Goal: Task Accomplishment & Management: Use online tool/utility

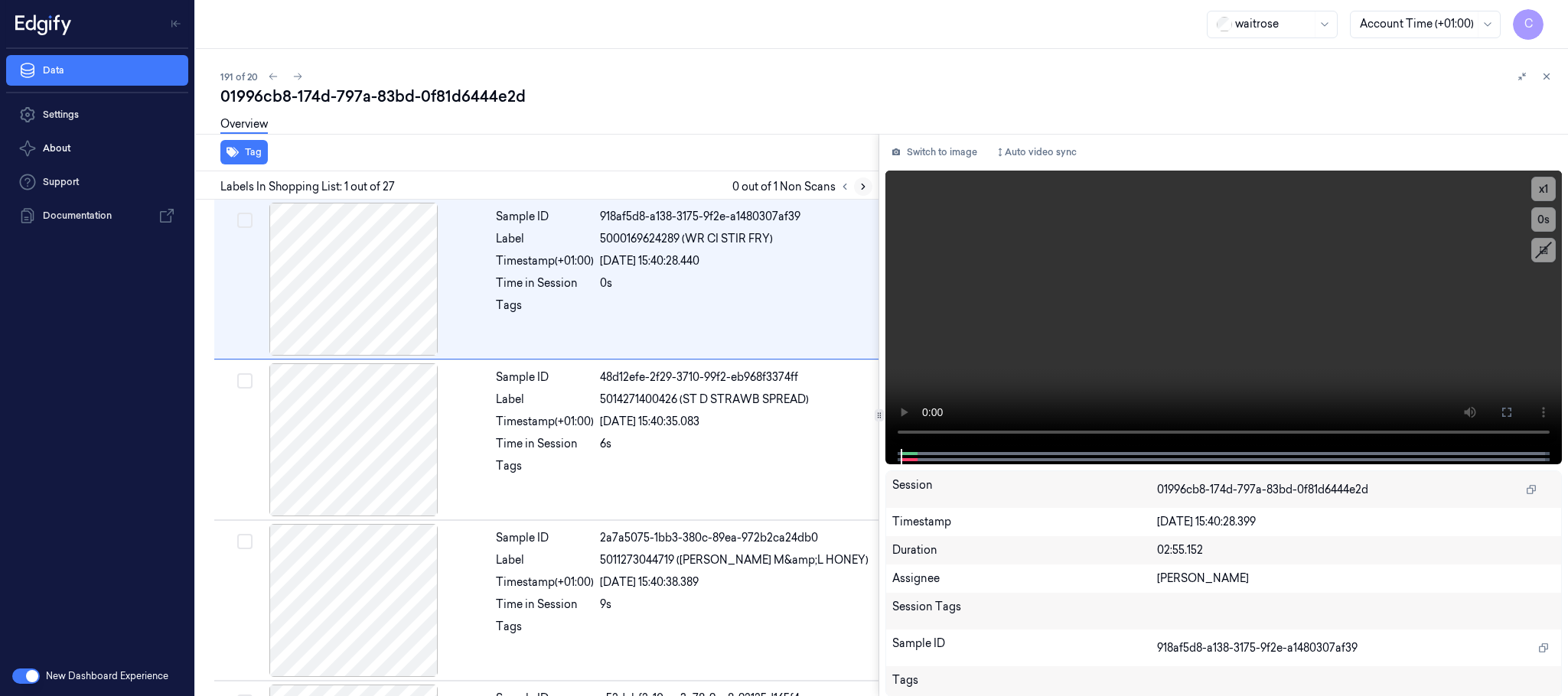
click at [863, 186] on icon at bounding box center [863, 186] width 11 height 11
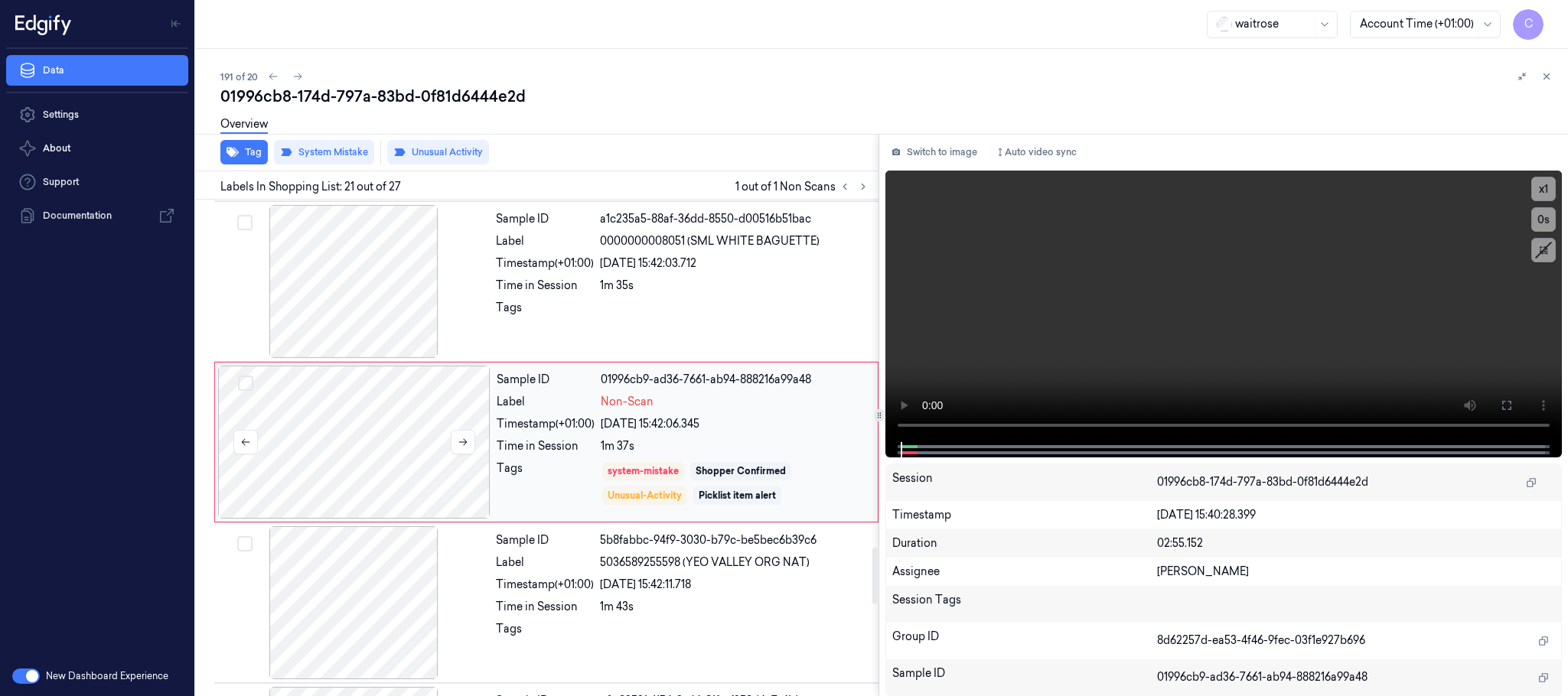
scroll to position [3057, 0]
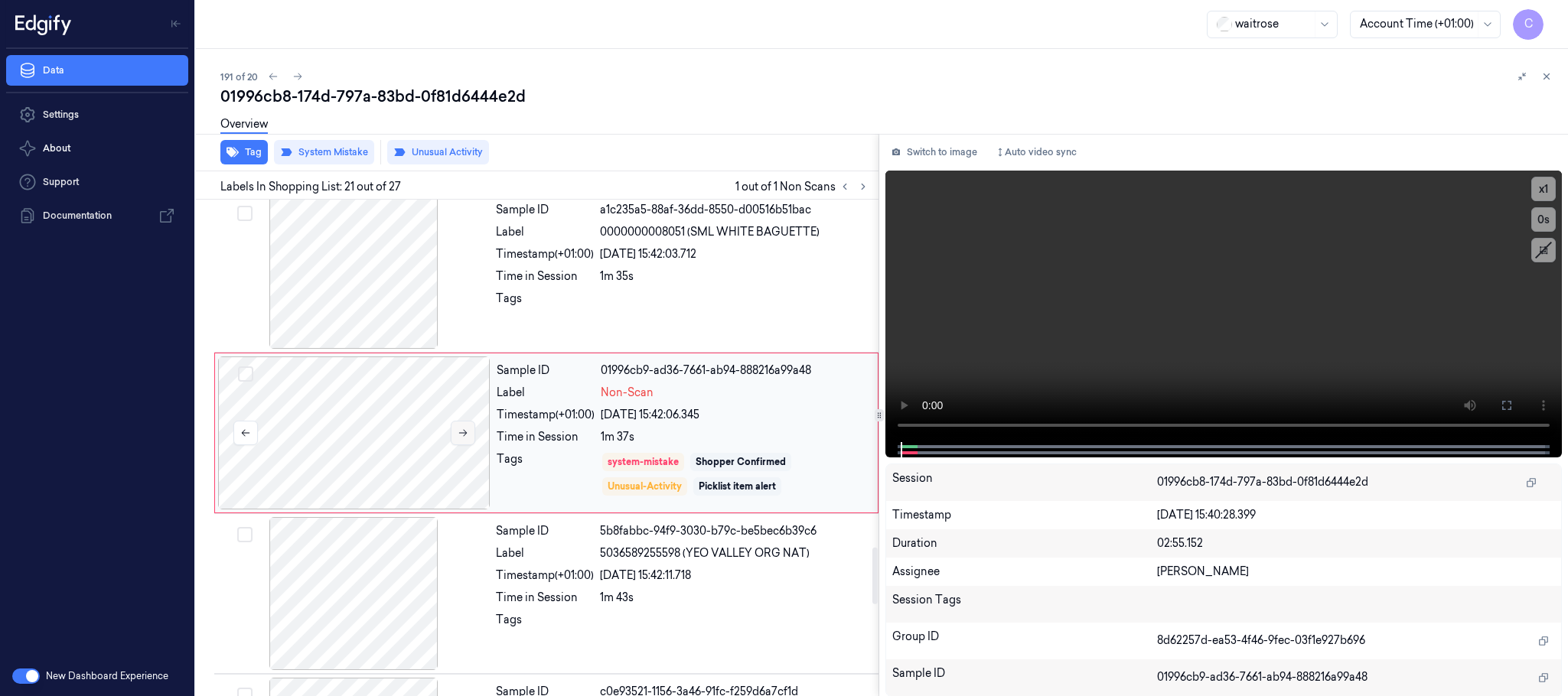
click at [461, 438] on icon at bounding box center [463, 432] width 11 height 11
click at [248, 154] on button "Tag" at bounding box center [243, 153] width 47 height 25
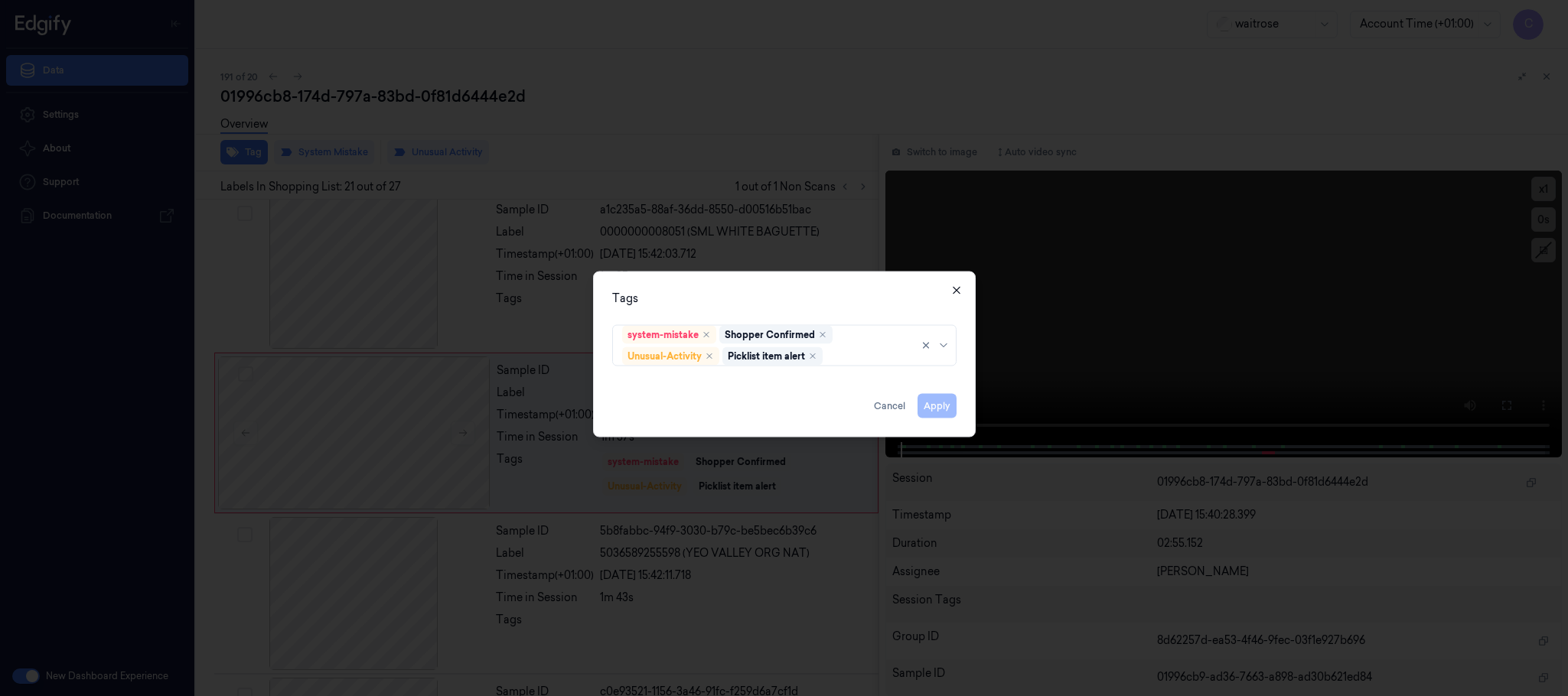
click at [953, 289] on icon "button" at bounding box center [957, 290] width 12 height 12
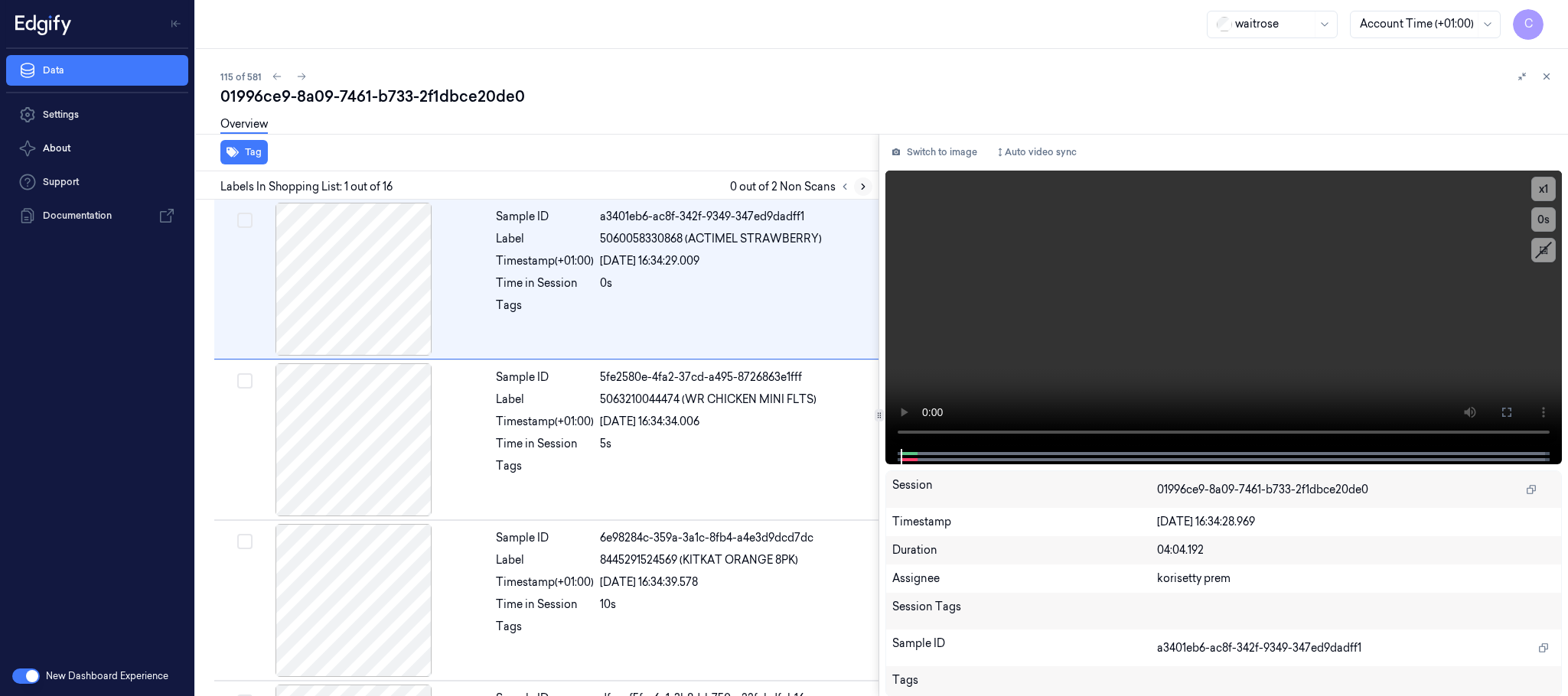
click at [862, 181] on icon at bounding box center [863, 186] width 11 height 11
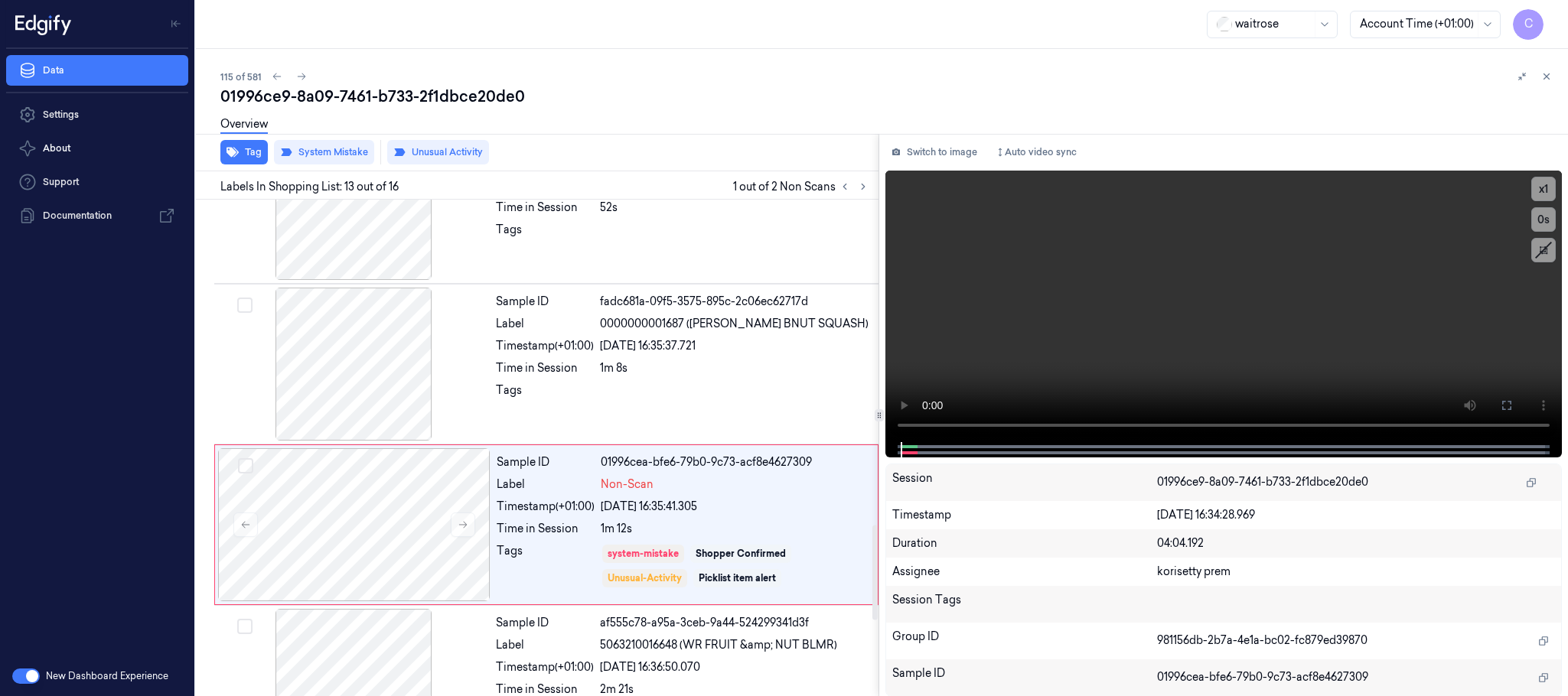
scroll to position [1767, 0]
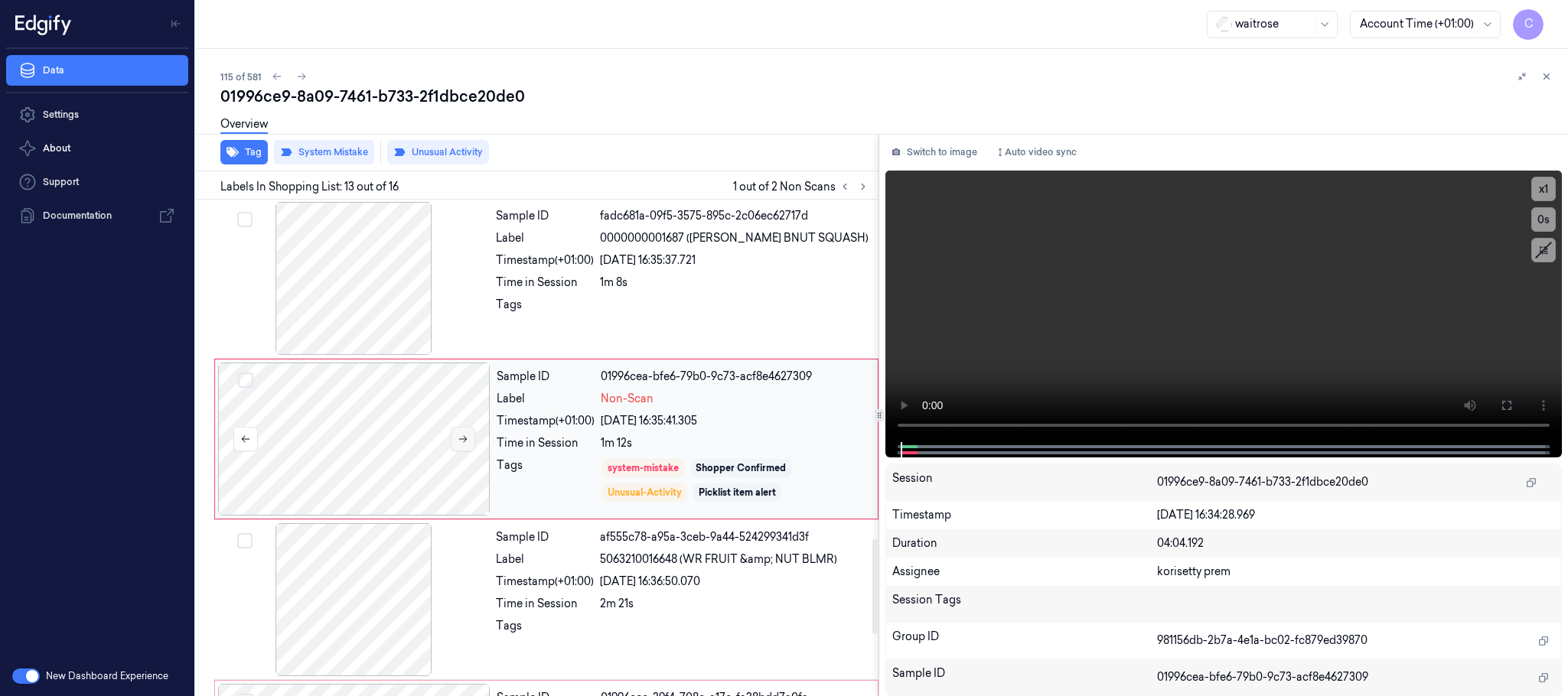
click at [465, 443] on icon at bounding box center [463, 439] width 11 height 11
click at [462, 443] on icon at bounding box center [463, 439] width 11 height 11
click at [450, 451] on button at bounding box center [463, 439] width 25 height 25
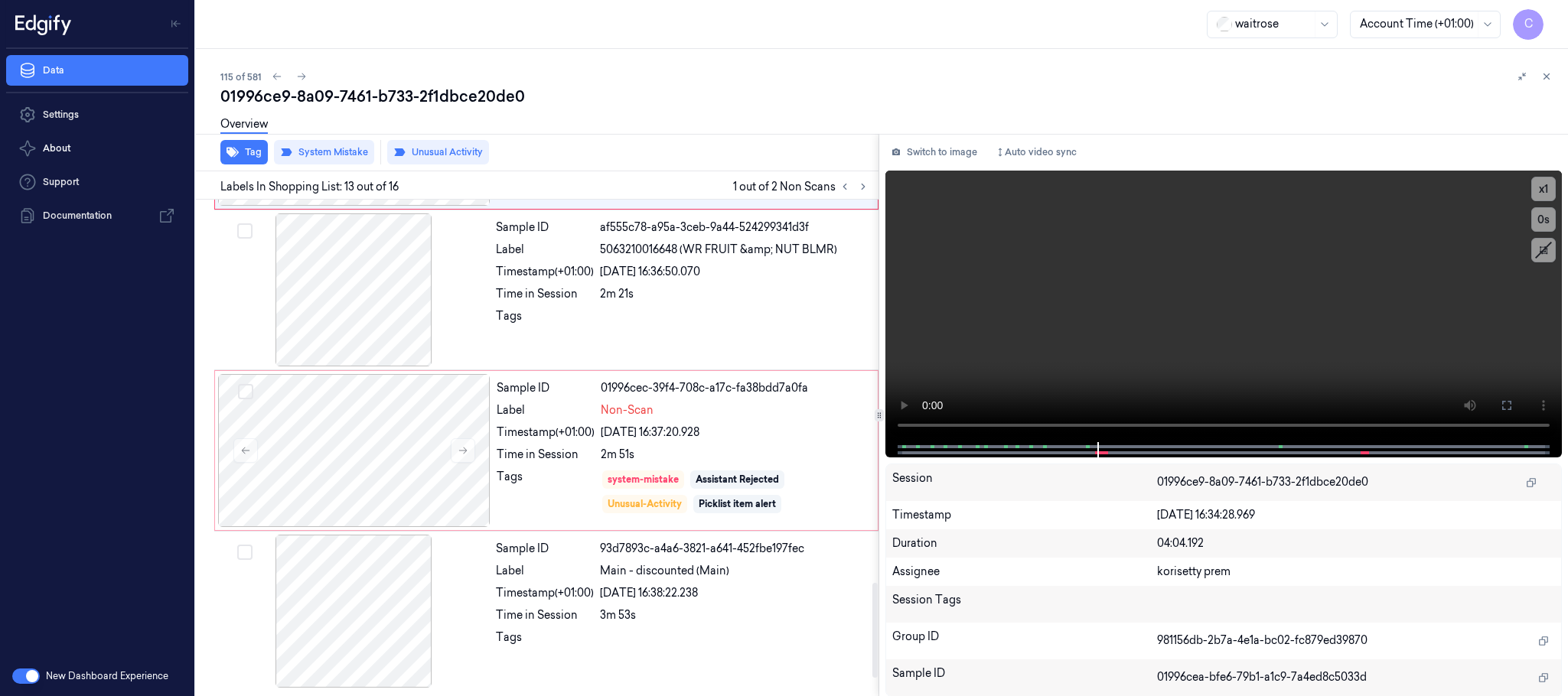
scroll to position [2088, 0]
click at [465, 450] on icon at bounding box center [463, 451] width 8 height 7
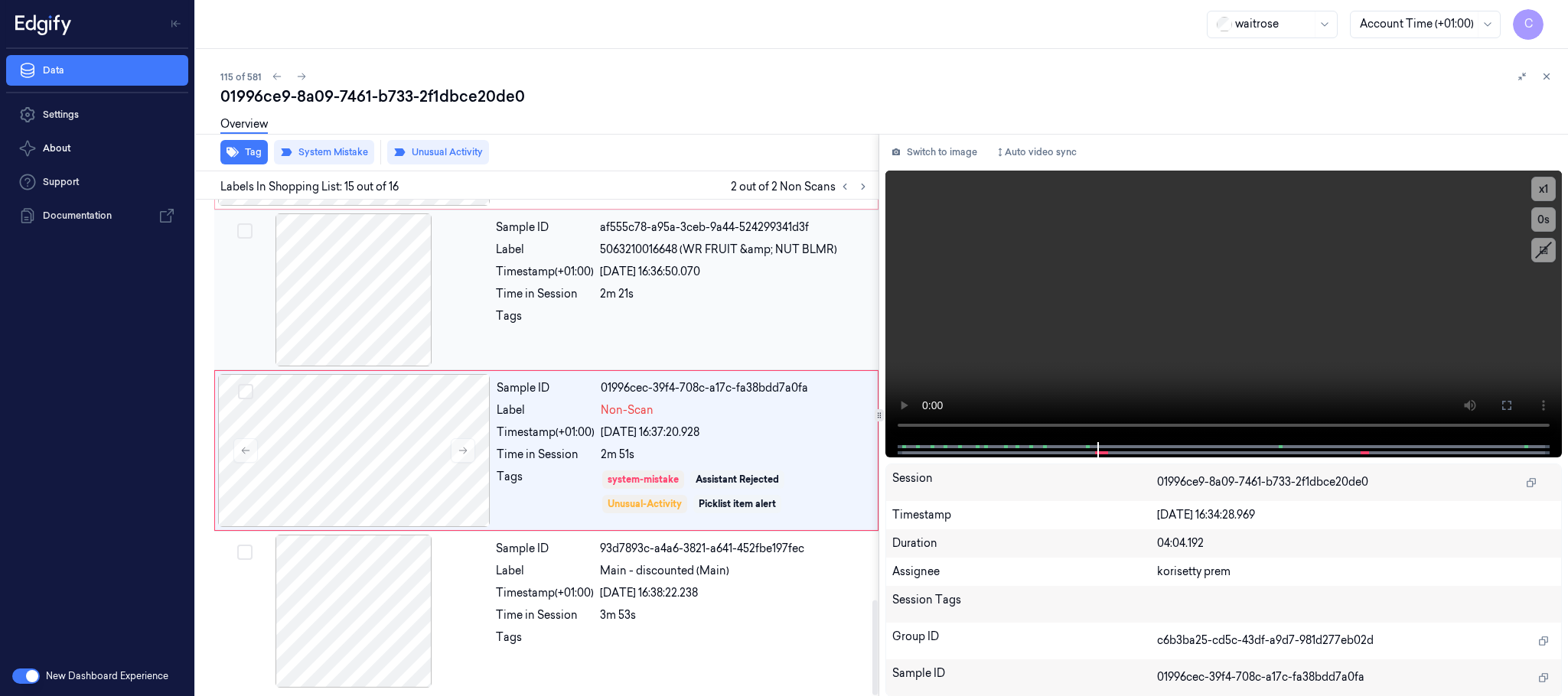
click at [389, 317] on div at bounding box center [354, 289] width 273 height 153
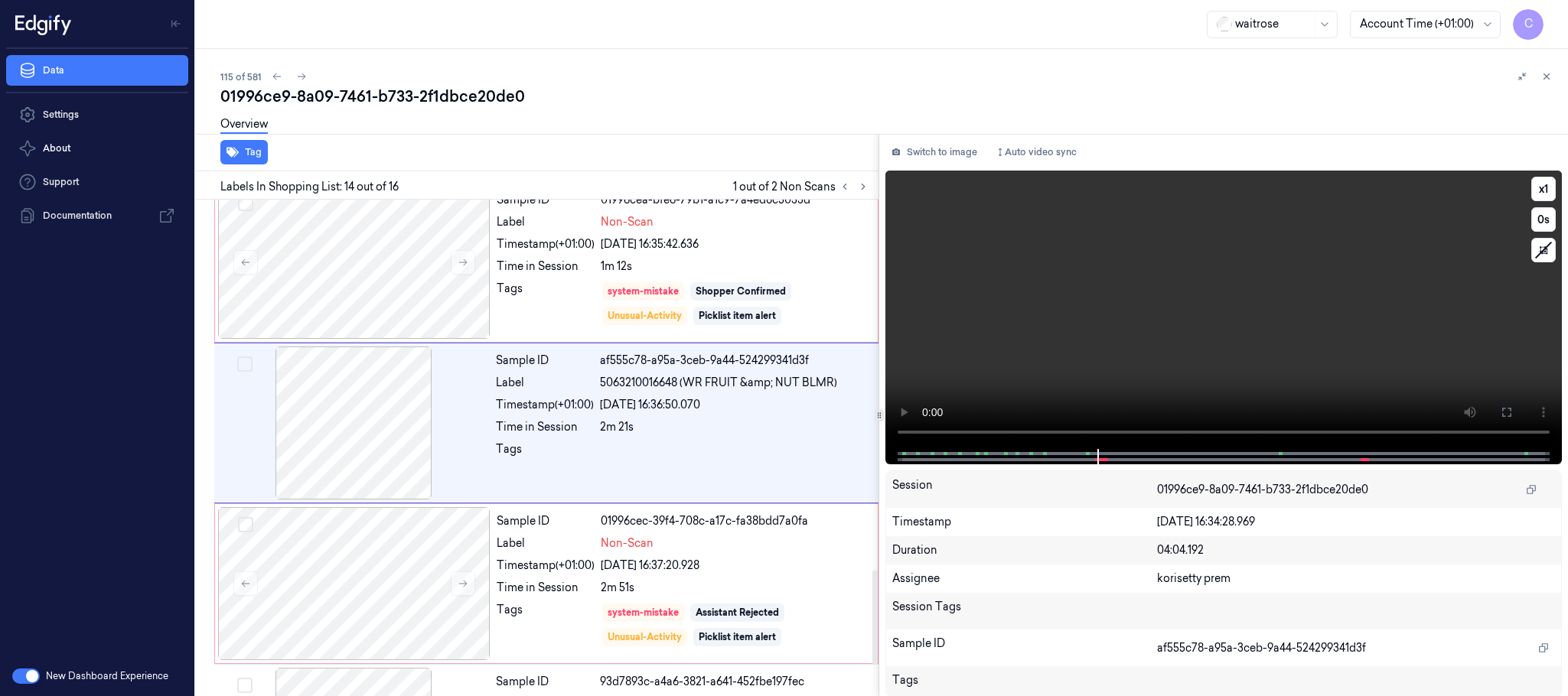
scroll to position [1927, 0]
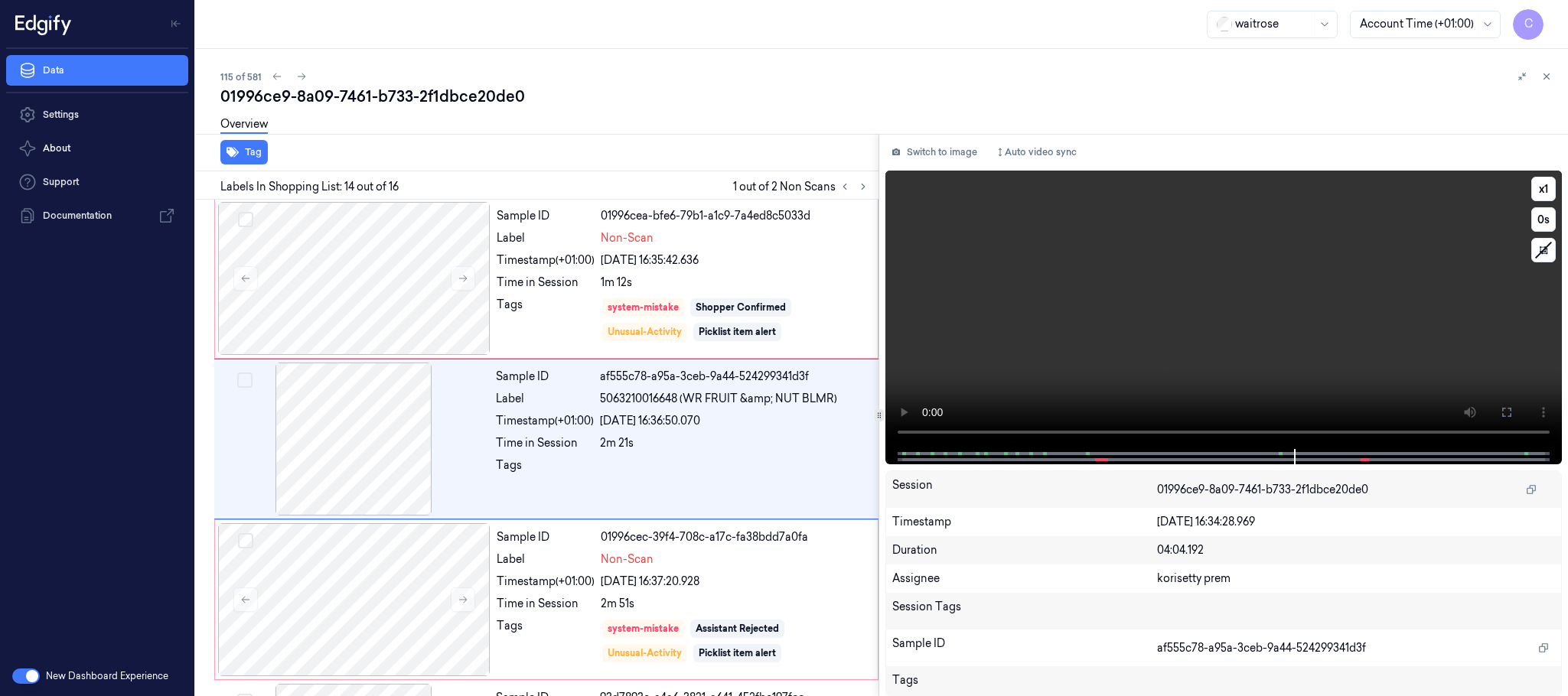
click at [1184, 343] on video at bounding box center [1222, 309] width 676 height 278
click at [1228, 367] on video at bounding box center [1222, 309] width 676 height 278
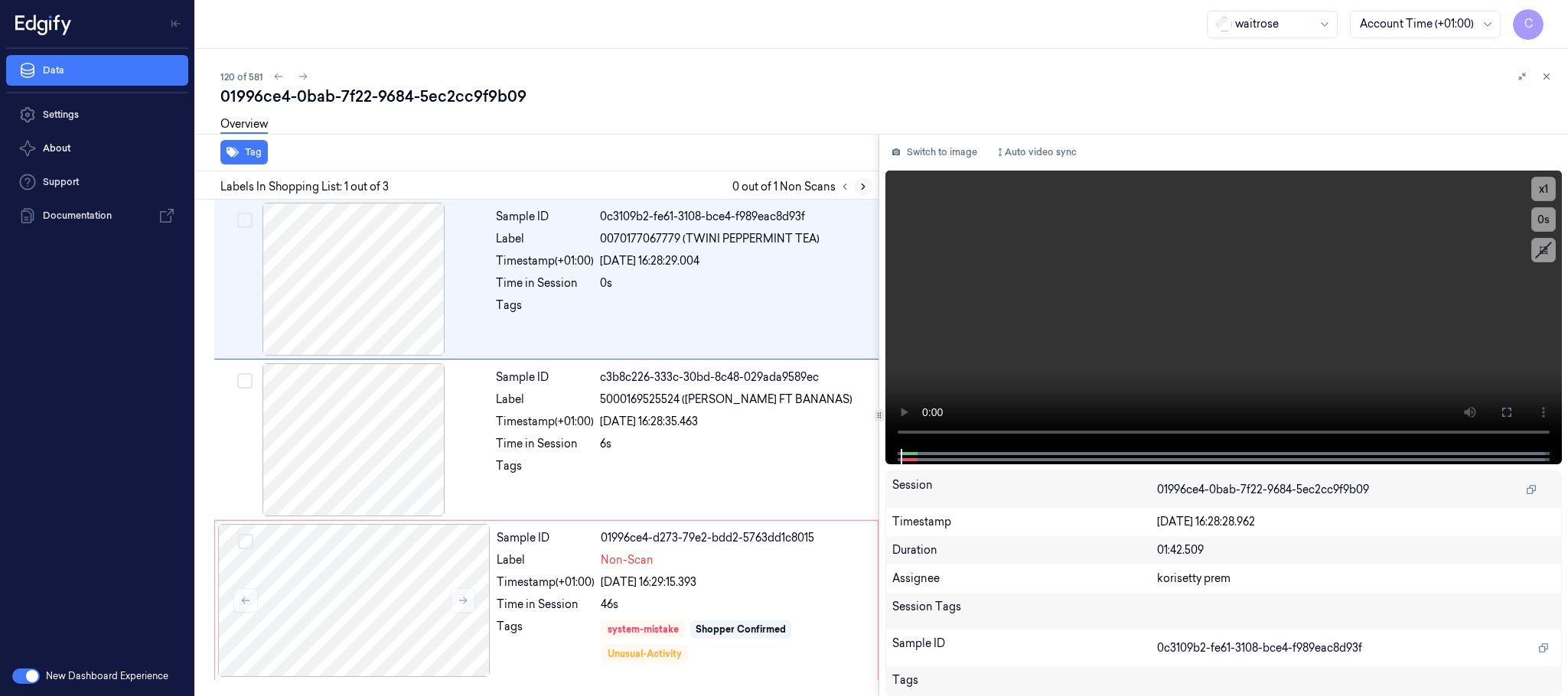
click at [858, 189] on icon at bounding box center [863, 186] width 11 height 11
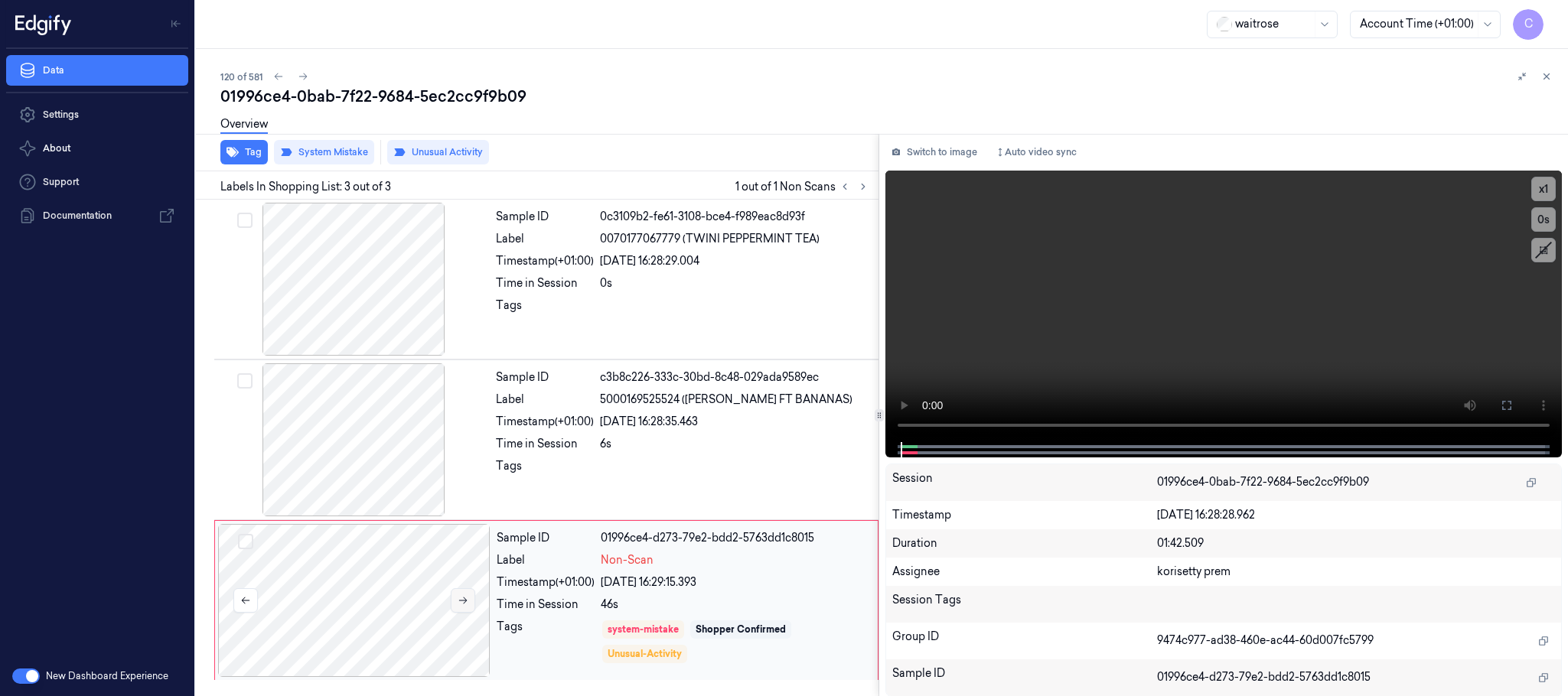
click at [455, 604] on button at bounding box center [463, 600] width 25 height 25
click at [359, 439] on div at bounding box center [354, 439] width 273 height 153
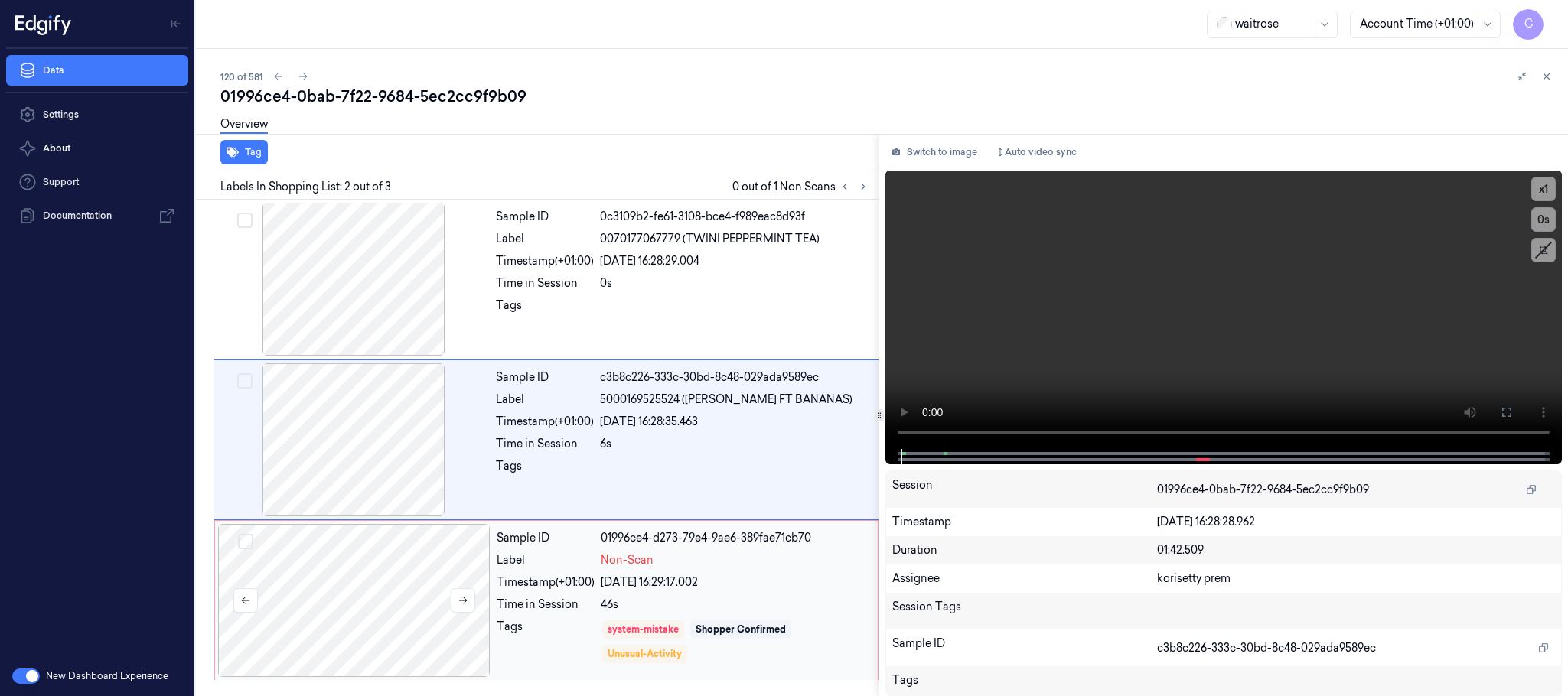
click at [365, 572] on div at bounding box center [354, 600] width 273 height 153
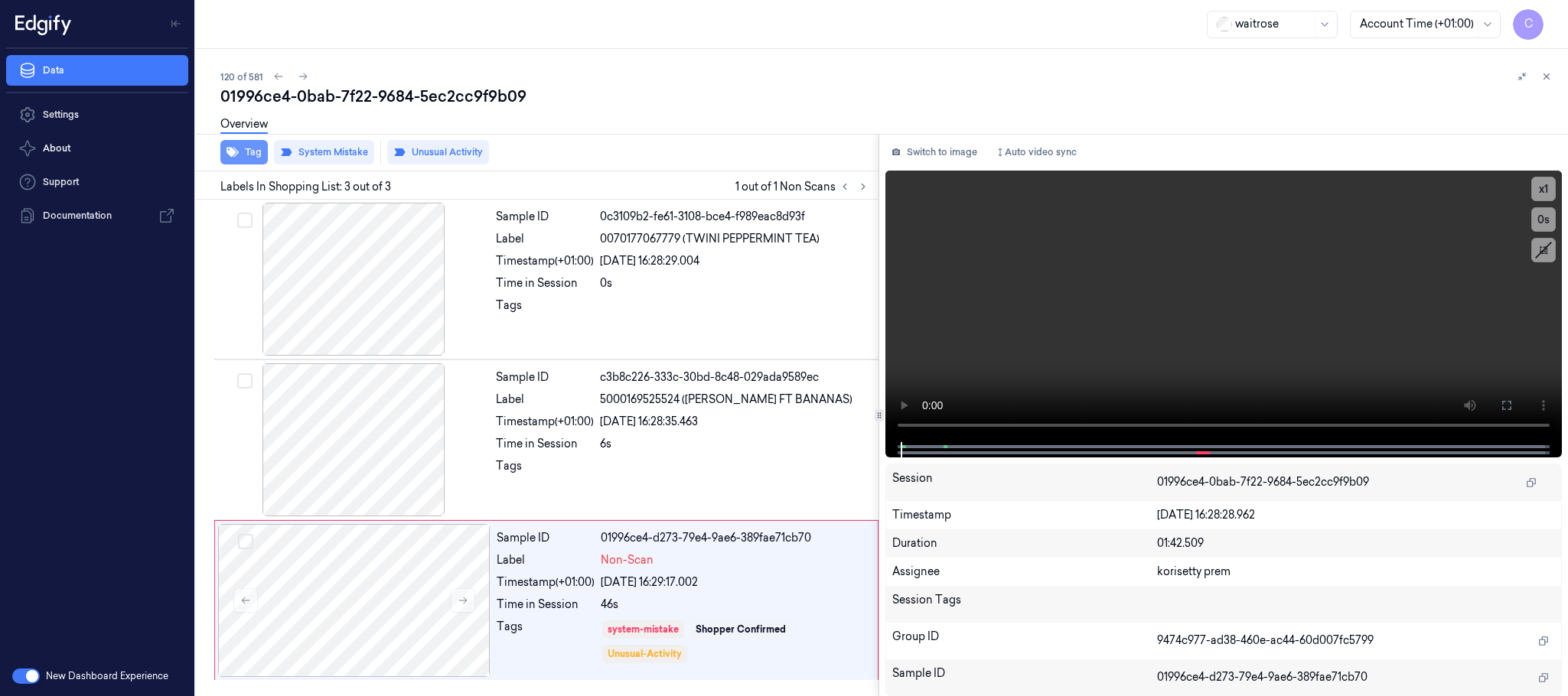
click at [237, 152] on icon "button" at bounding box center [233, 152] width 12 height 10
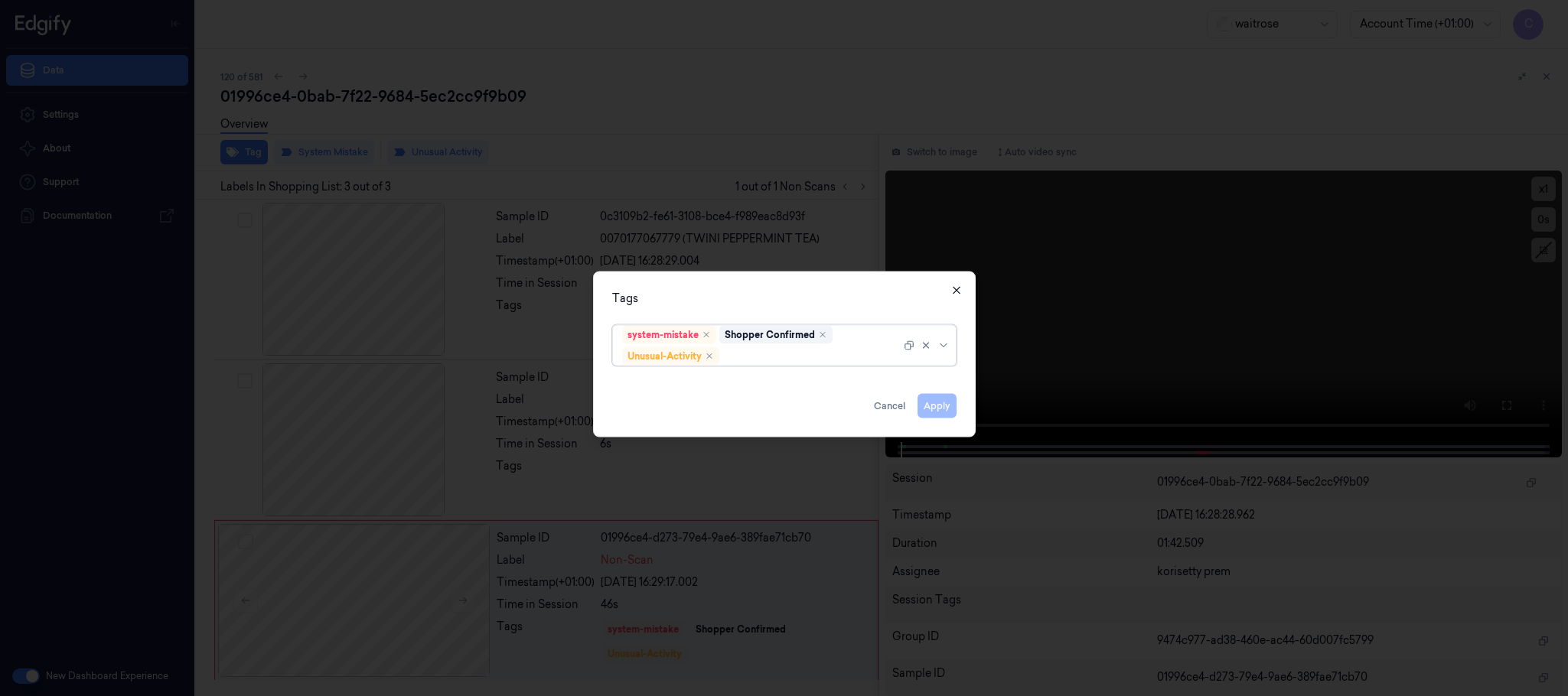
click at [957, 284] on icon "button" at bounding box center [957, 290] width 12 height 12
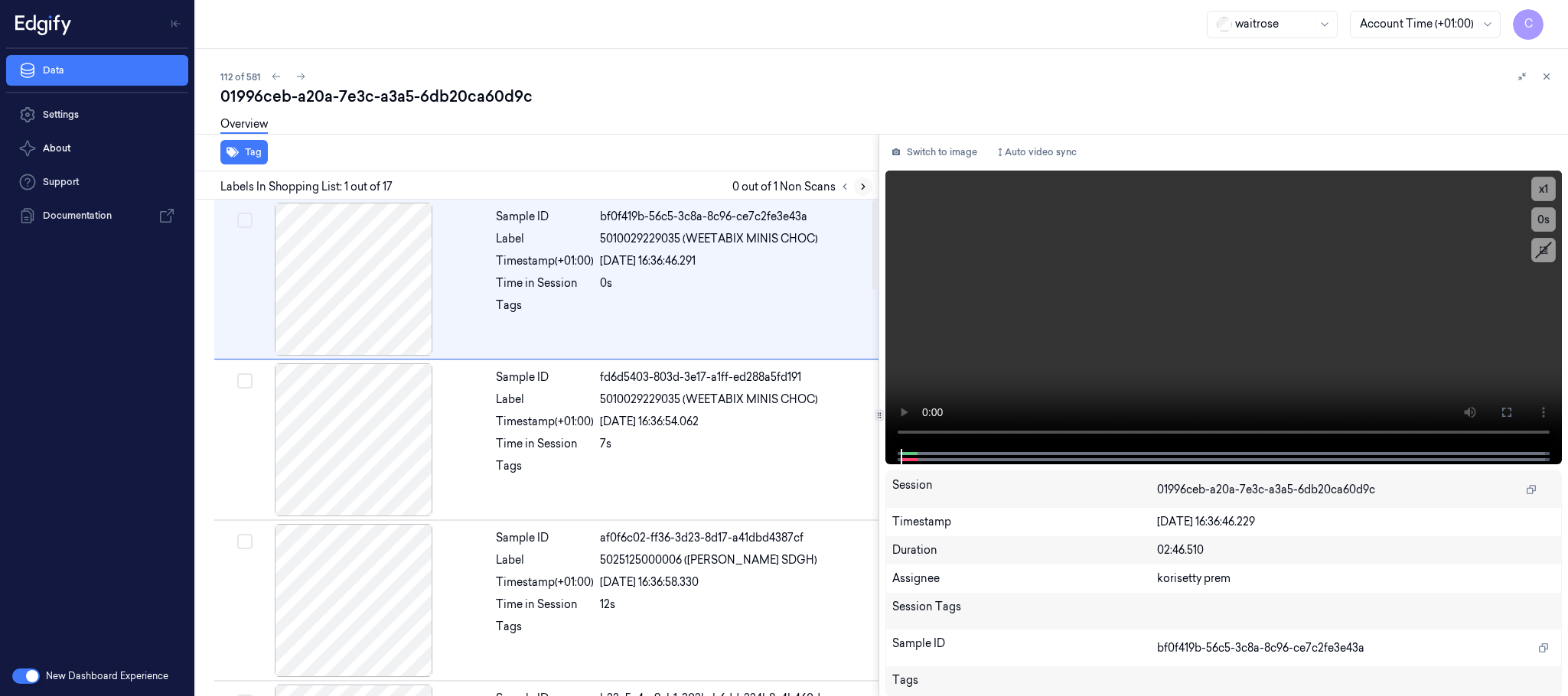
click at [862, 186] on icon at bounding box center [863, 186] width 11 height 11
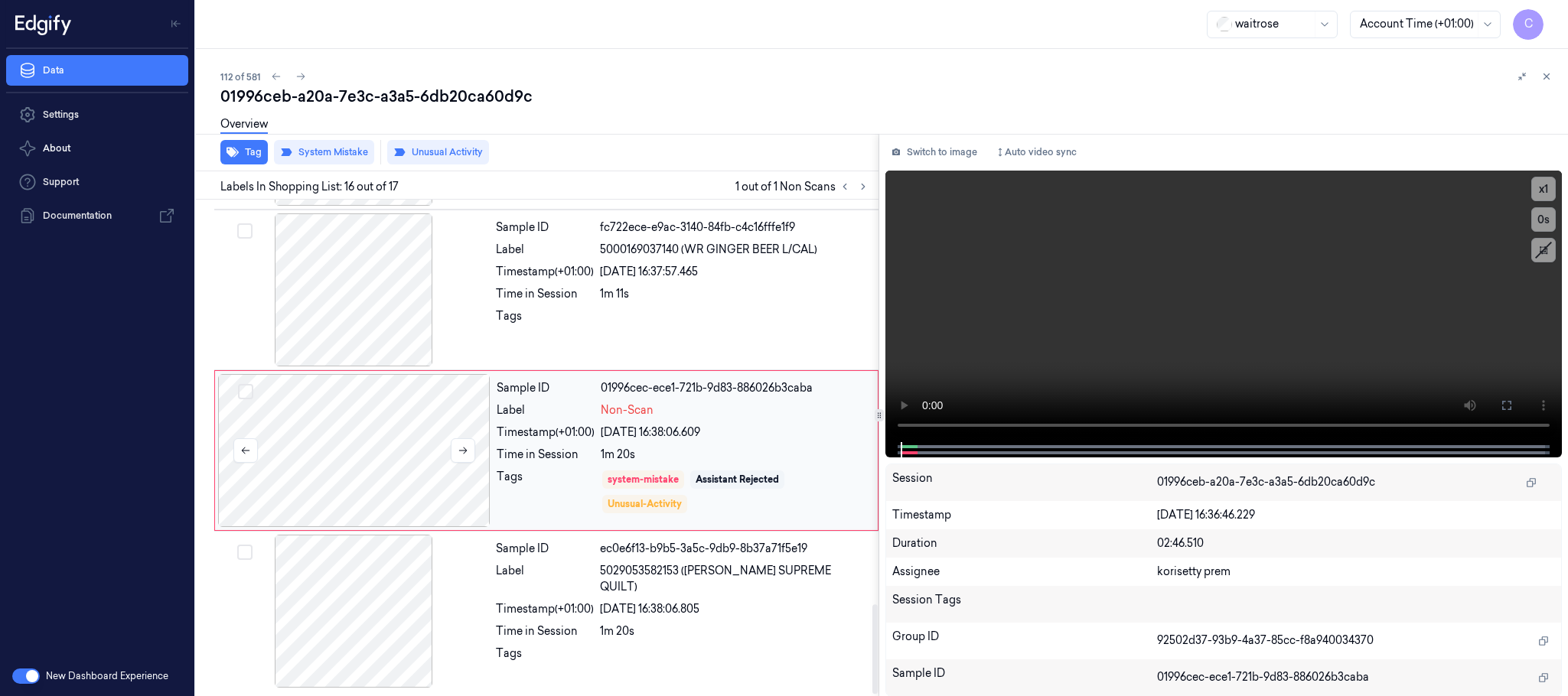
scroll to position [2249, 0]
click at [466, 453] on icon at bounding box center [463, 450] width 11 height 11
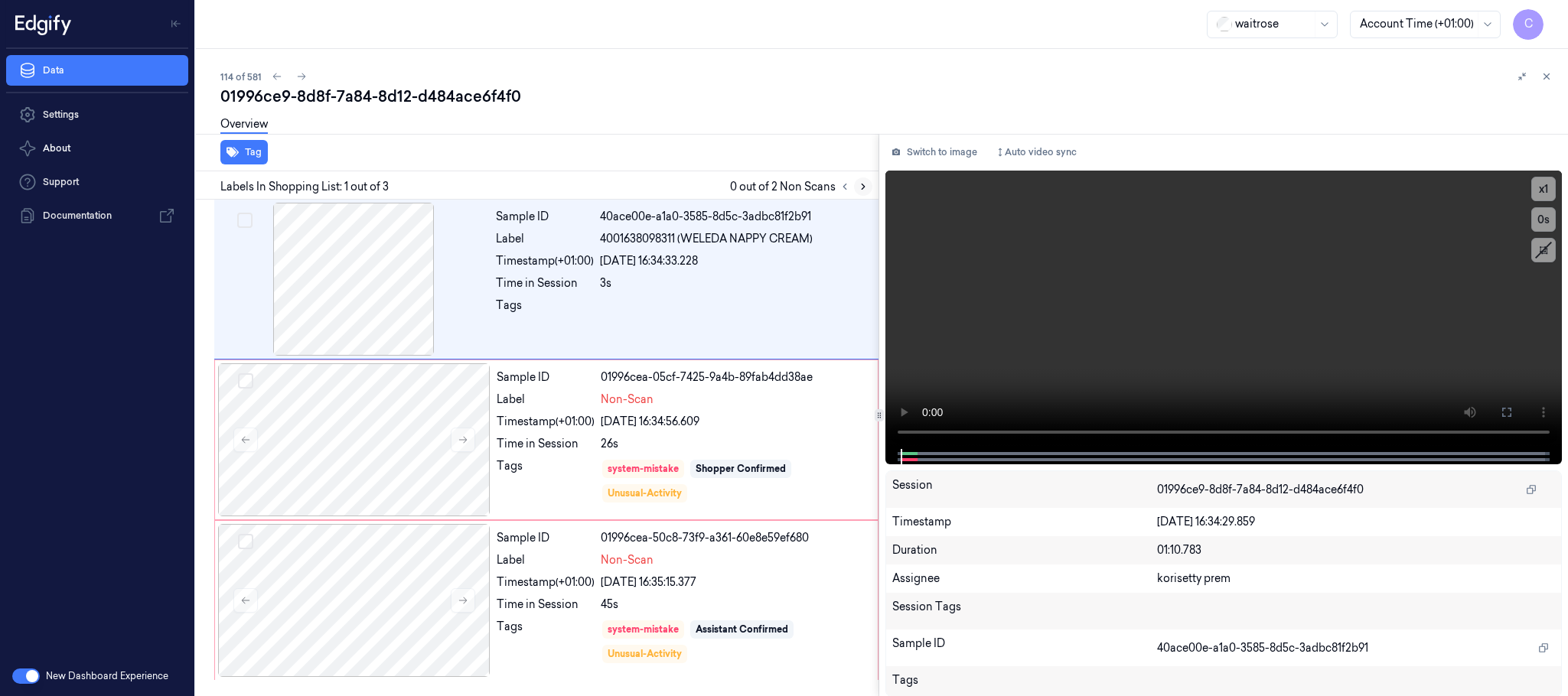
click at [856, 186] on button at bounding box center [863, 186] width 19 height 19
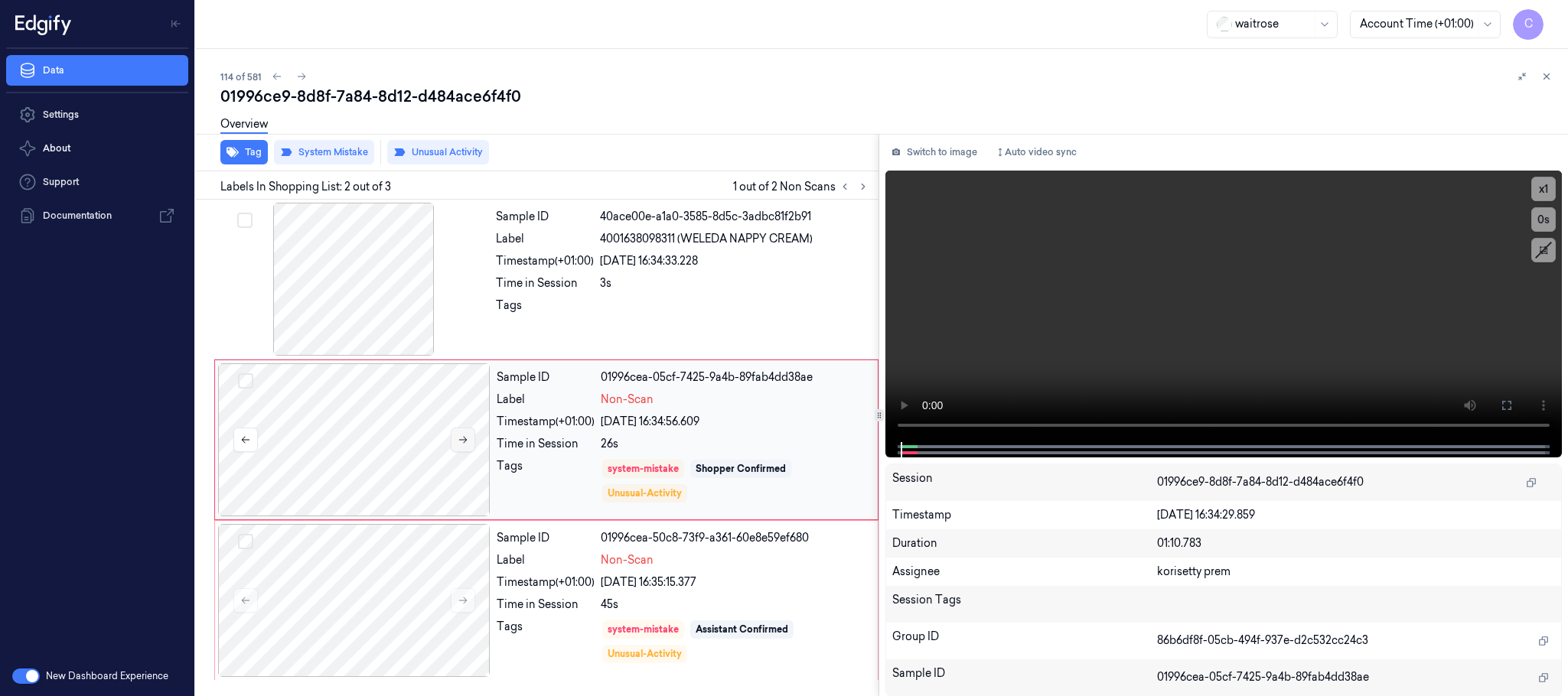
click at [459, 439] on icon at bounding box center [463, 439] width 11 height 11
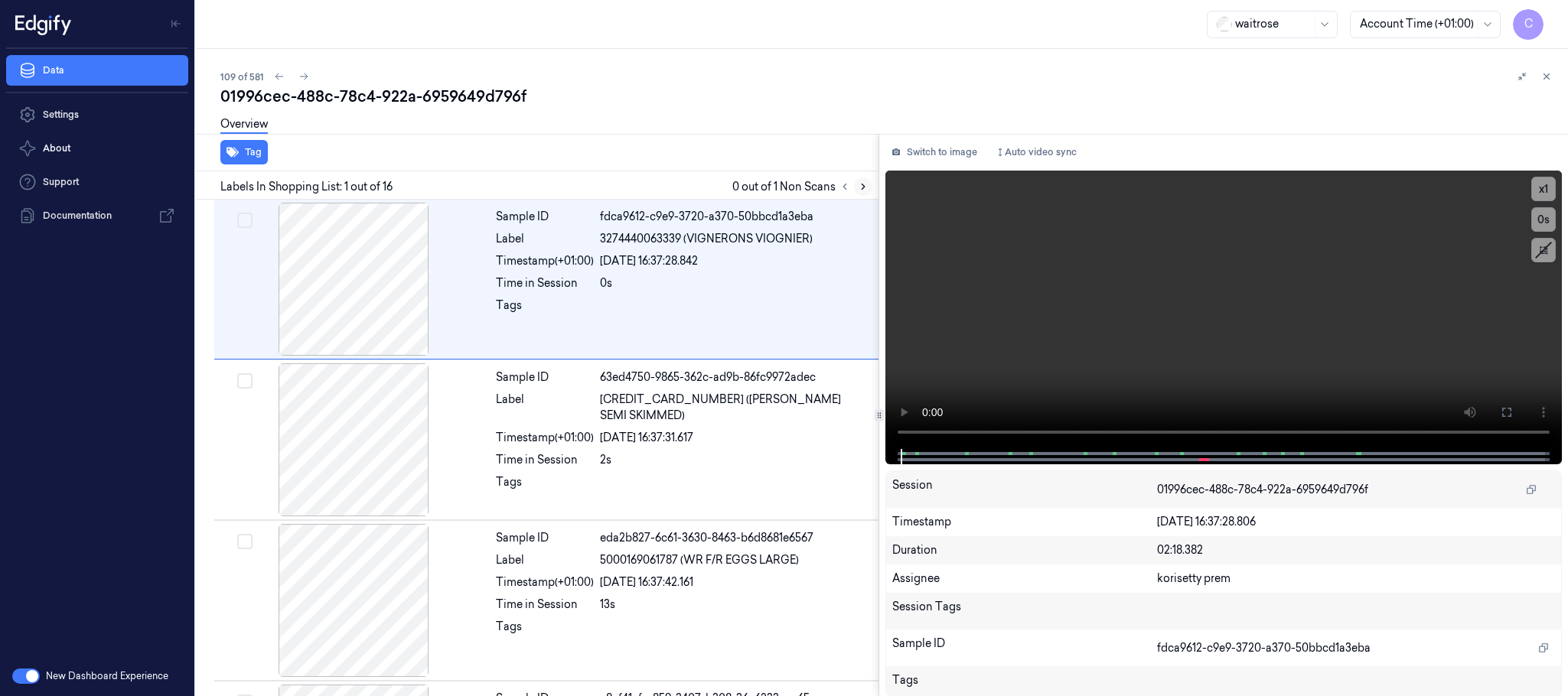
click at [866, 186] on icon at bounding box center [863, 186] width 11 height 11
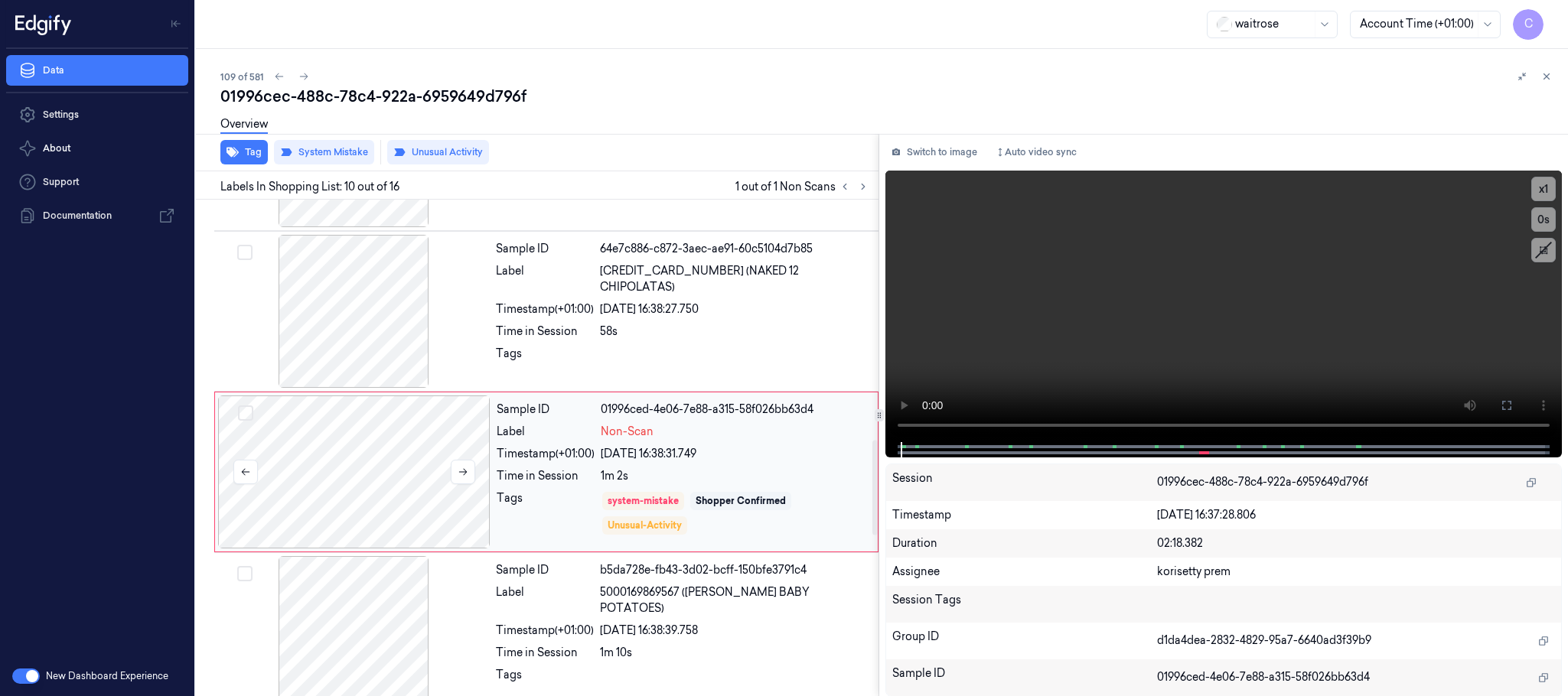
scroll to position [1283, 0]
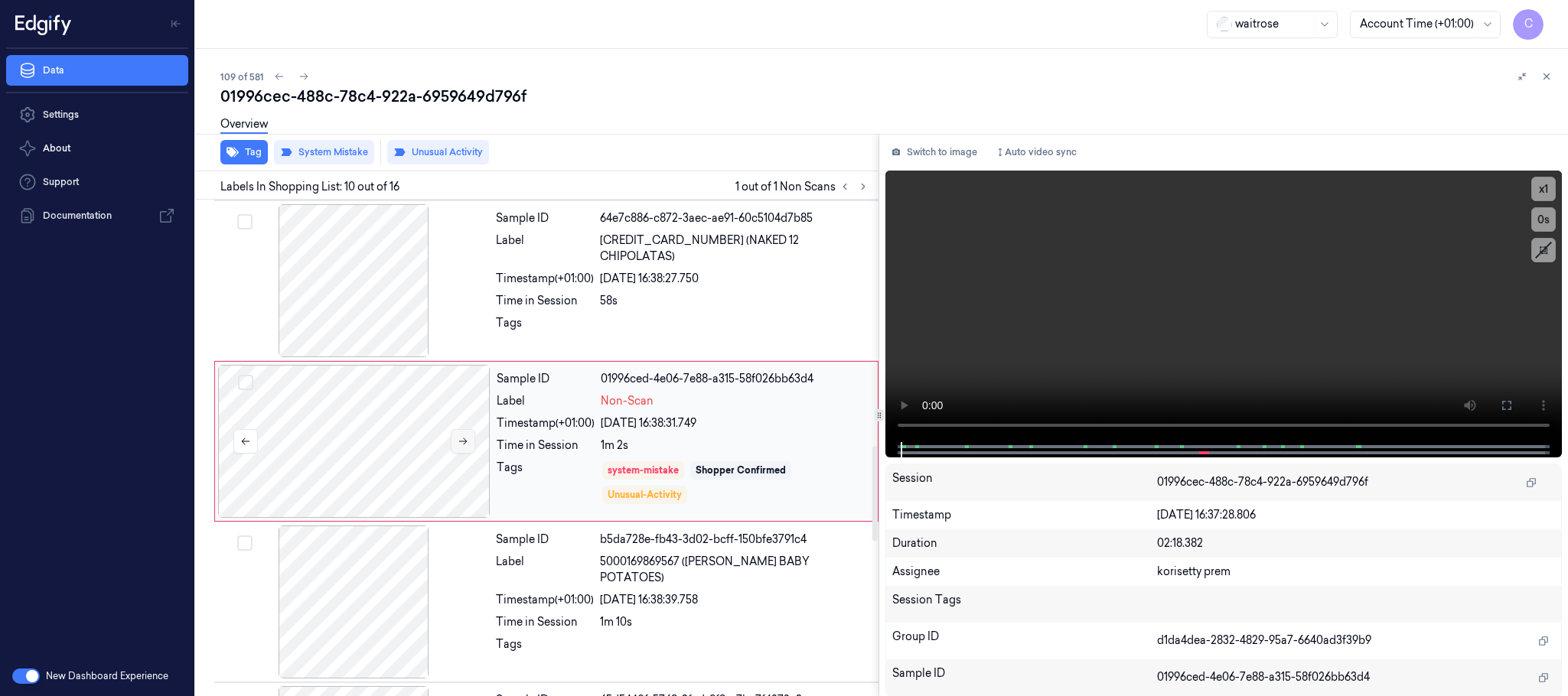
click at [461, 447] on icon at bounding box center [463, 441] width 11 height 11
click at [462, 447] on icon at bounding box center [463, 441] width 11 height 11
click at [466, 447] on icon at bounding box center [463, 441] width 11 height 11
click at [372, 294] on div at bounding box center [354, 281] width 273 height 153
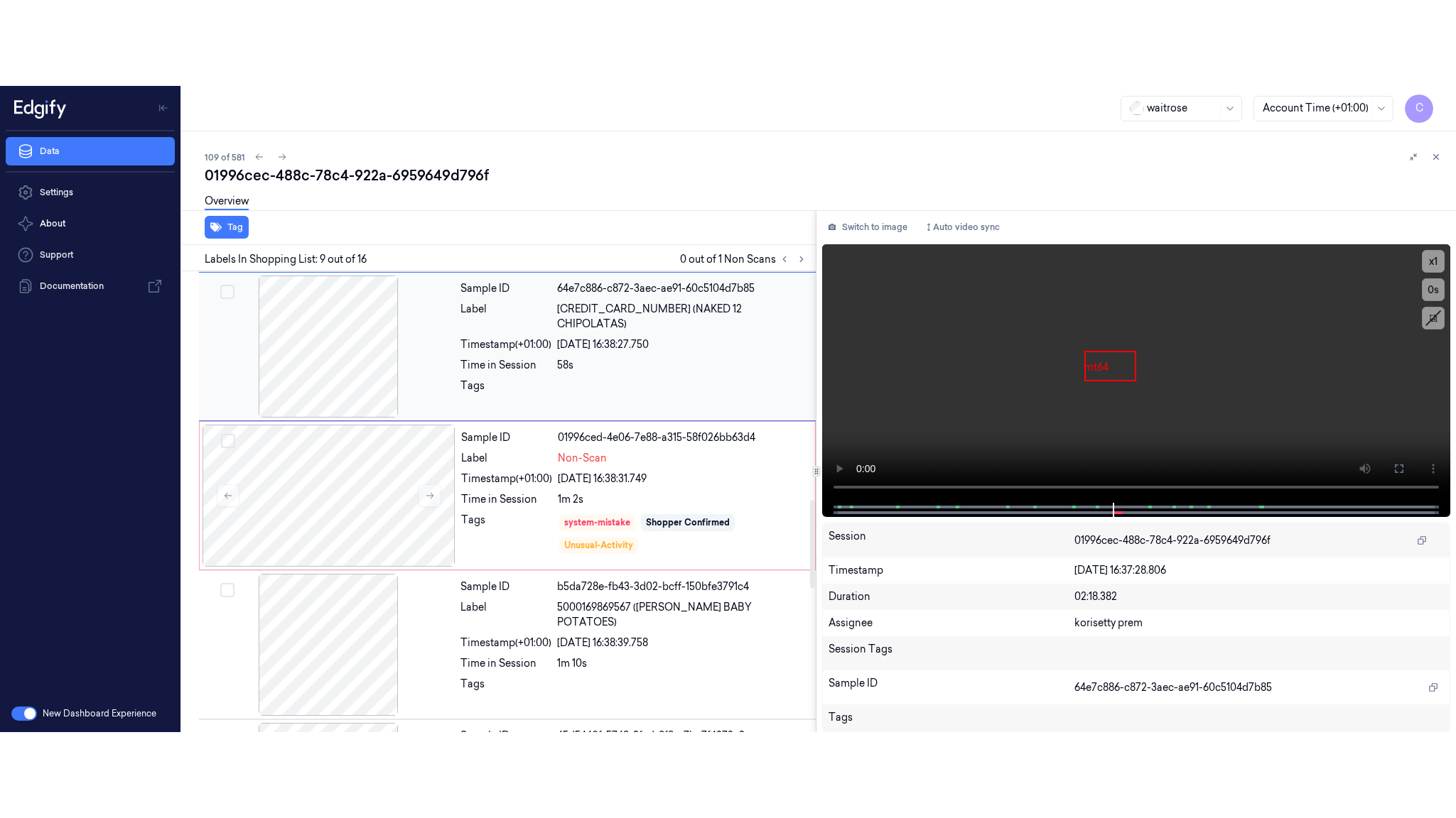
scroll to position [1041, 0]
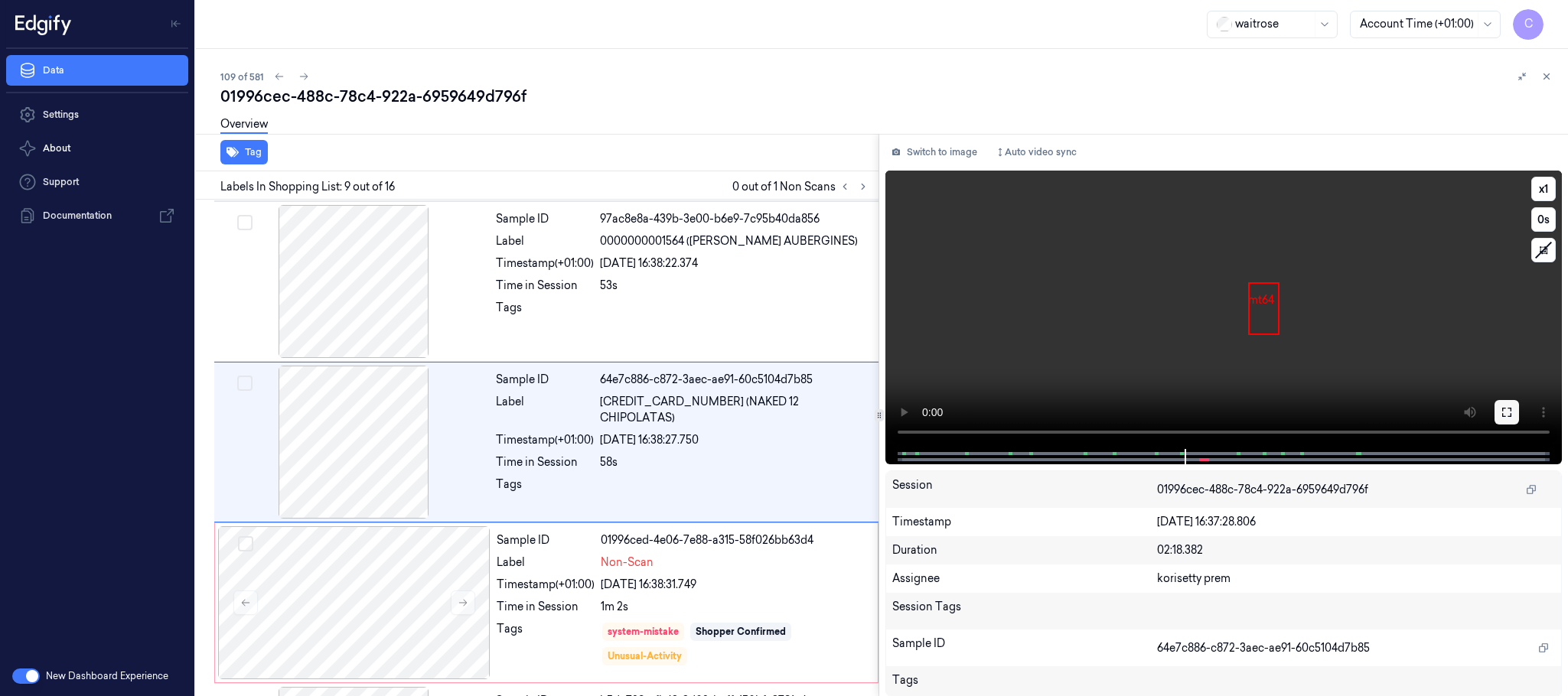
click at [1513, 418] on button at bounding box center [1507, 412] width 25 height 25
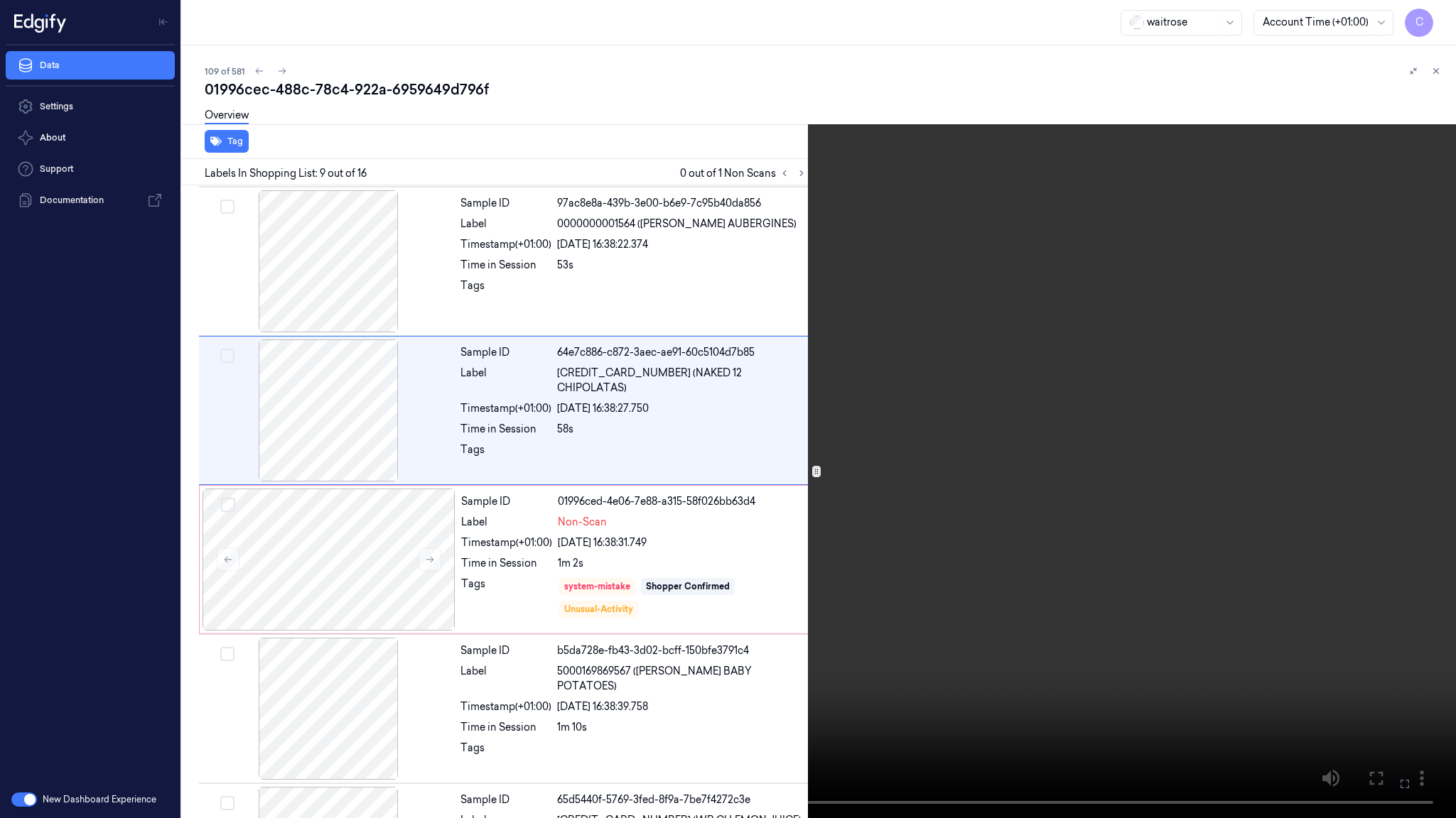
click at [775, 443] on video at bounding box center [728, 409] width 1456 height 818
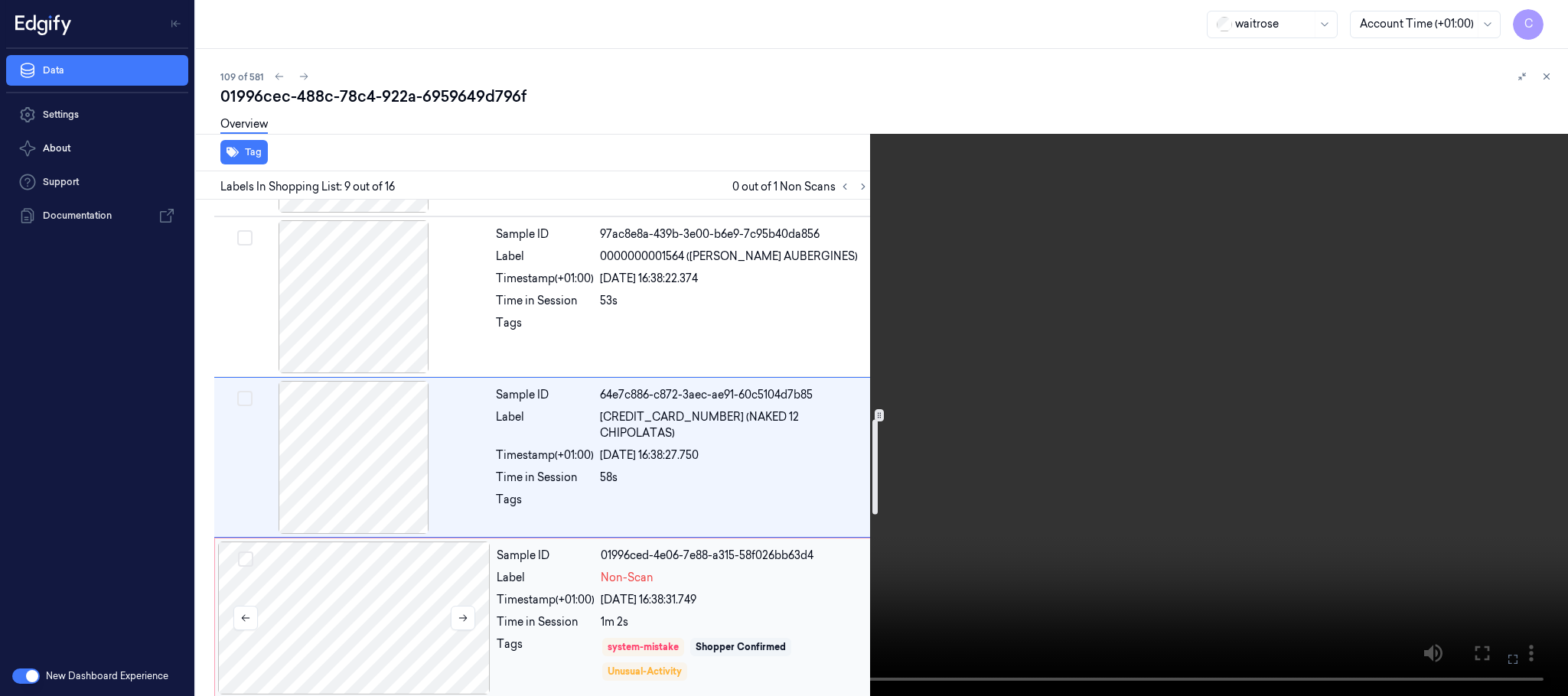
scroll to position [1144, 0]
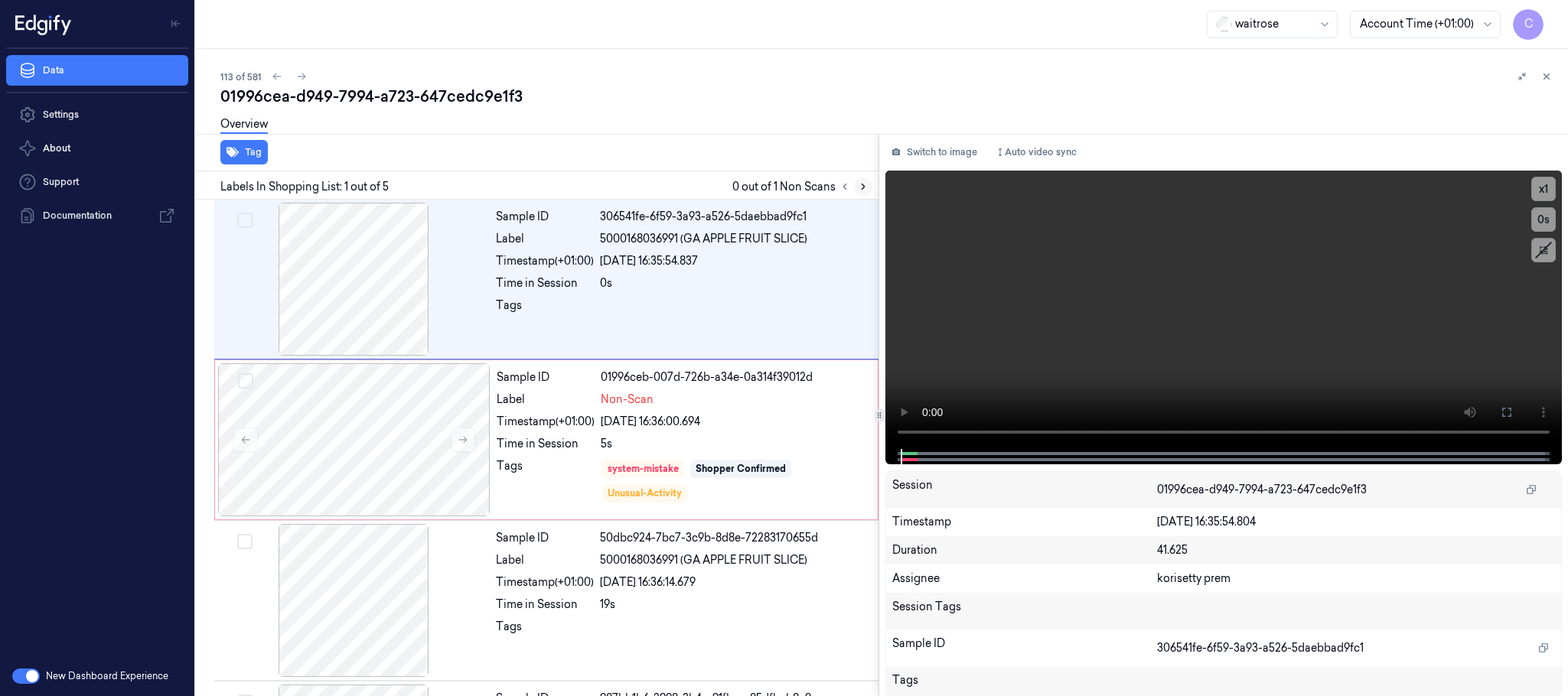
click at [858, 179] on button at bounding box center [863, 186] width 19 height 19
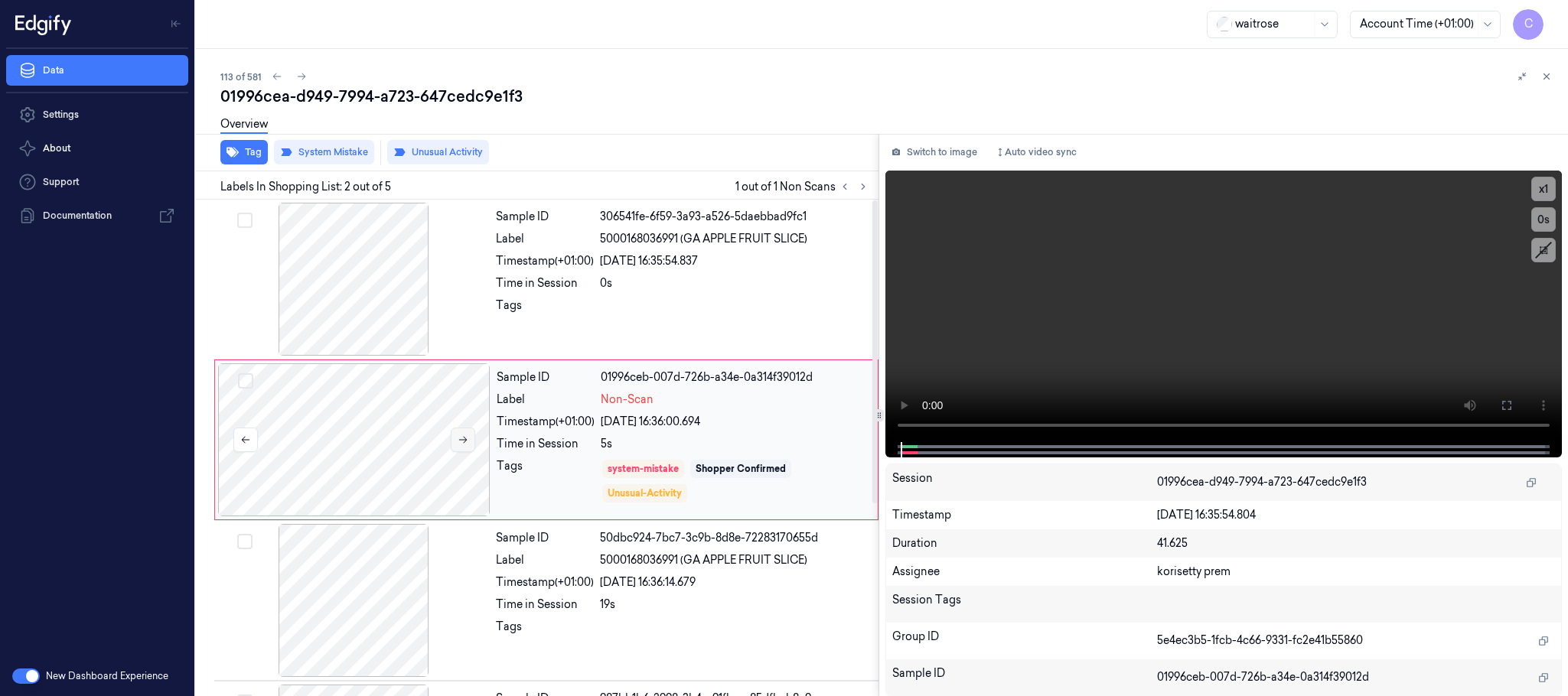
click at [465, 434] on icon at bounding box center [463, 439] width 11 height 11
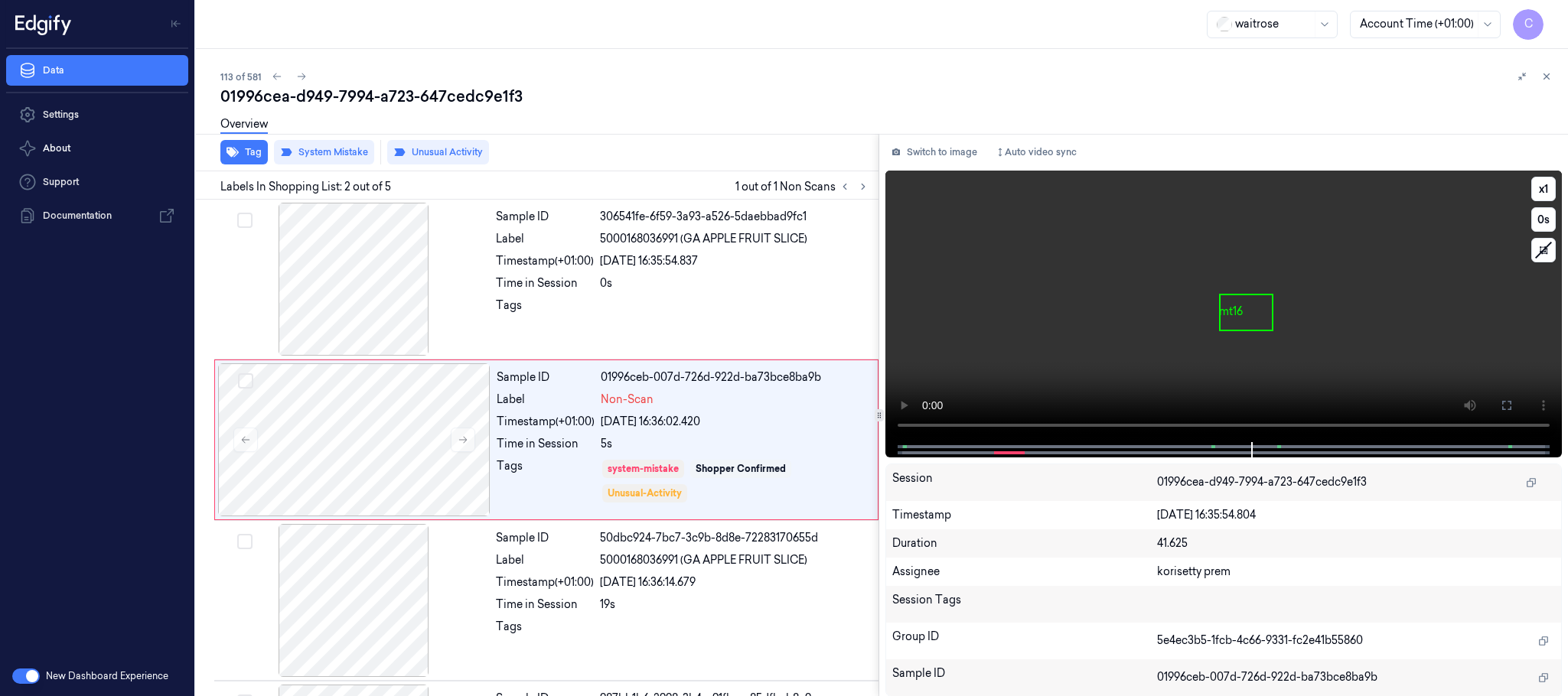
click at [1226, 311] on video at bounding box center [1222, 306] width 676 height 272
click at [389, 320] on div at bounding box center [354, 279] width 273 height 153
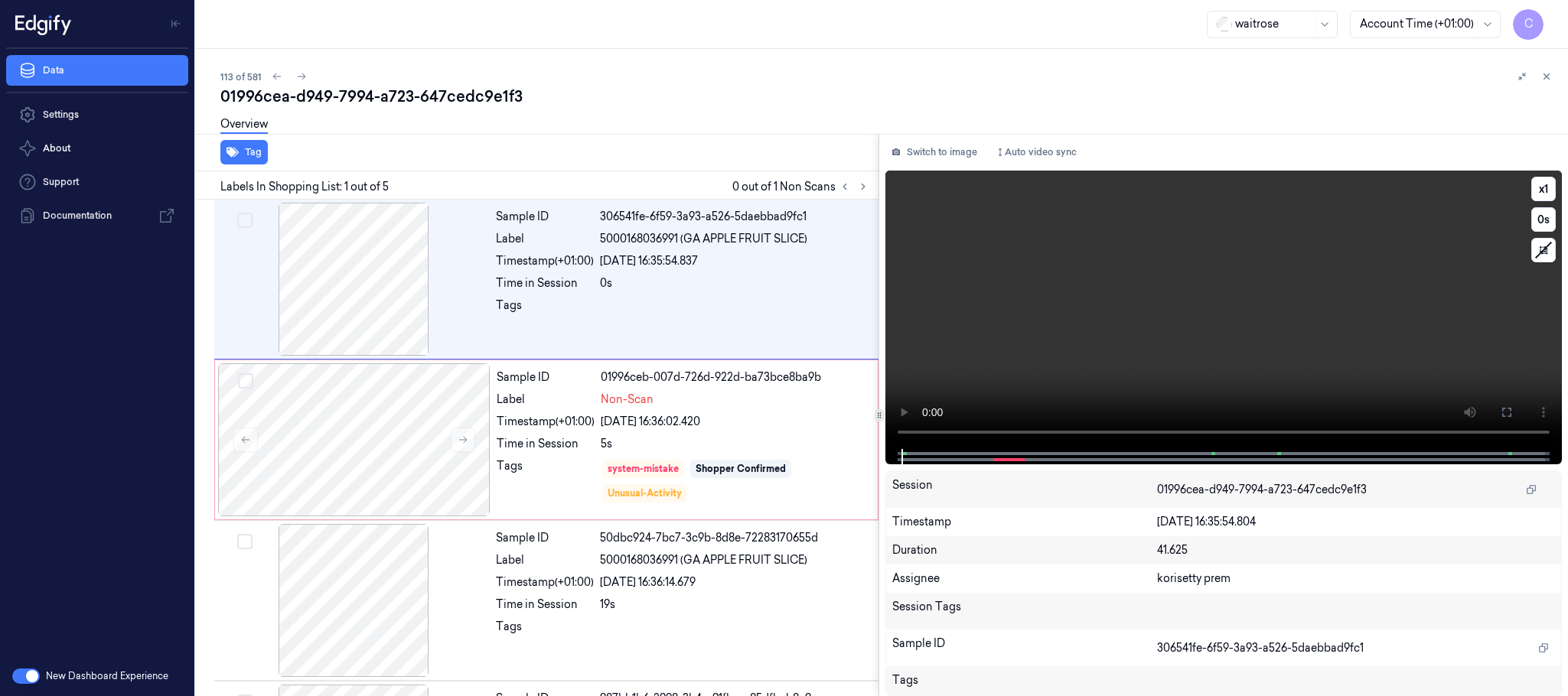
click at [1169, 356] on video at bounding box center [1222, 309] width 676 height 278
click at [1082, 356] on video at bounding box center [1222, 309] width 676 height 278
click at [460, 436] on icon at bounding box center [463, 439] width 11 height 11
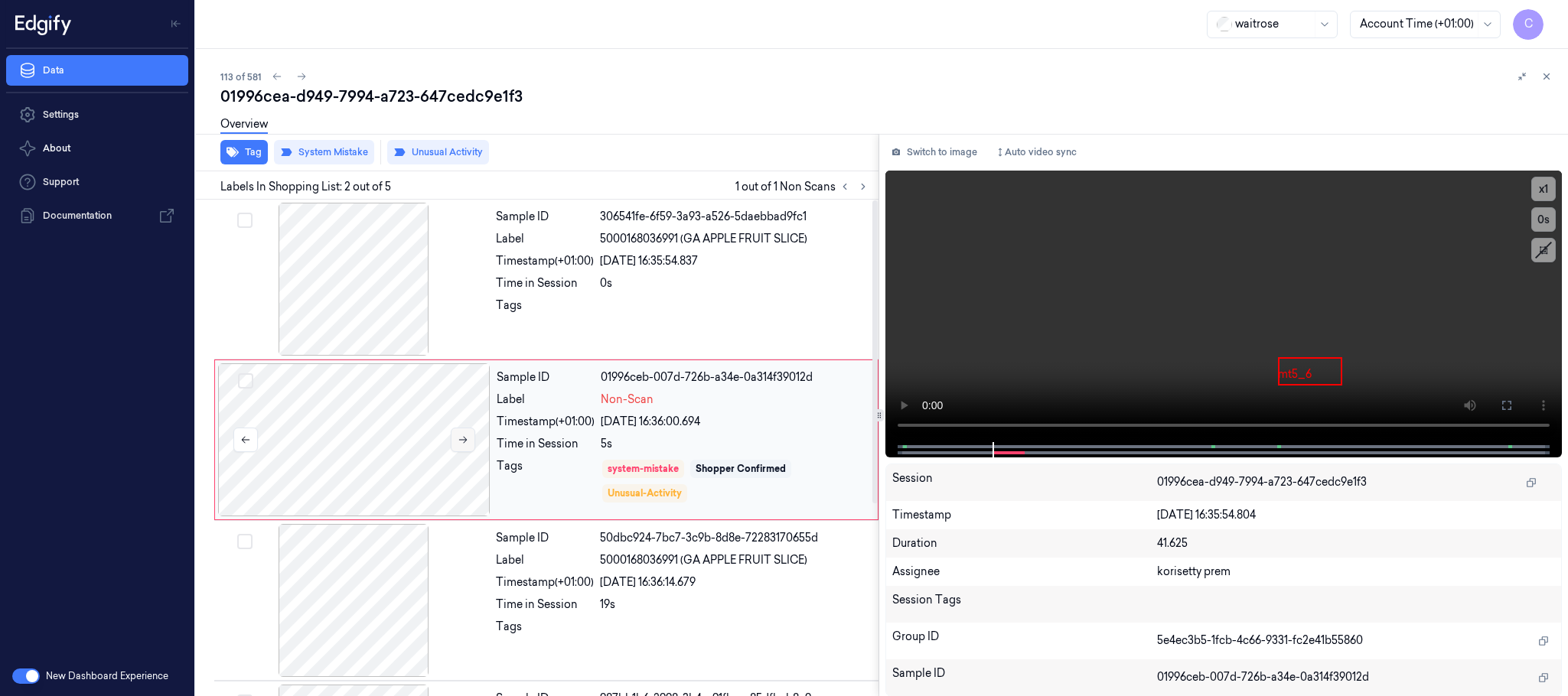
click at [462, 440] on icon at bounding box center [463, 440] width 8 height 7
click at [1510, 405] on icon at bounding box center [1507, 406] width 12 height 12
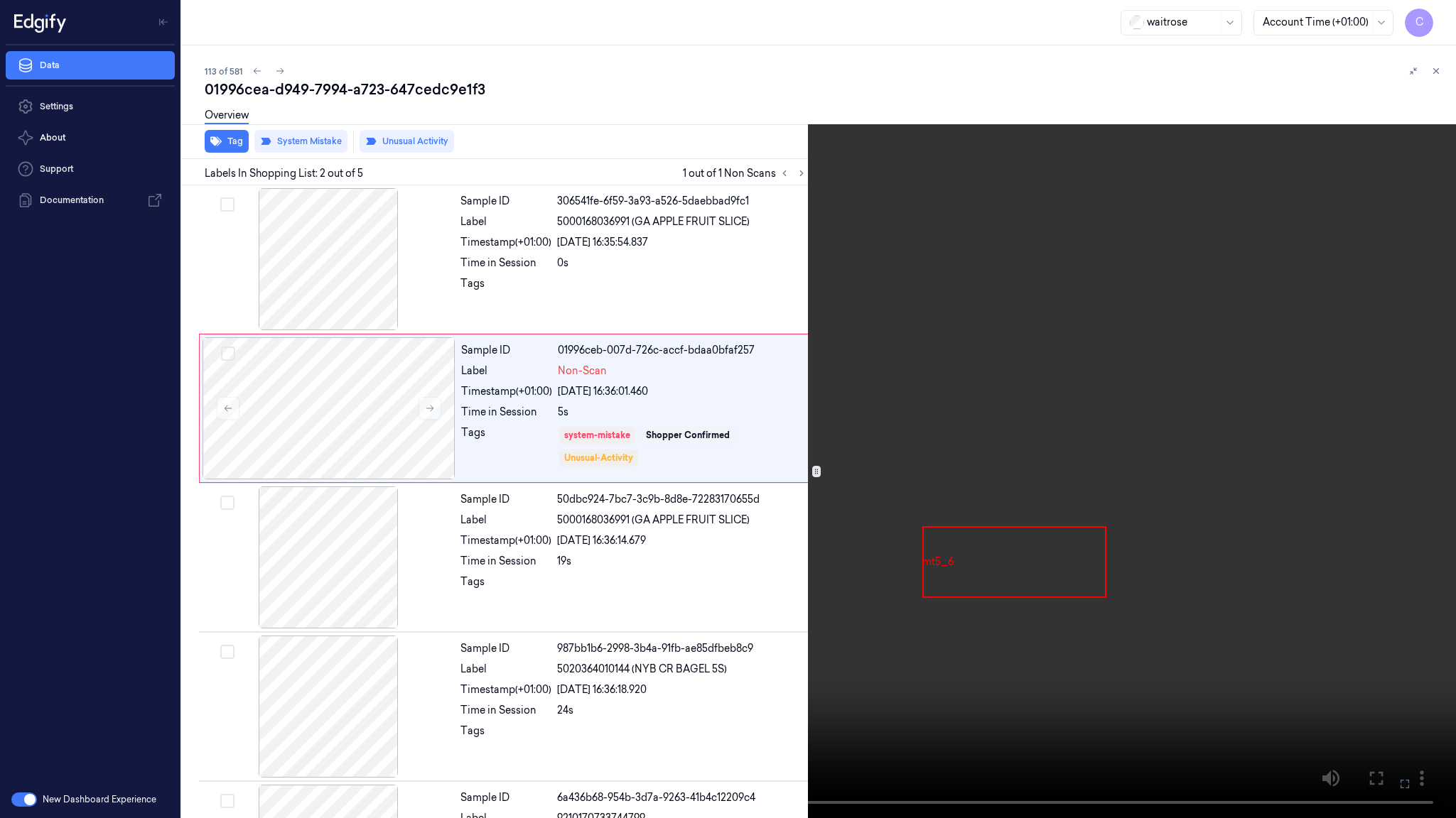
click at [684, 484] on video at bounding box center [728, 409] width 1456 height 818
click at [281, 448] on video at bounding box center [728, 409] width 1456 height 818
click at [670, 449] on video at bounding box center [728, 409] width 1456 height 818
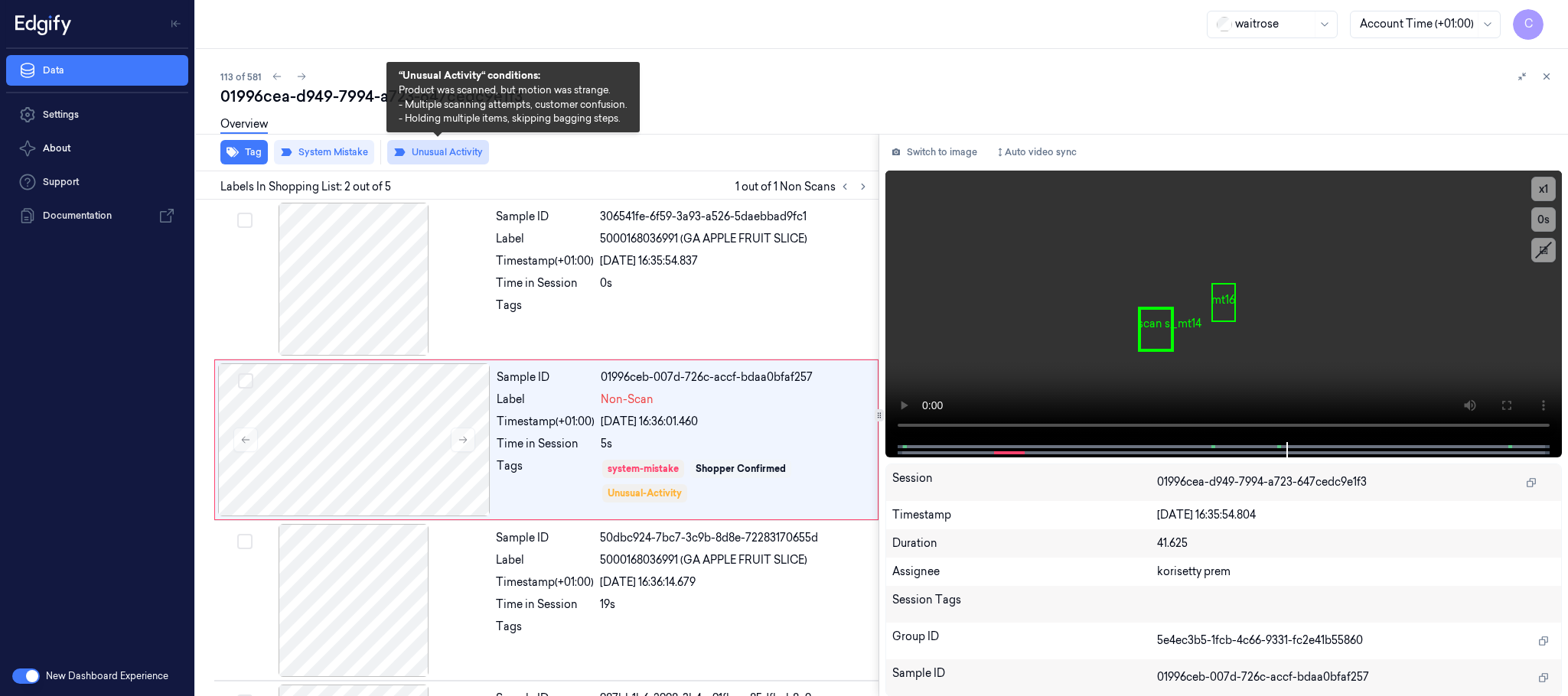
click at [427, 156] on button "Unusual Activity" at bounding box center [438, 153] width 102 height 25
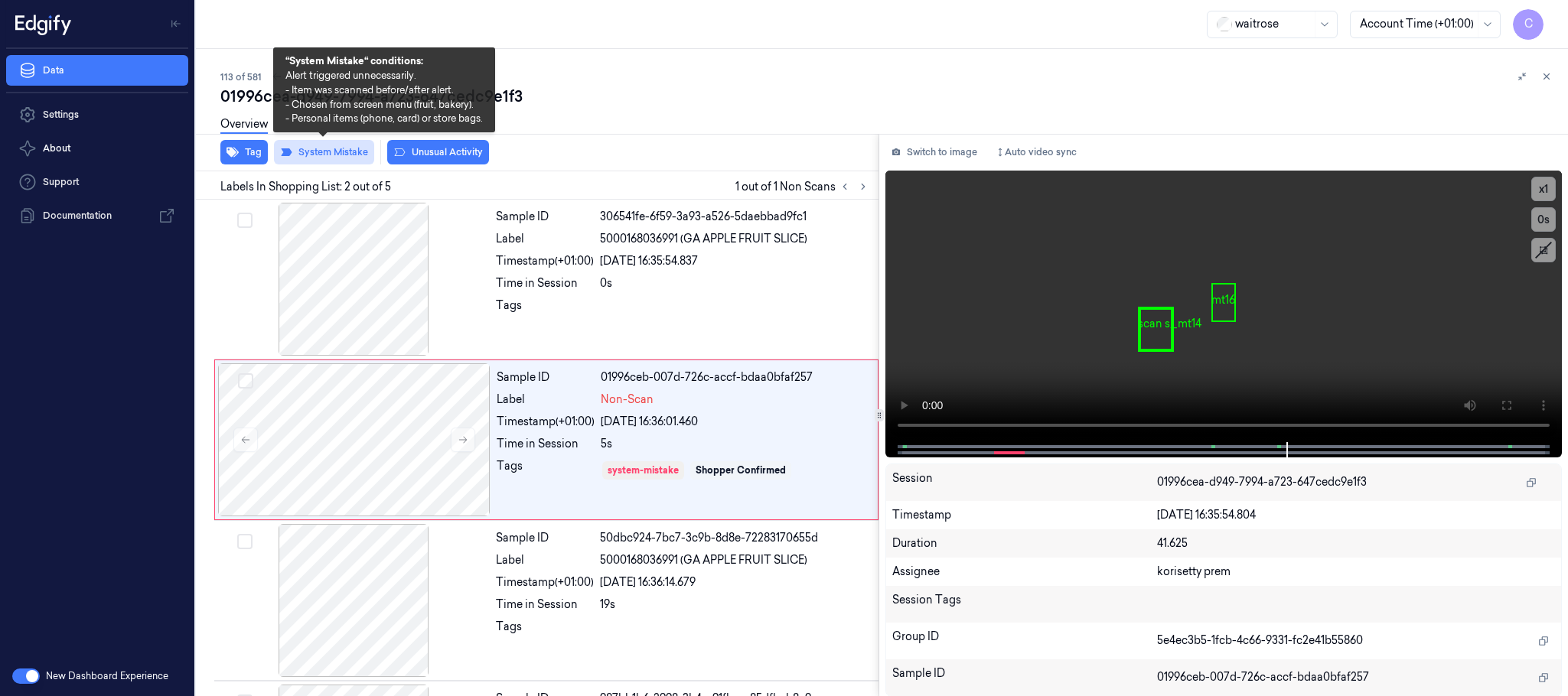
click at [354, 149] on button "System Mistake" at bounding box center [323, 153] width 100 height 25
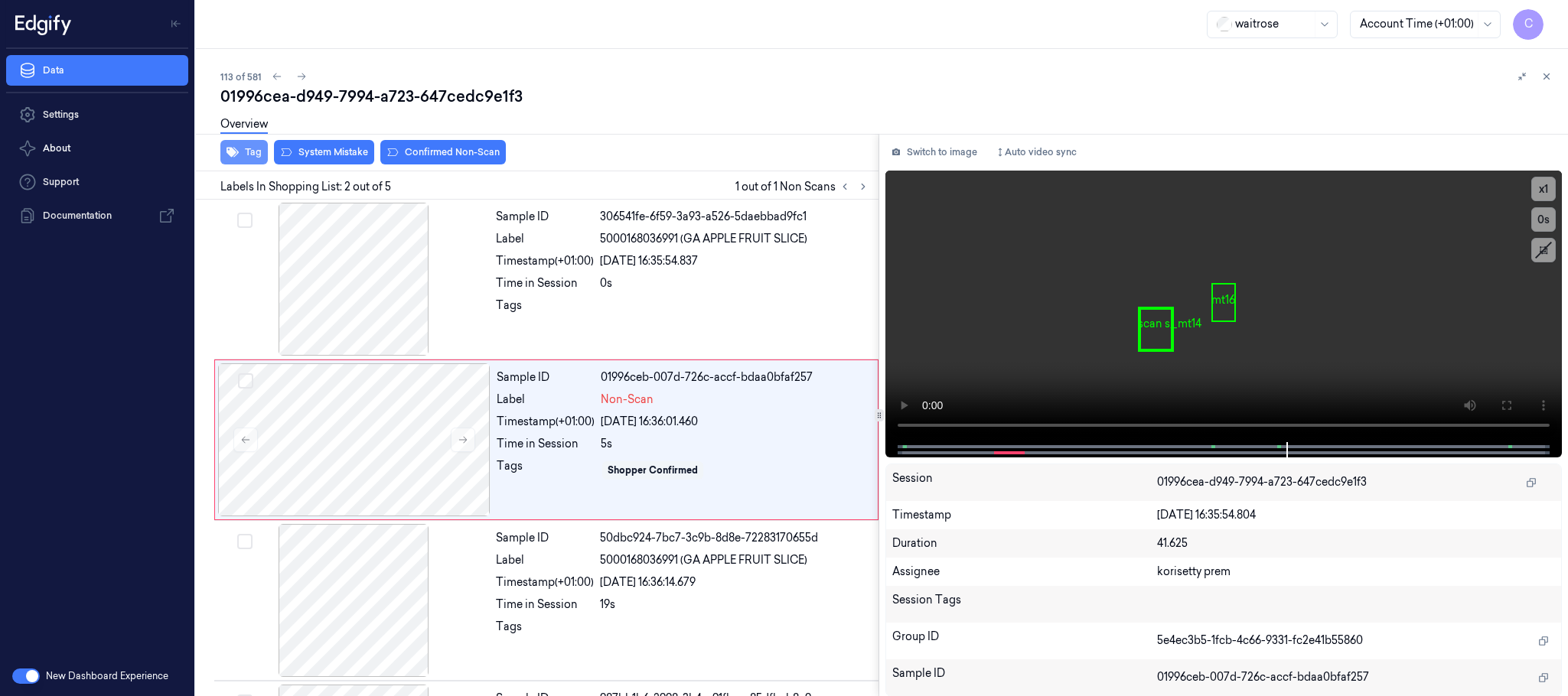
click at [244, 156] on button "Tag" at bounding box center [243, 153] width 47 height 25
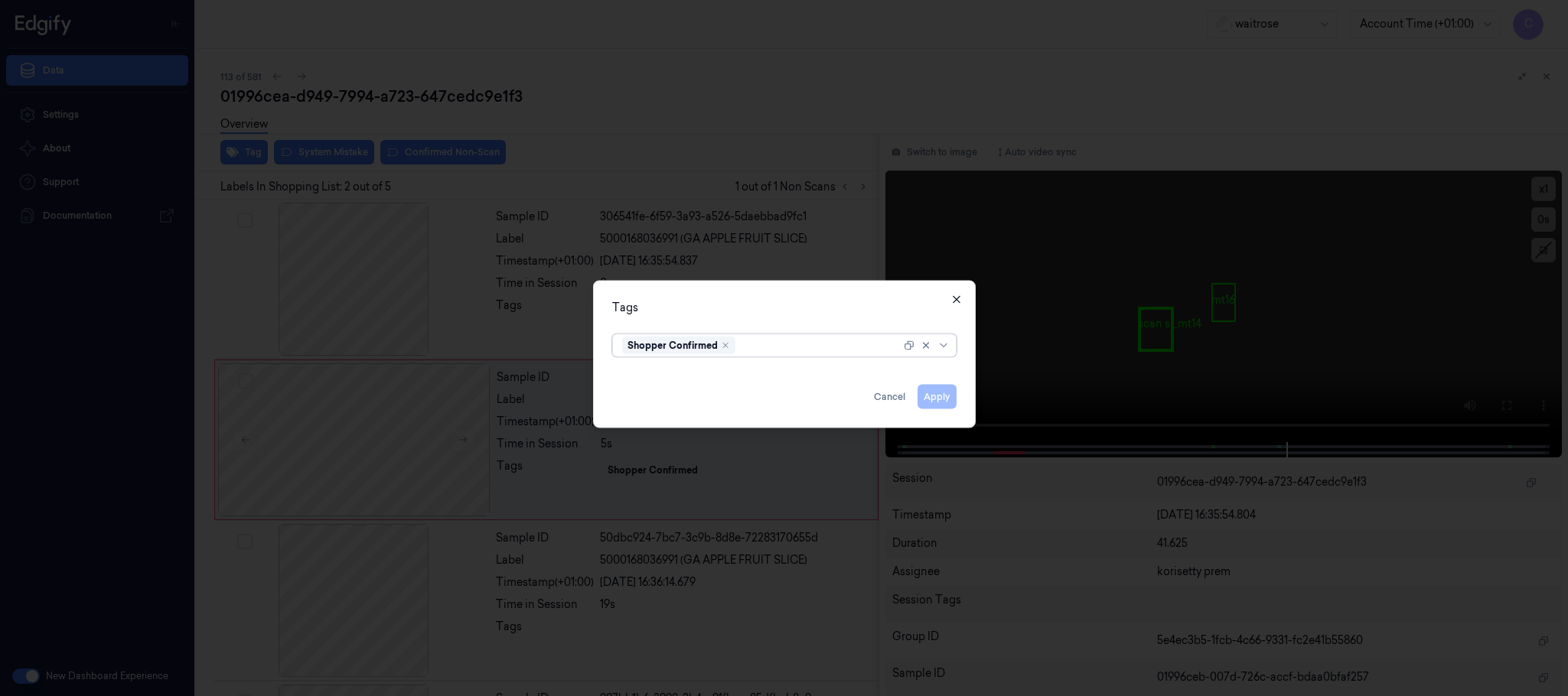
click at [951, 300] on icon "button" at bounding box center [957, 300] width 12 height 12
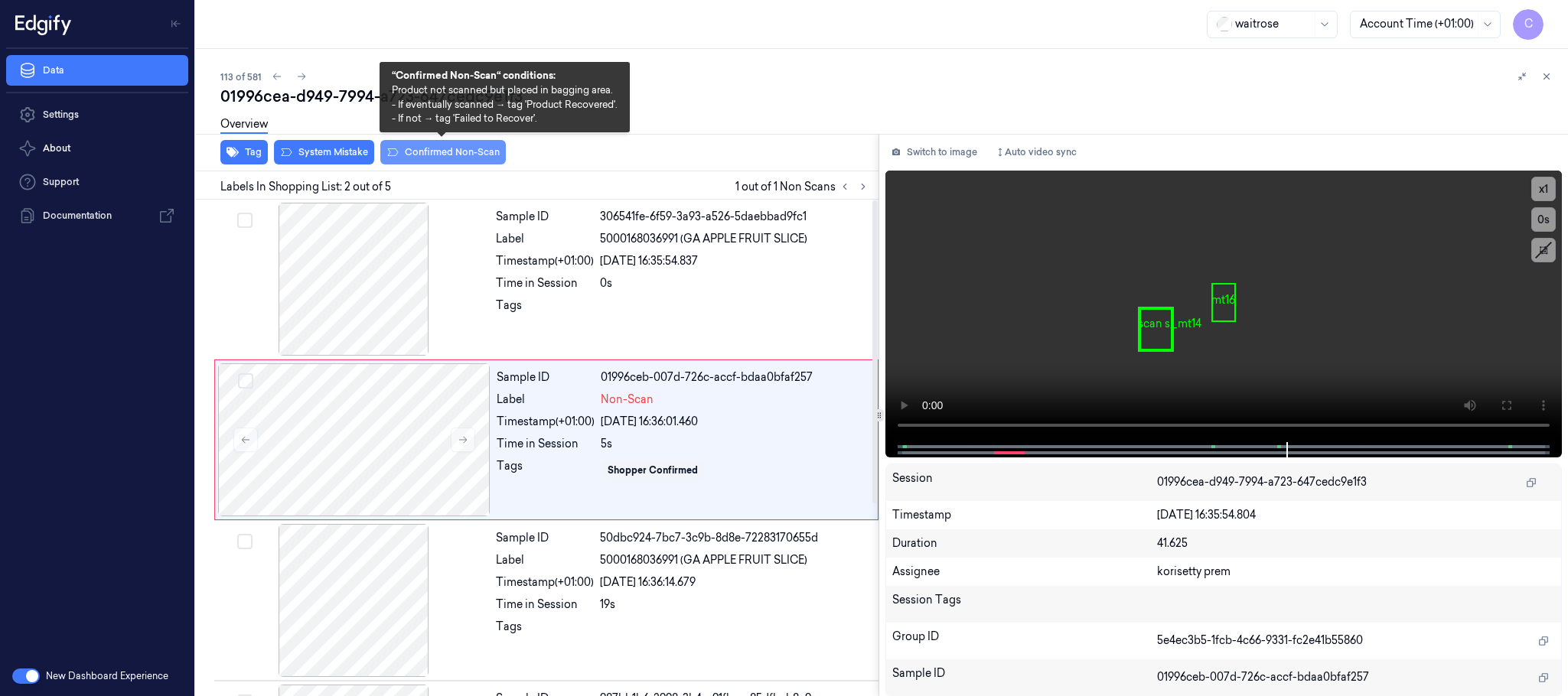
click at [458, 154] on button "Confirmed Non-Scan" at bounding box center [442, 153] width 125 height 25
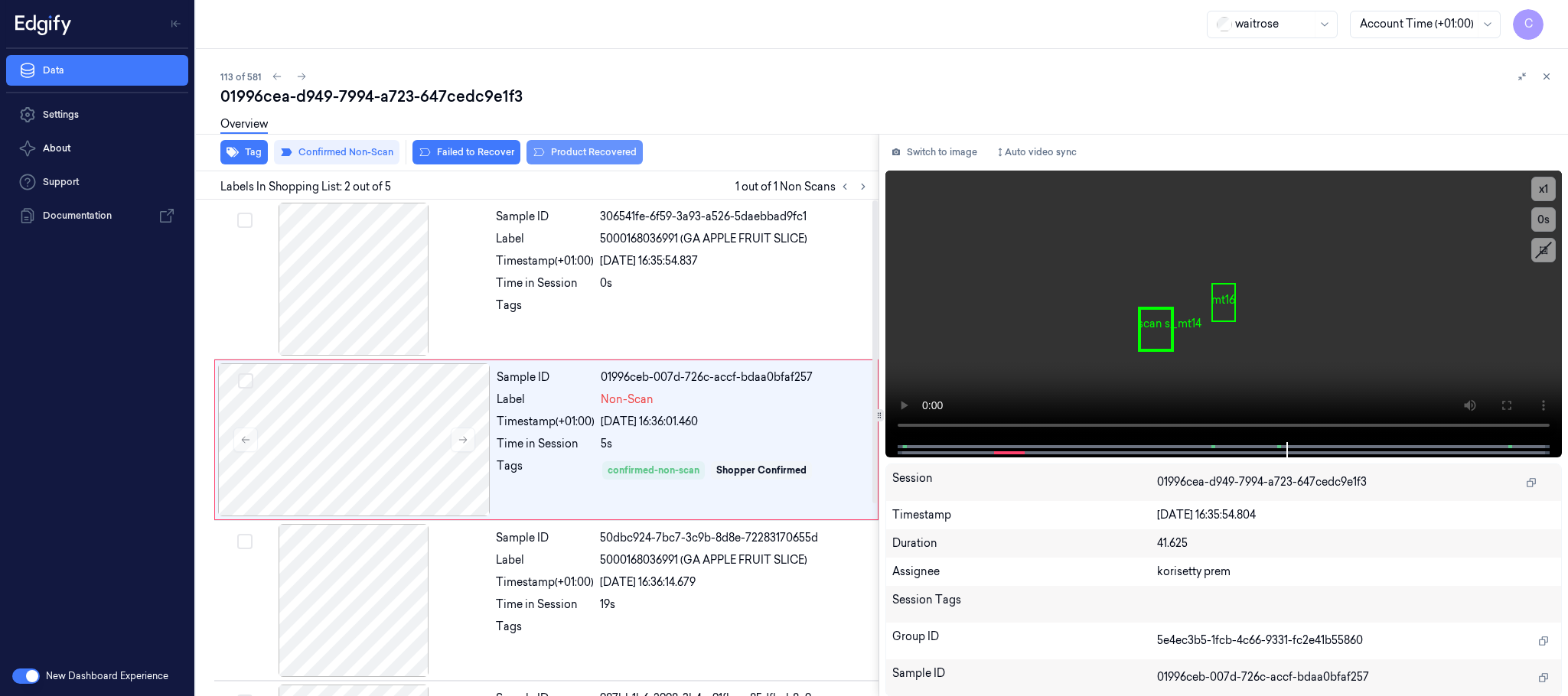
click at [593, 152] on button "Product Recovered" at bounding box center [585, 153] width 116 height 25
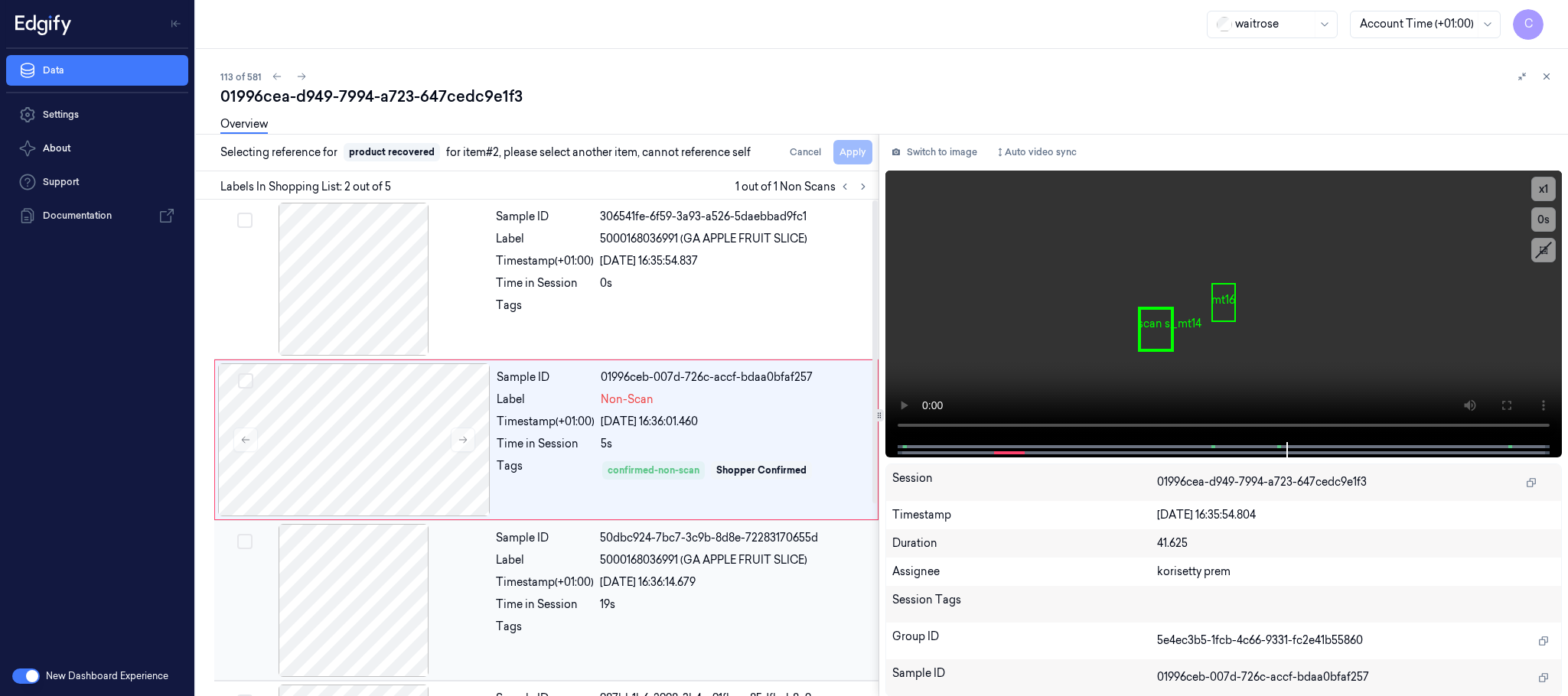
click at [397, 592] on div at bounding box center [354, 600] width 273 height 153
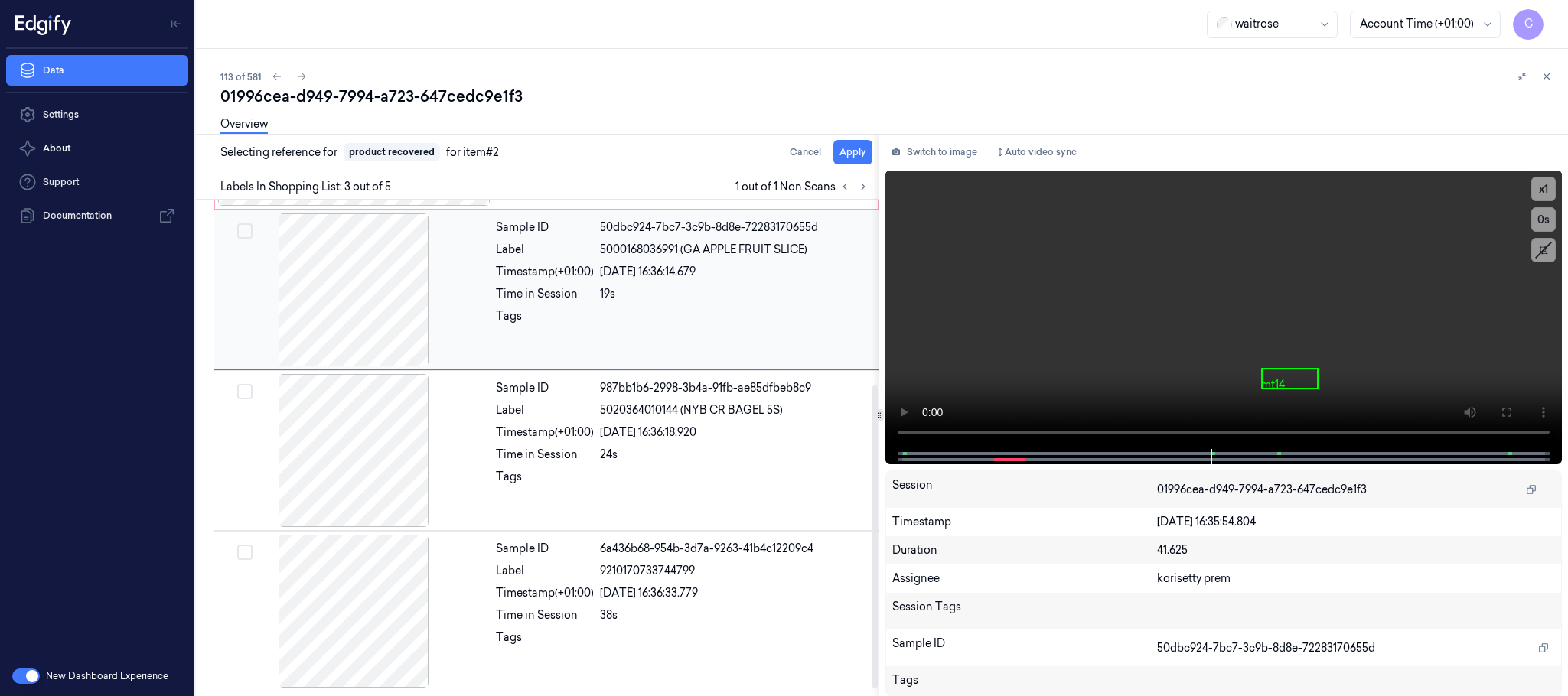
scroll to position [314, 0]
click at [846, 149] on button "Apply" at bounding box center [853, 153] width 39 height 25
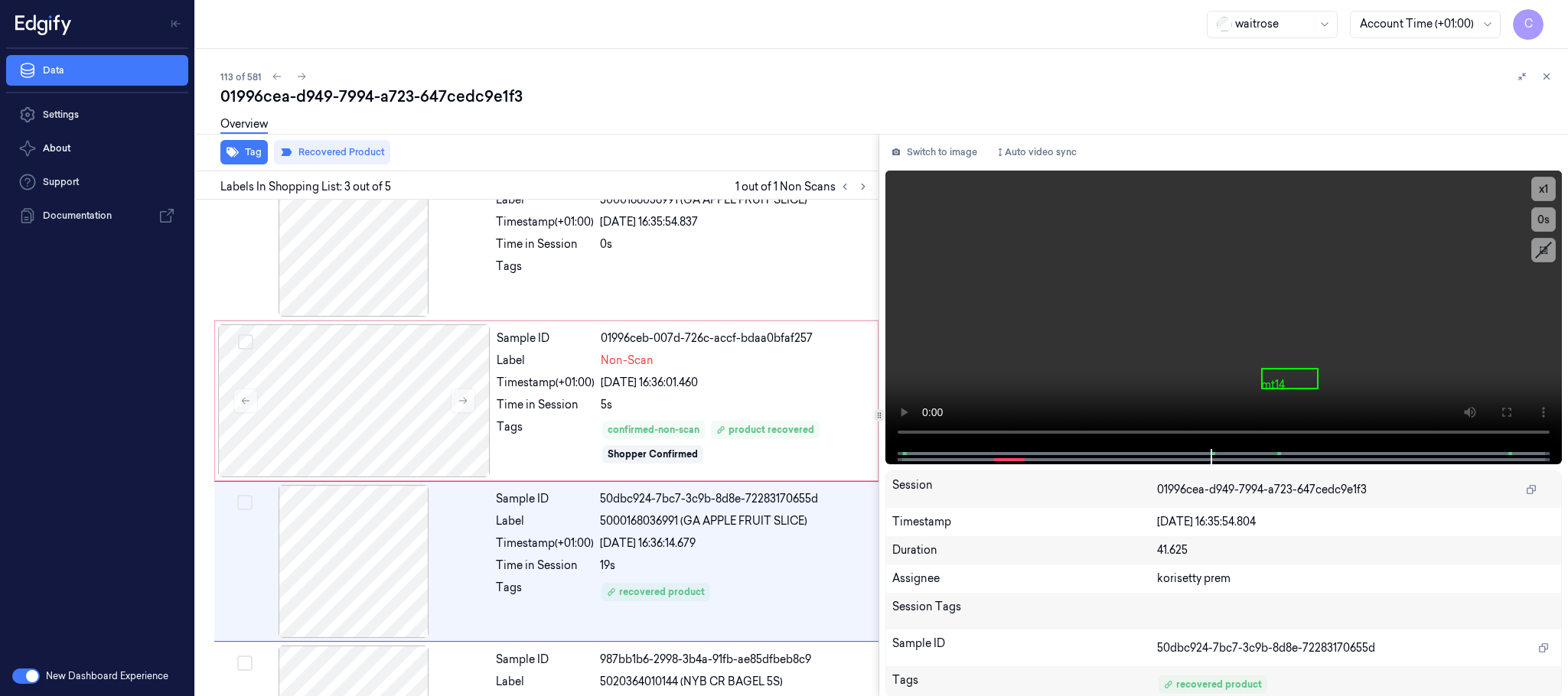
scroll to position [154, 0]
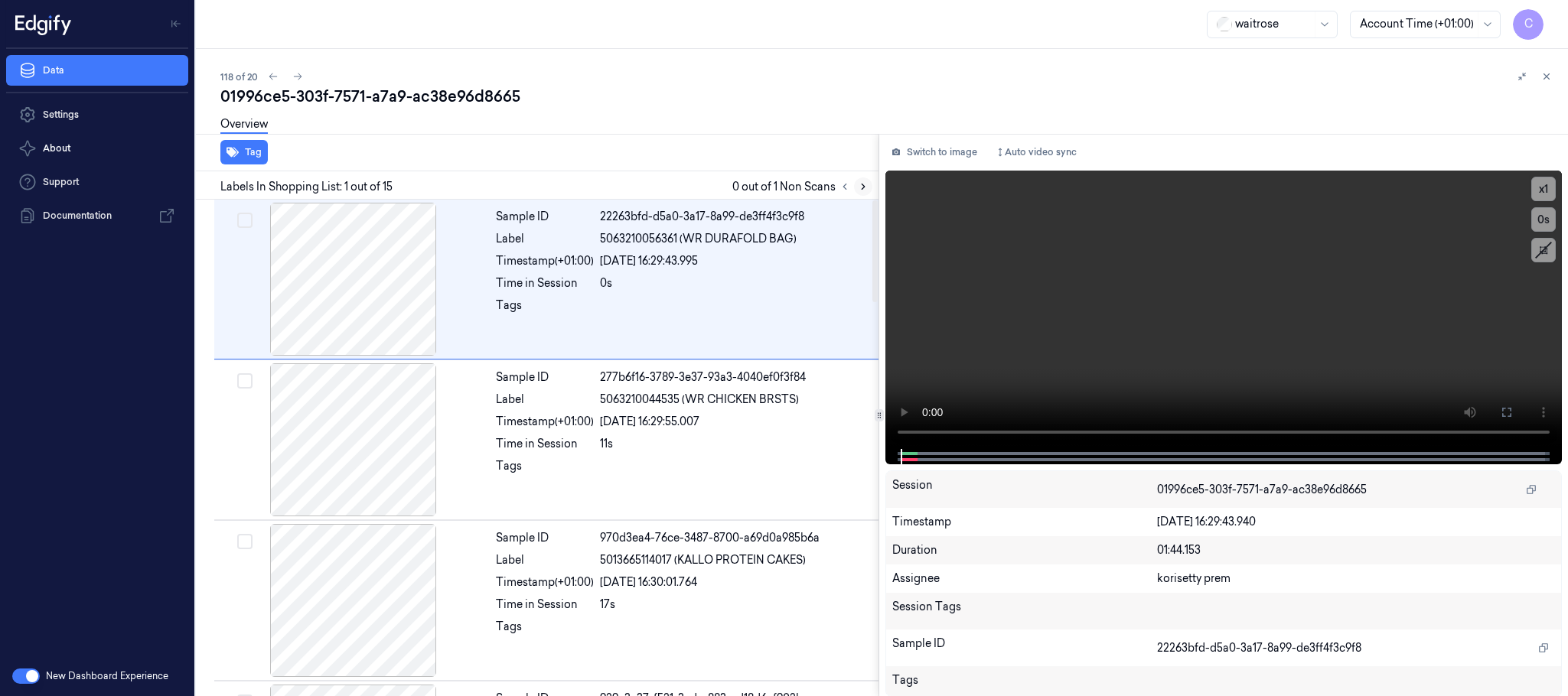
click at [865, 186] on icon at bounding box center [863, 186] width 11 height 11
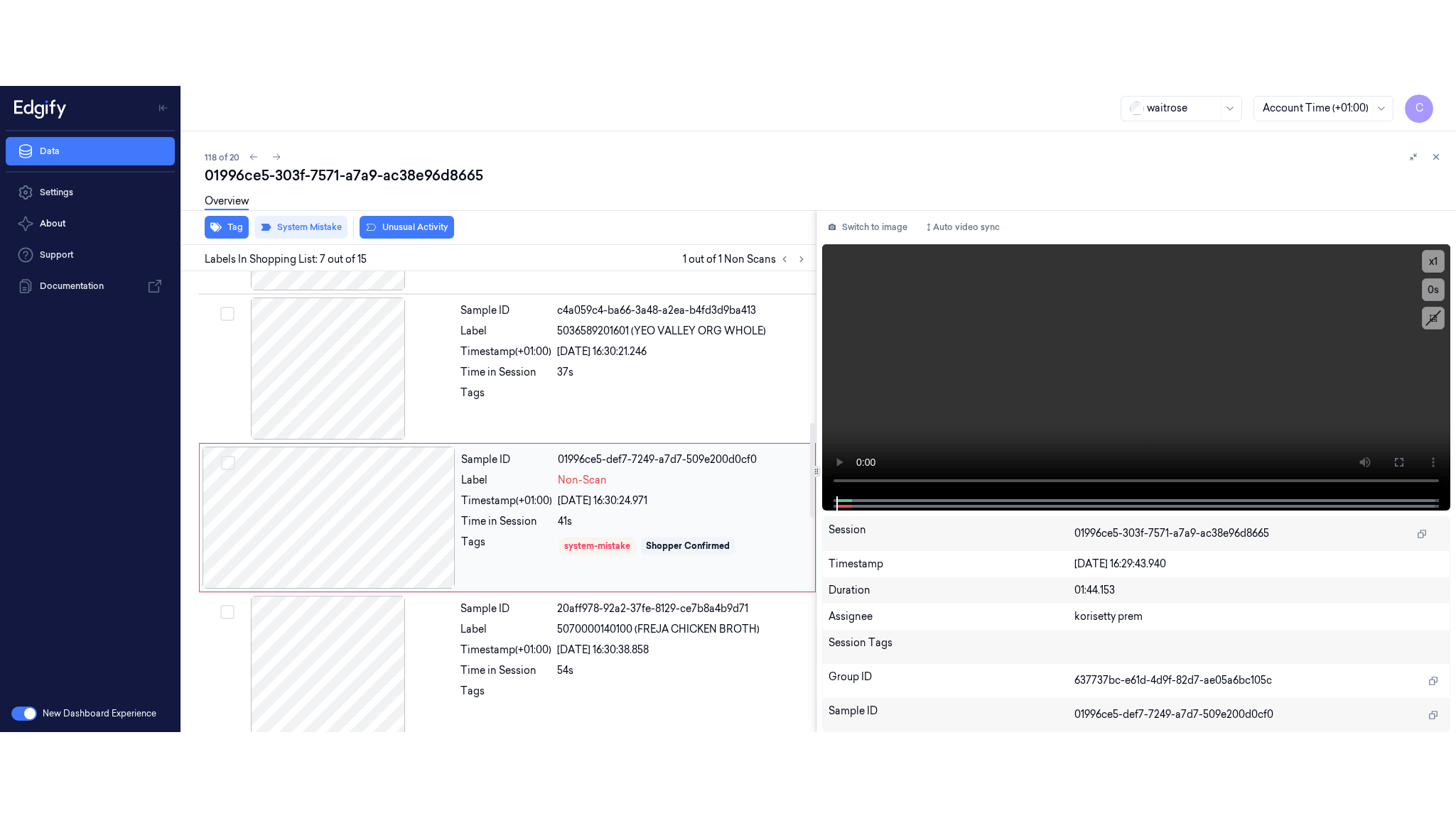
scroll to position [742, 0]
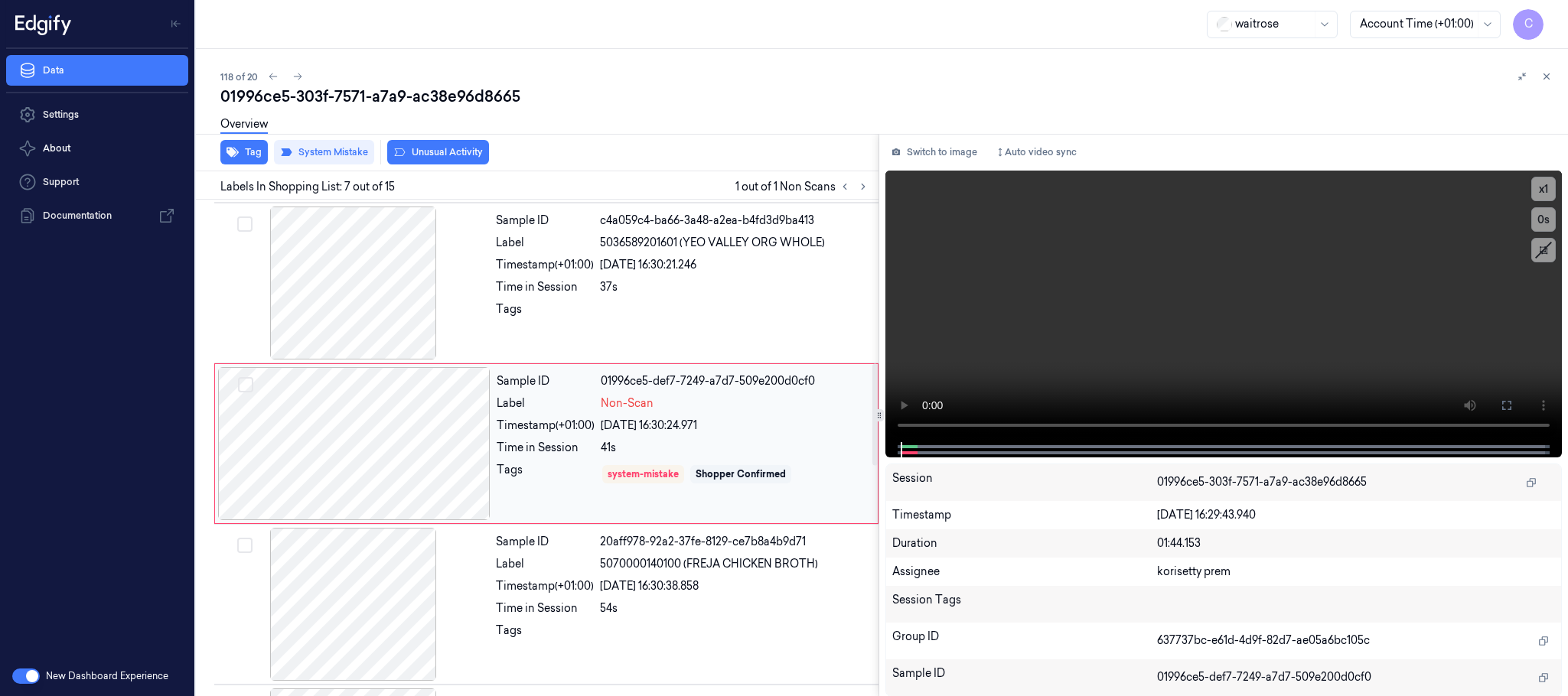
click at [466, 445] on div at bounding box center [354, 443] width 273 height 153
click at [995, 375] on video at bounding box center [1222, 306] width 676 height 272
click at [1504, 395] on button at bounding box center [1507, 406] width 25 height 25
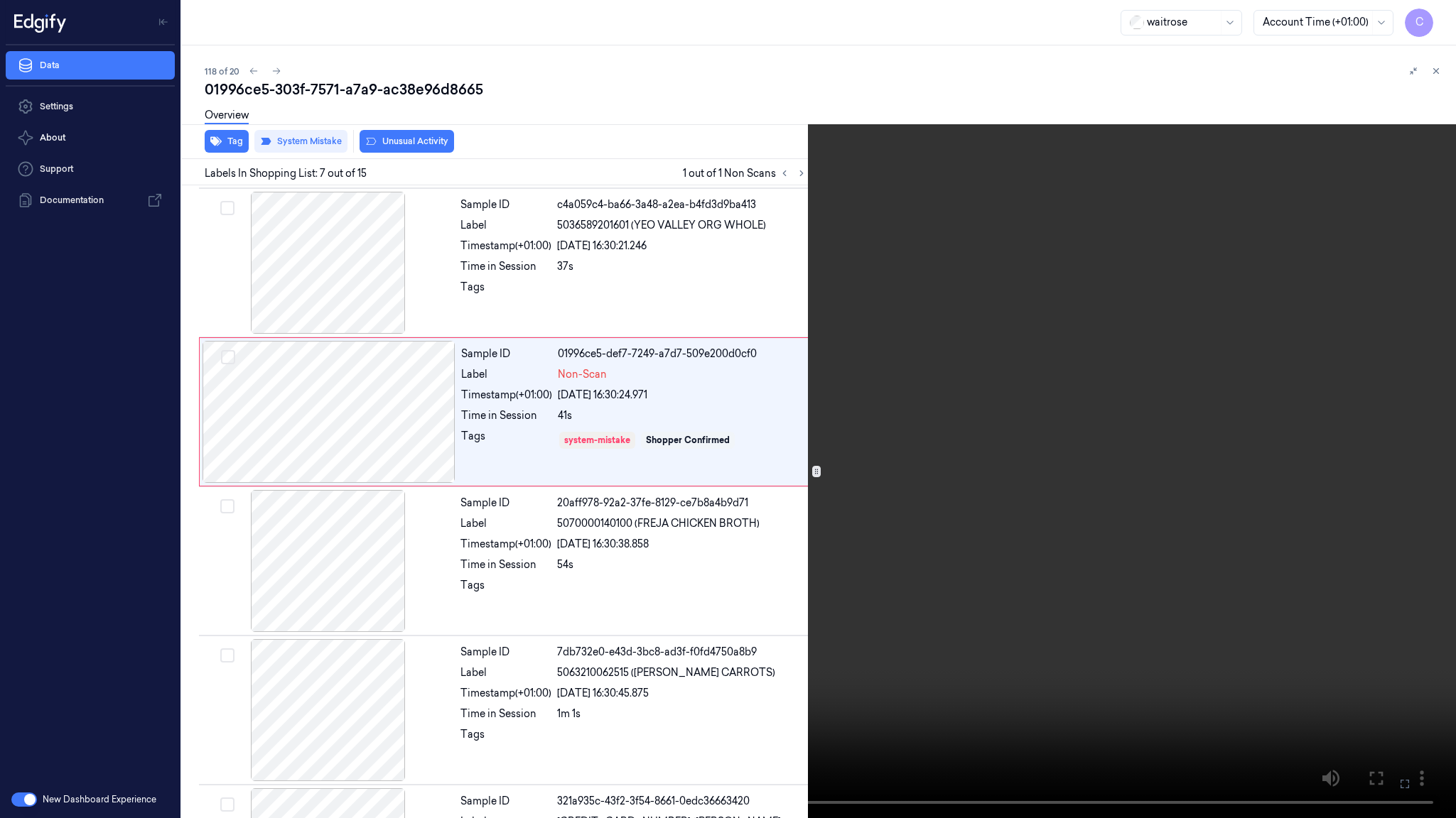
click at [892, 392] on video at bounding box center [728, 409] width 1456 height 818
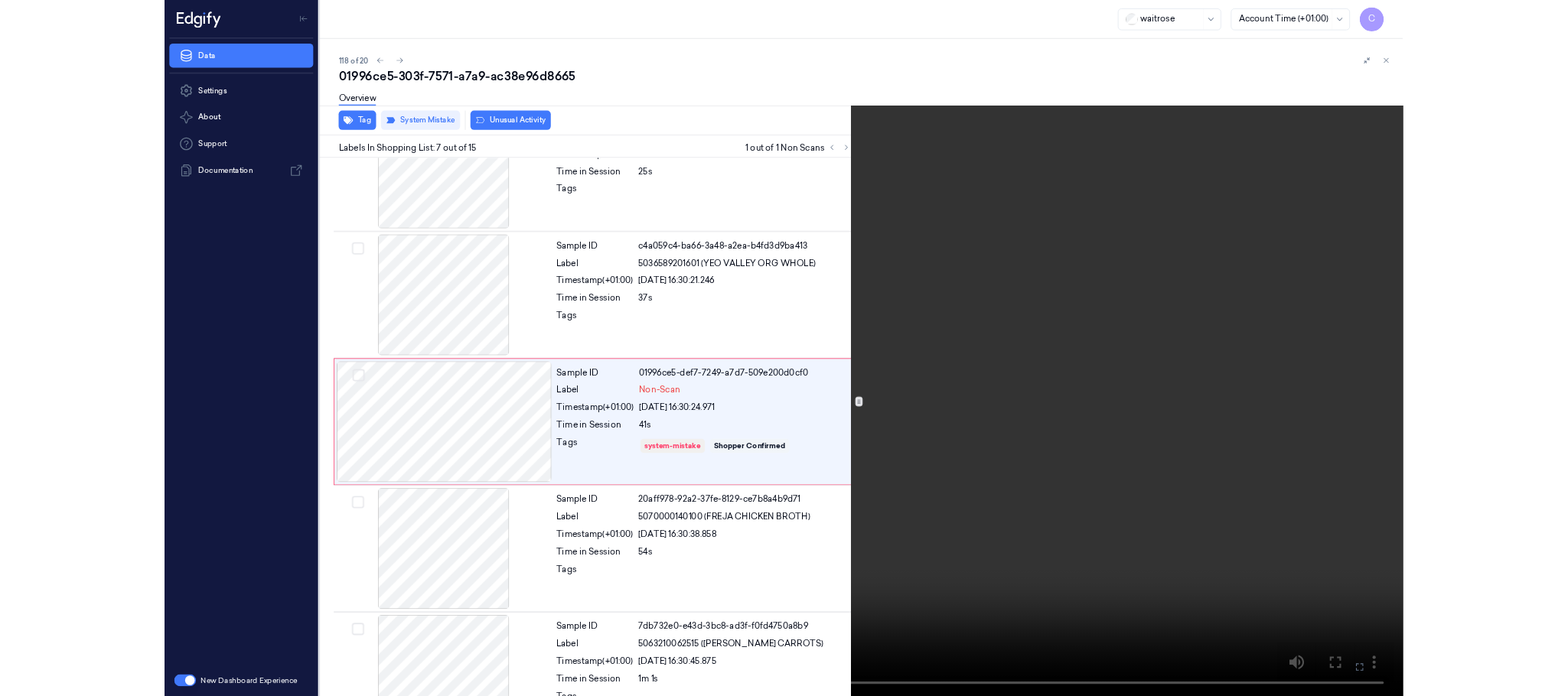
scroll to position [707, 0]
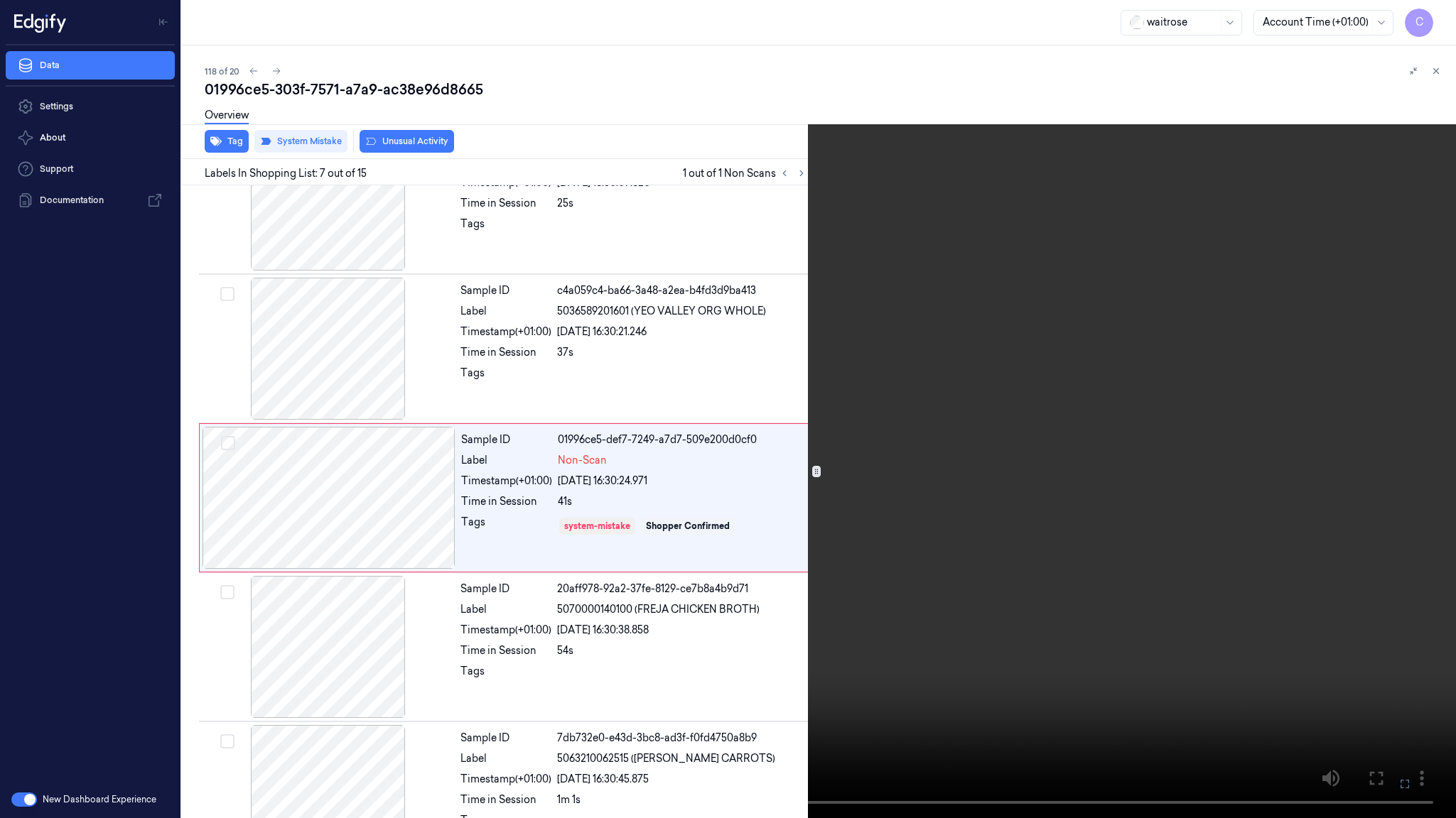
click at [804, 387] on video at bounding box center [728, 409] width 1456 height 818
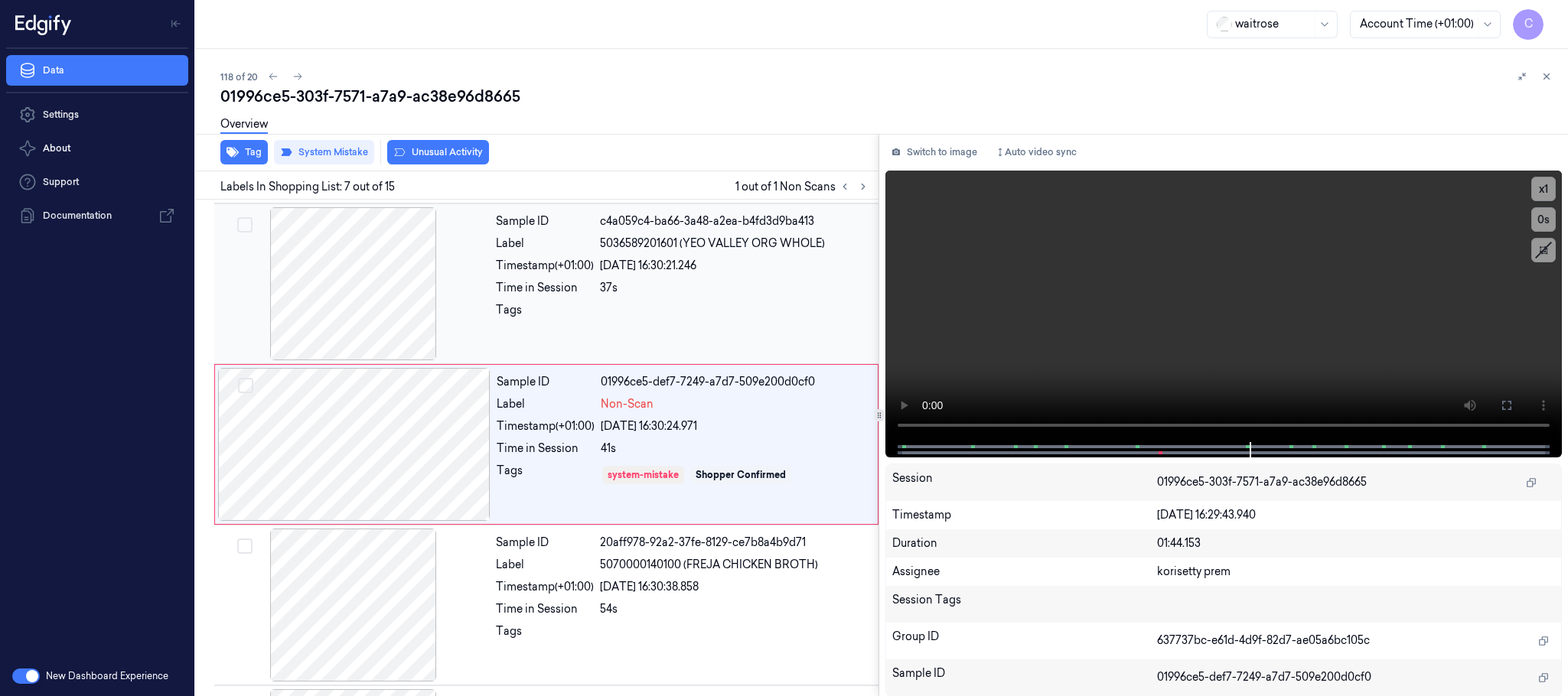
scroll to position [799, 0]
click at [450, 464] on div at bounding box center [354, 443] width 273 height 153
click at [455, 464] on div at bounding box center [354, 443] width 273 height 153
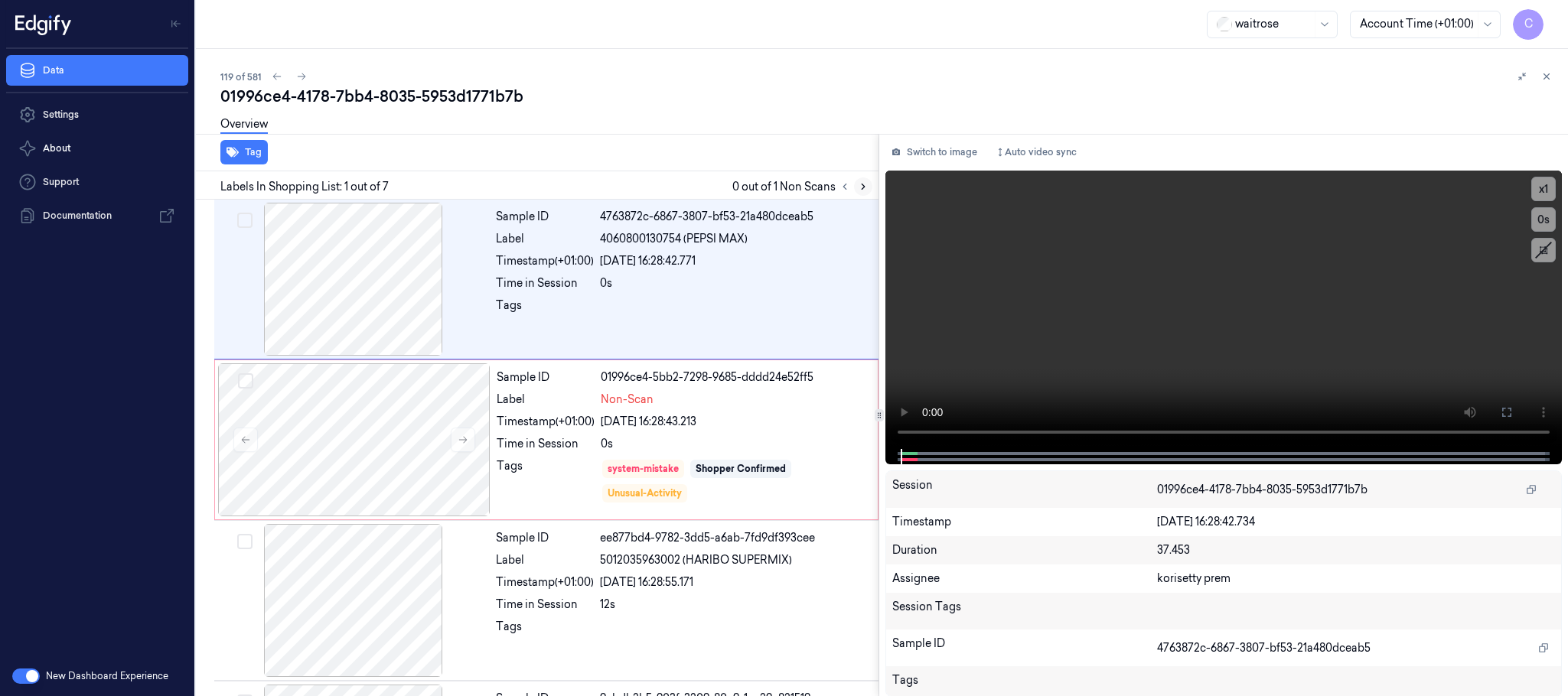
click at [865, 182] on icon at bounding box center [863, 186] width 11 height 11
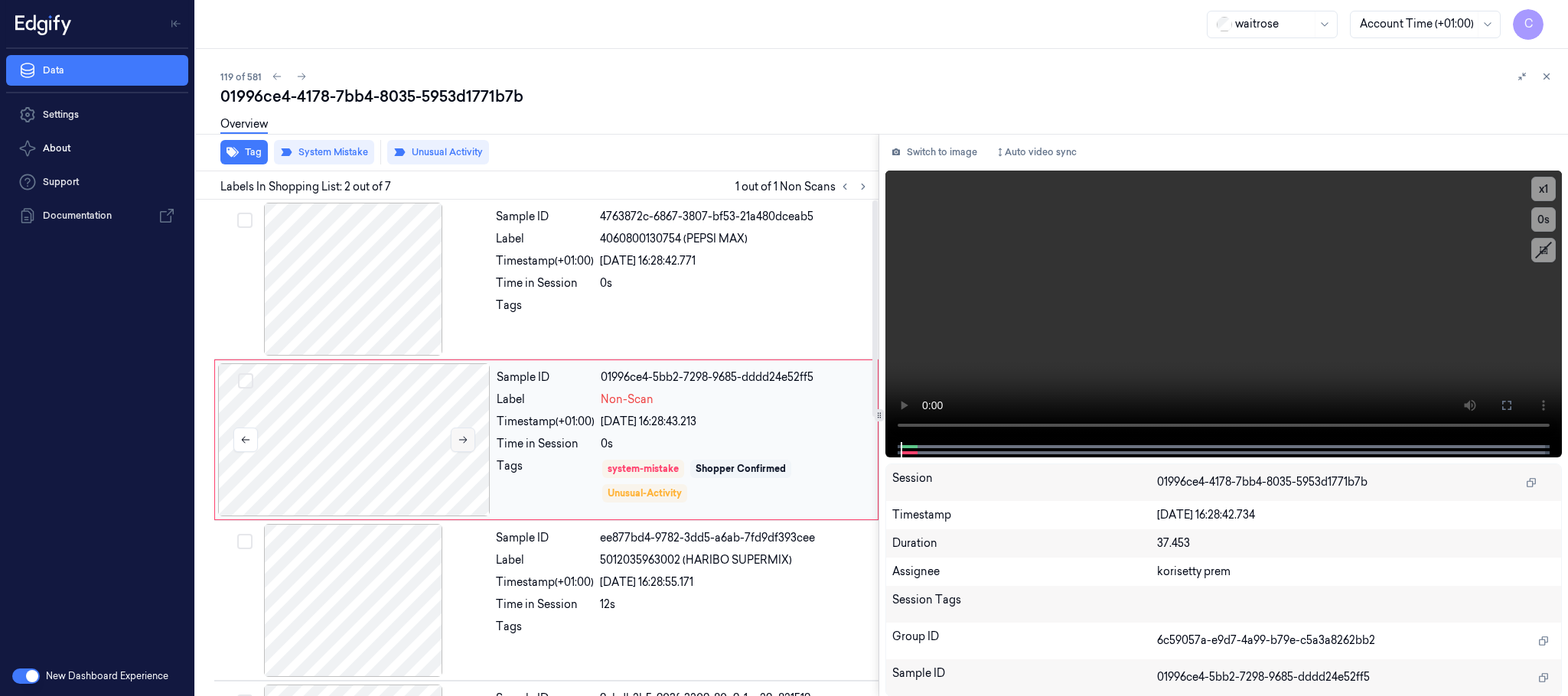
click at [460, 443] on icon at bounding box center [463, 439] width 11 height 11
click at [458, 439] on icon at bounding box center [463, 439] width 11 height 11
click at [471, 439] on button at bounding box center [463, 439] width 25 height 25
click at [245, 146] on button "Tag" at bounding box center [243, 153] width 47 height 25
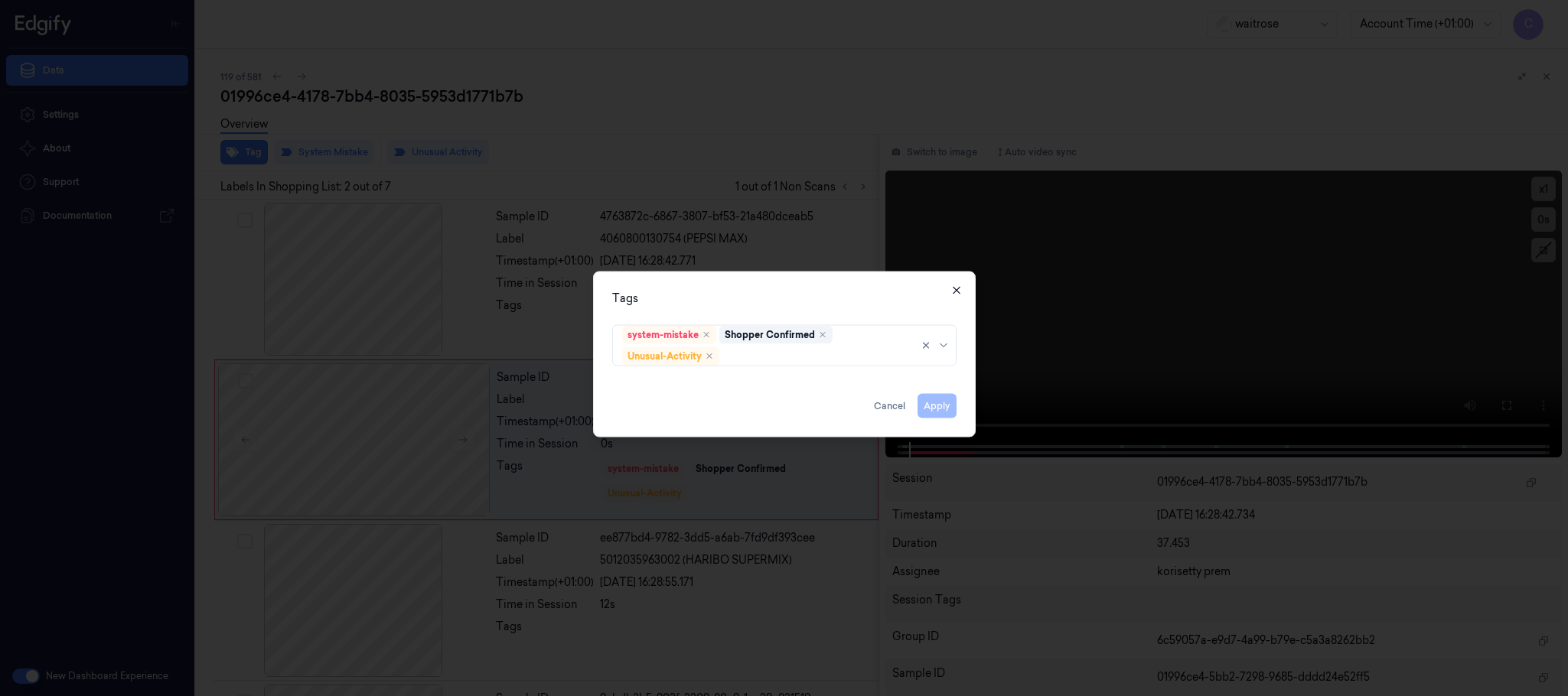
click at [956, 285] on icon "button" at bounding box center [957, 290] width 12 height 12
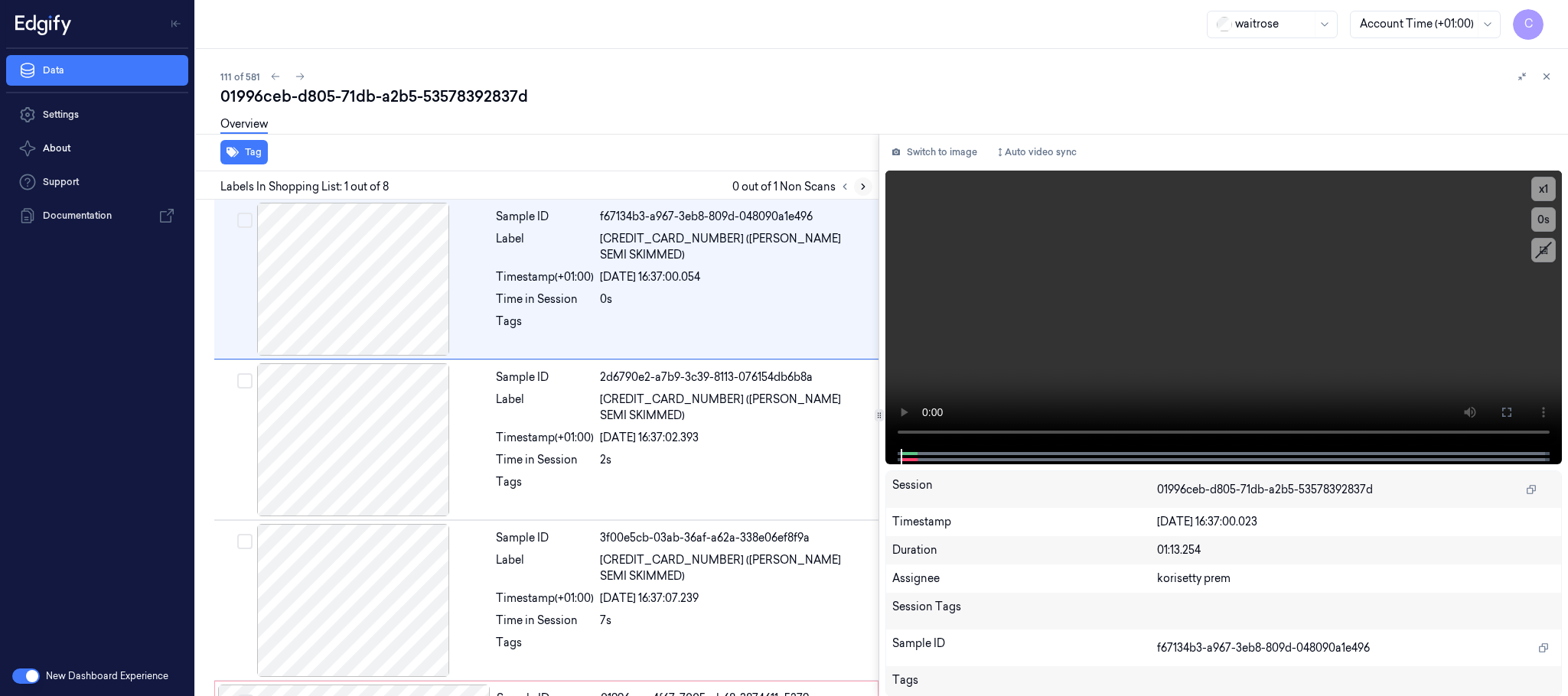
click at [866, 185] on icon at bounding box center [863, 186] width 11 height 11
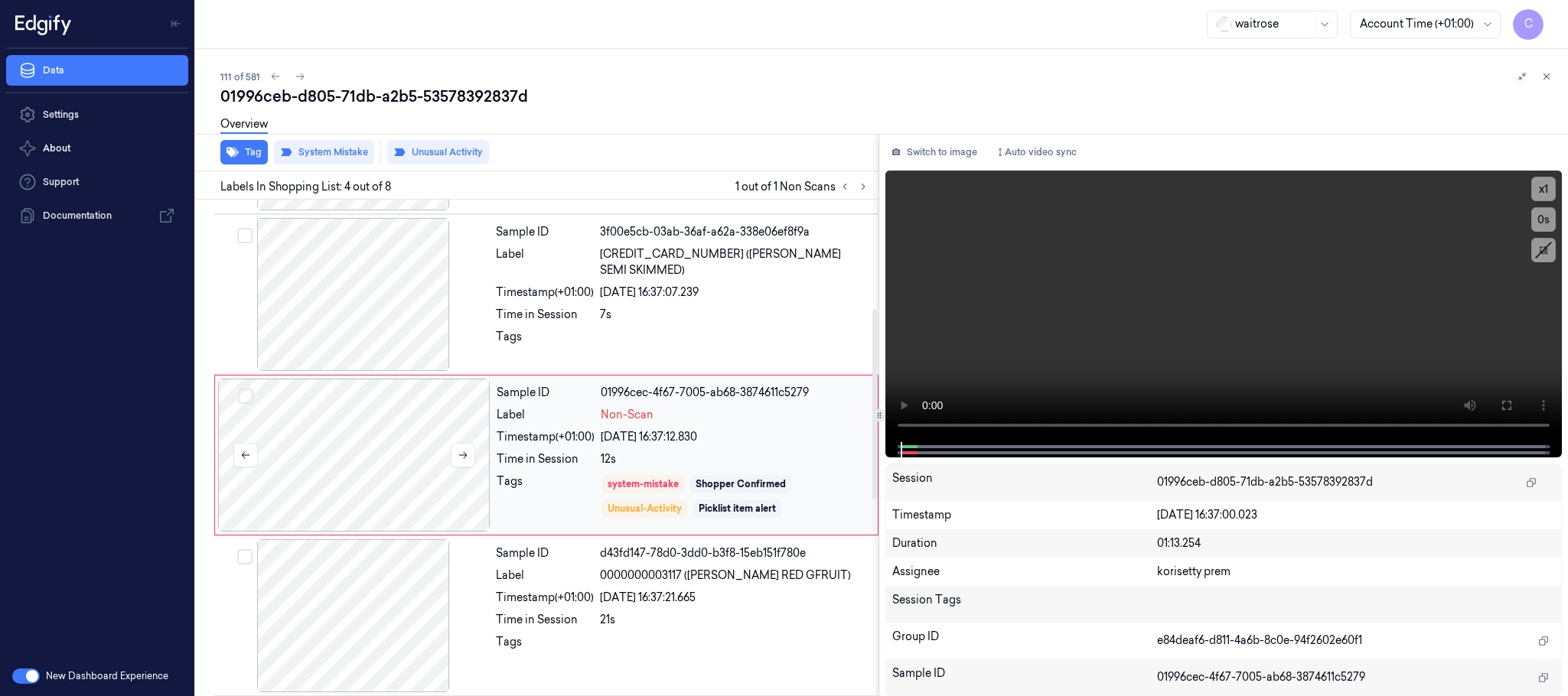
scroll to position [315, 0]
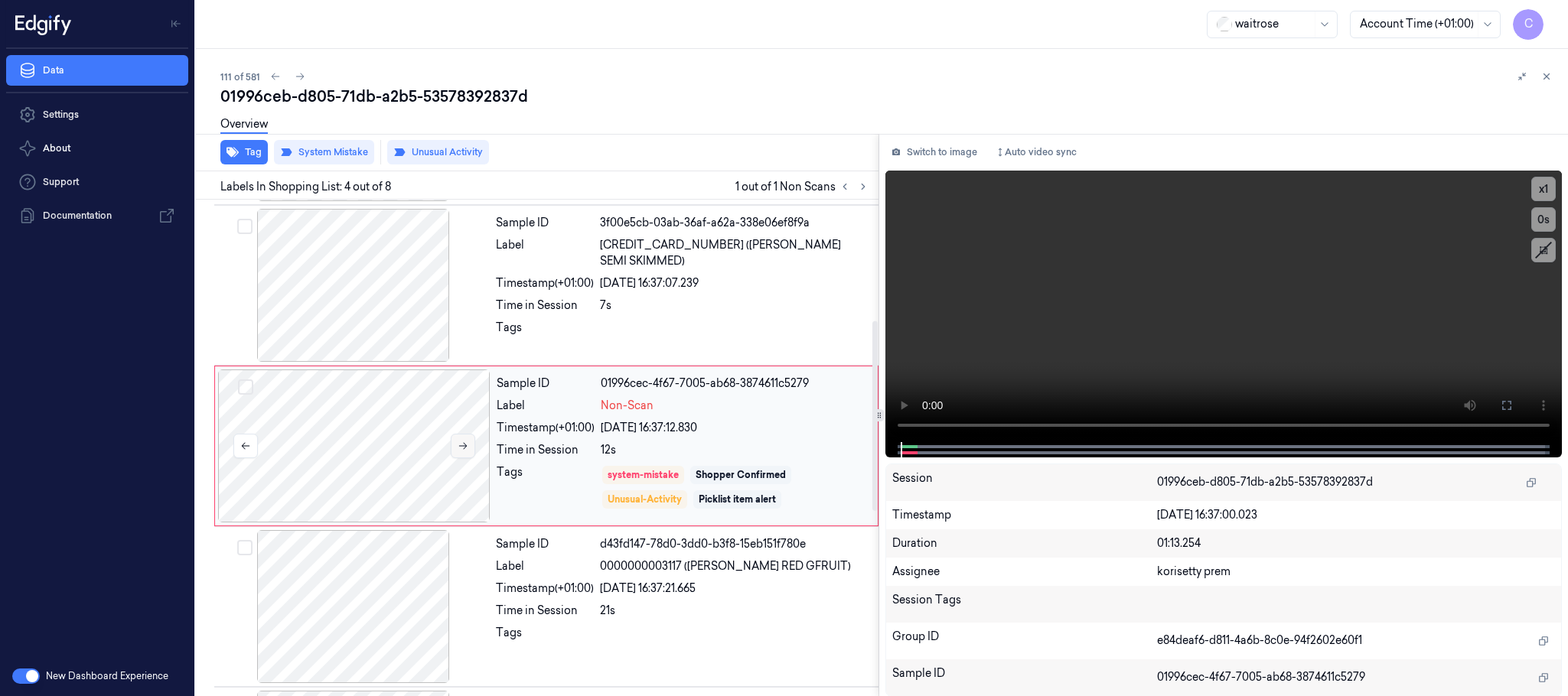
click at [464, 448] on icon at bounding box center [463, 446] width 11 height 11
click at [458, 449] on icon at bounding box center [463, 446] width 11 height 11
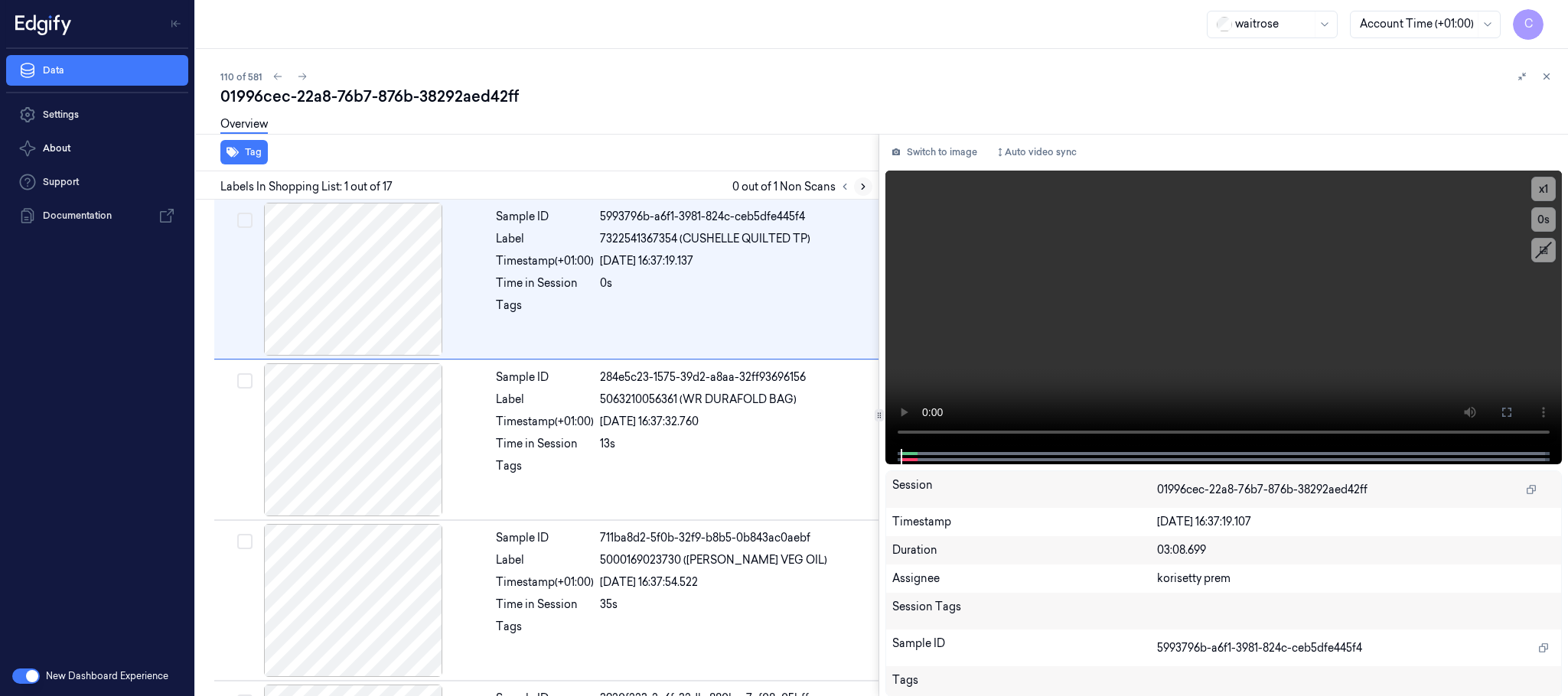
click at [859, 185] on icon at bounding box center [863, 186] width 11 height 11
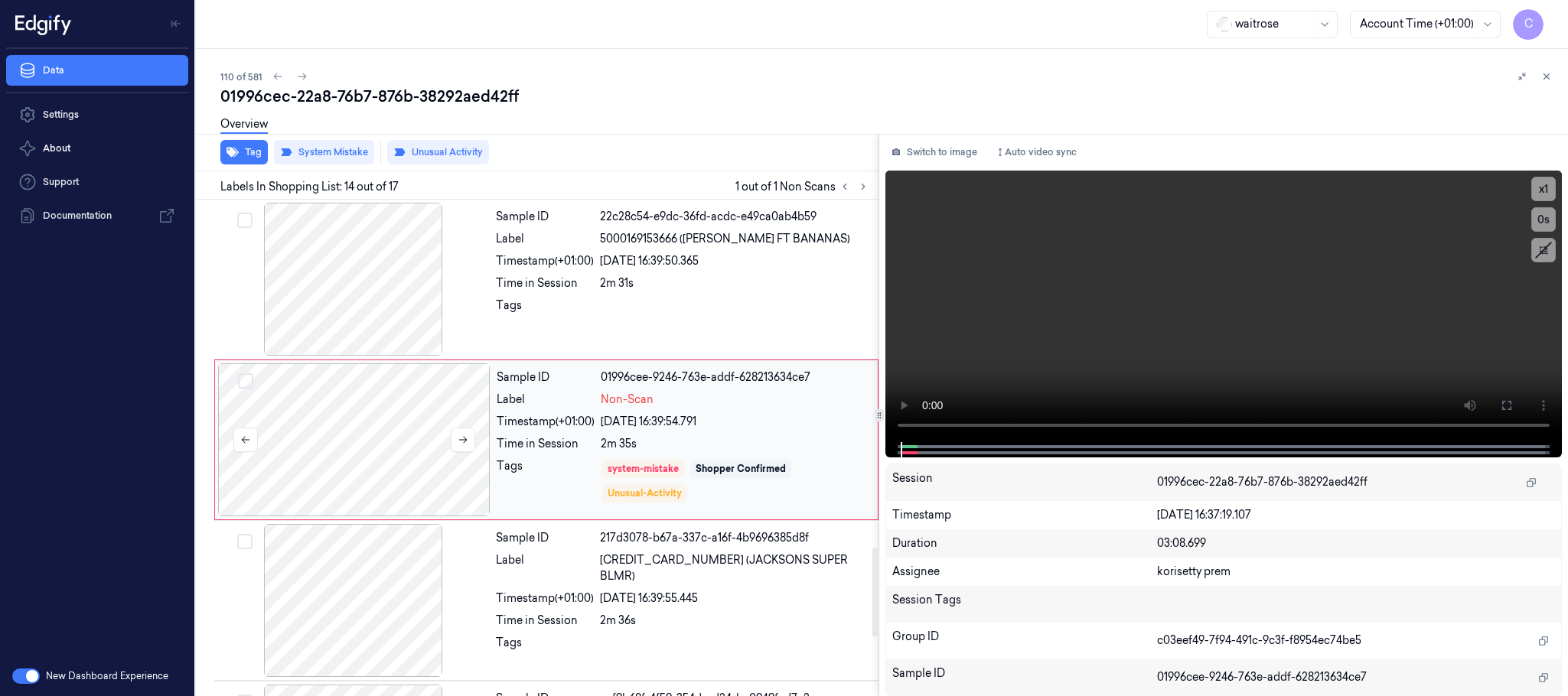
scroll to position [1927, 0]
click at [450, 445] on button at bounding box center [463, 439] width 25 height 25
click at [462, 444] on icon at bounding box center [463, 439] width 11 height 11
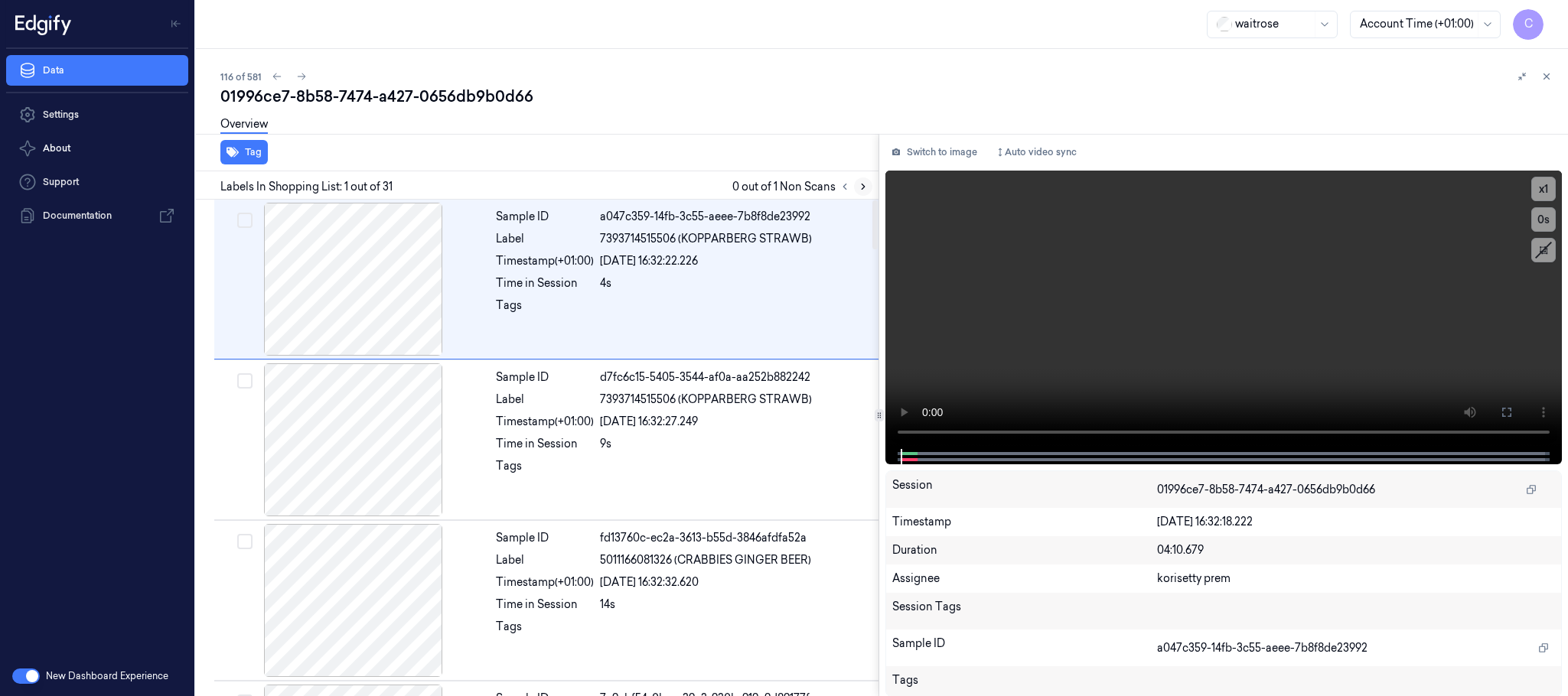
click at [865, 185] on icon at bounding box center [863, 186] width 11 height 11
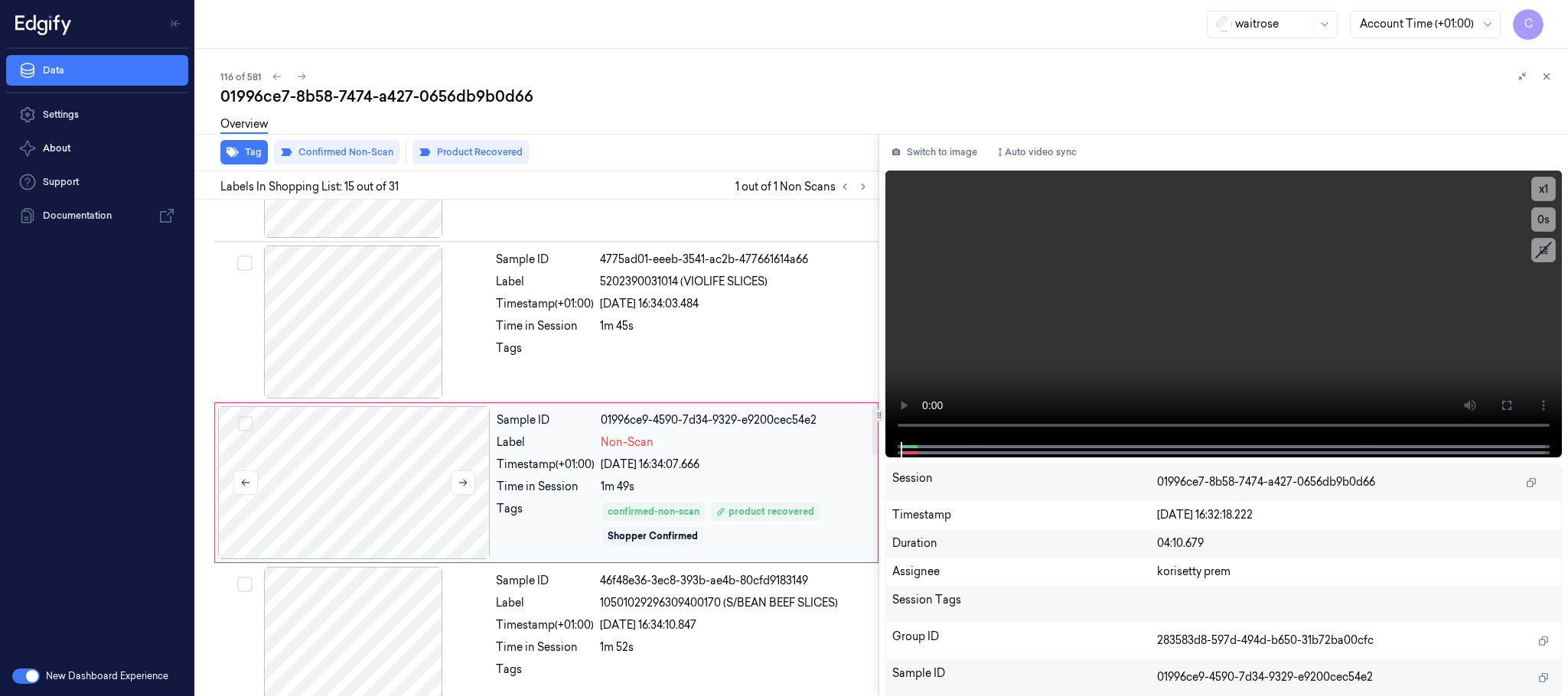
scroll to position [2090, 0]
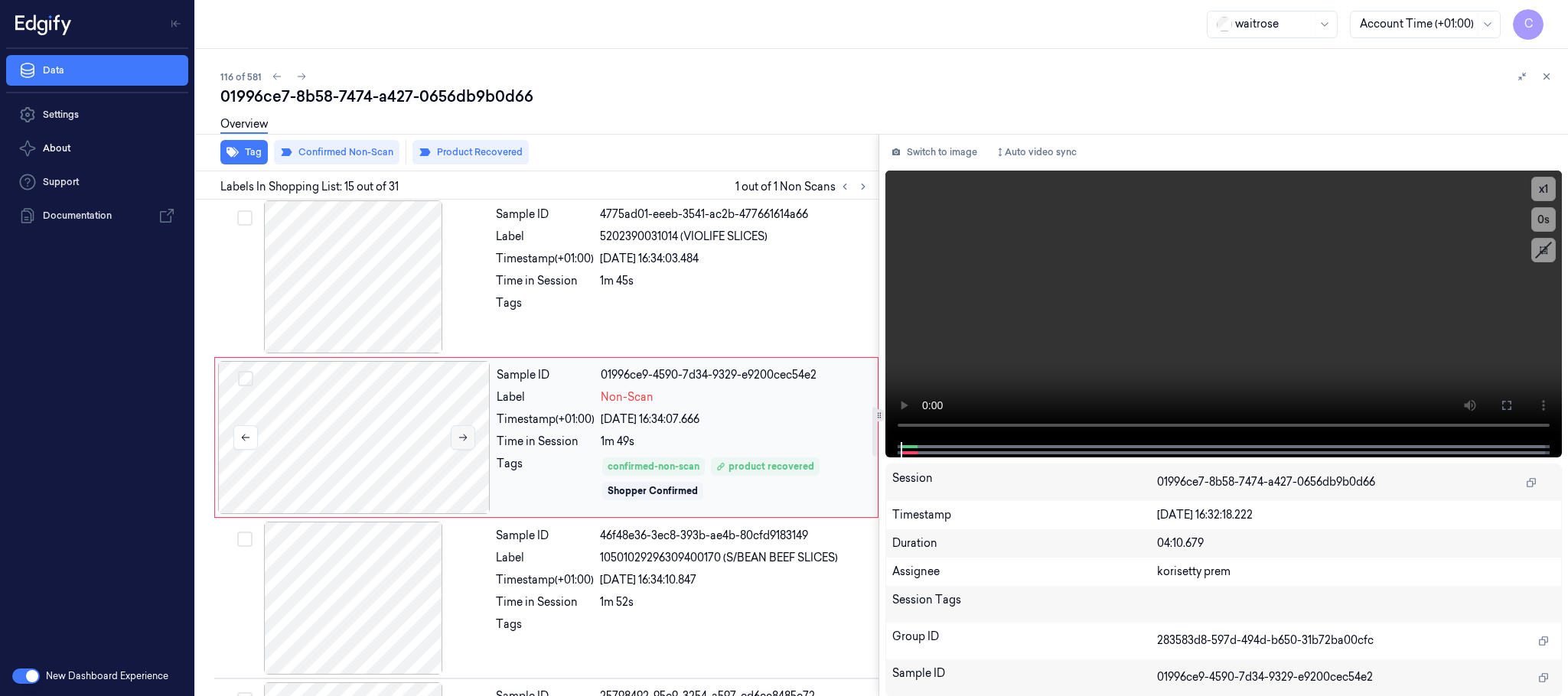
click at [458, 443] on icon at bounding box center [463, 438] width 11 height 11
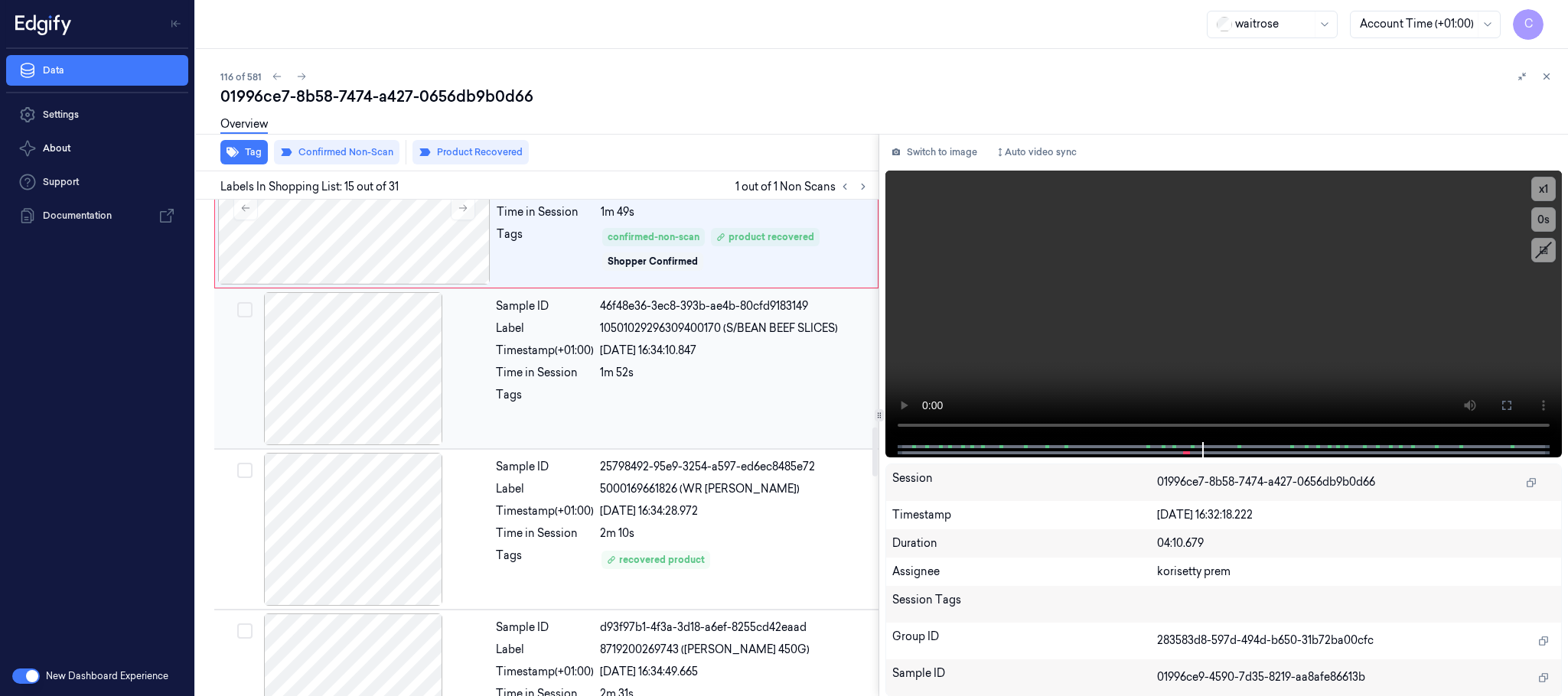
scroll to position [2204, 0]
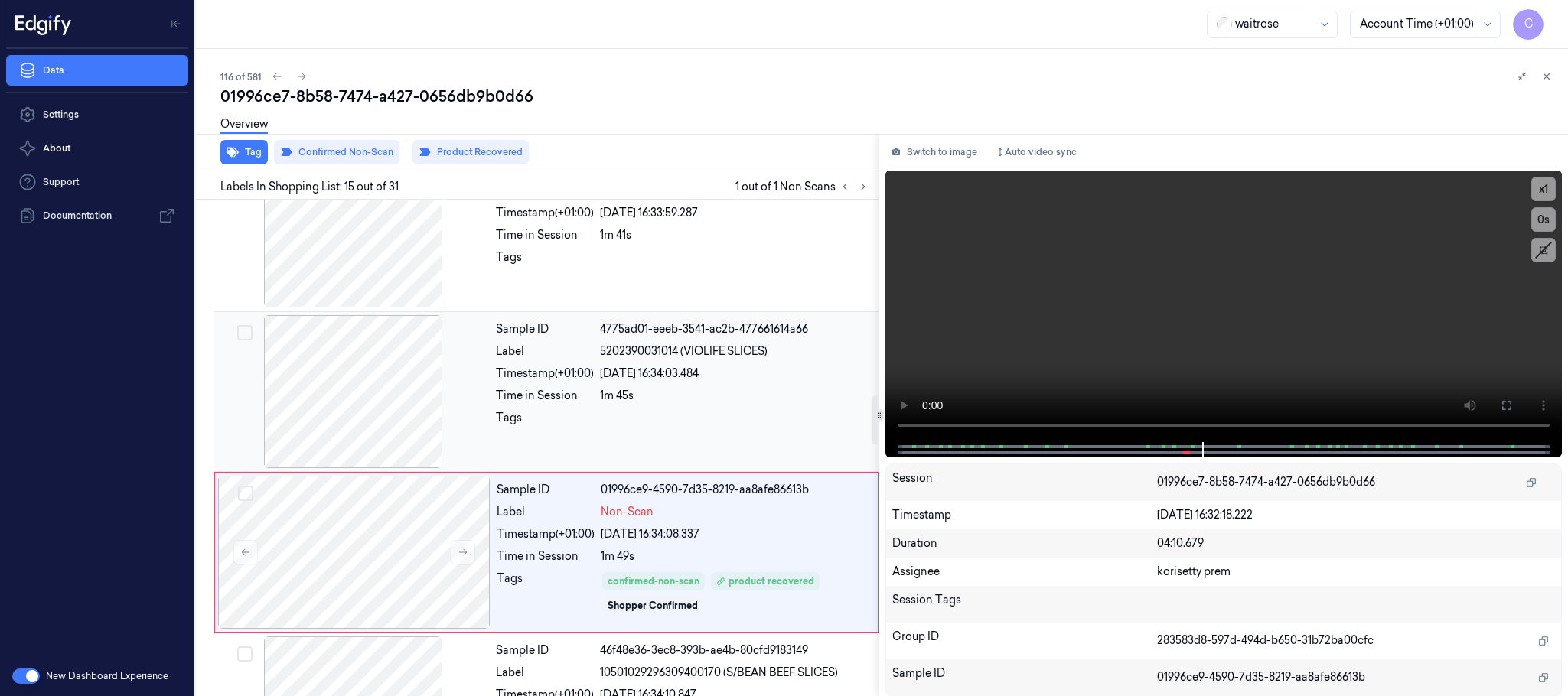
drag, startPoint x: 352, startPoint y: 421, endPoint x: 363, endPoint y: 422, distance: 11.0
click at [351, 422] on div at bounding box center [354, 392] width 273 height 153
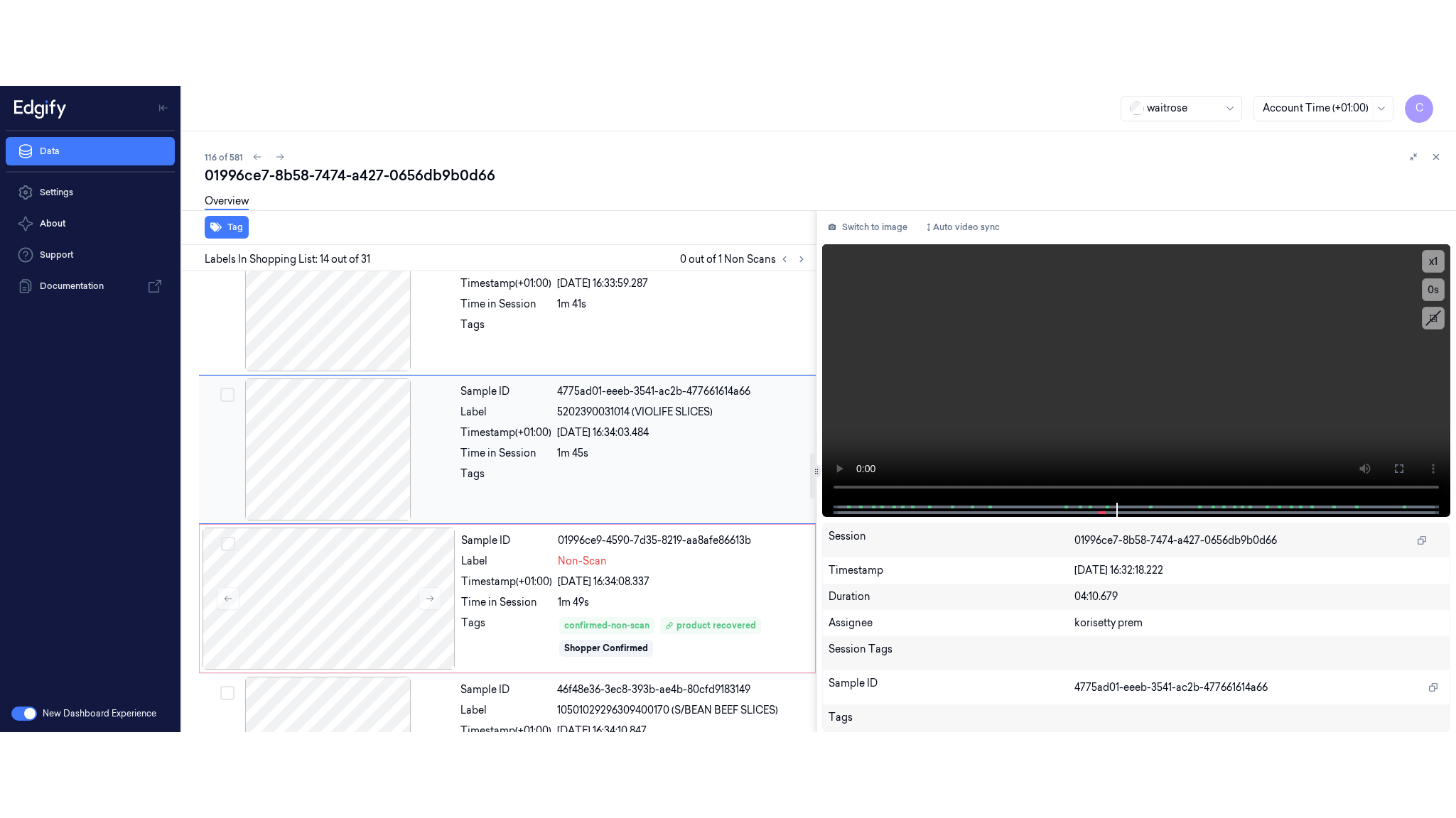
scroll to position [1790, 0]
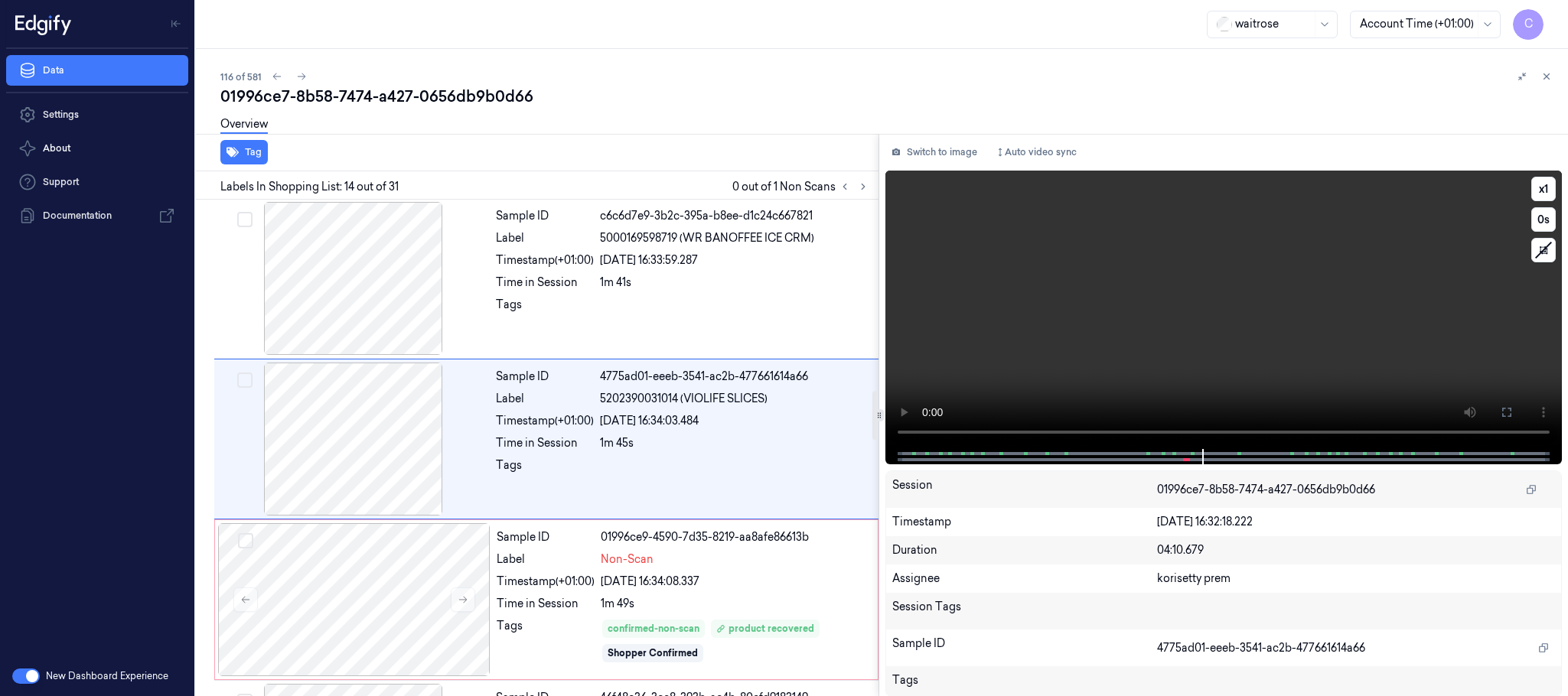
click at [1251, 370] on video at bounding box center [1222, 309] width 676 height 278
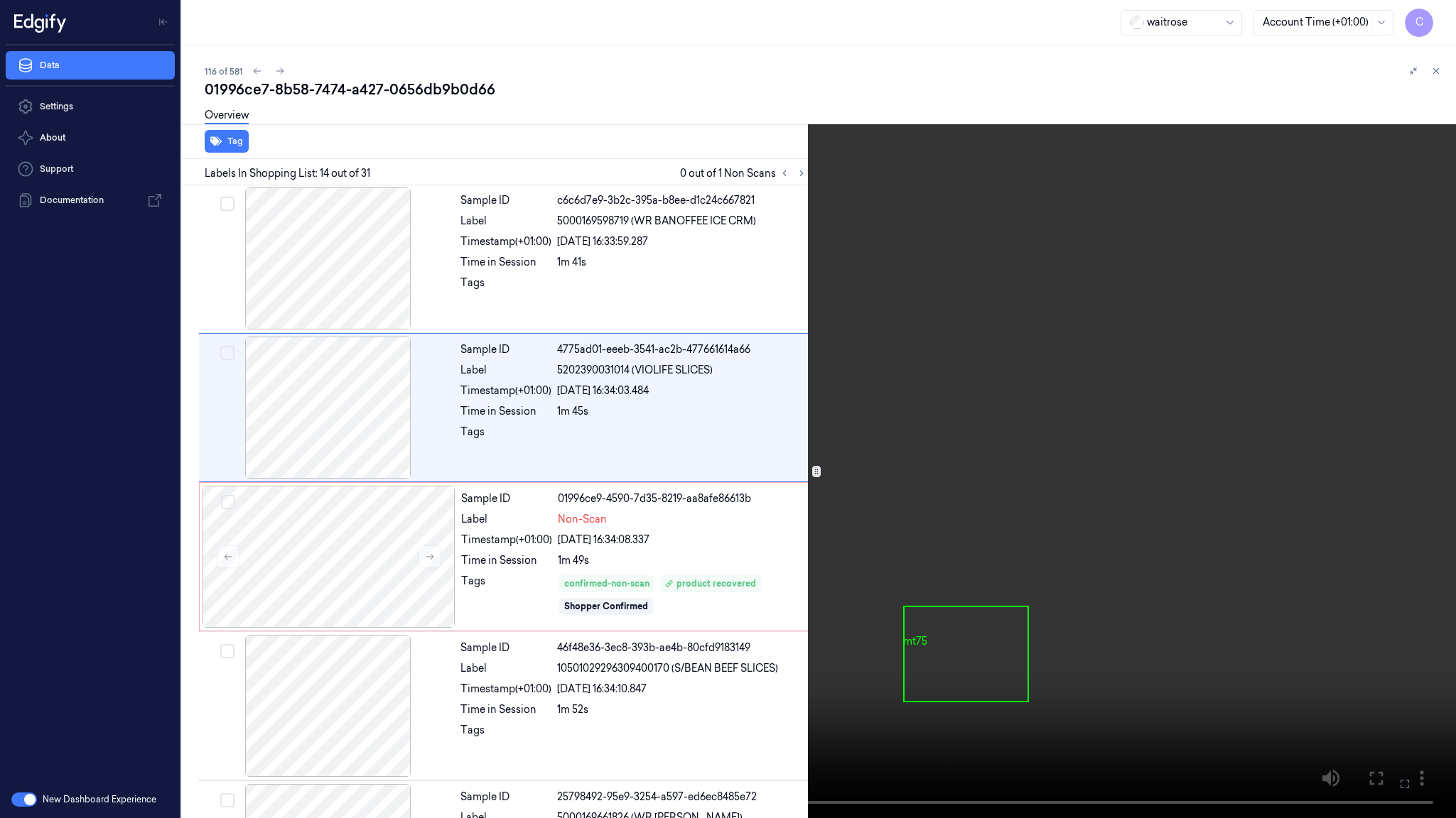
click at [365, 646] on video at bounding box center [728, 409] width 1456 height 818
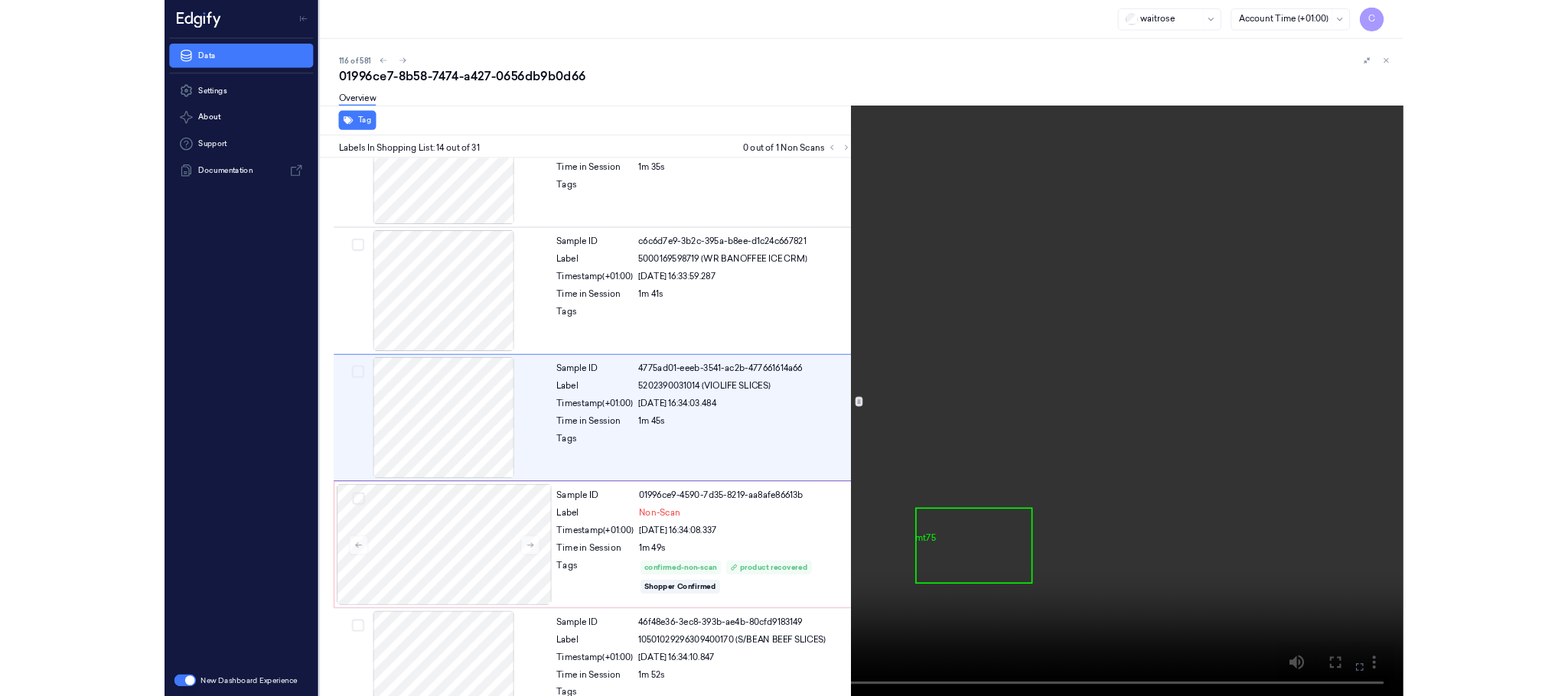
scroll to position [1836, 0]
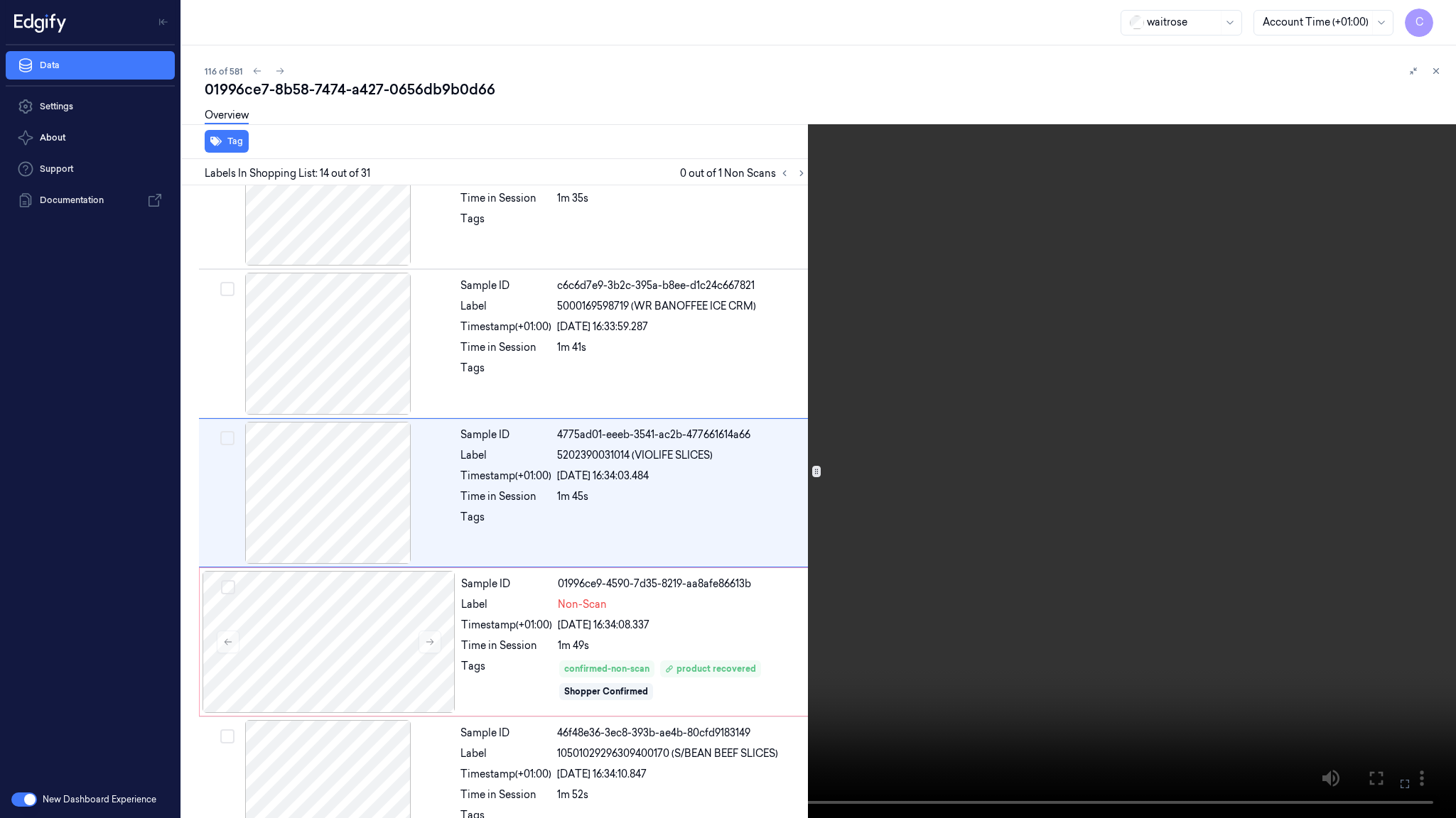
click at [657, 475] on video at bounding box center [728, 409] width 1456 height 818
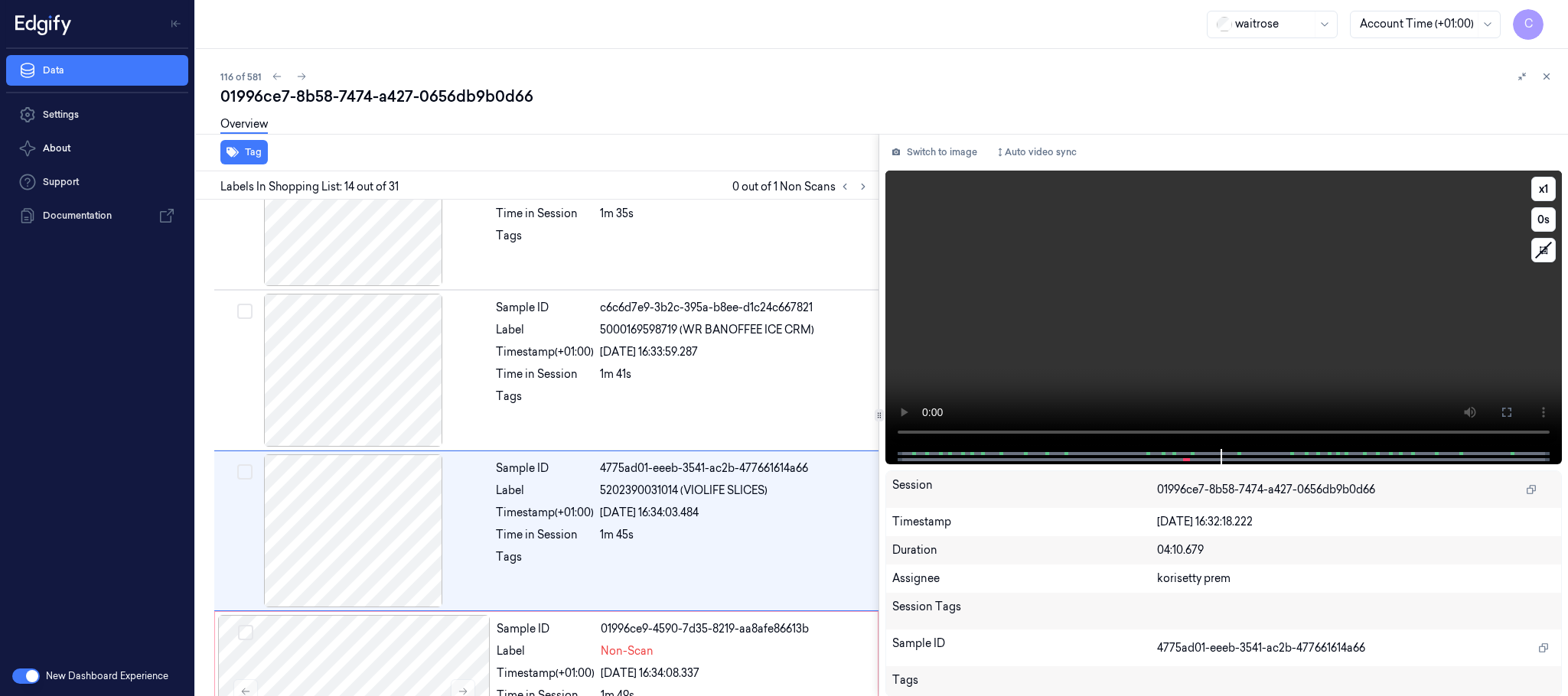
click at [1056, 307] on video at bounding box center [1222, 309] width 676 height 278
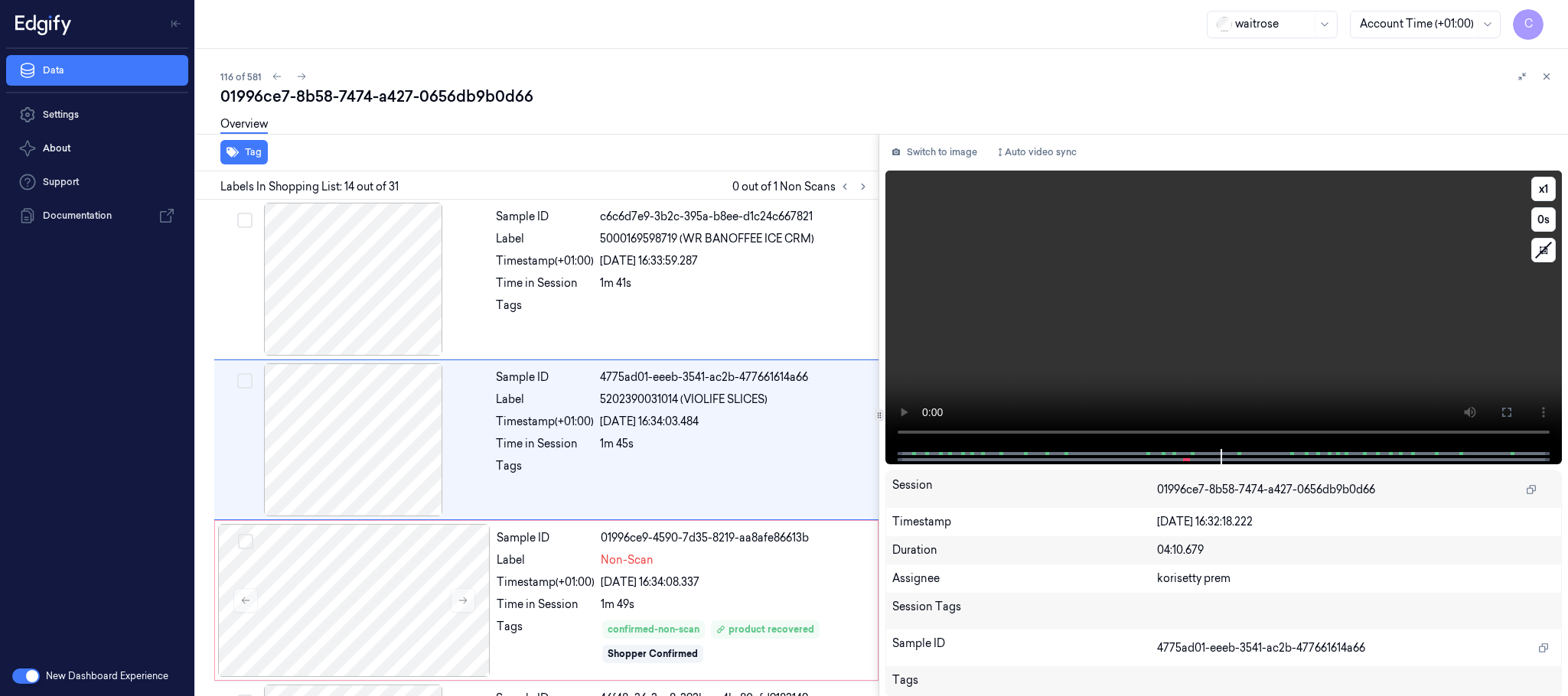
scroll to position [1927, 0]
click at [1217, 291] on video at bounding box center [1222, 309] width 676 height 278
click at [1230, 299] on video at bounding box center [1222, 309] width 676 height 278
click at [1231, 287] on video at bounding box center [1222, 309] width 676 height 278
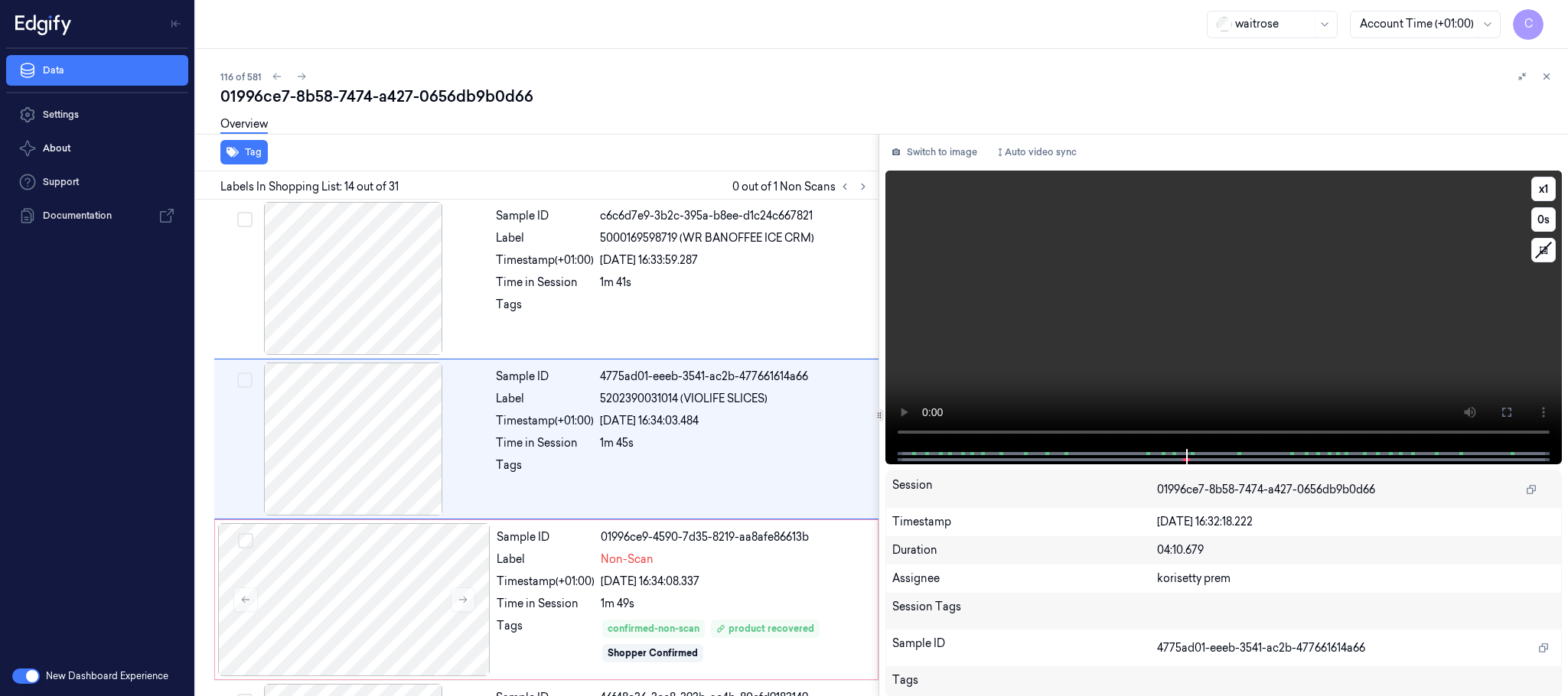
click at [1215, 273] on video at bounding box center [1222, 309] width 676 height 278
click at [1201, 327] on video at bounding box center [1222, 309] width 676 height 278
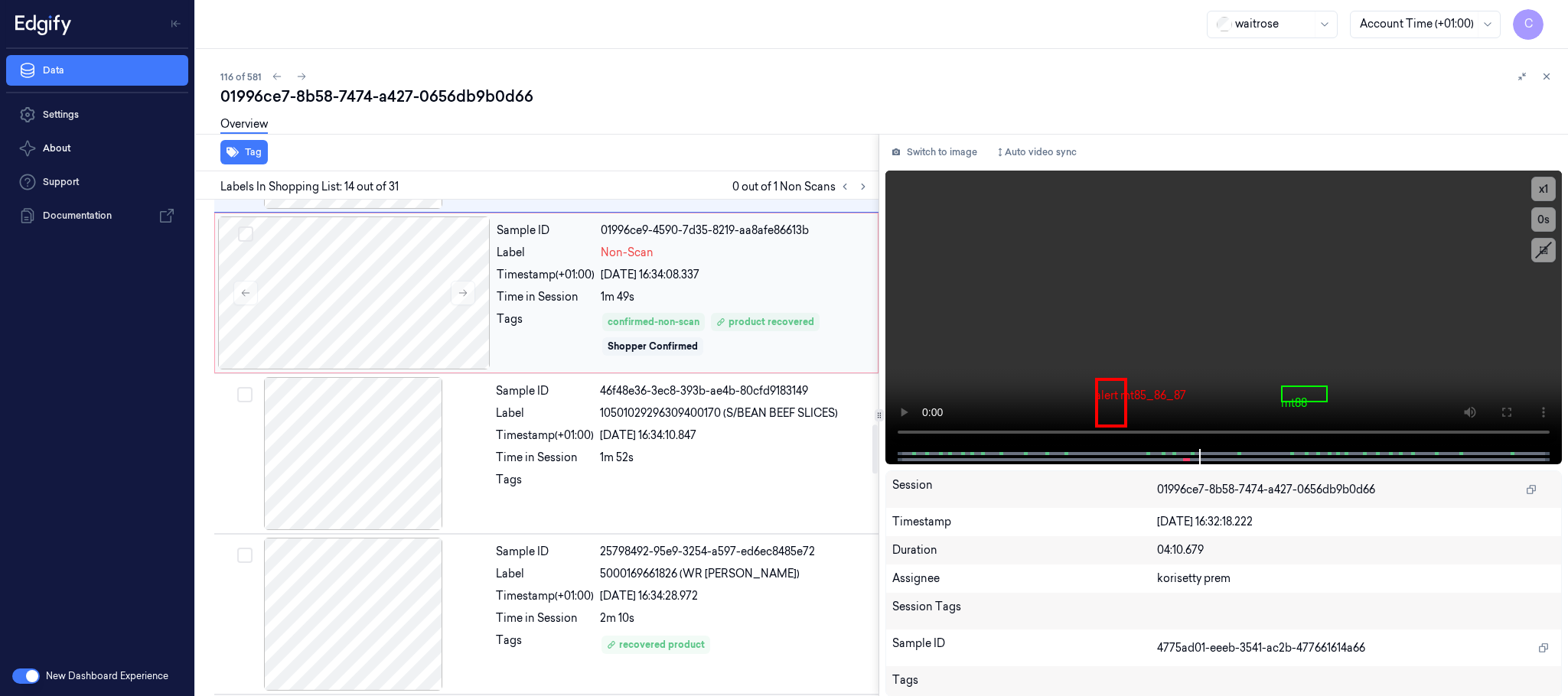
scroll to position [2272, 0]
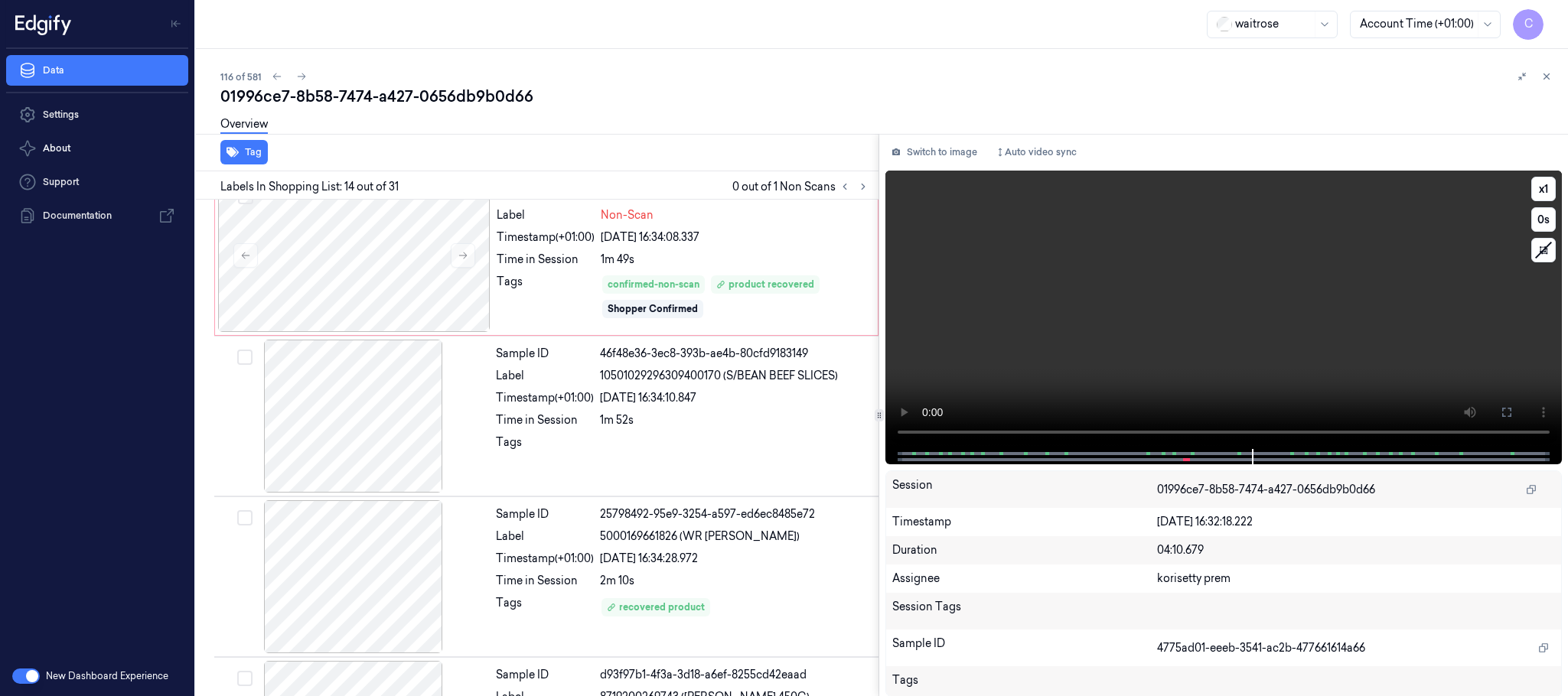
click at [1215, 340] on video at bounding box center [1222, 309] width 676 height 278
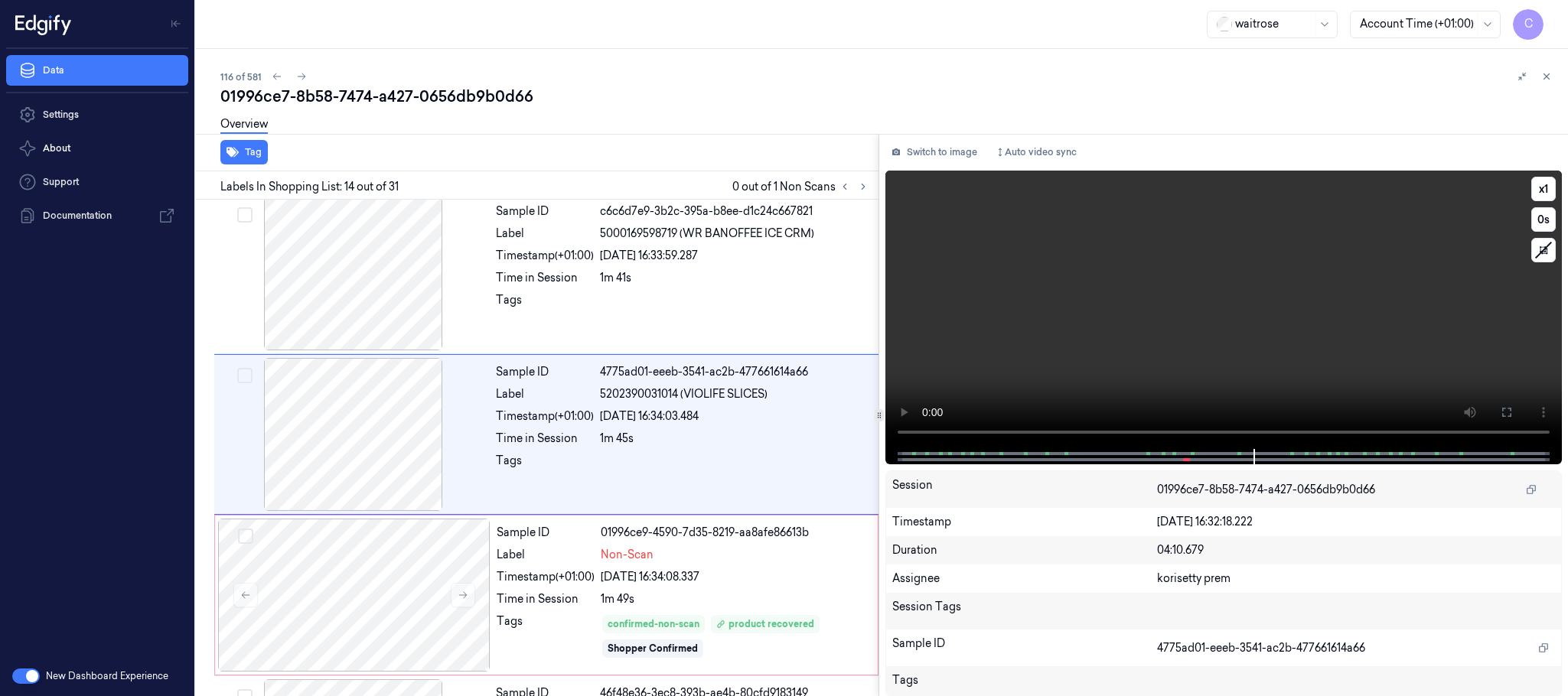
scroll to position [1927, 0]
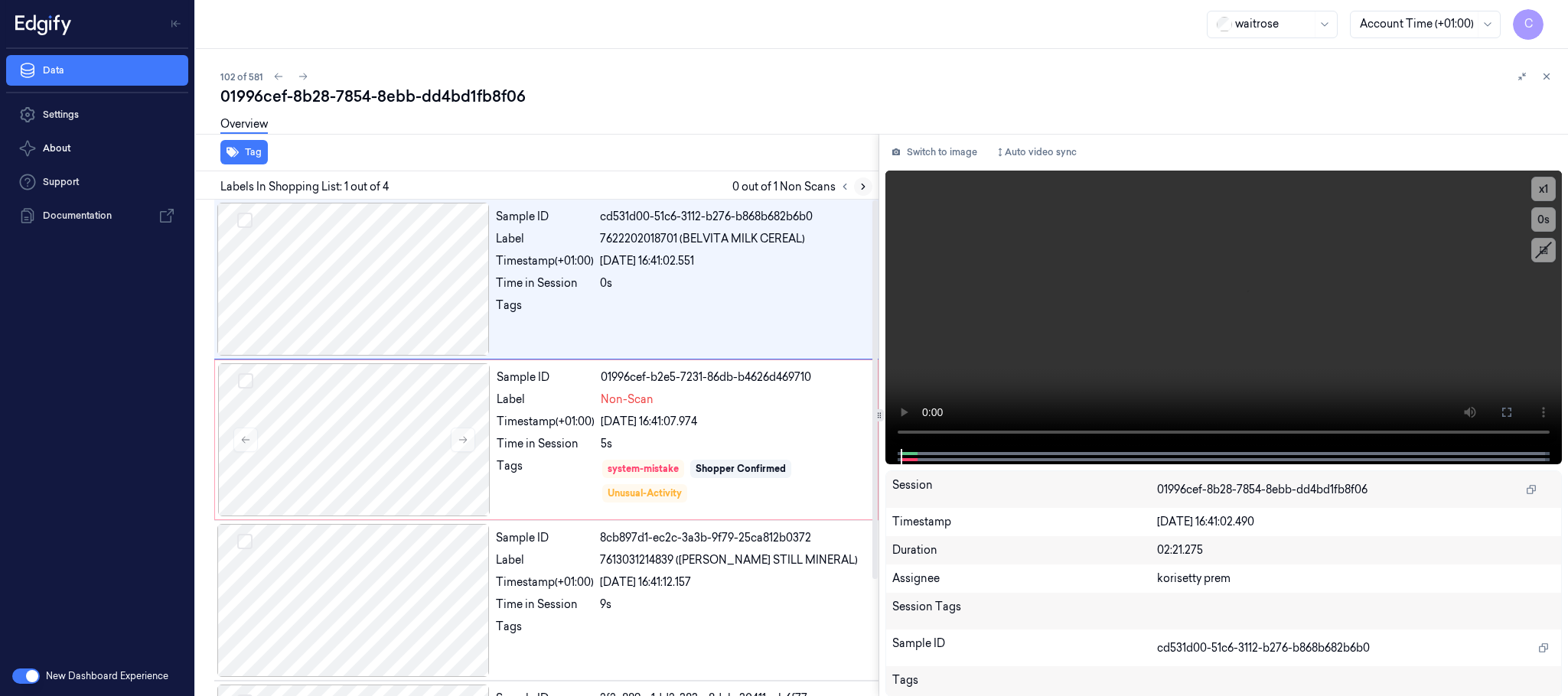
click at [863, 185] on icon at bounding box center [863, 187] width 3 height 5
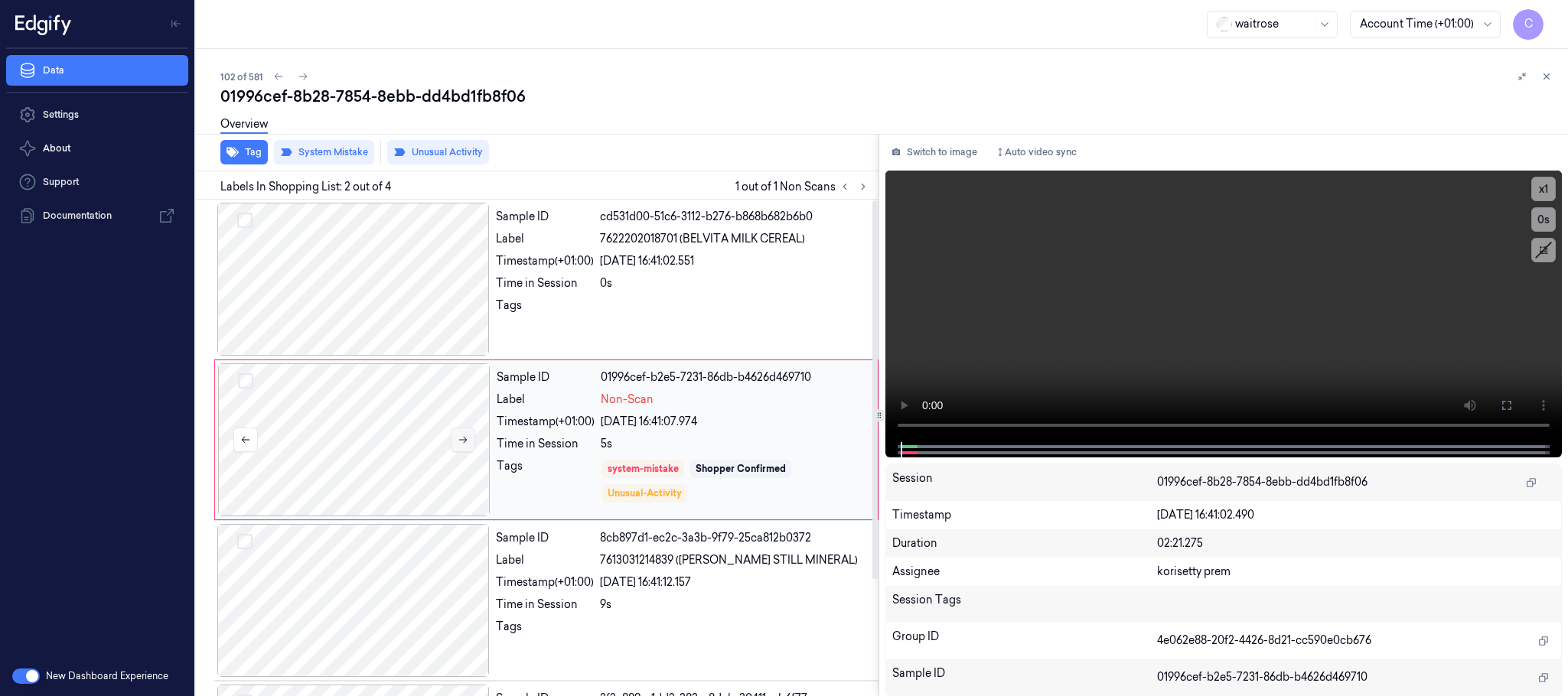
click at [464, 438] on icon at bounding box center [463, 439] width 11 height 11
click at [382, 298] on div at bounding box center [354, 279] width 273 height 153
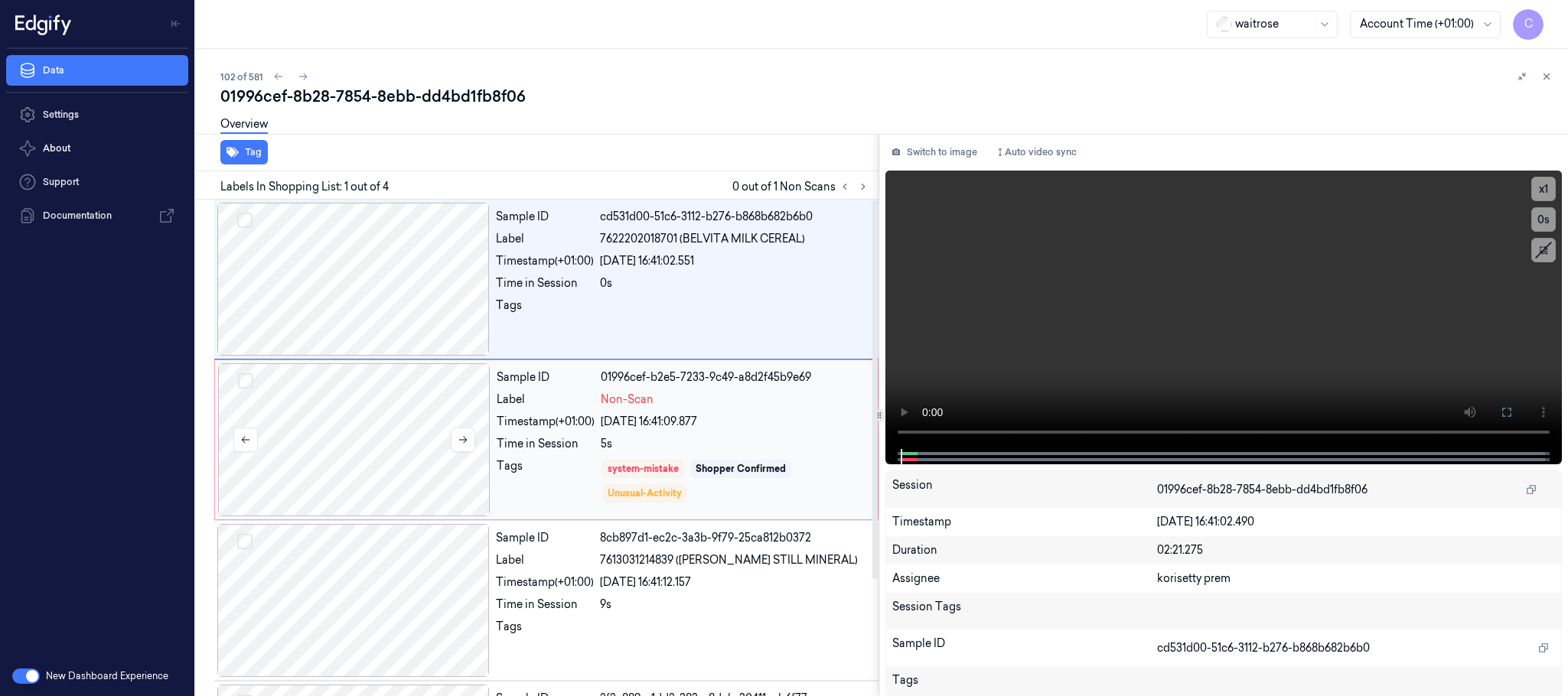
click at [390, 444] on div at bounding box center [354, 439] width 273 height 153
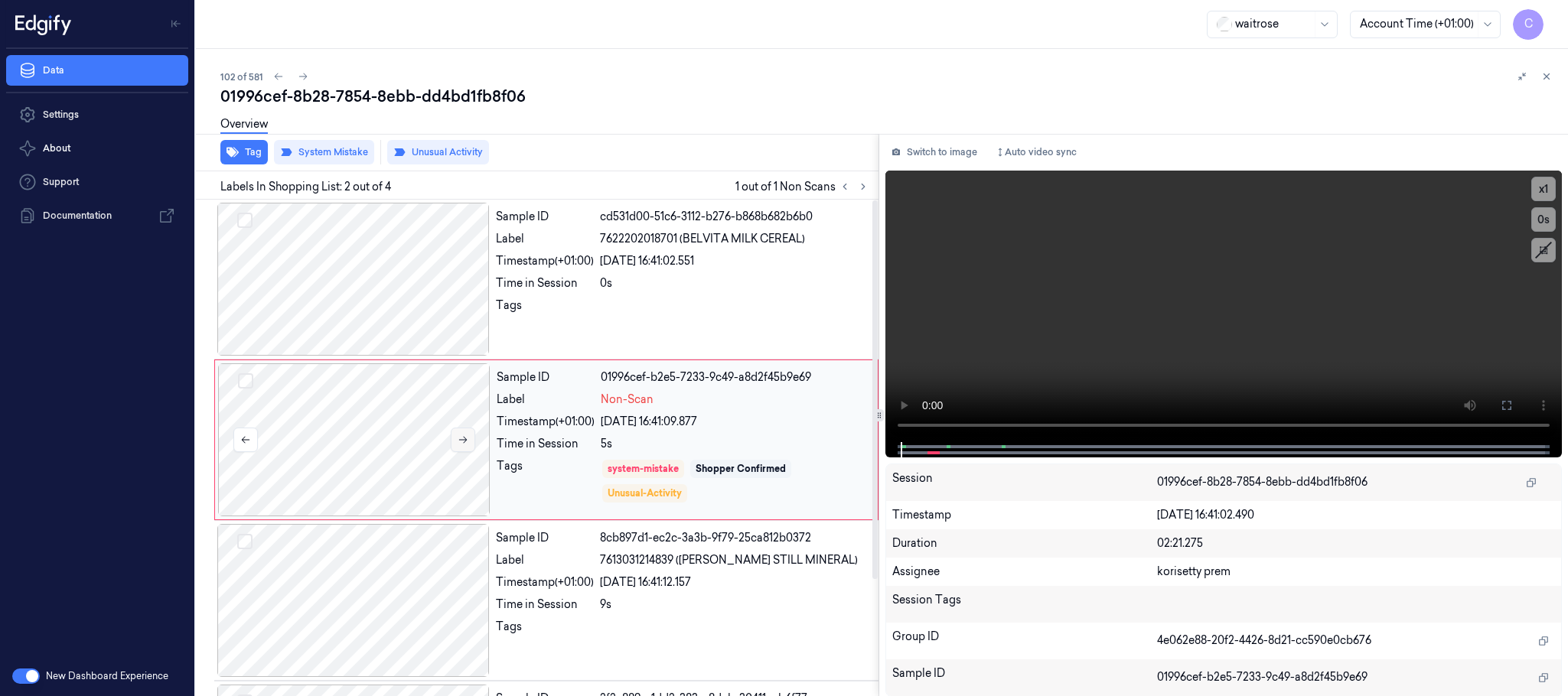
click at [468, 440] on icon at bounding box center [463, 439] width 11 height 11
click at [391, 278] on div at bounding box center [354, 279] width 273 height 153
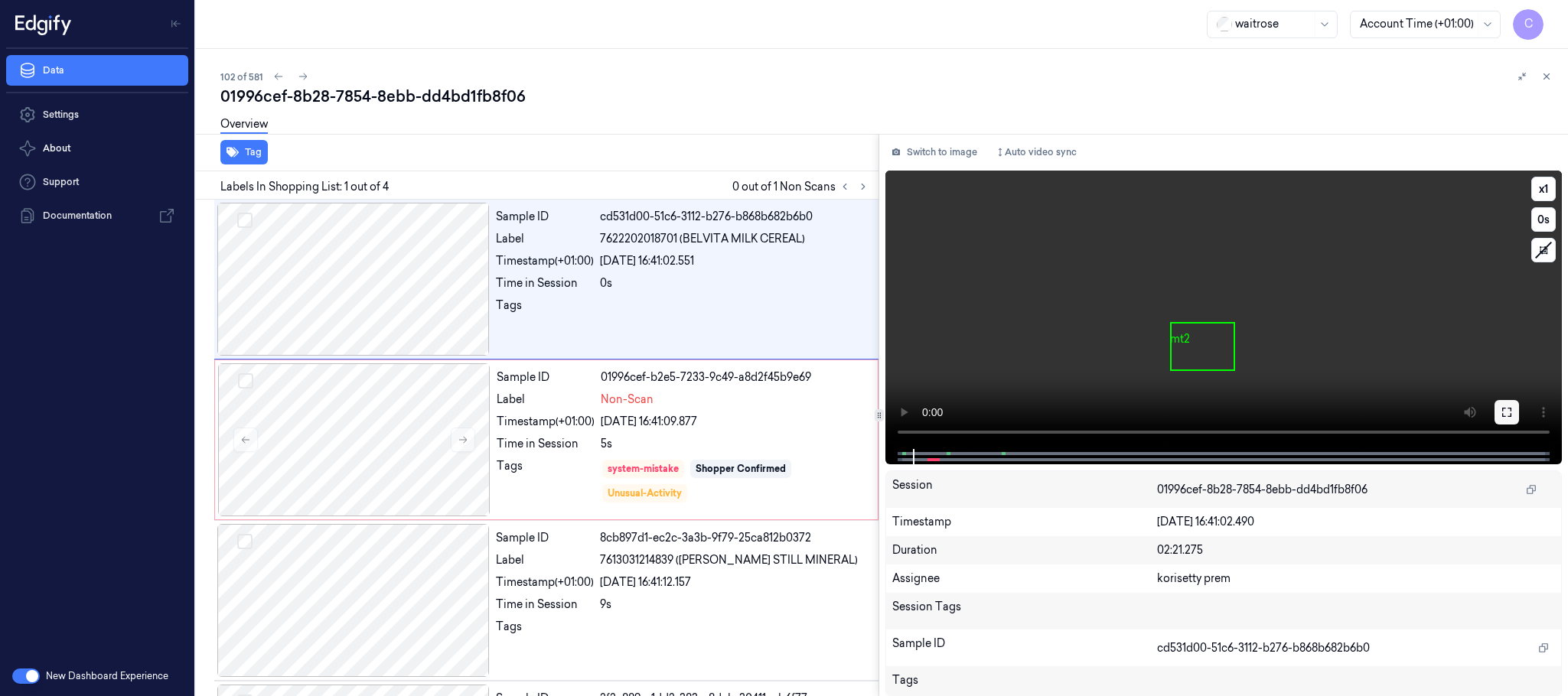
click at [1507, 413] on icon at bounding box center [1507, 412] width 12 height 12
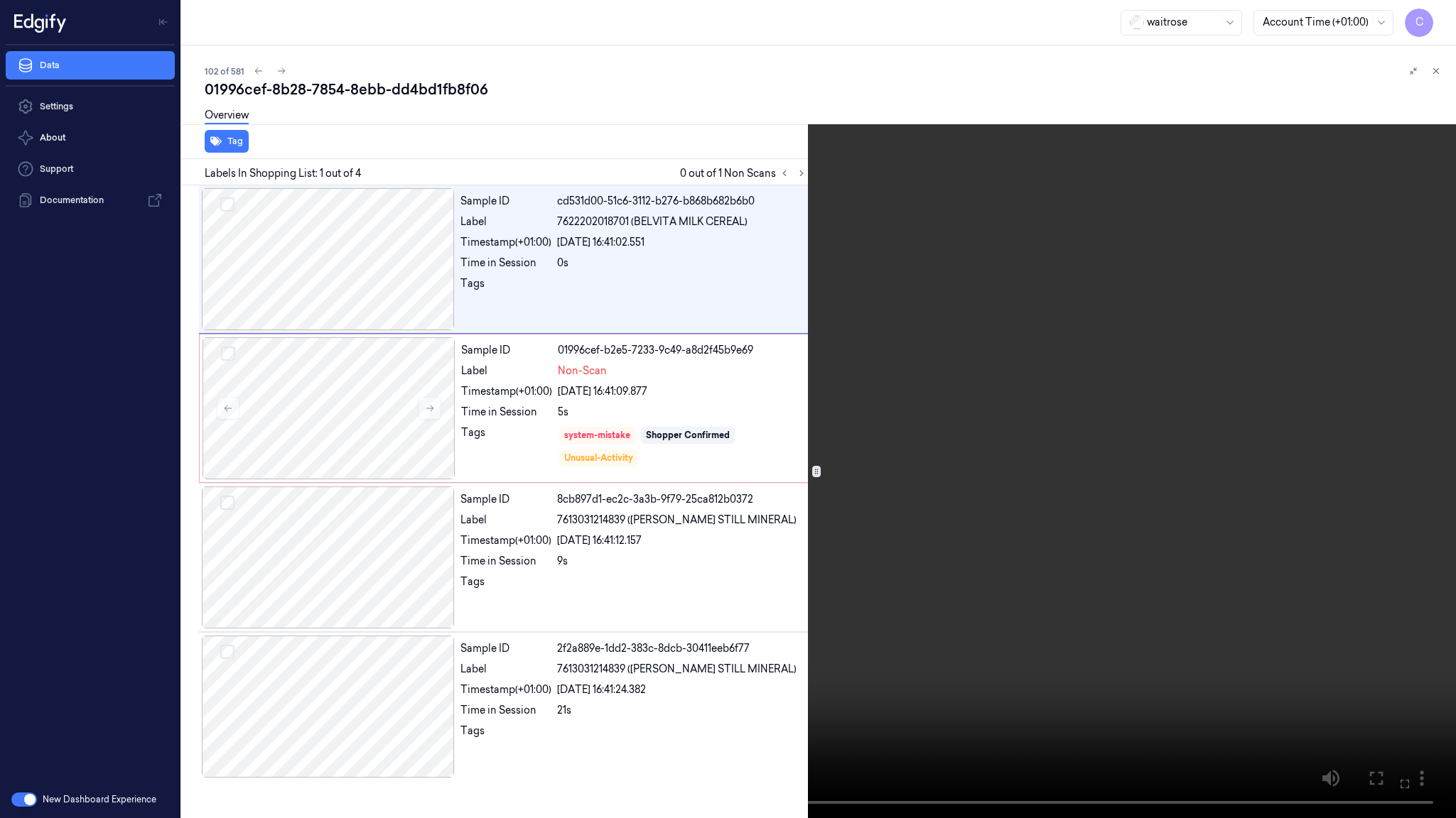
click at [812, 446] on video at bounding box center [728, 409] width 1456 height 818
click at [704, 446] on video at bounding box center [728, 409] width 1456 height 818
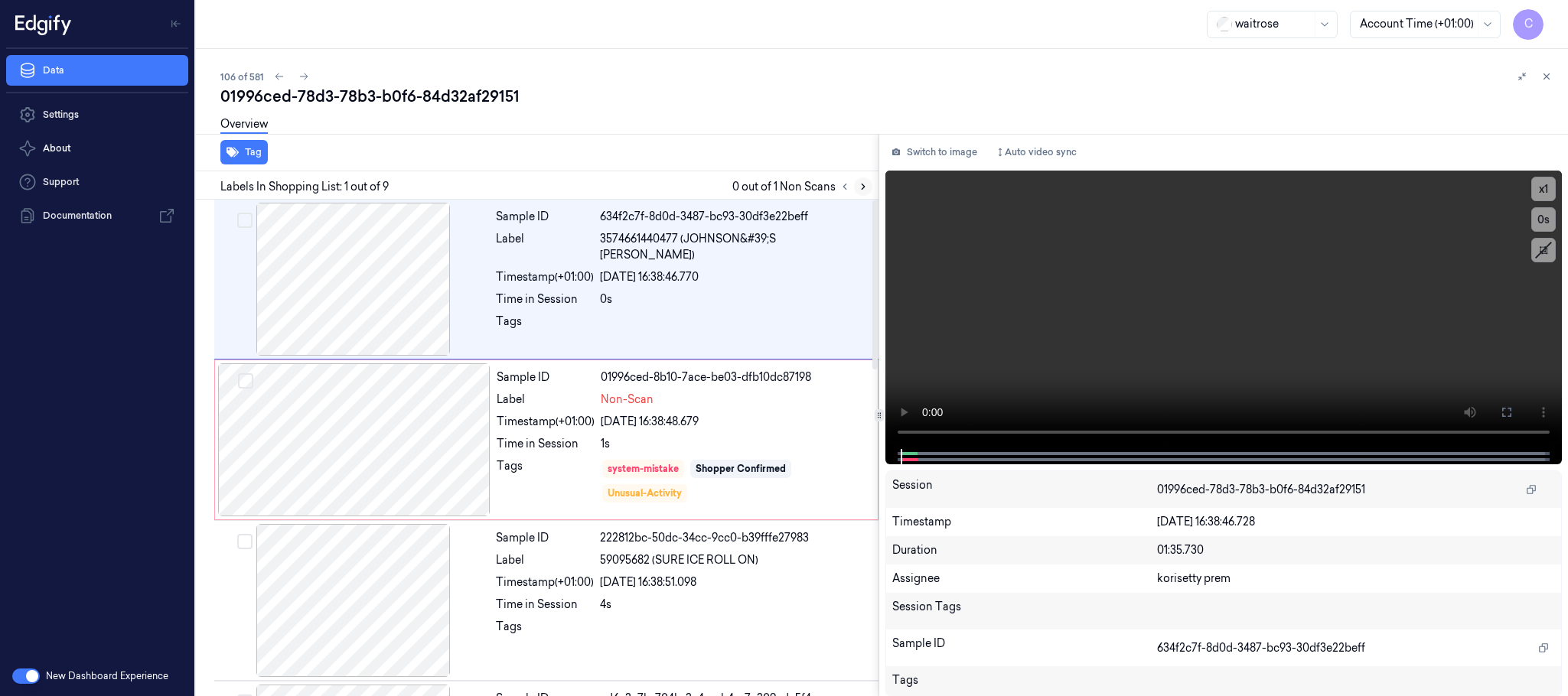
click at [864, 182] on icon at bounding box center [863, 186] width 11 height 11
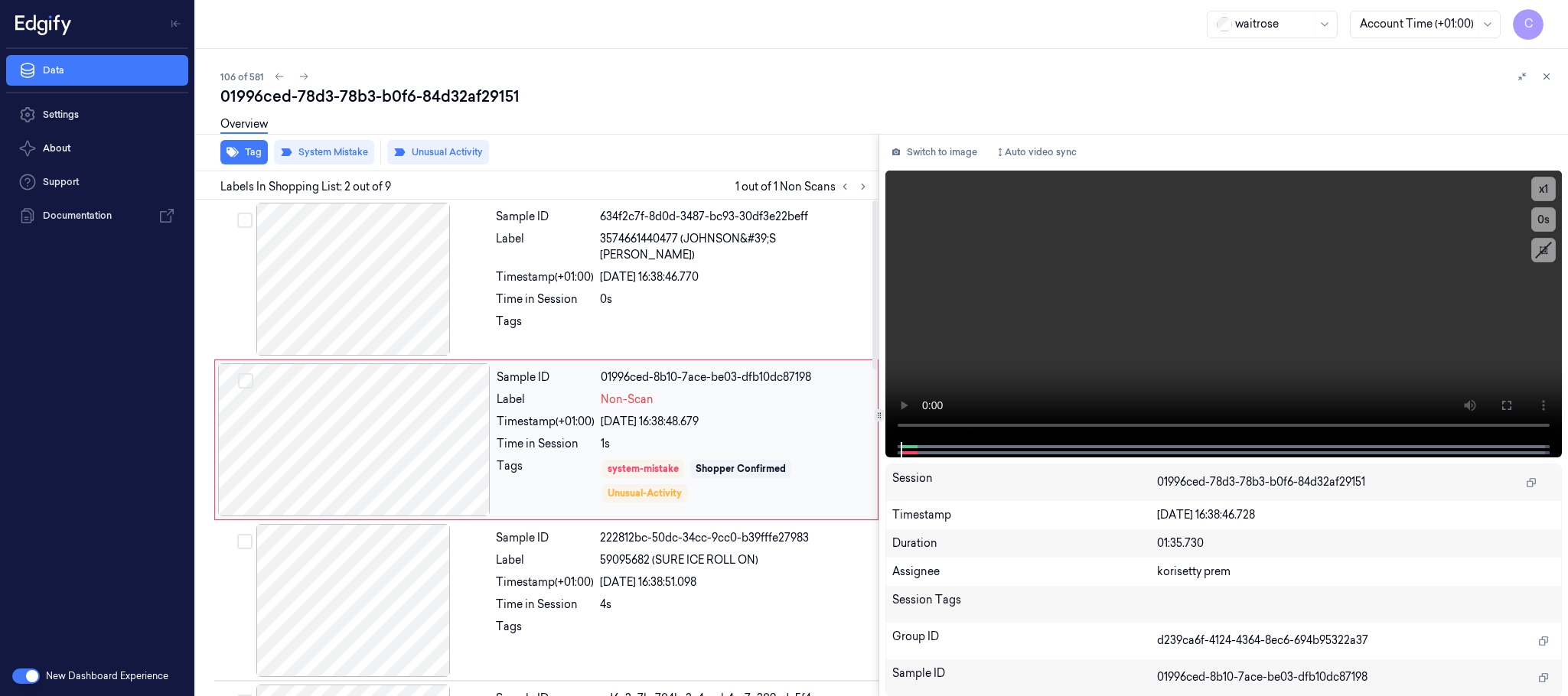
click at [462, 444] on div at bounding box center [354, 439] width 273 height 153
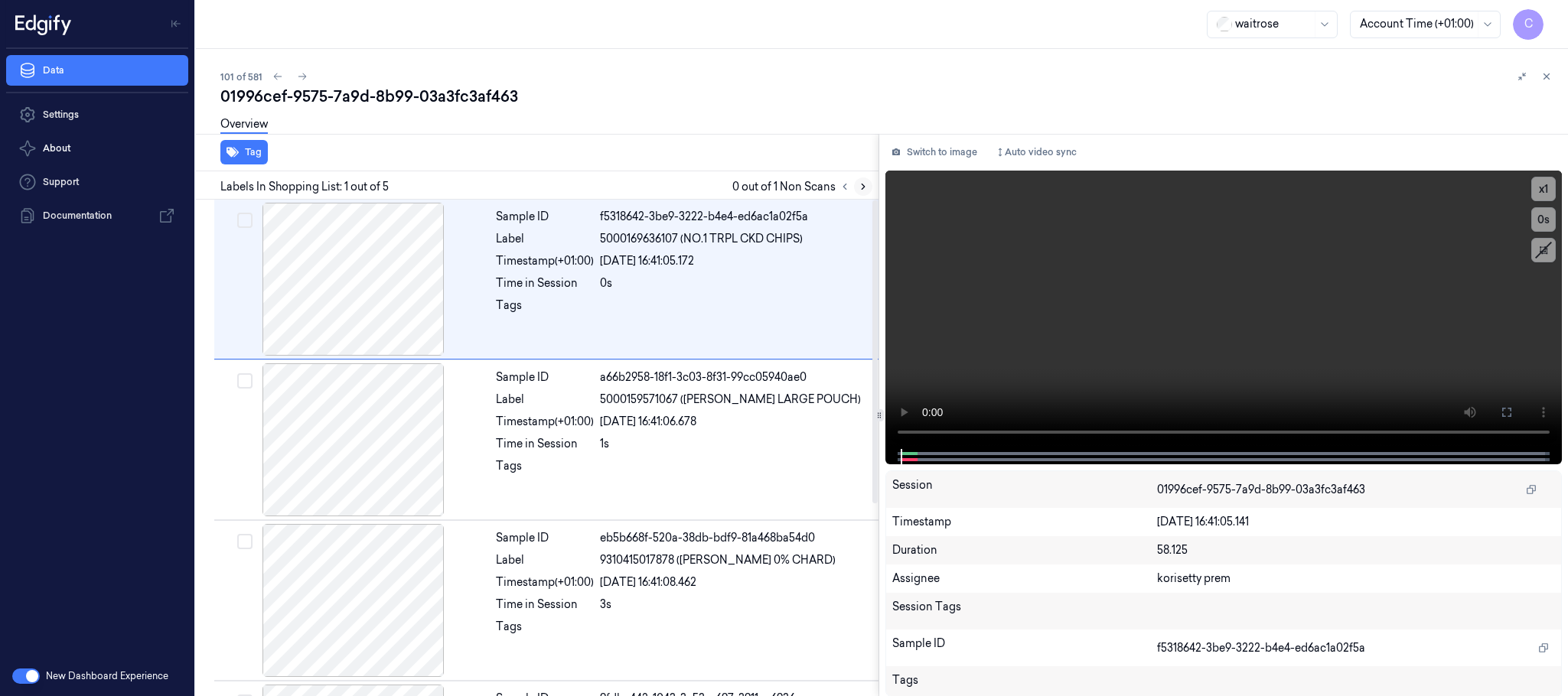
click at [863, 182] on icon at bounding box center [863, 186] width 11 height 11
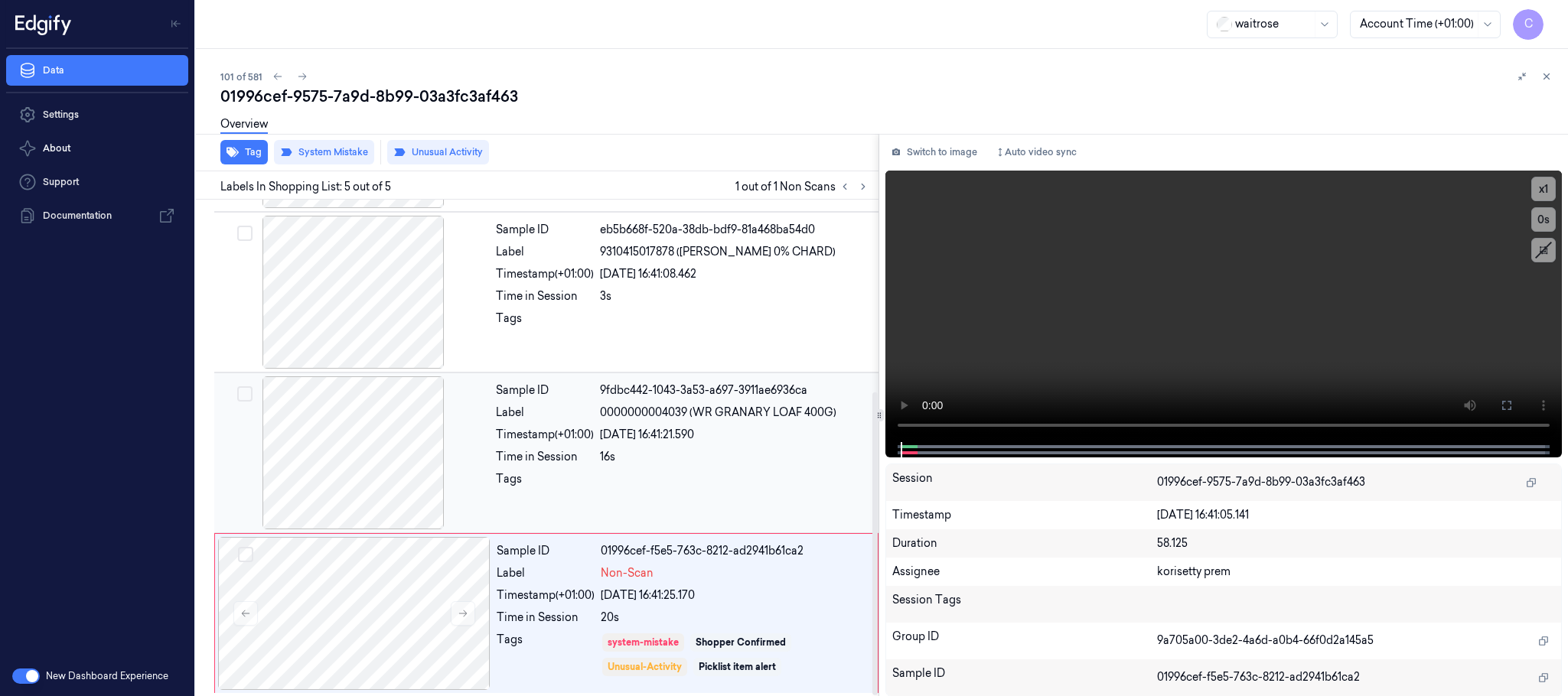
scroll to position [314, 0]
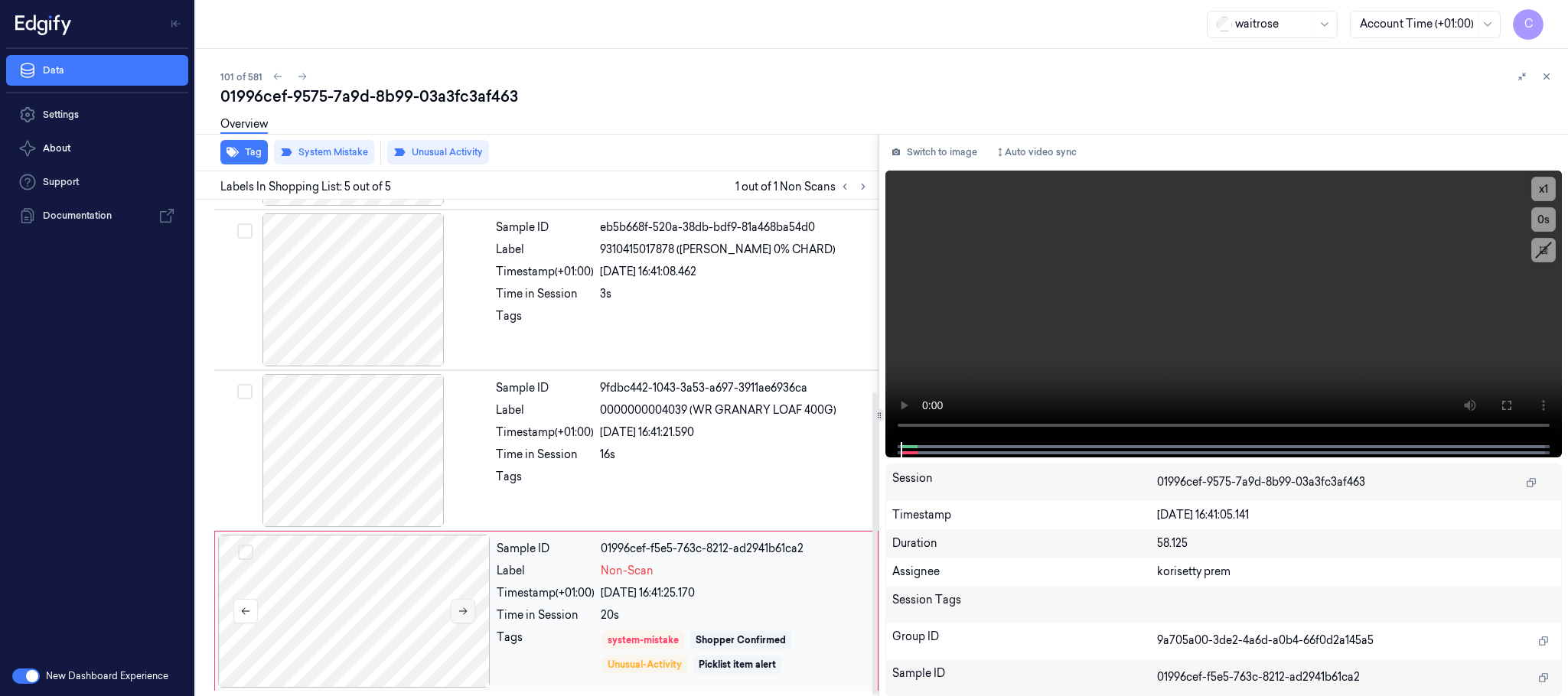
click at [466, 614] on icon at bounding box center [463, 611] width 11 height 11
click at [466, 613] on icon at bounding box center [463, 611] width 11 height 11
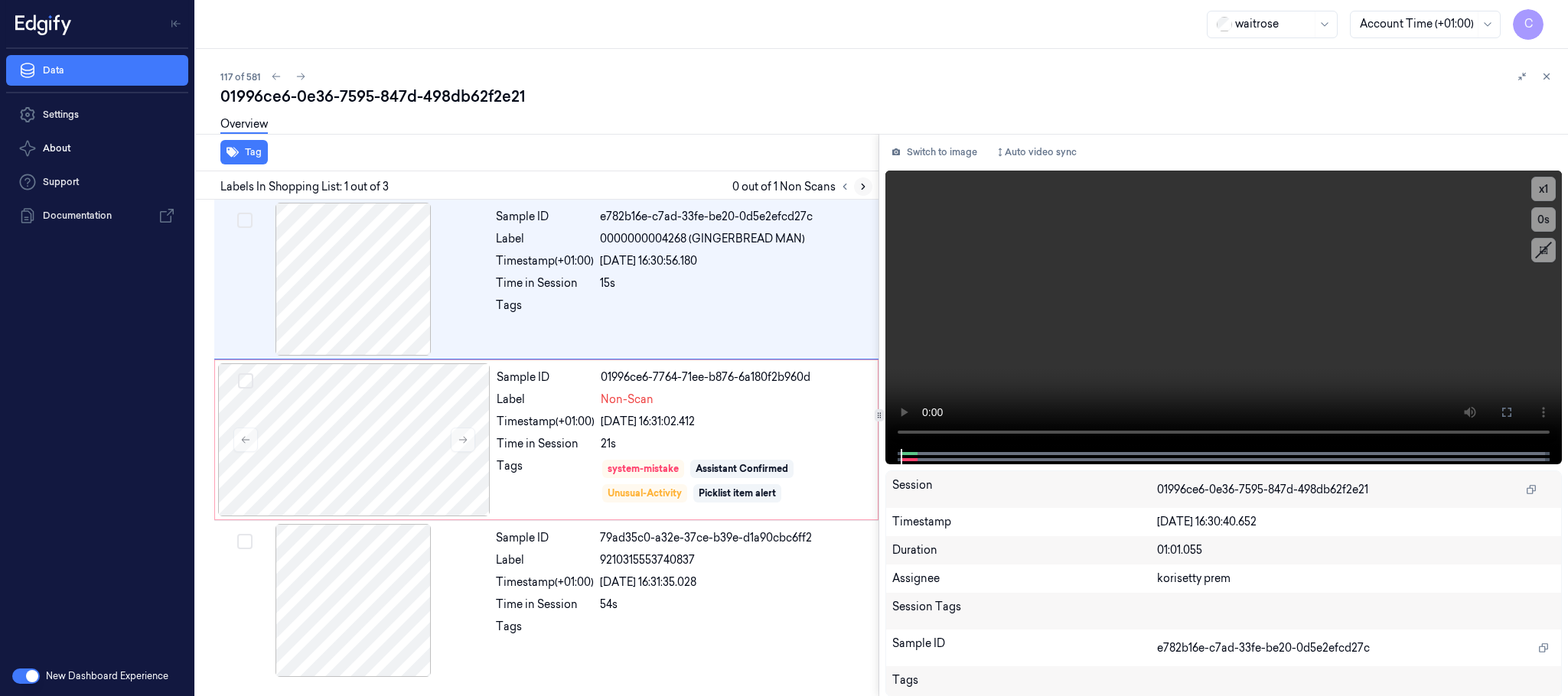
click at [861, 190] on icon at bounding box center [863, 186] width 11 height 11
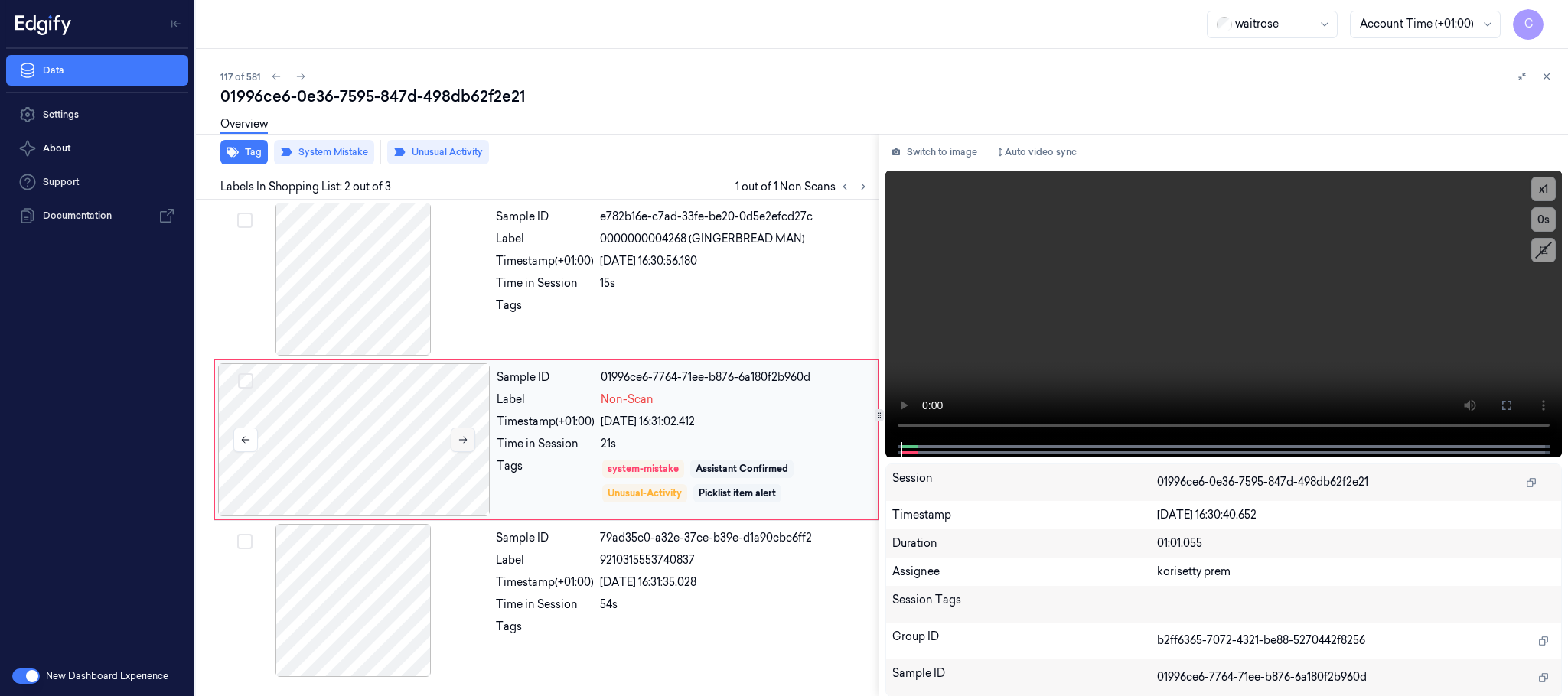
click at [466, 440] on icon at bounding box center [463, 440] width 8 height 7
click at [466, 433] on button at bounding box center [463, 439] width 25 height 25
click at [462, 430] on button at bounding box center [463, 439] width 25 height 25
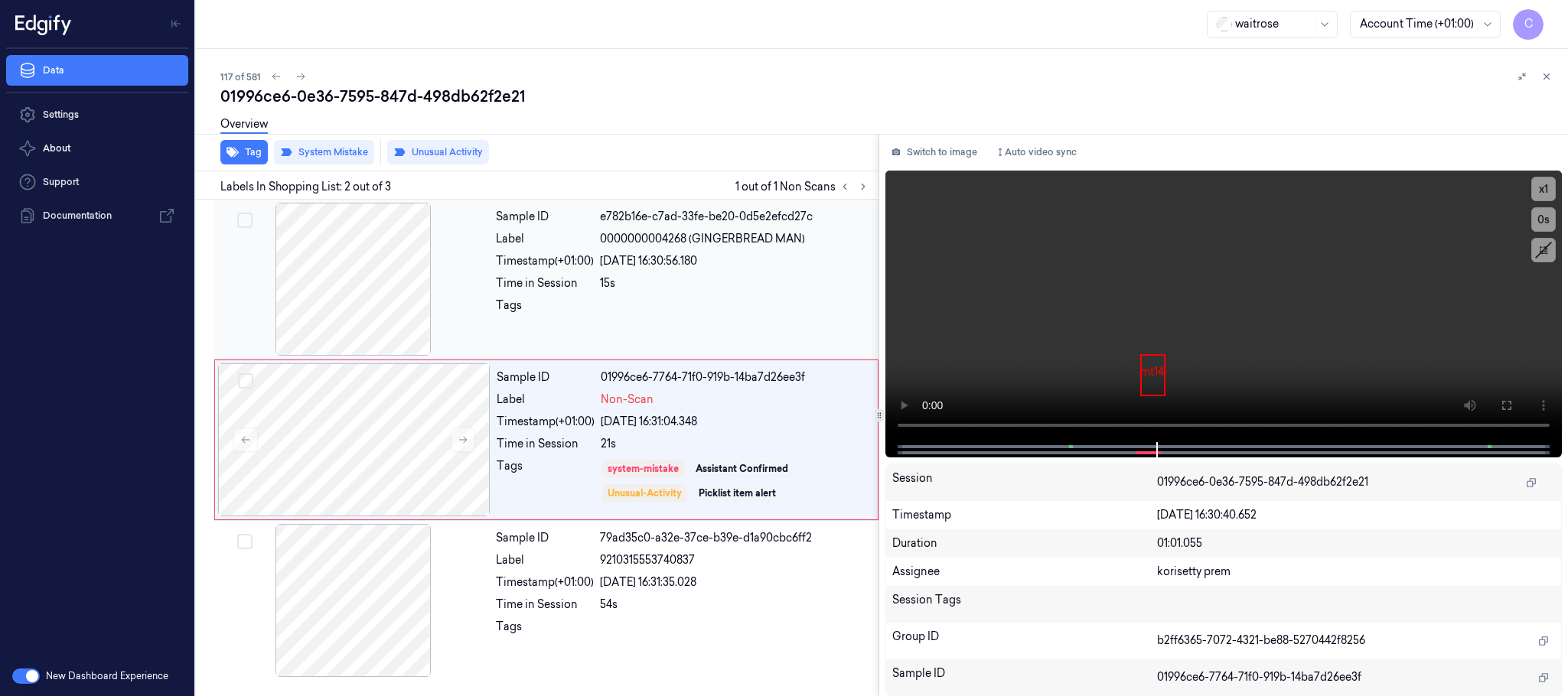
click at [393, 266] on div at bounding box center [354, 279] width 273 height 153
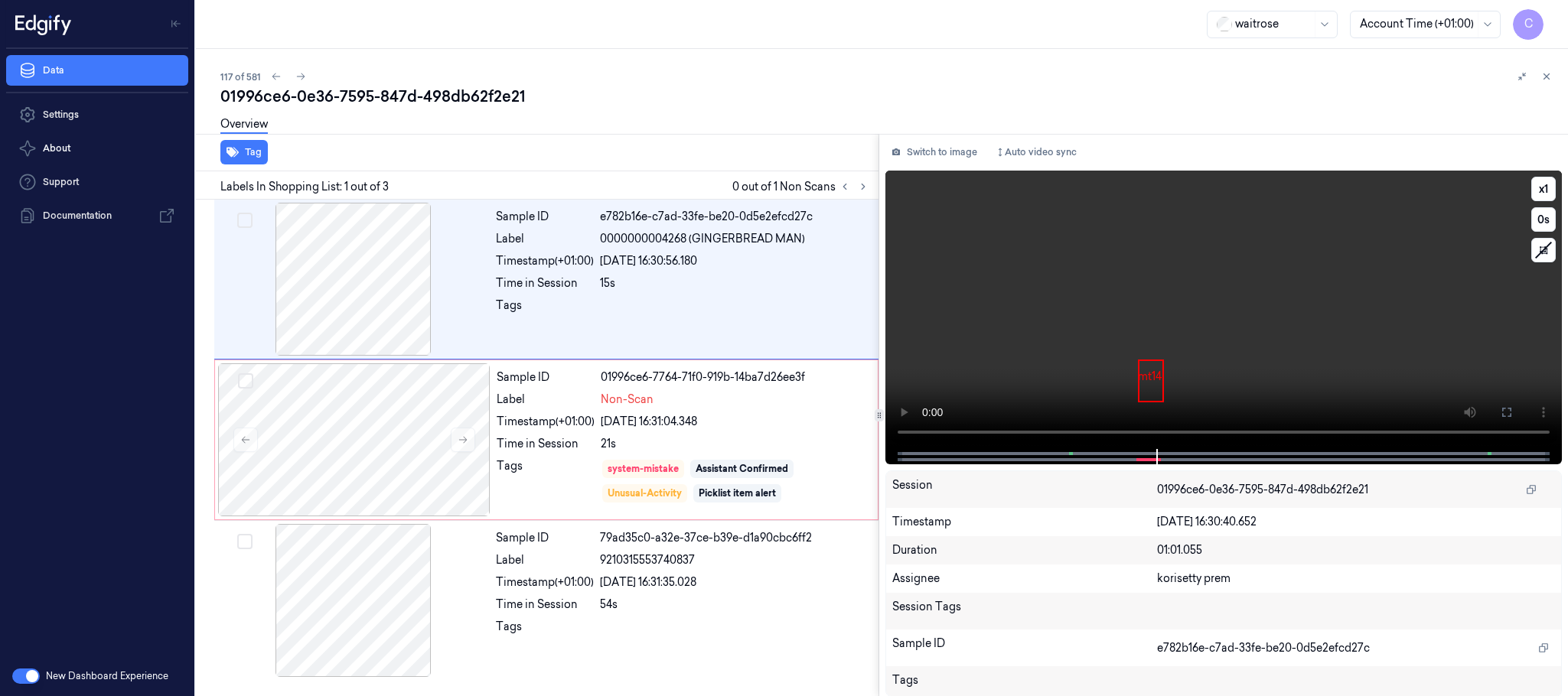
click at [1286, 383] on video at bounding box center [1222, 309] width 676 height 278
click at [1251, 346] on video at bounding box center [1222, 309] width 676 height 278
click at [861, 181] on icon at bounding box center [863, 186] width 11 height 11
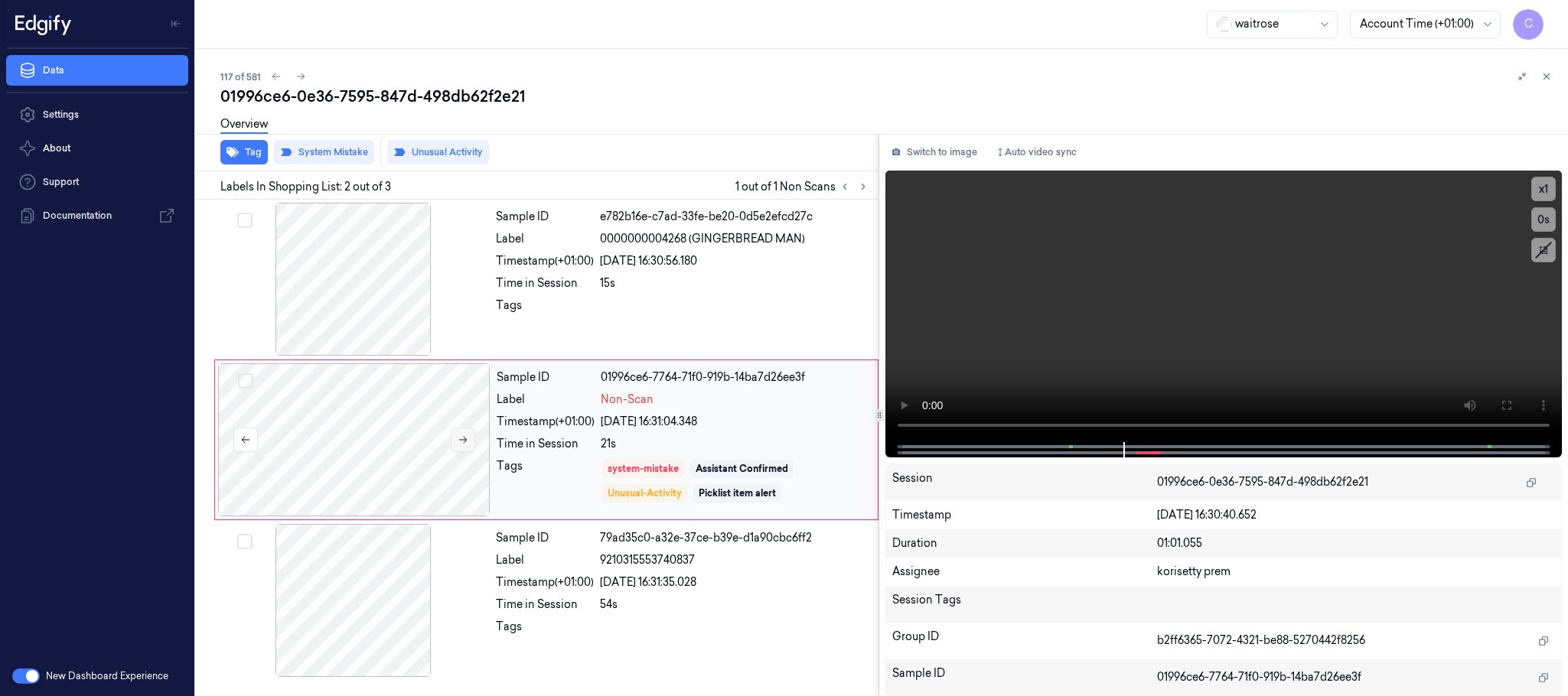
click at [464, 446] on button at bounding box center [463, 439] width 25 height 25
click at [386, 297] on div at bounding box center [354, 279] width 273 height 153
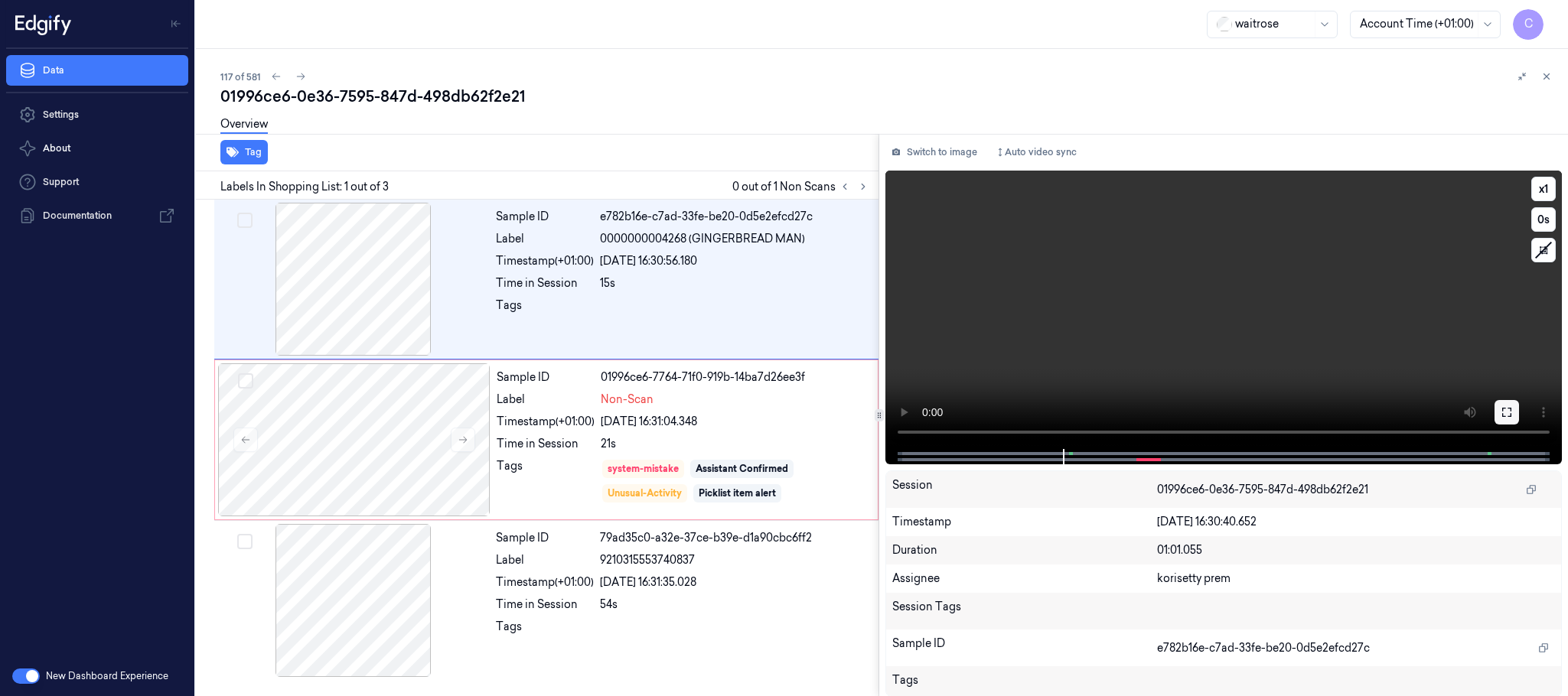
click at [1499, 413] on button at bounding box center [1507, 412] width 25 height 25
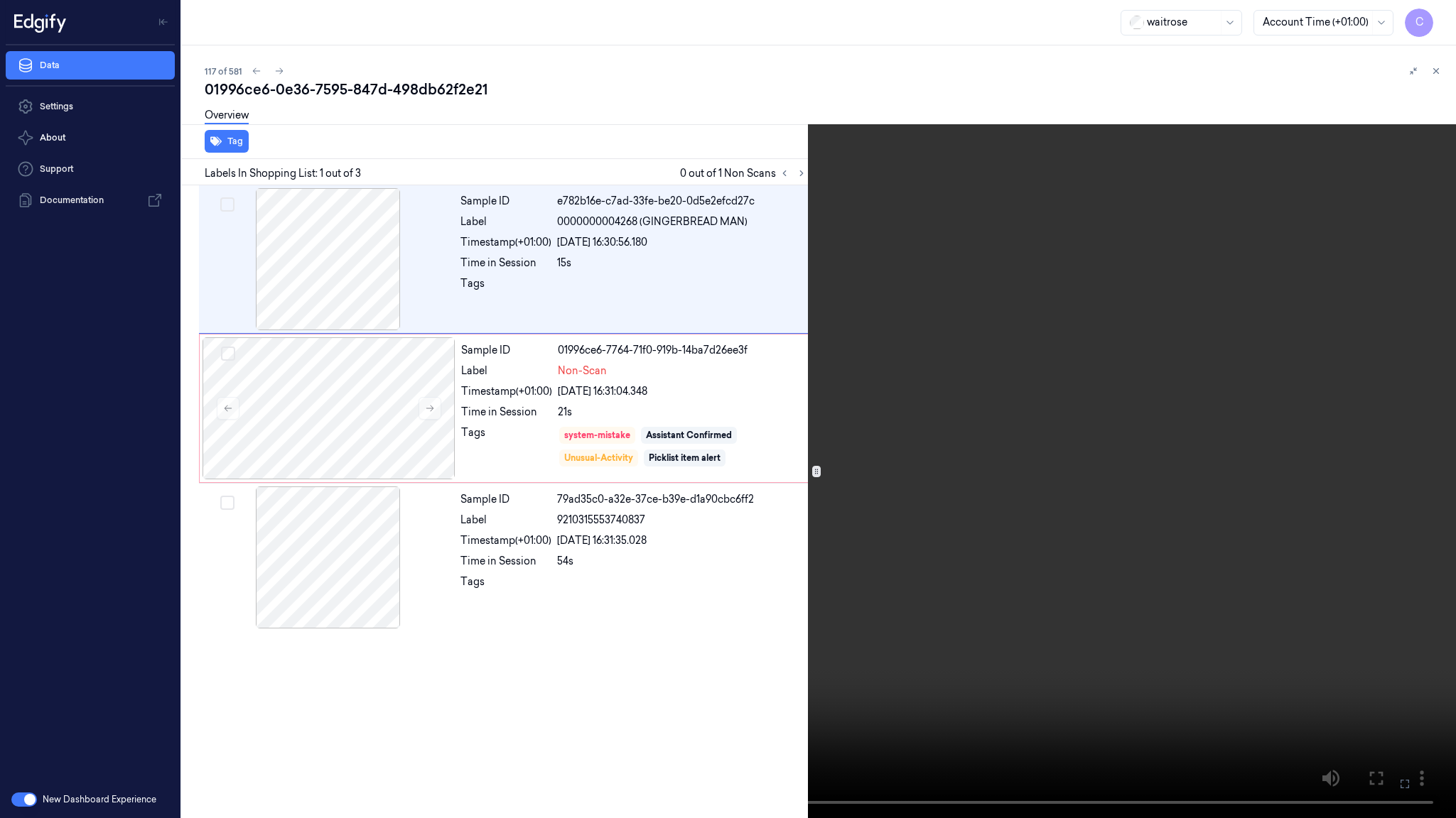
click at [740, 422] on video at bounding box center [728, 409] width 1456 height 818
click at [783, 450] on video at bounding box center [728, 409] width 1456 height 818
click at [885, 461] on video at bounding box center [728, 409] width 1456 height 818
click at [761, 443] on video at bounding box center [728, 409] width 1456 height 818
click at [687, 463] on video at bounding box center [728, 409] width 1456 height 818
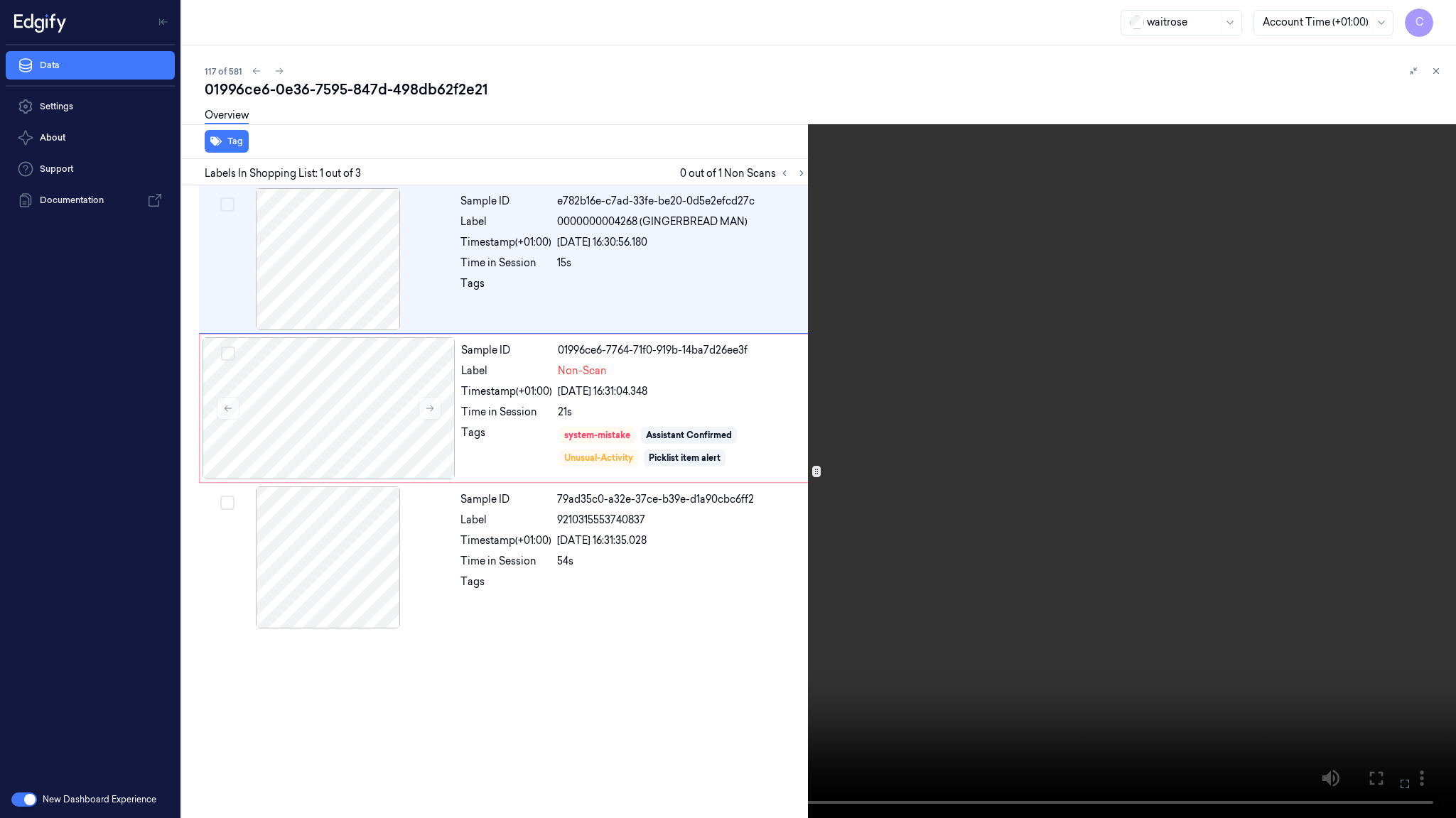
click at [755, 569] on video at bounding box center [728, 409] width 1456 height 818
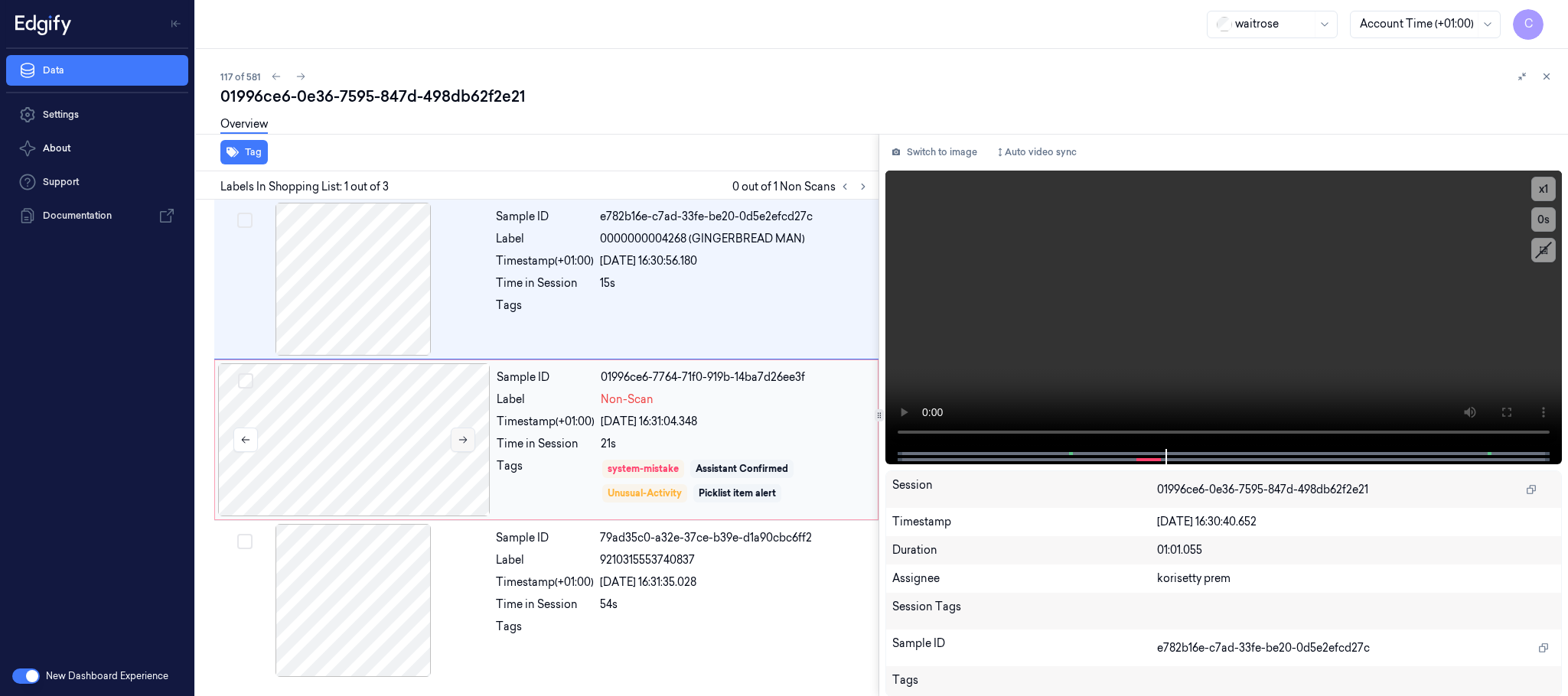
click at [468, 446] on button at bounding box center [463, 439] width 25 height 25
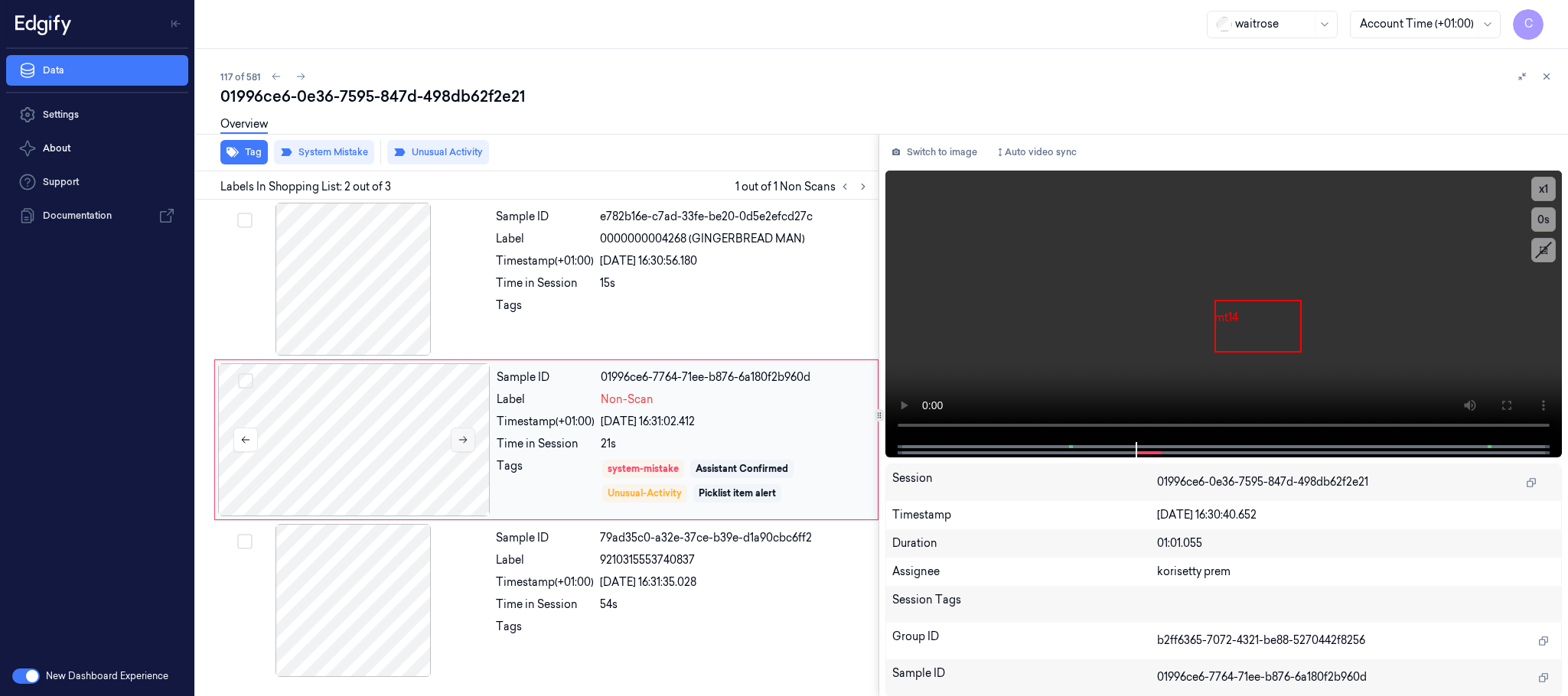
click at [468, 446] on button at bounding box center [463, 439] width 25 height 25
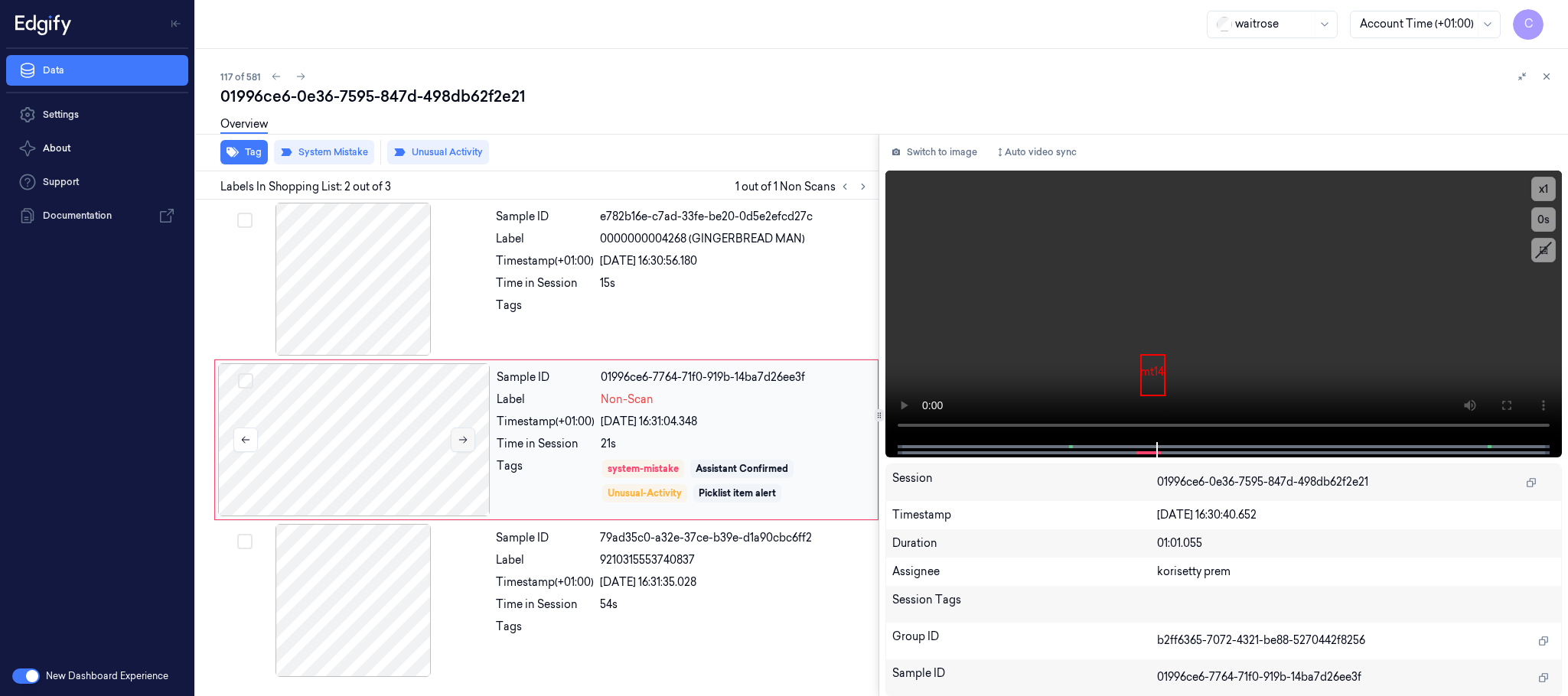
click at [459, 439] on icon at bounding box center [463, 439] width 11 height 11
click at [1185, 311] on video at bounding box center [1222, 306] width 676 height 272
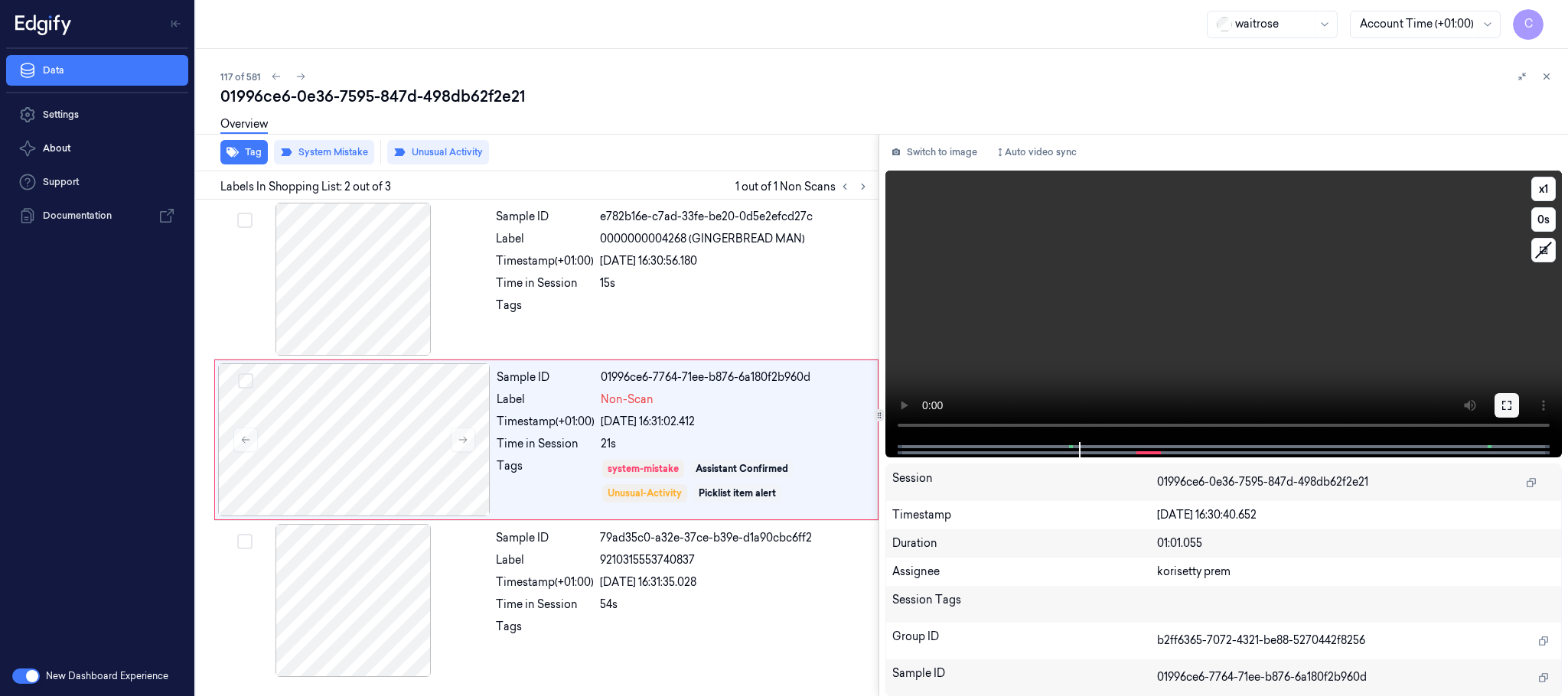
click at [1497, 393] on button at bounding box center [1507, 406] width 25 height 25
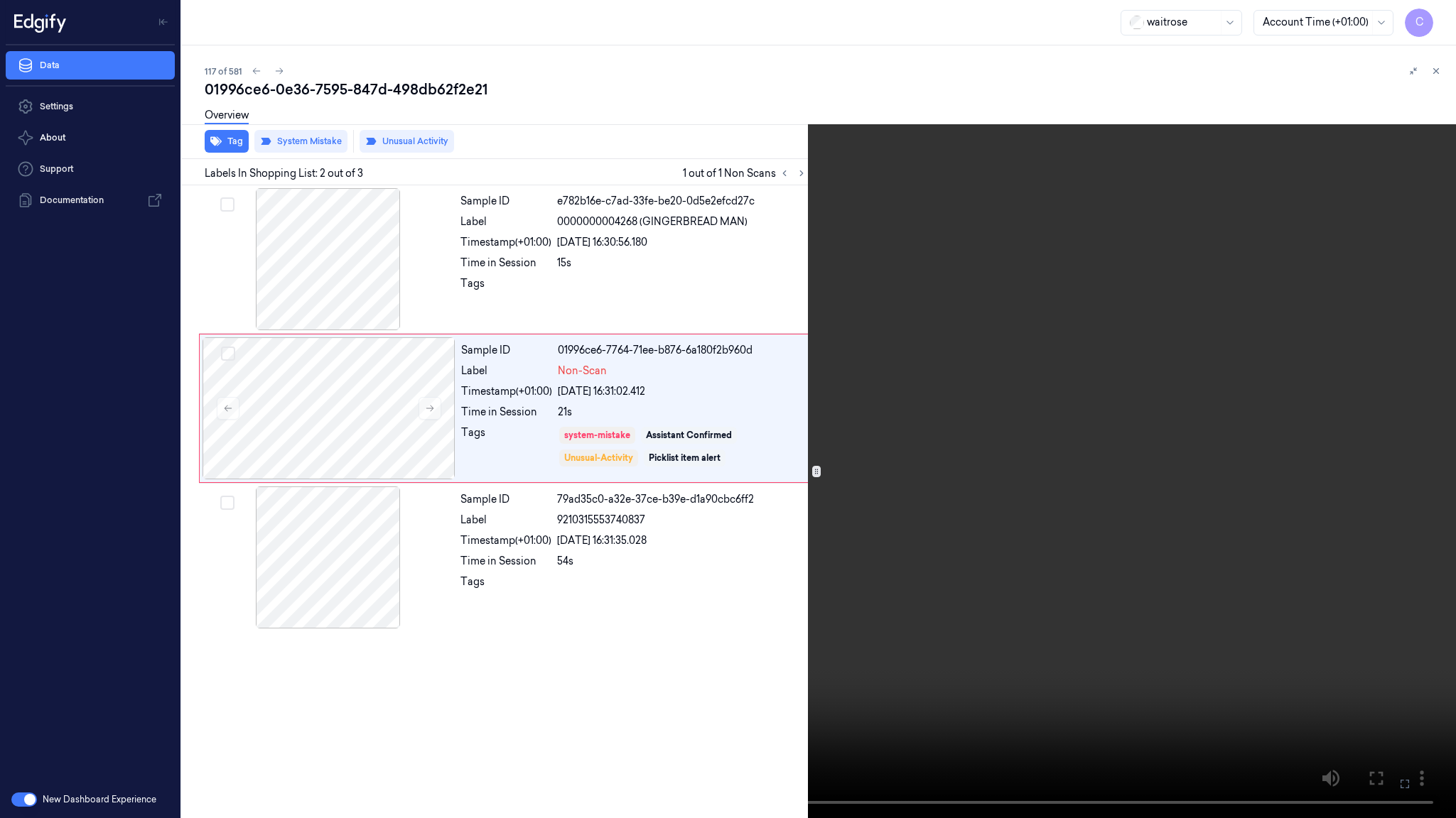
click at [709, 309] on video at bounding box center [728, 409] width 1456 height 818
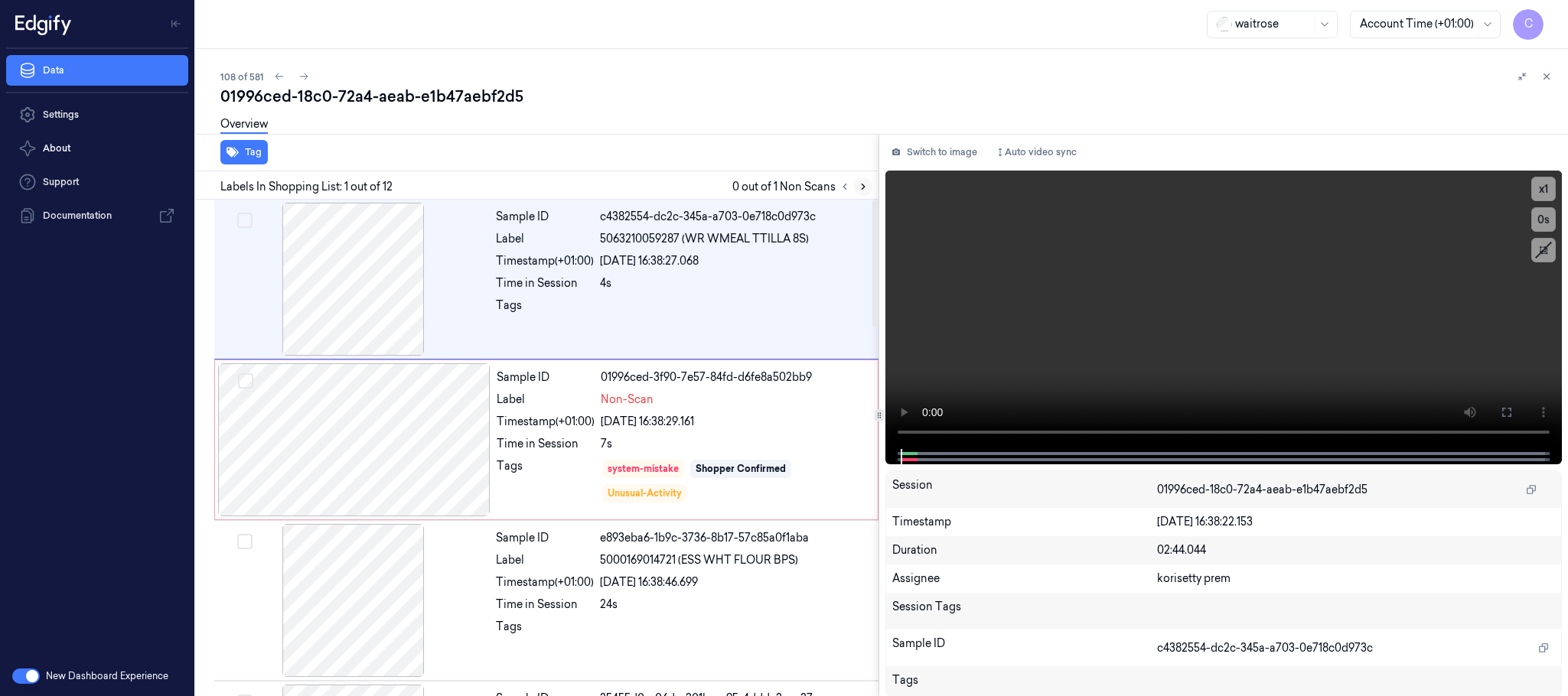
click at [861, 189] on icon at bounding box center [863, 186] width 11 height 11
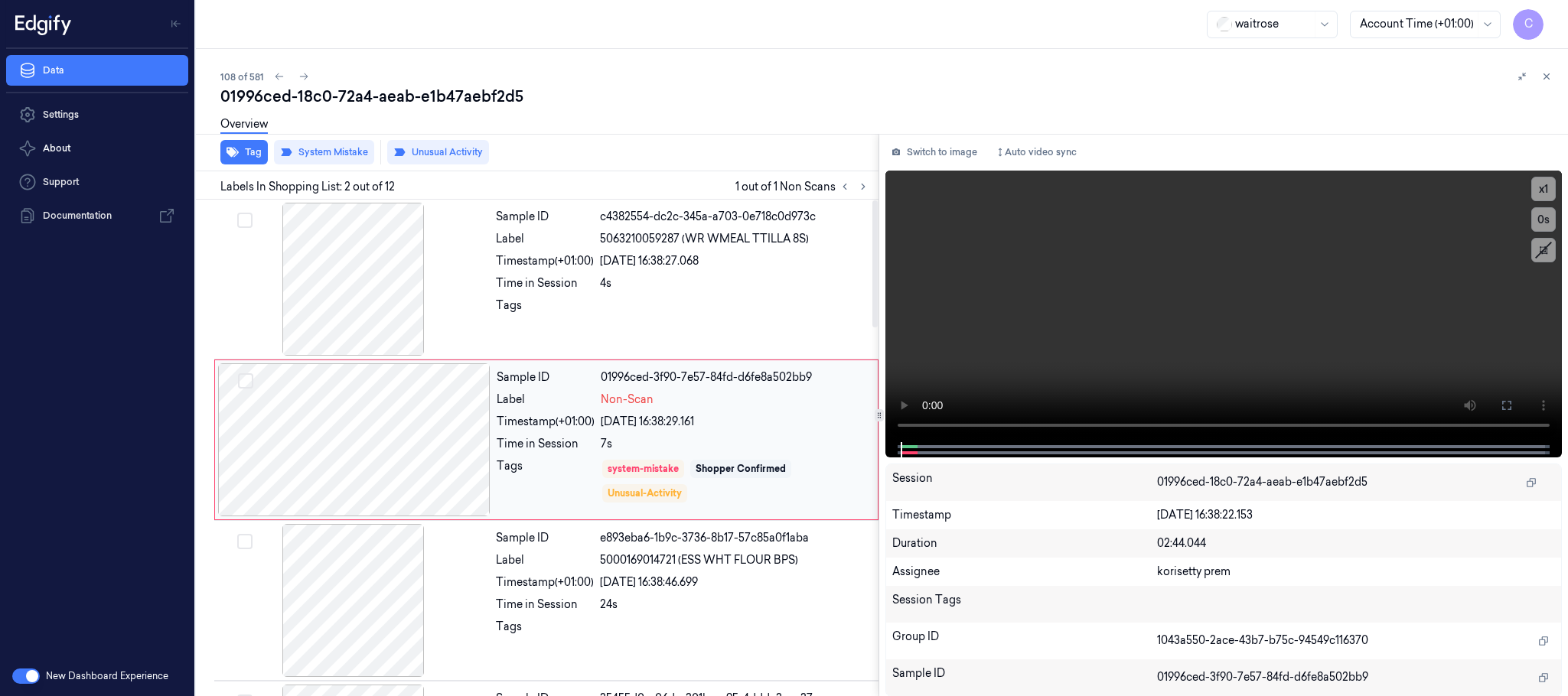
click at [441, 455] on div at bounding box center [354, 439] width 273 height 153
click at [407, 457] on div at bounding box center [354, 439] width 273 height 153
click at [354, 327] on div at bounding box center [354, 279] width 273 height 153
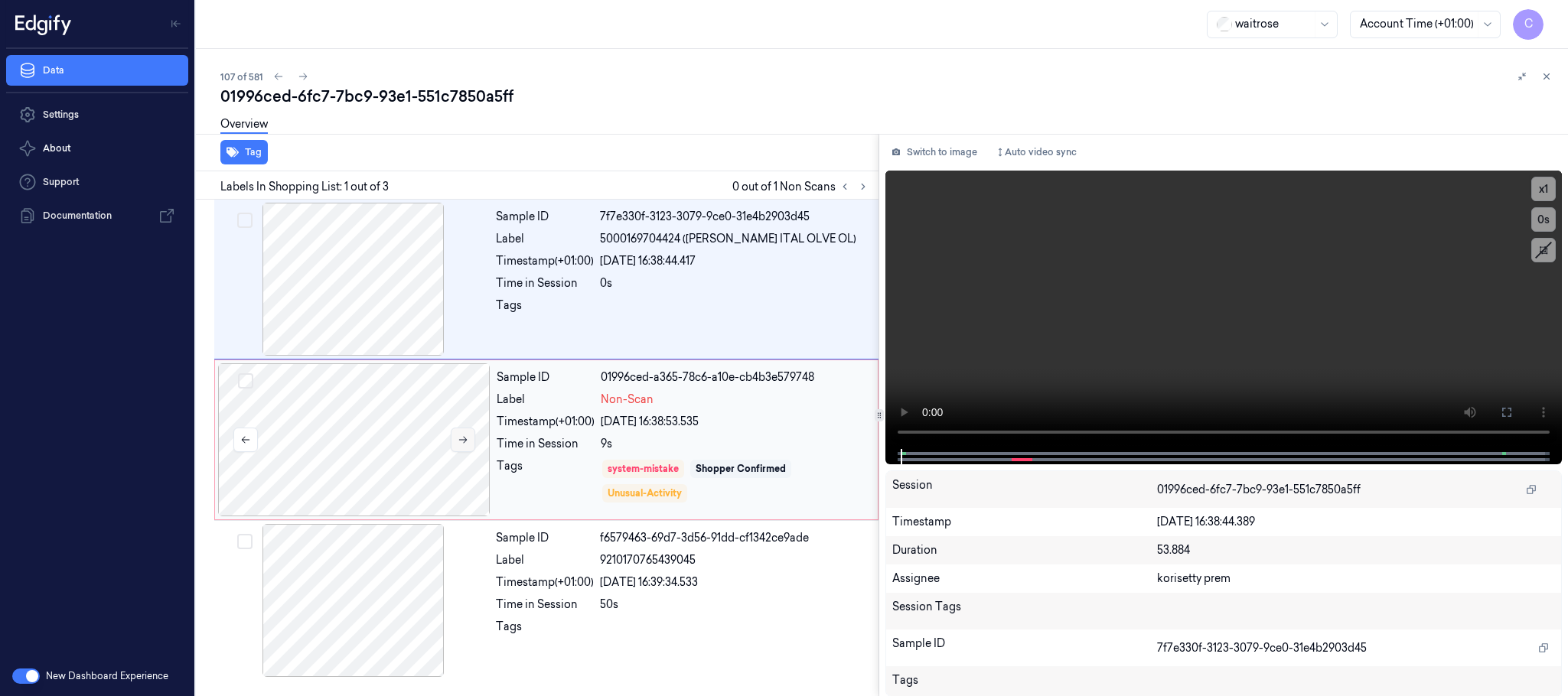
click at [465, 447] on button at bounding box center [463, 439] width 25 height 25
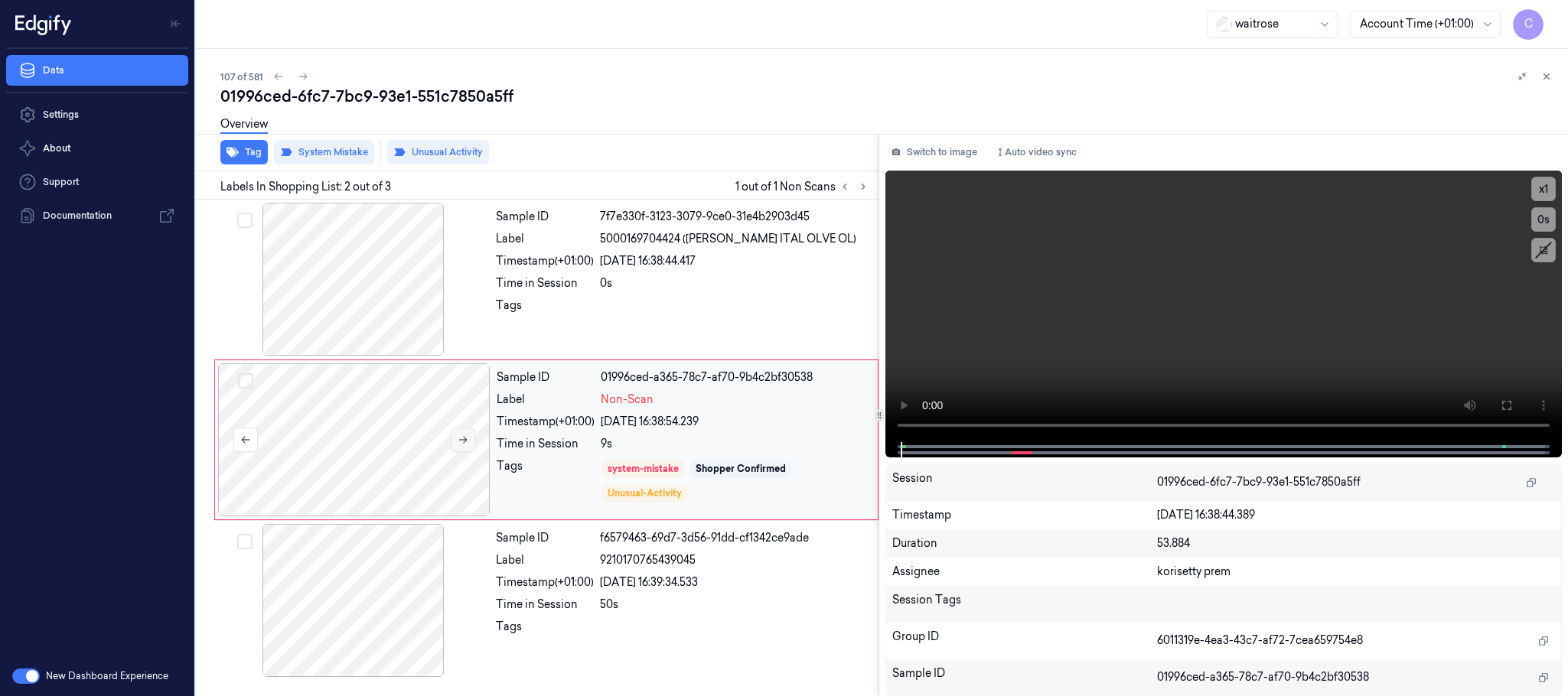
click at [465, 447] on button at bounding box center [463, 439] width 25 height 25
click at [237, 157] on icon "button" at bounding box center [233, 152] width 12 height 12
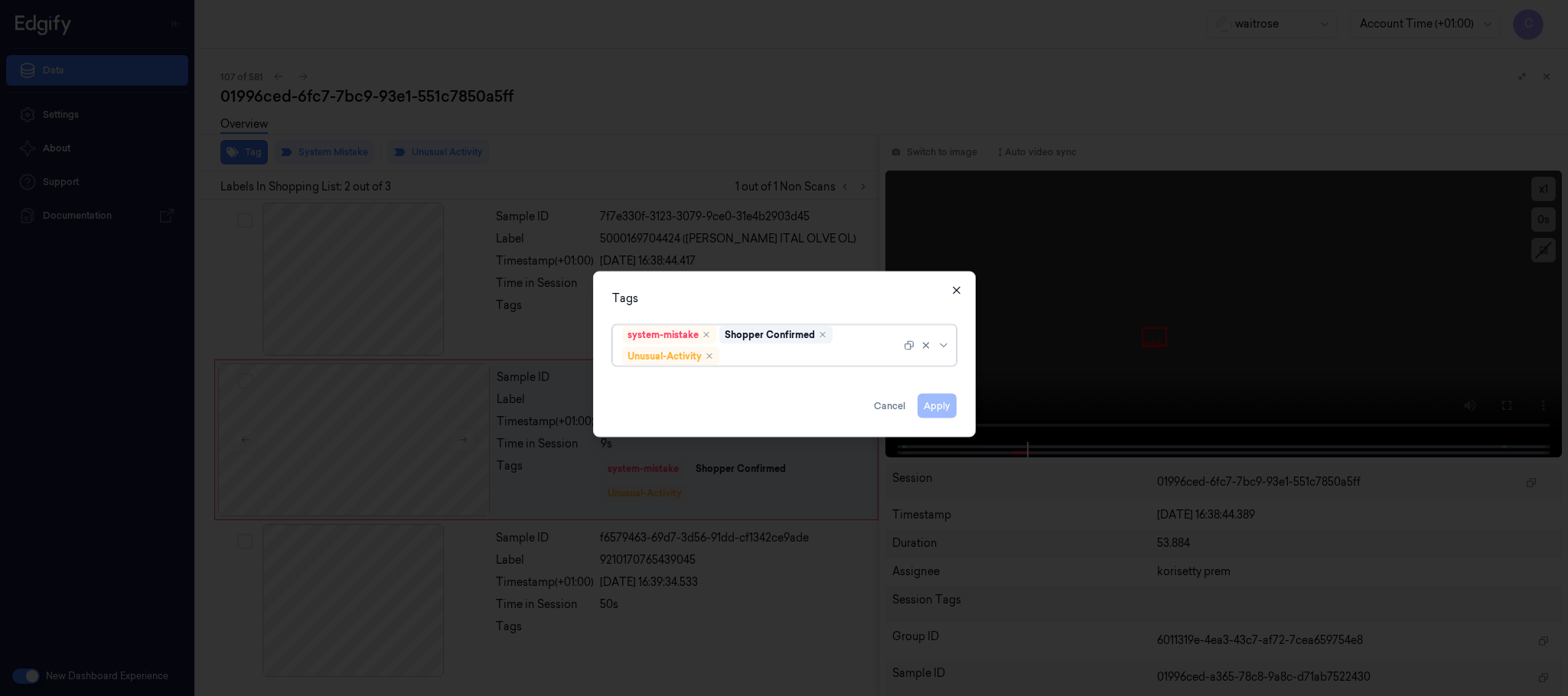
click at [951, 292] on icon "button" at bounding box center [957, 290] width 12 height 12
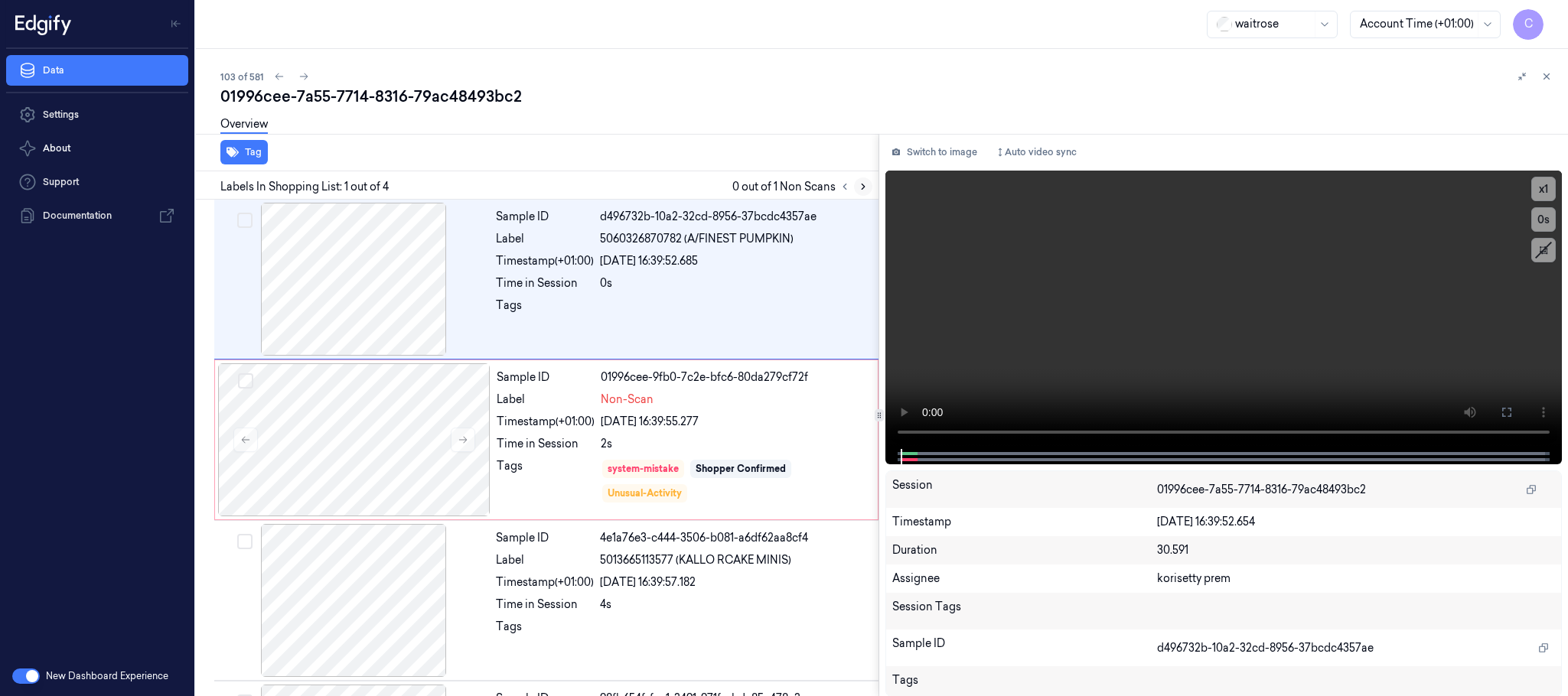
click at [857, 185] on icon at bounding box center [863, 186] width 11 height 11
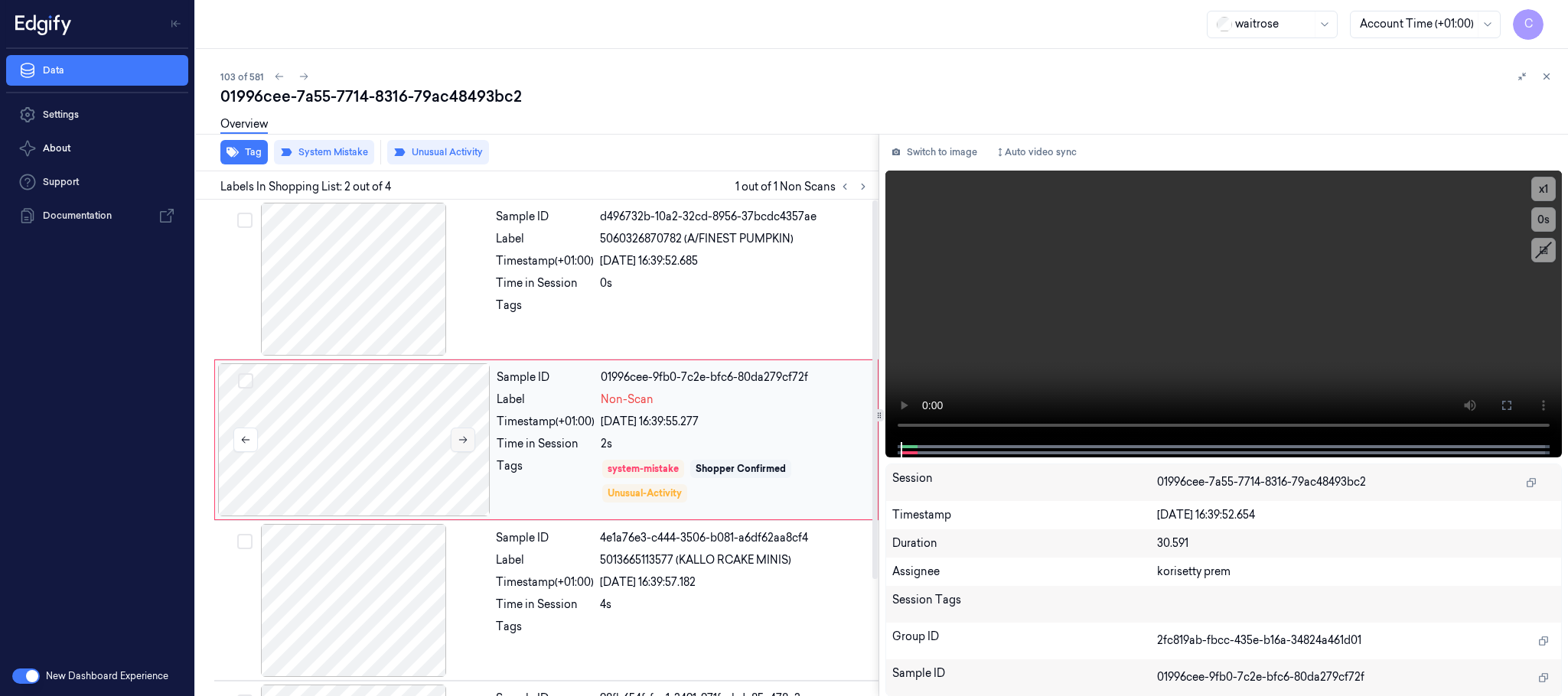
click at [450, 440] on button at bounding box center [463, 439] width 25 height 25
click at [455, 440] on button at bounding box center [463, 439] width 25 height 25
click at [1201, 320] on video at bounding box center [1222, 306] width 676 height 272
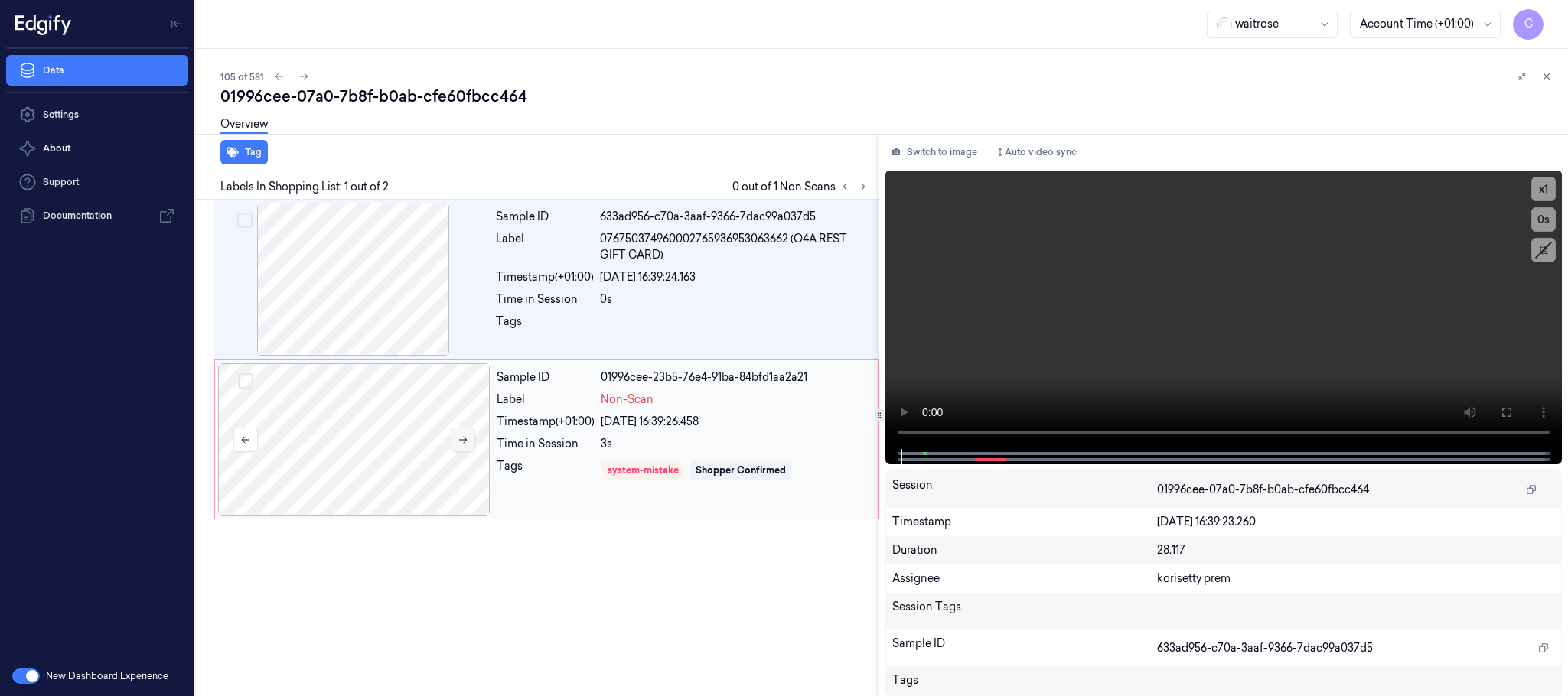
click at [458, 441] on icon at bounding box center [463, 439] width 11 height 11
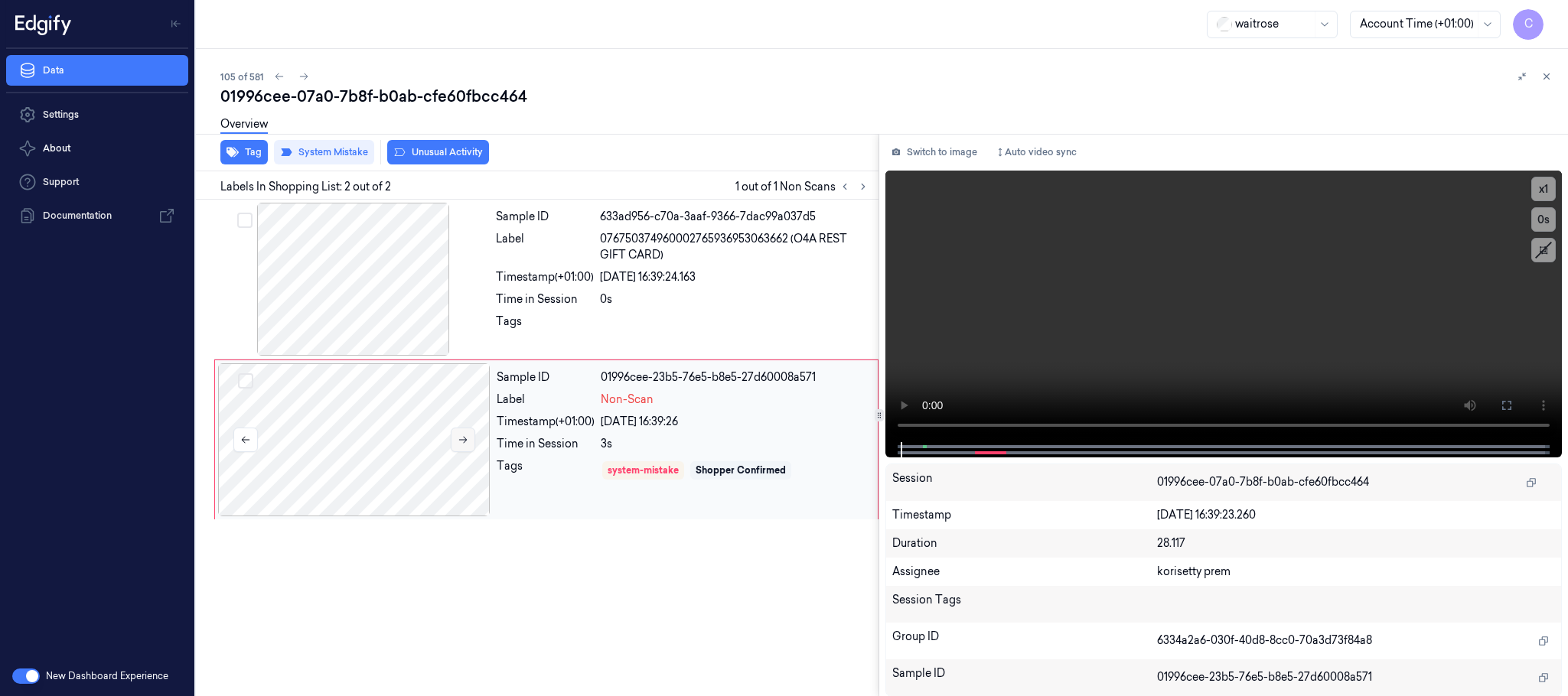
click at [458, 441] on icon at bounding box center [463, 439] width 11 height 11
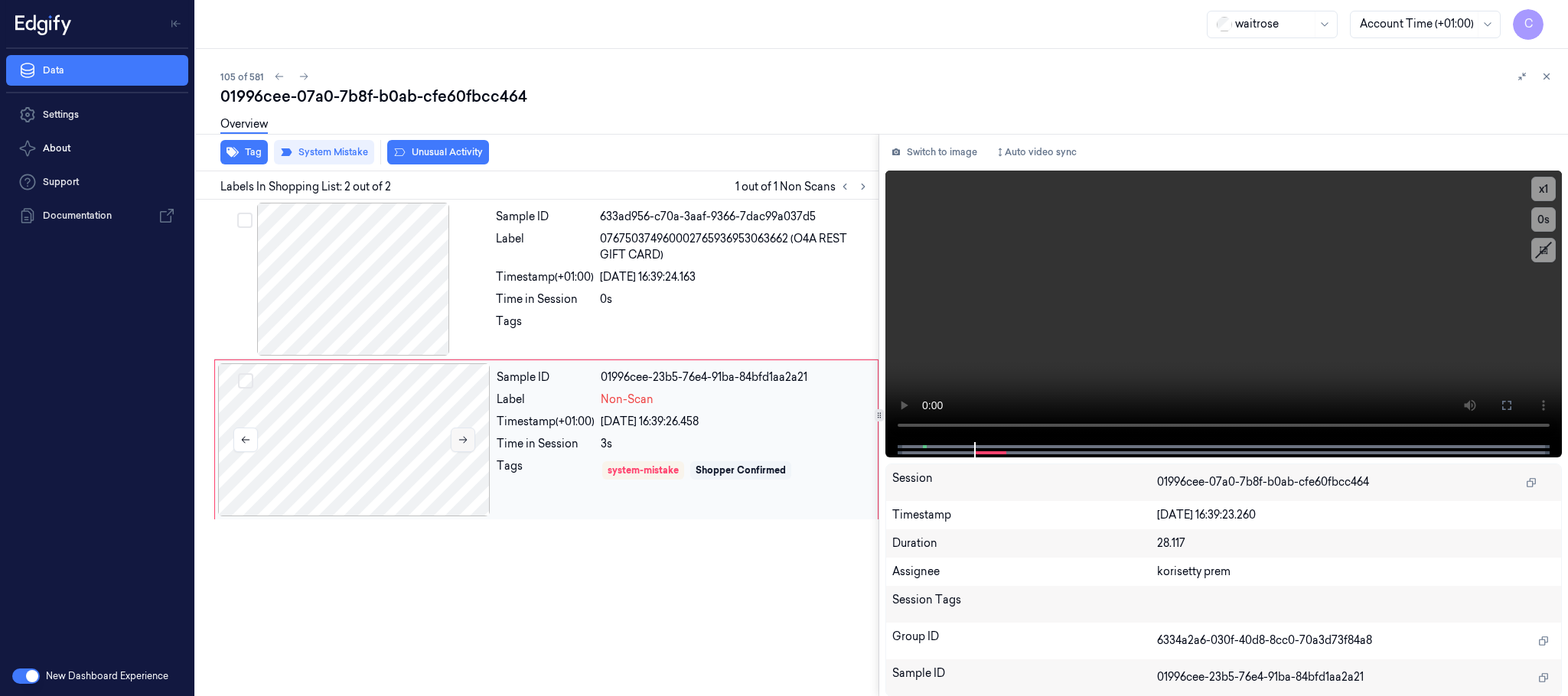
click at [458, 441] on icon at bounding box center [463, 439] width 11 height 11
click at [255, 157] on button "Tag" at bounding box center [243, 153] width 47 height 25
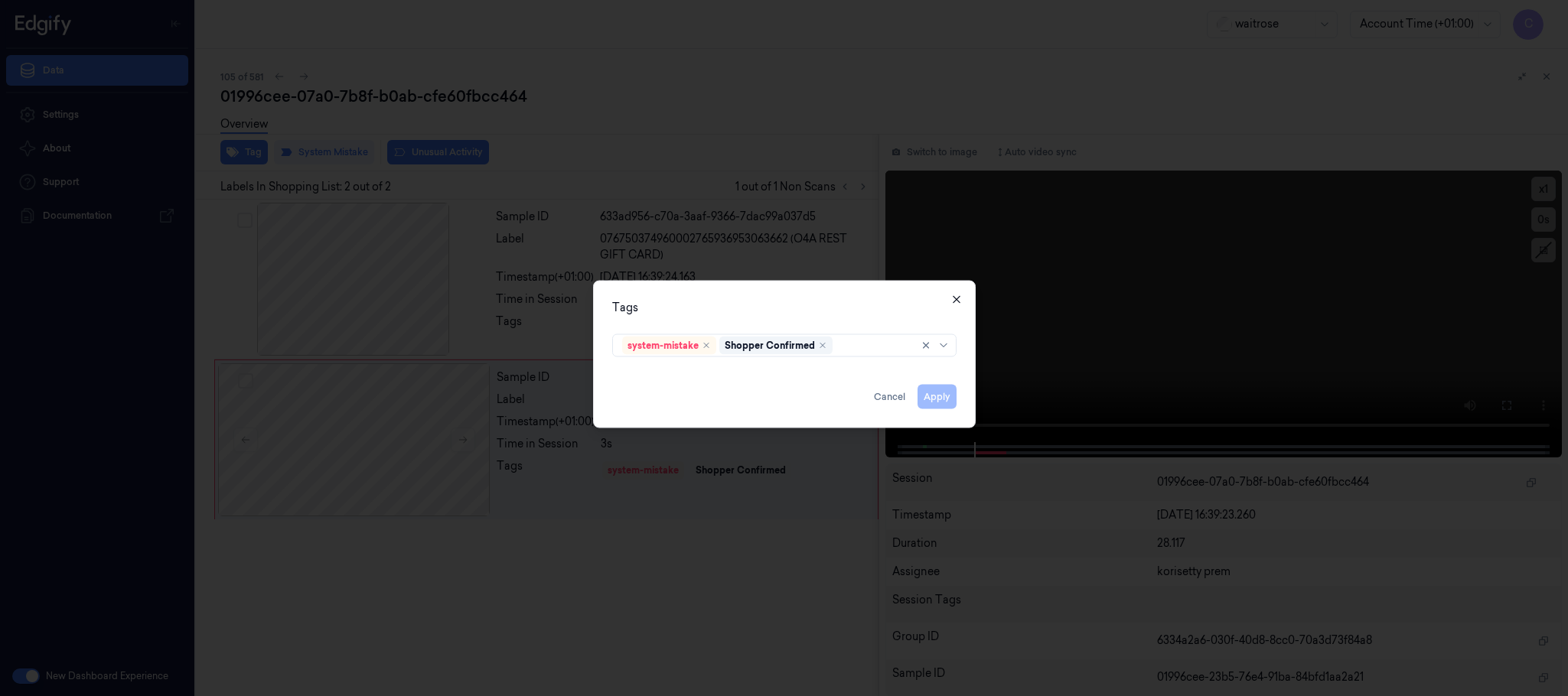
click at [951, 295] on icon "button" at bounding box center [957, 300] width 12 height 12
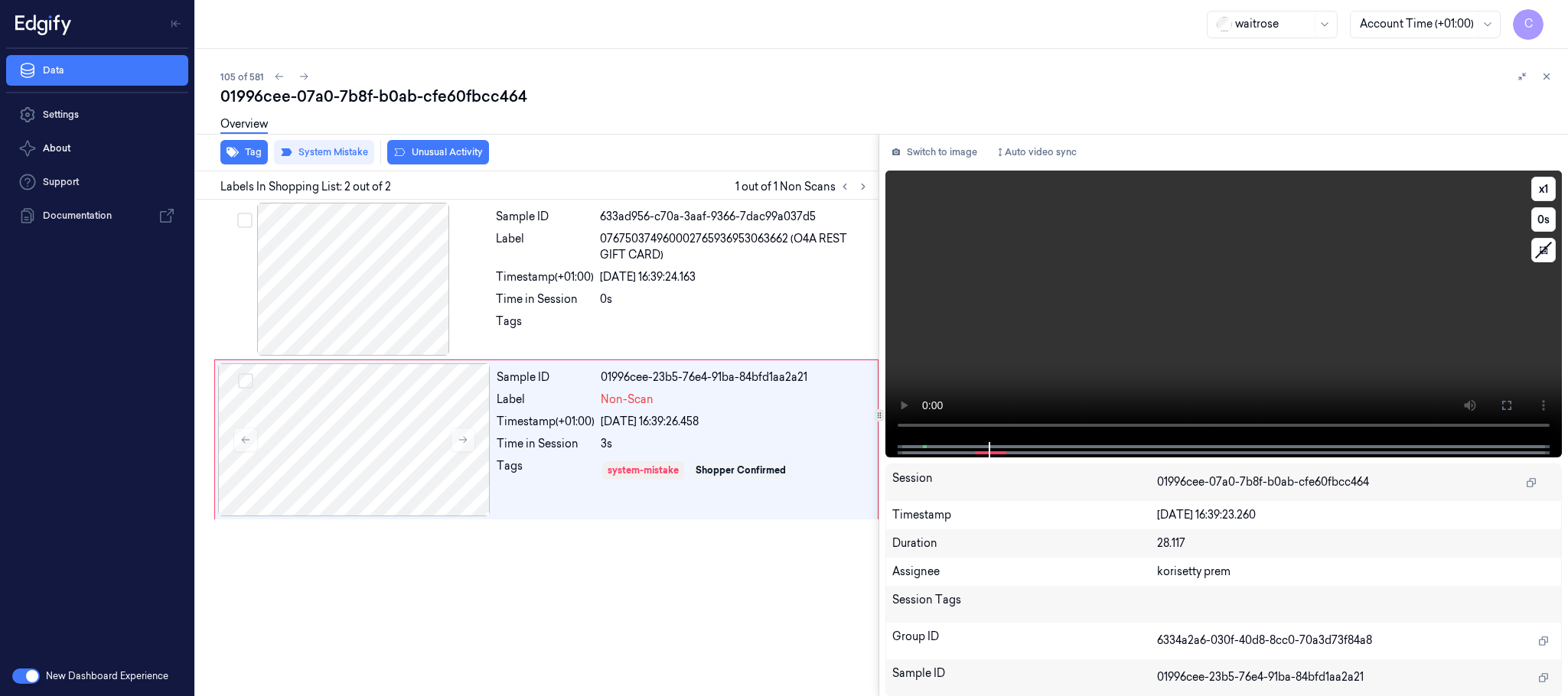
click at [1100, 344] on video at bounding box center [1222, 306] width 676 height 272
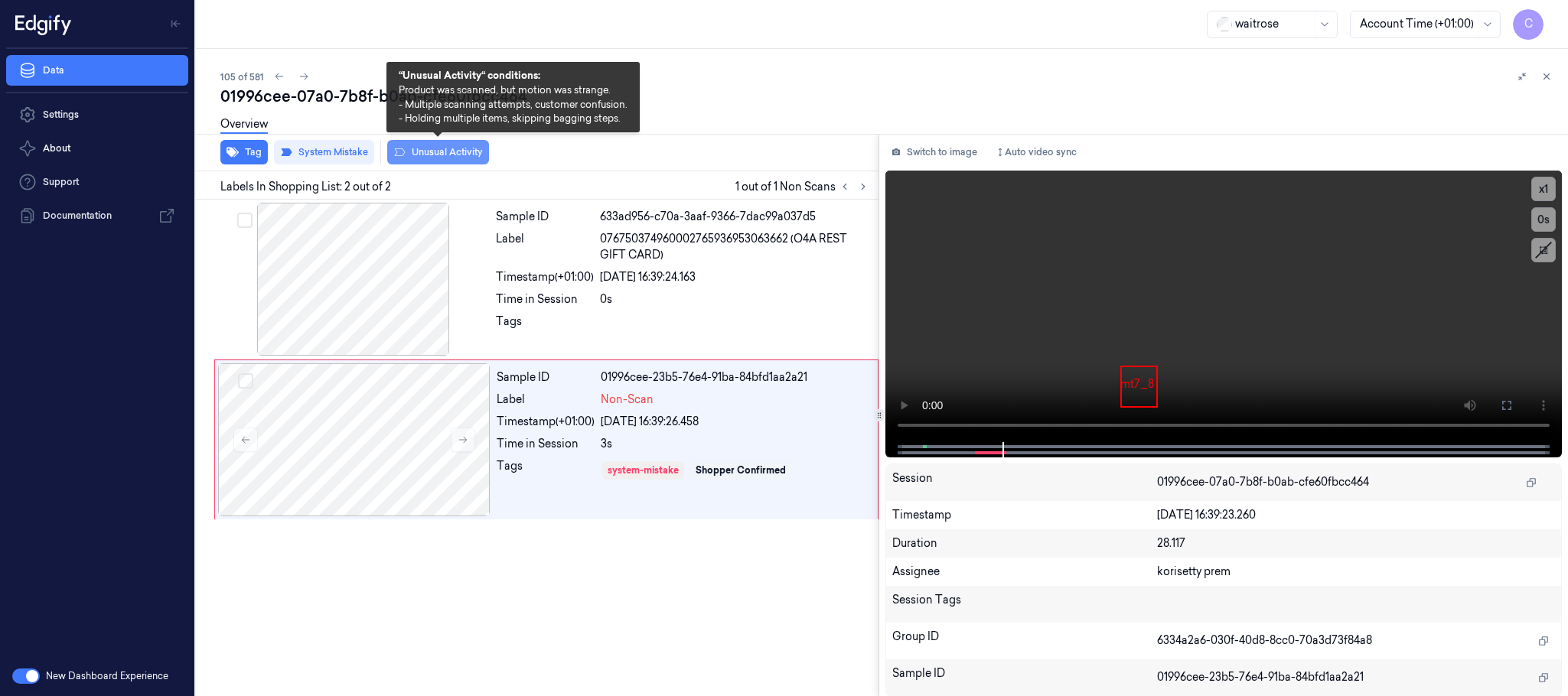
click at [434, 152] on button "Unusual Activity" at bounding box center [438, 153] width 102 height 25
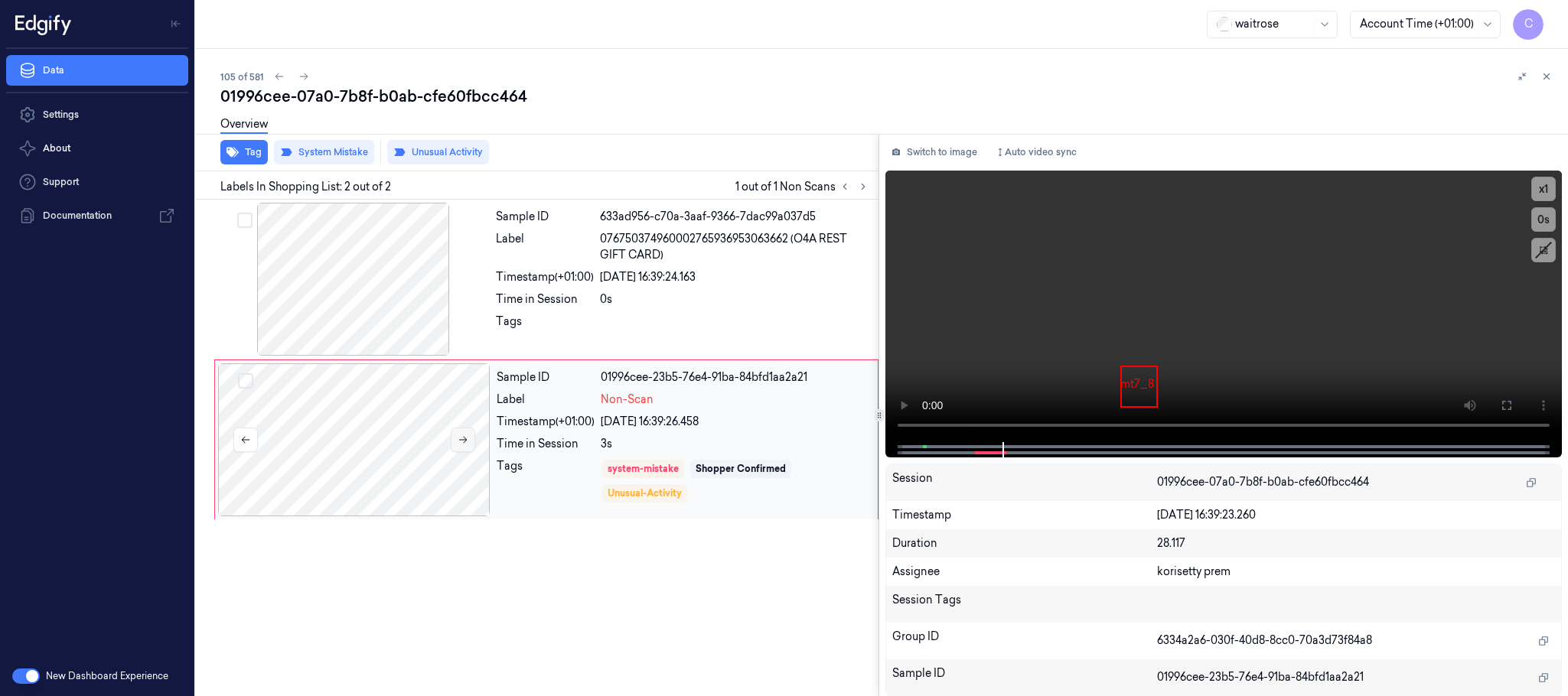
click at [462, 447] on button at bounding box center [463, 439] width 25 height 25
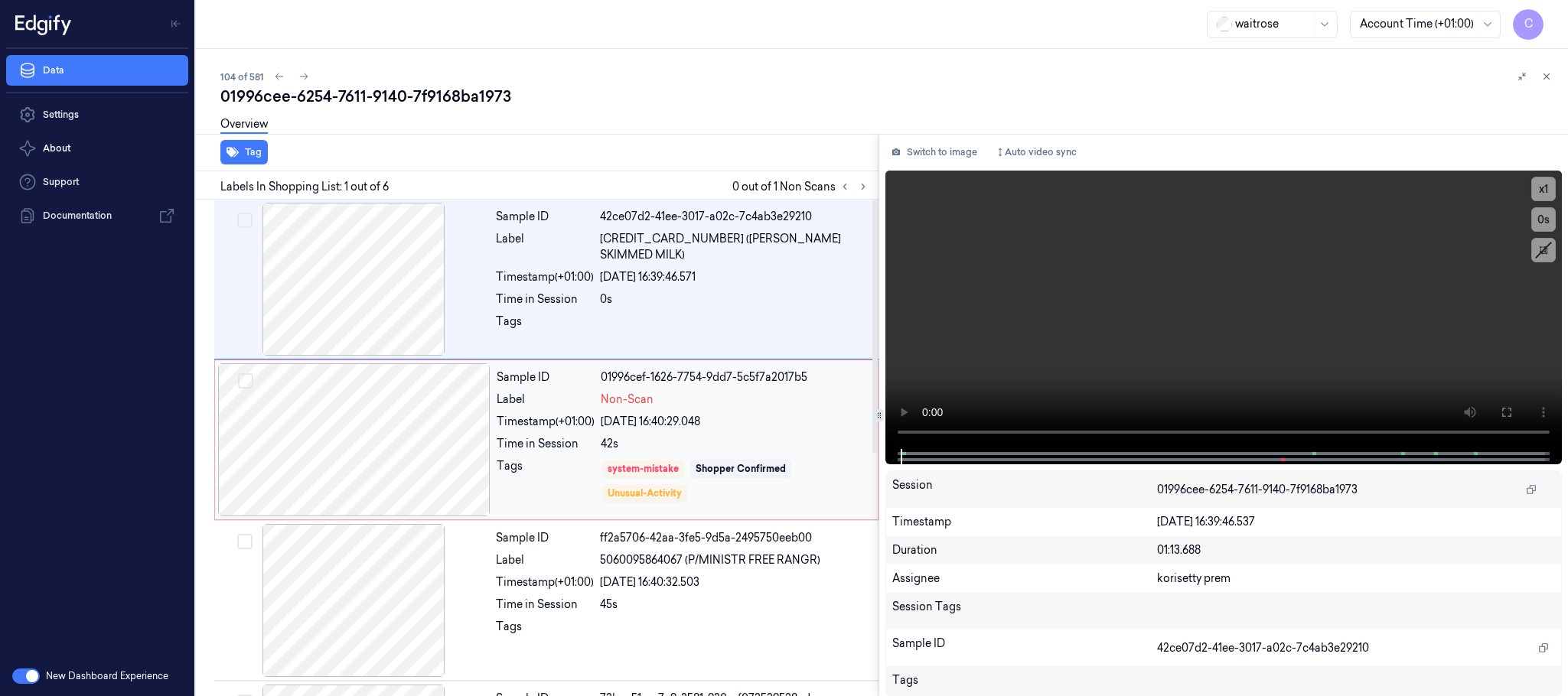
click at [466, 452] on div at bounding box center [354, 439] width 273 height 153
click at [462, 447] on button at bounding box center [463, 439] width 25 height 25
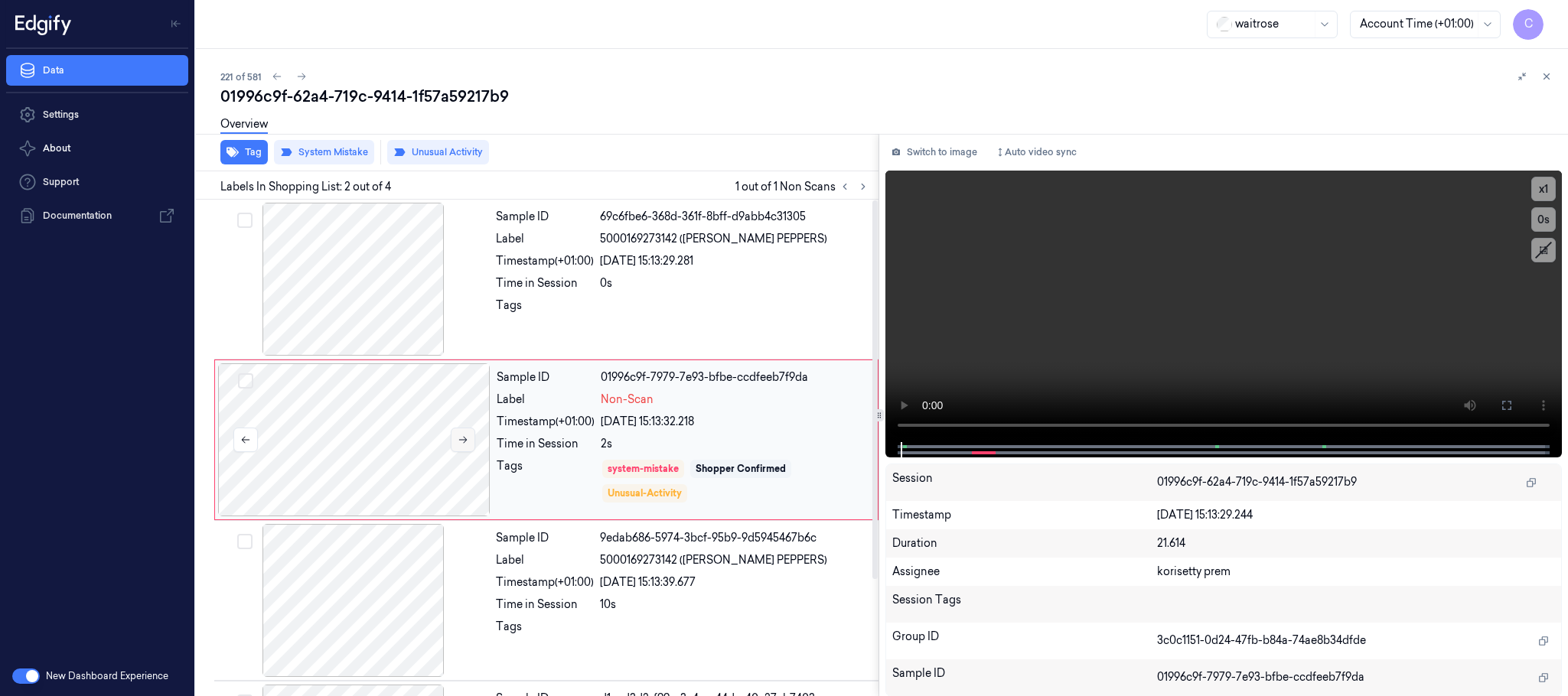
click at [459, 444] on icon at bounding box center [463, 439] width 11 height 11
click at [381, 301] on div at bounding box center [354, 279] width 273 height 153
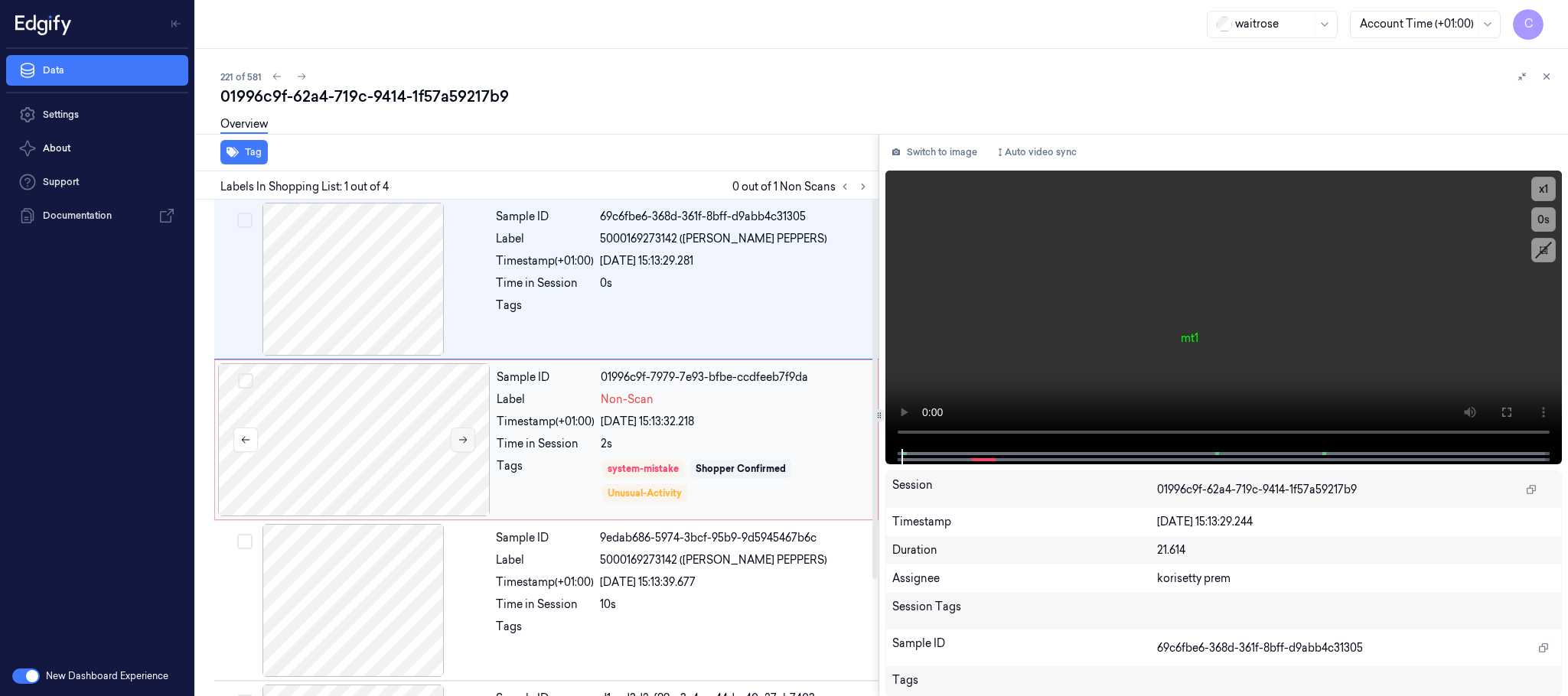
click at [462, 438] on icon at bounding box center [463, 439] width 11 height 11
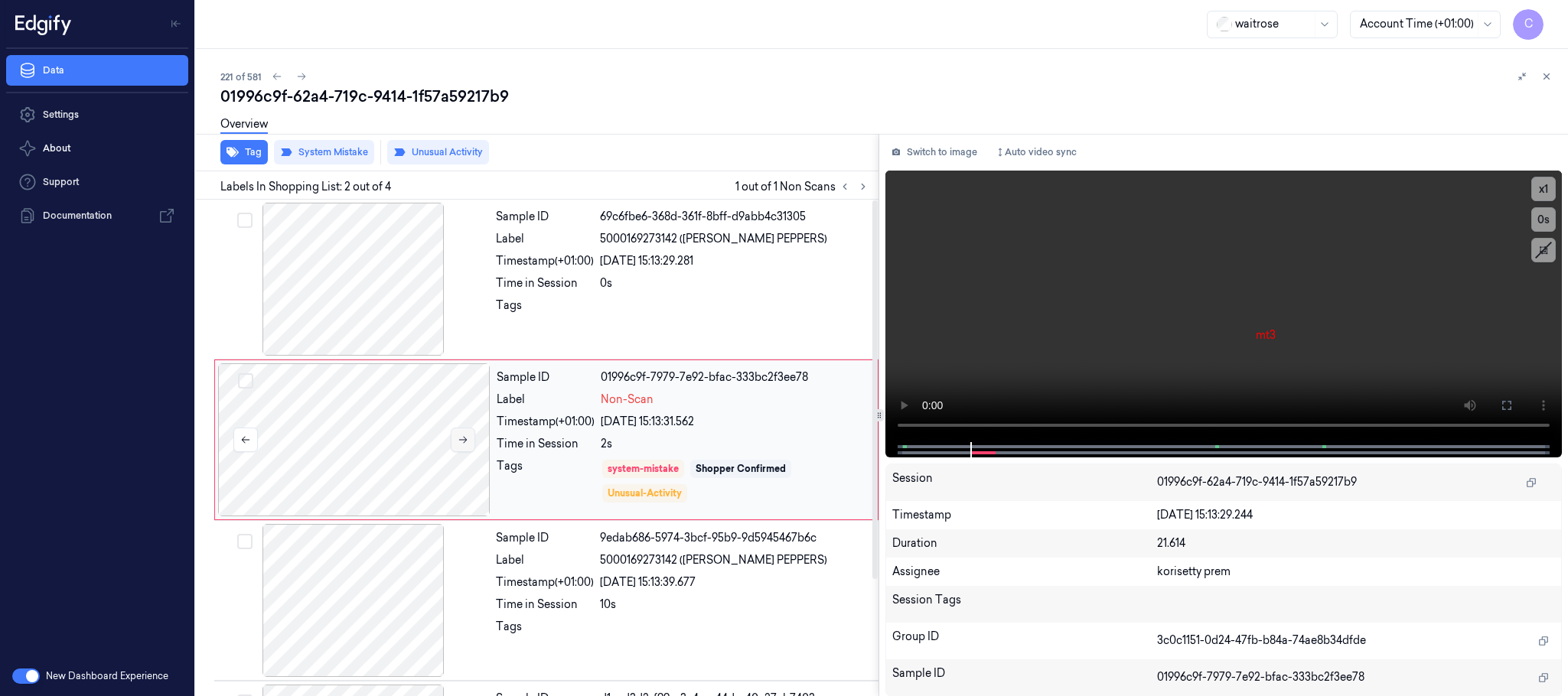
click at [462, 438] on icon at bounding box center [463, 439] width 11 height 11
click at [1501, 399] on icon at bounding box center [1507, 406] width 12 height 12
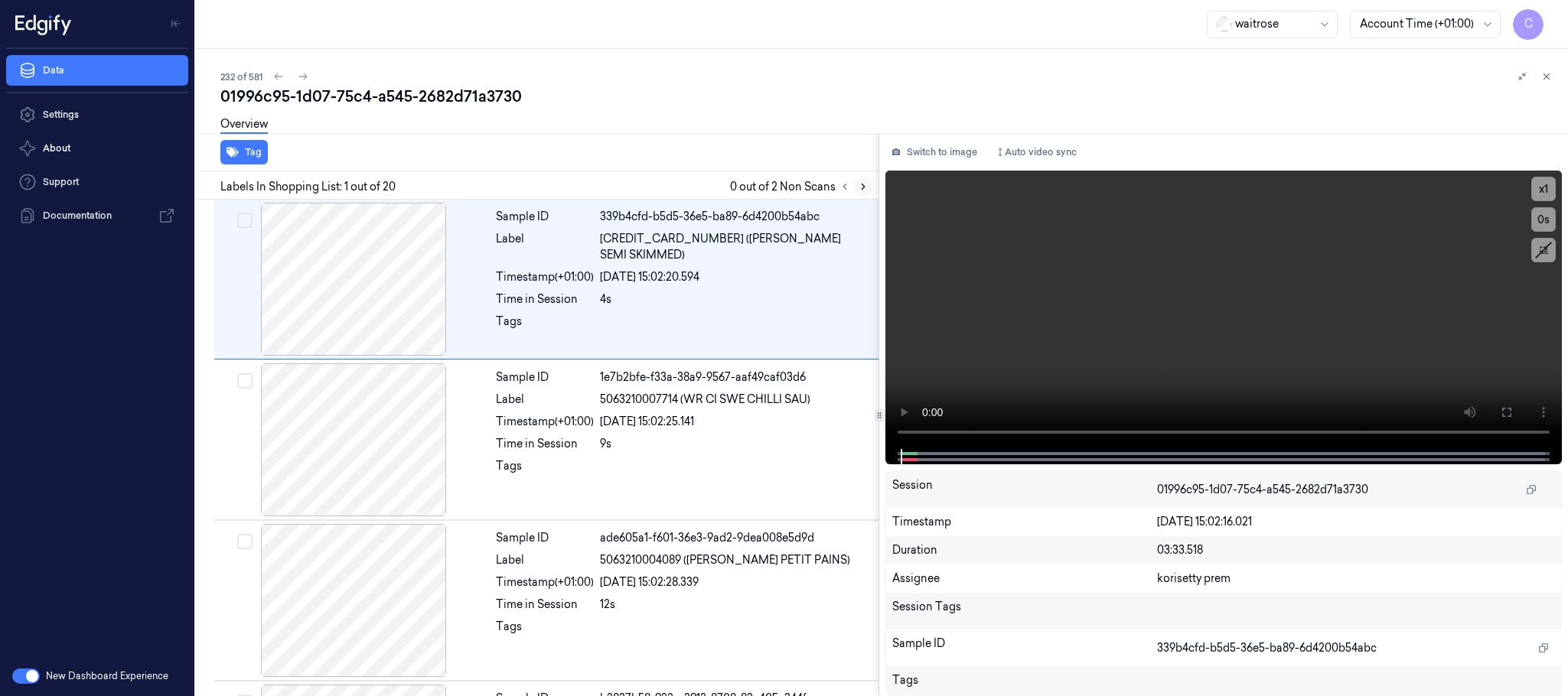
click at [864, 189] on icon at bounding box center [863, 186] width 11 height 11
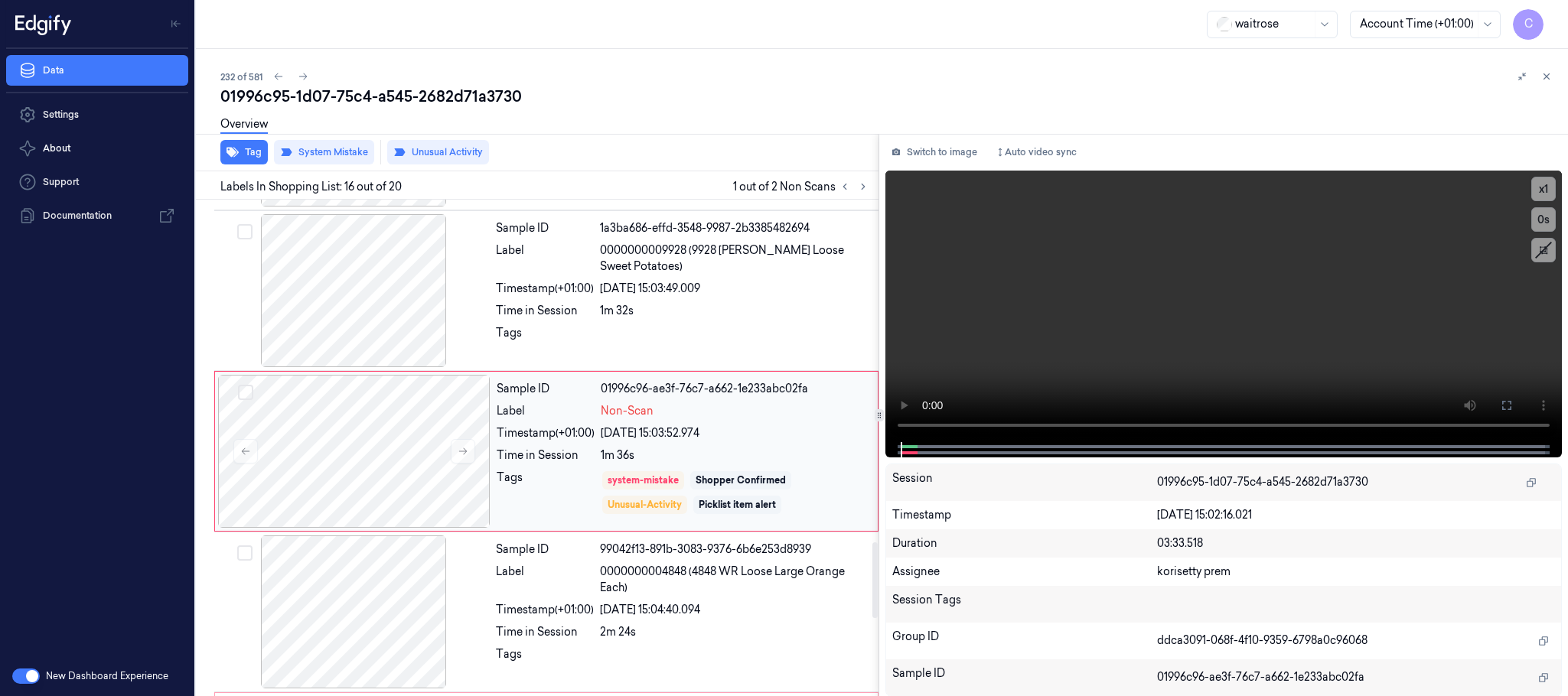
scroll to position [2251, 0]
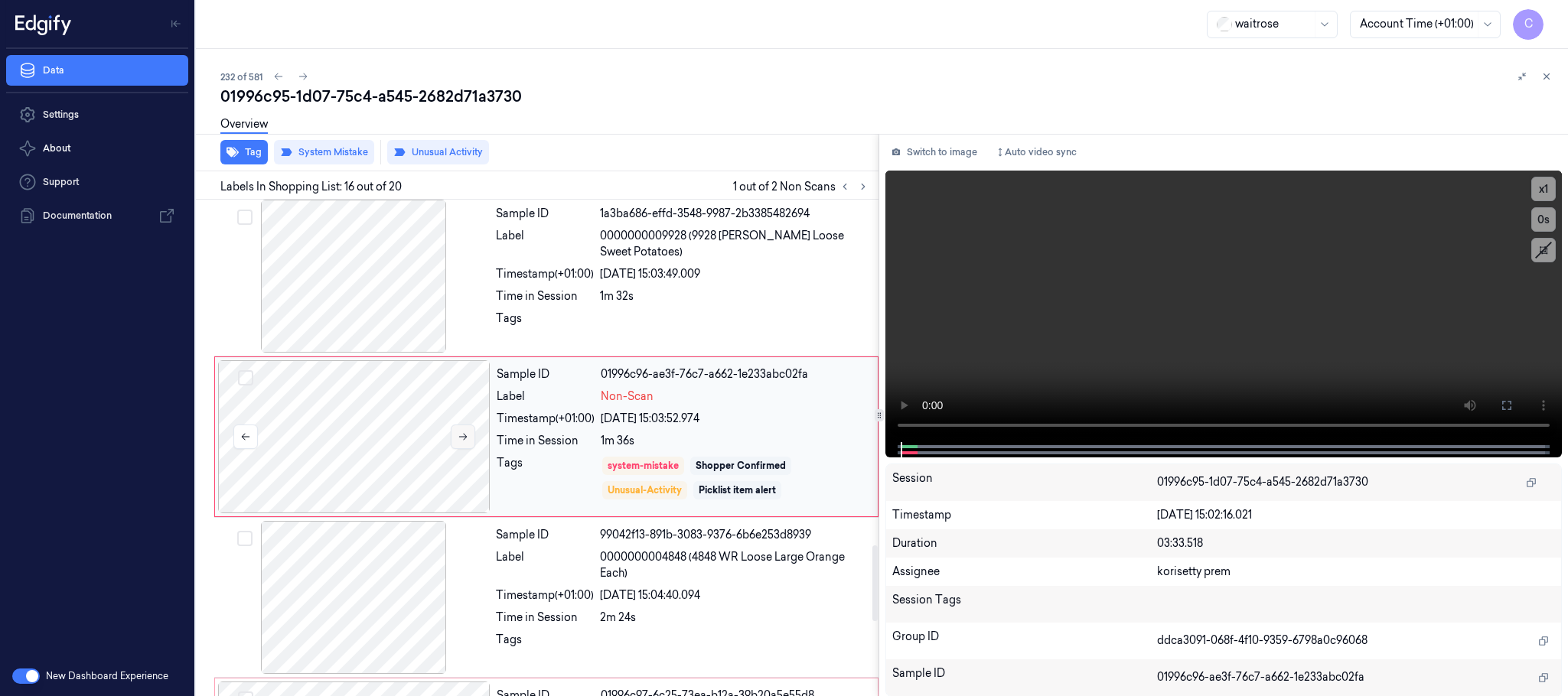
click at [471, 449] on button at bounding box center [463, 437] width 25 height 25
click at [251, 159] on button "Tag" at bounding box center [243, 153] width 47 height 25
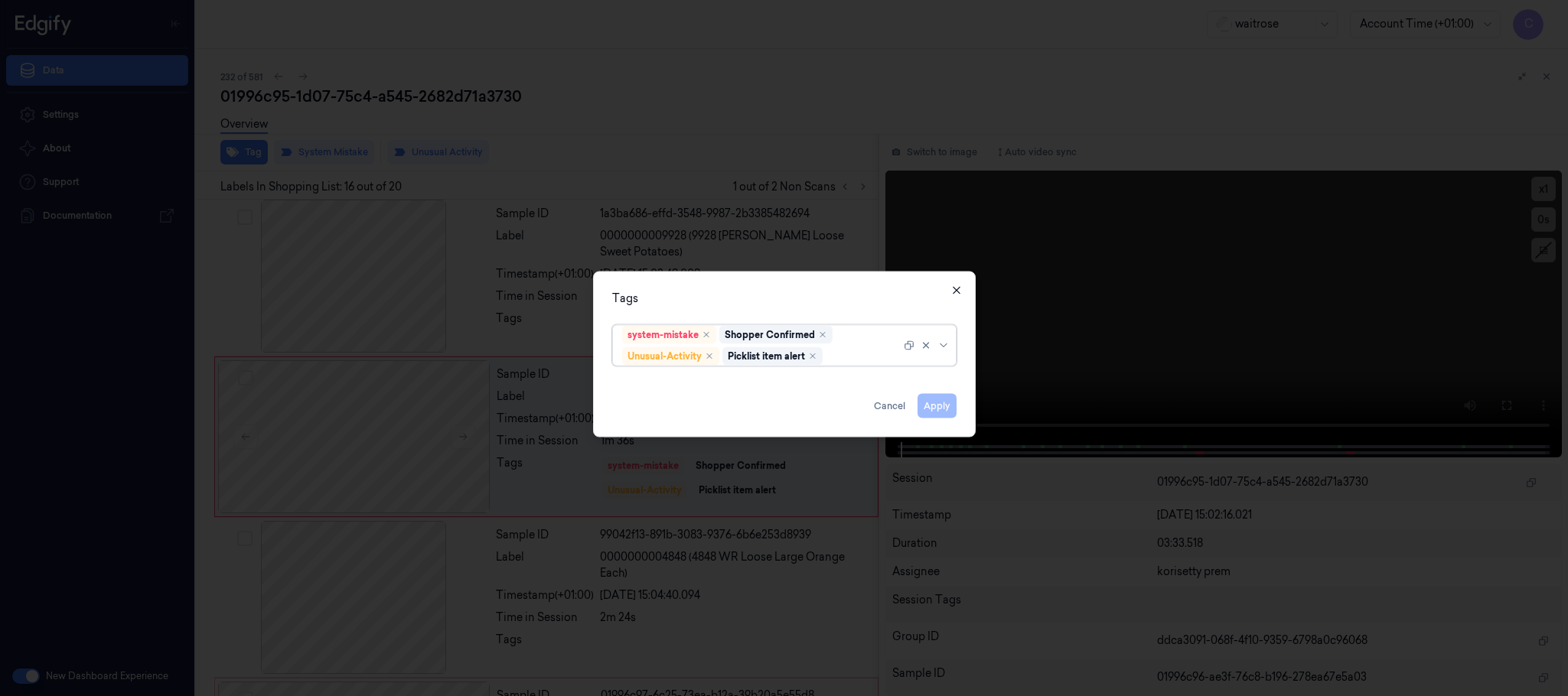
click at [953, 284] on icon "button" at bounding box center [957, 290] width 12 height 12
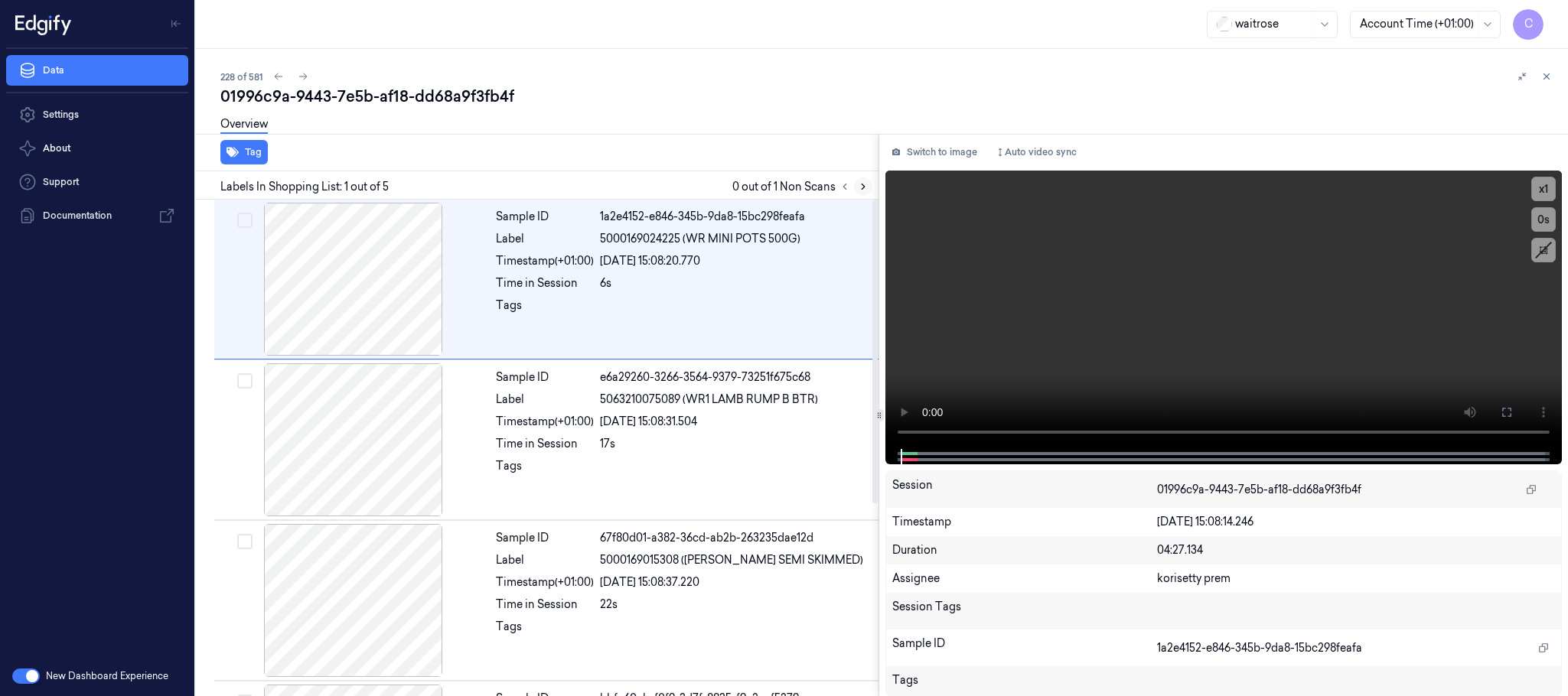
click at [861, 188] on icon at bounding box center [863, 186] width 11 height 11
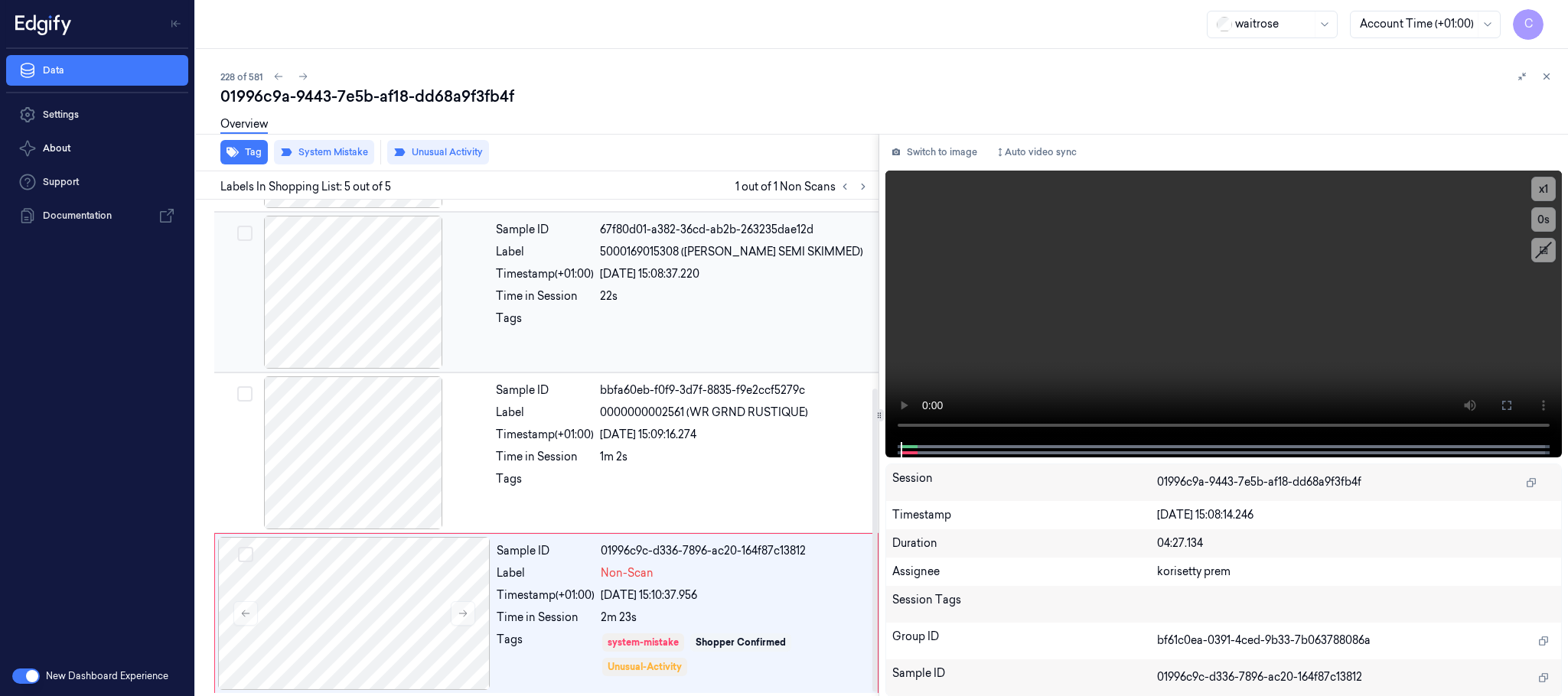
scroll to position [314, 0]
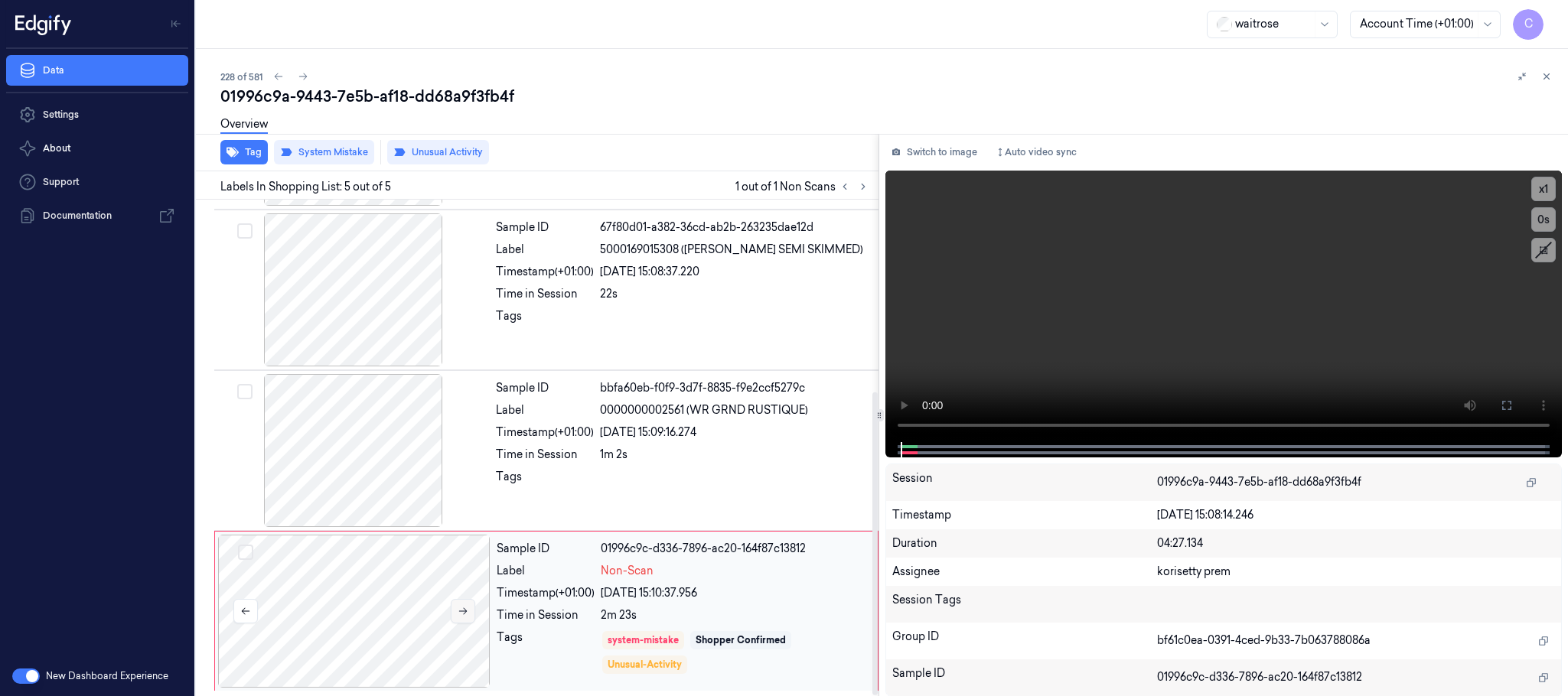
click at [458, 613] on icon at bounding box center [463, 611] width 11 height 11
click at [416, 455] on div at bounding box center [354, 450] width 273 height 153
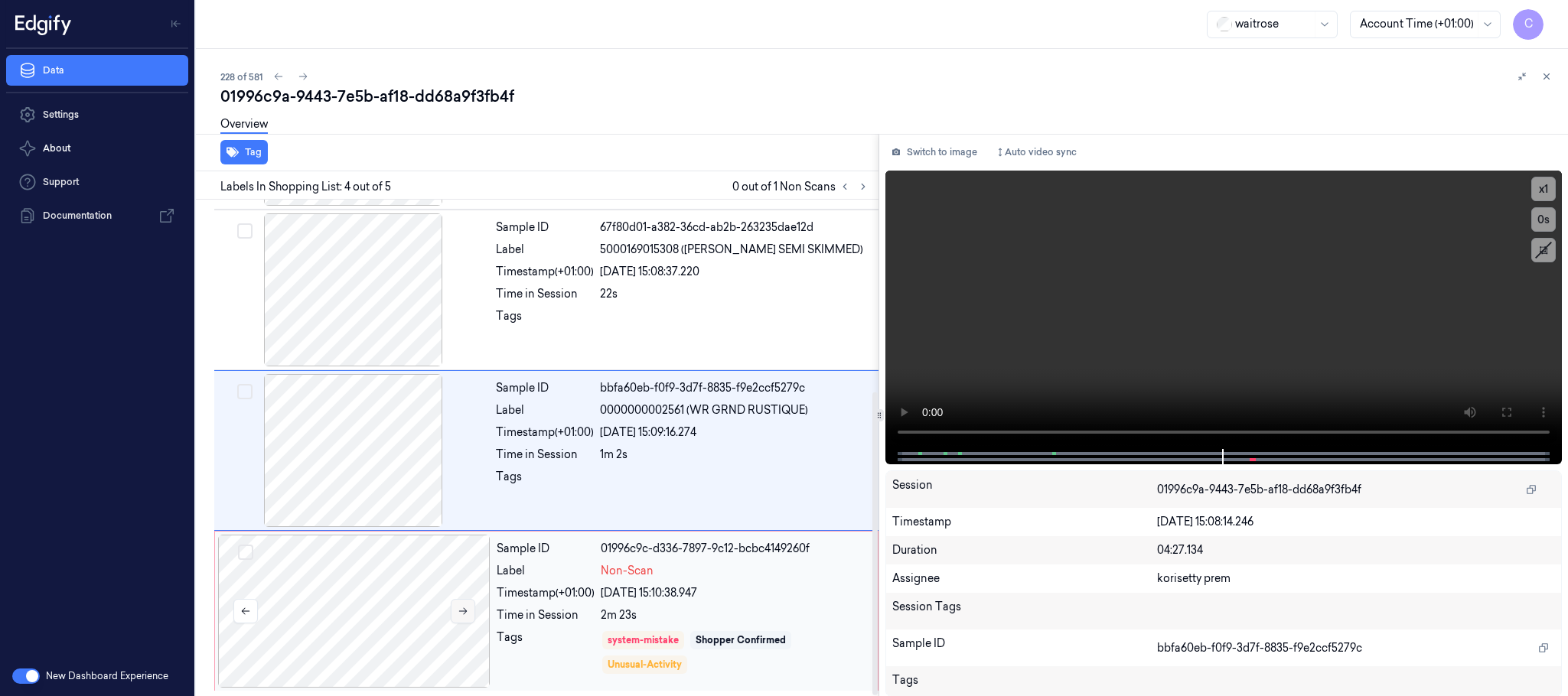
click at [450, 606] on button at bounding box center [463, 611] width 25 height 25
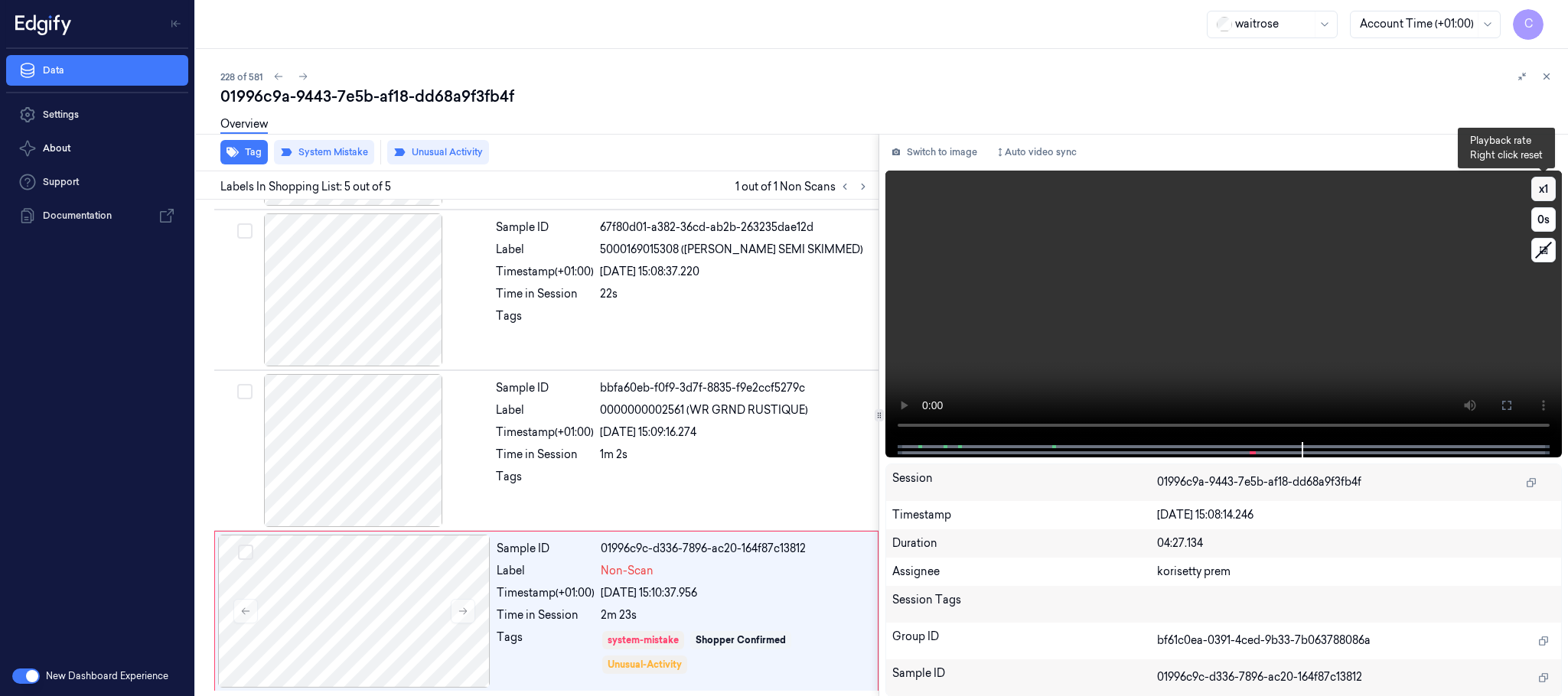
click at [1545, 190] on button "x 1" at bounding box center [1543, 189] width 25 height 25
click at [1545, 190] on button "x 2" at bounding box center [1543, 189] width 25 height 25
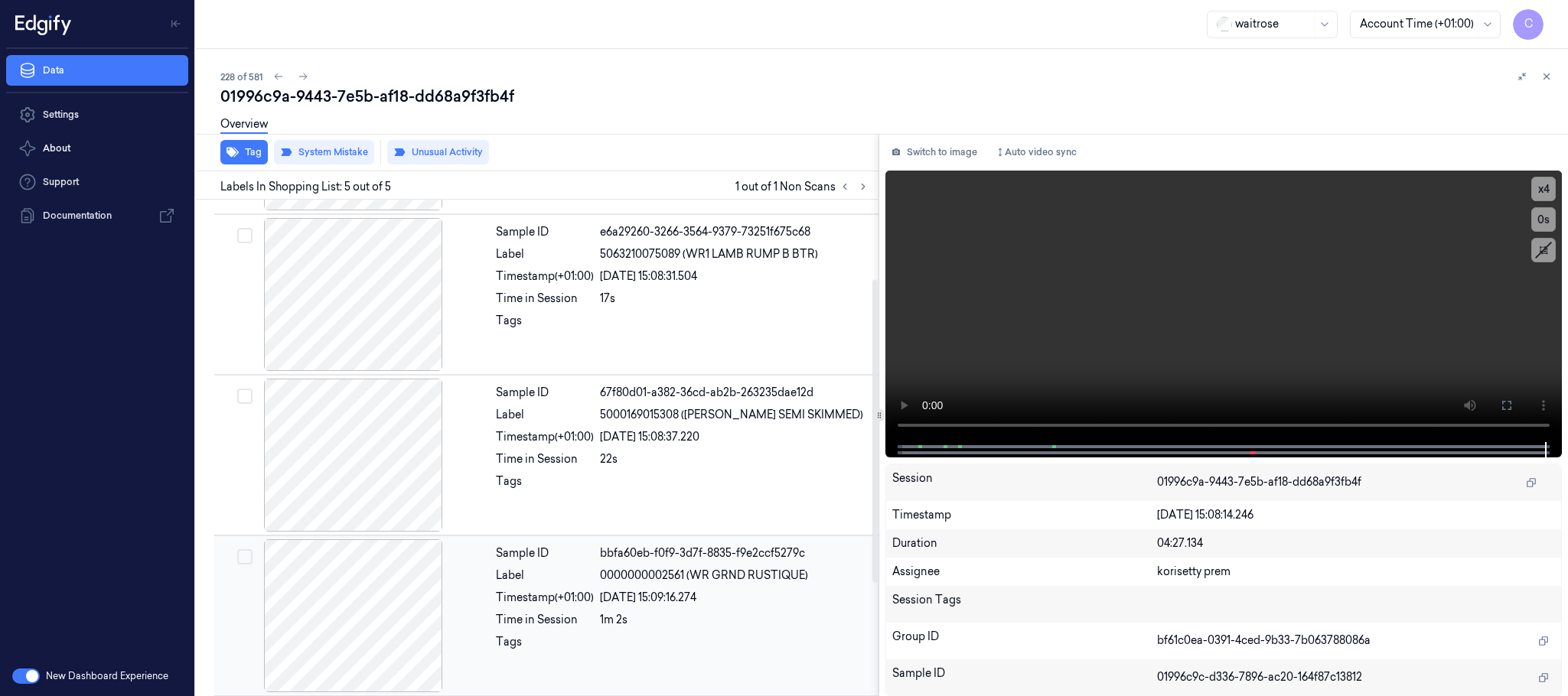
scroll to position [85, 0]
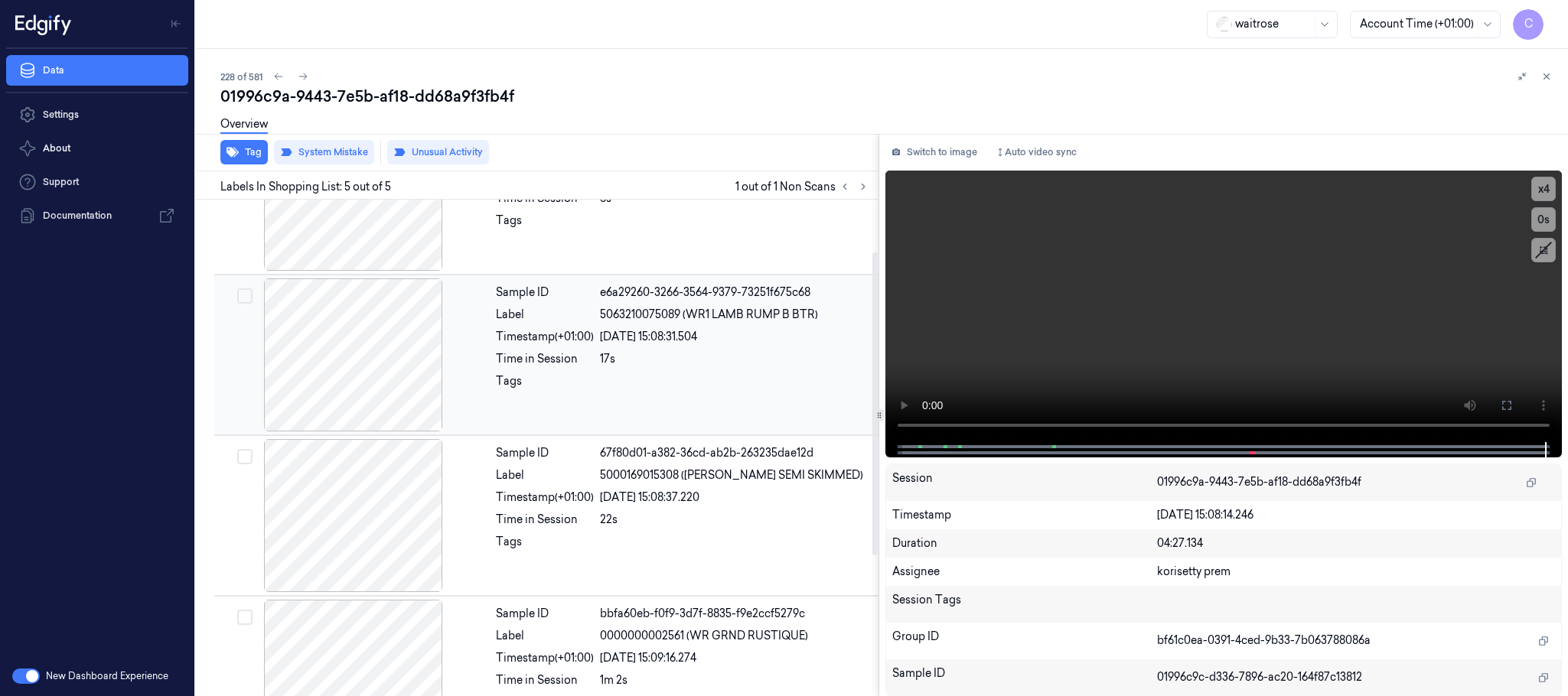
click at [372, 334] on div at bounding box center [354, 354] width 273 height 153
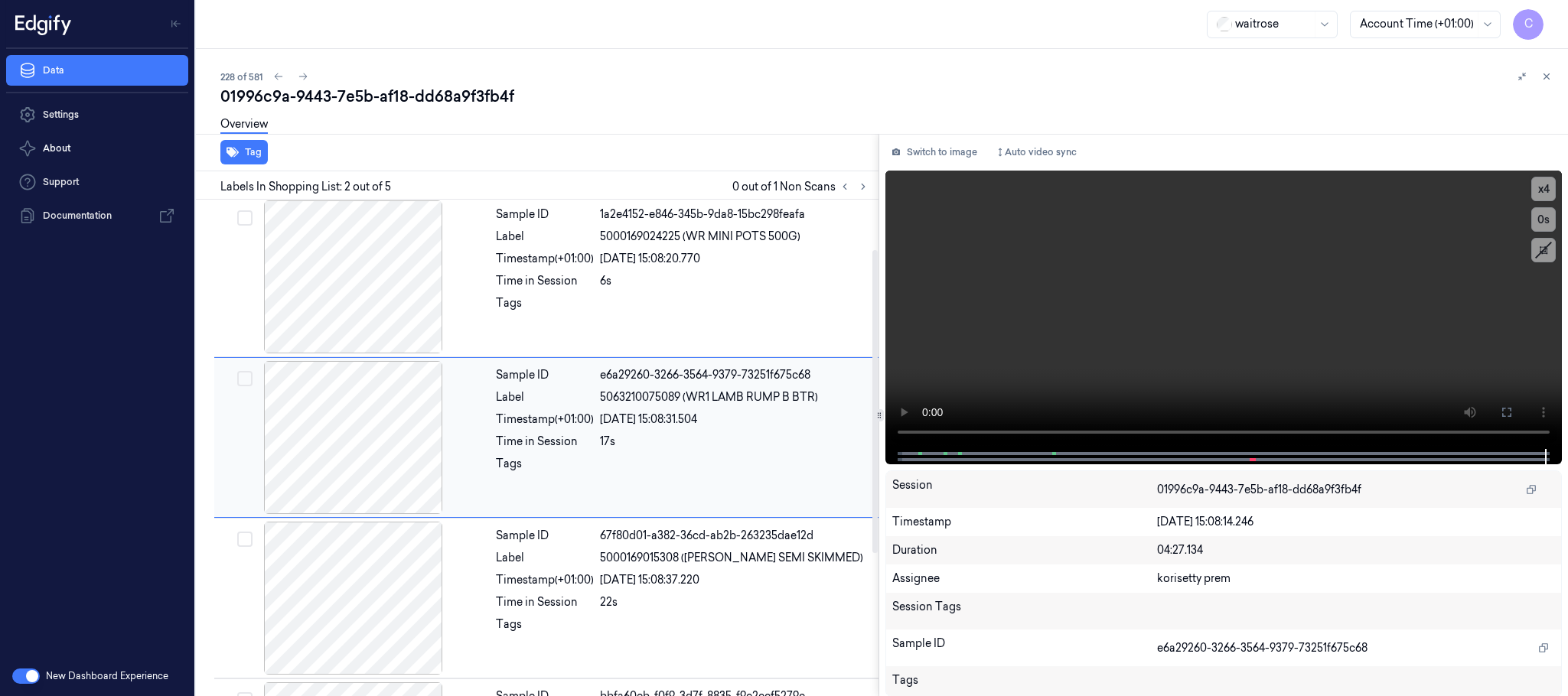
scroll to position [0, 0]
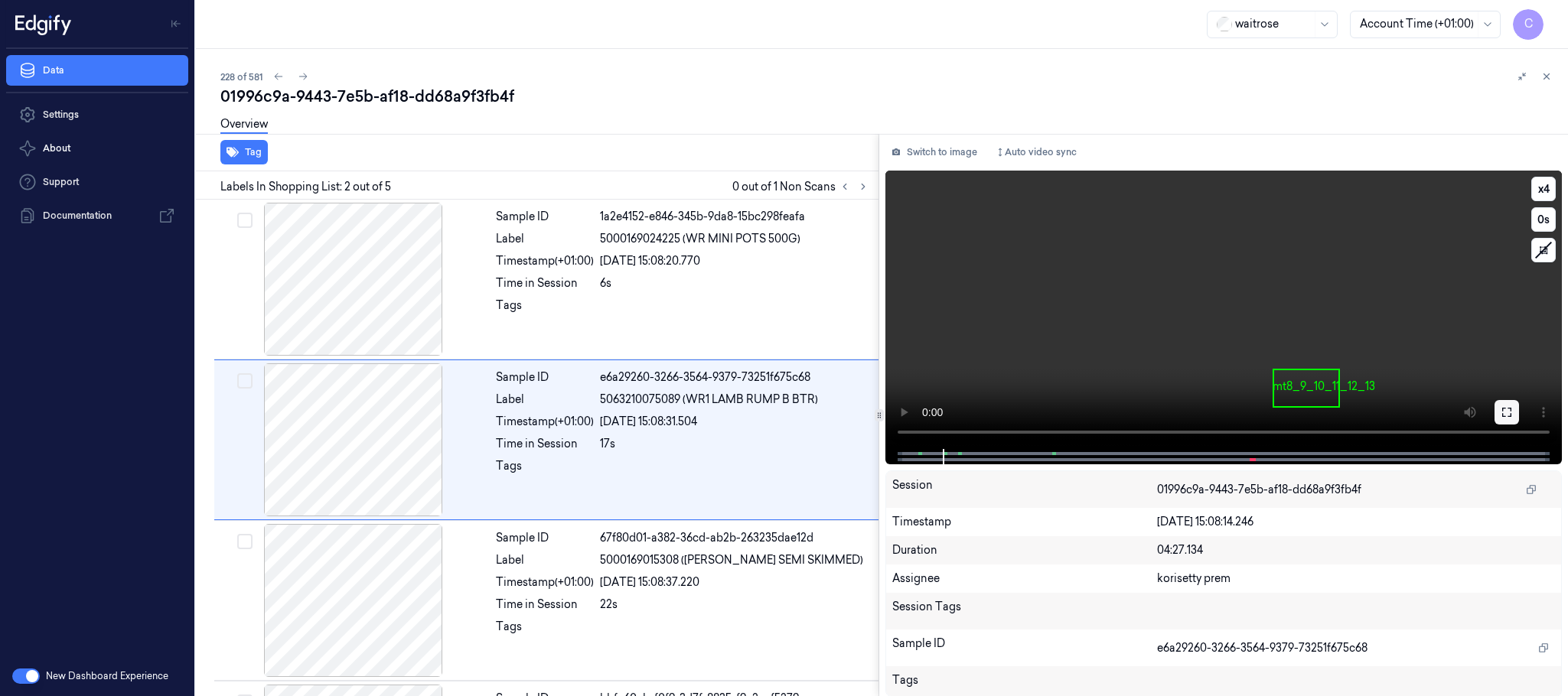
click at [1501, 420] on button at bounding box center [1507, 412] width 25 height 25
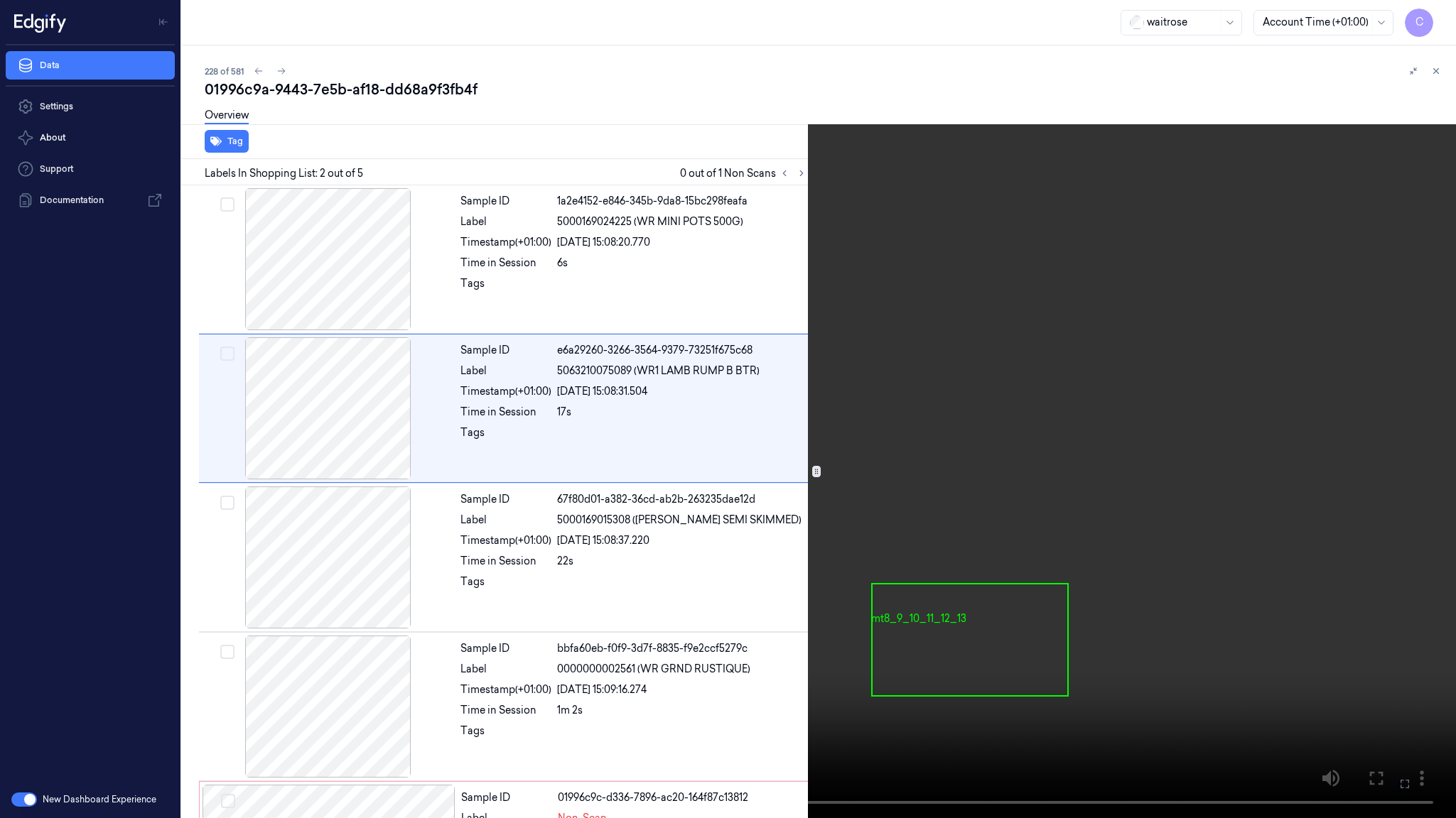
click at [825, 559] on video at bounding box center [728, 409] width 1456 height 818
click at [818, 519] on video at bounding box center [728, 409] width 1456 height 818
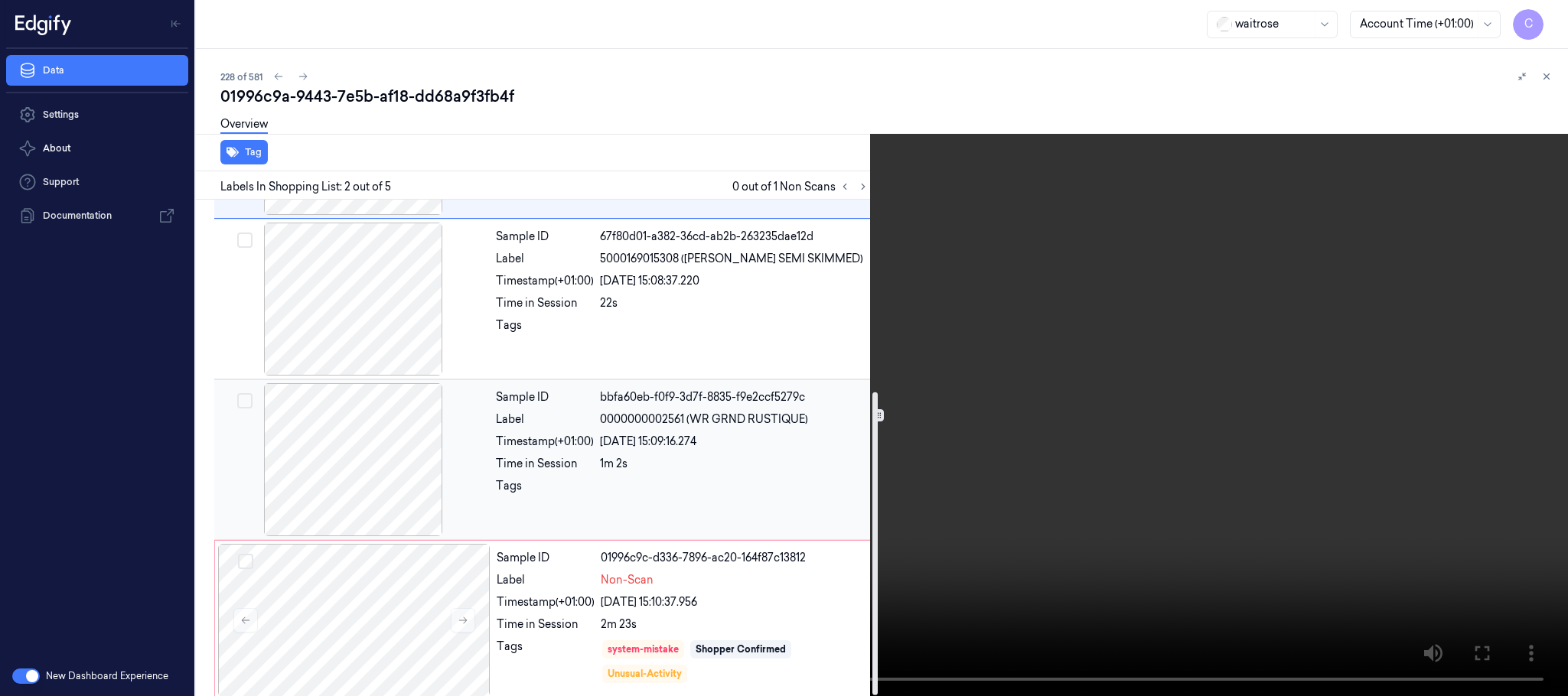
scroll to position [314, 0]
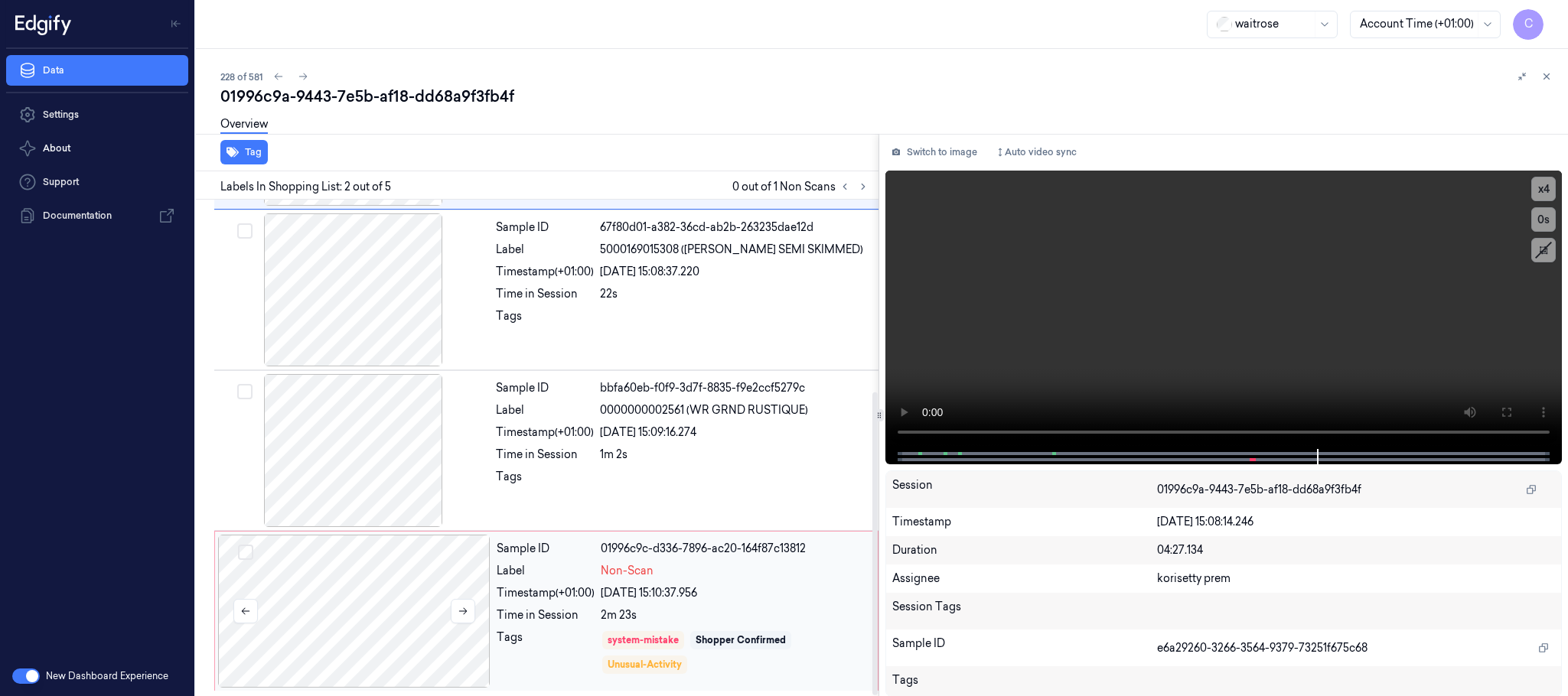
click at [381, 578] on div at bounding box center [354, 611] width 273 height 153
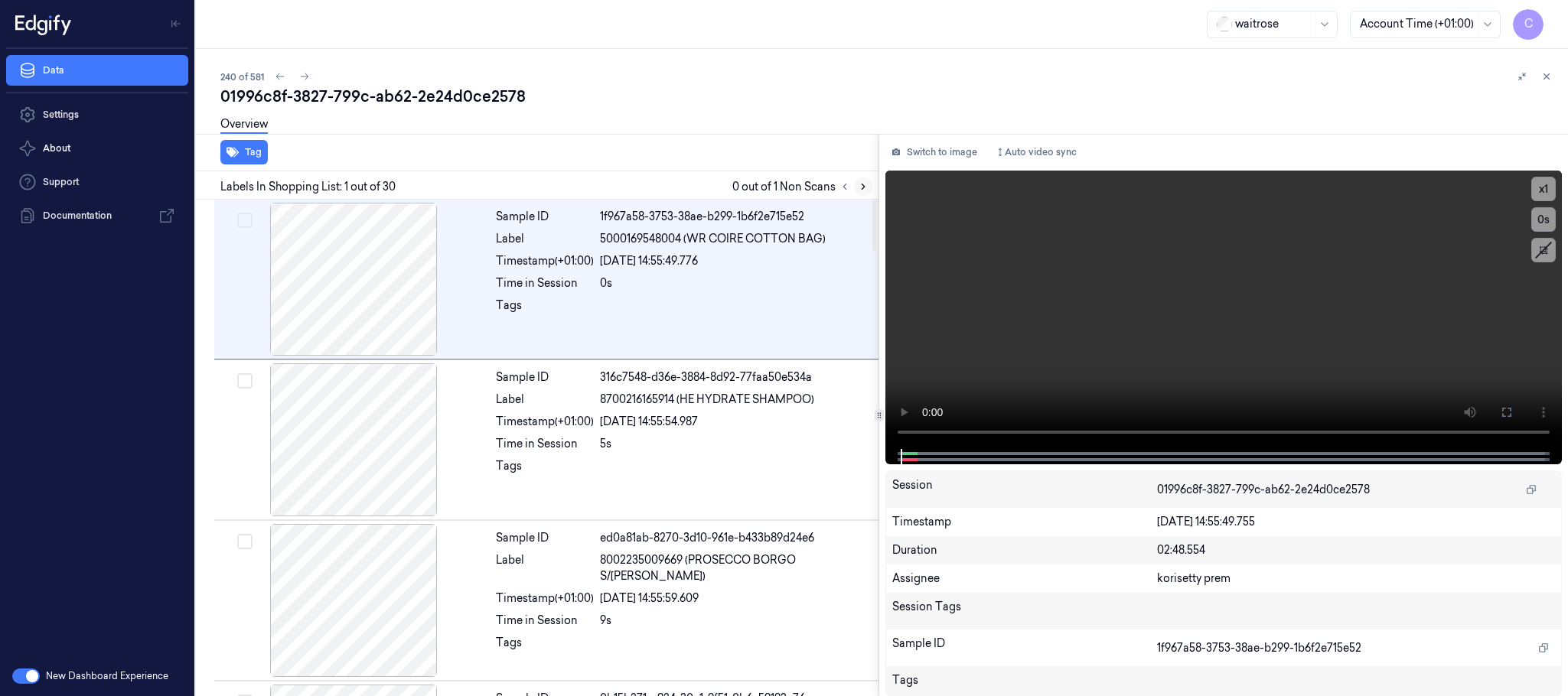
click at [864, 188] on icon at bounding box center [863, 186] width 11 height 11
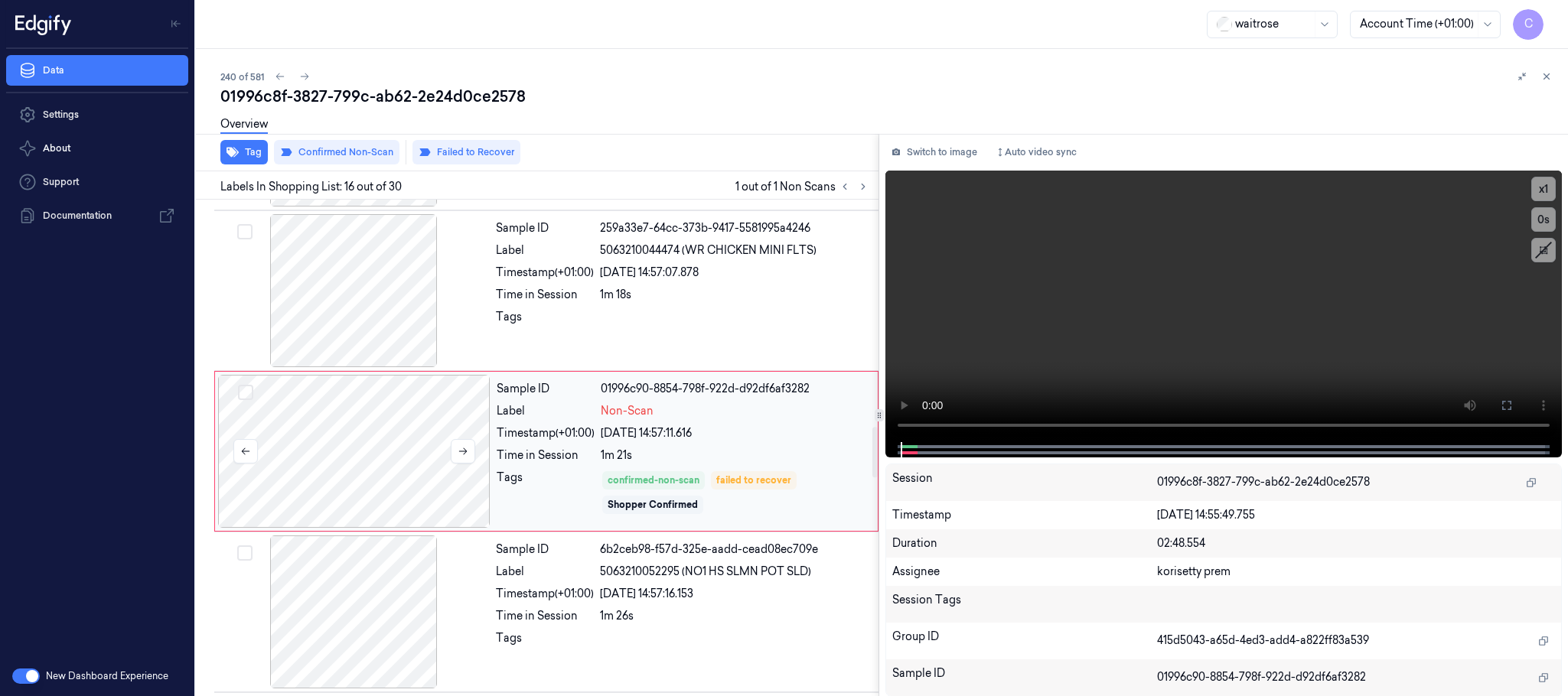
scroll to position [2251, 0]
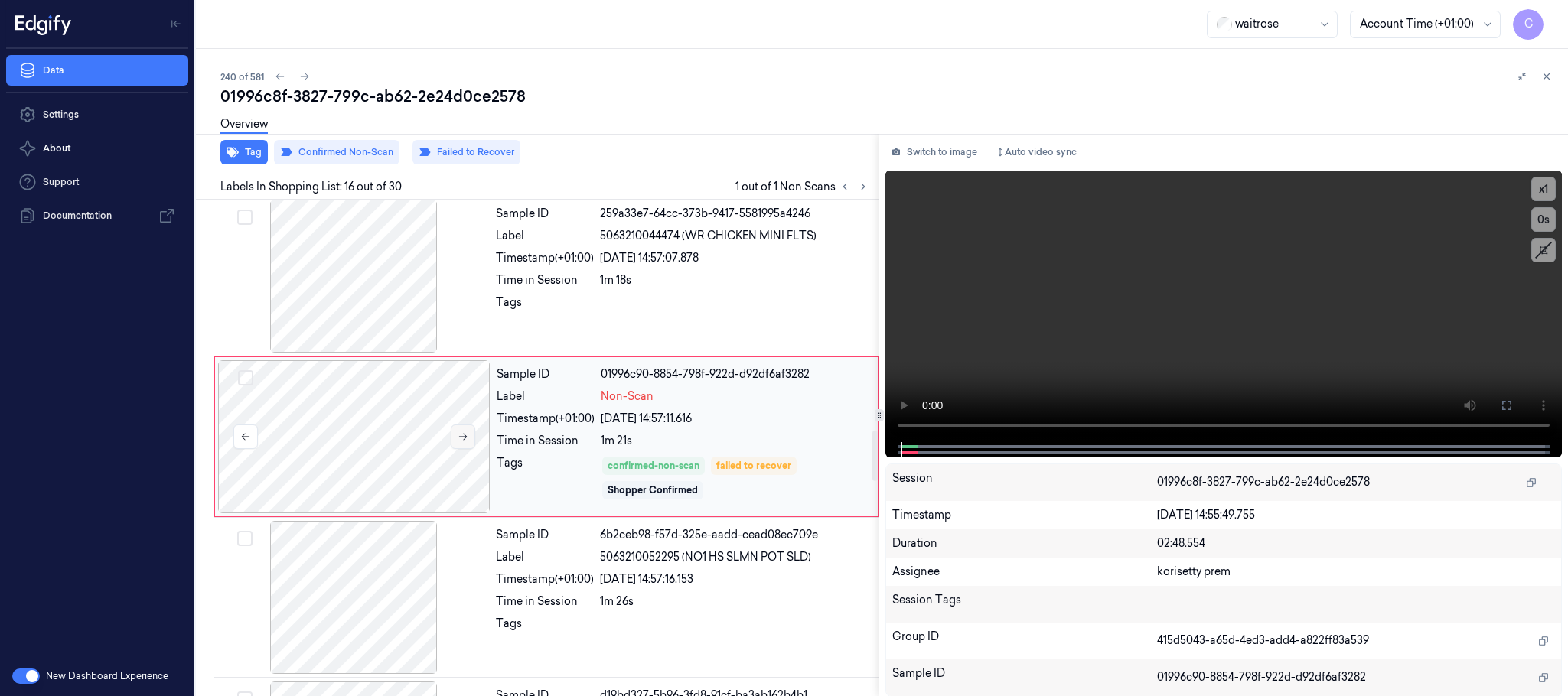
click at [455, 444] on button at bounding box center [463, 437] width 25 height 25
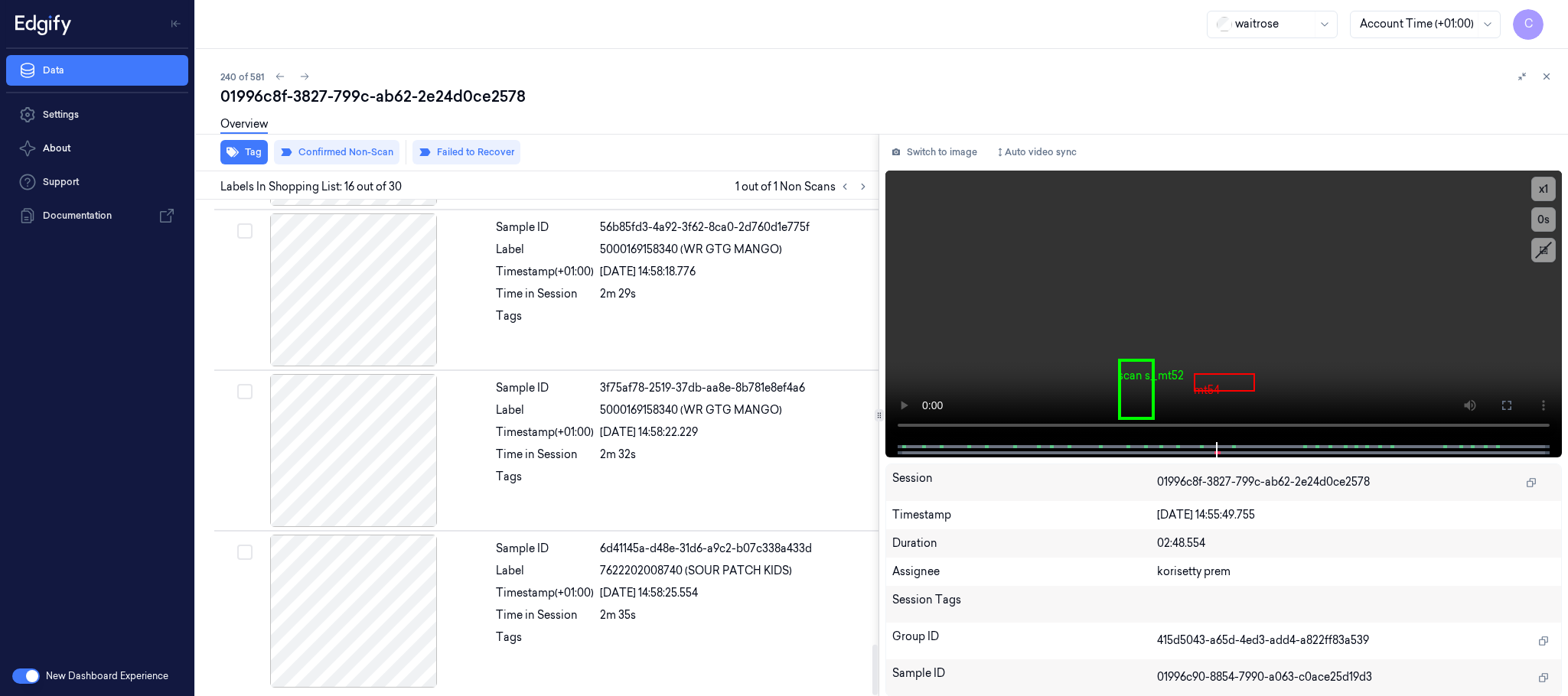
scroll to position [4346, 0]
click at [382, 352] on div at bounding box center [354, 289] width 273 height 153
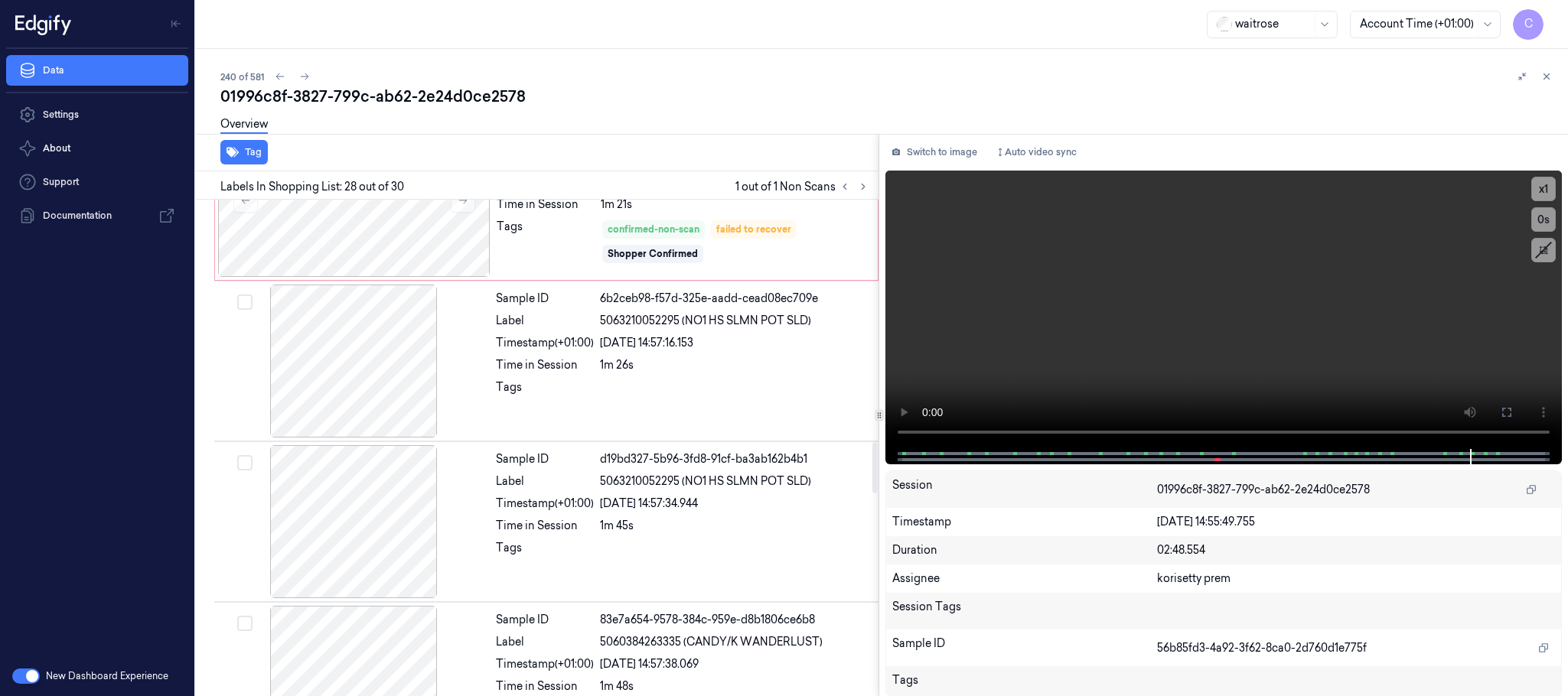
scroll to position [2351, 0]
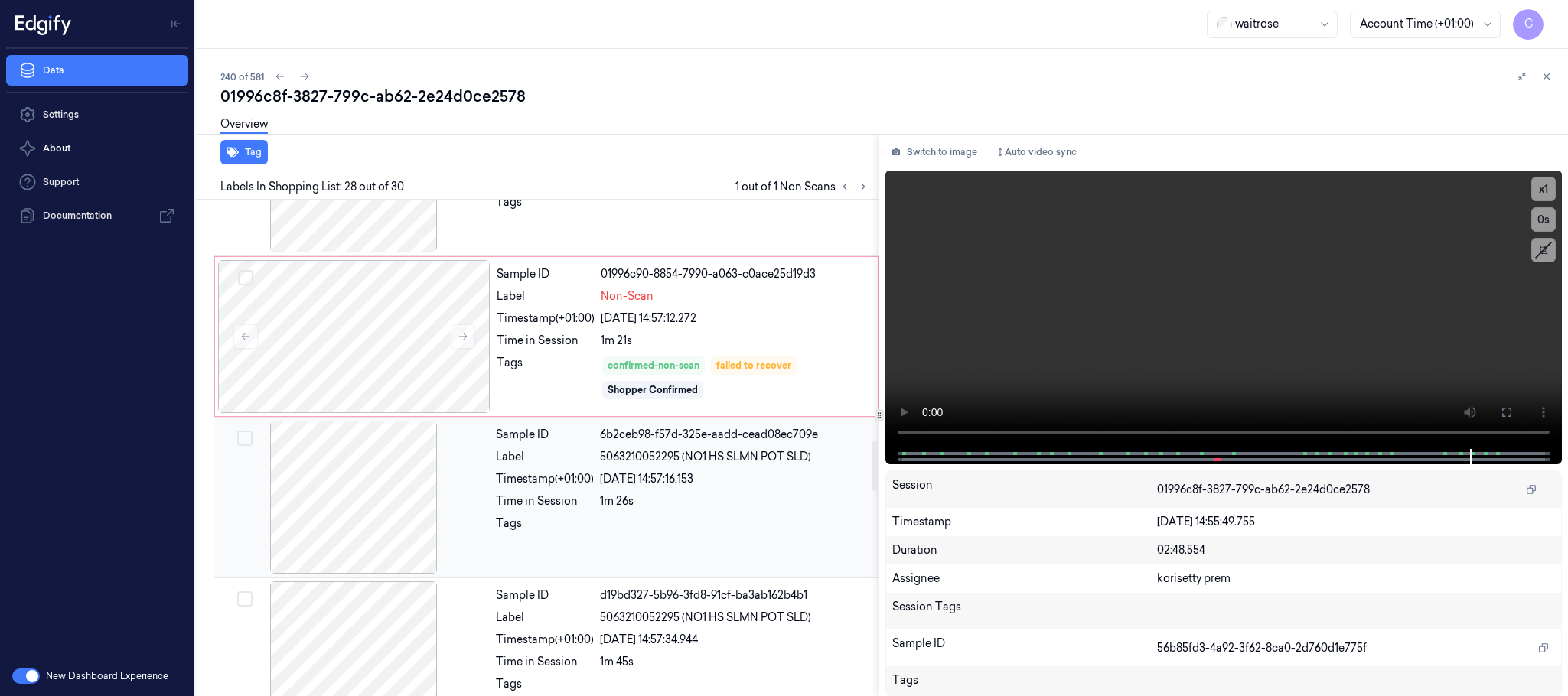
click at [367, 518] on div at bounding box center [354, 497] width 273 height 153
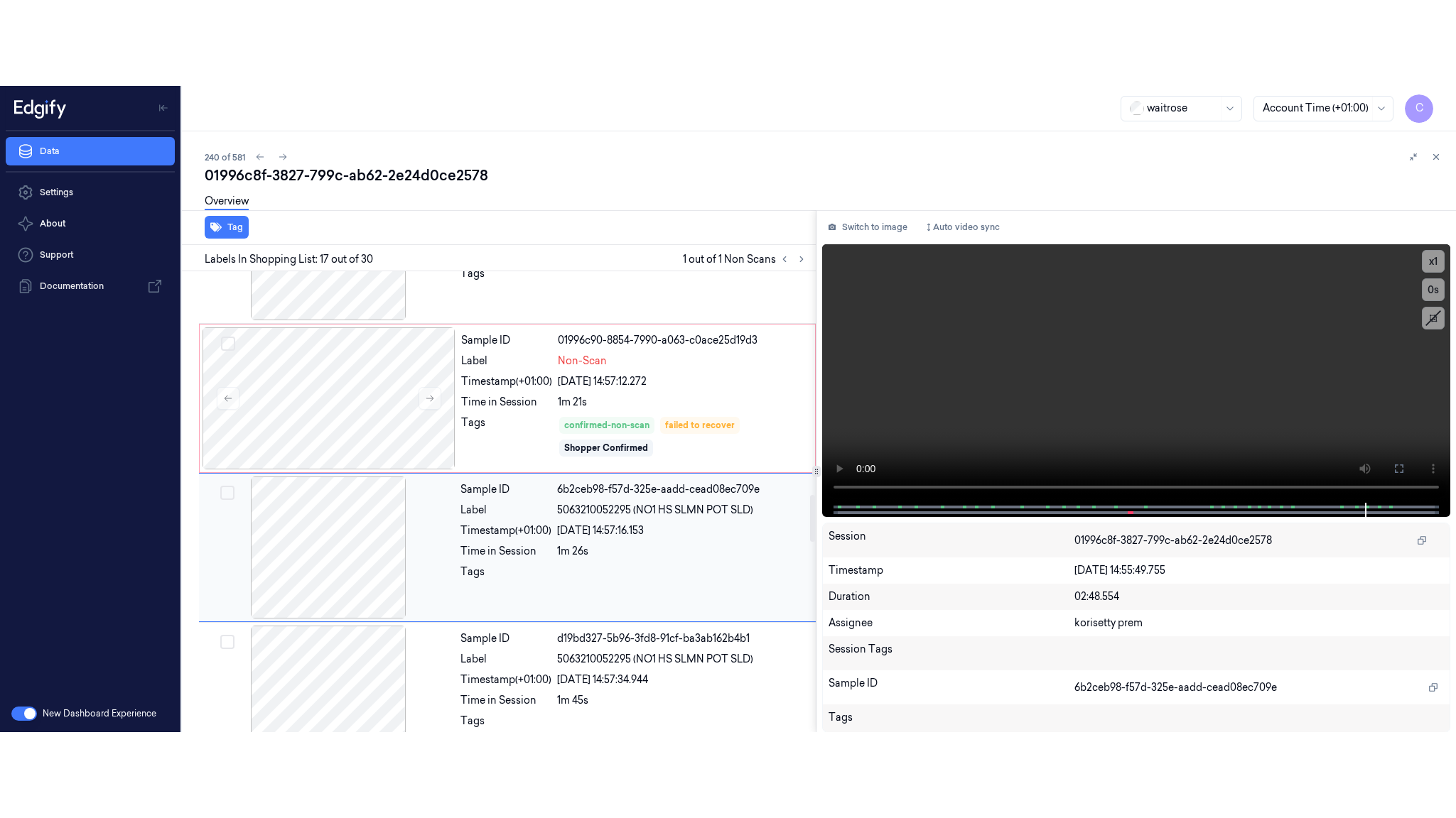
scroll to position [2240, 0]
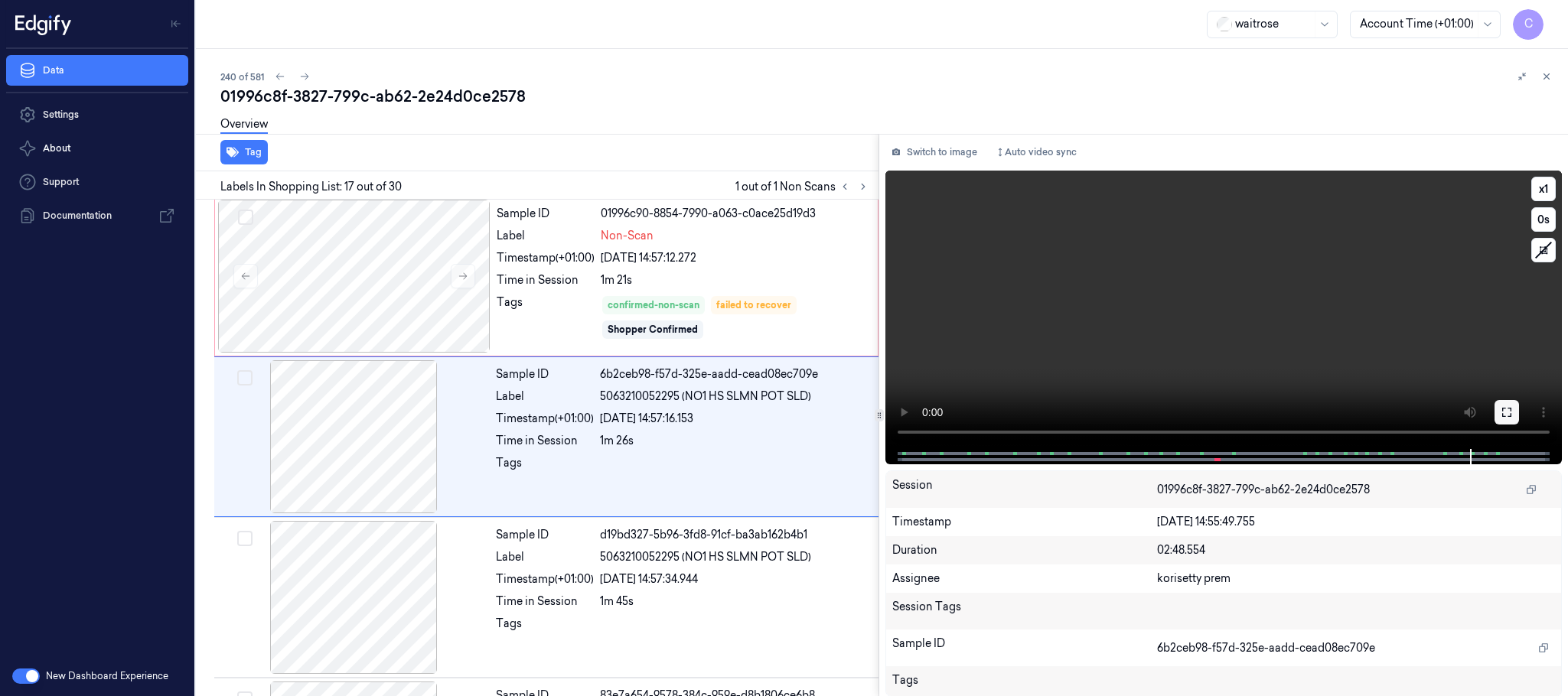
click at [1510, 413] on icon at bounding box center [1507, 412] width 9 height 9
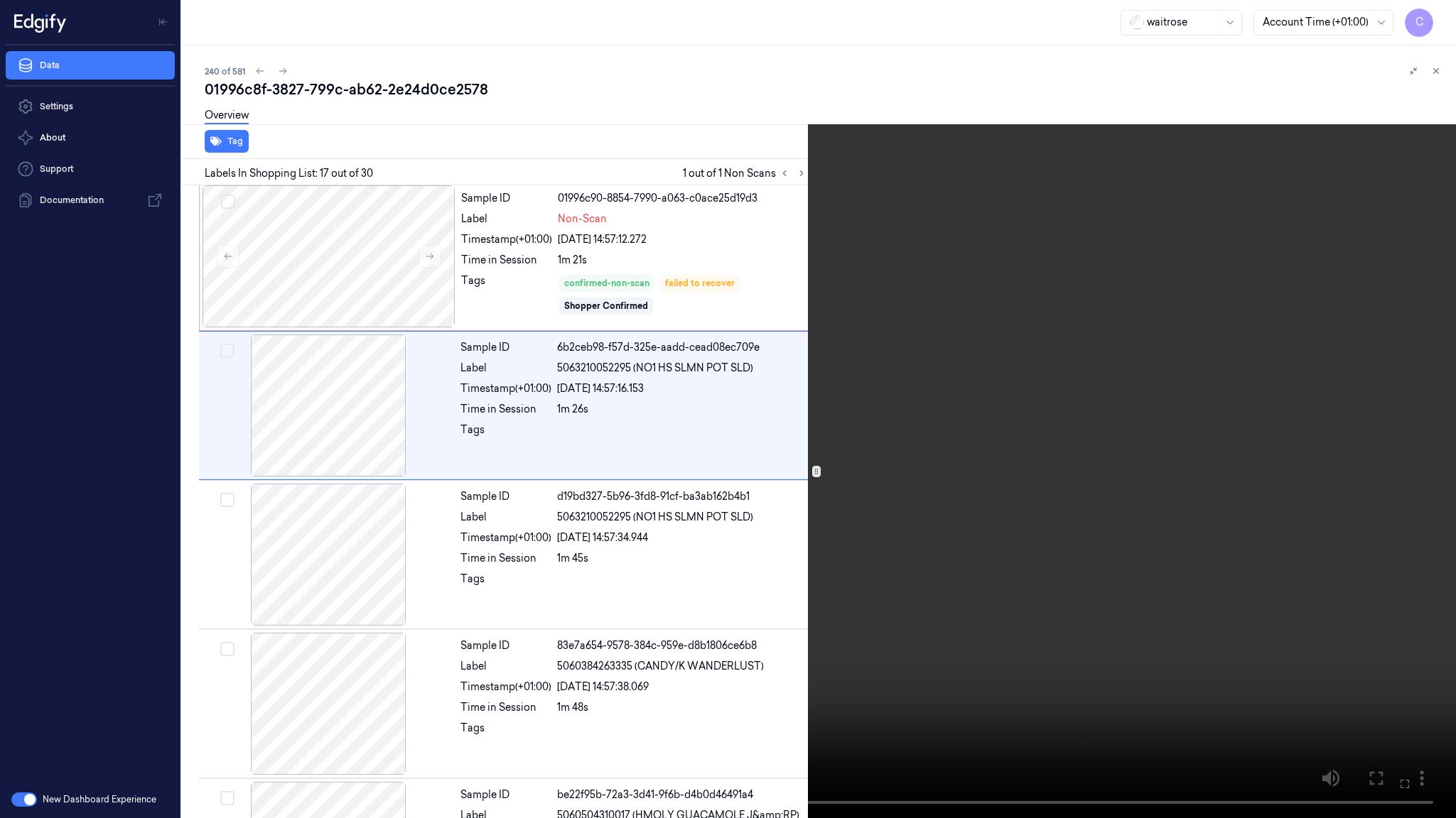
click at [804, 503] on video at bounding box center [728, 409] width 1456 height 818
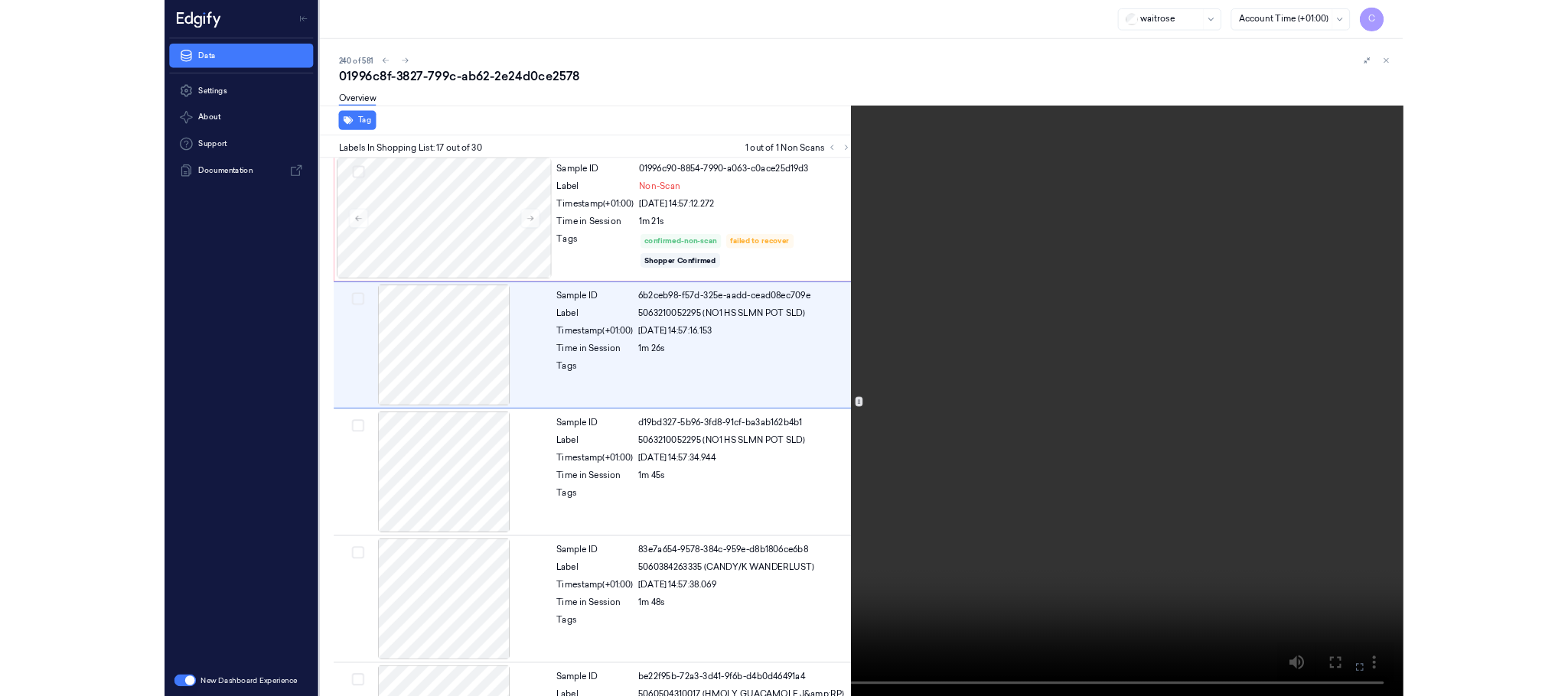
scroll to position [2320, 0]
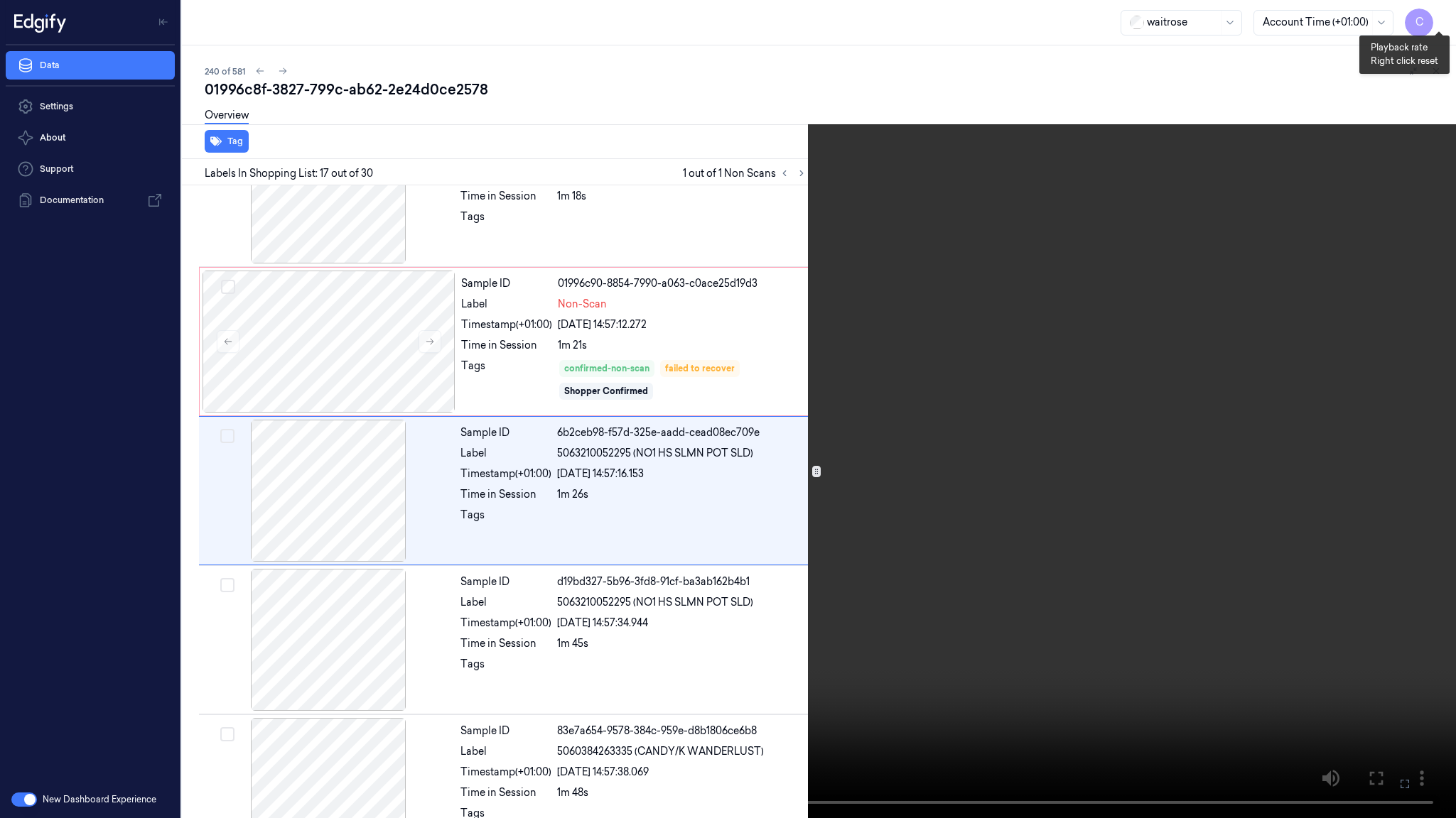
click at [1435, 11] on button "x 1" at bounding box center [1439, 17] width 23 height 23
click at [1435, 11] on button "x 2" at bounding box center [1439, 17] width 23 height 23
click at [807, 392] on video at bounding box center [728, 409] width 1456 height 818
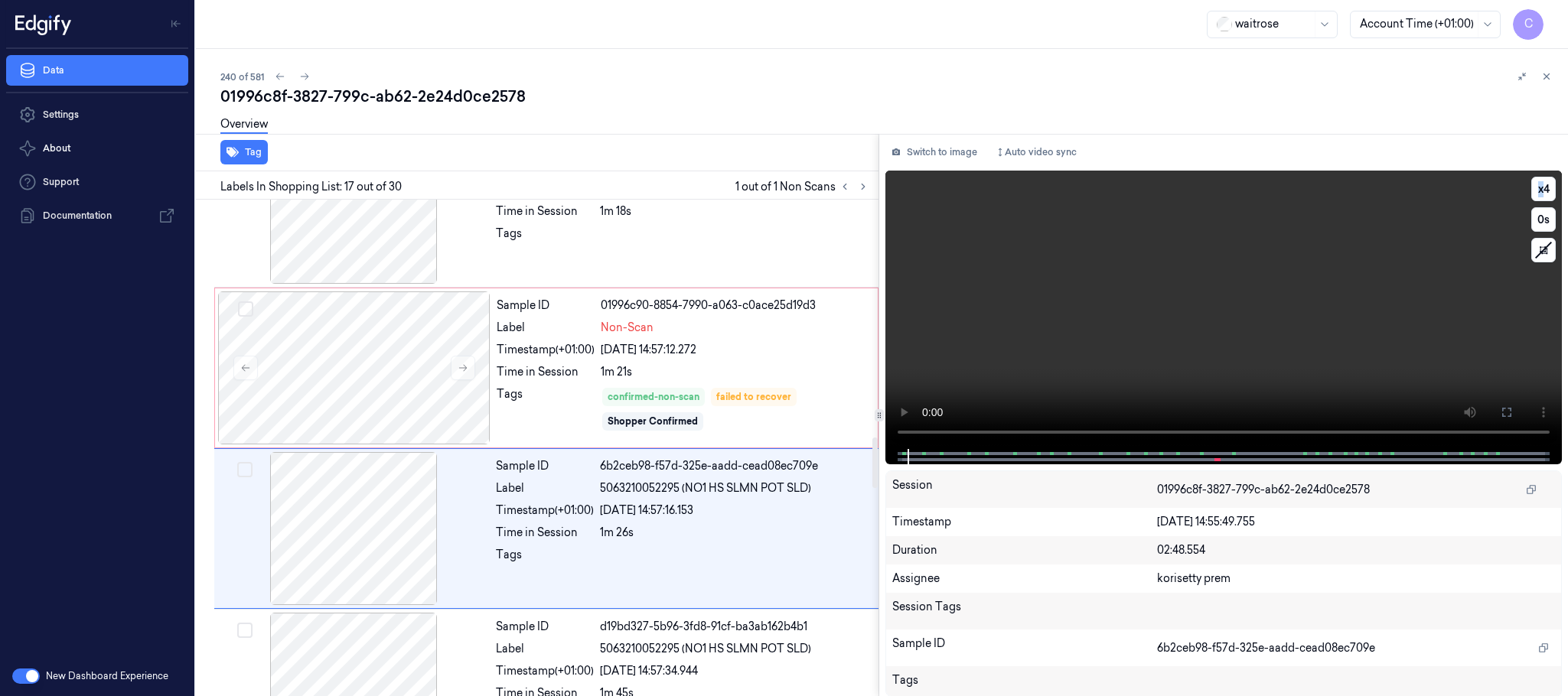
click at [1171, 307] on video at bounding box center [1222, 309] width 676 height 278
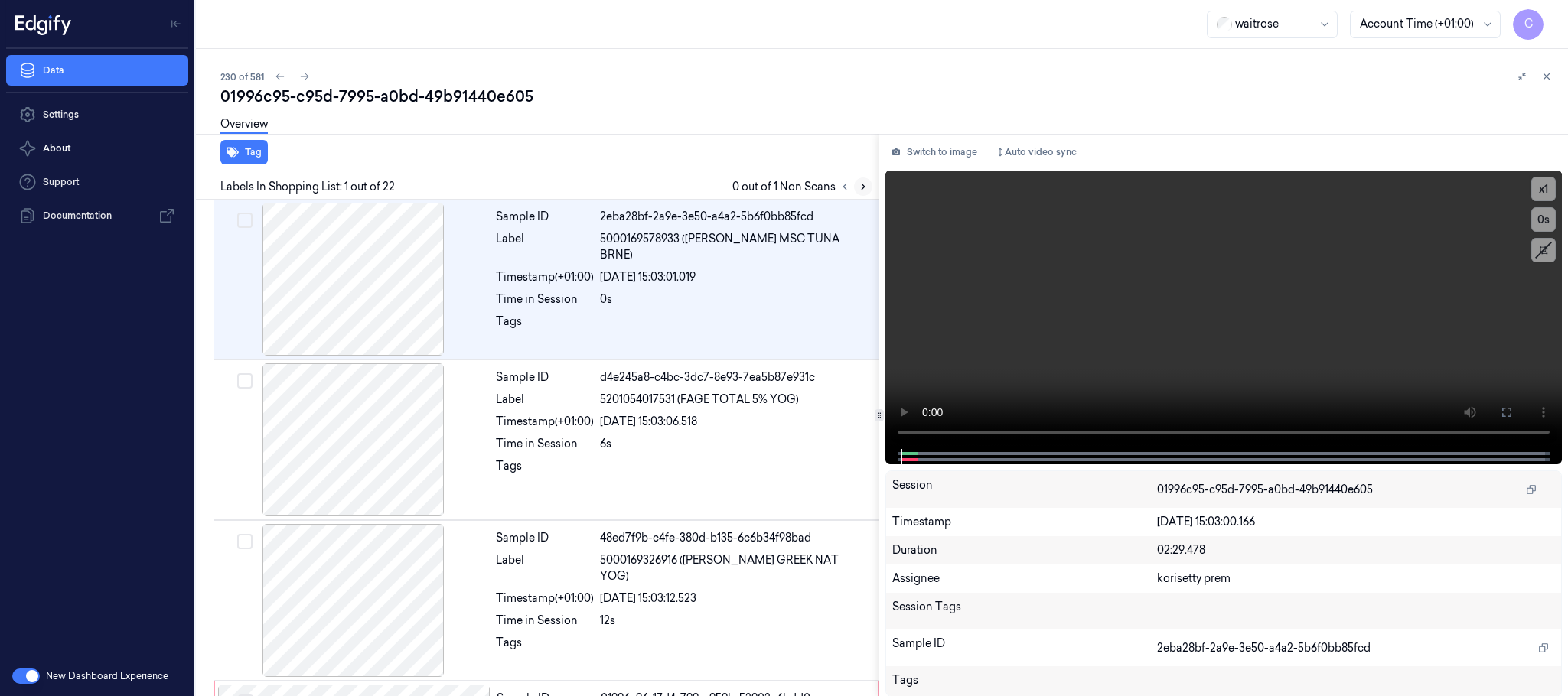
click at [863, 188] on icon at bounding box center [863, 187] width 3 height 5
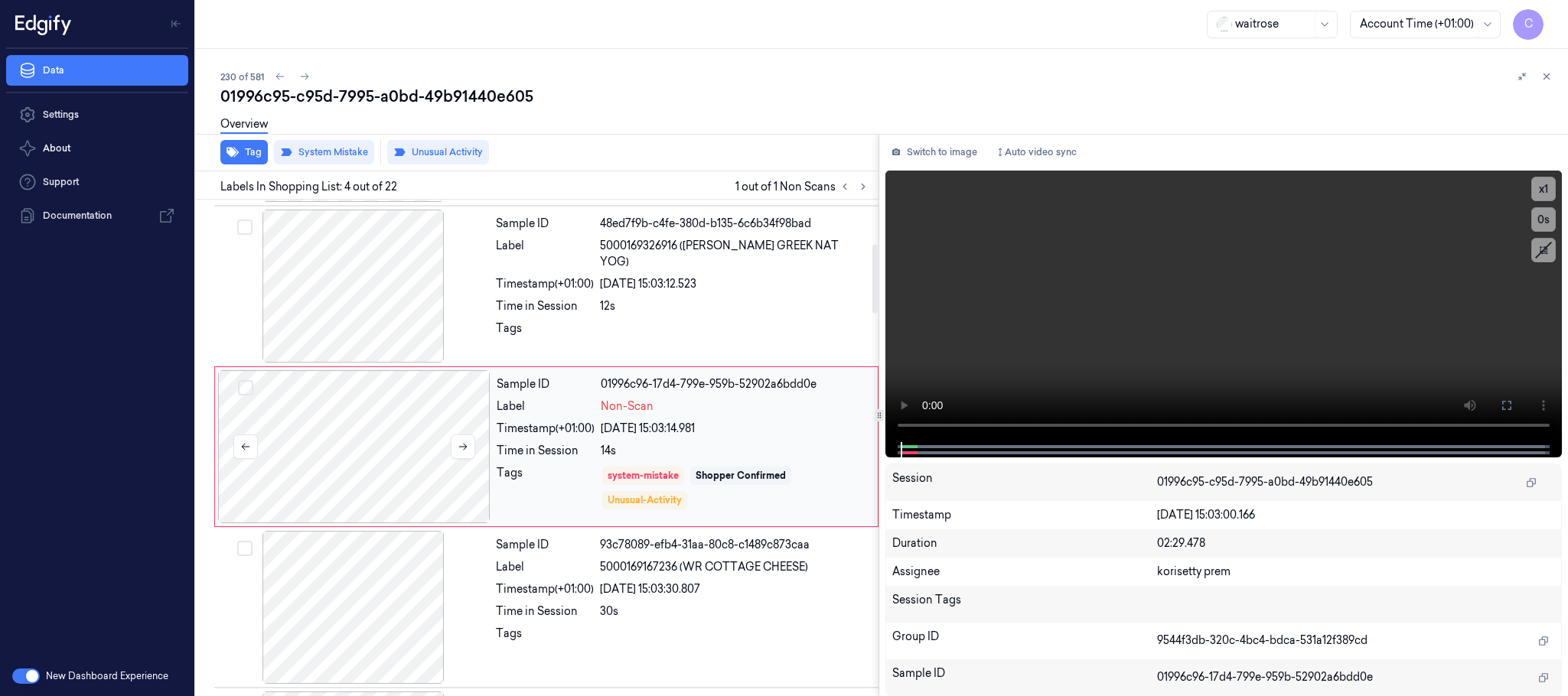
scroll to position [315, 0]
click at [466, 455] on button at bounding box center [463, 446] width 25 height 25
click at [462, 449] on icon at bounding box center [463, 446] width 11 height 11
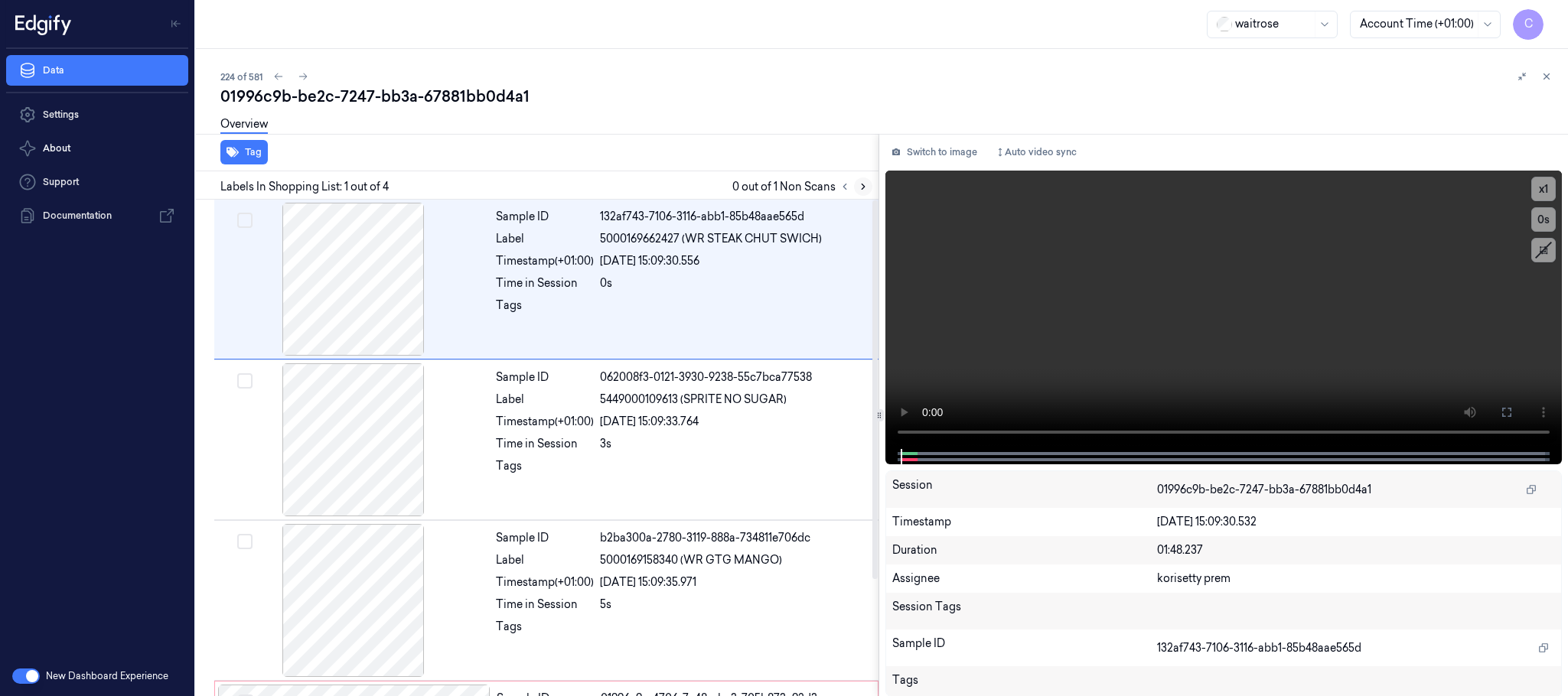
click at [858, 181] on icon at bounding box center [863, 186] width 11 height 11
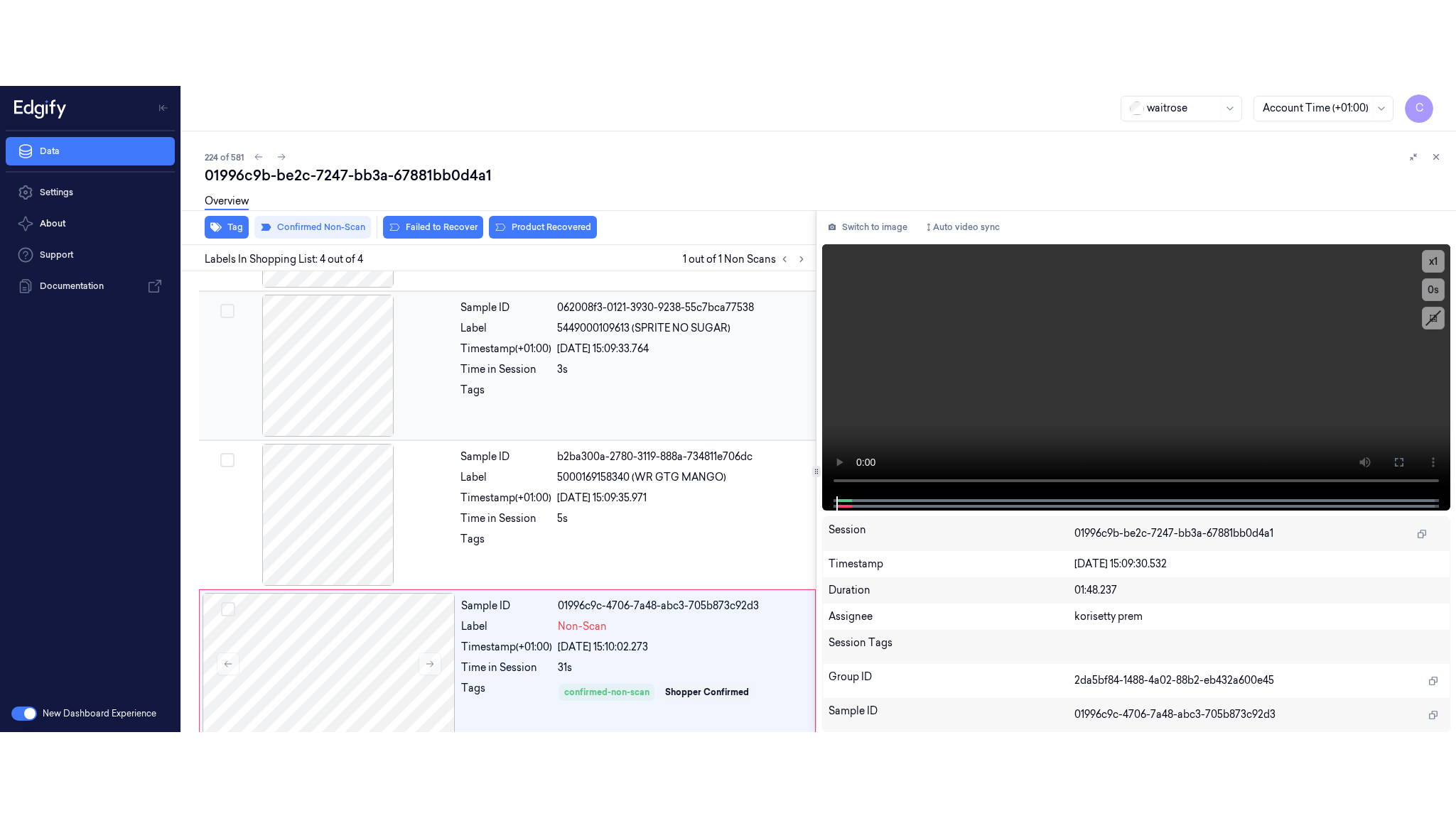
scroll to position [141, 0]
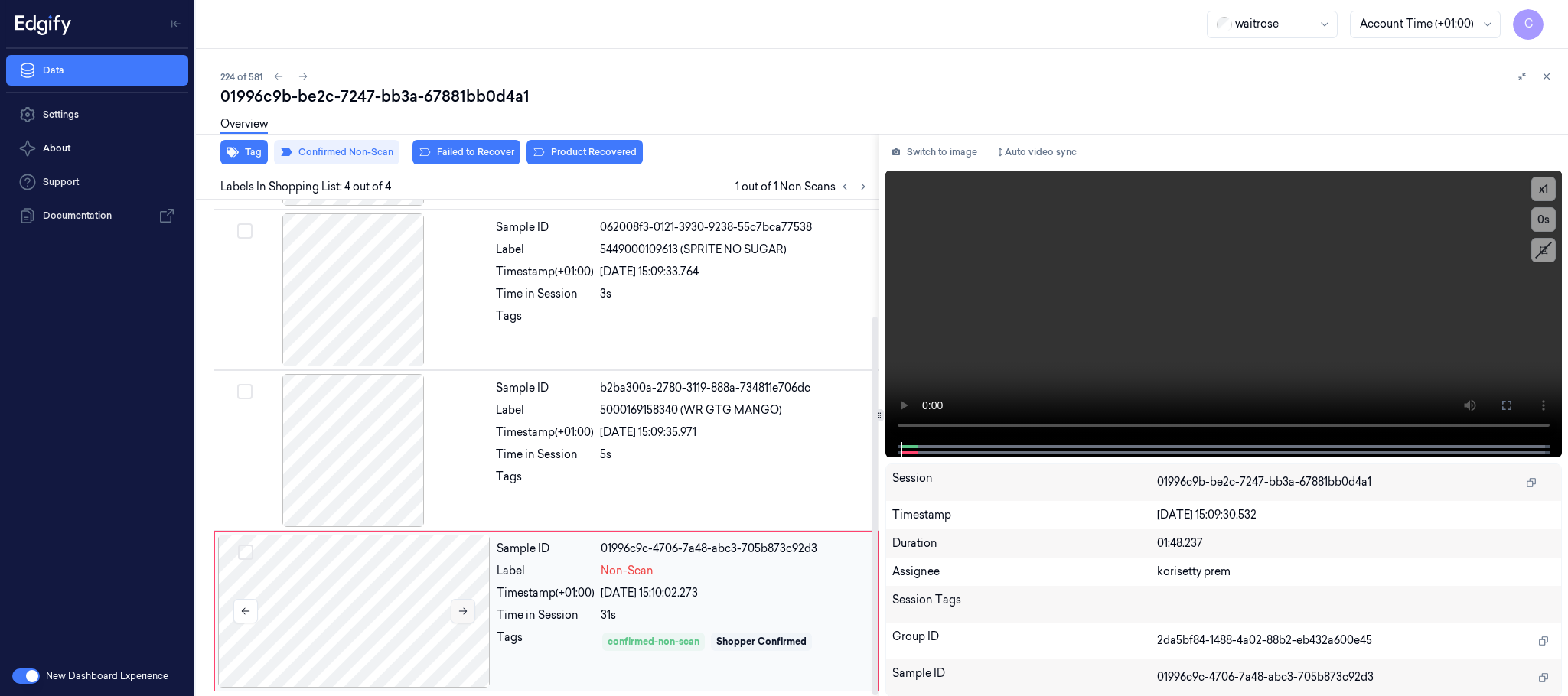
click at [464, 610] on icon at bounding box center [463, 611] width 11 height 11
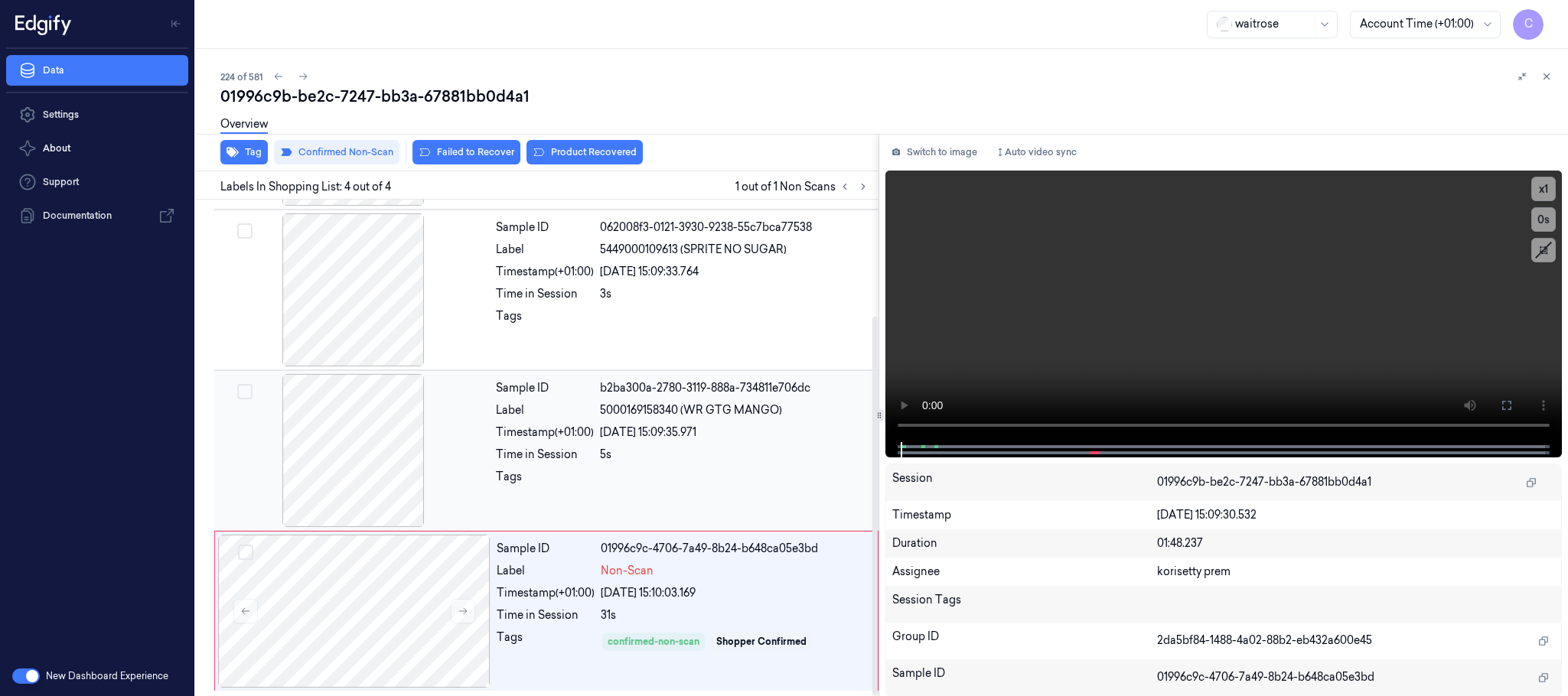
click at [354, 437] on div at bounding box center [354, 450] width 273 height 153
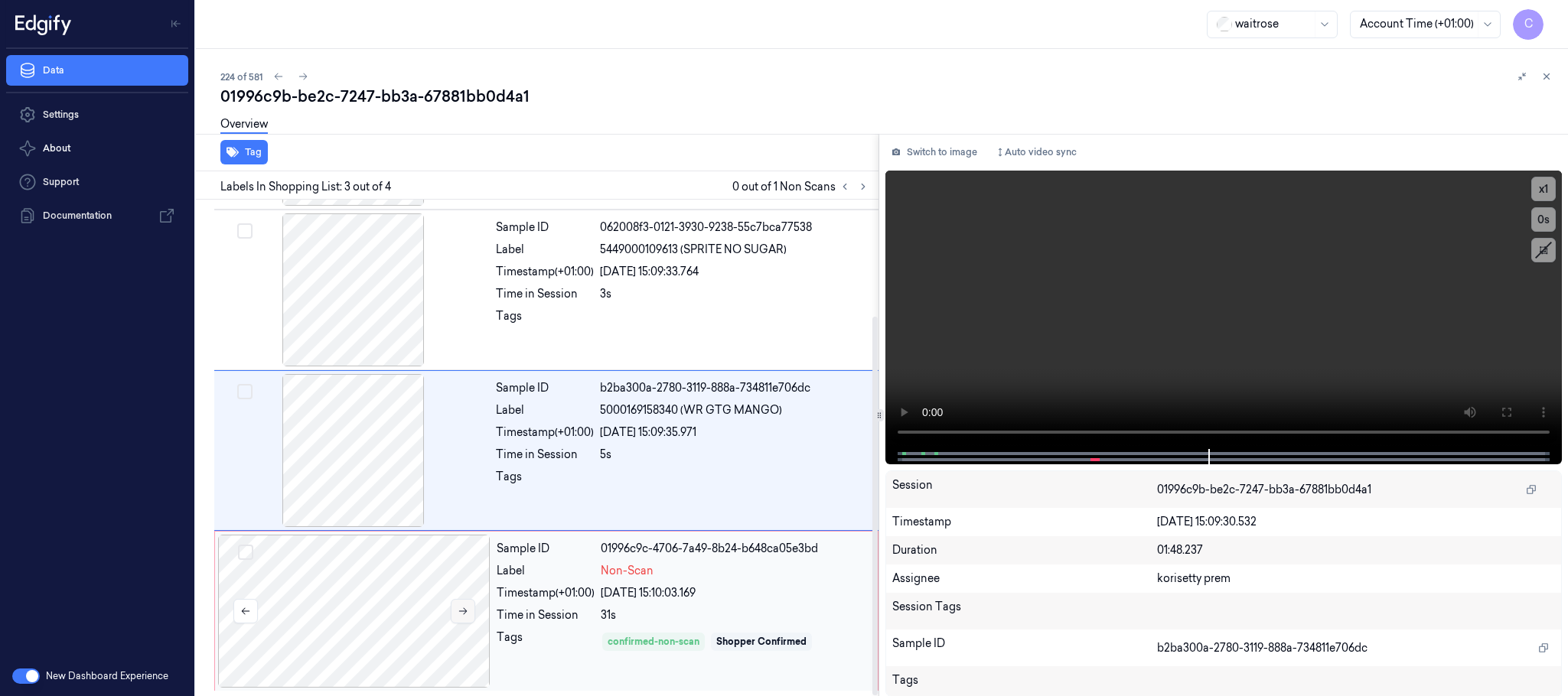
click at [465, 613] on icon at bounding box center [463, 612] width 8 height 7
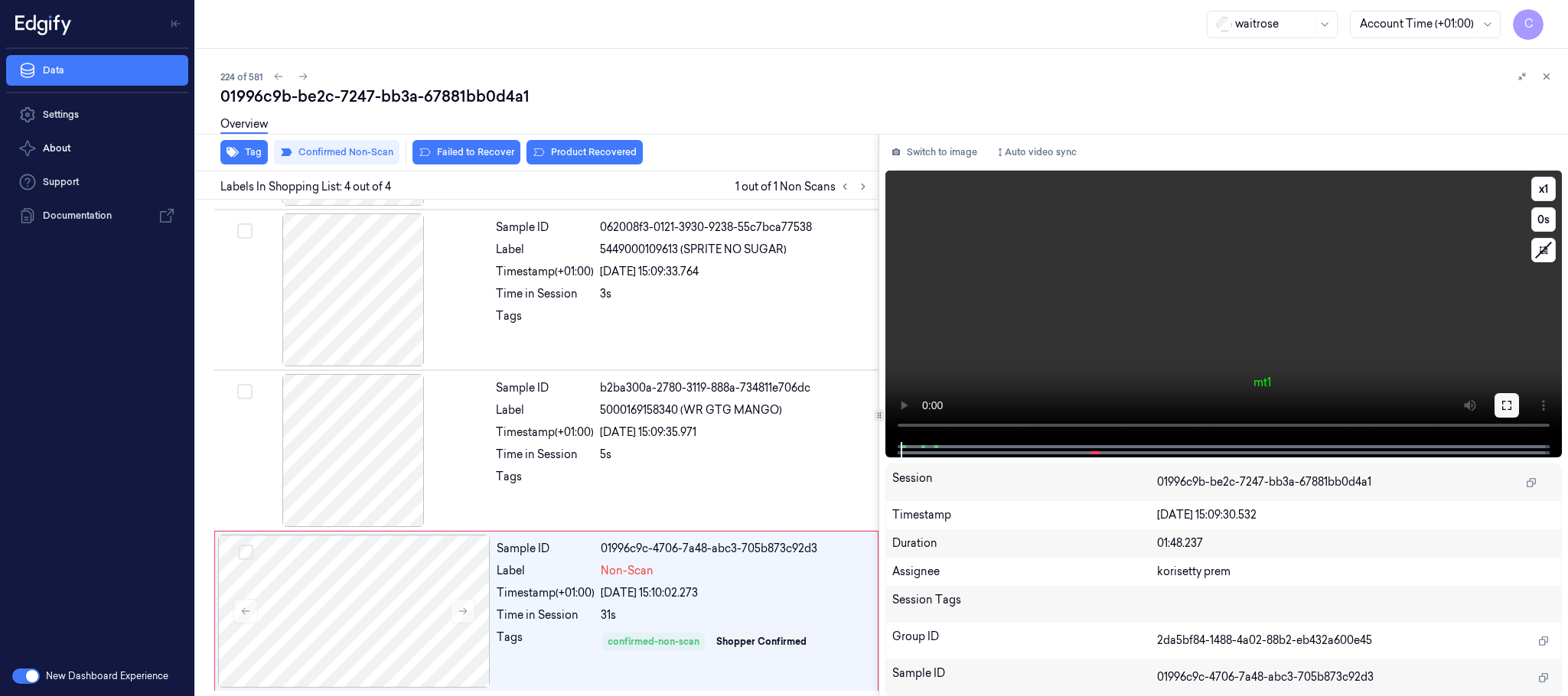
click at [1510, 401] on icon at bounding box center [1507, 405] width 9 height 9
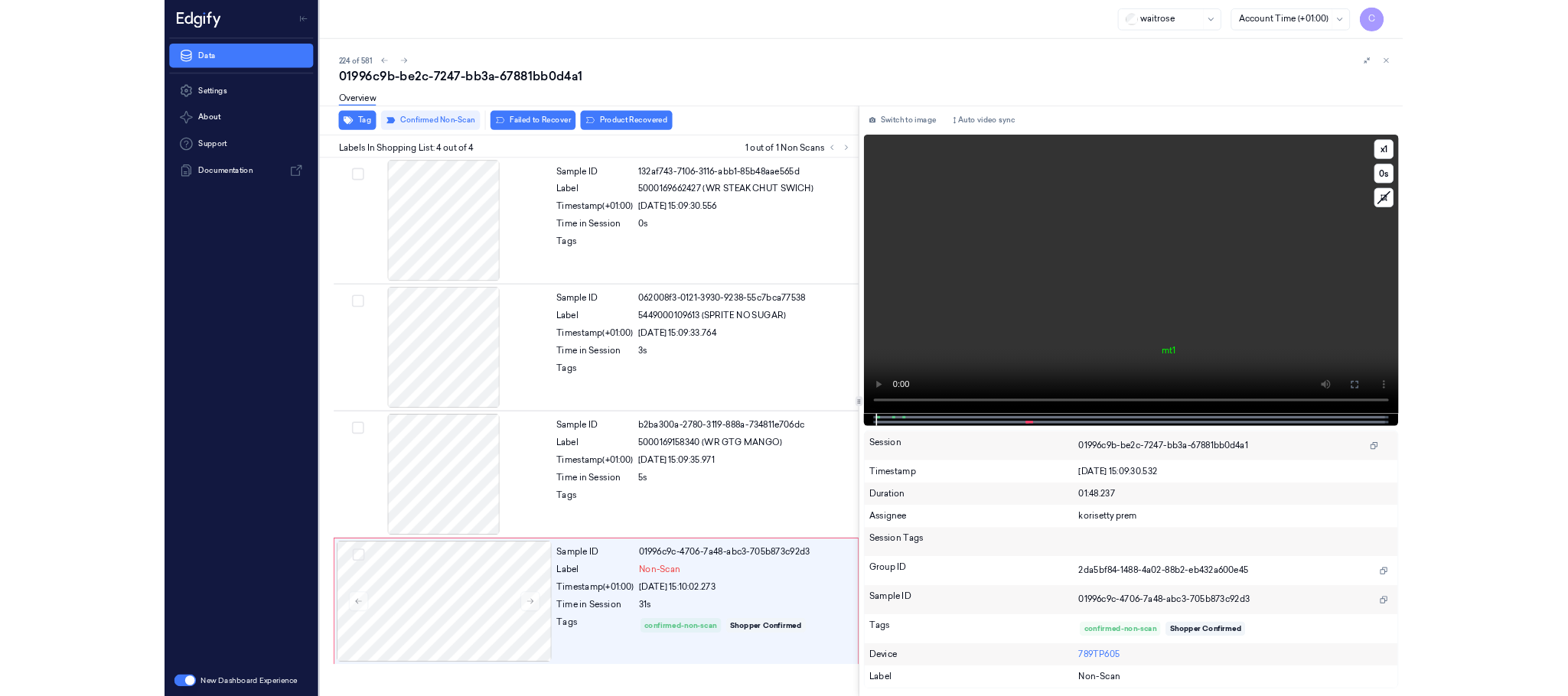
scroll to position [0, 0]
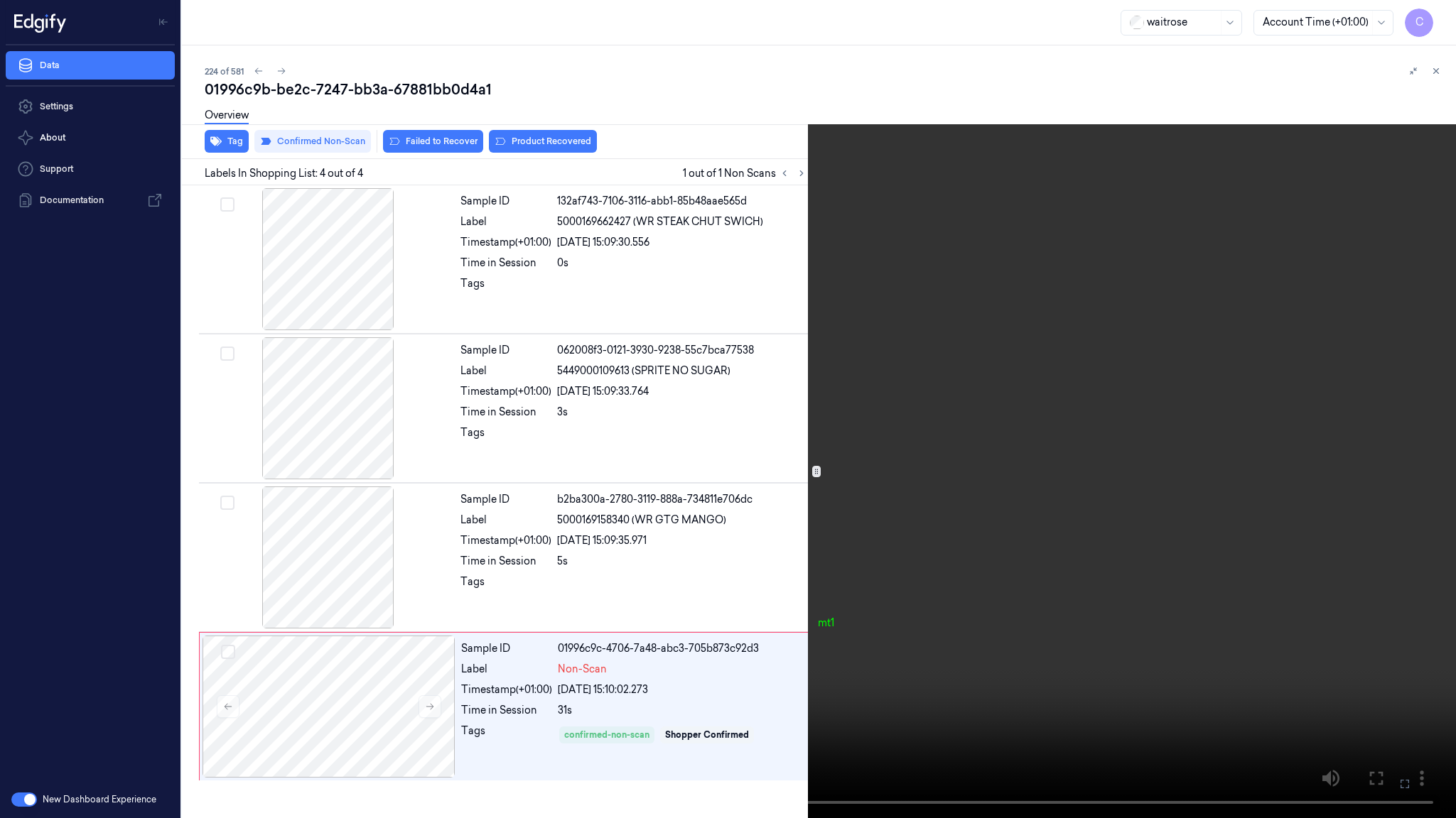
click at [822, 484] on video at bounding box center [728, 409] width 1456 height 818
drag, startPoint x: 476, startPoint y: 324, endPoint x: 483, endPoint y: 245, distance: 79.3
click at [478, 324] on video at bounding box center [728, 409] width 1456 height 818
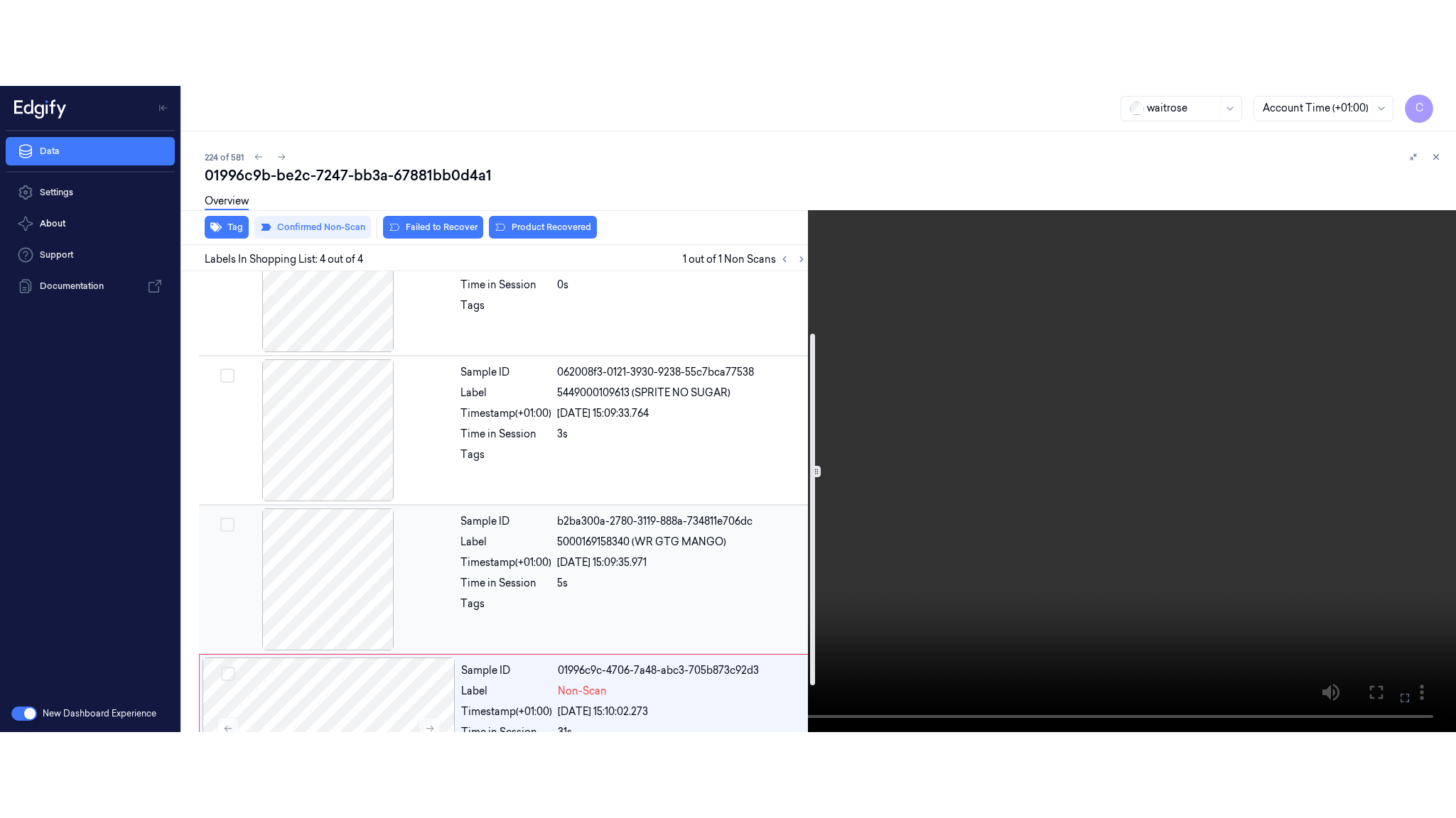
scroll to position [141, 0]
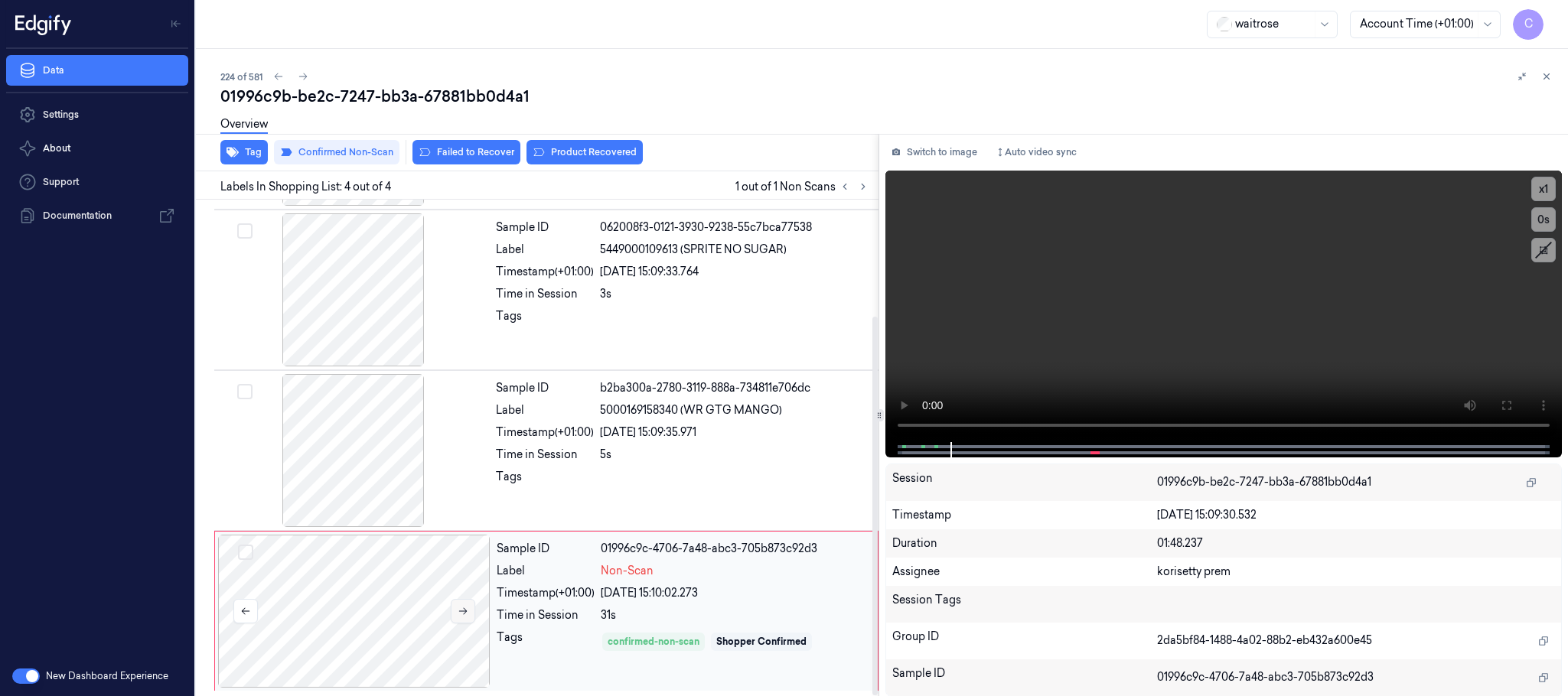
click at [453, 617] on button at bounding box center [463, 611] width 25 height 25
click at [389, 476] on div at bounding box center [354, 450] width 273 height 153
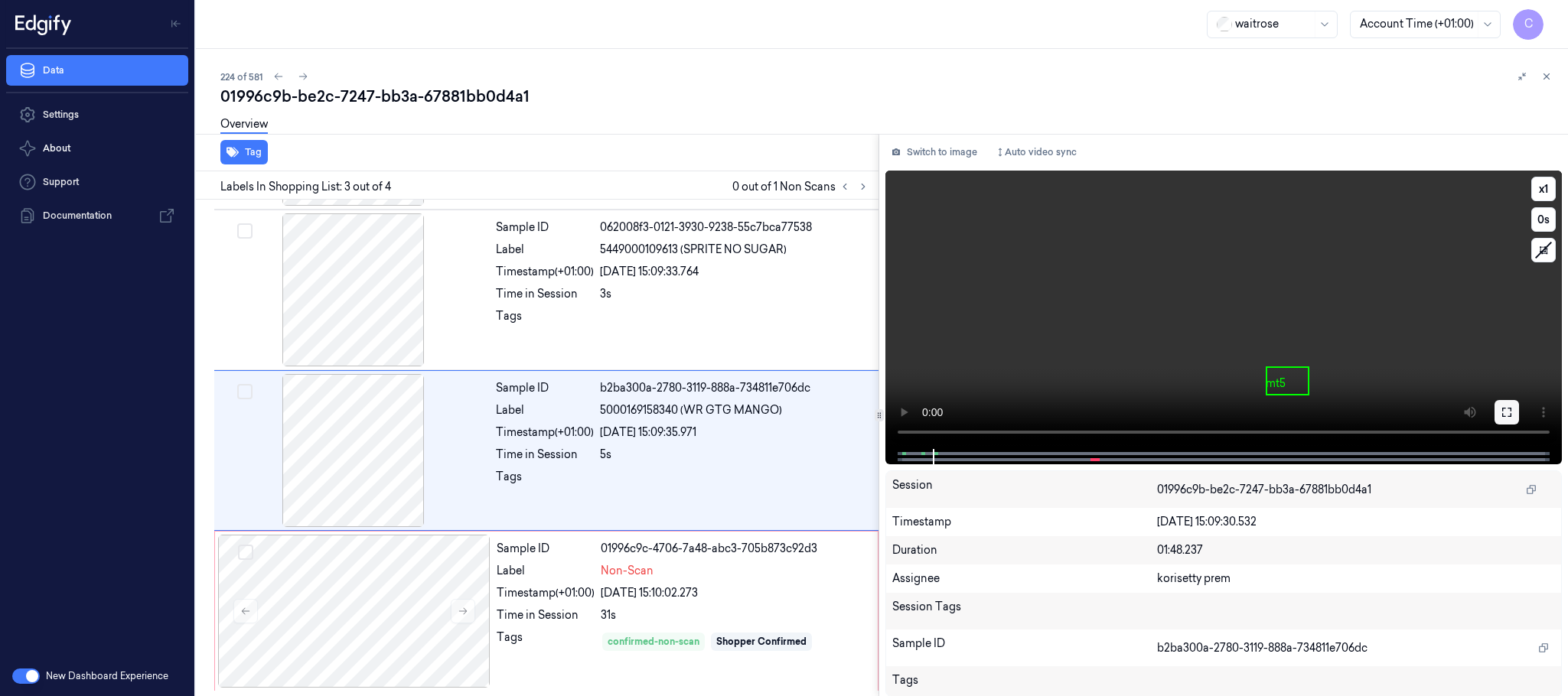
click at [1497, 406] on button at bounding box center [1507, 412] width 25 height 25
click at [1503, 406] on icon at bounding box center [1507, 412] width 12 height 12
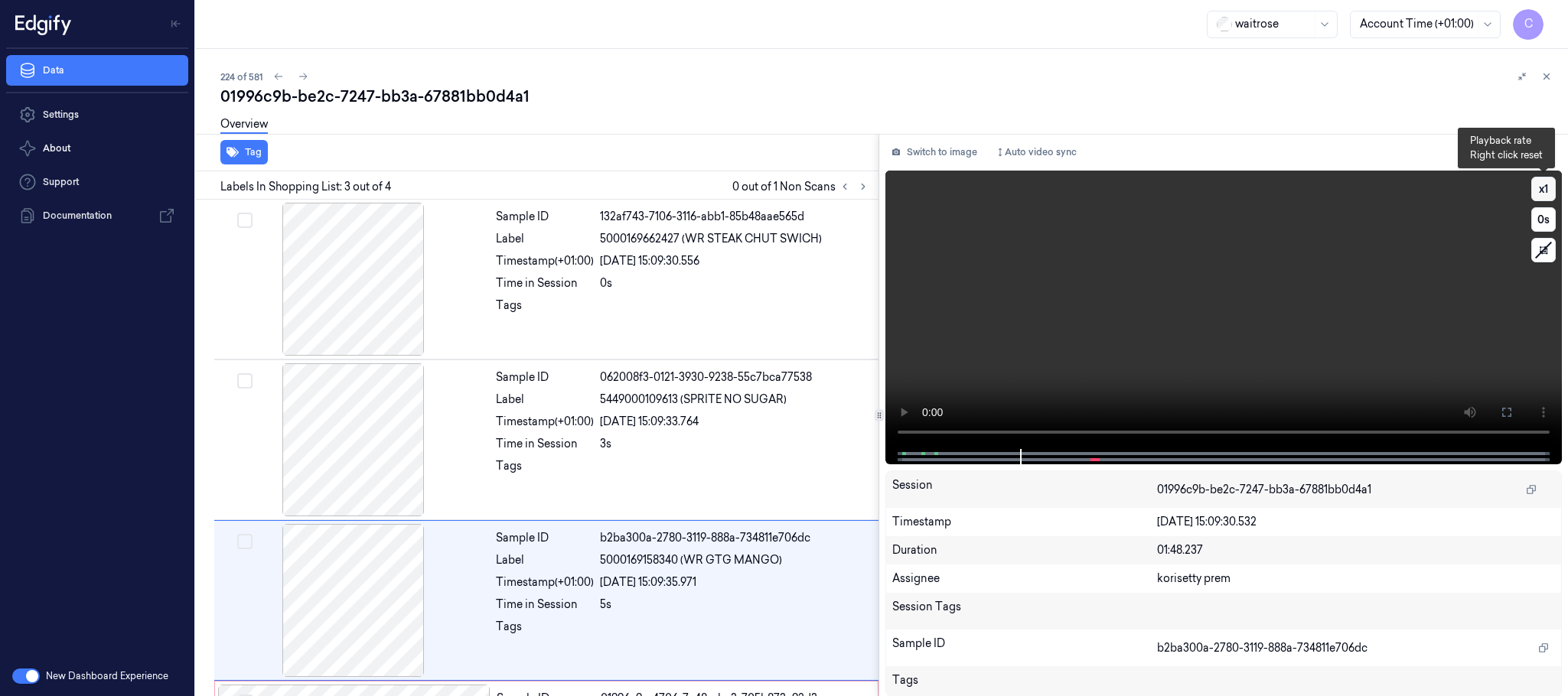
click at [1540, 193] on button "x 1" at bounding box center [1543, 189] width 25 height 25
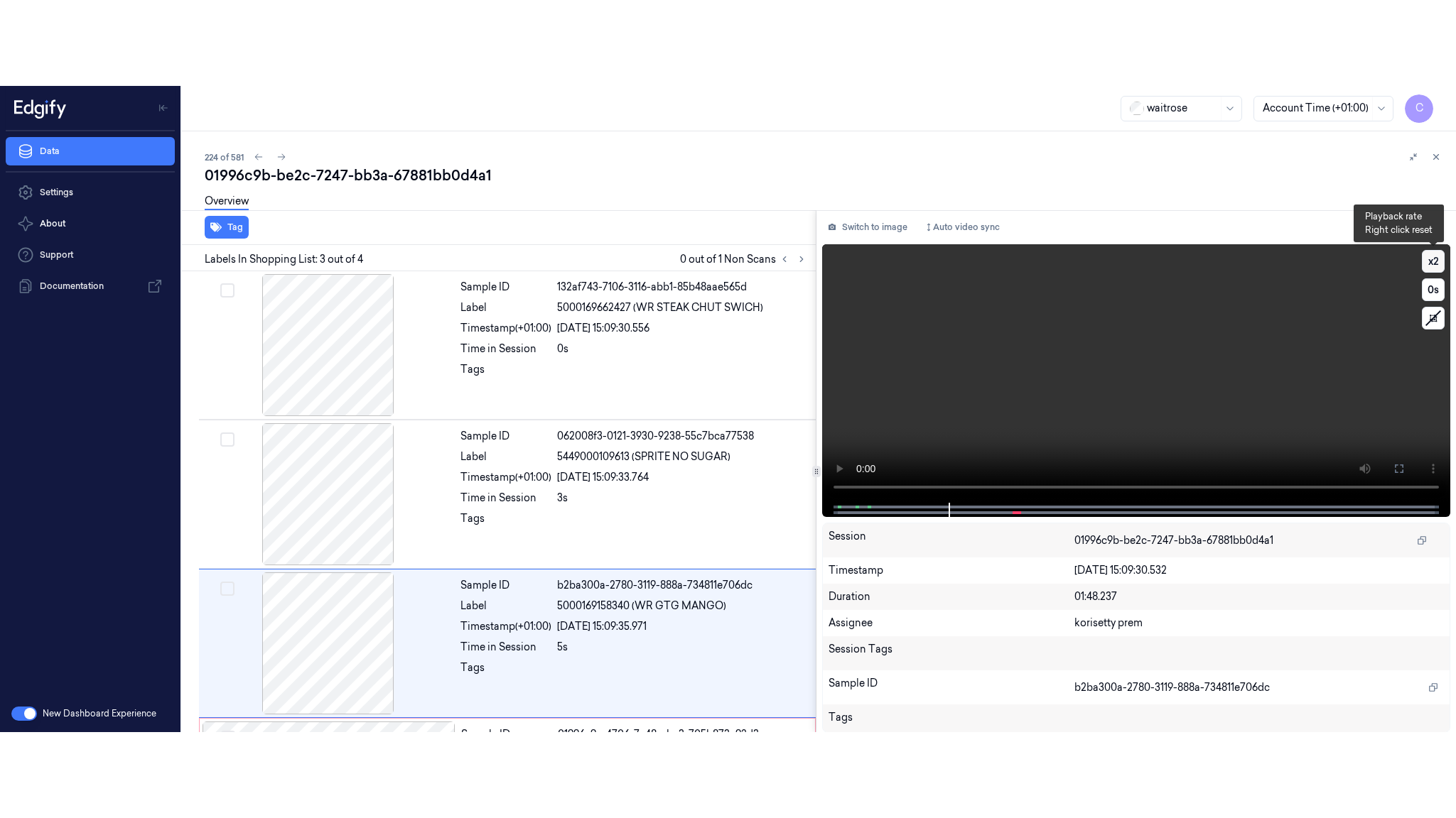
scroll to position [141, 0]
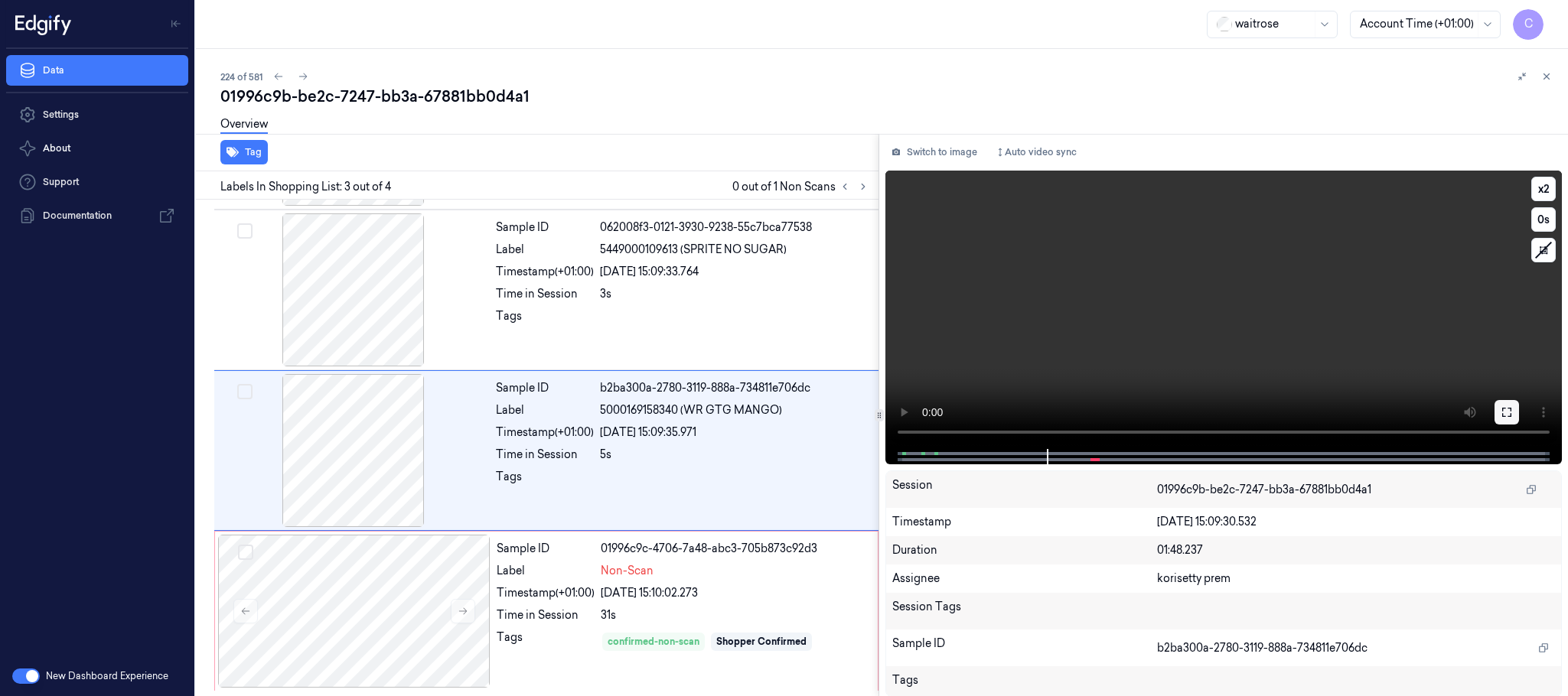
click at [1508, 401] on button at bounding box center [1507, 412] width 25 height 25
drag, startPoint x: 1502, startPoint y: 409, endPoint x: 1469, endPoint y: 549, distance: 143.8
click at [1501, 410] on icon at bounding box center [1507, 412] width 12 height 12
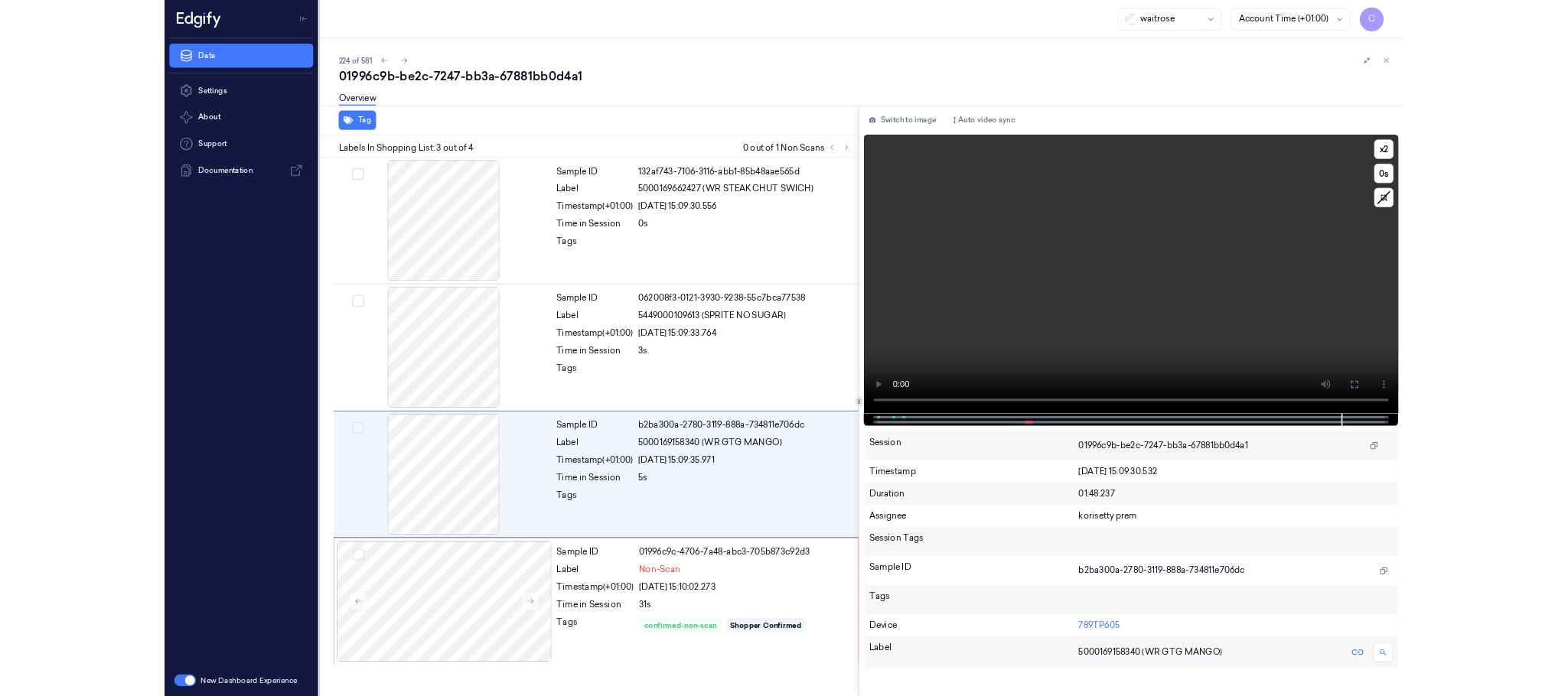
scroll to position [0, 0]
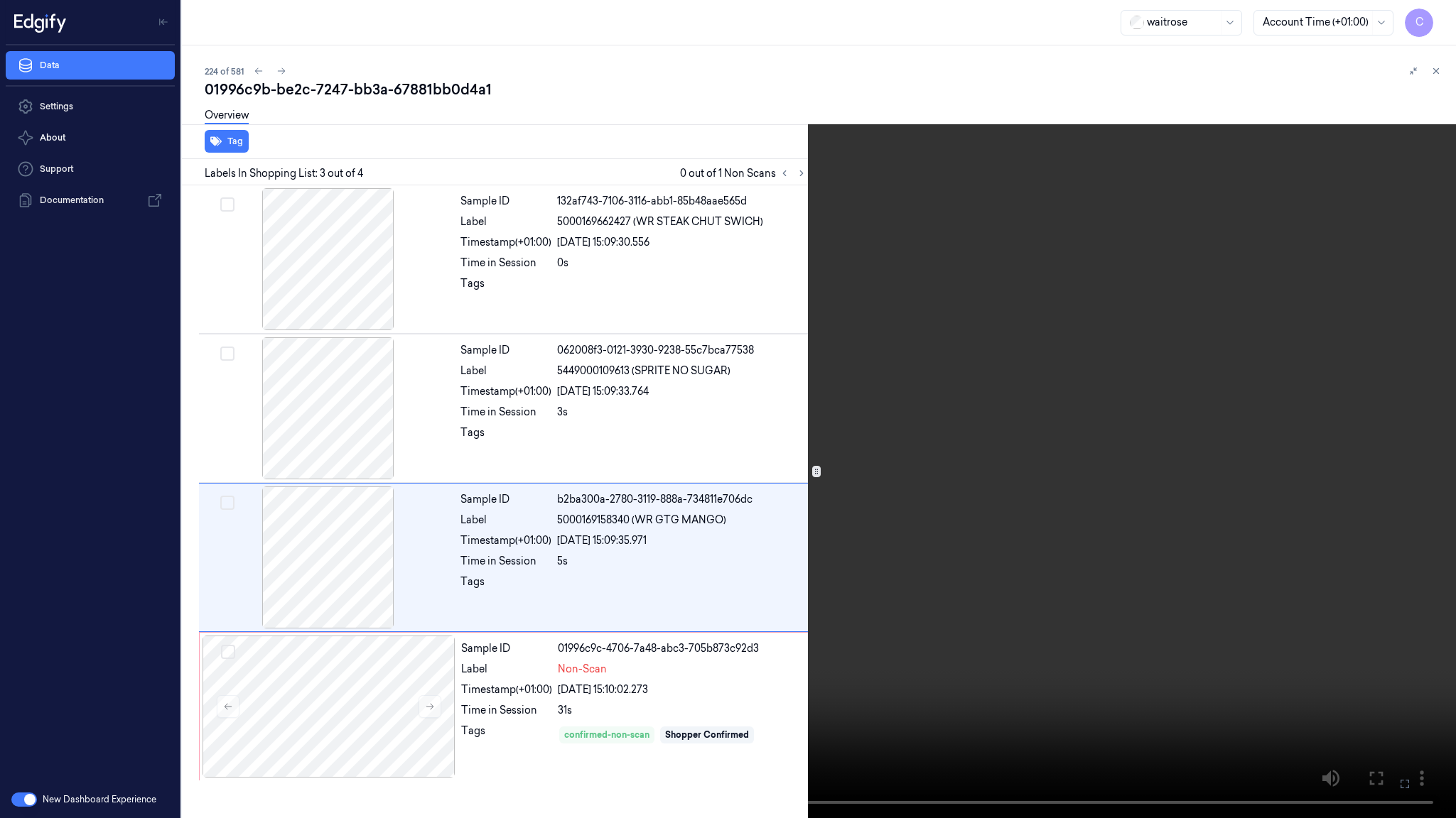
click at [301, 515] on video at bounding box center [728, 409] width 1456 height 818
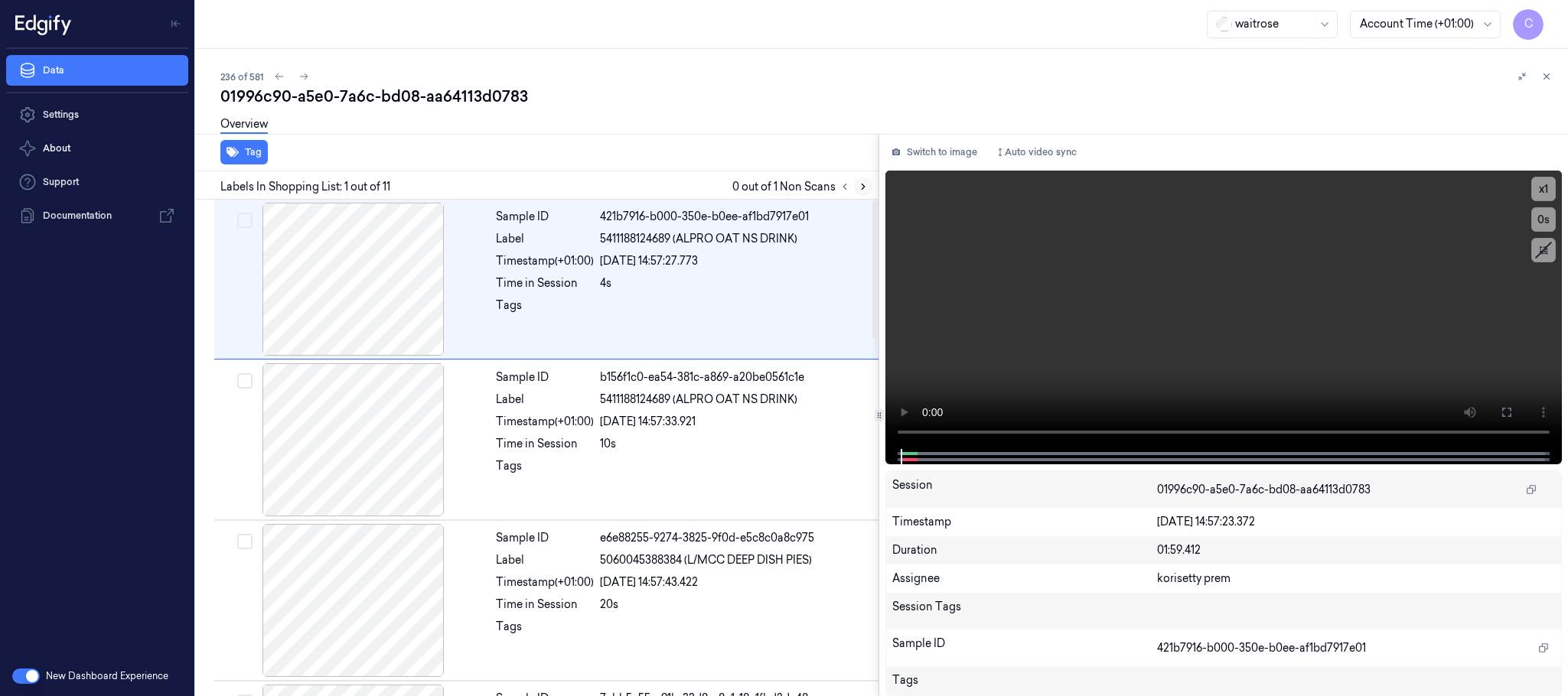
click at [859, 188] on icon at bounding box center [863, 186] width 11 height 11
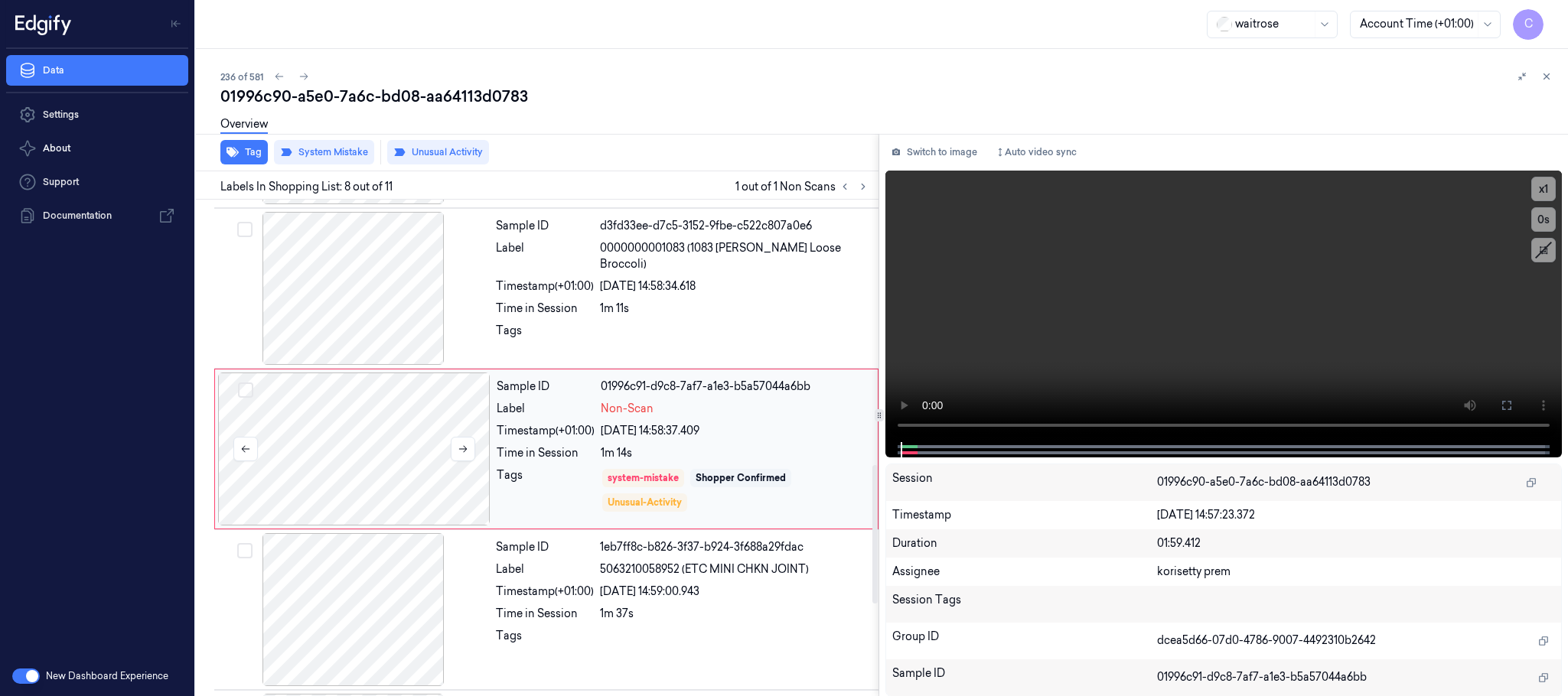
scroll to position [960, 0]
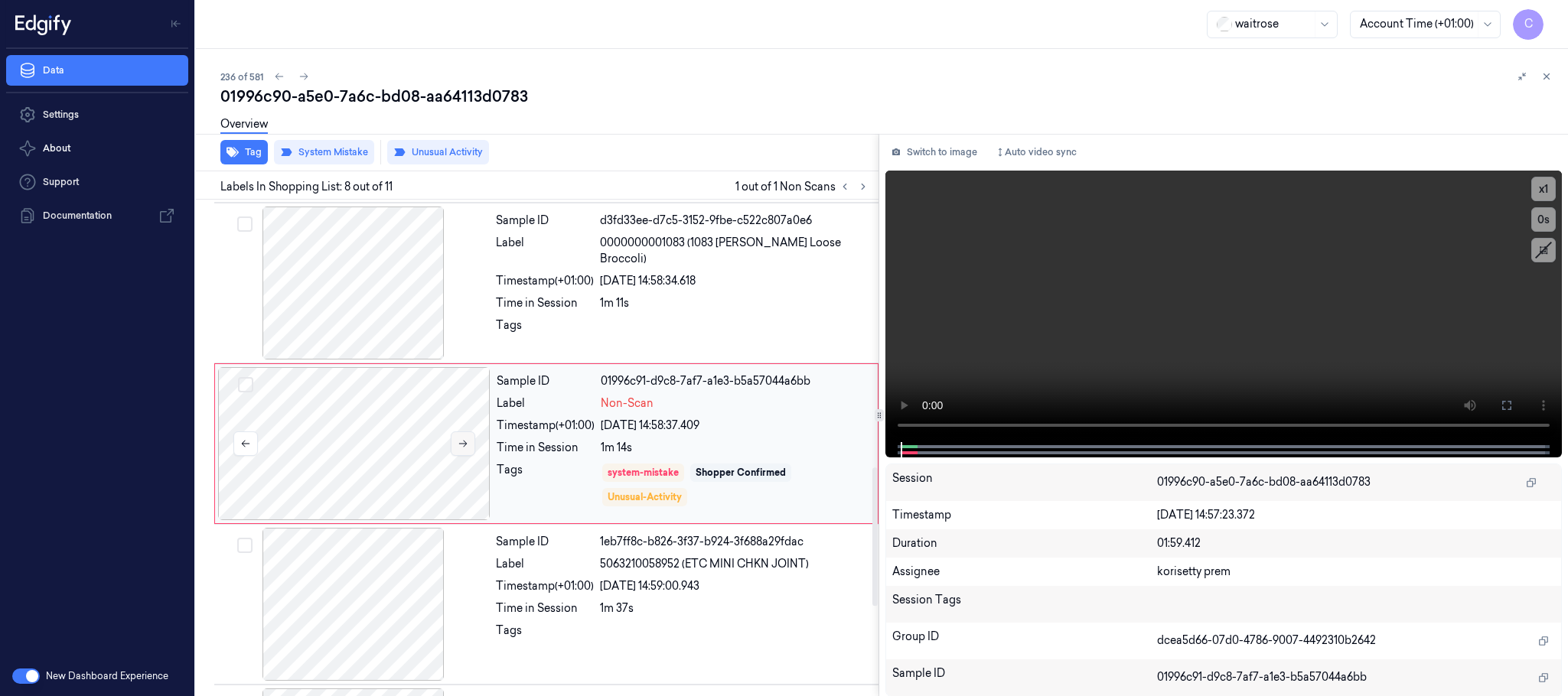
click at [458, 449] on icon at bounding box center [463, 443] width 11 height 11
click at [347, 305] on div at bounding box center [354, 283] width 273 height 153
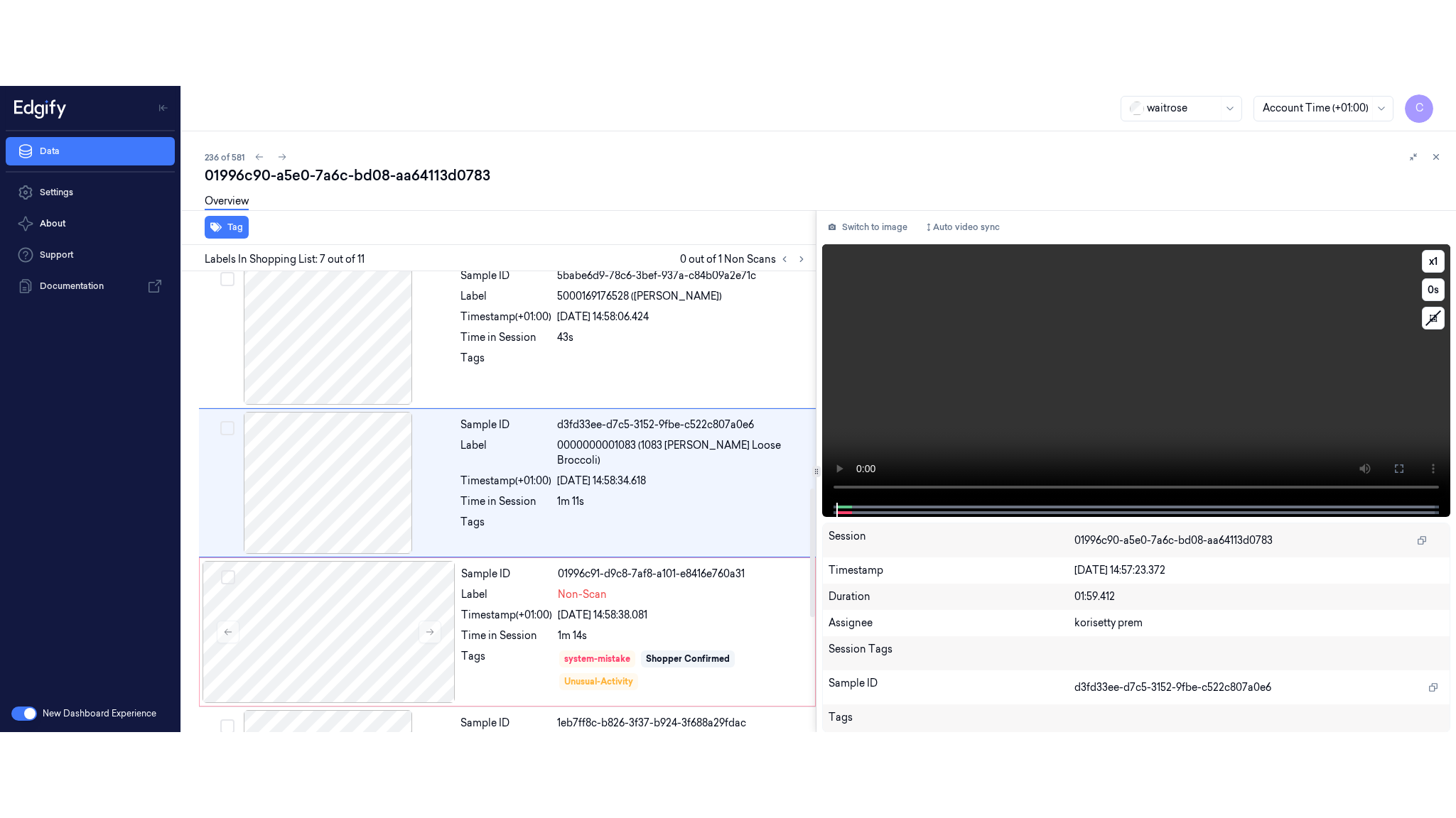
scroll to position [742, 0]
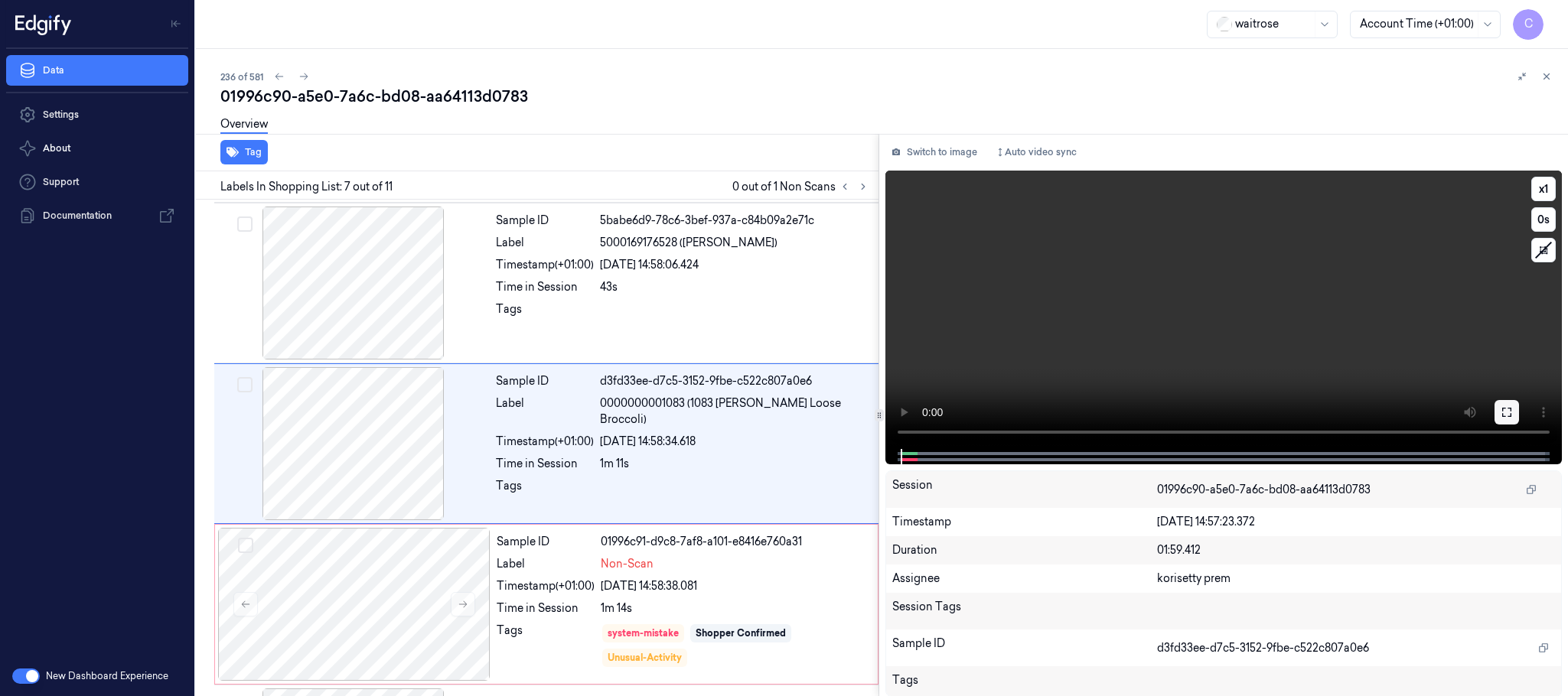
click at [1497, 406] on button at bounding box center [1507, 412] width 25 height 25
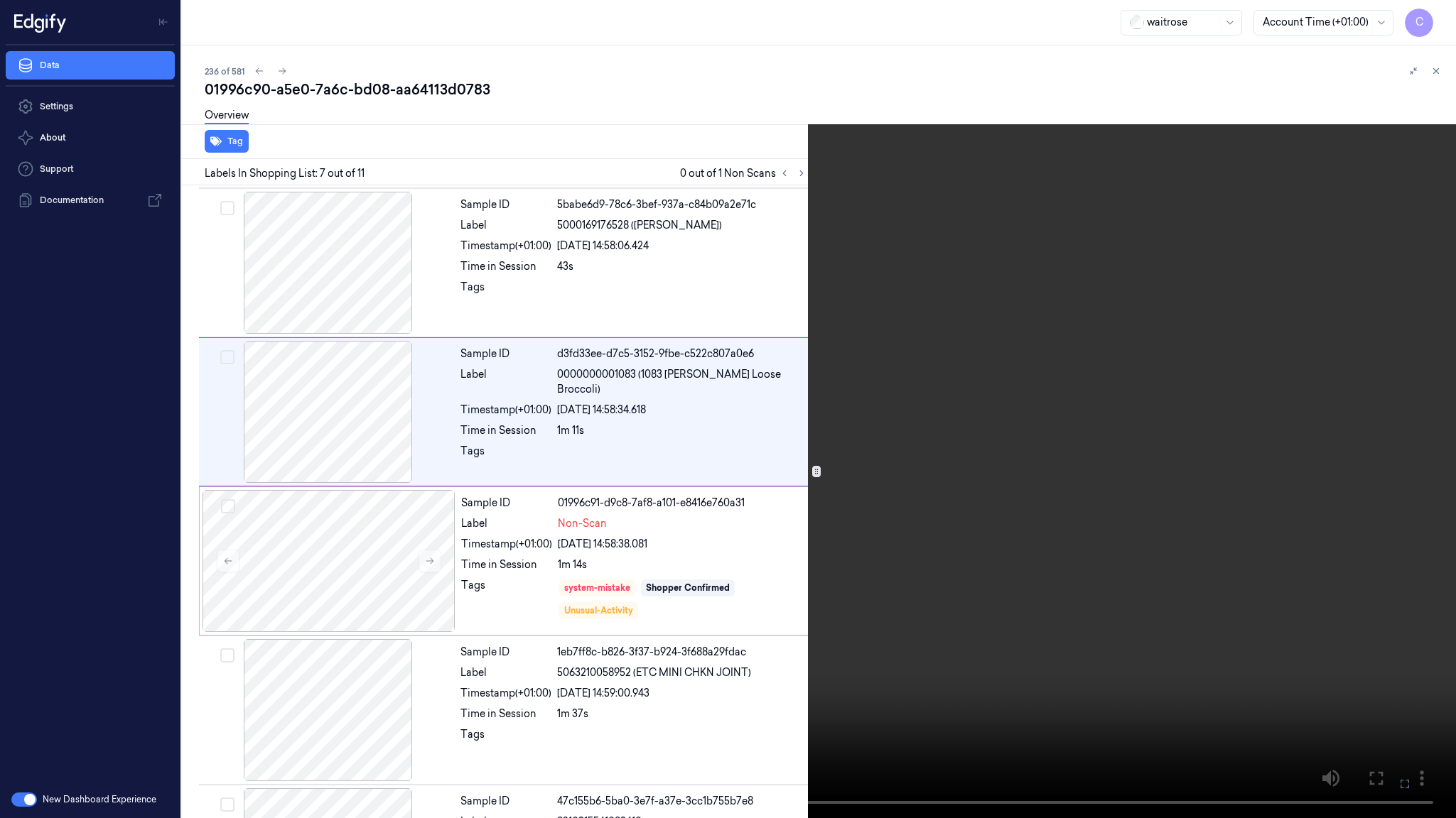
click at [808, 453] on video at bounding box center [728, 409] width 1456 height 818
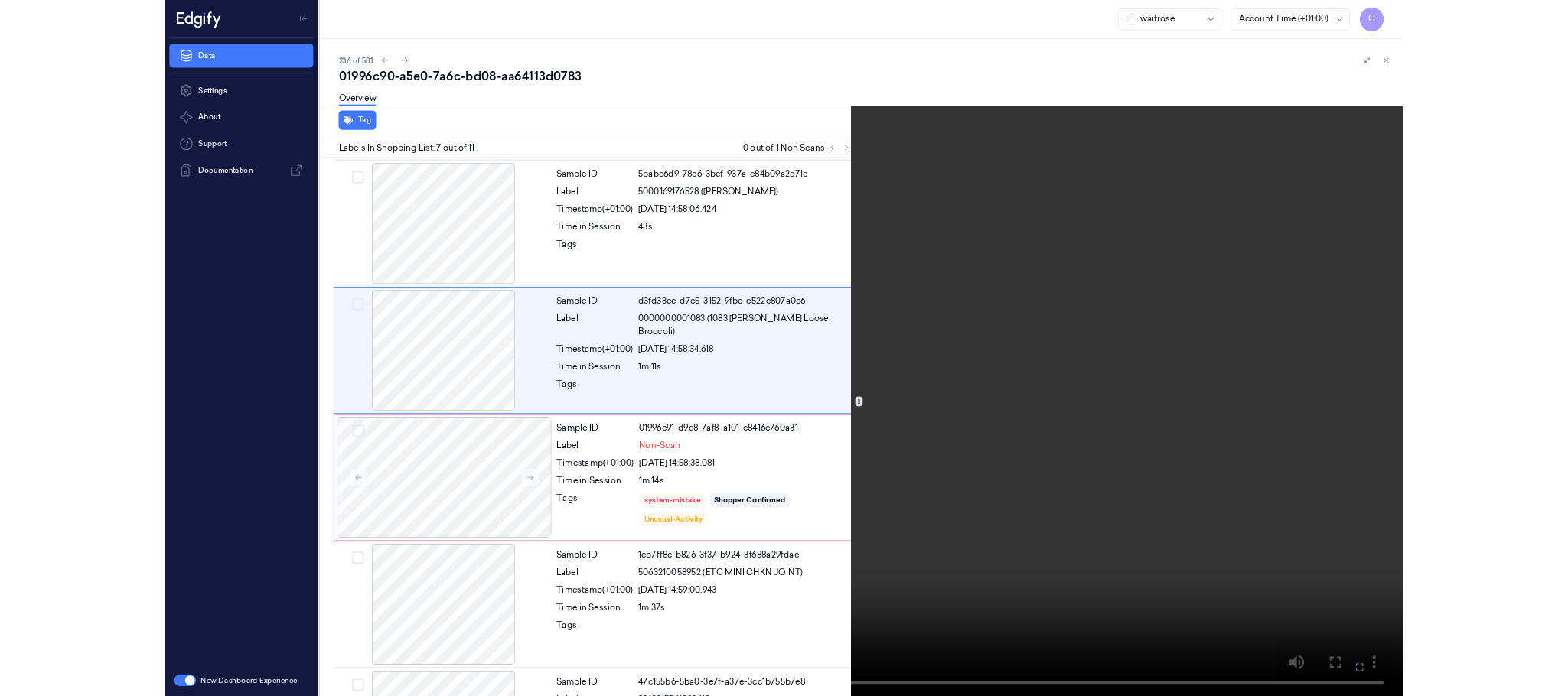
scroll to position [707, 0]
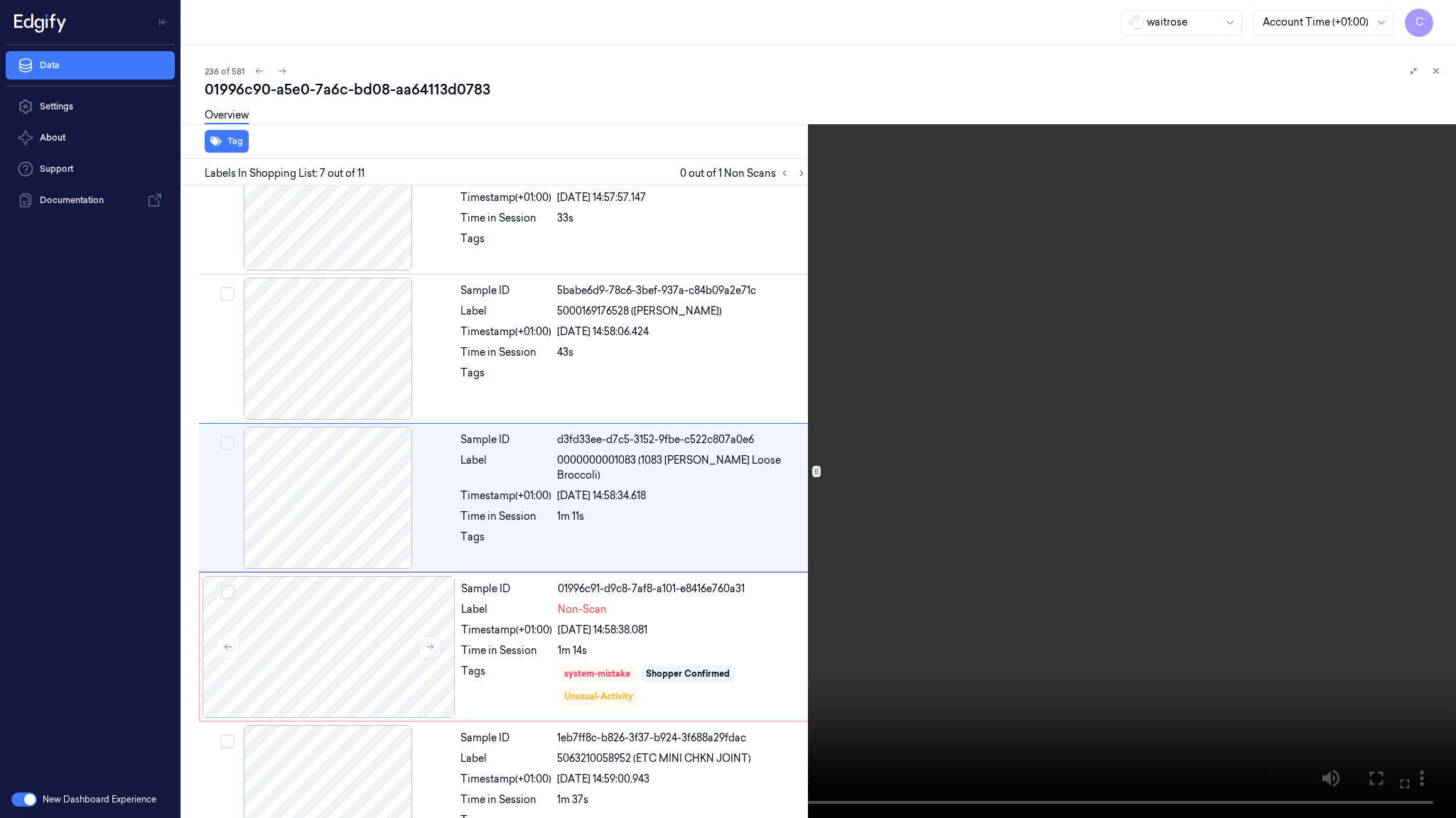
click at [808, 453] on video at bounding box center [728, 409] width 1456 height 818
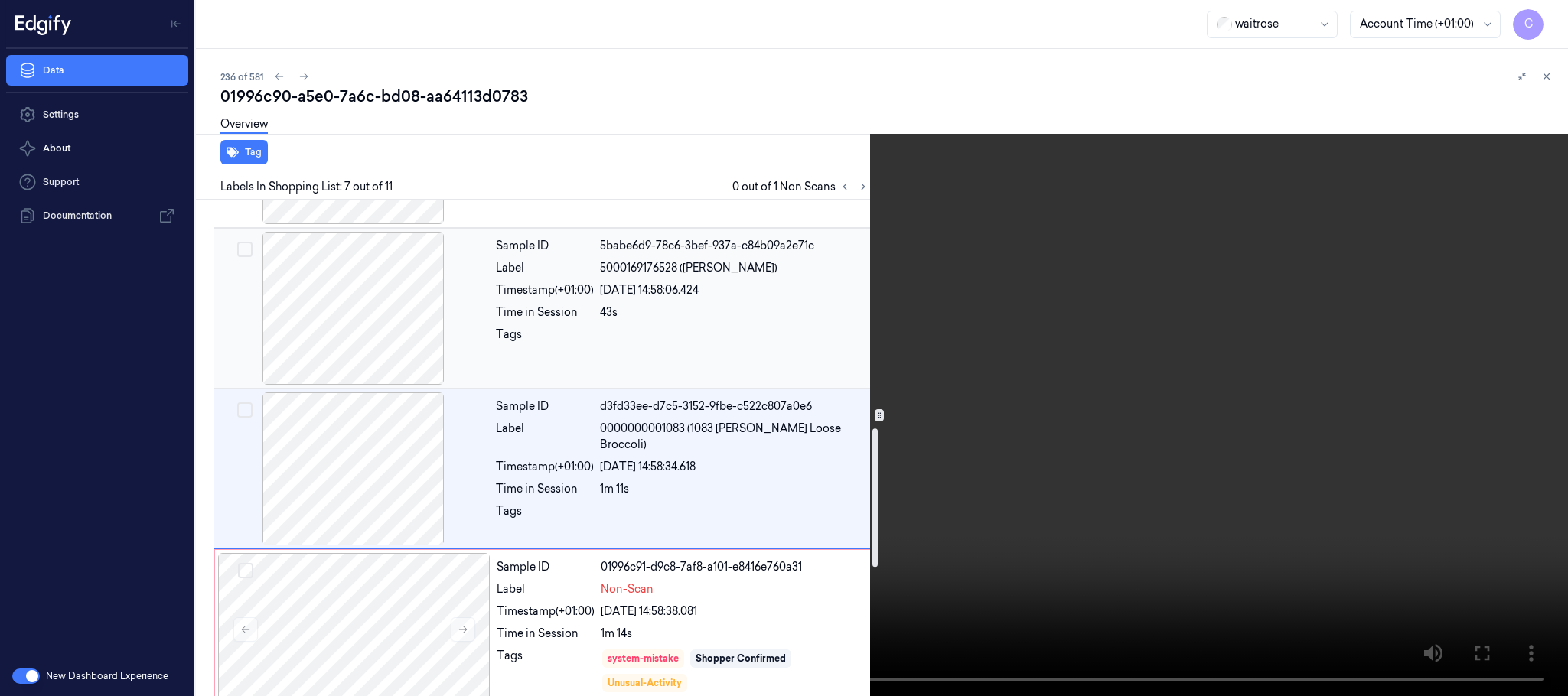
scroll to position [821, 0]
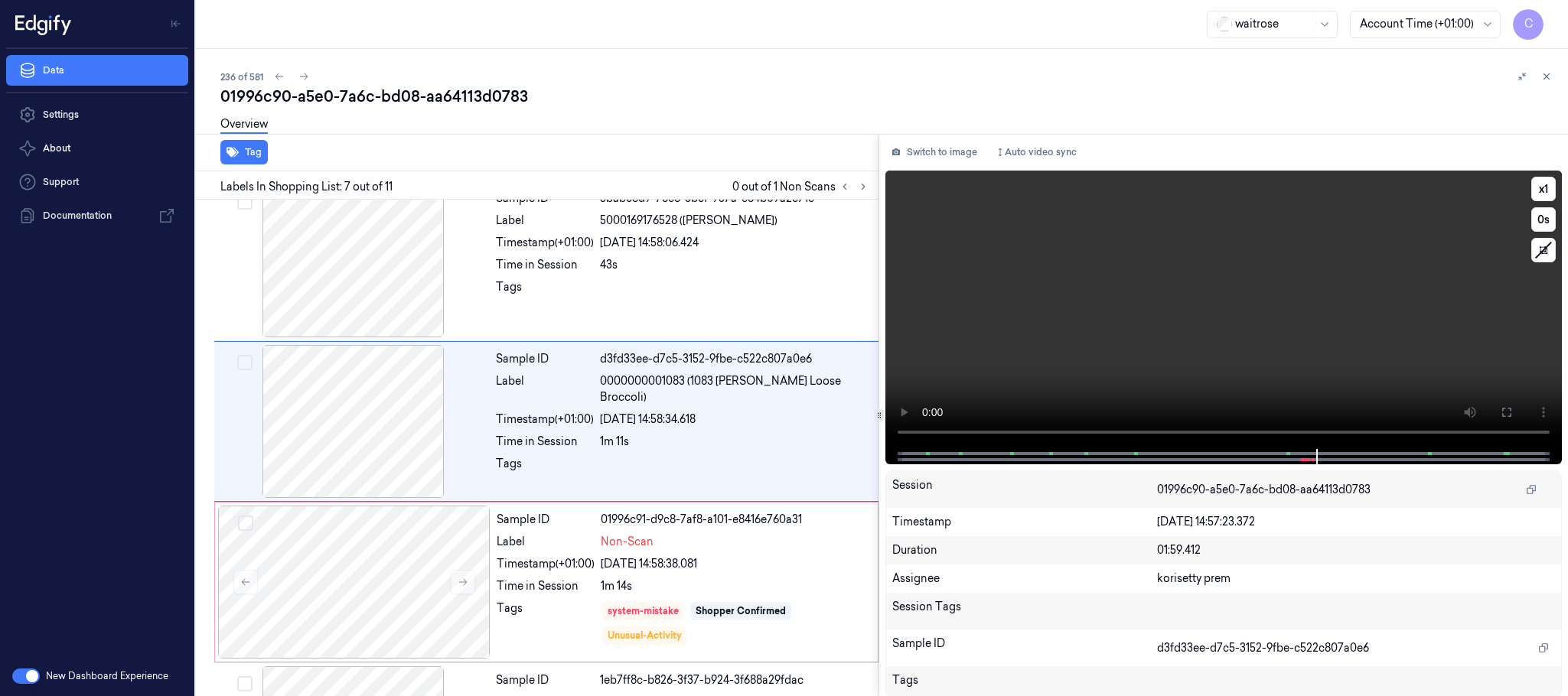
click at [1192, 338] on video at bounding box center [1222, 309] width 676 height 278
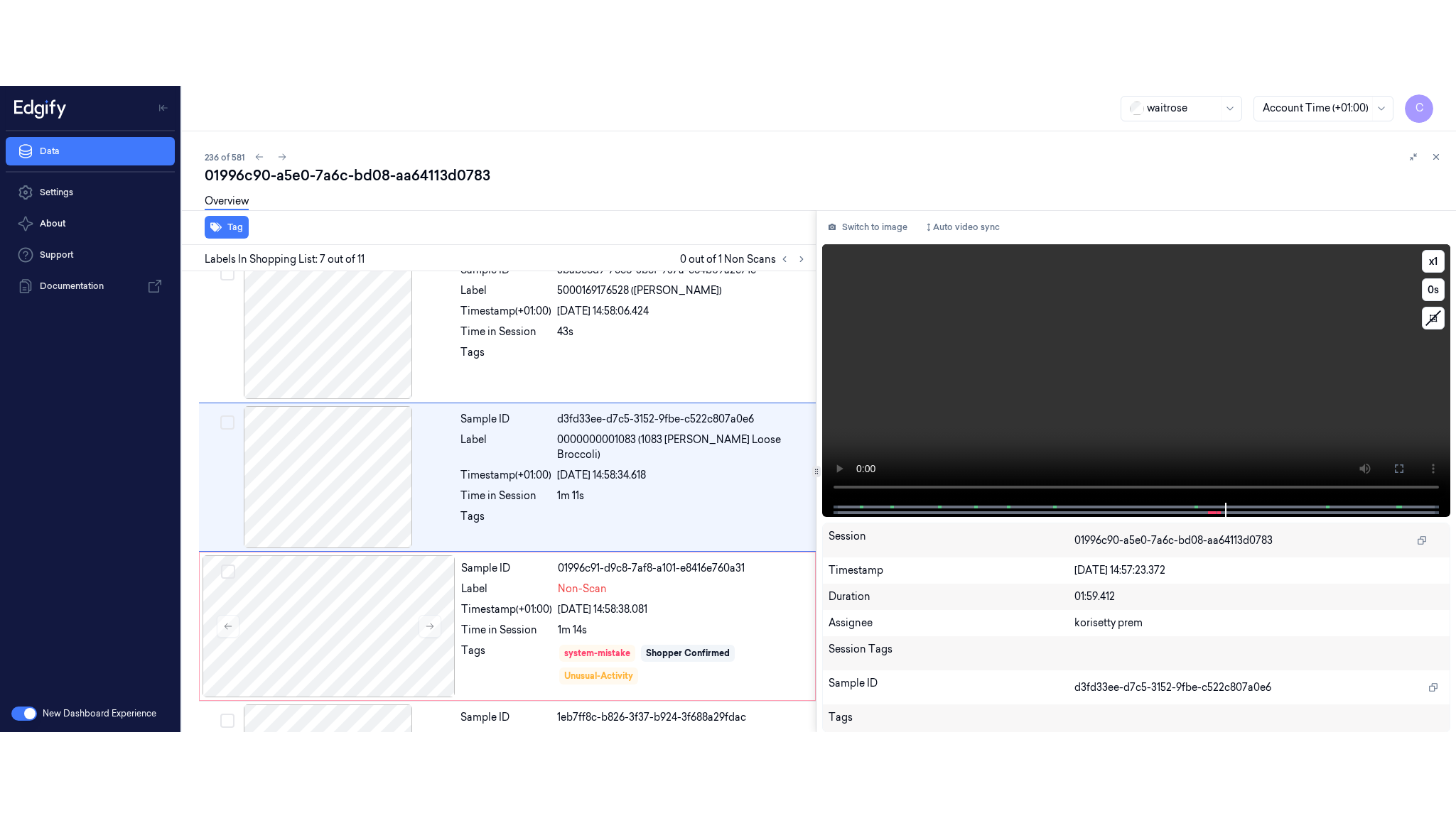
scroll to position [742, 0]
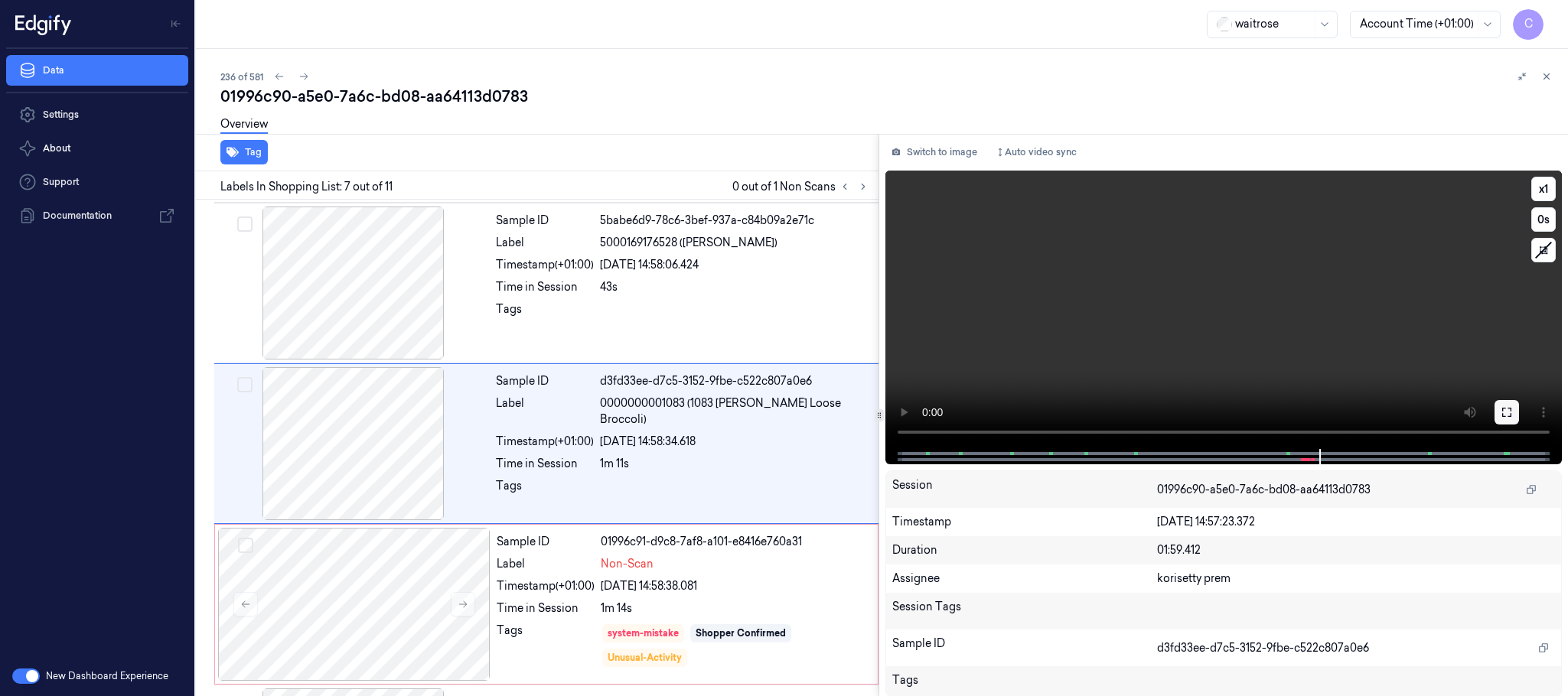
click at [1500, 411] on icon at bounding box center [1507, 412] width 12 height 12
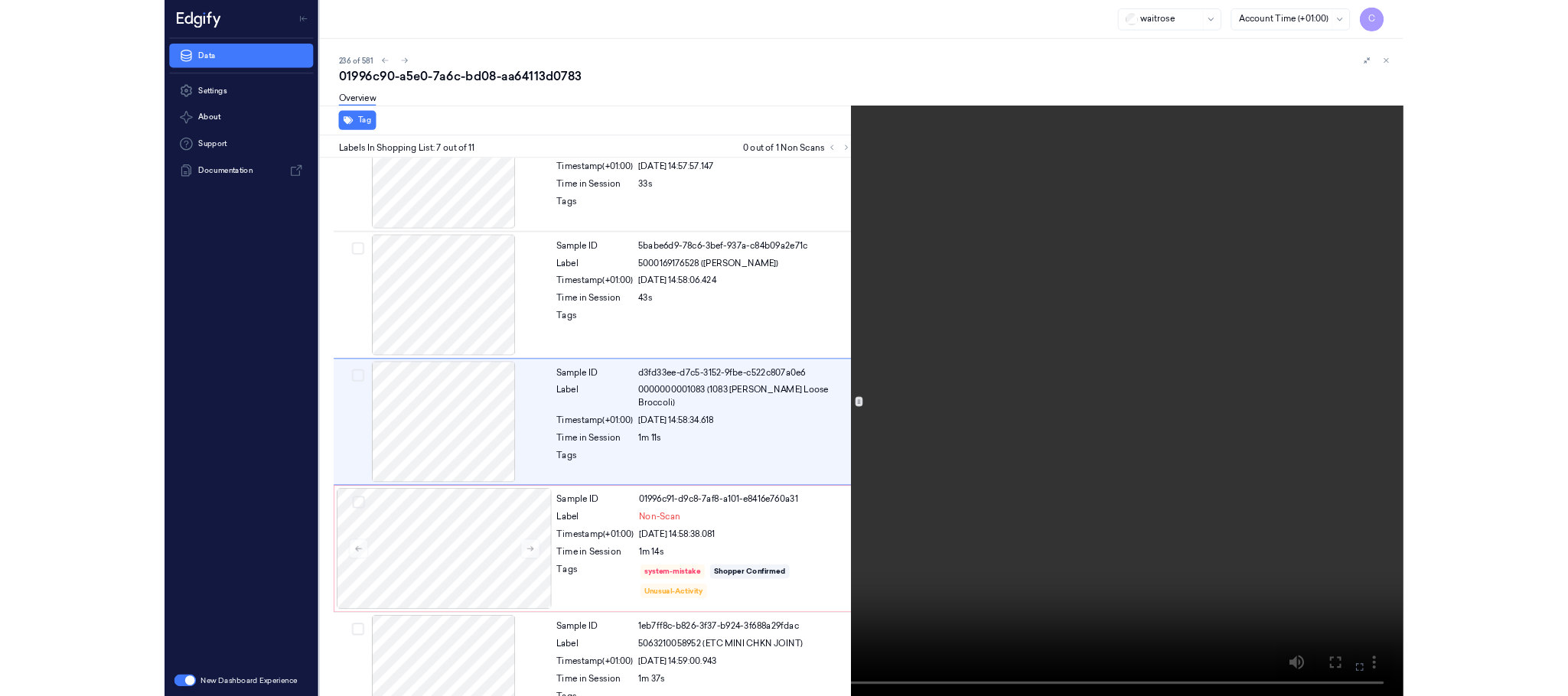
scroll to position [707, 0]
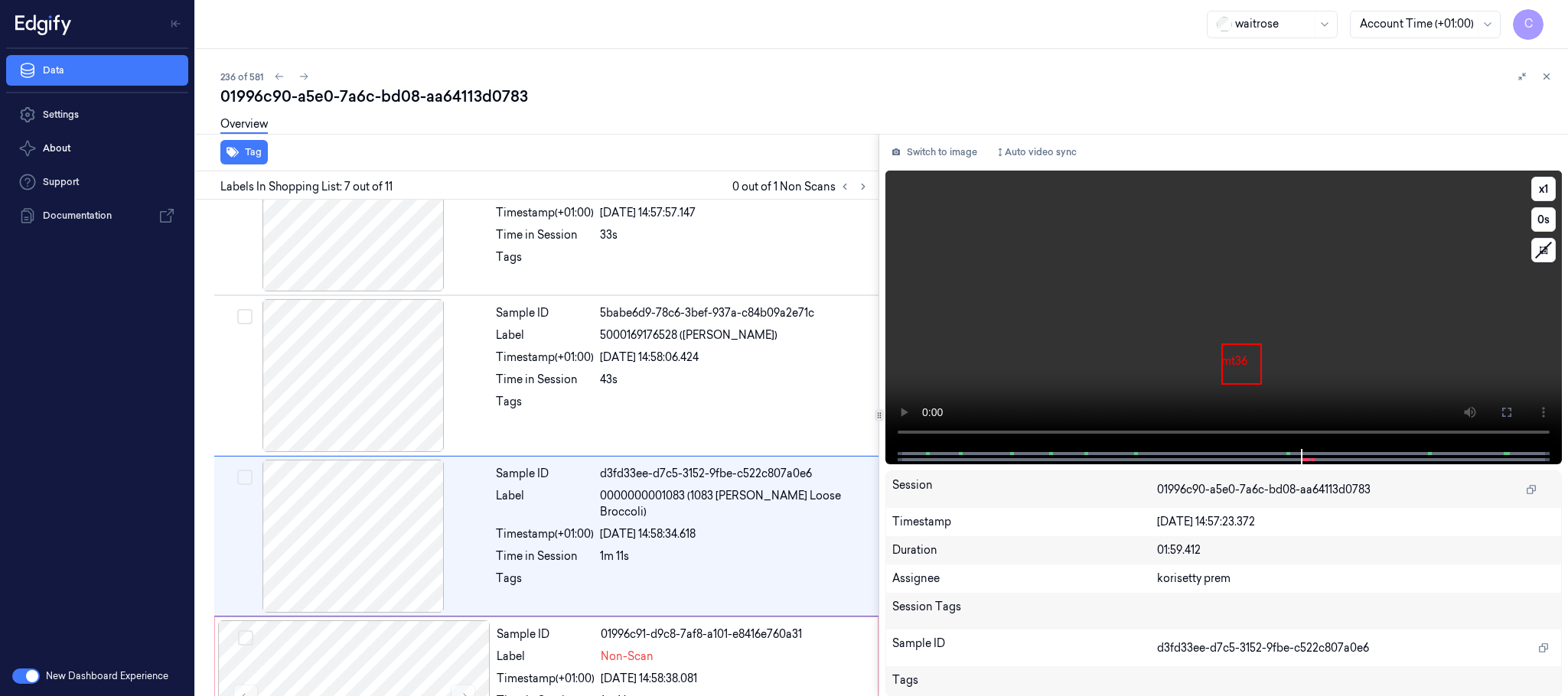
click at [1105, 386] on video at bounding box center [1222, 309] width 676 height 278
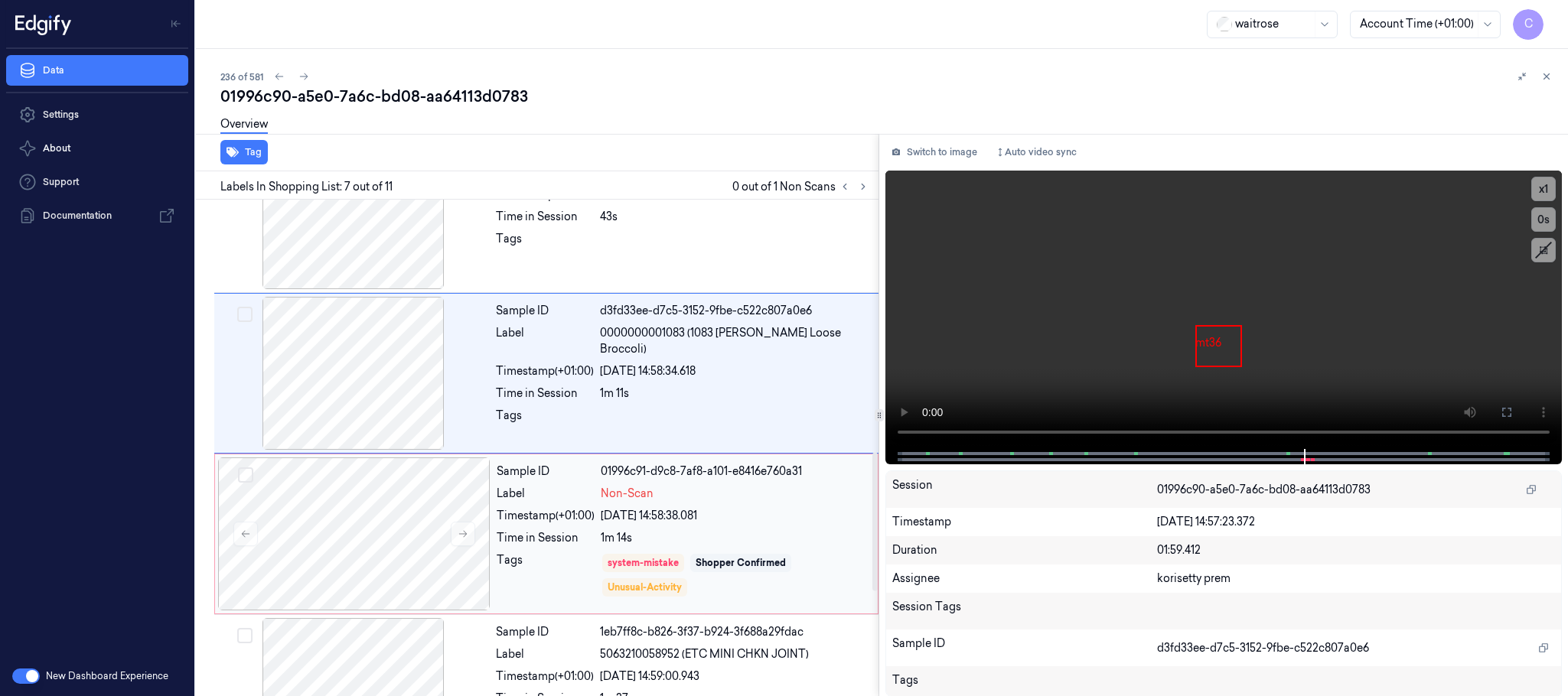
scroll to position [914, 0]
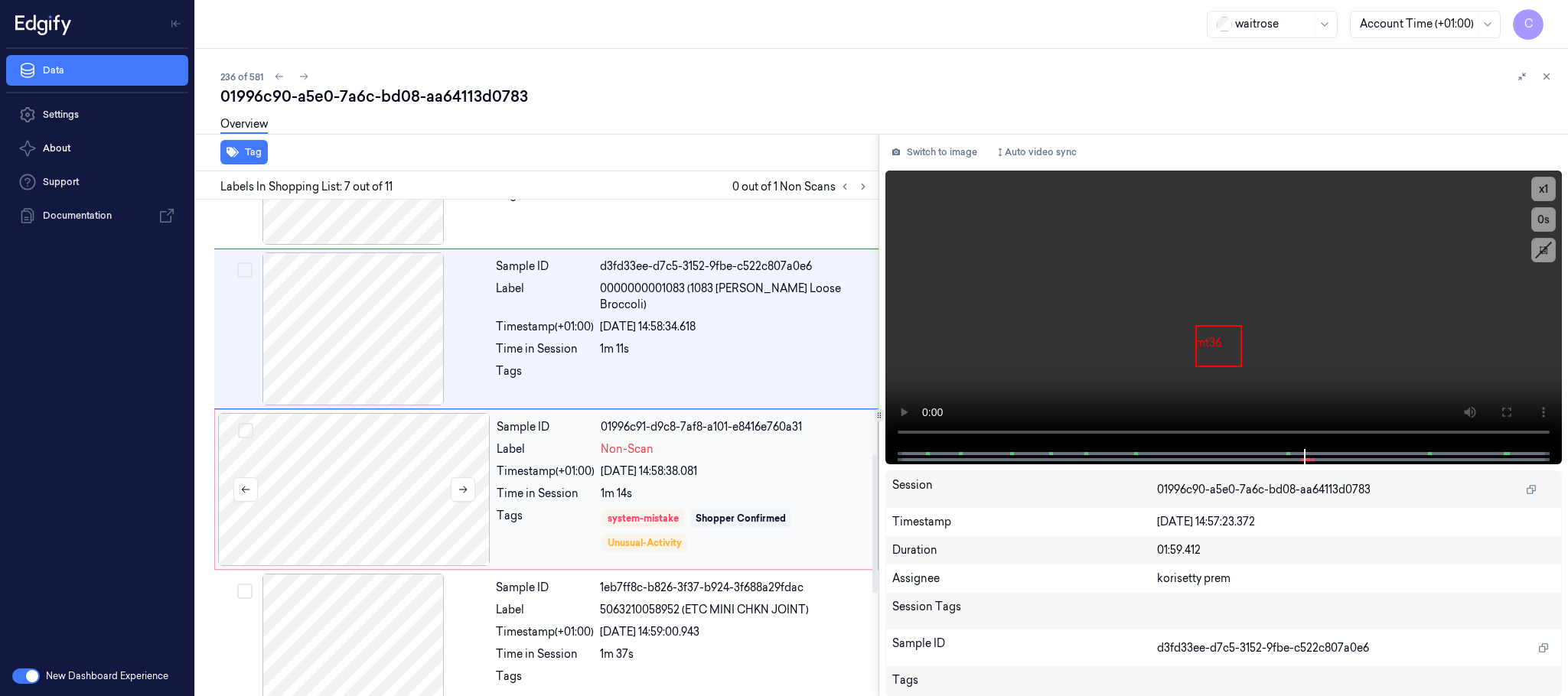
click at [355, 488] on div at bounding box center [354, 489] width 273 height 153
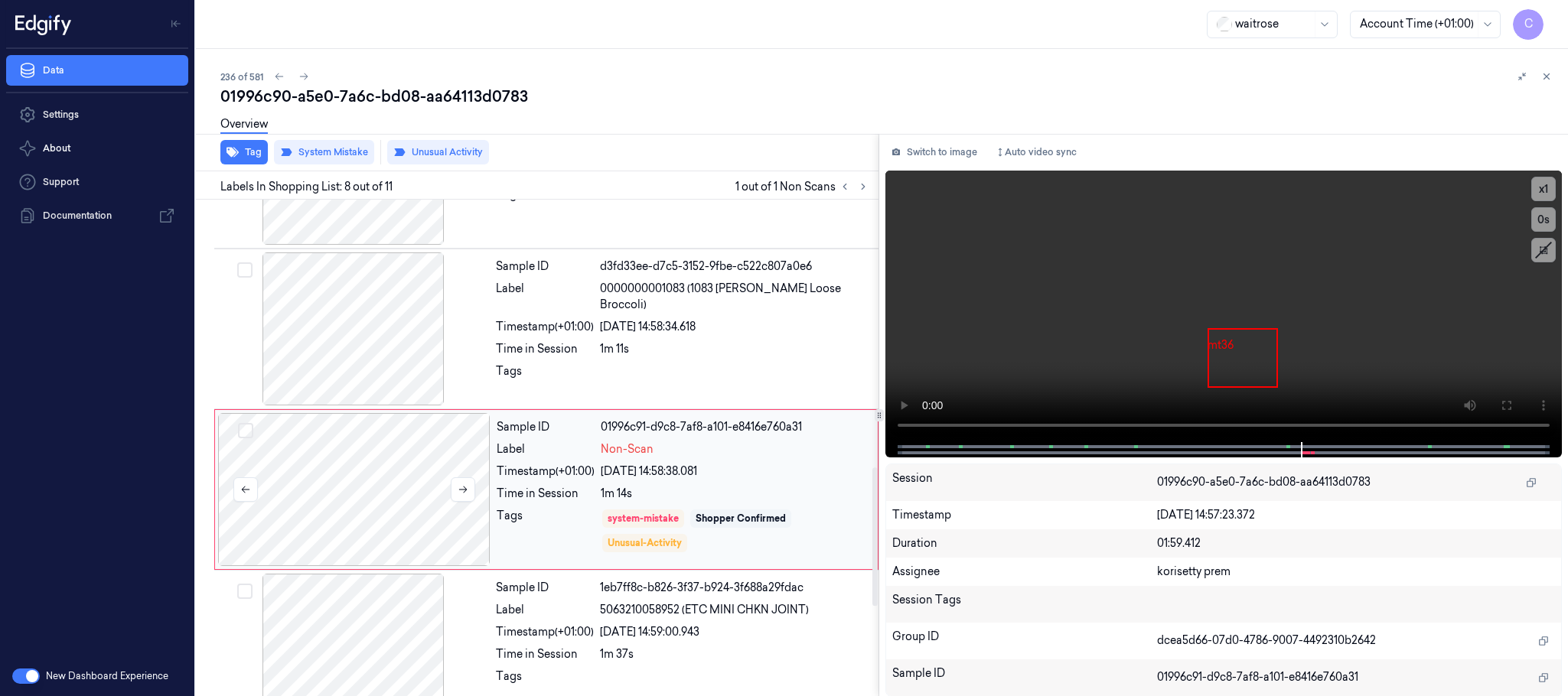
scroll to position [960, 0]
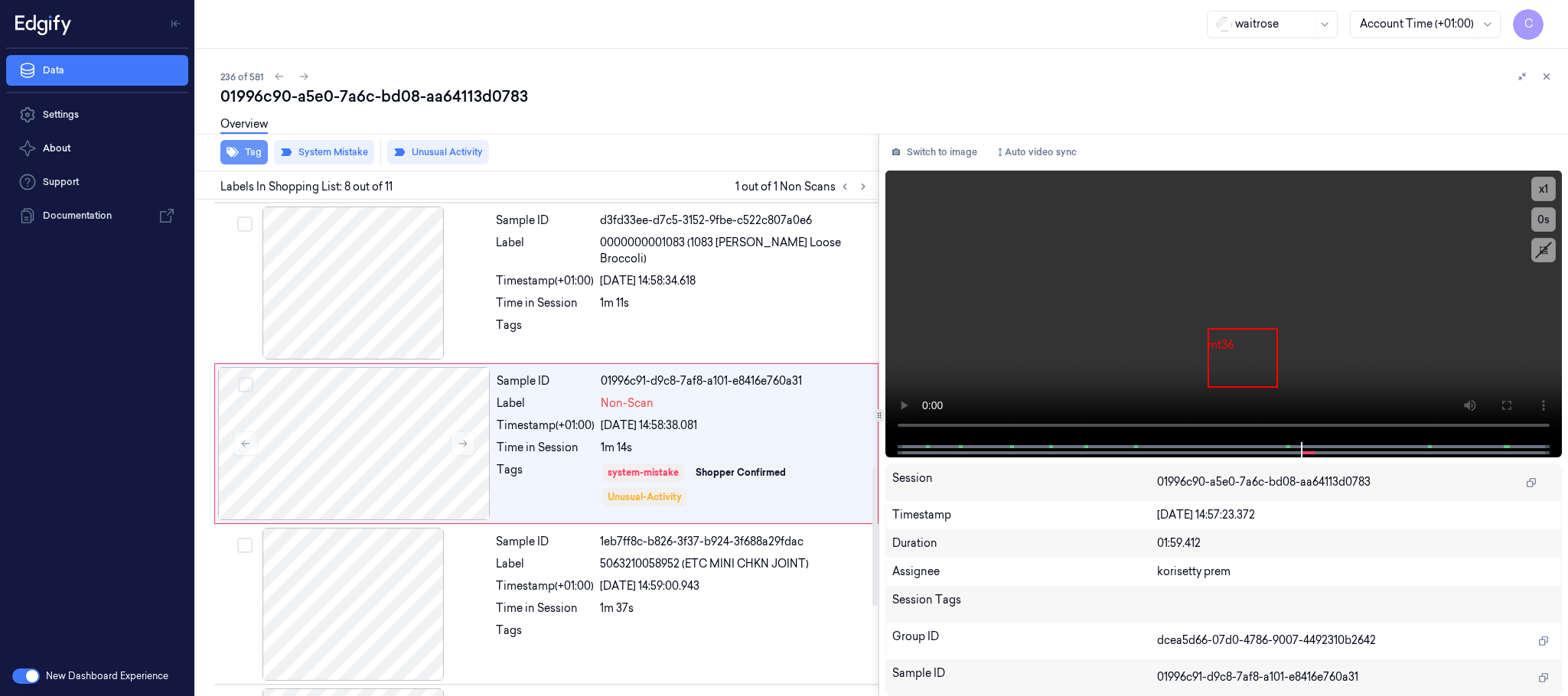
click at [230, 152] on icon "button" at bounding box center [233, 152] width 12 height 10
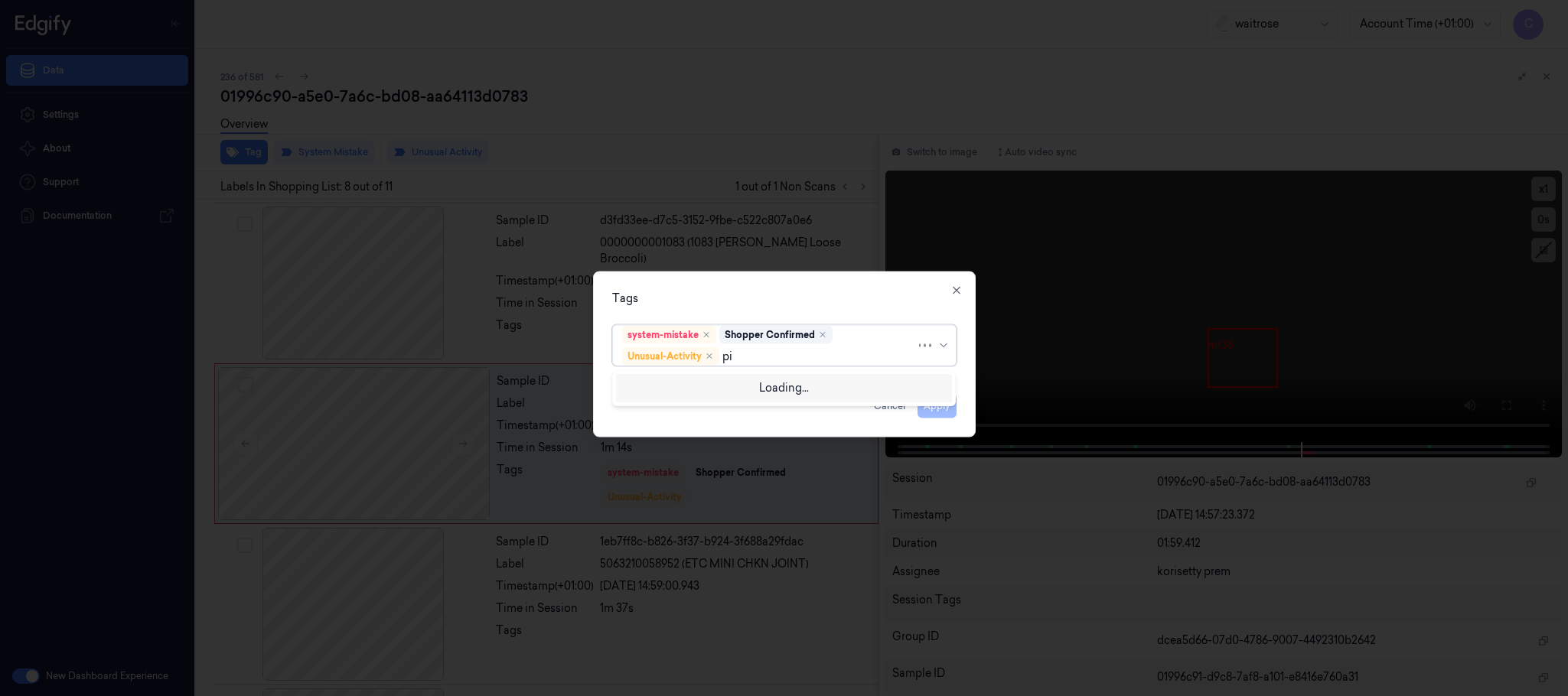
type input "pic"
click at [698, 382] on div "Picklist item alert" at bounding box center [665, 386] width 88 height 16
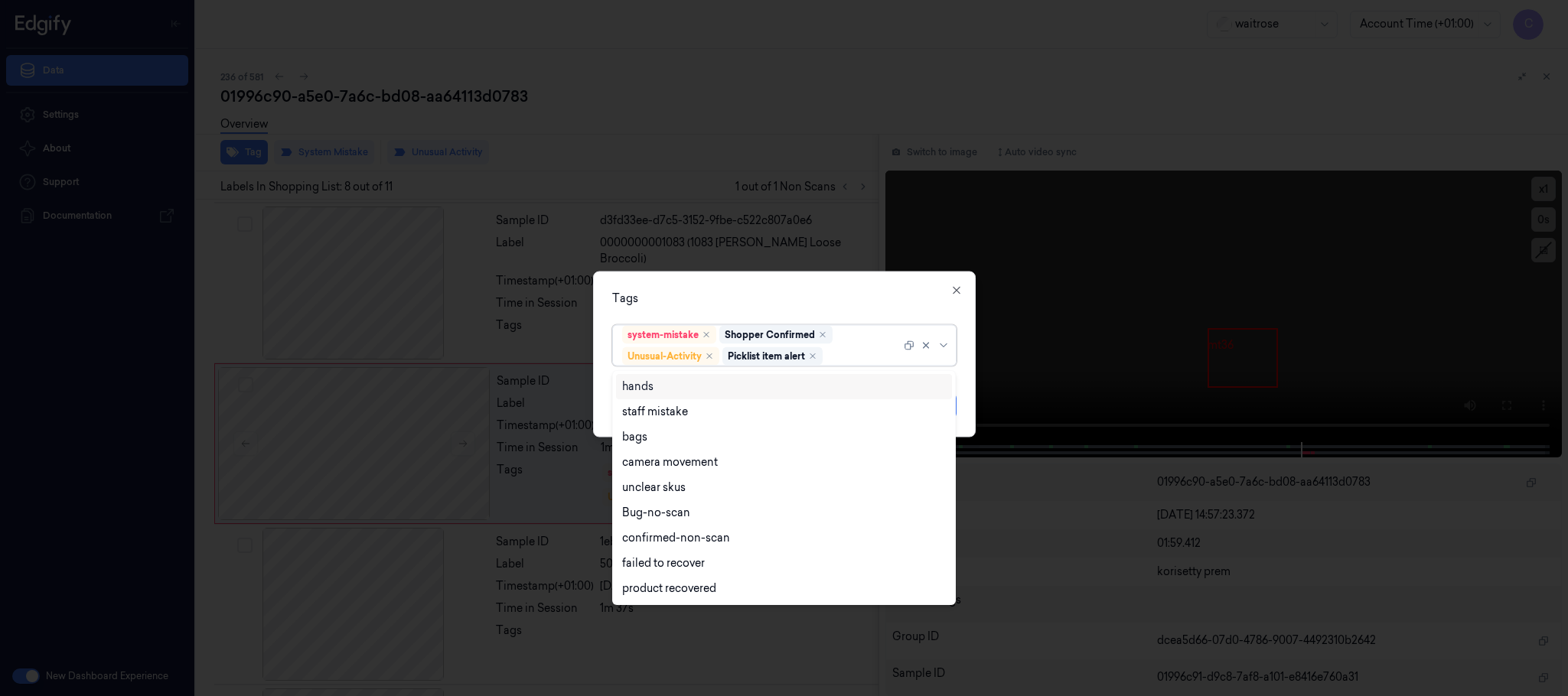
click at [849, 299] on div "Tags" at bounding box center [784, 298] width 345 height 16
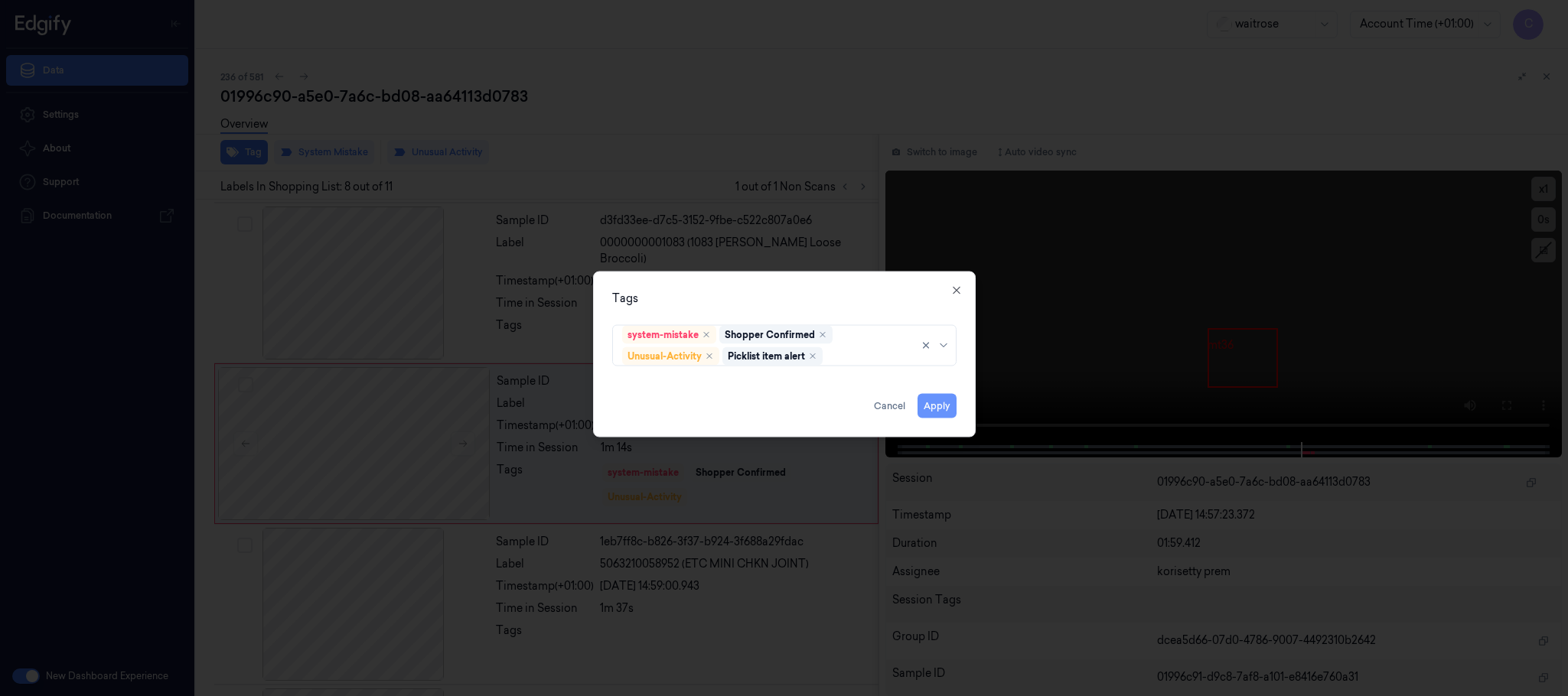
click at [930, 408] on button "Apply" at bounding box center [937, 407] width 39 height 25
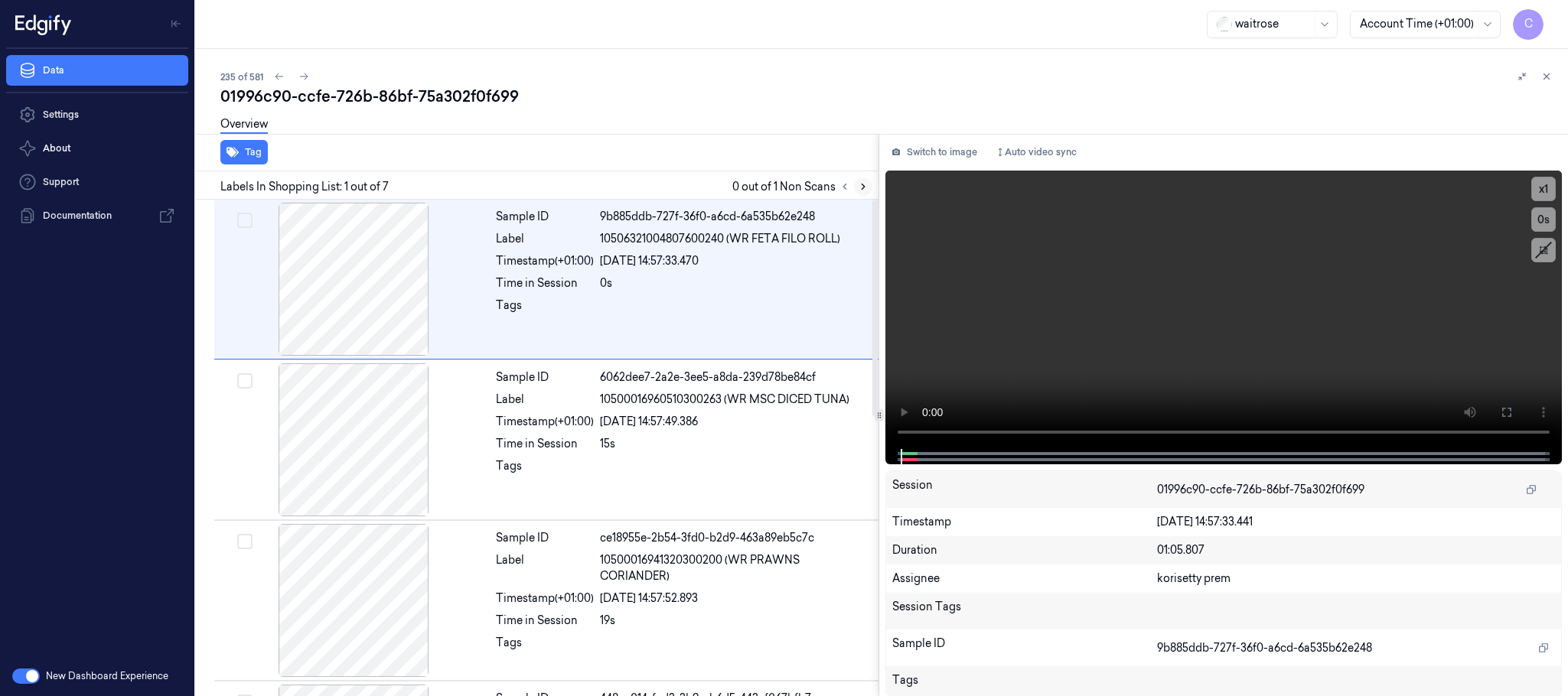
click at [861, 186] on icon at bounding box center [863, 186] width 11 height 11
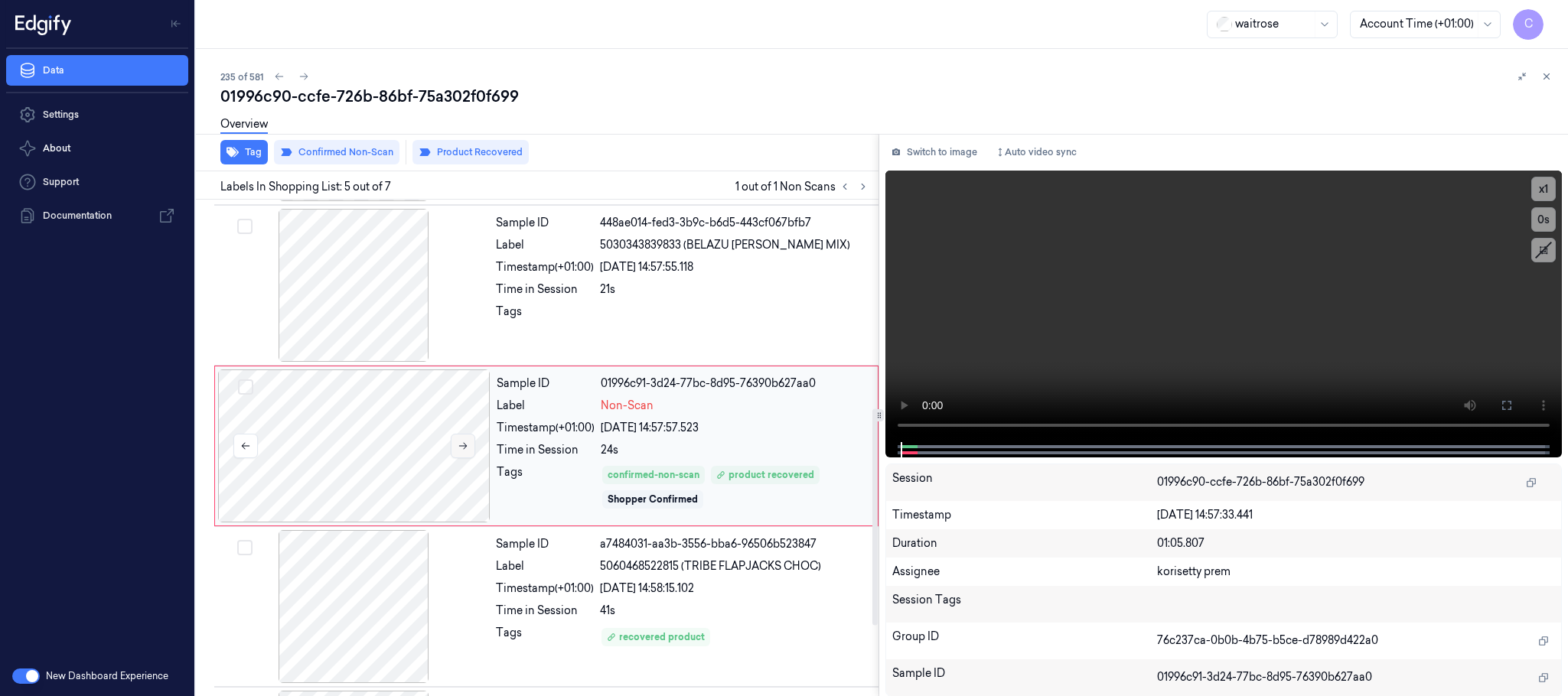
scroll to position [477, 0]
click at [469, 441] on button at bounding box center [463, 445] width 25 height 25
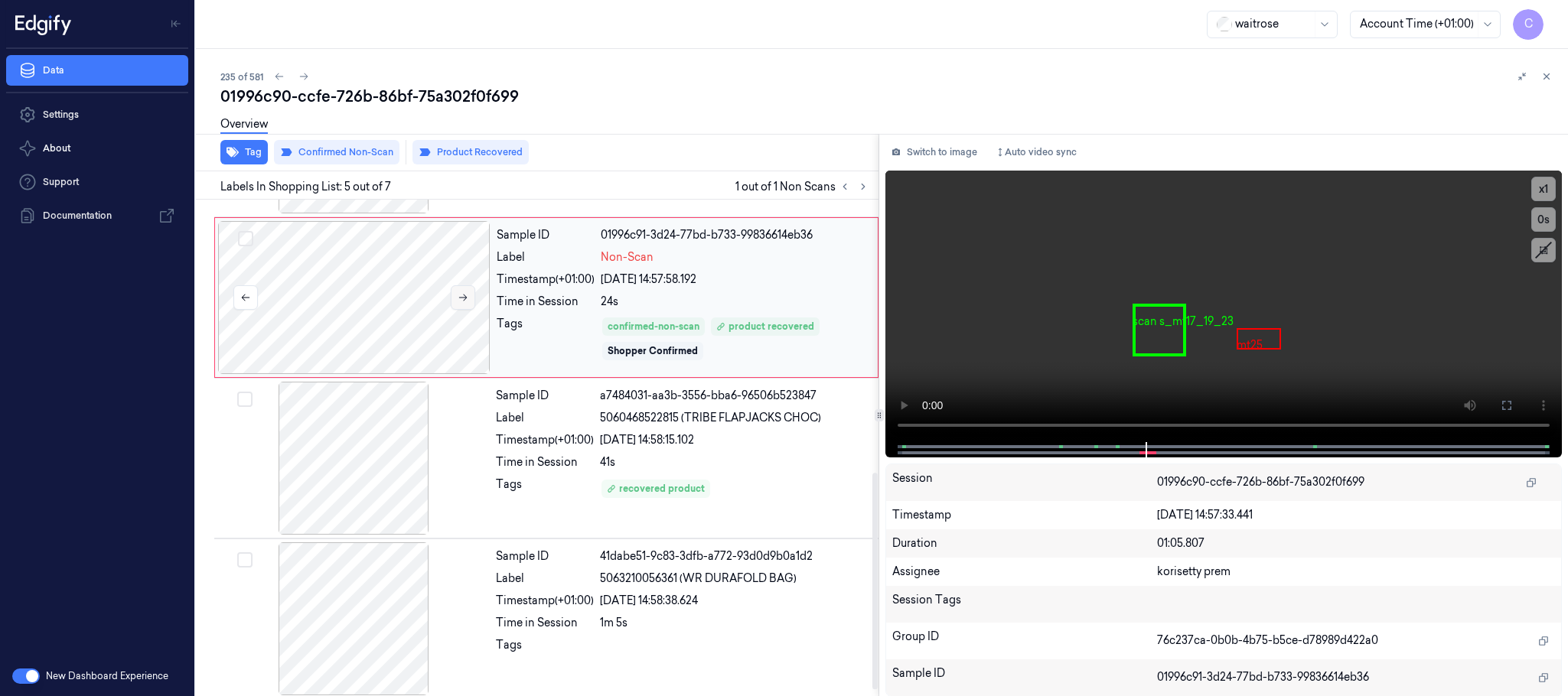
scroll to position [637, 0]
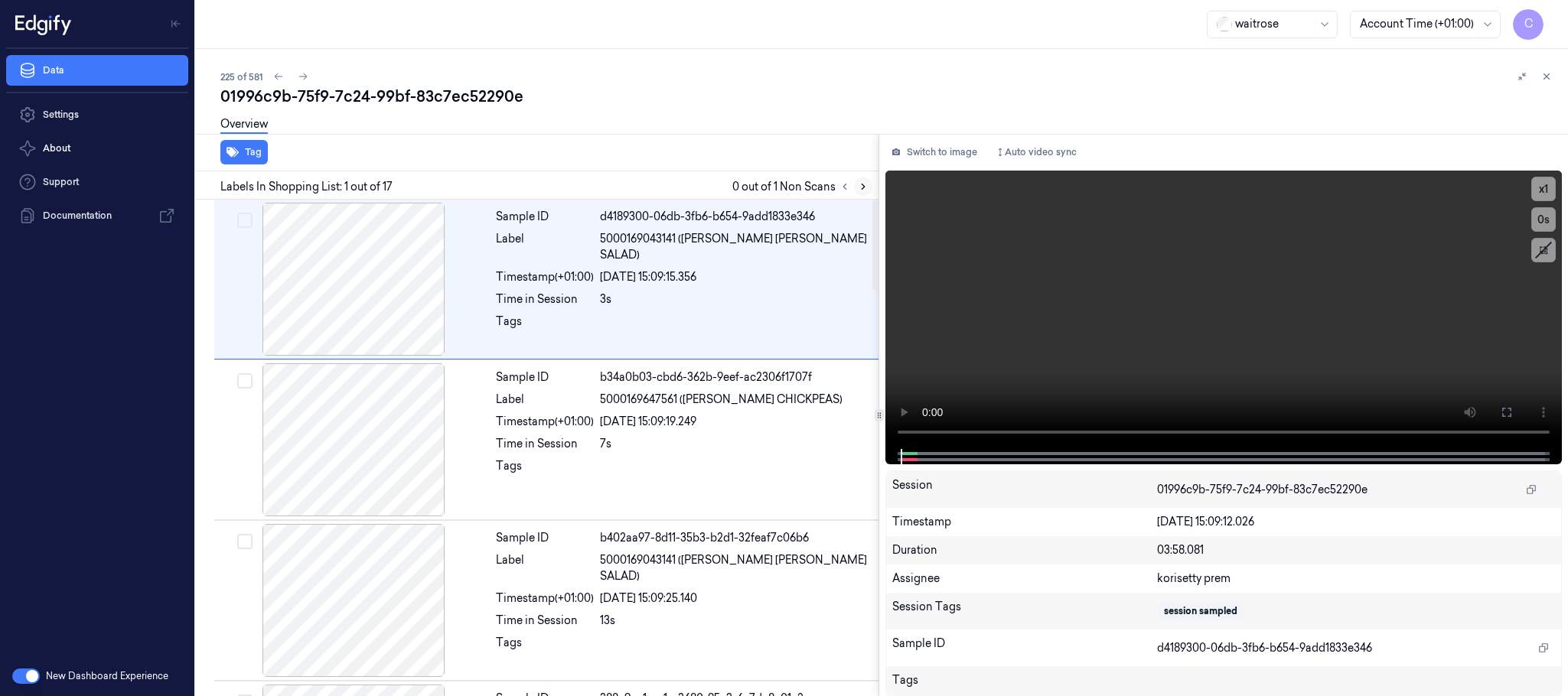
click at [870, 189] on button at bounding box center [863, 186] width 19 height 19
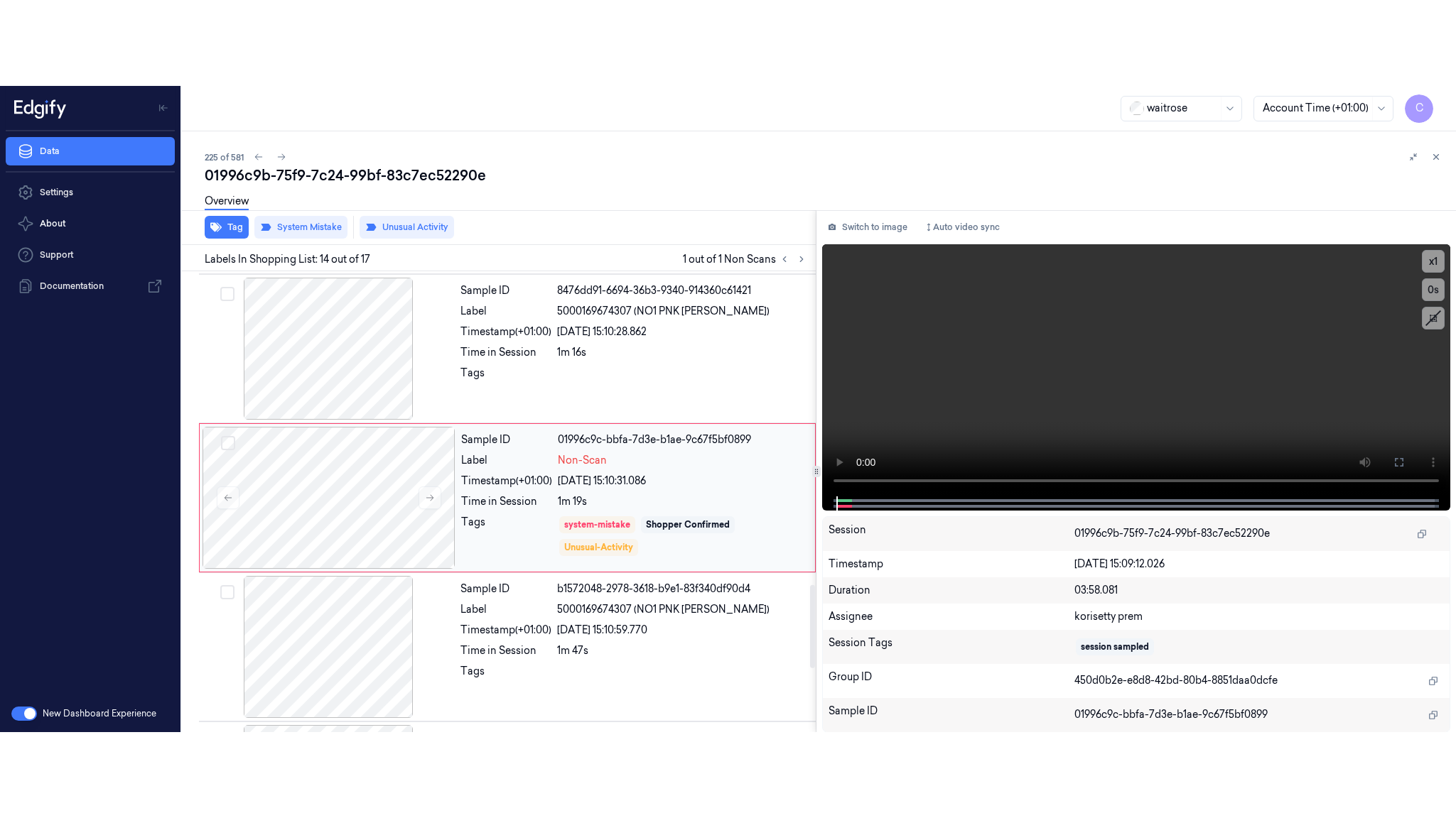
scroll to position [1790, 0]
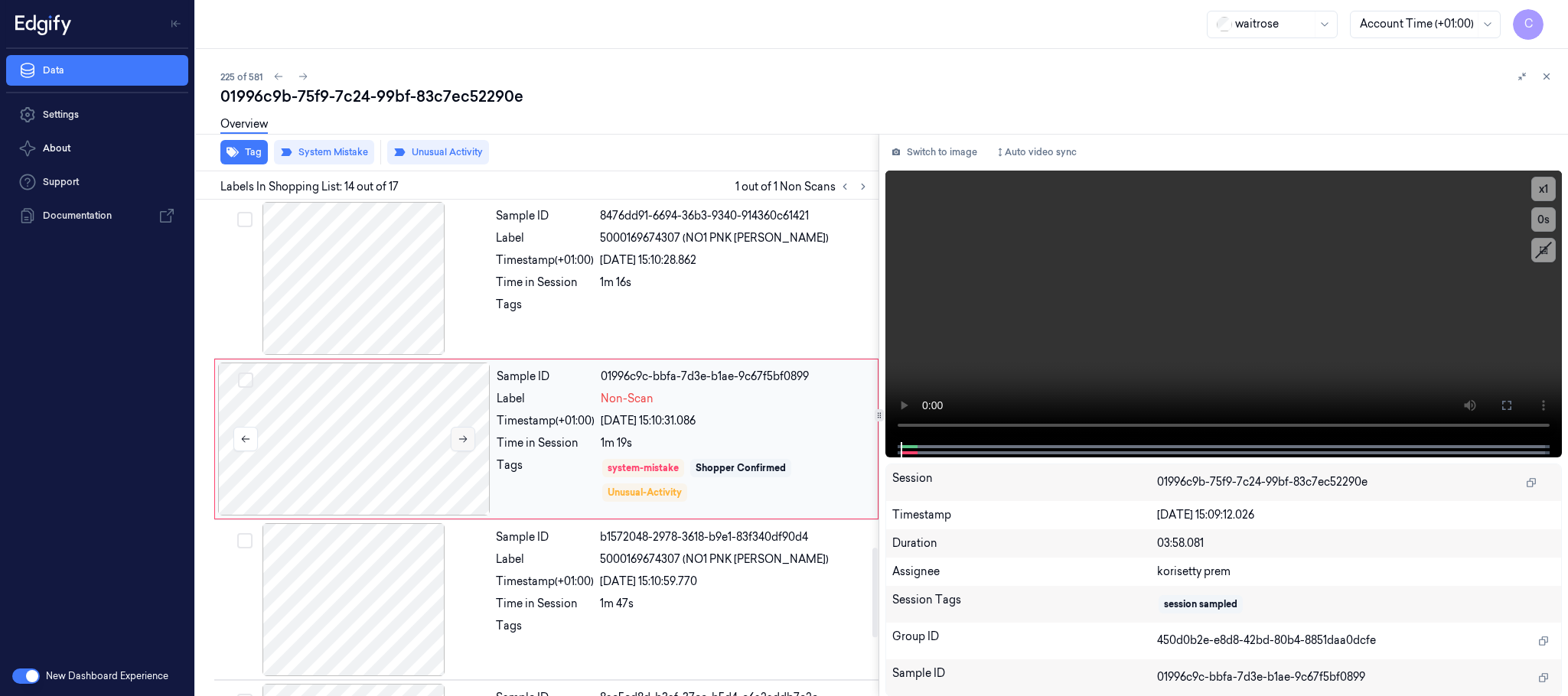
click at [460, 444] on icon at bounding box center [463, 439] width 11 height 11
click at [465, 443] on icon at bounding box center [463, 439] width 8 height 7
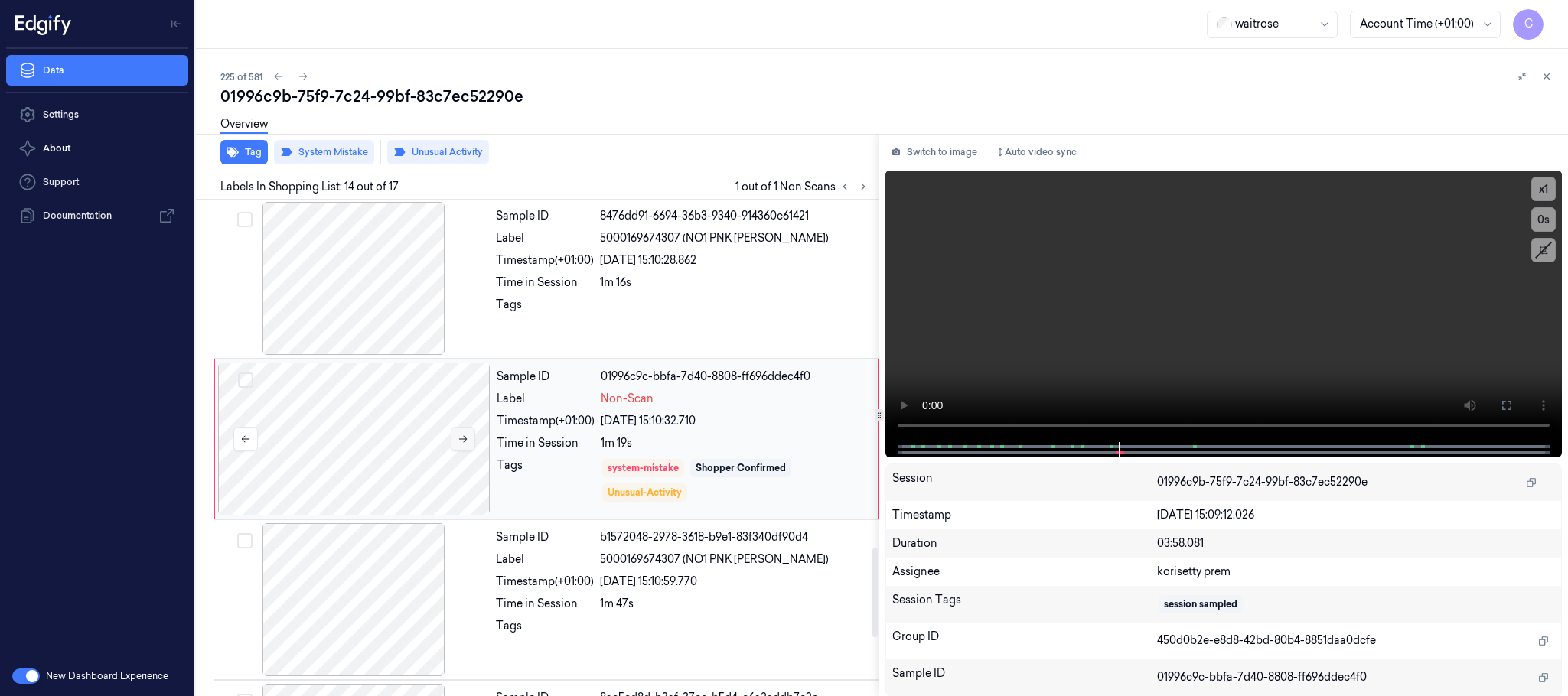
click at [465, 443] on icon at bounding box center [463, 439] width 8 height 7
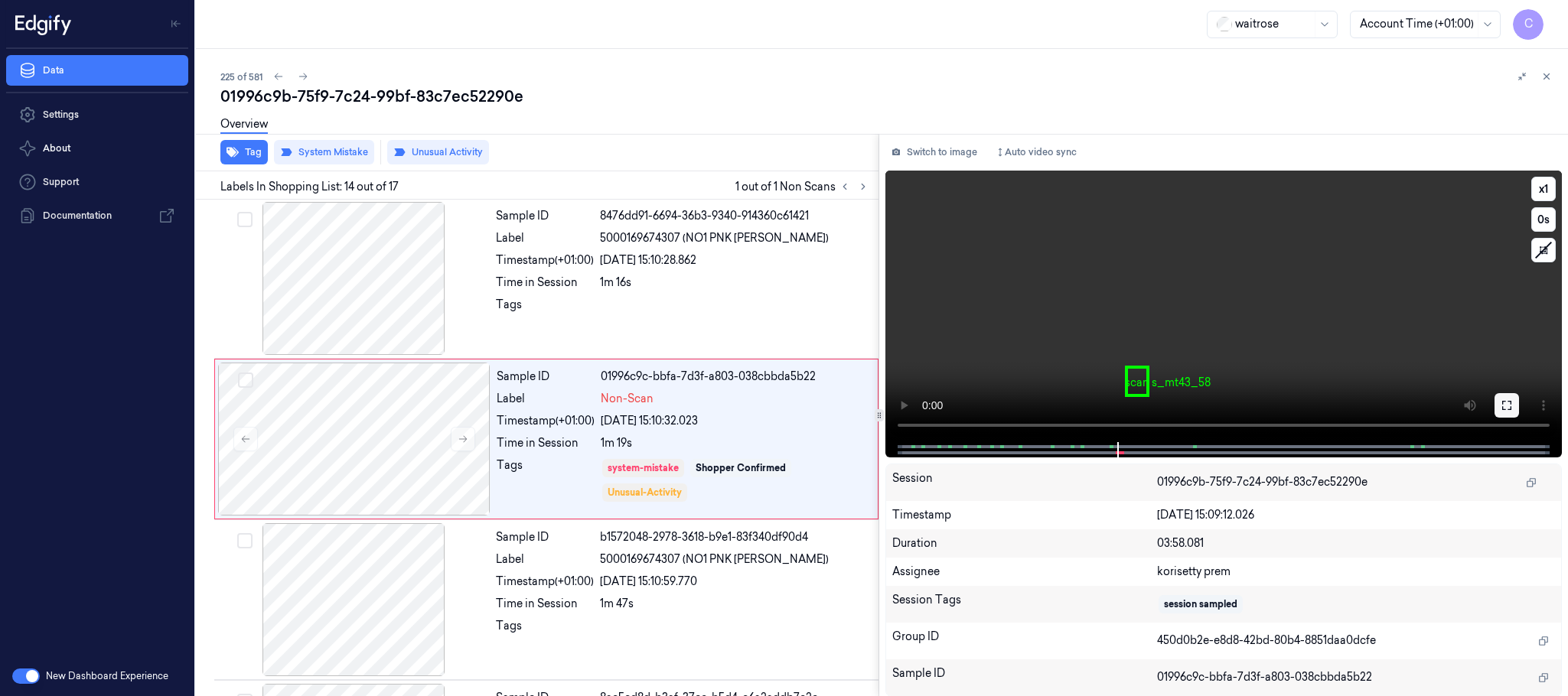
click at [1502, 401] on icon at bounding box center [1507, 405] width 9 height 9
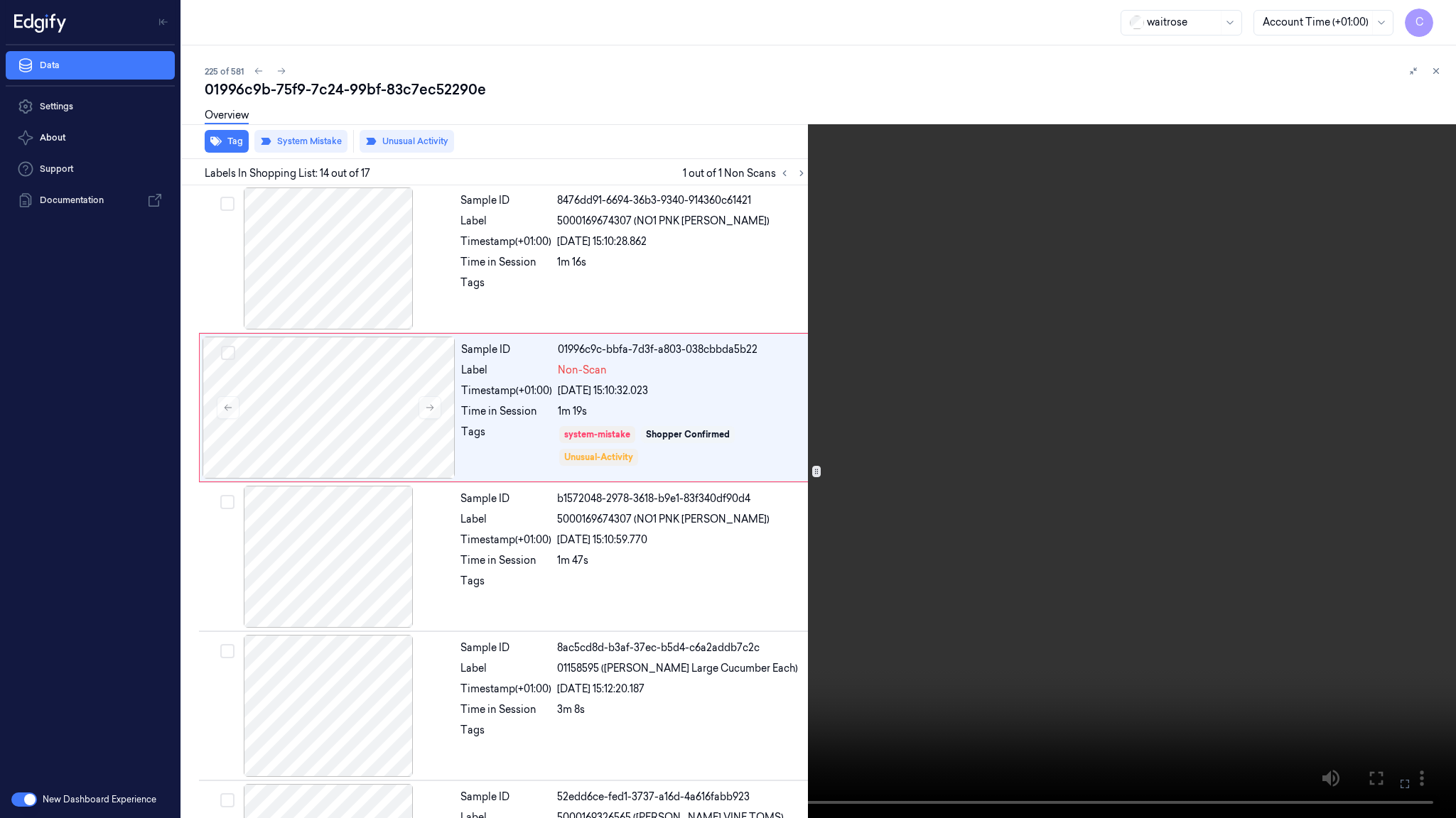
click at [874, 486] on video at bounding box center [728, 409] width 1456 height 818
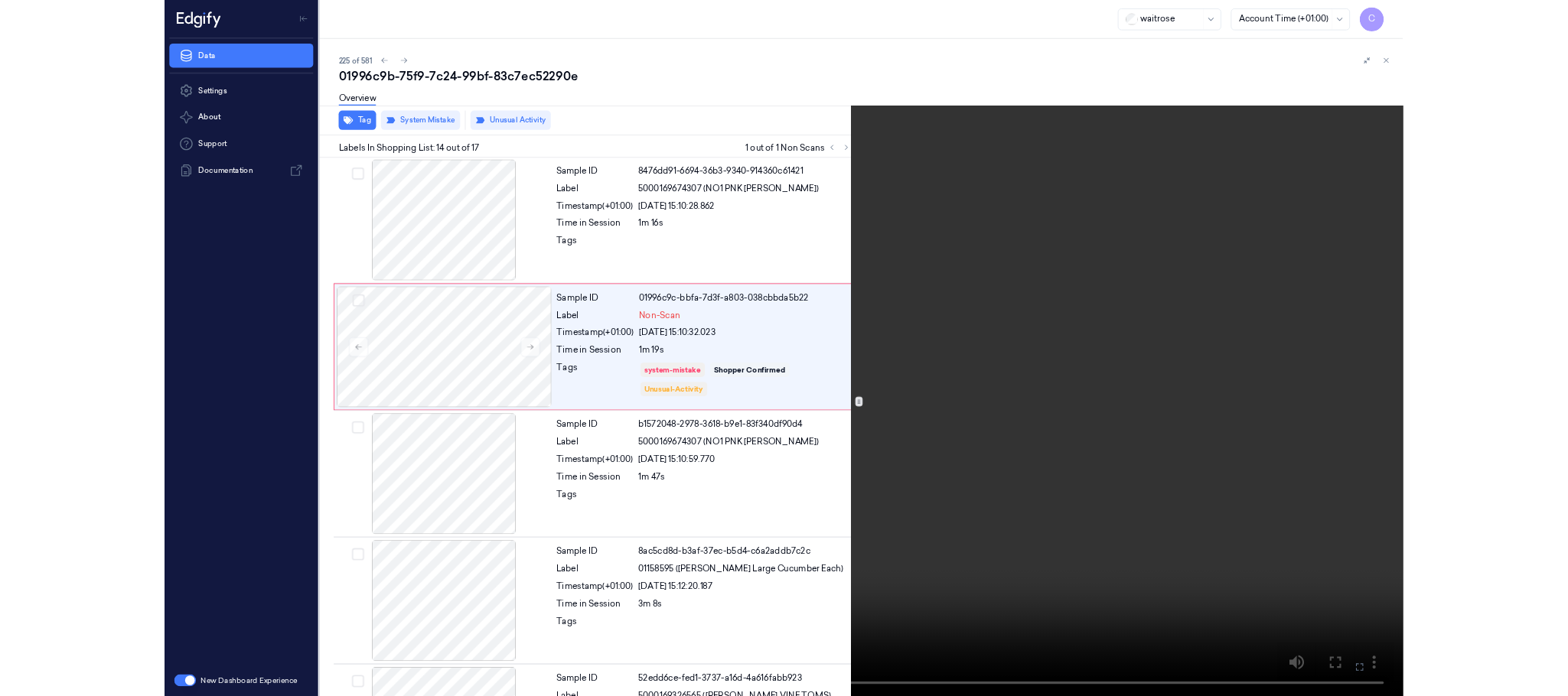
scroll to position [1836, 0]
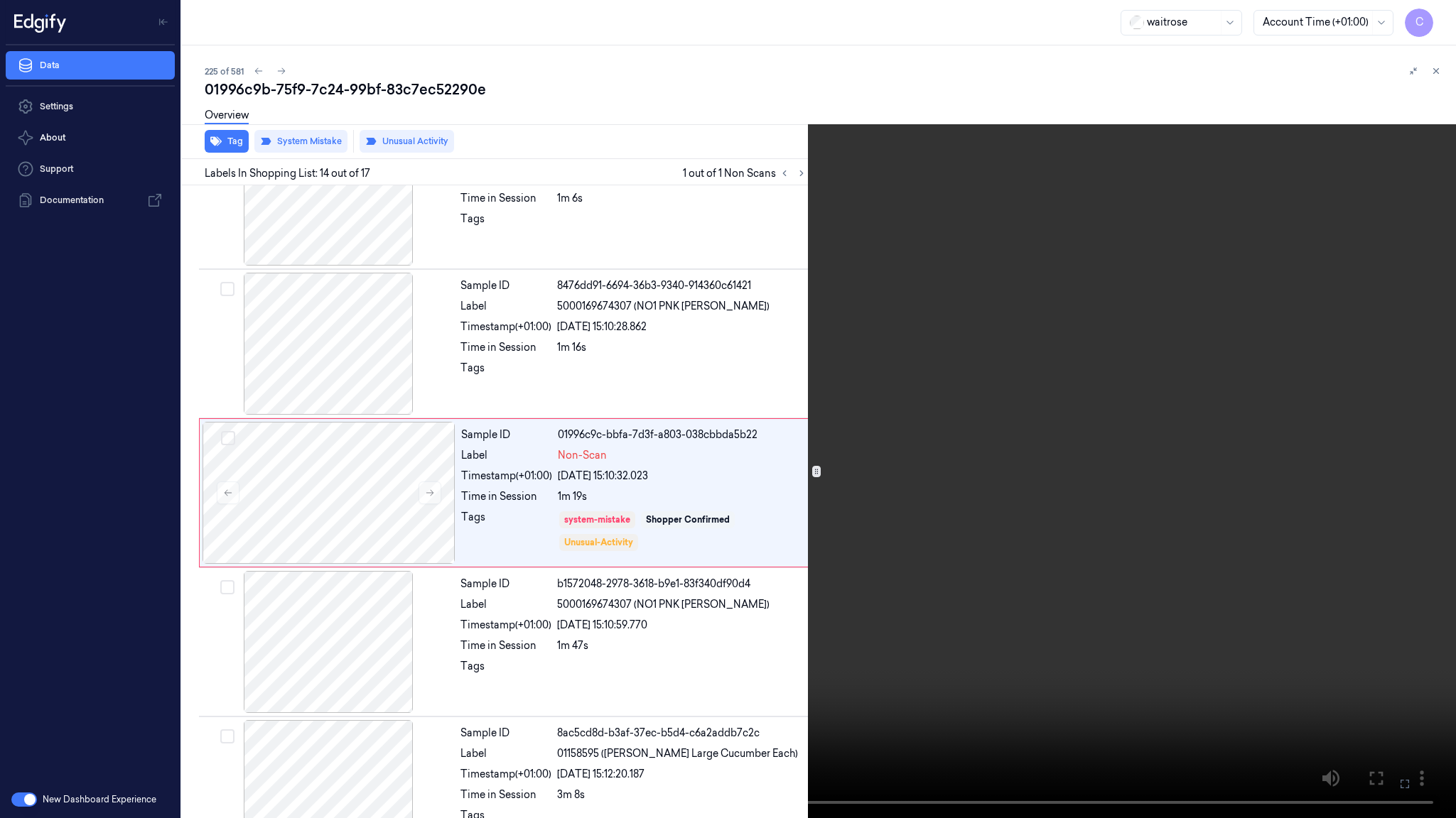
click at [789, 519] on video at bounding box center [728, 409] width 1456 height 818
click at [766, 448] on video at bounding box center [728, 409] width 1456 height 818
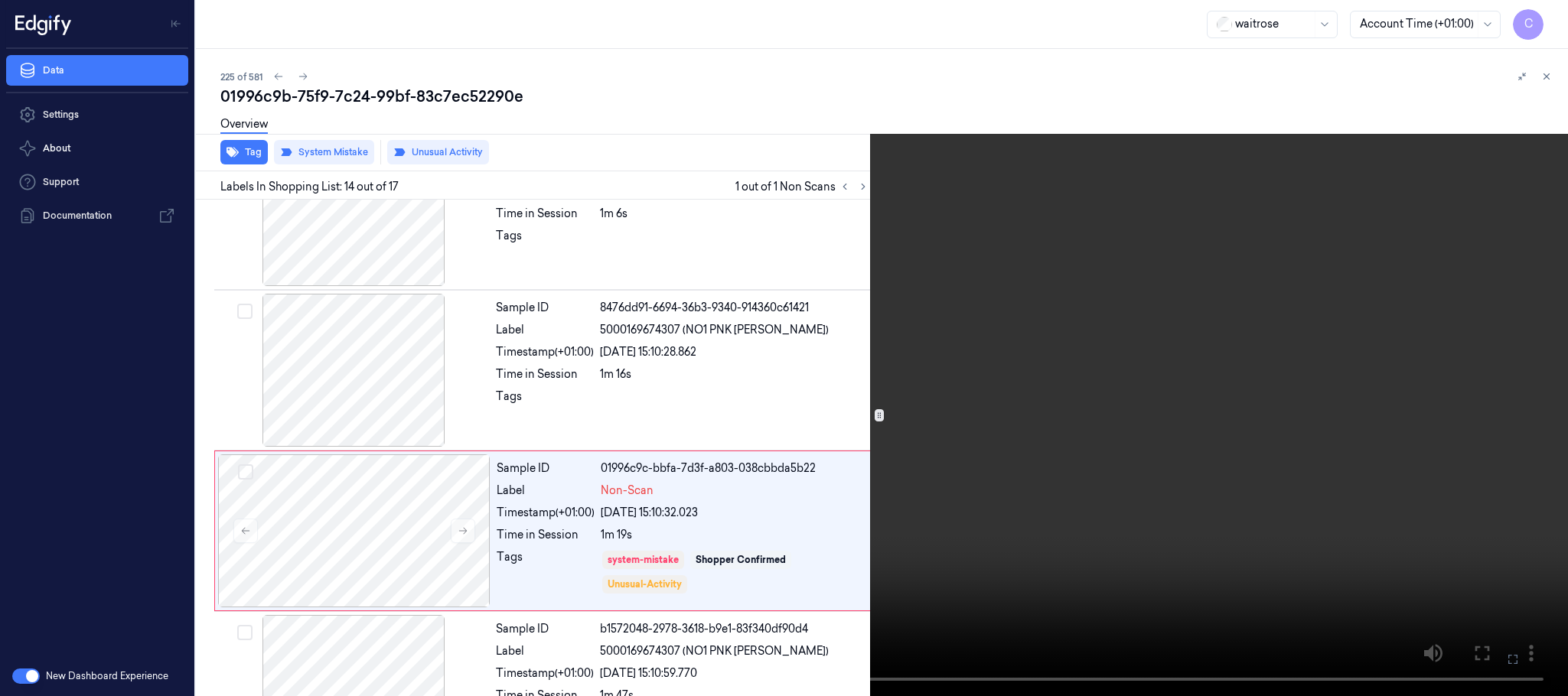
click at [1166, 298] on video at bounding box center [784, 348] width 1568 height 696
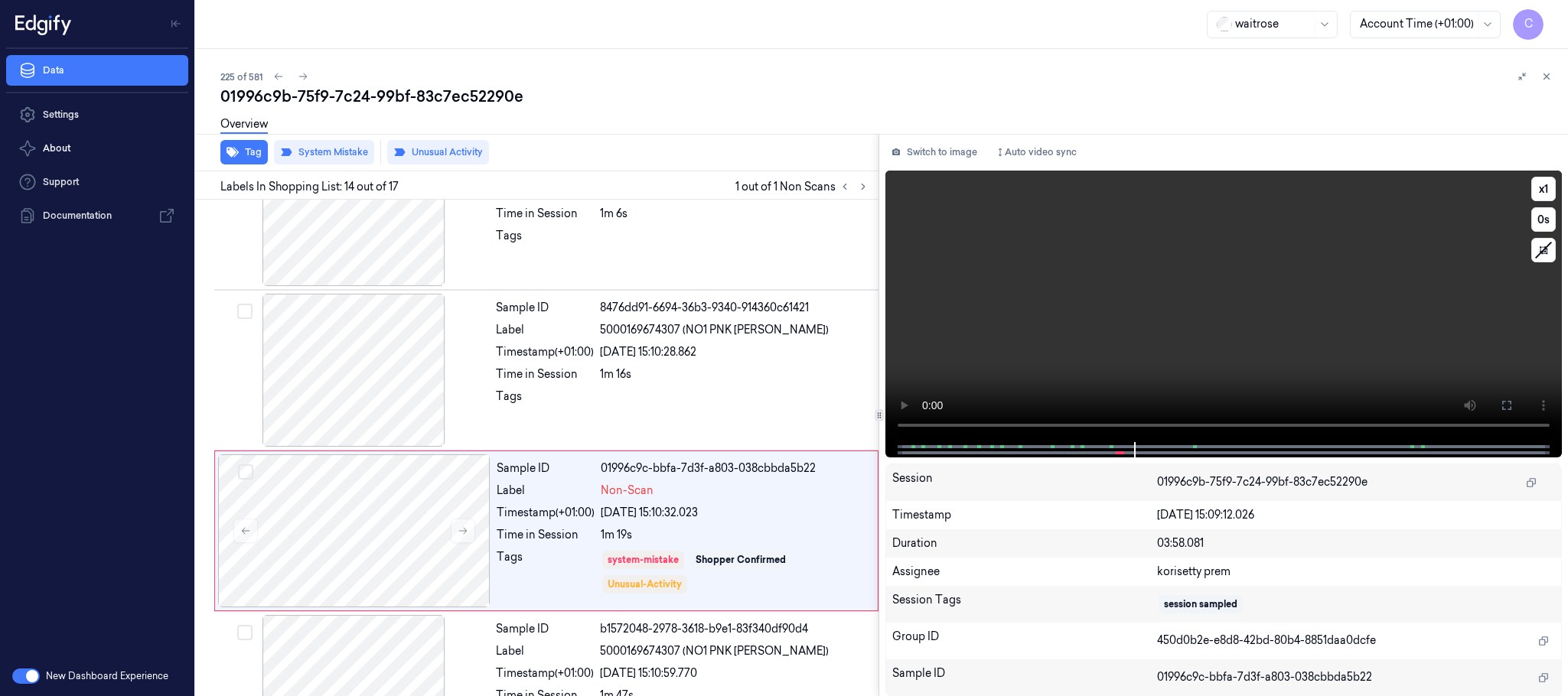
click at [1166, 298] on video at bounding box center [1222, 306] width 676 height 272
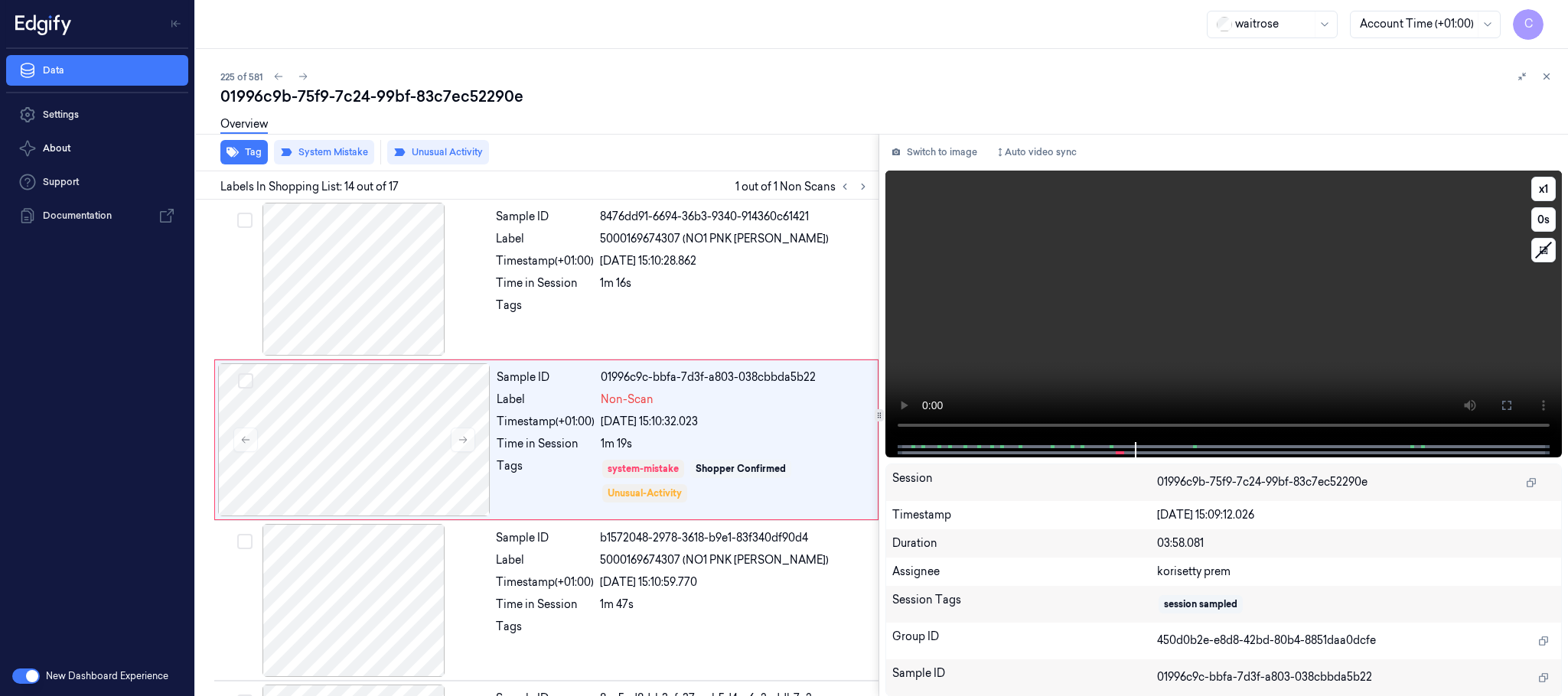
scroll to position [1927, 0]
click at [1089, 336] on video at bounding box center [1222, 306] width 676 height 272
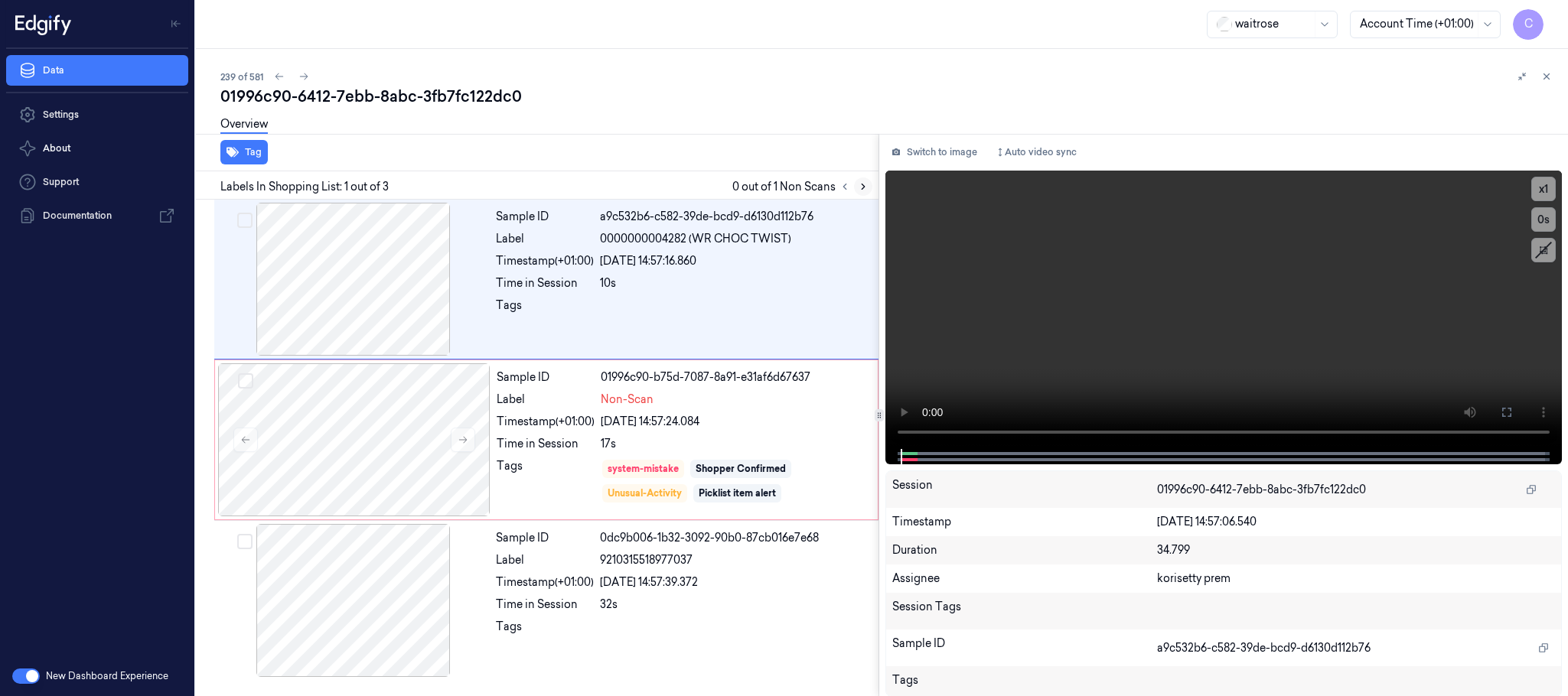
click at [861, 186] on icon at bounding box center [863, 186] width 11 height 11
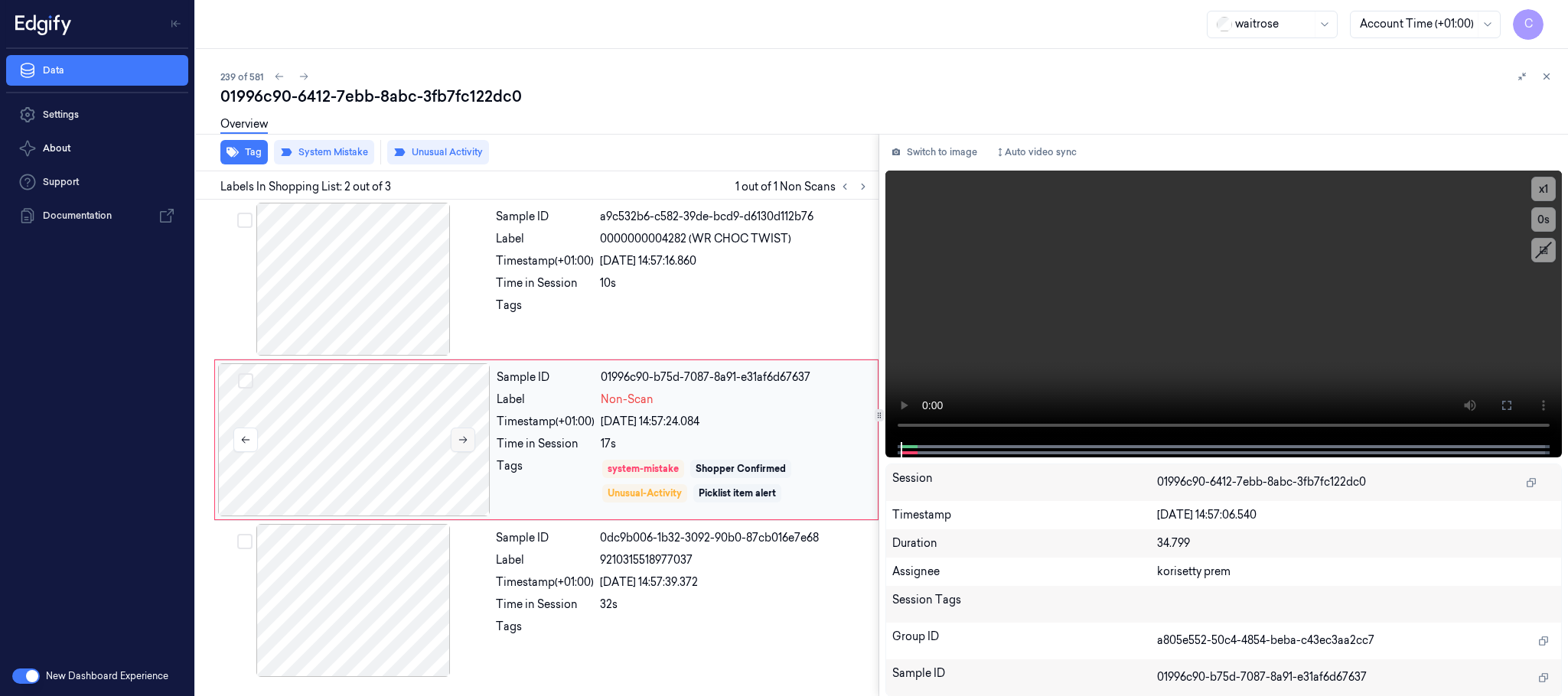
click at [455, 436] on button at bounding box center [463, 439] width 25 height 25
click at [461, 446] on button at bounding box center [463, 439] width 25 height 25
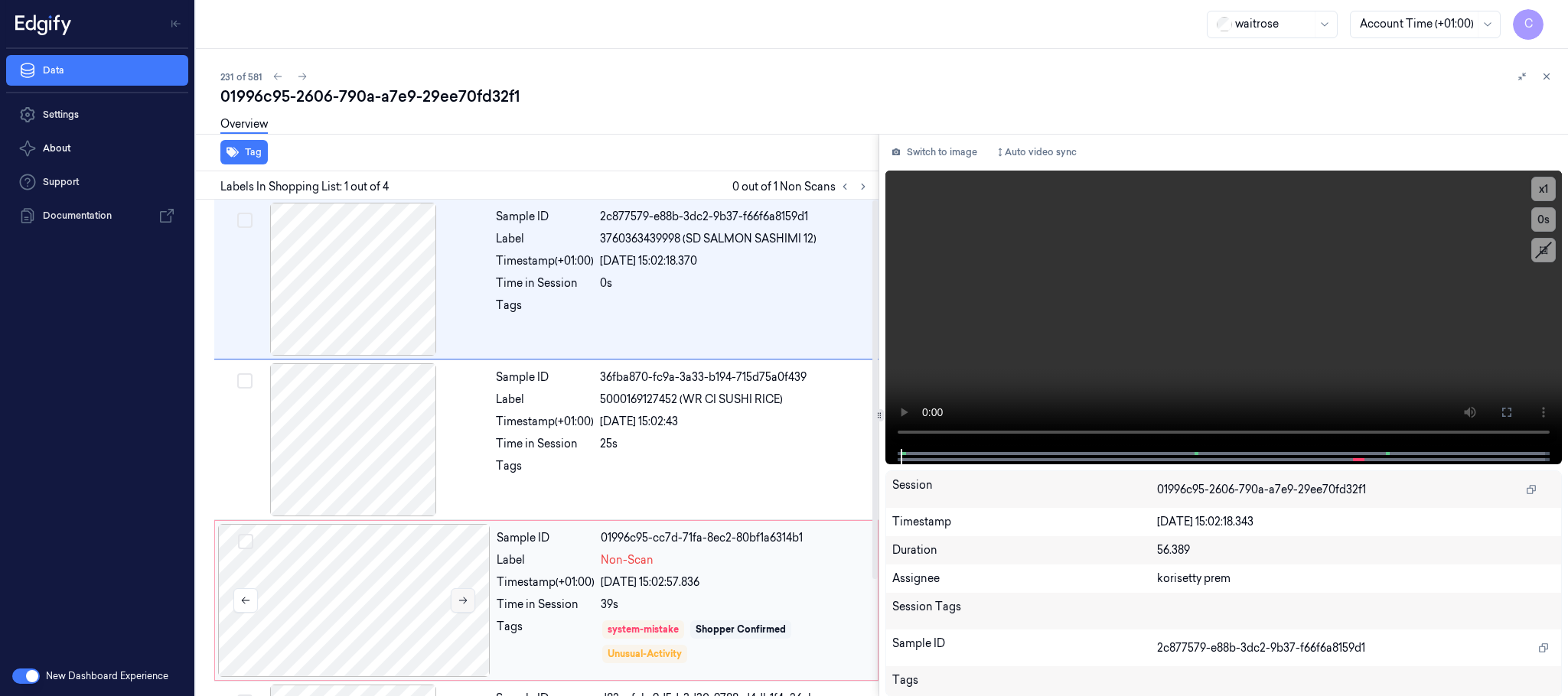
click at [462, 604] on icon at bounding box center [463, 600] width 11 height 11
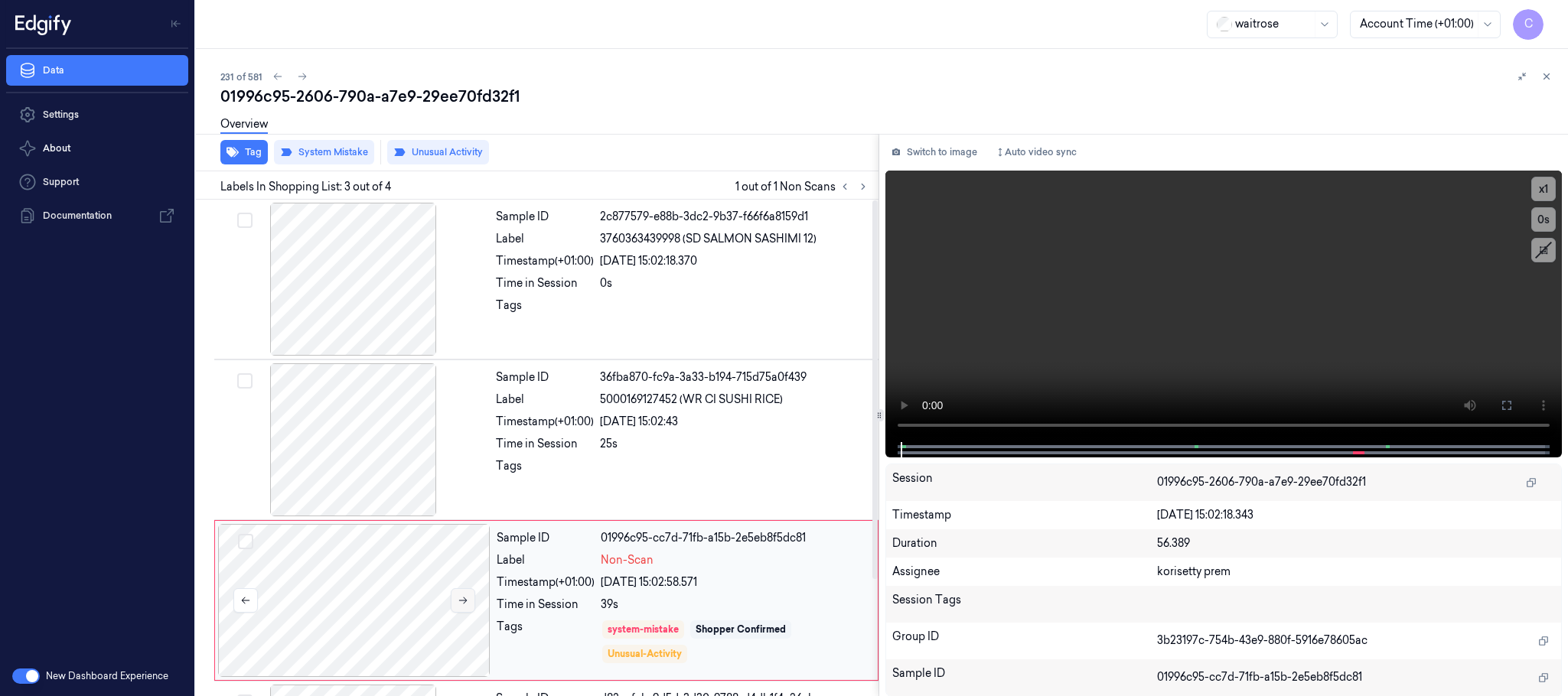
scroll to position [152, 0]
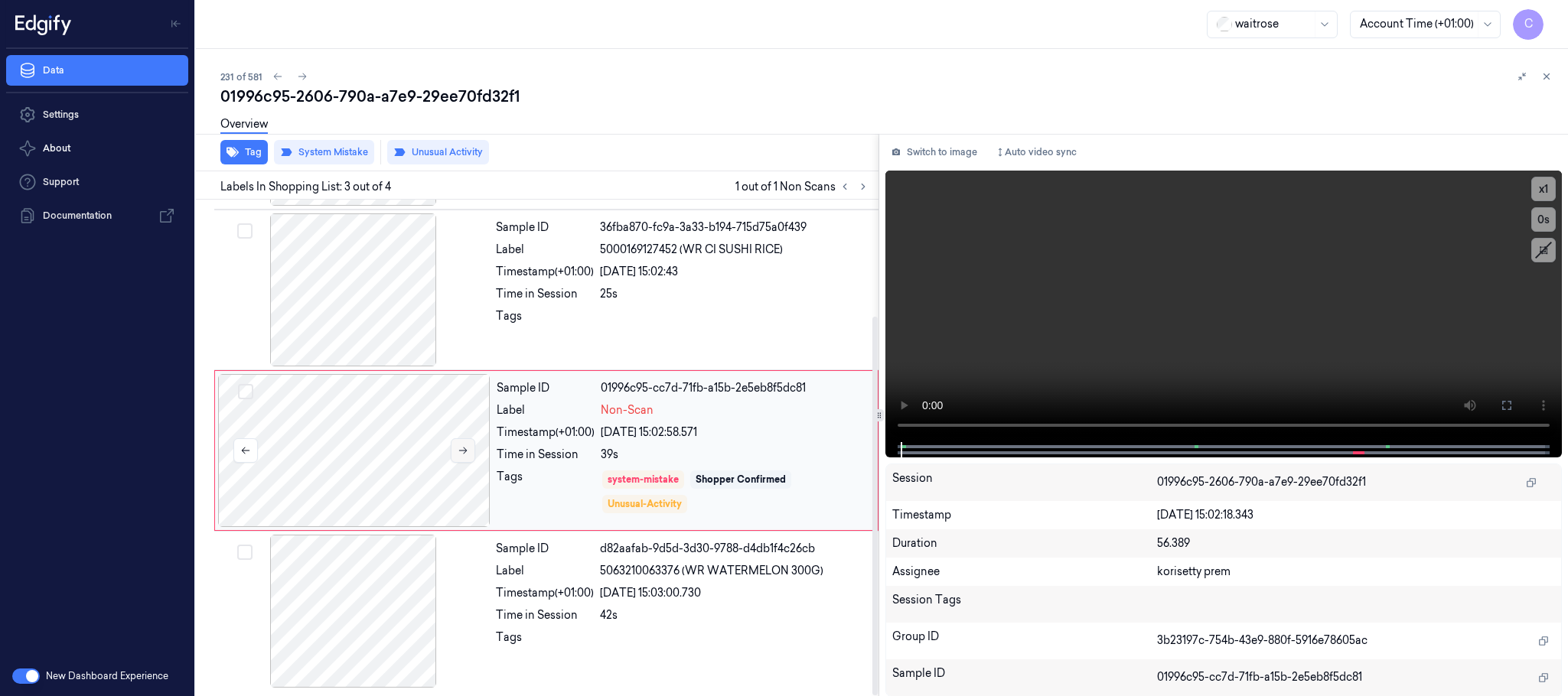
click at [461, 455] on icon at bounding box center [463, 450] width 11 height 11
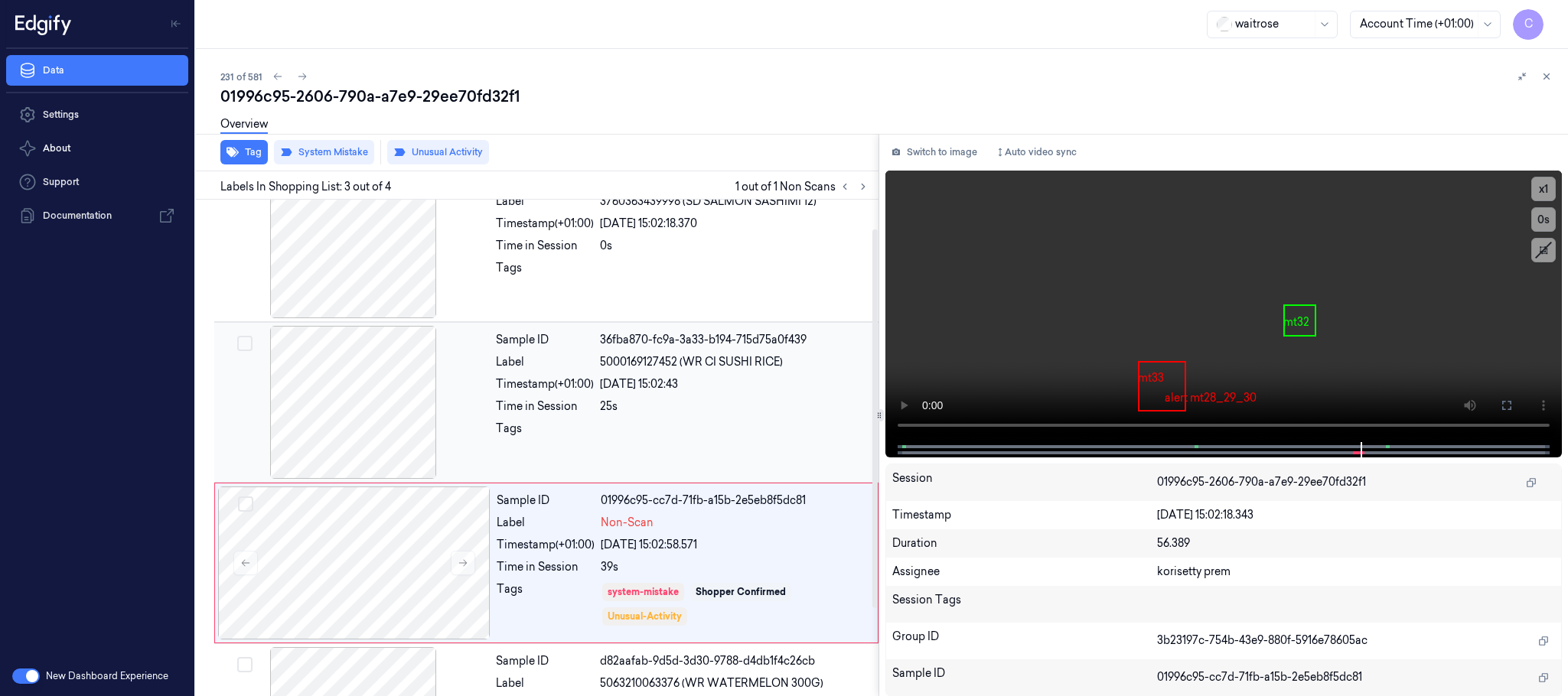
click at [363, 425] on div at bounding box center [354, 402] width 273 height 153
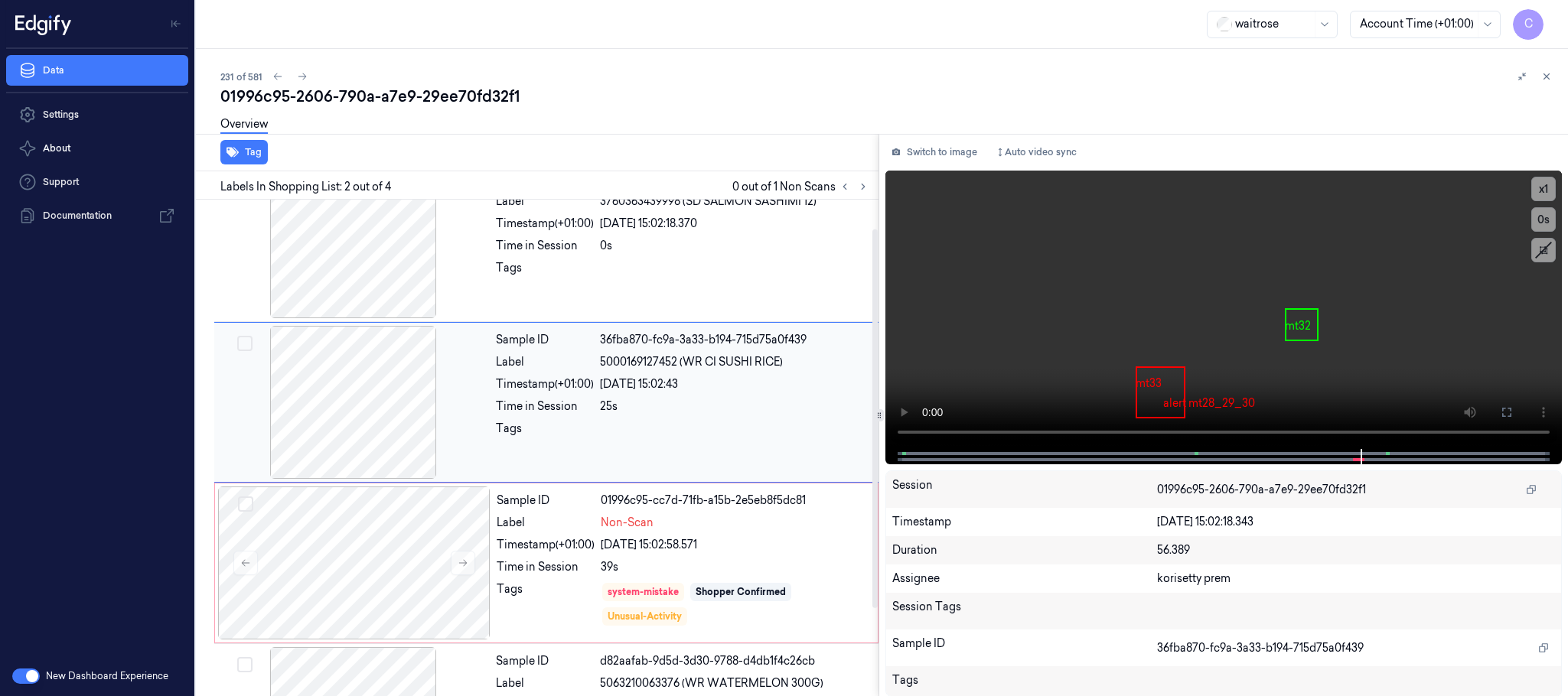
scroll to position [0, 0]
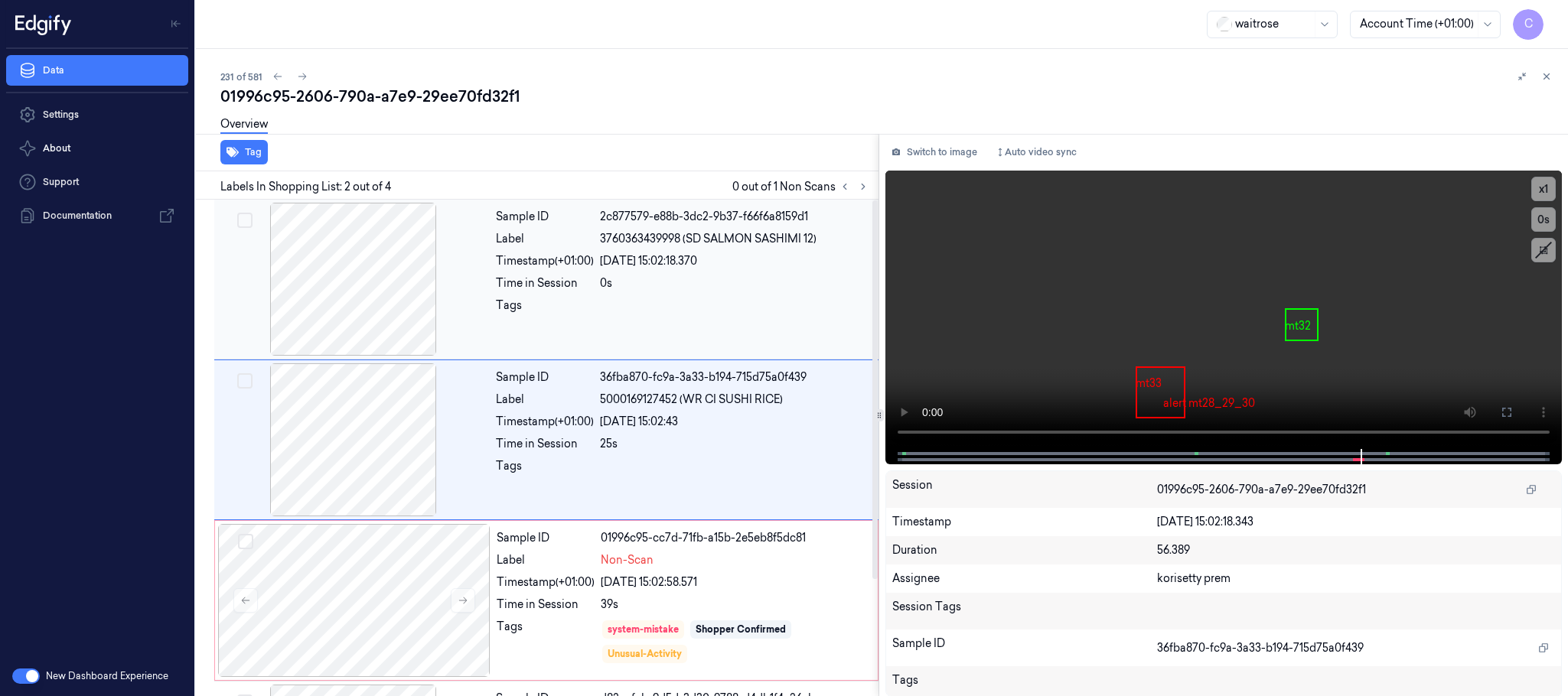
click at [367, 317] on div at bounding box center [354, 279] width 273 height 153
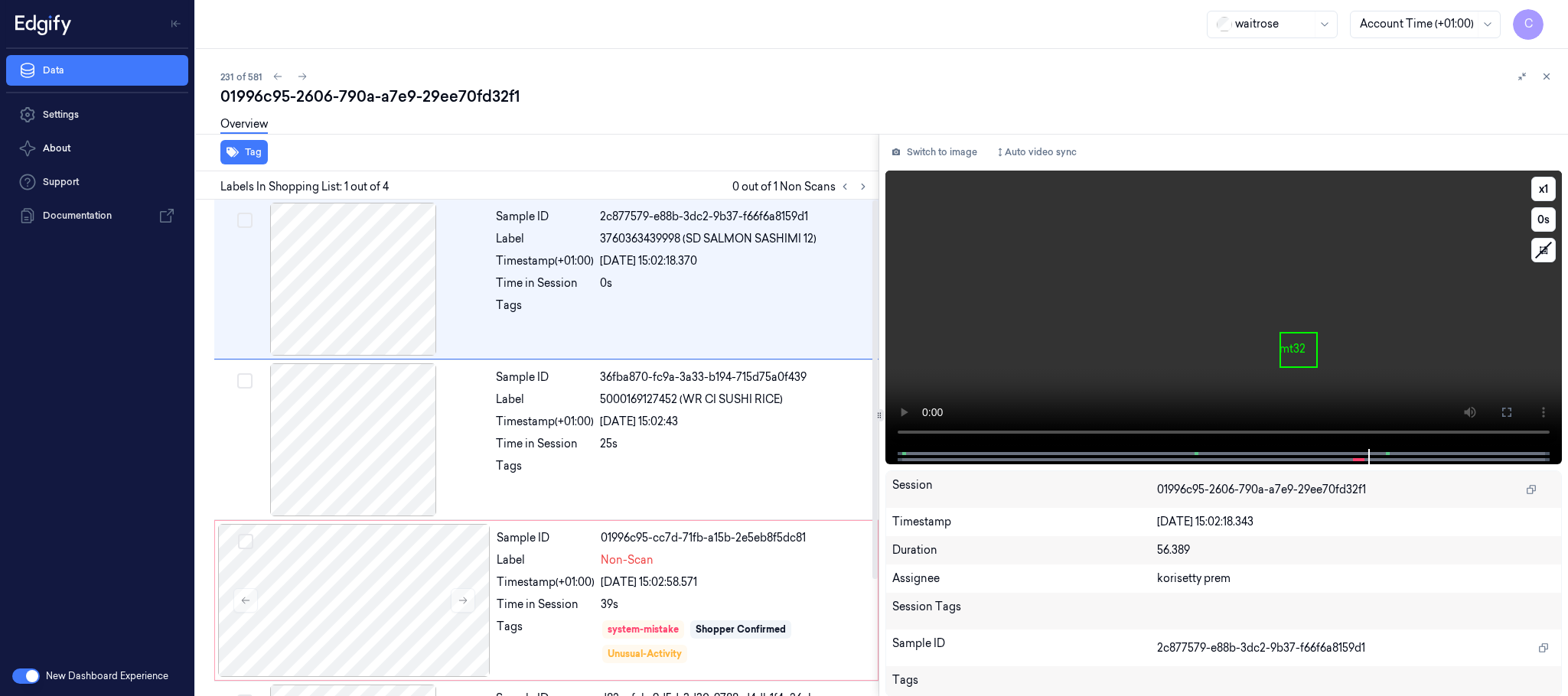
click at [1162, 350] on video at bounding box center [1222, 309] width 676 height 278
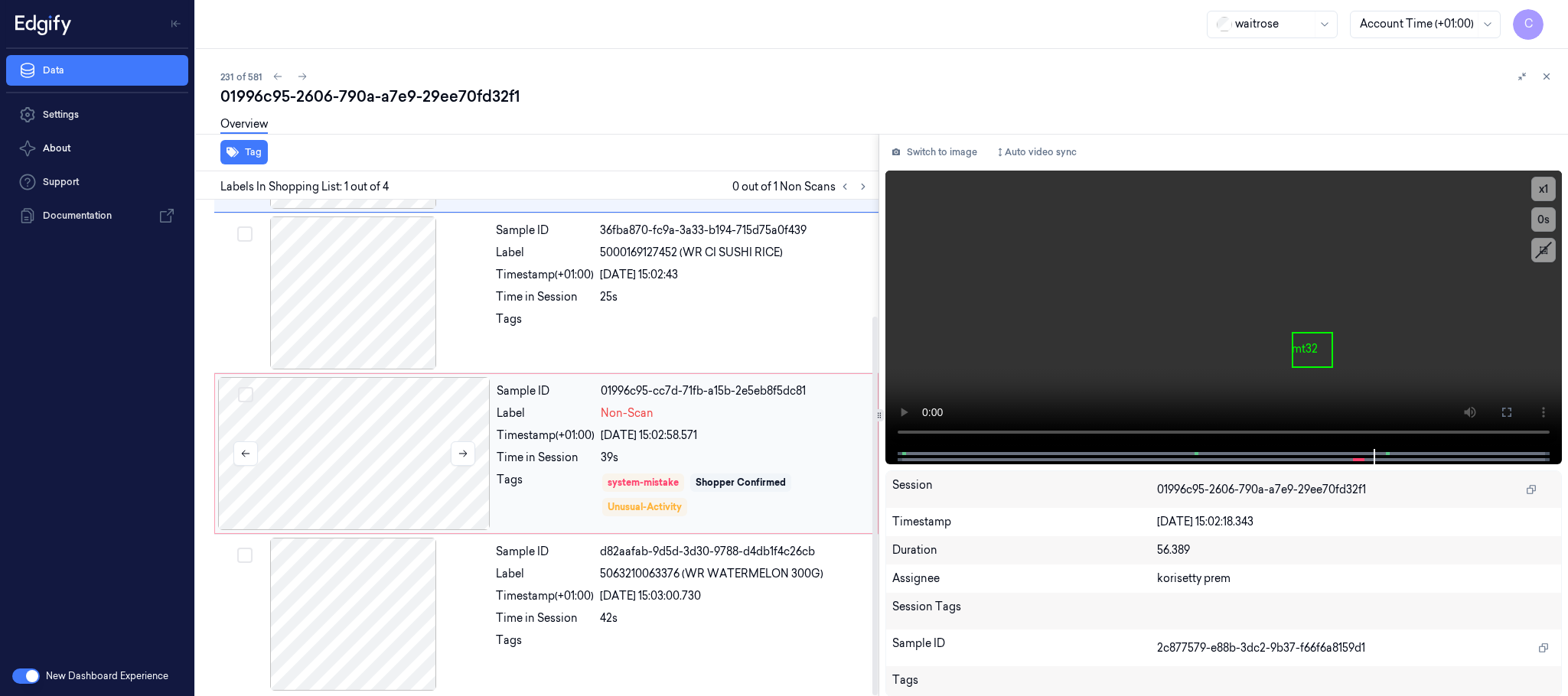
scroll to position [152, 0]
click at [430, 379] on div at bounding box center [354, 450] width 273 height 153
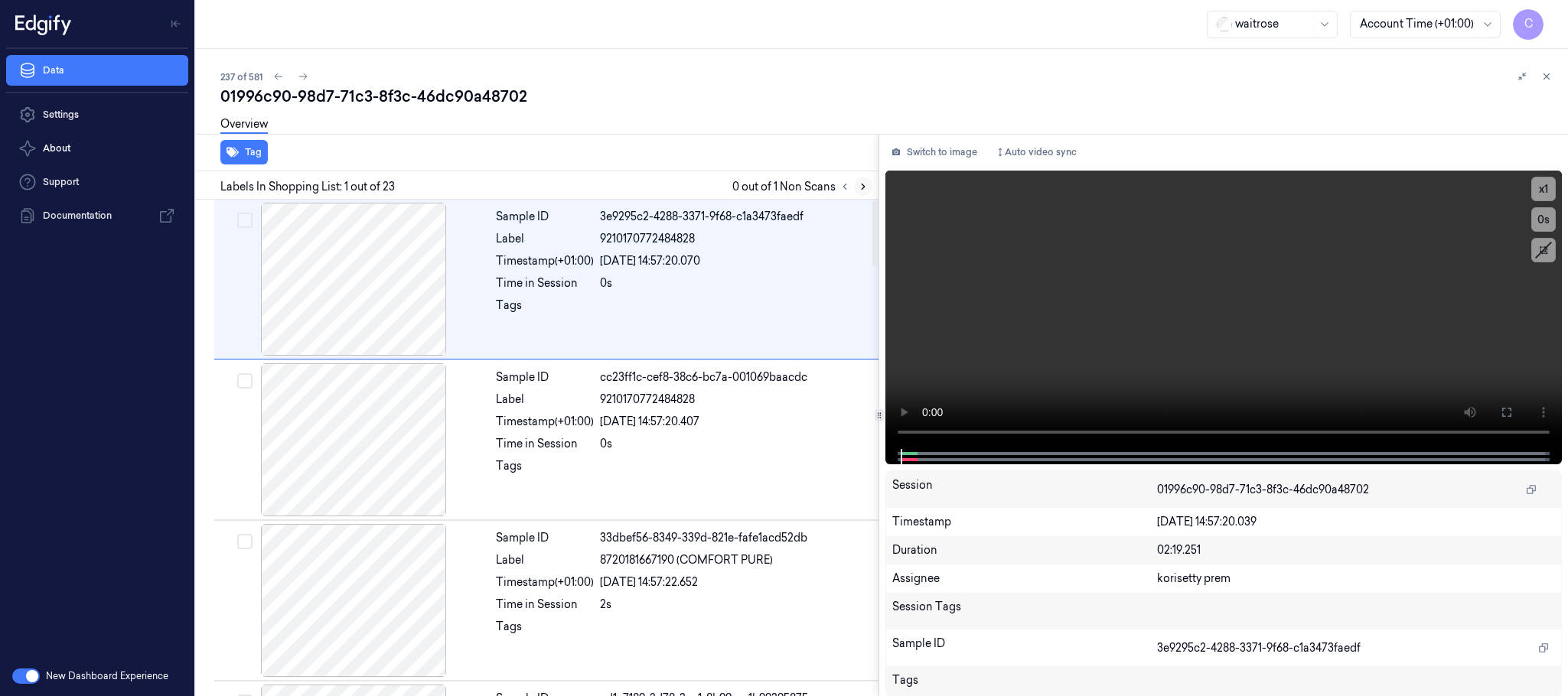
click at [859, 186] on icon at bounding box center [863, 186] width 11 height 11
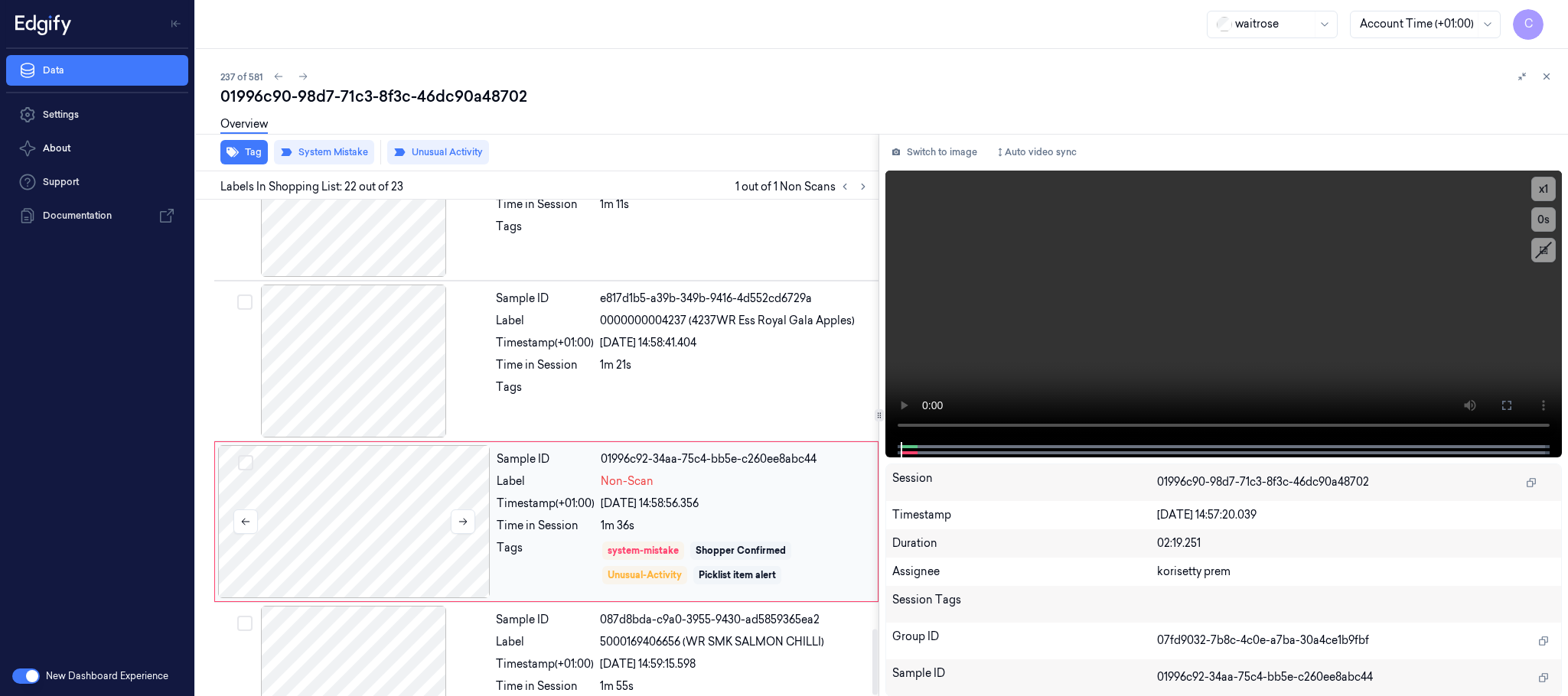
scroll to position [3216, 0]
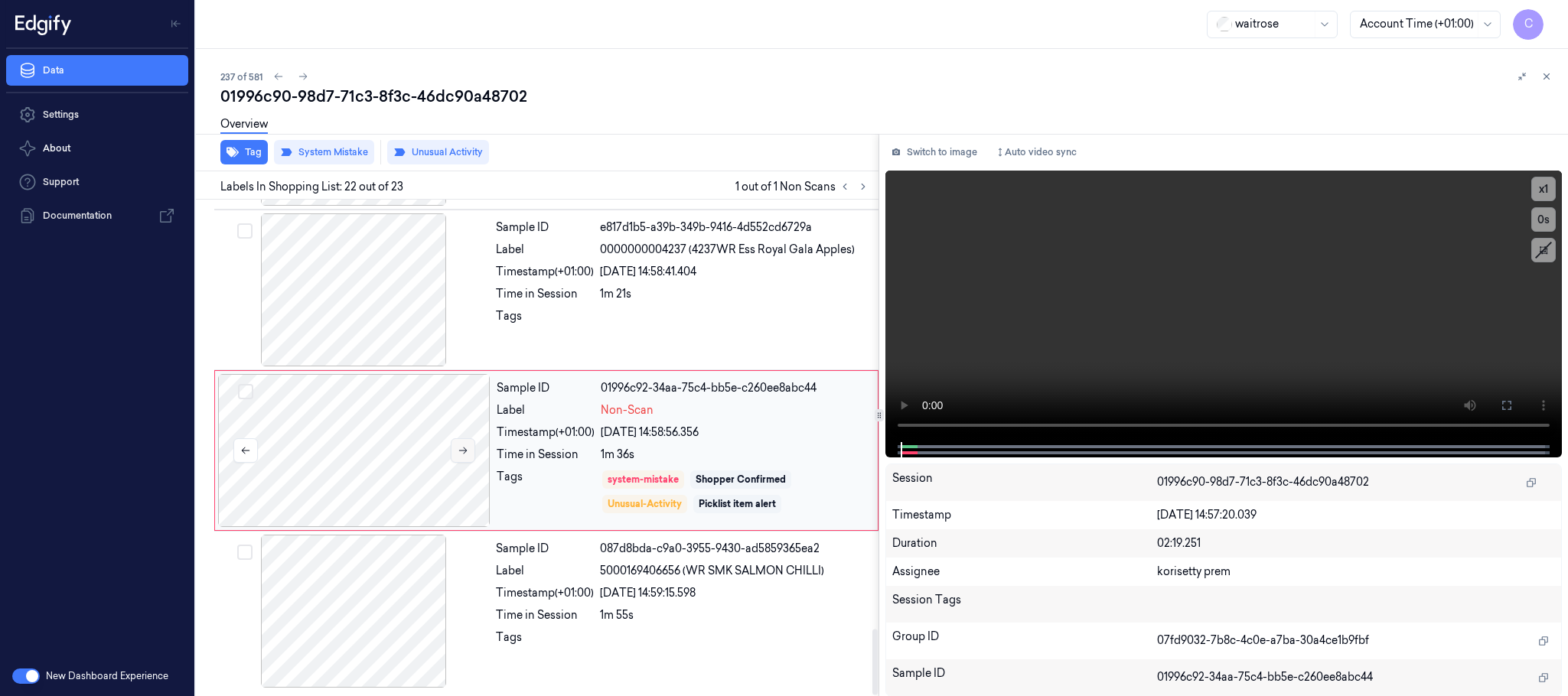
click at [460, 453] on icon at bounding box center [463, 450] width 11 height 11
click at [464, 460] on button at bounding box center [463, 450] width 25 height 25
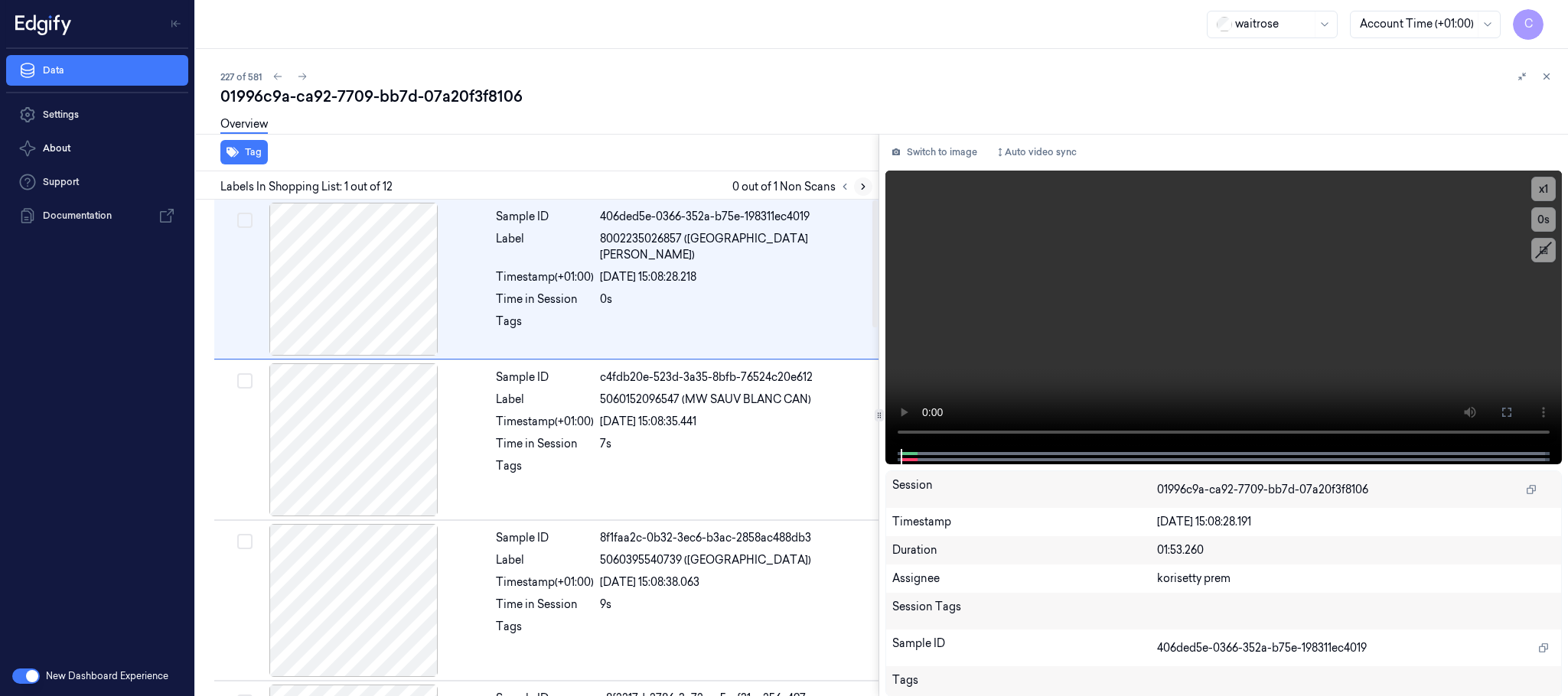
click at [861, 185] on icon at bounding box center [863, 186] width 11 height 11
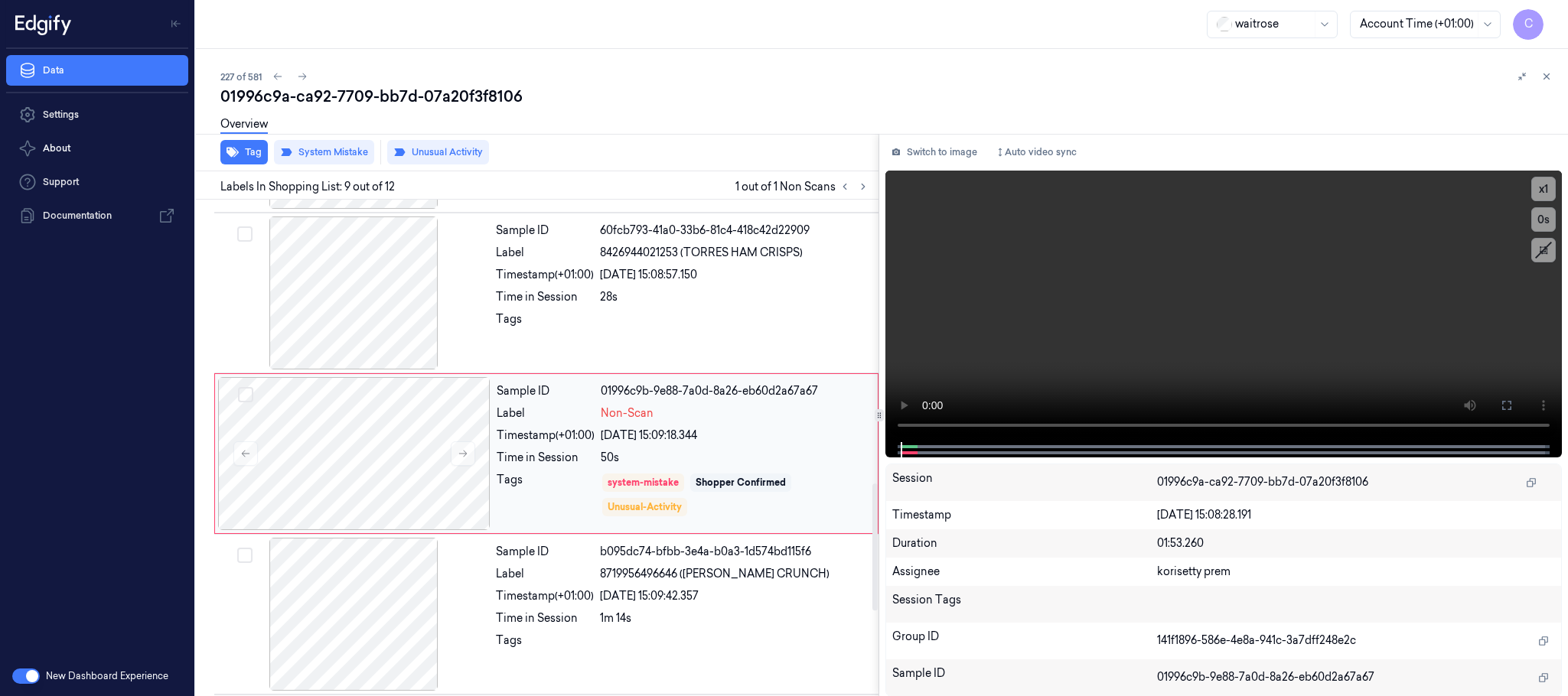
scroll to position [1121, 0]
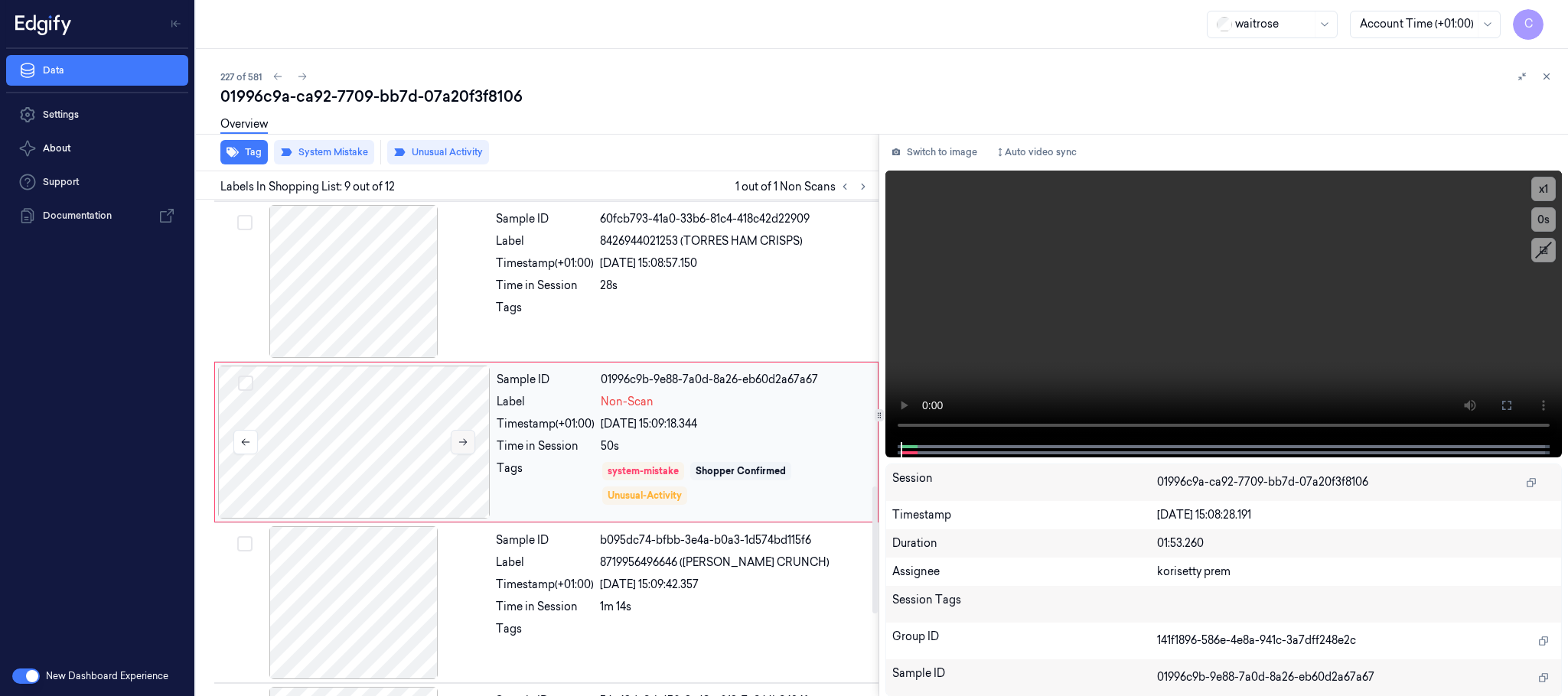
click at [460, 447] on icon at bounding box center [463, 442] width 11 height 11
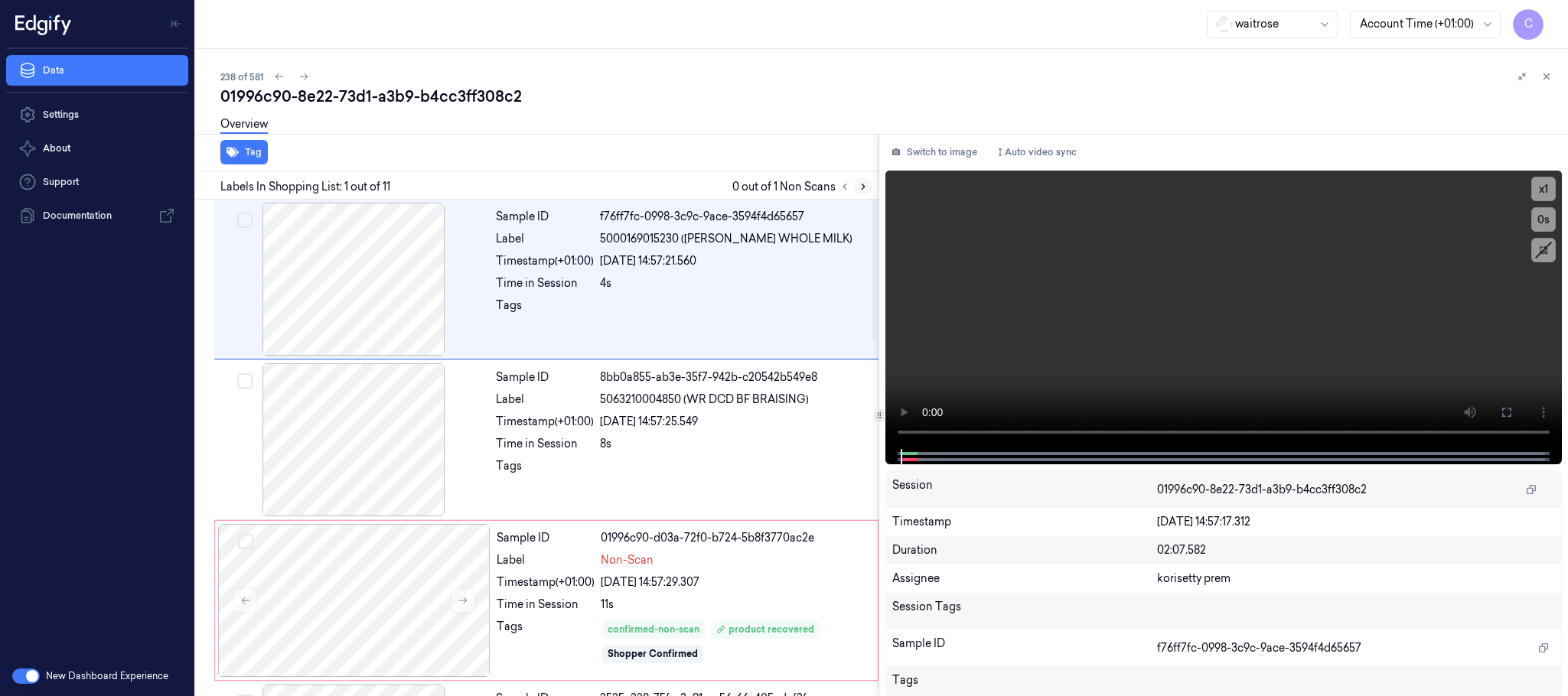
click at [869, 186] on button at bounding box center [863, 186] width 19 height 19
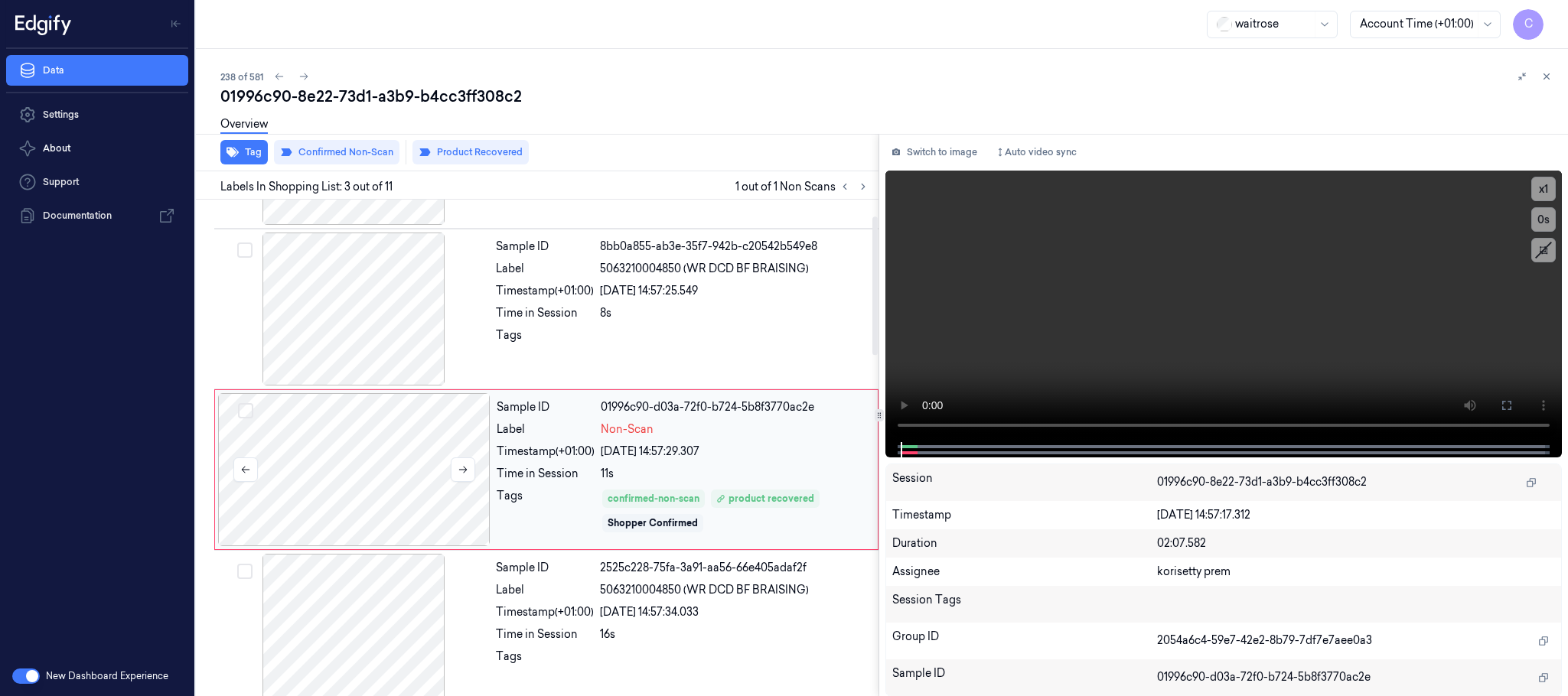
scroll to position [154, 0]
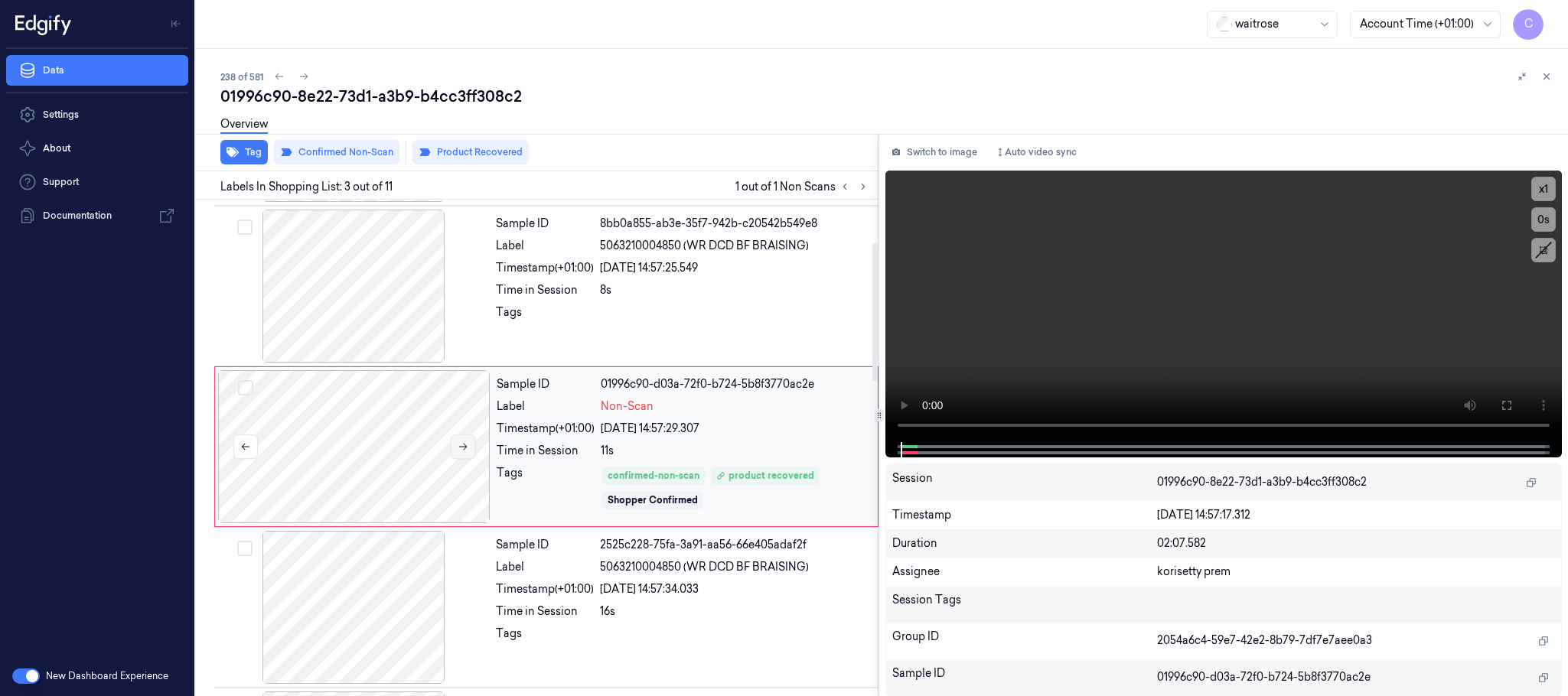
click at [460, 447] on icon at bounding box center [463, 447] width 11 height 11
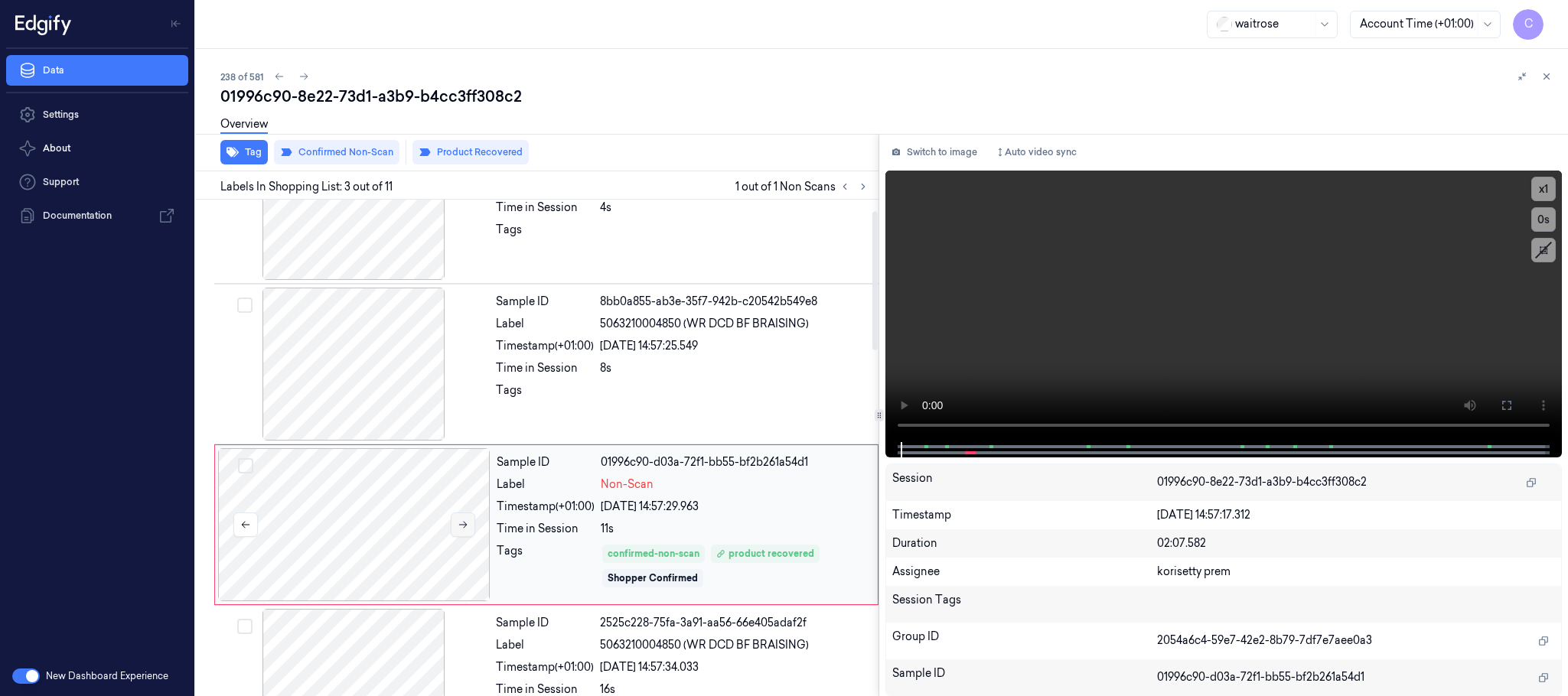
scroll to position [40, 0]
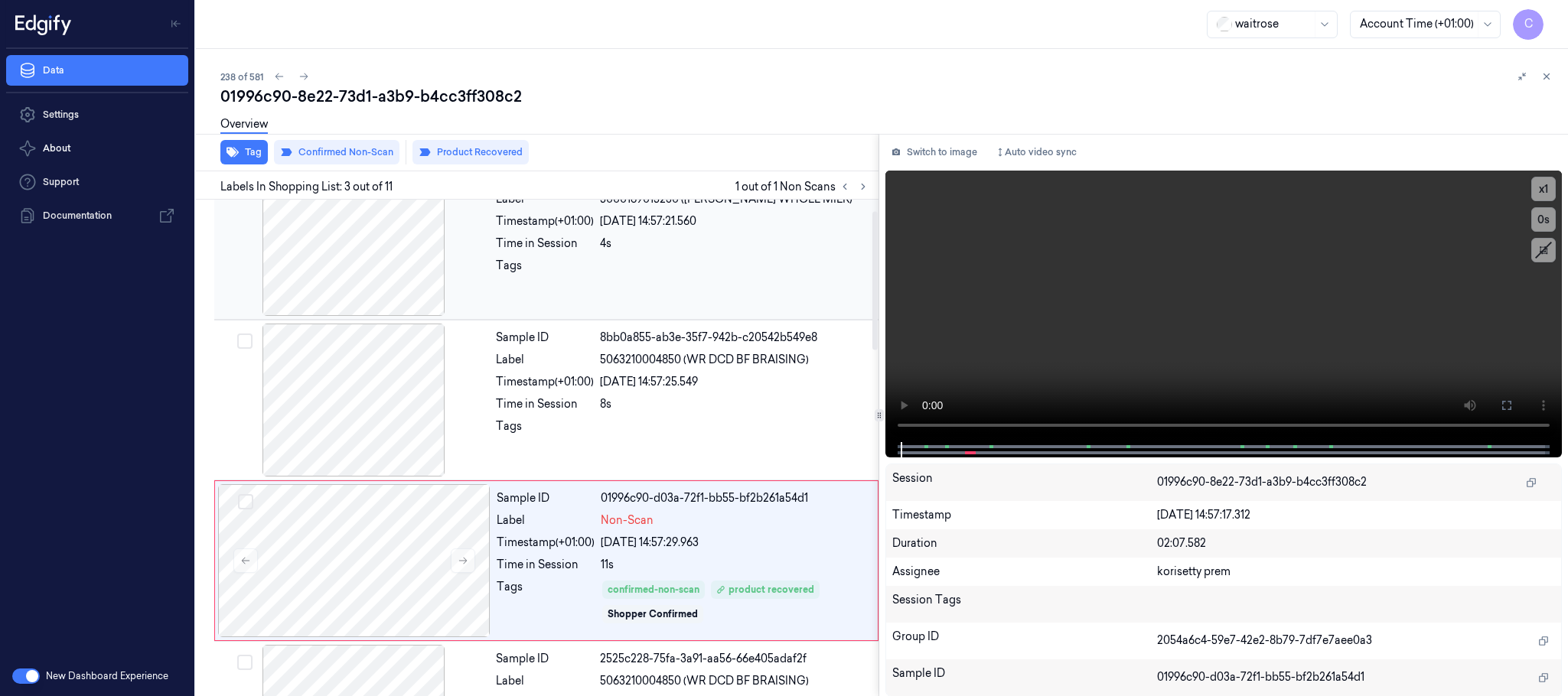
click at [368, 227] on div at bounding box center [354, 239] width 273 height 153
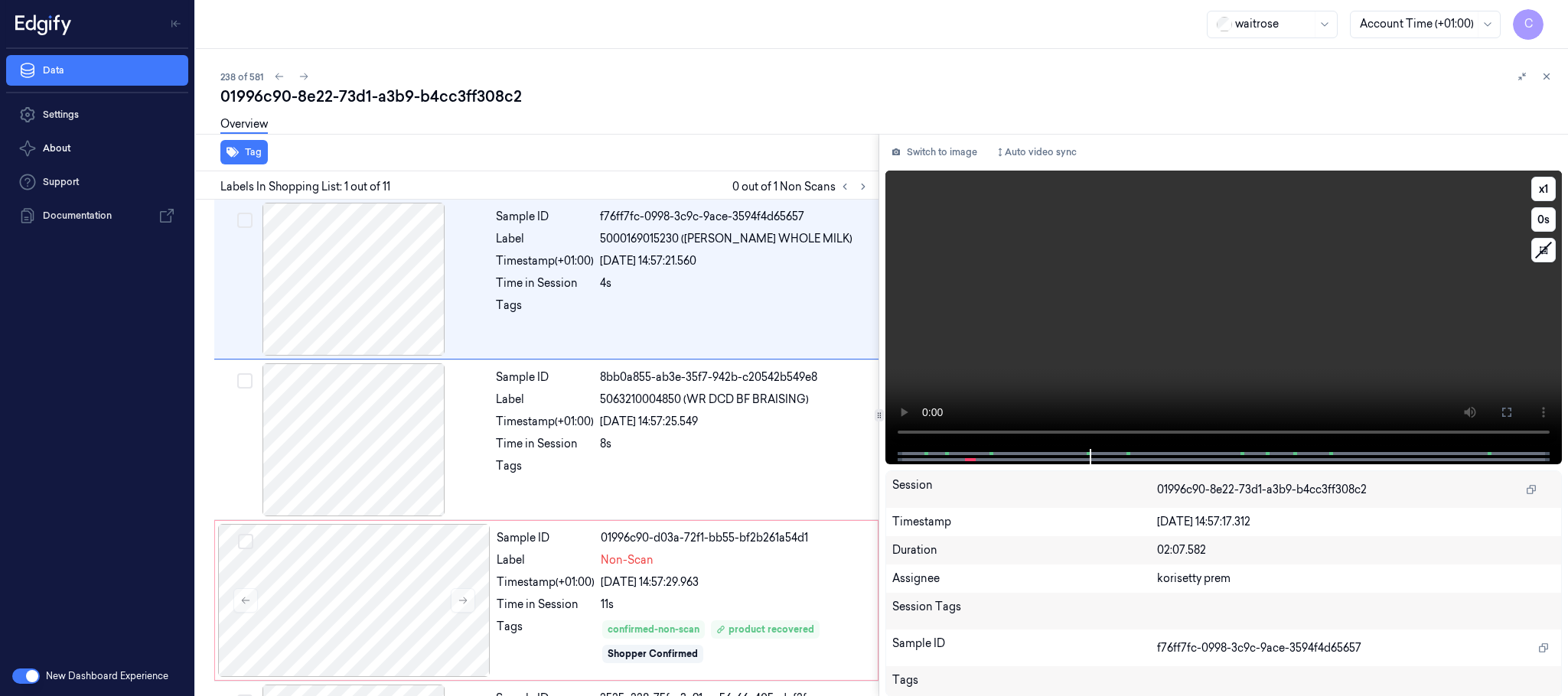
click at [1205, 372] on video at bounding box center [1222, 309] width 676 height 278
drag, startPoint x: 414, startPoint y: 592, endPoint x: 439, endPoint y: 534, distance: 63.2
click at [413, 592] on div at bounding box center [354, 600] width 273 height 153
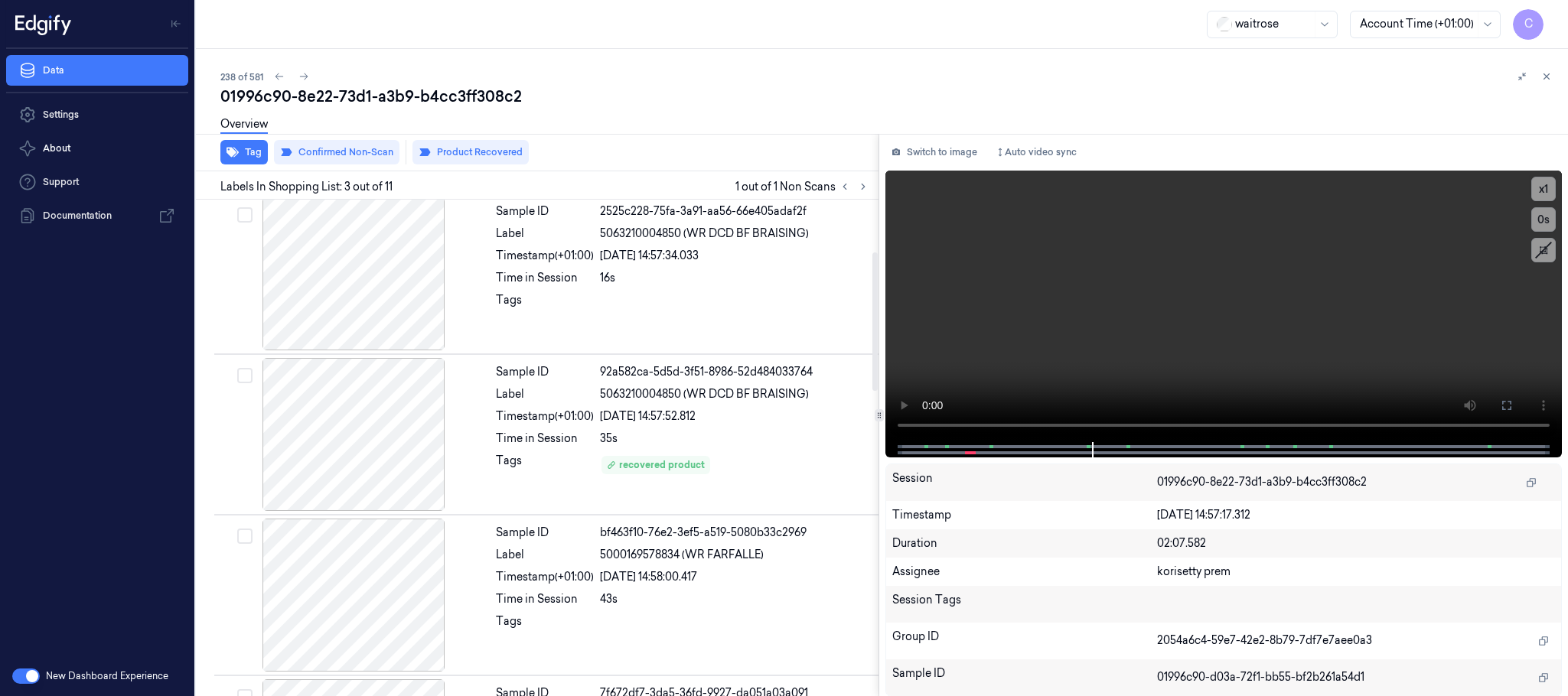
scroll to position [498, 0]
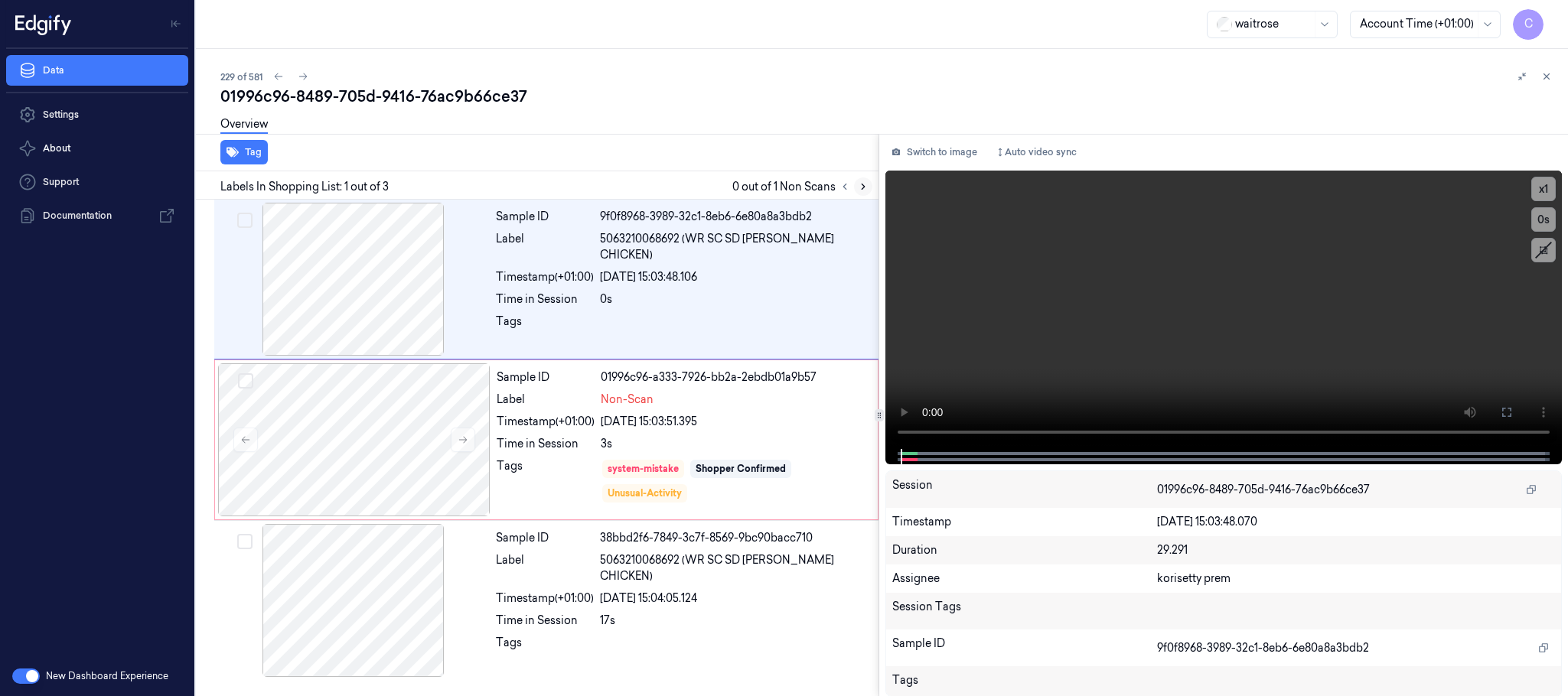
click at [859, 182] on icon at bounding box center [863, 186] width 11 height 11
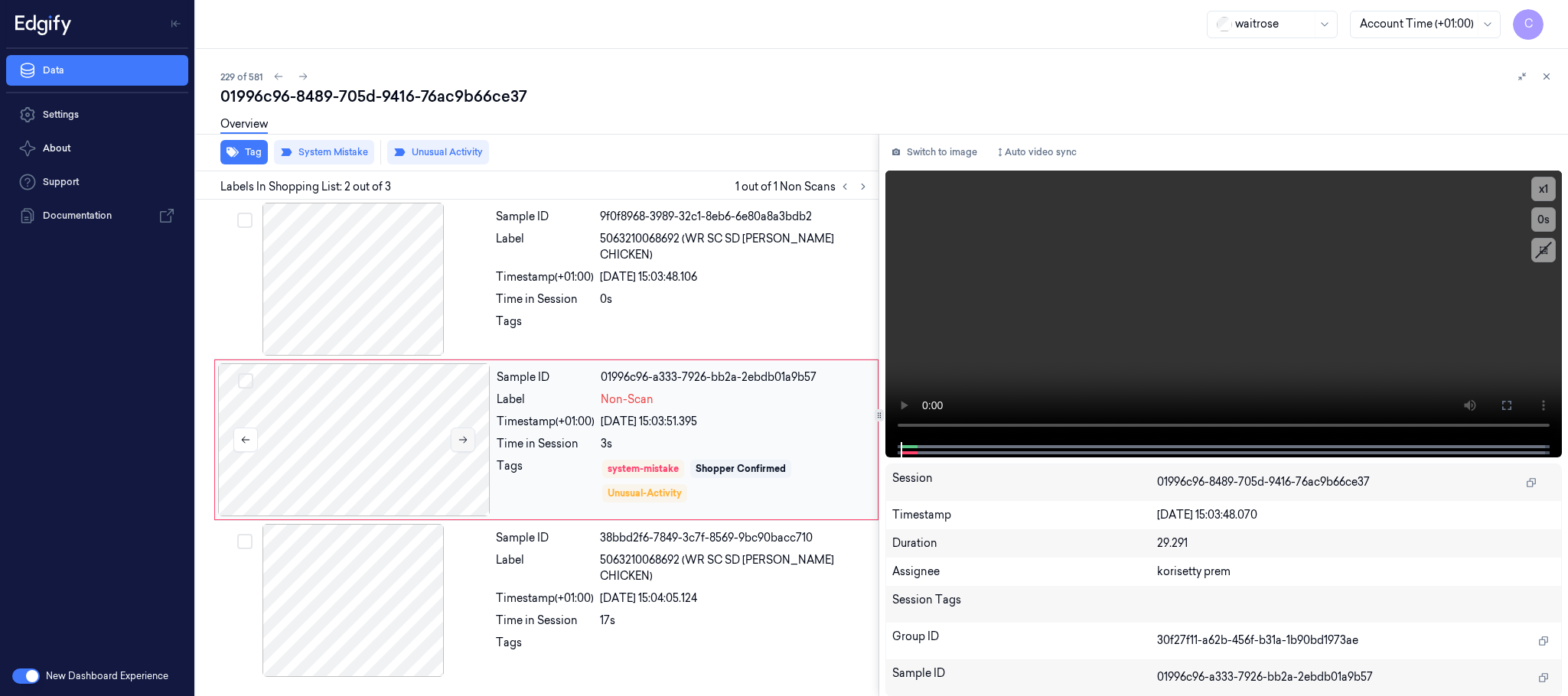
click at [465, 440] on icon at bounding box center [463, 440] width 8 height 7
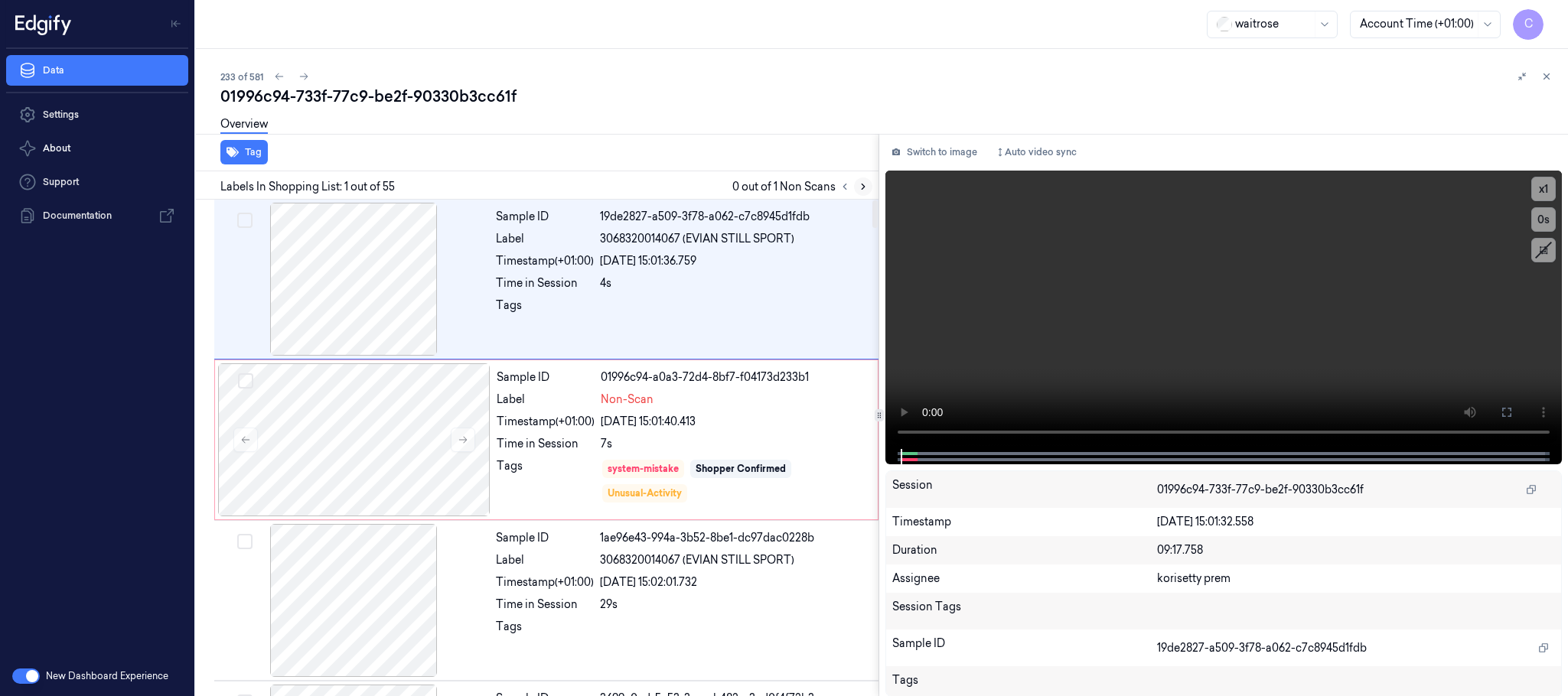
click at [858, 184] on icon at bounding box center [863, 186] width 11 height 11
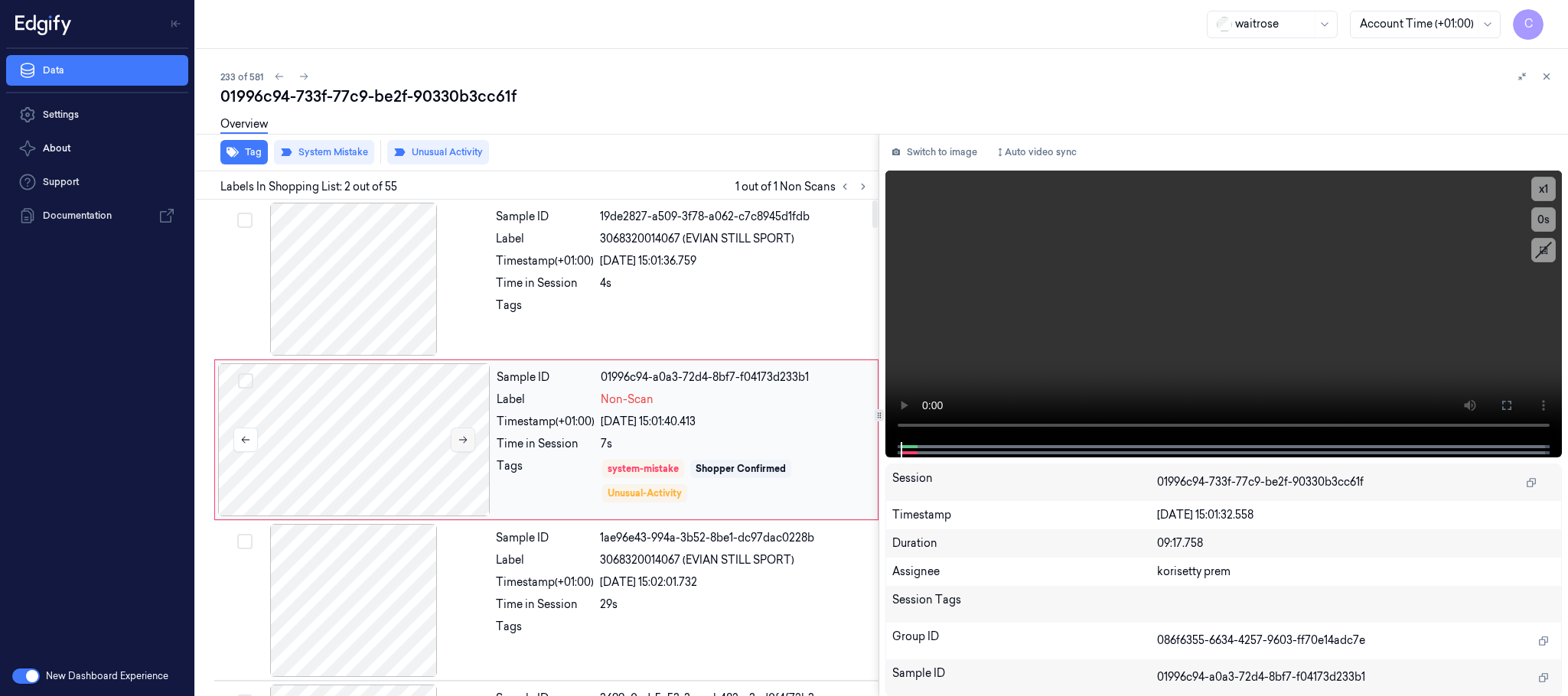
click at [465, 445] on icon at bounding box center [463, 439] width 11 height 11
click at [464, 447] on button at bounding box center [463, 439] width 25 height 25
click at [381, 312] on div at bounding box center [354, 279] width 273 height 153
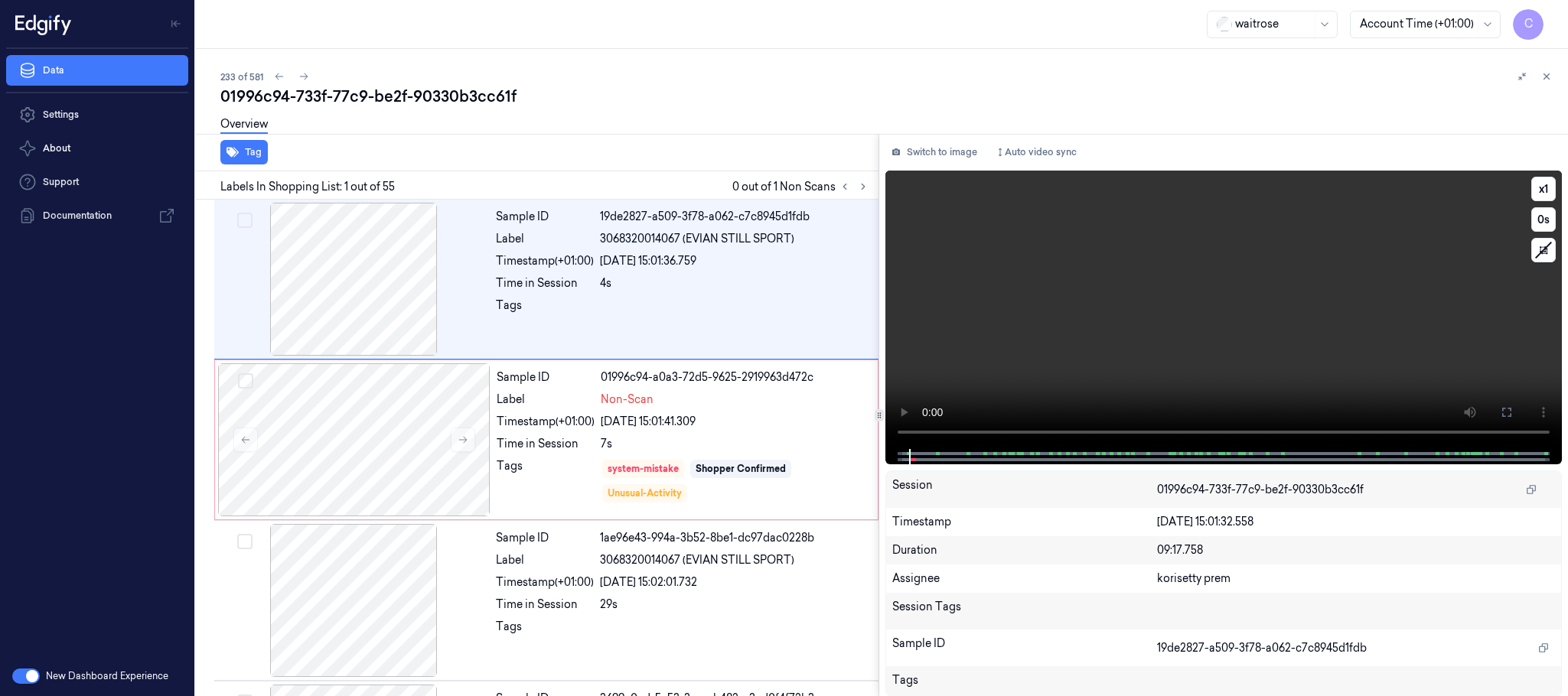
click at [1230, 295] on video at bounding box center [1222, 309] width 676 height 278
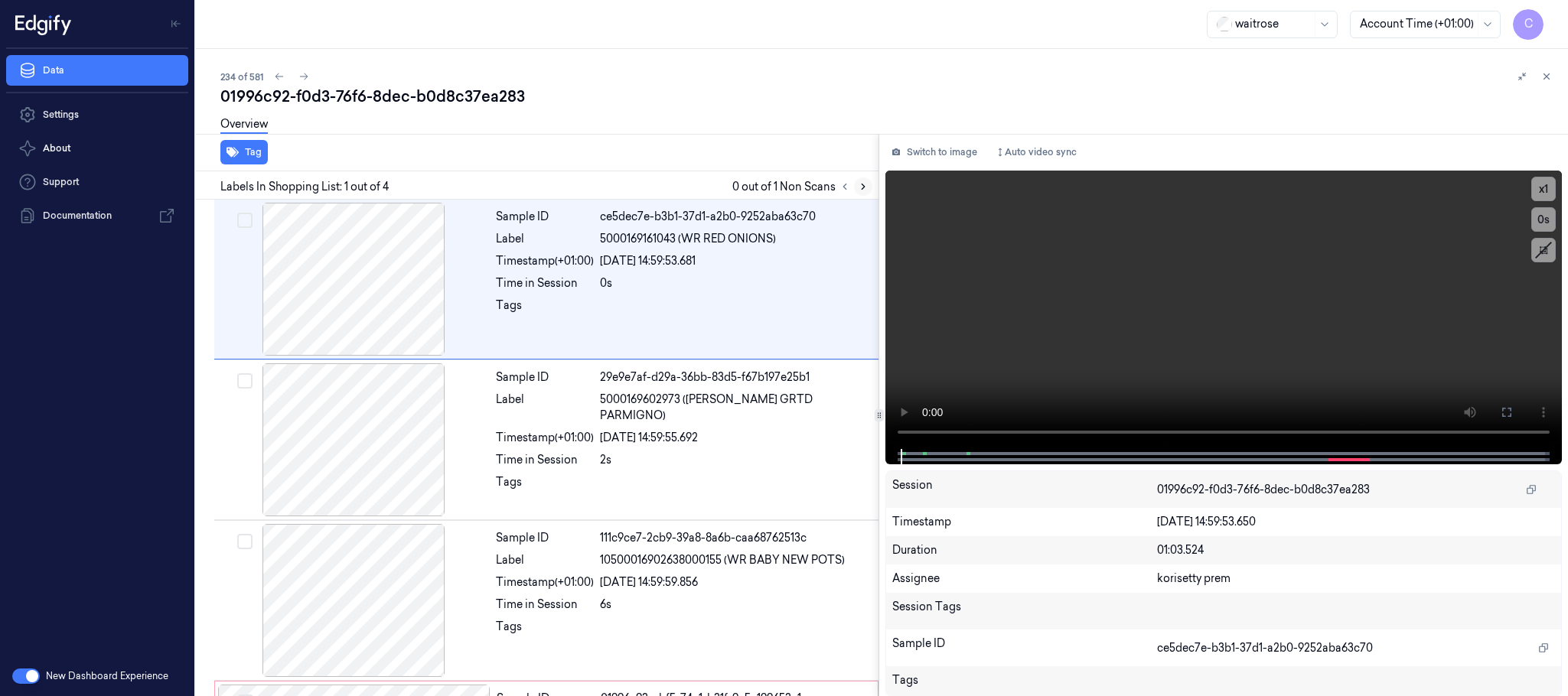
click at [858, 186] on icon at bounding box center [863, 186] width 11 height 11
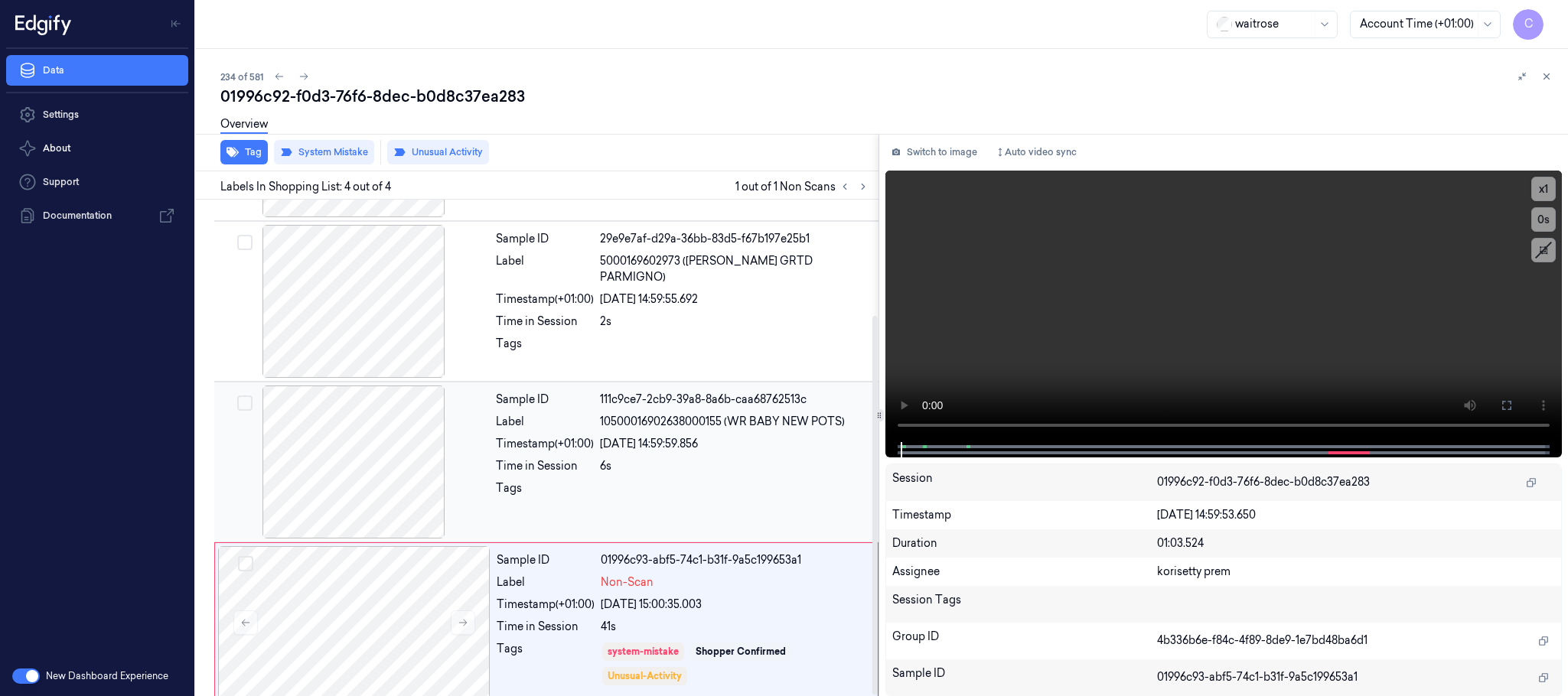
scroll to position [152, 0]
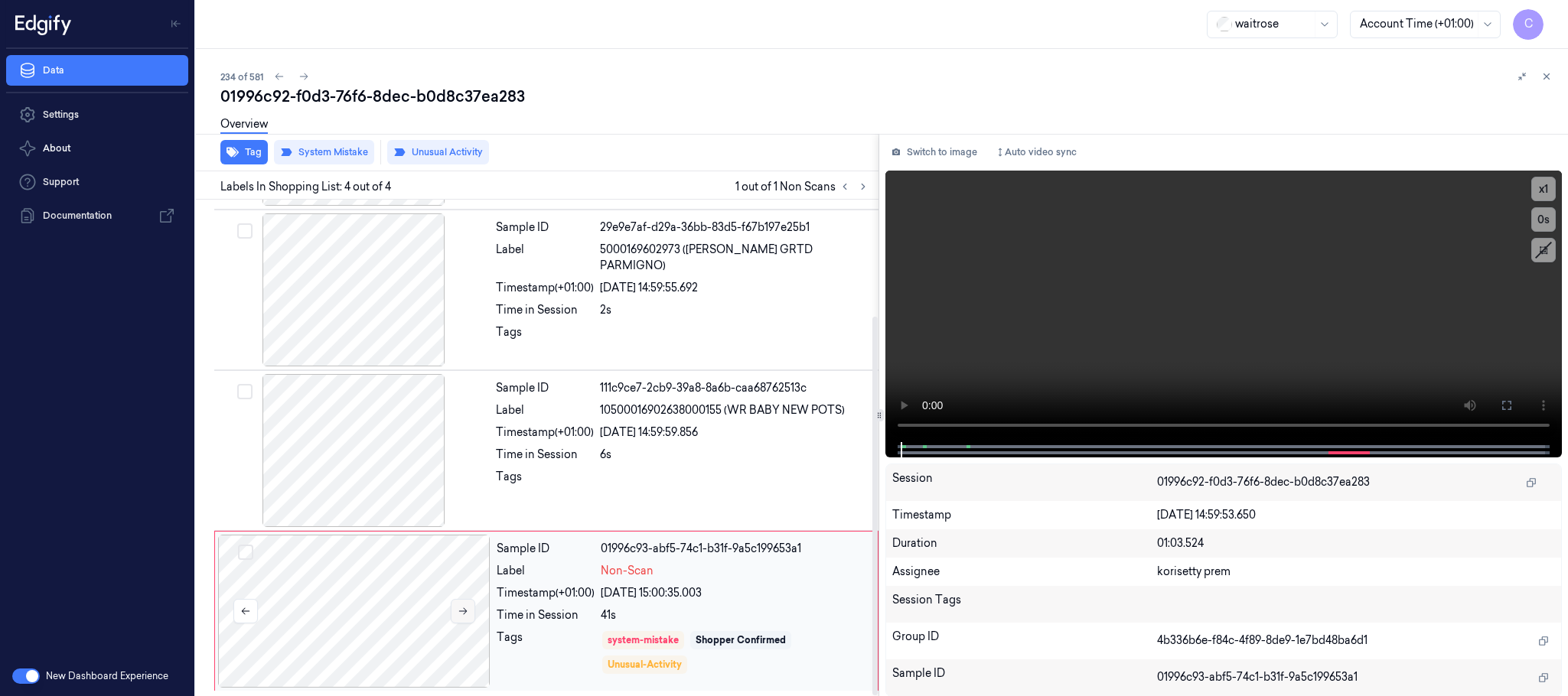
click at [455, 611] on button at bounding box center [463, 611] width 25 height 25
click at [465, 610] on icon at bounding box center [463, 611] width 11 height 11
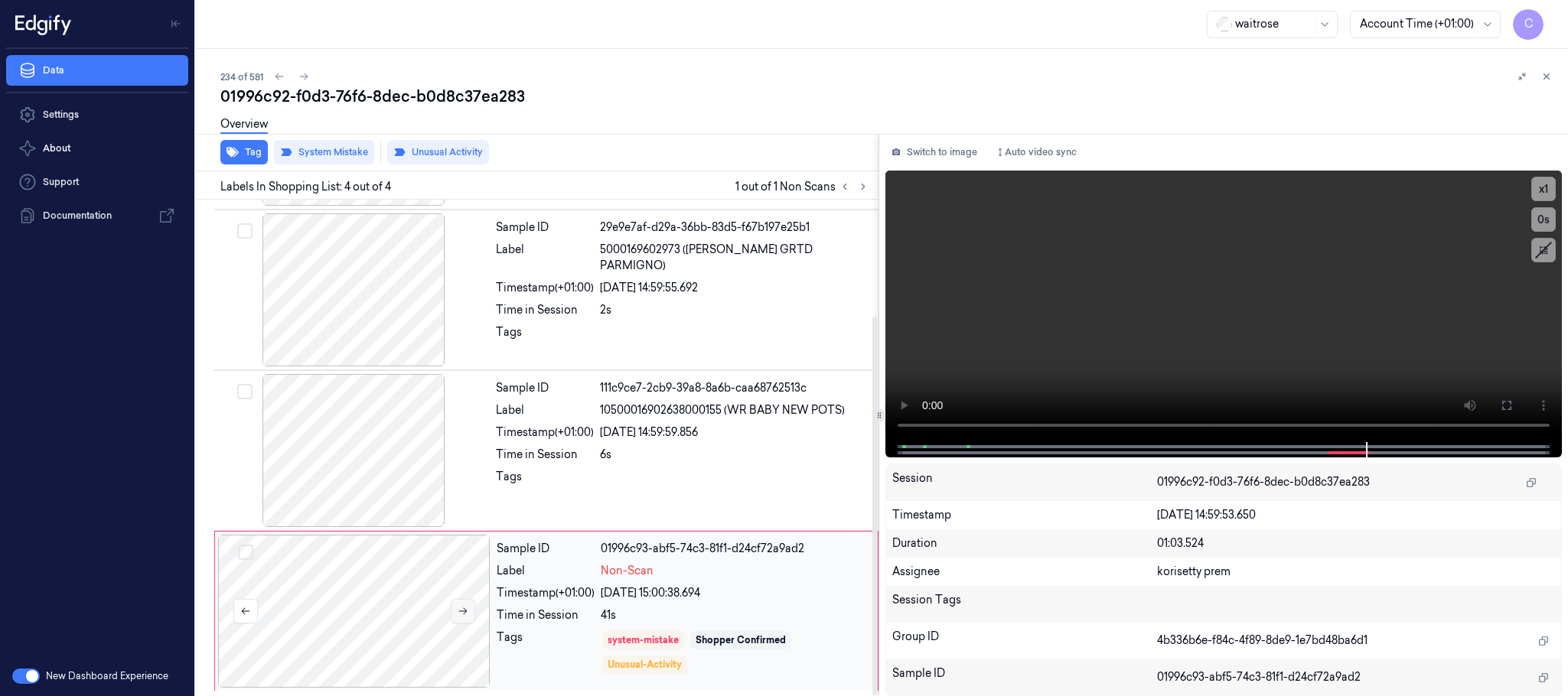
click at [465, 610] on icon at bounding box center [463, 611] width 11 height 11
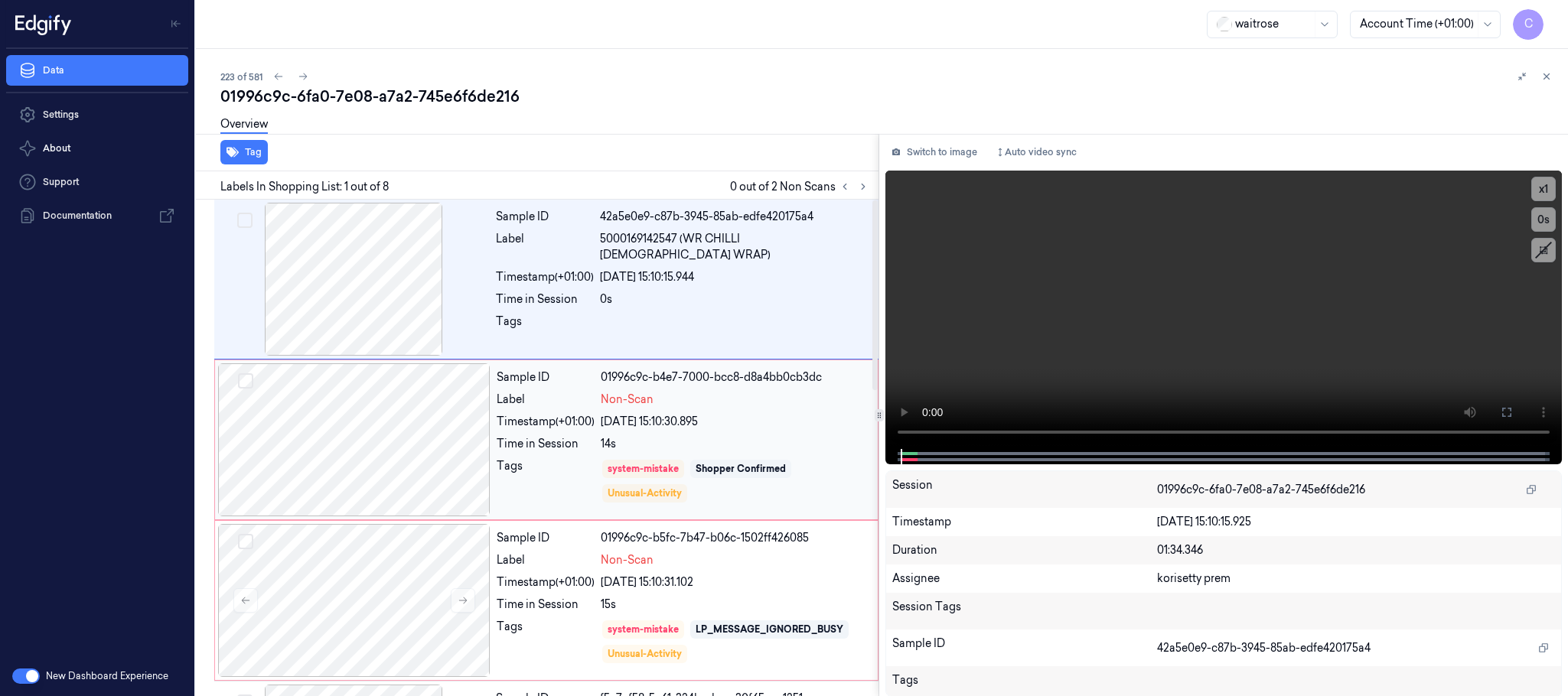
click at [468, 452] on div at bounding box center [354, 439] width 273 height 153
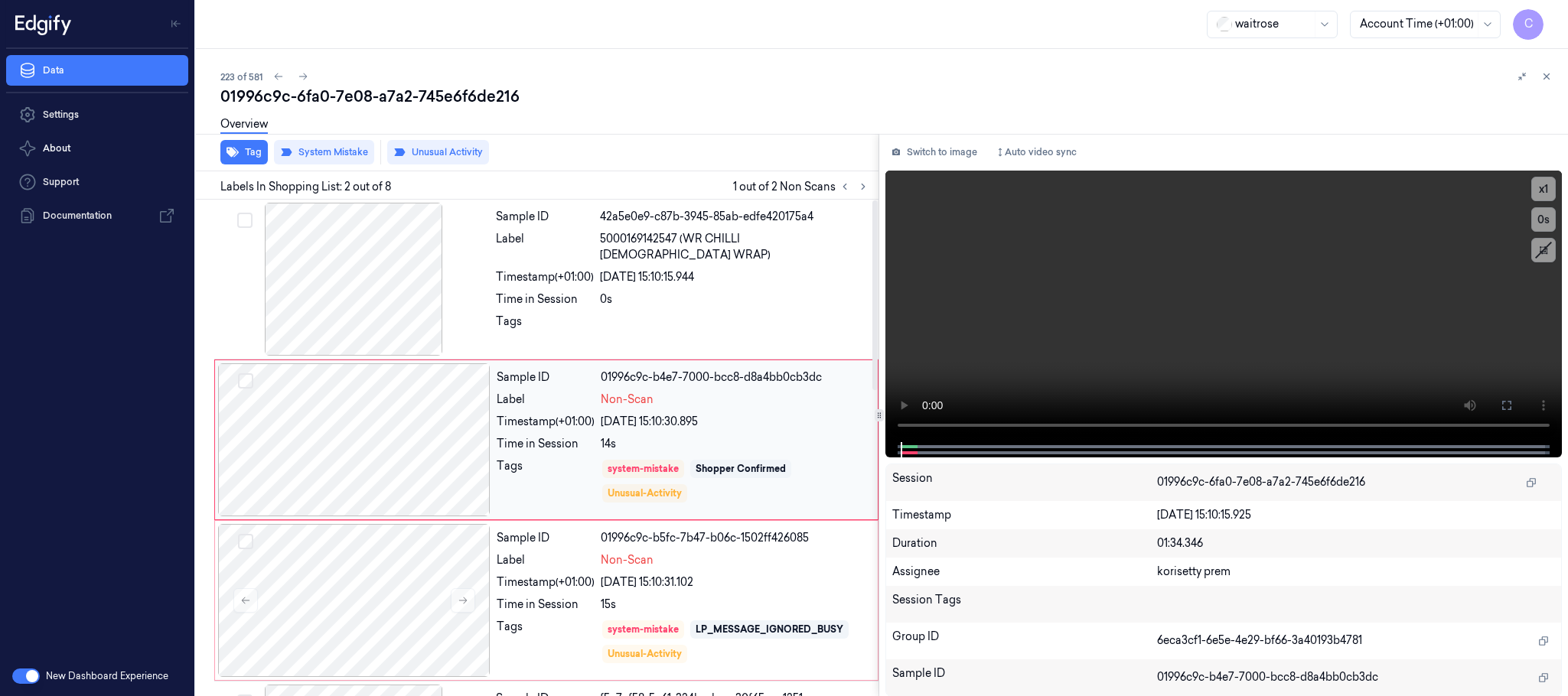
scroll to position [115, 0]
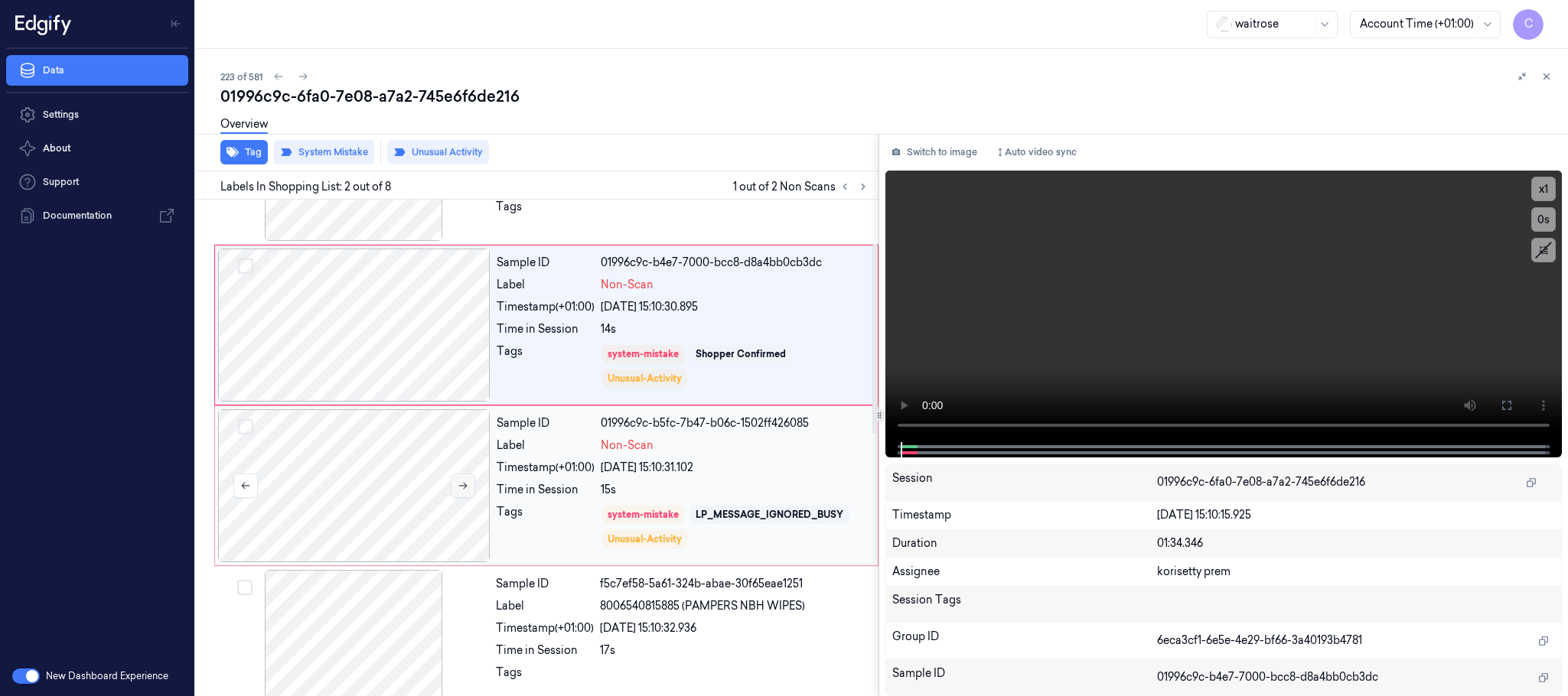
click at [471, 488] on button at bounding box center [463, 486] width 25 height 25
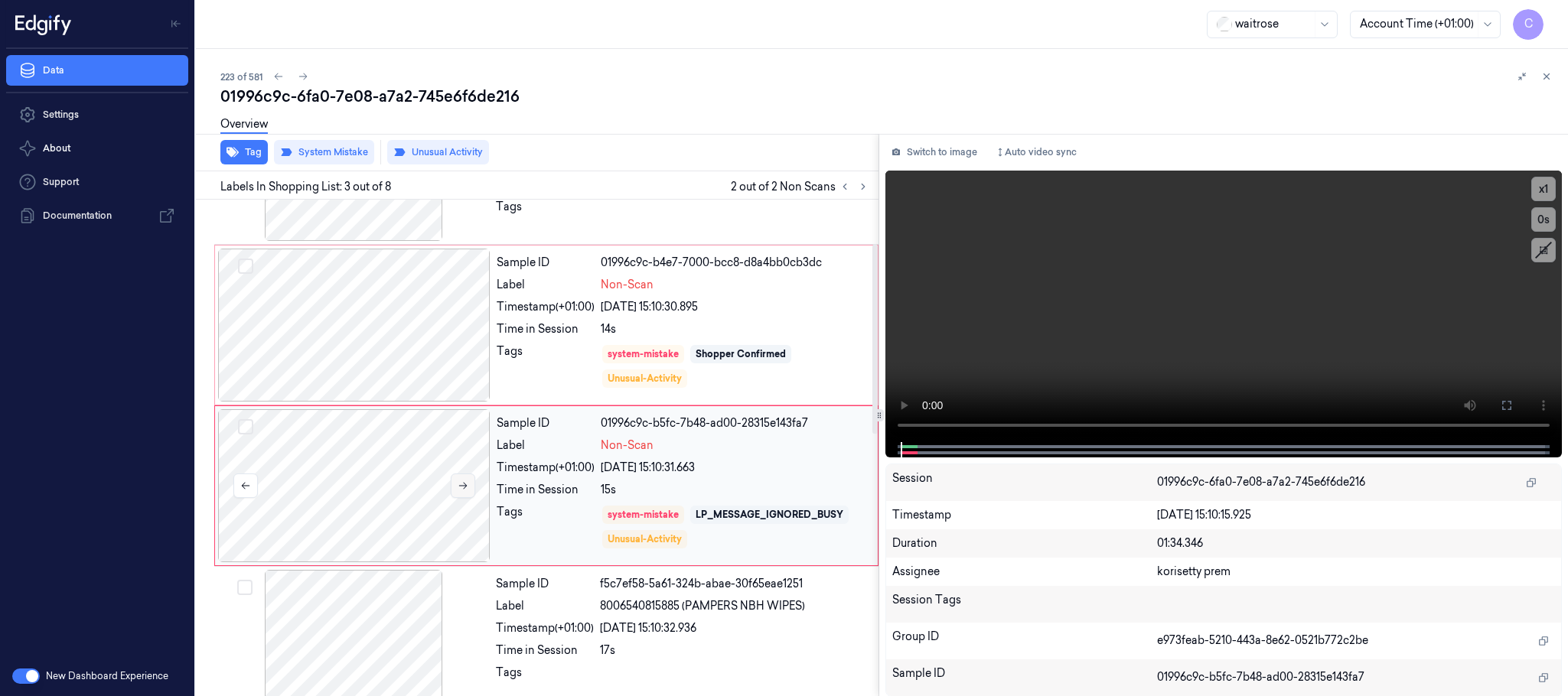
scroll to position [154, 0]
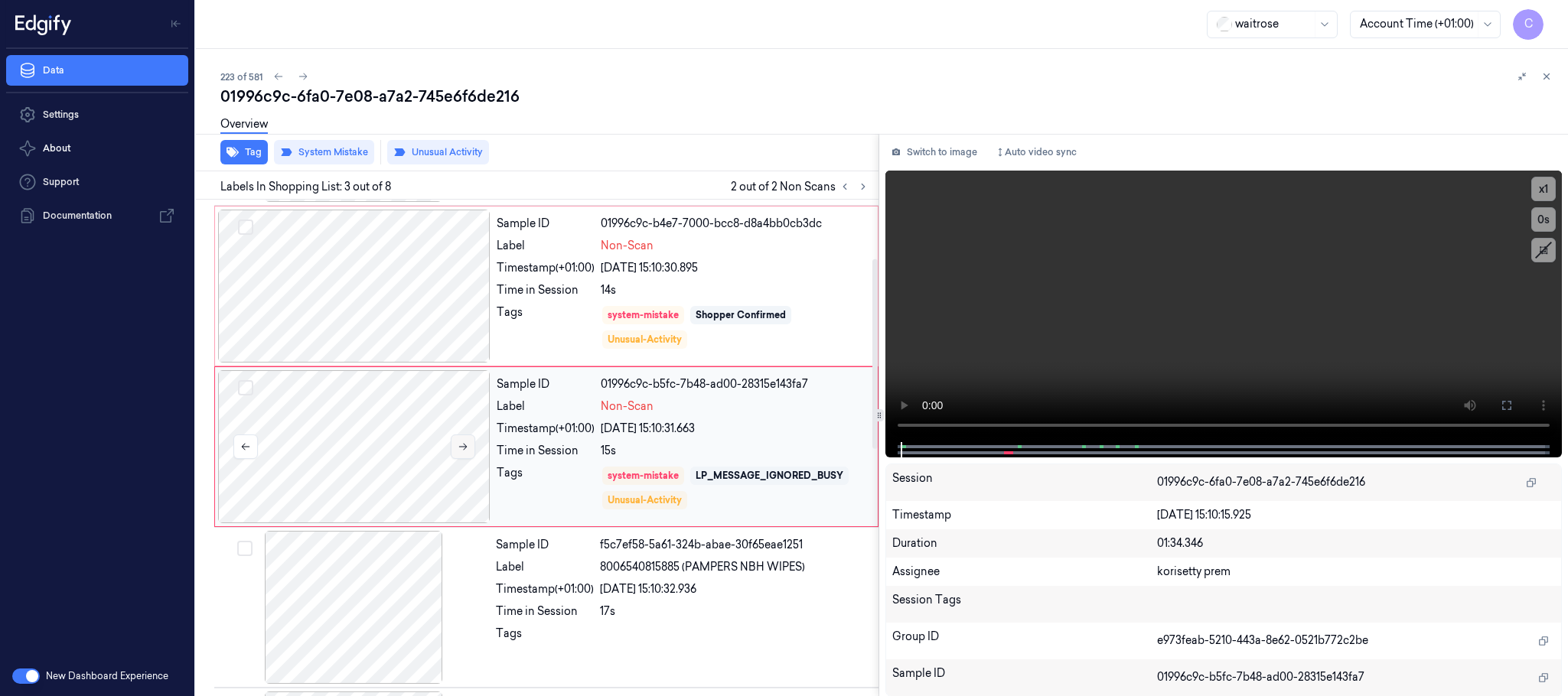
click at [468, 446] on icon at bounding box center [463, 447] width 11 height 11
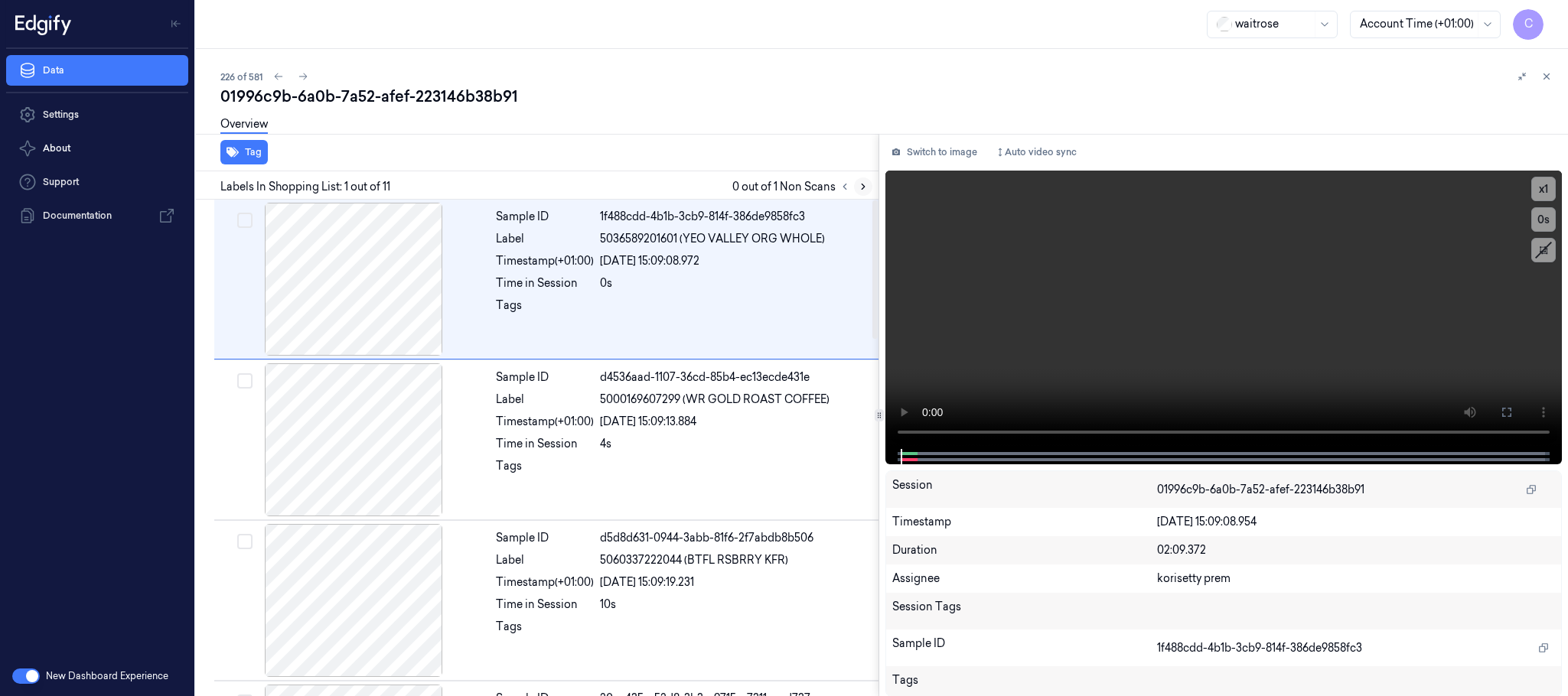
click at [862, 185] on icon at bounding box center [863, 186] width 11 height 11
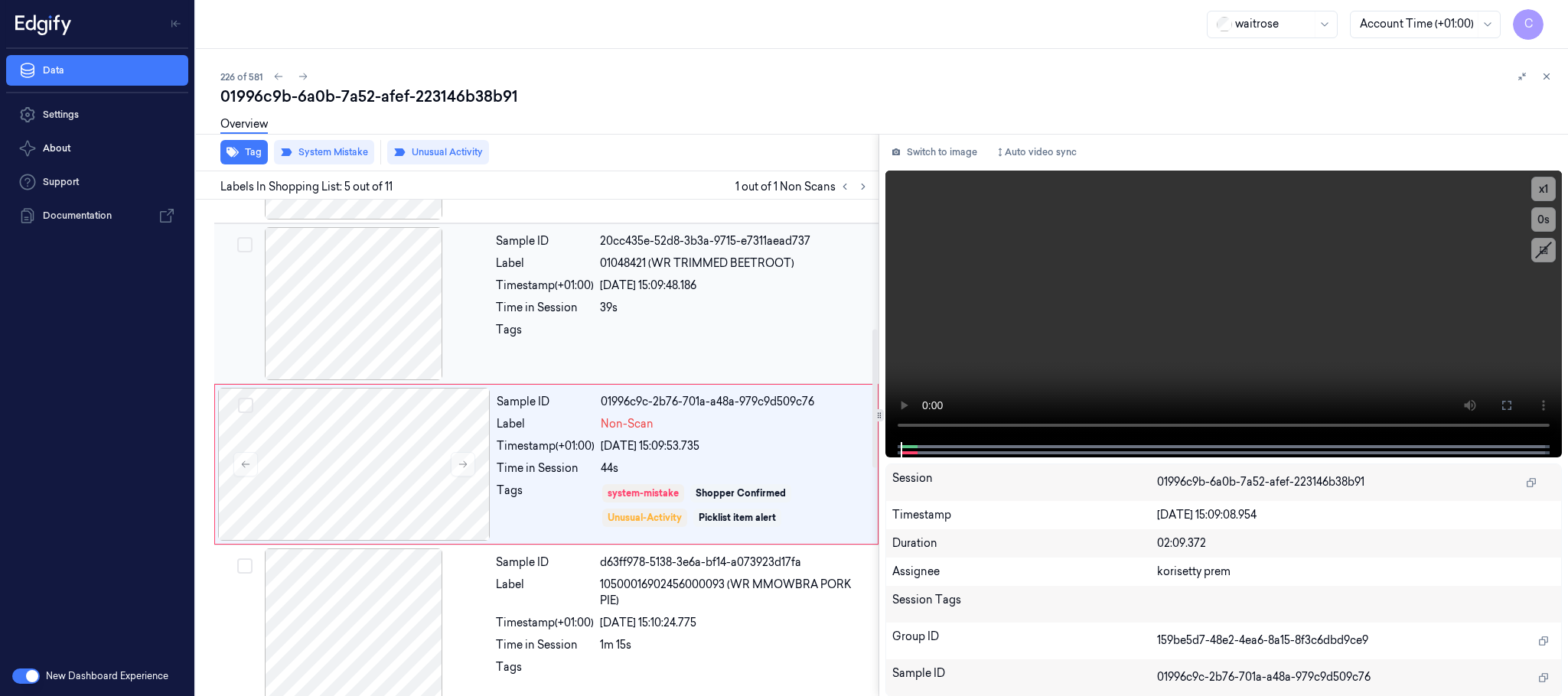
scroll to position [477, 0]
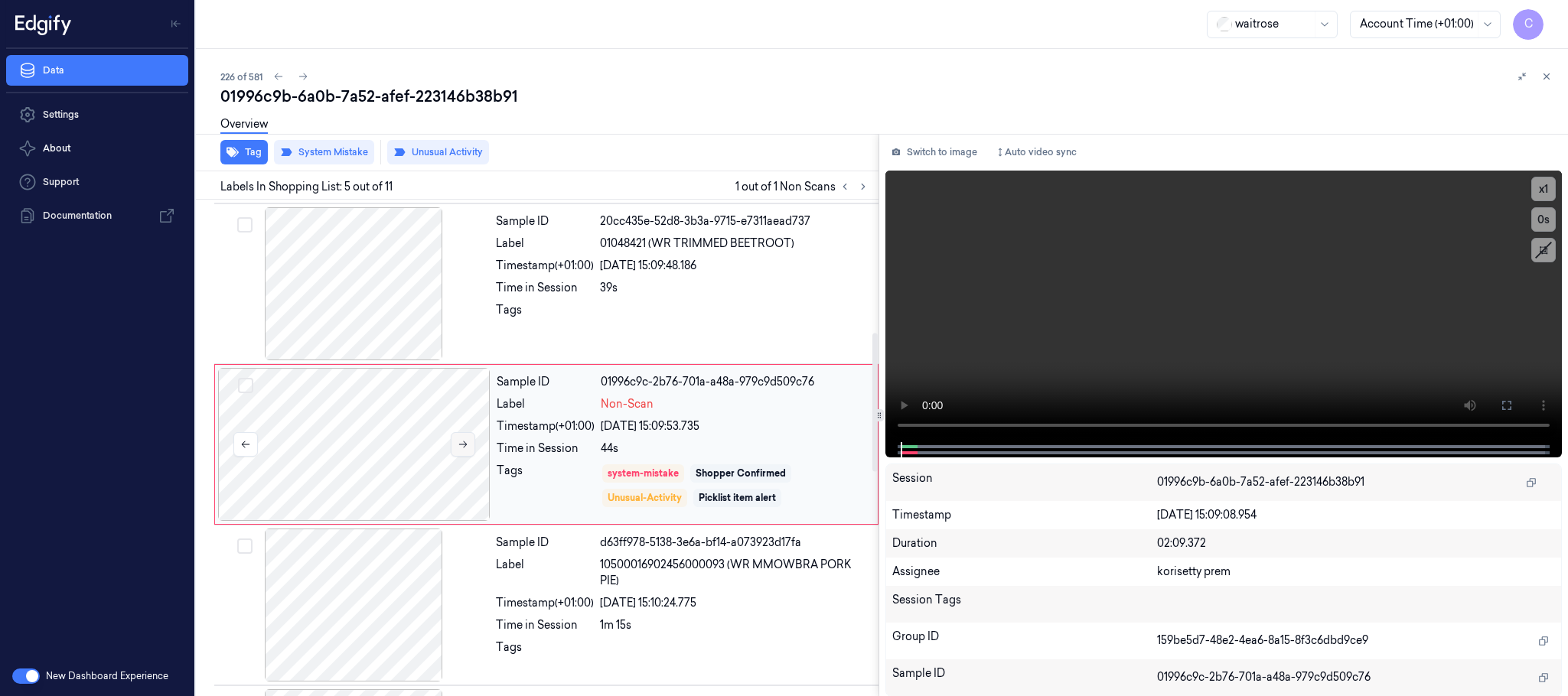
click at [462, 441] on icon at bounding box center [463, 444] width 11 height 11
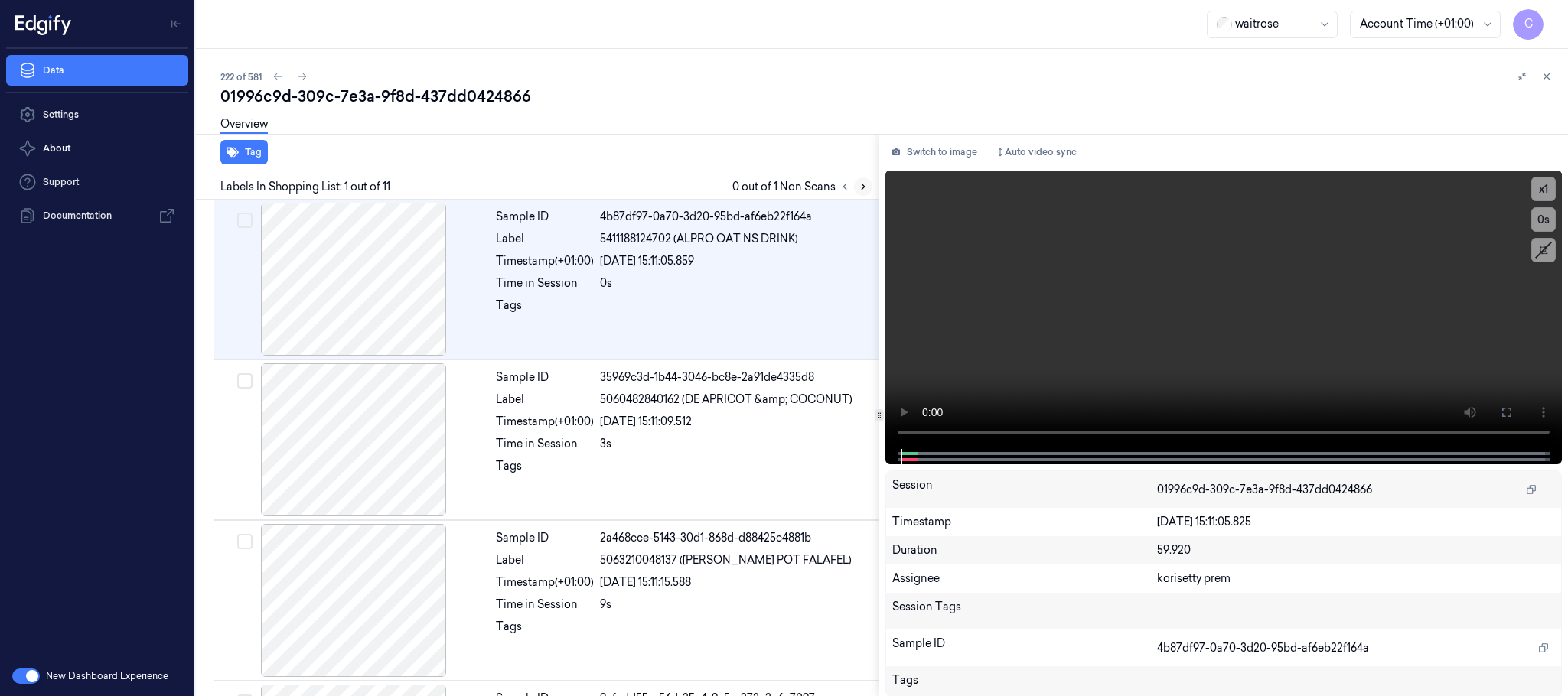
click at [864, 185] on icon at bounding box center [863, 186] width 11 height 11
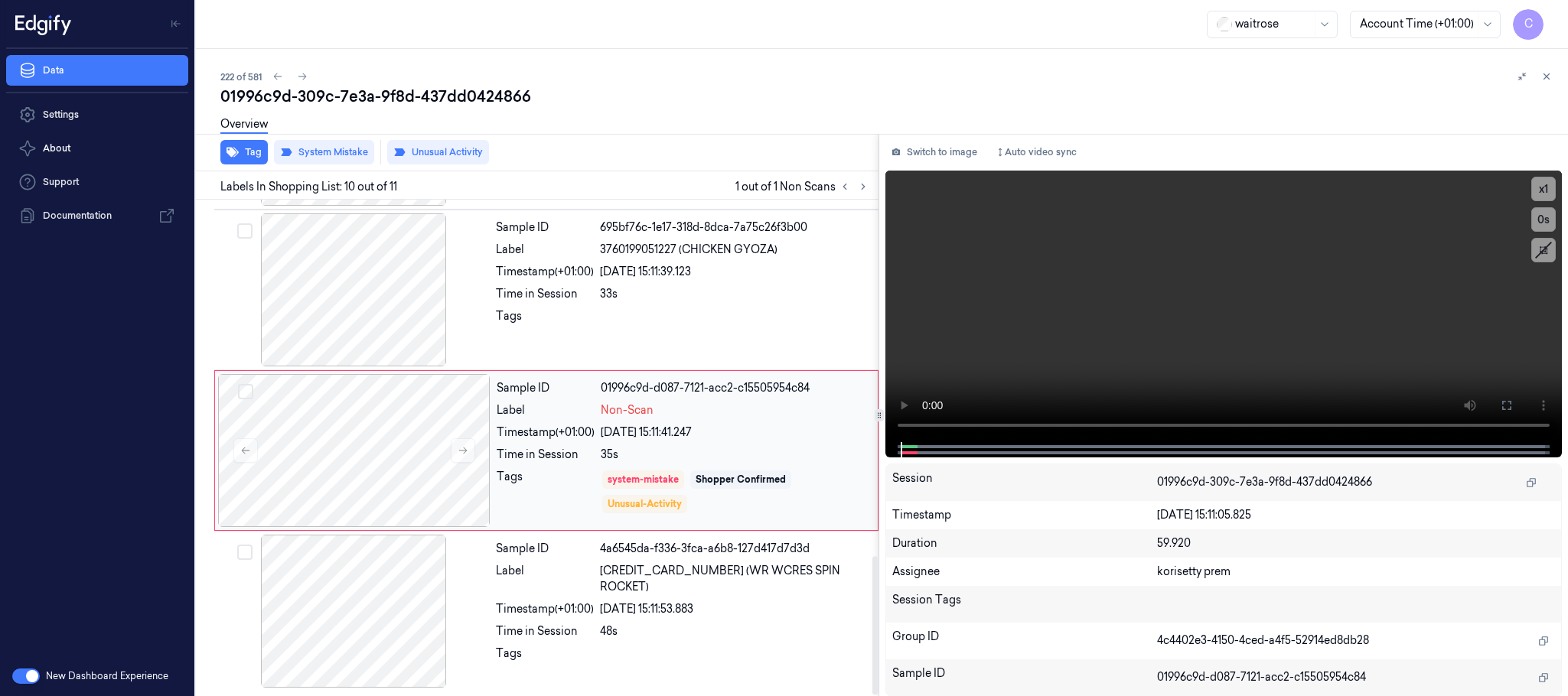
scroll to position [1281, 0]
click at [466, 452] on icon at bounding box center [463, 450] width 11 height 11
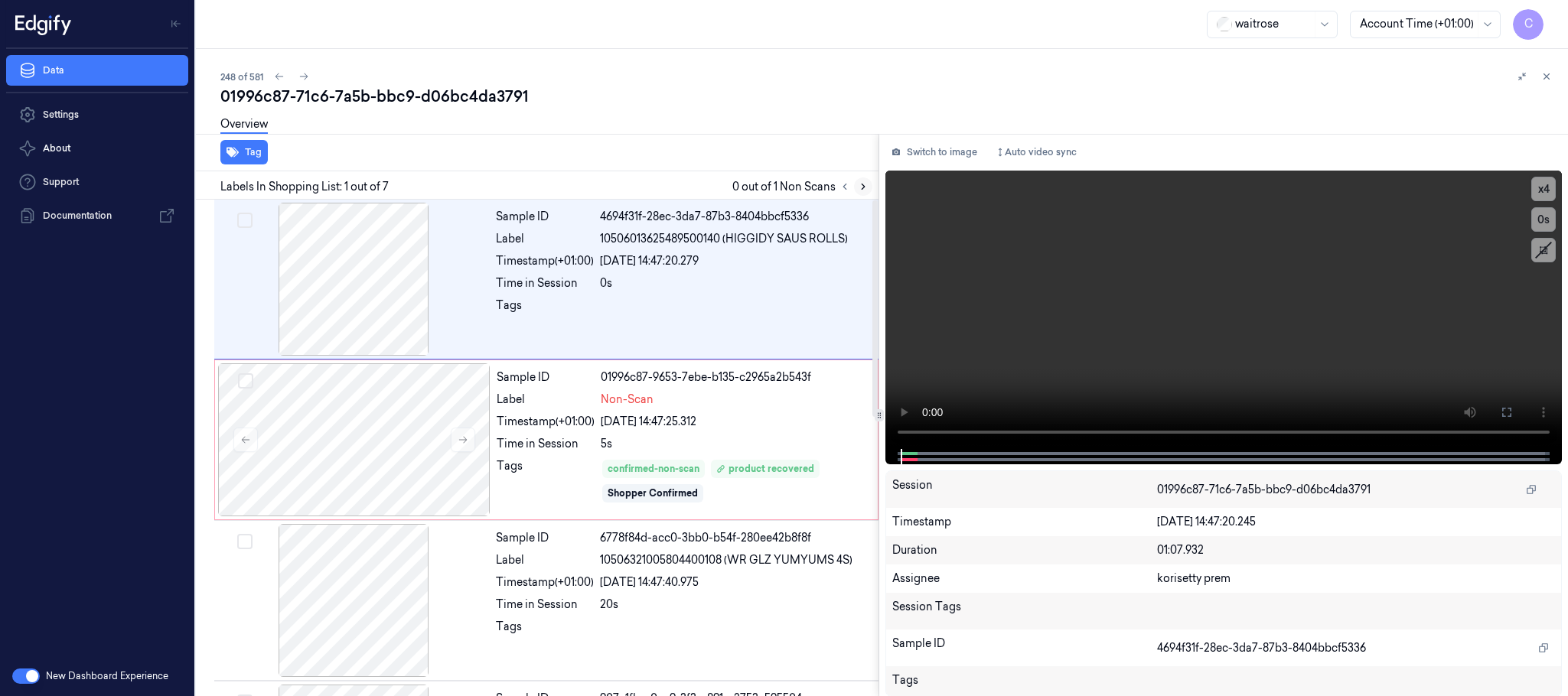
click at [861, 185] on icon at bounding box center [863, 186] width 11 height 11
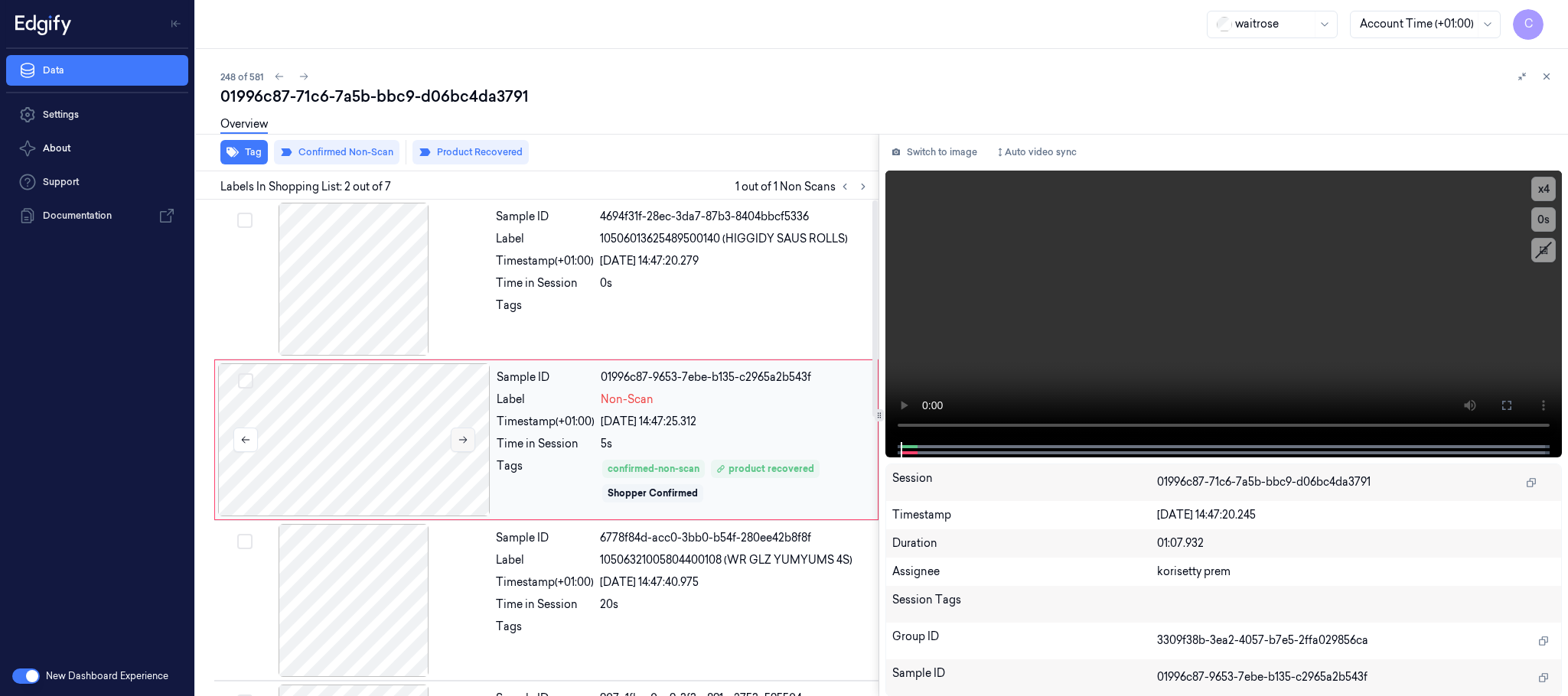
click at [460, 436] on icon at bounding box center [463, 439] width 11 height 11
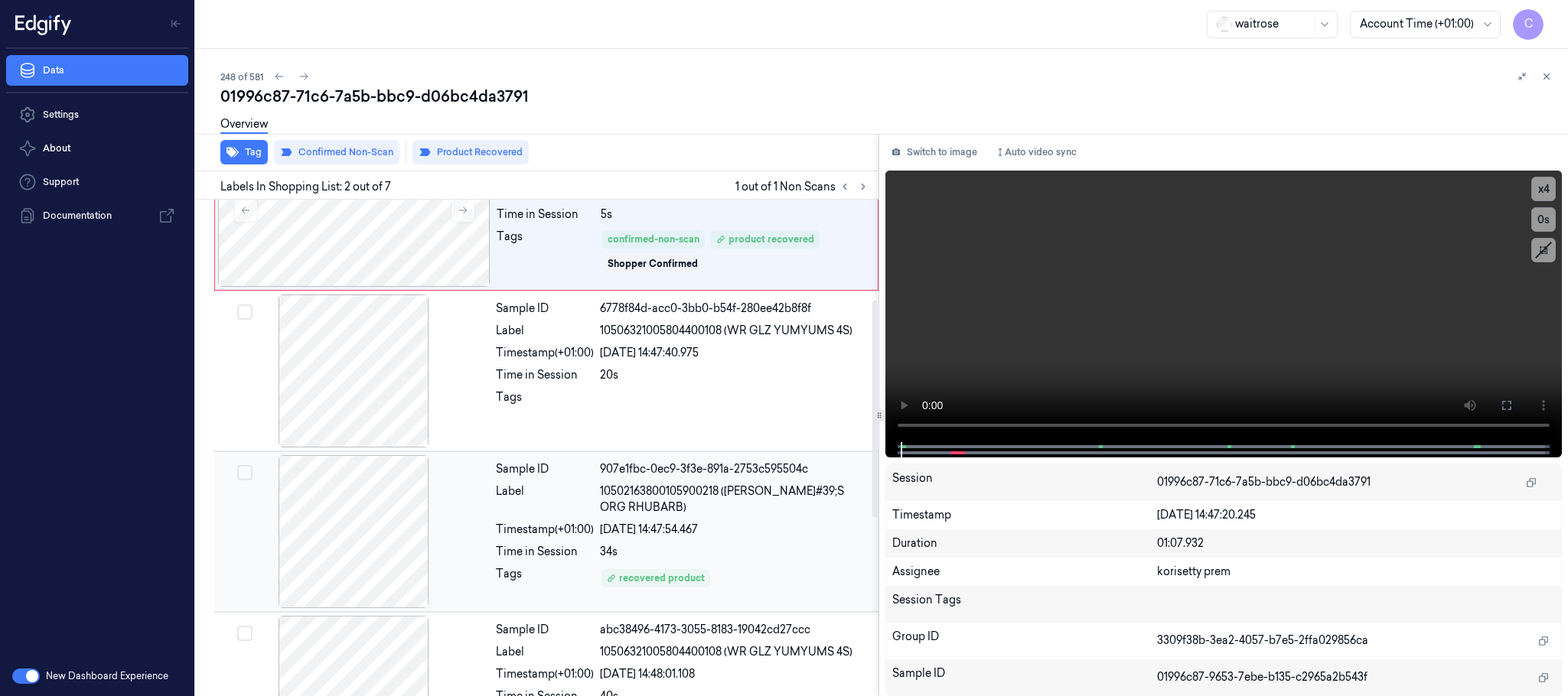
click at [340, 516] on div at bounding box center [354, 531] width 273 height 153
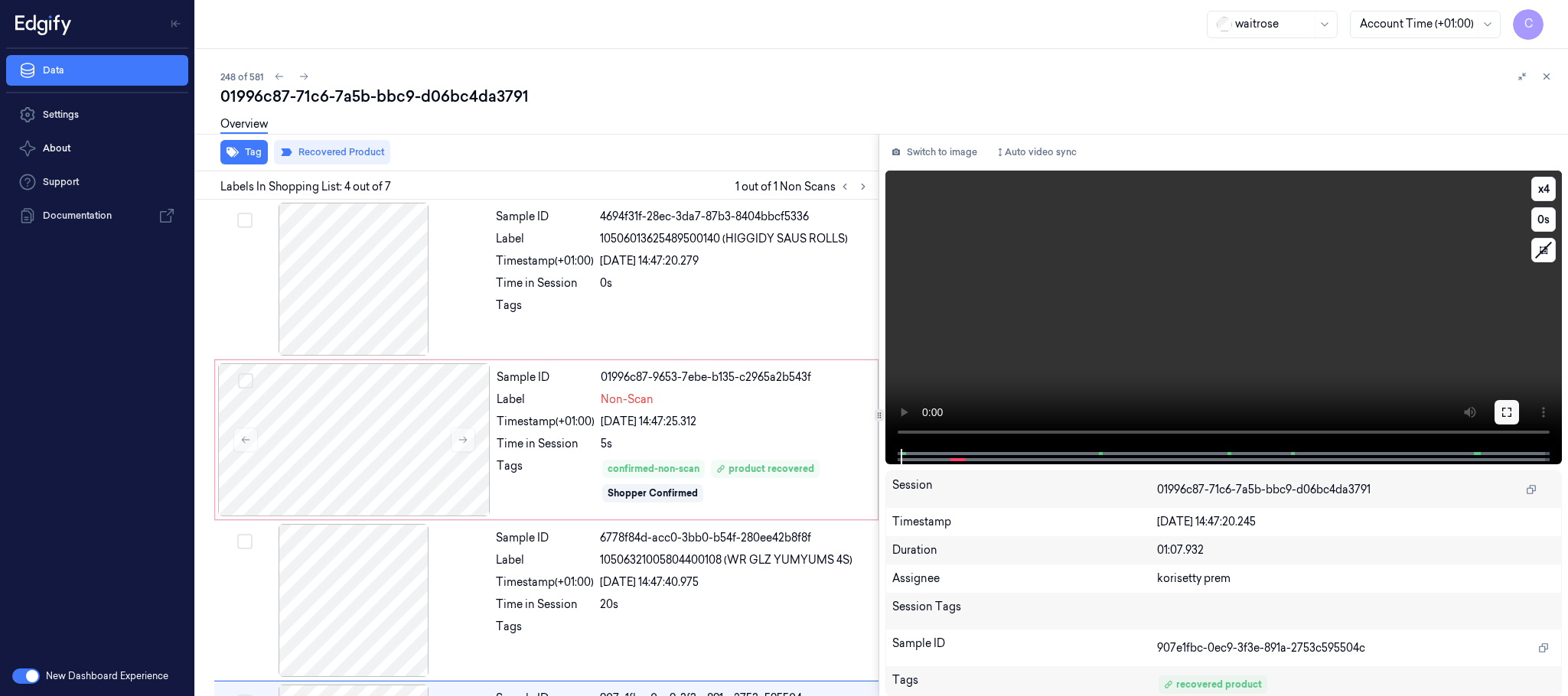
click at [1513, 420] on button at bounding box center [1507, 412] width 25 height 25
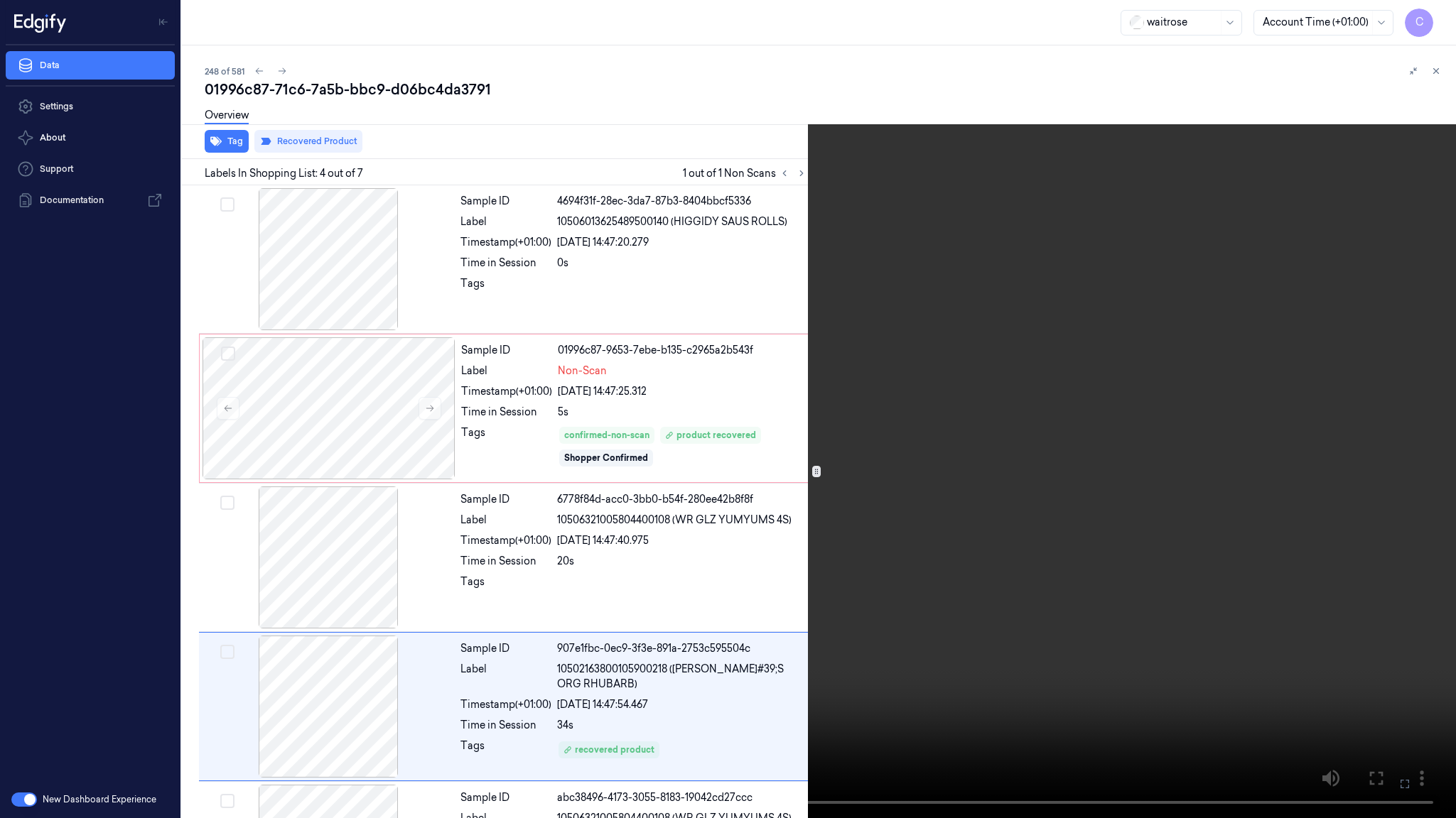
click at [921, 505] on video at bounding box center [728, 409] width 1456 height 818
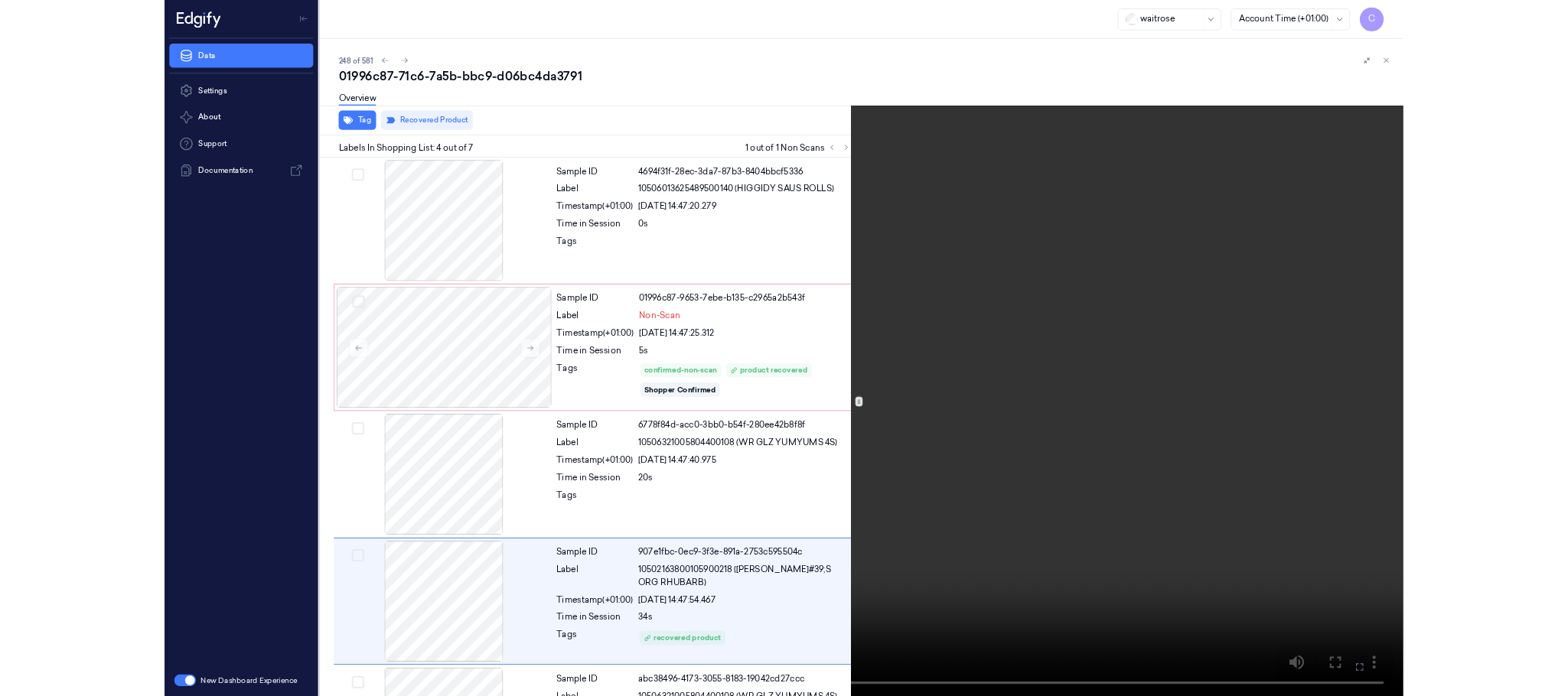
scroll to position [223, 0]
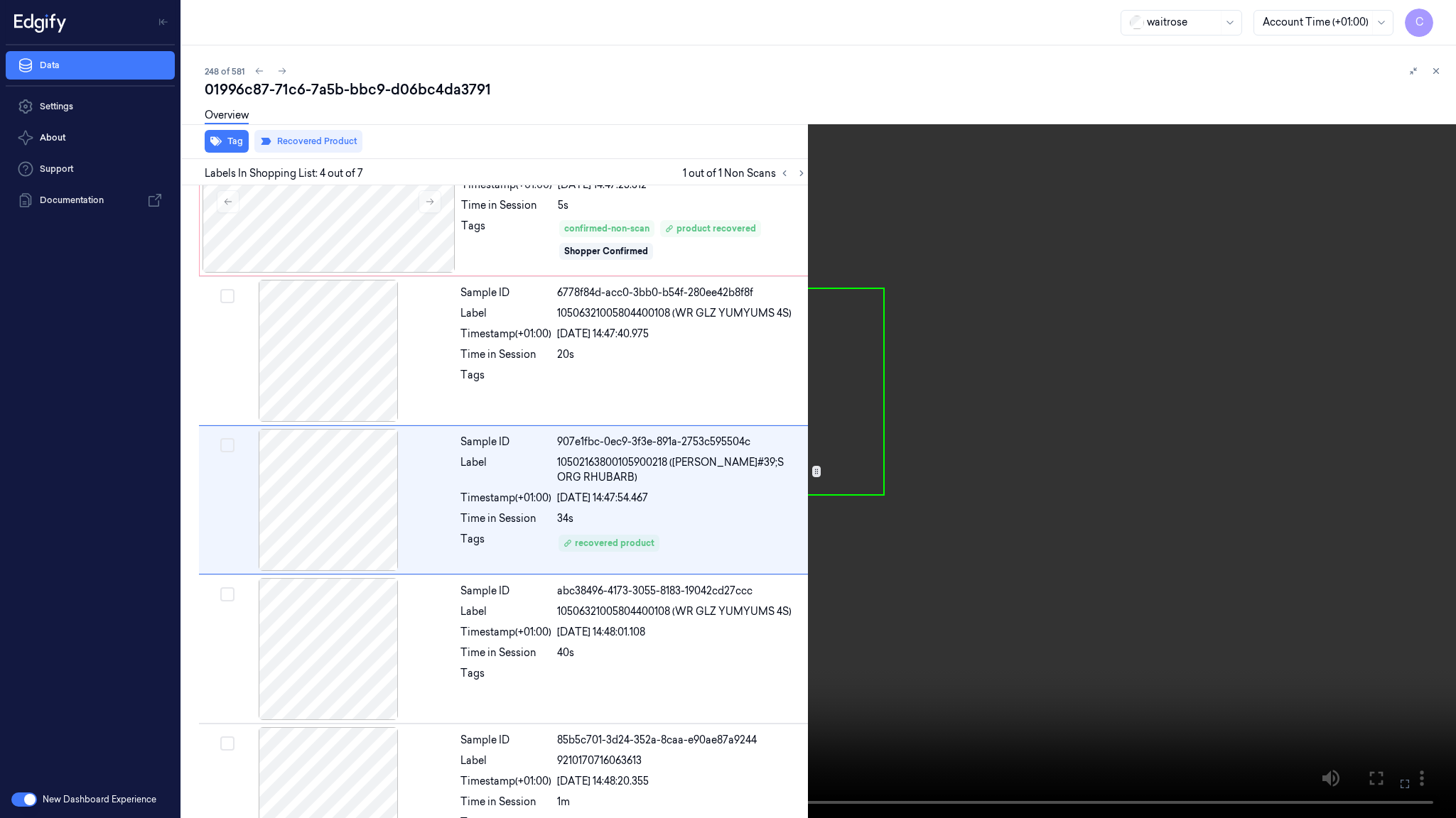
click at [842, 457] on video at bounding box center [728, 409] width 1456 height 818
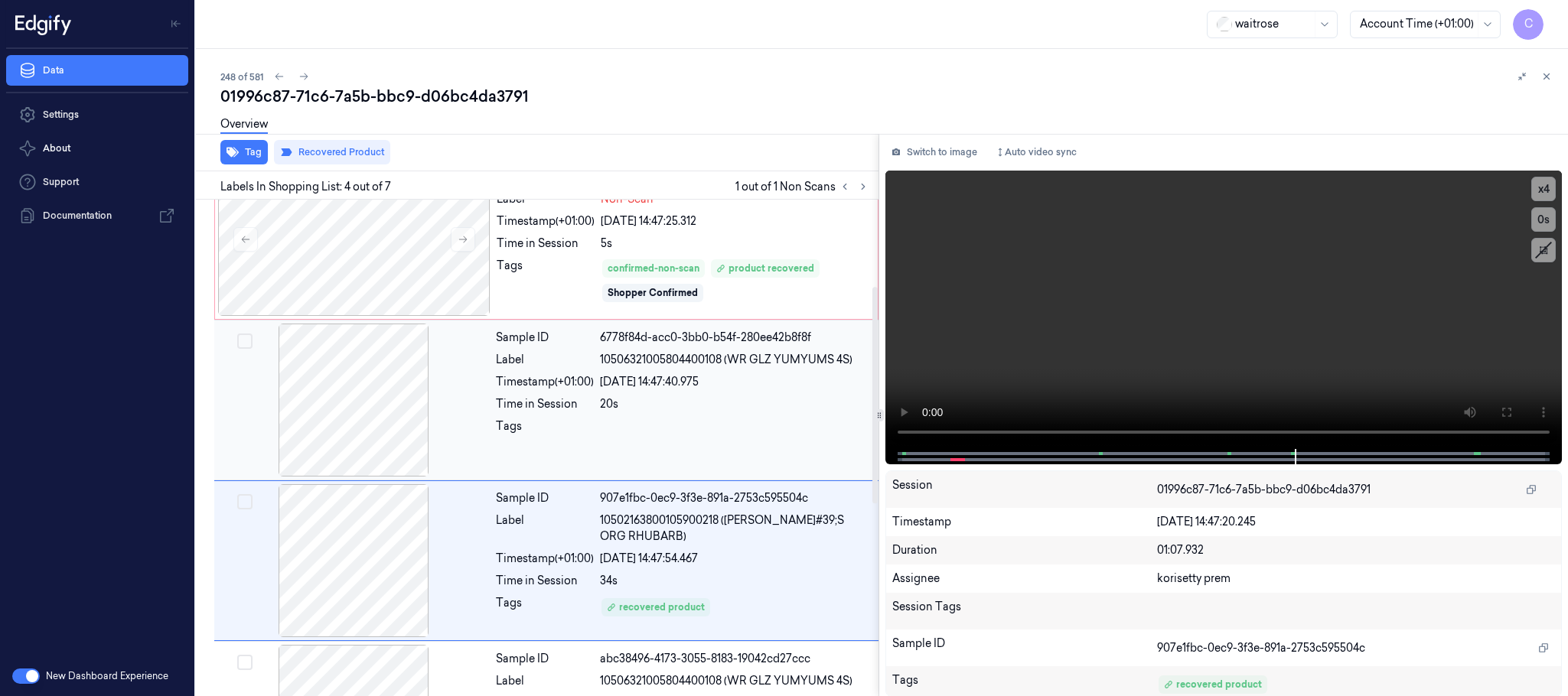
scroll to position [85, 0]
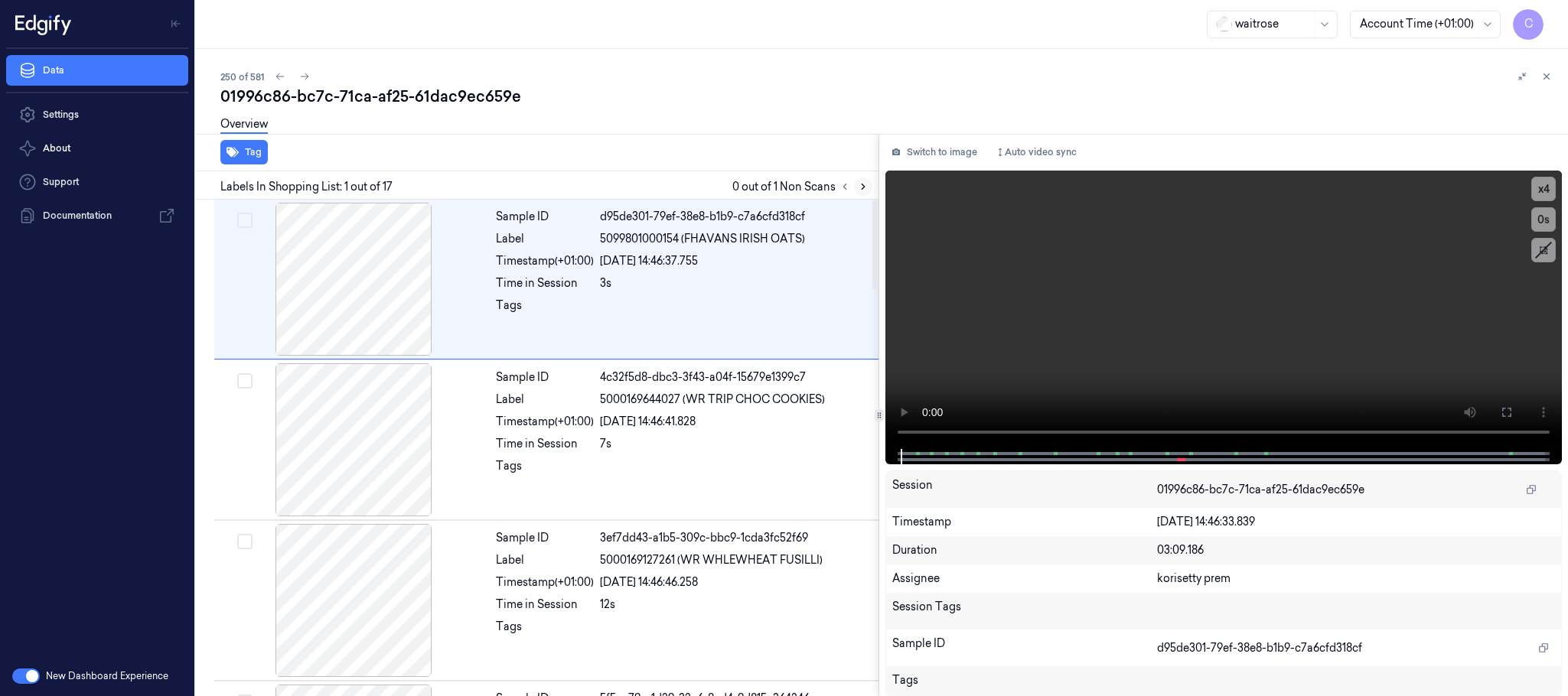
click at [861, 179] on button at bounding box center [863, 186] width 19 height 19
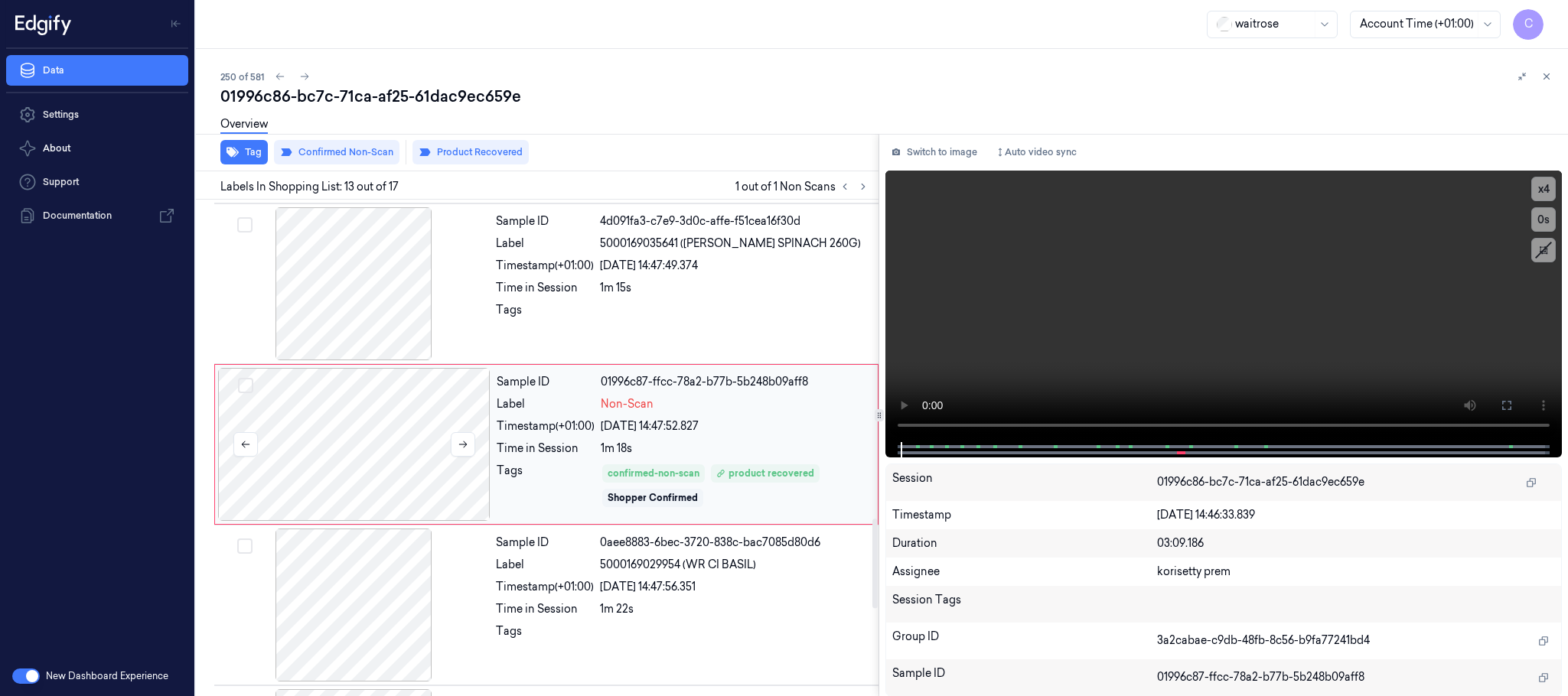
scroll to position [1767, 0]
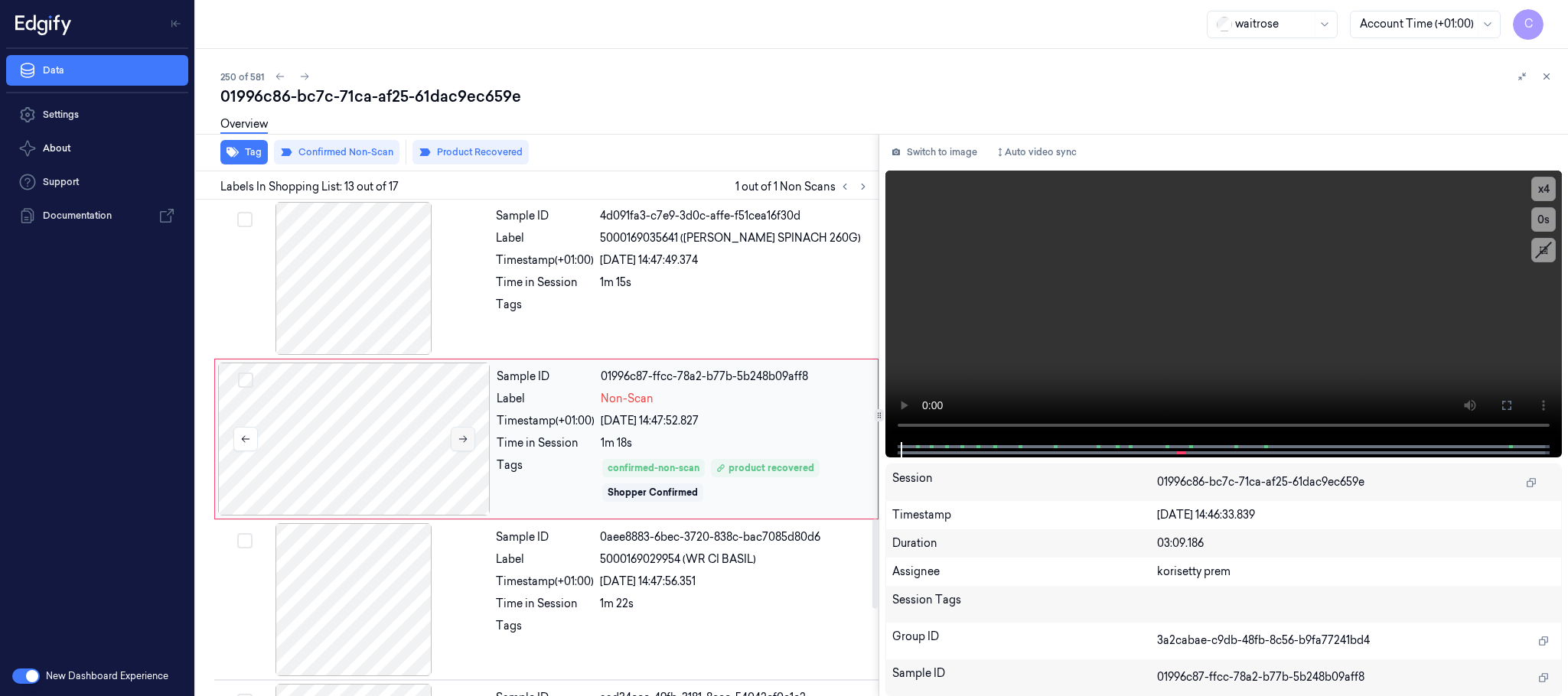
click at [465, 444] on icon at bounding box center [463, 439] width 11 height 11
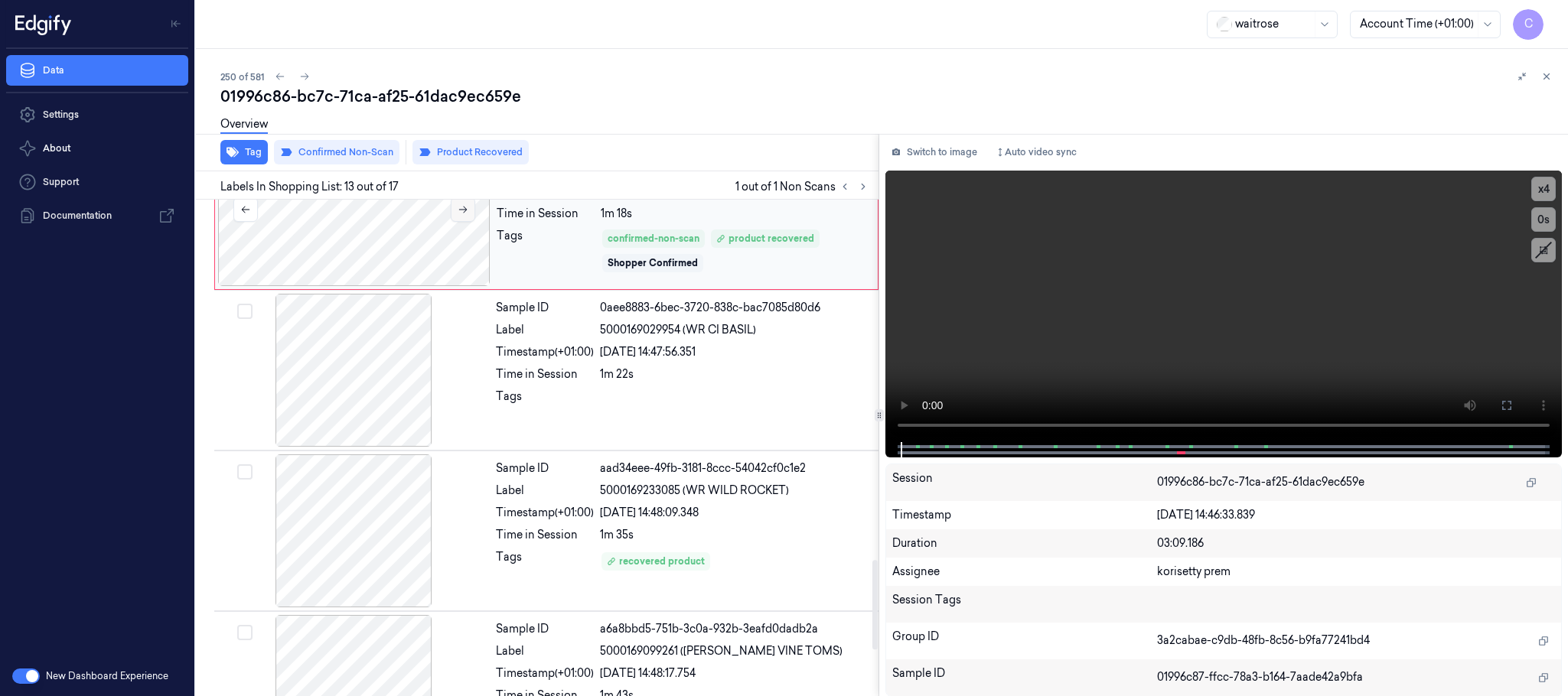
scroll to position [1882, 0]
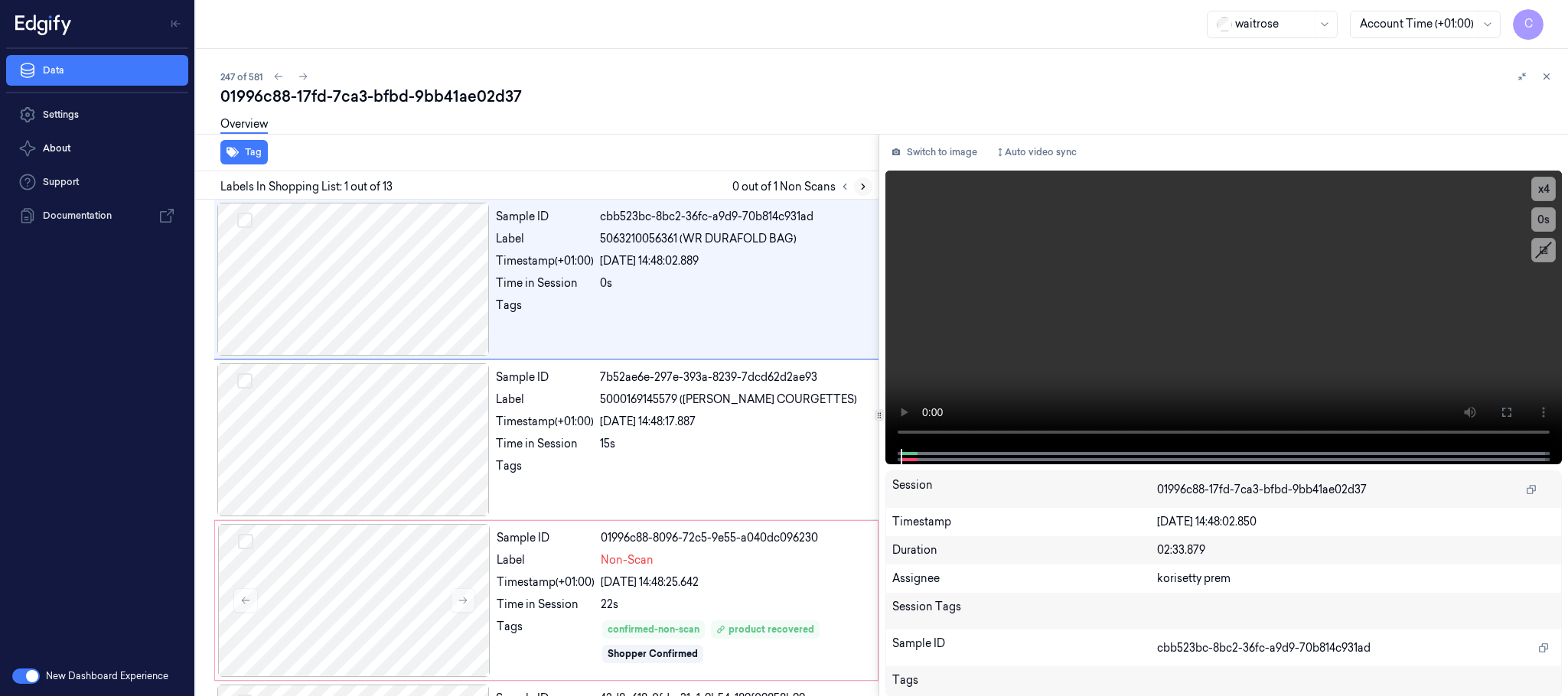
click at [861, 185] on icon at bounding box center [863, 186] width 11 height 11
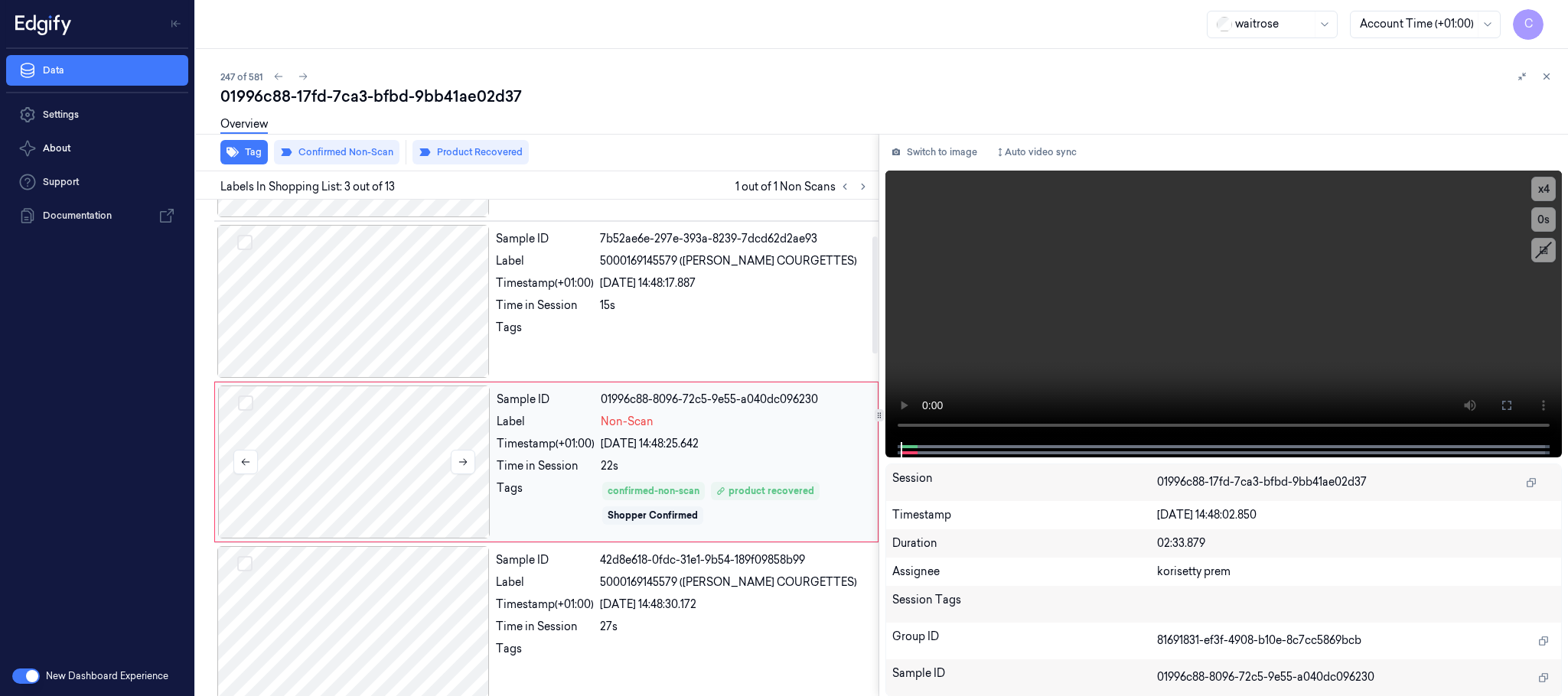
scroll to position [154, 0]
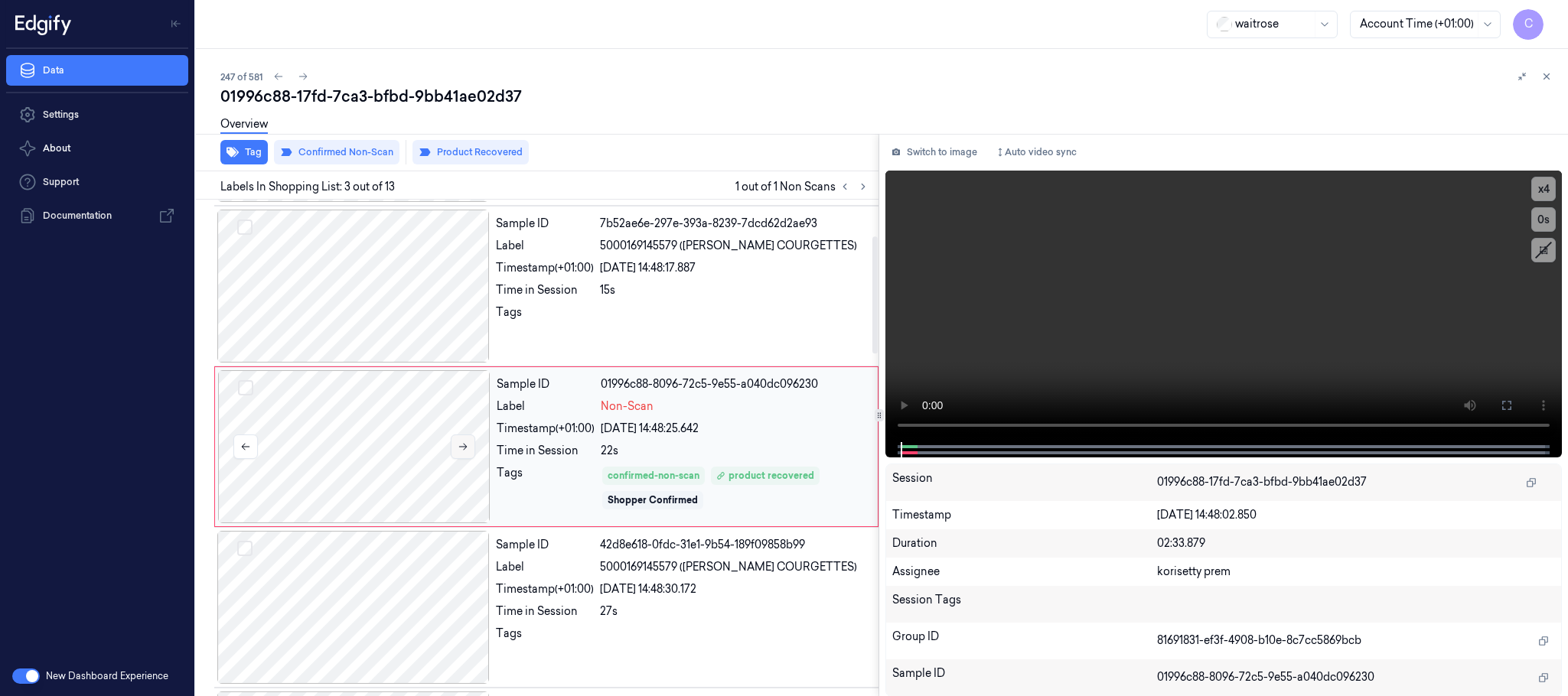
click at [471, 446] on button at bounding box center [463, 447] width 25 height 25
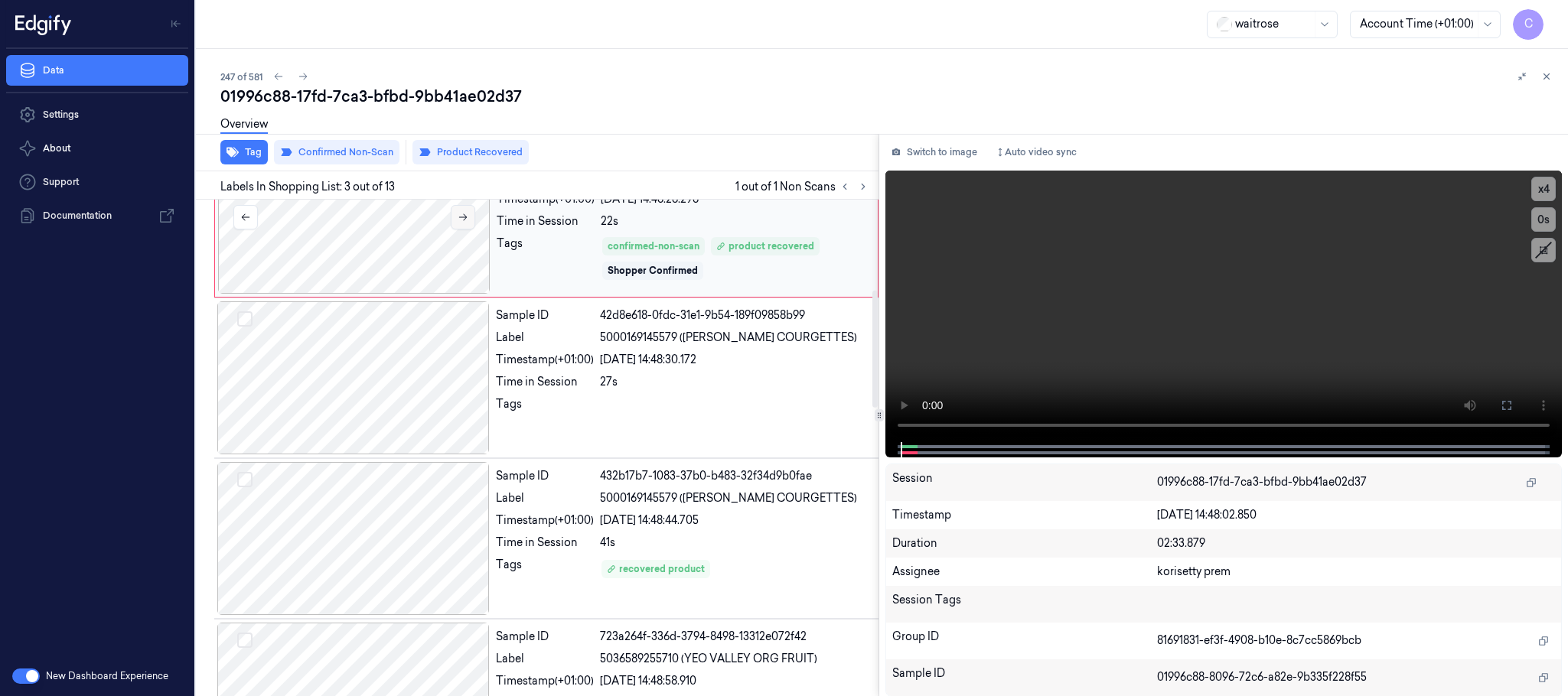
scroll to position [268, 0]
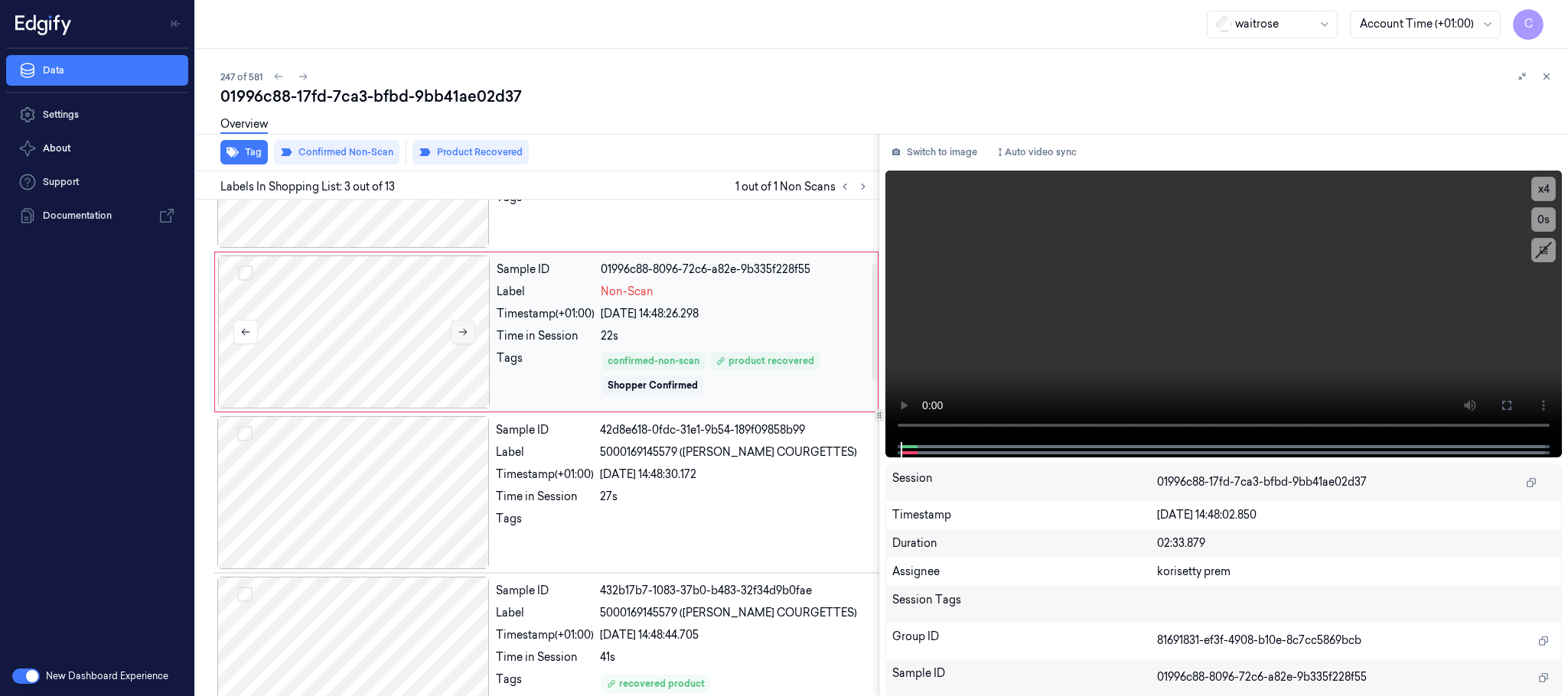
click at [458, 331] on icon at bounding box center [463, 332] width 11 height 11
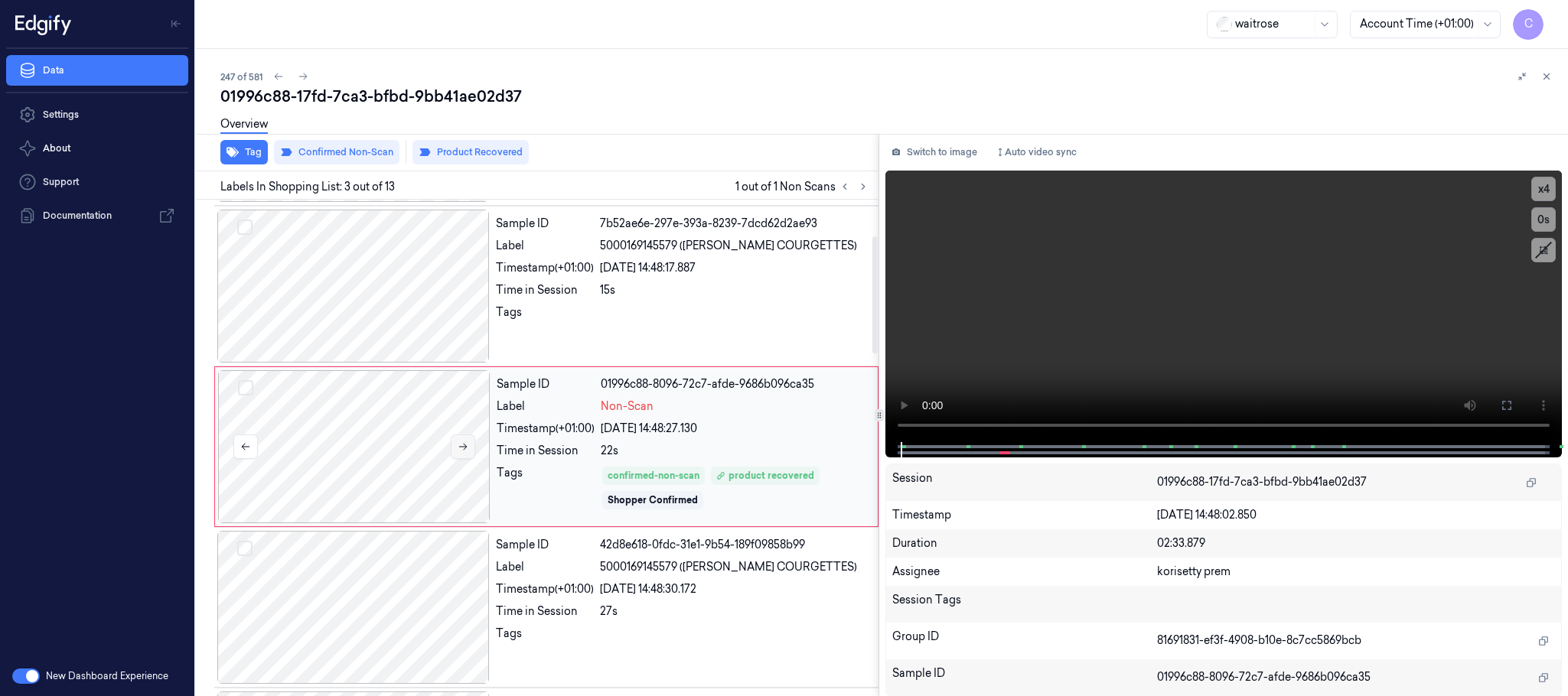
click at [464, 440] on button at bounding box center [463, 447] width 25 height 25
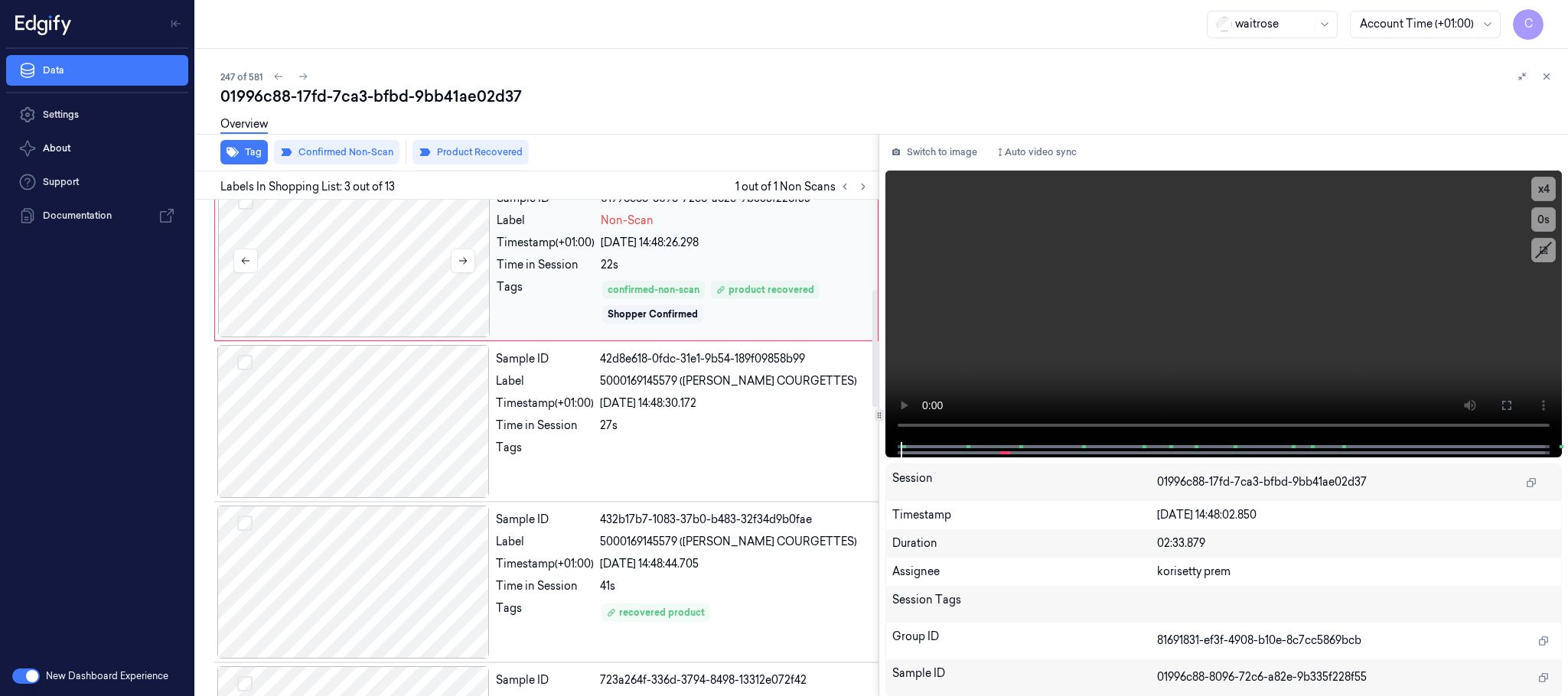
scroll to position [383, 0]
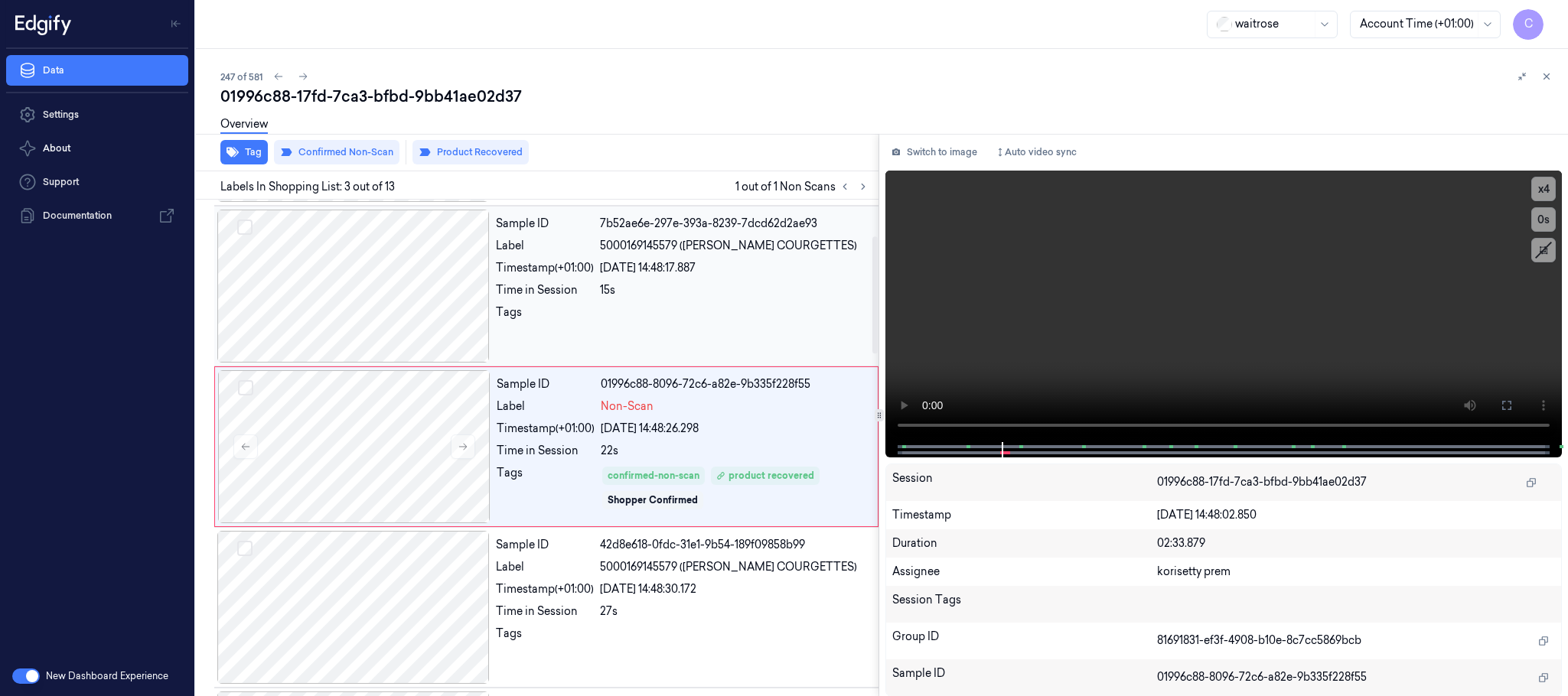
click at [390, 334] on div at bounding box center [354, 286] width 273 height 153
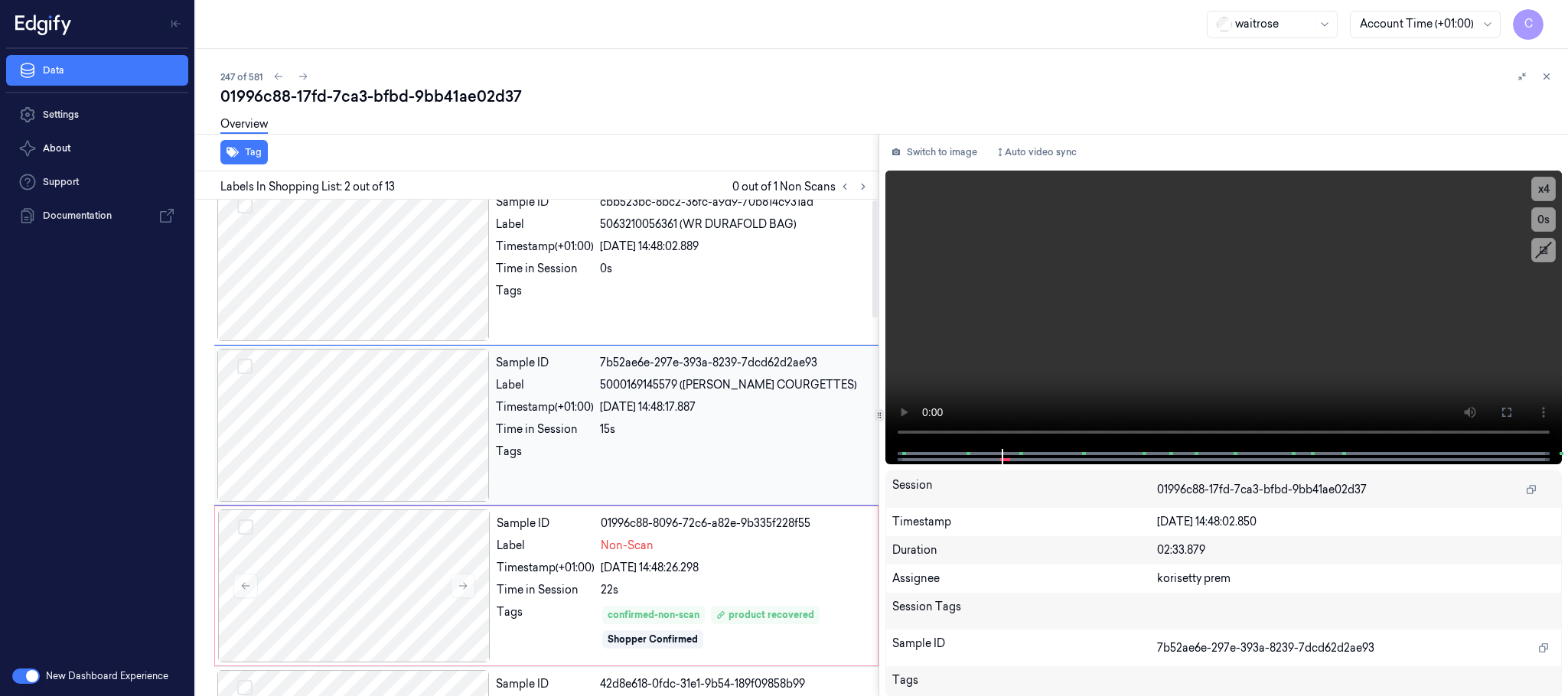
scroll to position [0, 0]
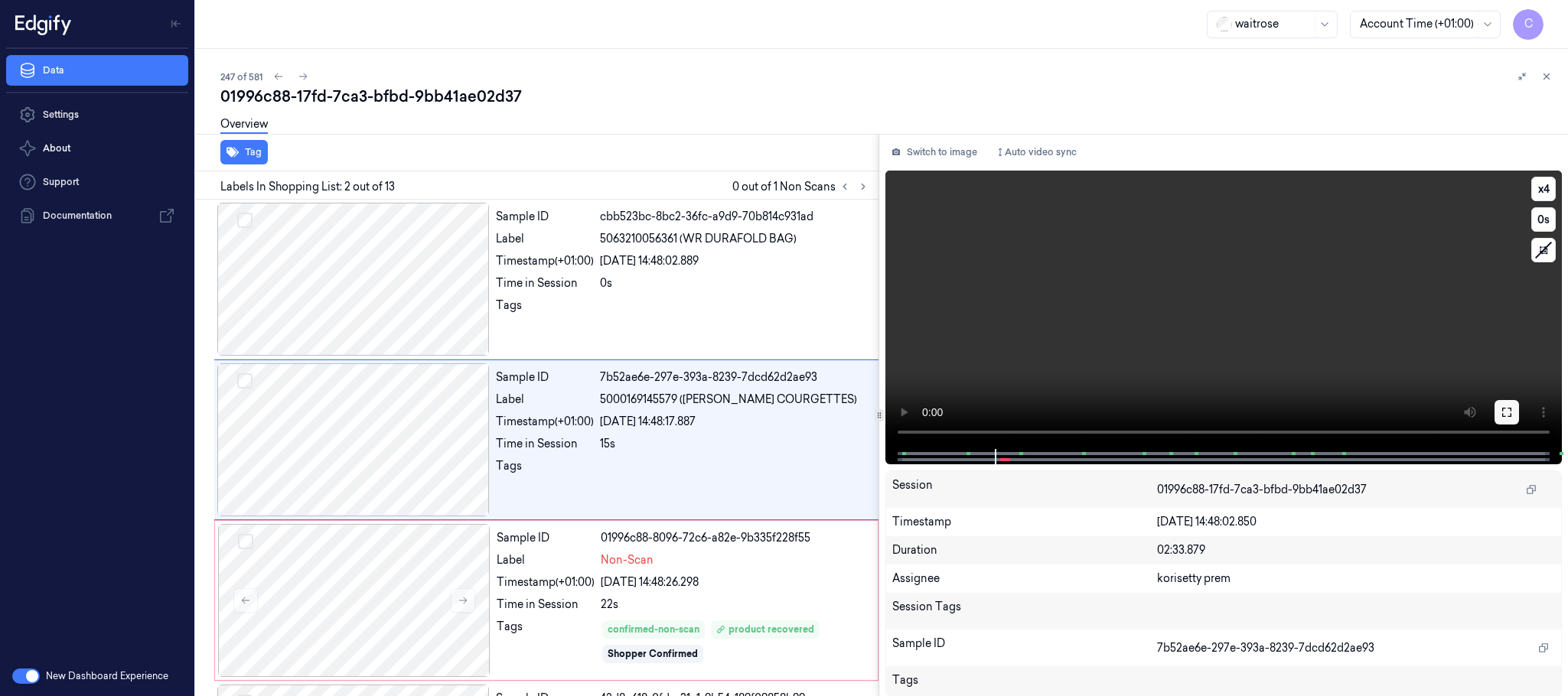
click at [1502, 409] on icon at bounding box center [1507, 412] width 9 height 9
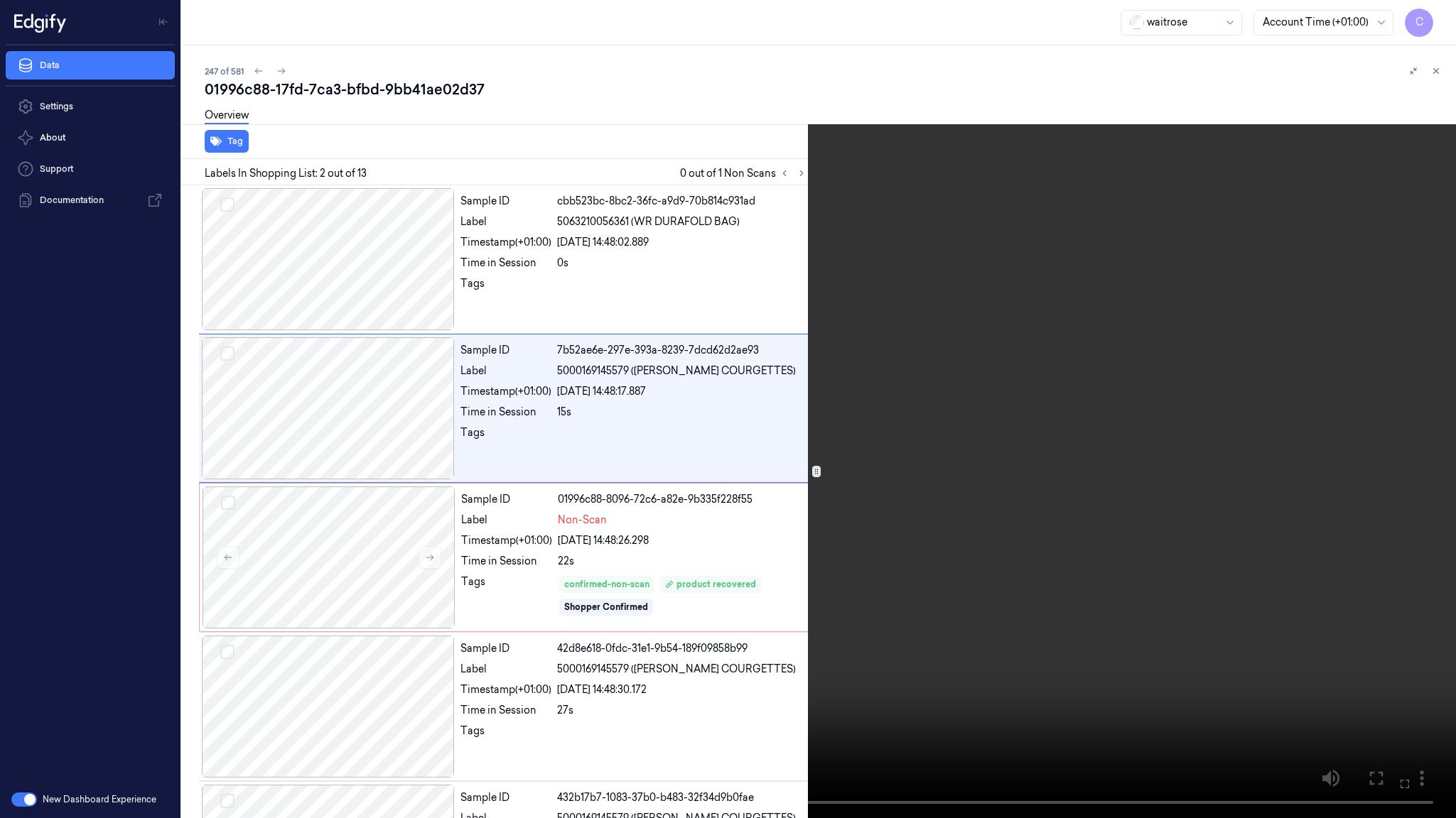
click at [627, 519] on video at bounding box center [728, 409] width 1456 height 818
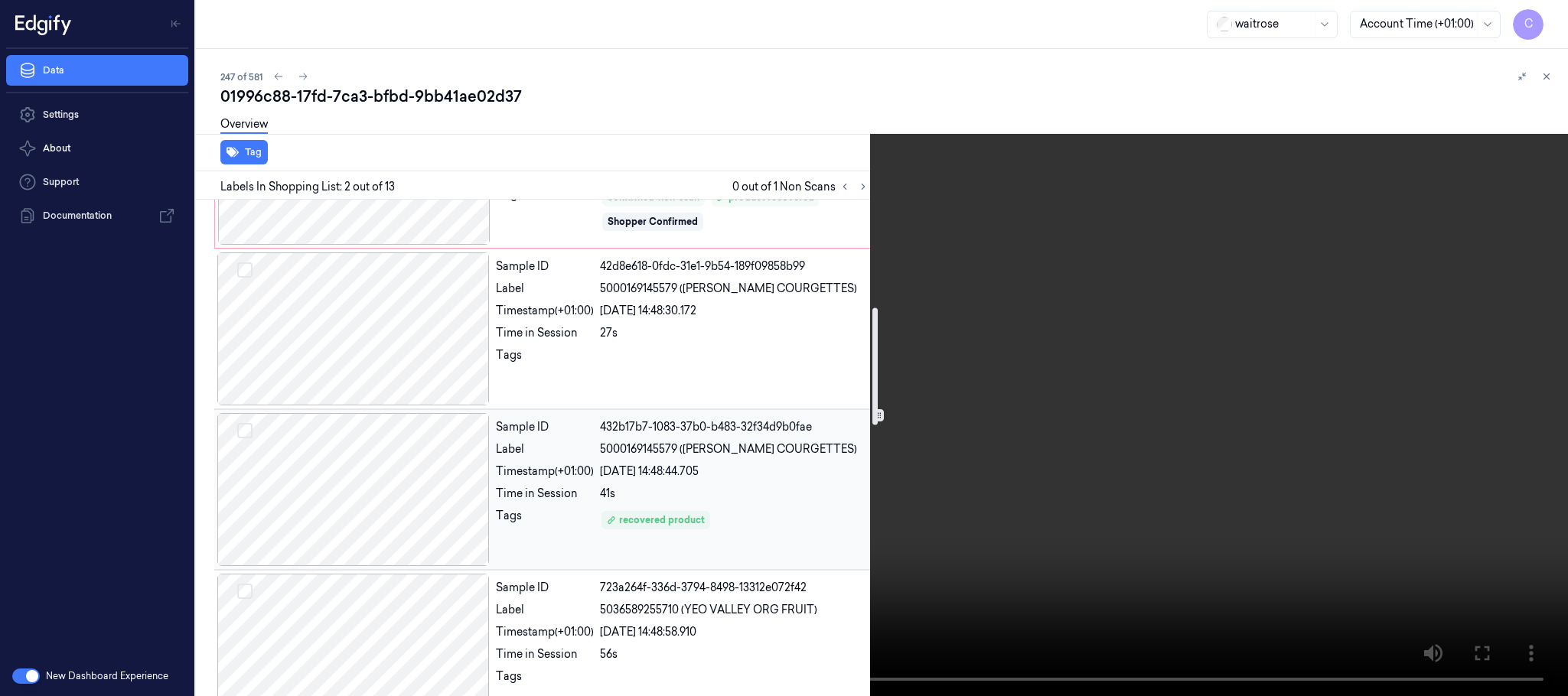
scroll to position [459, 0]
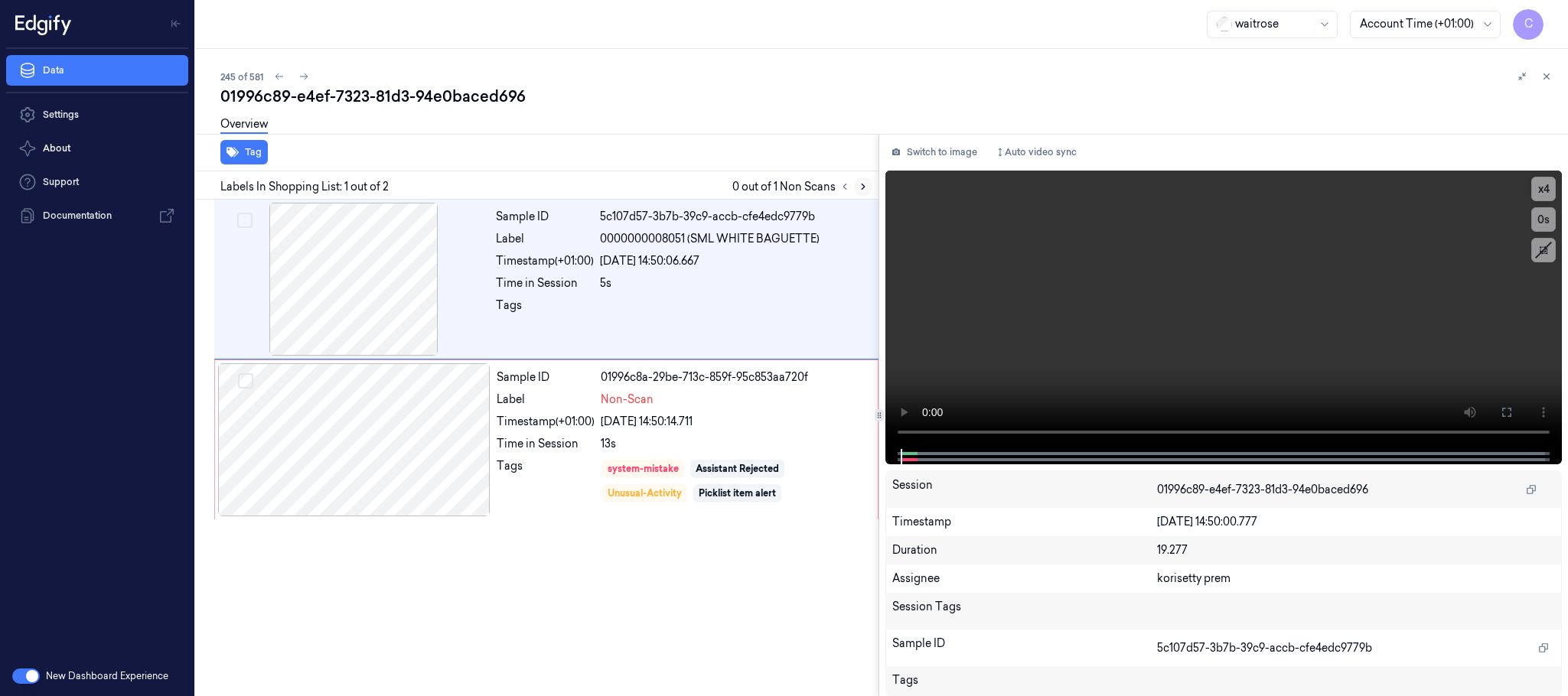
click at [861, 184] on icon at bounding box center [863, 186] width 11 height 11
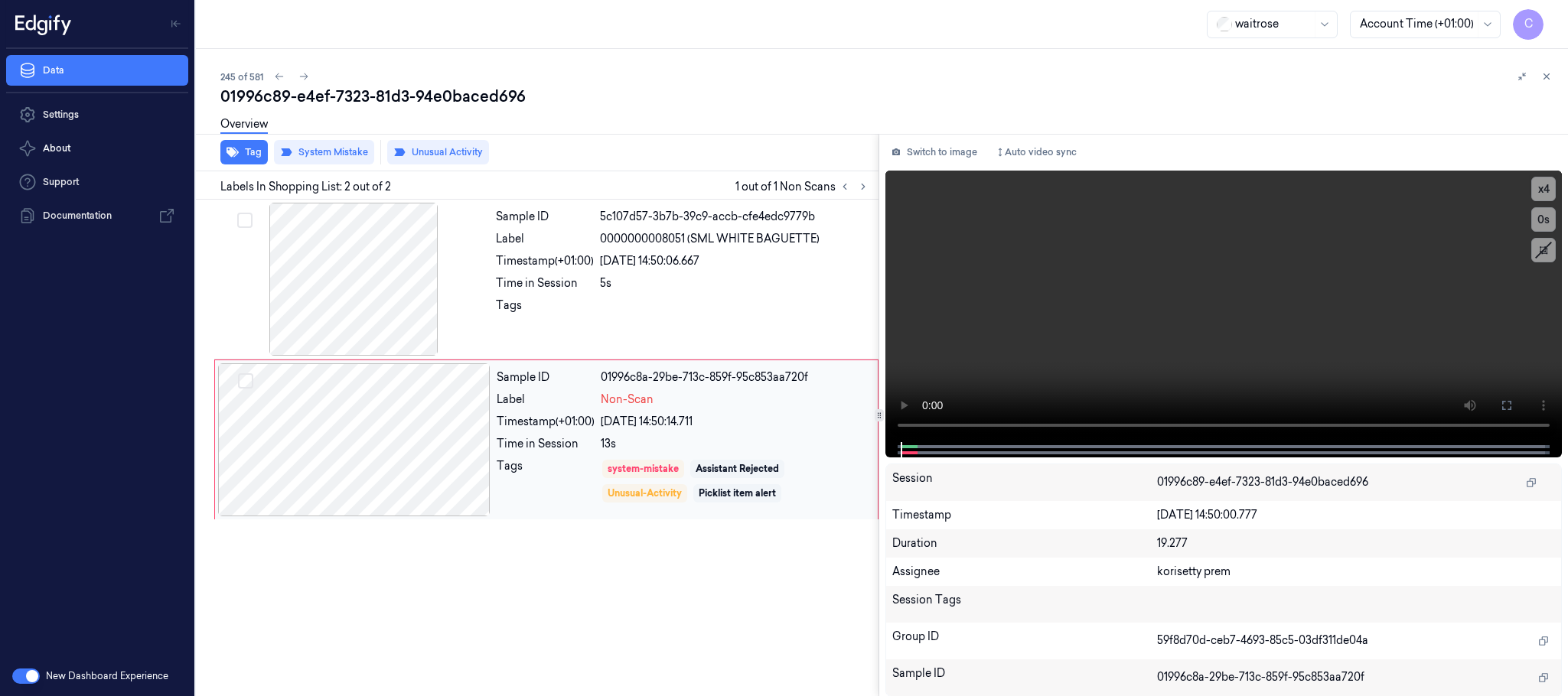
click at [450, 438] on div at bounding box center [354, 439] width 273 height 153
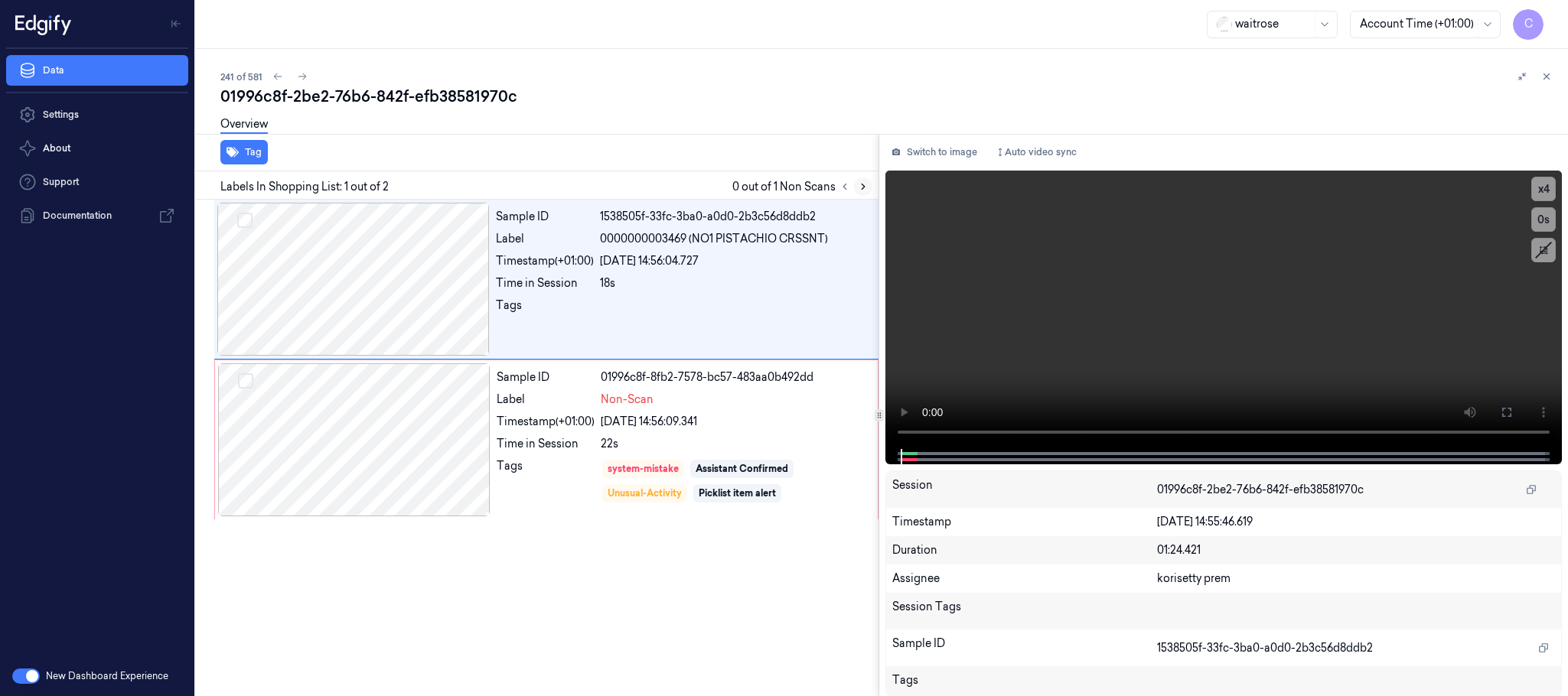
click at [861, 186] on icon at bounding box center [863, 186] width 11 height 11
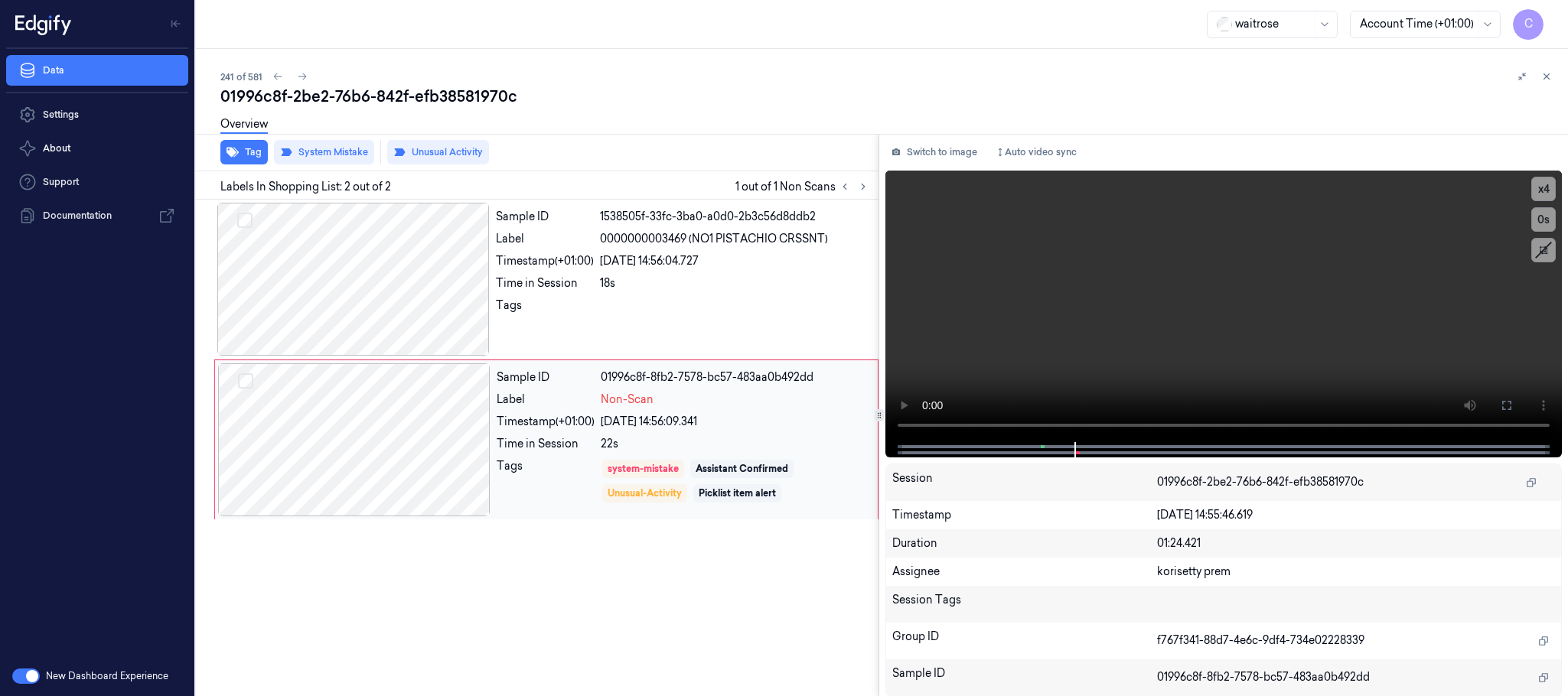
click at [457, 441] on div at bounding box center [354, 439] width 273 height 153
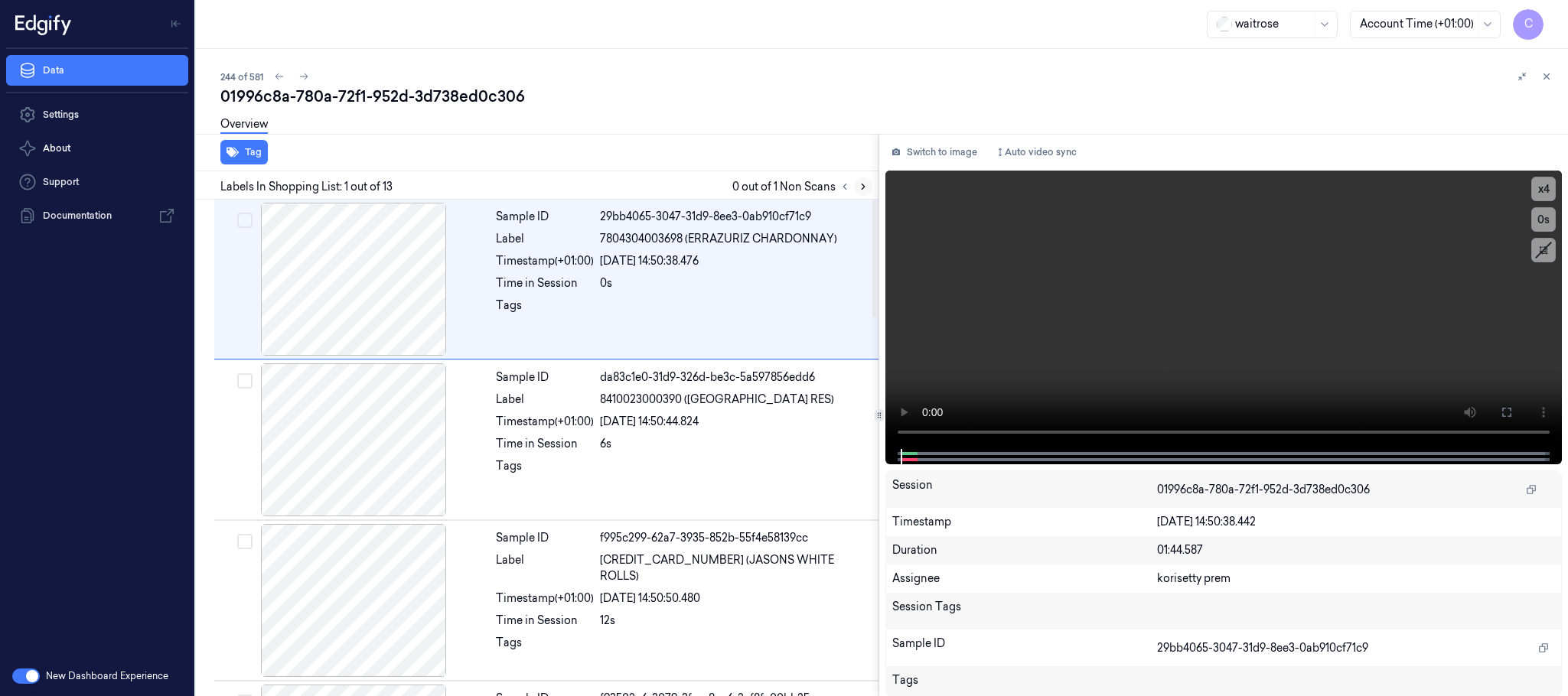
click at [857, 186] on icon at bounding box center [863, 186] width 11 height 11
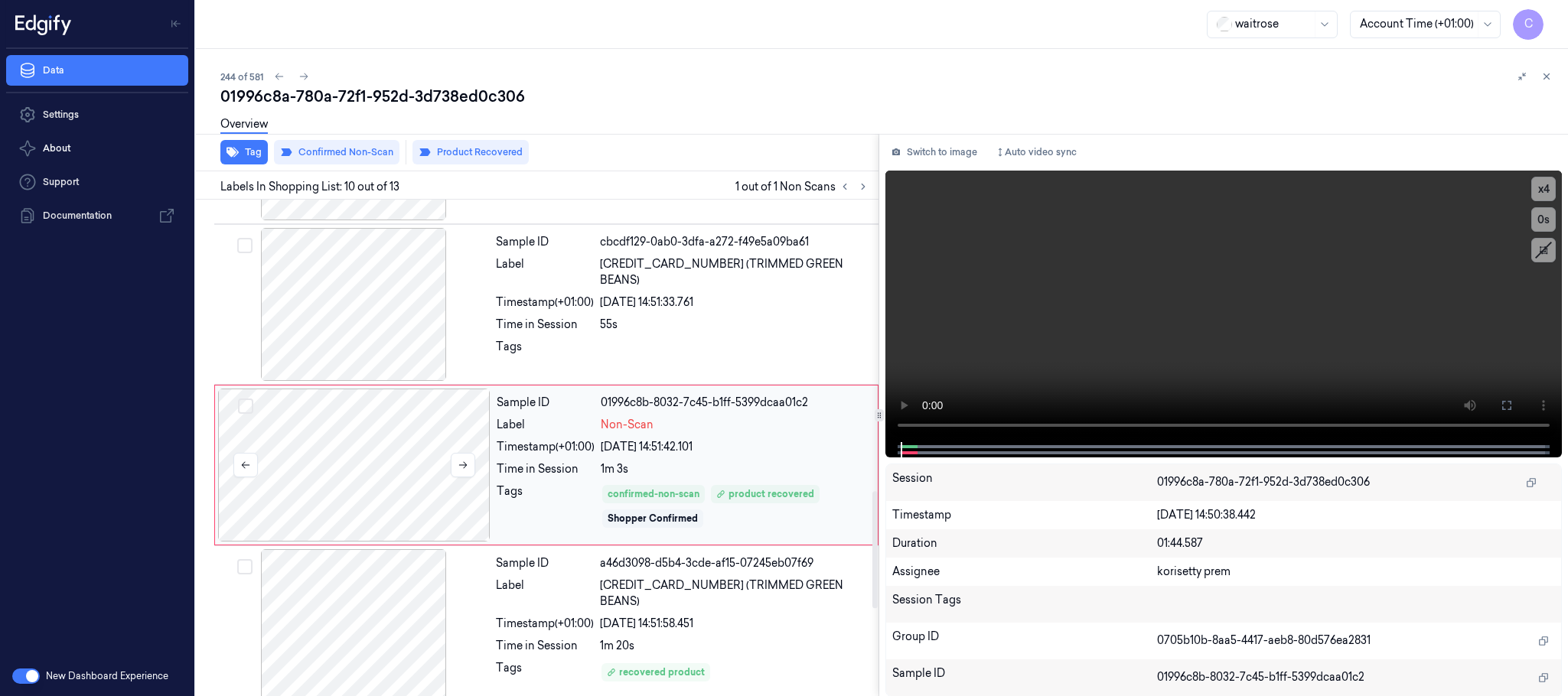
scroll to position [1283, 0]
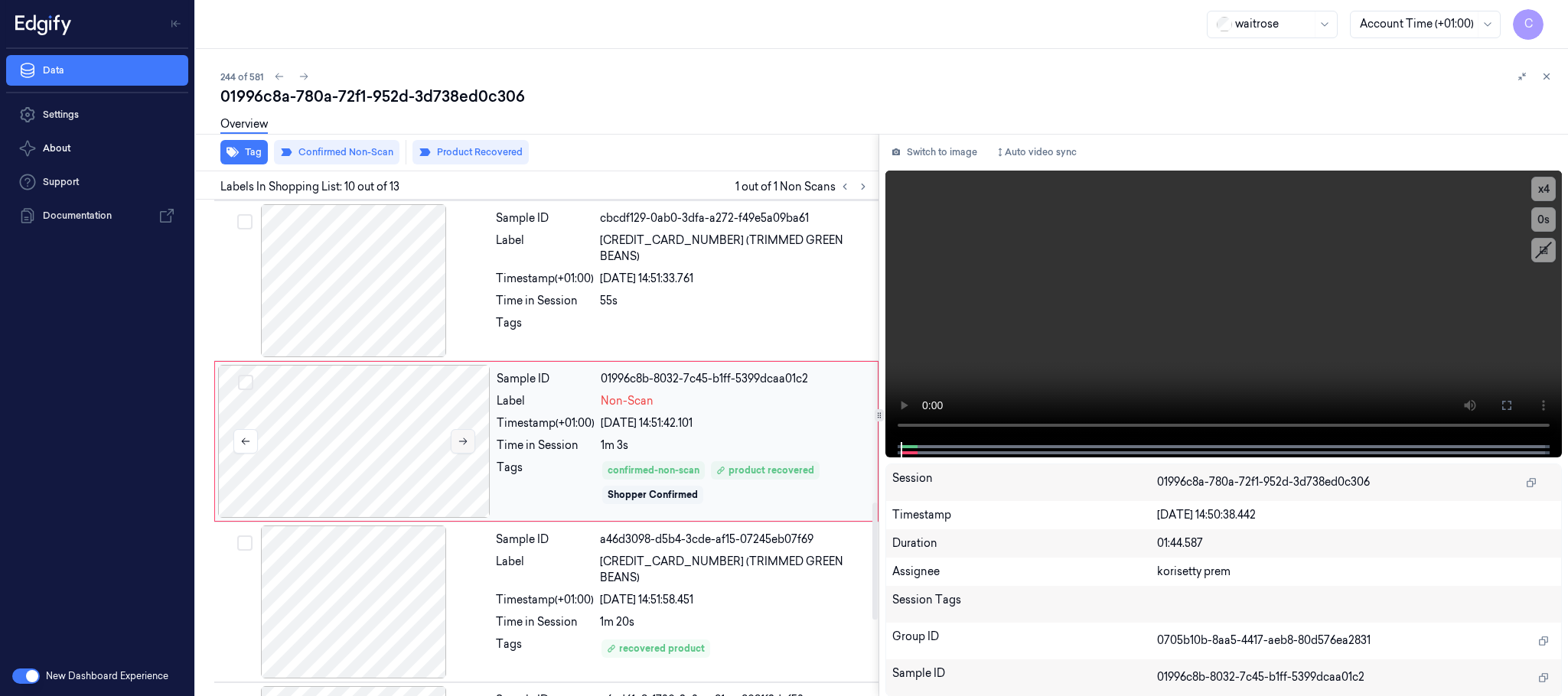
click at [466, 447] on icon at bounding box center [463, 441] width 11 height 11
click at [346, 312] on div at bounding box center [354, 281] width 273 height 153
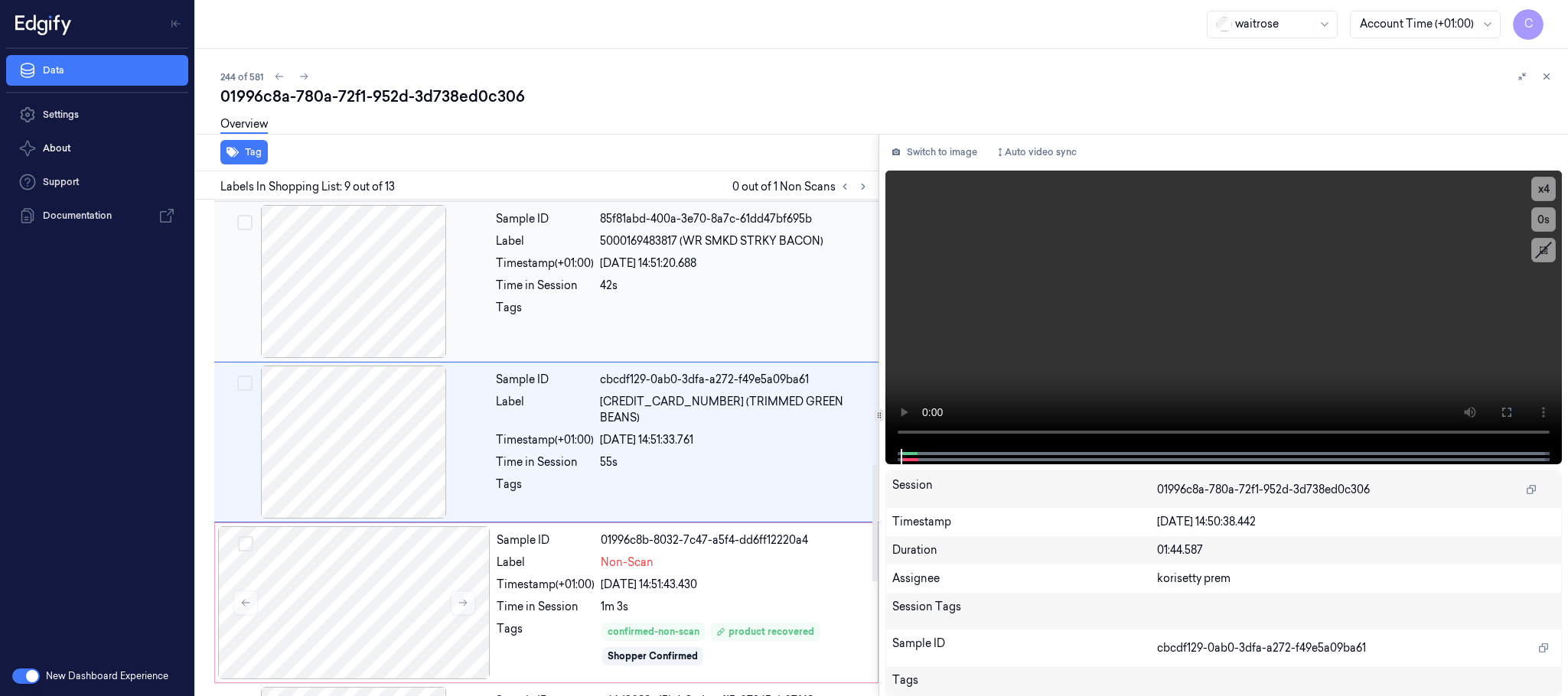
scroll to position [1007, 0]
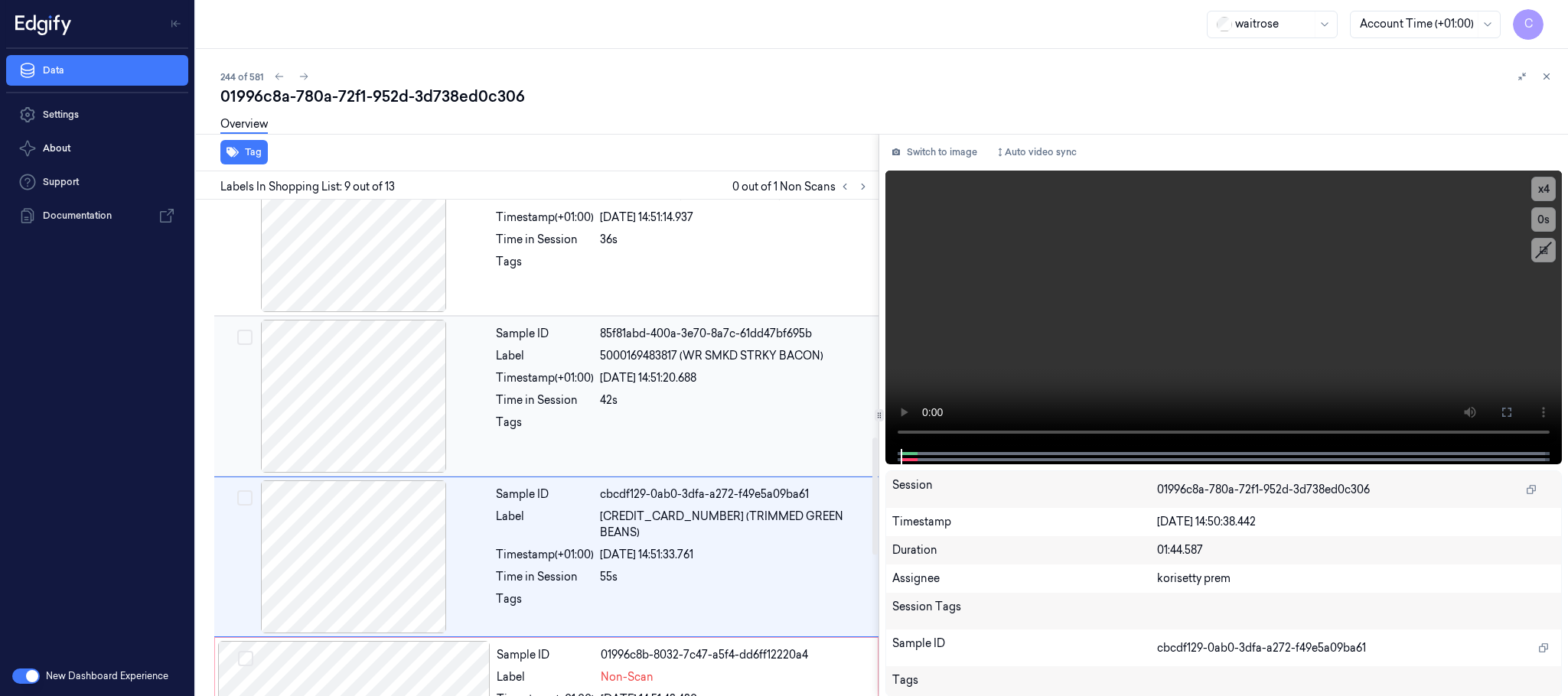
click at [370, 409] on div at bounding box center [354, 396] width 273 height 153
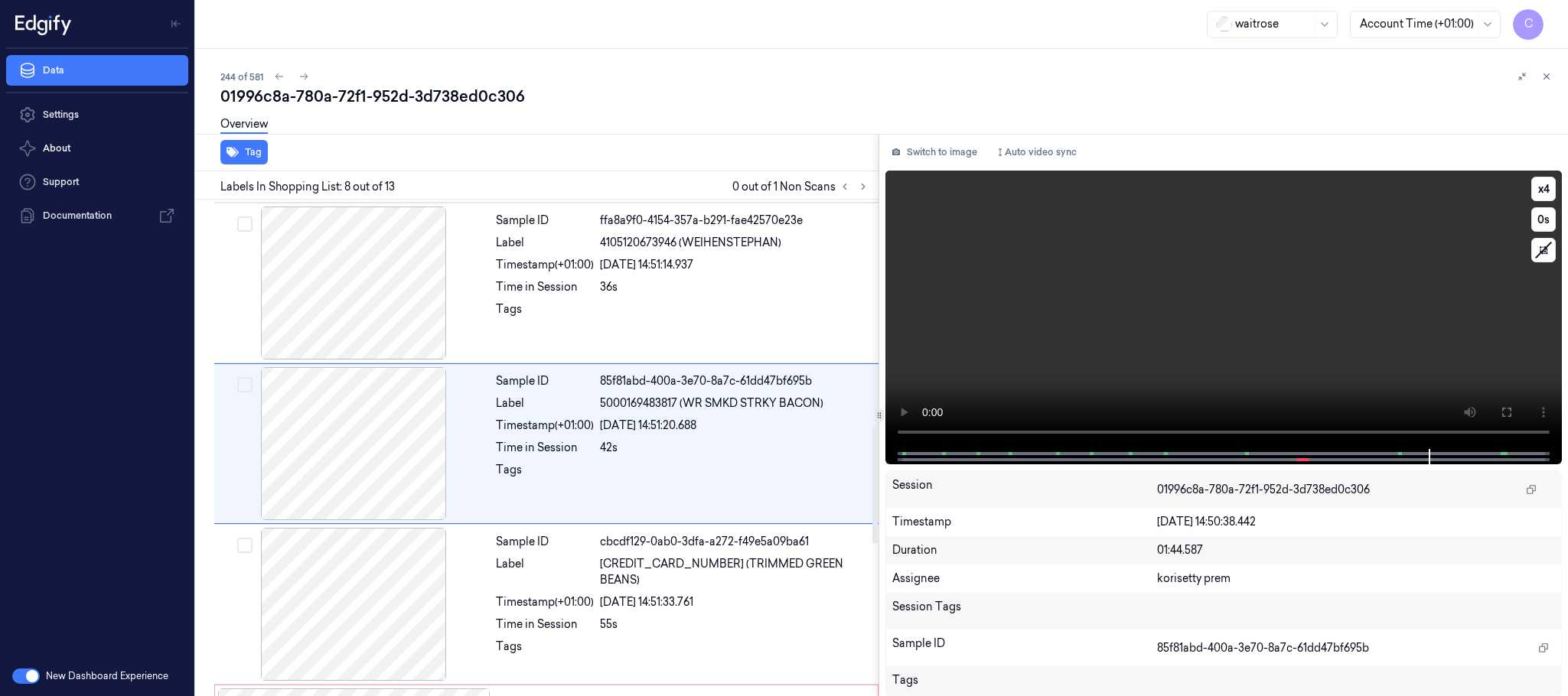
click at [1291, 328] on video at bounding box center [1222, 309] width 676 height 278
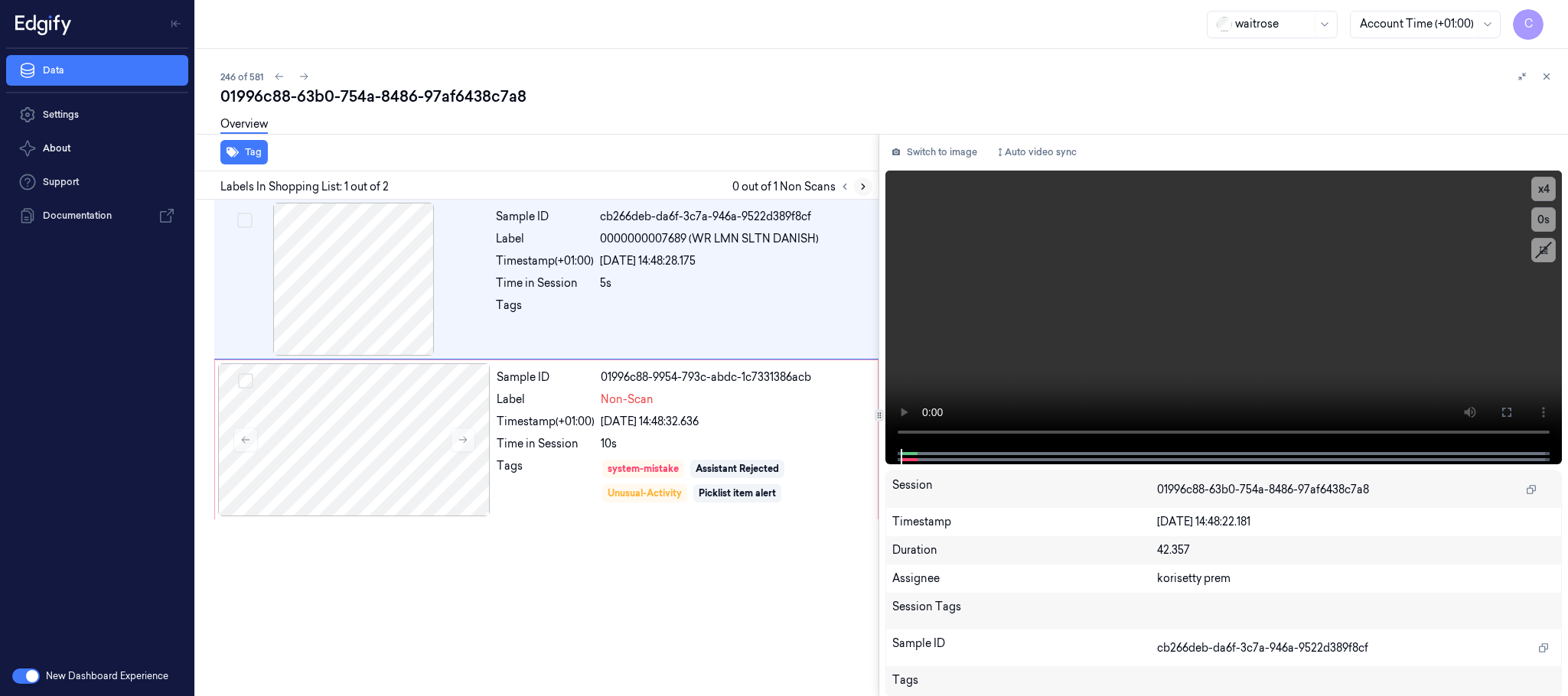
click at [865, 186] on icon at bounding box center [863, 186] width 11 height 11
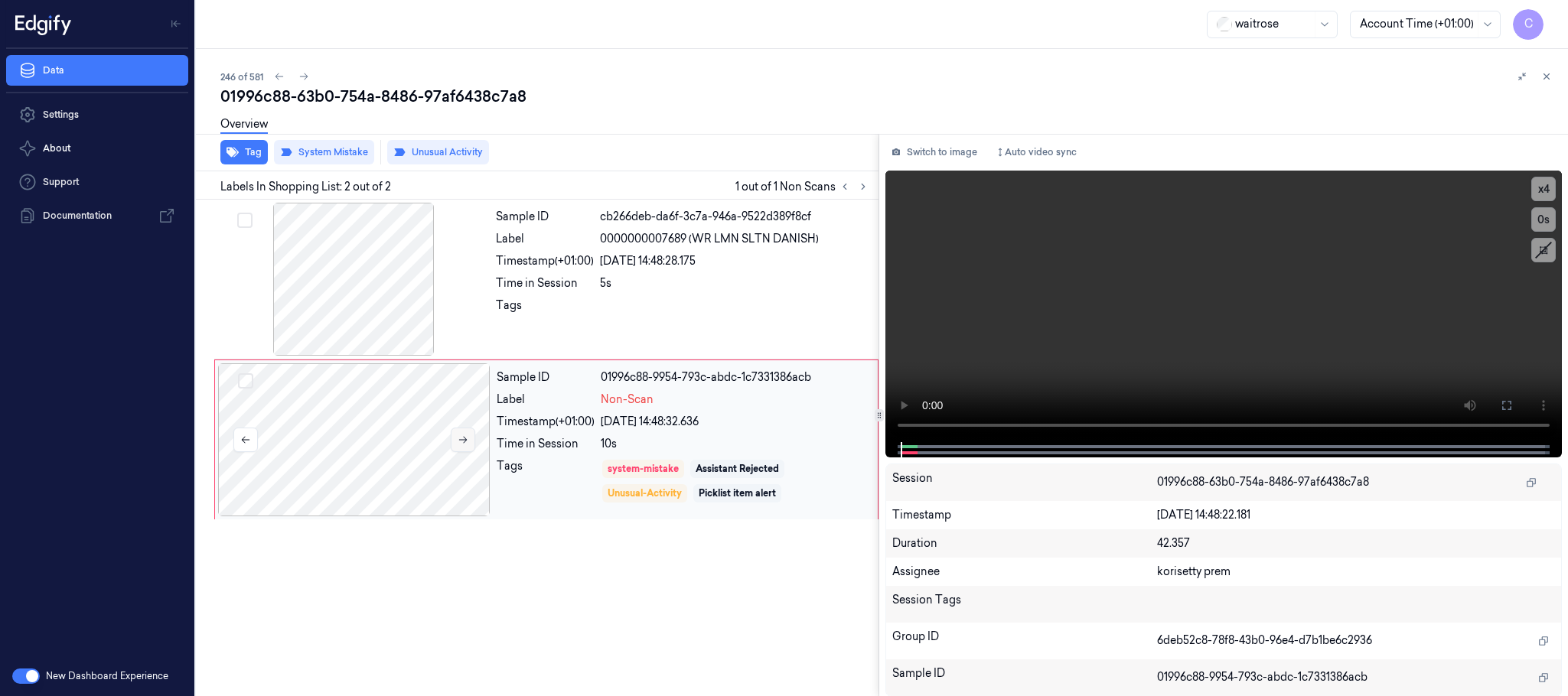
click at [459, 437] on icon at bounding box center [463, 439] width 11 height 11
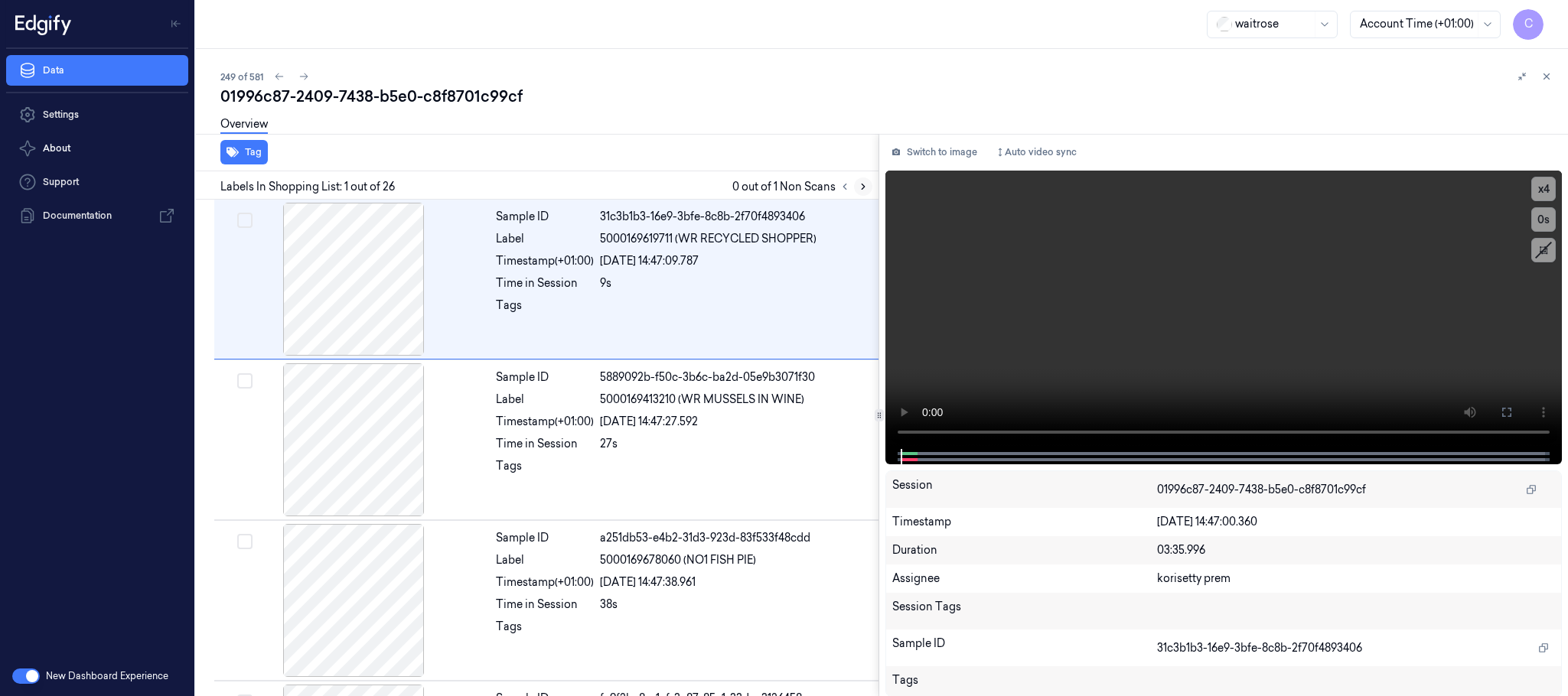
click at [858, 185] on icon at bounding box center [863, 186] width 11 height 11
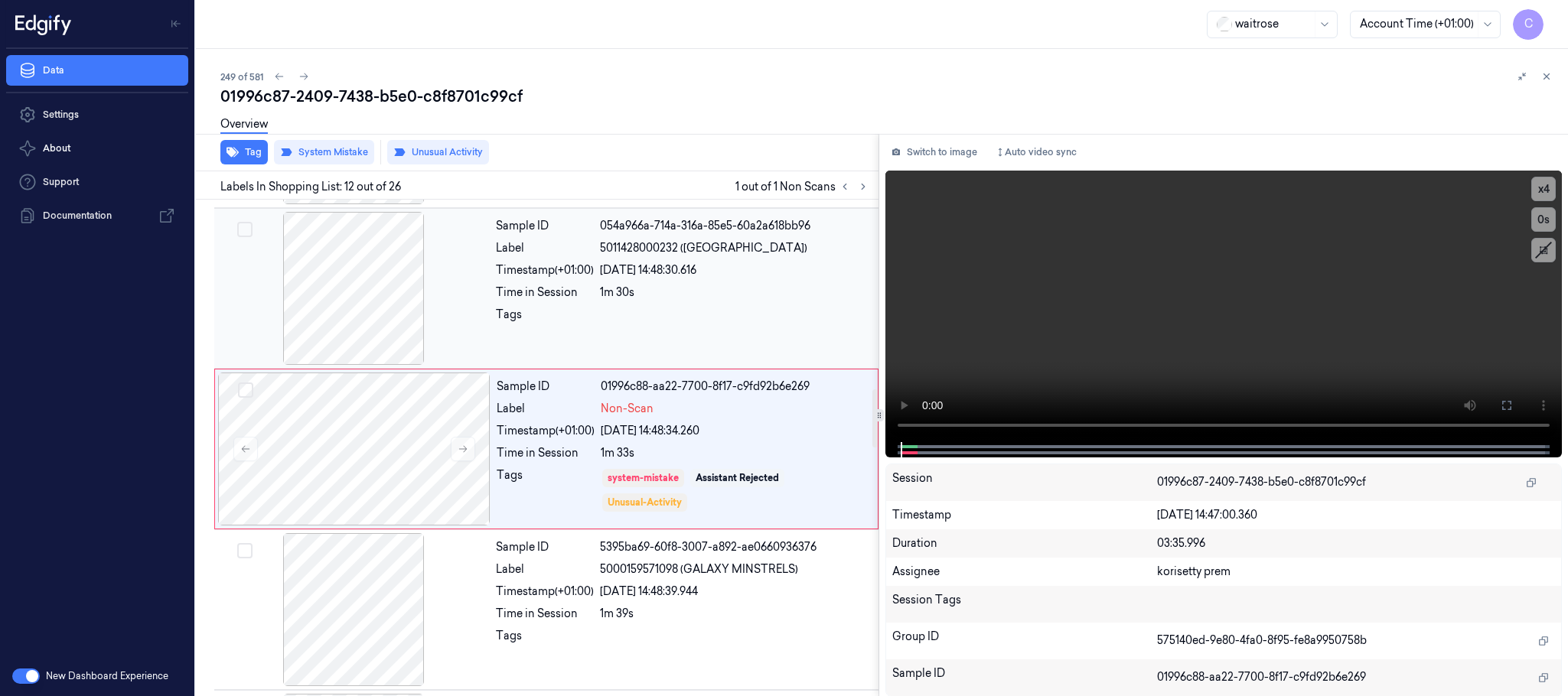
scroll to position [1606, 0]
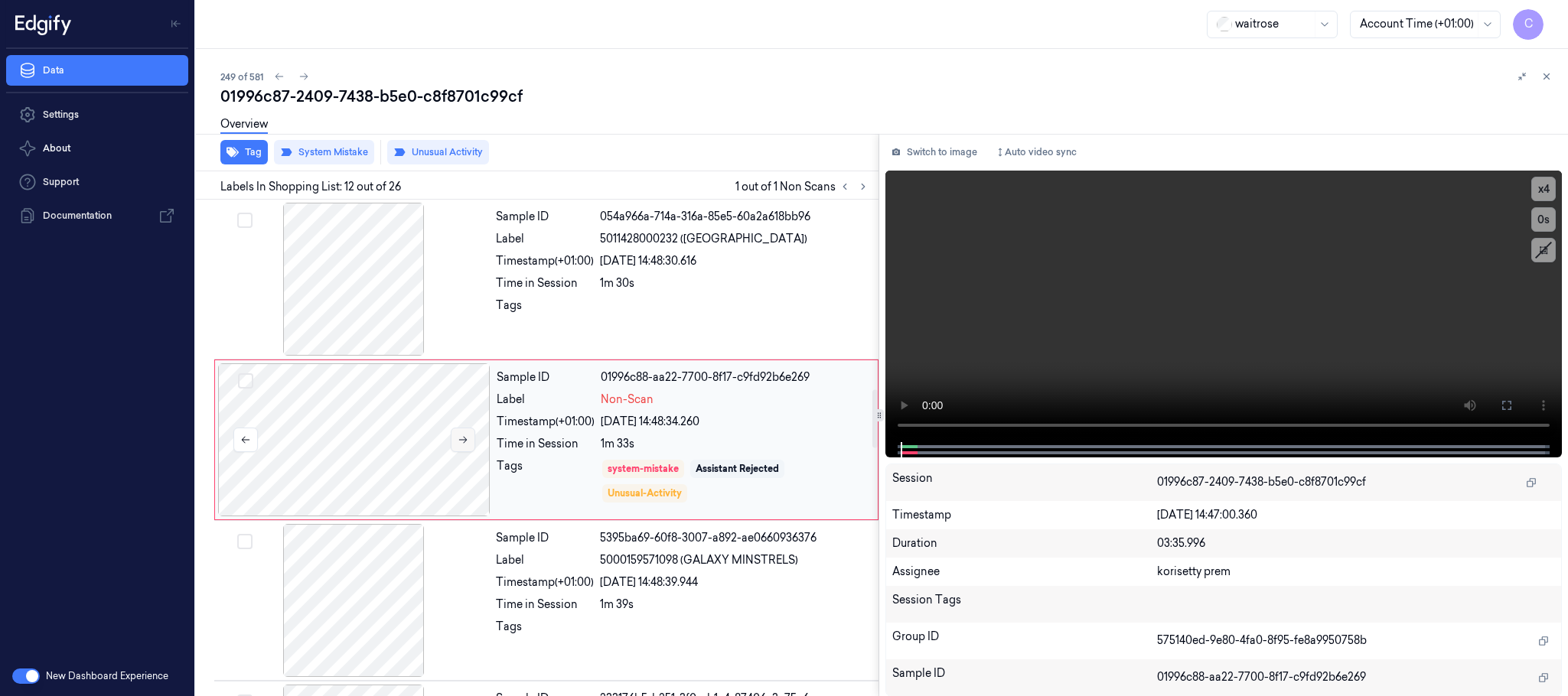
click at [468, 438] on button at bounding box center [463, 439] width 25 height 25
click at [466, 445] on icon at bounding box center [463, 439] width 11 height 11
click at [388, 276] on div at bounding box center [354, 279] width 273 height 153
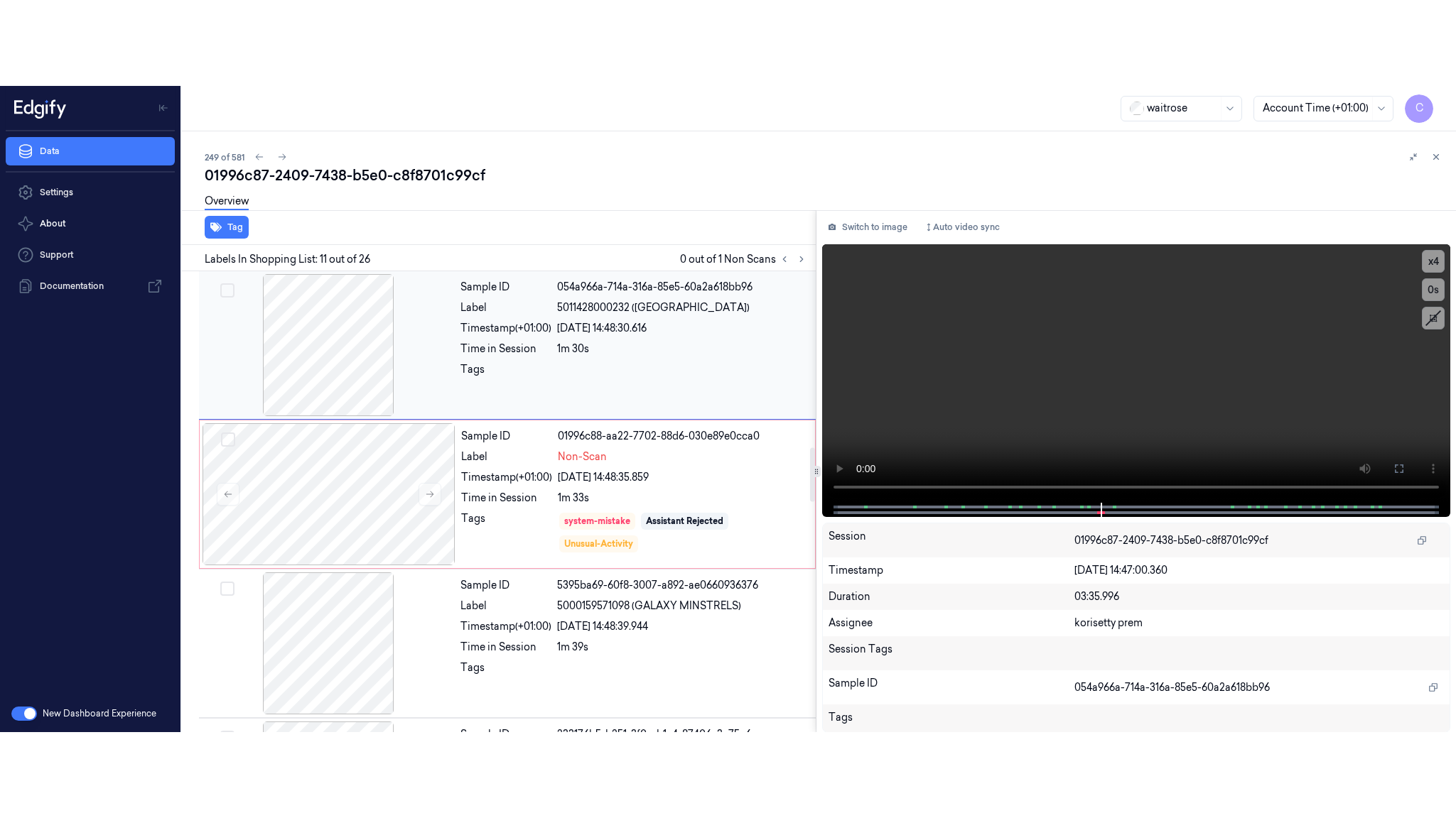
scroll to position [1341, 0]
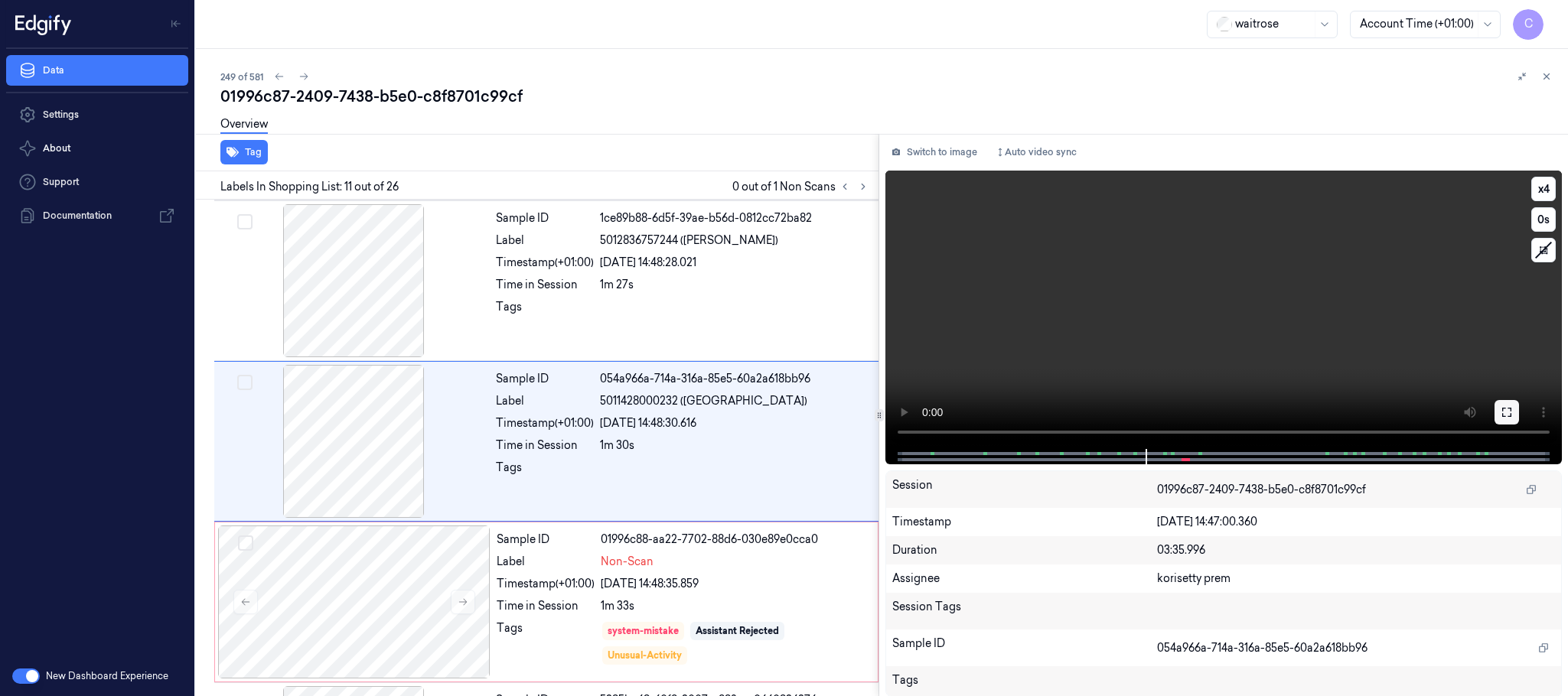
click at [1503, 409] on icon at bounding box center [1507, 412] width 12 height 12
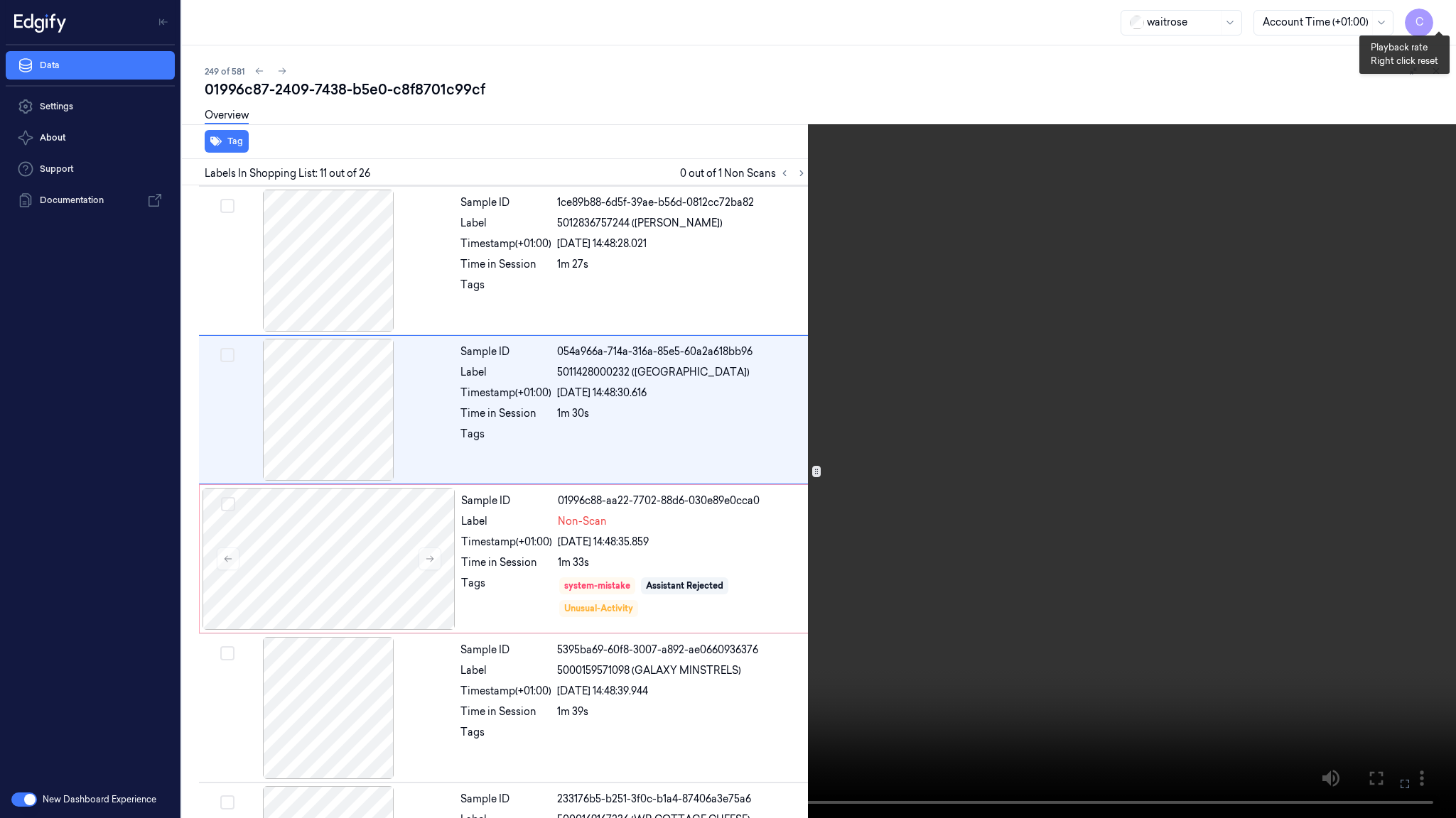
click at [1441, 16] on button "x 4" at bounding box center [1439, 17] width 23 height 23
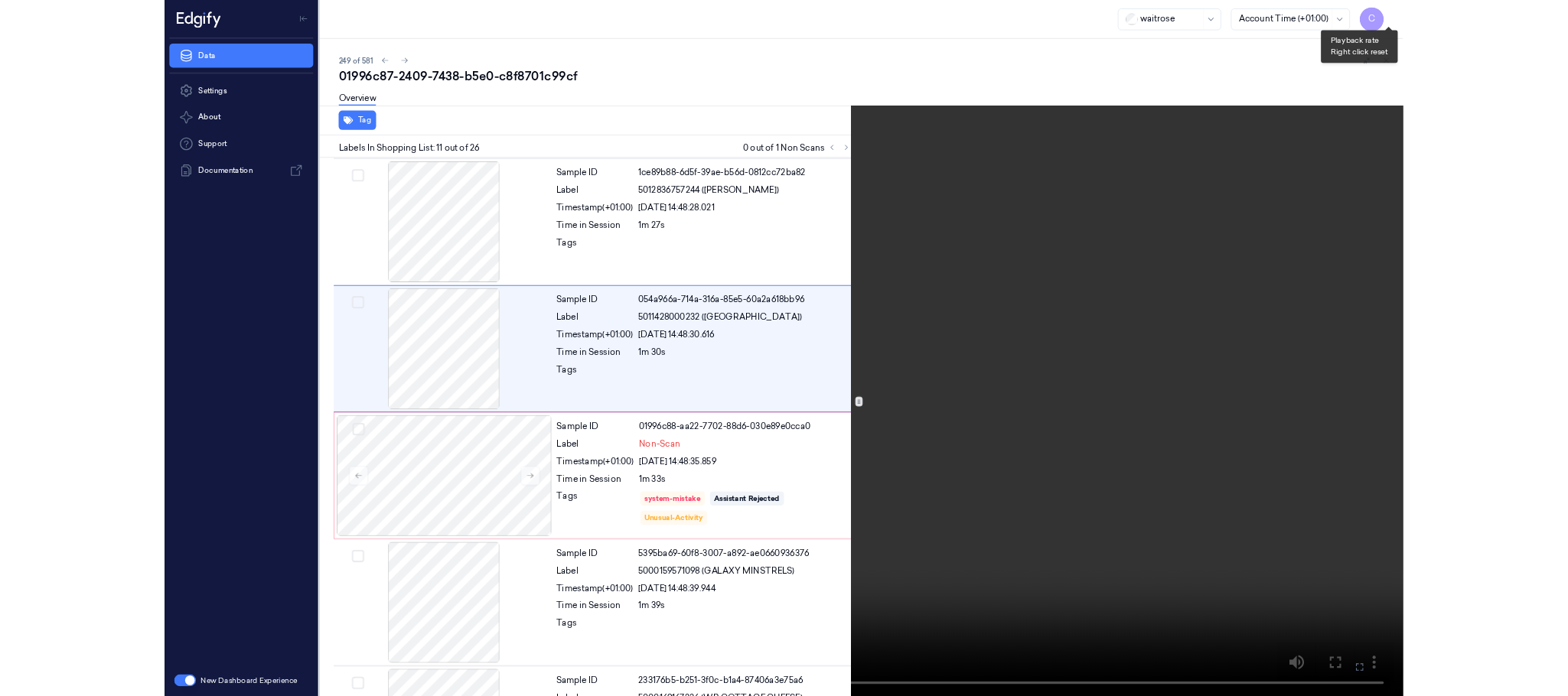
scroll to position [1352, 0]
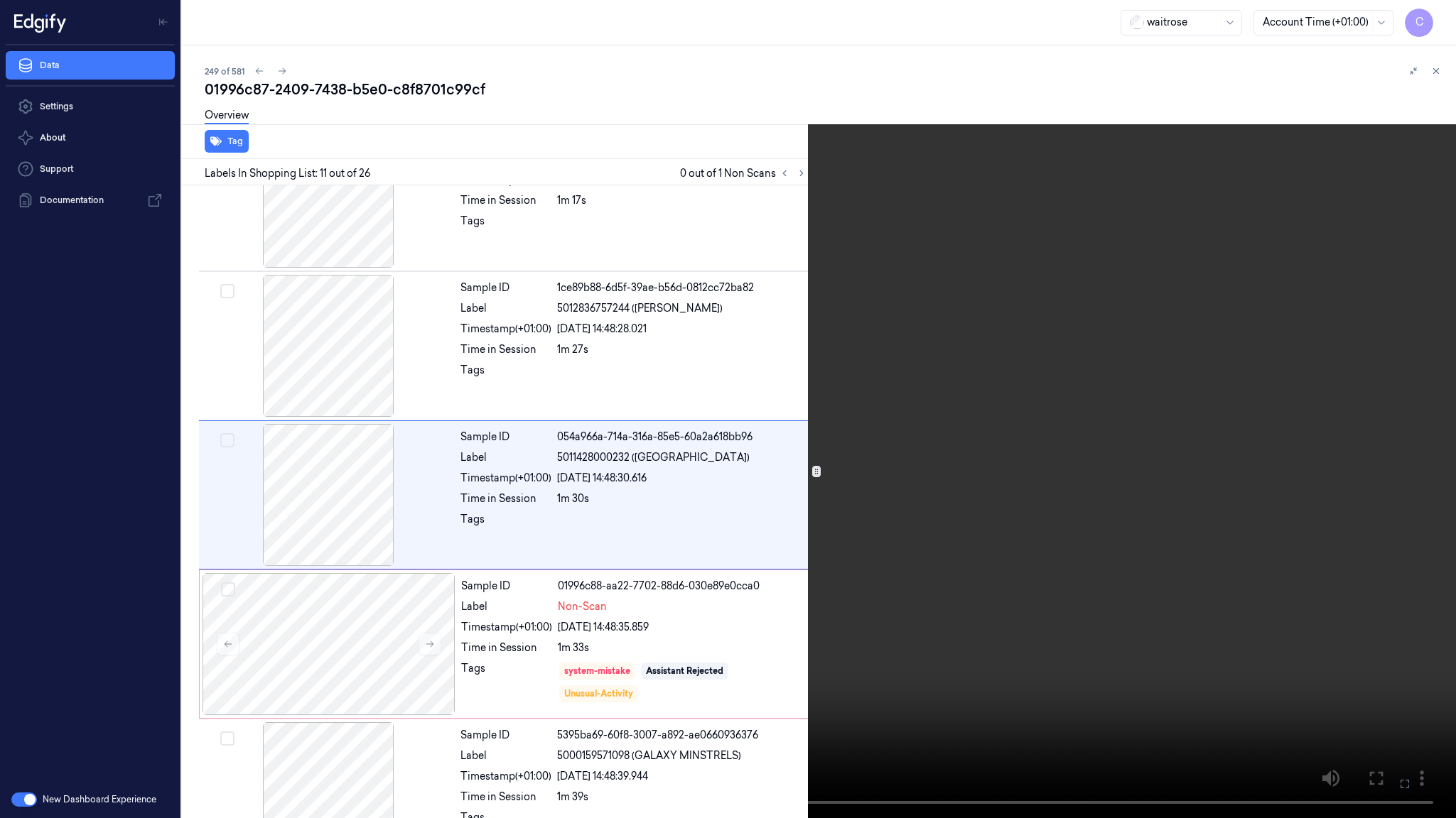
click at [723, 402] on video at bounding box center [728, 409] width 1456 height 818
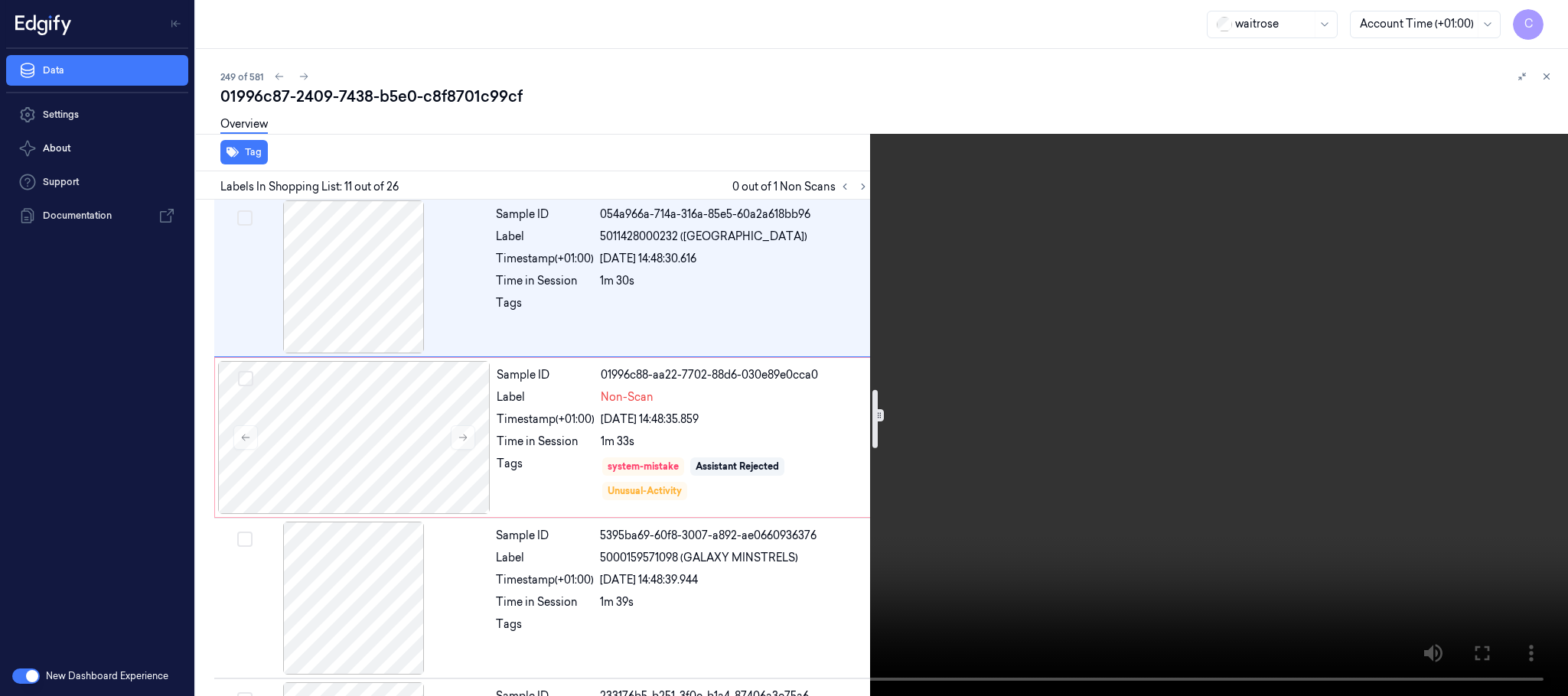
scroll to position [1581, 0]
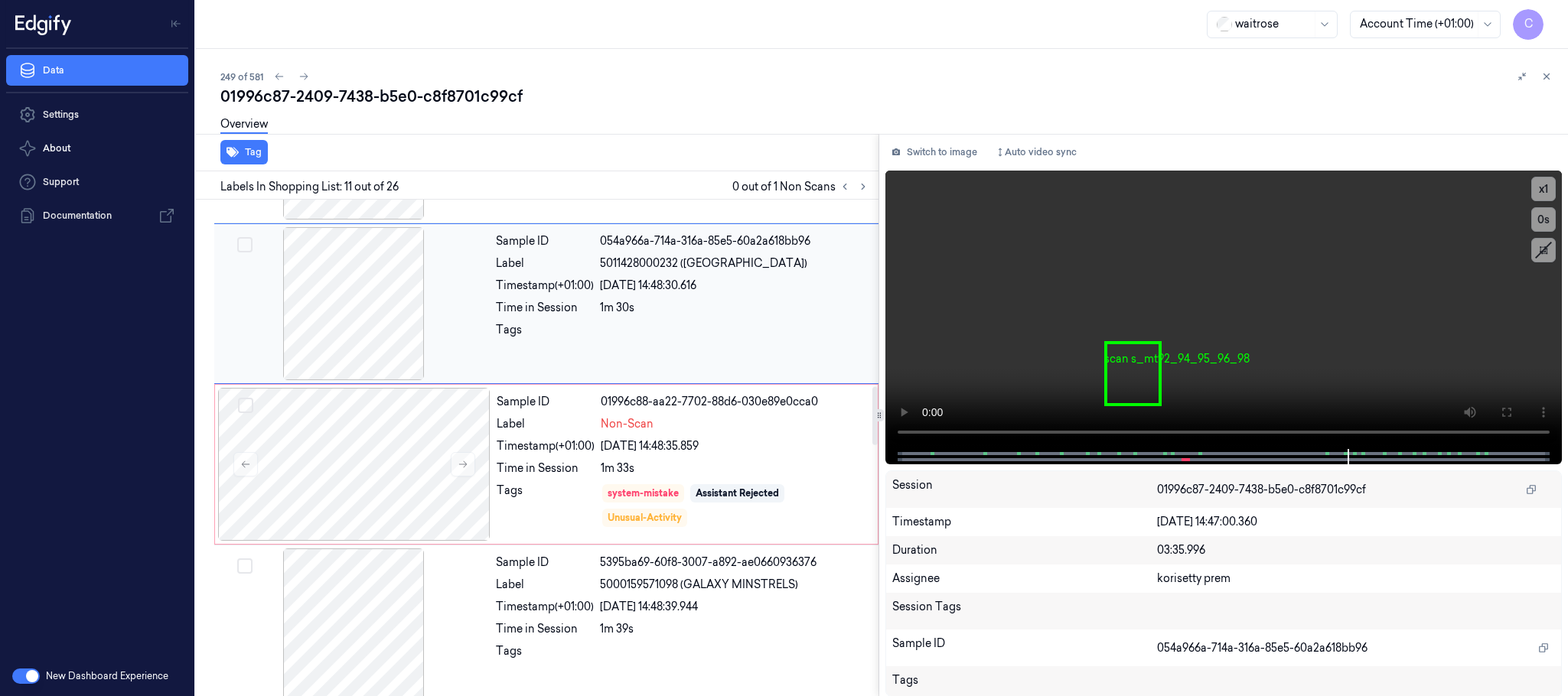
click at [370, 339] on div at bounding box center [354, 304] width 273 height 153
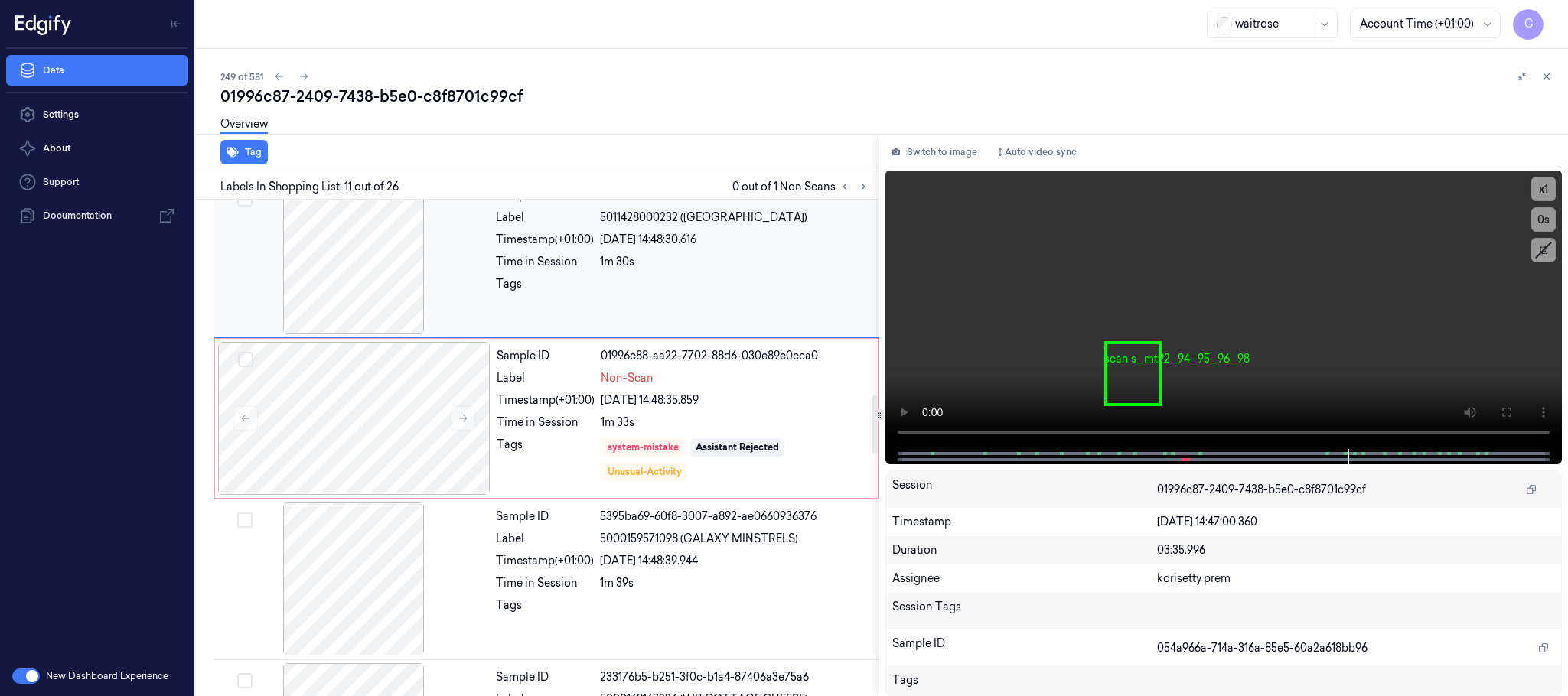
scroll to position [1673, 0]
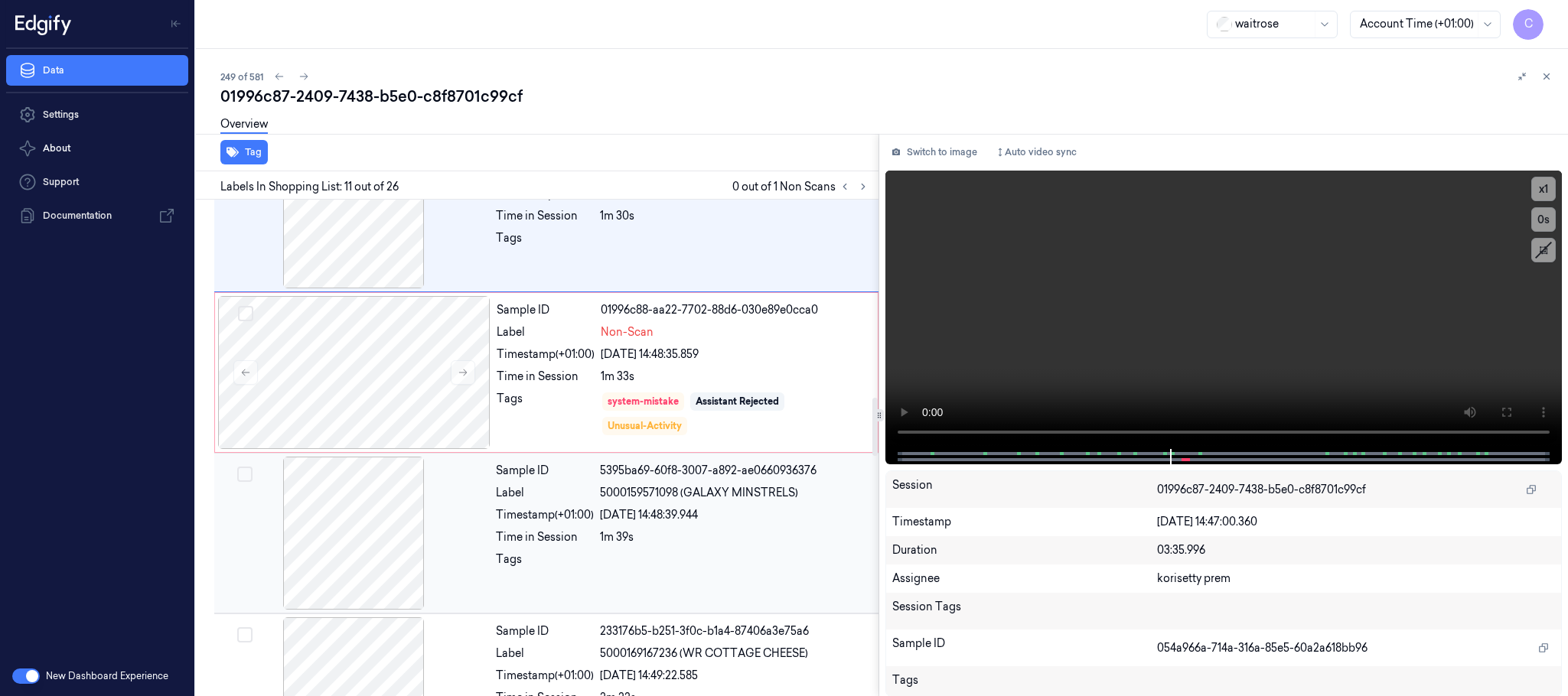
click at [338, 559] on div at bounding box center [354, 533] width 273 height 153
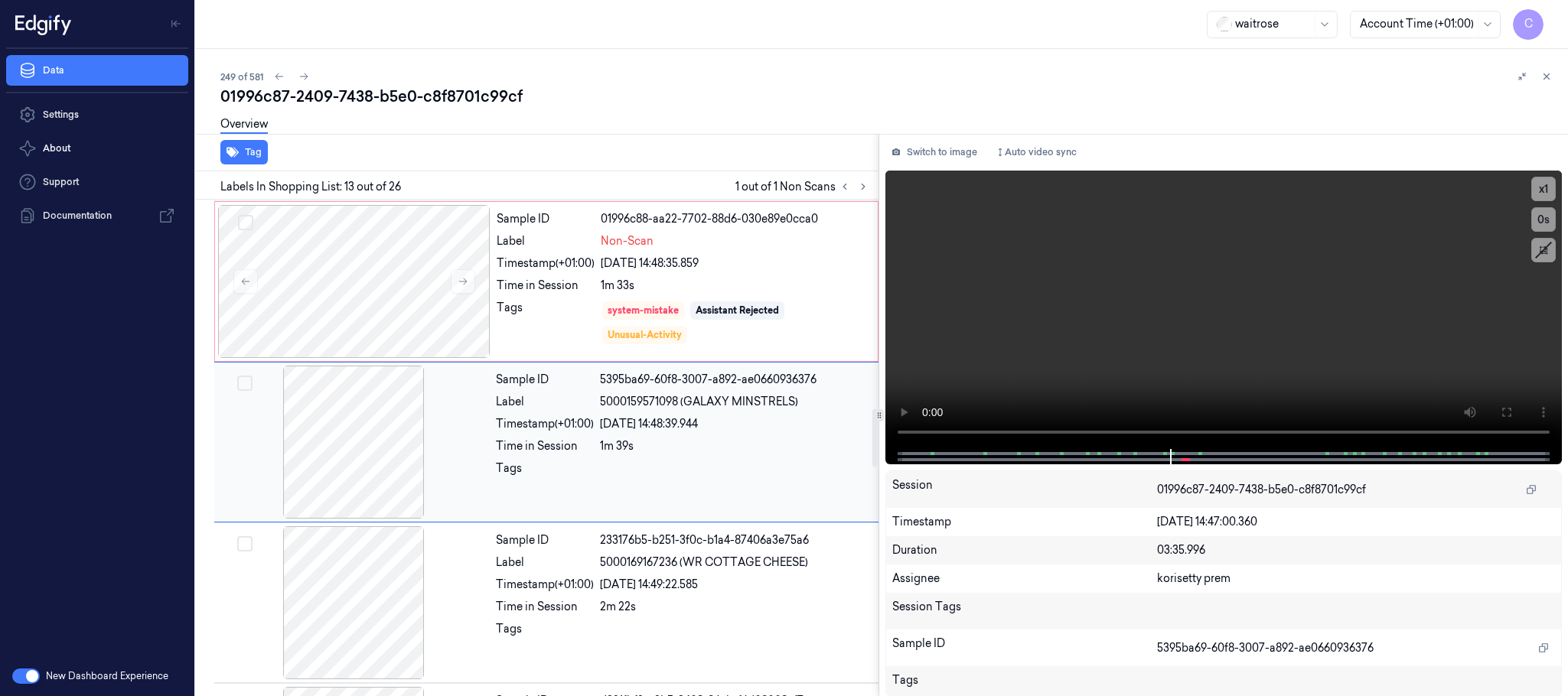
scroll to position [1767, 0]
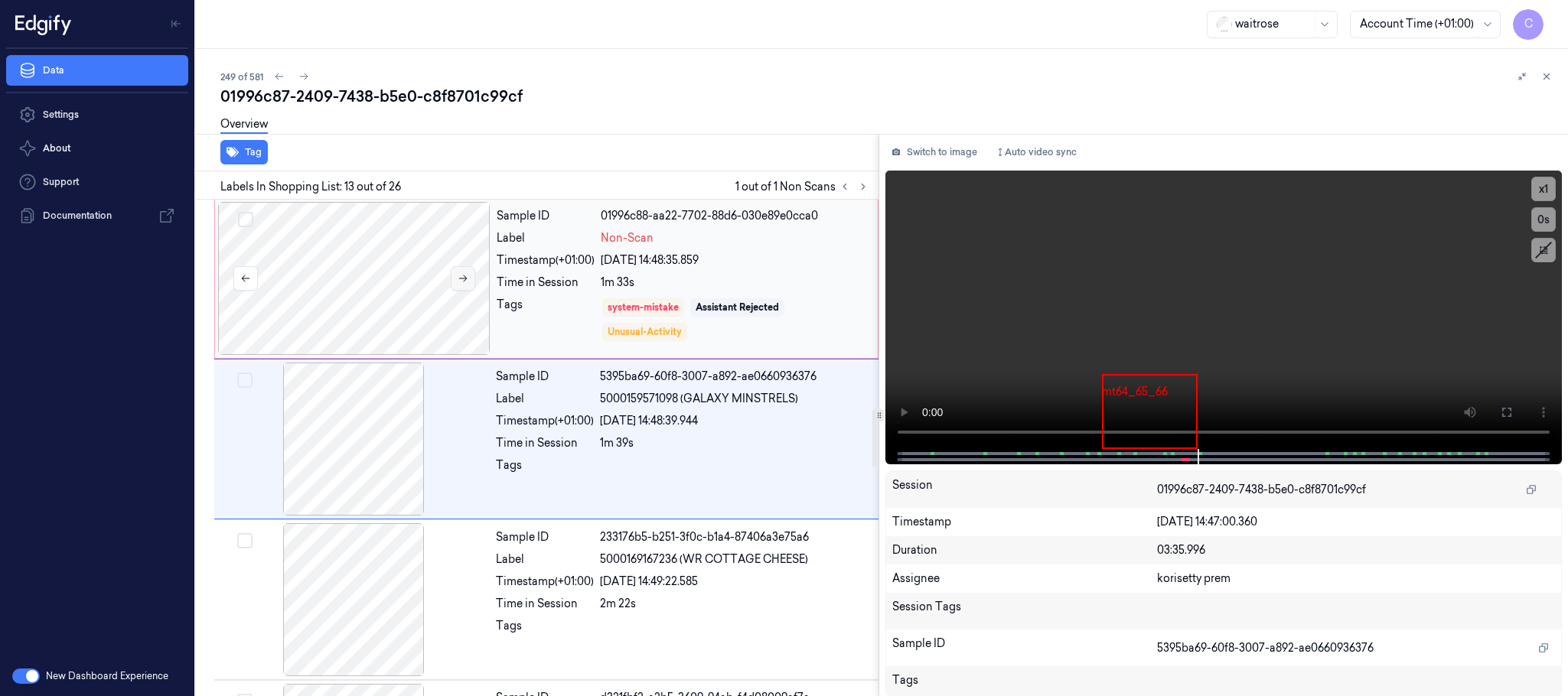
click at [461, 284] on icon at bounding box center [463, 278] width 11 height 11
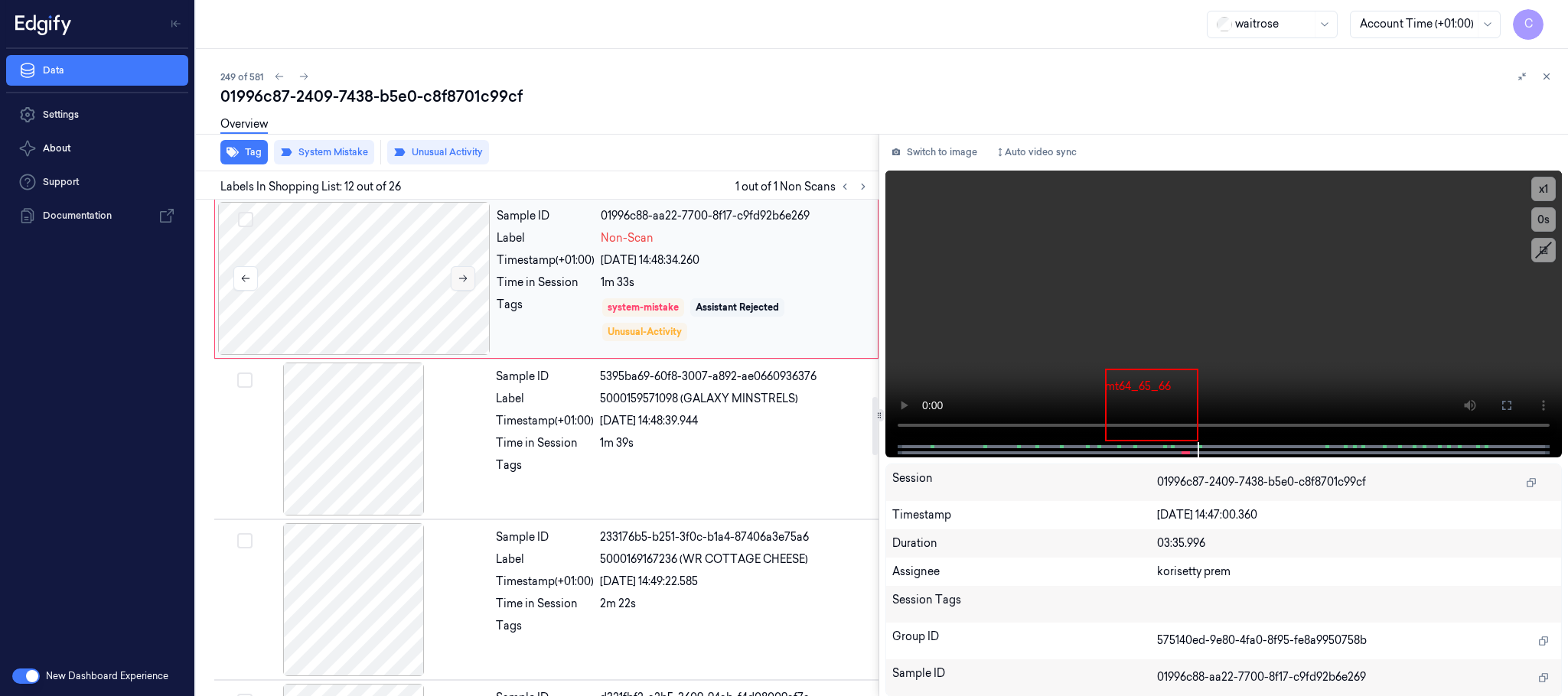
scroll to position [1606, 0]
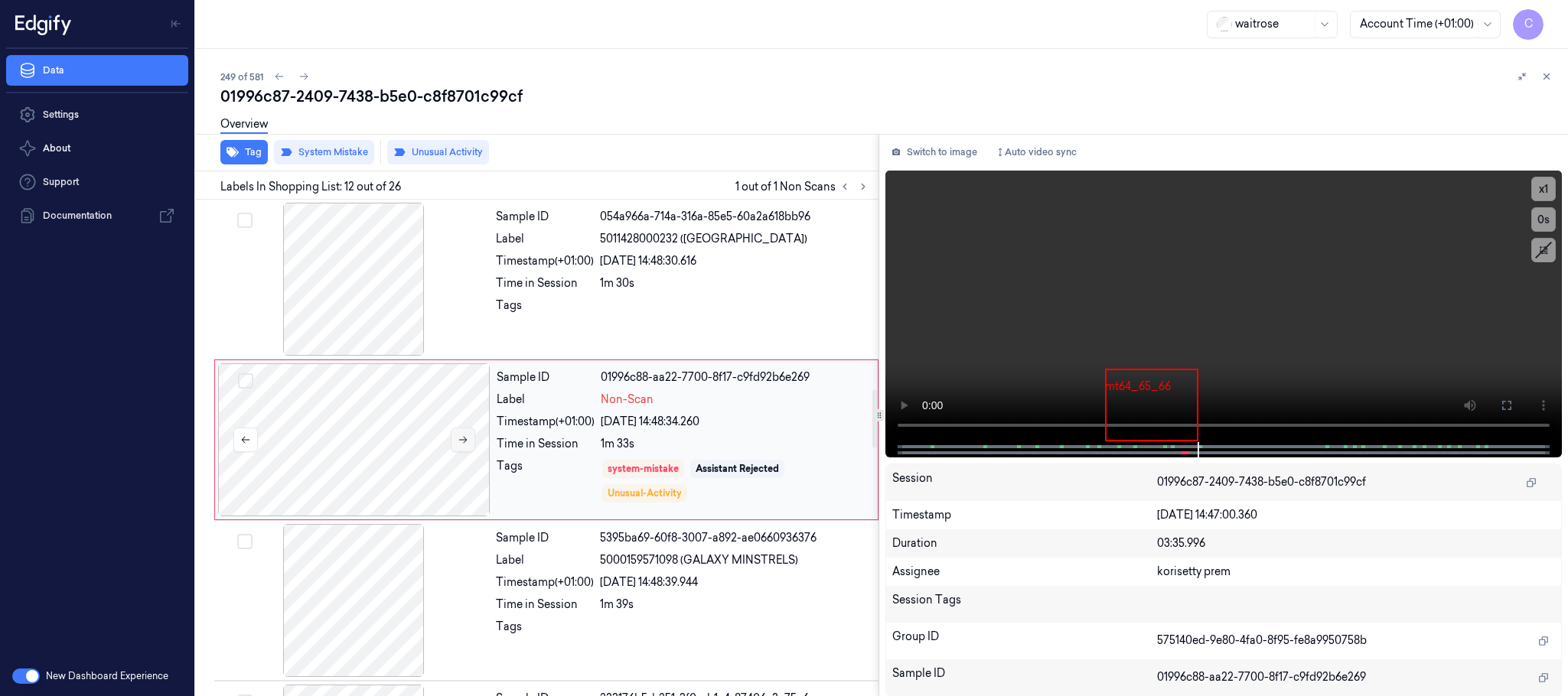
click at [460, 445] on icon at bounding box center [463, 439] width 11 height 11
click at [410, 317] on div at bounding box center [354, 279] width 273 height 153
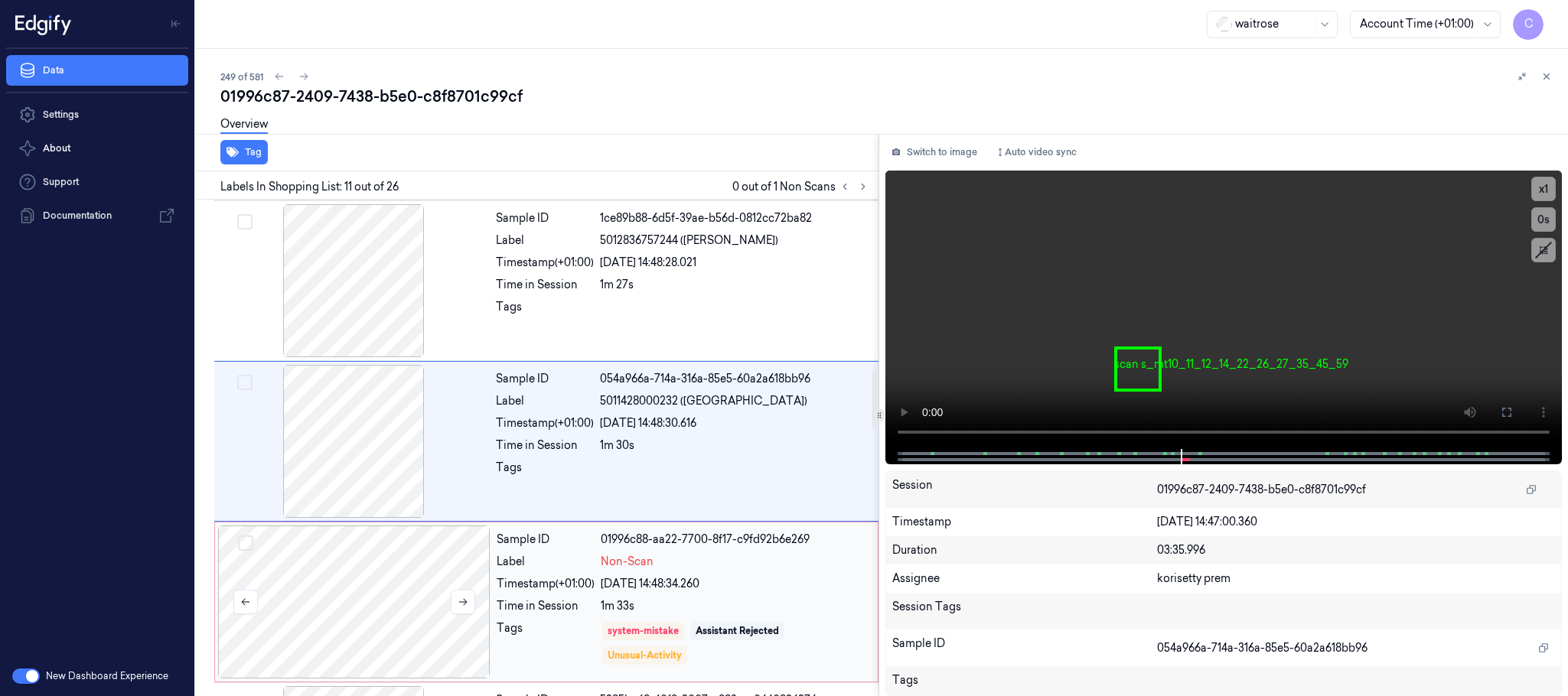
click at [398, 576] on div at bounding box center [354, 602] width 273 height 153
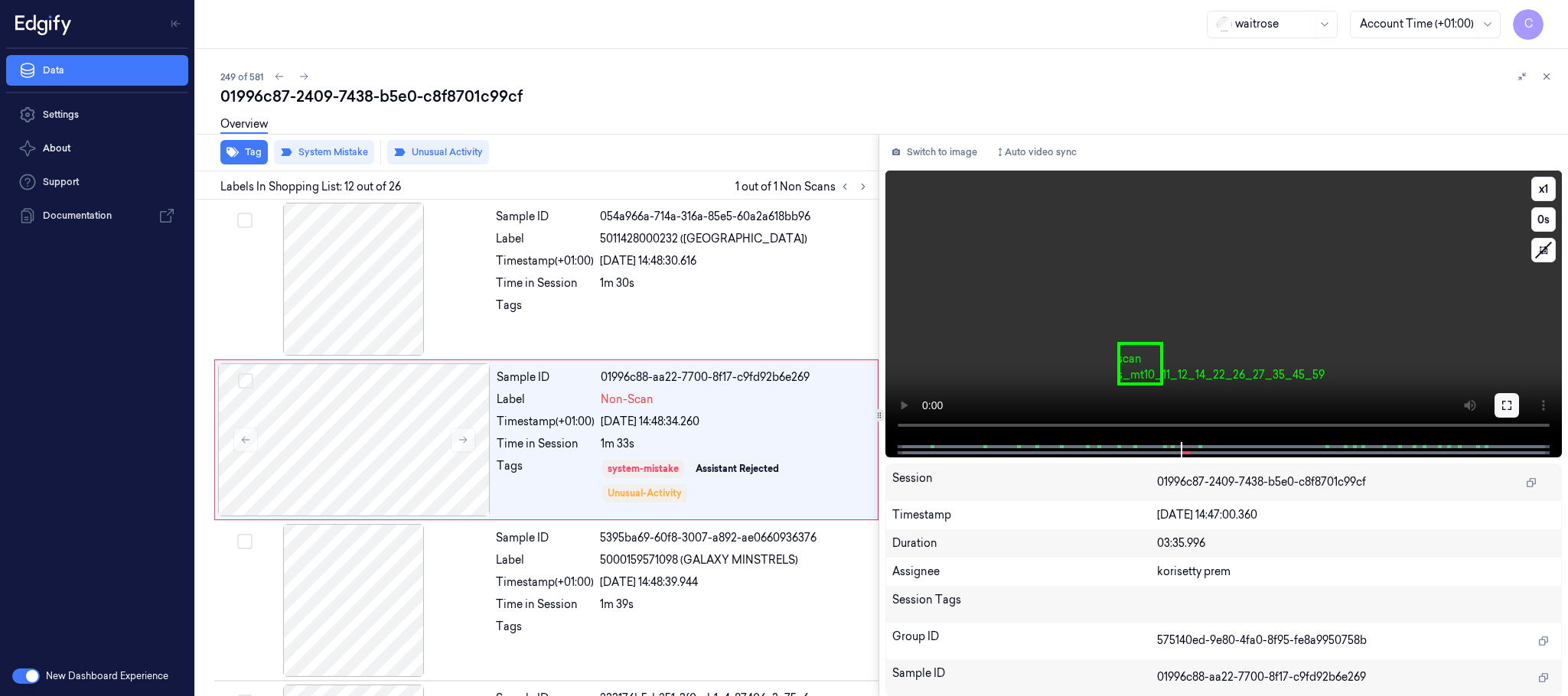
click at [1507, 405] on icon at bounding box center [1507, 406] width 12 height 12
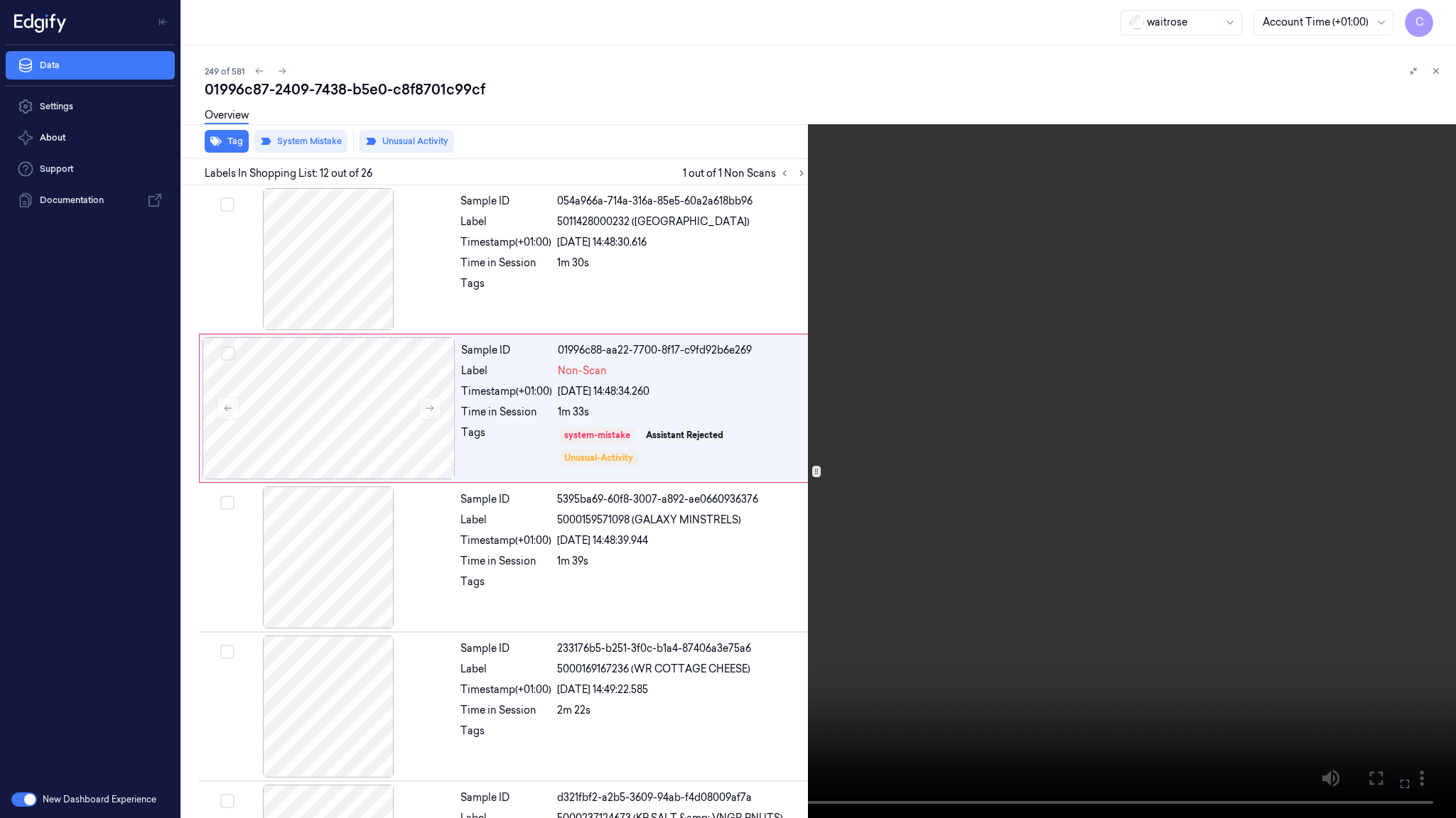
click at [556, 625] on video at bounding box center [728, 409] width 1456 height 818
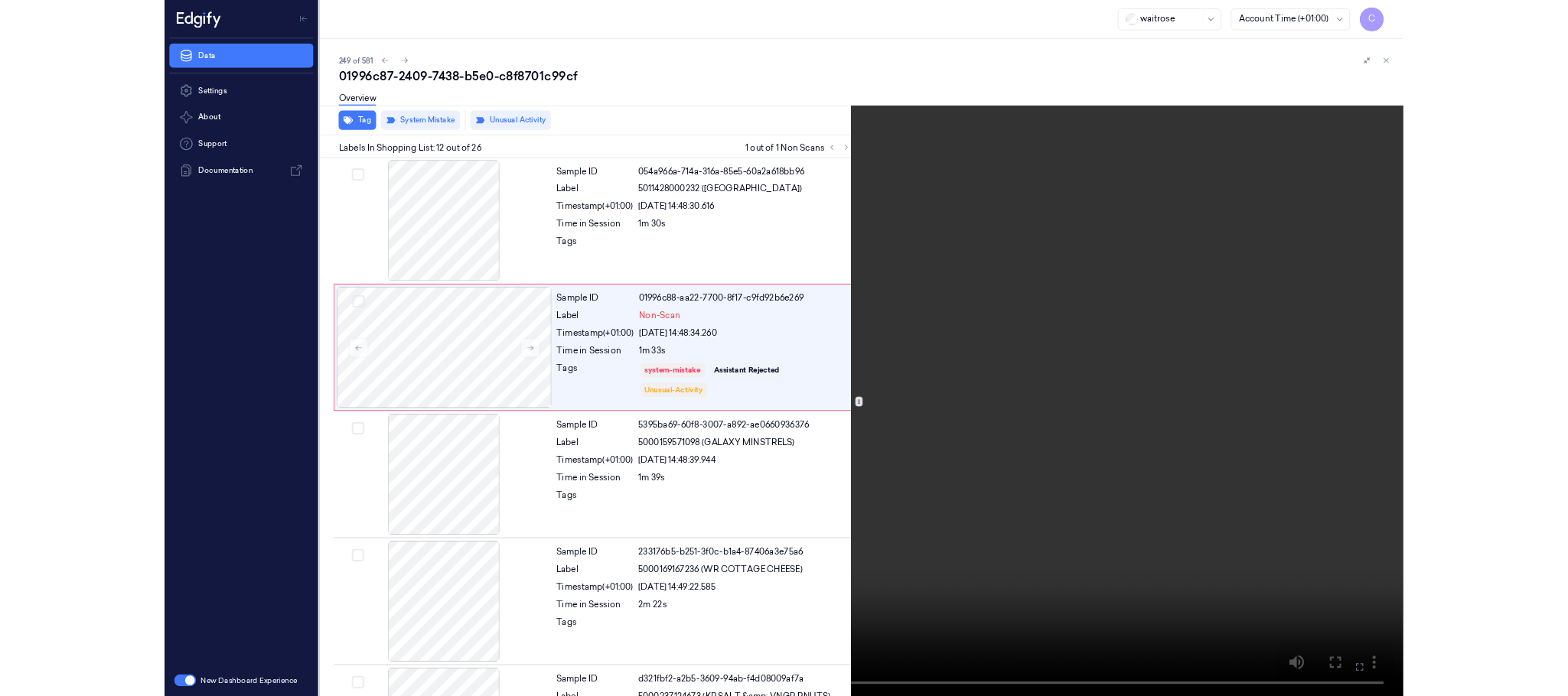
scroll to position [1514, 0]
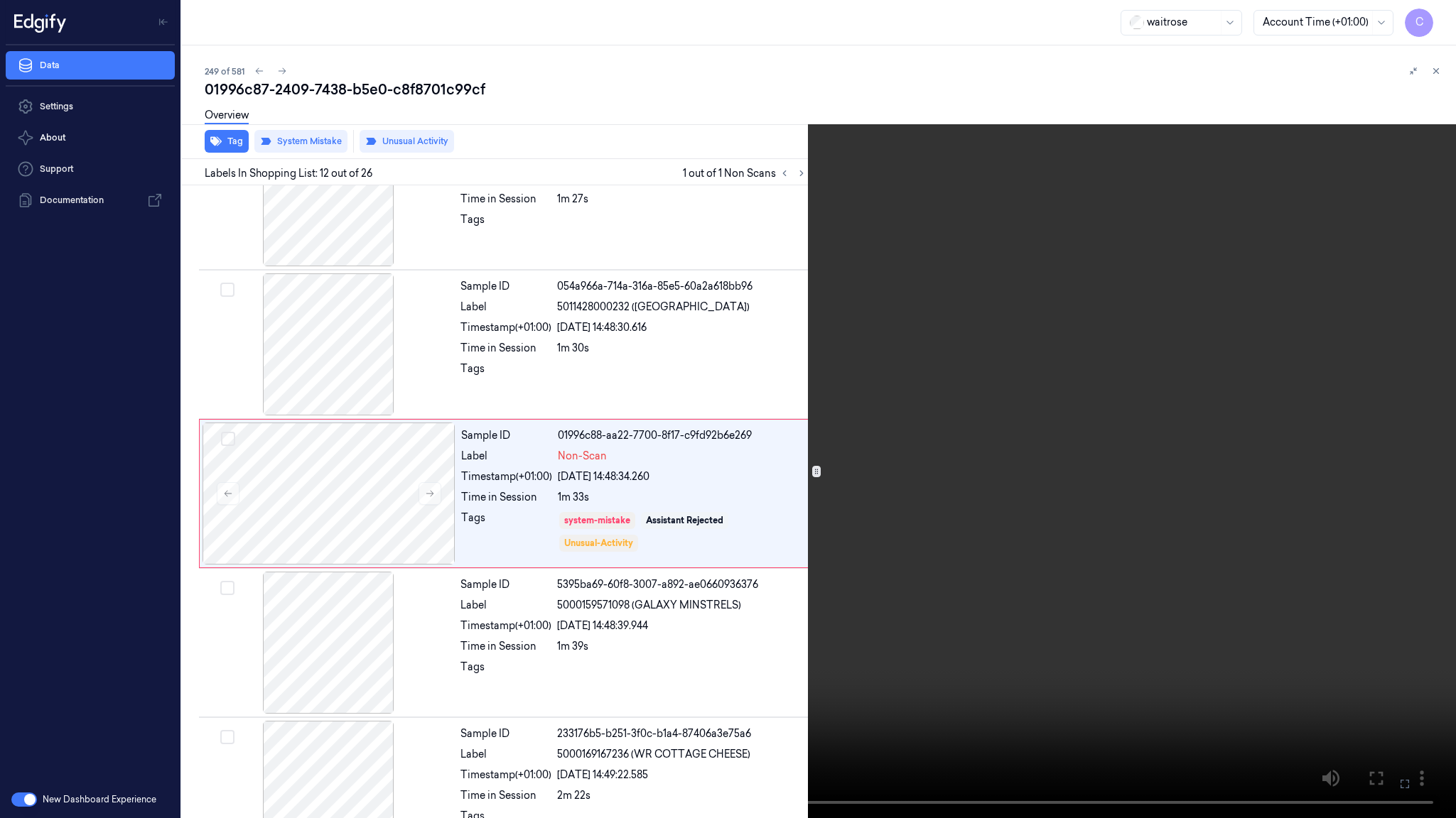
click at [842, 524] on video at bounding box center [728, 409] width 1456 height 818
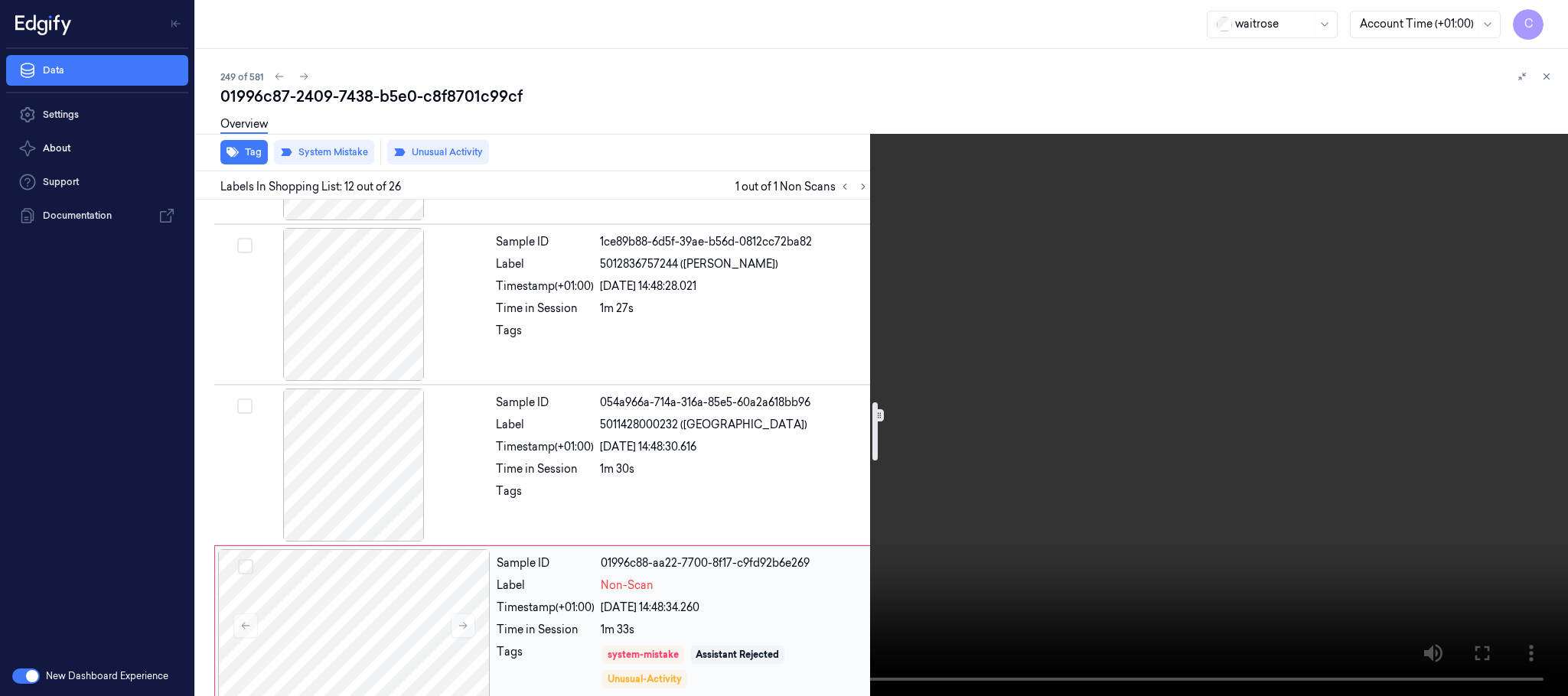
scroll to position [1399, 0]
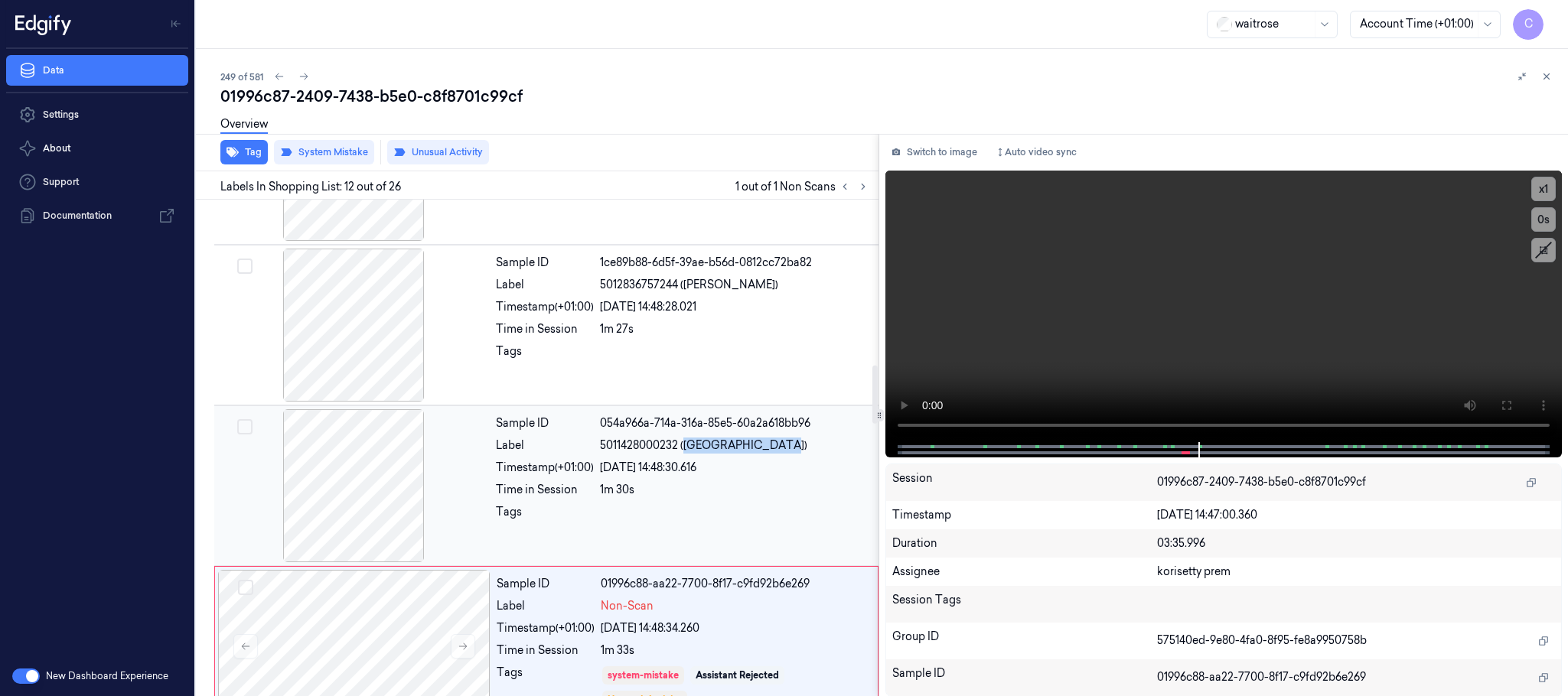
drag, startPoint x: 687, startPoint y: 455, endPoint x: 791, endPoint y: 453, distance: 104.0
click at [791, 453] on span "5011428000232 (MALDON SALT MILL)" at bounding box center [703, 446] width 207 height 16
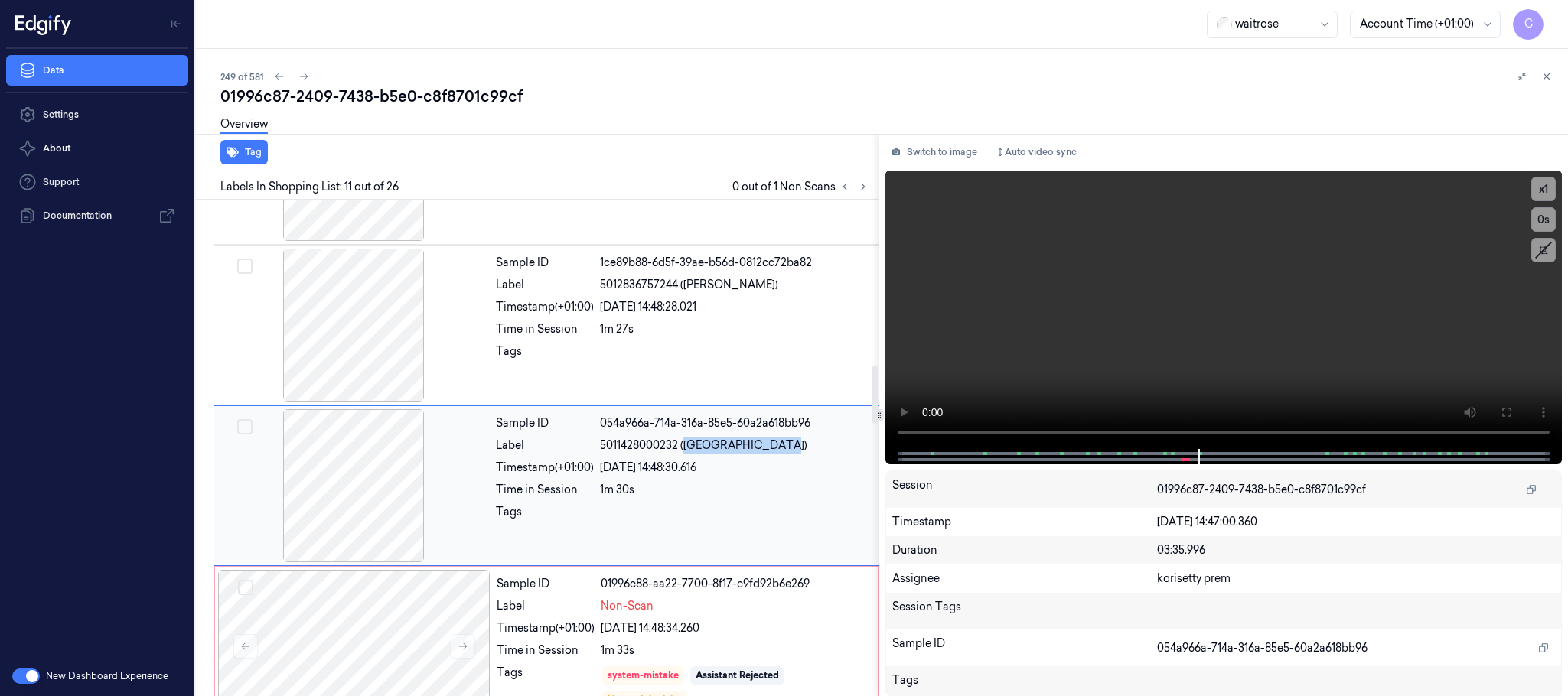
scroll to position [1443, 0]
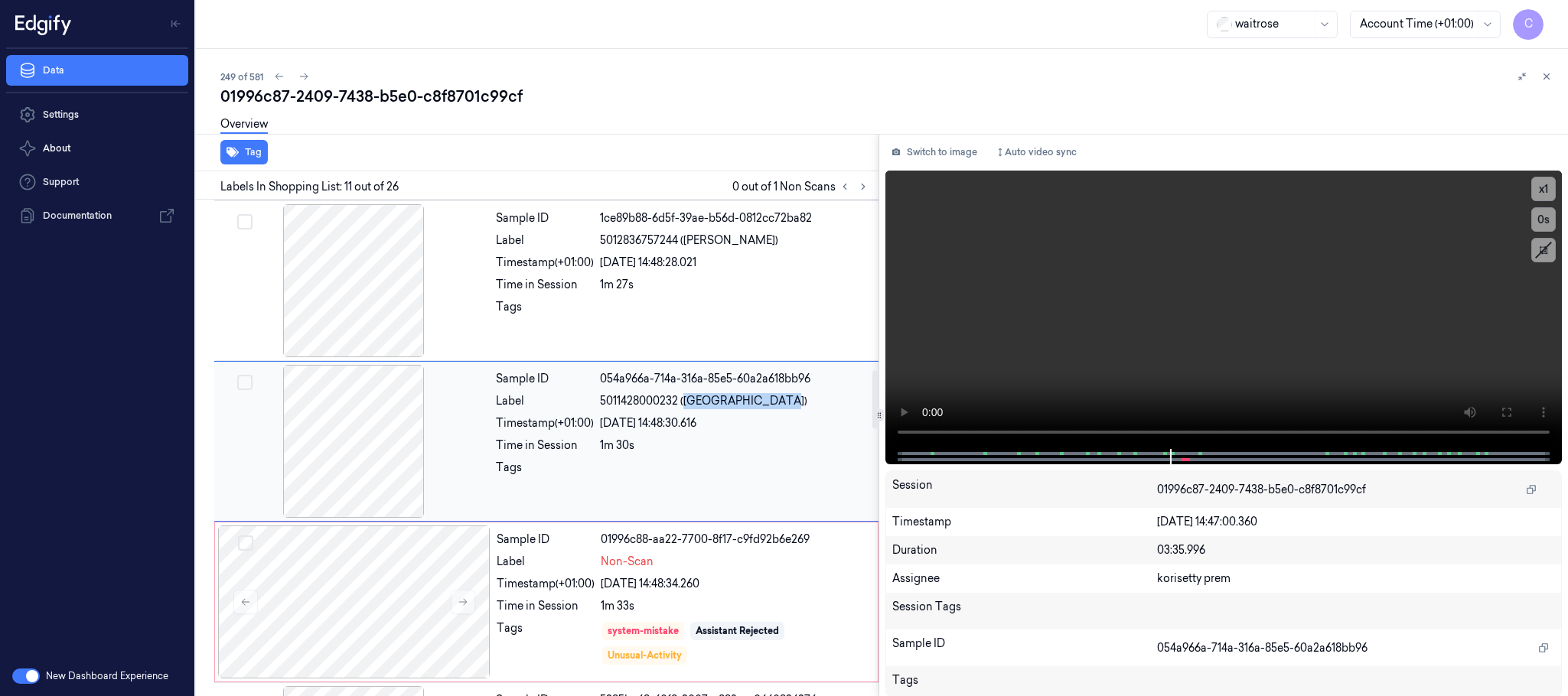
copy span "MALDON SALT MILL"
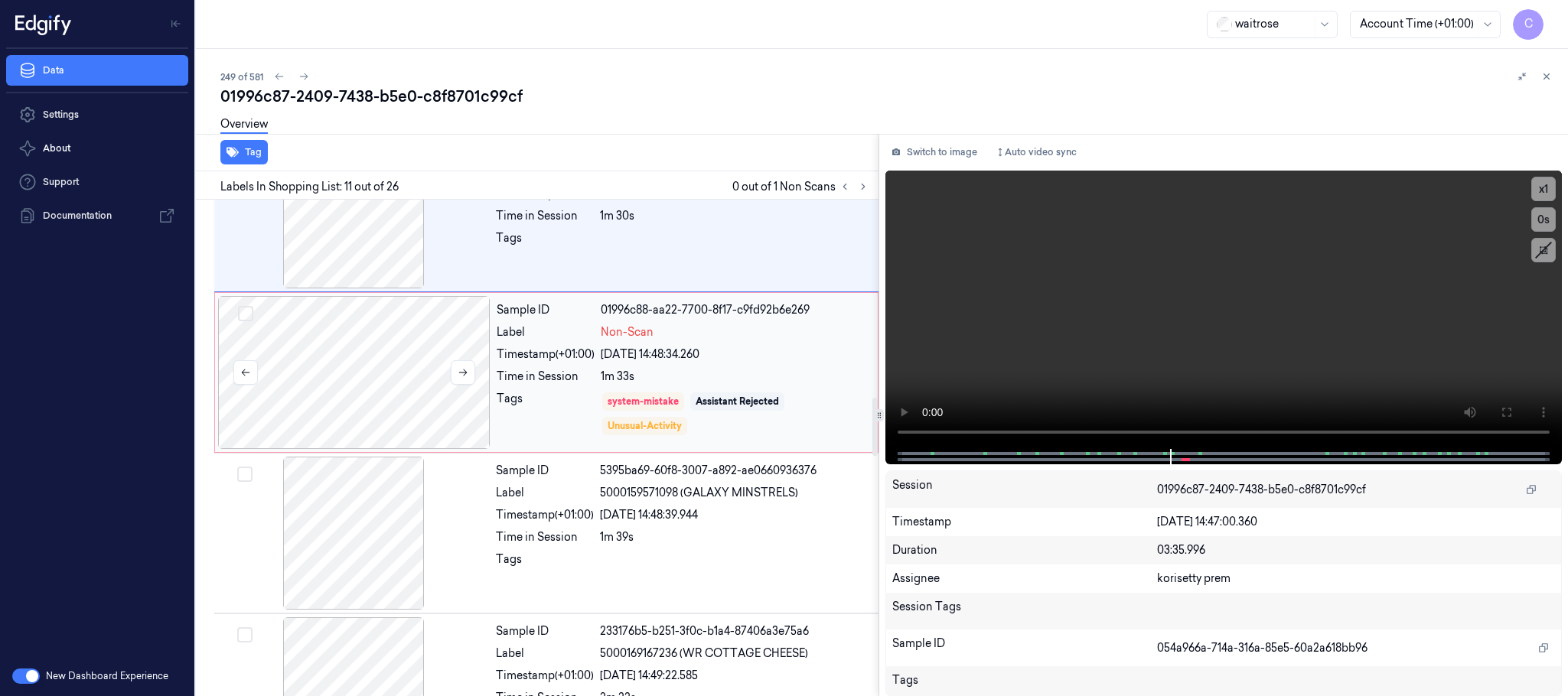
click at [352, 374] on div at bounding box center [354, 372] width 273 height 153
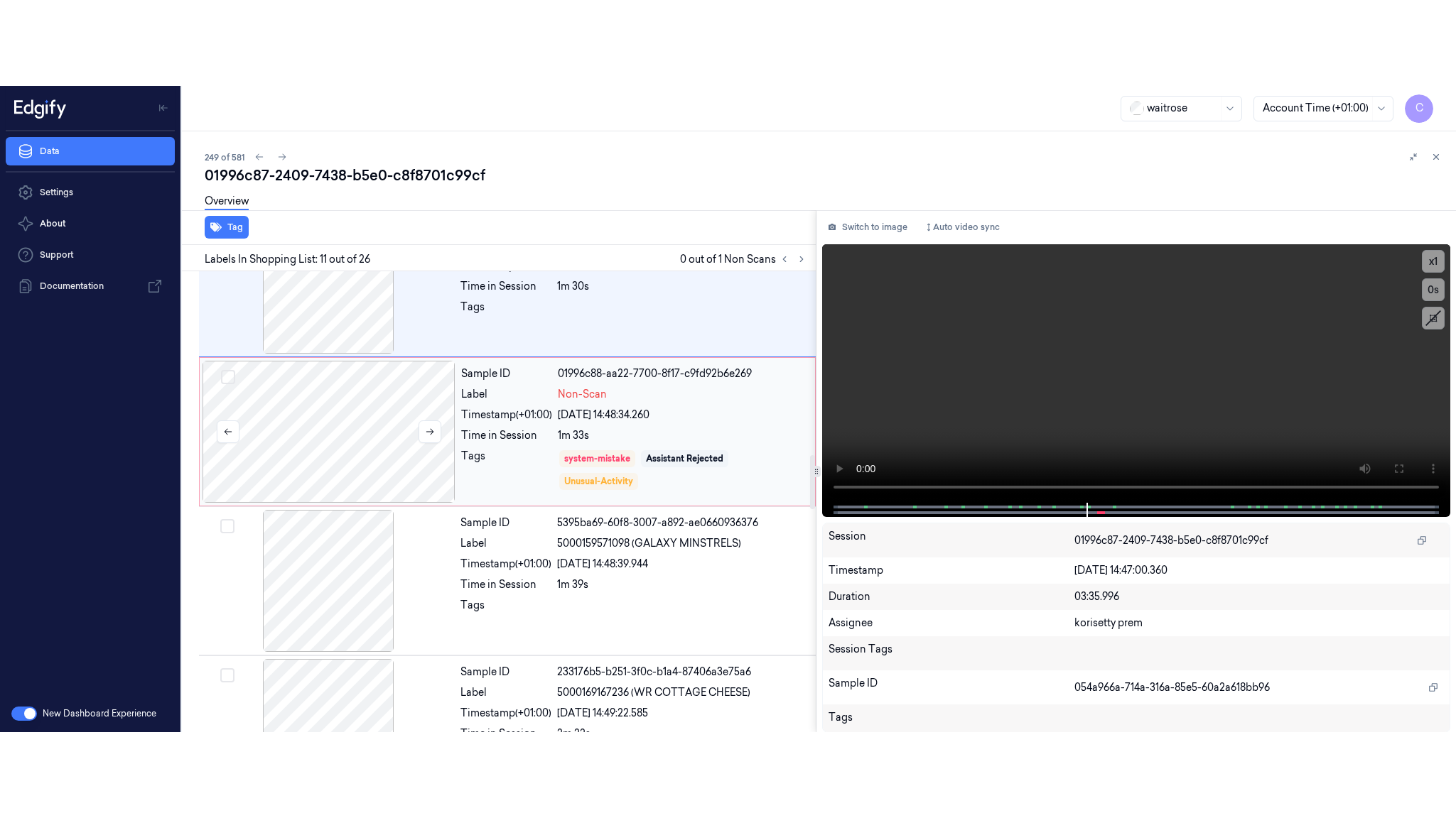
scroll to position [1492, 0]
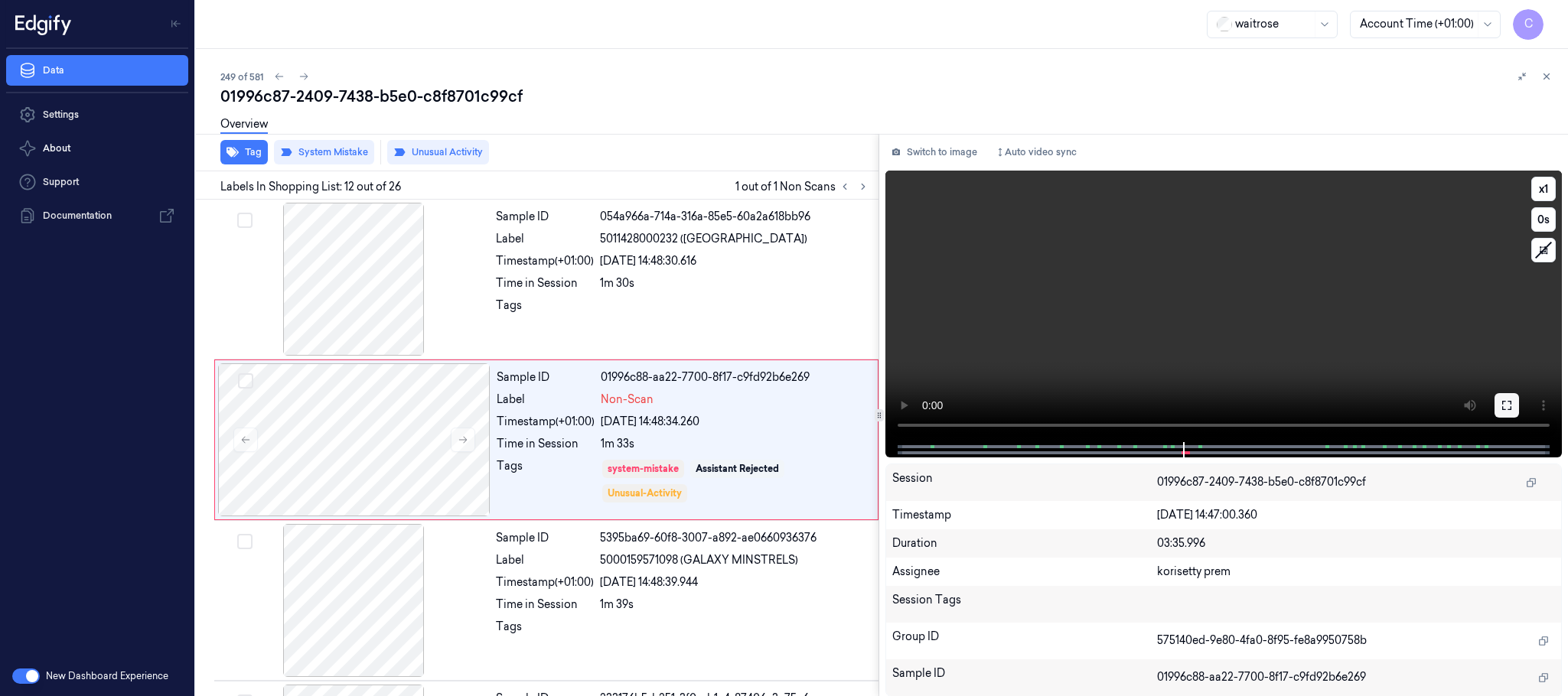
click at [1513, 406] on icon at bounding box center [1507, 406] width 12 height 12
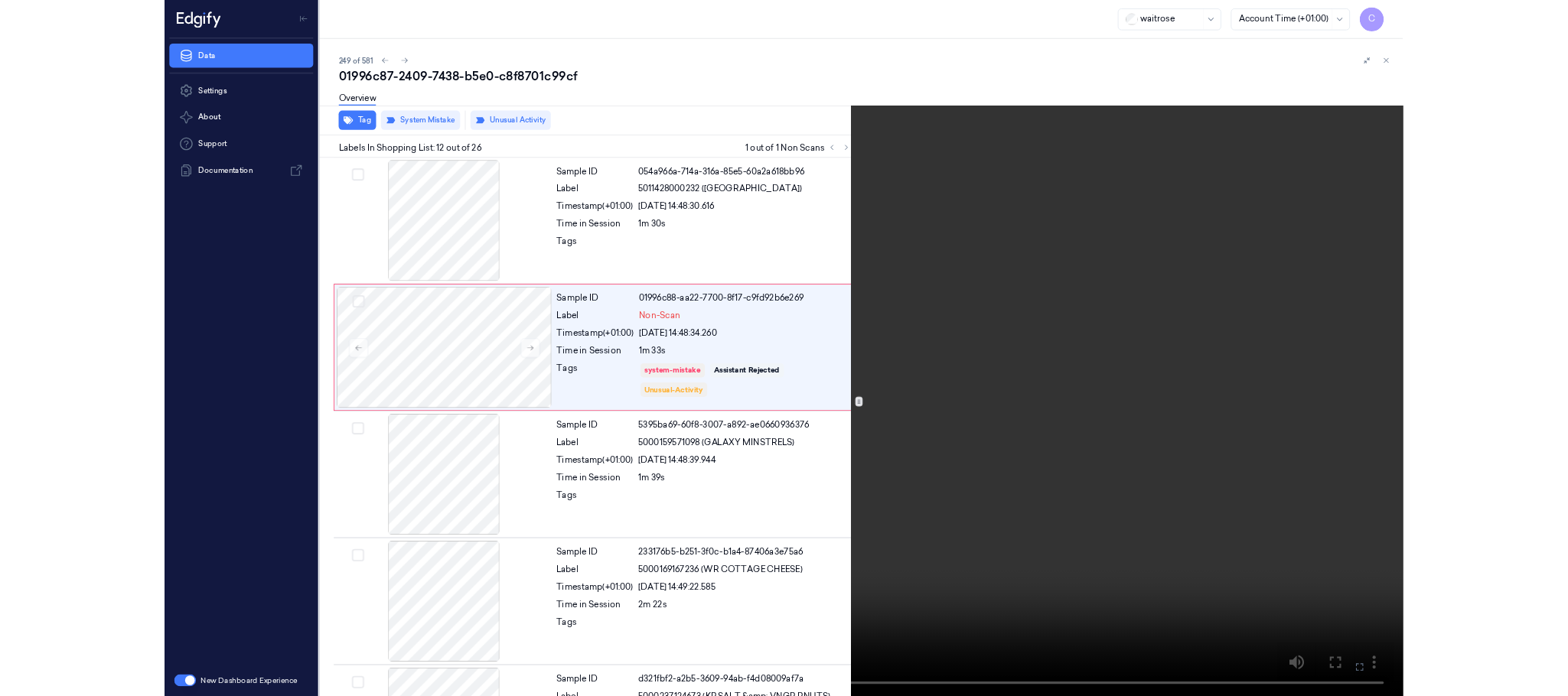
scroll to position [1514, 0]
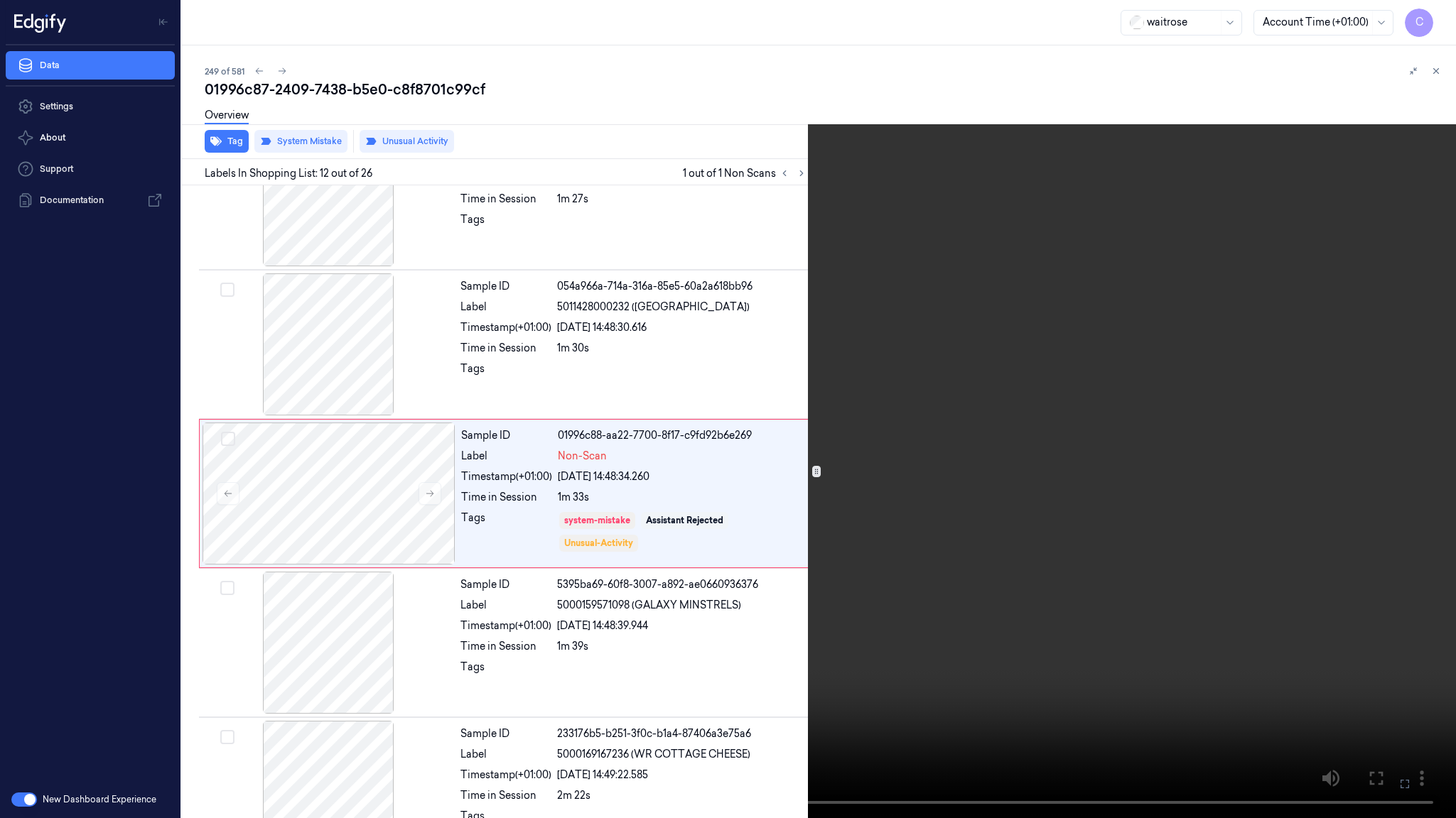
click at [604, 412] on video at bounding box center [728, 409] width 1456 height 818
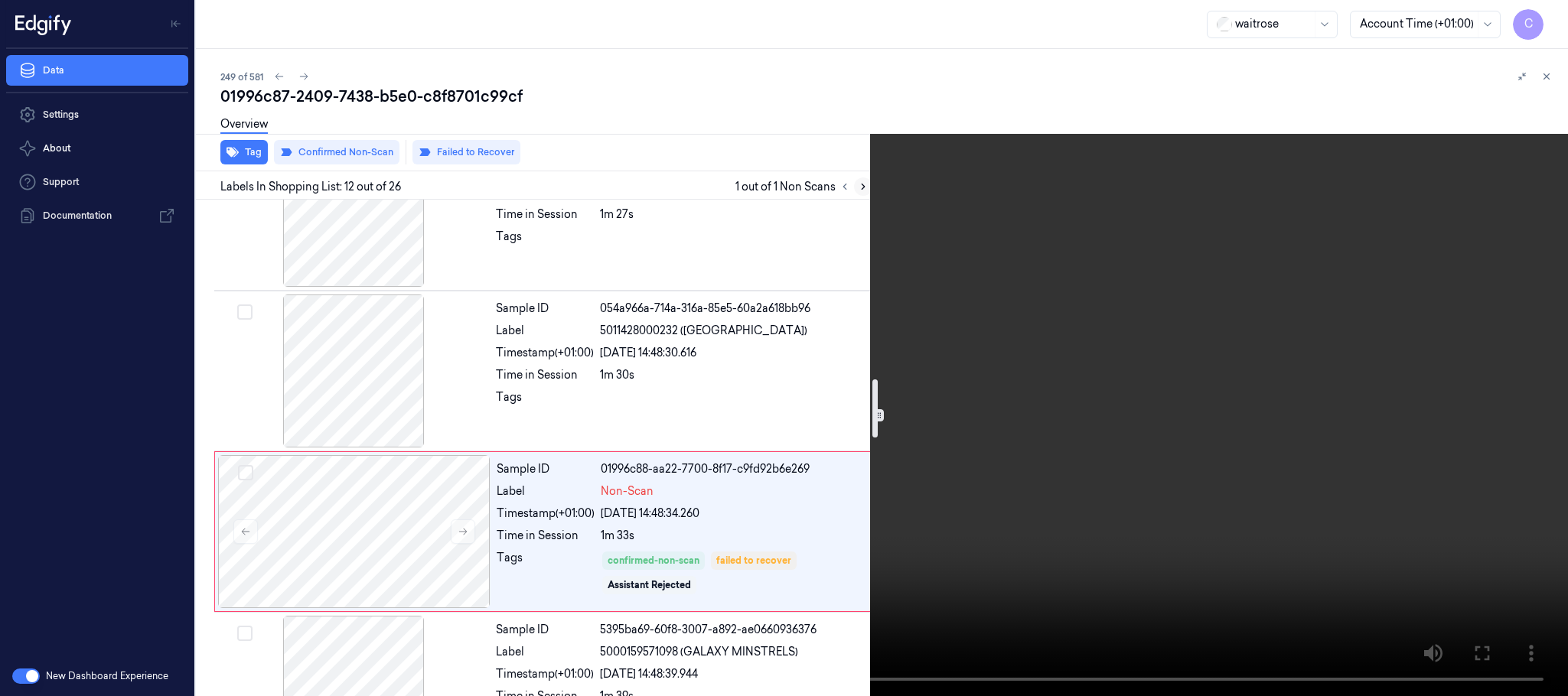
scroll to position [1606, 0]
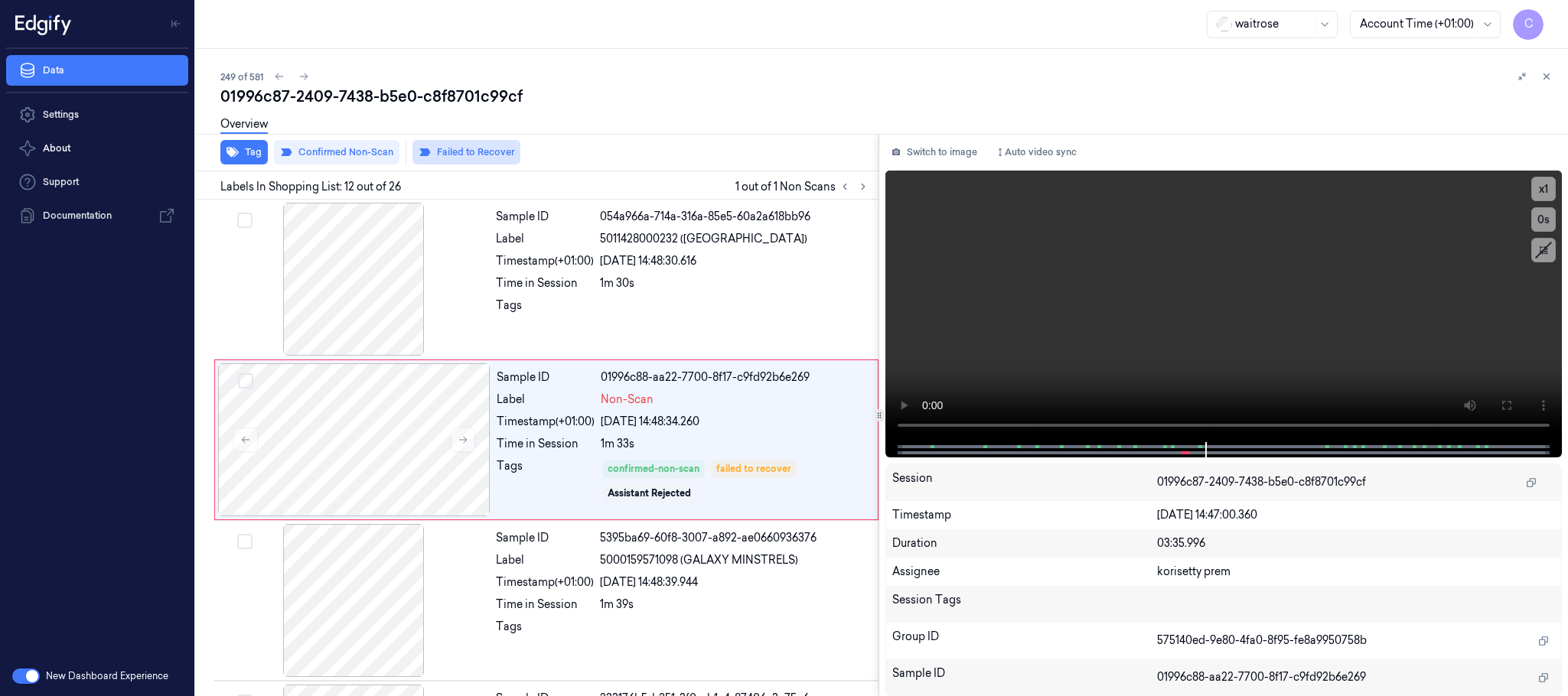
click at [453, 150] on button "Failed to Recover" at bounding box center [466, 153] width 107 height 25
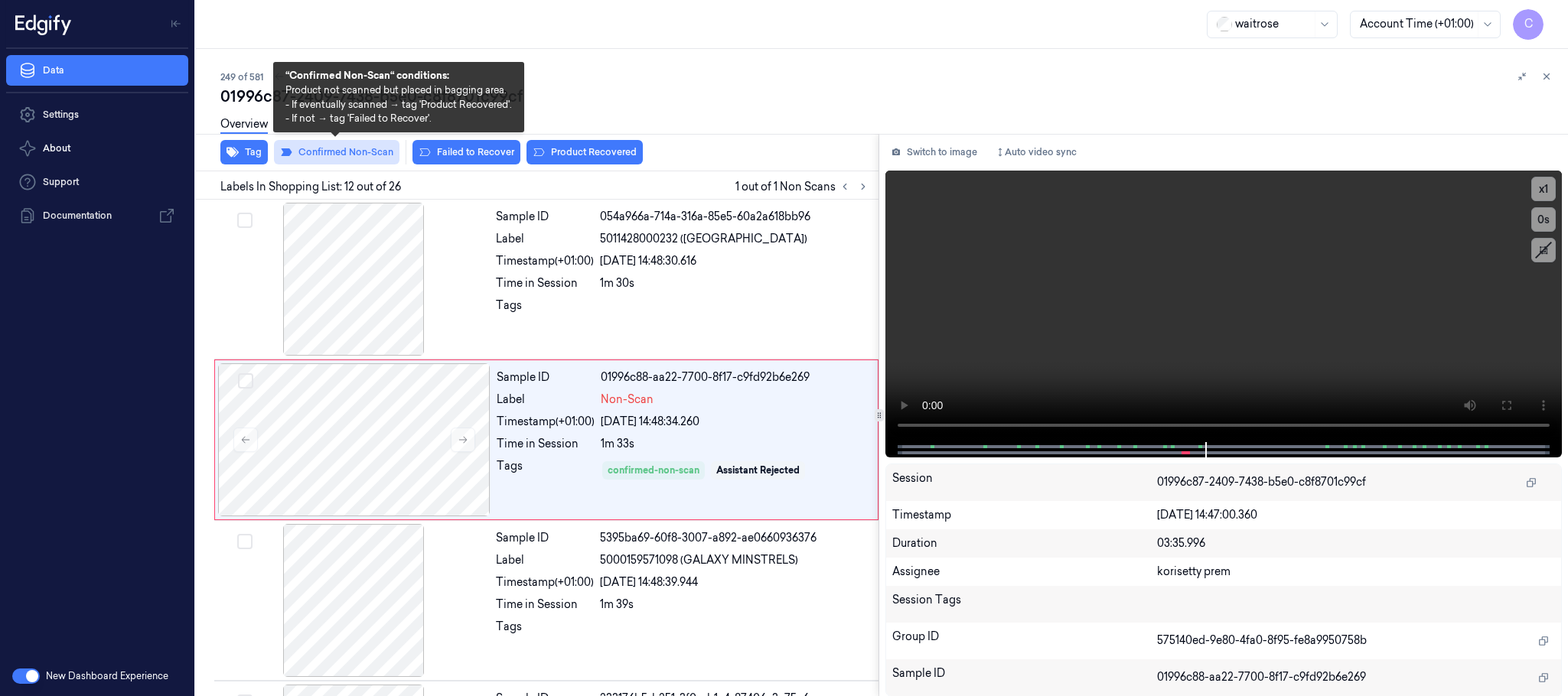
click at [354, 152] on button "Confirmed Non-Scan" at bounding box center [336, 153] width 125 height 25
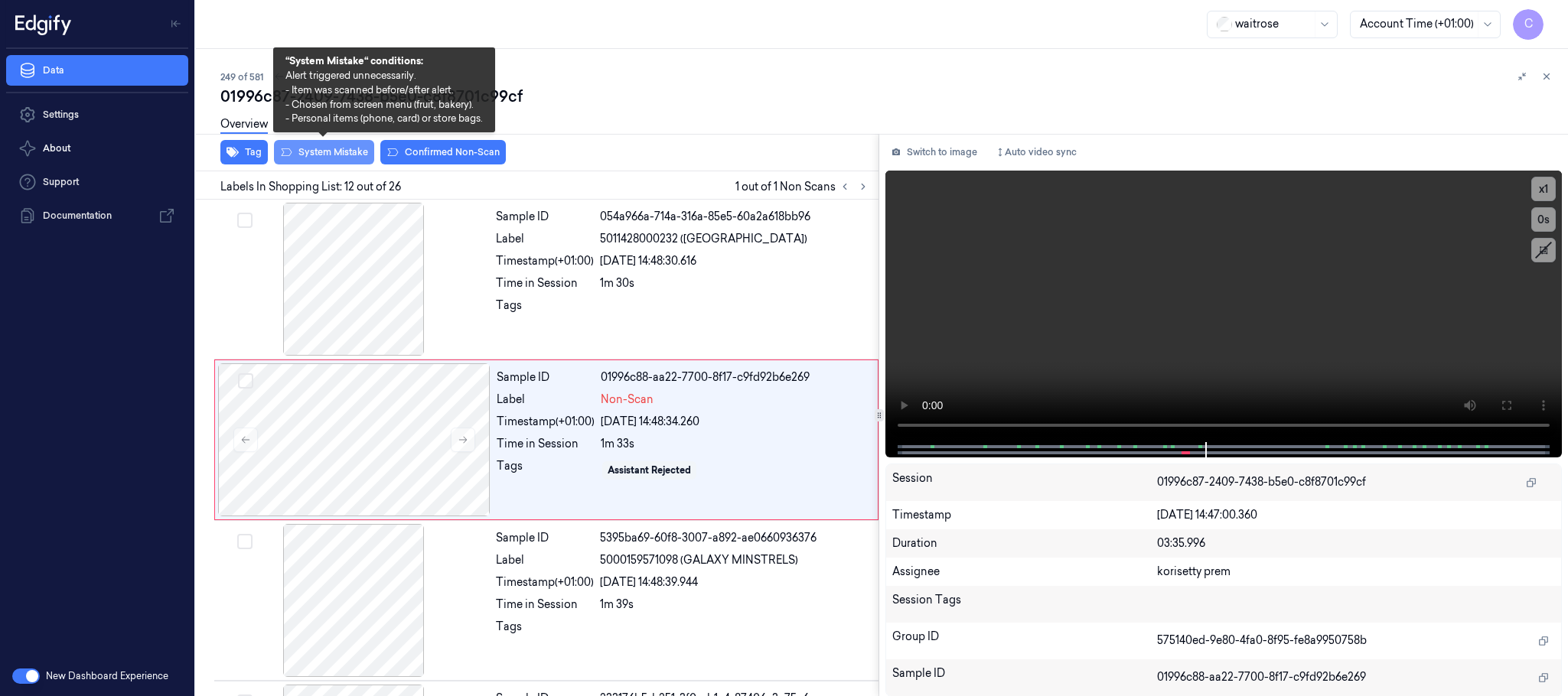
click at [347, 149] on button "System Mistake" at bounding box center [323, 153] width 100 height 25
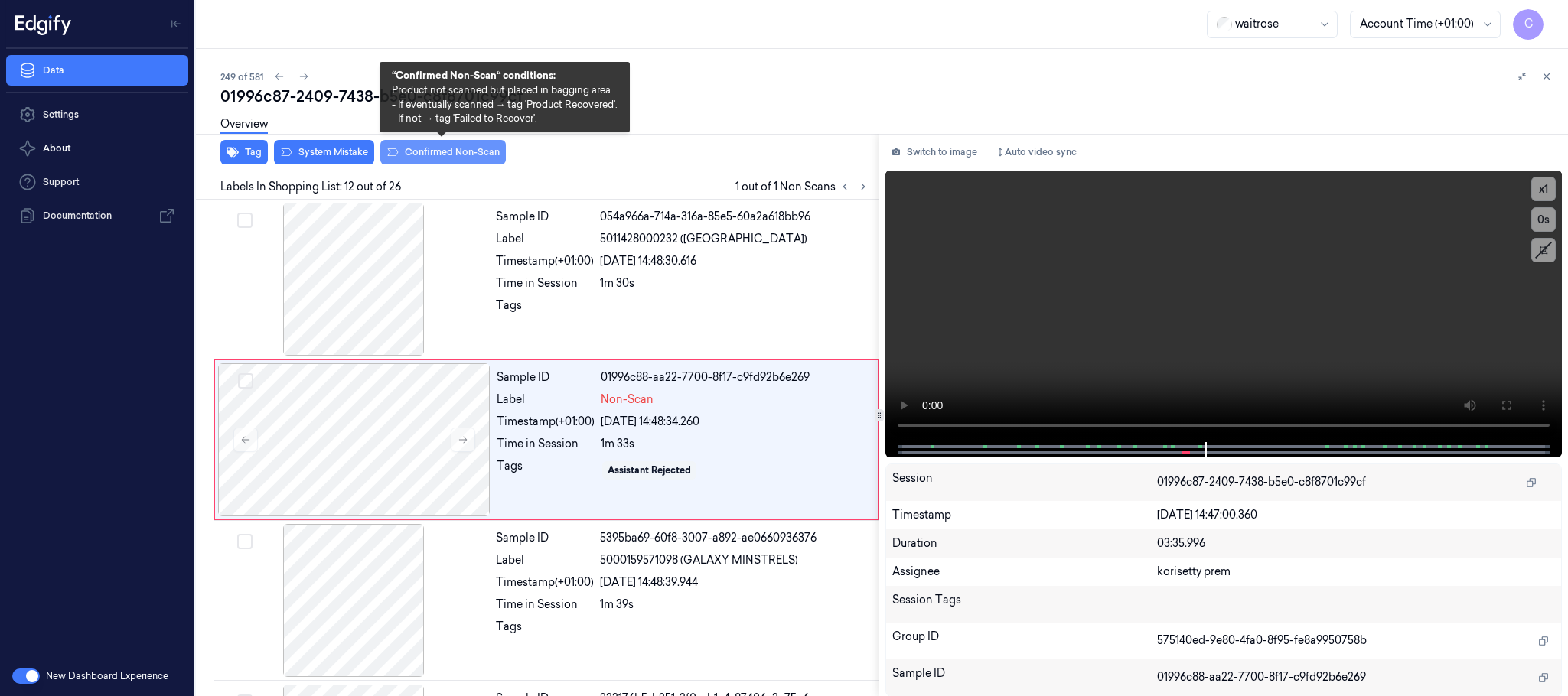
click at [425, 150] on button "Confirmed Non-Scan" at bounding box center [442, 153] width 125 height 25
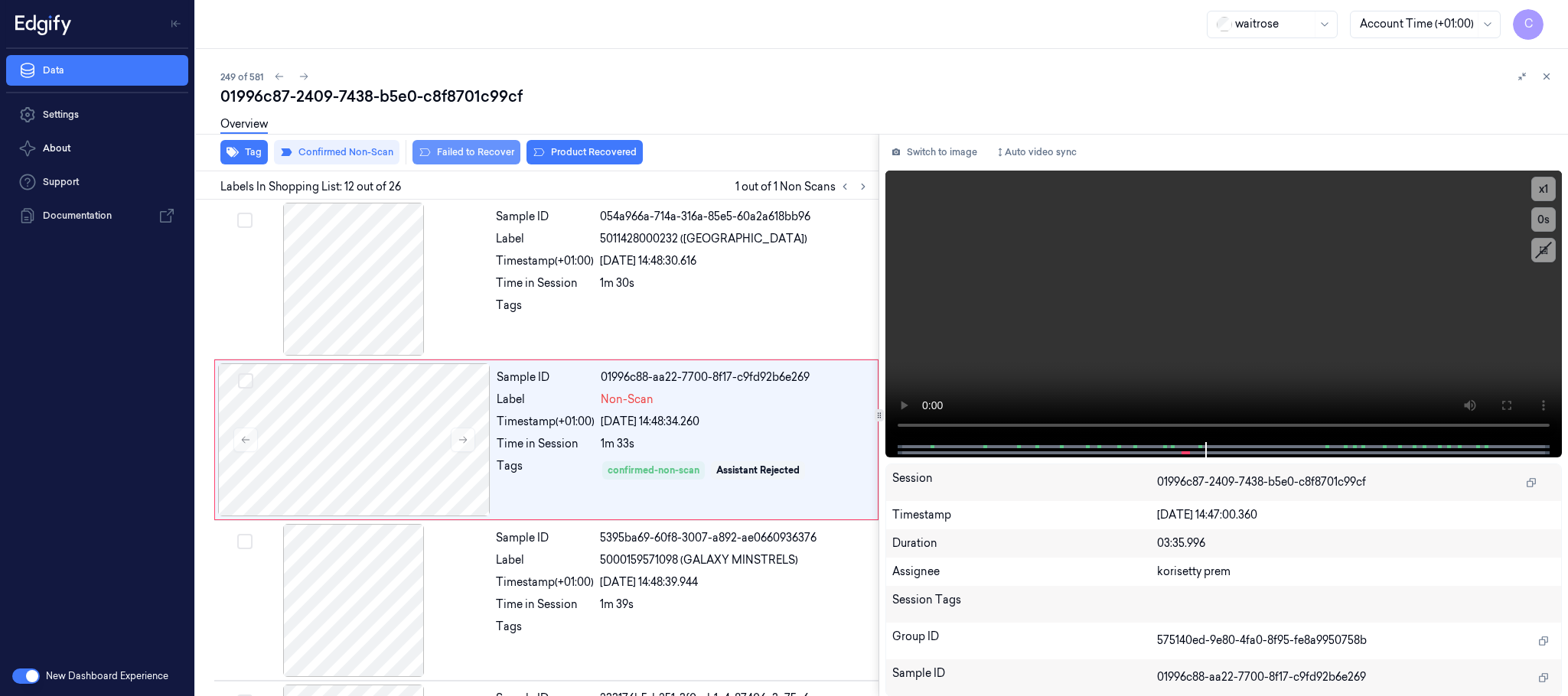
click at [482, 162] on button "Failed to Recover" at bounding box center [466, 153] width 107 height 25
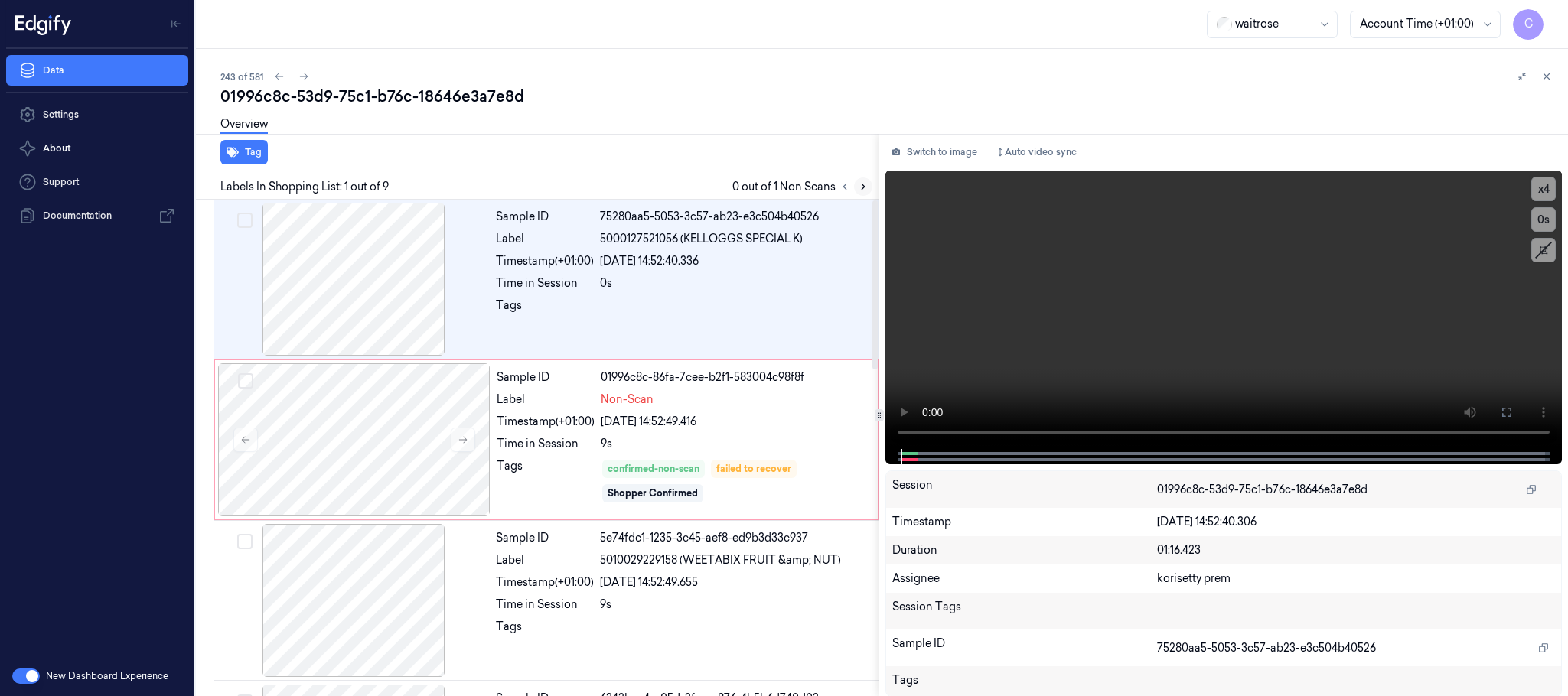
click at [859, 186] on icon at bounding box center [863, 186] width 11 height 11
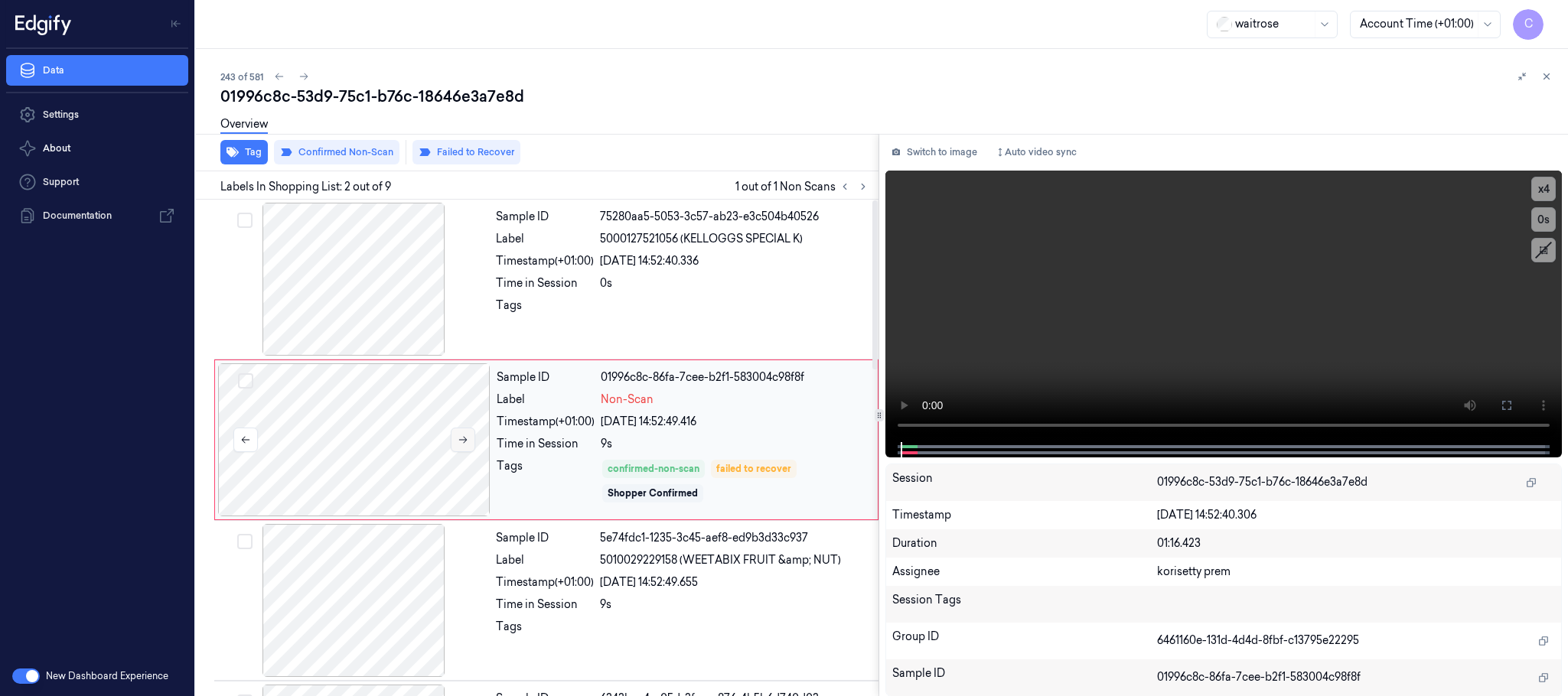
click at [466, 440] on icon at bounding box center [463, 440] width 8 height 7
click at [409, 289] on div at bounding box center [354, 279] width 273 height 153
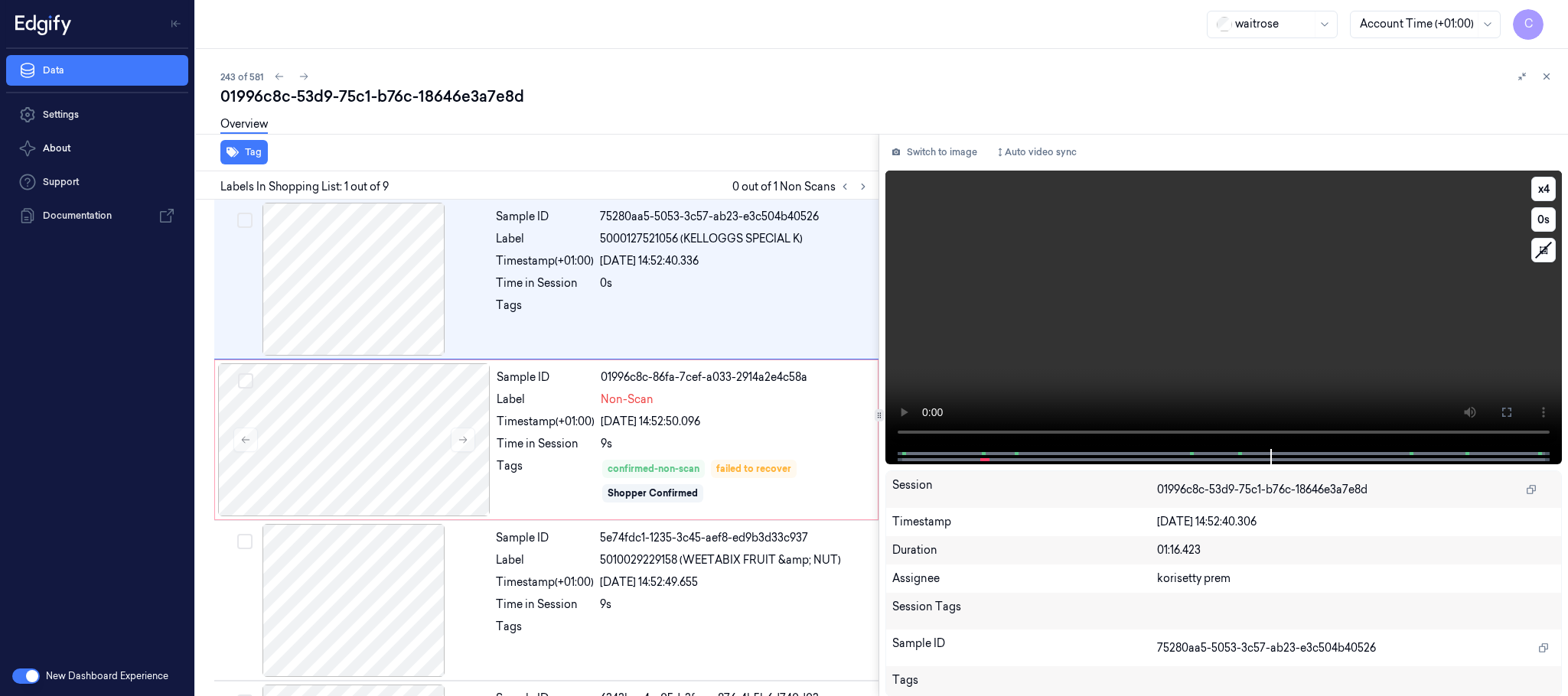
click at [1194, 312] on video at bounding box center [1222, 309] width 676 height 278
click at [458, 402] on div at bounding box center [354, 439] width 273 height 153
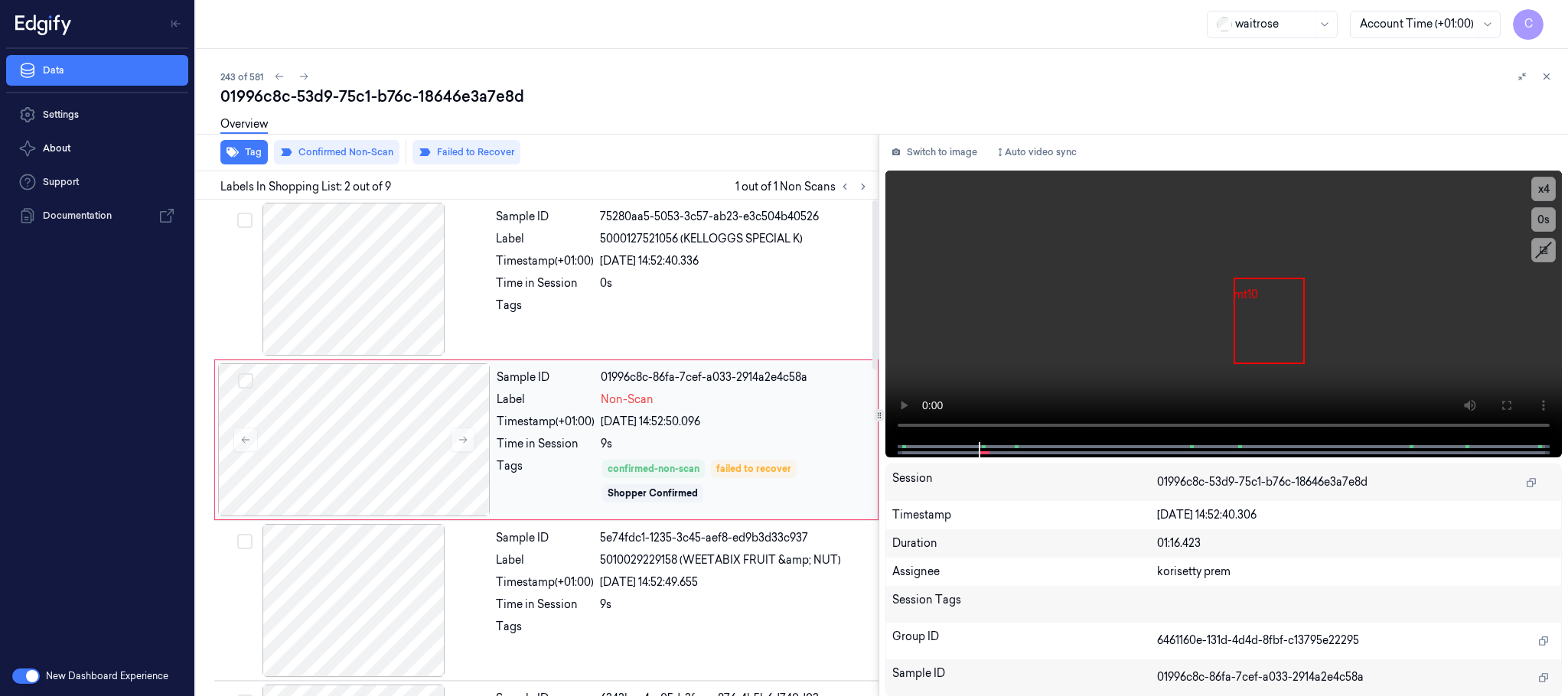
scroll to position [115, 0]
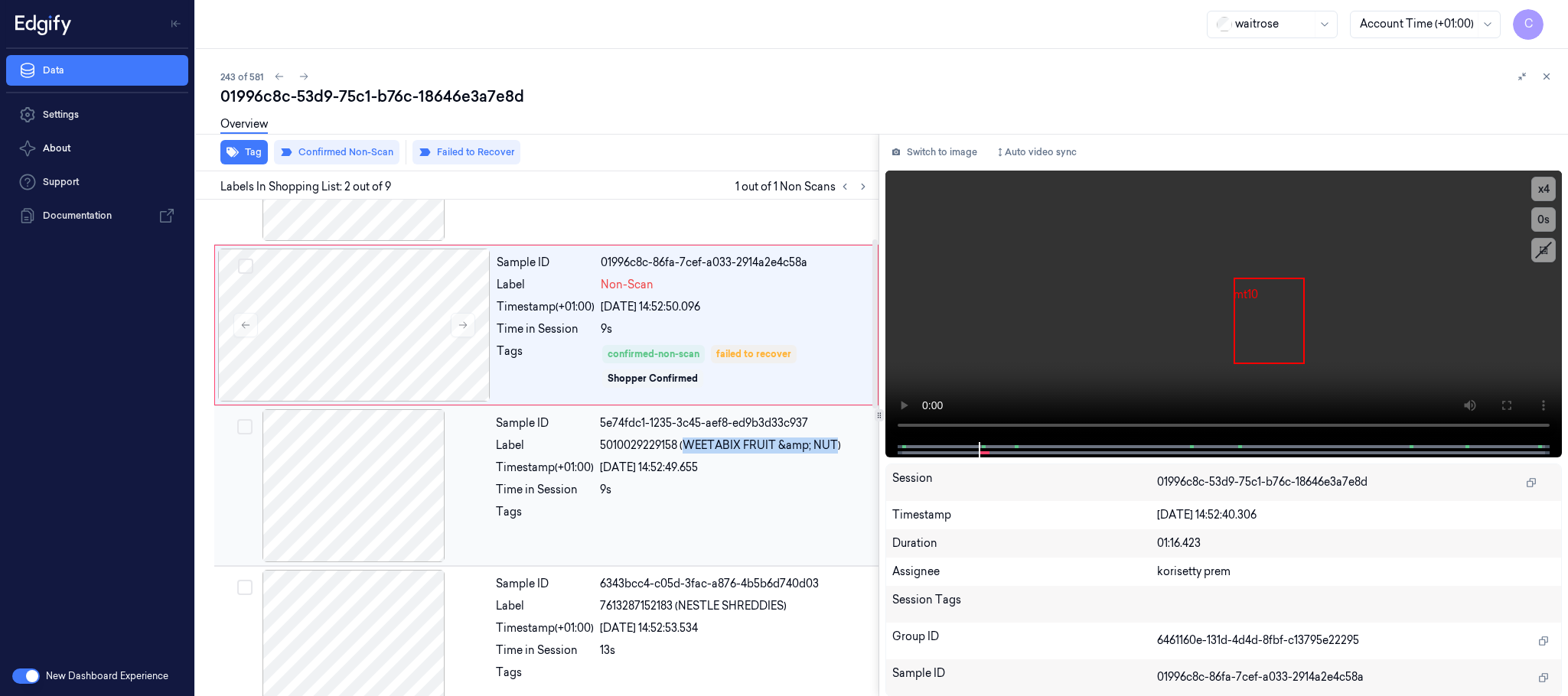
drag, startPoint x: 682, startPoint y: 446, endPoint x: 834, endPoint y: 445, distance: 152.0
click at [834, 445] on span "5010029229158 (WEETABIX FRUIT &amp; NUT)" at bounding box center [720, 446] width 241 height 16
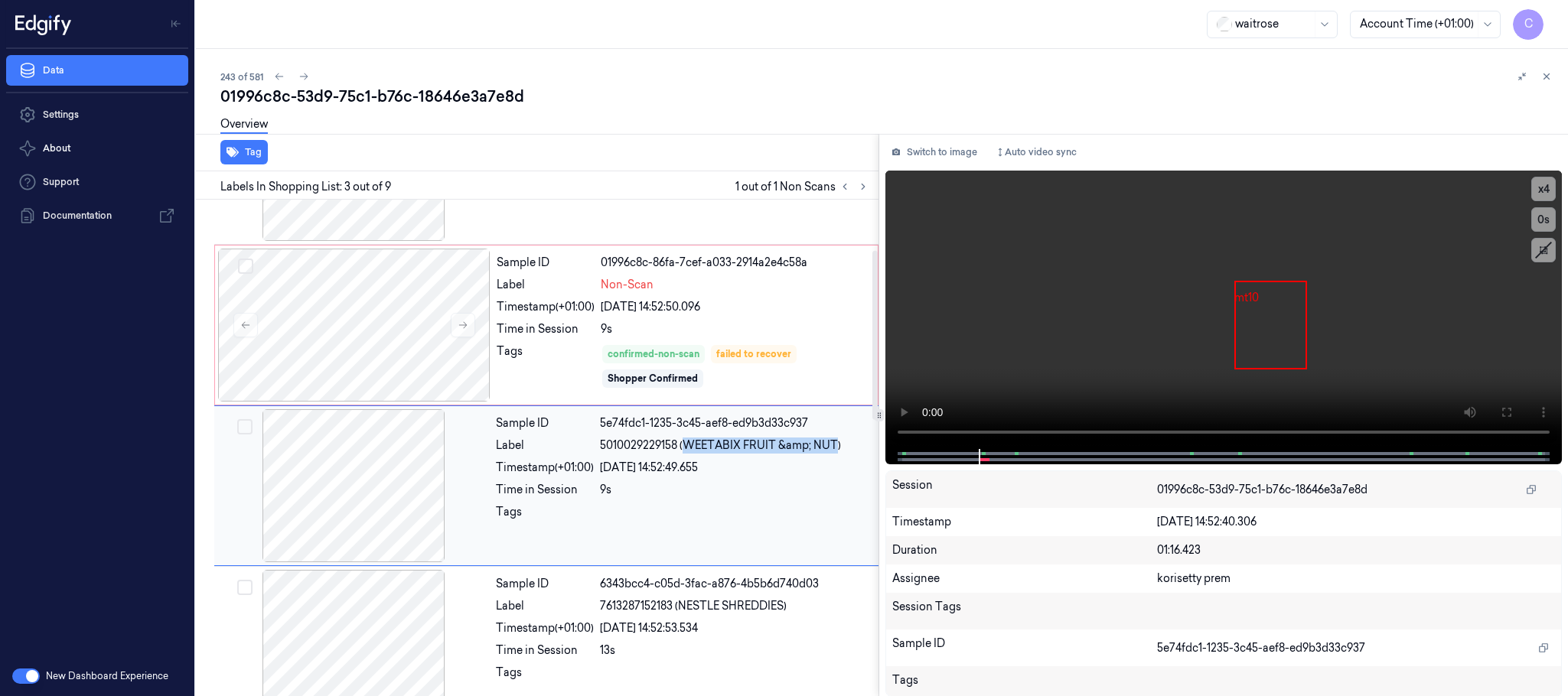
scroll to position [154, 0]
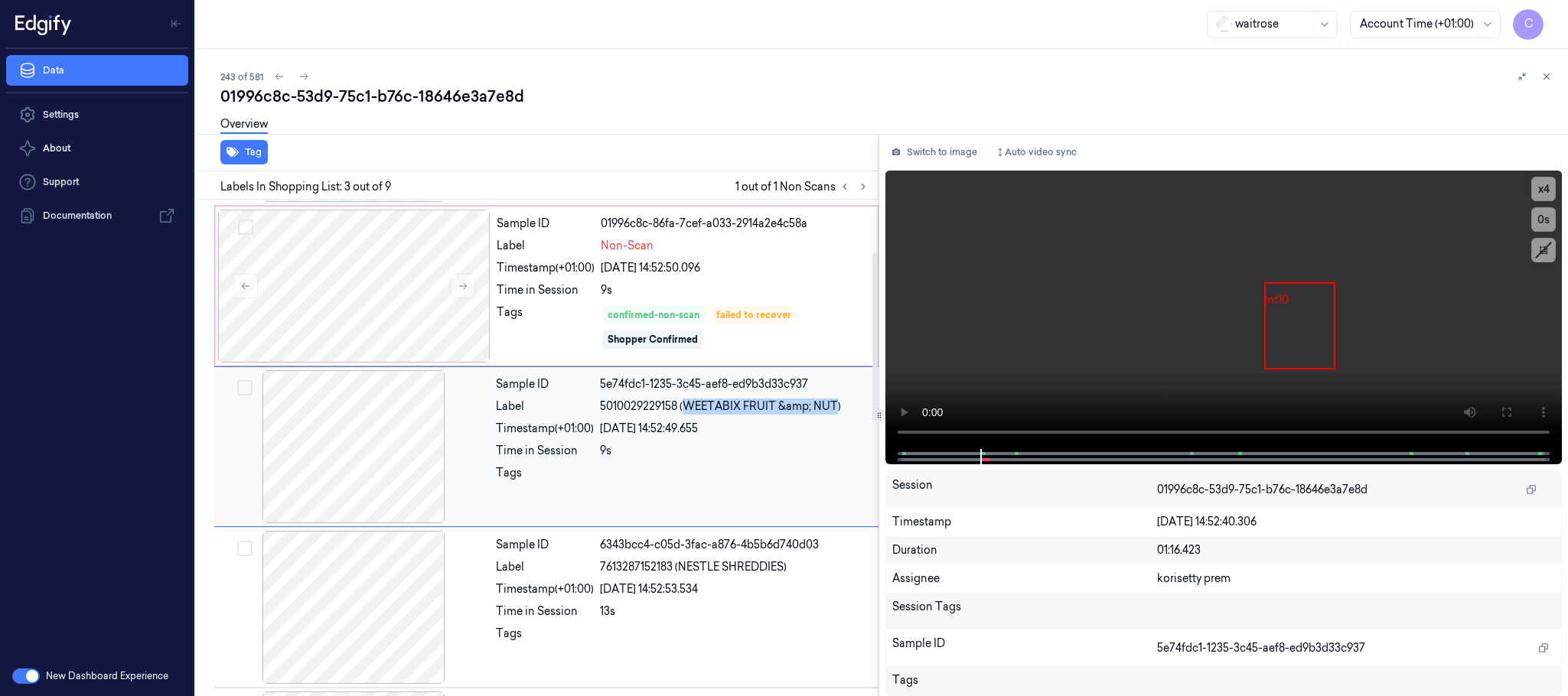
copy span "WEETABIX FRUIT &amp; NUT"
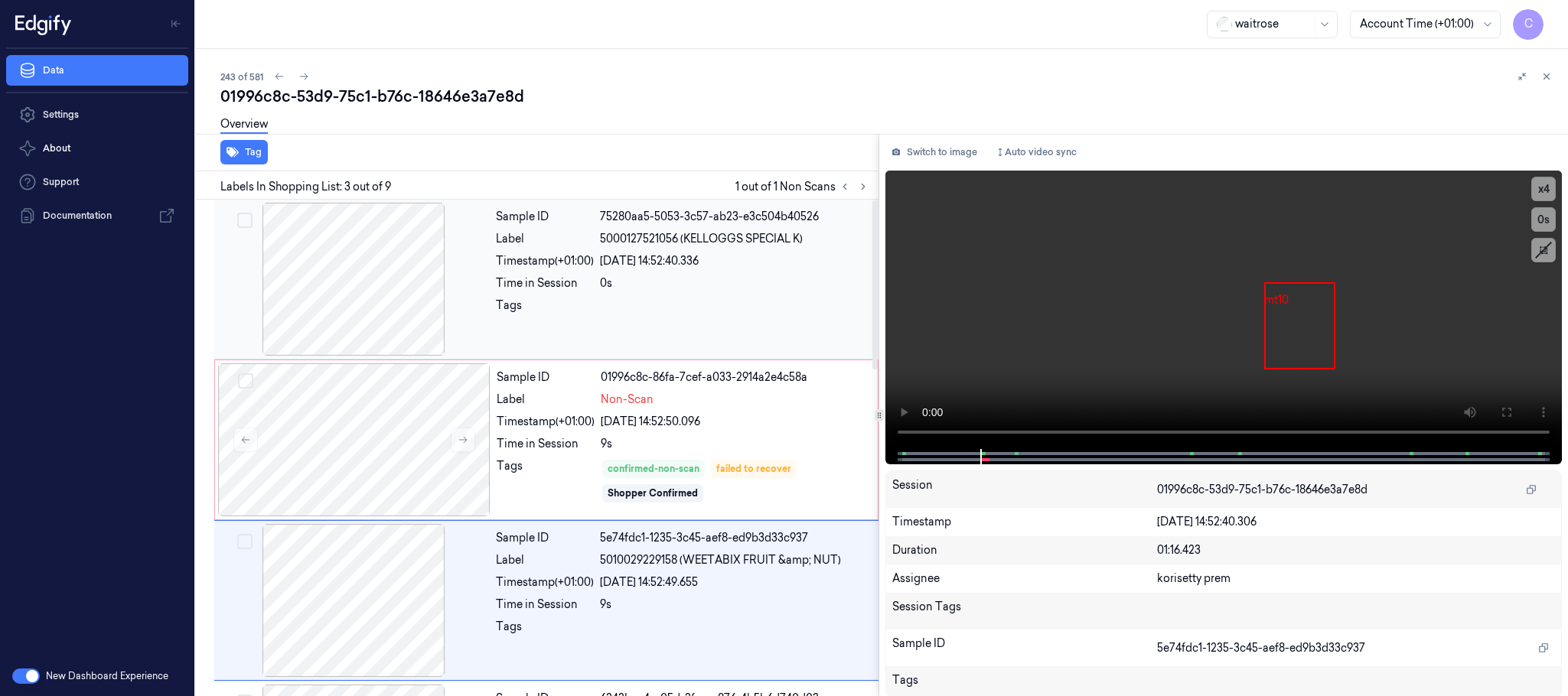
click at [322, 284] on div at bounding box center [354, 279] width 273 height 153
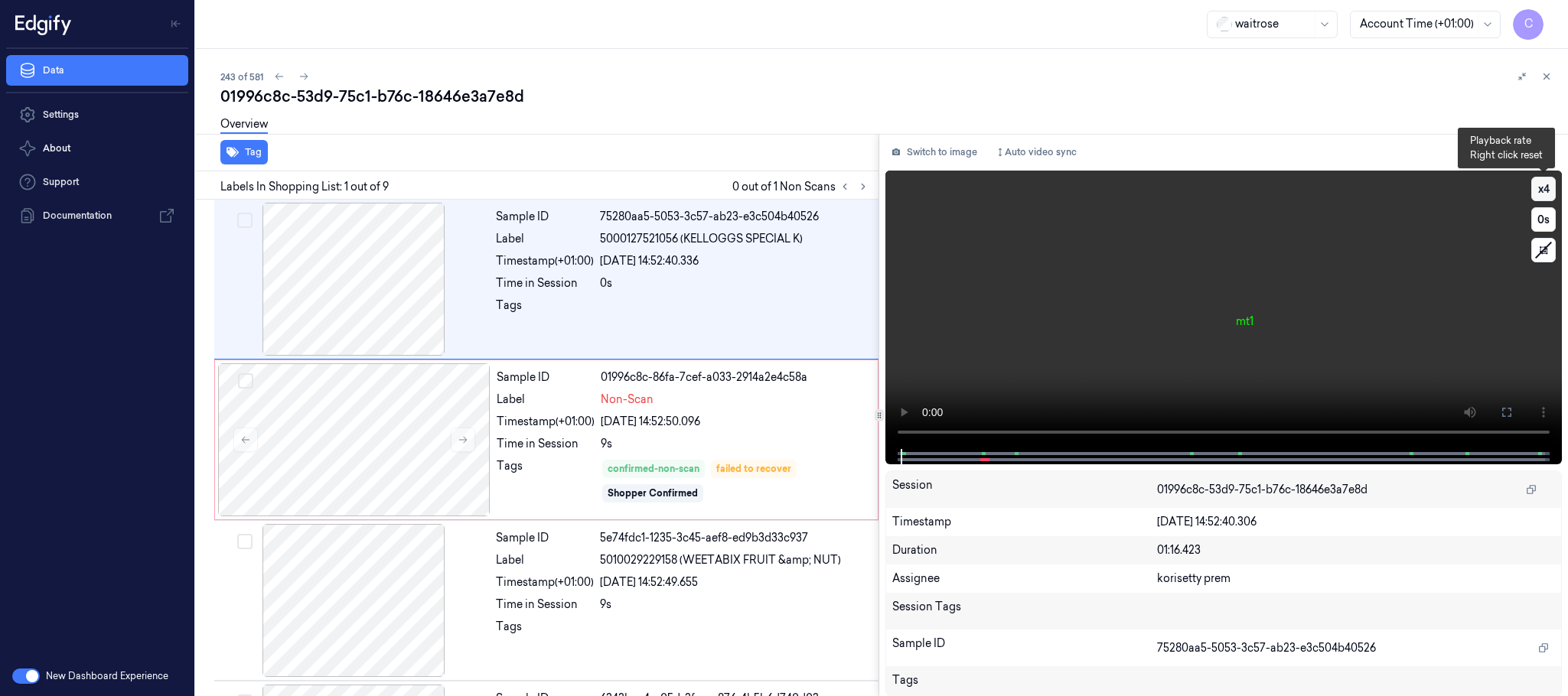
click at [1536, 186] on button "x 4" at bounding box center [1543, 189] width 25 height 25
click at [1508, 399] on button at bounding box center [1507, 412] width 25 height 25
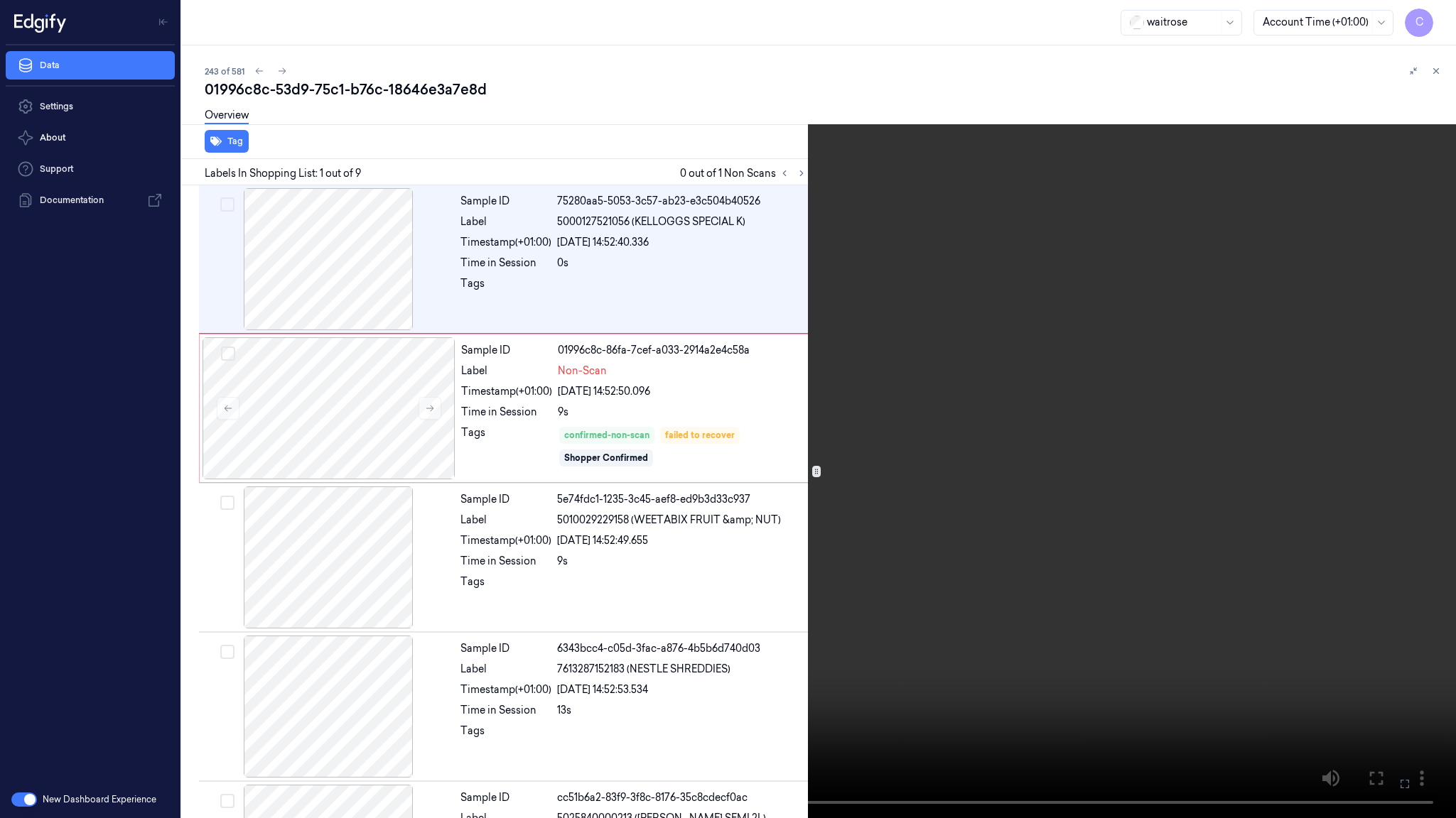
click at [191, 632] on video at bounding box center [728, 409] width 1456 height 818
click at [786, 318] on video at bounding box center [728, 409] width 1456 height 818
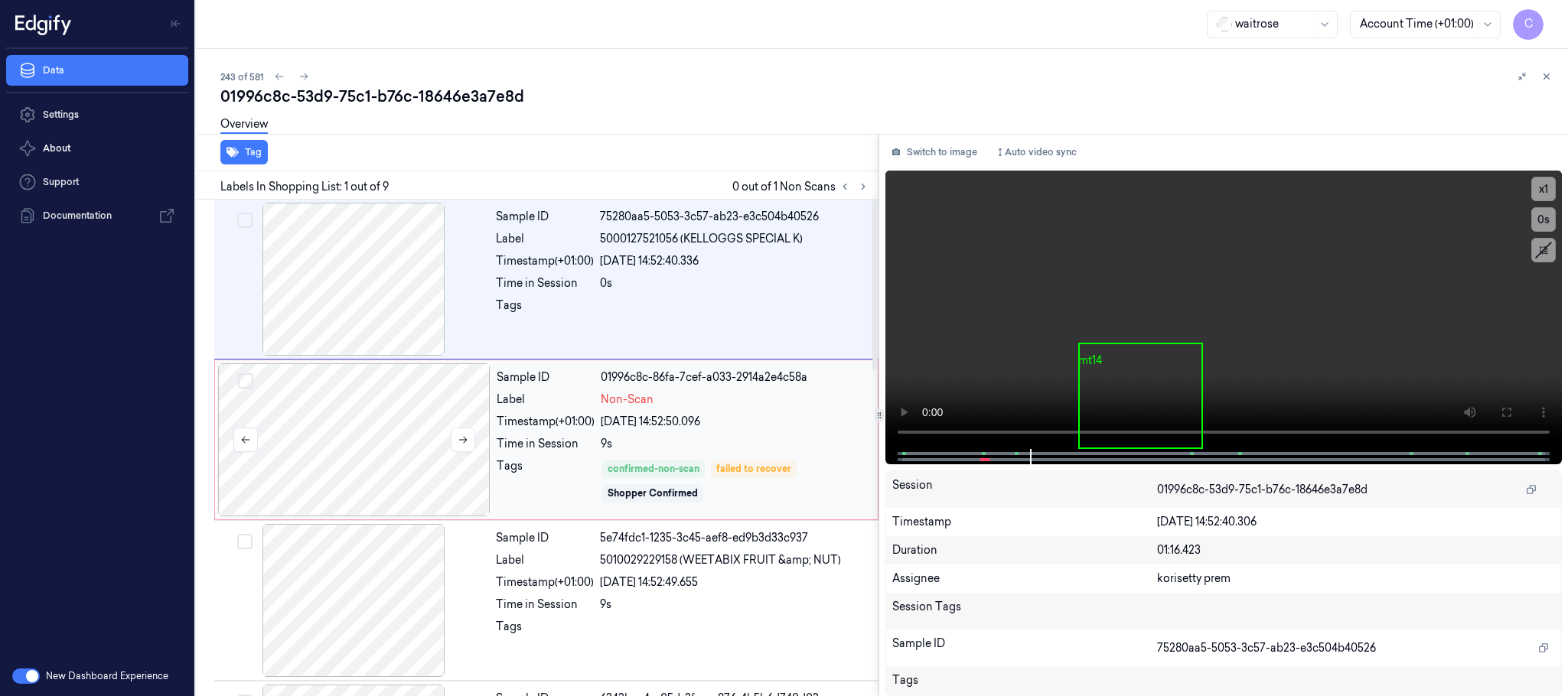
click at [366, 414] on div at bounding box center [354, 439] width 273 height 153
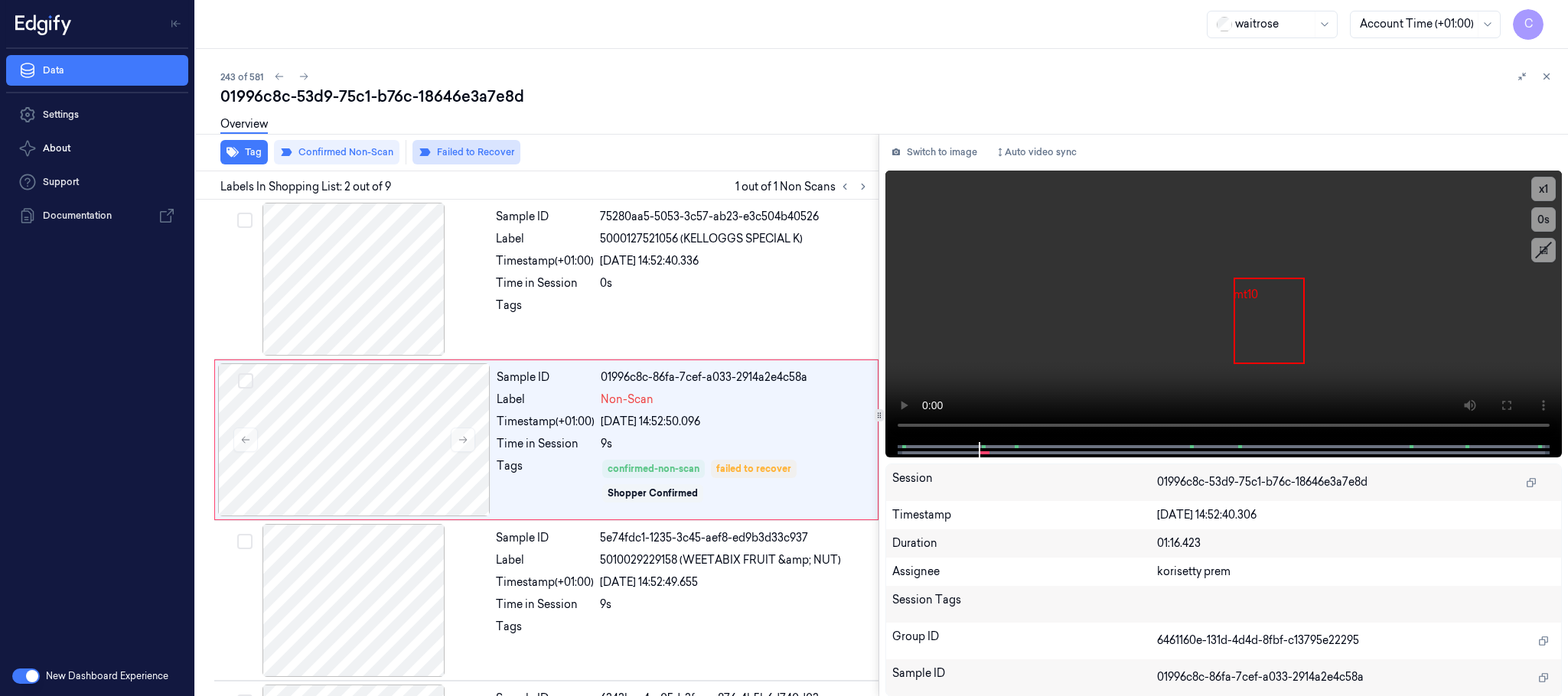
click at [450, 157] on button "Failed to Recover" at bounding box center [466, 153] width 107 height 25
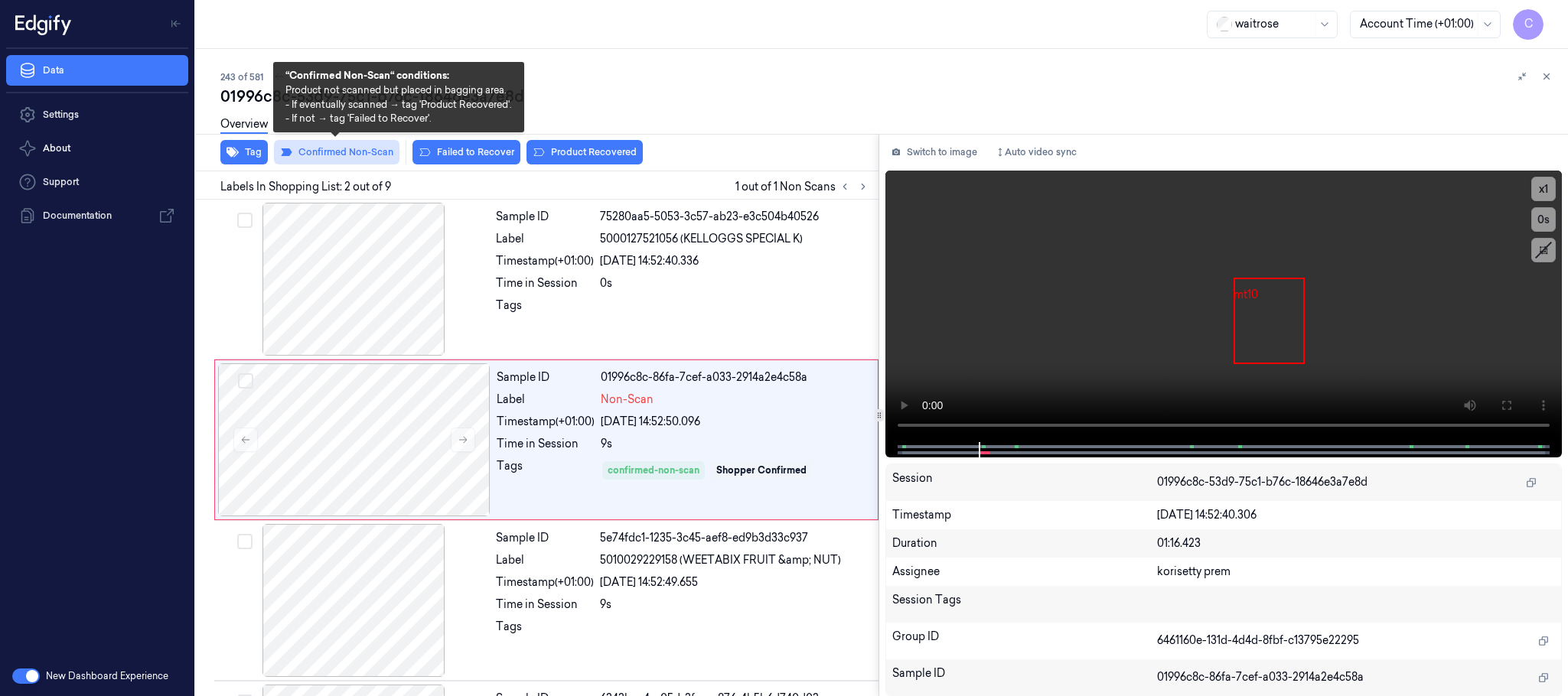
click at [354, 146] on button "Confirmed Non-Scan" at bounding box center [336, 153] width 125 height 25
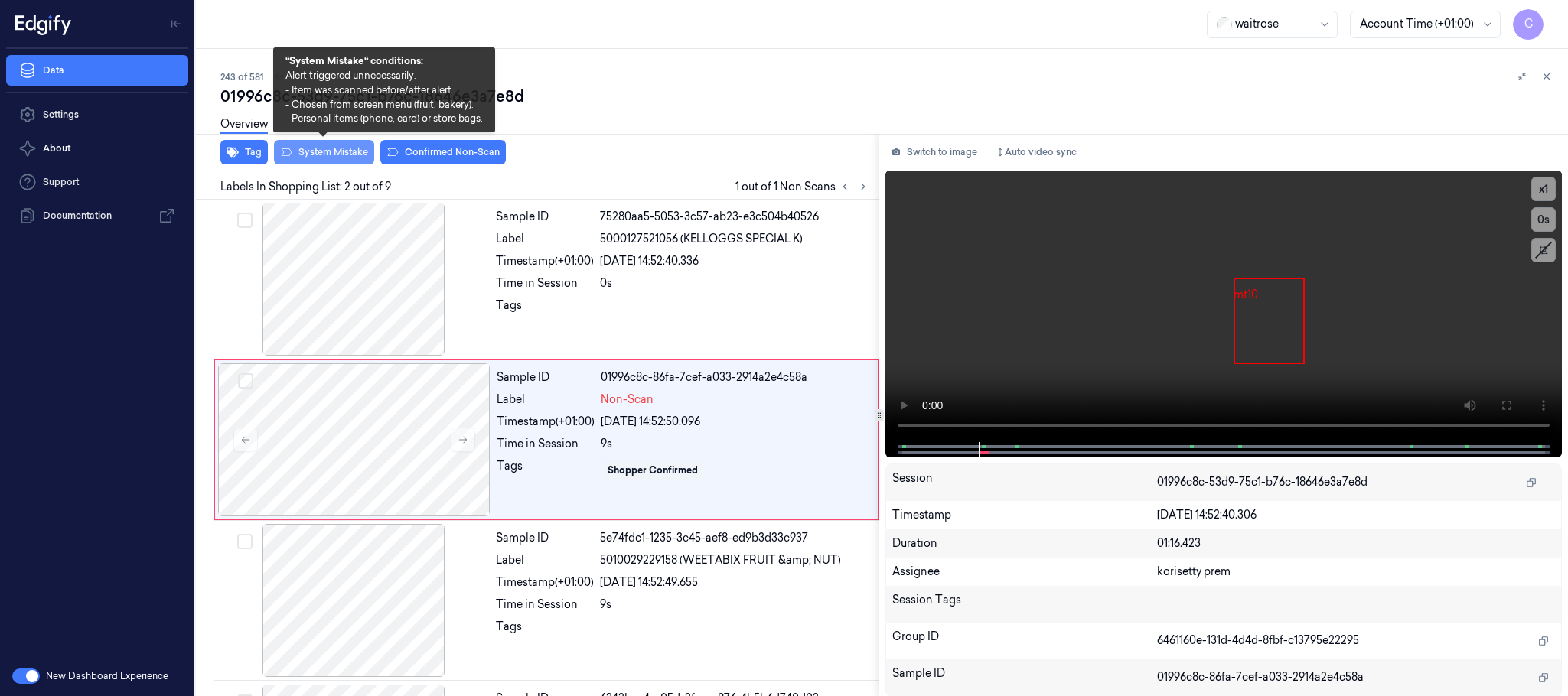
click at [350, 150] on button "System Mistake" at bounding box center [323, 153] width 100 height 25
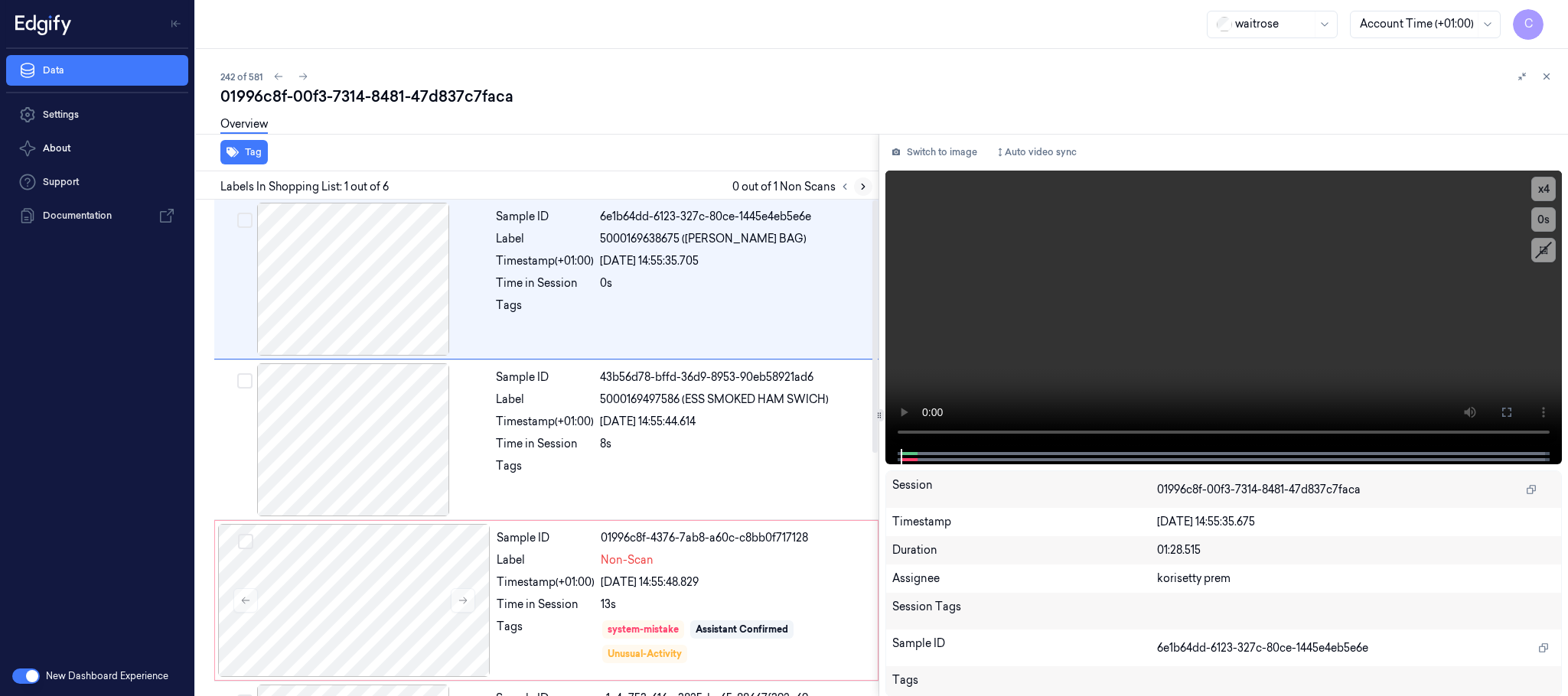
click at [864, 186] on icon at bounding box center [863, 187] width 3 height 5
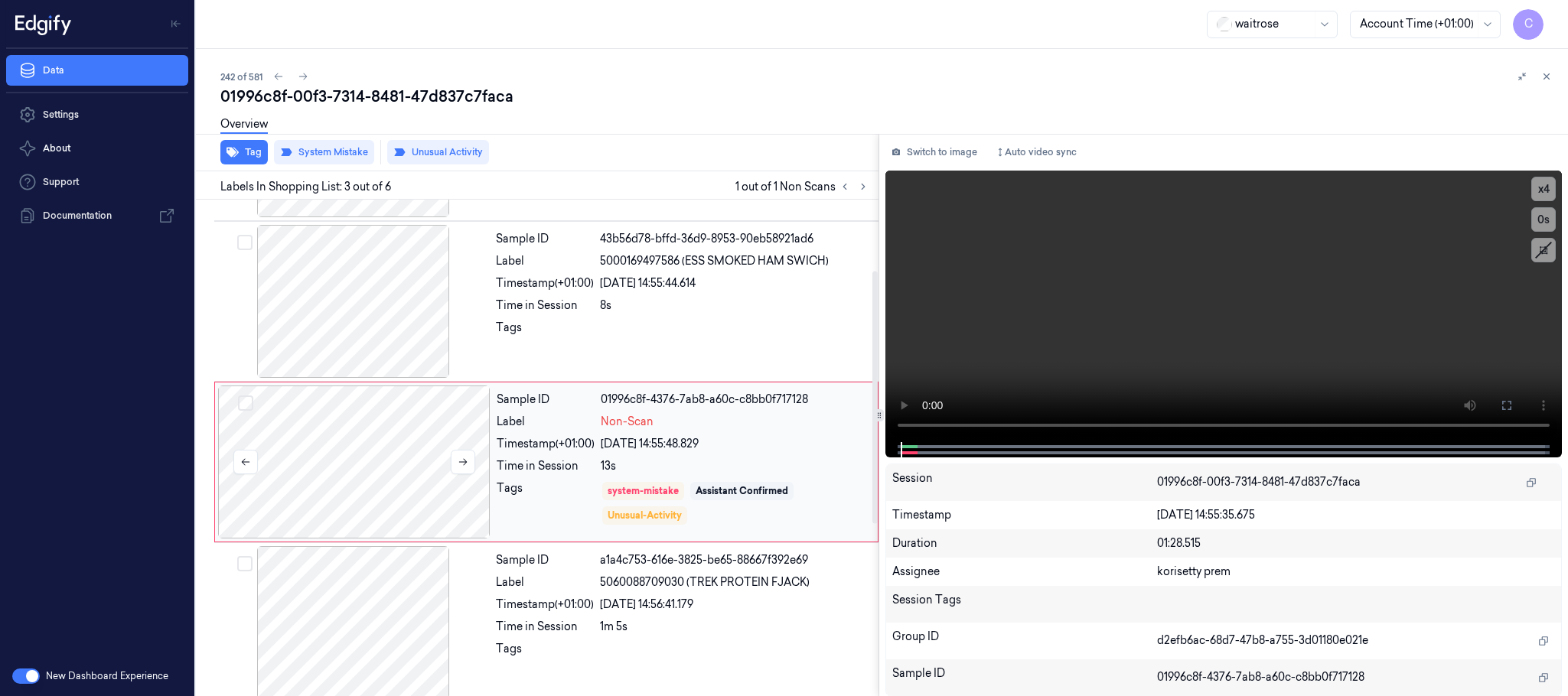
scroll to position [154, 0]
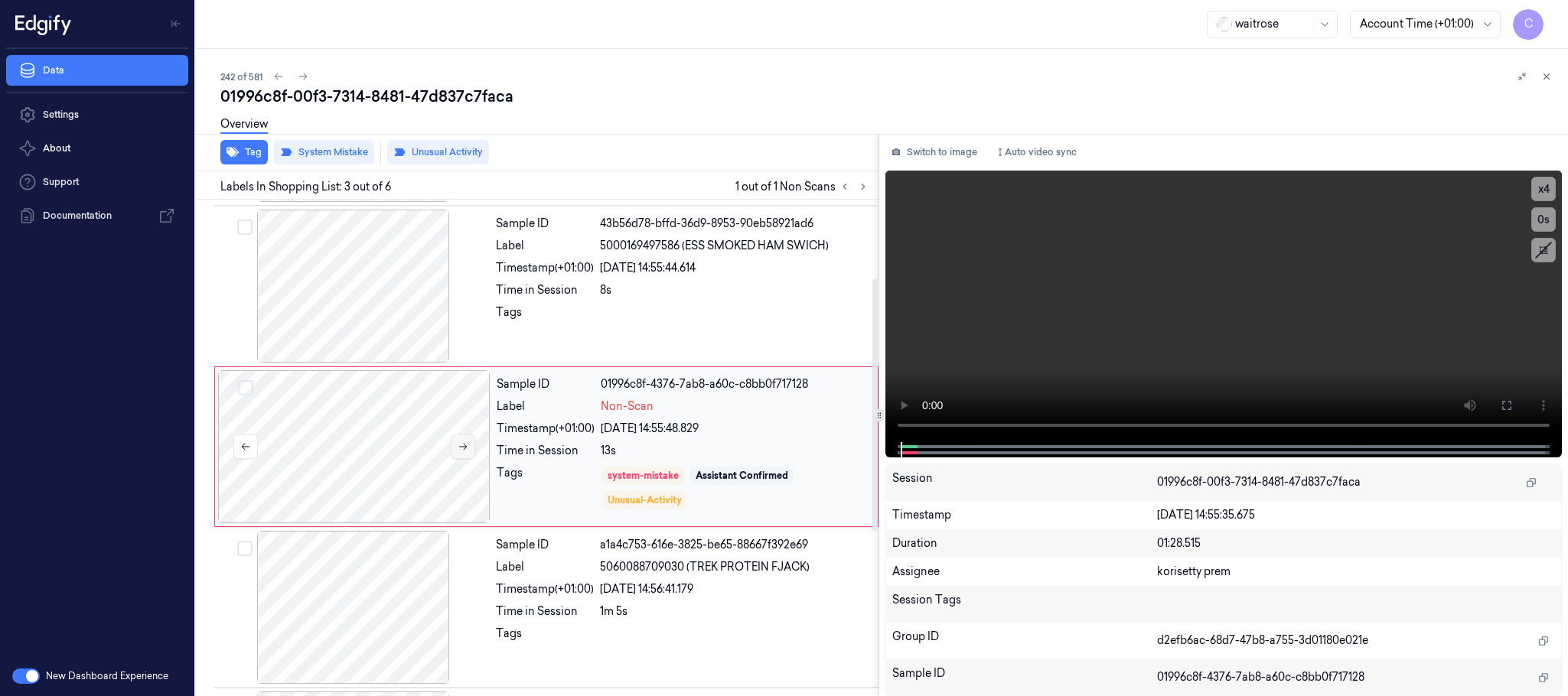
click at [450, 450] on button at bounding box center [463, 447] width 25 height 25
click at [465, 449] on icon at bounding box center [463, 447] width 11 height 11
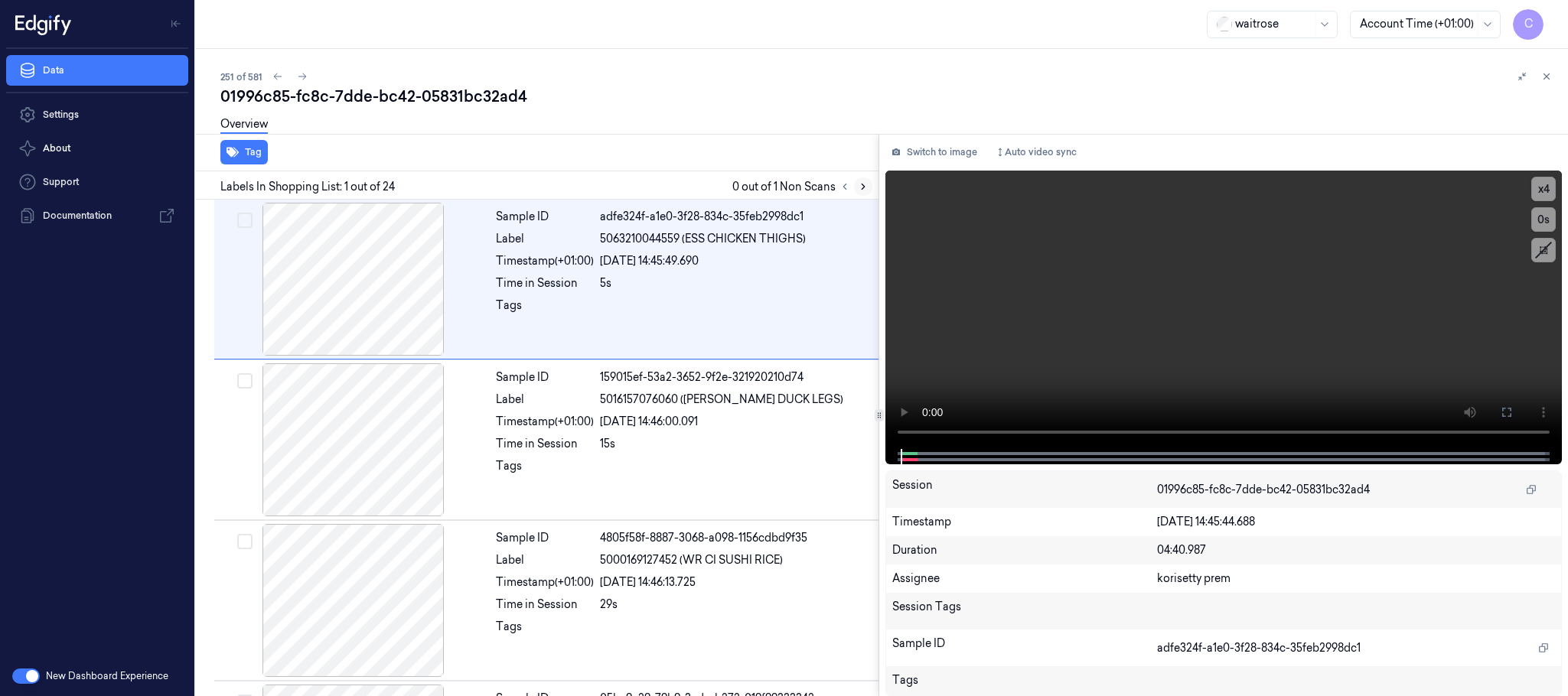
click at [868, 188] on icon at bounding box center [863, 186] width 11 height 11
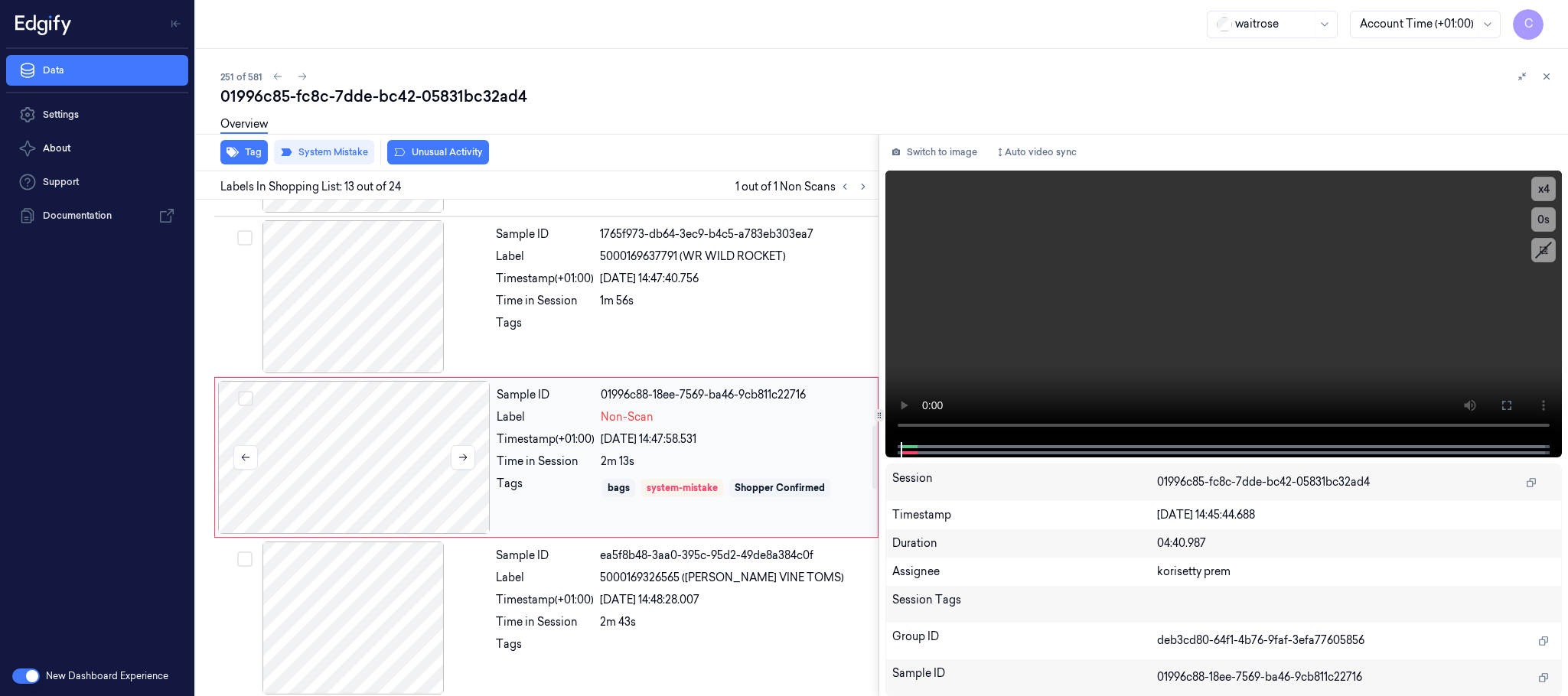
scroll to position [1767, 0]
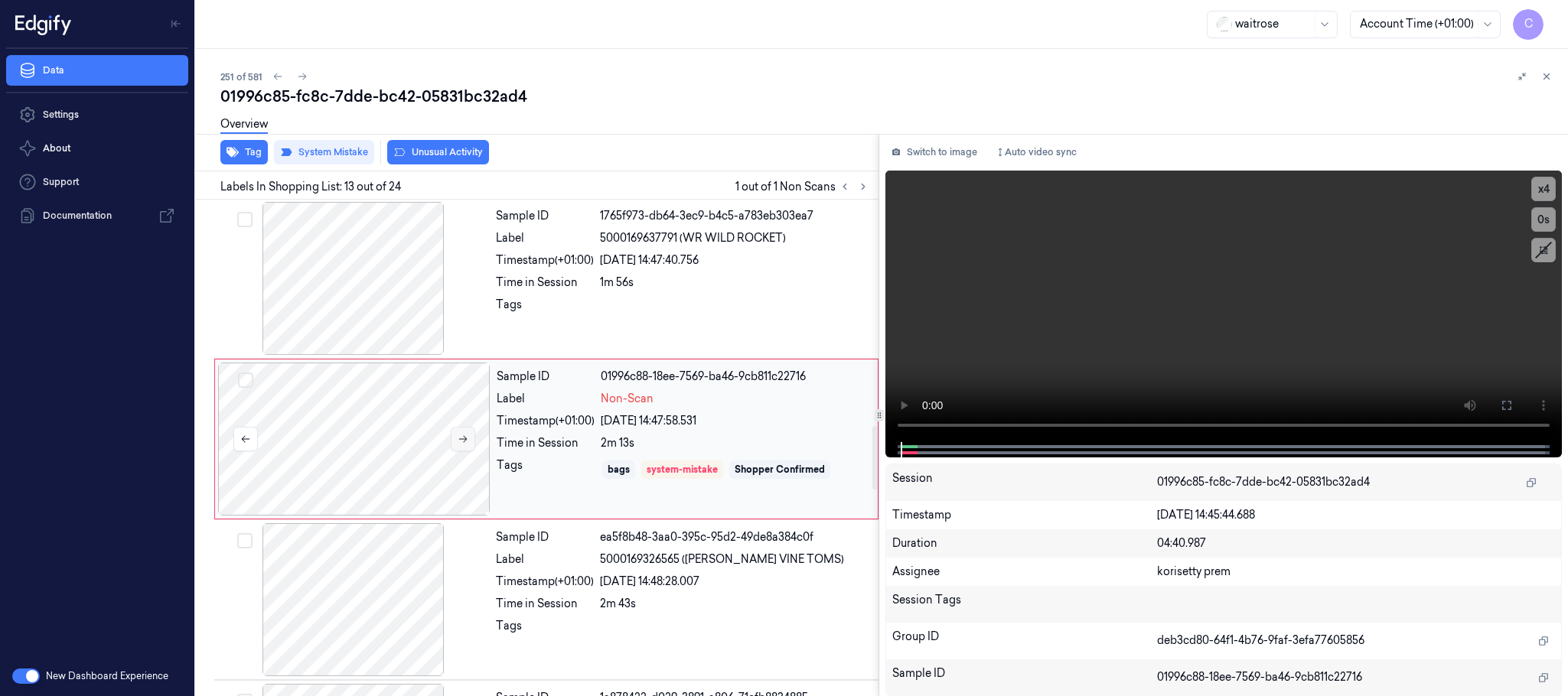
click at [464, 451] on button at bounding box center [463, 439] width 25 height 25
click at [252, 152] on button "Tag" at bounding box center [243, 153] width 47 height 25
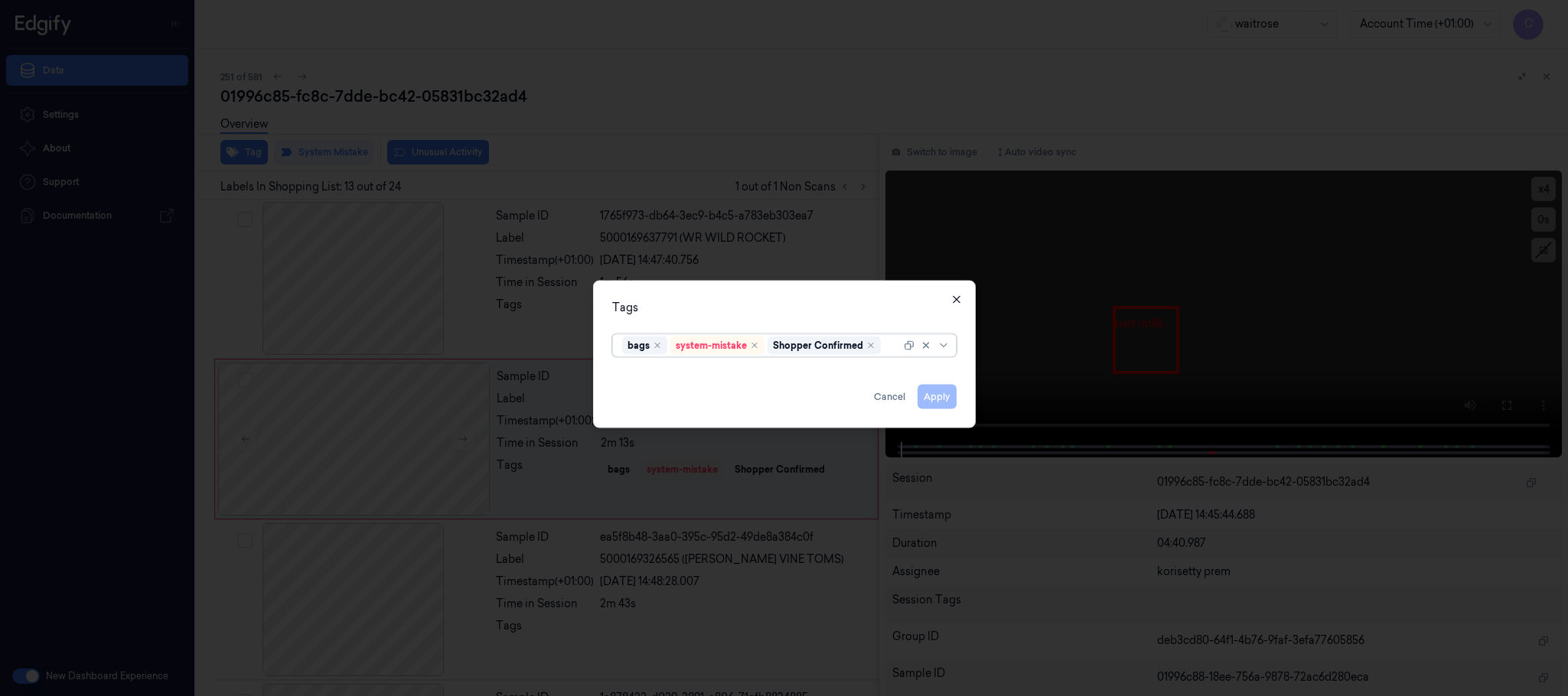
click at [952, 298] on icon "button" at bounding box center [957, 300] width 12 height 12
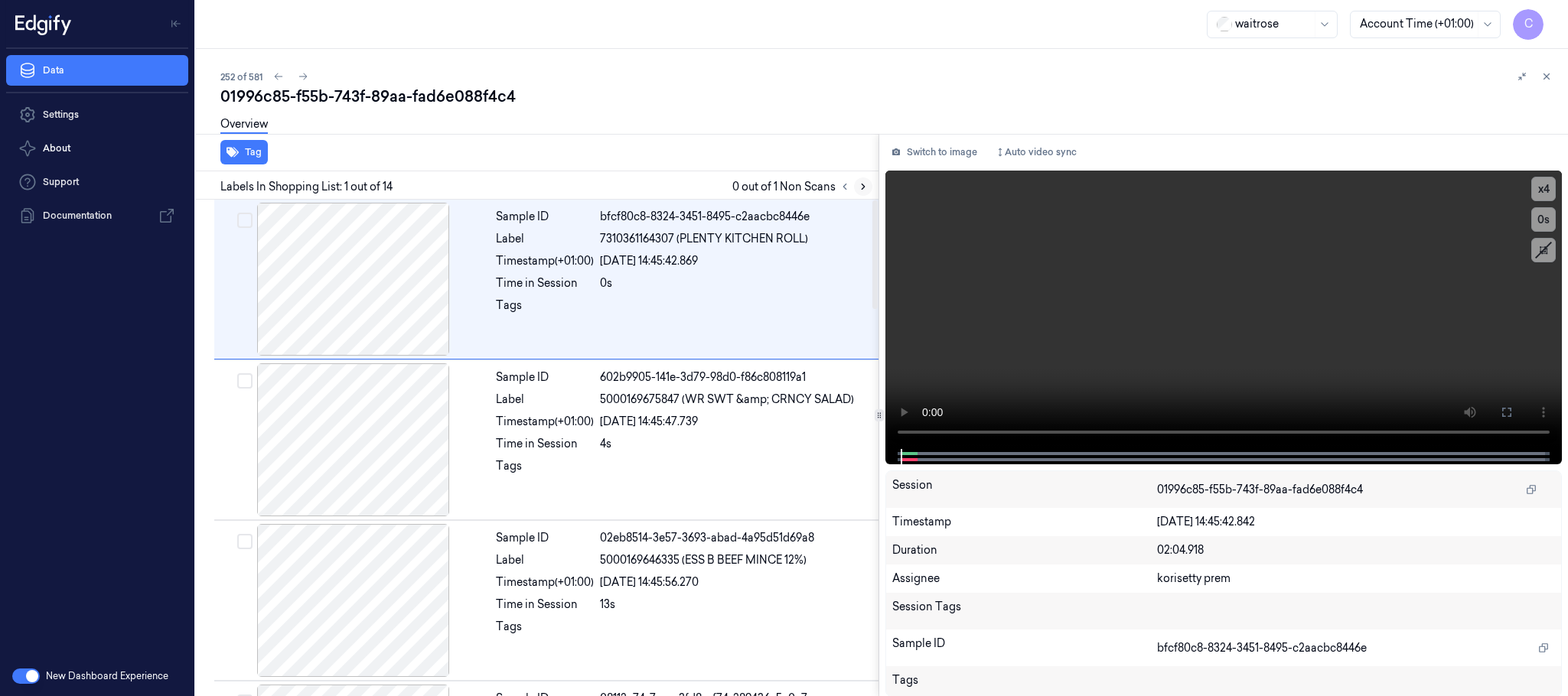
click at [861, 186] on icon at bounding box center [863, 186] width 11 height 11
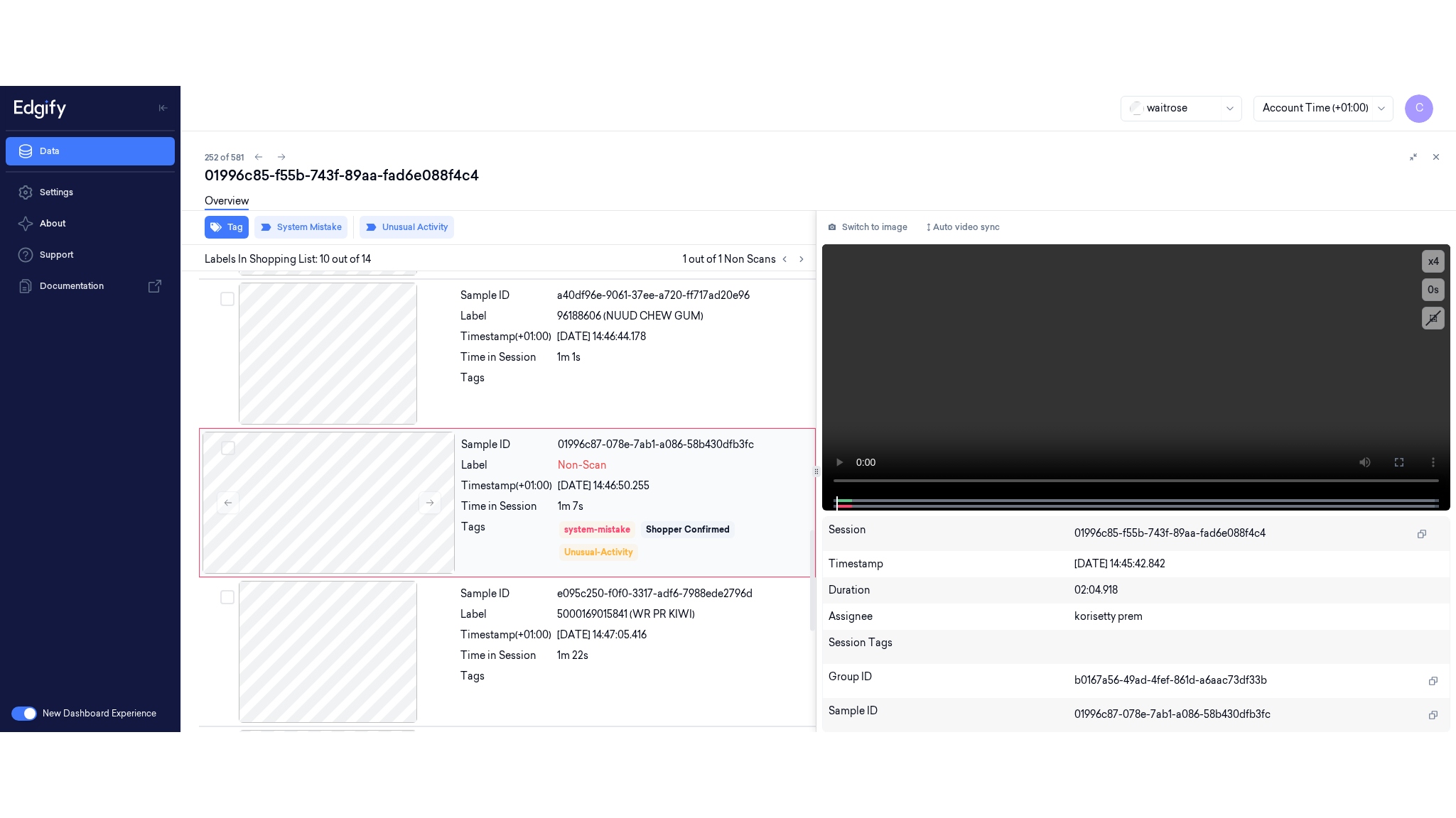
scroll to position [1192, 0]
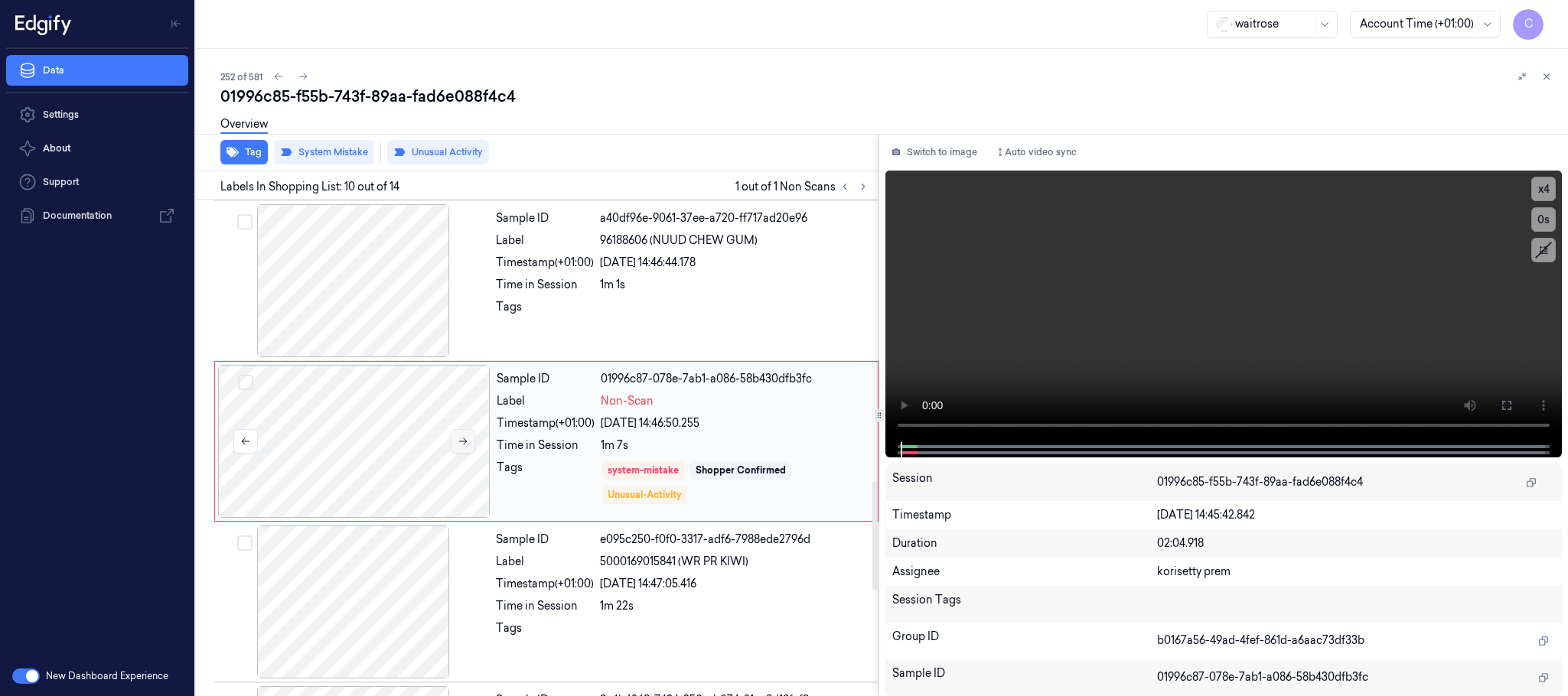
click at [461, 447] on icon at bounding box center [463, 441] width 11 height 11
click at [464, 445] on icon at bounding box center [463, 441] width 8 height 7
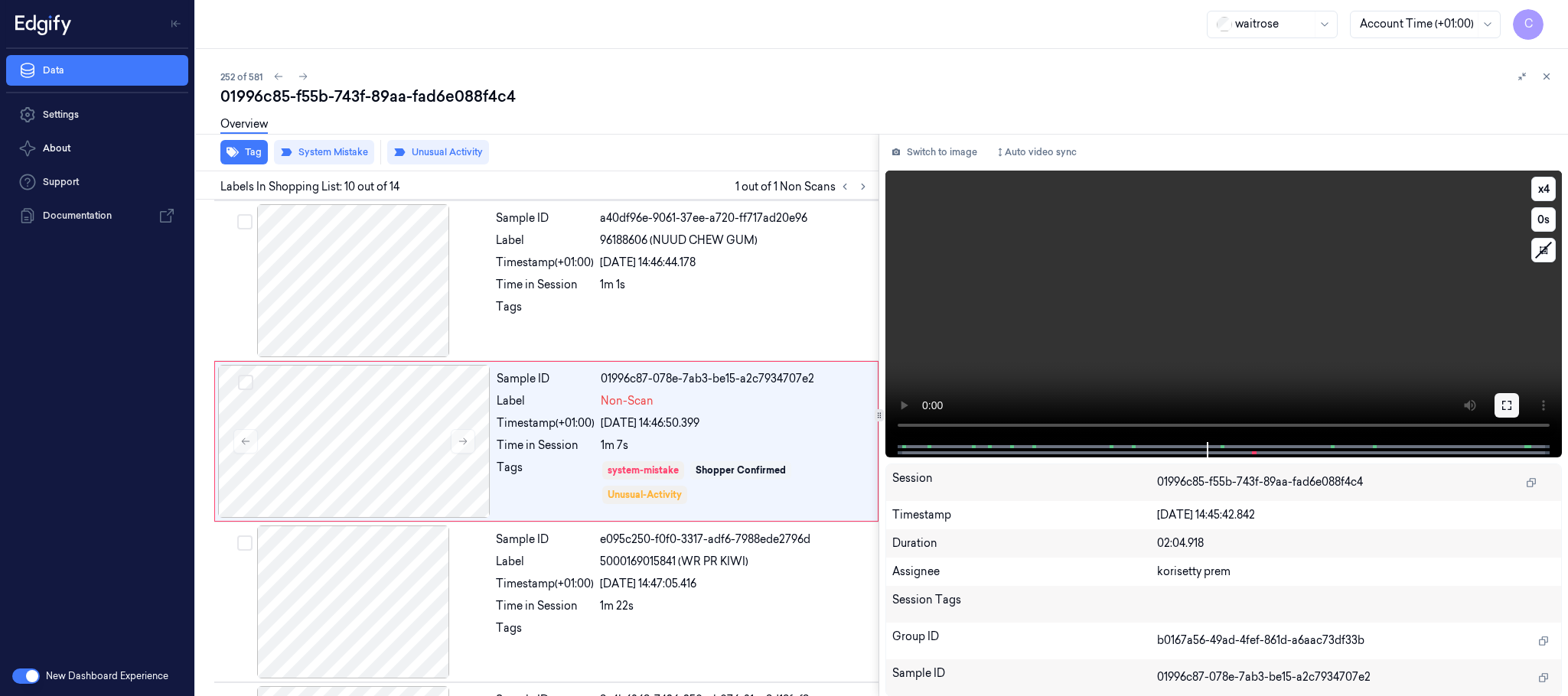
click at [1510, 404] on icon at bounding box center [1507, 406] width 12 height 12
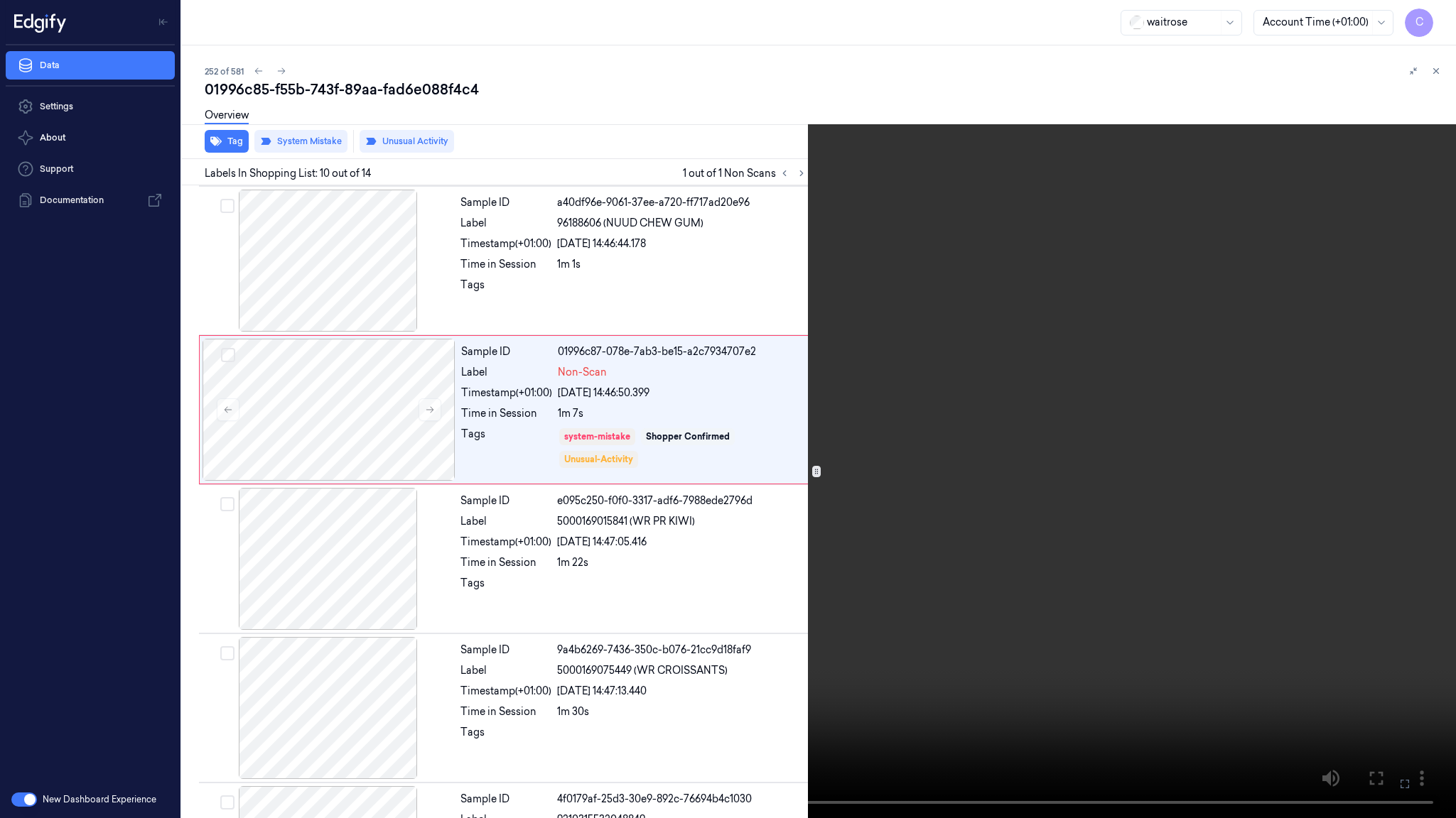
click at [525, 435] on video at bounding box center [728, 409] width 1456 height 818
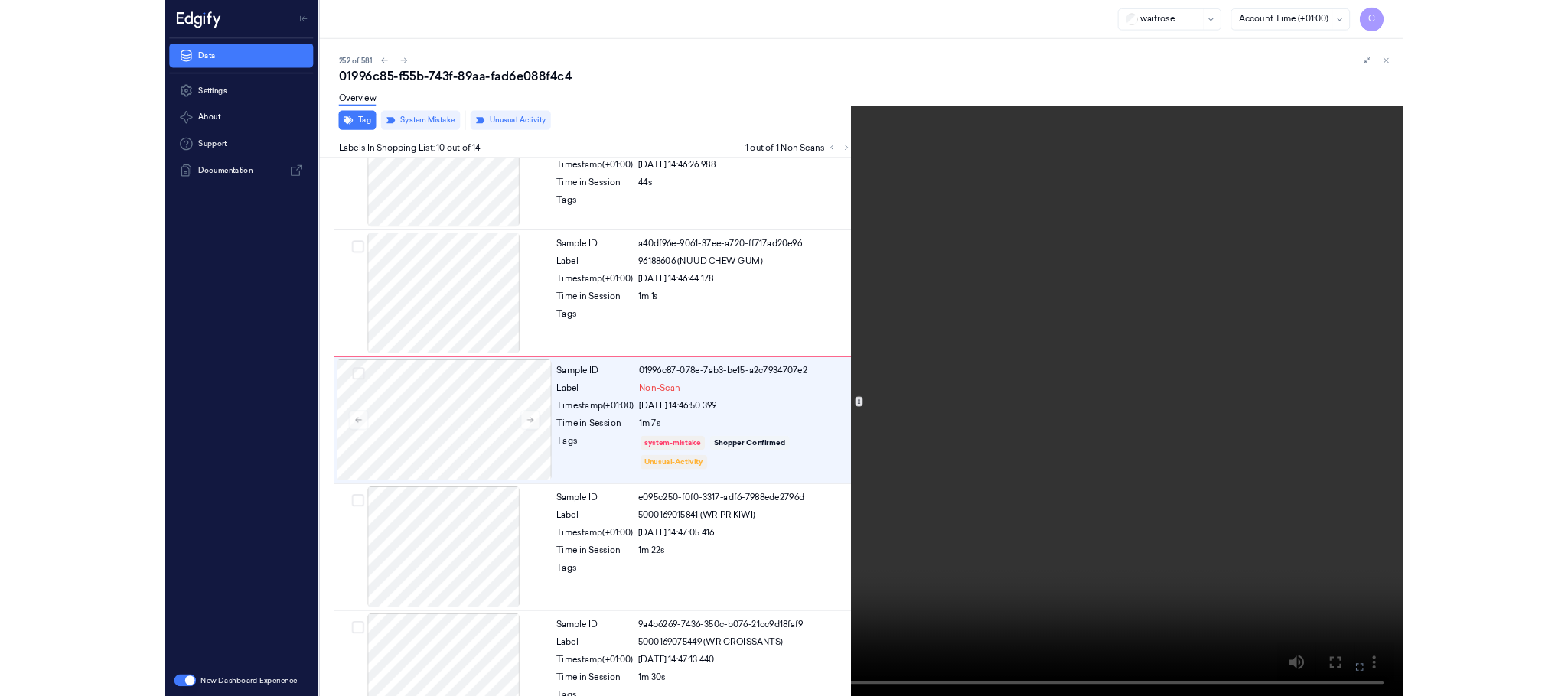
scroll to position [1190, 0]
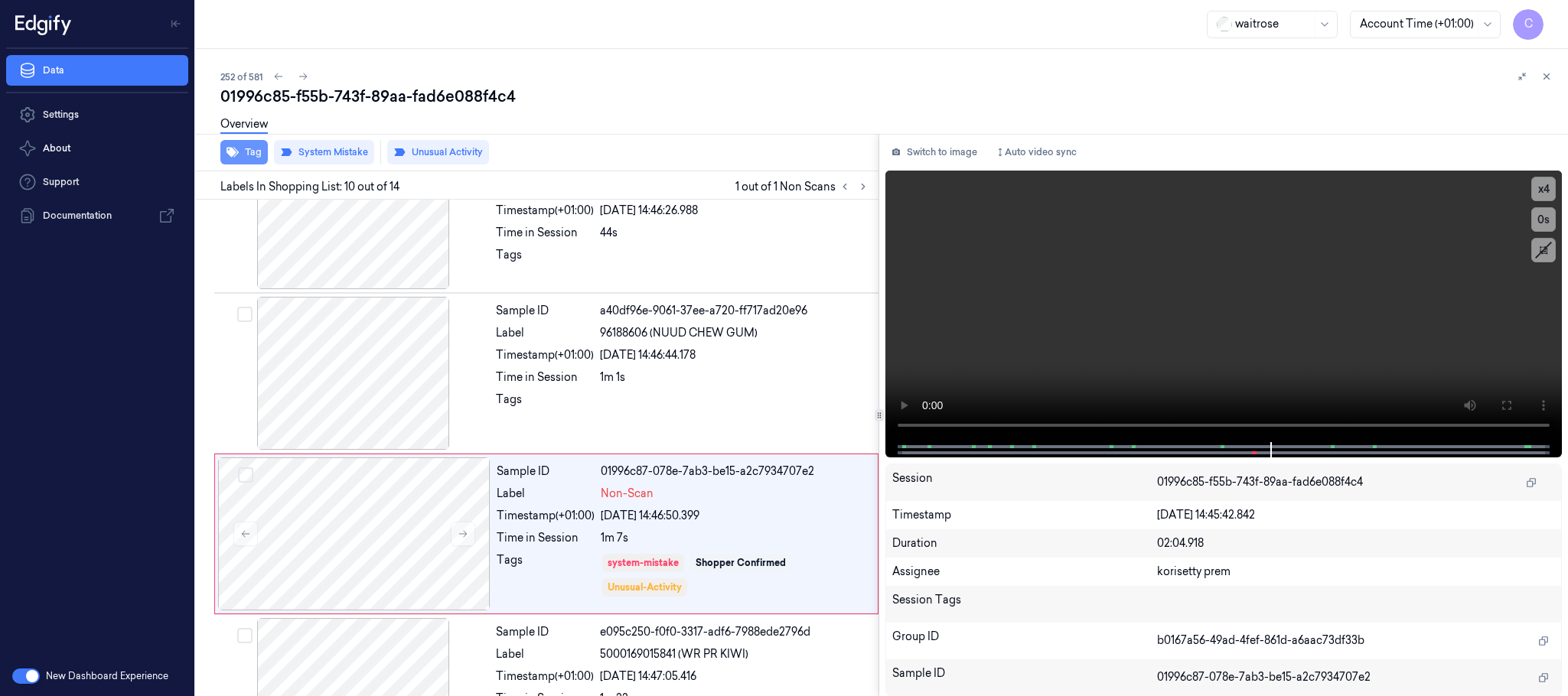
click at [245, 157] on button "Tag" at bounding box center [243, 153] width 47 height 25
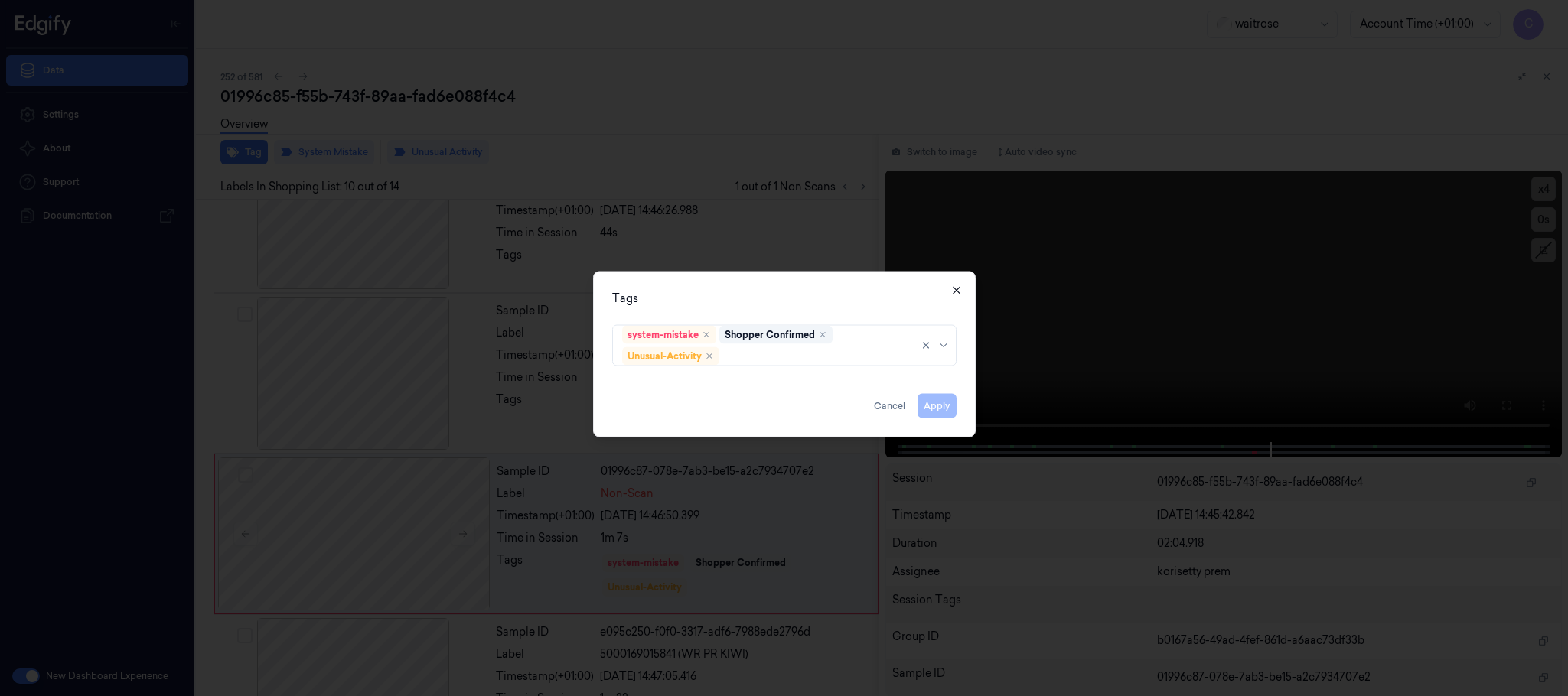
click at [952, 289] on icon "button" at bounding box center [957, 290] width 12 height 12
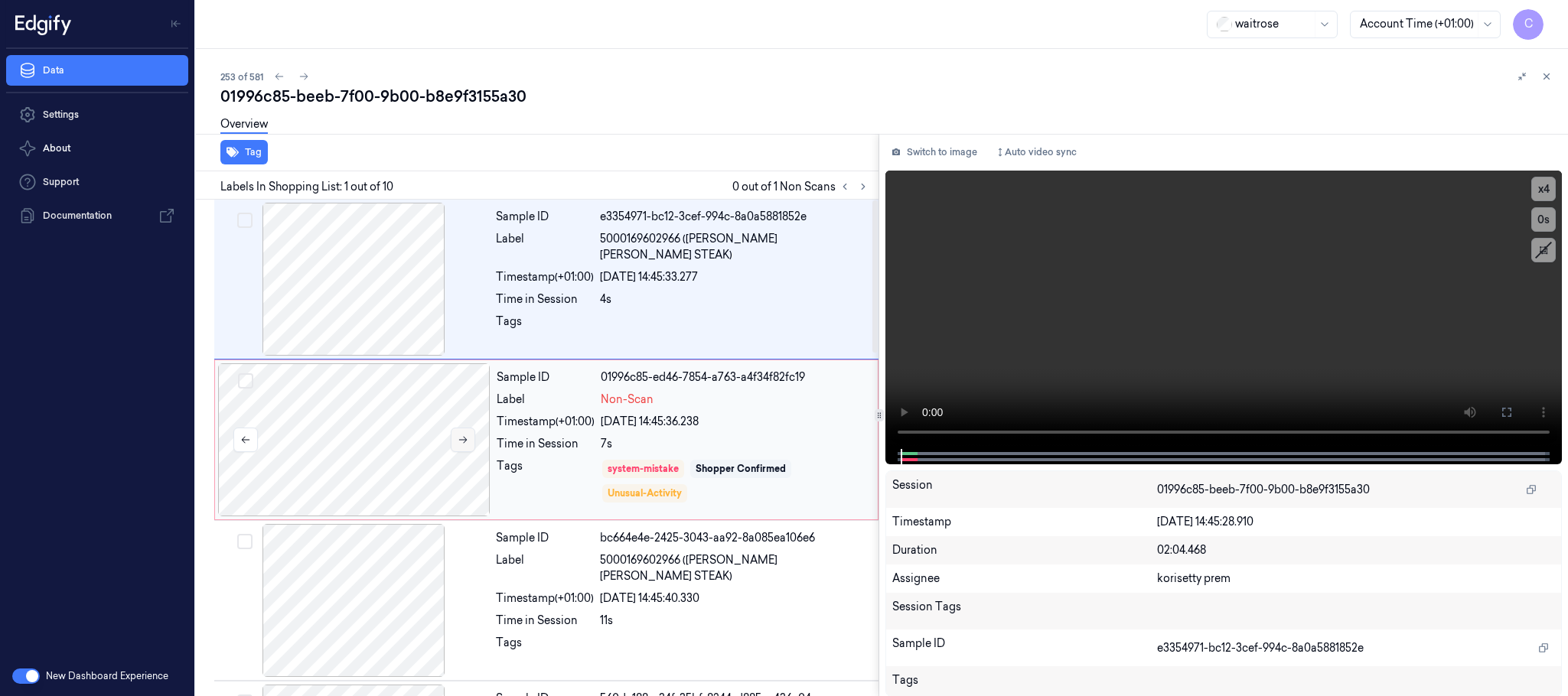
click at [471, 431] on button at bounding box center [463, 439] width 25 height 25
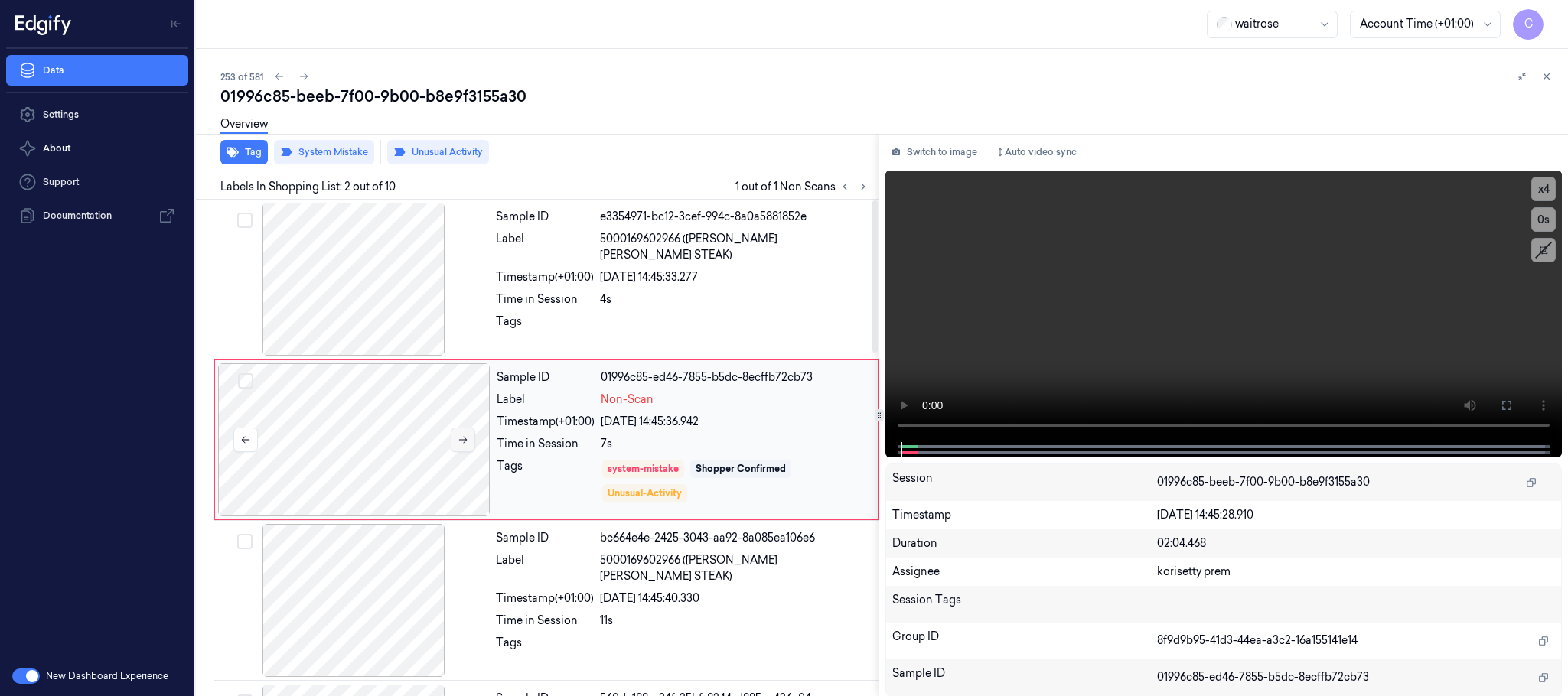
click at [466, 437] on icon at bounding box center [463, 439] width 11 height 11
click at [352, 273] on div at bounding box center [354, 279] width 273 height 153
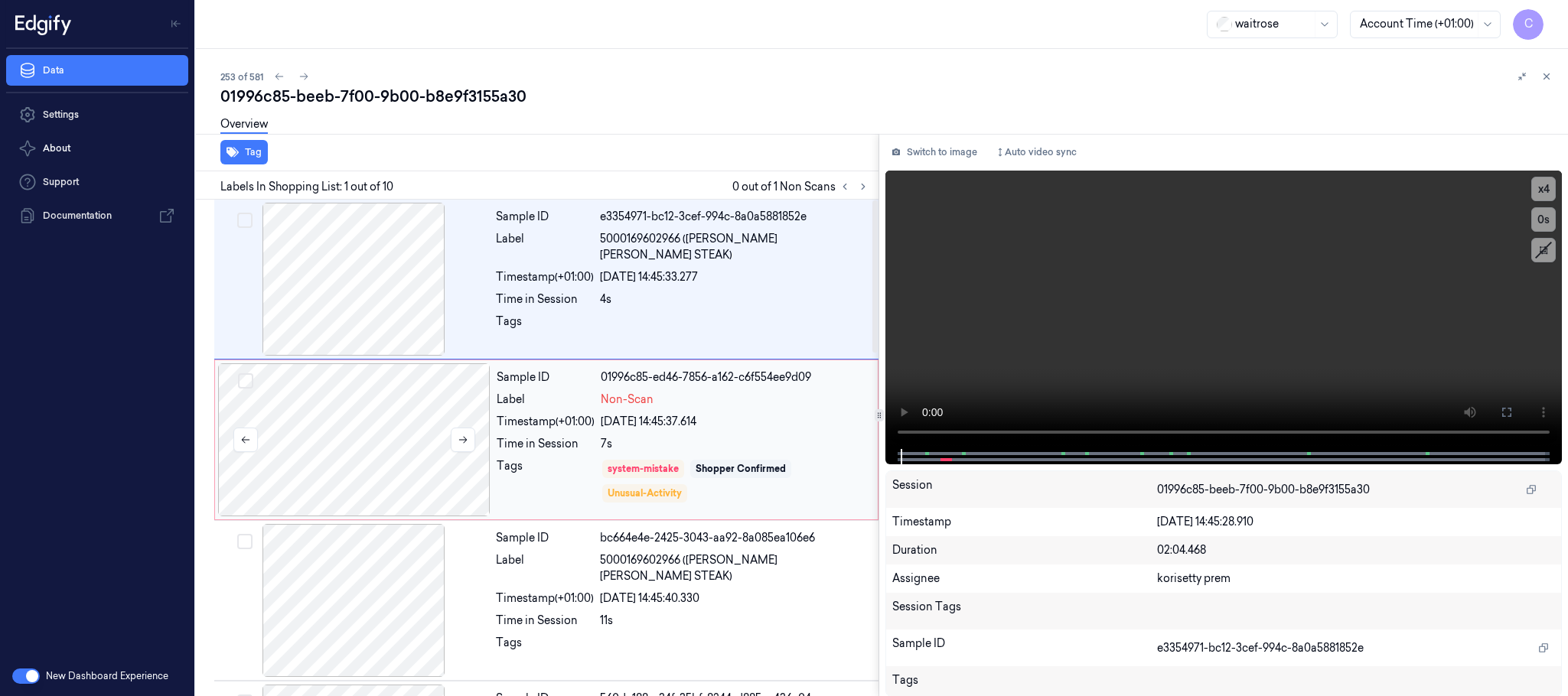
click at [350, 444] on div at bounding box center [354, 439] width 273 height 153
click at [858, 186] on icon at bounding box center [863, 186] width 11 height 11
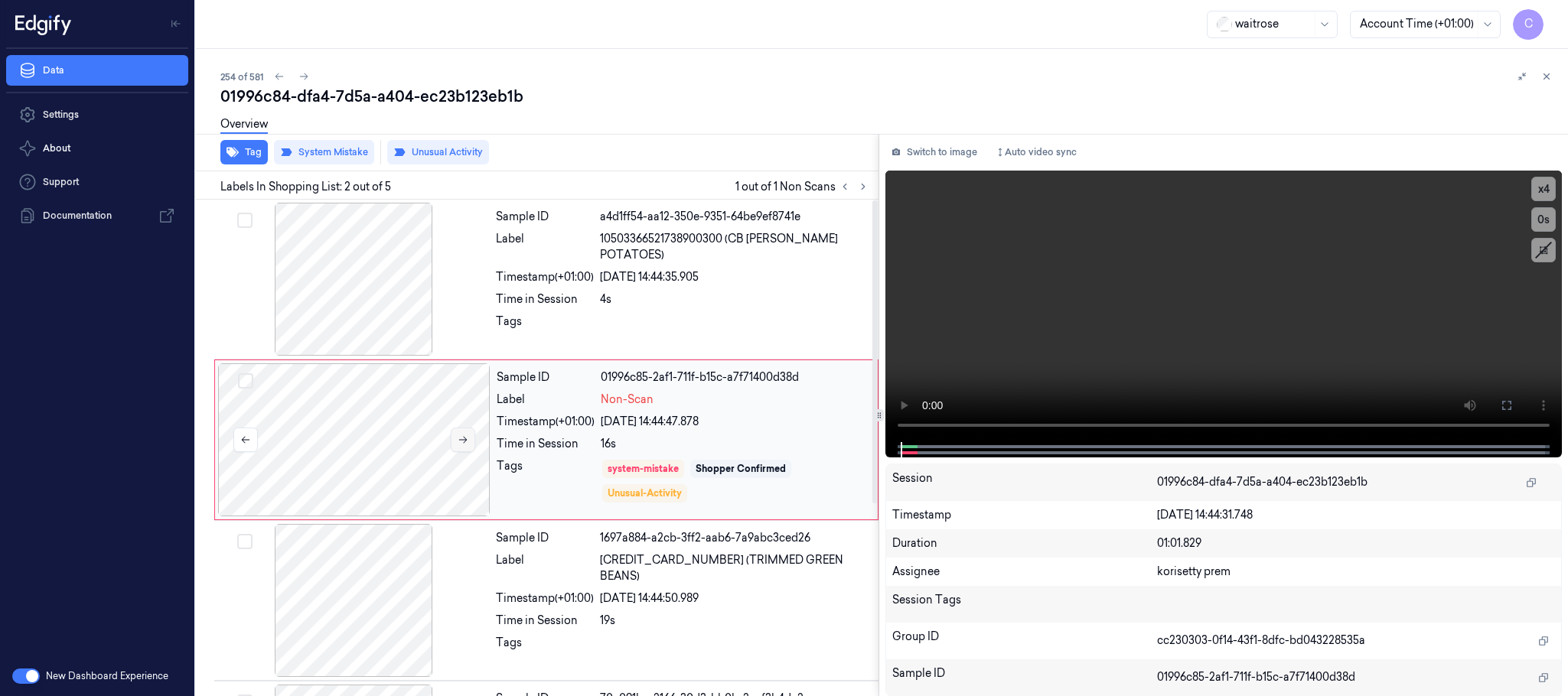
click at [461, 434] on icon at bounding box center [463, 439] width 11 height 11
click at [453, 439] on button at bounding box center [463, 439] width 25 height 25
click at [455, 439] on button at bounding box center [463, 439] width 25 height 25
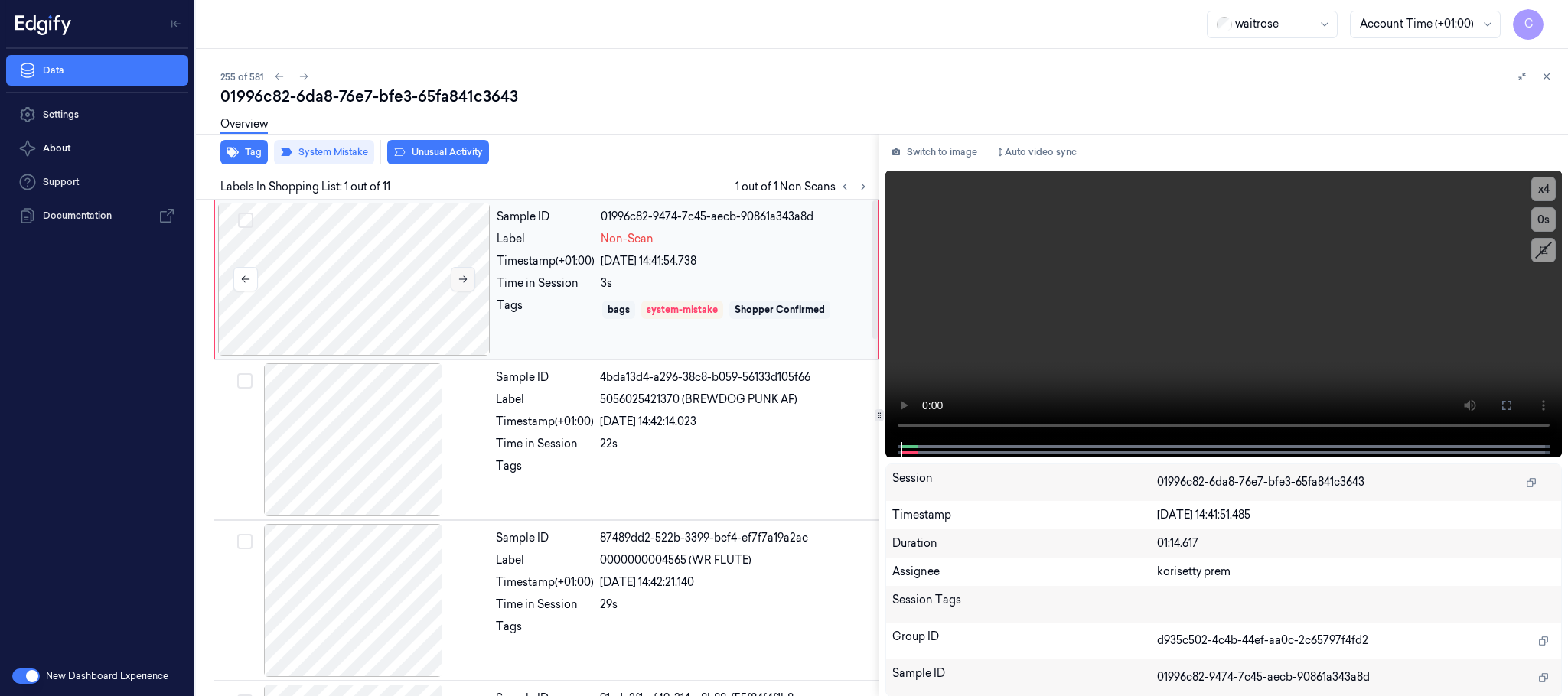
click at [469, 282] on button at bounding box center [463, 280] width 25 height 25
click at [469, 283] on button at bounding box center [463, 280] width 25 height 25
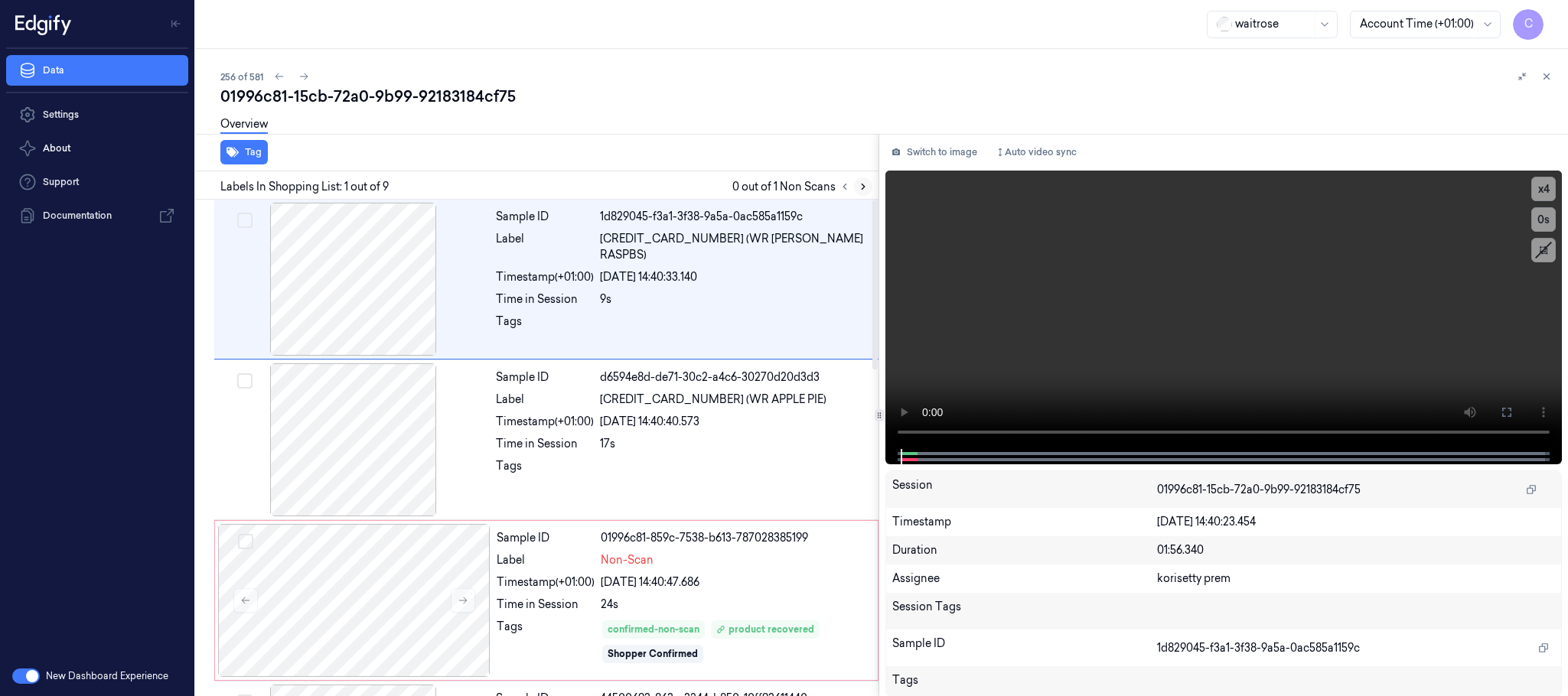
click at [861, 189] on icon at bounding box center [863, 186] width 11 height 11
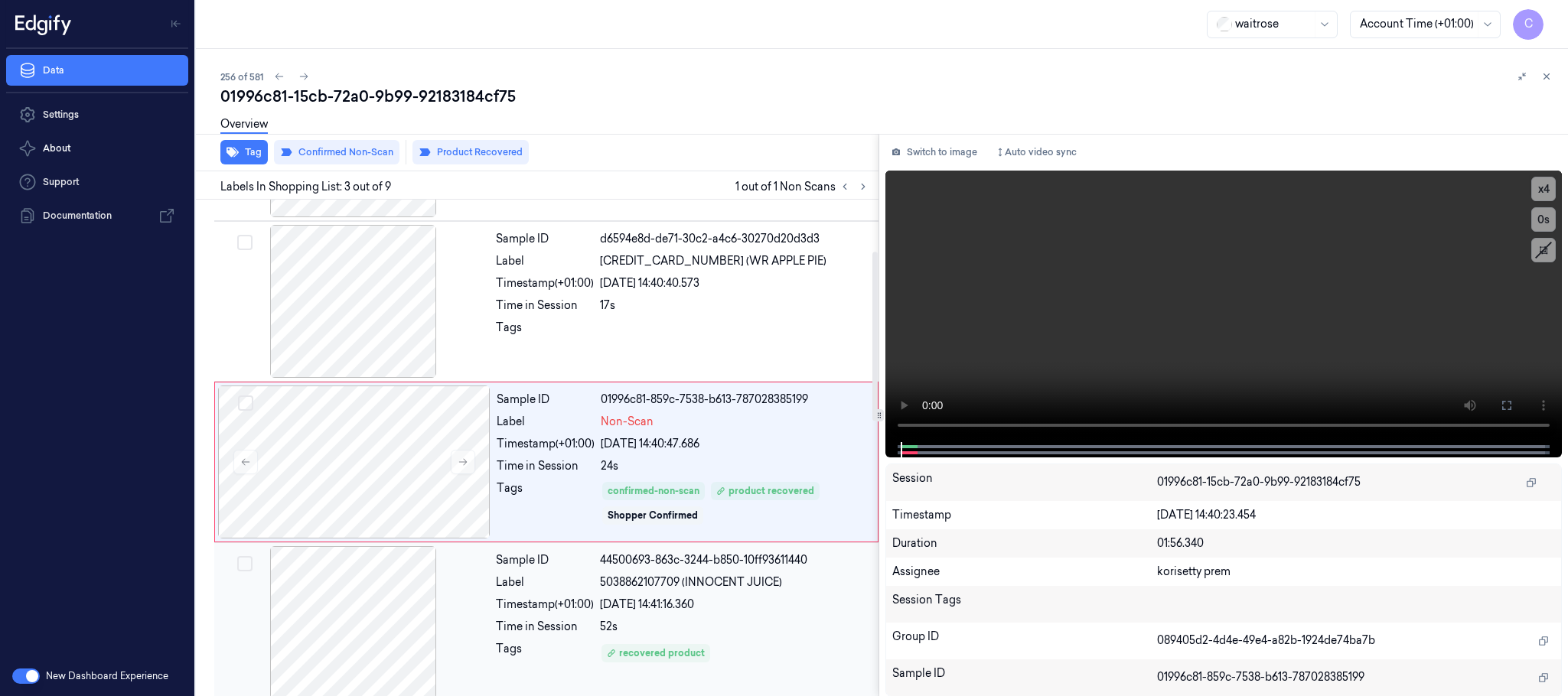
scroll to position [154, 0]
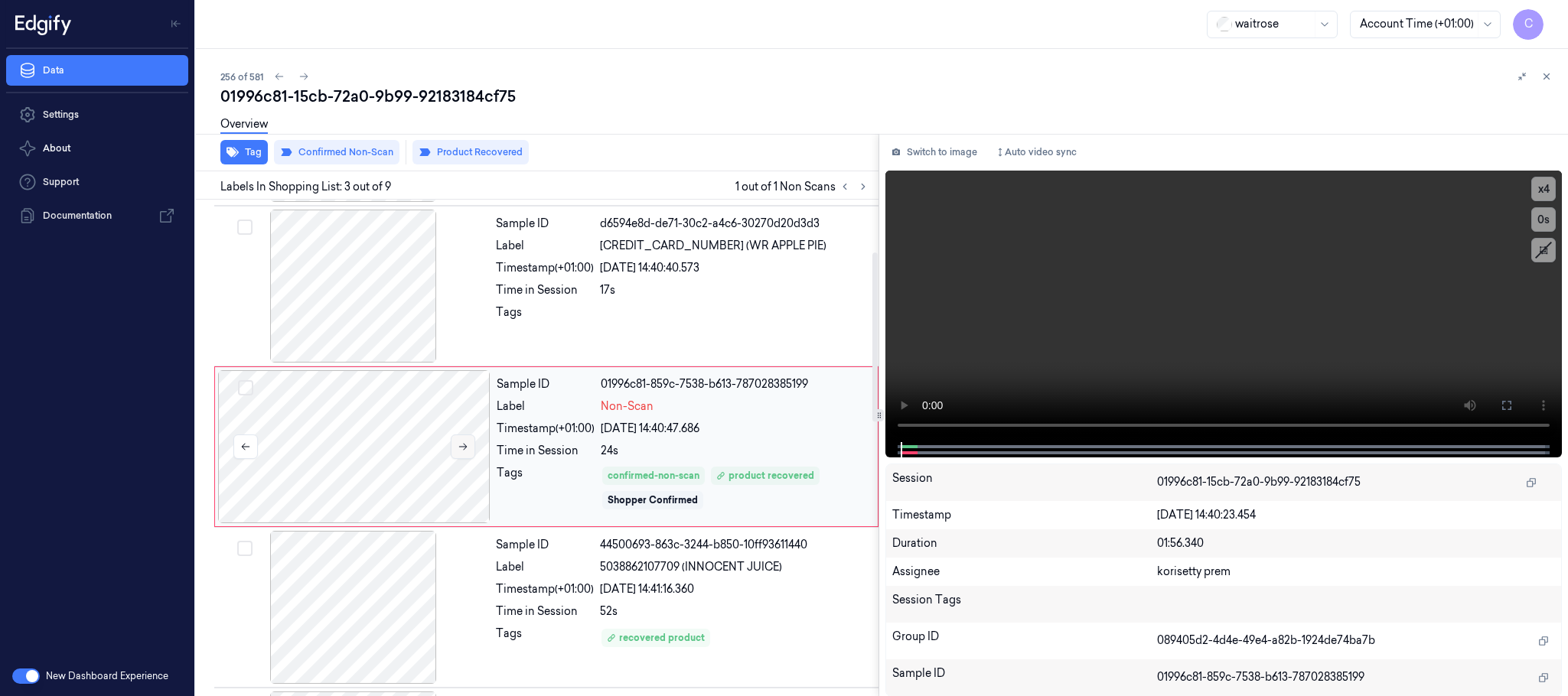
click at [460, 450] on icon at bounding box center [463, 447] width 11 height 11
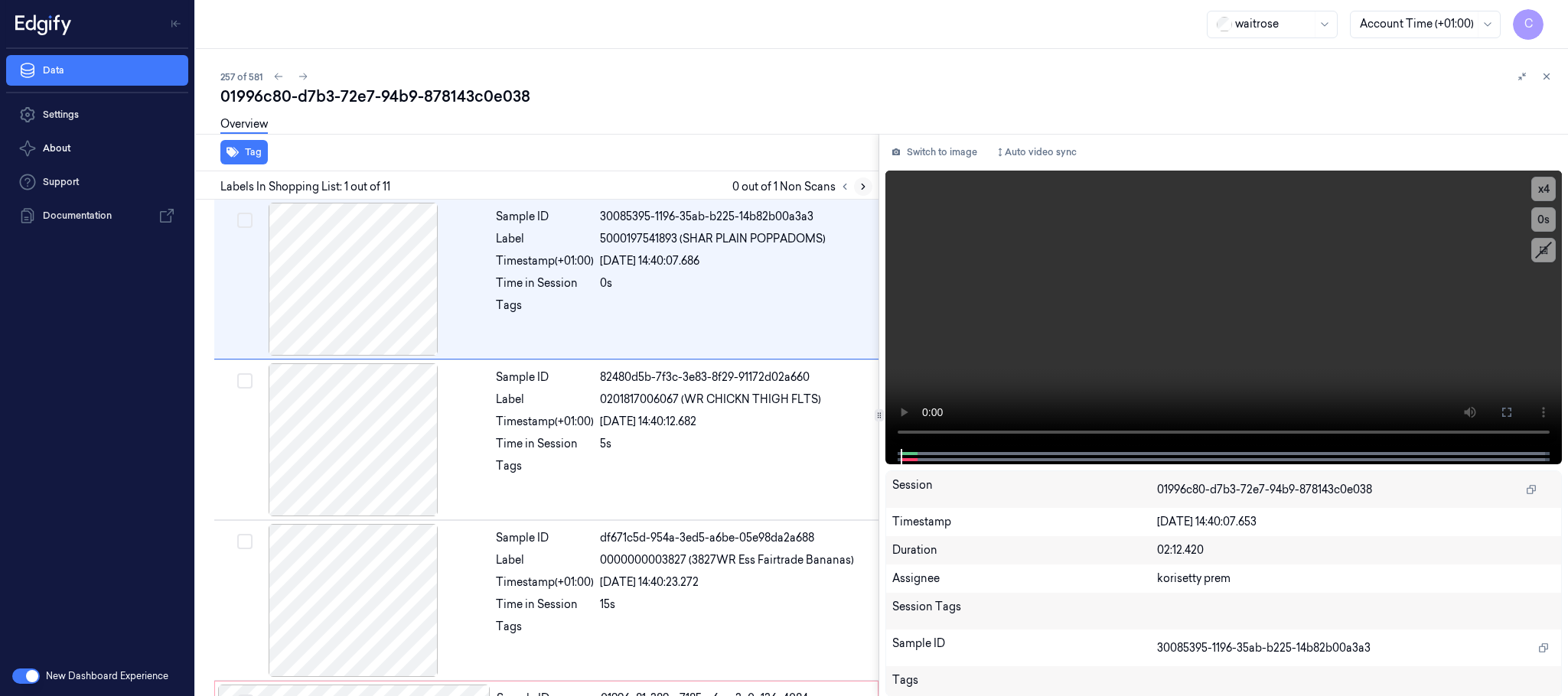
click at [865, 186] on icon at bounding box center [863, 186] width 11 height 11
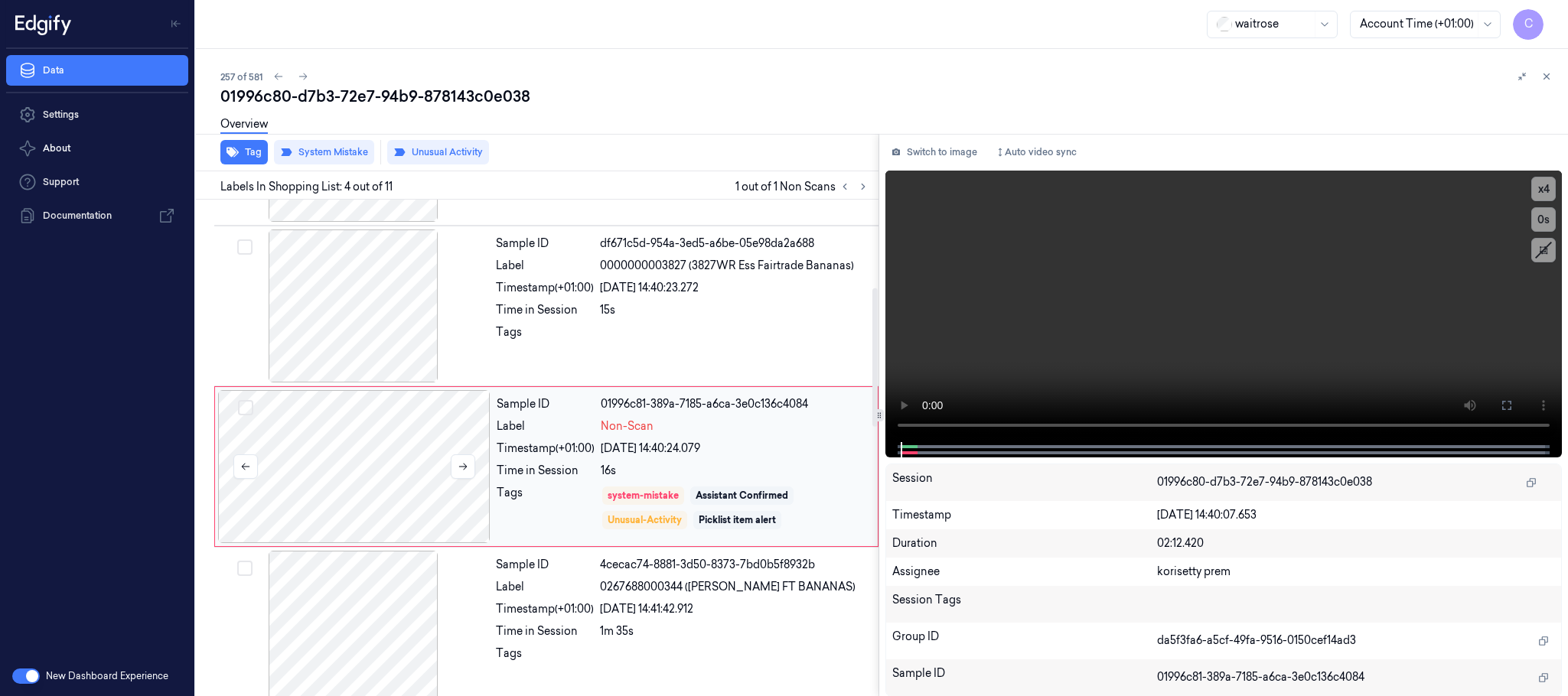
scroll to position [315, 0]
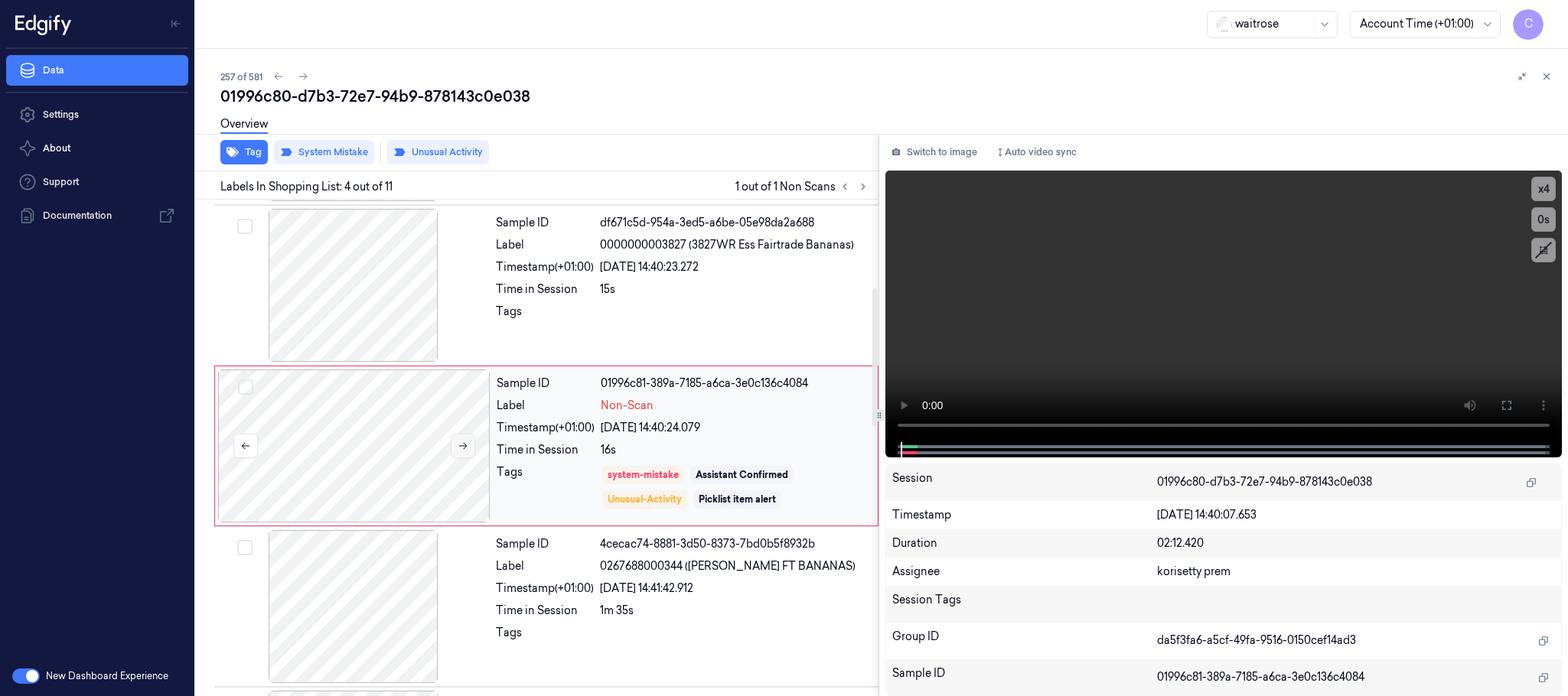
click at [471, 455] on button at bounding box center [463, 446] width 25 height 25
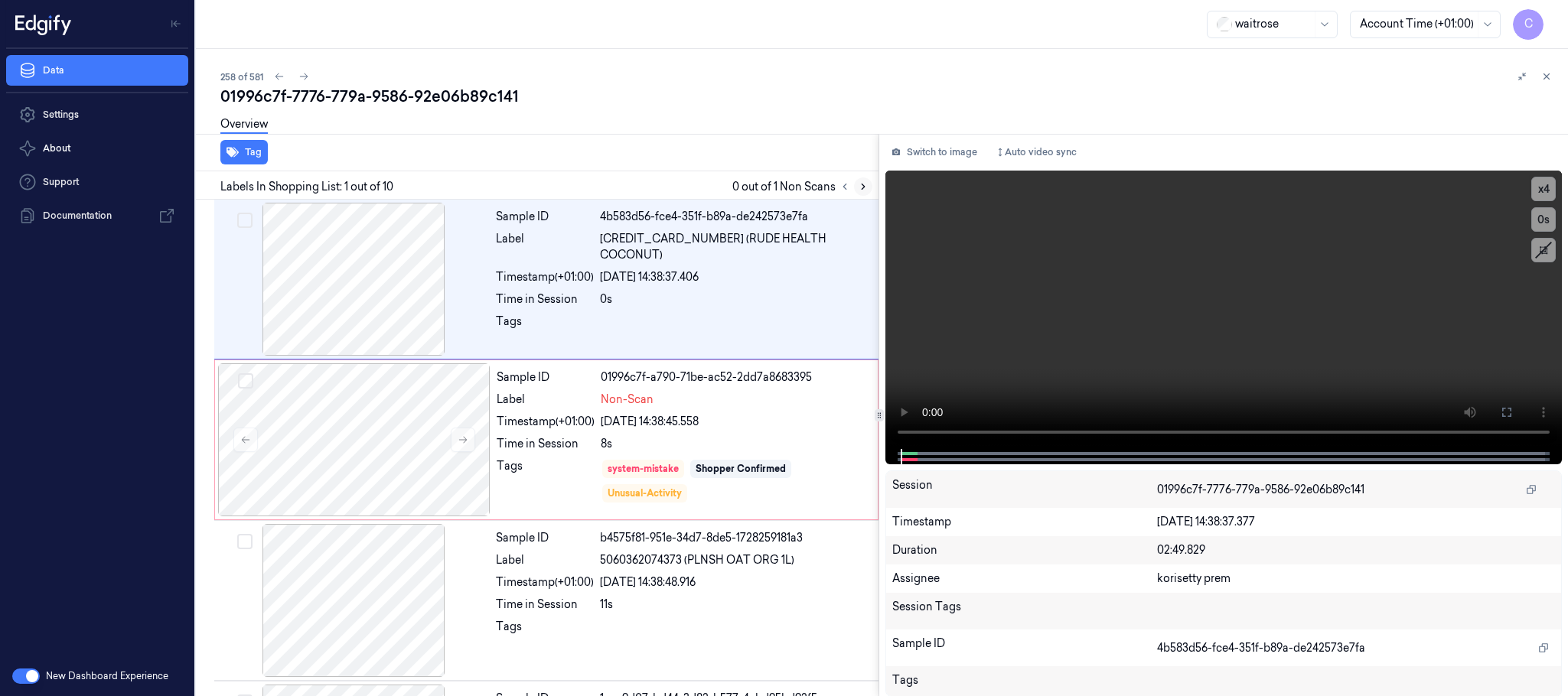
click at [862, 185] on icon at bounding box center [863, 186] width 11 height 11
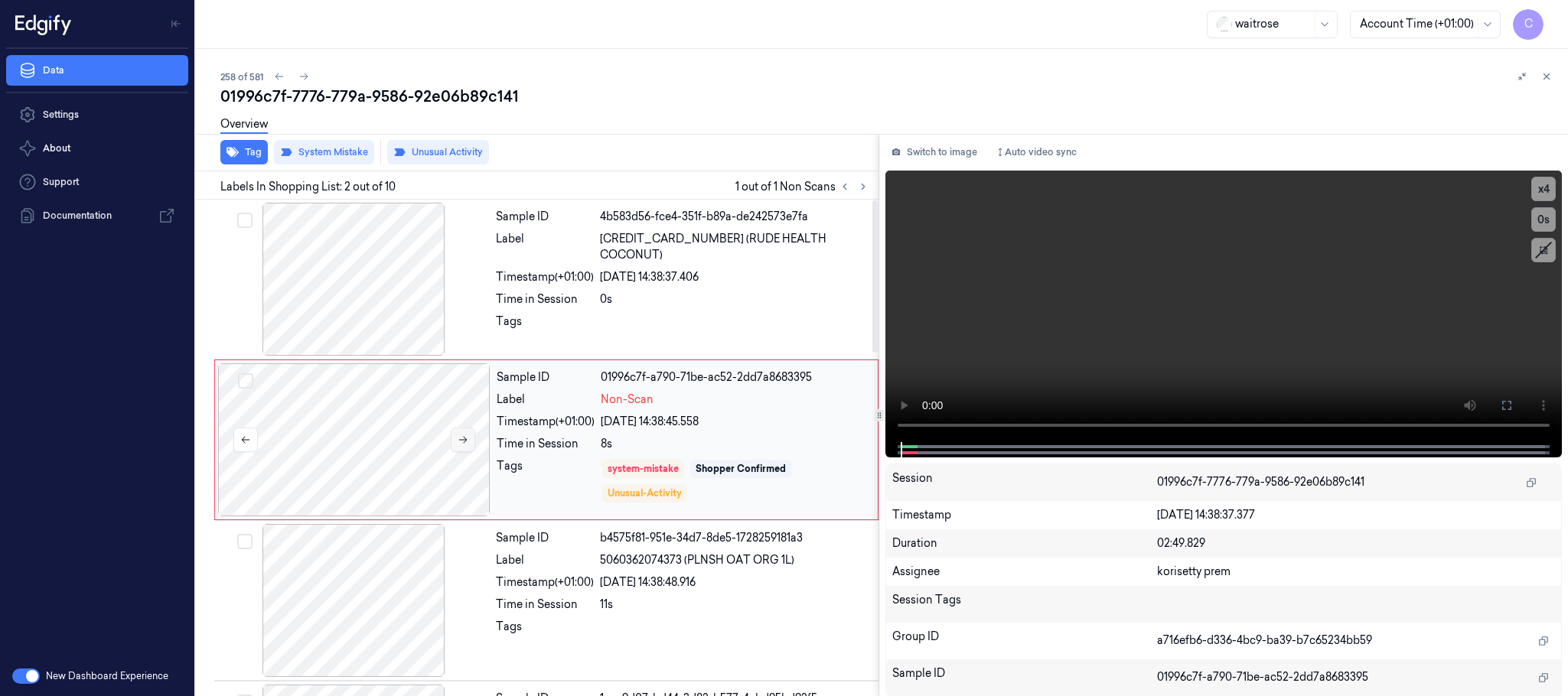
click at [465, 436] on button at bounding box center [463, 439] width 25 height 25
click at [464, 437] on icon at bounding box center [463, 439] width 11 height 11
click at [461, 444] on icon at bounding box center [463, 439] width 11 height 11
click at [464, 450] on button at bounding box center [463, 439] width 25 height 25
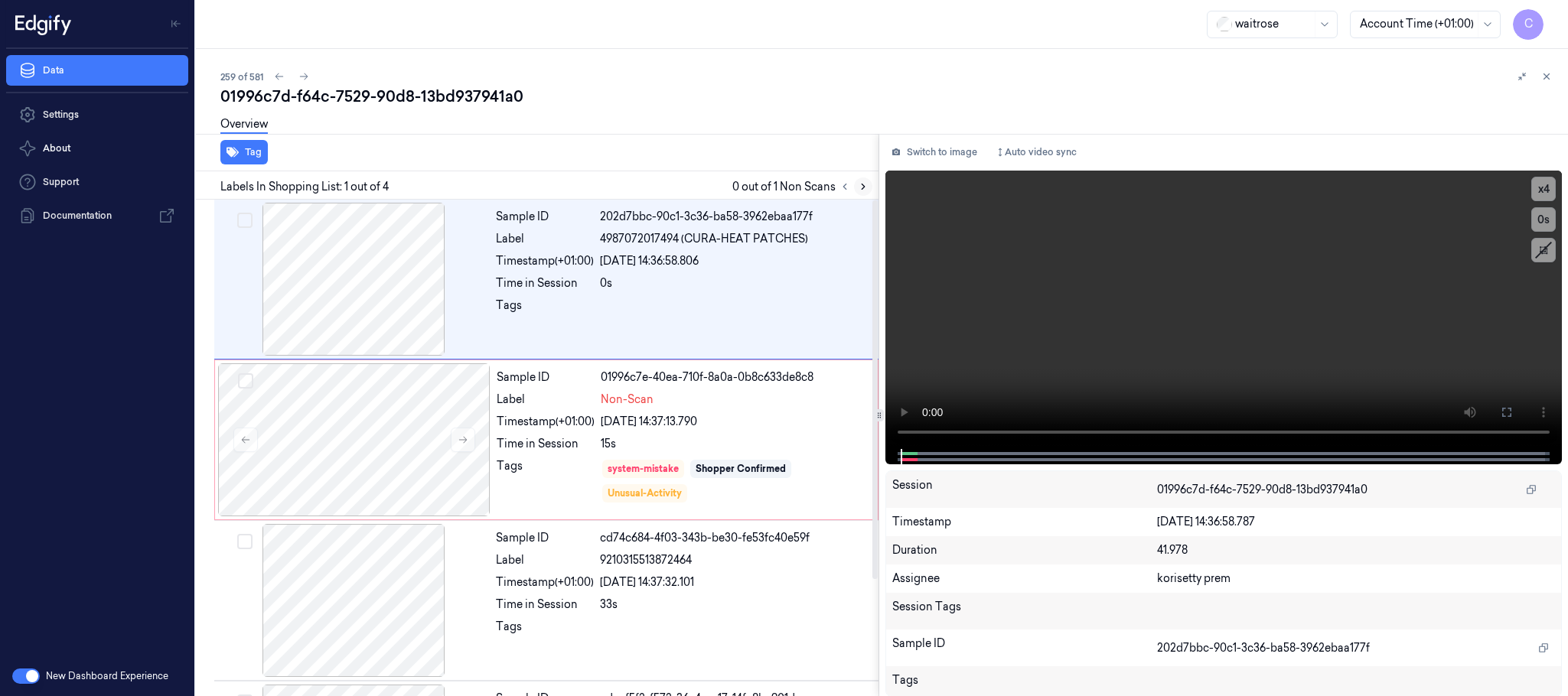
click at [859, 182] on icon at bounding box center [863, 186] width 11 height 11
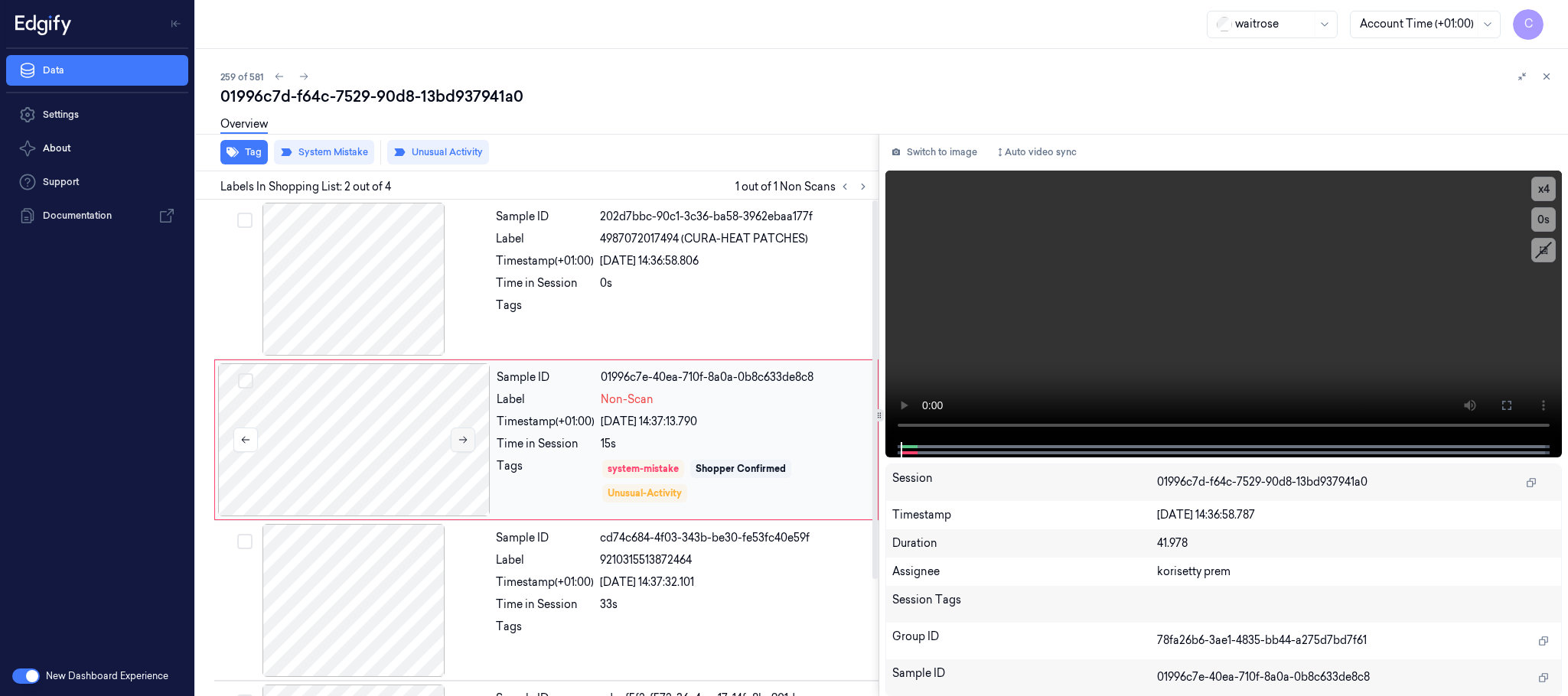
click at [468, 440] on button at bounding box center [463, 439] width 25 height 25
click at [468, 440] on icon at bounding box center [463, 439] width 11 height 11
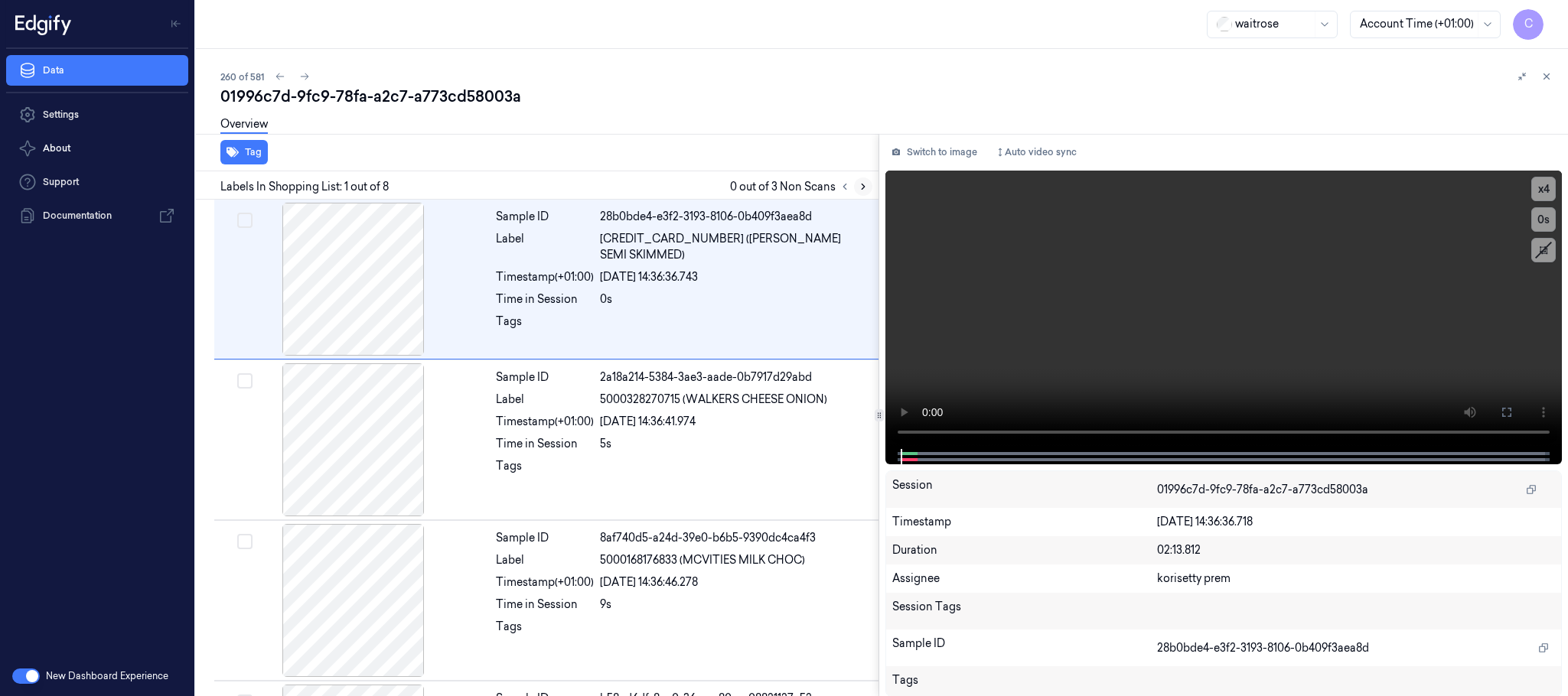
click at [866, 186] on icon at bounding box center [863, 186] width 11 height 11
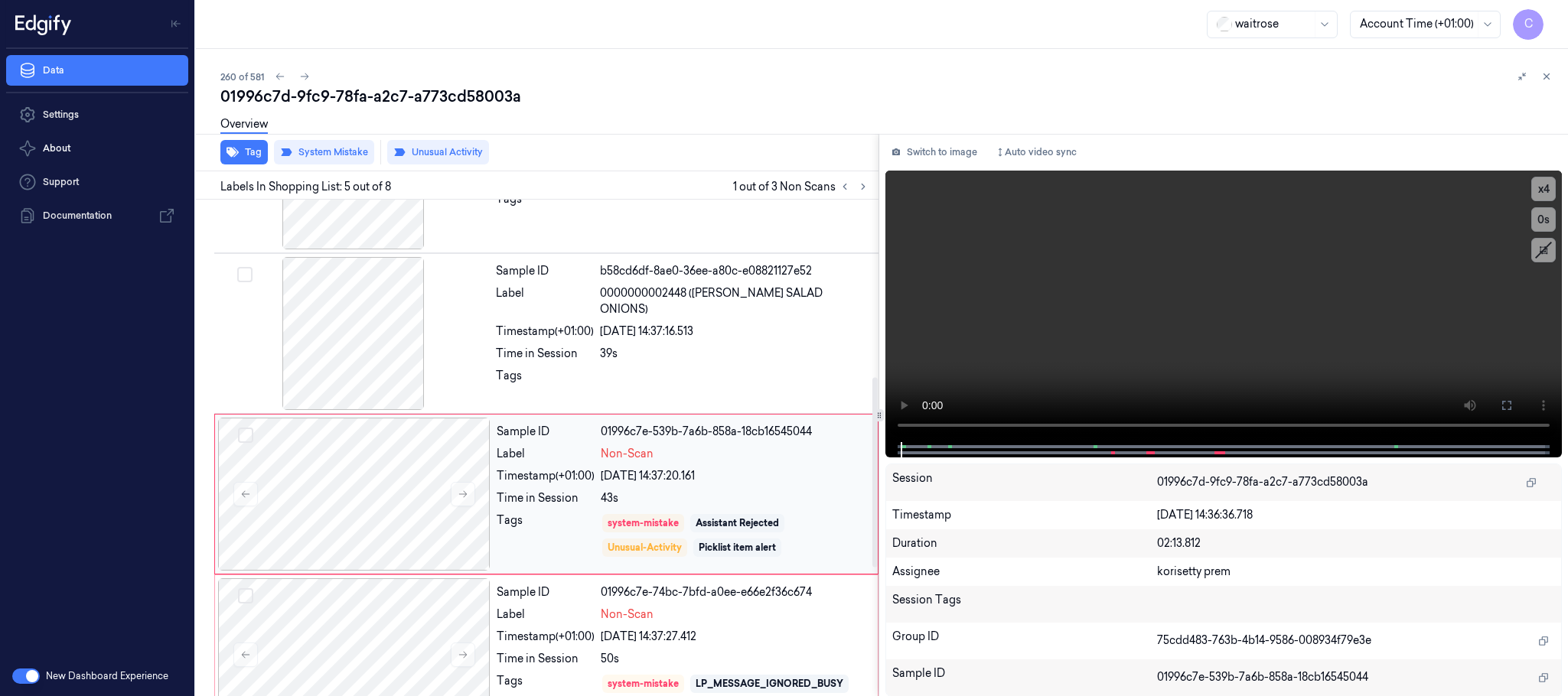
scroll to position [477, 0]
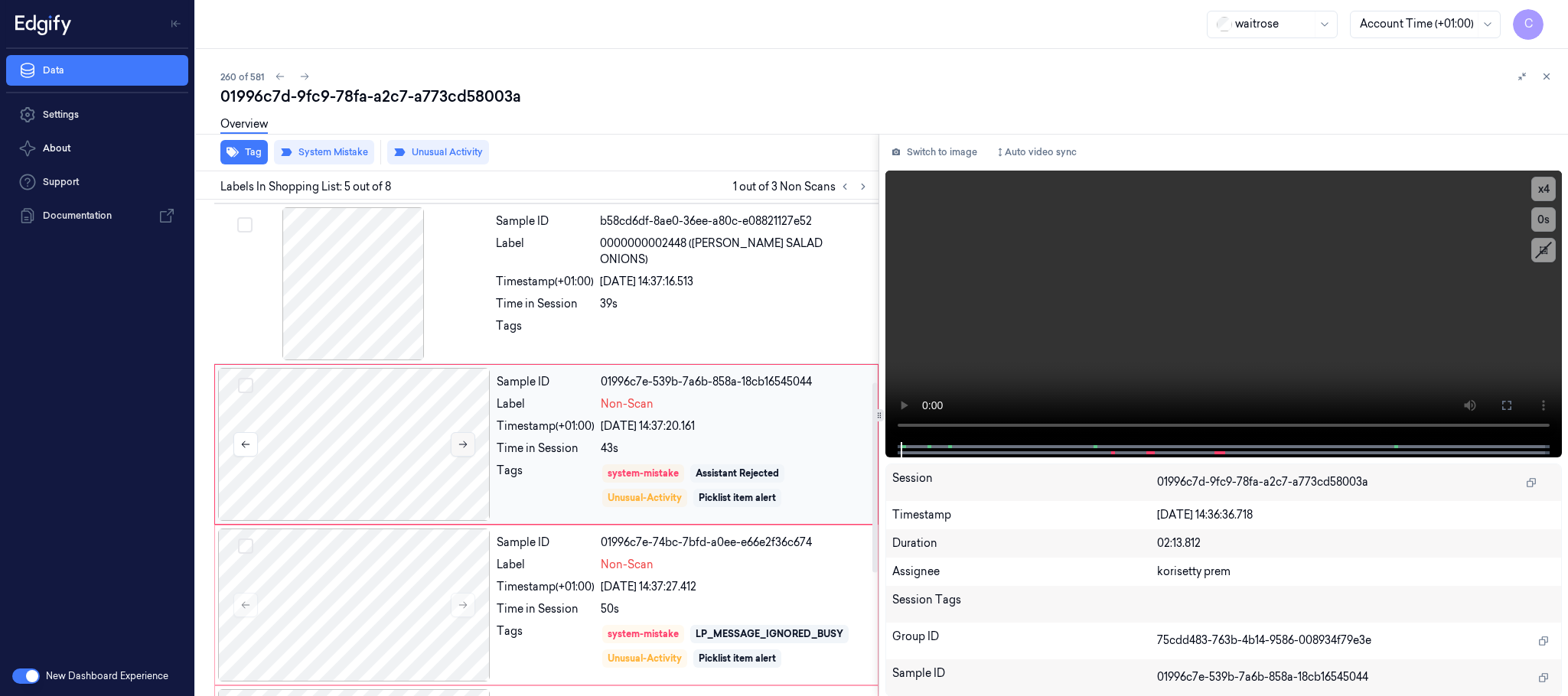
click at [461, 448] on icon at bounding box center [463, 444] width 11 height 11
click at [462, 444] on icon at bounding box center [463, 444] width 11 height 11
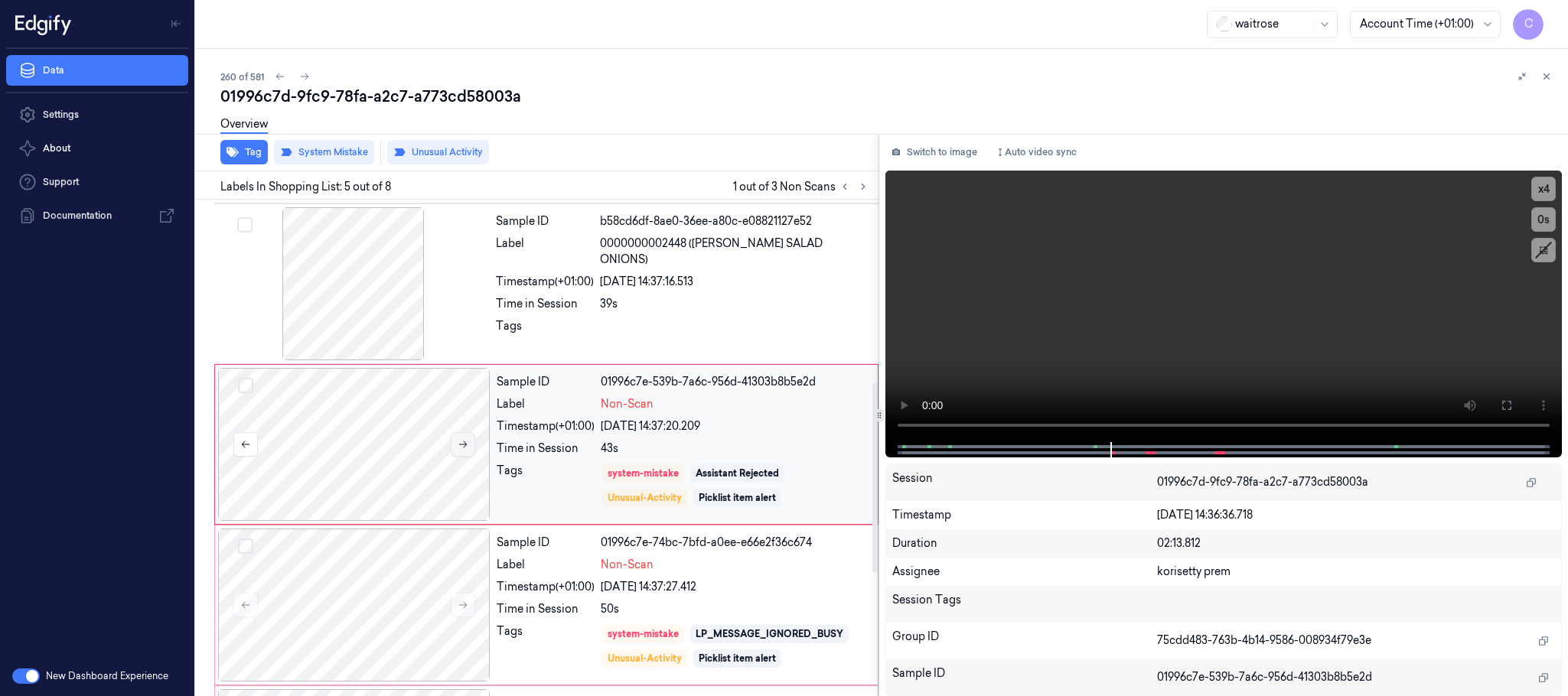
click at [462, 444] on icon at bounding box center [463, 444] width 11 height 11
click at [354, 305] on div at bounding box center [354, 283] width 273 height 153
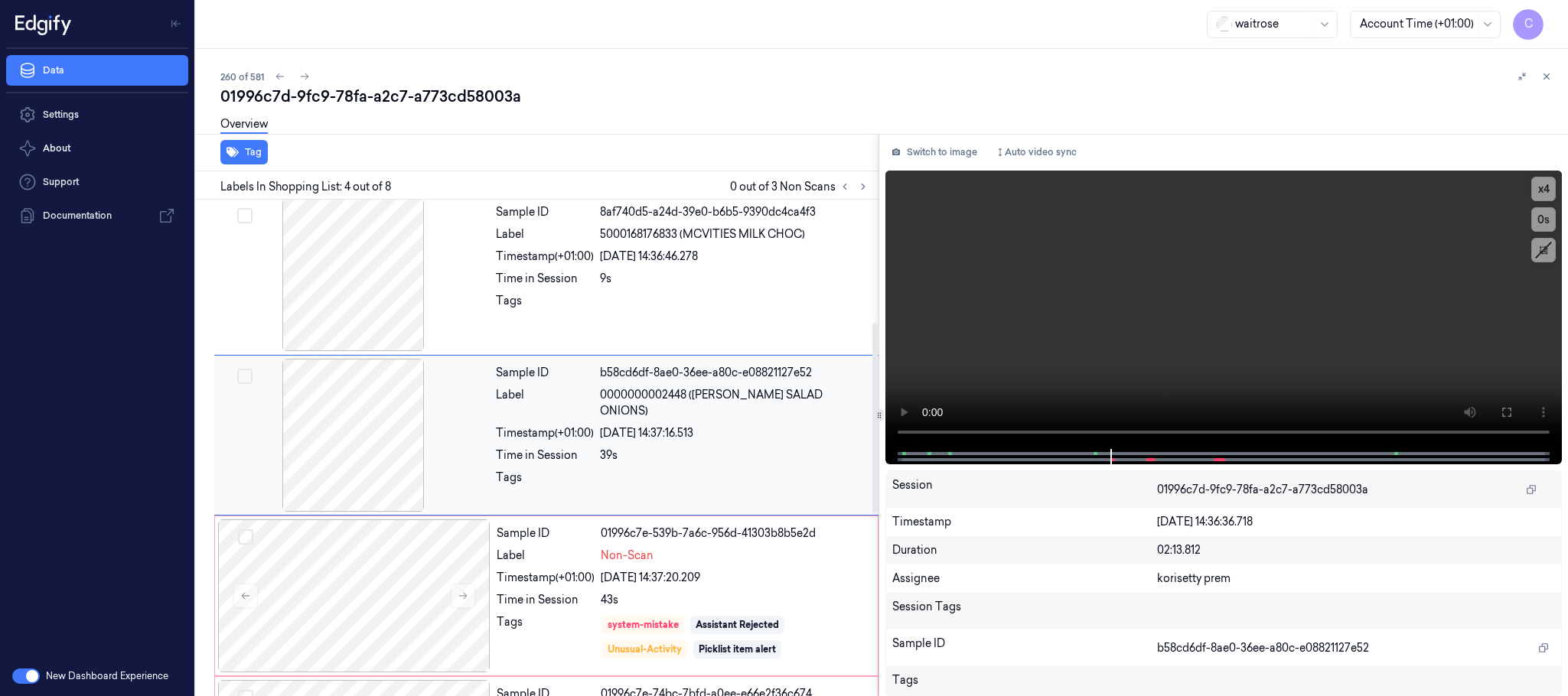
scroll to position [315, 0]
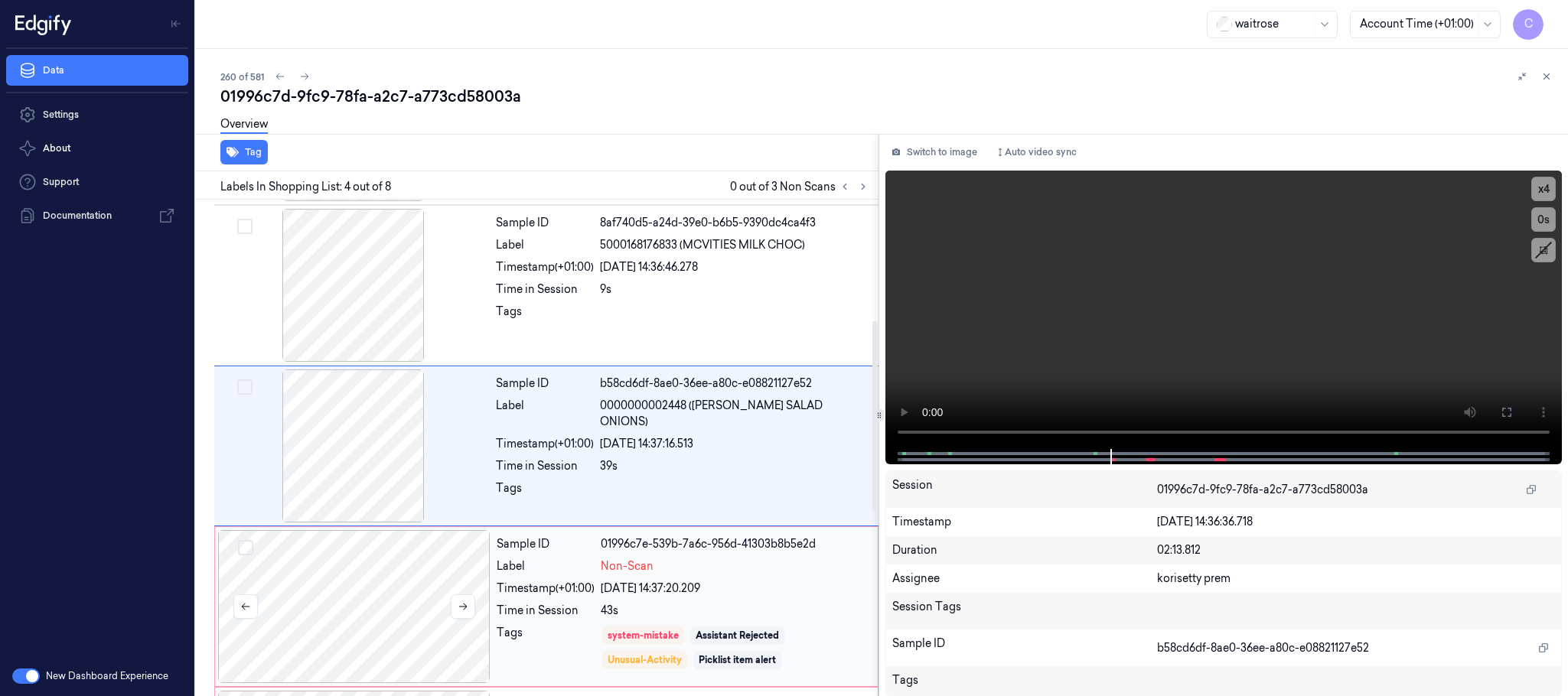
click at [366, 578] on div at bounding box center [354, 606] width 273 height 153
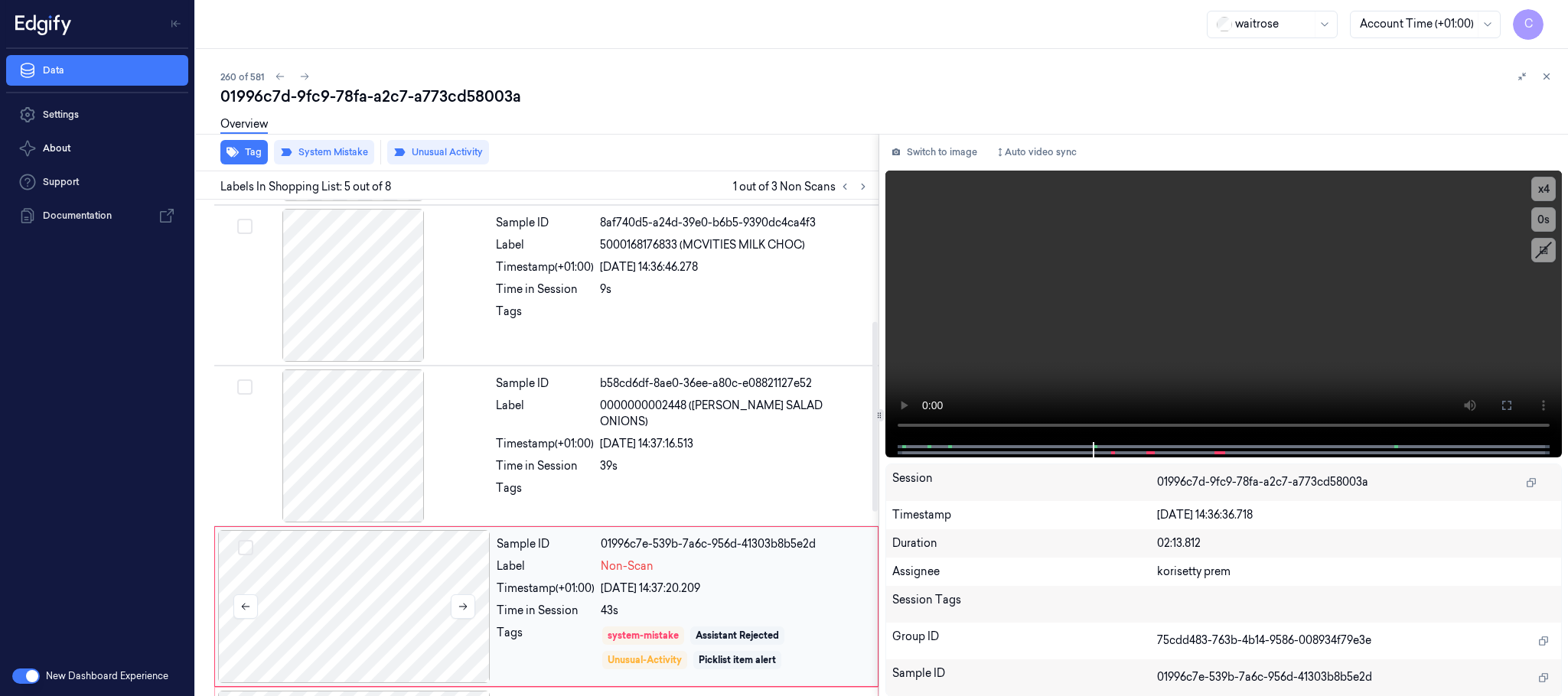
scroll to position [477, 0]
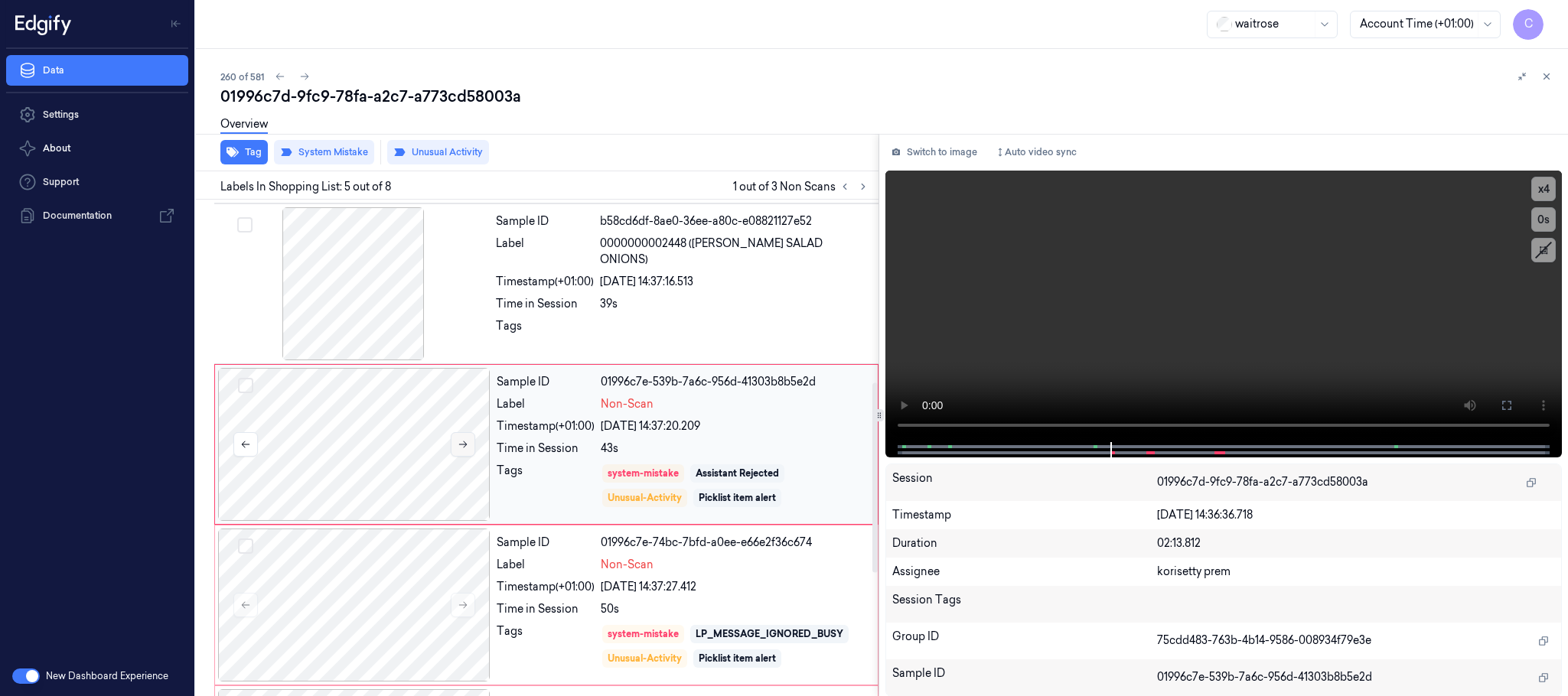
click at [466, 445] on icon at bounding box center [463, 444] width 11 height 11
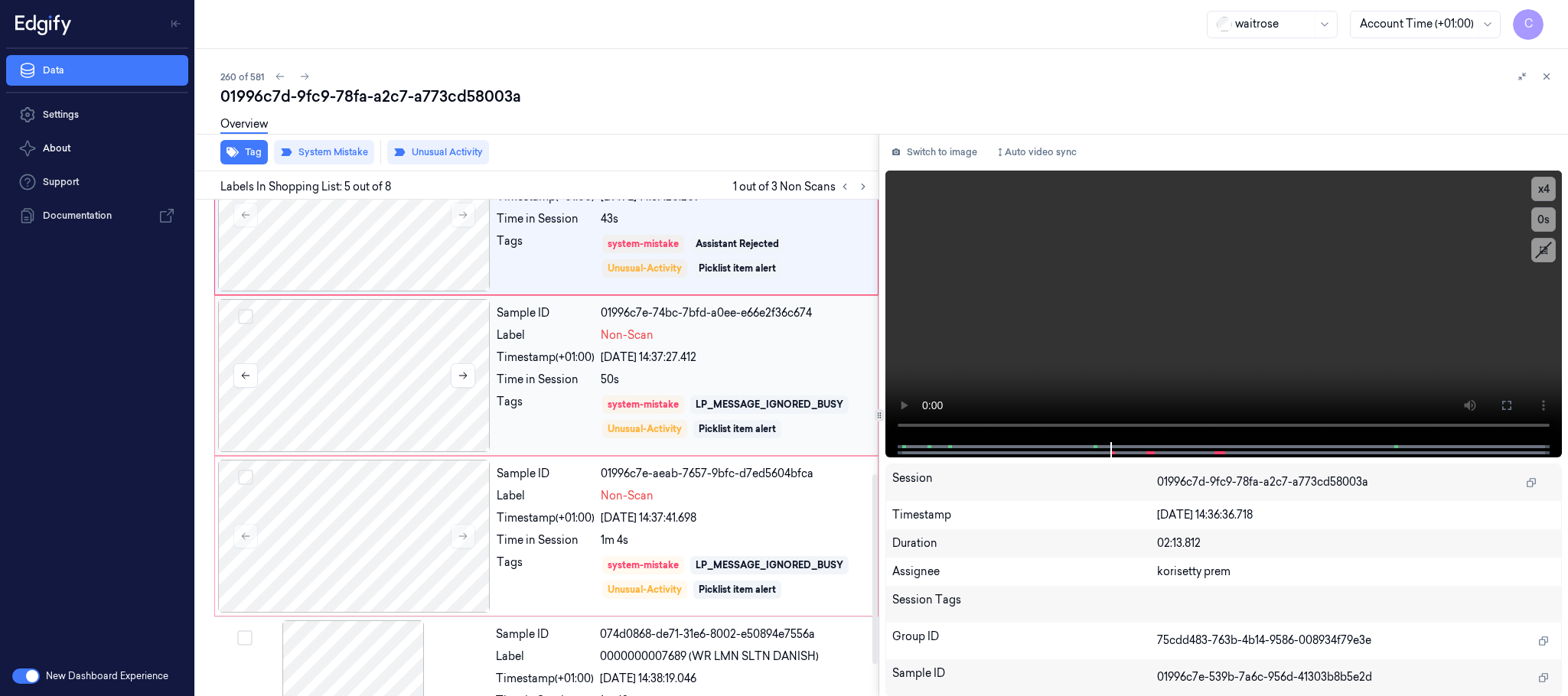
scroll to position [796, 0]
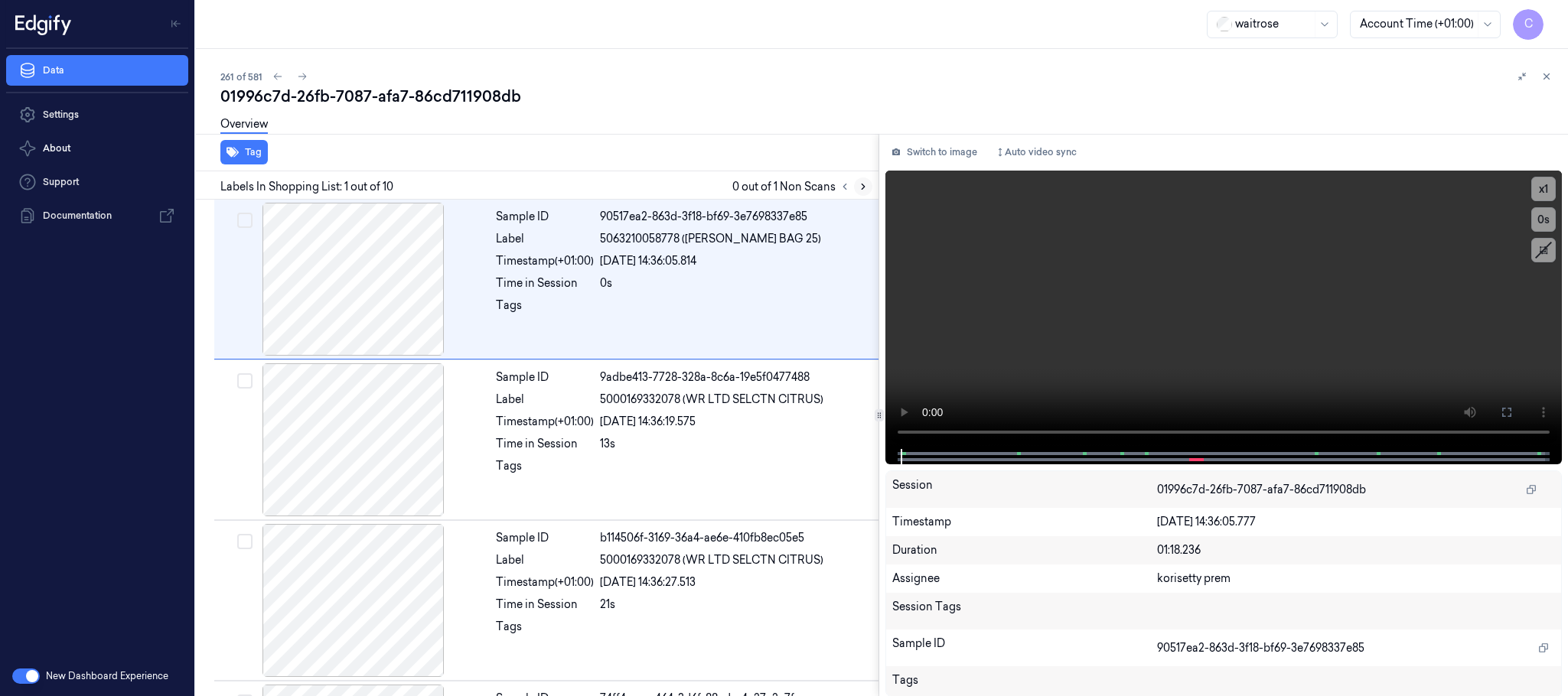
click at [865, 181] on icon at bounding box center [863, 186] width 11 height 11
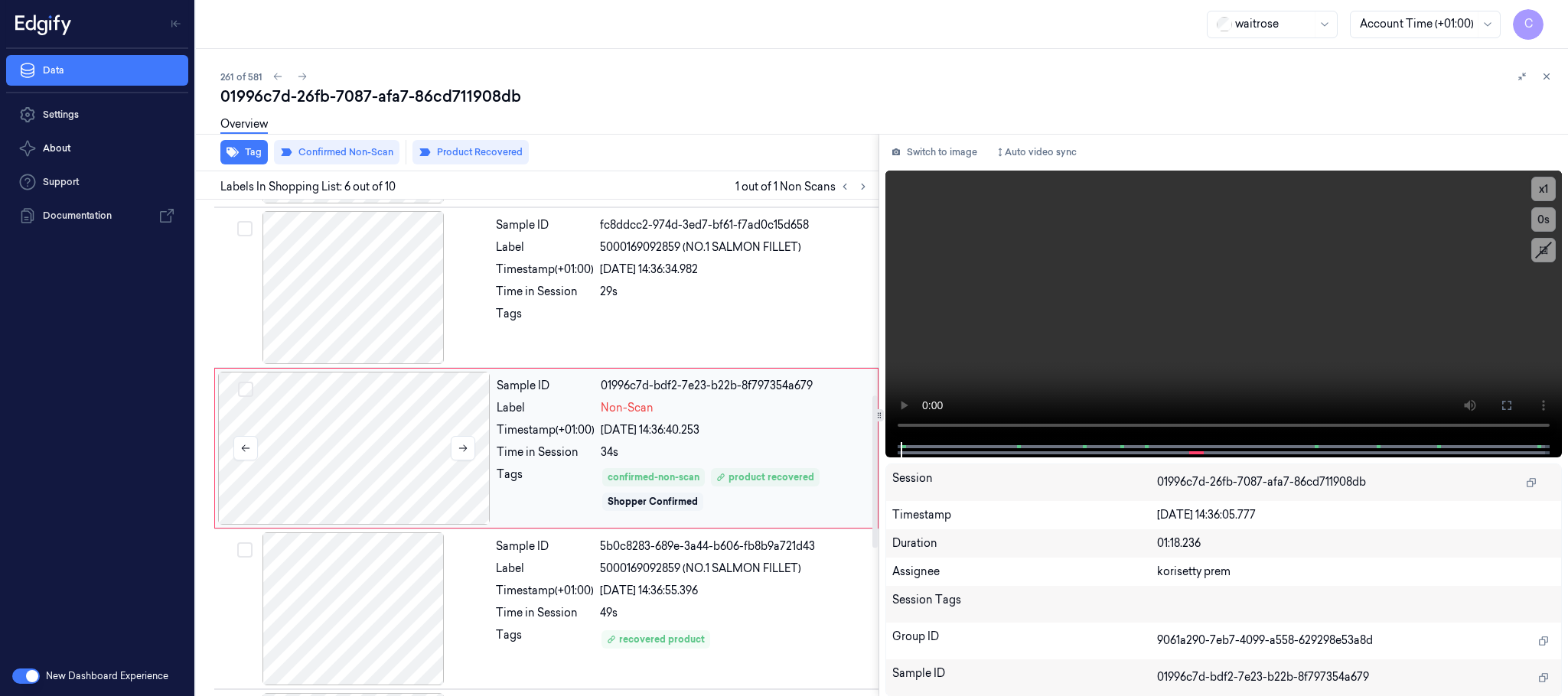
scroll to position [637, 0]
click at [460, 449] on icon at bounding box center [463, 444] width 11 height 11
click at [459, 448] on icon at bounding box center [463, 444] width 11 height 11
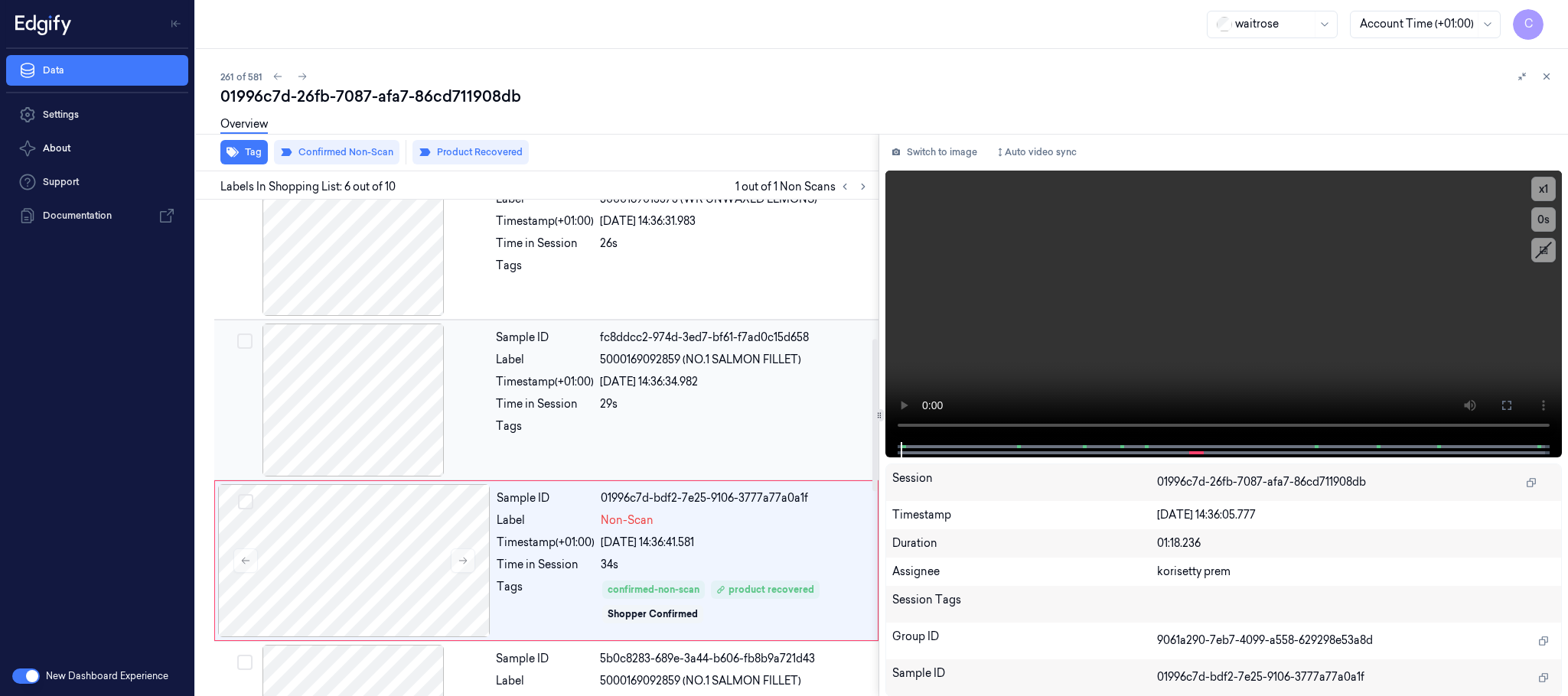
scroll to position [408, 0]
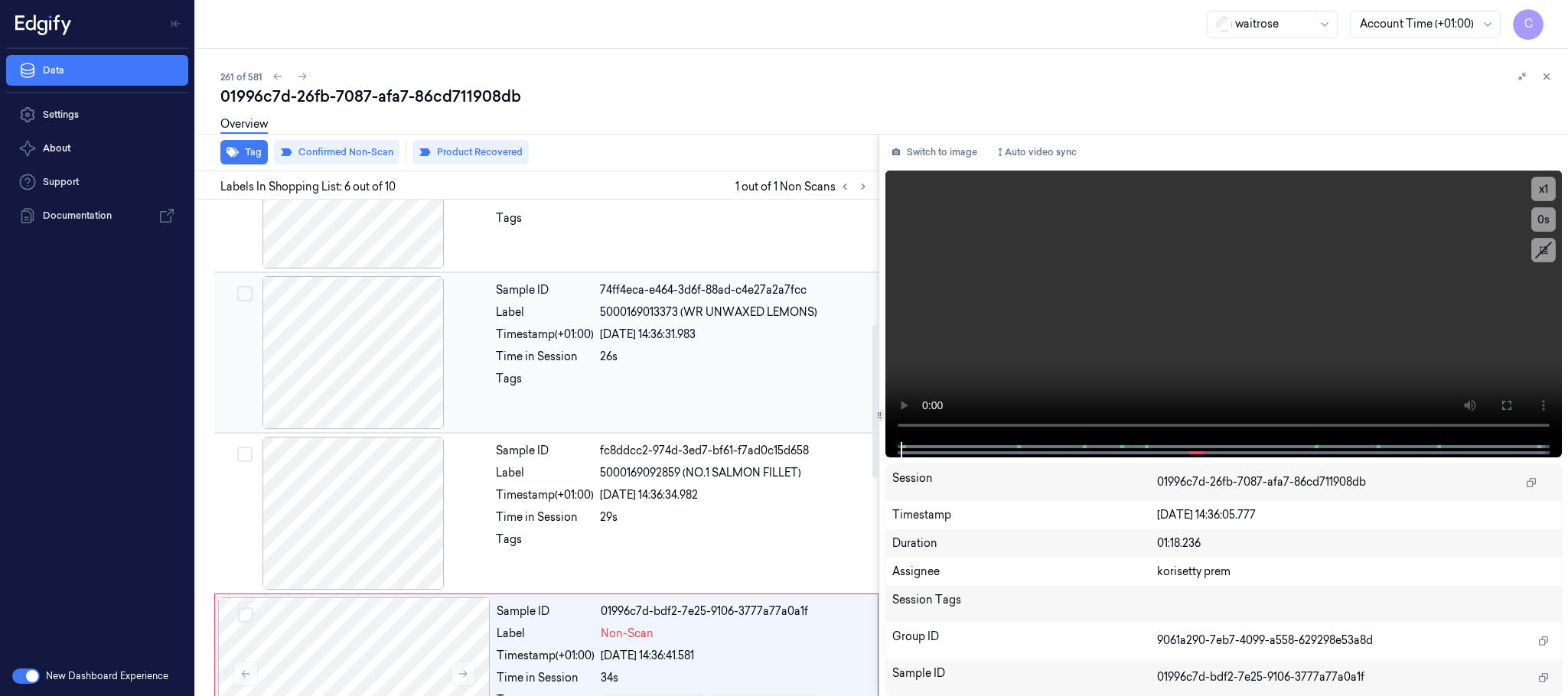
click at [377, 393] on div at bounding box center [354, 352] width 273 height 153
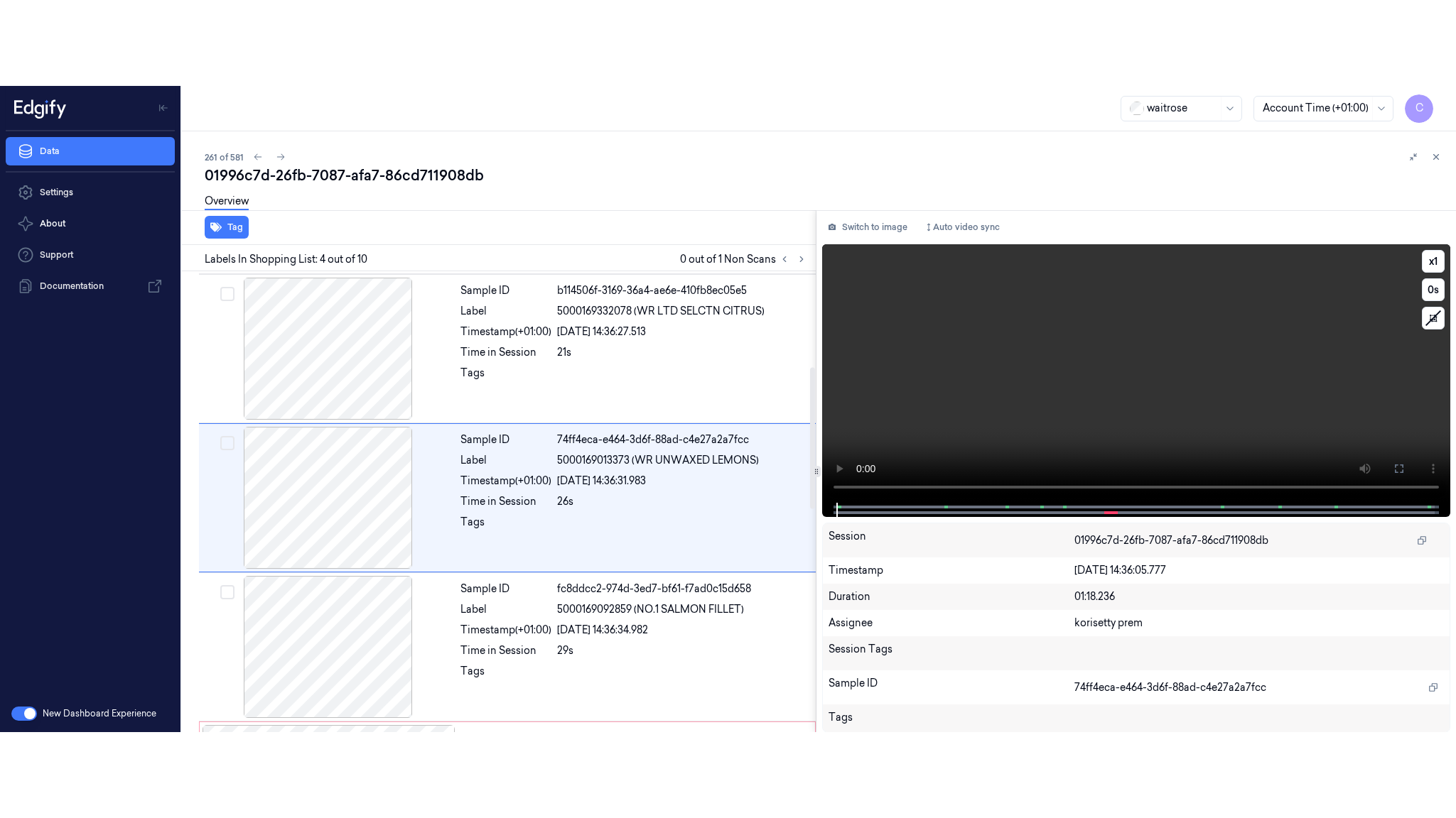
scroll to position [293, 0]
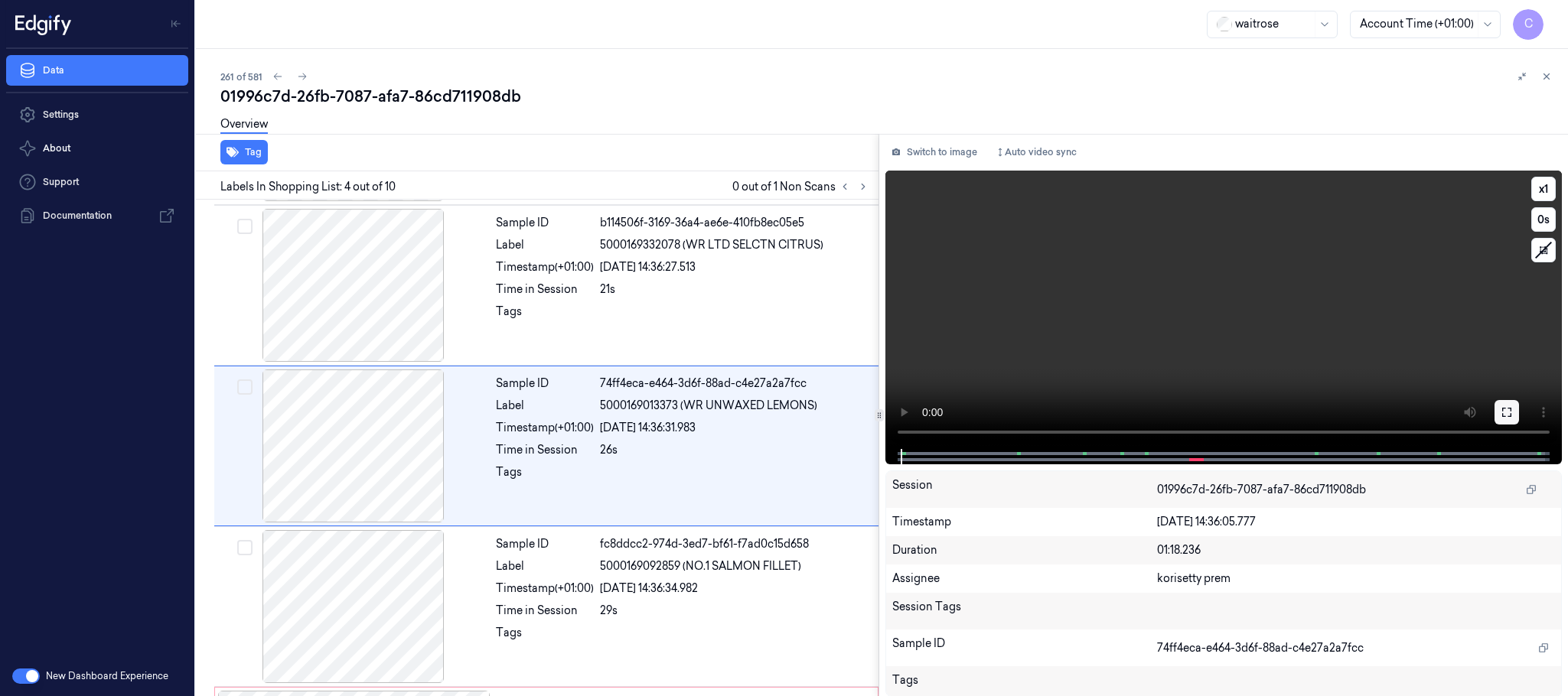
click at [1504, 410] on icon at bounding box center [1507, 412] width 12 height 12
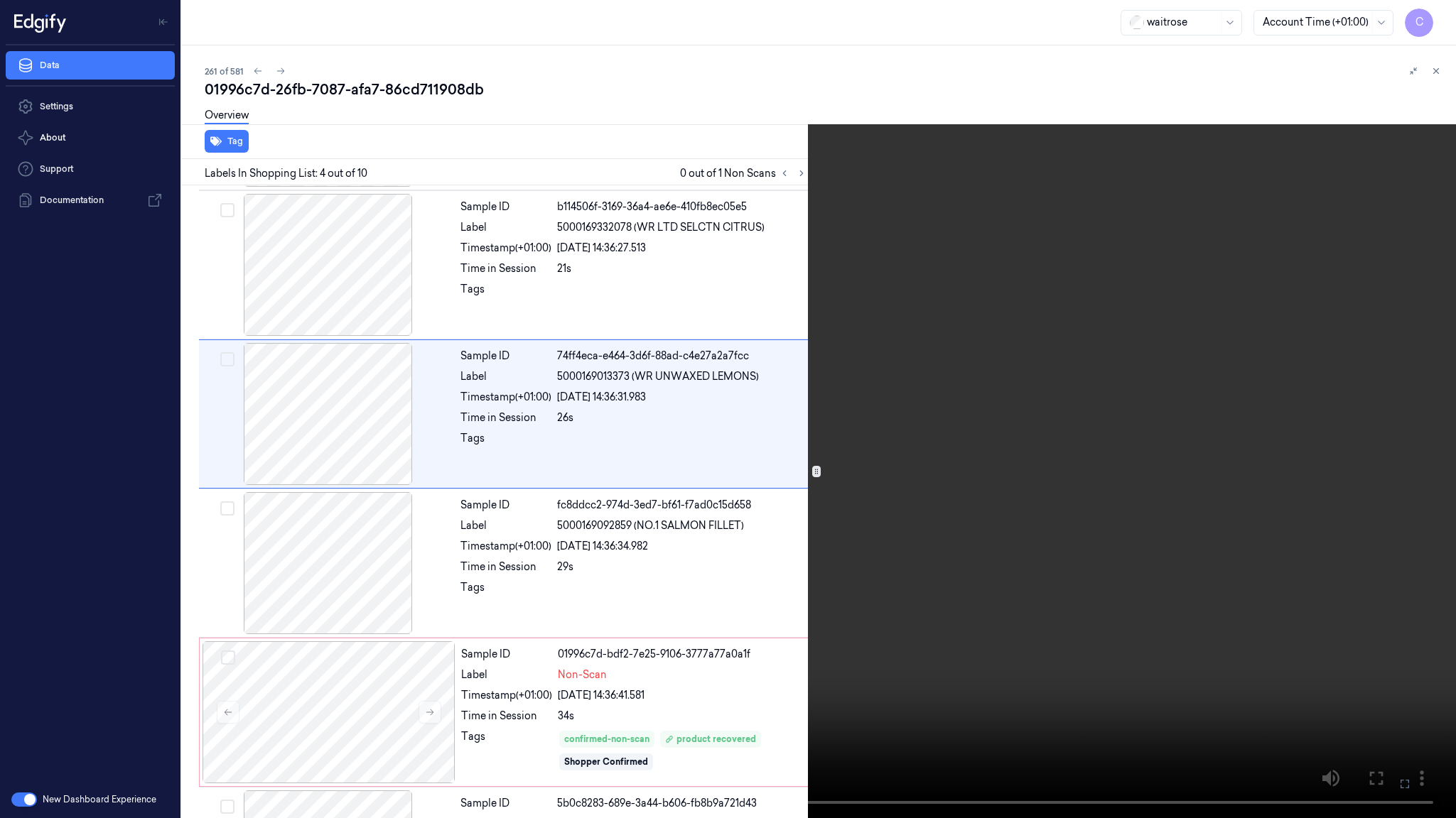
click at [846, 442] on video at bounding box center [728, 409] width 1456 height 818
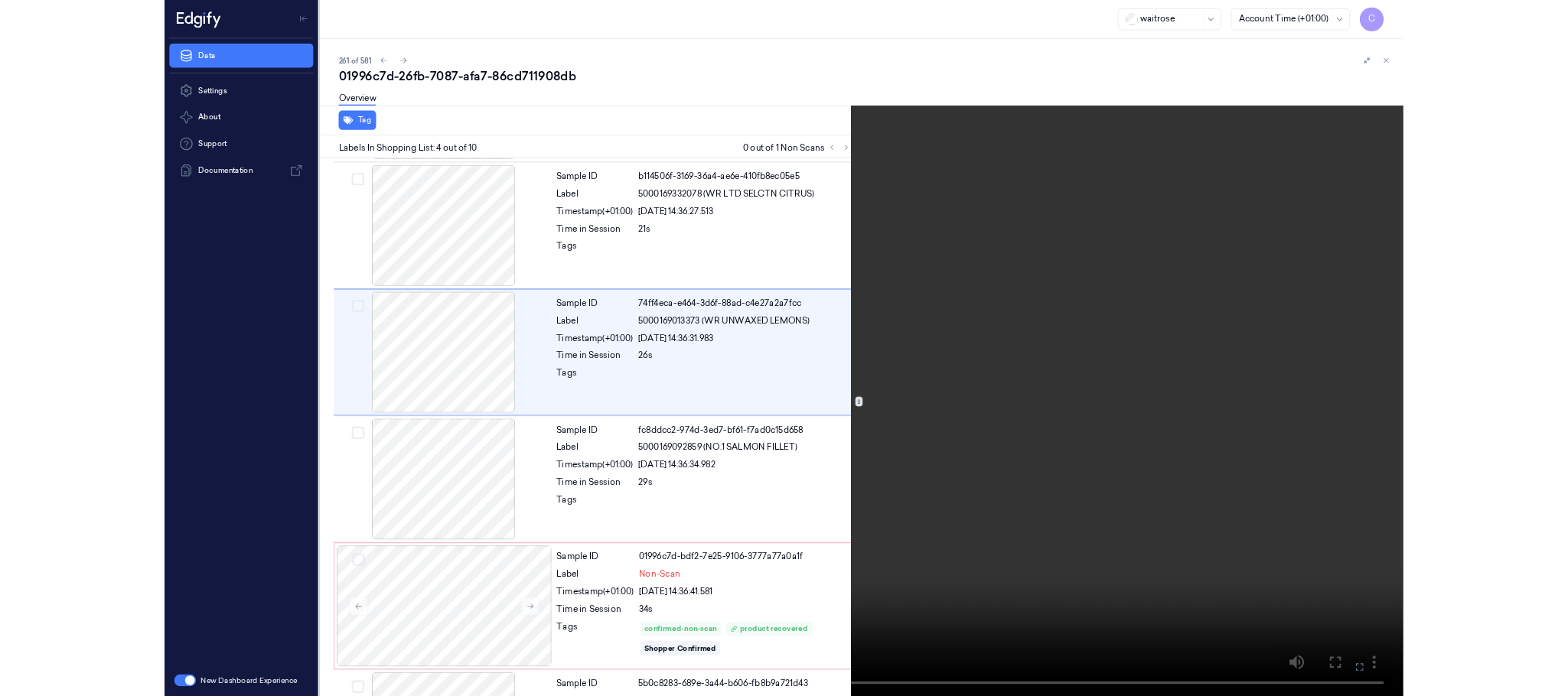
scroll to position [223, 0]
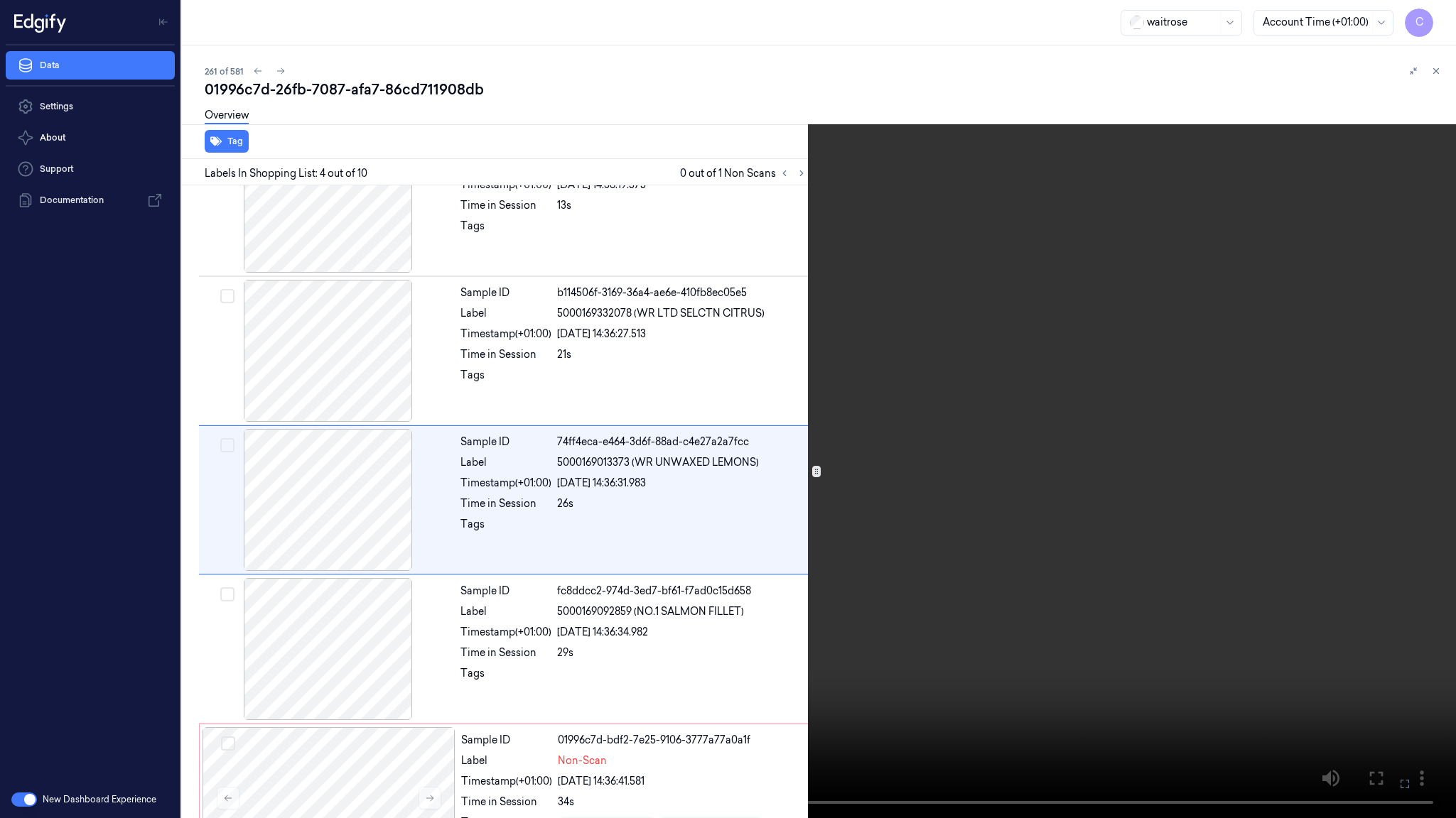
click at [612, 341] on video at bounding box center [728, 409] width 1456 height 818
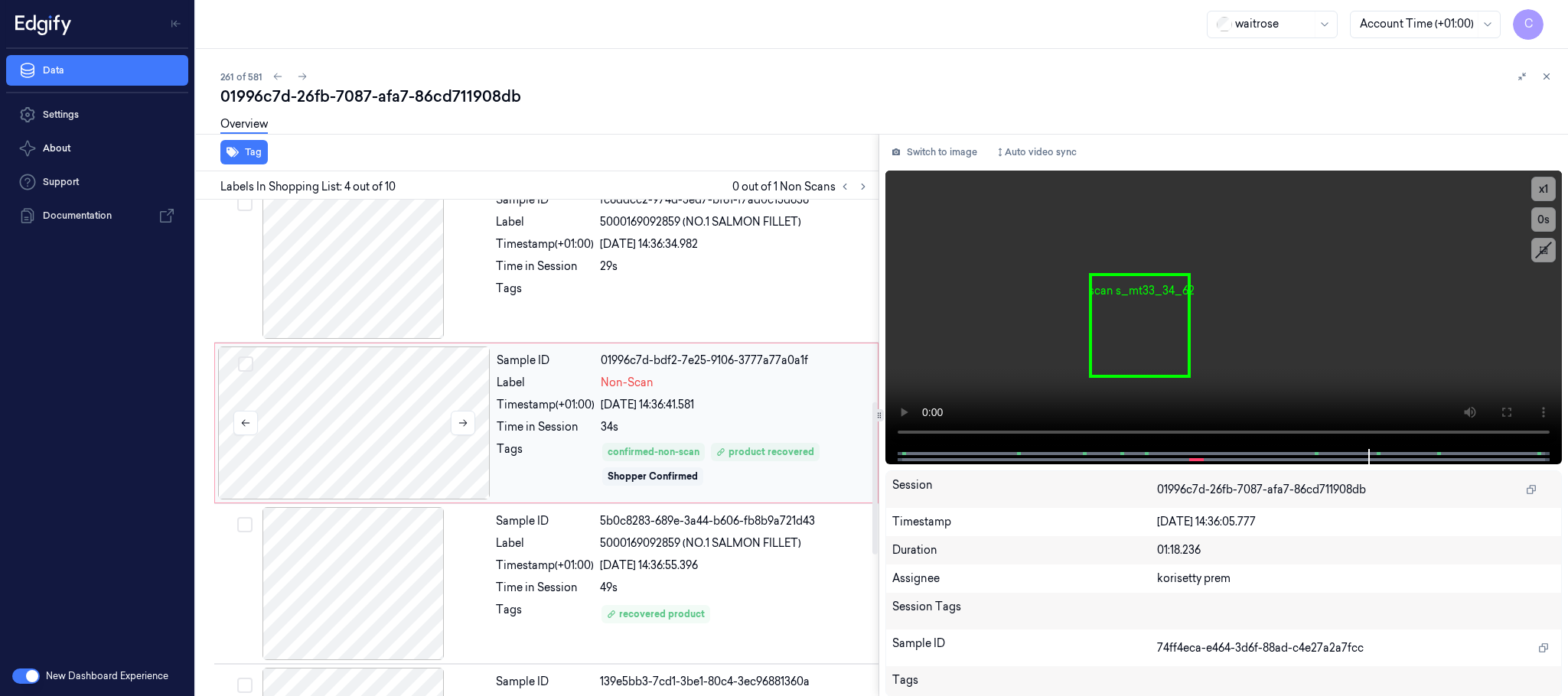
click at [405, 427] on div at bounding box center [354, 423] width 273 height 153
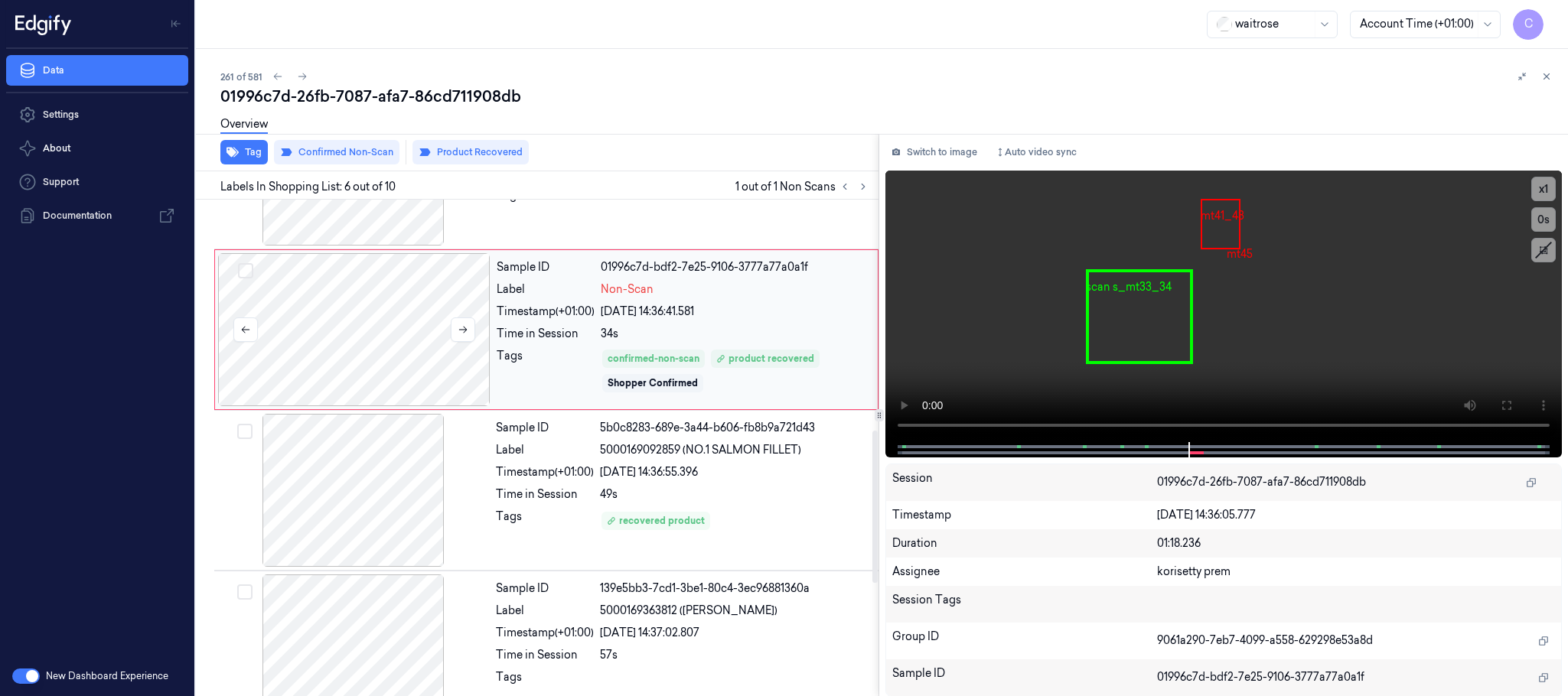
scroll to position [867, 0]
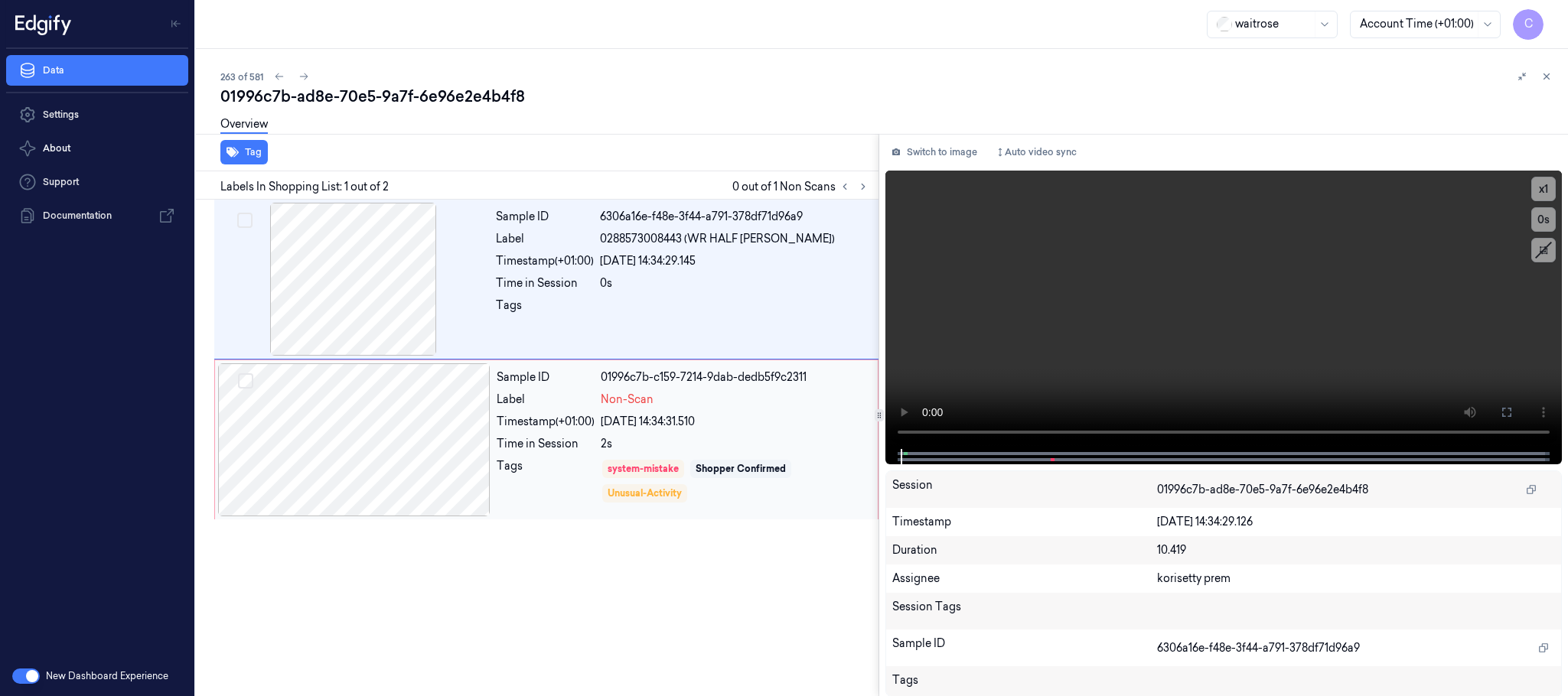
click at [436, 443] on div at bounding box center [354, 439] width 273 height 153
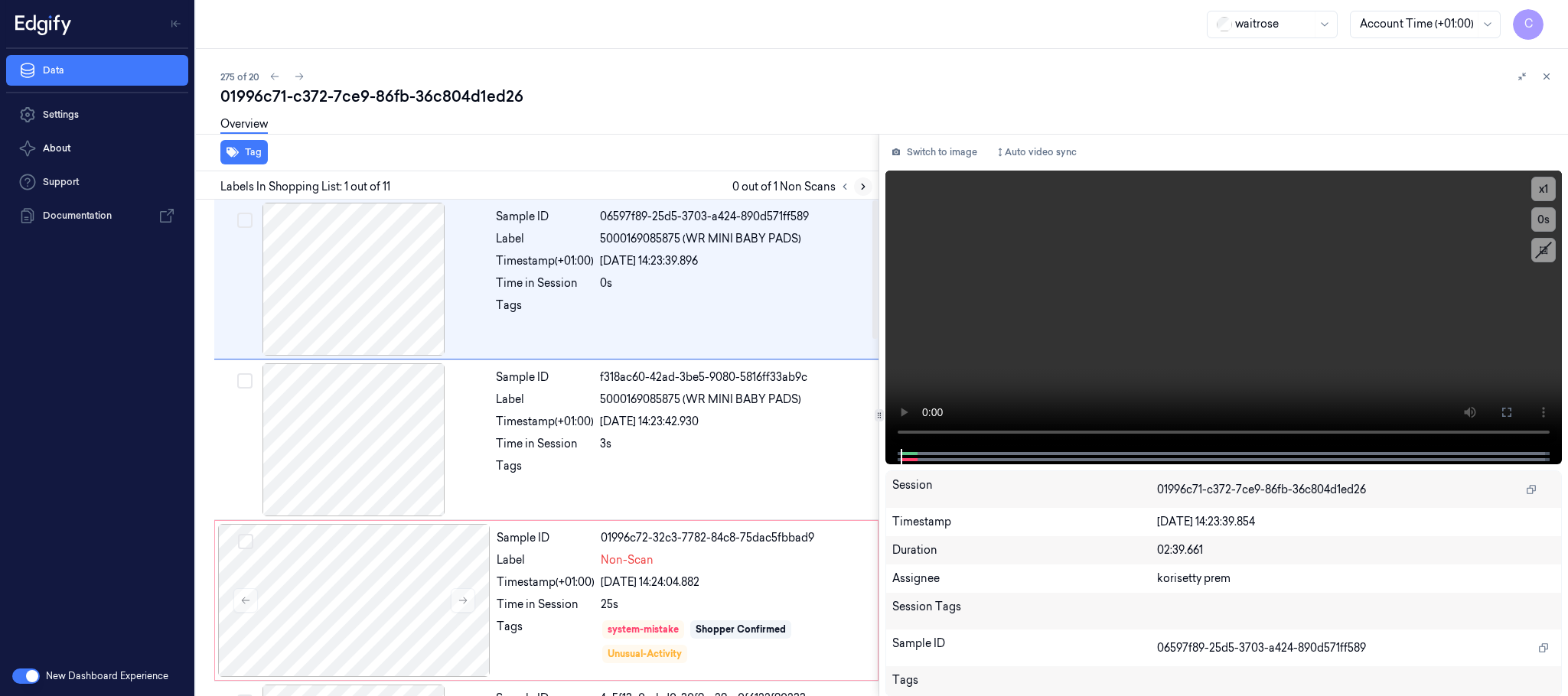
click at [864, 186] on icon at bounding box center [863, 187] width 3 height 5
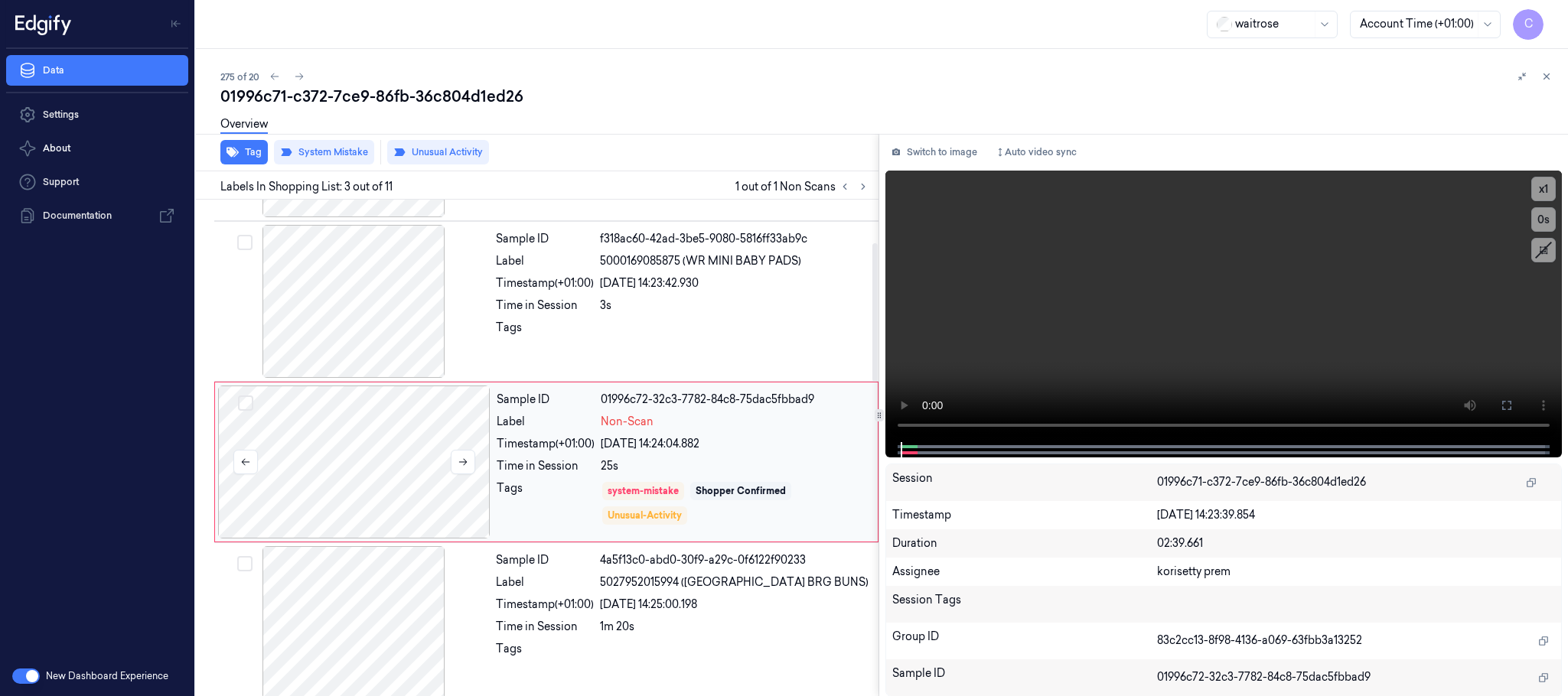
scroll to position [154, 0]
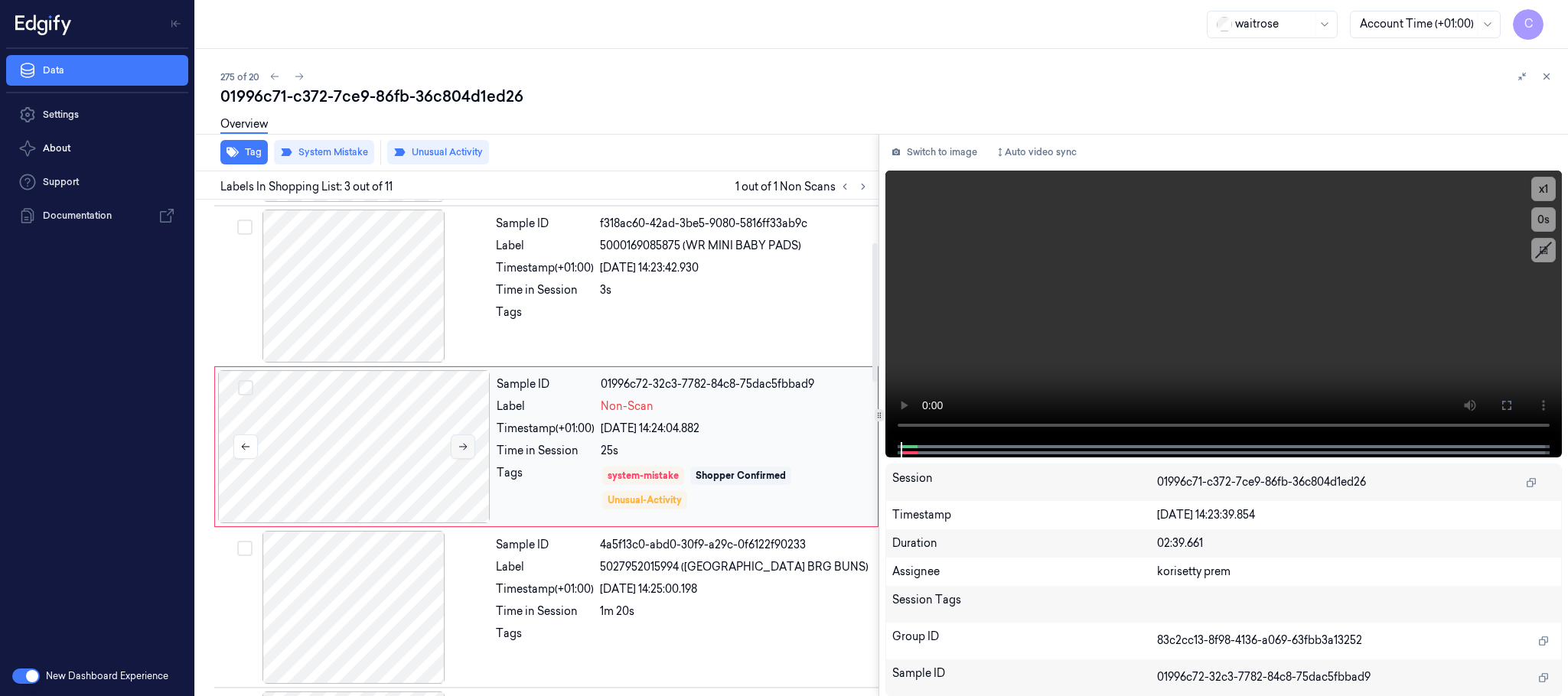
click at [459, 455] on button at bounding box center [463, 447] width 25 height 25
click at [461, 455] on button at bounding box center [463, 447] width 25 height 25
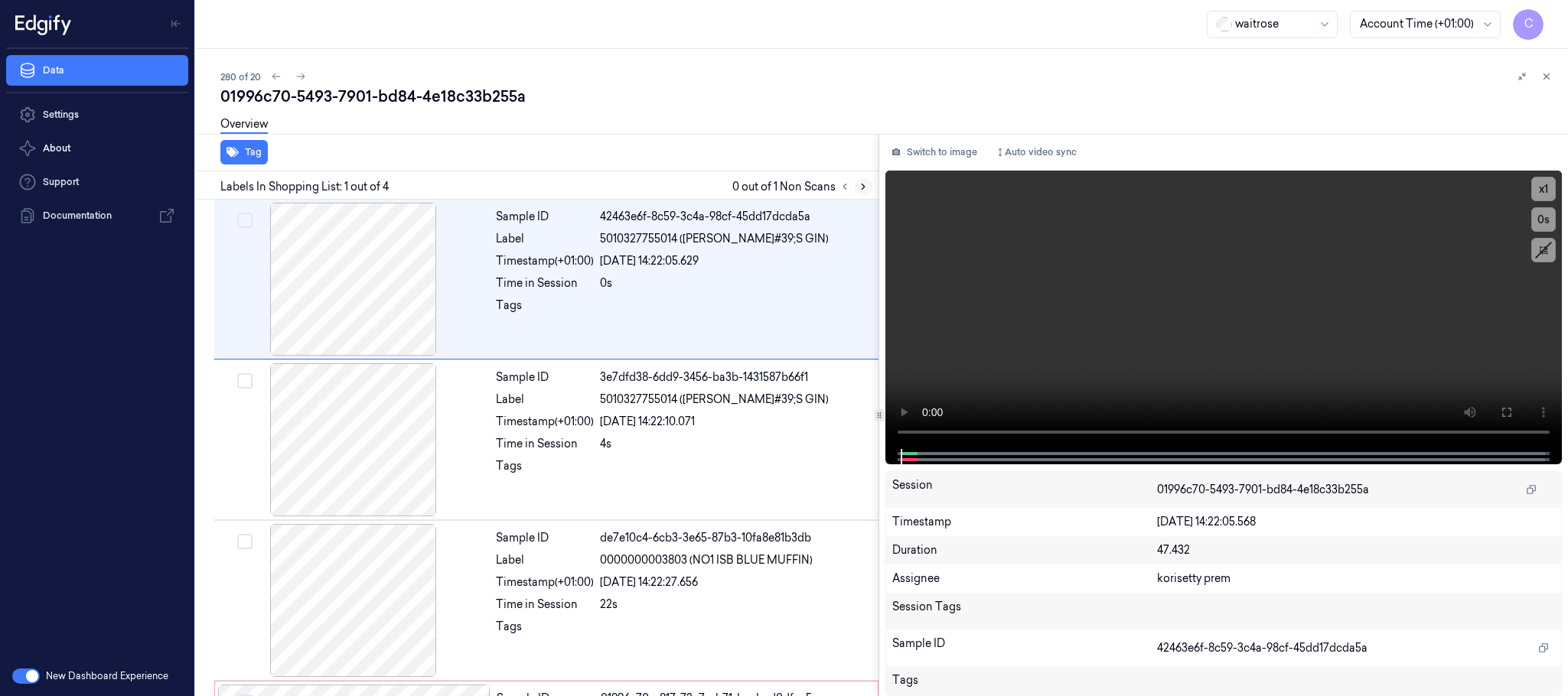
click at [857, 189] on icon at bounding box center [863, 186] width 11 height 11
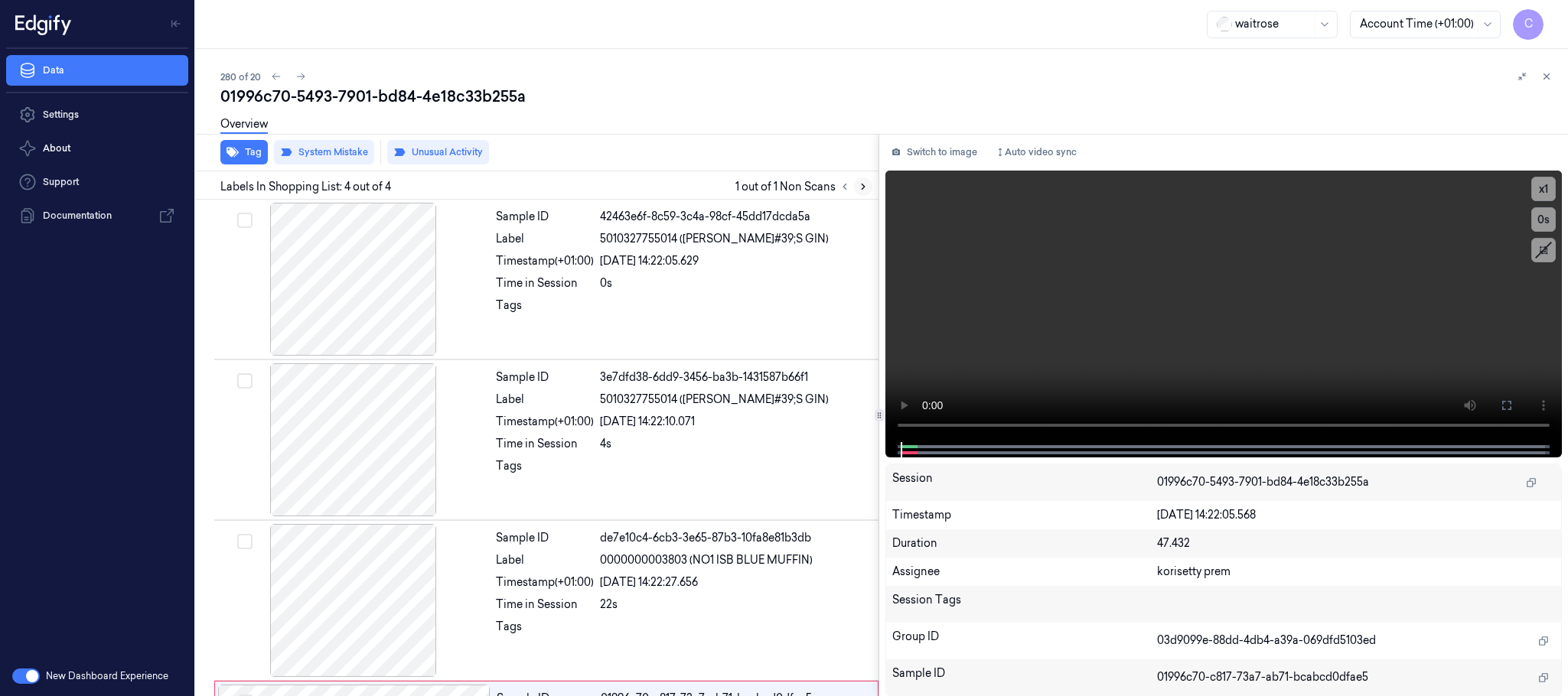
scroll to position [152, 0]
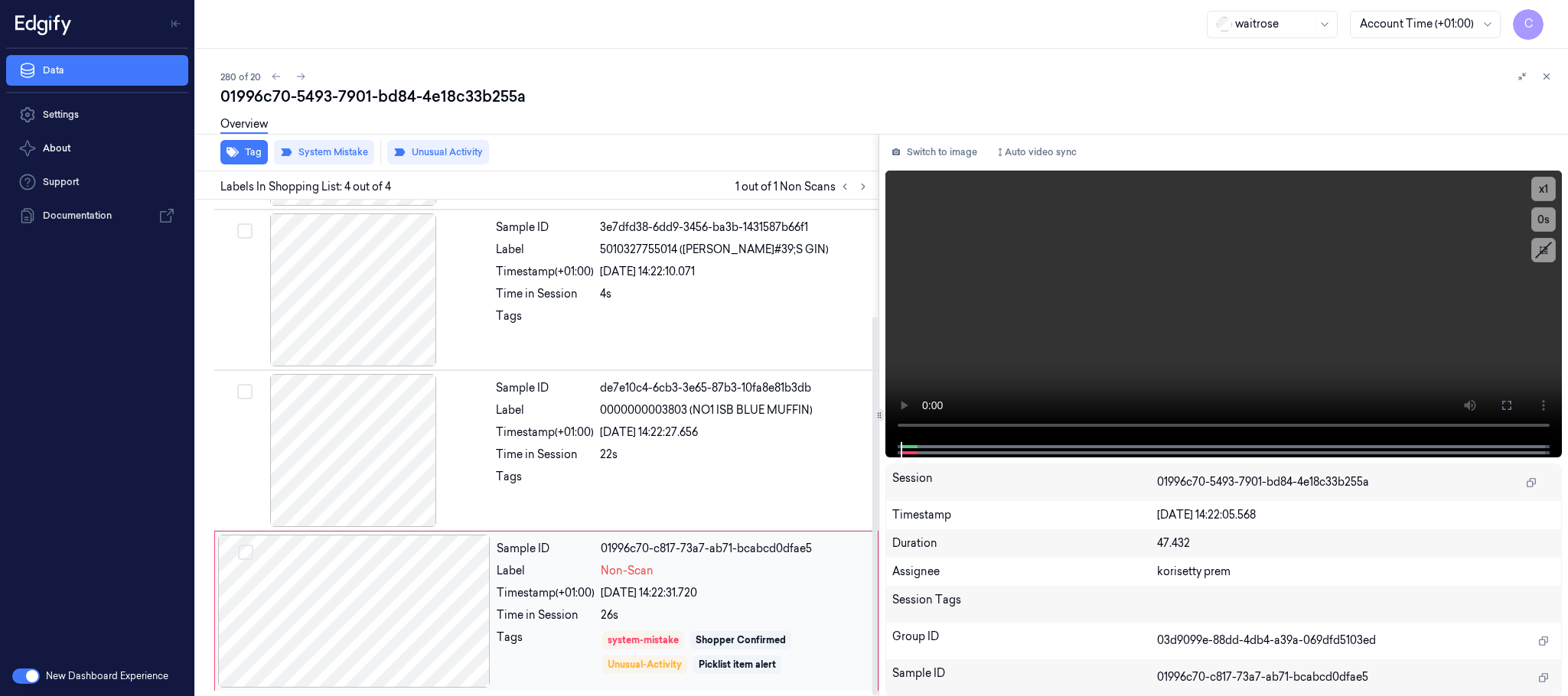
click at [457, 602] on div at bounding box center [354, 611] width 273 height 153
click at [398, 461] on div at bounding box center [354, 450] width 273 height 153
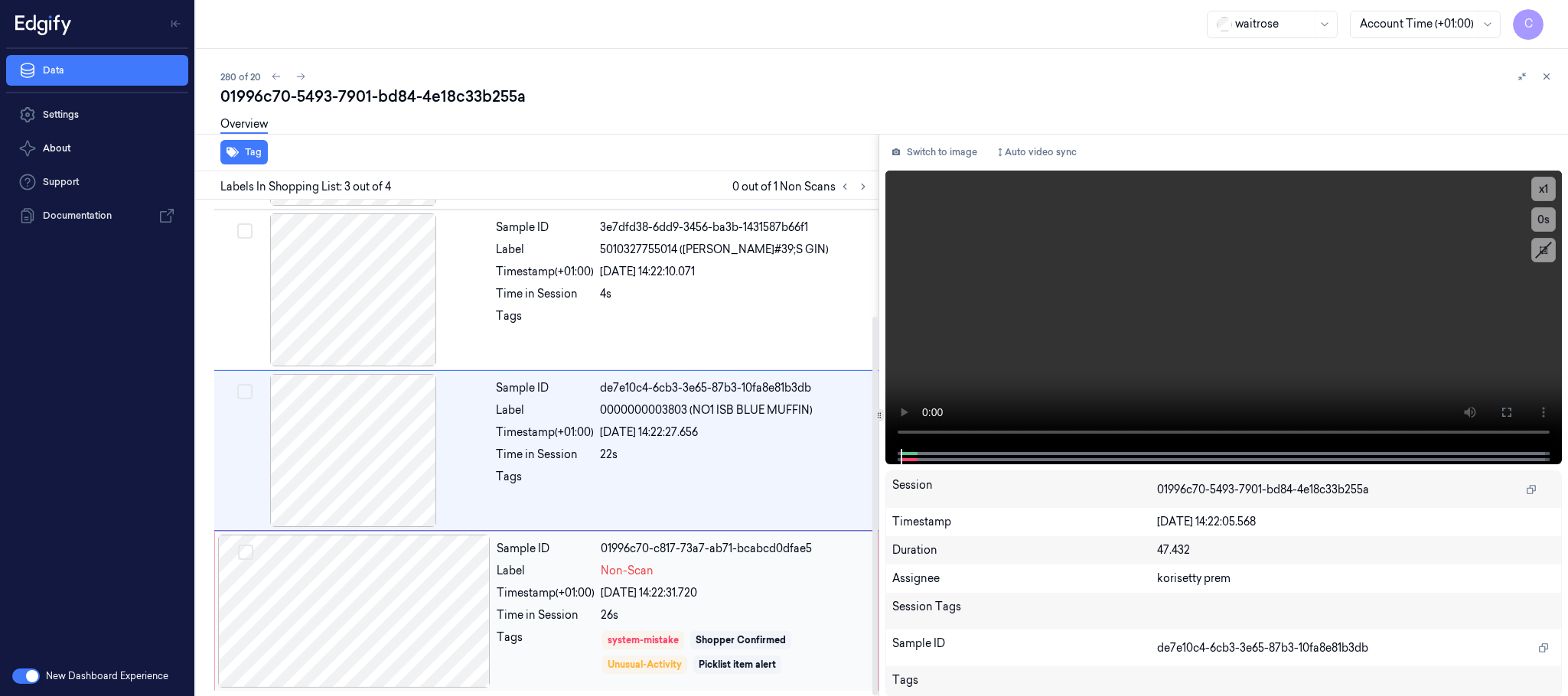
click at [378, 615] on div at bounding box center [354, 611] width 273 height 153
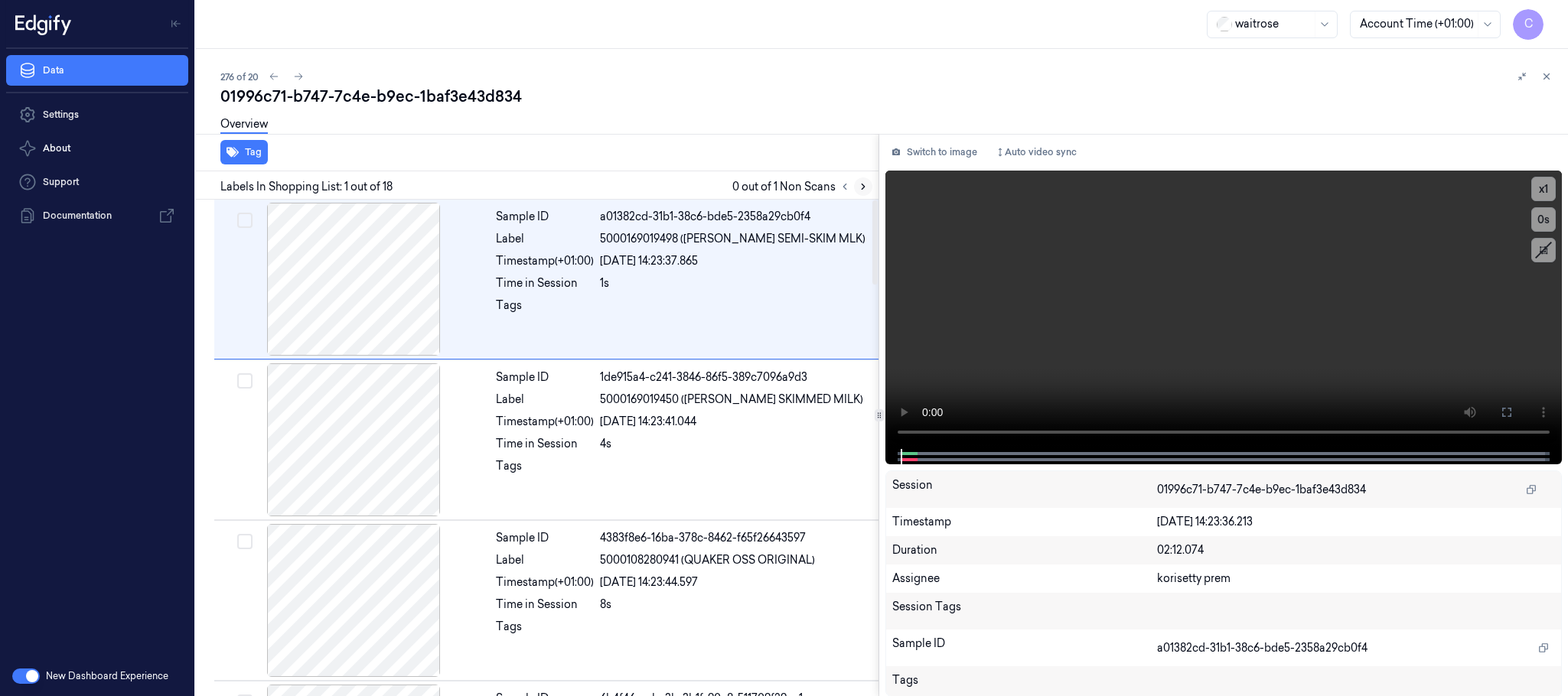
click at [858, 181] on icon at bounding box center [863, 186] width 11 height 11
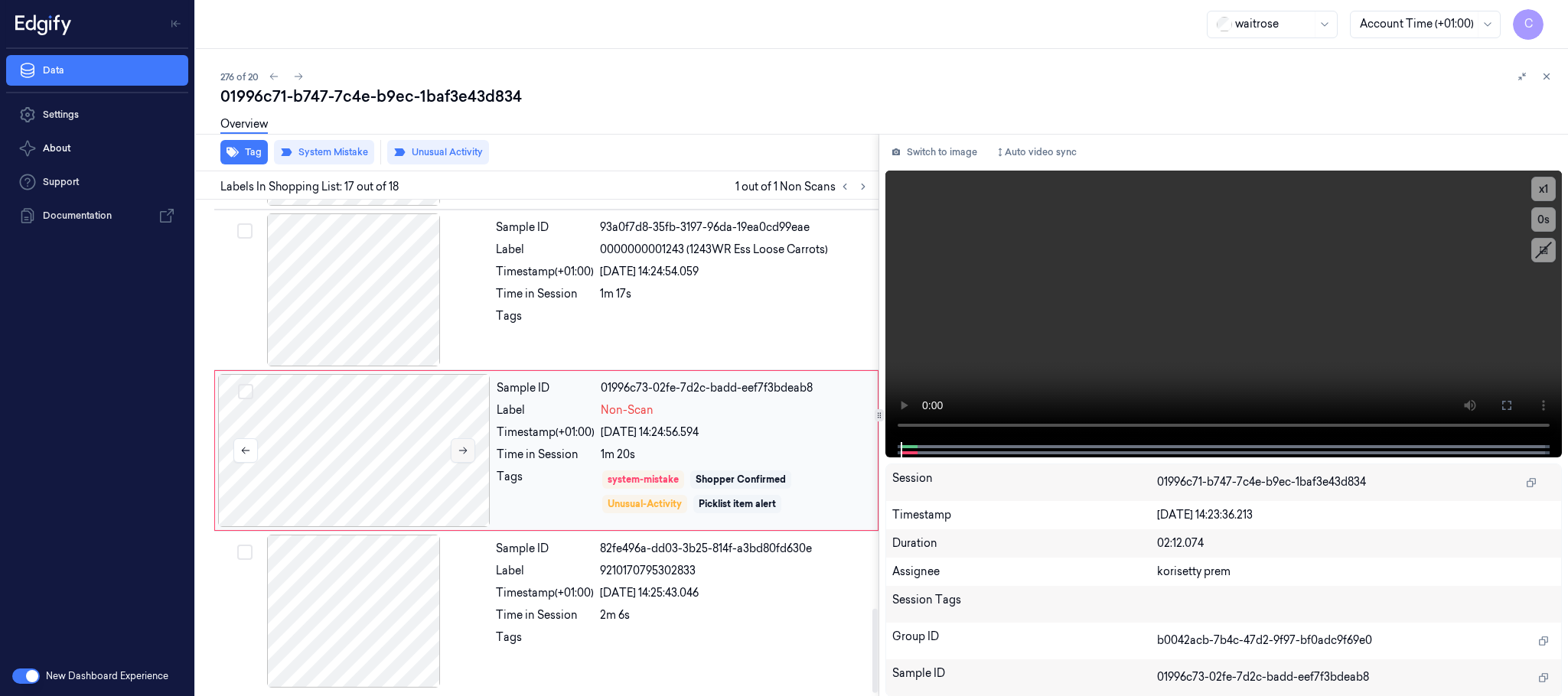
scroll to position [2411, 0]
click at [468, 453] on icon at bounding box center [463, 450] width 11 height 11
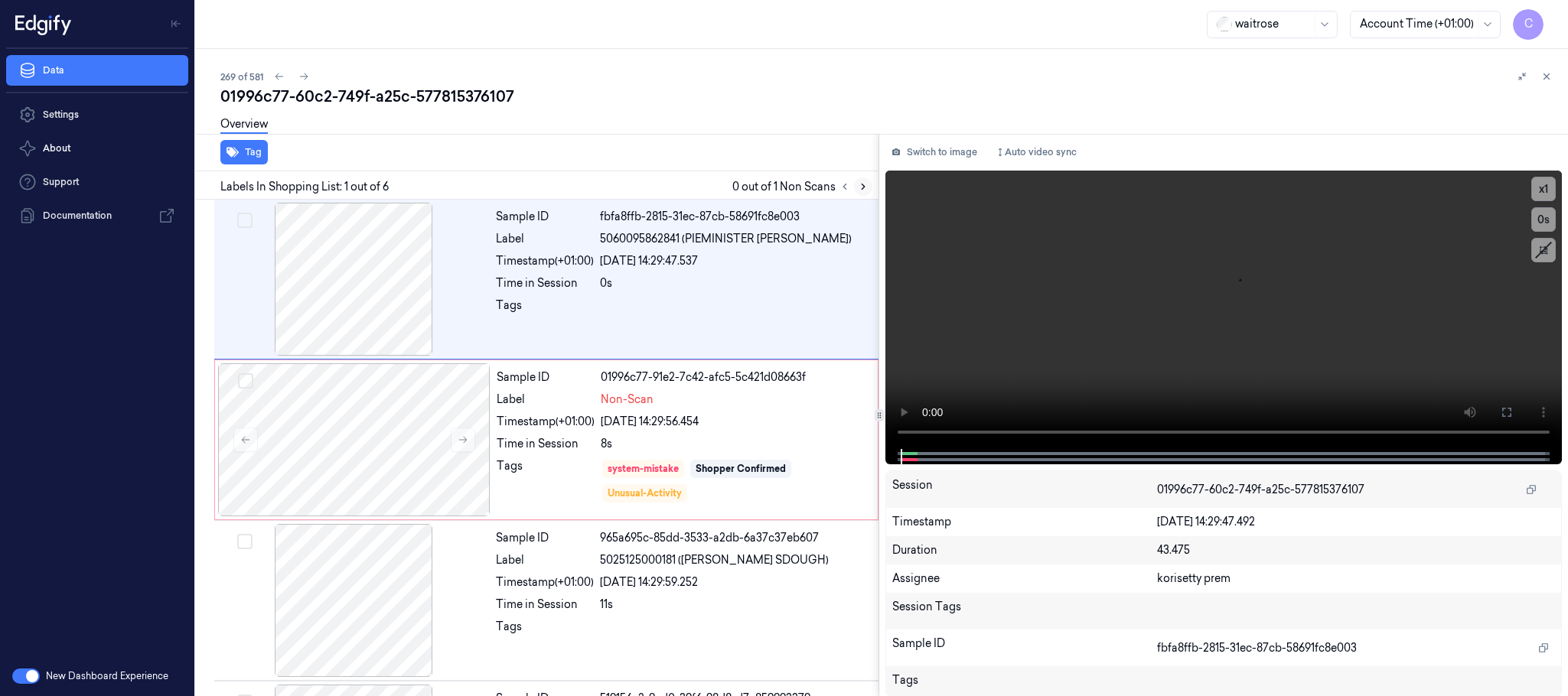
click at [864, 188] on icon at bounding box center [863, 186] width 11 height 11
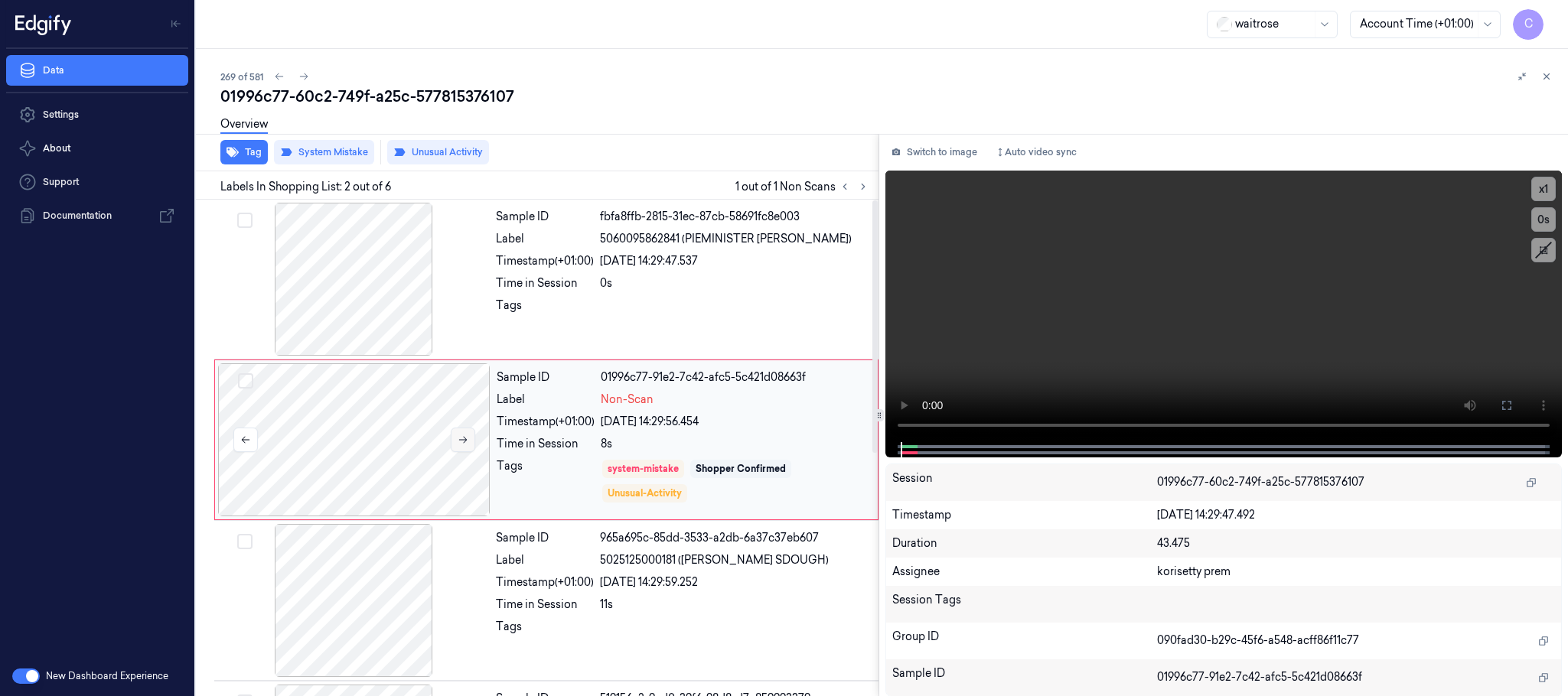
click at [459, 445] on icon at bounding box center [463, 439] width 11 height 11
click at [462, 445] on icon at bounding box center [463, 439] width 11 height 11
click at [466, 443] on icon at bounding box center [463, 439] width 11 height 11
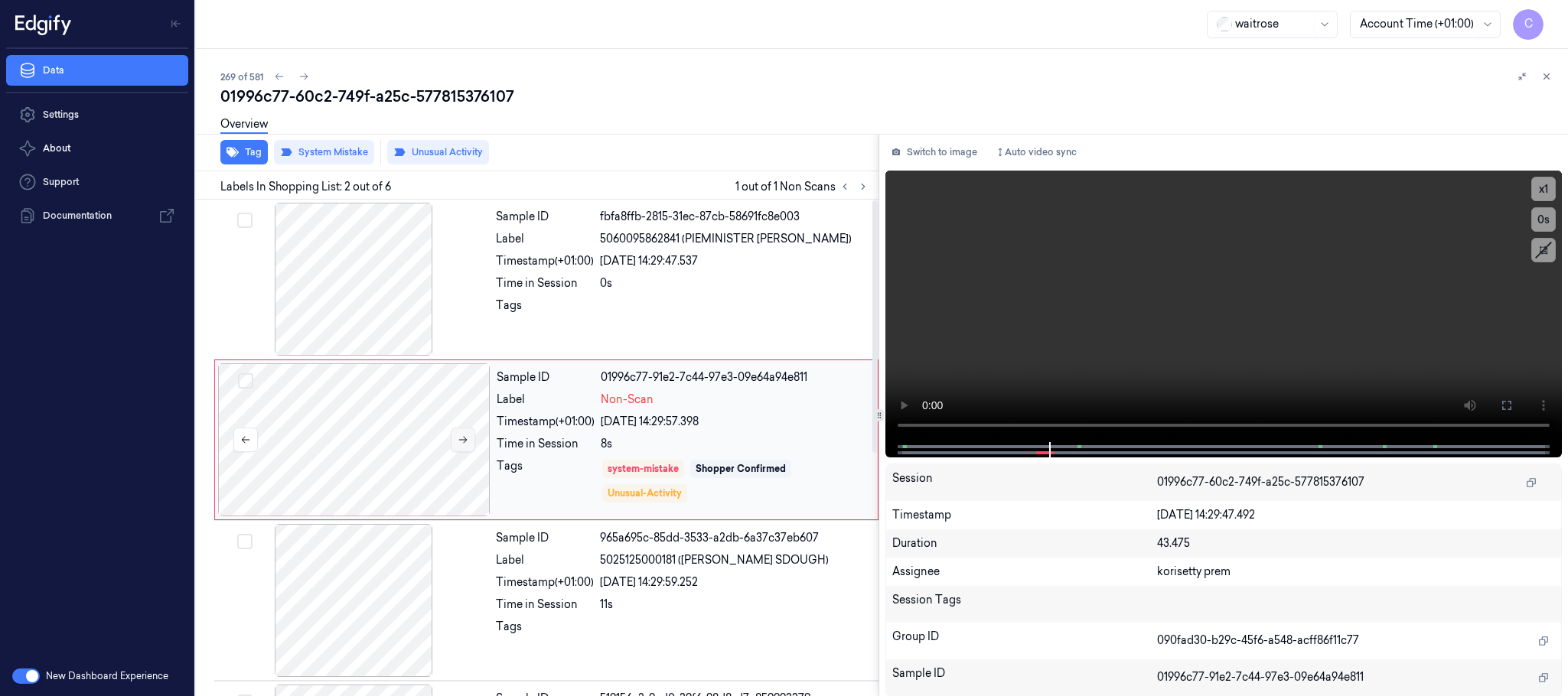
click at [466, 443] on icon at bounding box center [463, 439] width 11 height 11
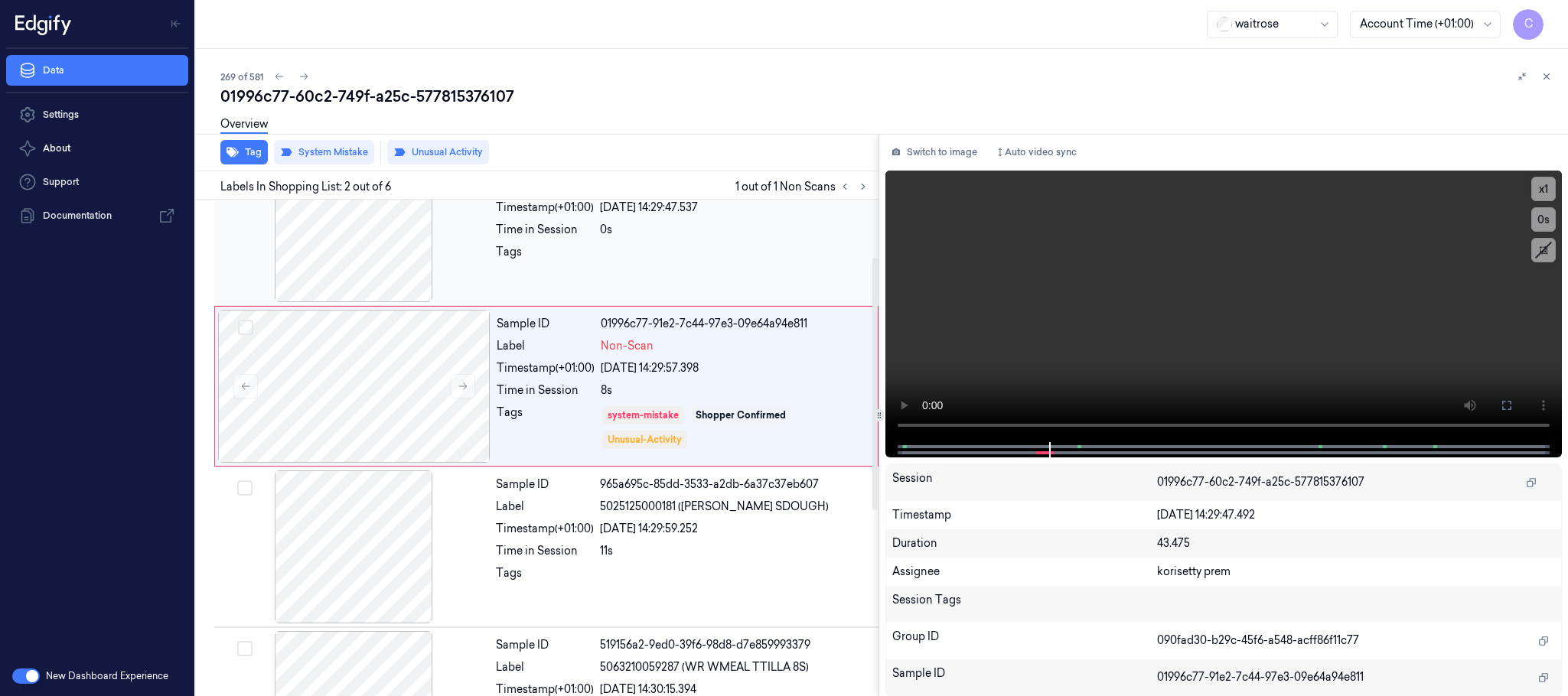
scroll to position [115, 0]
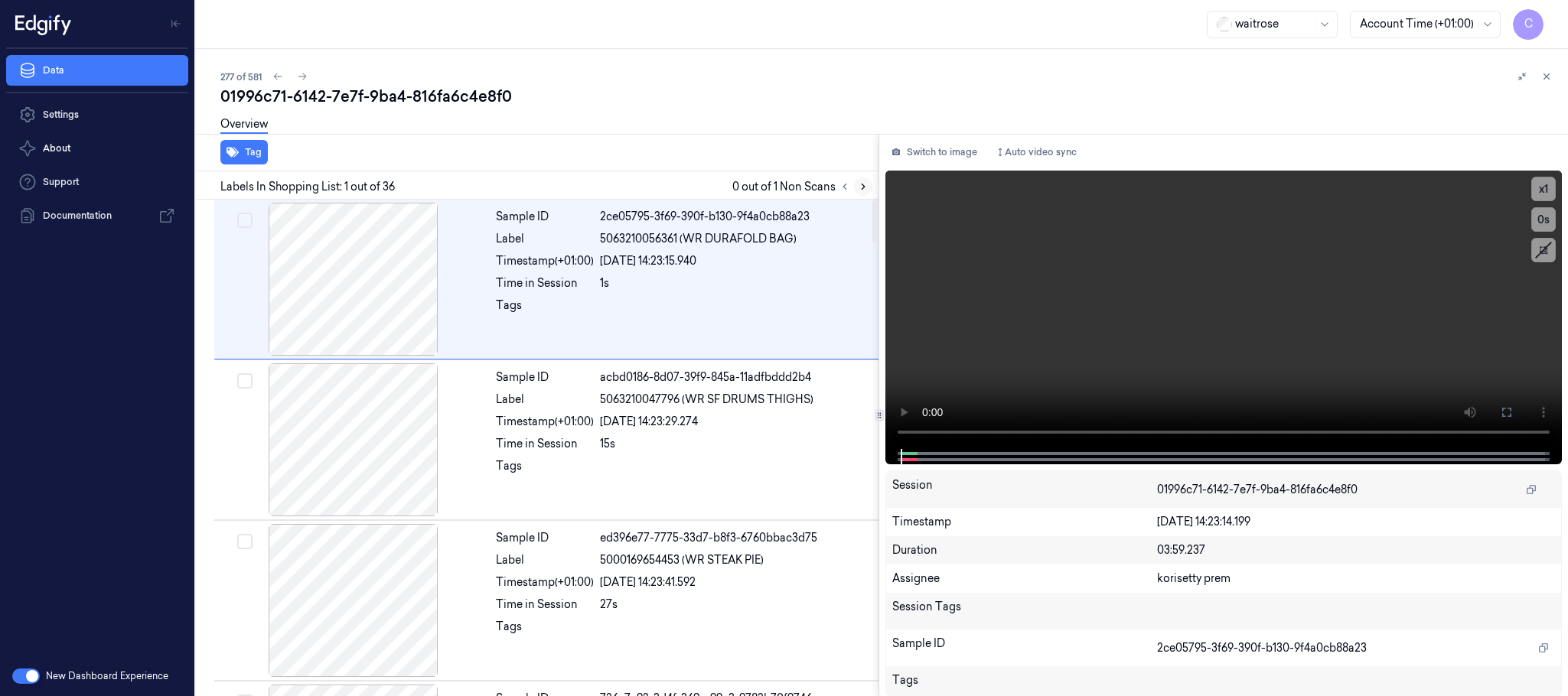
click at [859, 186] on icon at bounding box center [863, 186] width 11 height 11
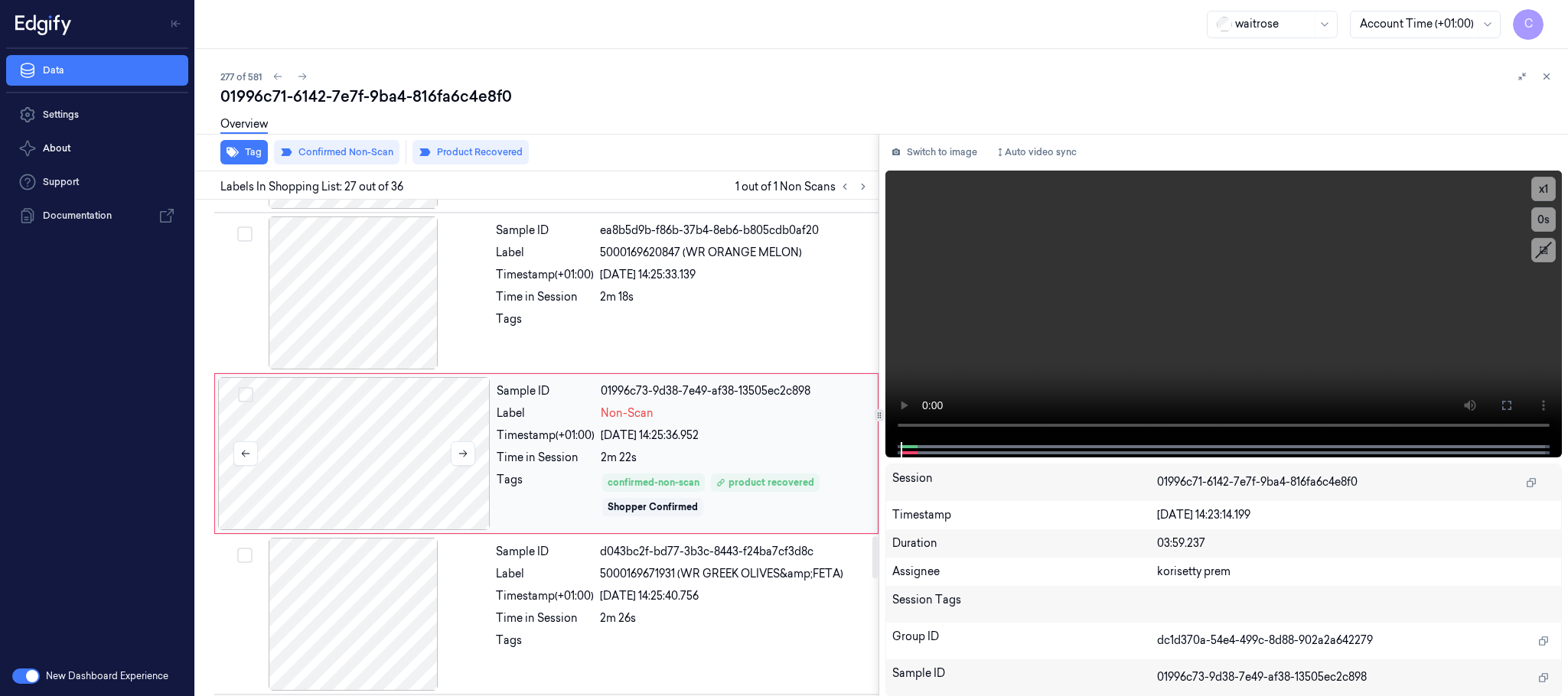
scroll to position [4025, 0]
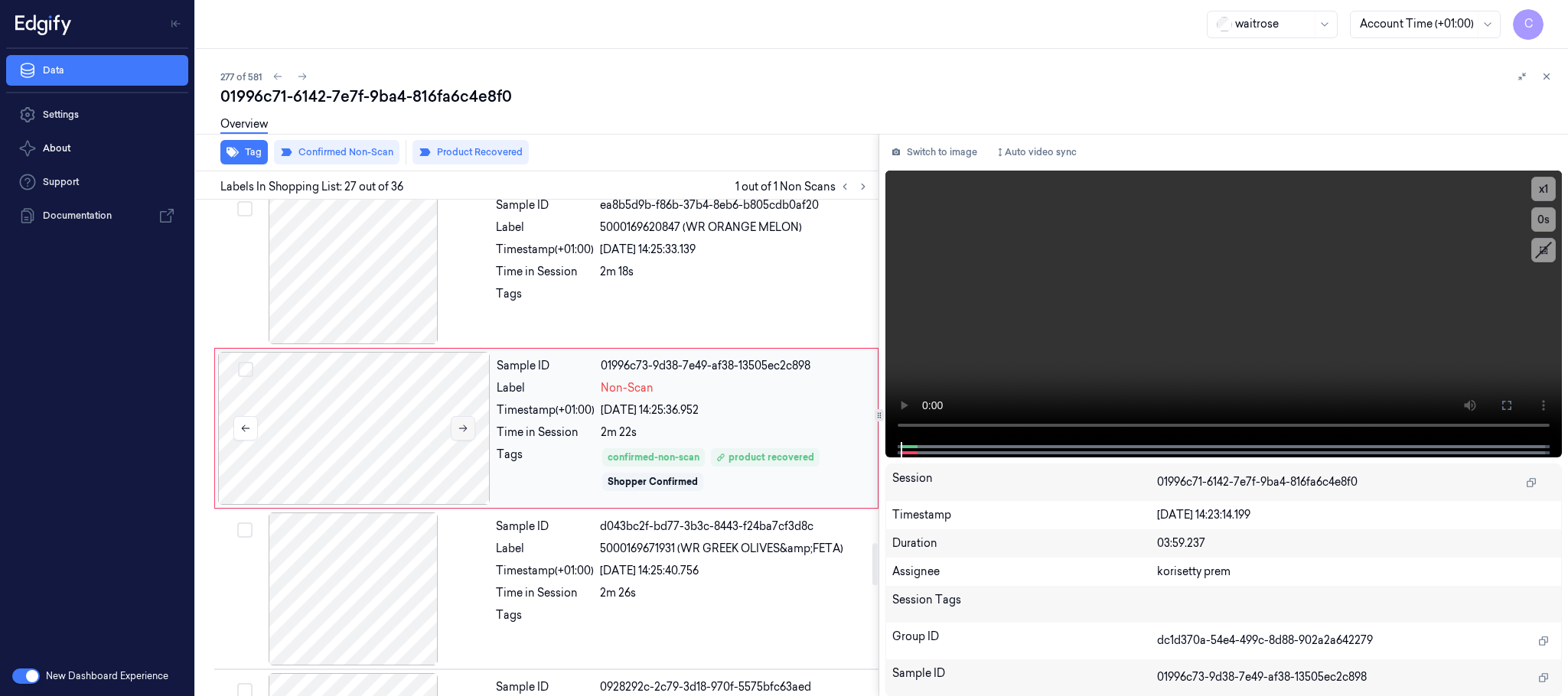
click at [465, 433] on icon at bounding box center [463, 428] width 11 height 11
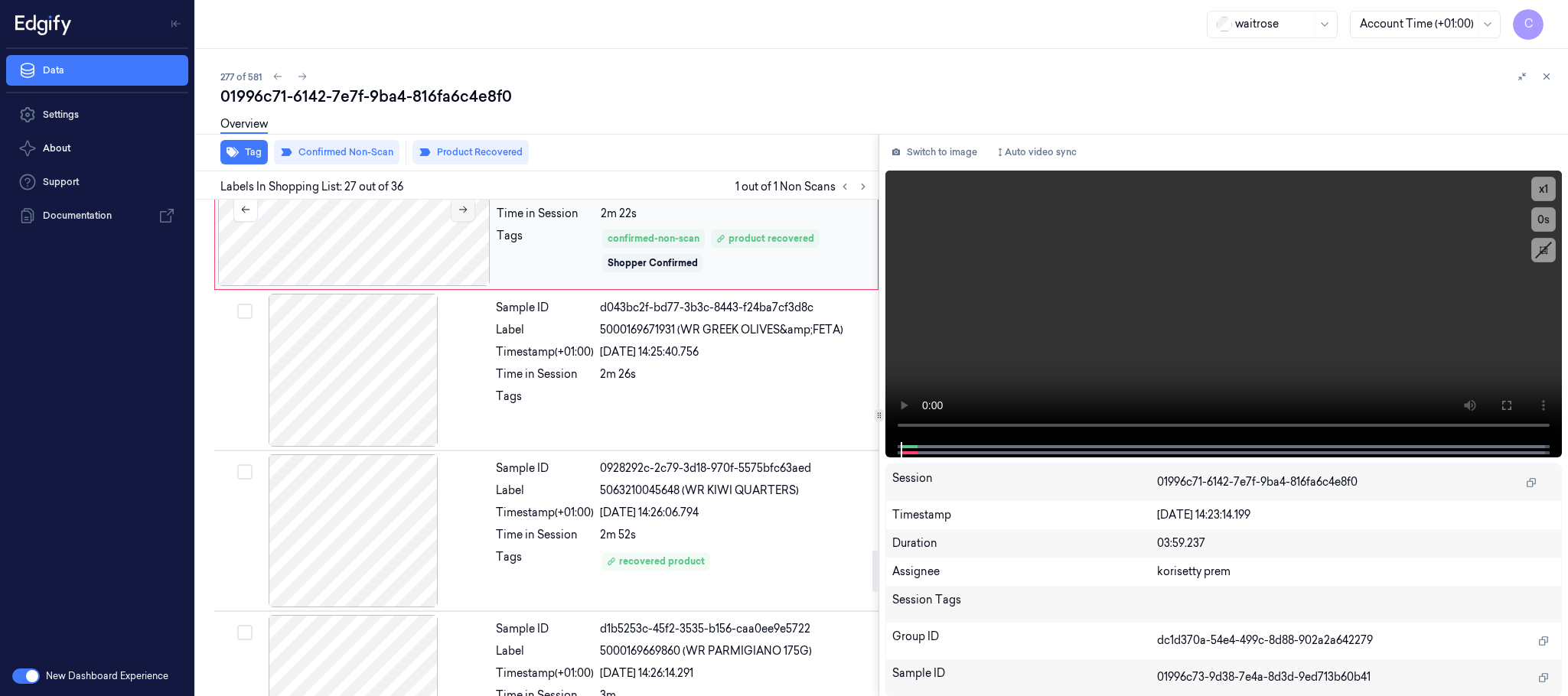
scroll to position [4255, 0]
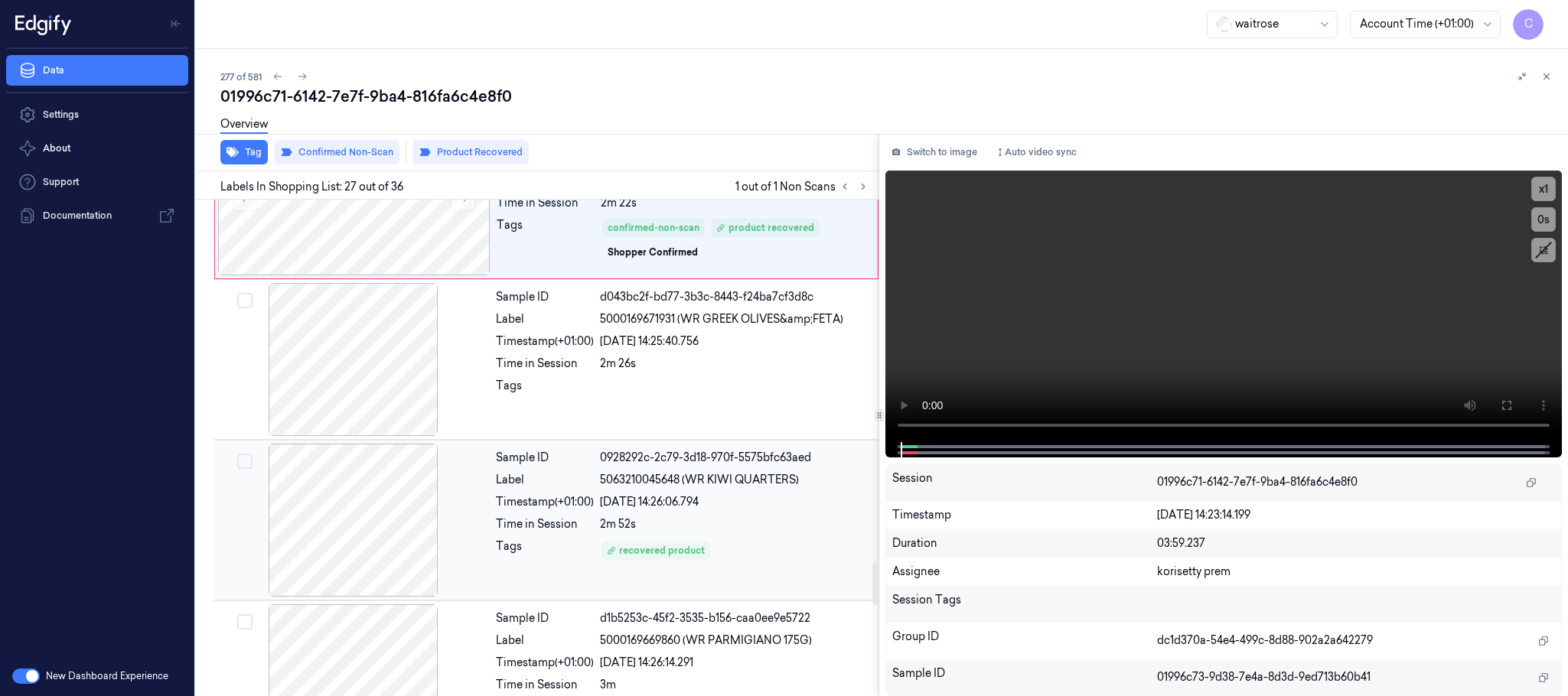
click at [342, 514] on div at bounding box center [354, 520] width 273 height 153
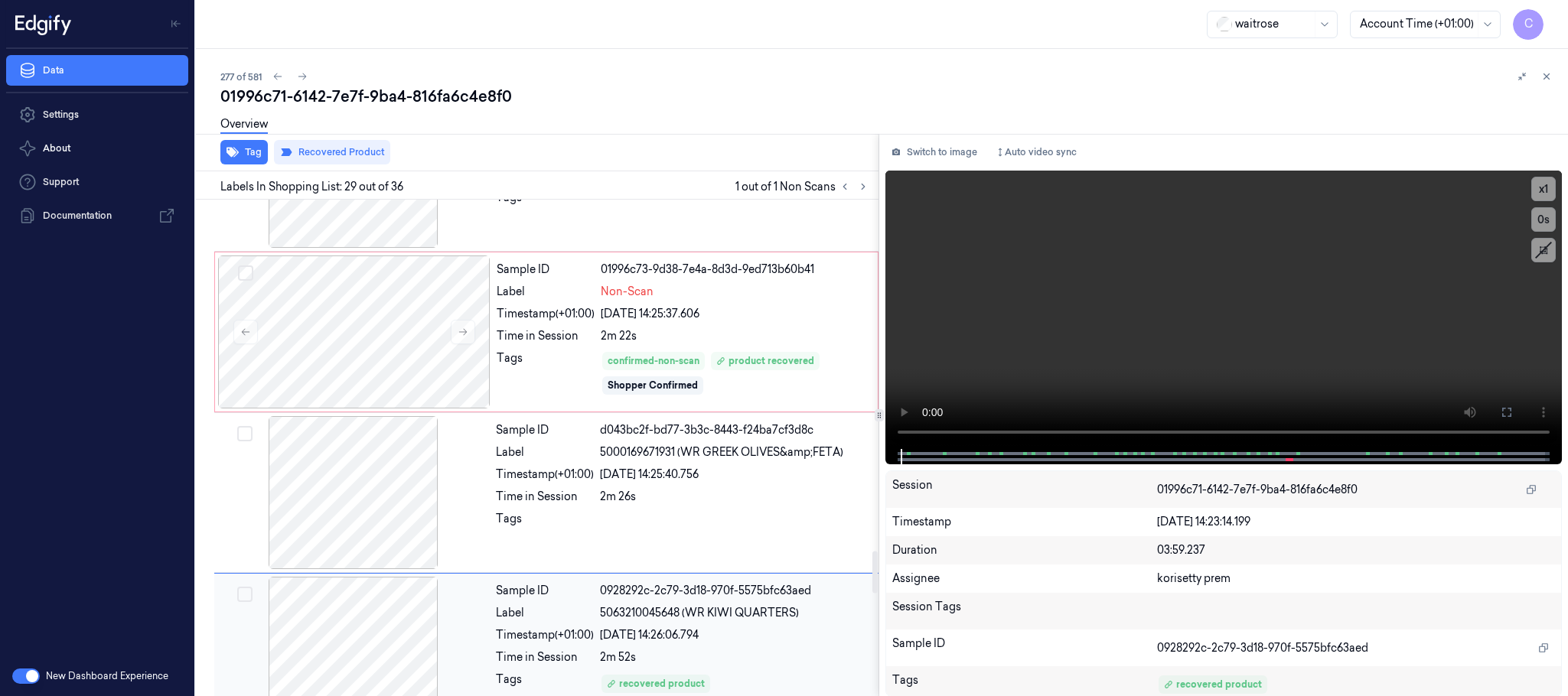
scroll to position [4118, 0]
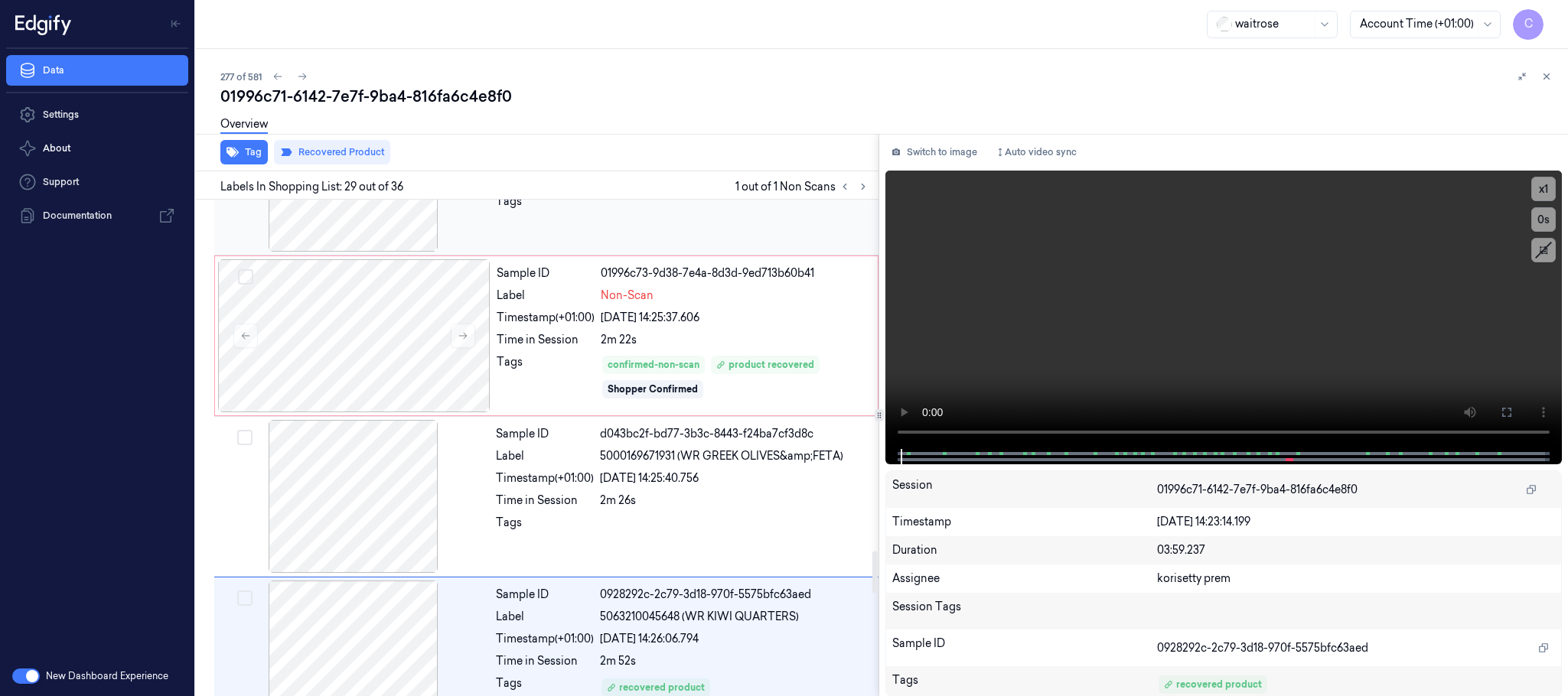
click at [355, 244] on div at bounding box center [354, 175] width 273 height 153
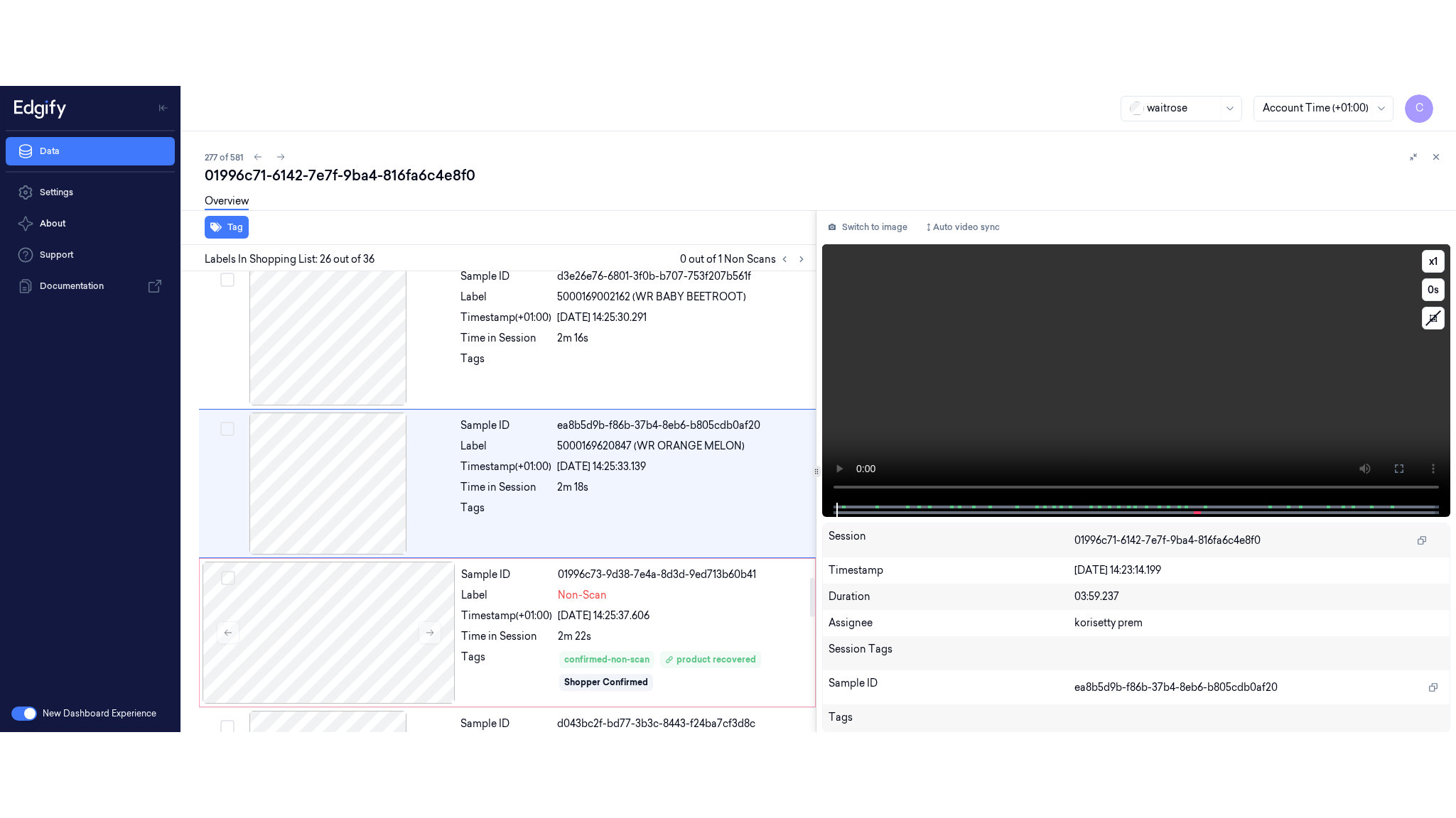
scroll to position [3589, 0]
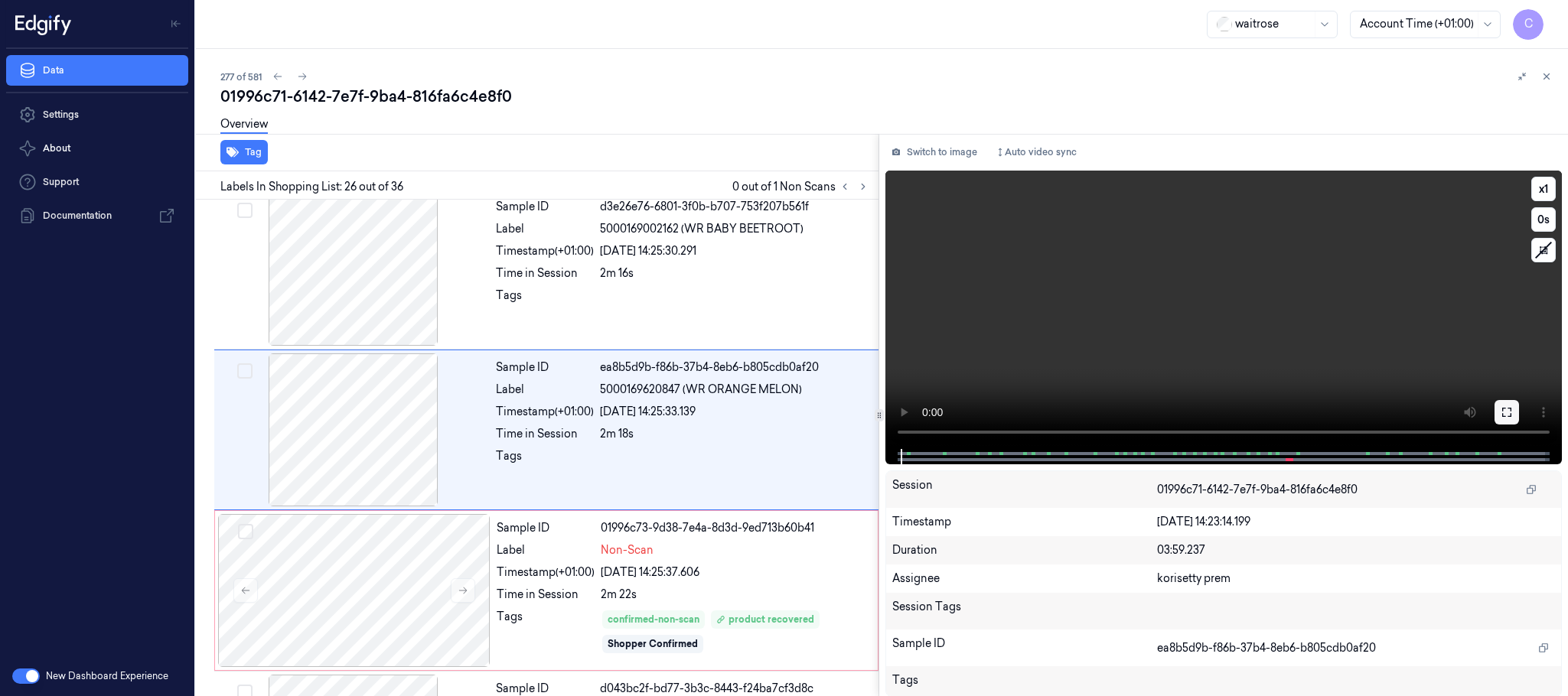
click at [1497, 405] on button at bounding box center [1507, 412] width 25 height 25
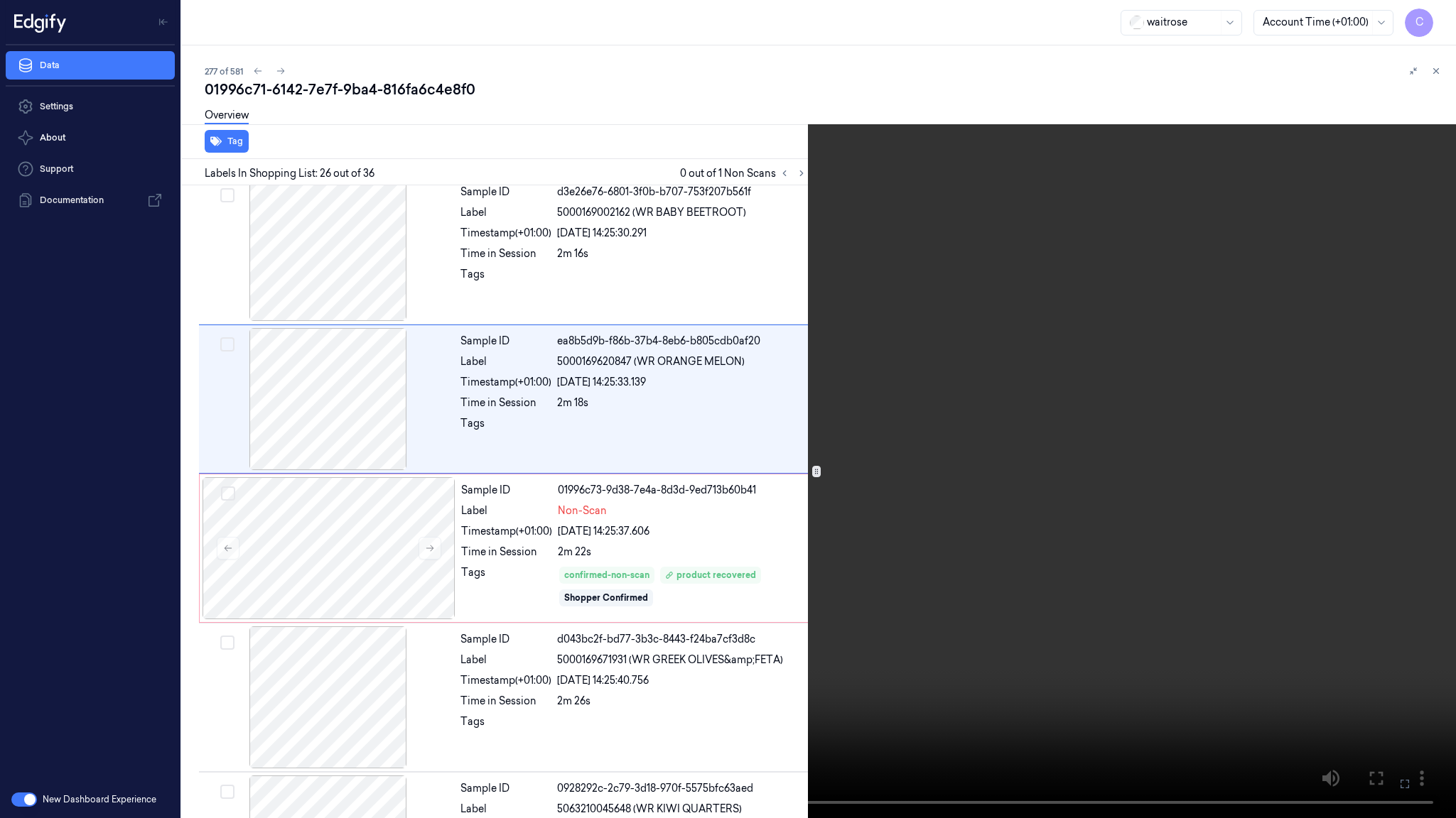
click at [521, 438] on video at bounding box center [728, 409] width 1456 height 818
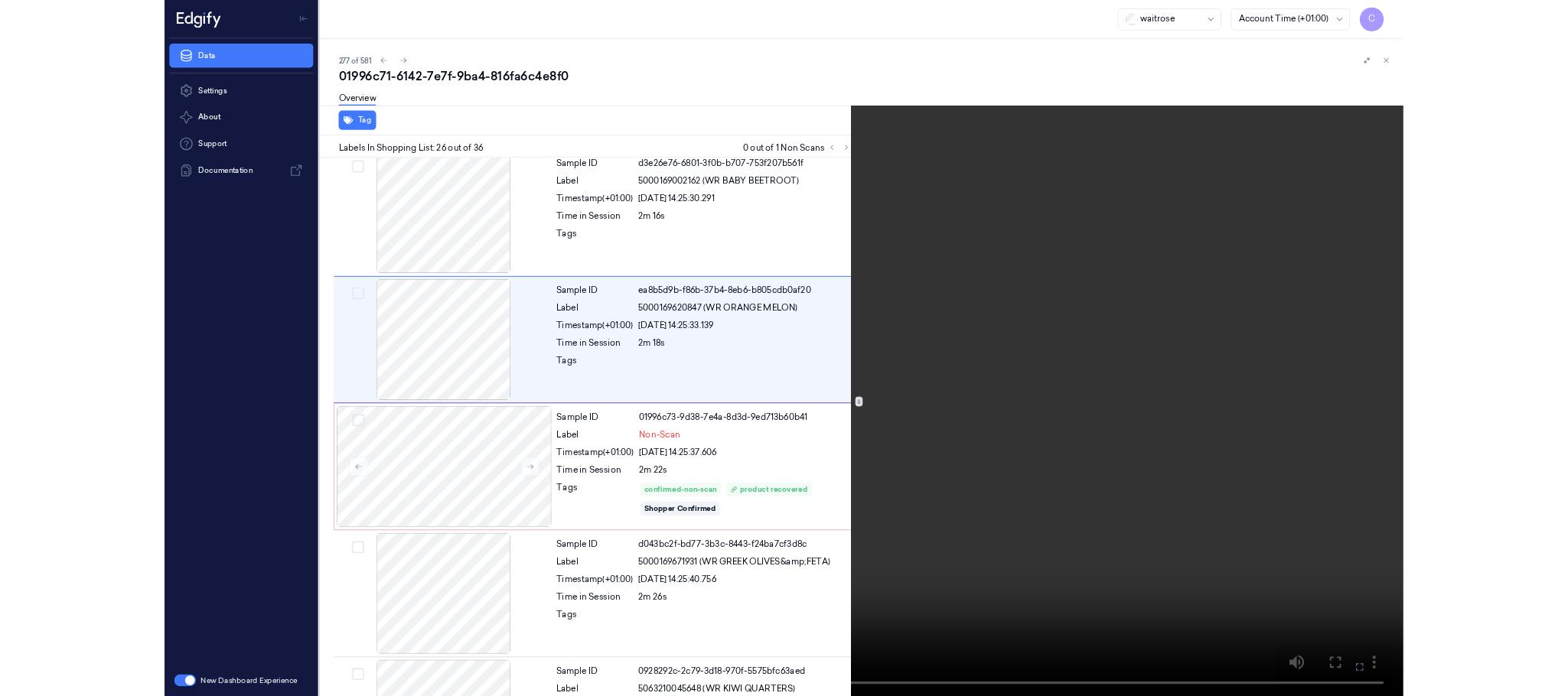
scroll to position [3771, 0]
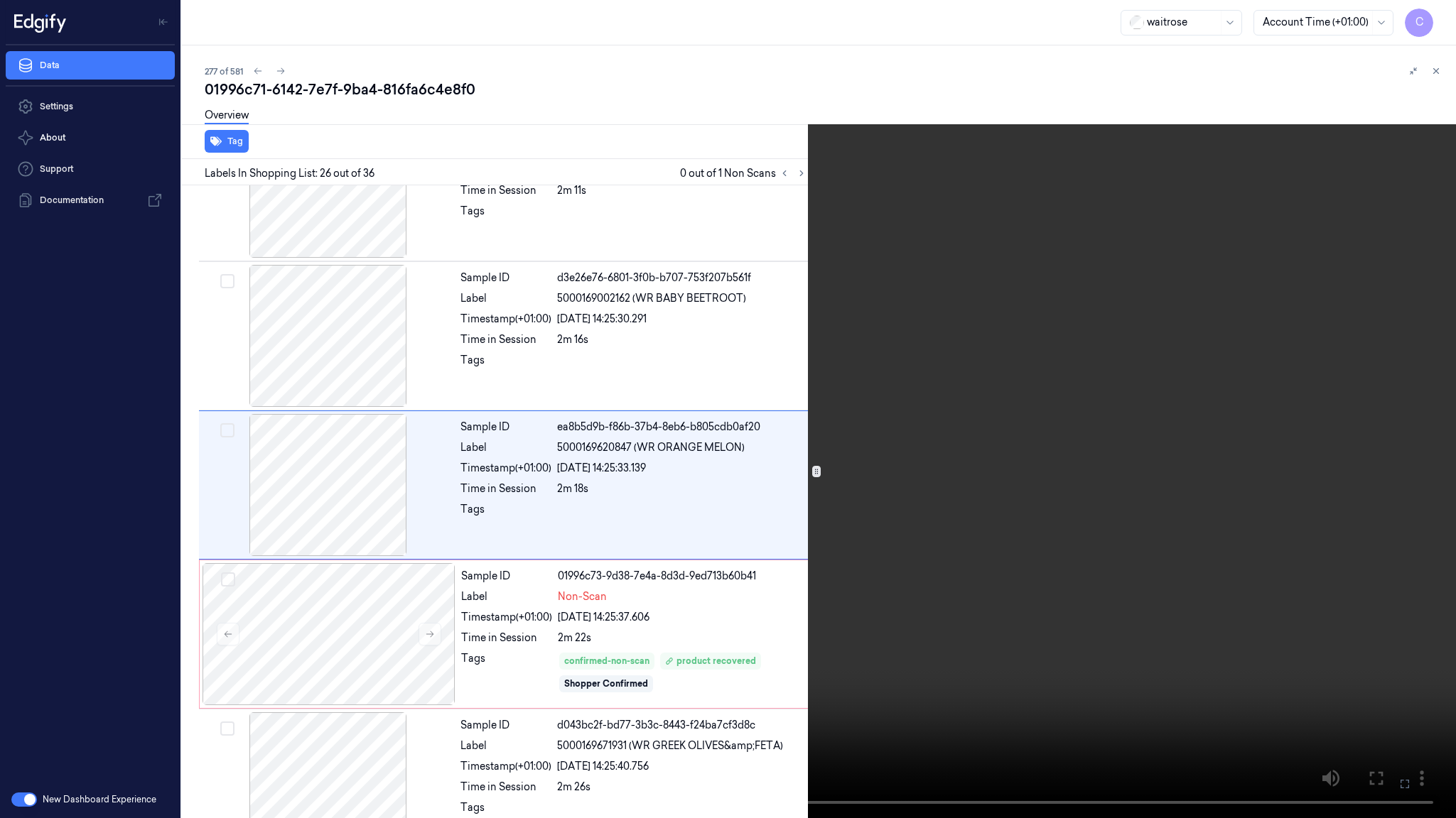
click at [706, 433] on video at bounding box center [728, 409] width 1456 height 818
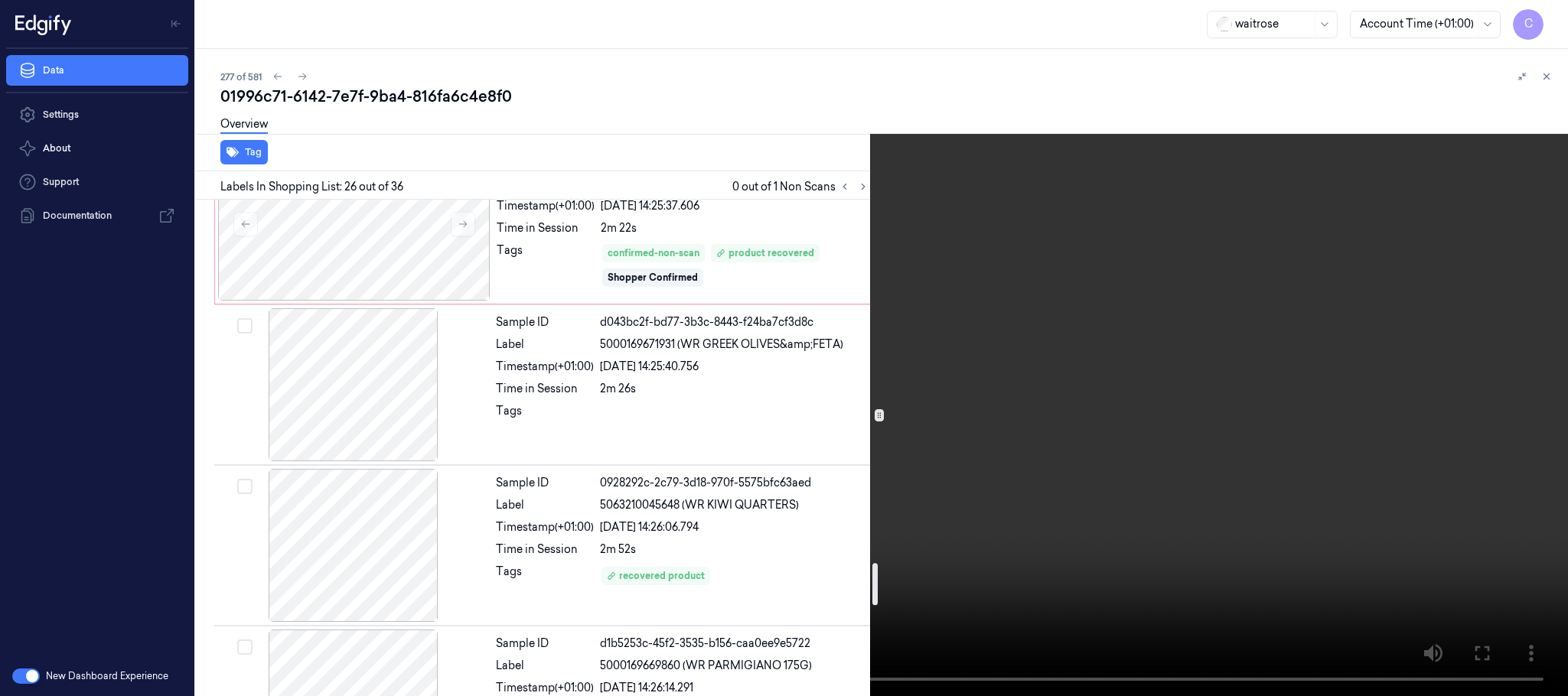
scroll to position [4345, 0]
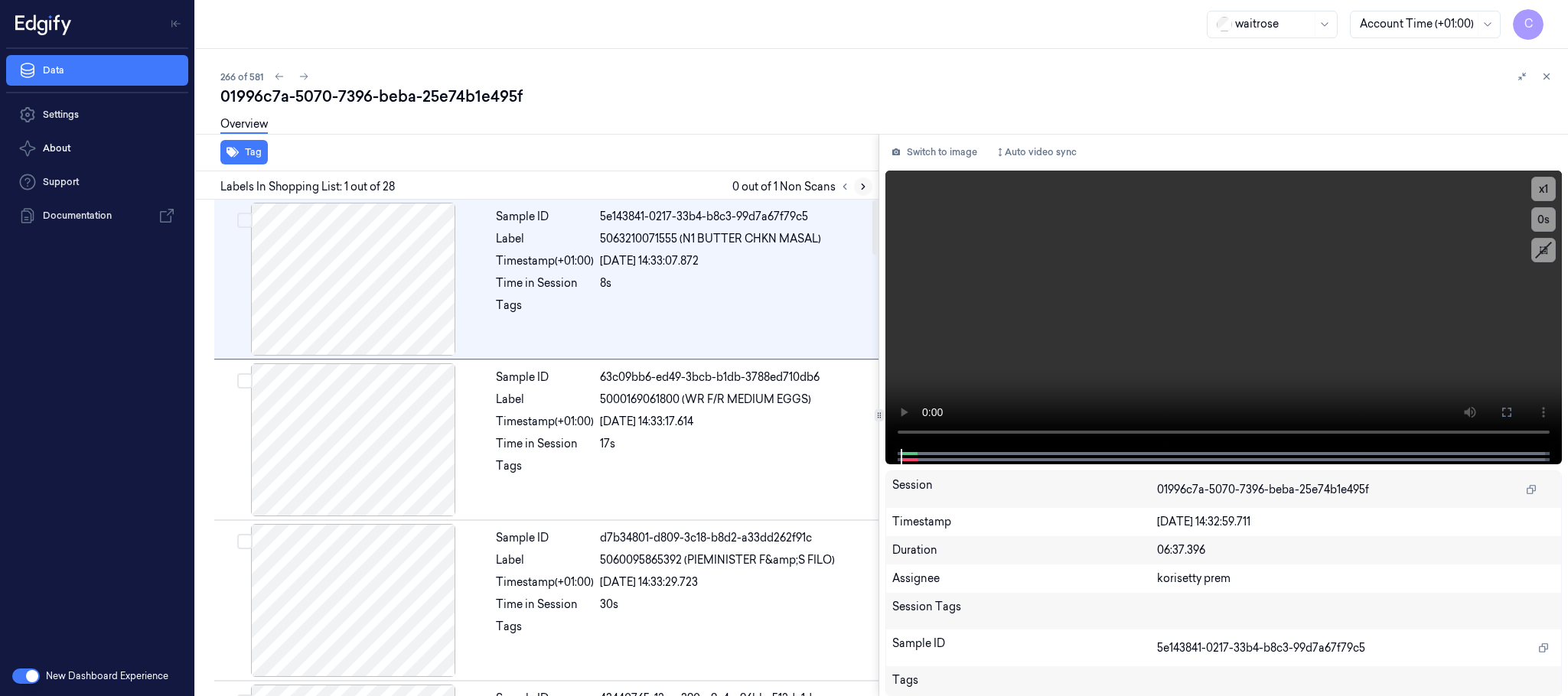
click at [859, 188] on icon at bounding box center [863, 186] width 11 height 11
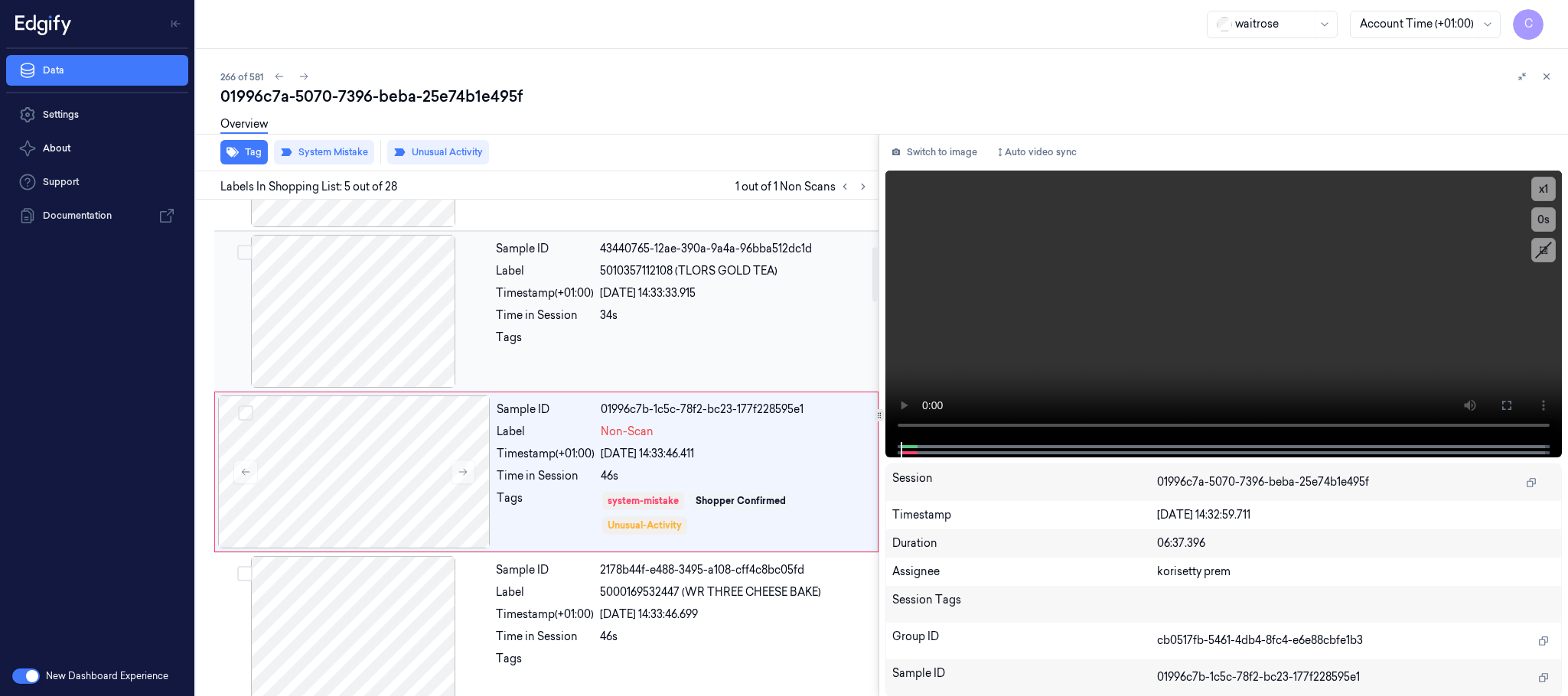
scroll to position [477, 0]
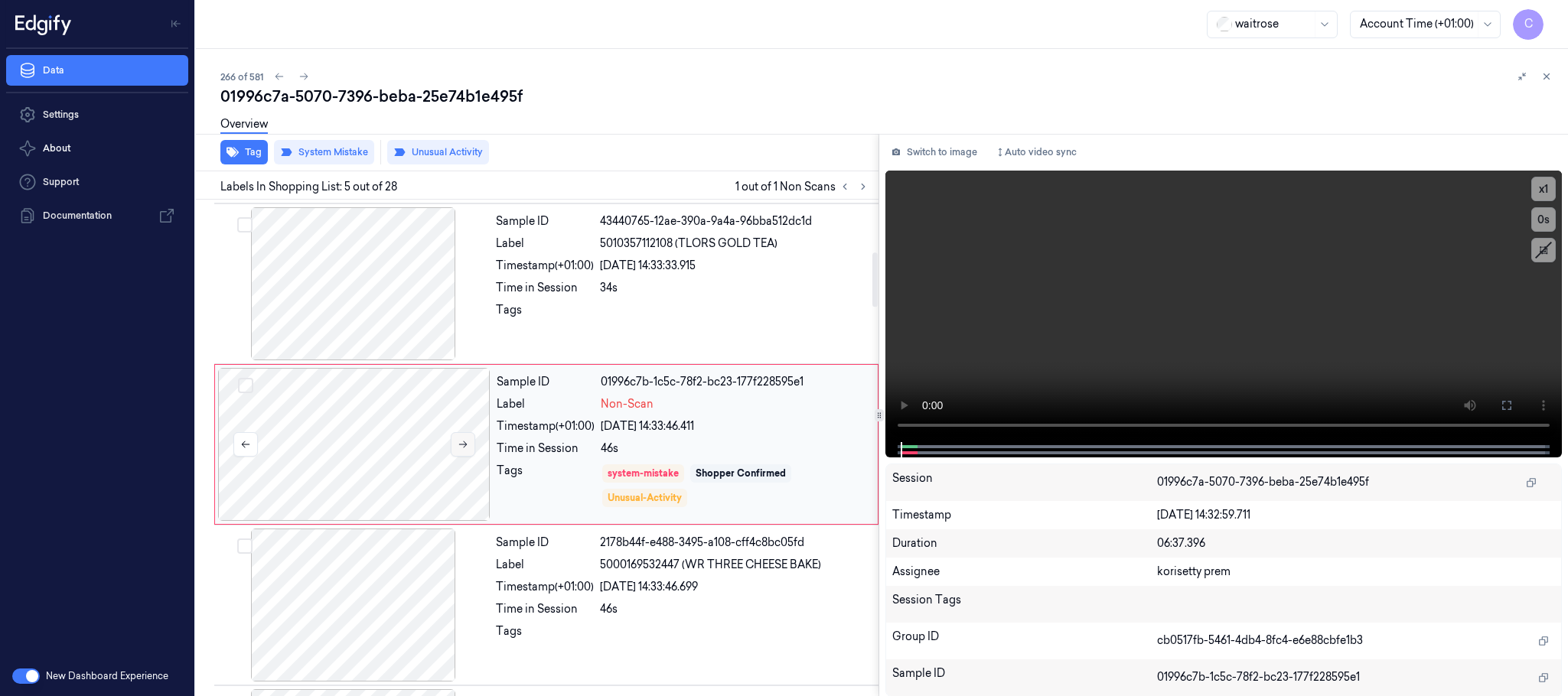
click at [465, 443] on icon at bounding box center [463, 444] width 11 height 11
click at [465, 448] on icon at bounding box center [463, 444] width 11 height 11
click at [410, 324] on div at bounding box center [354, 283] width 273 height 153
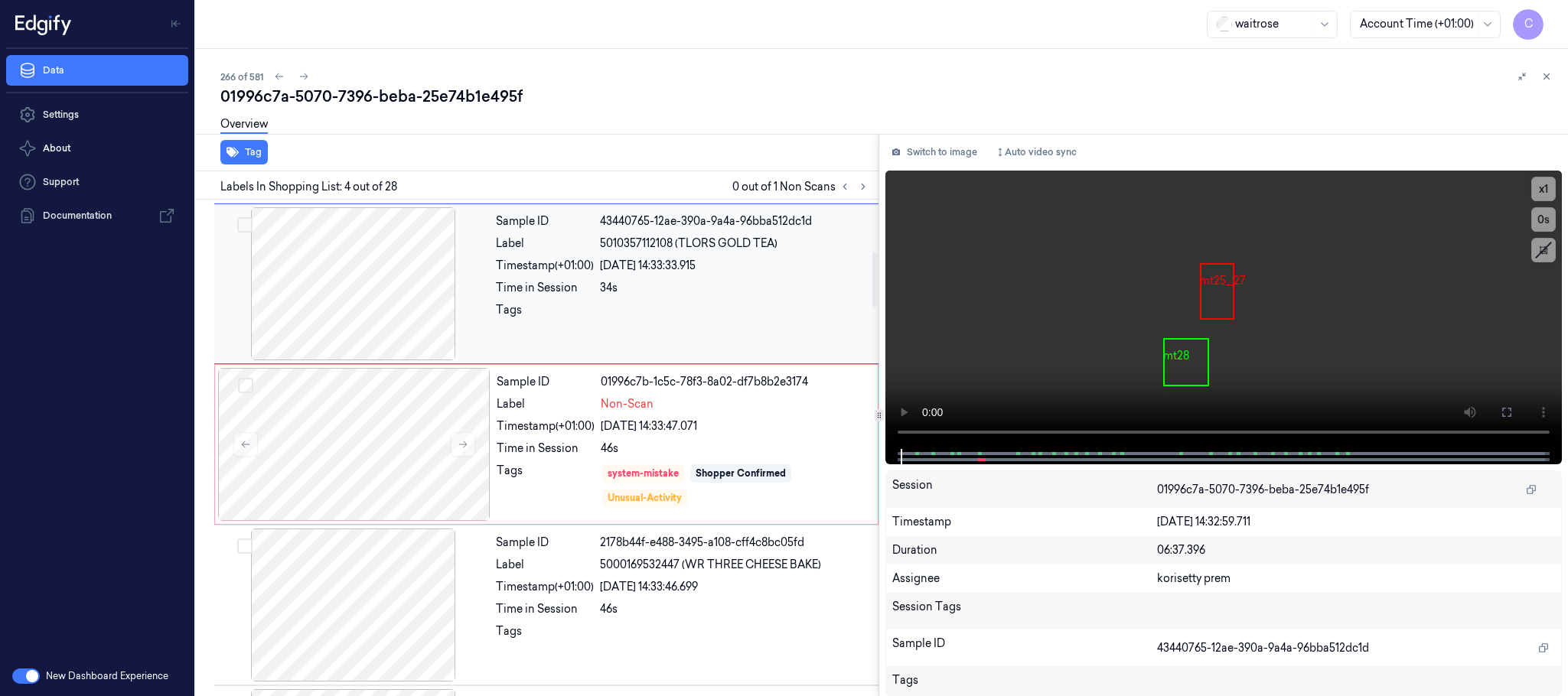
scroll to position [315, 0]
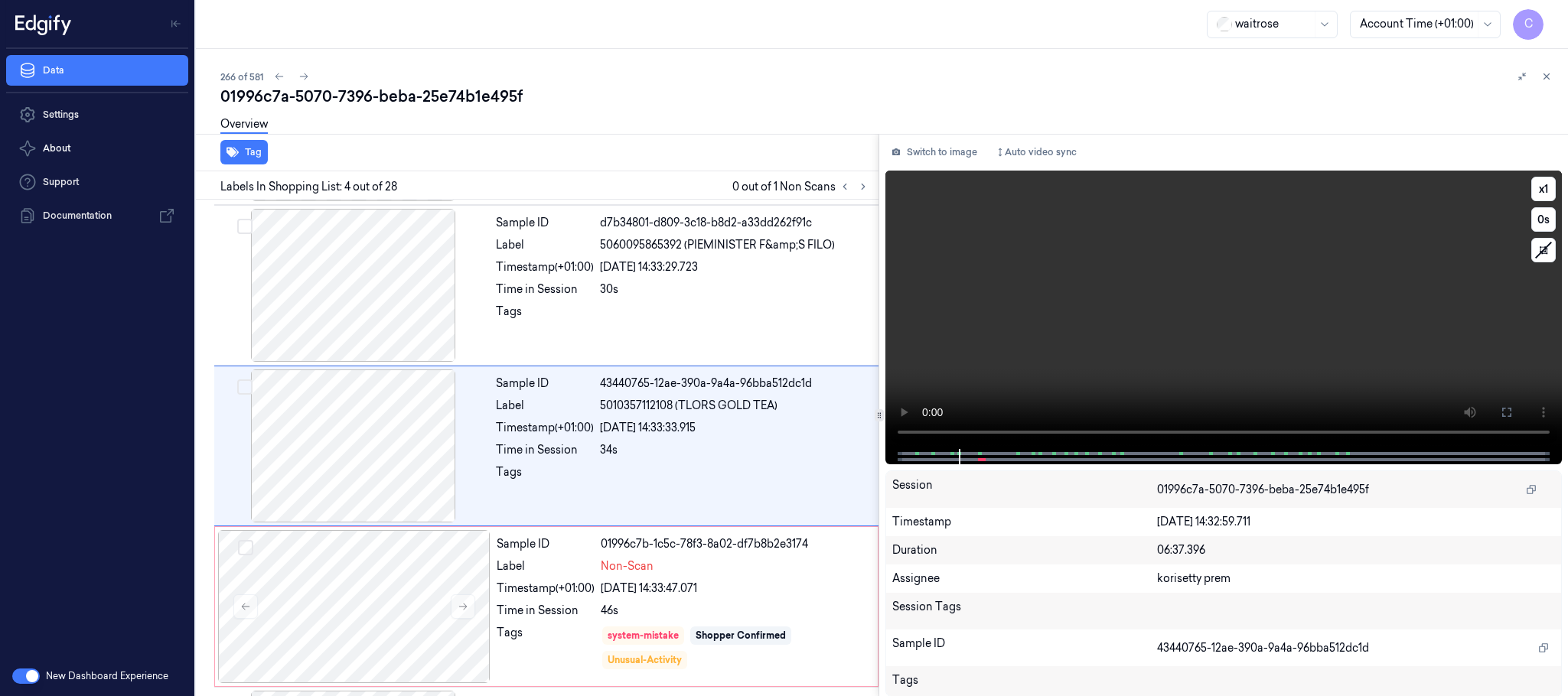
click at [1166, 337] on video at bounding box center [1222, 309] width 676 height 278
click at [464, 611] on icon at bounding box center [463, 606] width 11 height 11
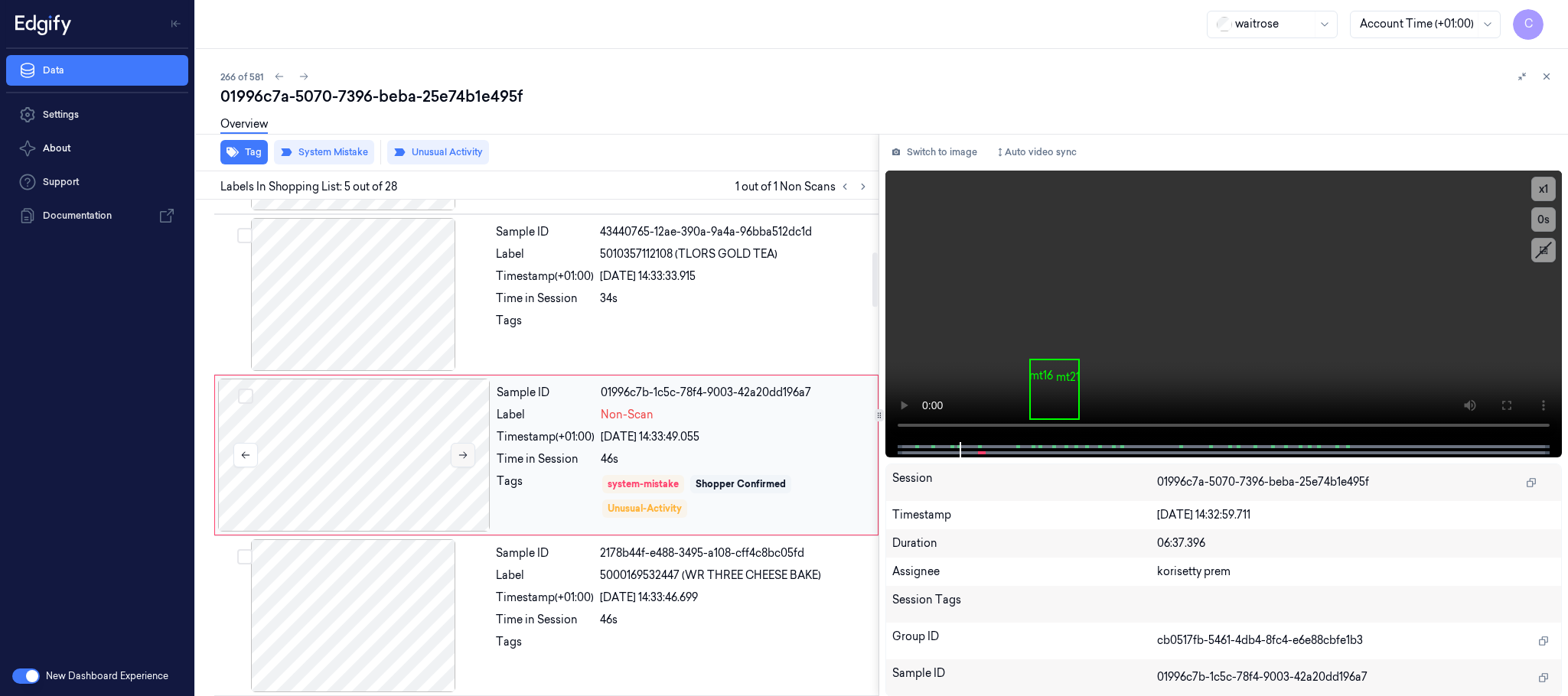
scroll to position [477, 0]
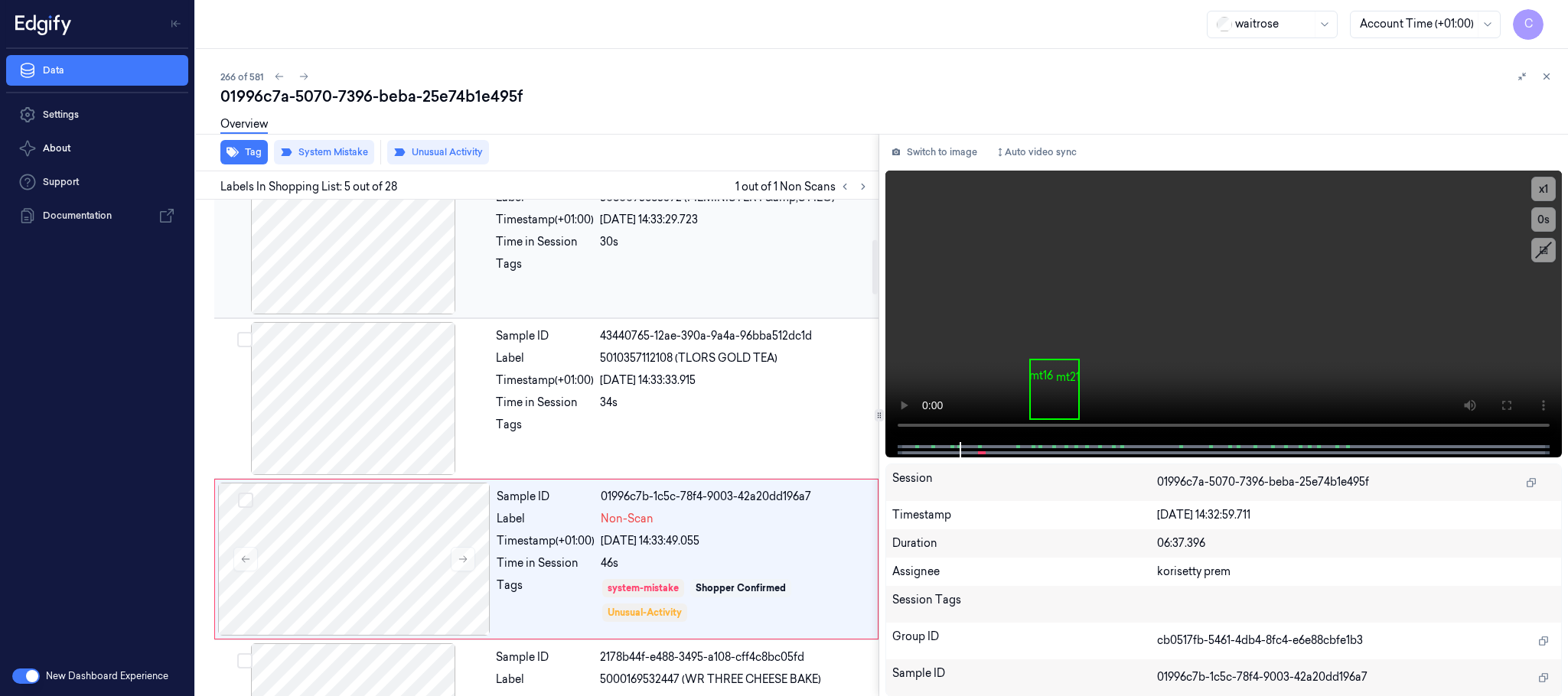
click at [379, 257] on div at bounding box center [354, 238] width 273 height 153
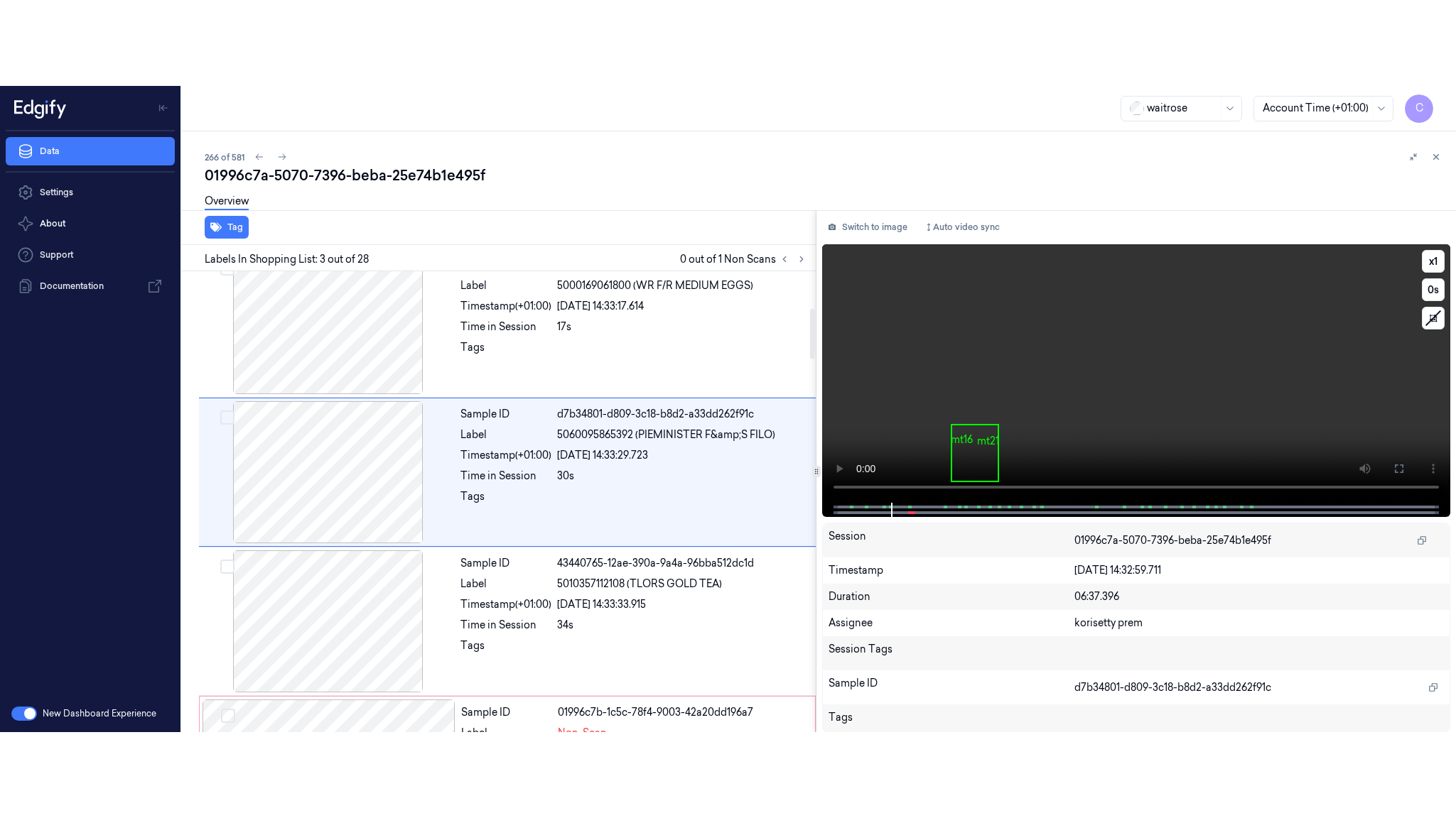
scroll to position [143, 0]
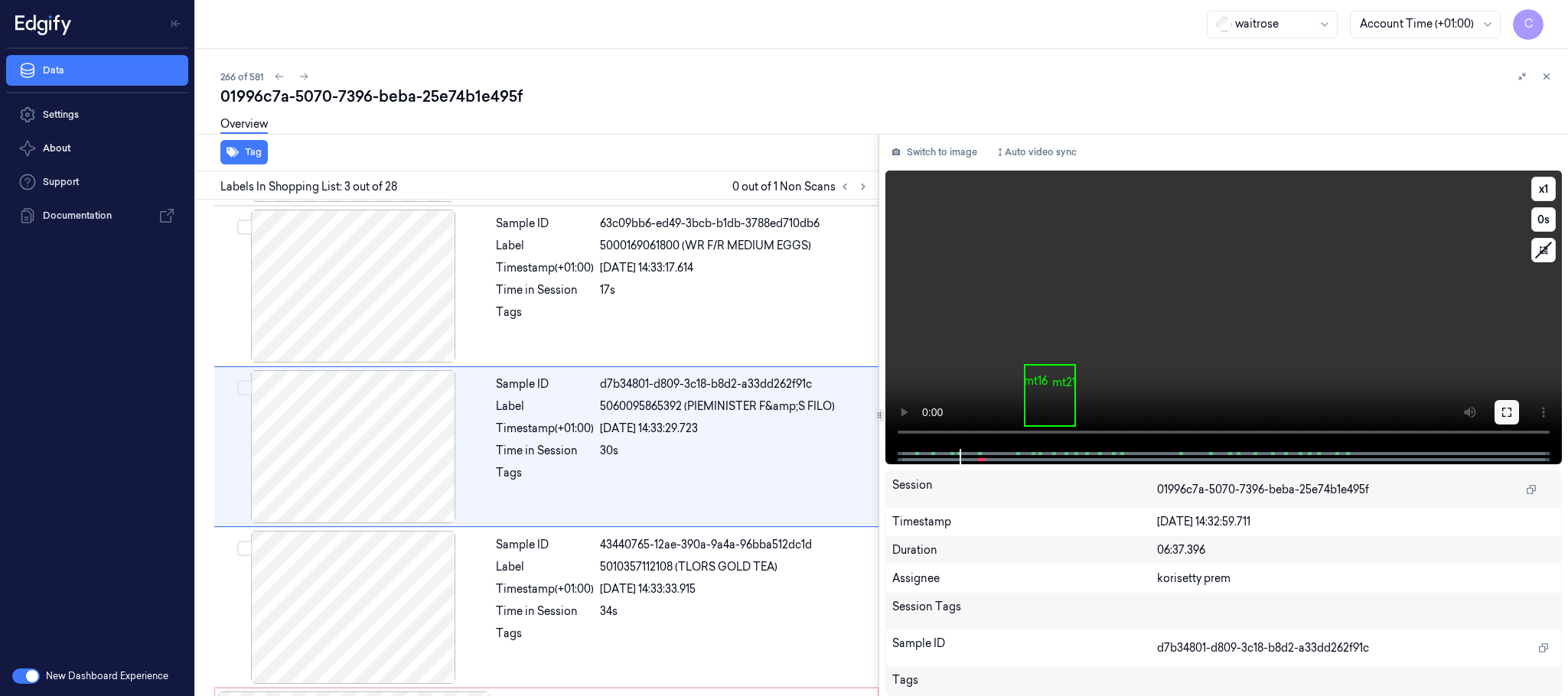
click at [1514, 414] on button at bounding box center [1507, 412] width 25 height 25
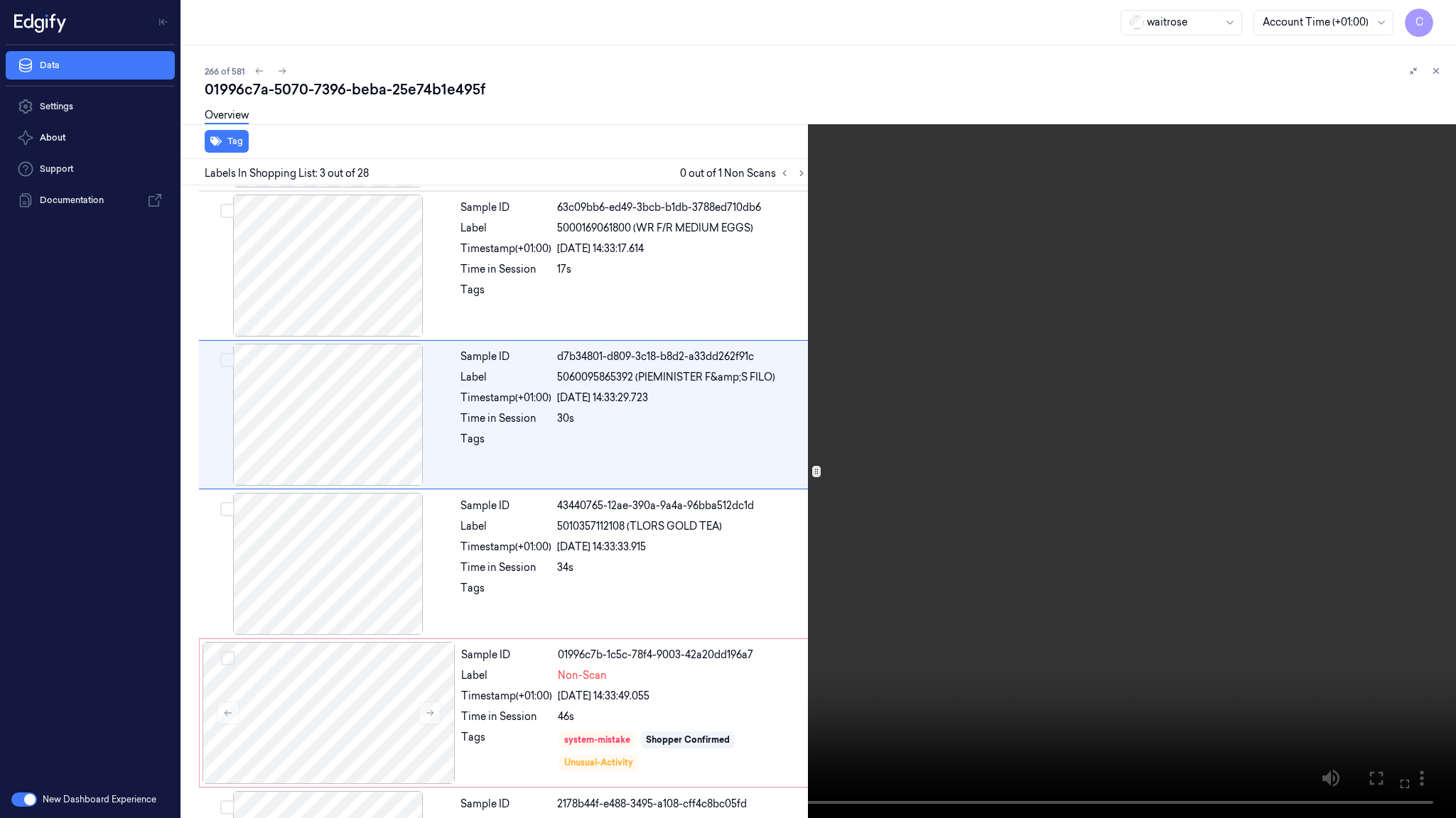
click at [614, 476] on video at bounding box center [728, 409] width 1456 height 818
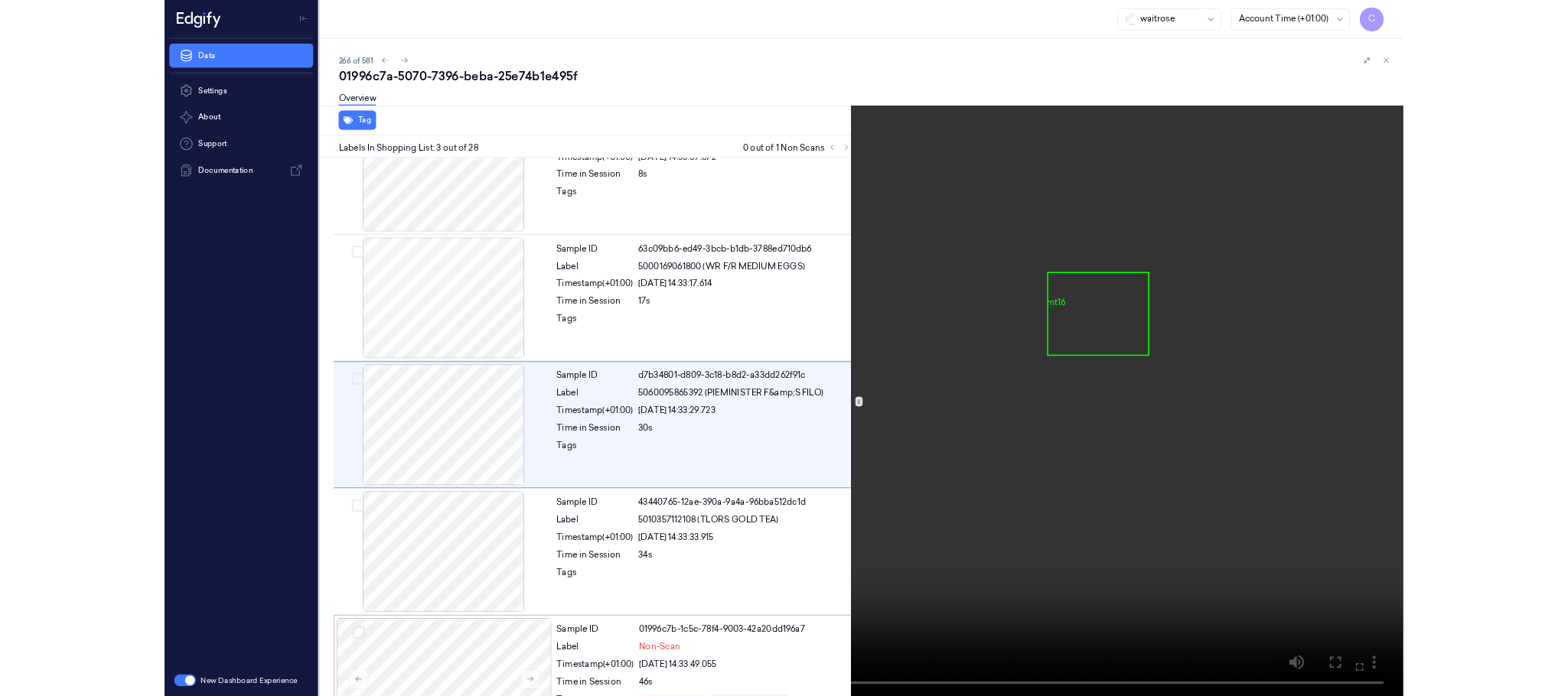
scroll to position [62, 0]
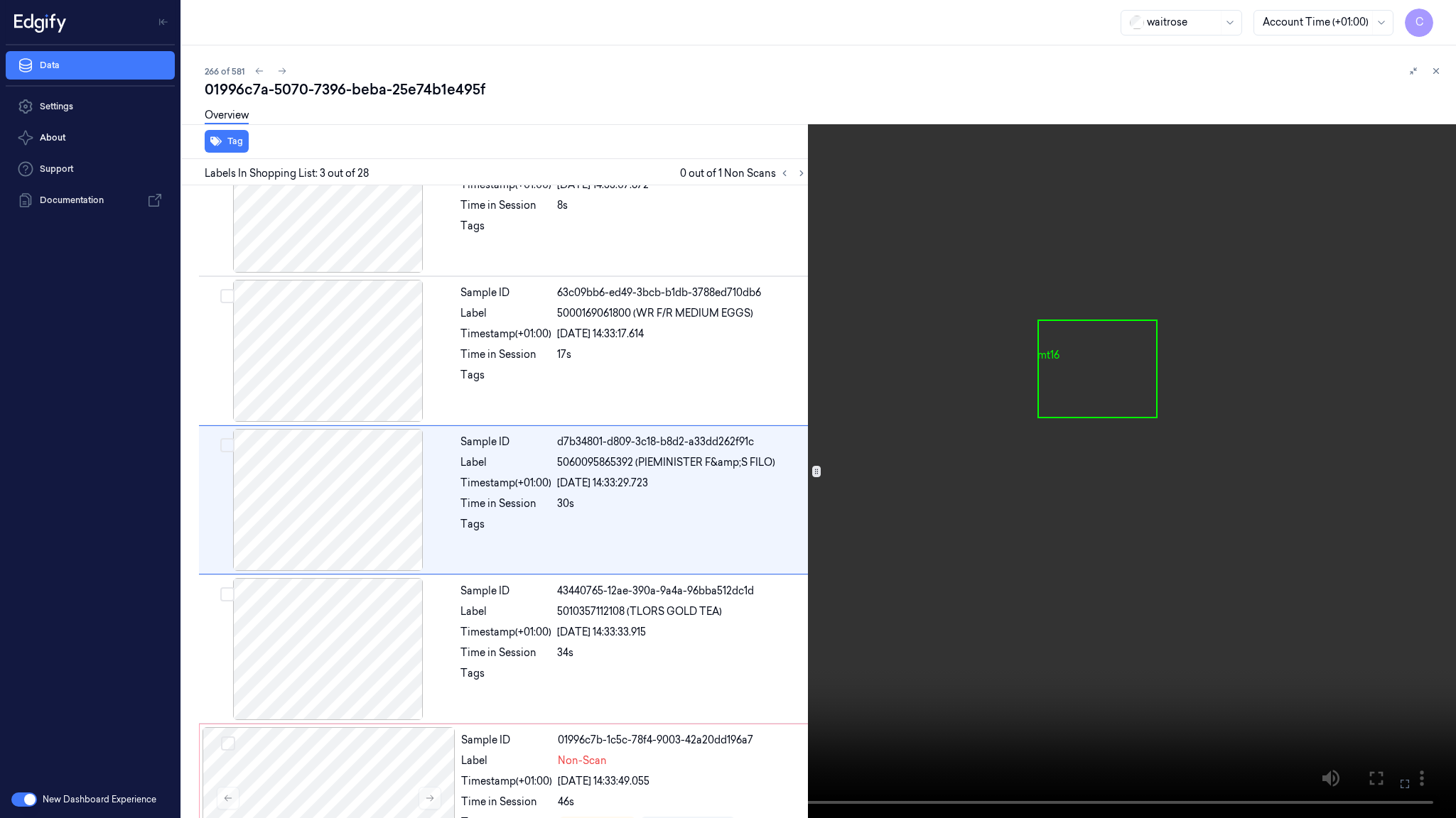
click at [601, 478] on video at bounding box center [728, 409] width 1456 height 818
click at [885, 284] on video at bounding box center [728, 409] width 1456 height 818
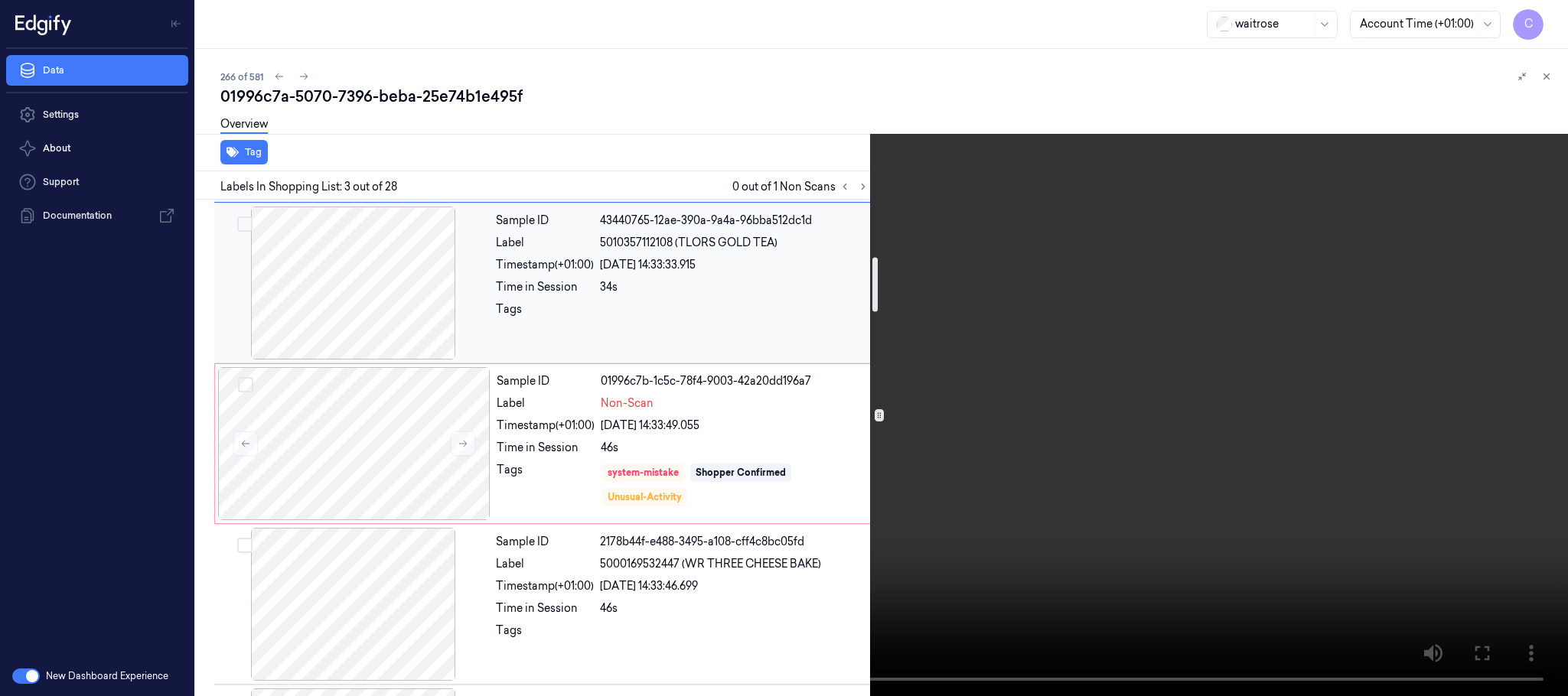
scroll to position [521, 0]
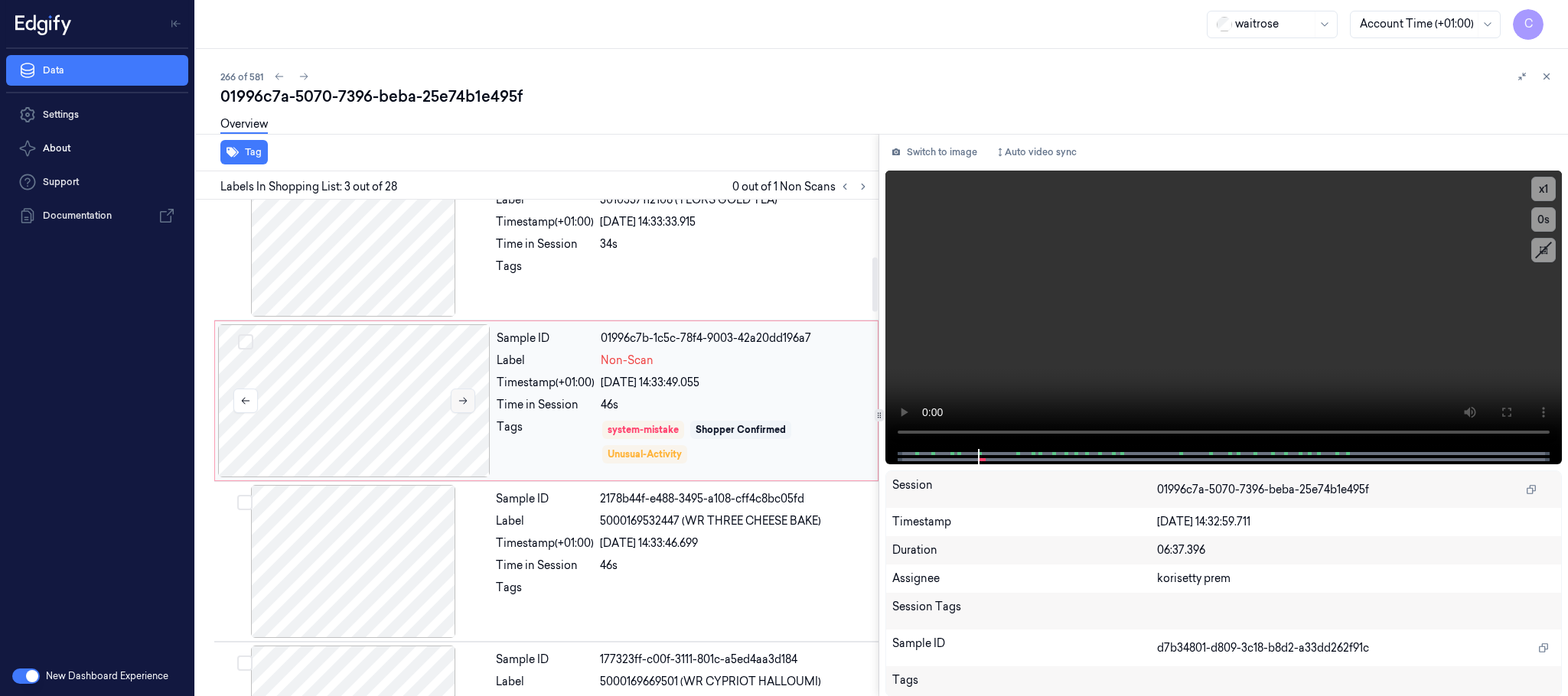
click at [461, 406] on icon at bounding box center [463, 400] width 11 height 11
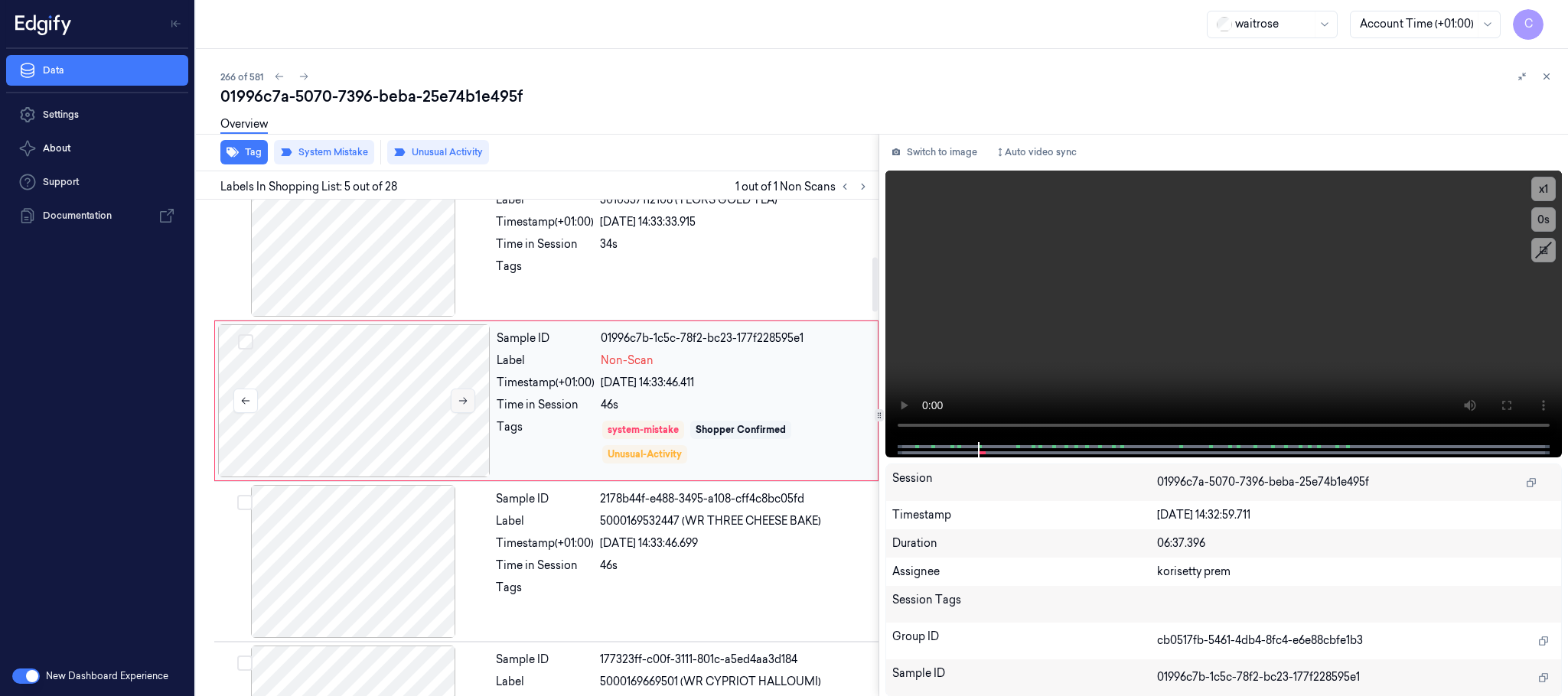
scroll to position [477, 0]
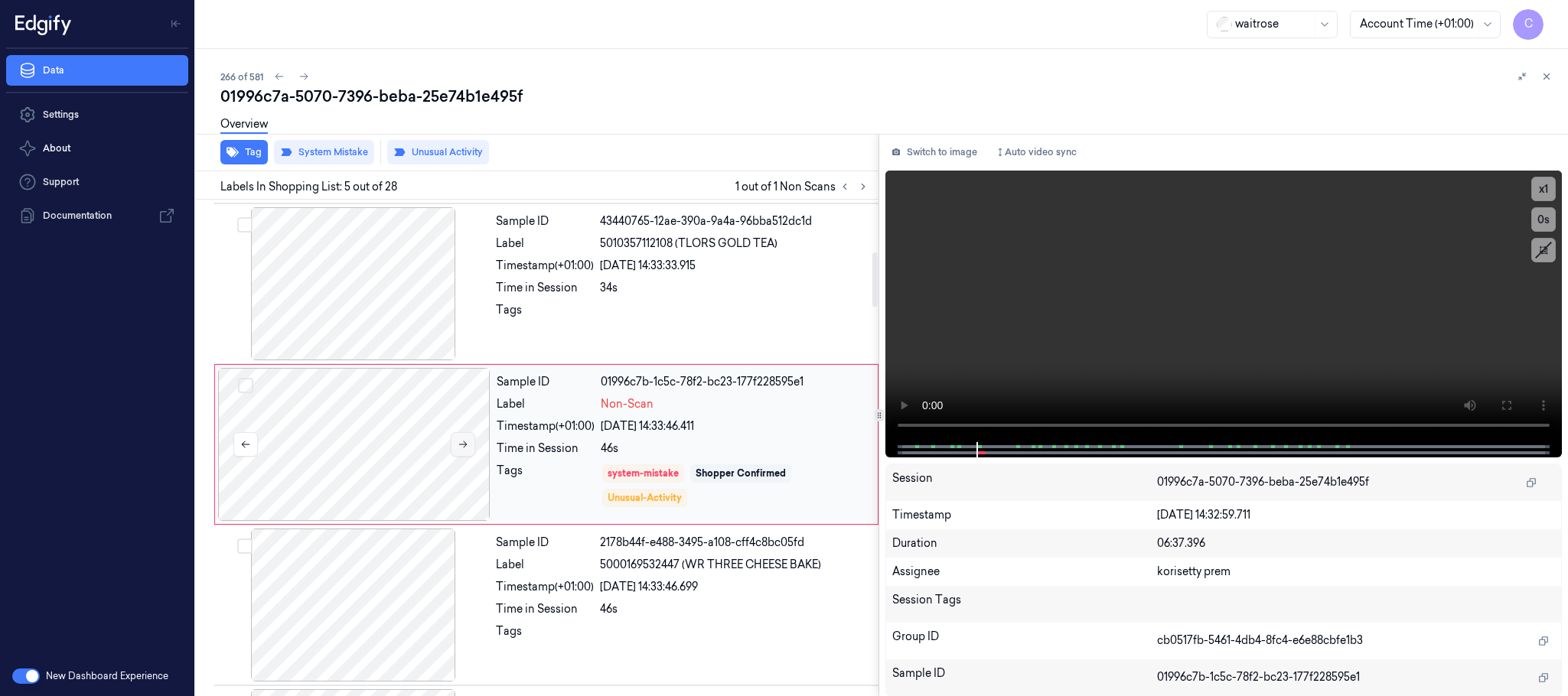
click at [466, 439] on button at bounding box center [463, 445] width 25 height 25
click at [466, 446] on icon at bounding box center [463, 445] width 8 height 7
click at [381, 322] on div at bounding box center [354, 283] width 273 height 153
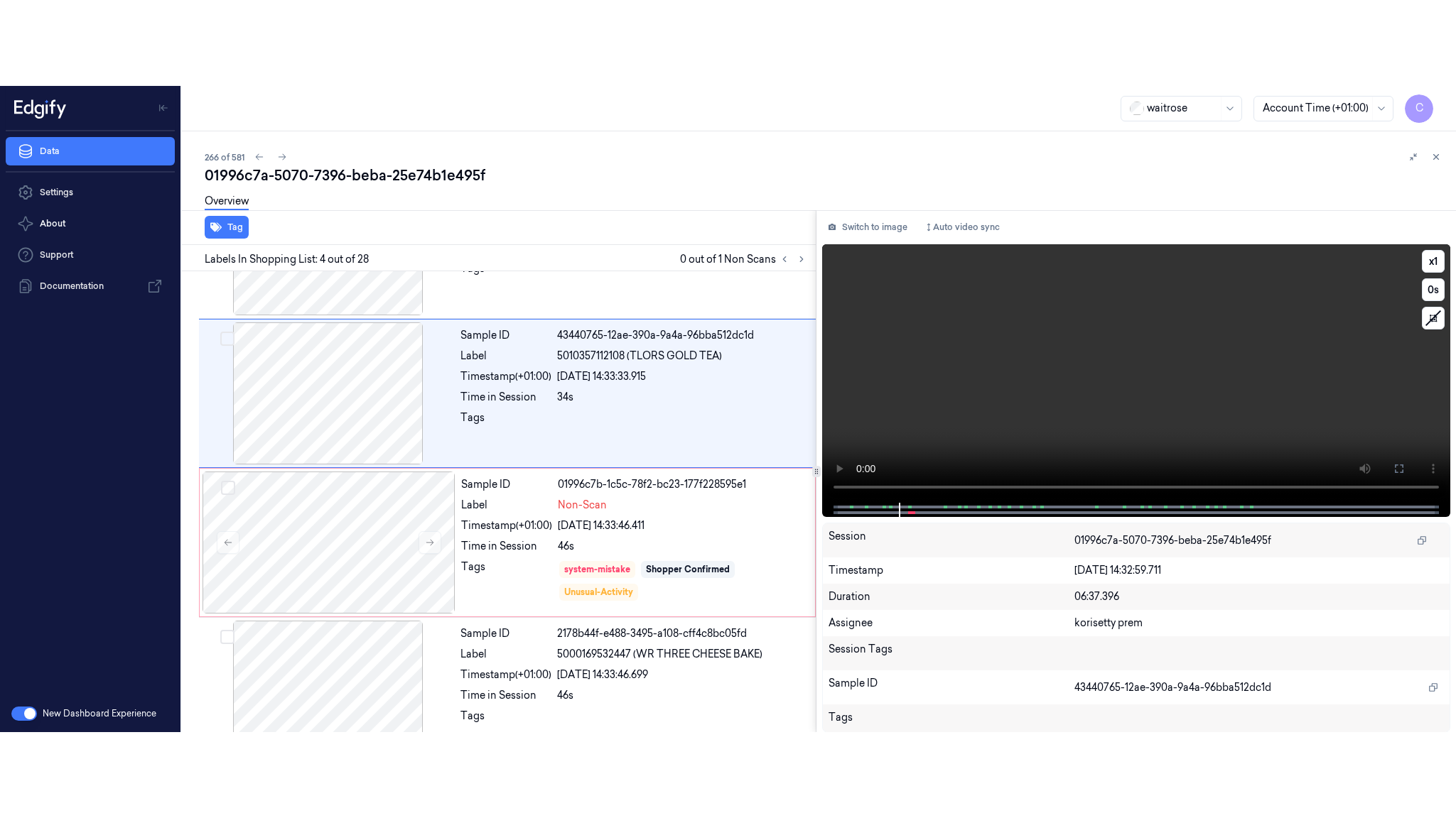
scroll to position [293, 0]
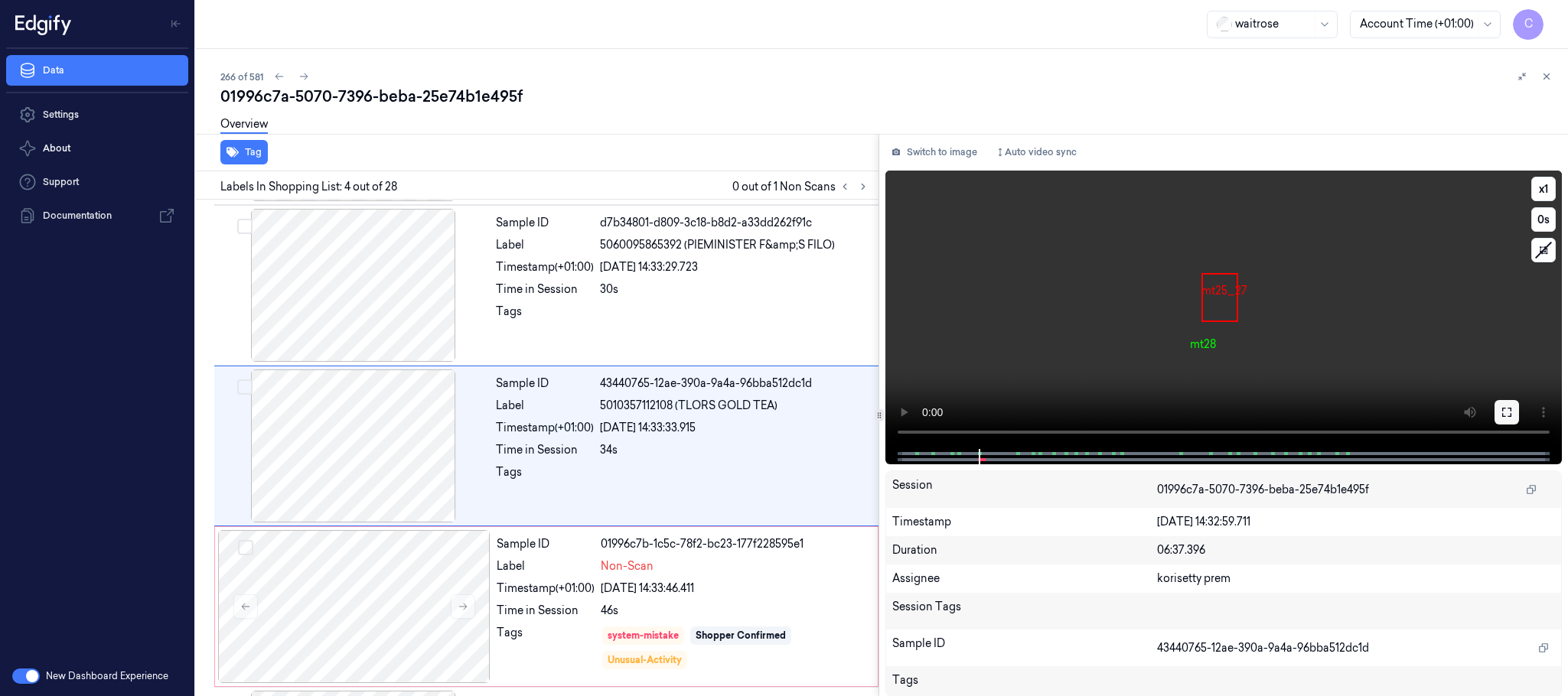
click at [1502, 416] on icon at bounding box center [1507, 412] width 9 height 9
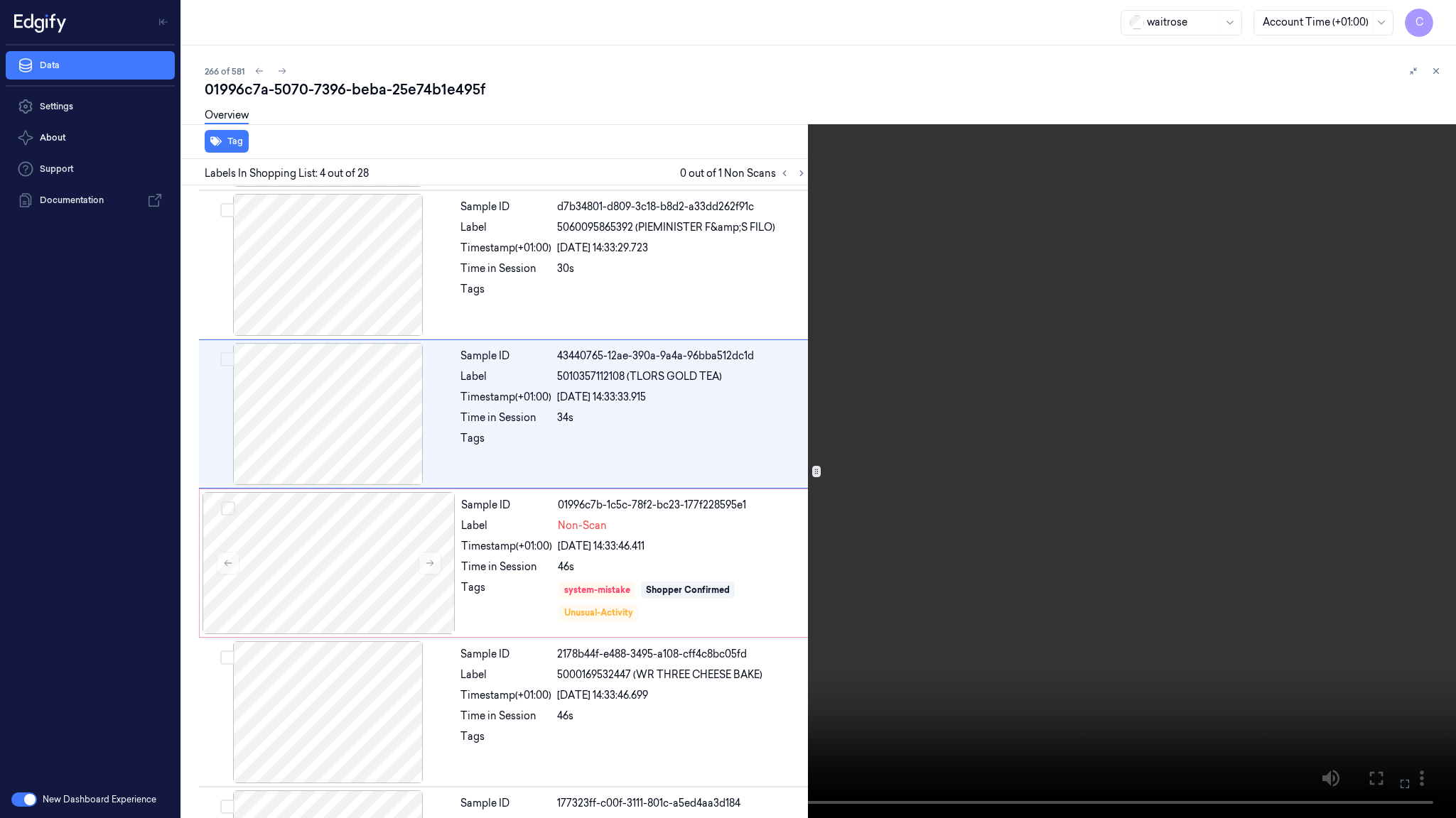
click at [907, 444] on video at bounding box center [728, 409] width 1456 height 818
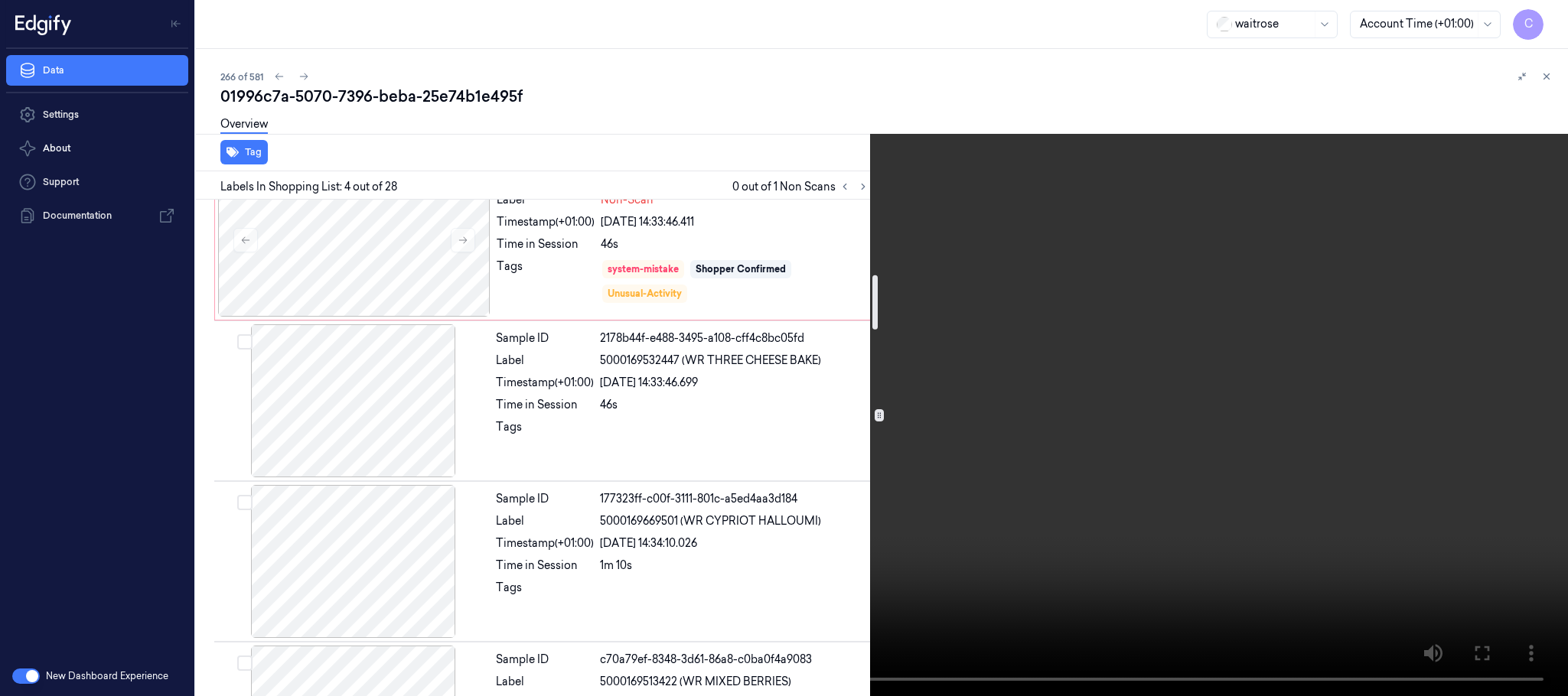
scroll to position [796, 0]
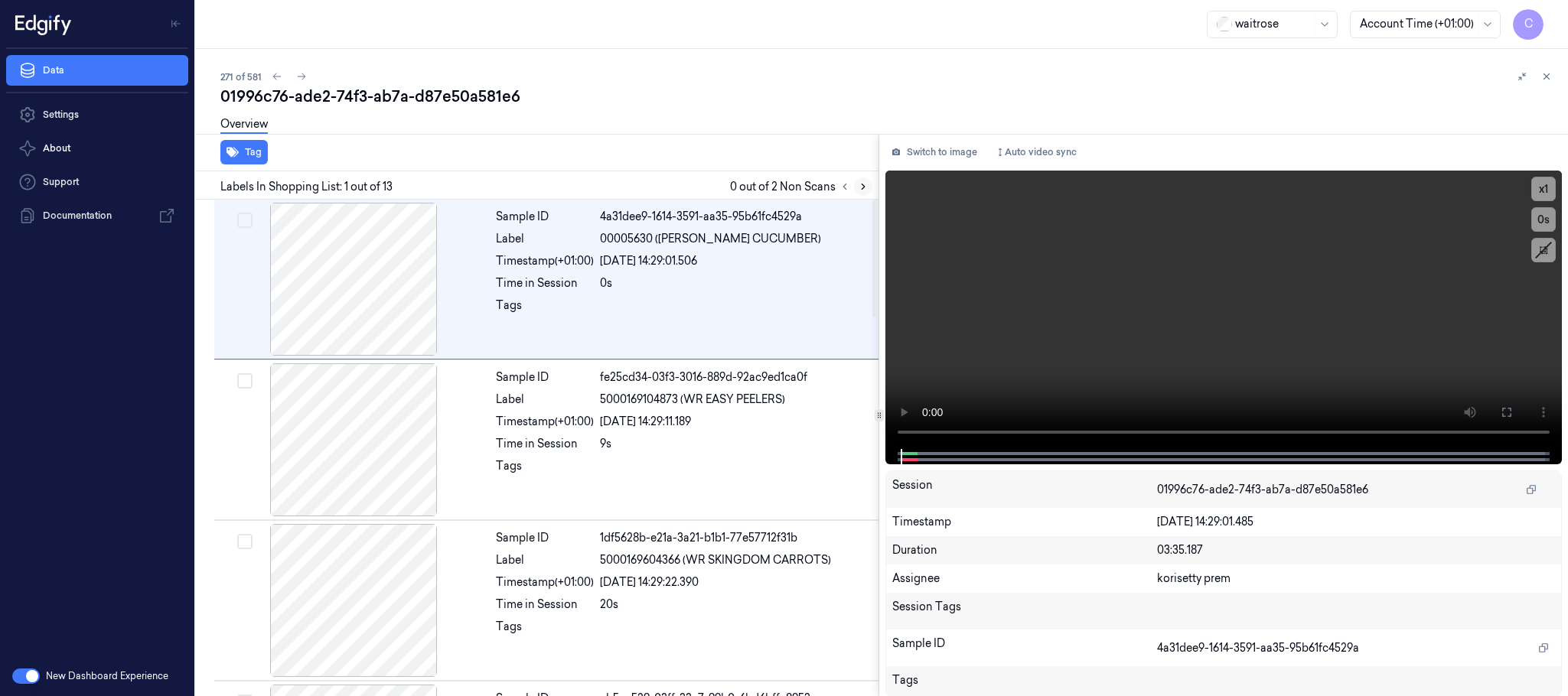
click at [863, 186] on icon at bounding box center [863, 186] width 11 height 11
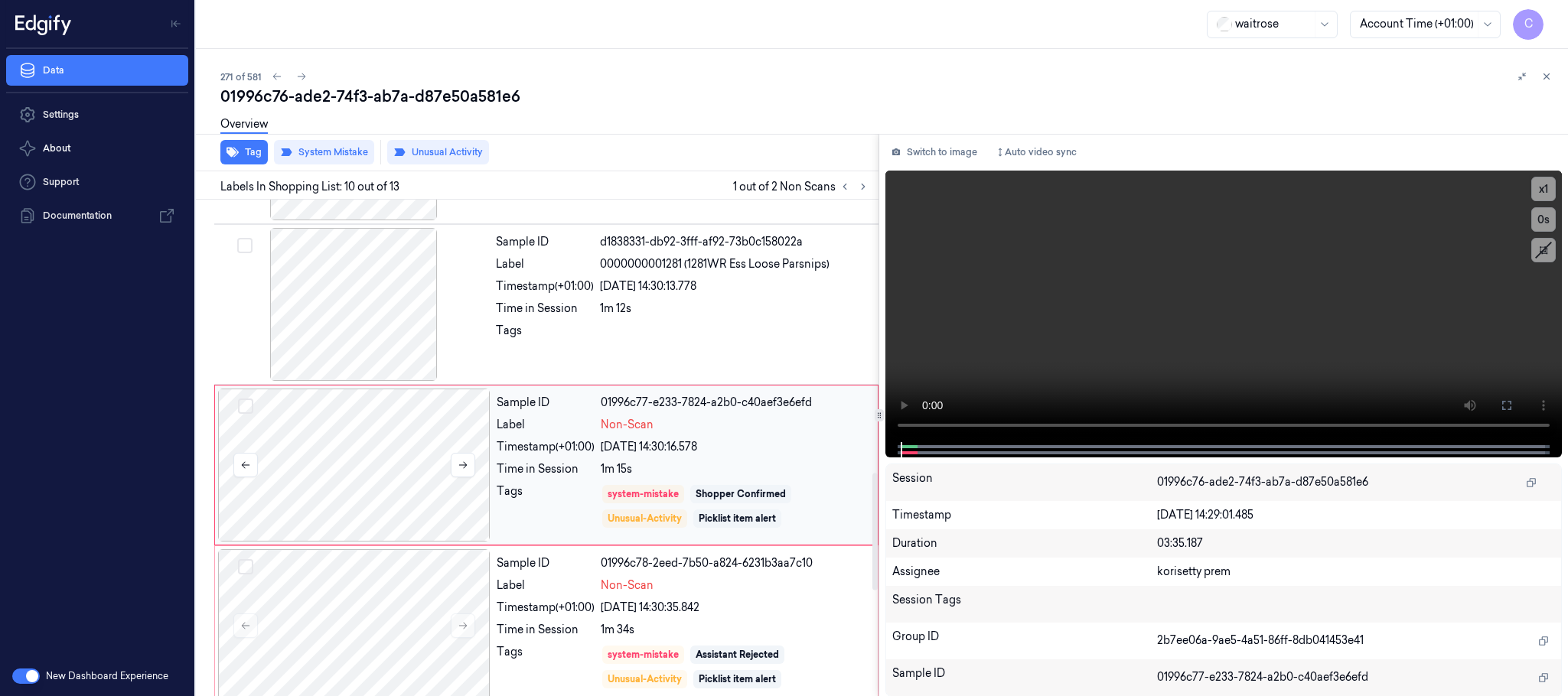
scroll to position [1283, 0]
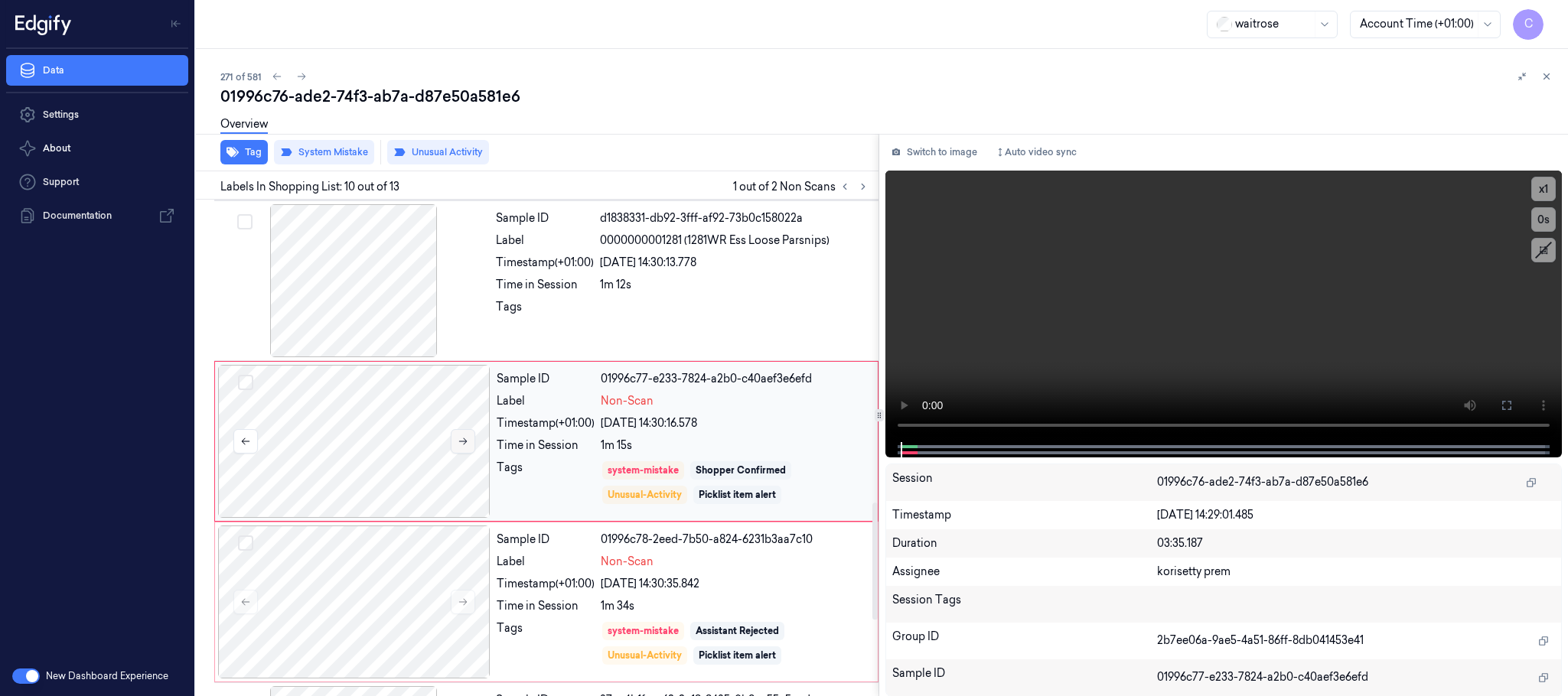
click at [469, 449] on button at bounding box center [463, 441] width 25 height 25
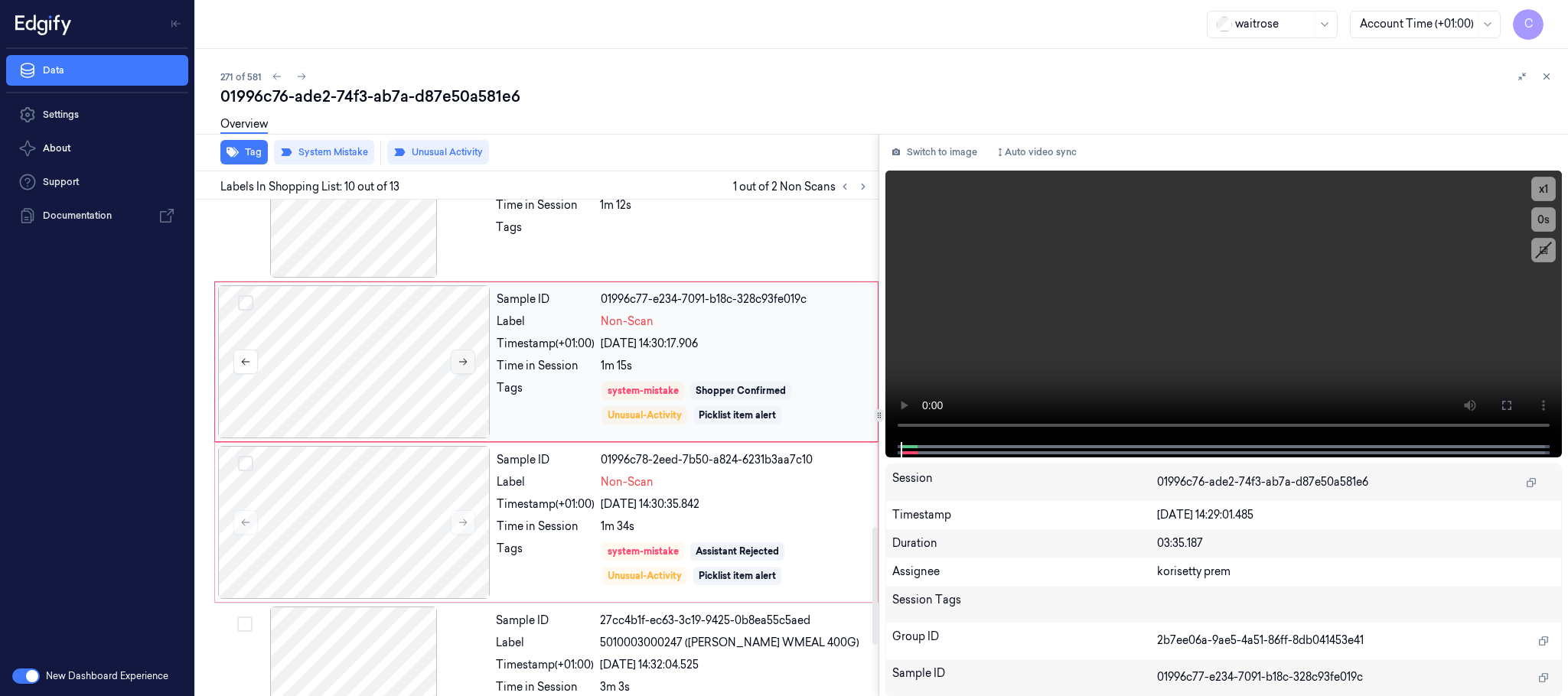
scroll to position [1397, 0]
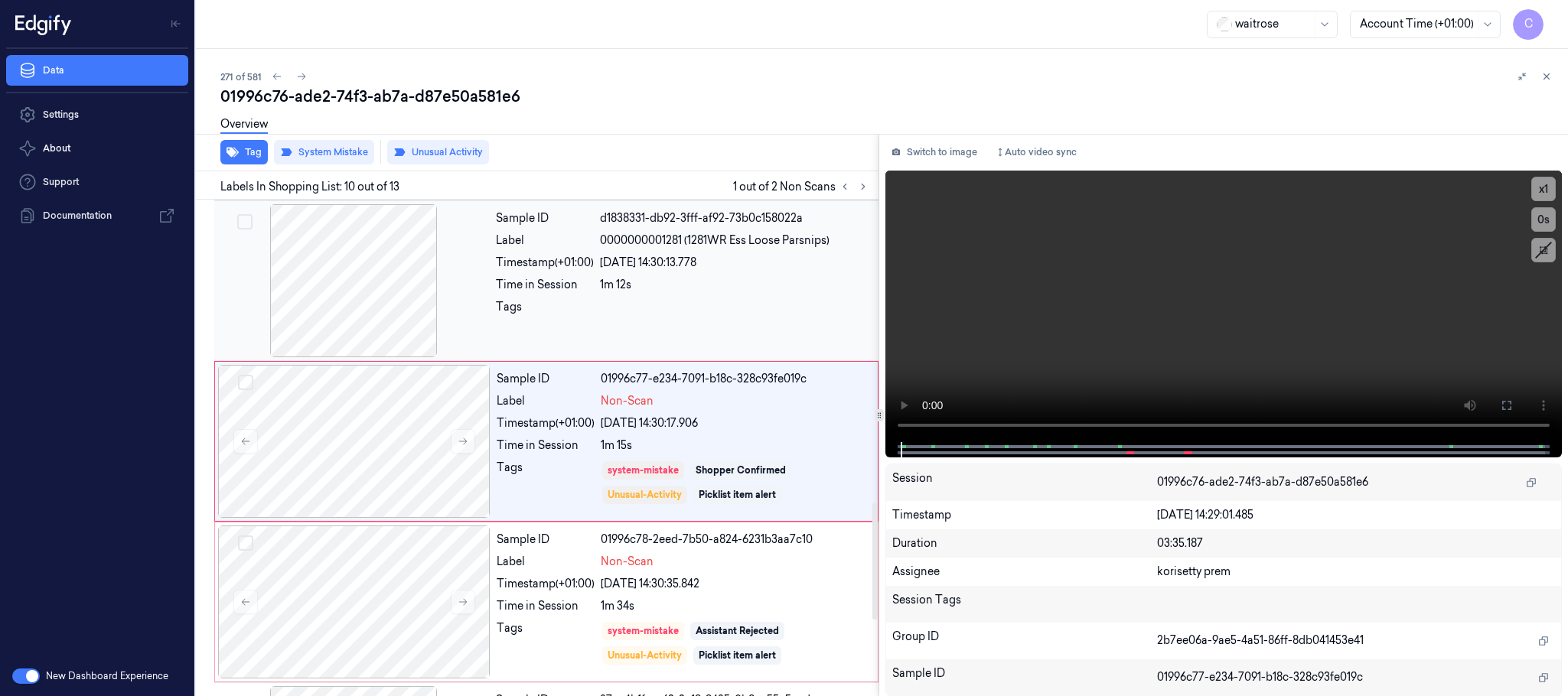
click at [359, 245] on div at bounding box center [354, 281] width 273 height 153
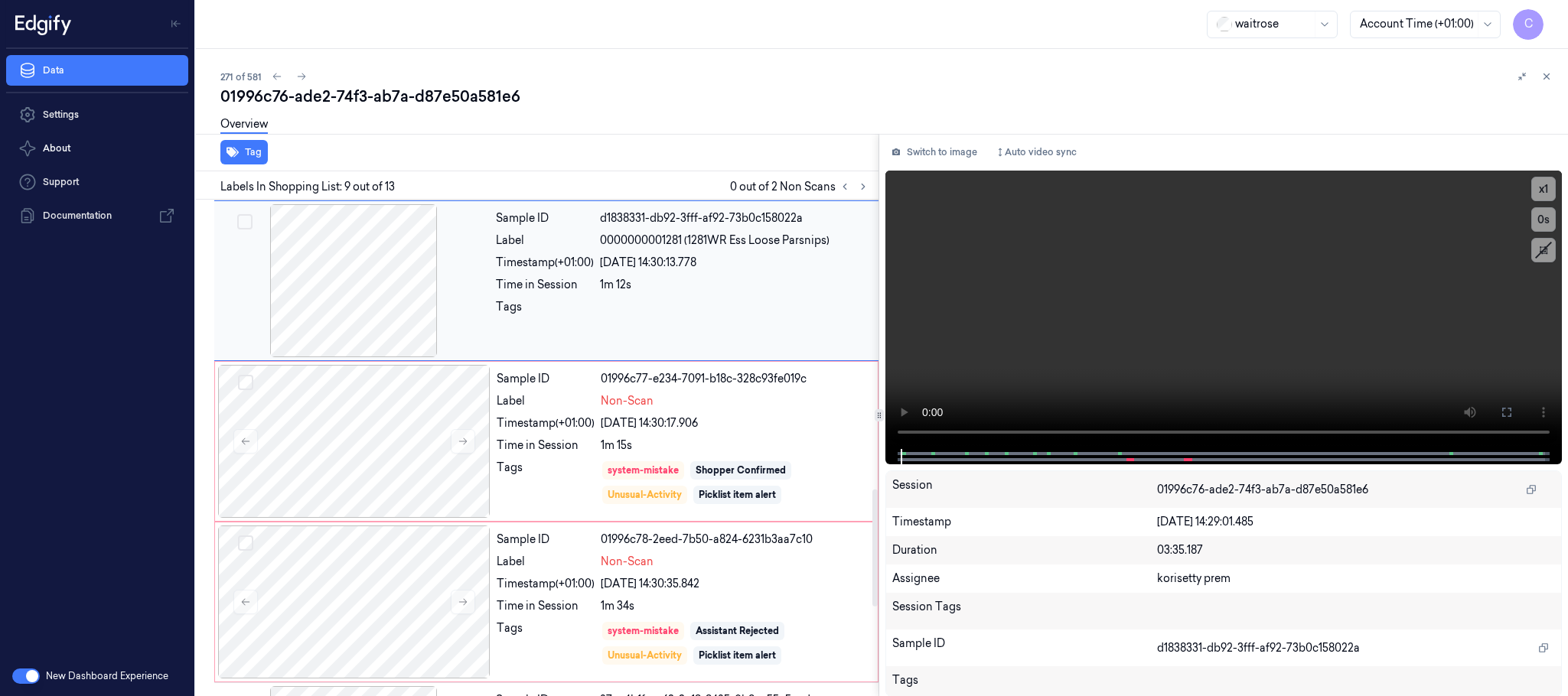
scroll to position [1121, 0]
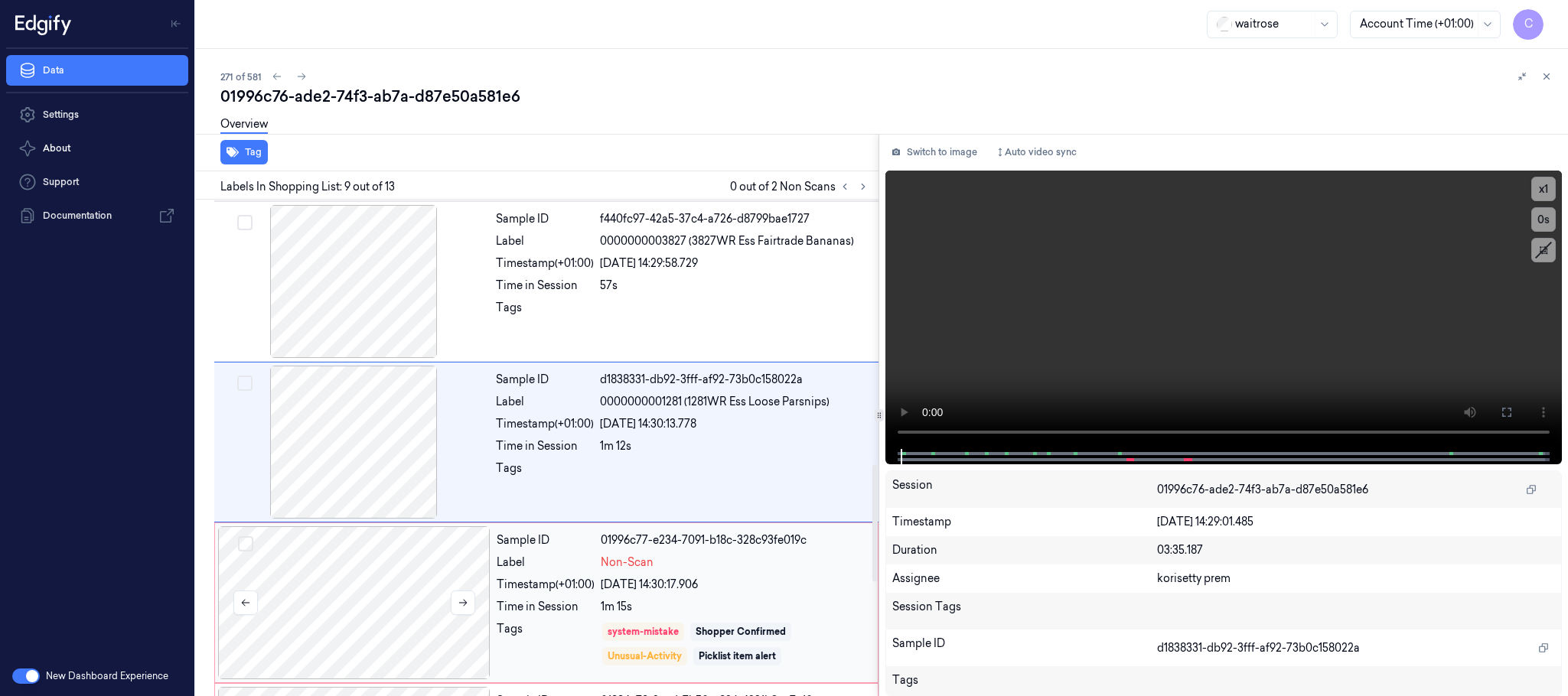
click at [386, 570] on div at bounding box center [354, 603] width 273 height 153
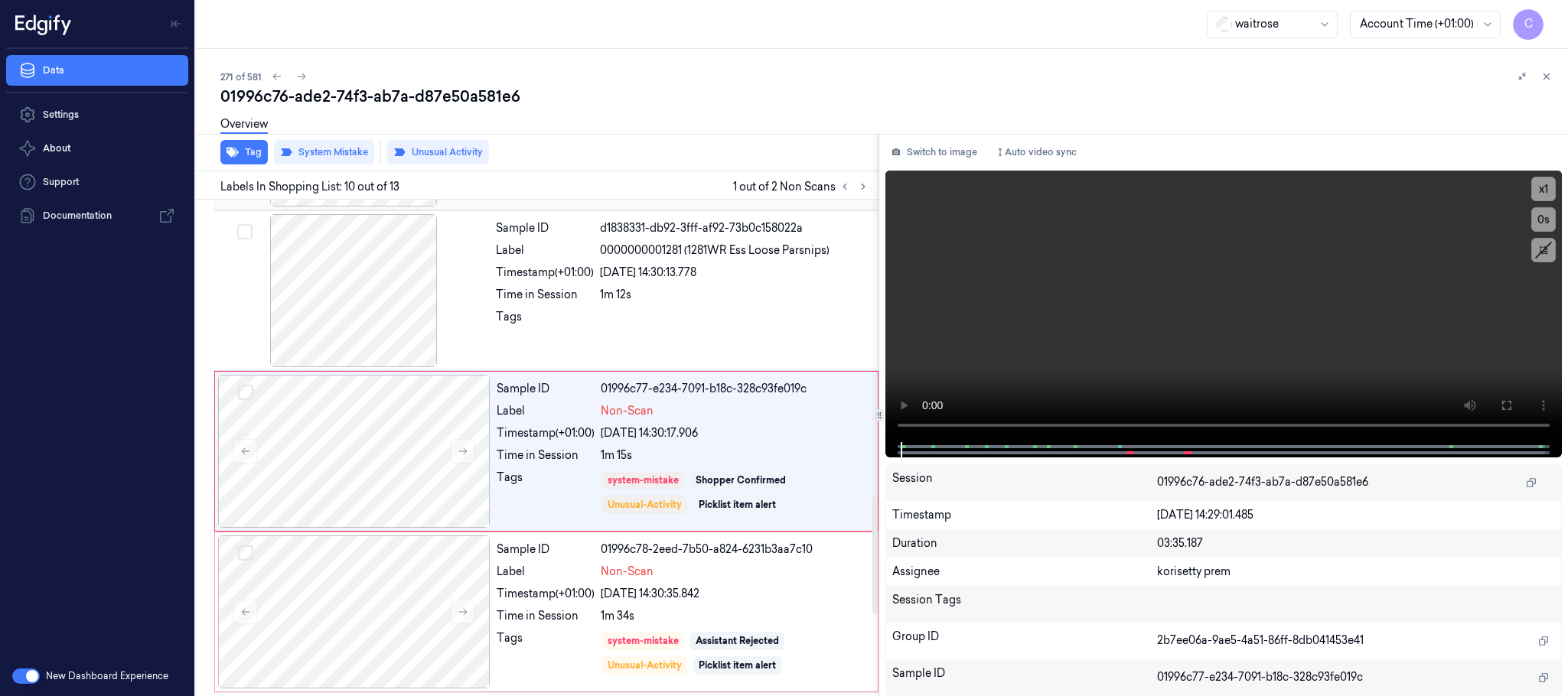
scroll to position [1283, 0]
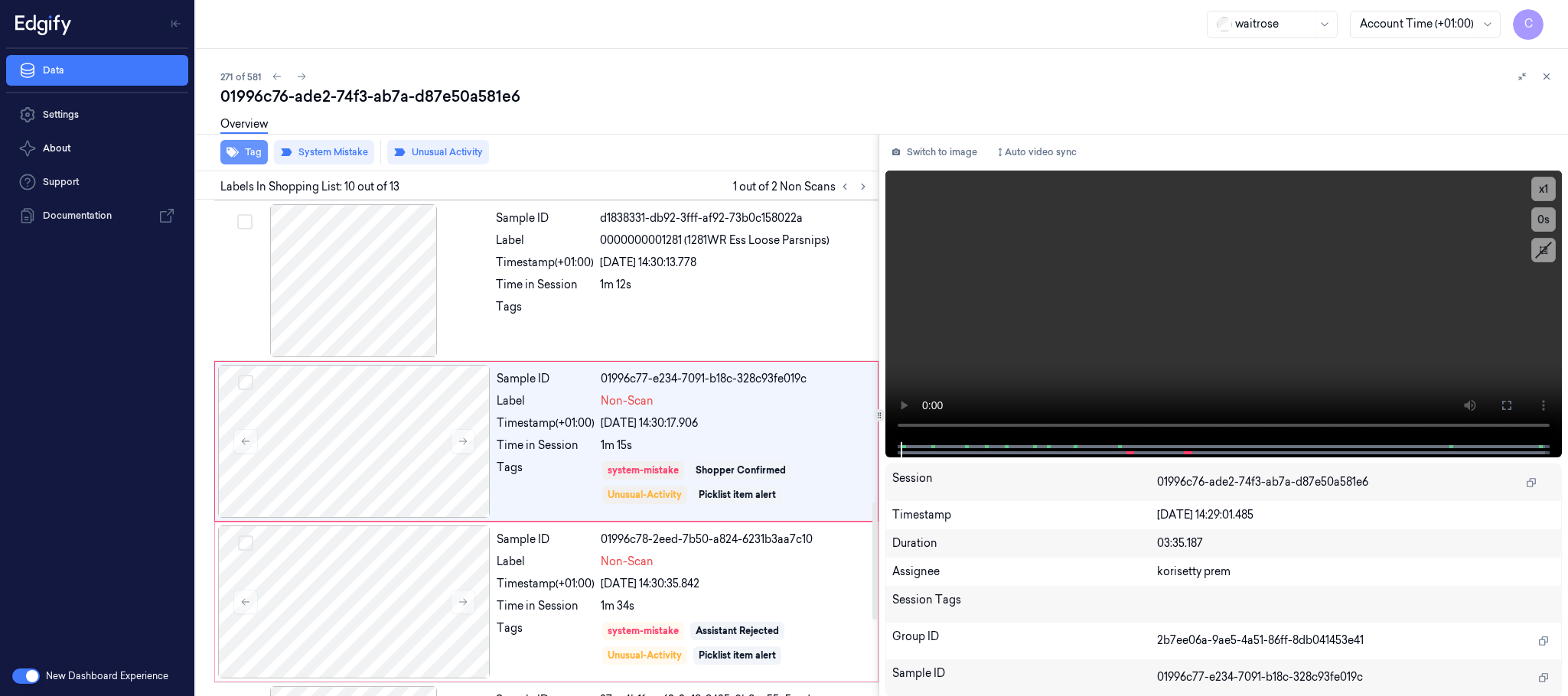
click at [251, 157] on button "Tag" at bounding box center [243, 153] width 47 height 25
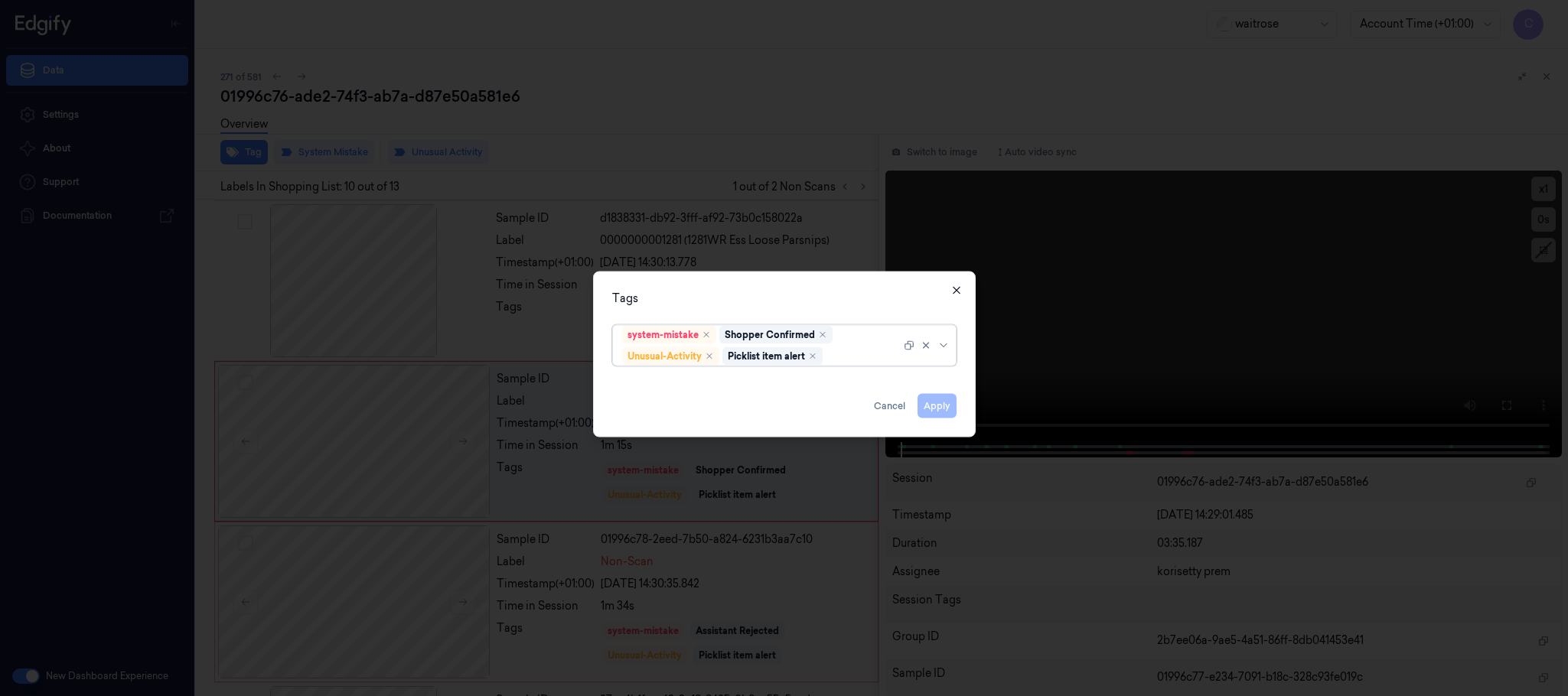
click at [960, 288] on div "Tags options system-mistake,Shopper Confirmed,Unusual-Activity,Picklist item al…" at bounding box center [784, 354] width 383 height 166
click at [959, 289] on icon "button" at bounding box center [957, 290] width 12 height 12
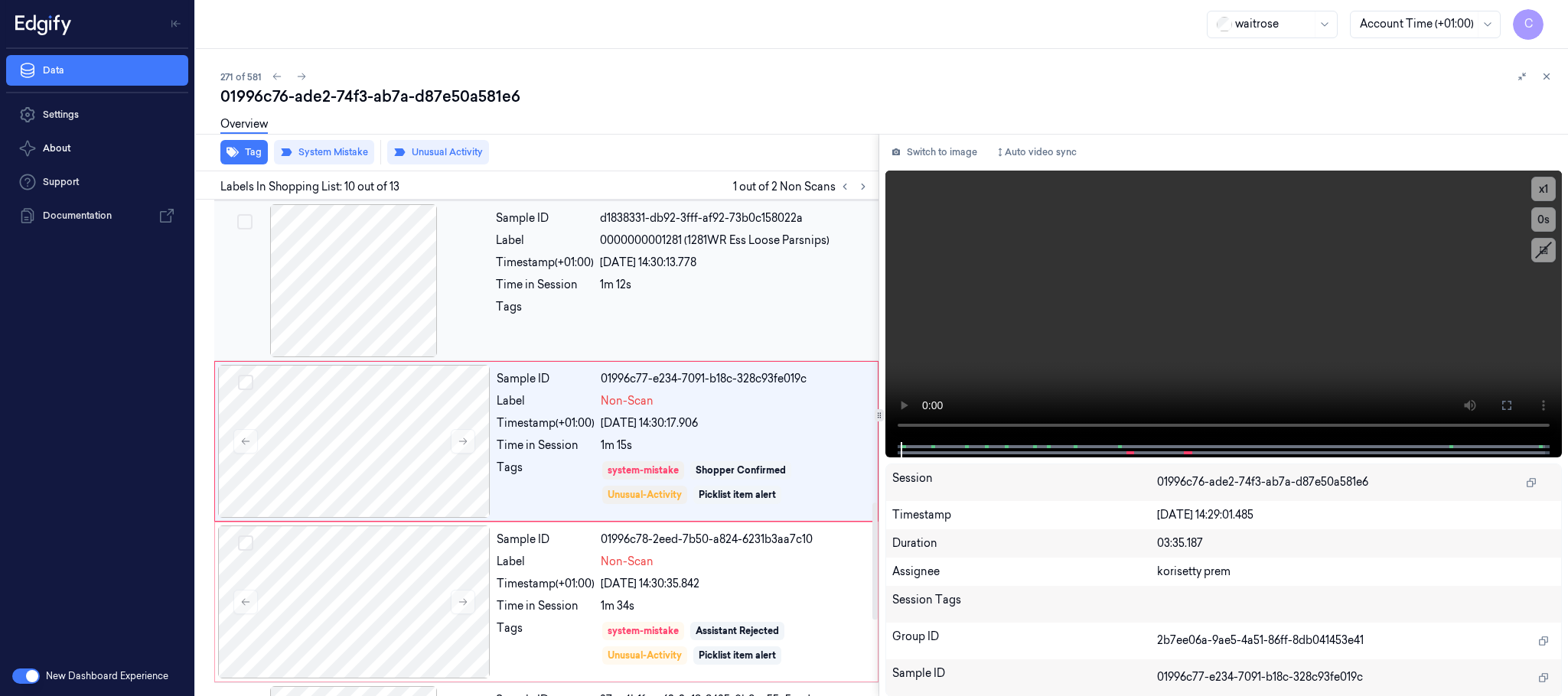
click at [449, 294] on div at bounding box center [354, 281] width 273 height 153
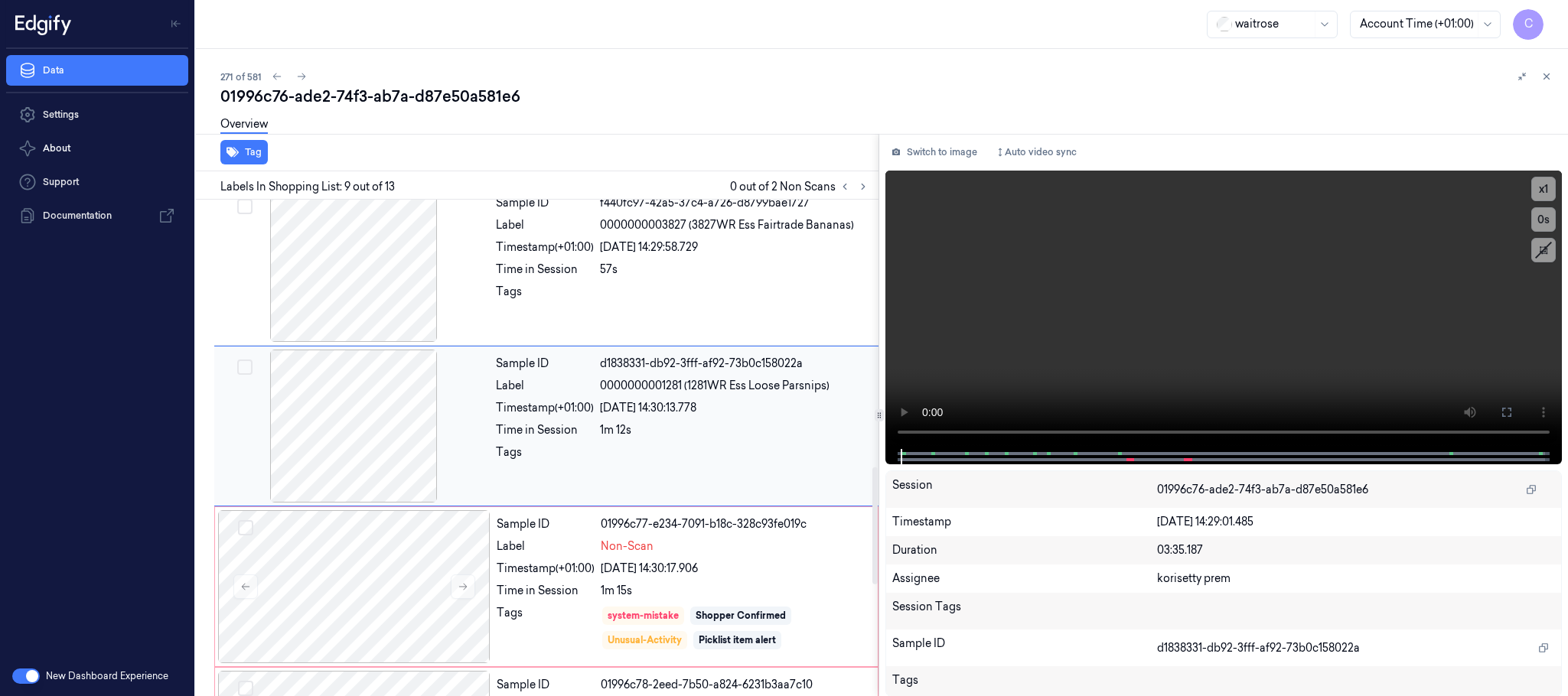
scroll to position [1121, 0]
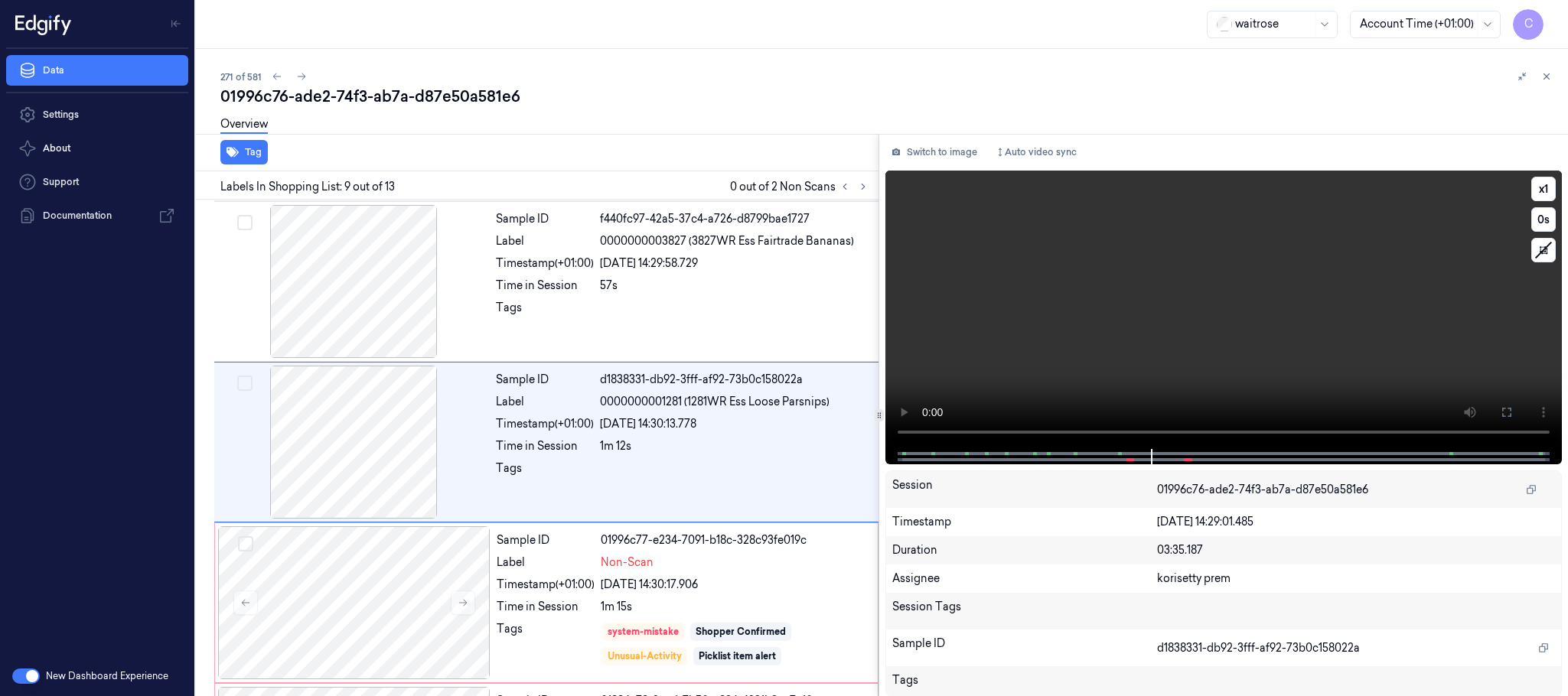
click at [1294, 335] on video at bounding box center [1222, 309] width 676 height 278
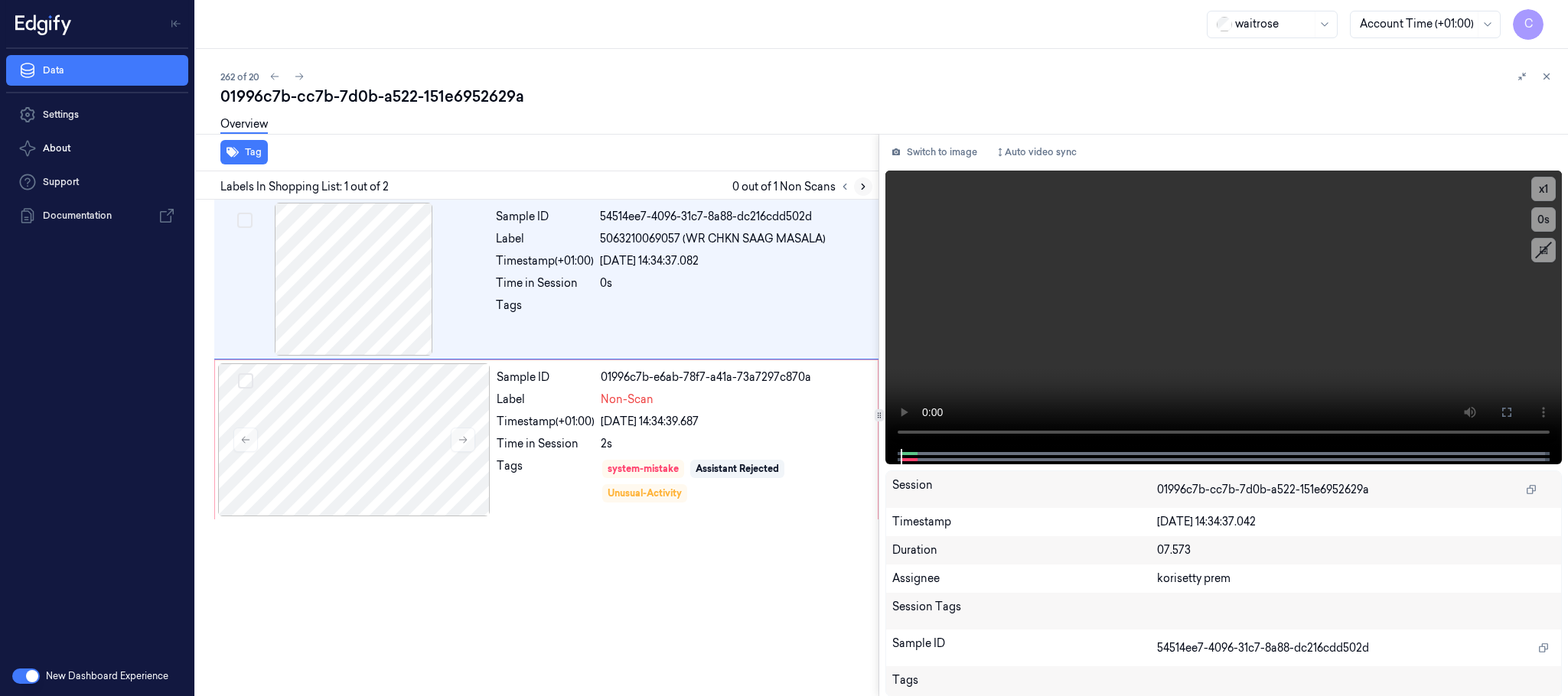
click at [868, 182] on icon at bounding box center [863, 186] width 11 height 11
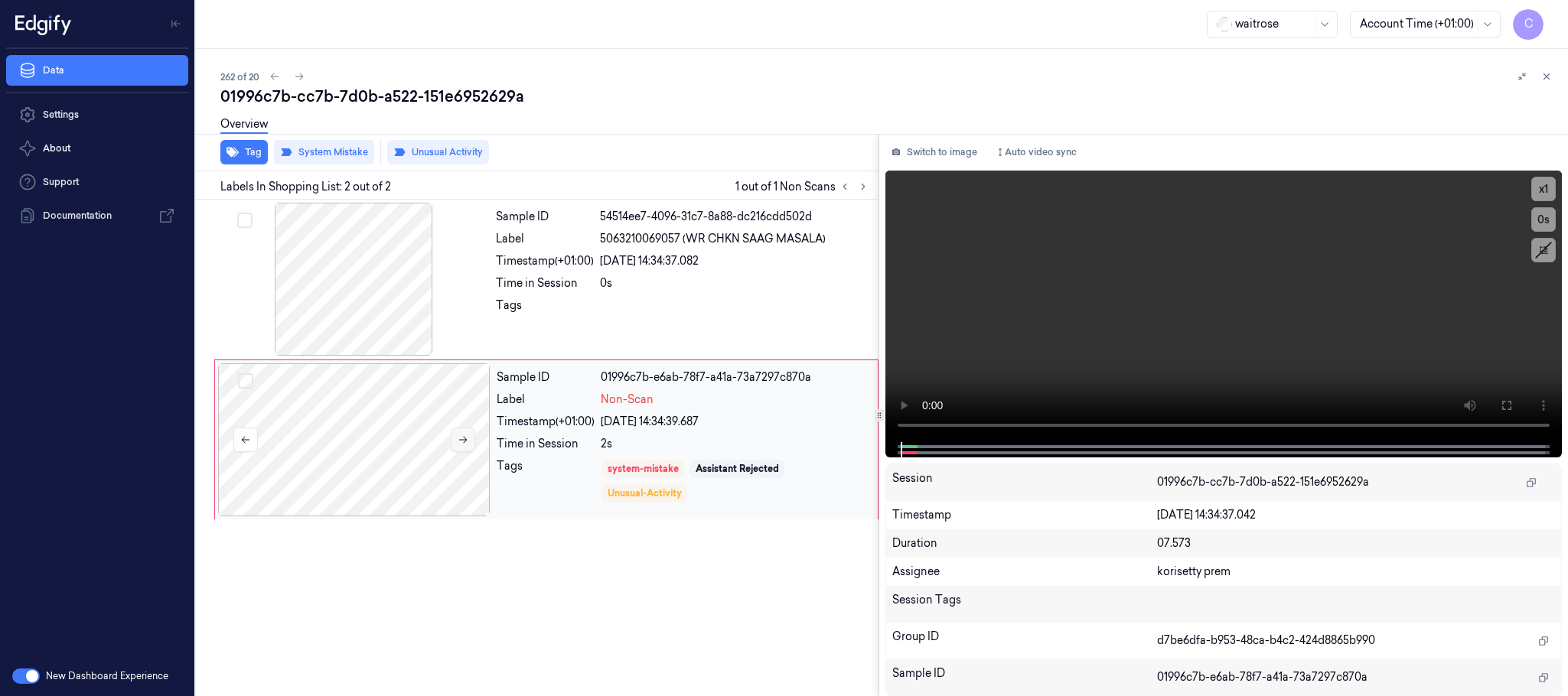
click at [455, 438] on button at bounding box center [463, 439] width 25 height 25
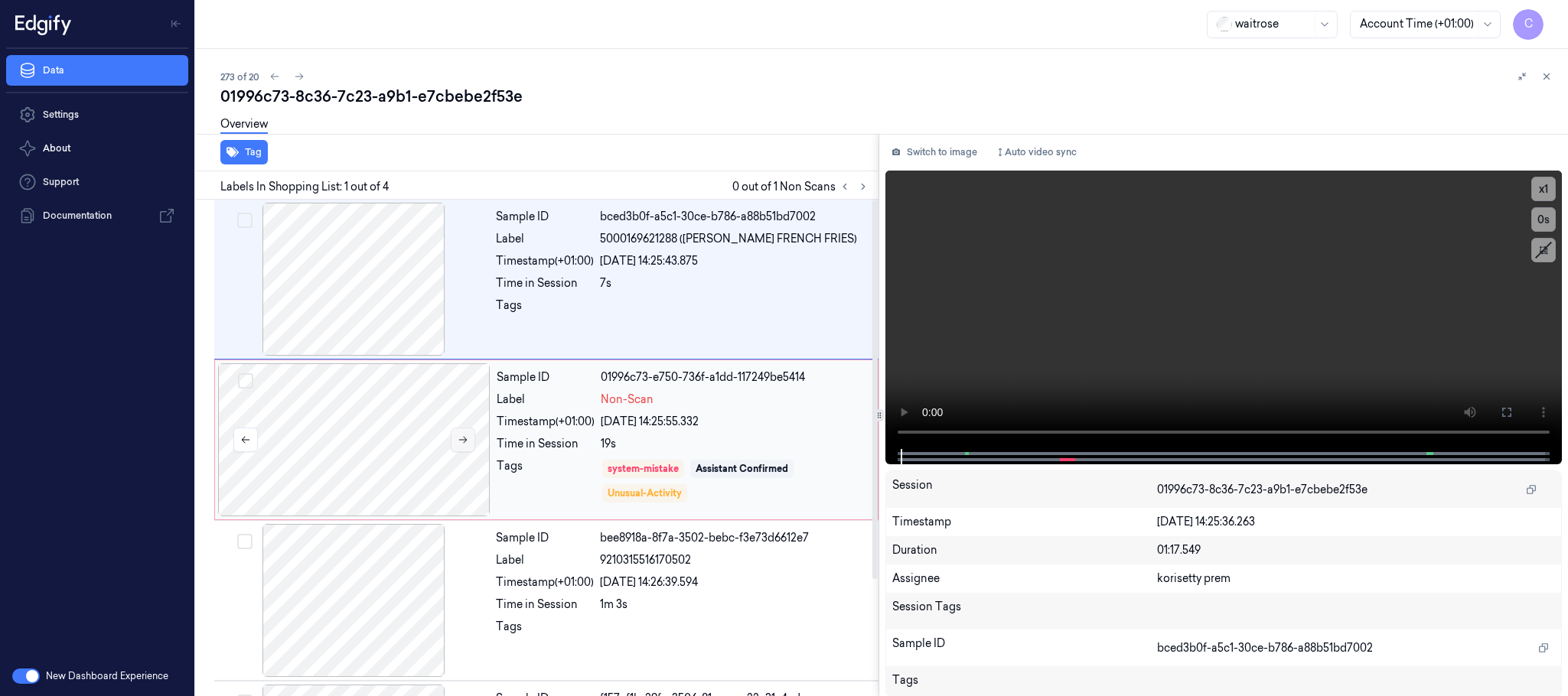
click at [460, 434] on icon at bounding box center [463, 439] width 11 height 11
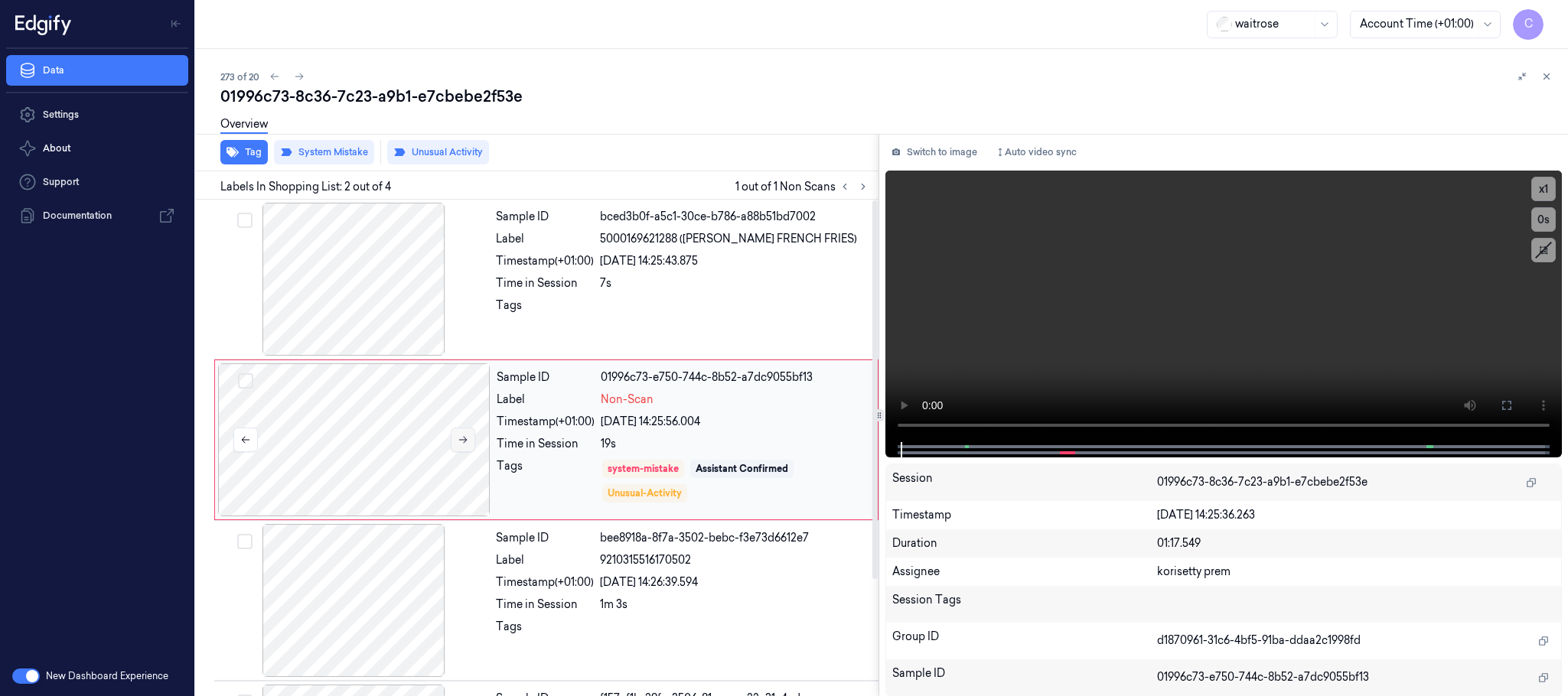
drag, startPoint x: 469, startPoint y: 448, endPoint x: 469, endPoint y: 438, distance: 10.0
click at [469, 438] on button at bounding box center [463, 439] width 25 height 25
click at [464, 437] on icon at bounding box center [463, 439] width 11 height 11
click at [462, 437] on icon at bounding box center [463, 439] width 11 height 11
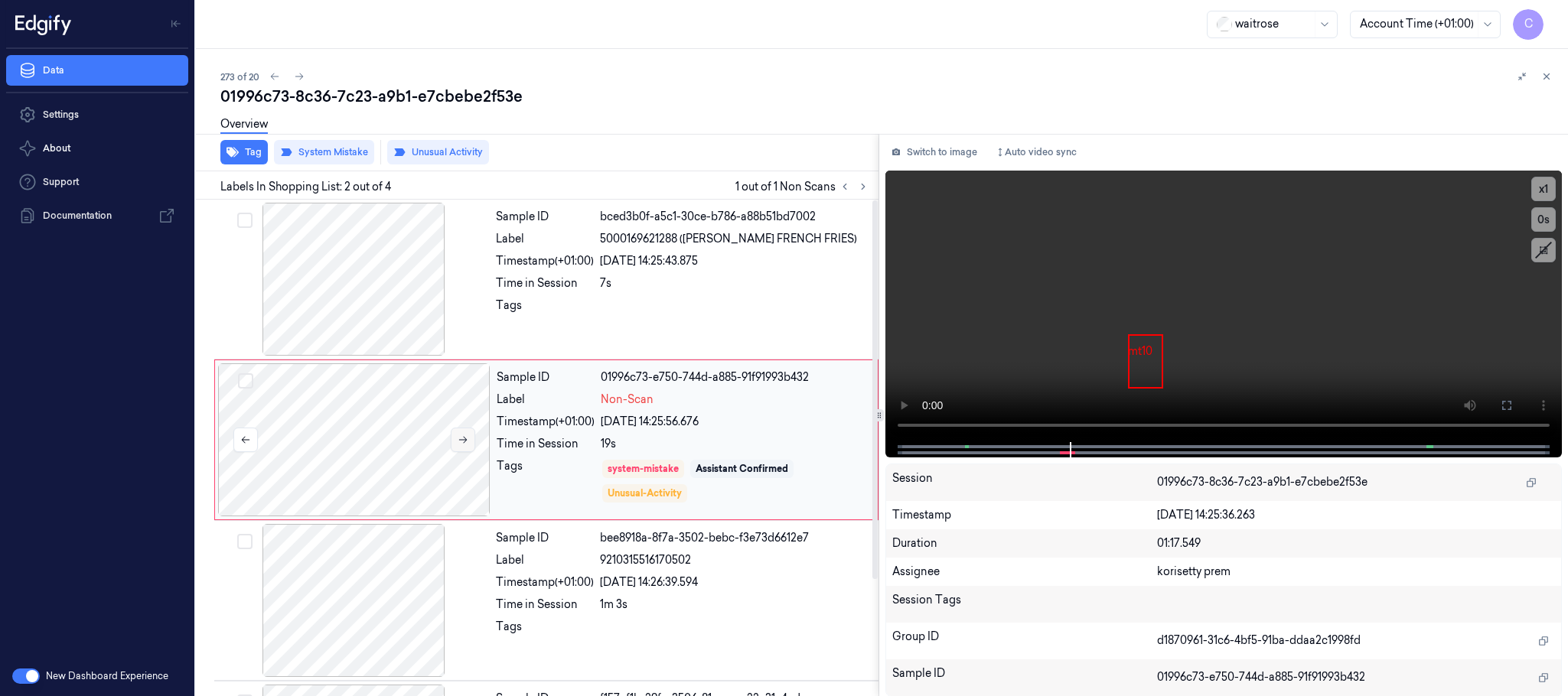
click at [462, 437] on icon at bounding box center [463, 439] width 11 height 11
click at [461, 434] on icon at bounding box center [463, 439] width 11 height 11
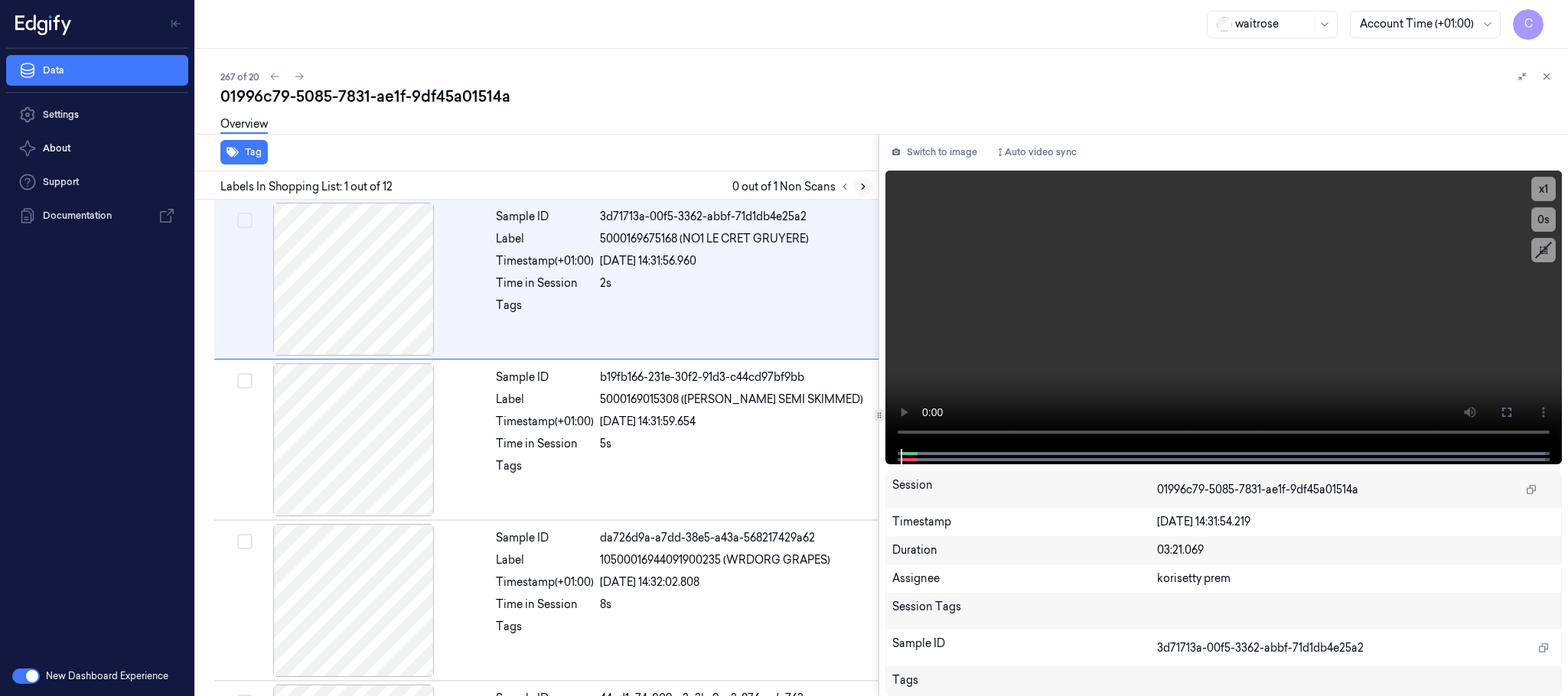
click at [863, 185] on icon at bounding box center [863, 187] width 3 height 5
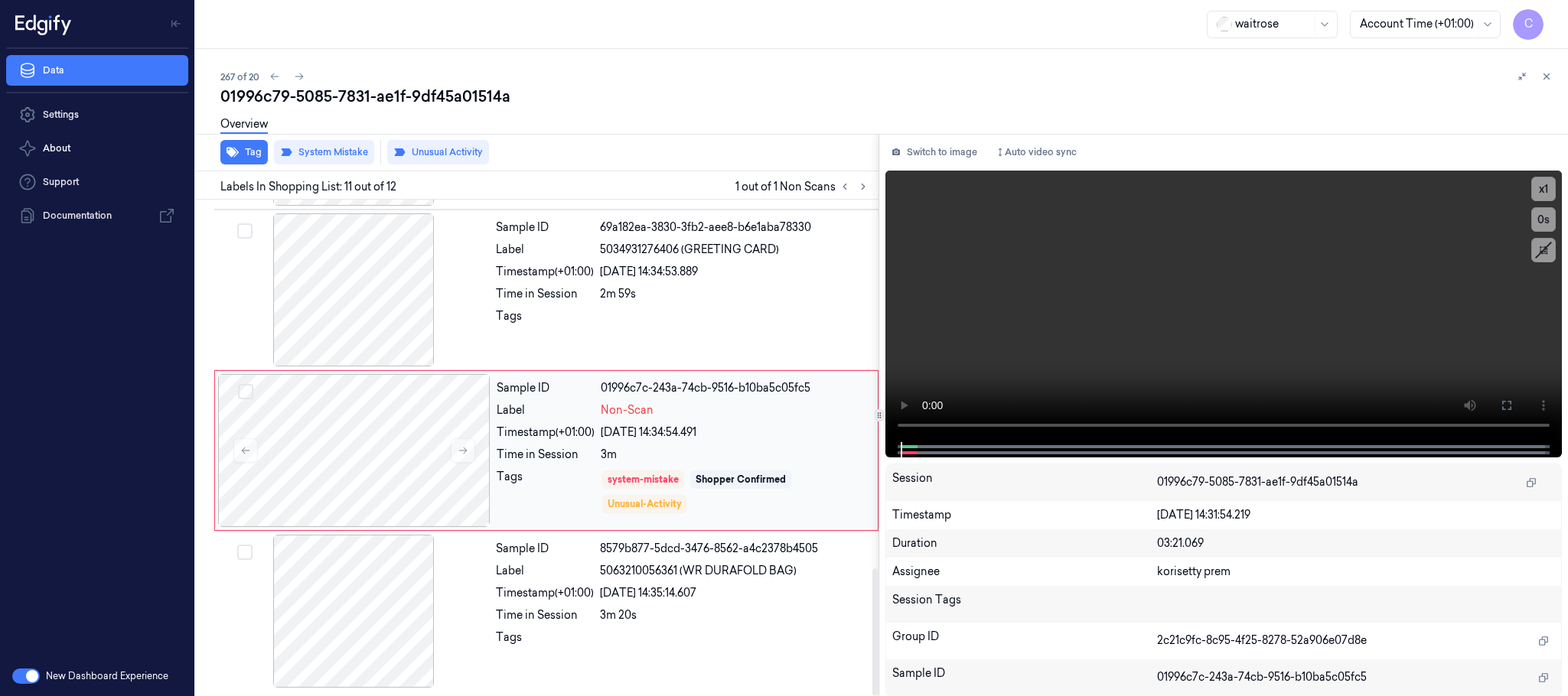
scroll to position [1443, 0]
click at [461, 453] on icon at bounding box center [463, 450] width 11 height 11
click at [458, 452] on icon at bounding box center [463, 450] width 11 height 11
click at [329, 297] on div at bounding box center [354, 289] width 273 height 153
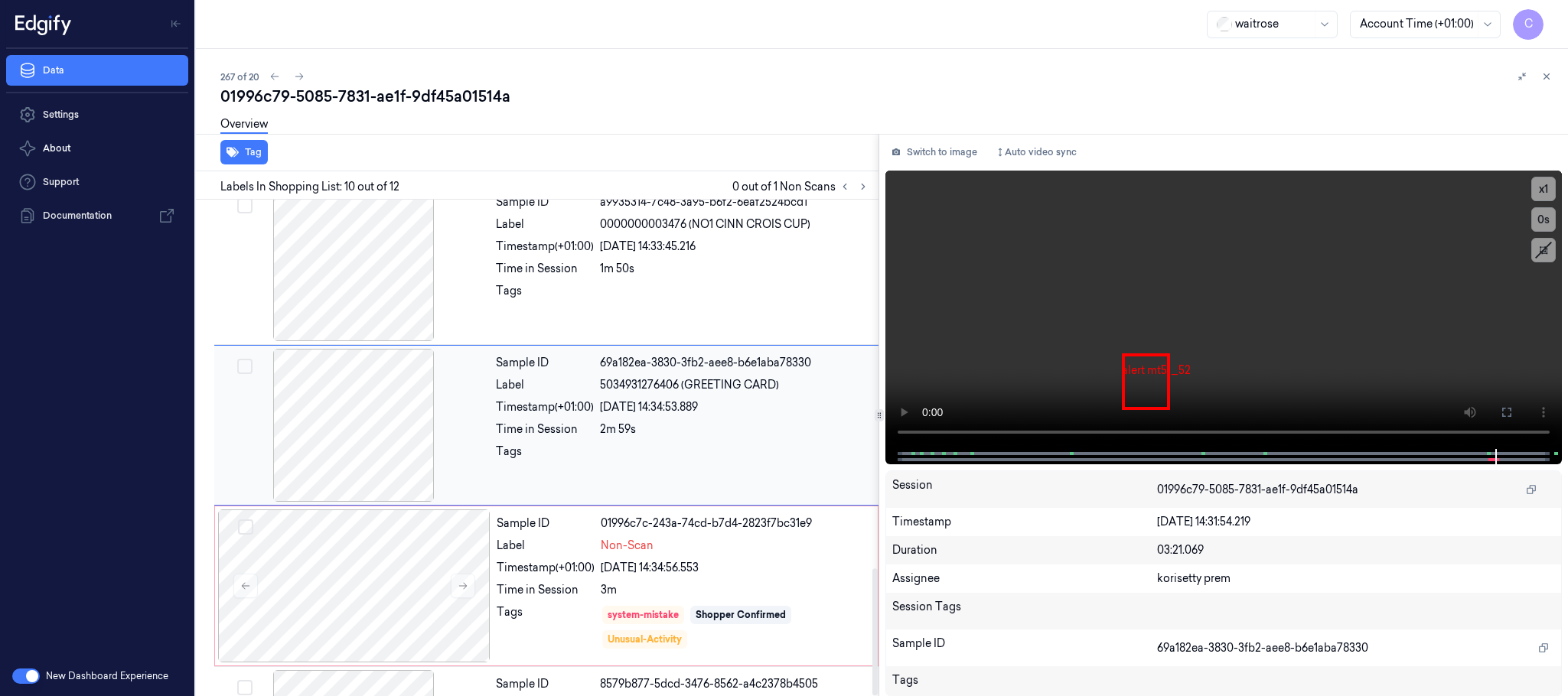
scroll to position [1283, 0]
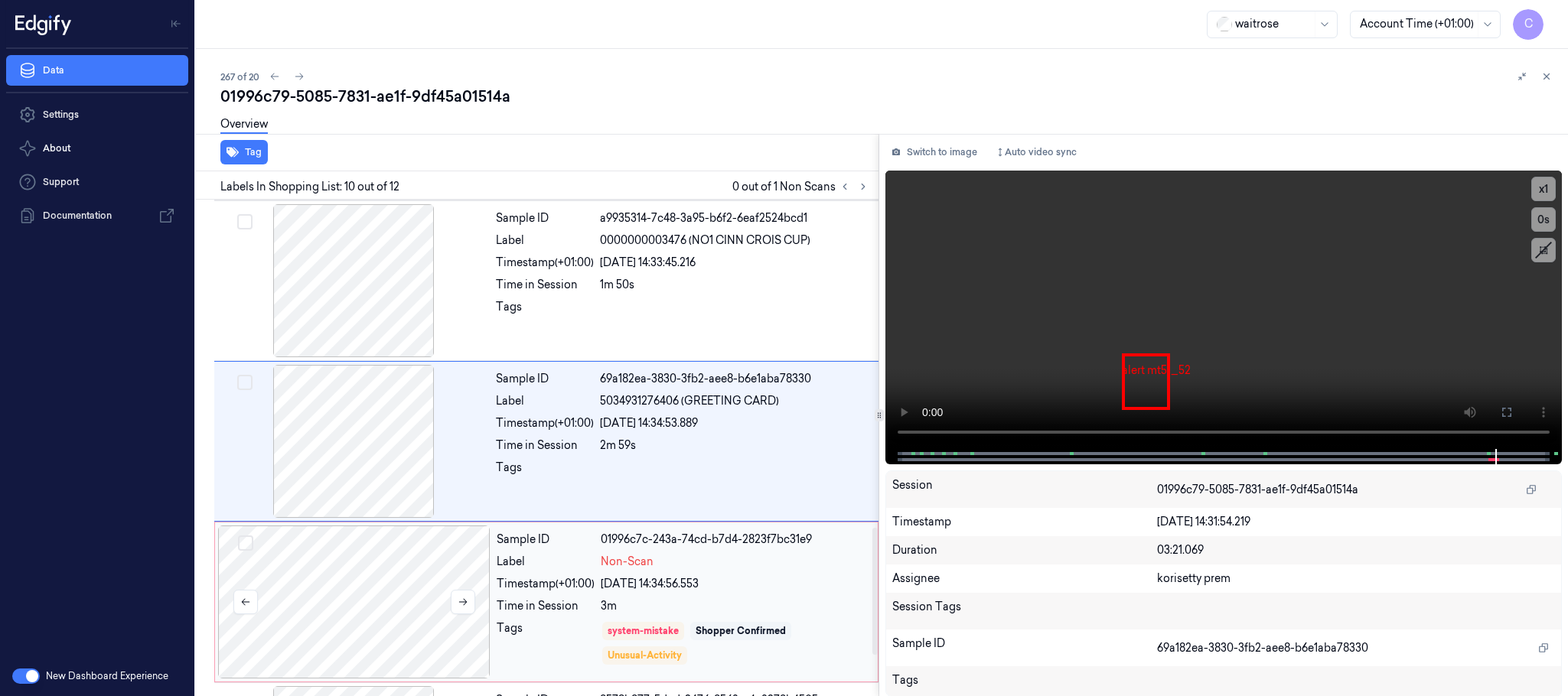
click at [359, 589] on div at bounding box center [354, 602] width 273 height 153
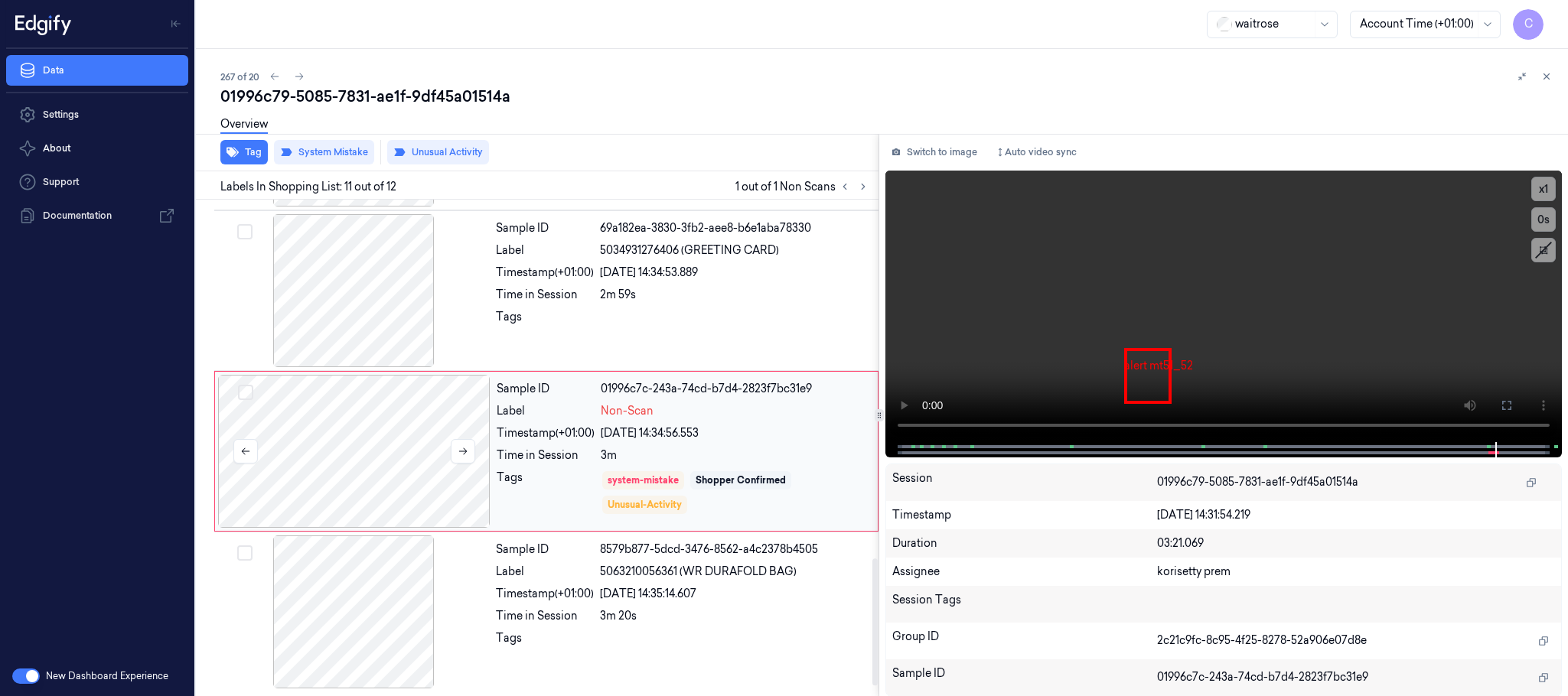
scroll to position [1443, 0]
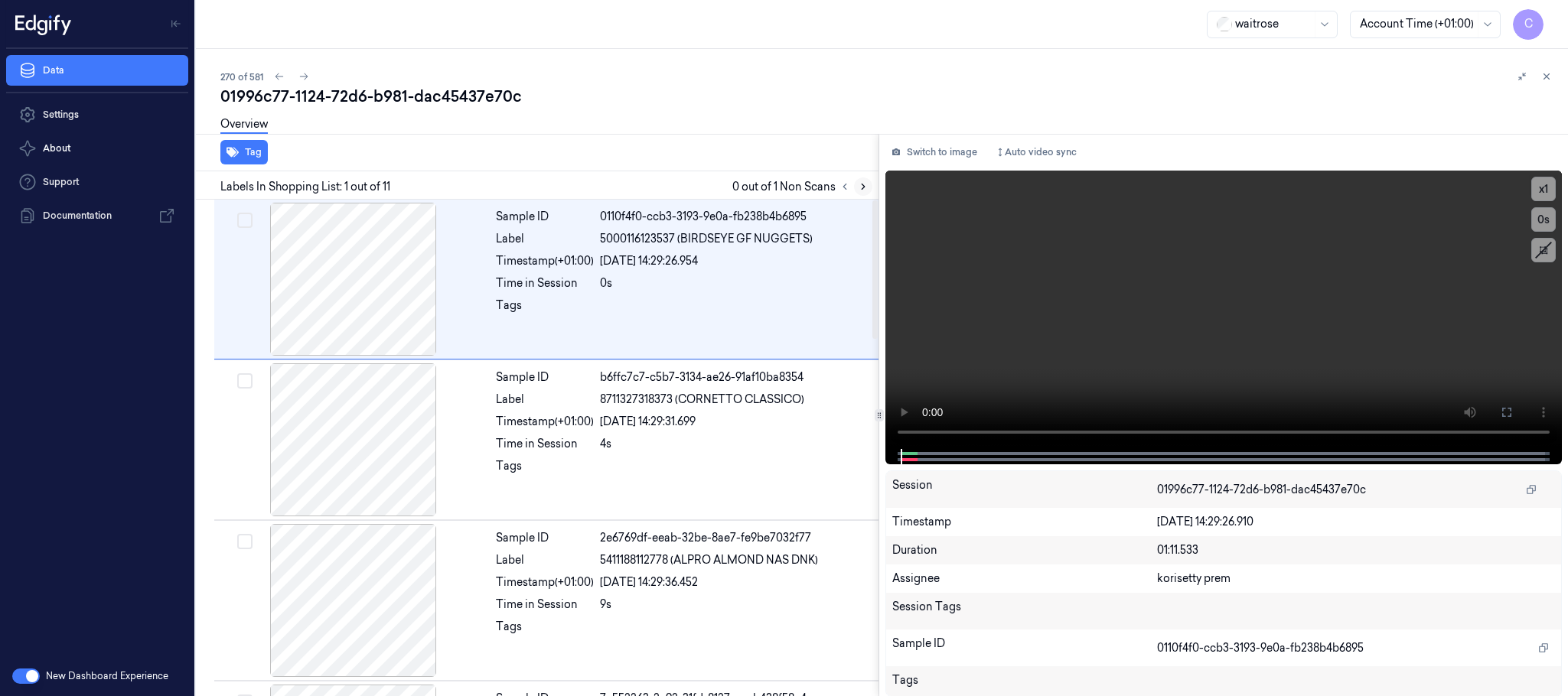
click at [866, 186] on icon at bounding box center [863, 186] width 11 height 11
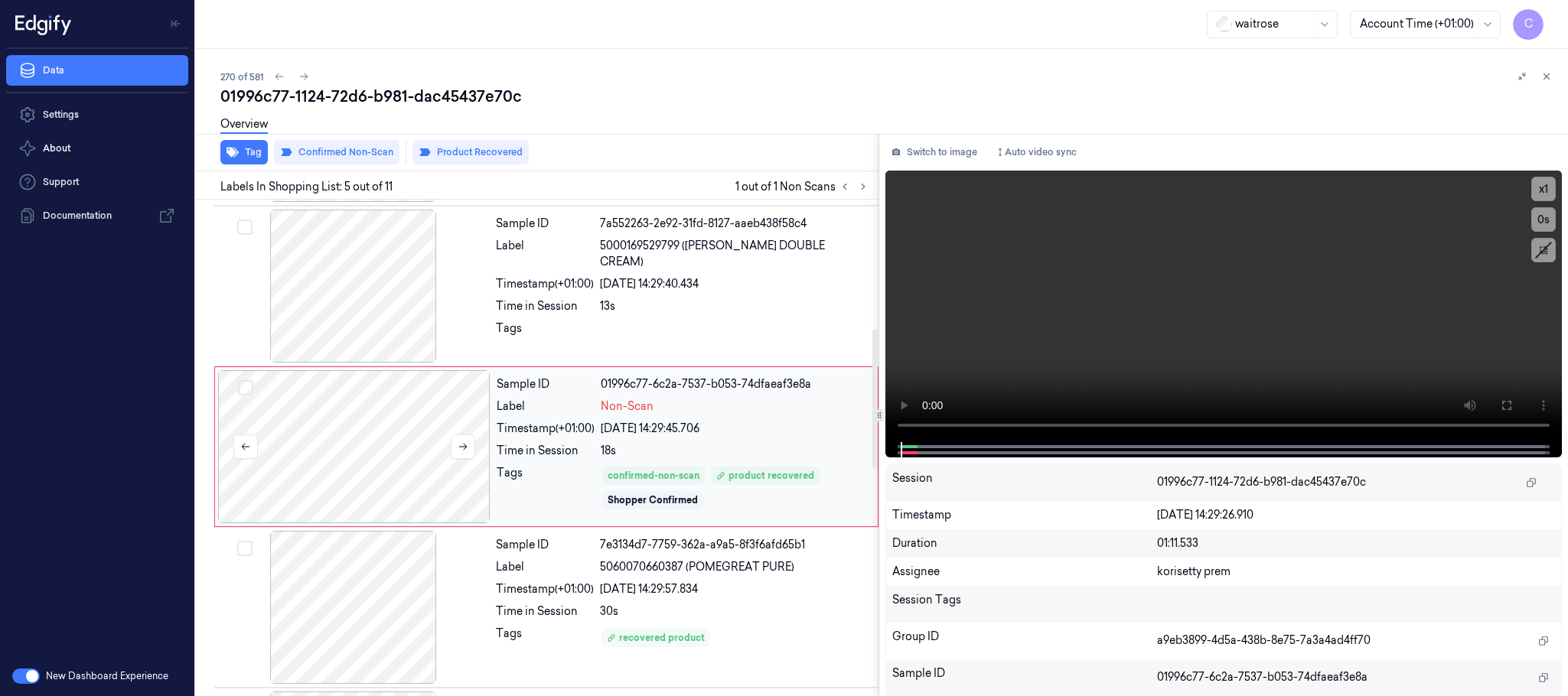
scroll to position [477, 0]
click at [461, 446] on icon at bounding box center [463, 444] width 11 height 11
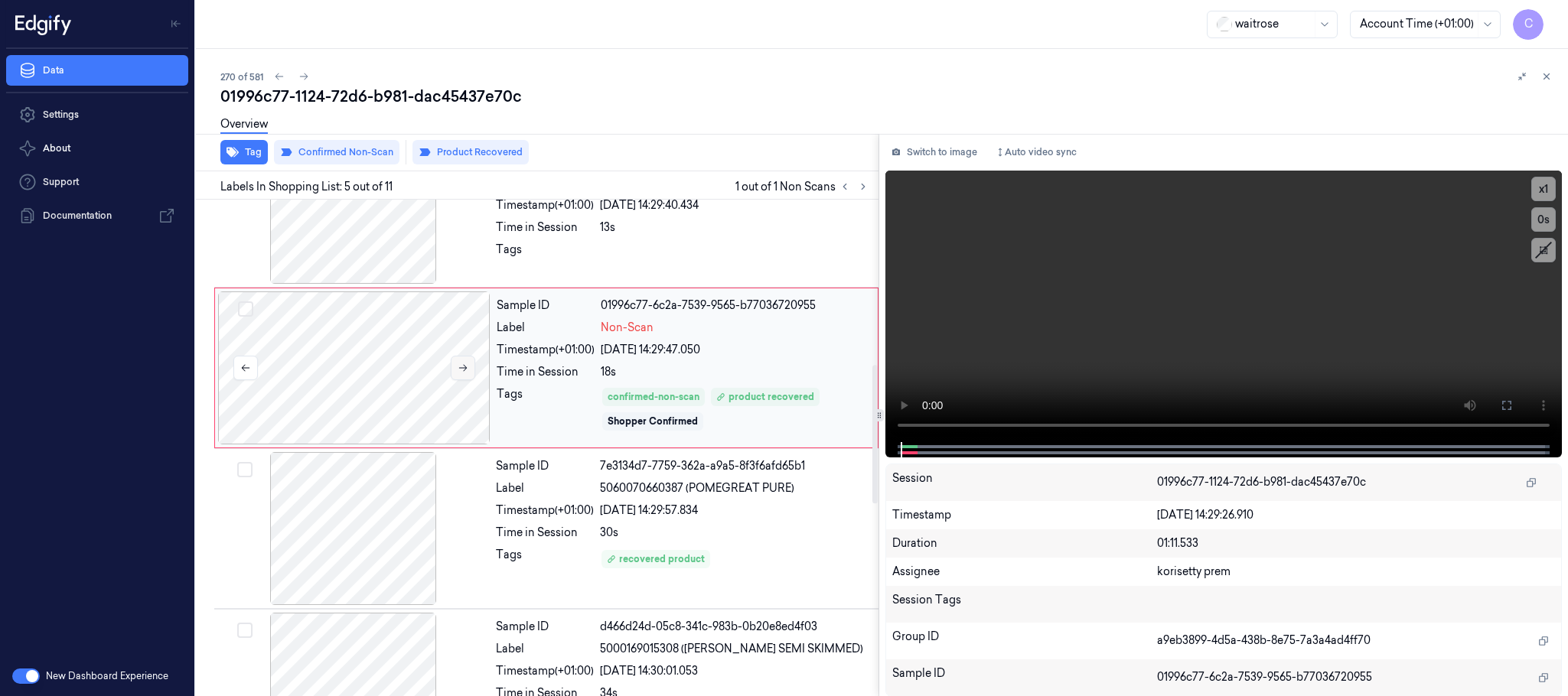
scroll to position [592, 0]
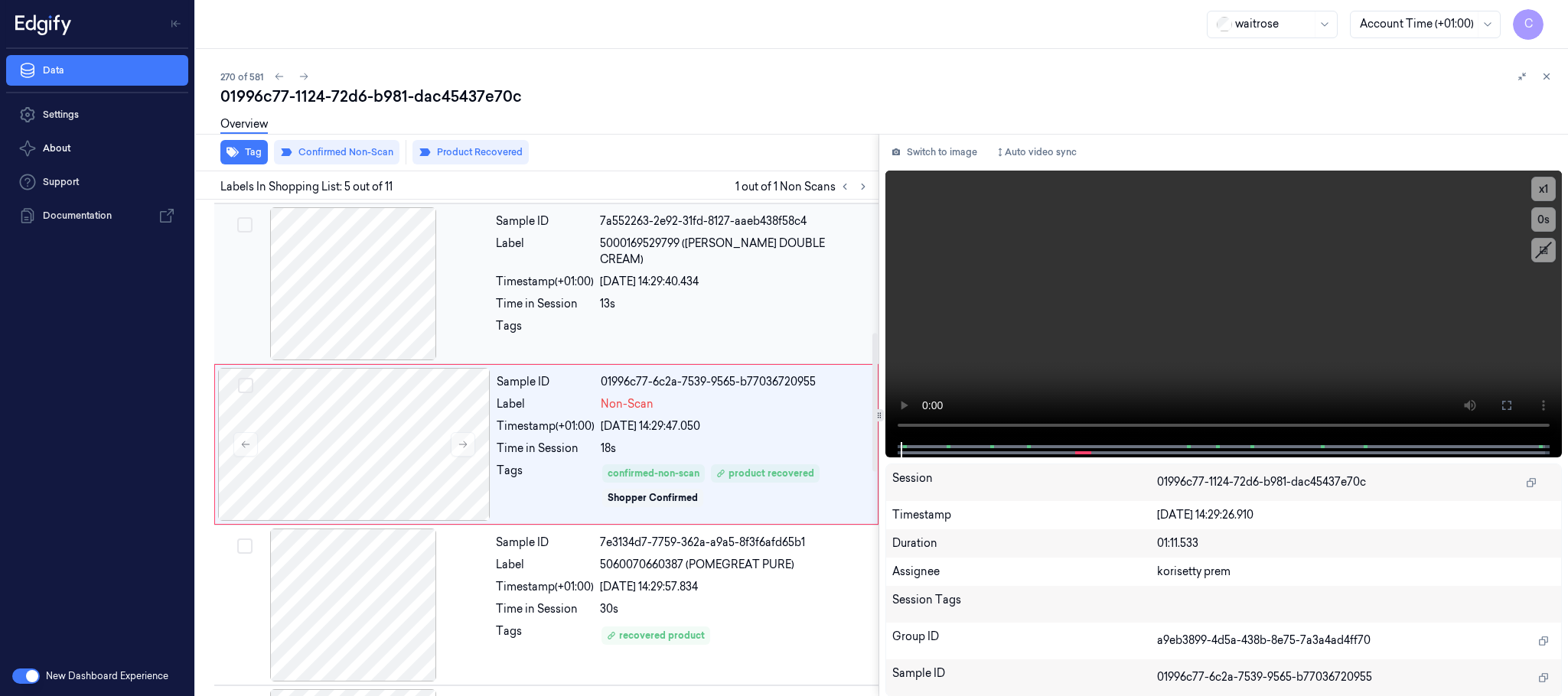
click at [384, 305] on div at bounding box center [354, 283] width 273 height 153
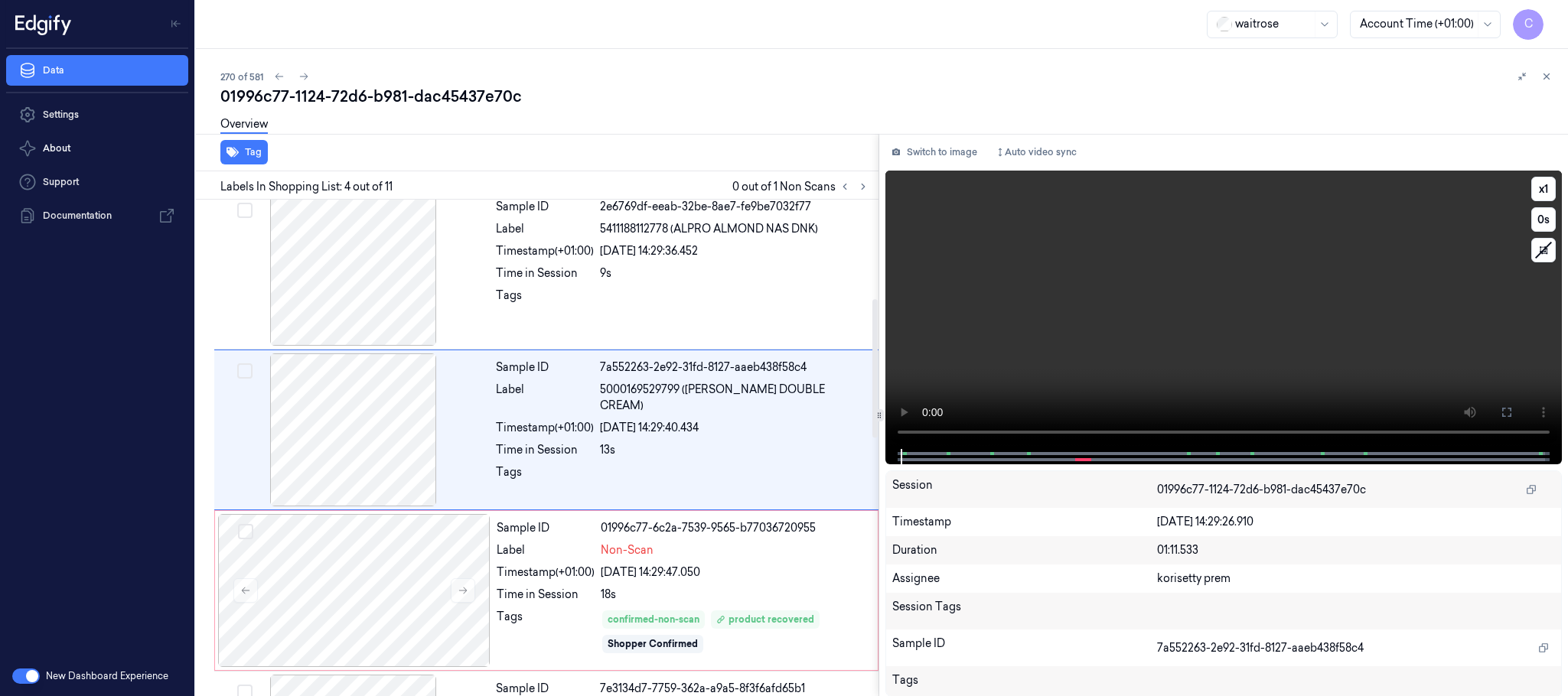
scroll to position [315, 0]
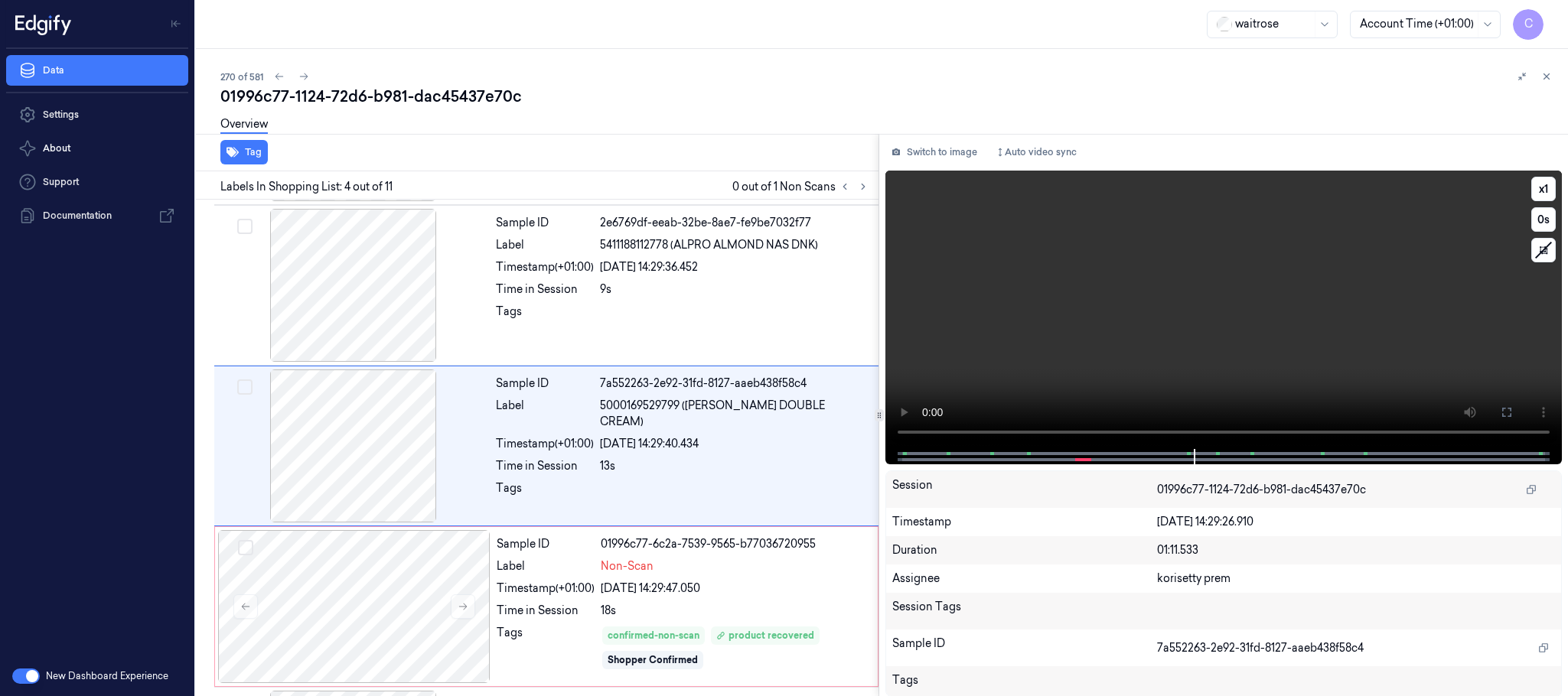
click at [1405, 338] on video at bounding box center [1222, 309] width 676 height 278
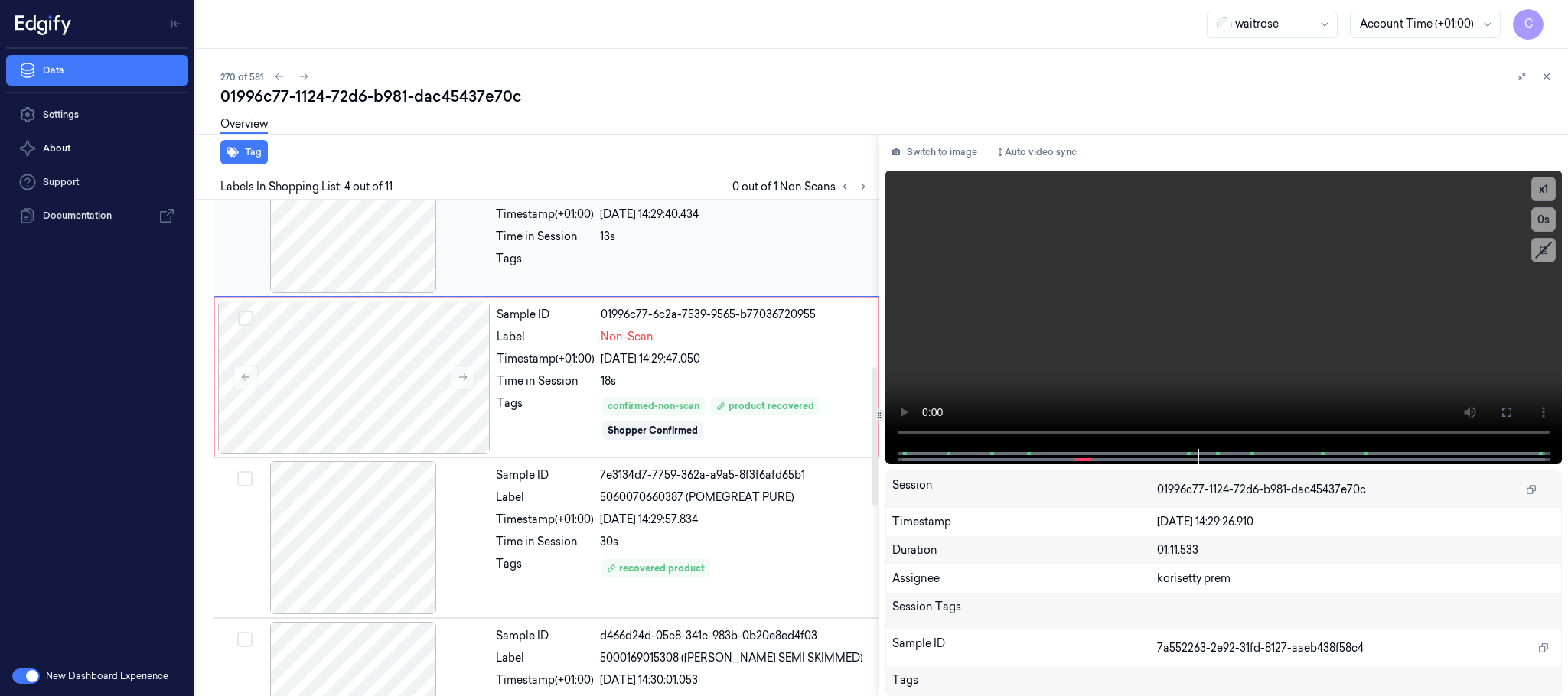
scroll to position [659, 0]
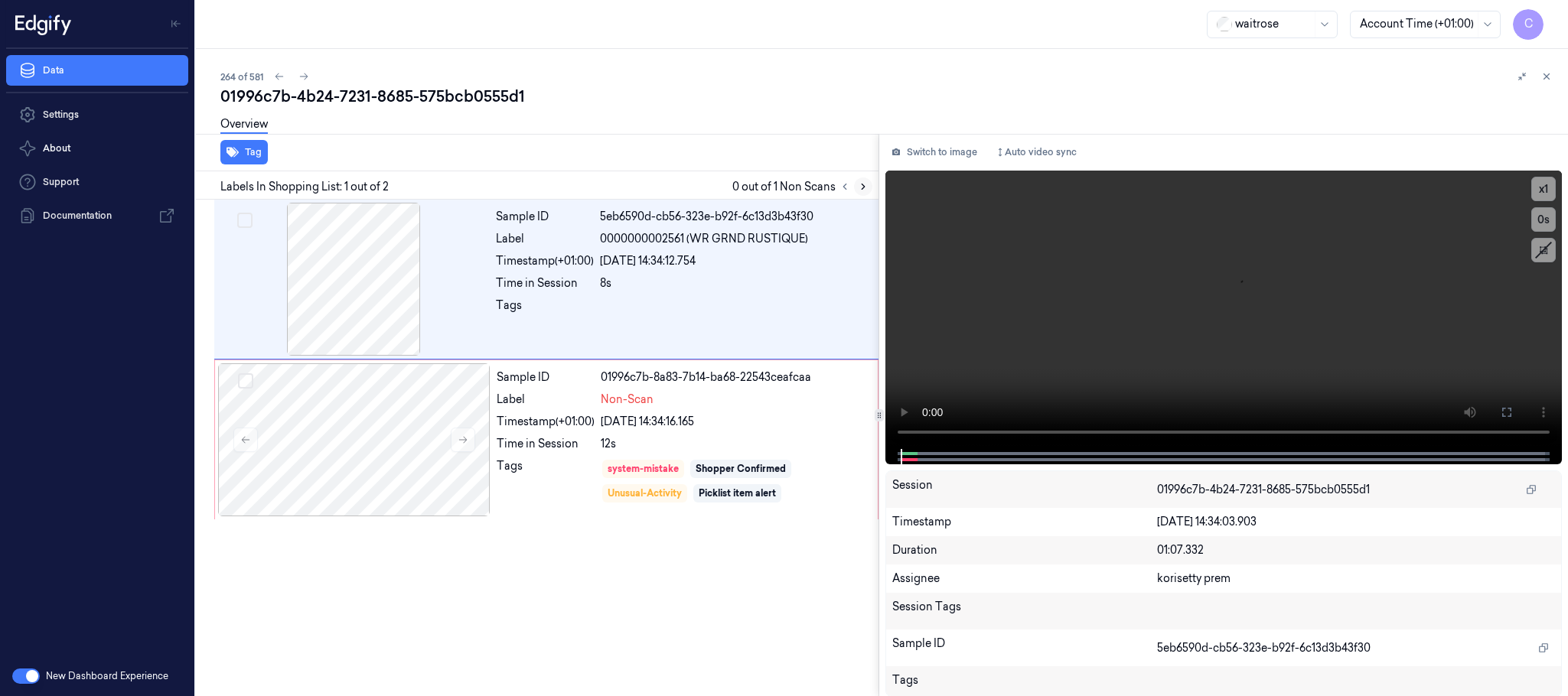
click at [864, 191] on icon at bounding box center [863, 186] width 11 height 11
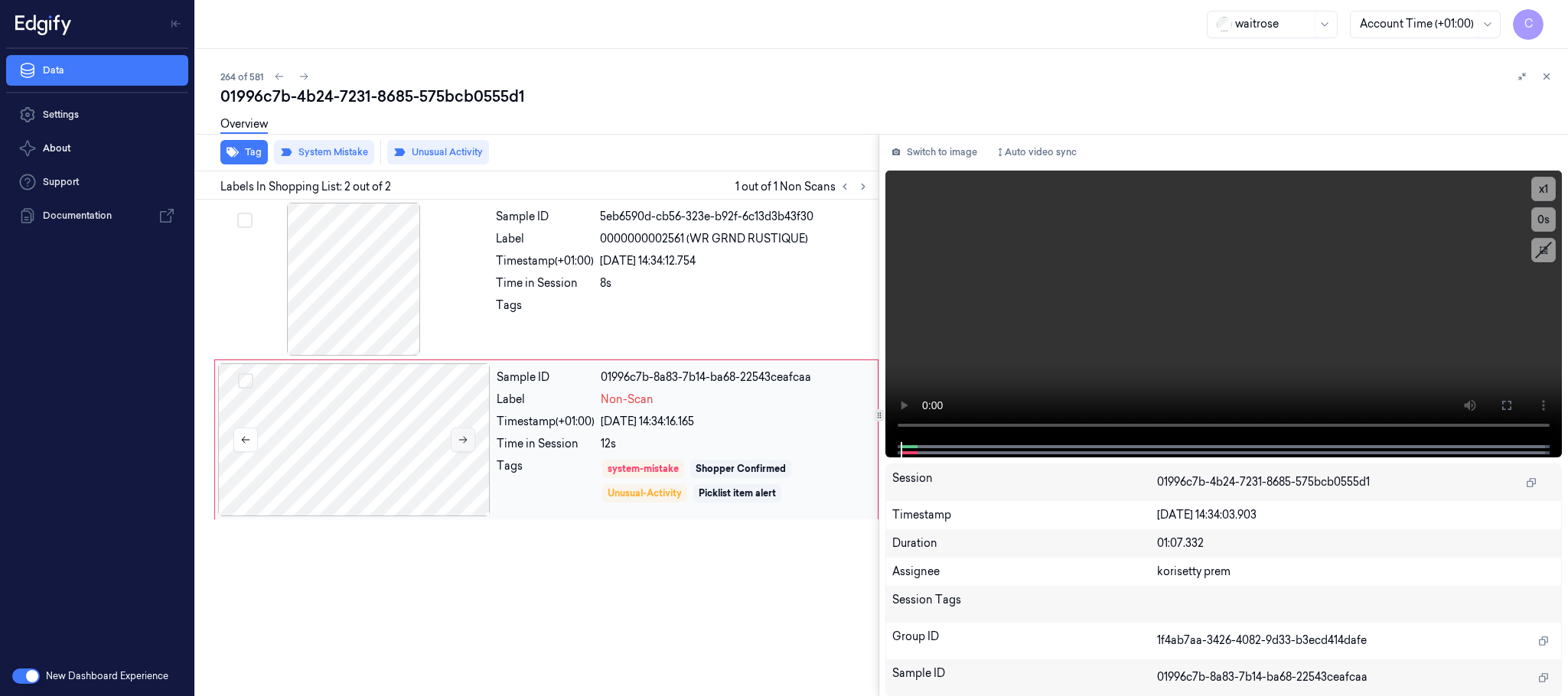
click at [455, 441] on button at bounding box center [463, 439] width 25 height 25
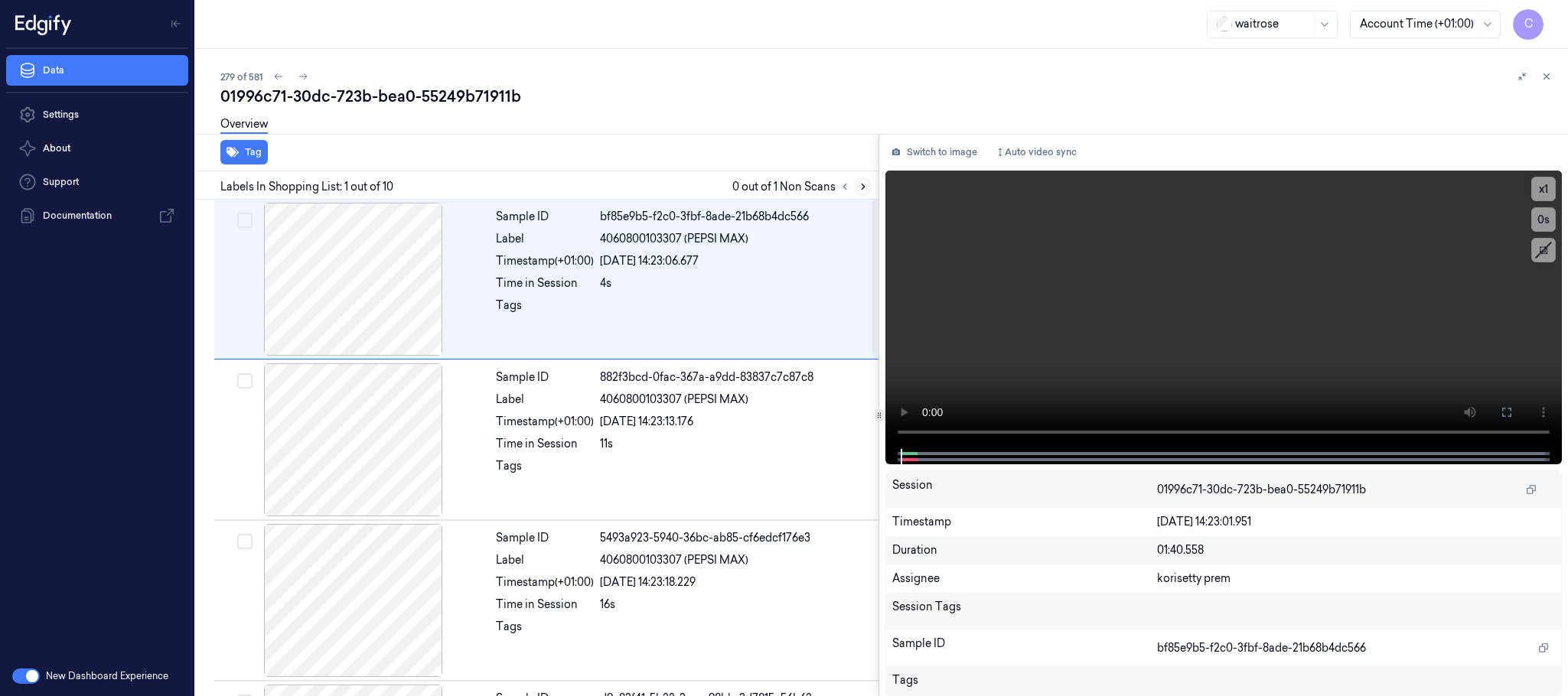
click at [866, 186] on icon at bounding box center [863, 186] width 11 height 11
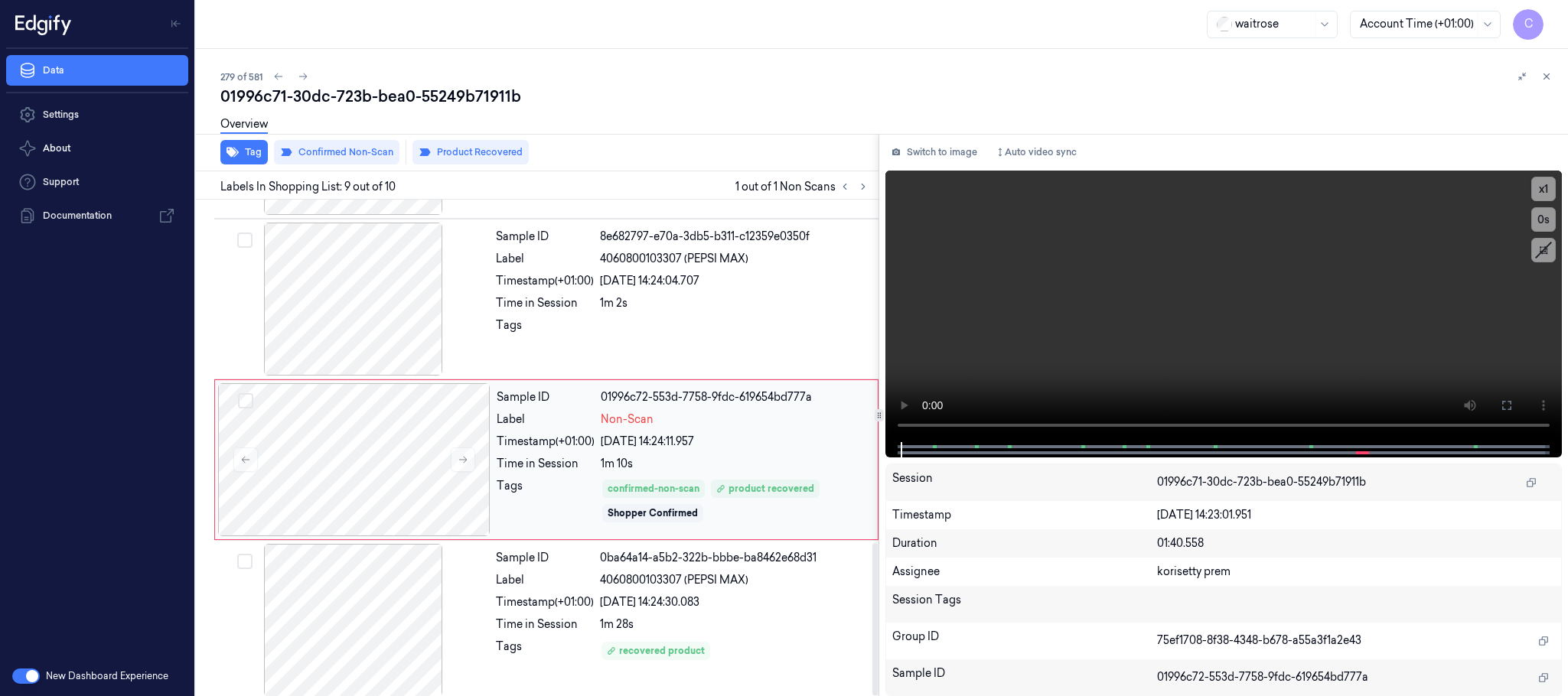
scroll to position [1120, 0]
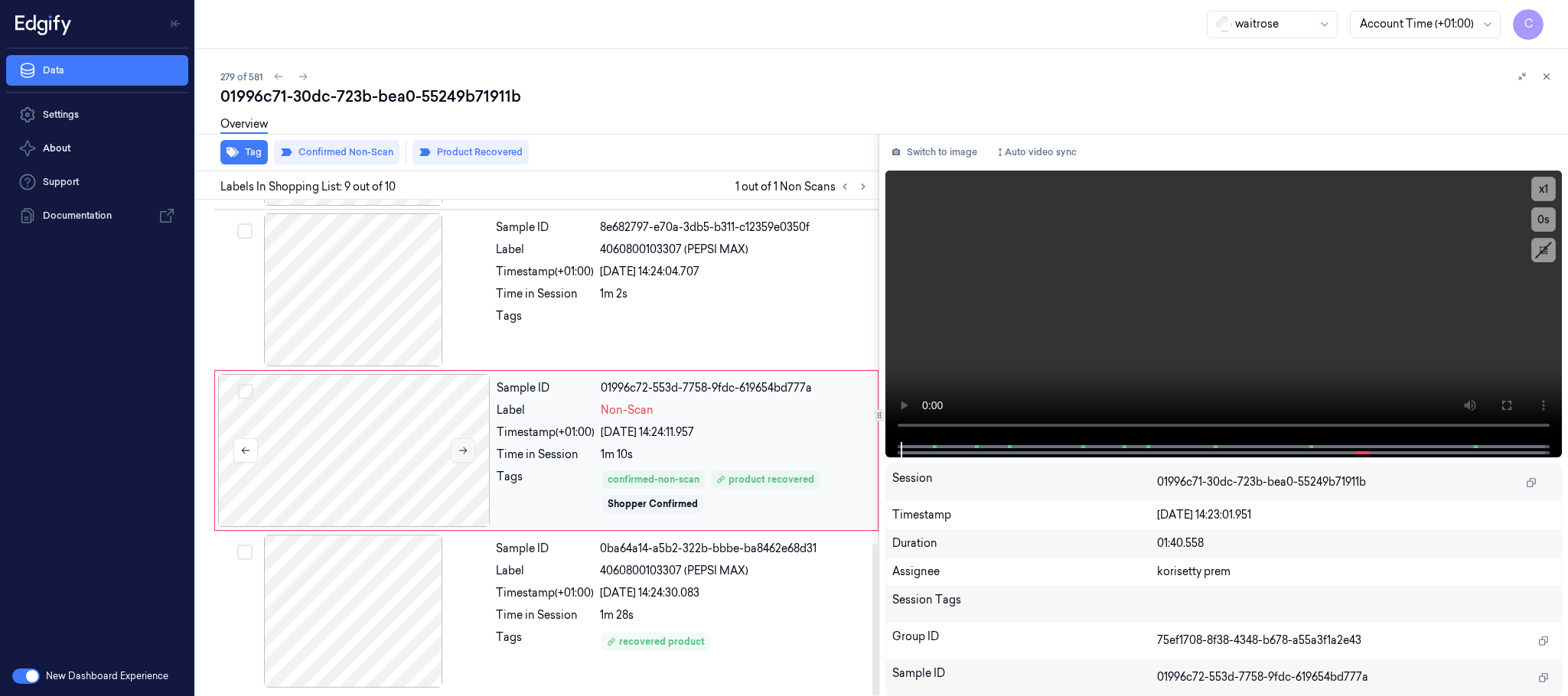
click at [464, 447] on icon at bounding box center [463, 451] width 8 height 7
click at [314, 321] on div at bounding box center [354, 289] width 273 height 153
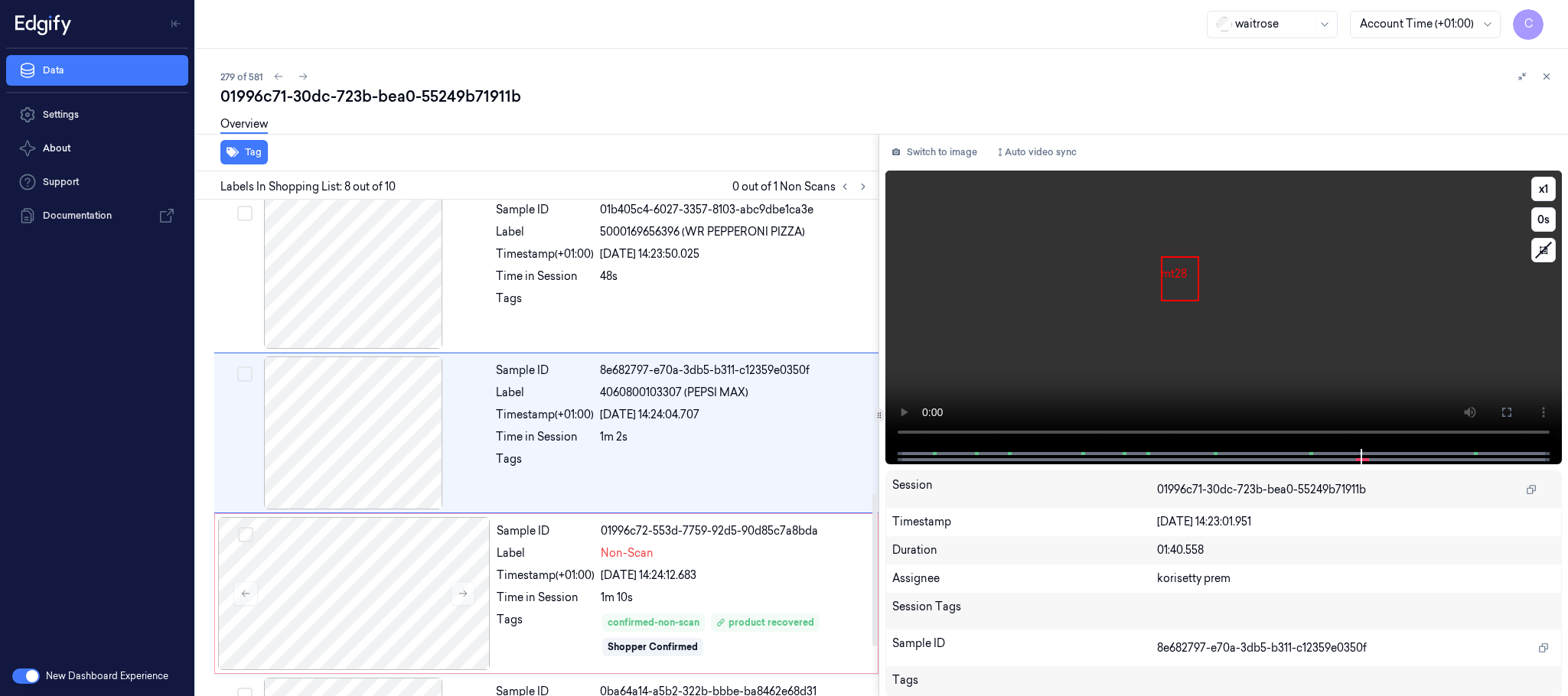
scroll to position [960, 0]
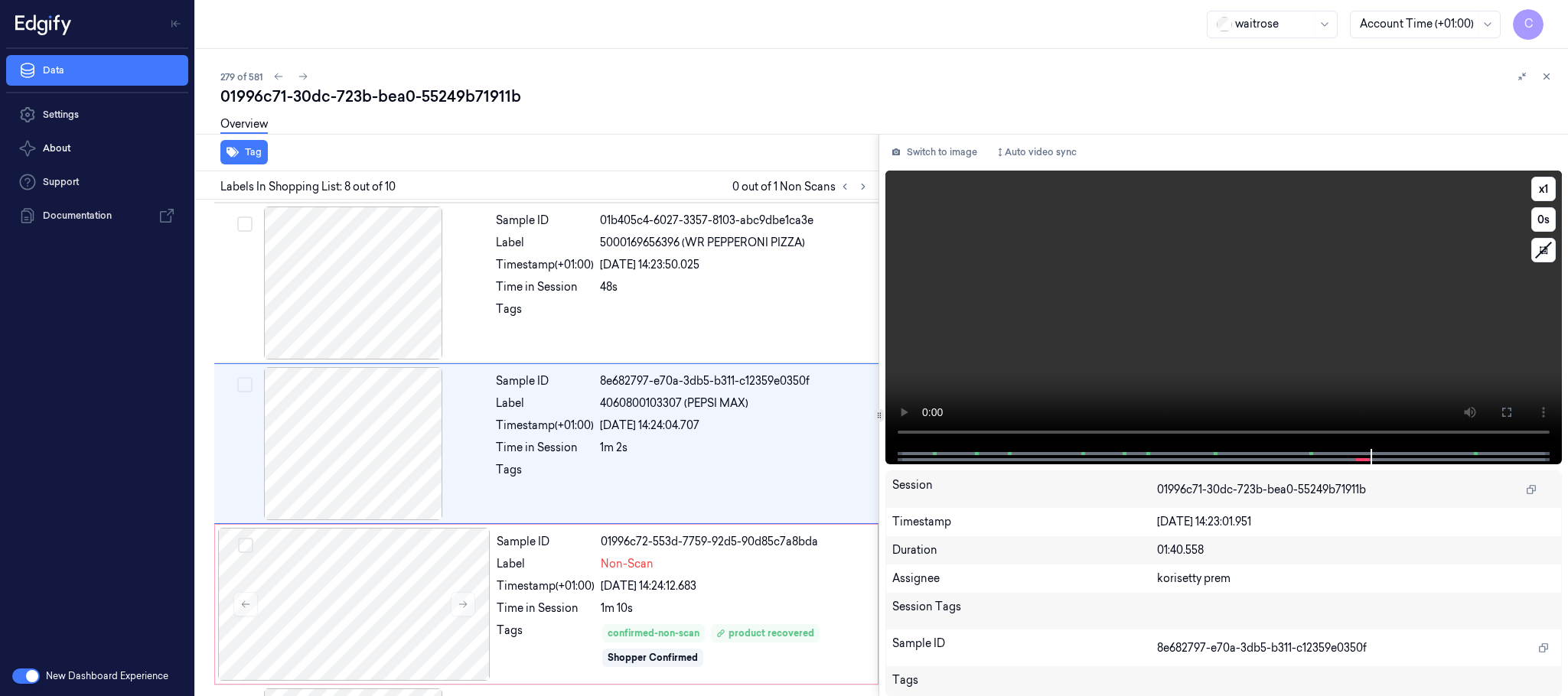
click at [1192, 315] on video at bounding box center [1222, 309] width 676 height 278
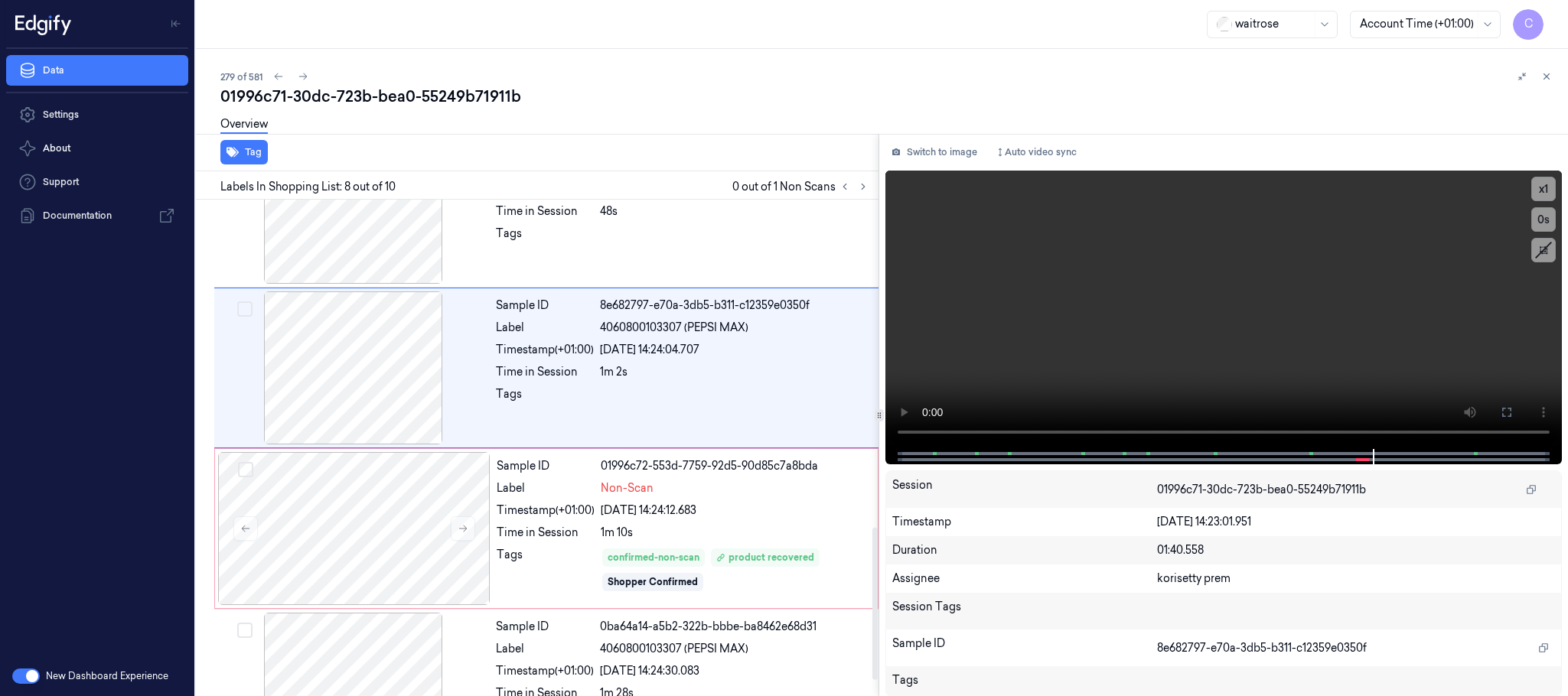
scroll to position [1074, 0]
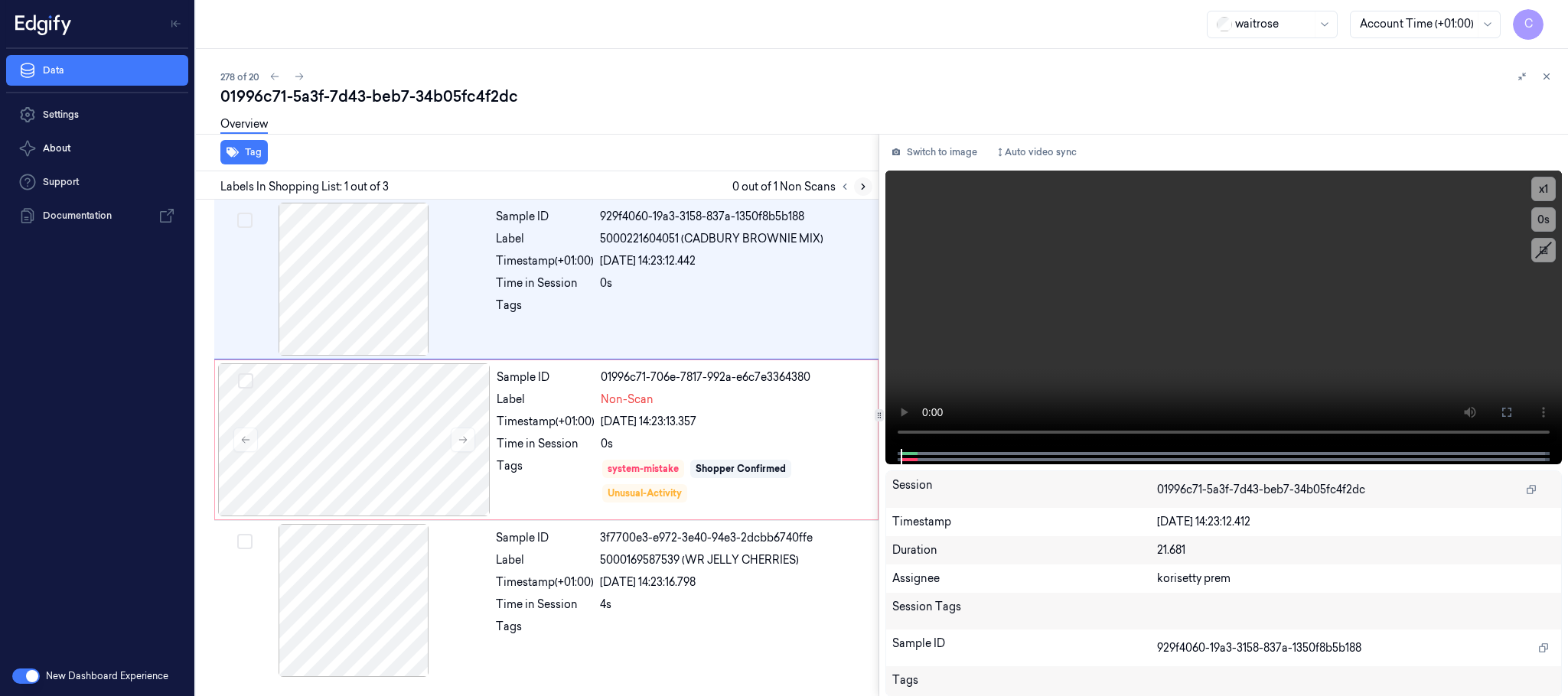
click at [868, 188] on icon at bounding box center [863, 186] width 11 height 11
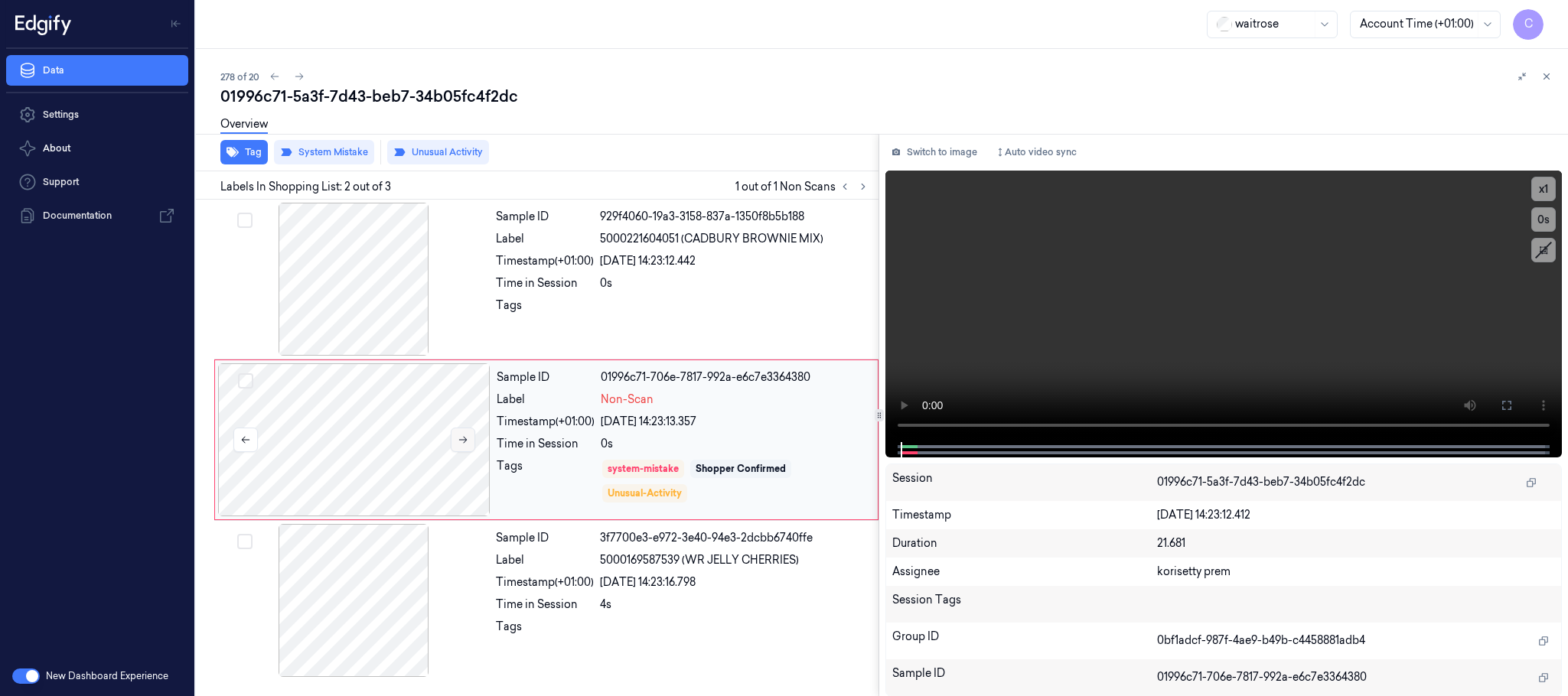
click at [471, 447] on button at bounding box center [463, 439] width 25 height 25
click at [464, 446] on button at bounding box center [463, 439] width 25 height 25
click at [343, 295] on div at bounding box center [354, 279] width 273 height 153
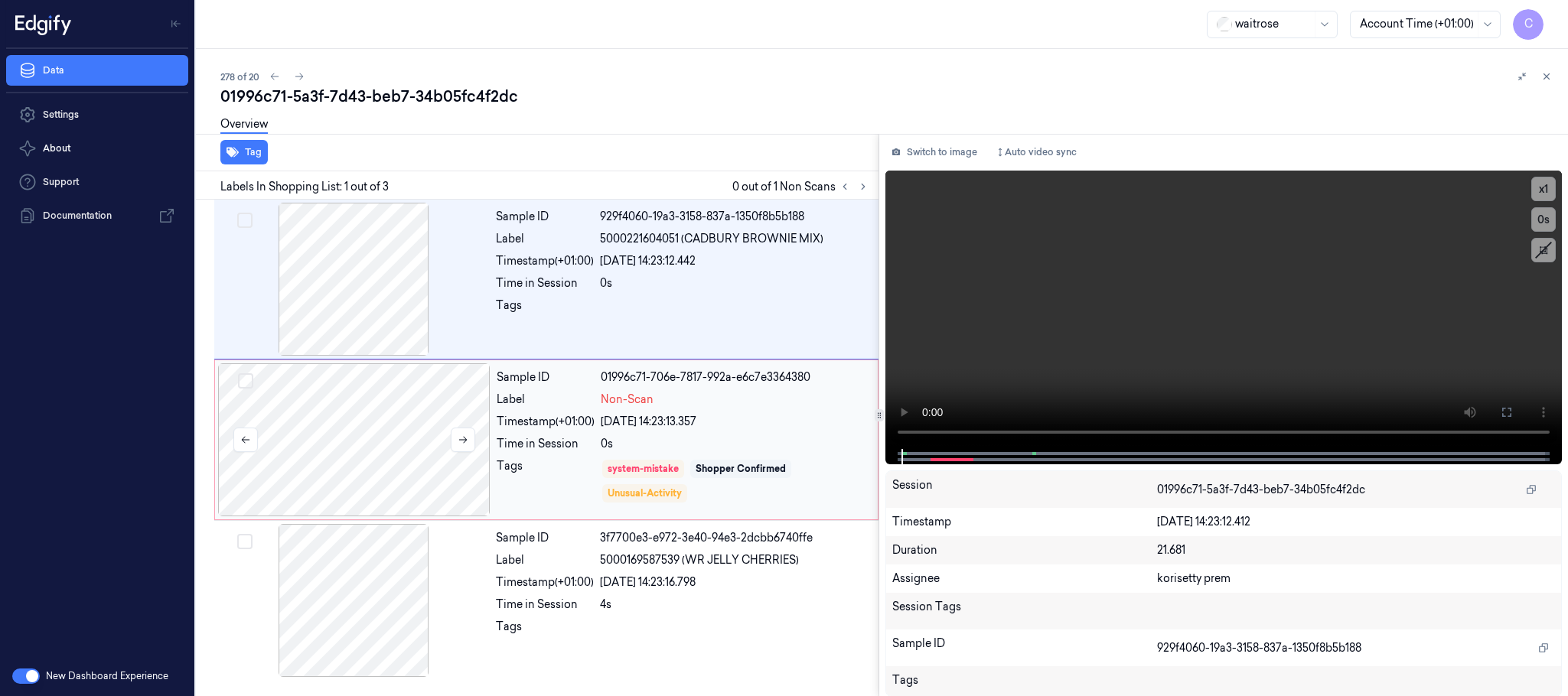
click at [368, 401] on div at bounding box center [354, 439] width 273 height 153
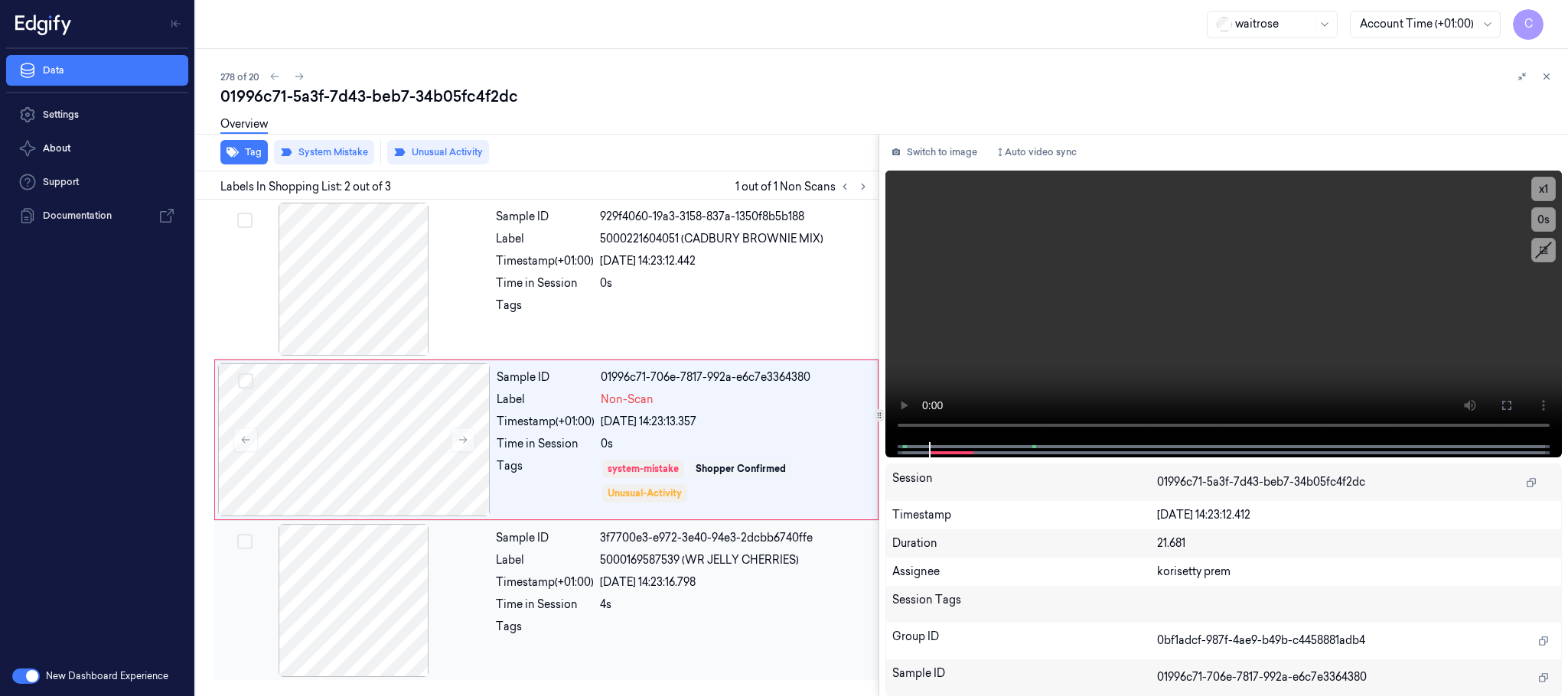
click at [375, 605] on div at bounding box center [354, 600] width 273 height 153
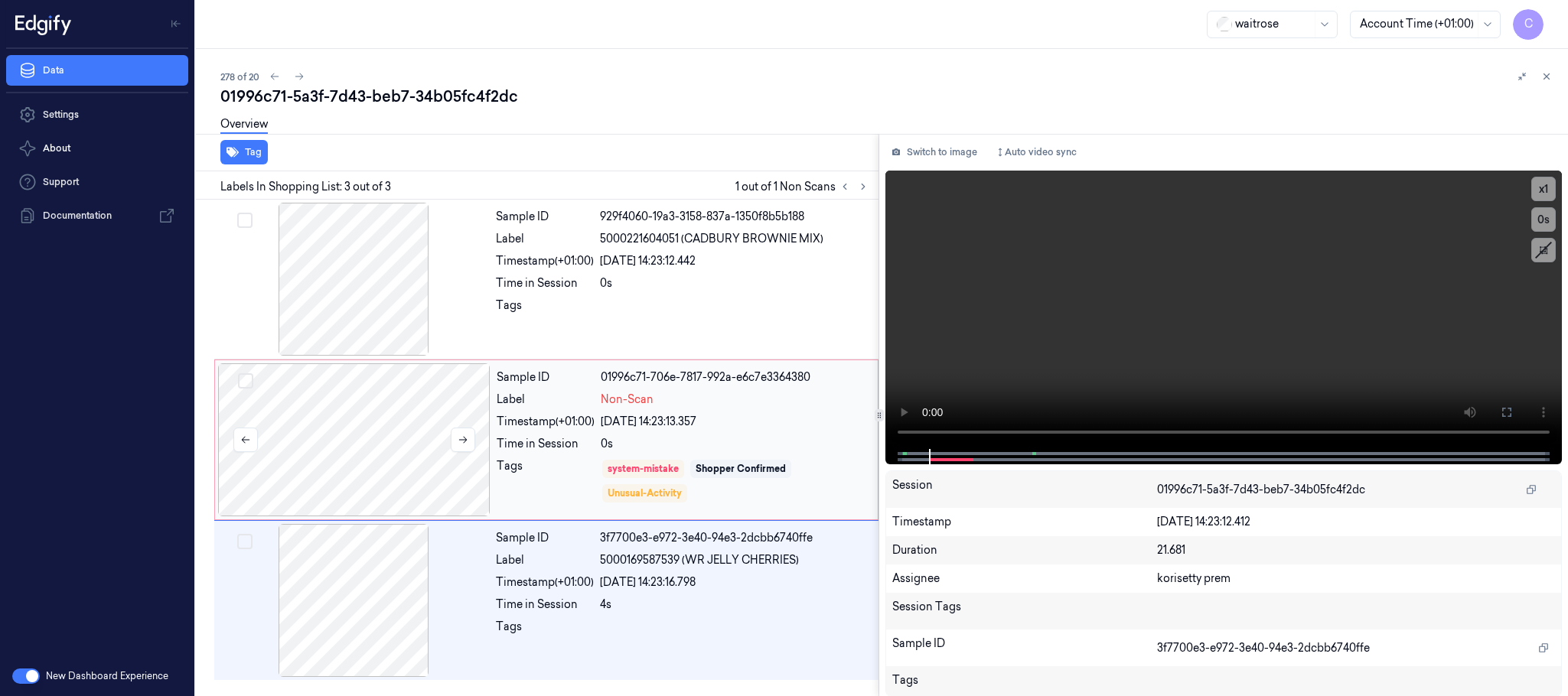
click at [381, 425] on div at bounding box center [354, 439] width 273 height 153
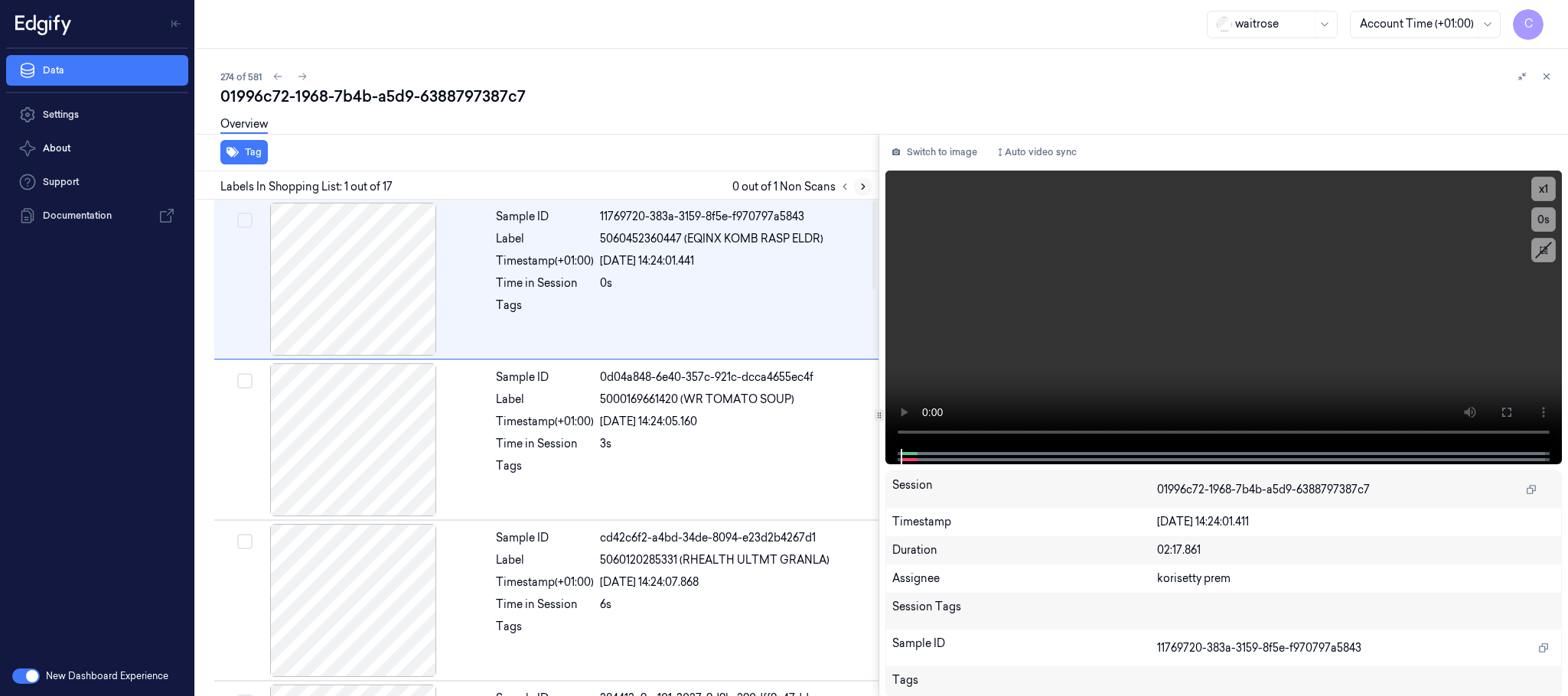
click at [869, 182] on button at bounding box center [863, 186] width 19 height 19
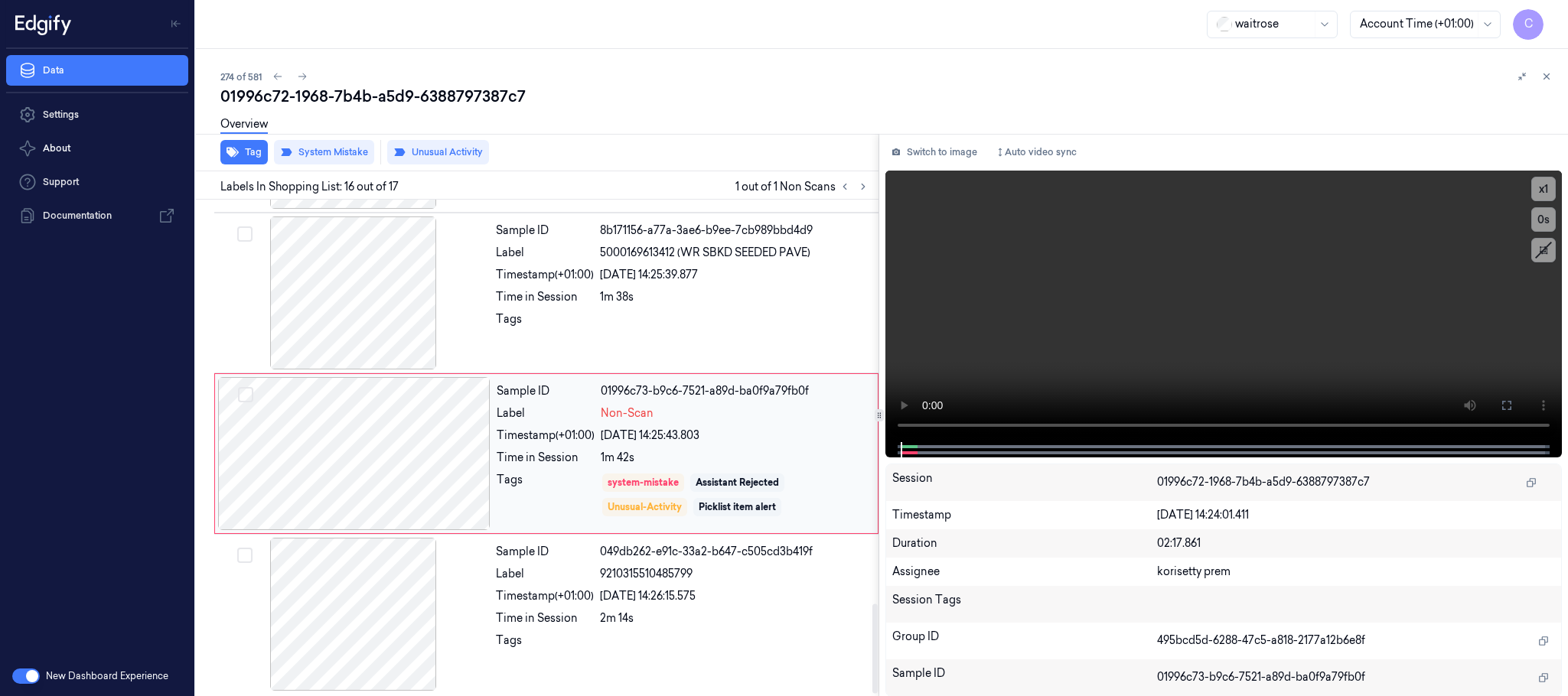
scroll to position [2249, 0]
click at [416, 450] on div at bounding box center [354, 450] width 273 height 153
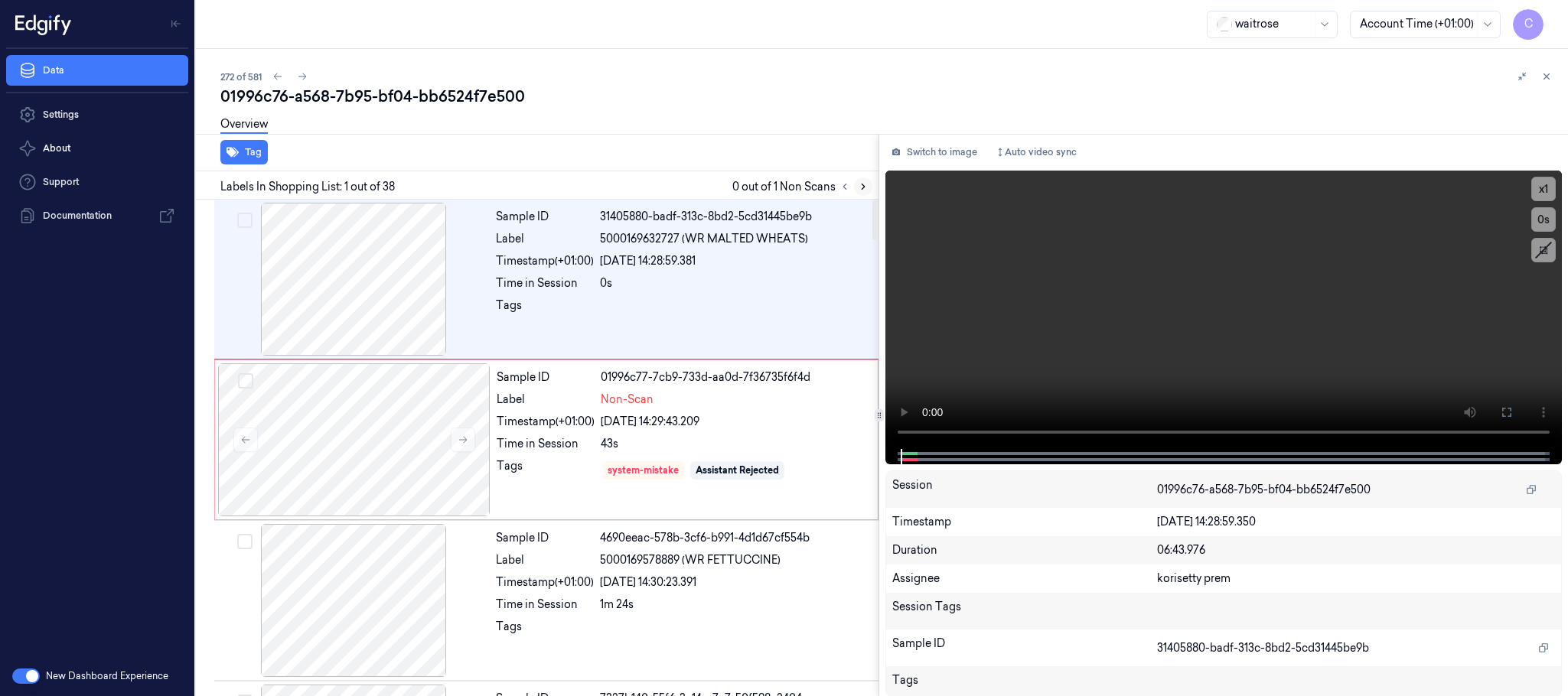
click at [859, 181] on icon at bounding box center [863, 186] width 11 height 11
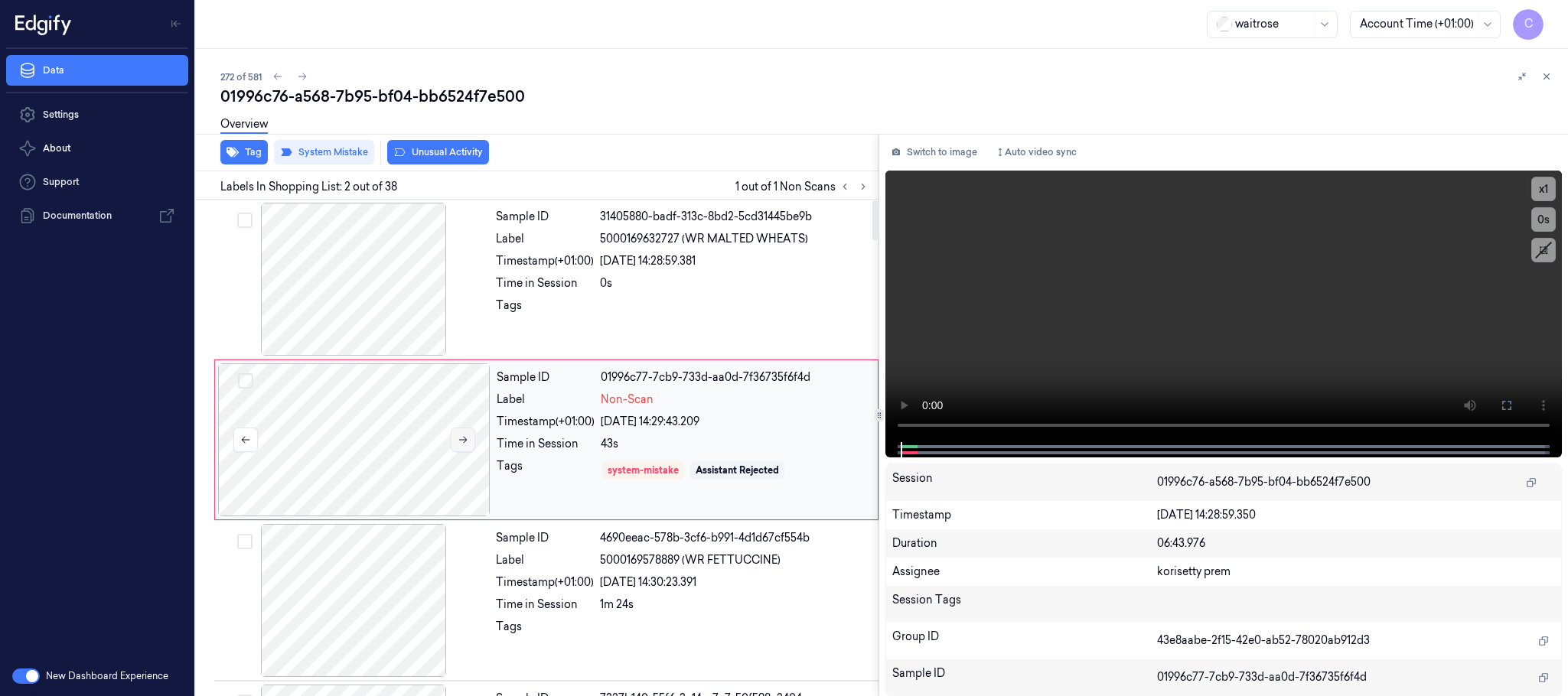
click at [461, 439] on icon at bounding box center [463, 439] width 11 height 11
click at [458, 434] on icon at bounding box center [463, 439] width 11 height 11
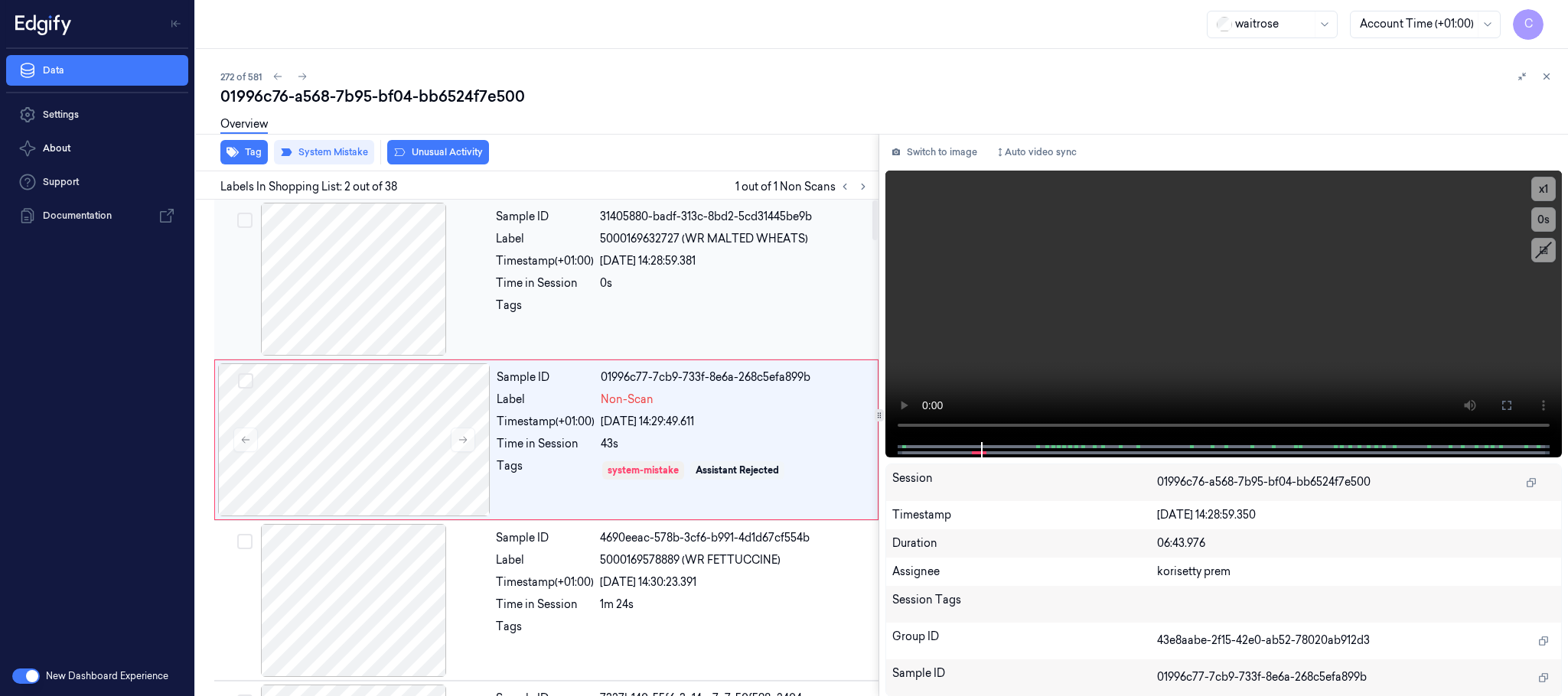
click at [374, 289] on div at bounding box center [354, 279] width 273 height 153
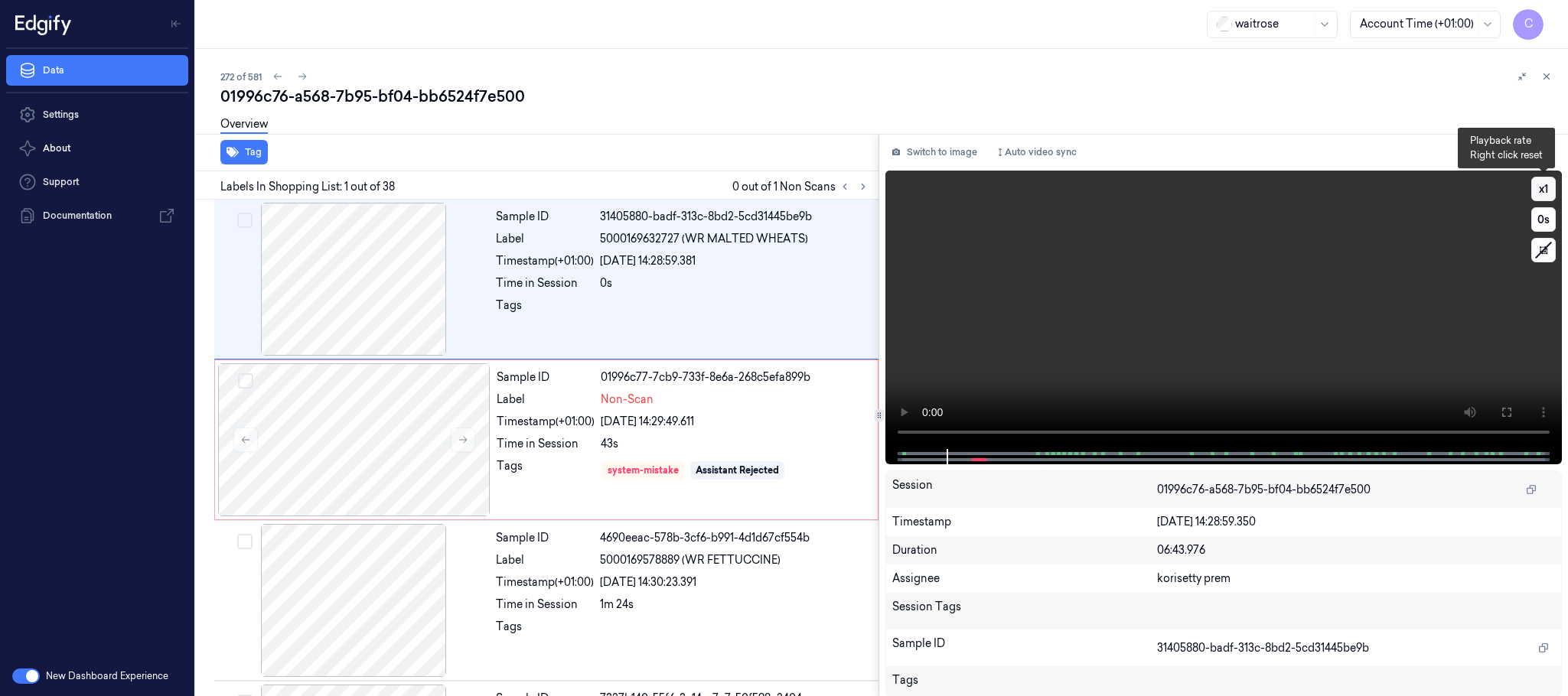
click at [1548, 188] on button "x 1" at bounding box center [1543, 189] width 25 height 25
click at [1548, 188] on button "x 2" at bounding box center [1543, 189] width 25 height 25
click at [347, 438] on div at bounding box center [354, 439] width 273 height 153
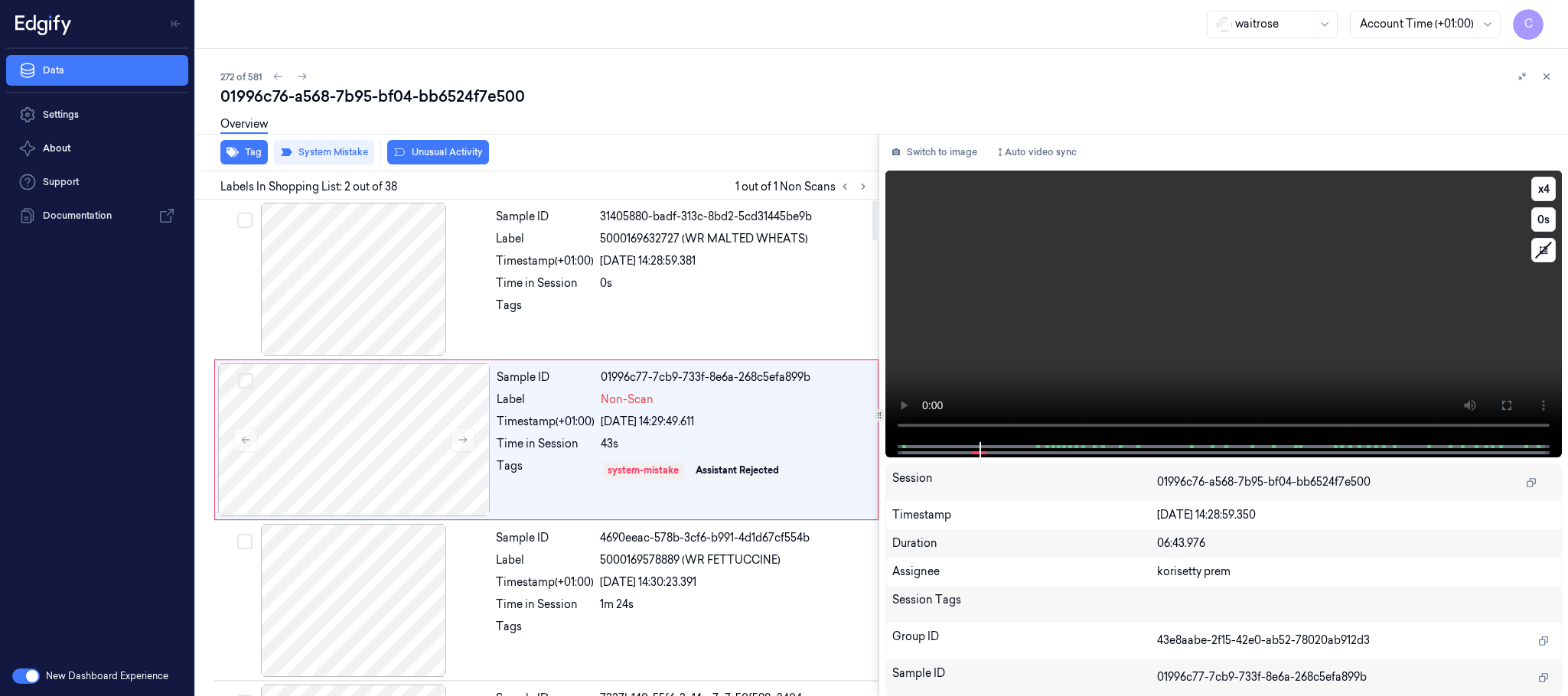
click at [1197, 362] on video at bounding box center [1222, 306] width 676 height 272
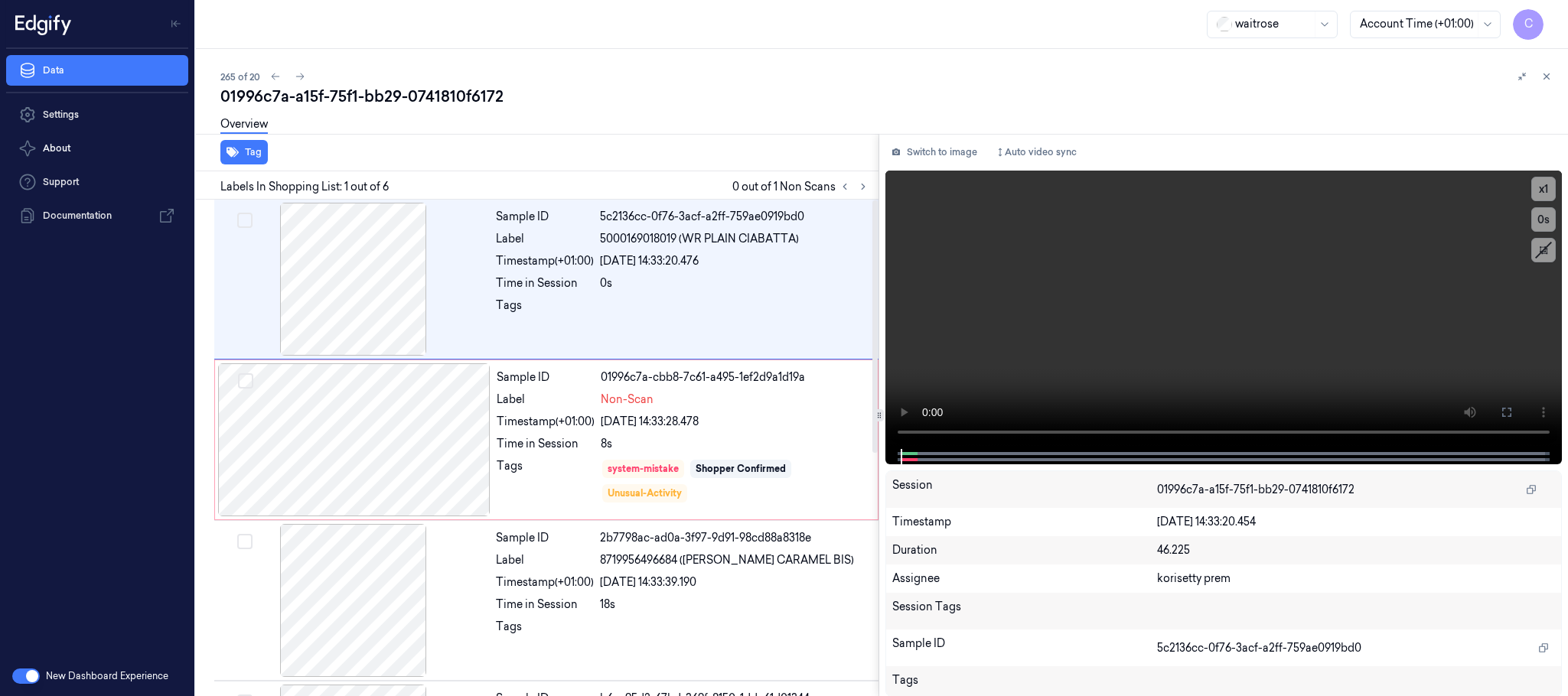
click at [854, 193] on div at bounding box center [853, 186] width 36 height 19
click at [865, 186] on icon at bounding box center [863, 186] width 11 height 11
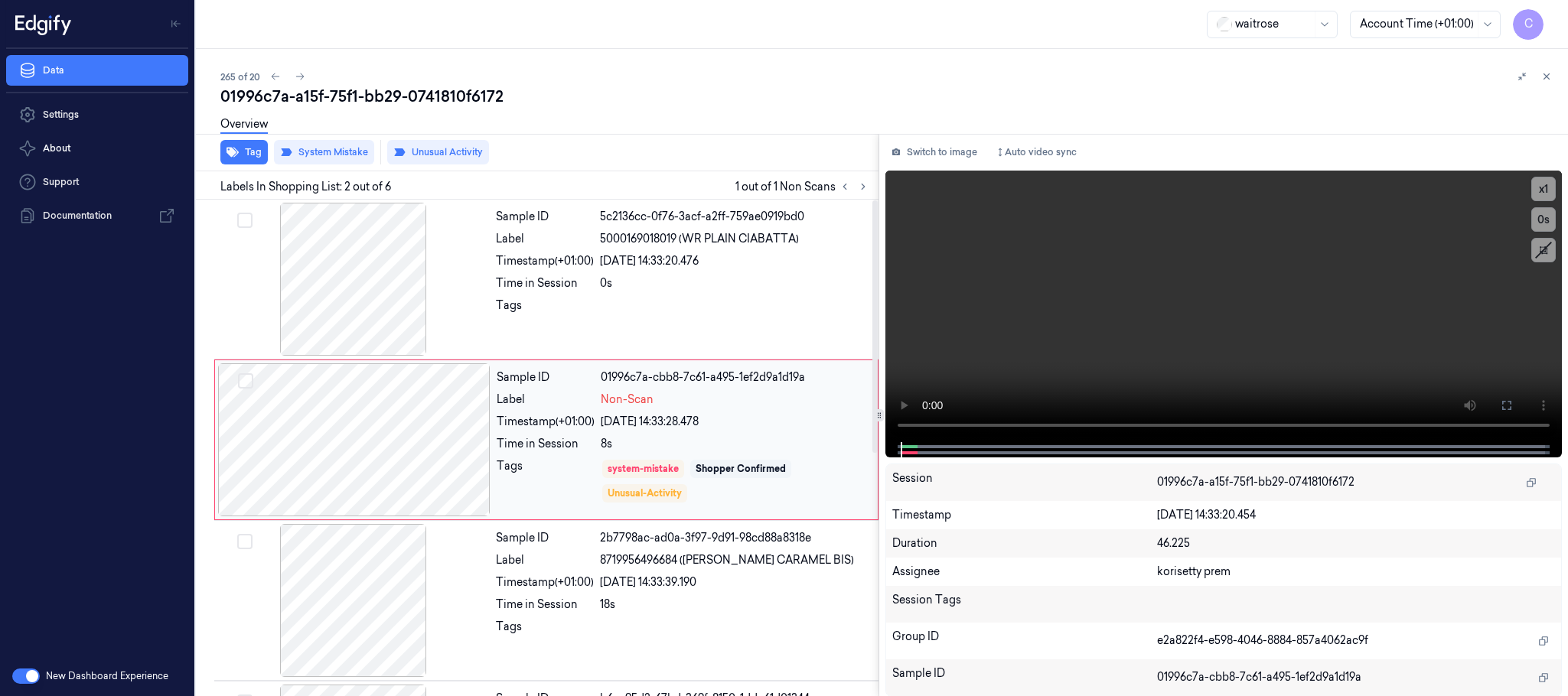
click at [449, 449] on div at bounding box center [354, 439] width 273 height 153
click at [345, 303] on div at bounding box center [354, 279] width 273 height 153
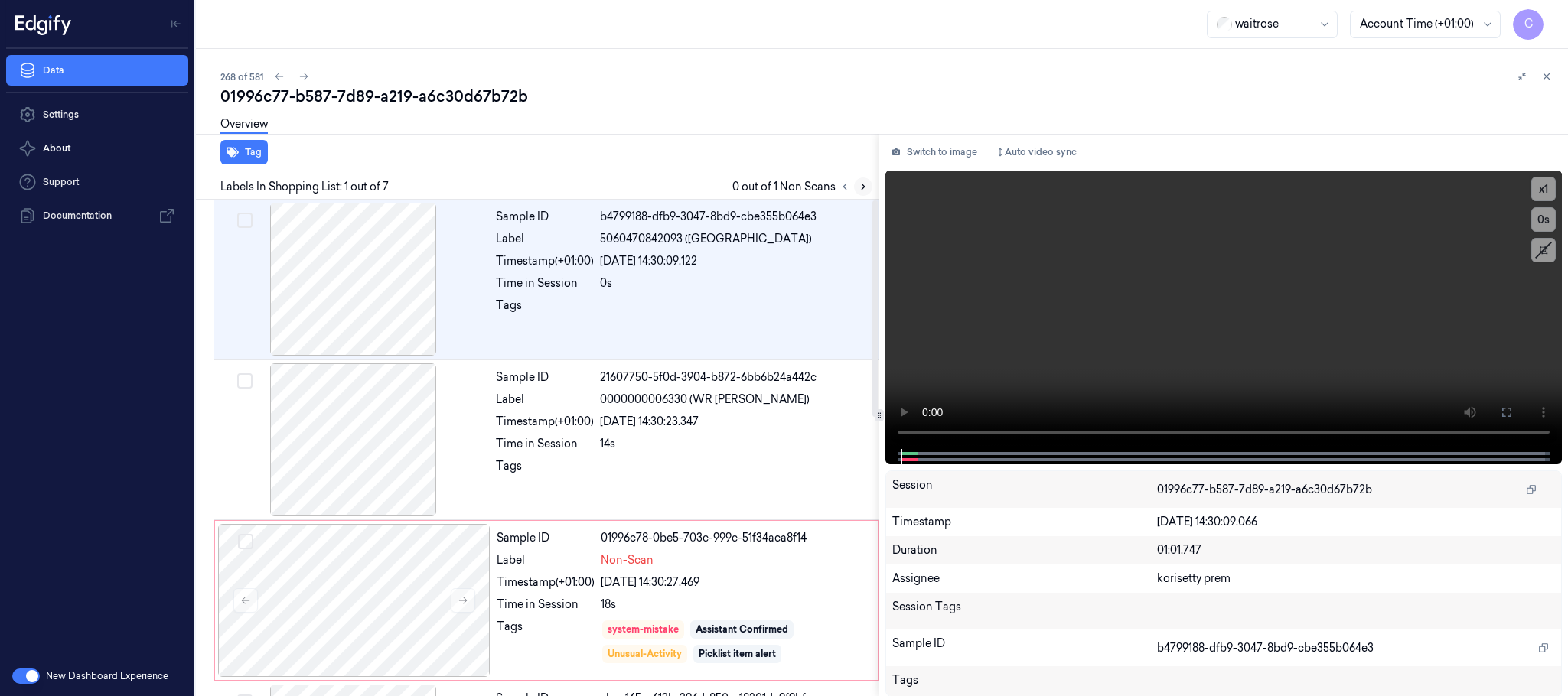
click at [863, 185] on icon at bounding box center [863, 187] width 3 height 5
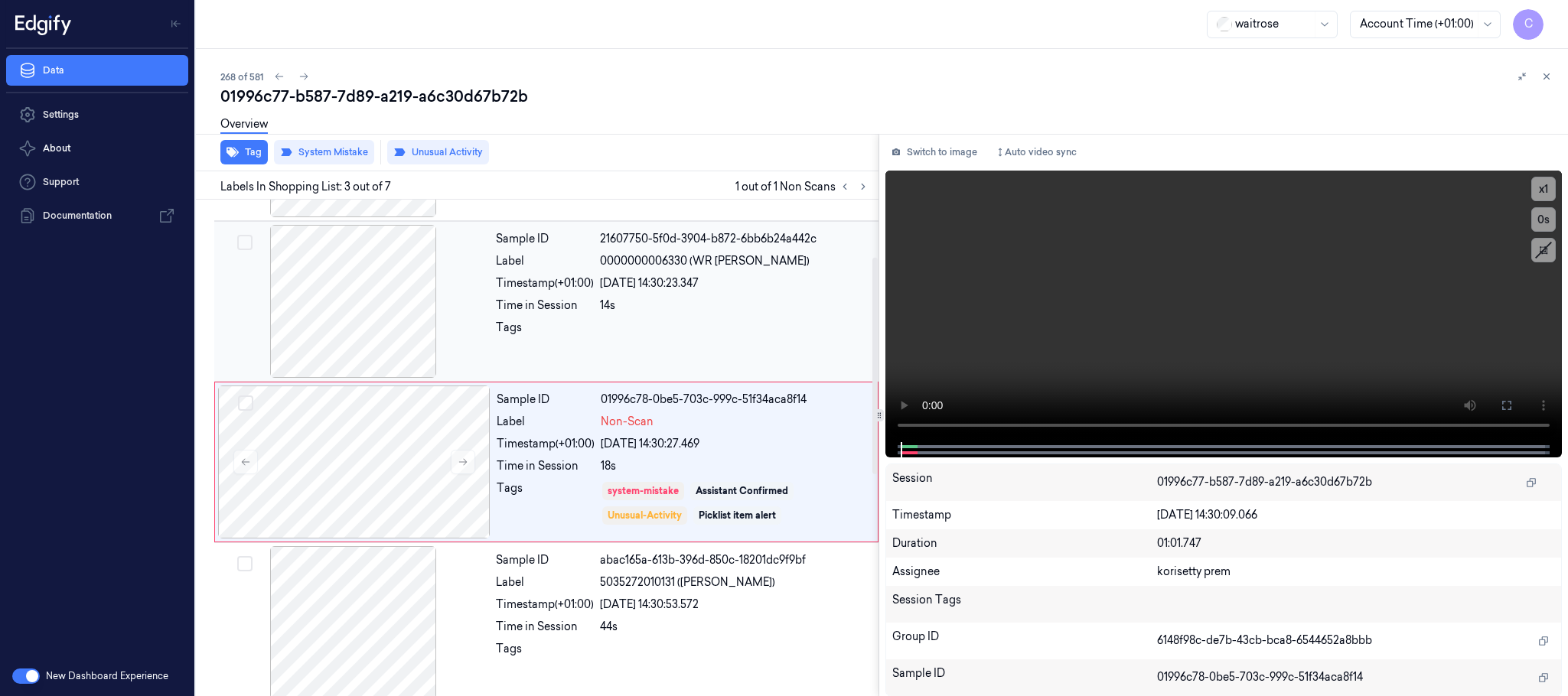
scroll to position [154, 0]
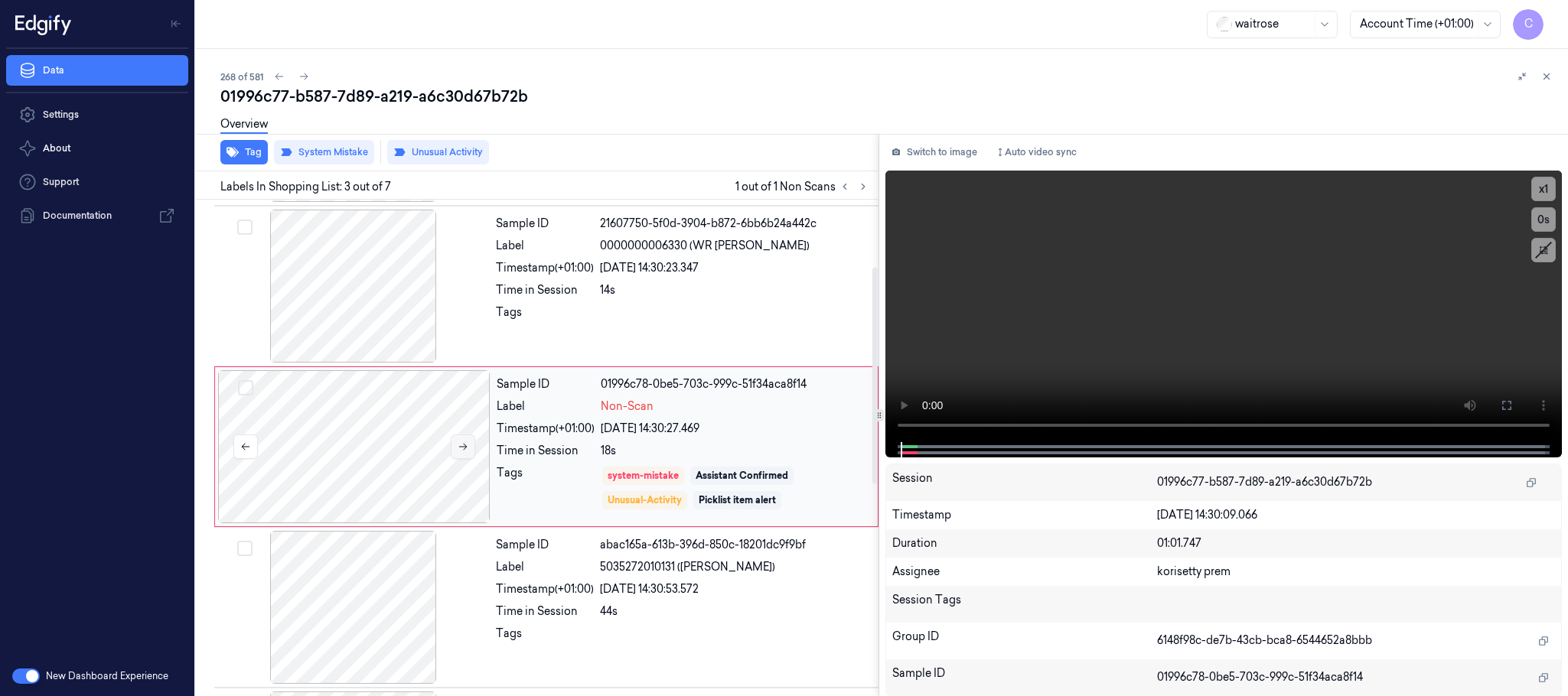
click at [461, 448] on icon at bounding box center [463, 447] width 8 height 7
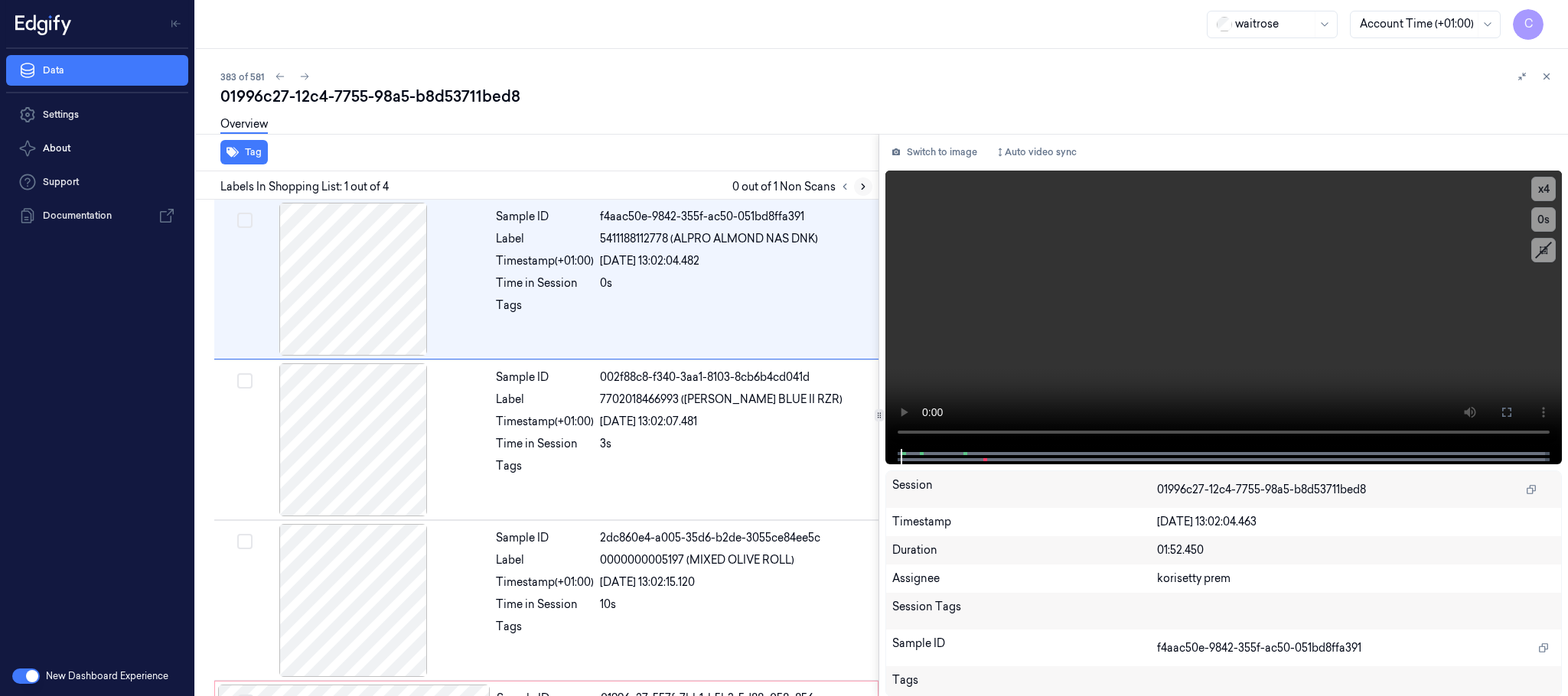
click at [855, 189] on button at bounding box center [863, 186] width 19 height 19
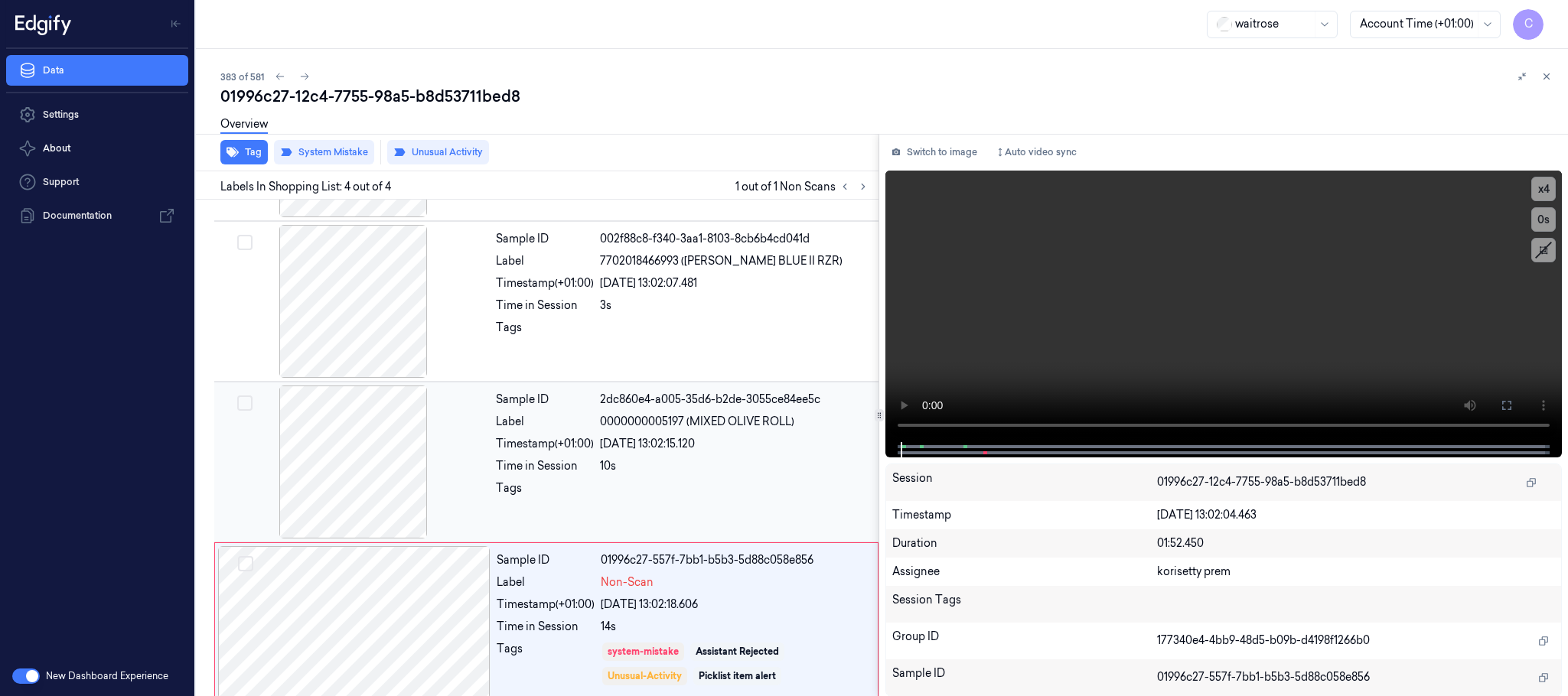
scroll to position [152, 0]
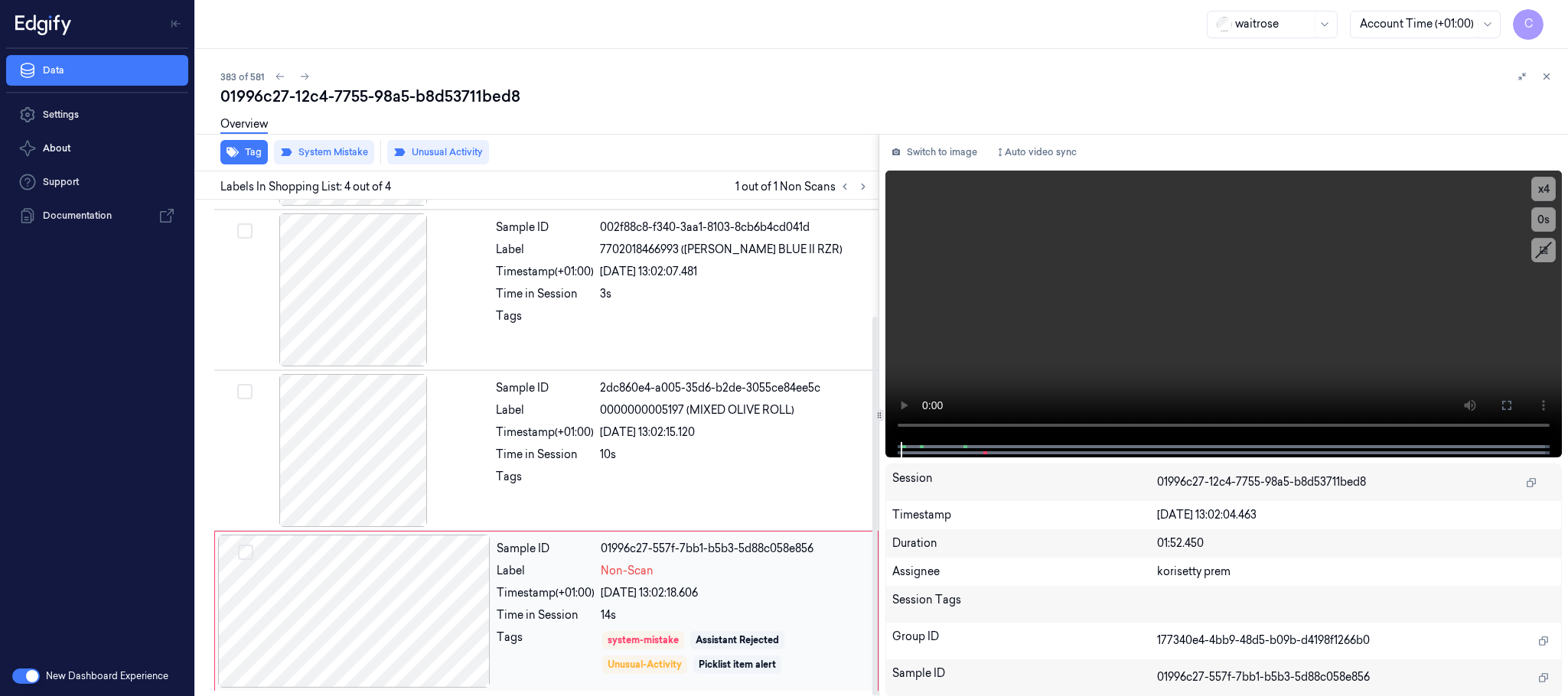
click at [468, 604] on div at bounding box center [354, 611] width 273 height 153
click at [468, 618] on div at bounding box center [354, 611] width 273 height 153
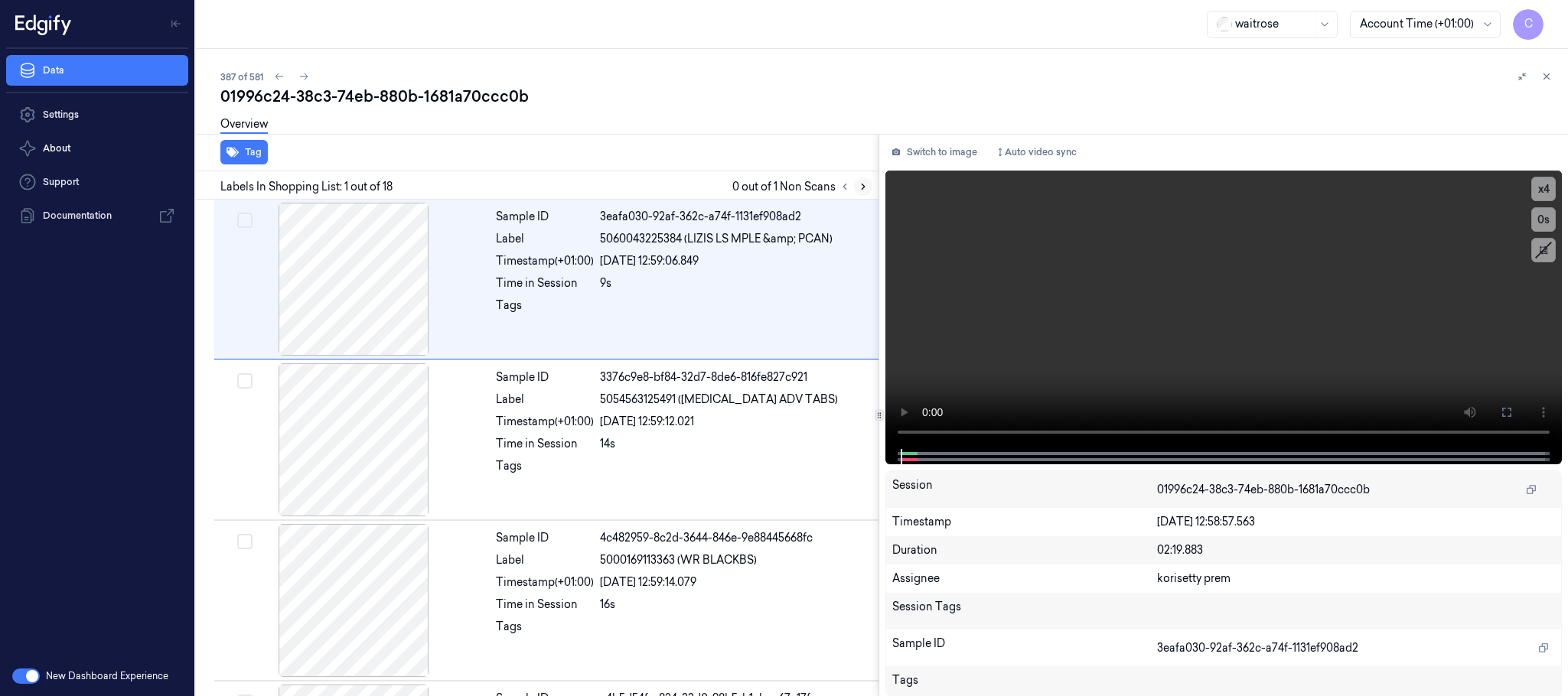
click at [863, 184] on icon at bounding box center [863, 186] width 11 height 11
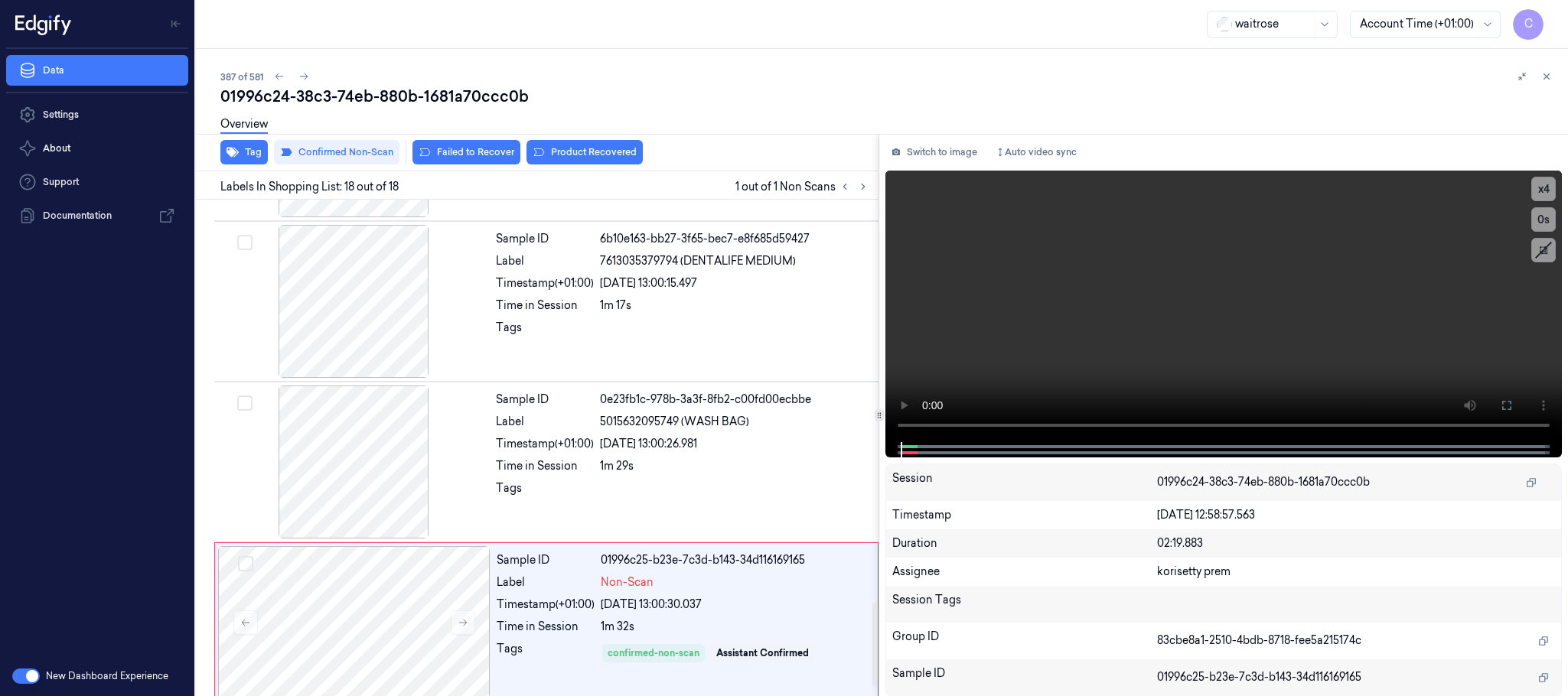
scroll to position [2411, 0]
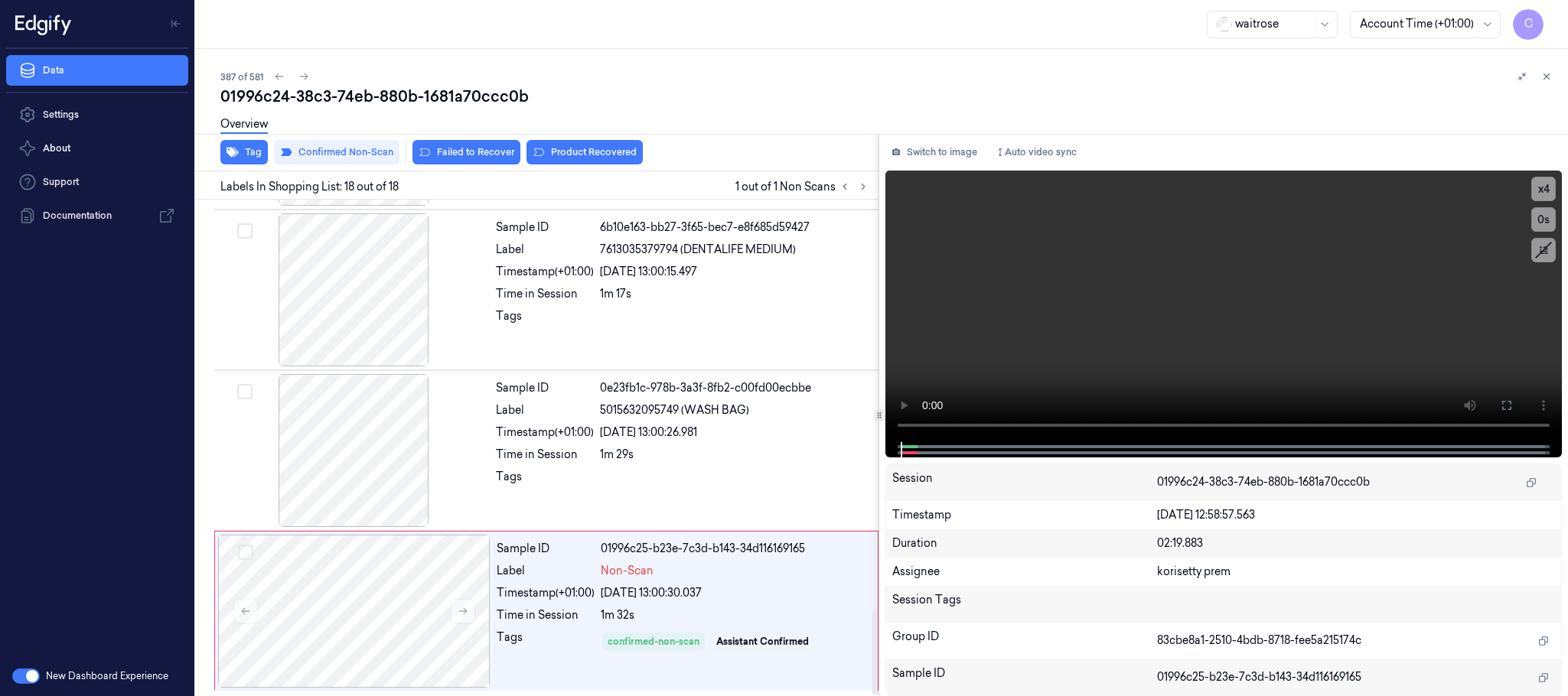
click at [854, 178] on button at bounding box center [863, 186] width 19 height 19
click at [688, 91] on div "01996c24-38c3-74eb-880b-1681a70ccc0b" at bounding box center [887, 96] width 1335 height 21
click at [863, 185] on icon at bounding box center [863, 187] width 3 height 5
click at [460, 605] on icon at bounding box center [463, 611] width 11 height 11
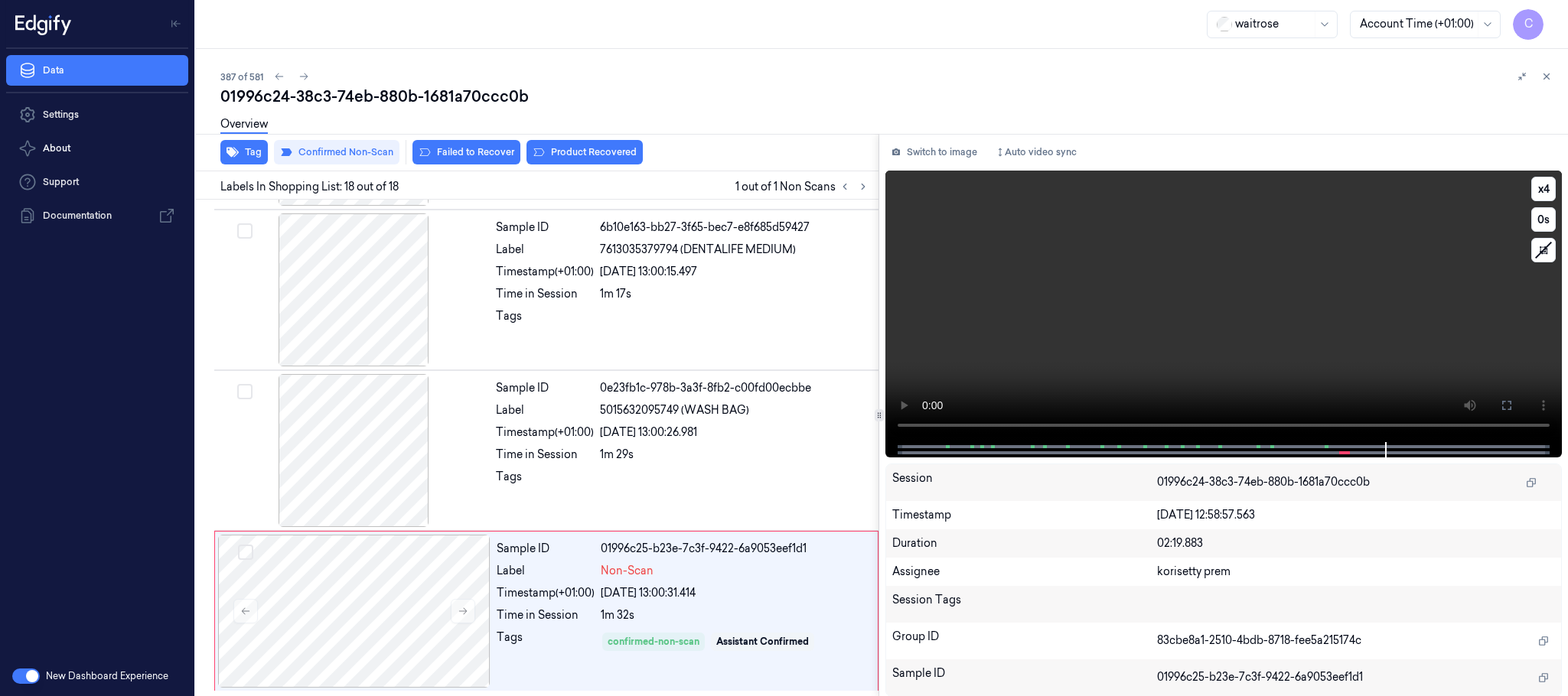
click at [1277, 308] on video at bounding box center [1222, 306] width 676 height 272
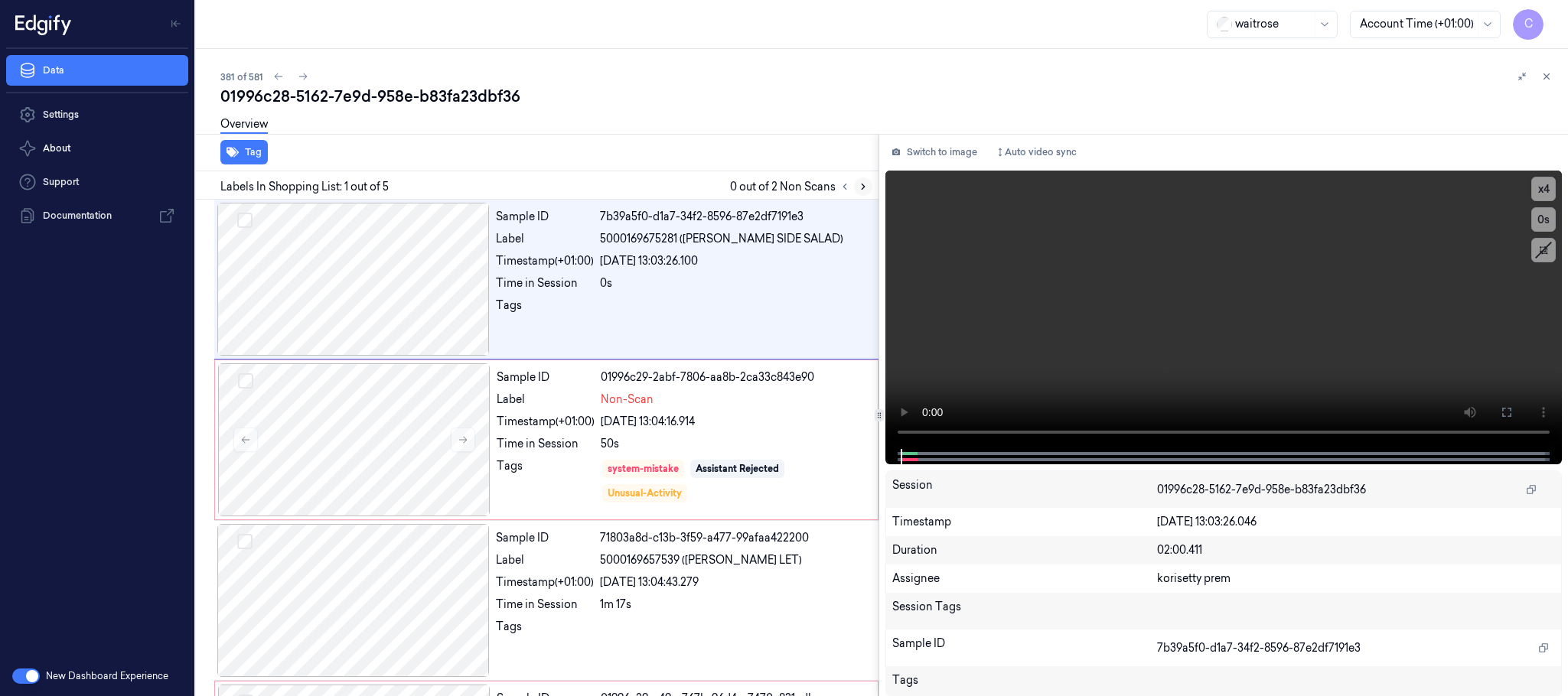
click at [869, 185] on button at bounding box center [863, 186] width 19 height 19
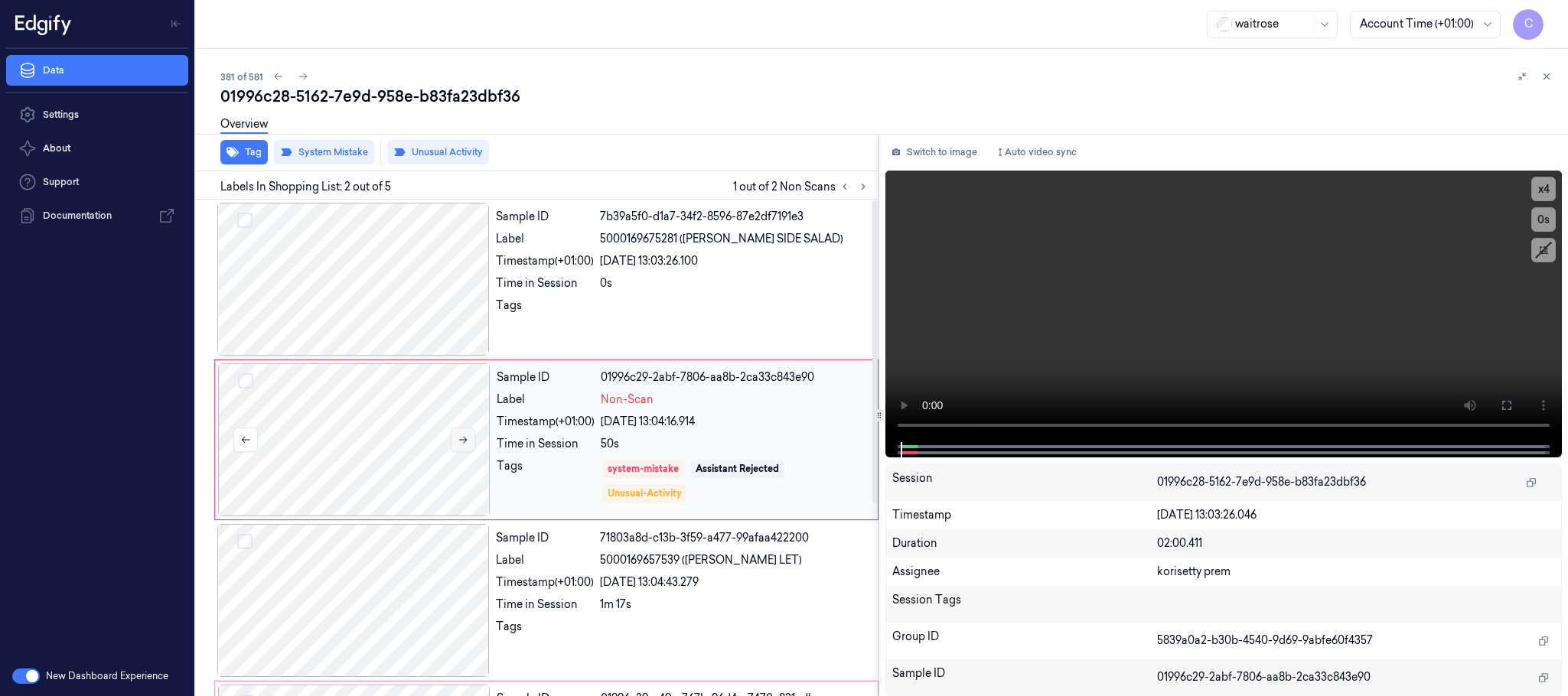
click at [462, 443] on icon at bounding box center [463, 439] width 11 height 11
click at [466, 437] on icon at bounding box center [463, 439] width 11 height 11
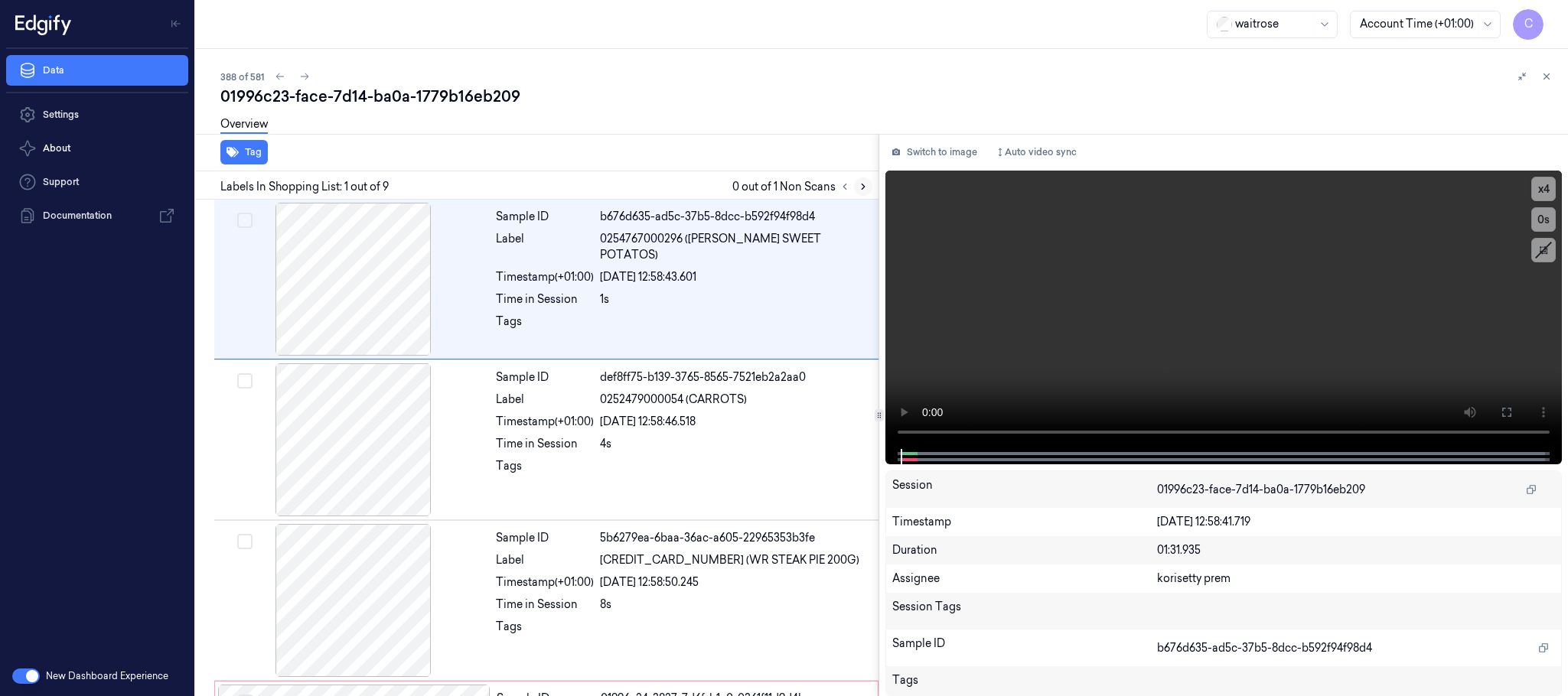
click at [862, 186] on icon at bounding box center [863, 186] width 11 height 11
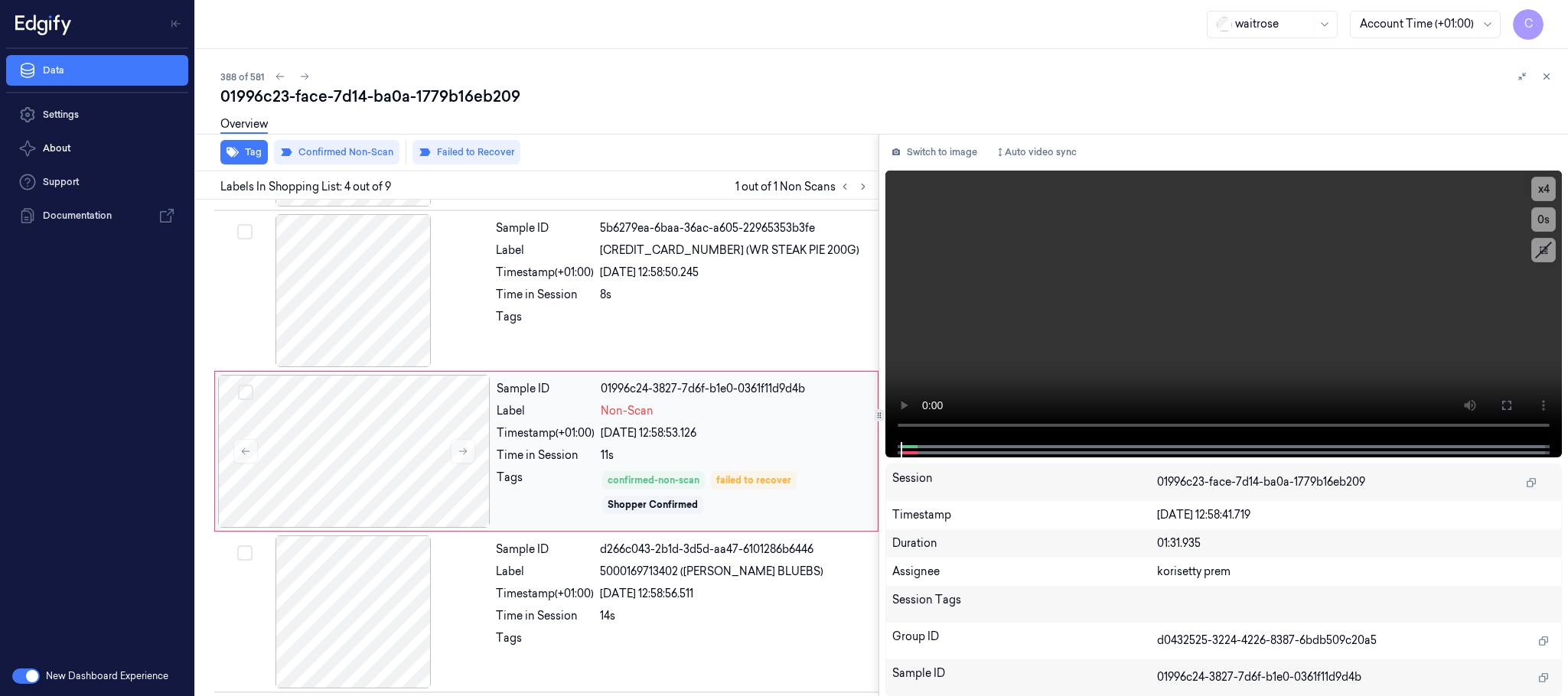
scroll to position [315, 0]
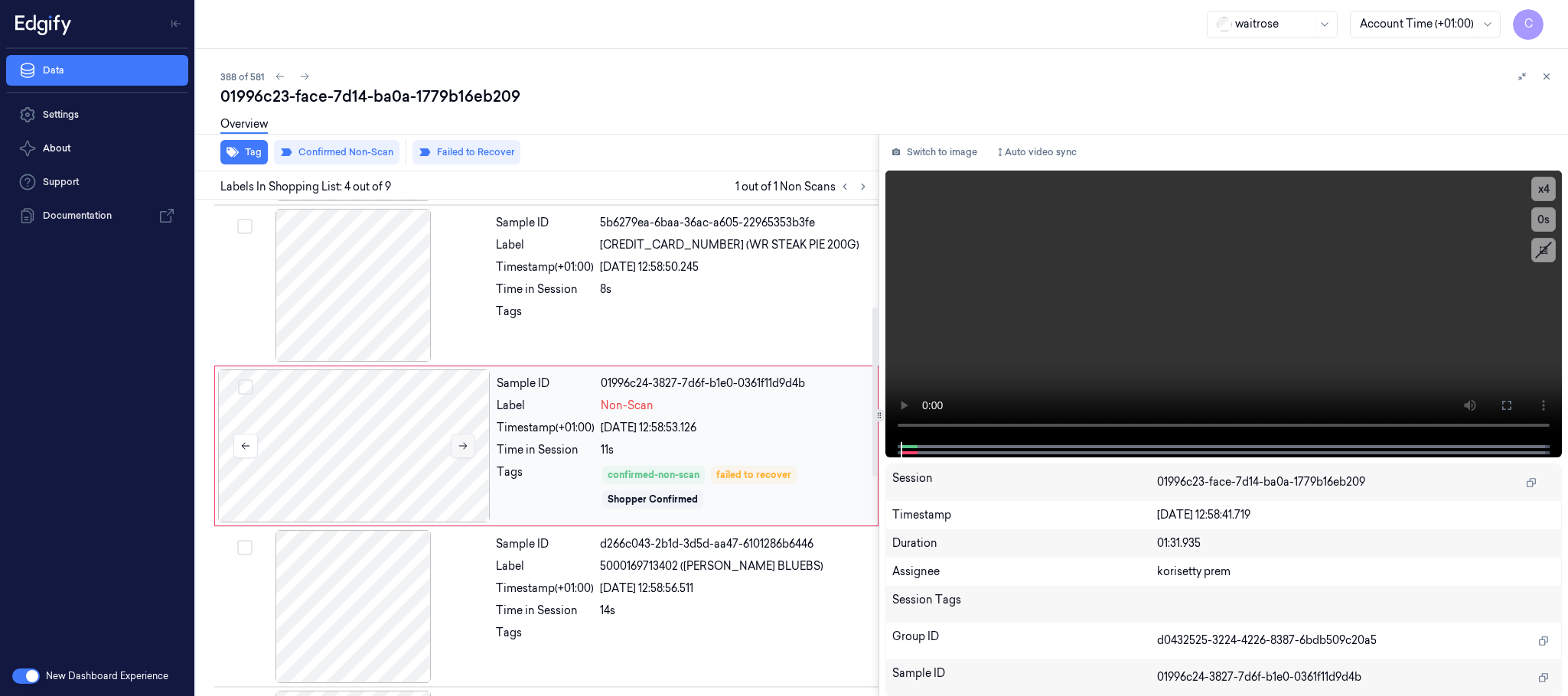
click at [458, 450] on icon at bounding box center [463, 446] width 11 height 11
click at [365, 304] on div at bounding box center [354, 285] width 273 height 153
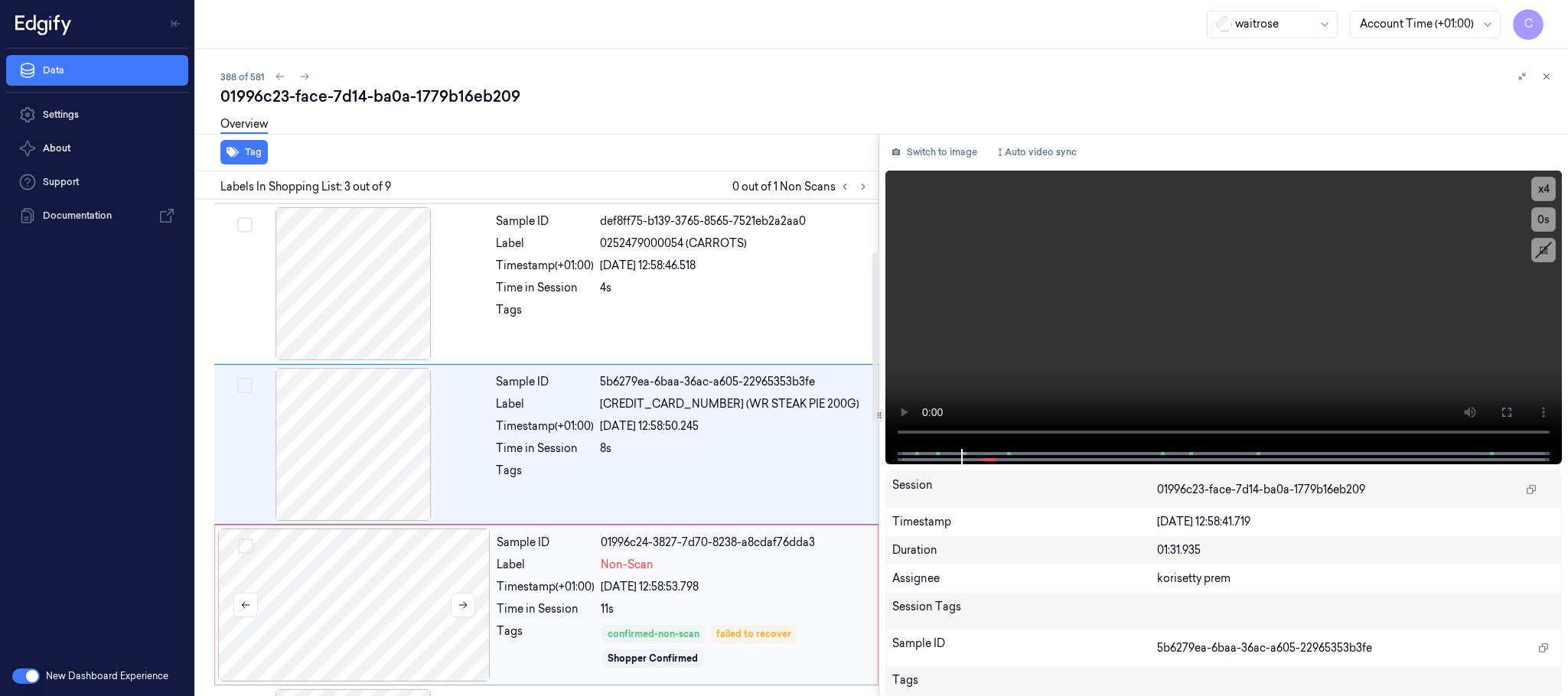
scroll to position [154, 0]
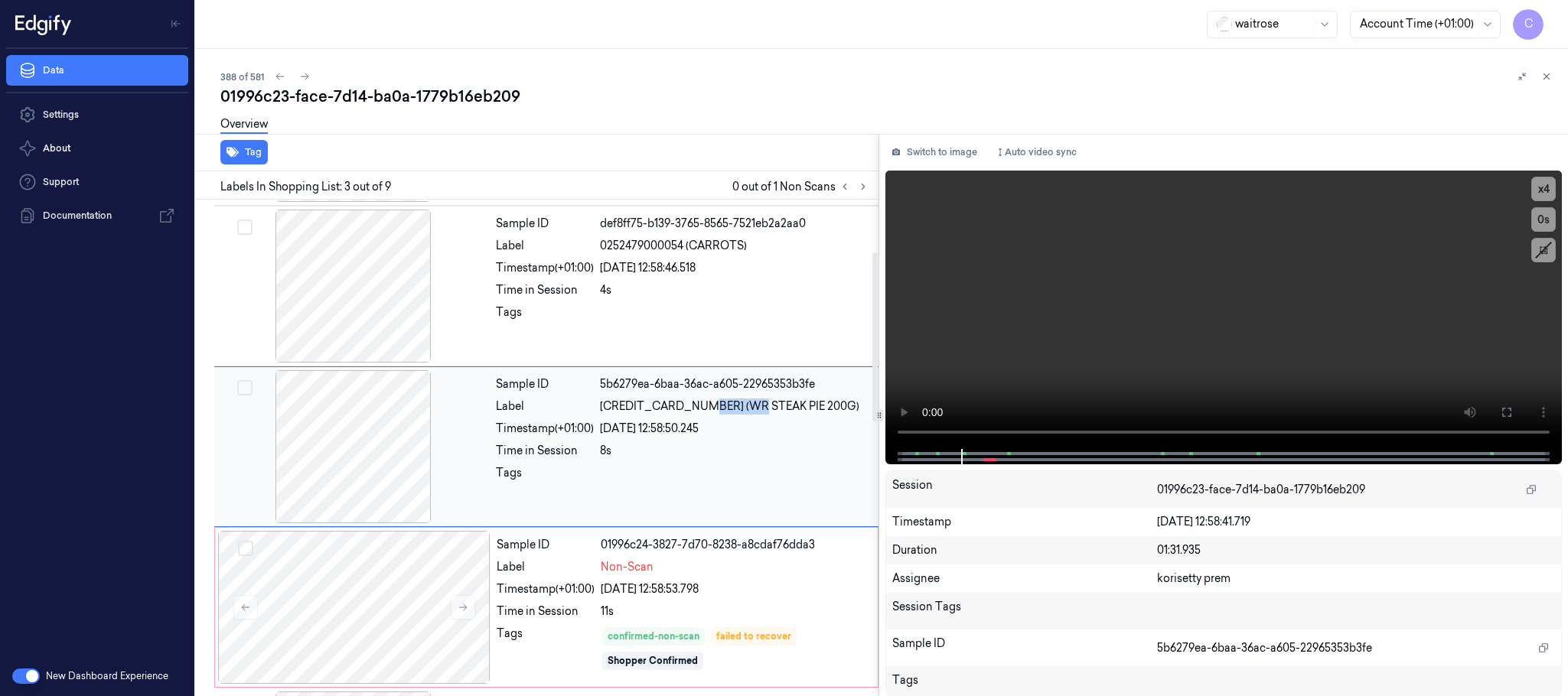
drag, startPoint x: 692, startPoint y: 405, endPoint x: 748, endPoint y: 408, distance: 56.1
click at [748, 408] on span "[CREDIT_CARD_NUMBER] (WR STEAK PIE 200G)" at bounding box center [729, 407] width 259 height 16
click at [692, 407] on span "[CREDIT_CARD_NUMBER] (WR STEAK PIE 200G)" at bounding box center [729, 407] width 259 height 16
click at [687, 407] on span "5000169654477 (WR STEAK PIE 200G)" at bounding box center [729, 407] width 259 height 16
drag, startPoint x: 687, startPoint y: 407, endPoint x: 769, endPoint y: 410, distance: 82.1
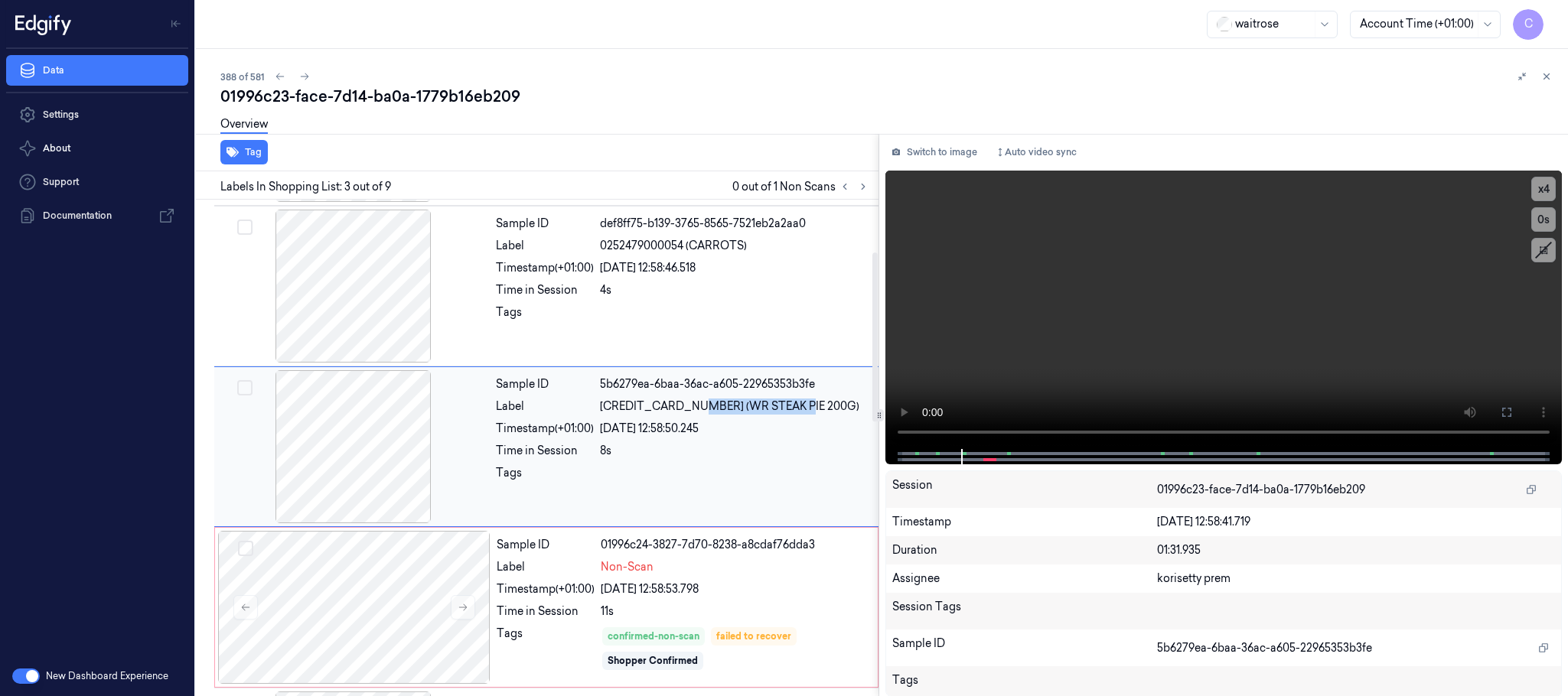
click at [769, 410] on span "5000169654477 (WR STEAK PIE 200G)" at bounding box center [729, 407] width 259 height 16
copy span "WR STEAK PIE 200G"
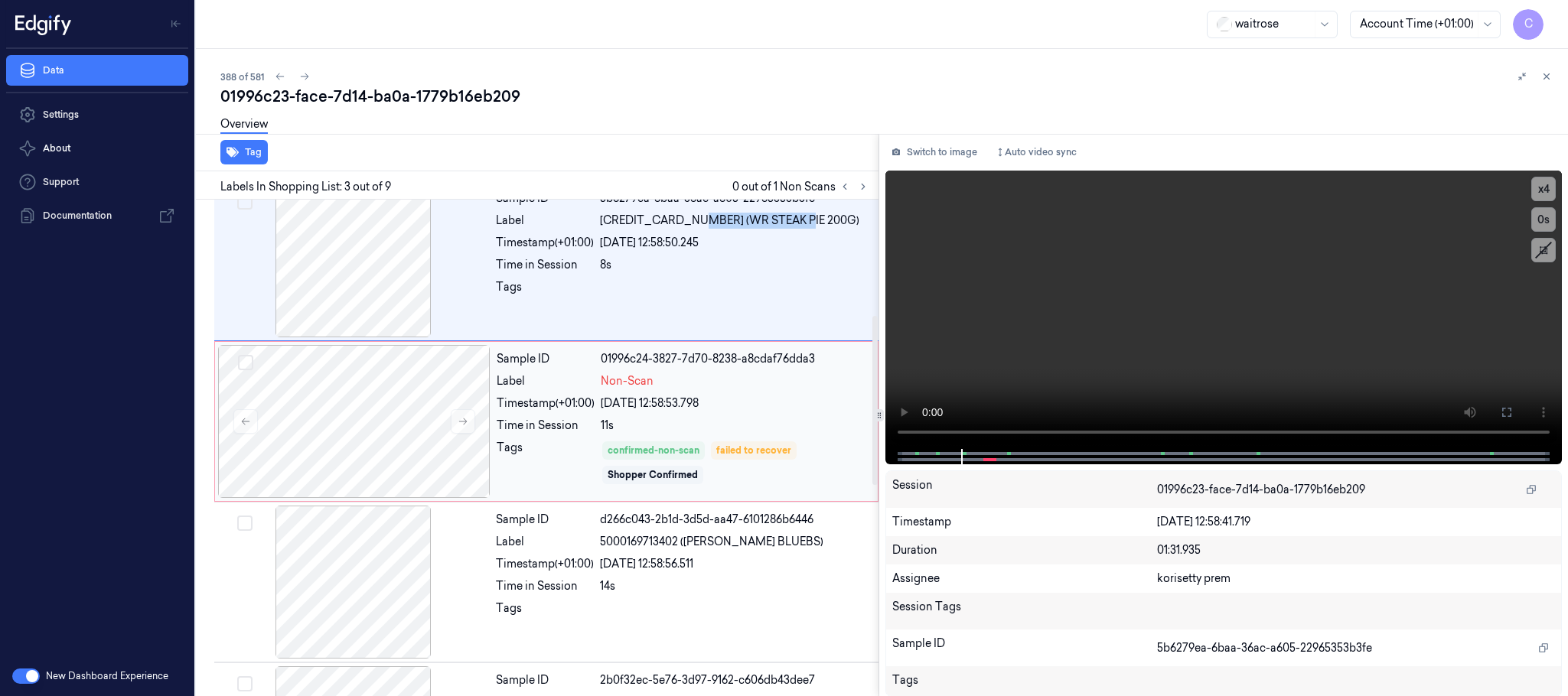
scroll to position [383, 0]
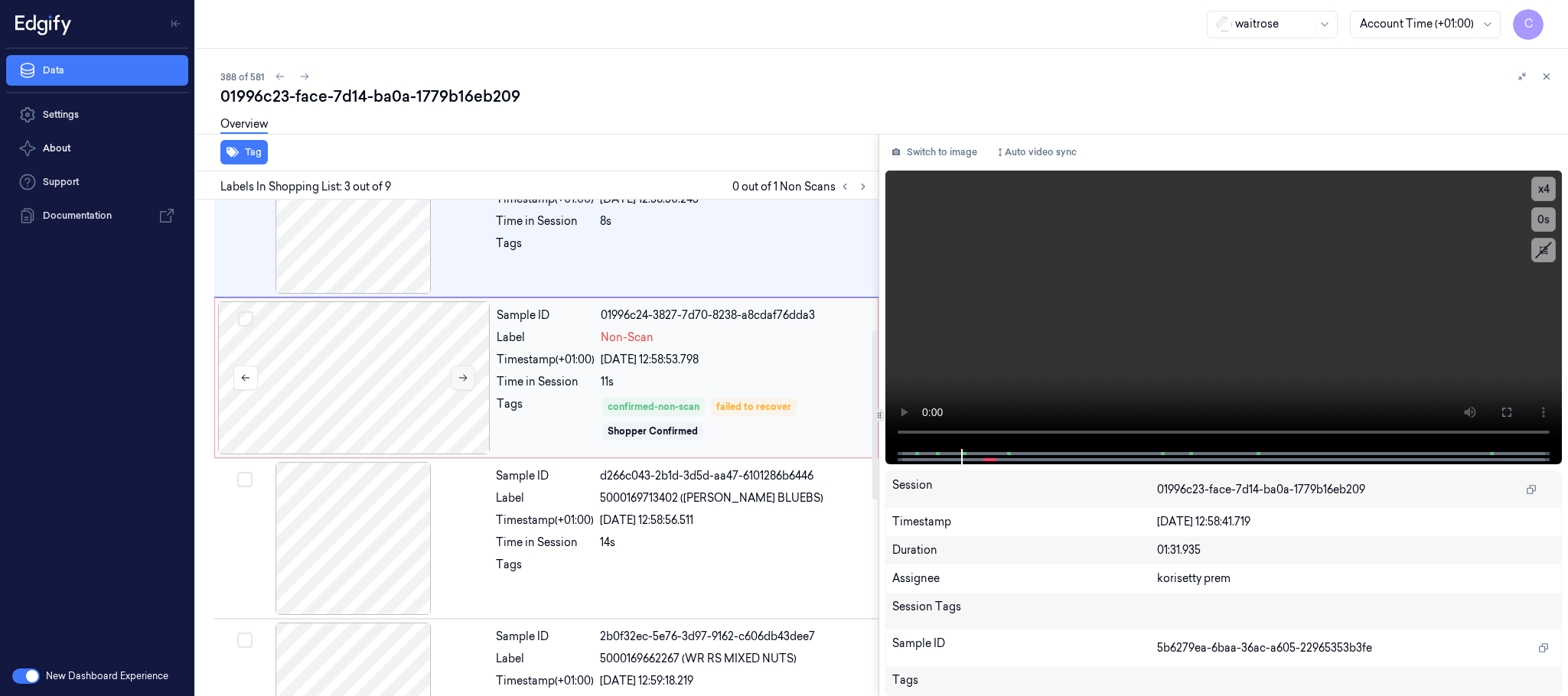
click at [465, 377] on icon at bounding box center [463, 377] width 11 height 11
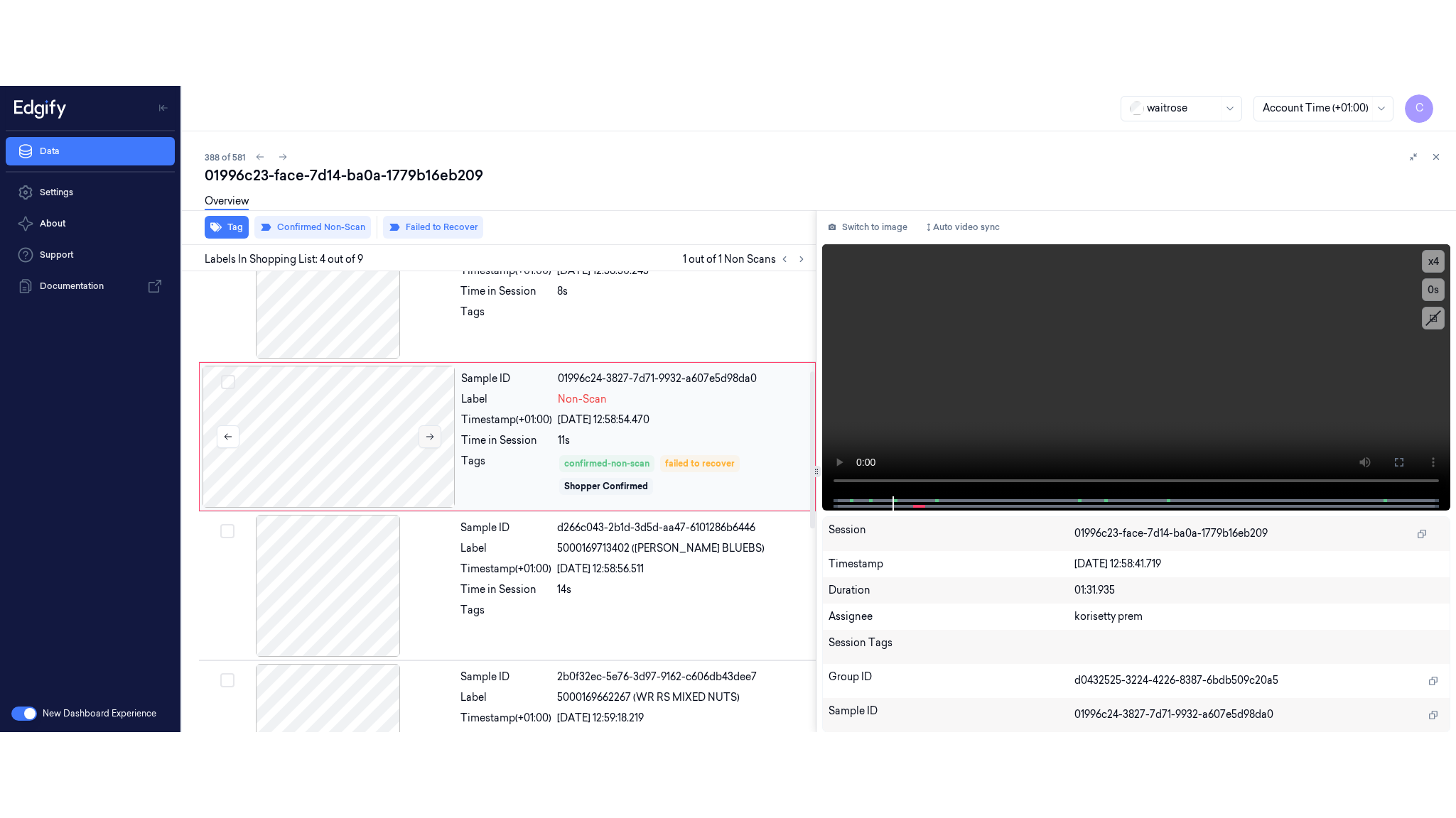
scroll to position [293, 0]
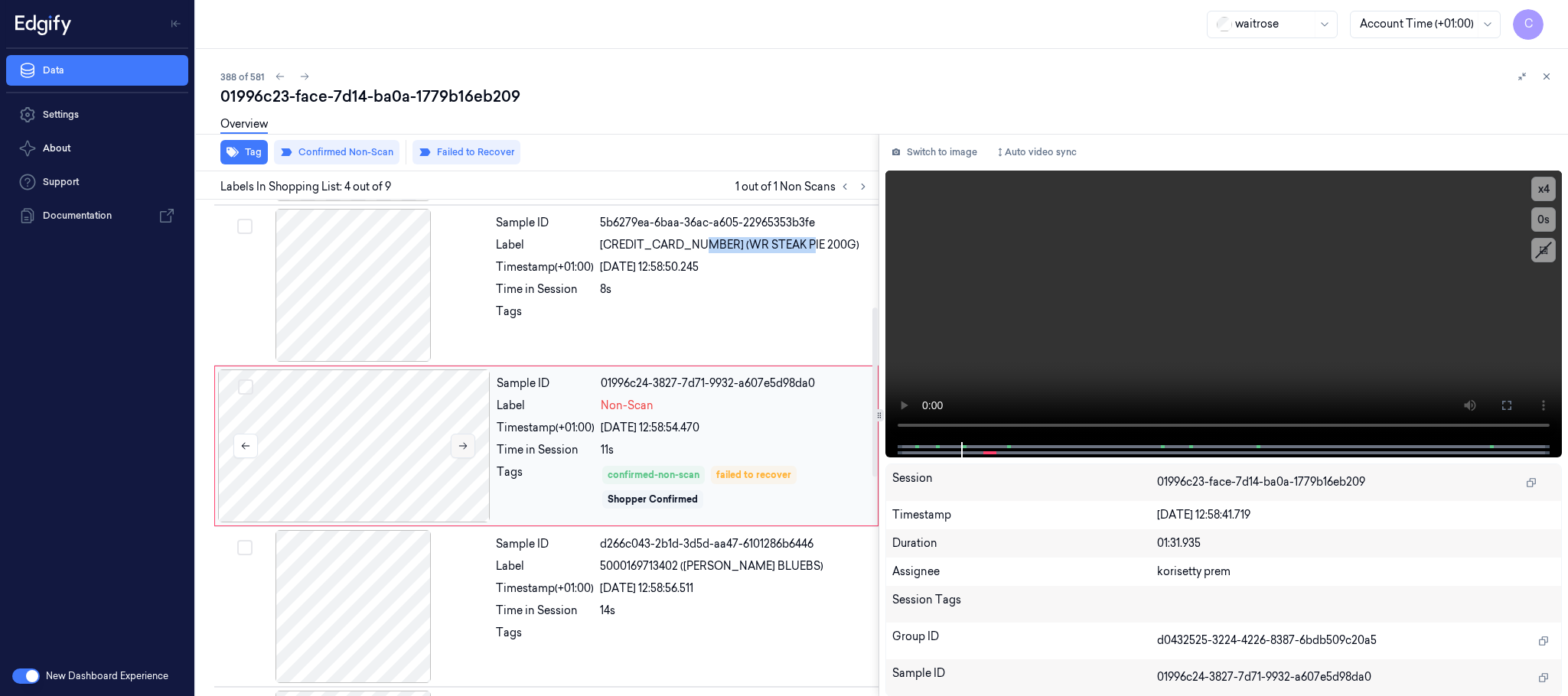
click at [460, 446] on icon at bounding box center [463, 446] width 11 height 11
click at [1504, 404] on icon at bounding box center [1507, 406] width 12 height 12
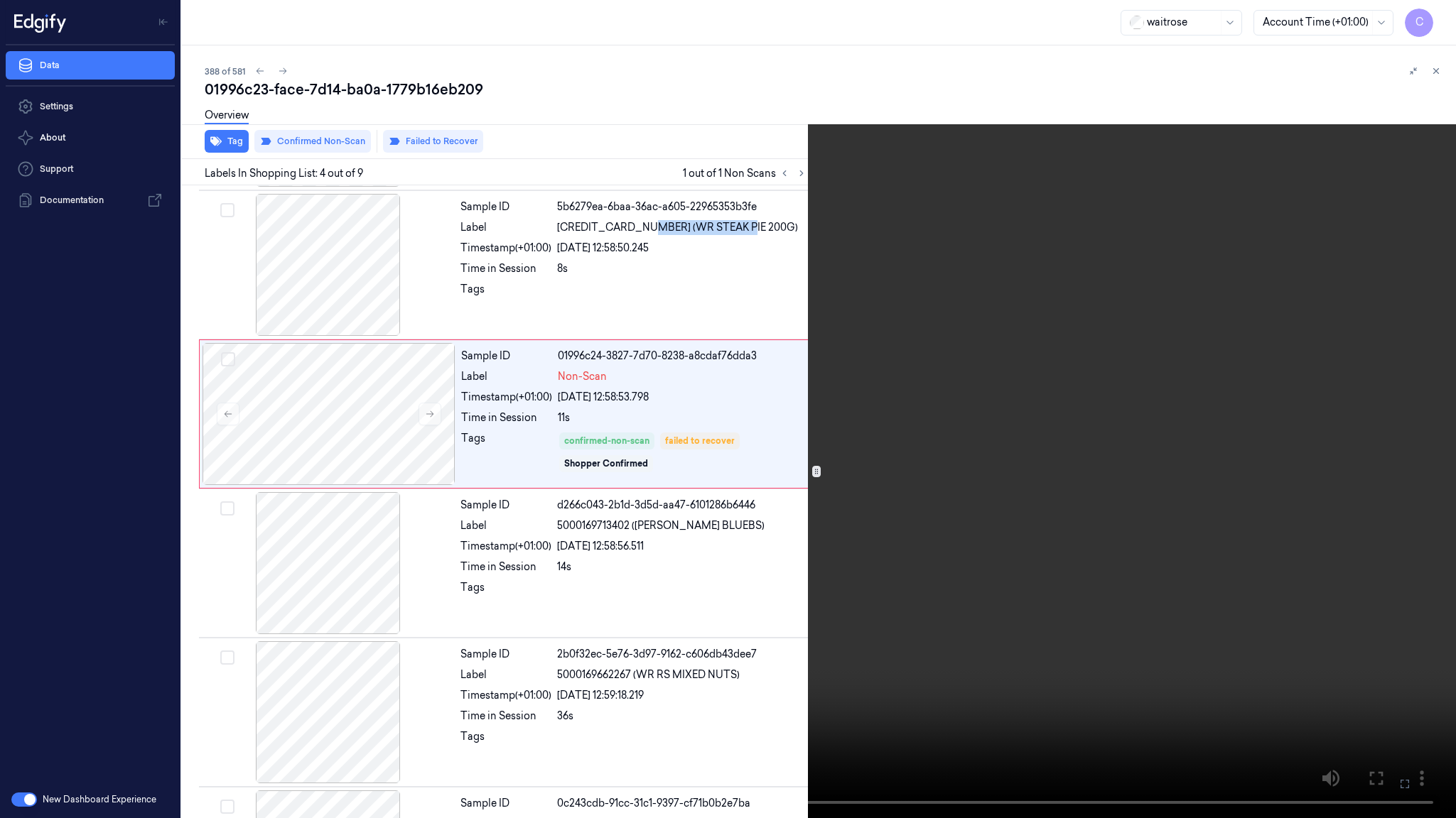
click at [207, 524] on video at bounding box center [728, 409] width 1456 height 818
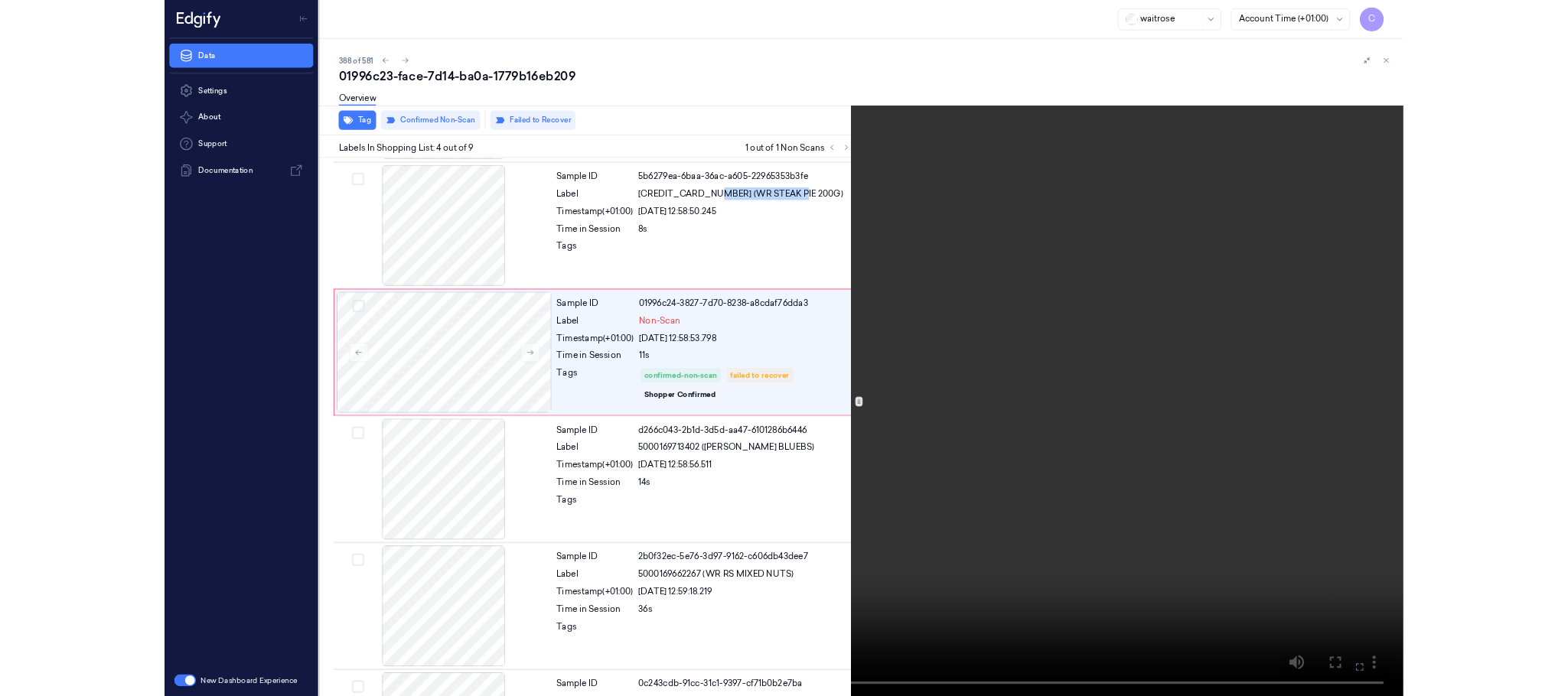
scroll to position [223, 0]
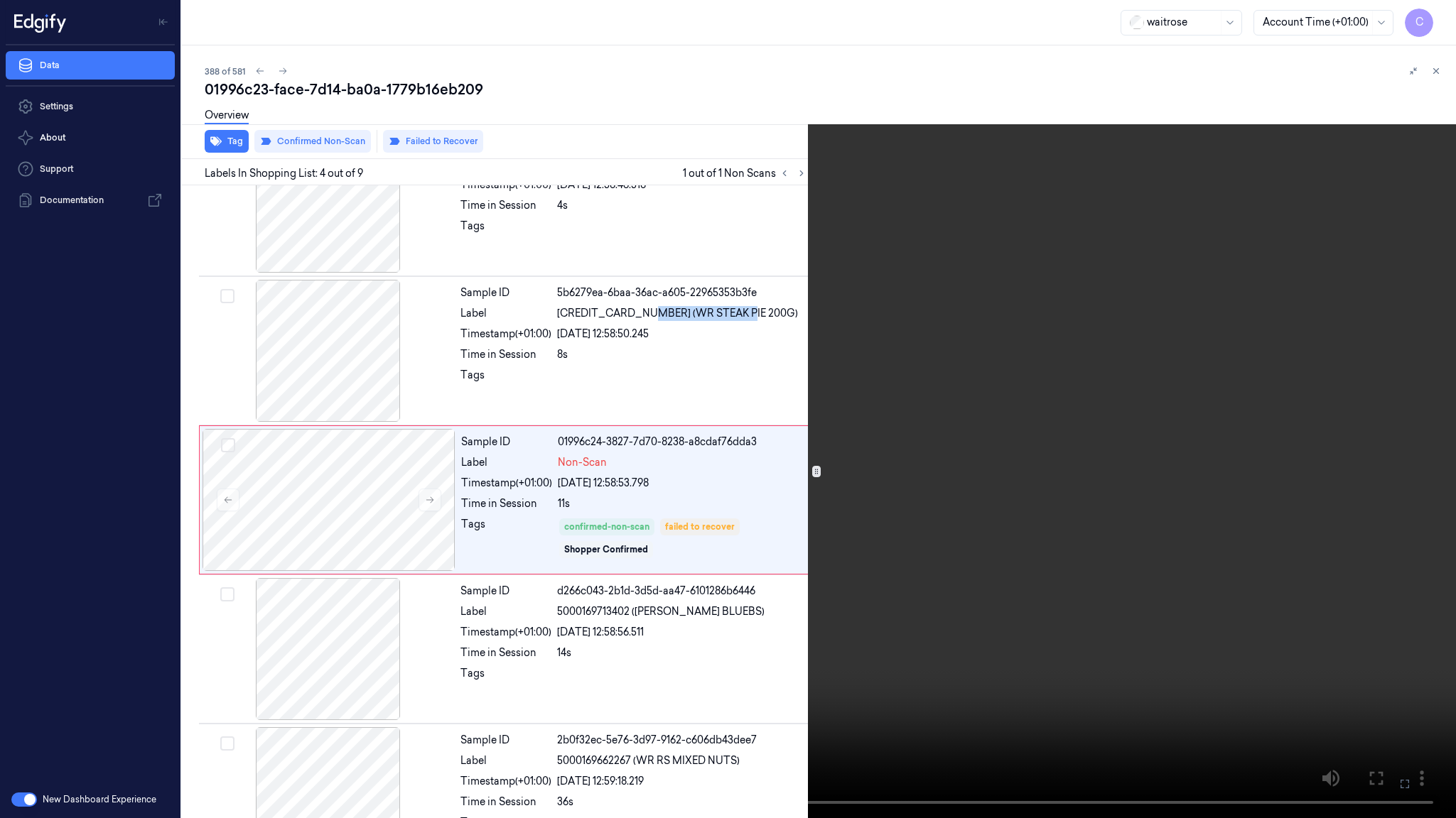
click at [207, 524] on video at bounding box center [728, 409] width 1456 height 818
click at [710, 482] on video at bounding box center [728, 409] width 1456 height 818
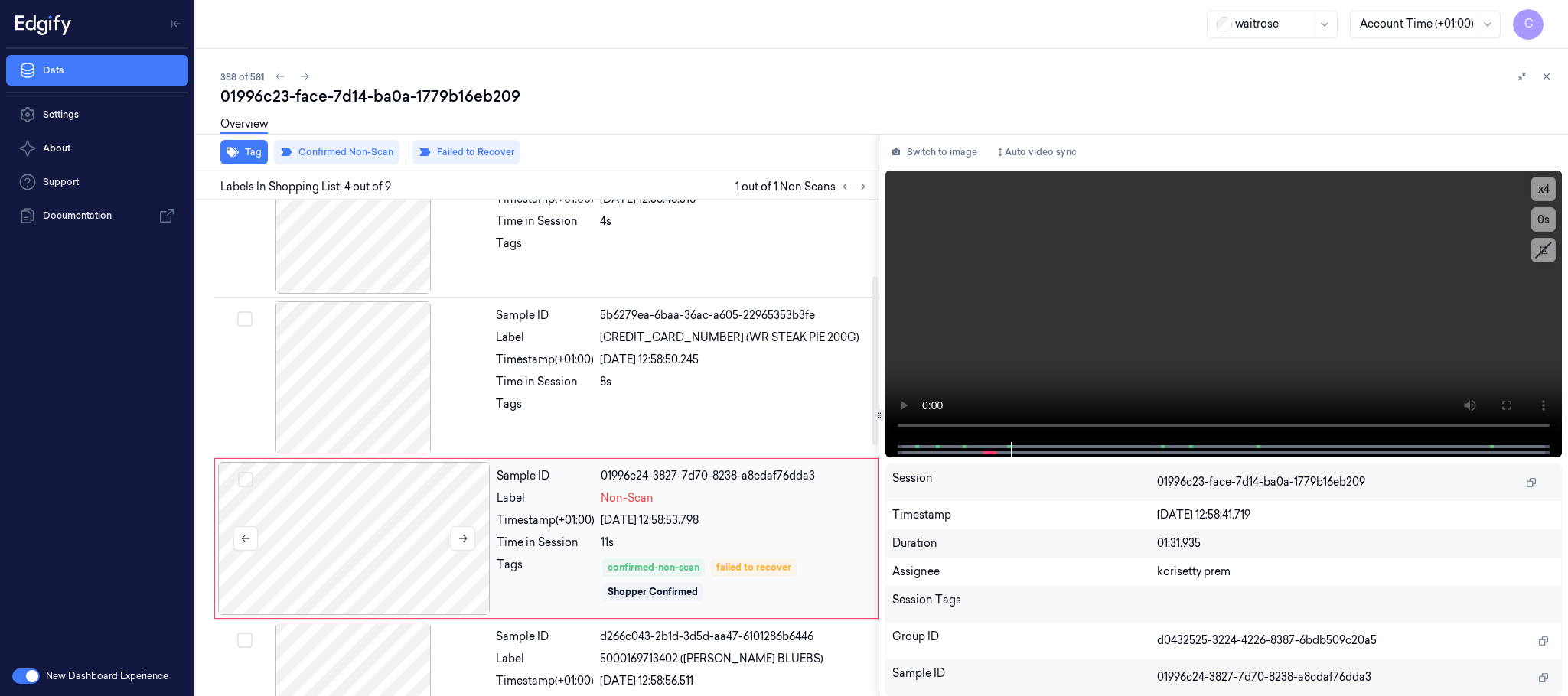
click at [429, 516] on div at bounding box center [354, 538] width 273 height 153
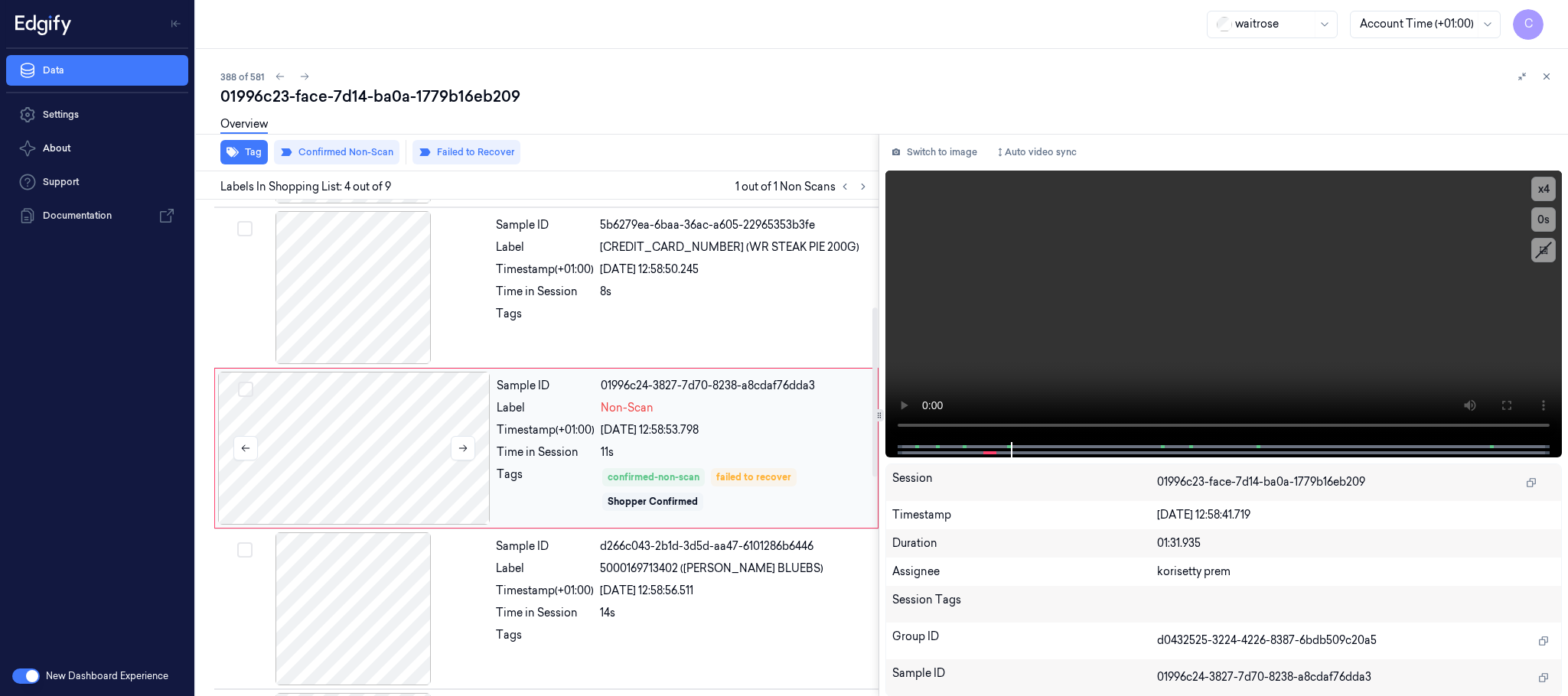
scroll to position [315, 0]
click at [450, 156] on button "Failed to Recover" at bounding box center [466, 153] width 107 height 25
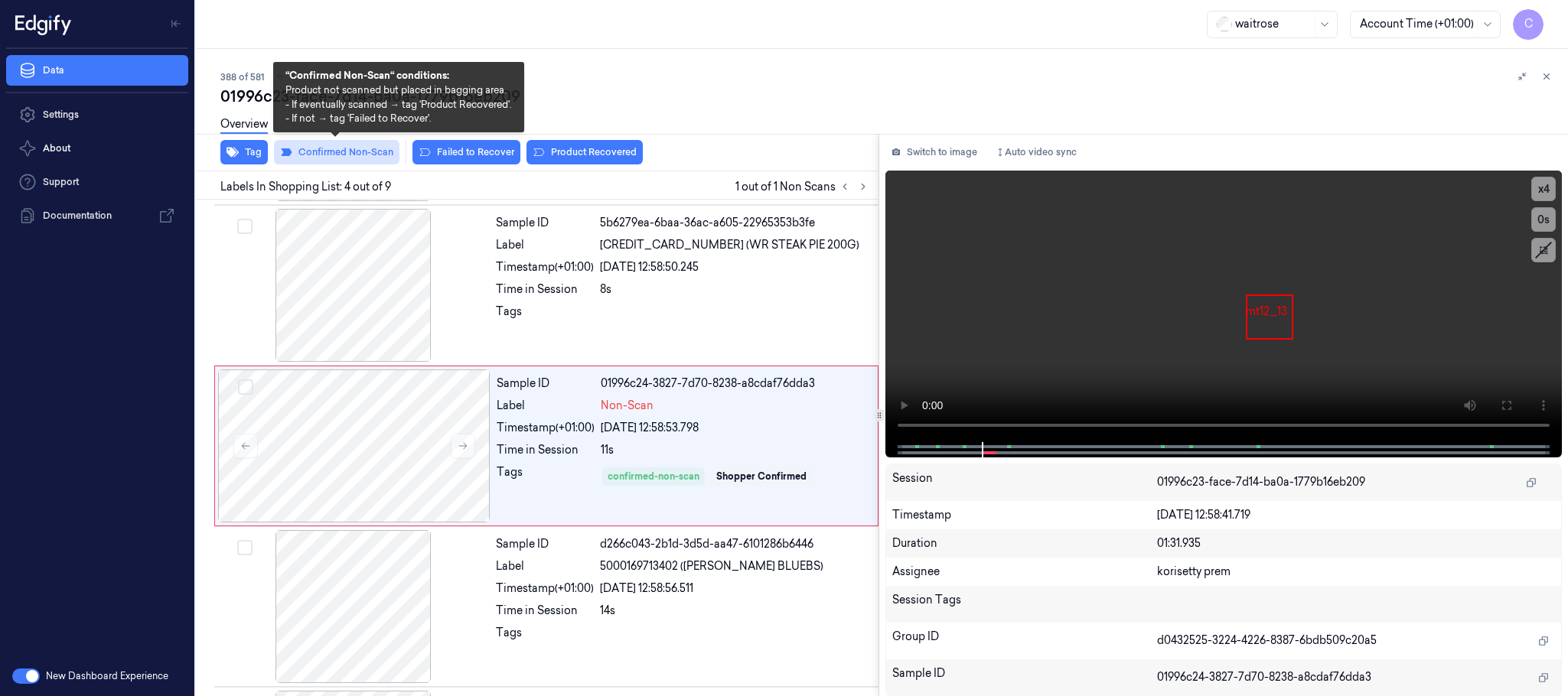
click at [336, 149] on button "Confirmed Non-Scan" at bounding box center [336, 153] width 125 height 25
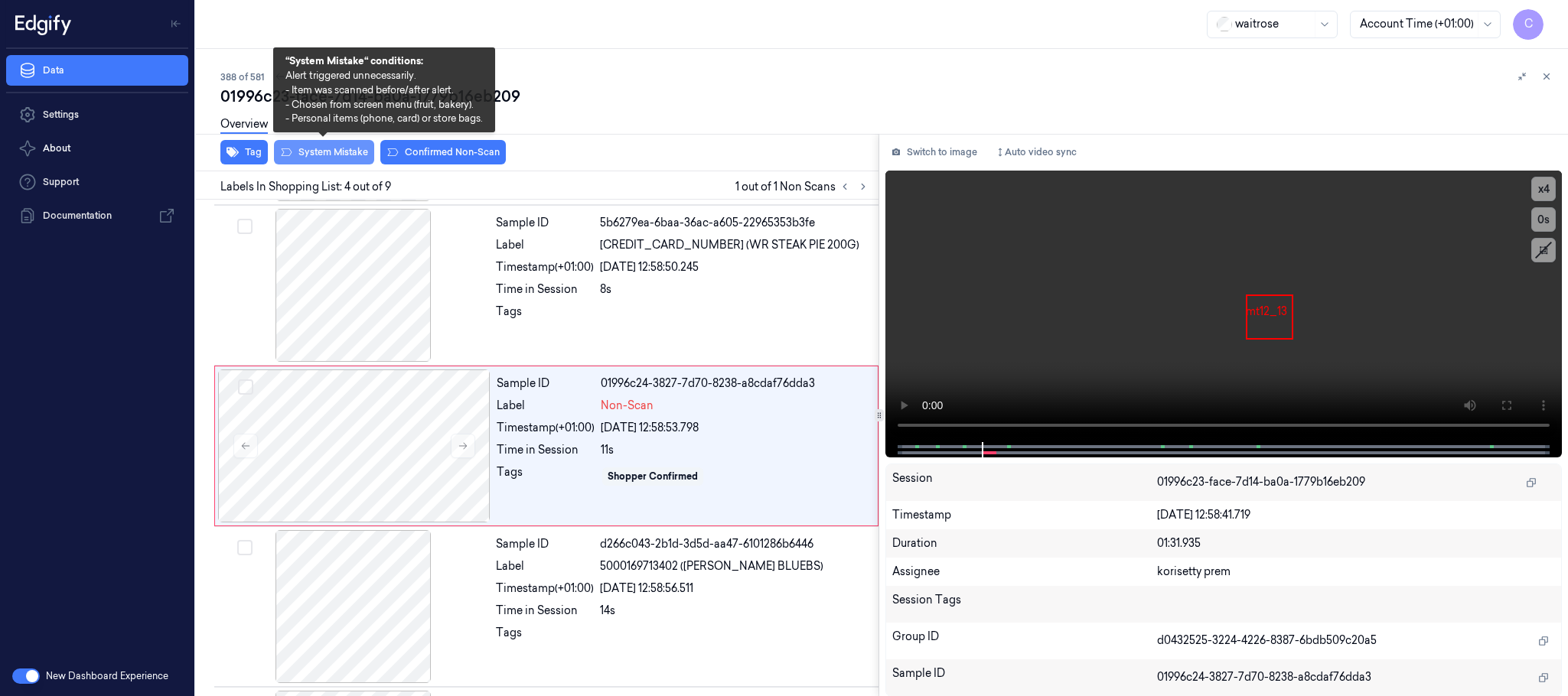
click at [322, 152] on button "System Mistake" at bounding box center [323, 153] width 100 height 25
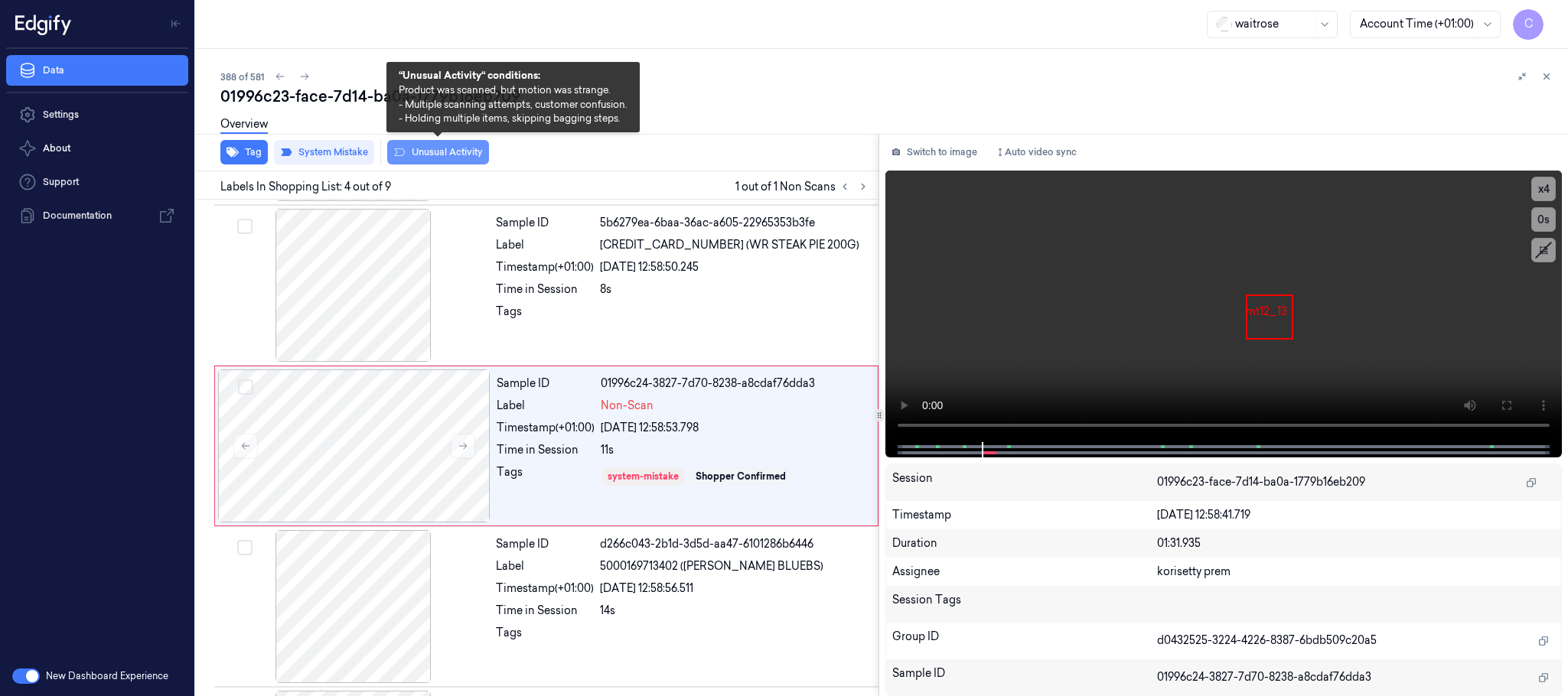
click at [421, 154] on button "Unusual Activity" at bounding box center [438, 153] width 102 height 25
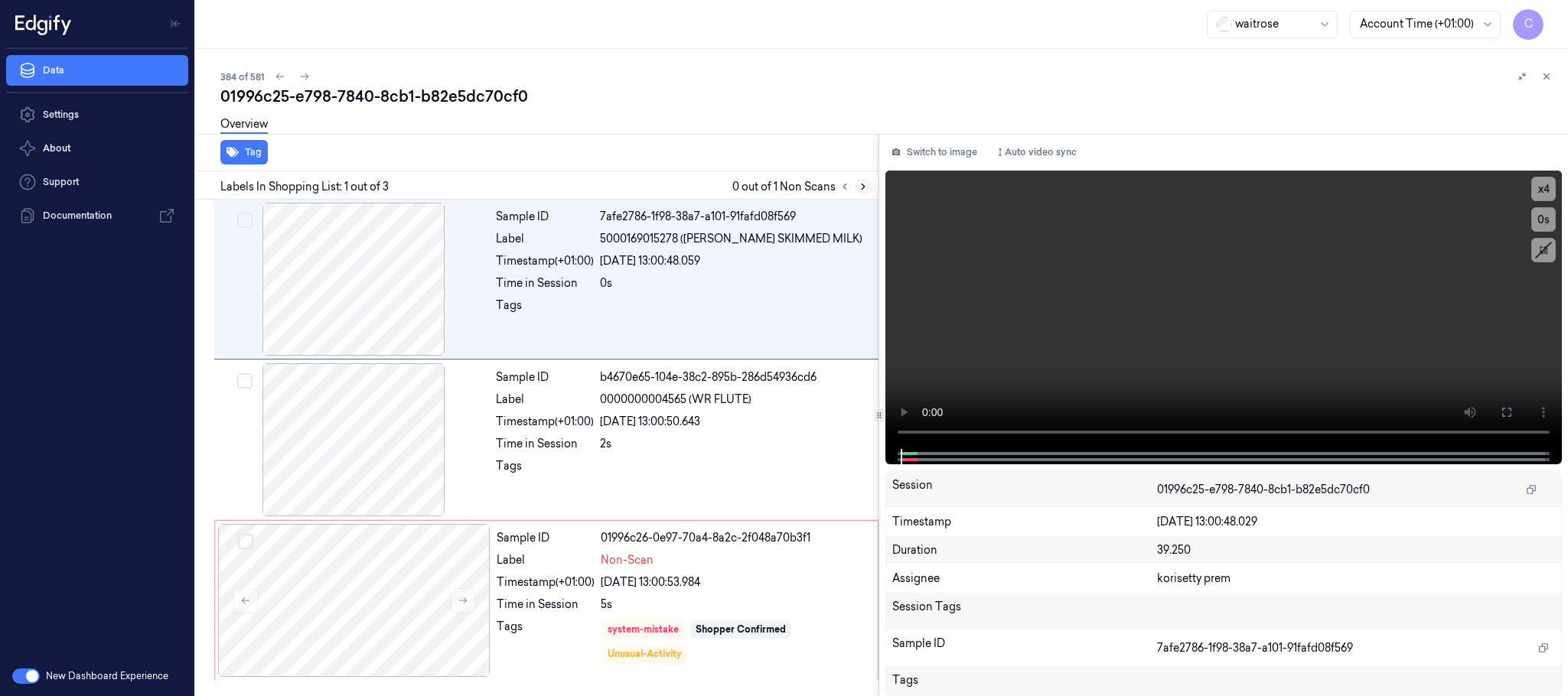
click at [870, 188] on button at bounding box center [863, 186] width 19 height 19
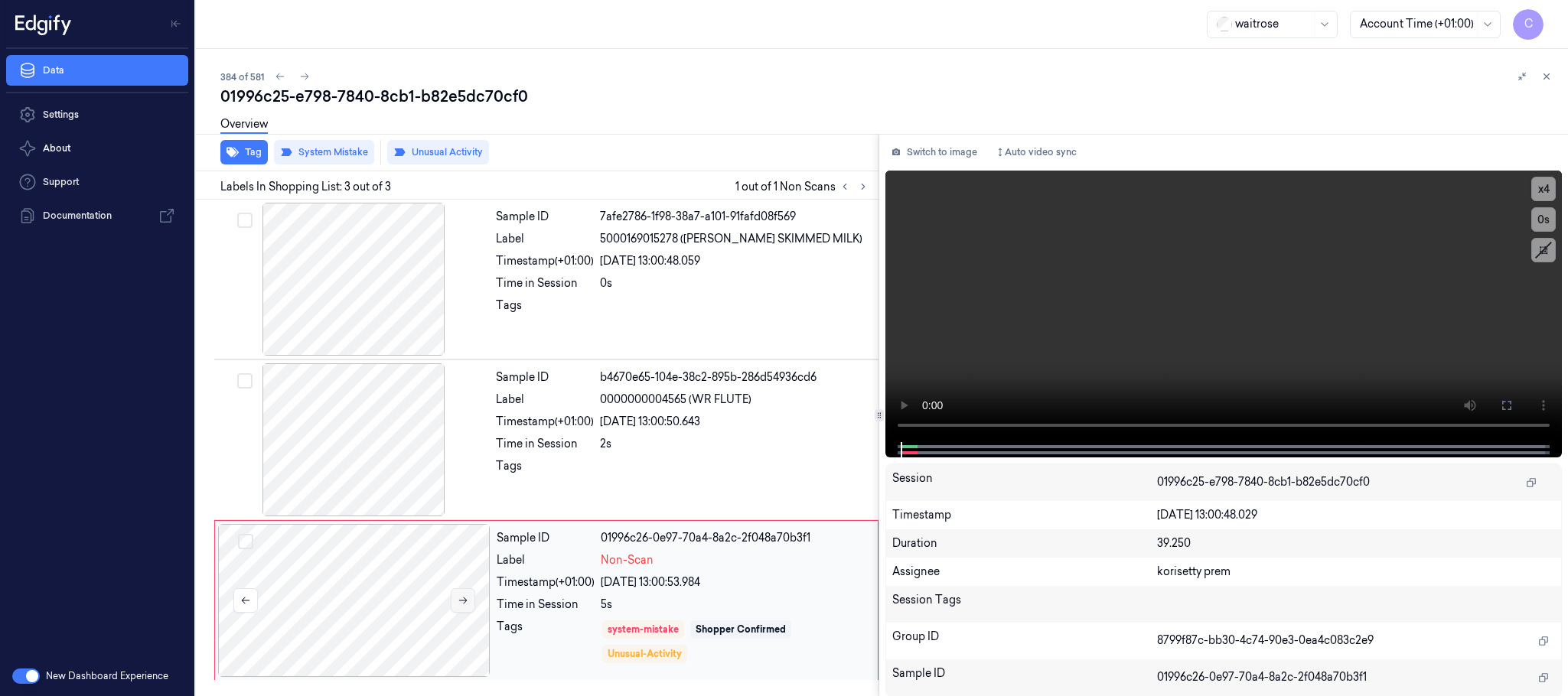
click at [455, 590] on button at bounding box center [463, 600] width 25 height 25
click at [468, 608] on button at bounding box center [463, 600] width 25 height 25
click at [468, 604] on icon at bounding box center [463, 600] width 11 height 11
click at [386, 283] on div at bounding box center [354, 279] width 273 height 153
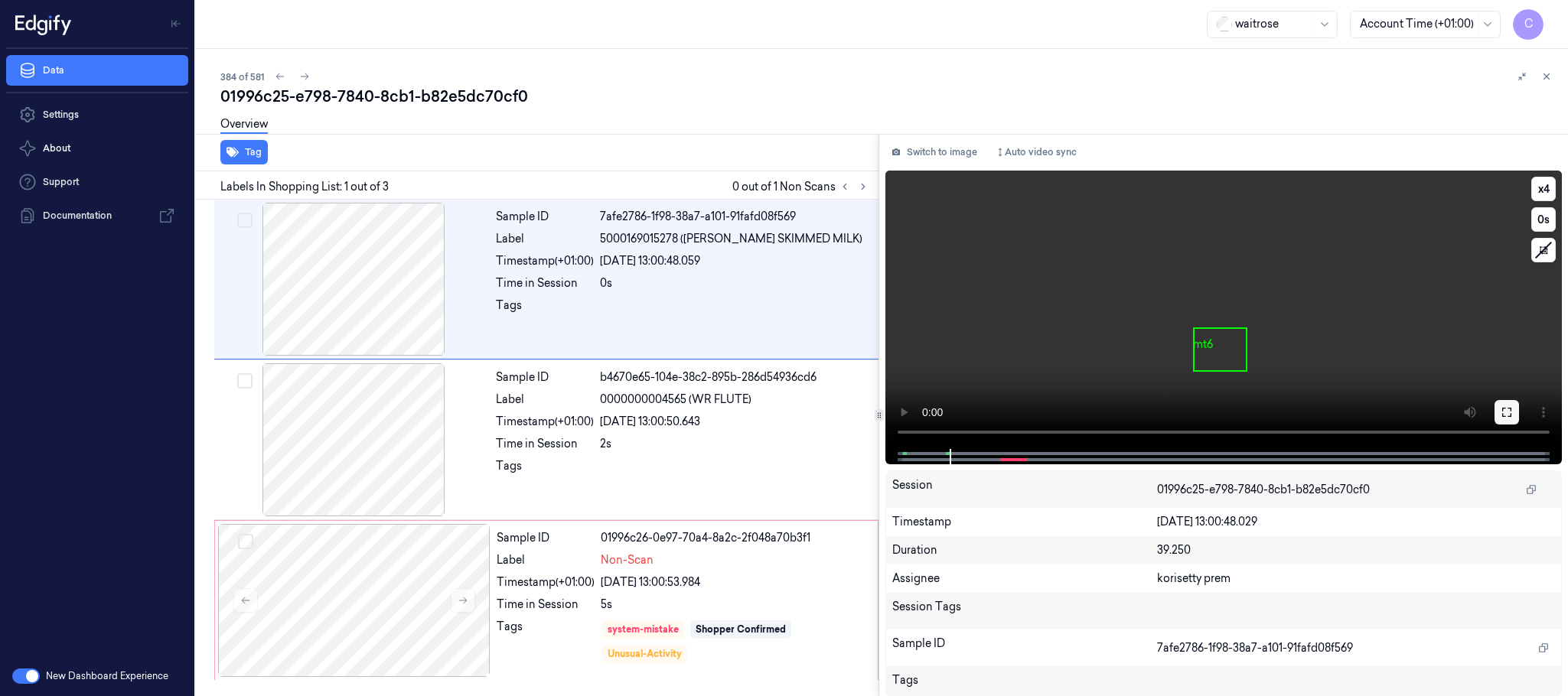
click at [1502, 414] on icon at bounding box center [1507, 412] width 9 height 9
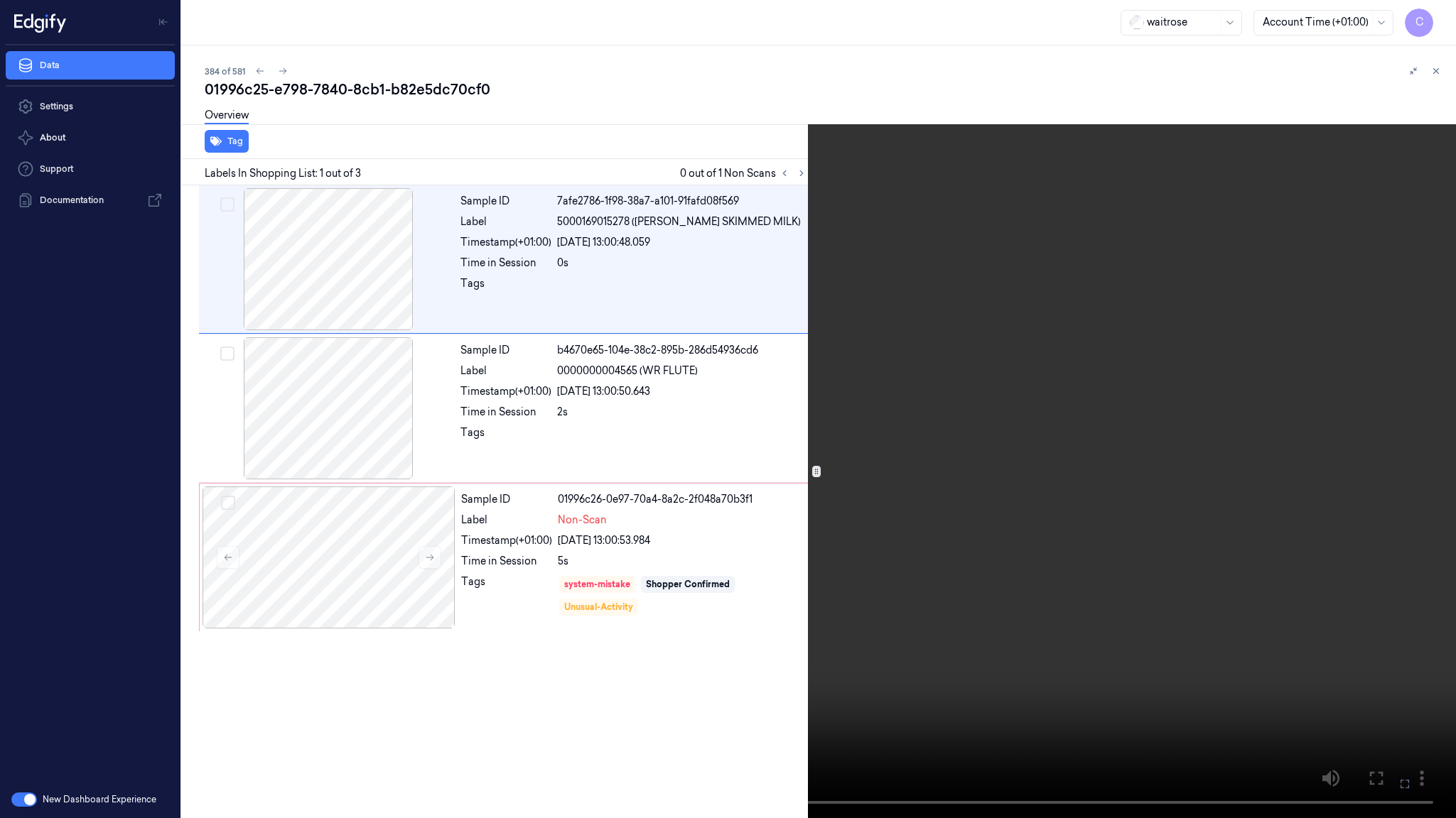
click at [629, 595] on video at bounding box center [728, 409] width 1456 height 818
click at [629, 592] on video at bounding box center [728, 409] width 1456 height 818
click at [695, 582] on video at bounding box center [728, 409] width 1456 height 818
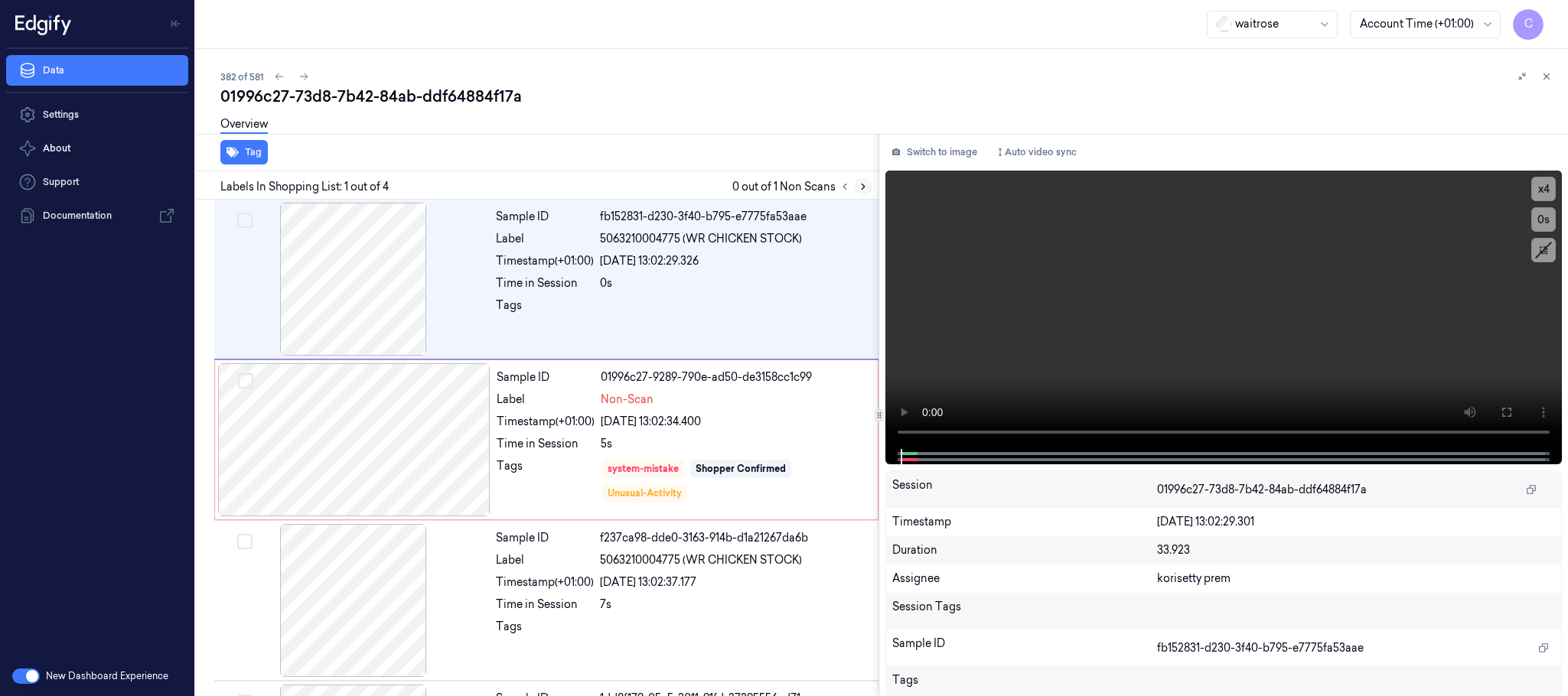
click at [866, 178] on button at bounding box center [863, 186] width 19 height 19
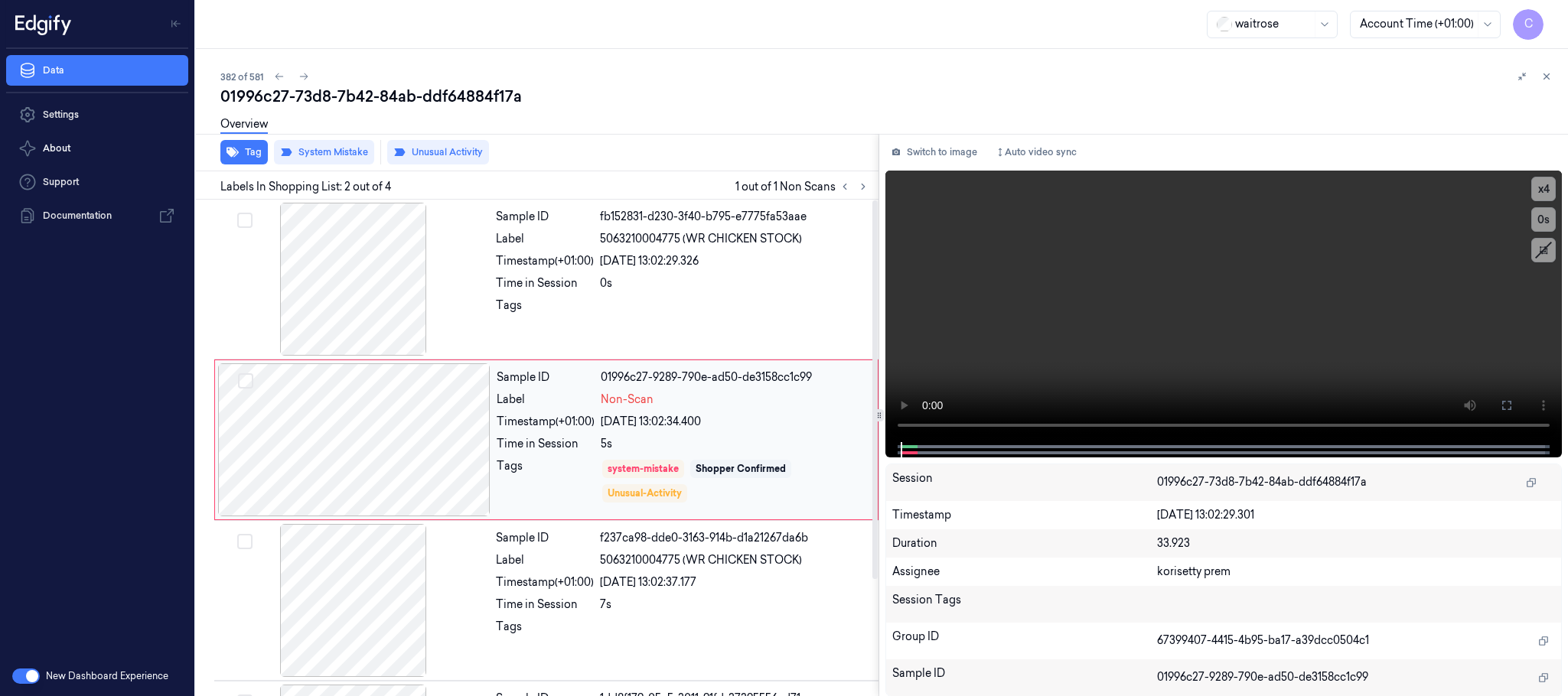
click at [455, 445] on div at bounding box center [354, 439] width 273 height 153
click at [351, 307] on div at bounding box center [354, 279] width 273 height 153
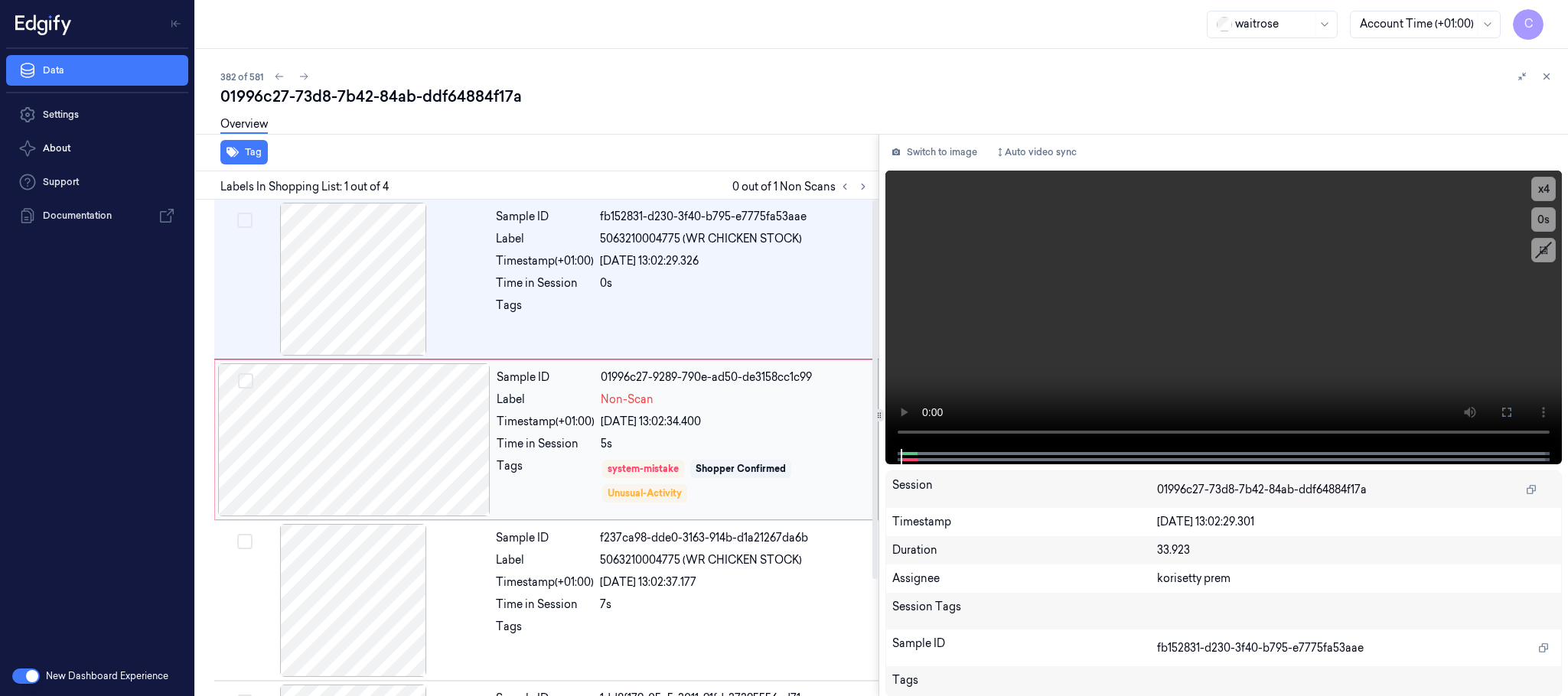
click at [388, 445] on div at bounding box center [354, 439] width 273 height 153
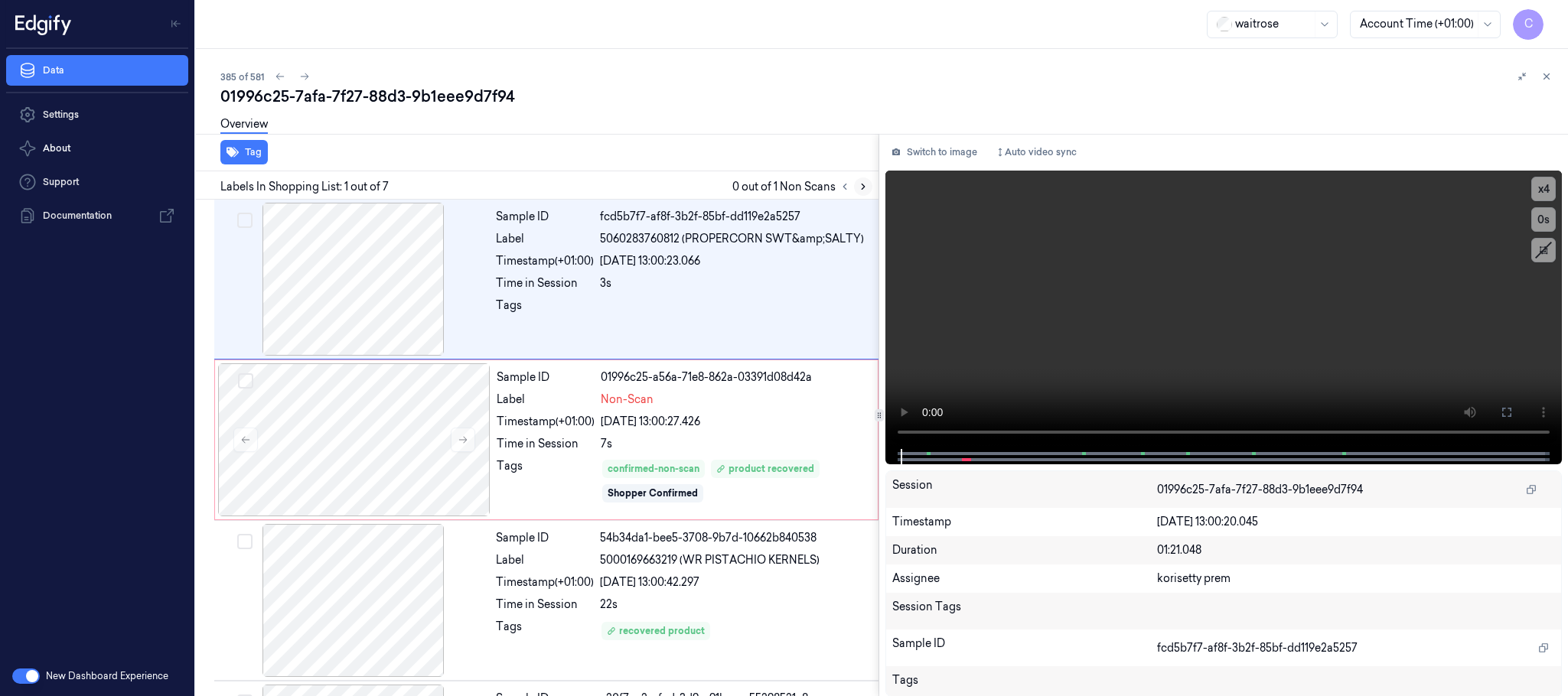
click at [862, 186] on icon at bounding box center [863, 186] width 11 height 11
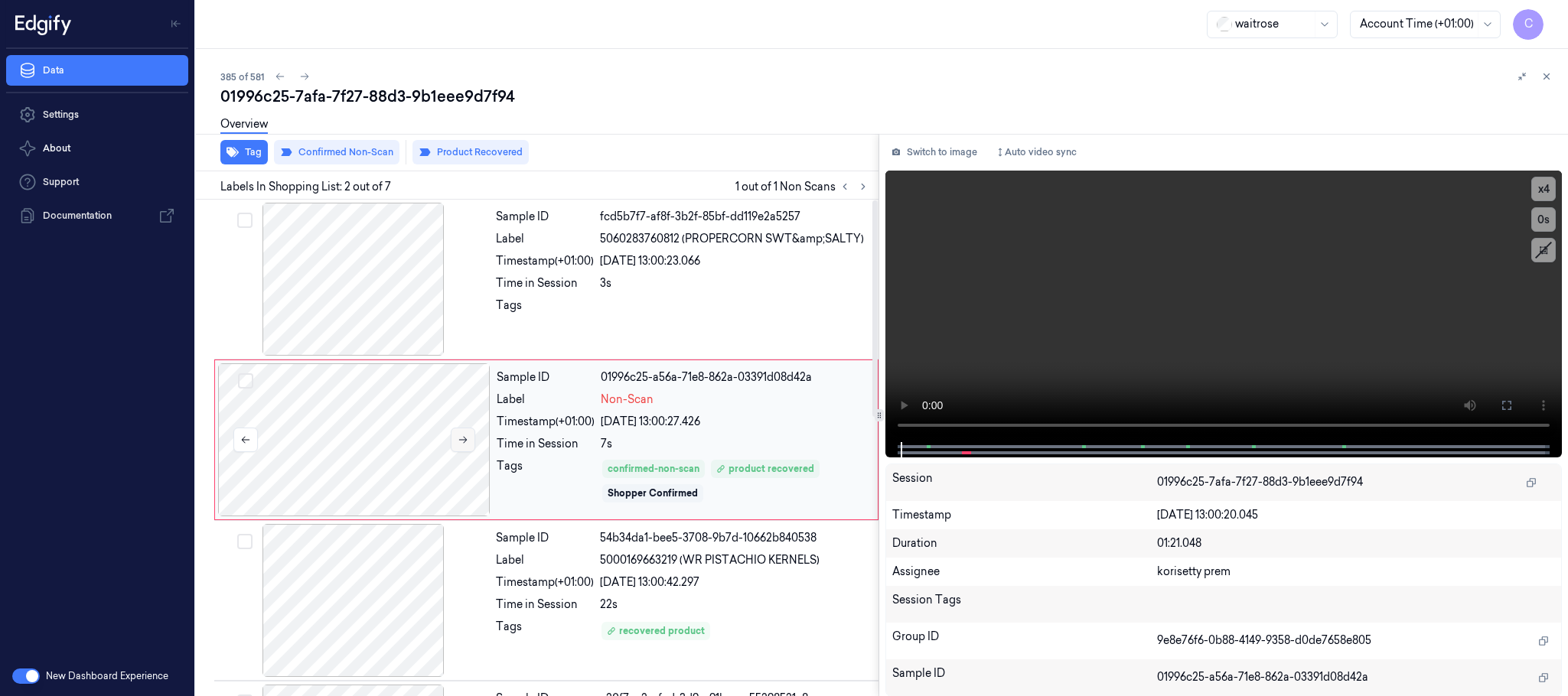
click at [462, 439] on icon at bounding box center [463, 439] width 11 height 11
click at [427, 599] on div at bounding box center [354, 600] width 273 height 153
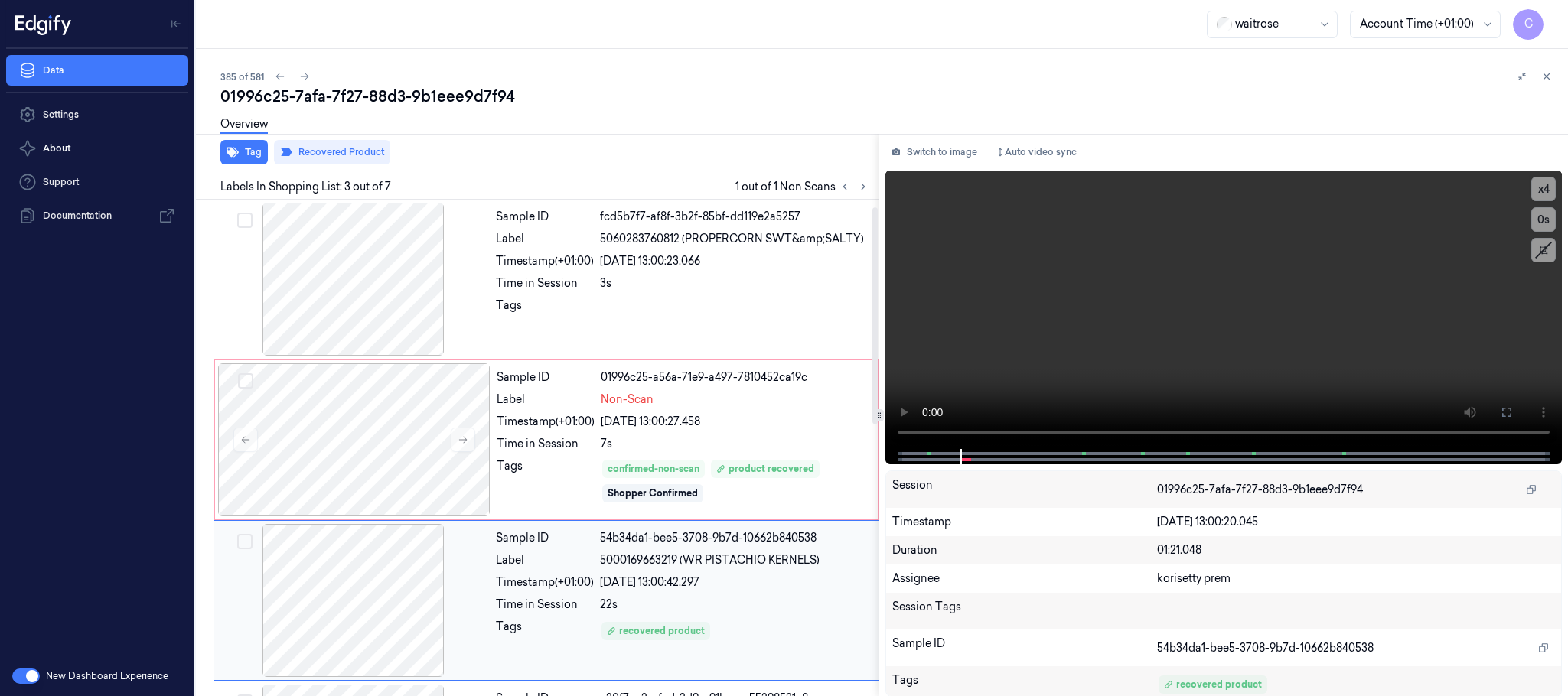
scroll to position [154, 0]
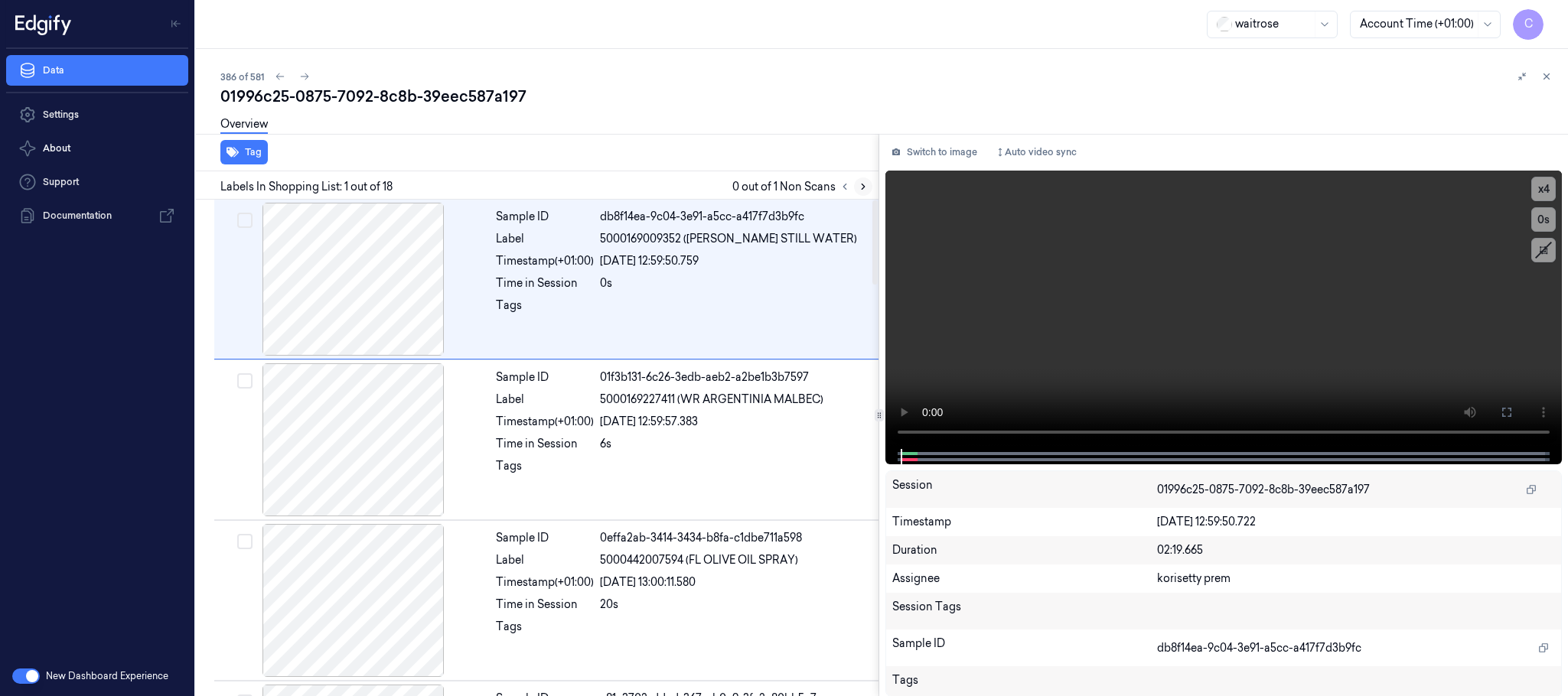
click at [857, 186] on icon at bounding box center [863, 186] width 11 height 11
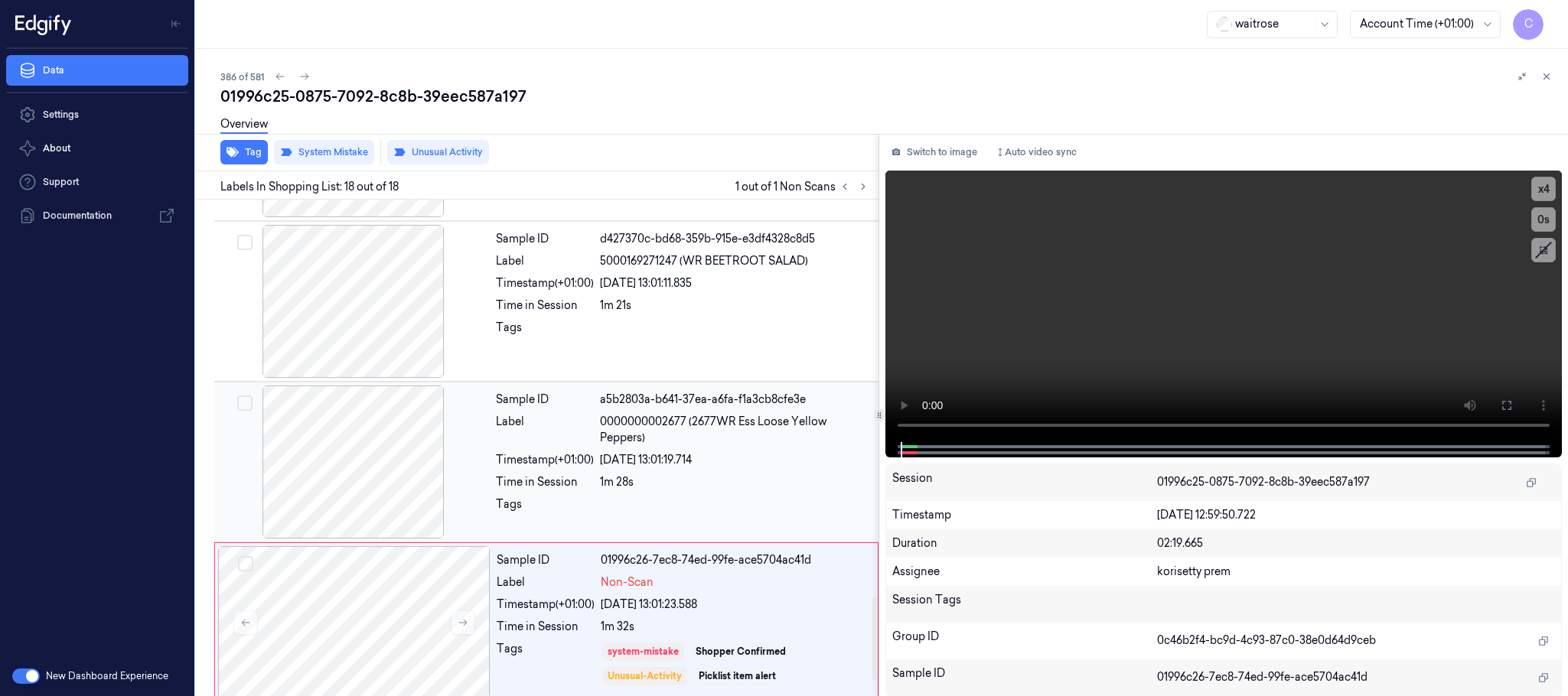
scroll to position [2411, 0]
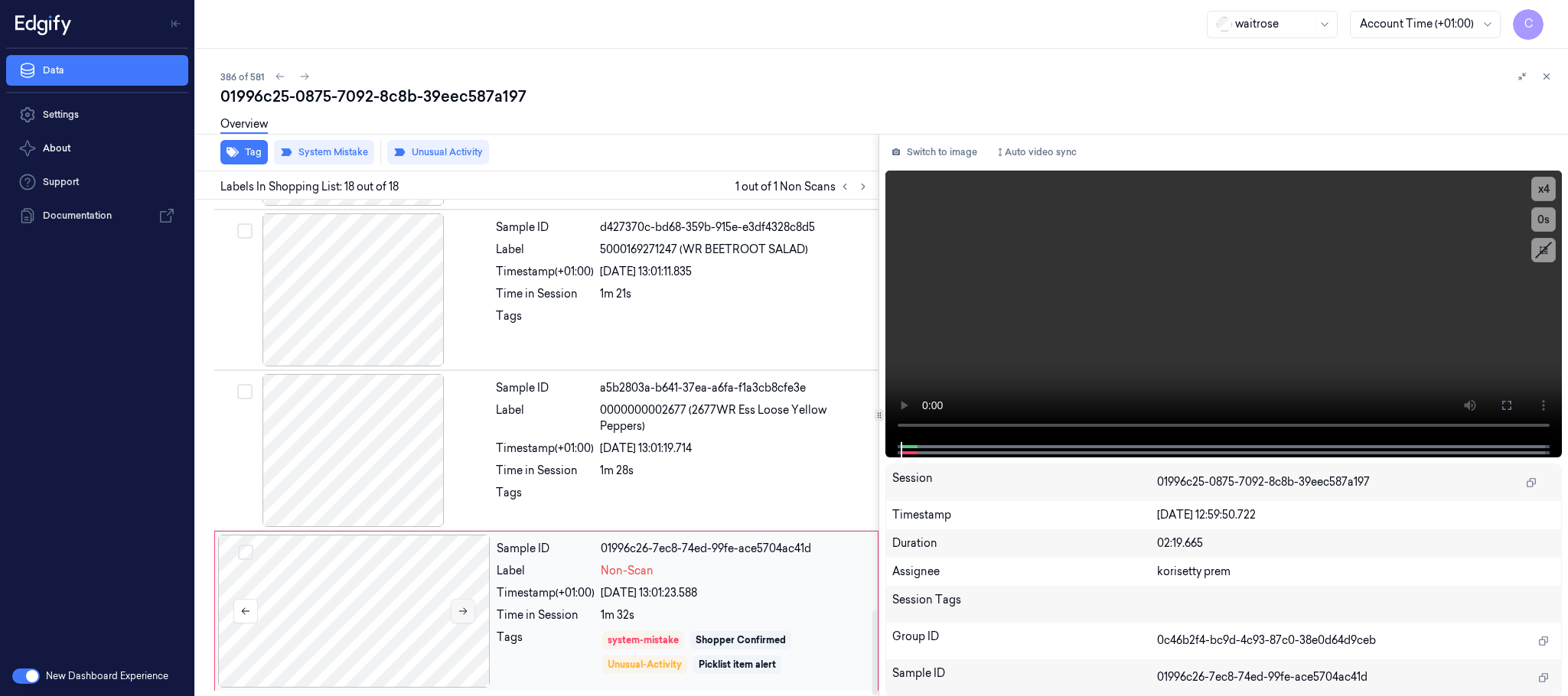
click at [471, 617] on button at bounding box center [463, 611] width 25 height 25
click at [461, 613] on icon at bounding box center [463, 611] width 11 height 11
click at [248, 149] on button "Tag" at bounding box center [243, 153] width 47 height 25
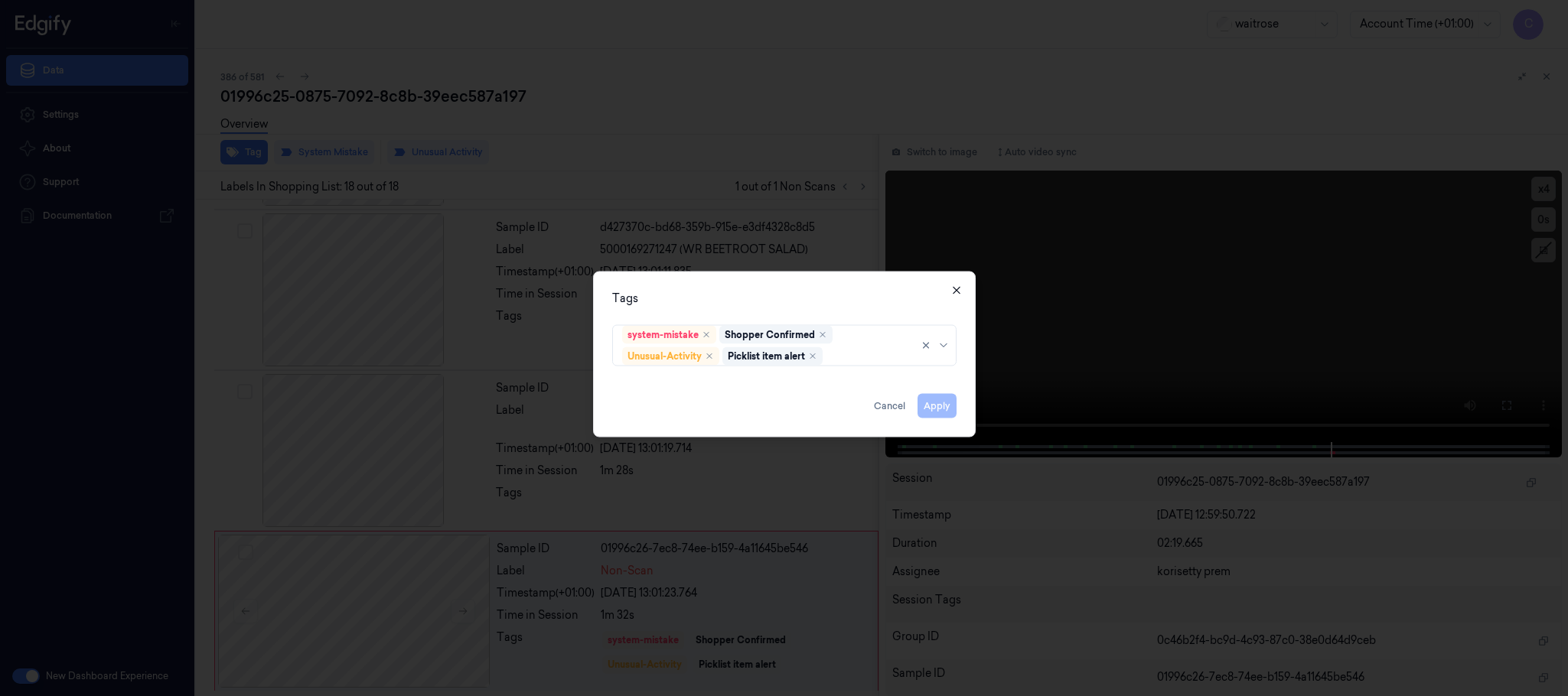
click at [952, 291] on icon "button" at bounding box center [957, 290] width 12 height 12
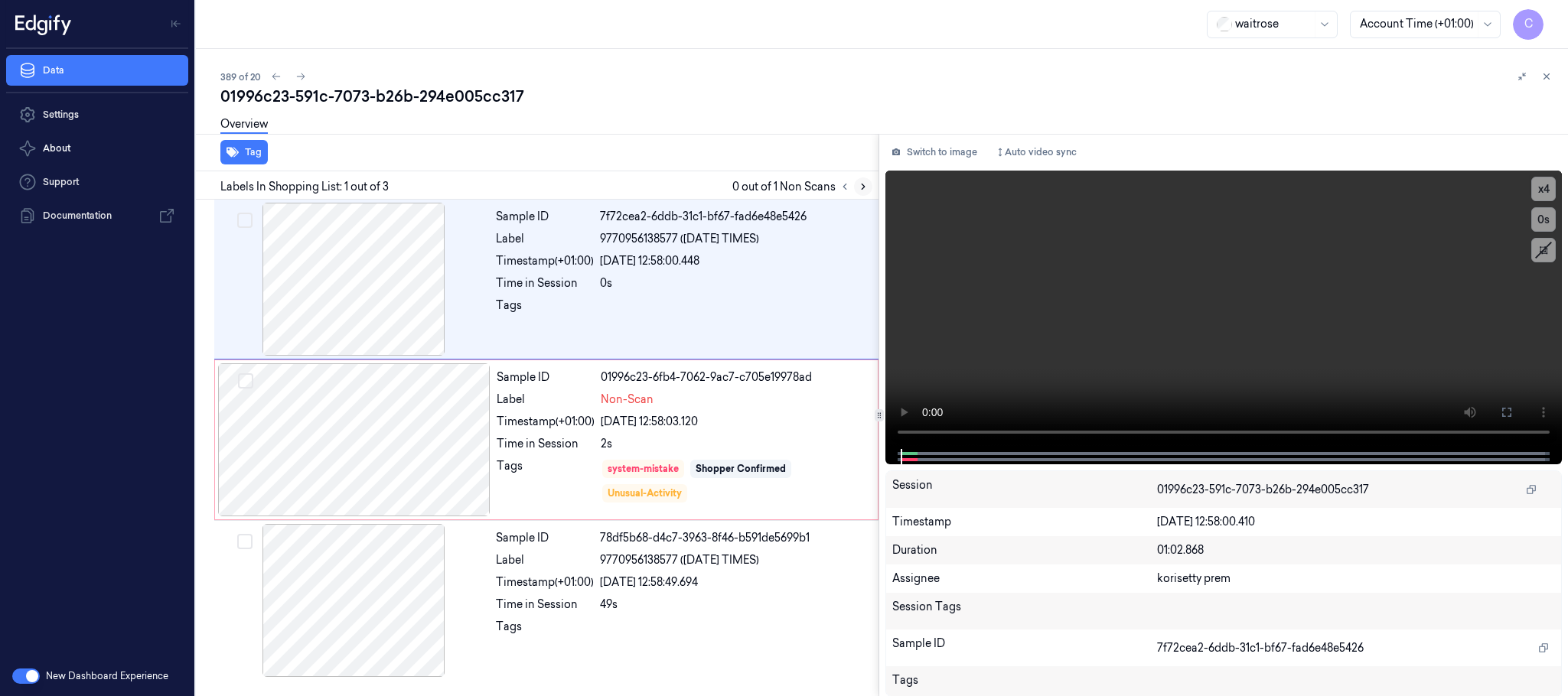
click at [861, 188] on icon at bounding box center [863, 186] width 11 height 11
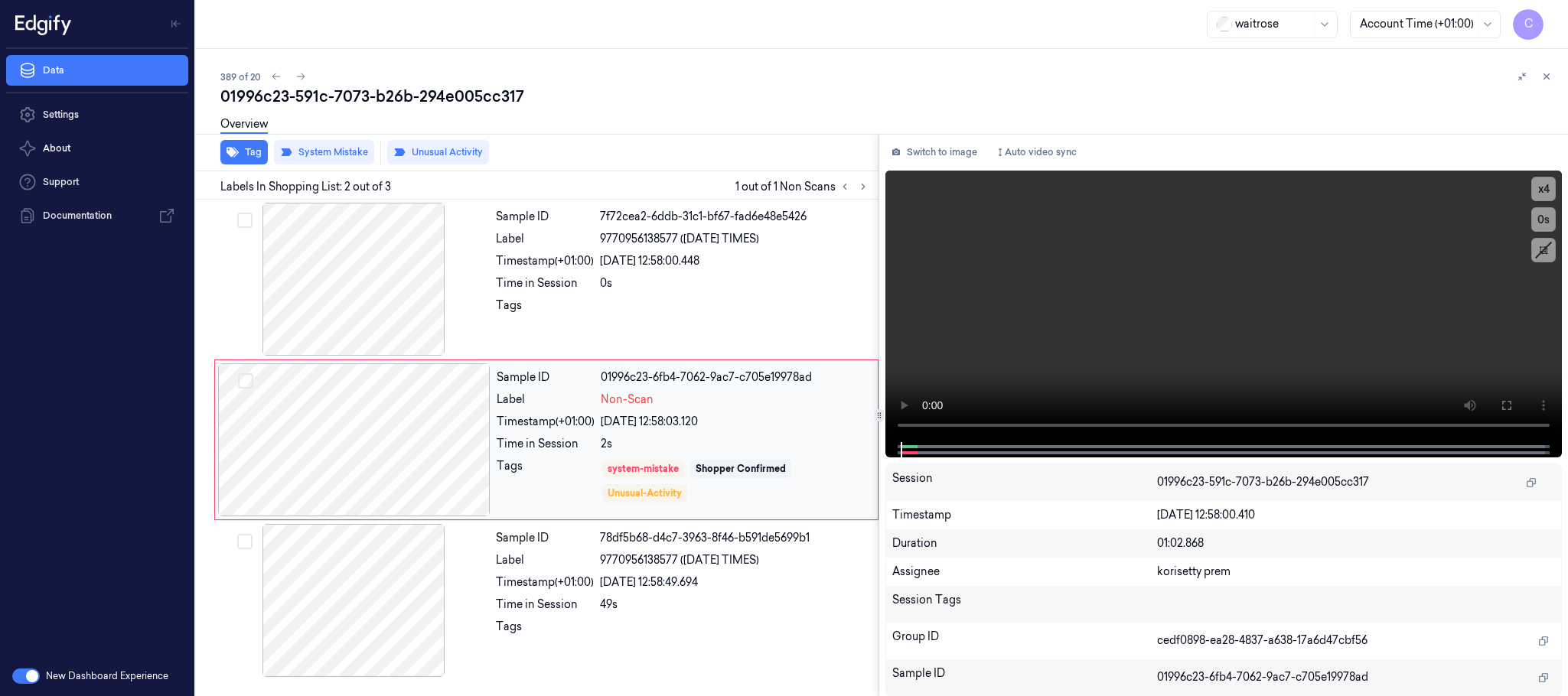
click at [461, 444] on div at bounding box center [354, 439] width 273 height 153
click at [388, 233] on div at bounding box center [354, 279] width 273 height 153
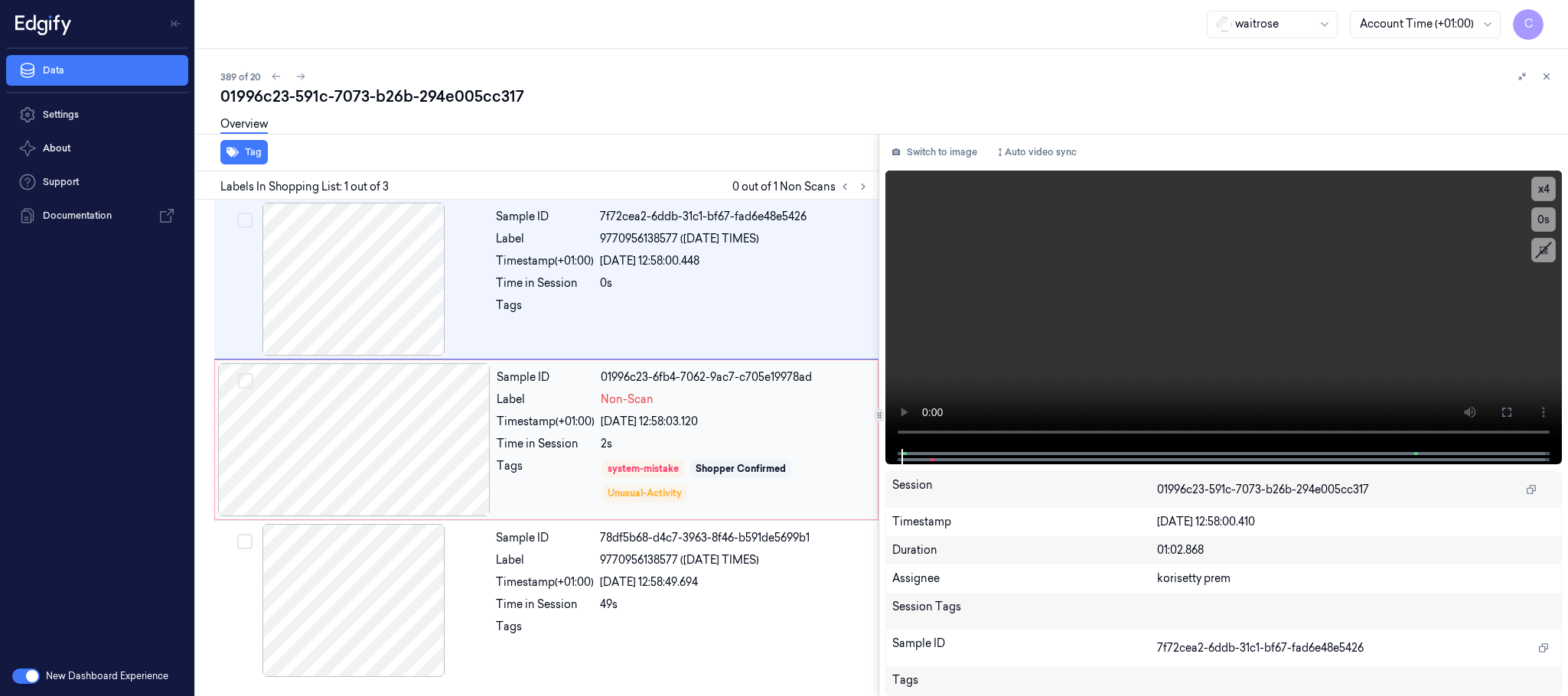
click at [381, 429] on div at bounding box center [354, 439] width 273 height 153
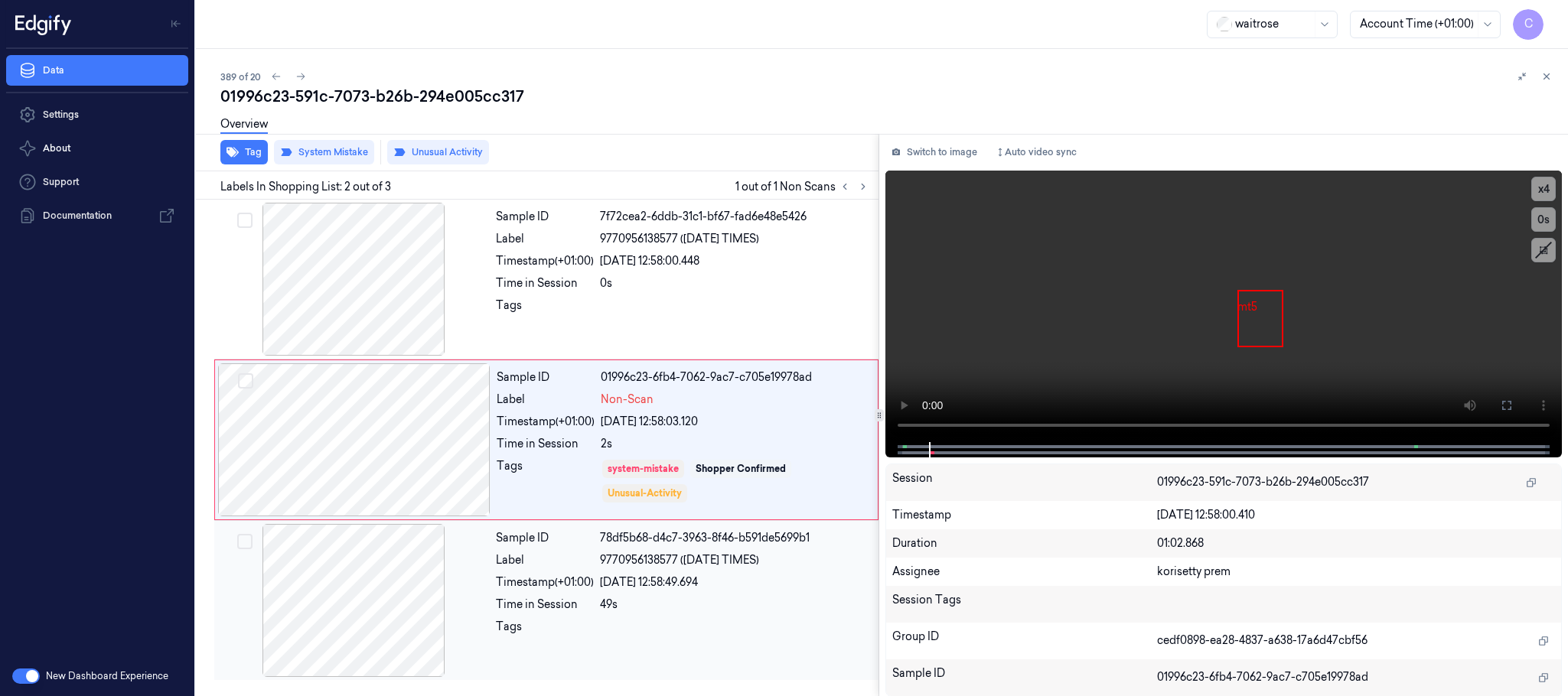
click at [389, 563] on div at bounding box center [354, 600] width 273 height 153
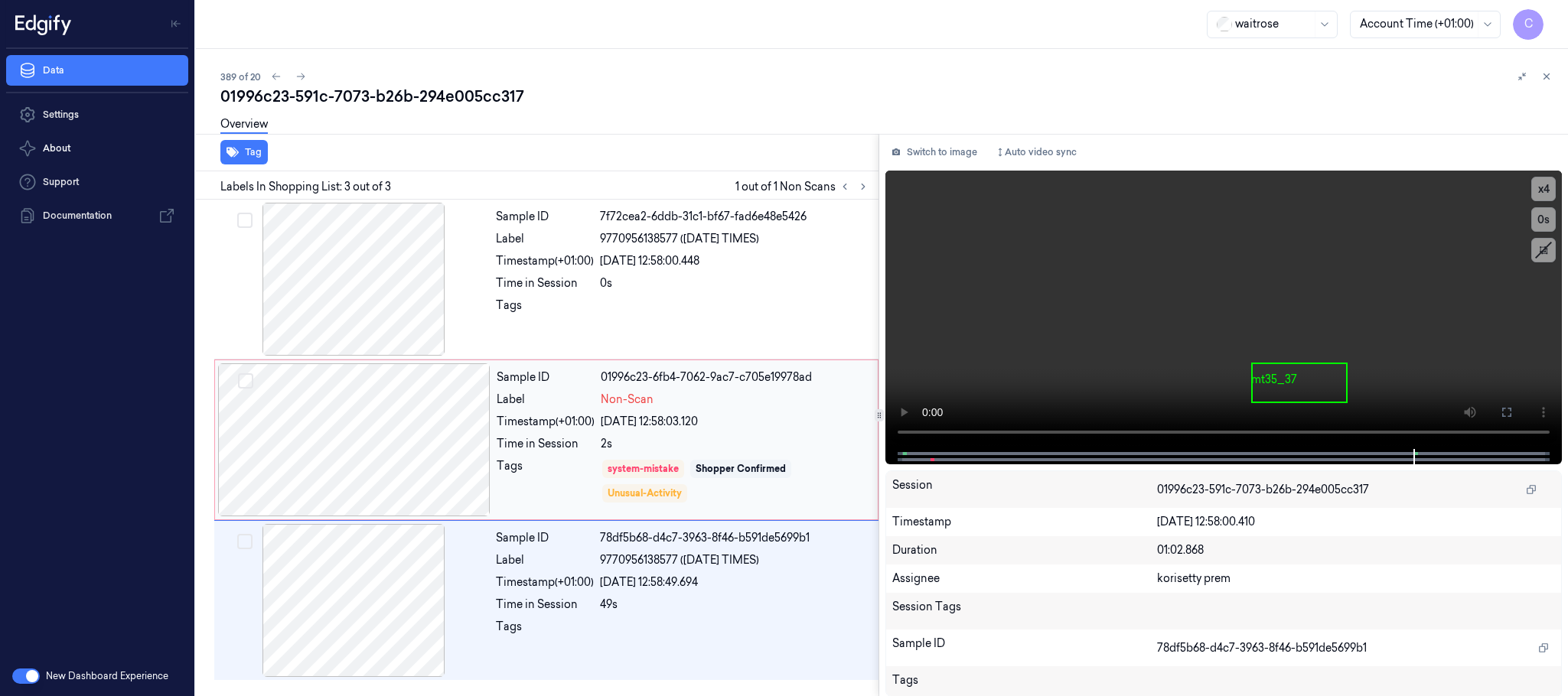
click at [388, 448] on div at bounding box center [354, 439] width 273 height 153
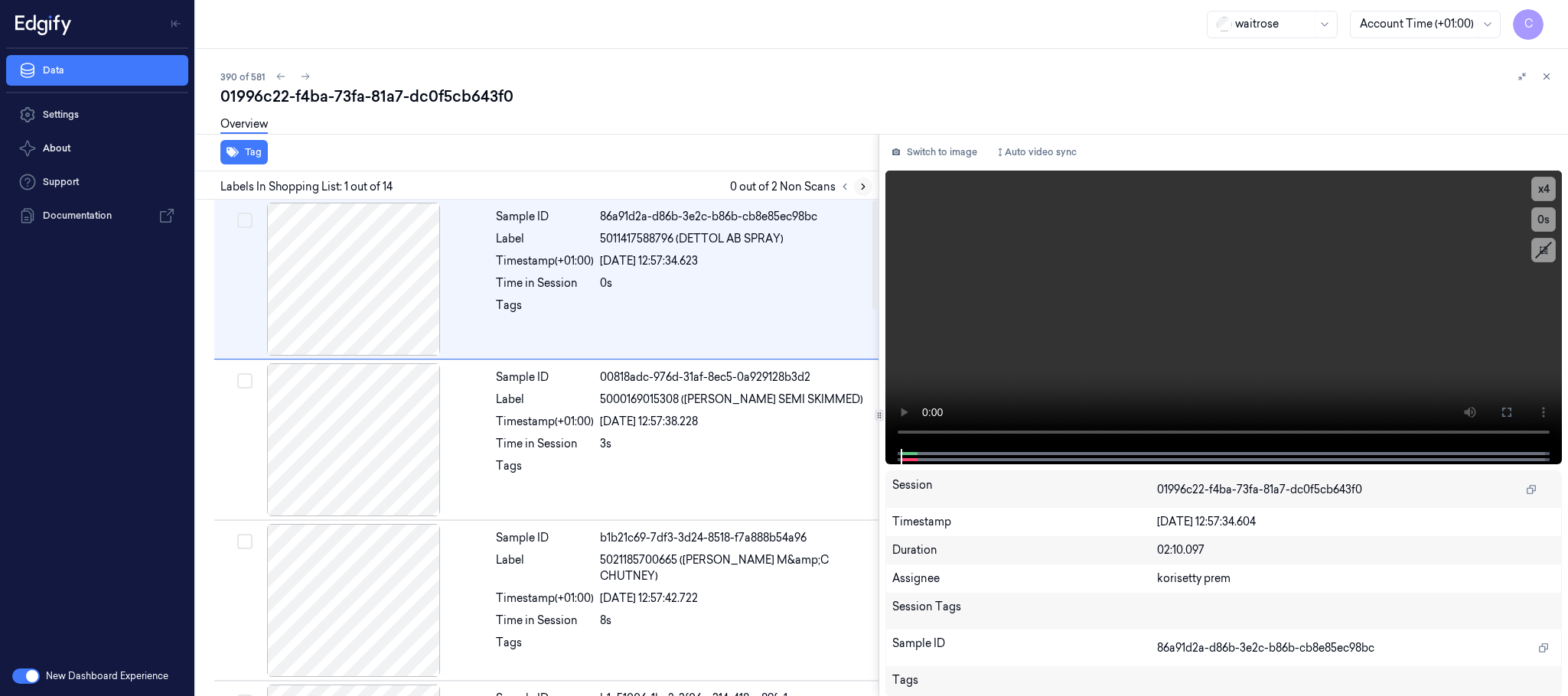
click at [855, 181] on button at bounding box center [863, 186] width 19 height 19
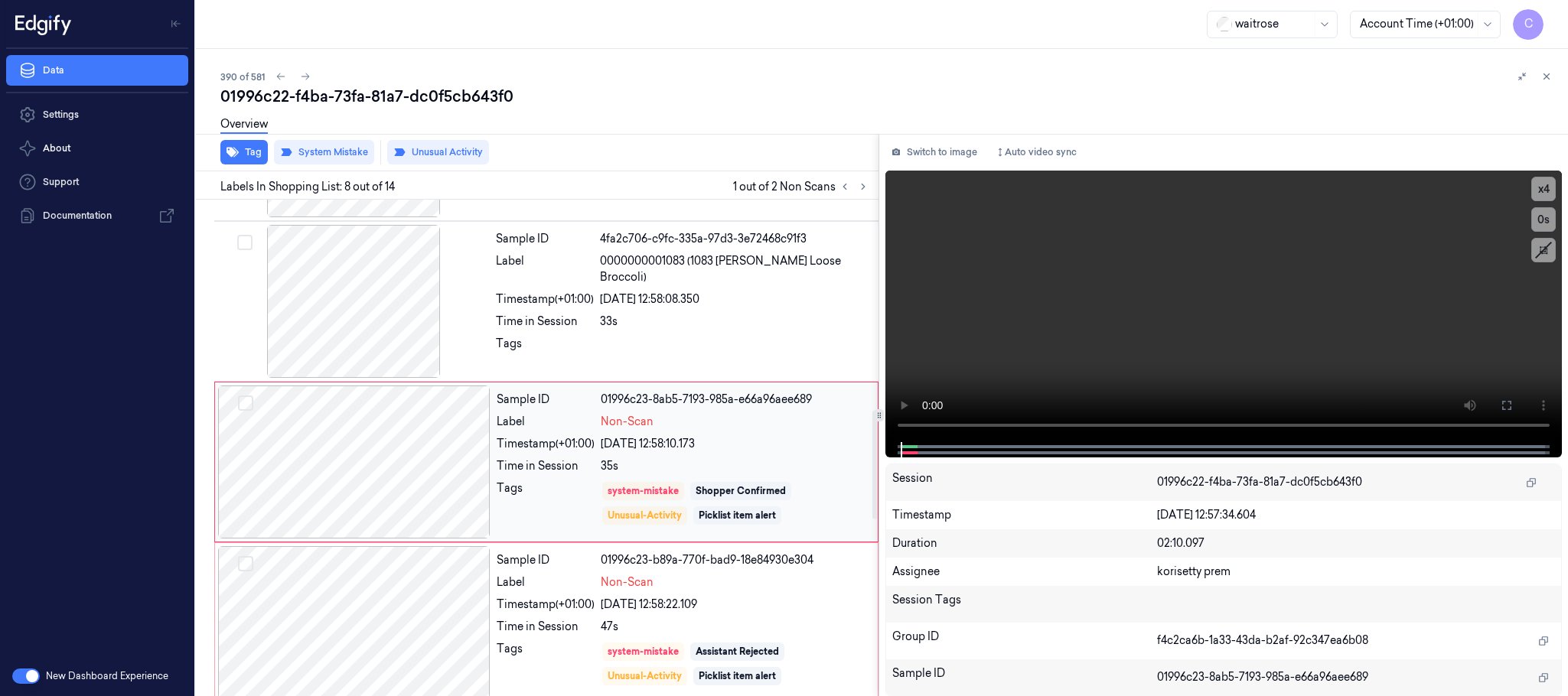
scroll to position [960, 0]
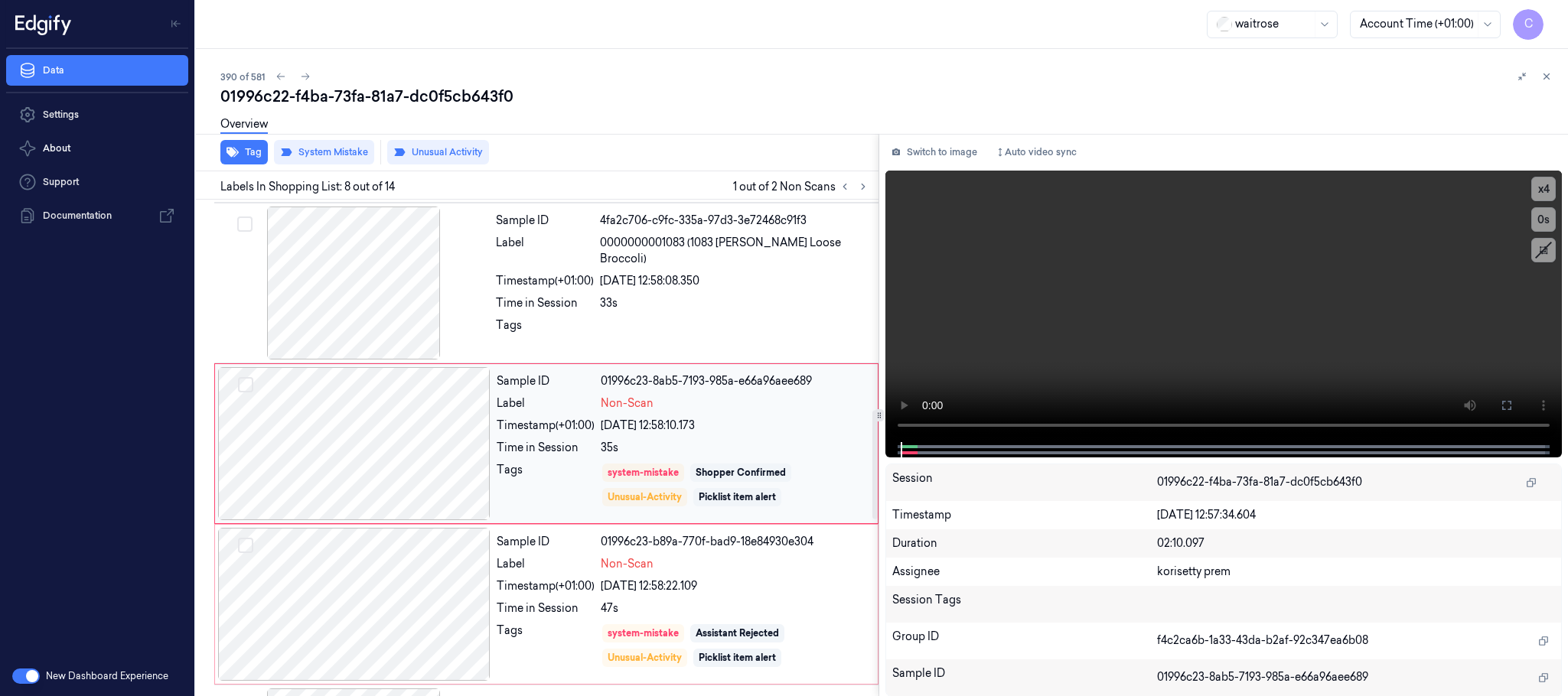
click at [452, 450] on div at bounding box center [354, 443] width 273 height 153
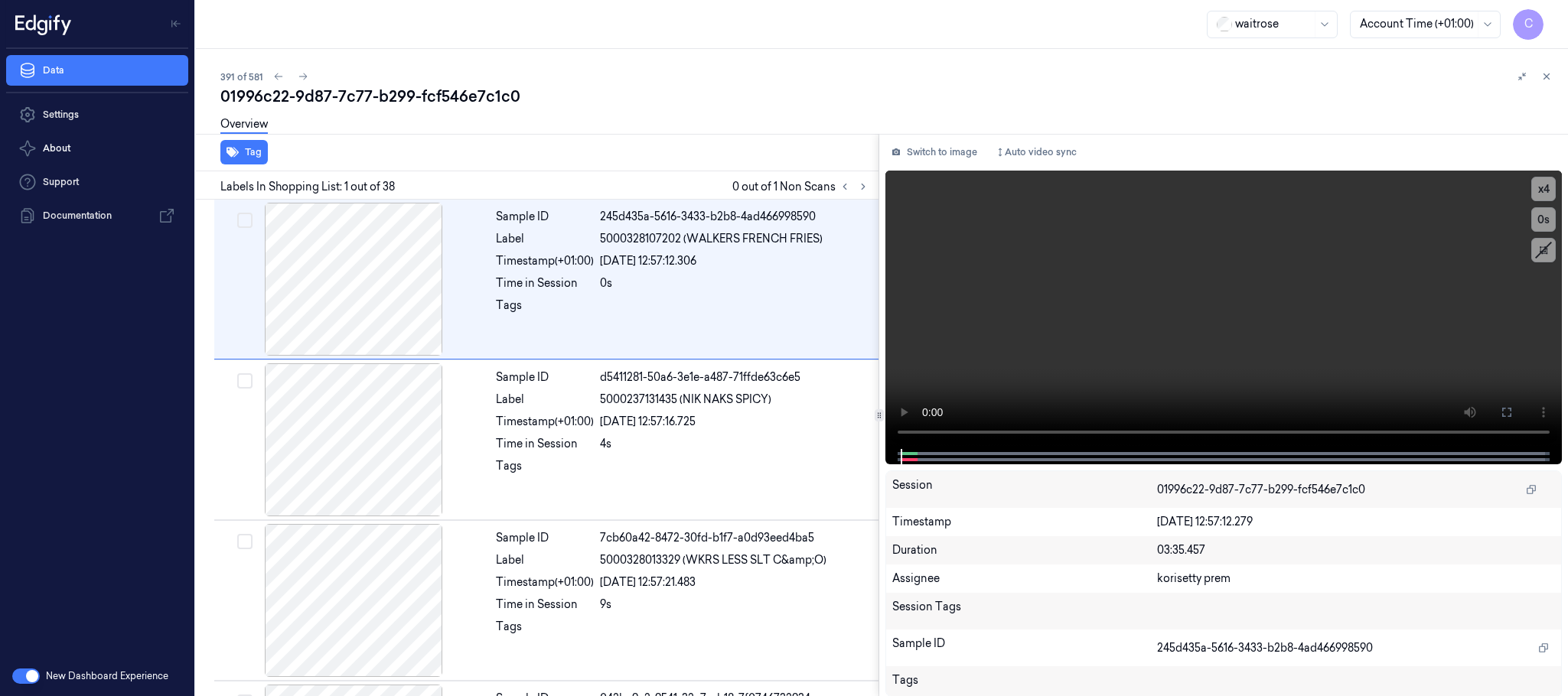
click at [872, 182] on div at bounding box center [853, 186] width 36 height 19
click at [870, 185] on button at bounding box center [863, 186] width 19 height 19
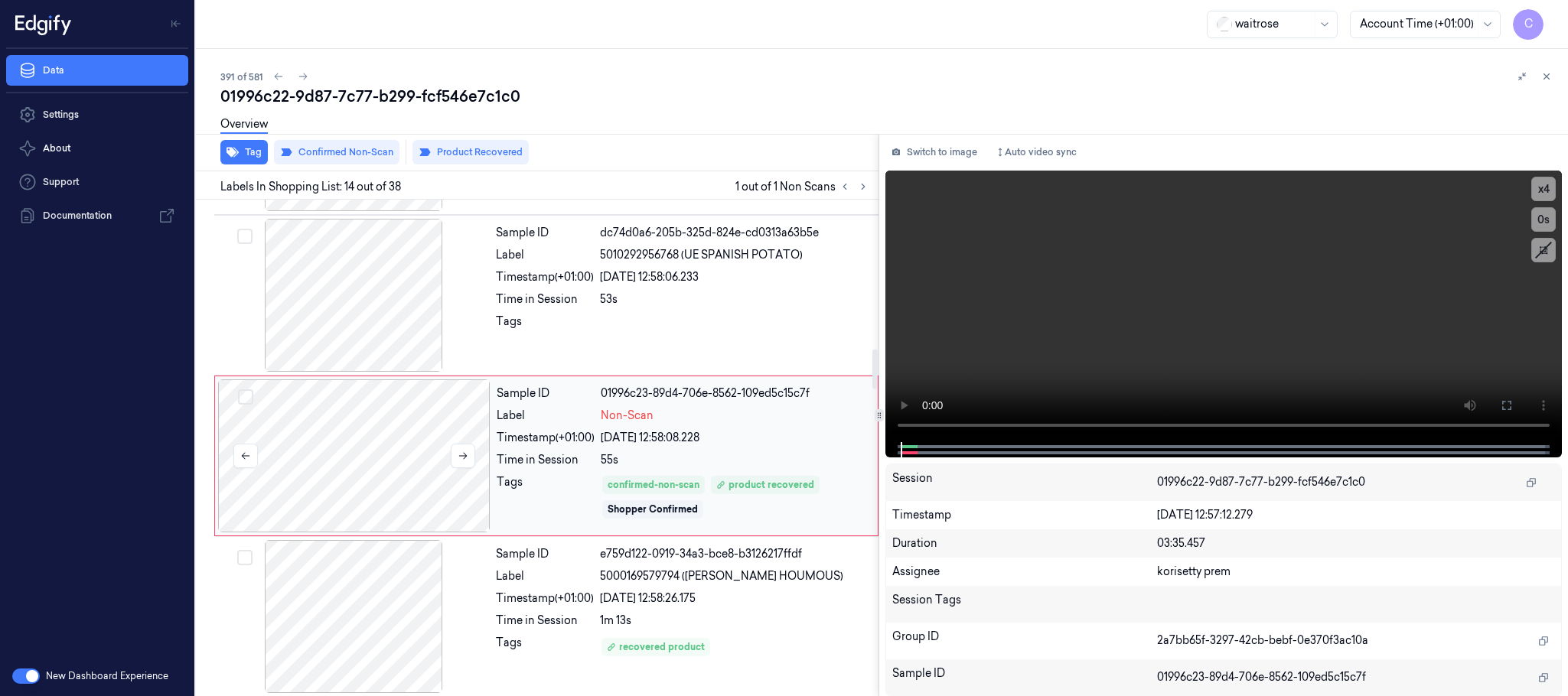
scroll to position [1927, 0]
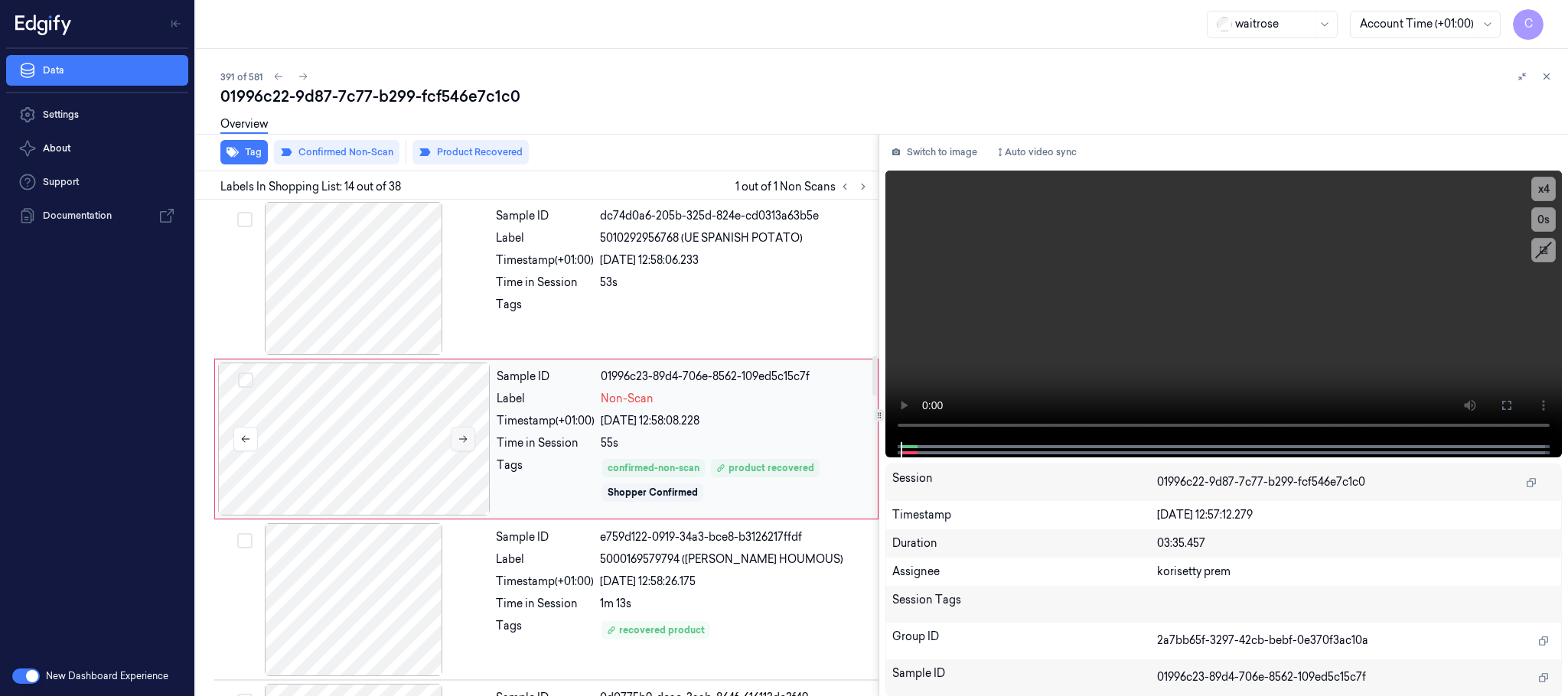
click at [466, 444] on icon at bounding box center [463, 439] width 11 height 11
click at [464, 444] on icon at bounding box center [463, 439] width 11 height 11
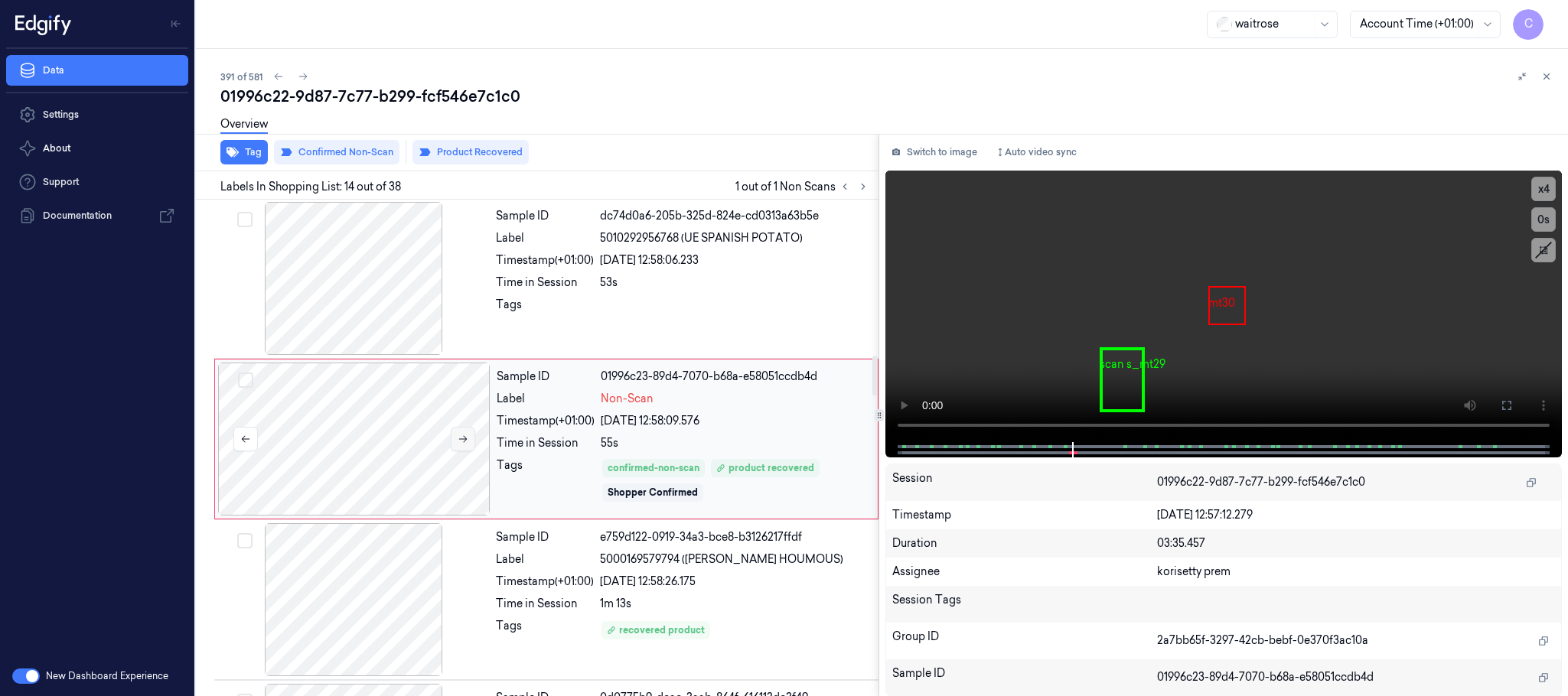
click at [464, 444] on icon at bounding box center [463, 439] width 11 height 11
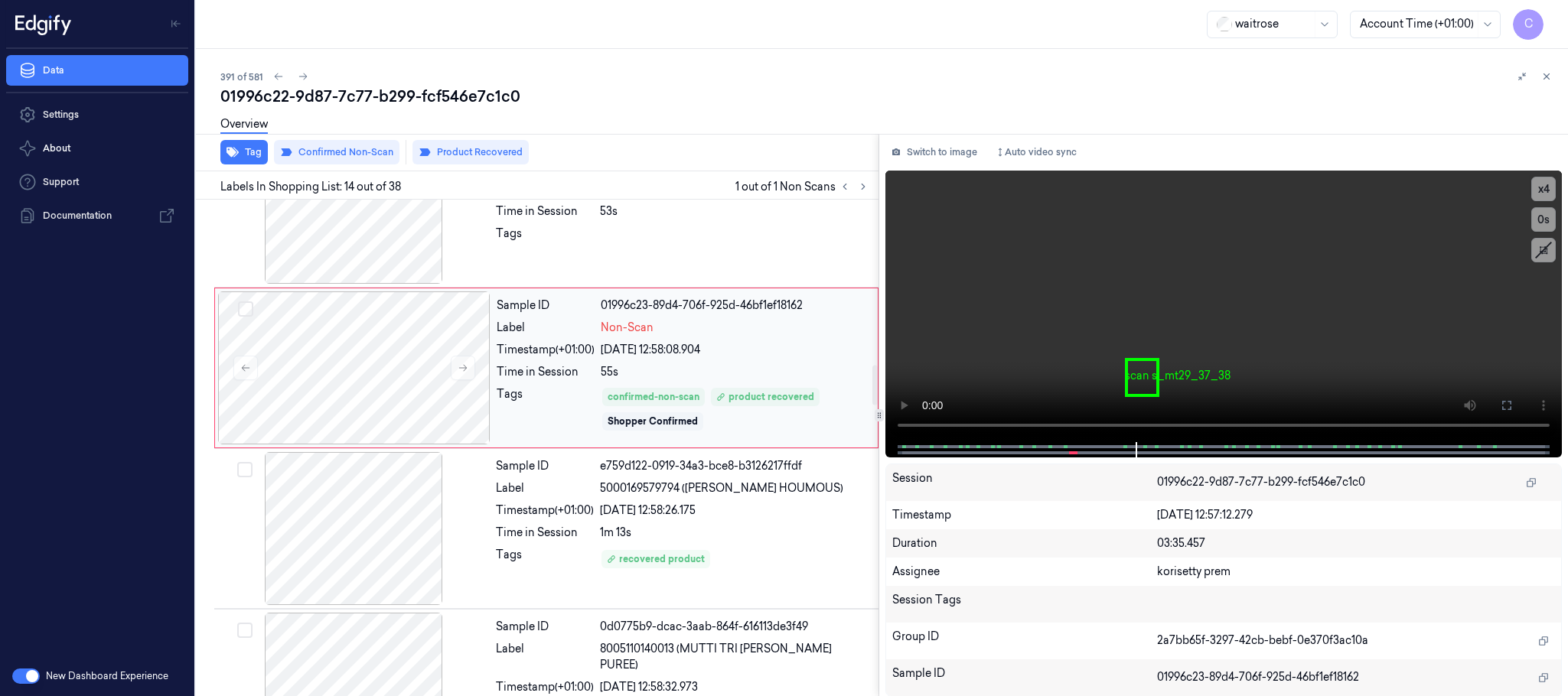
scroll to position [2042, 0]
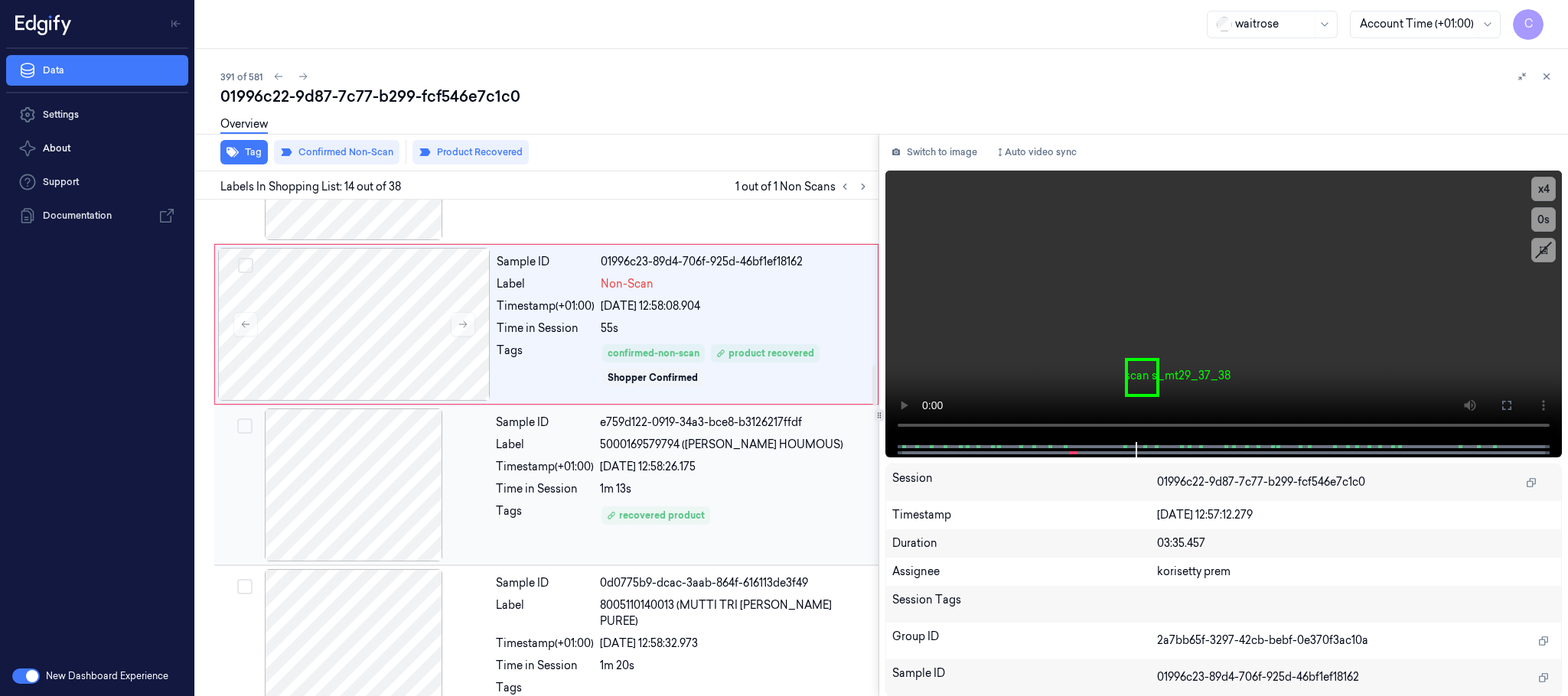
click at [336, 480] on div at bounding box center [354, 485] width 273 height 153
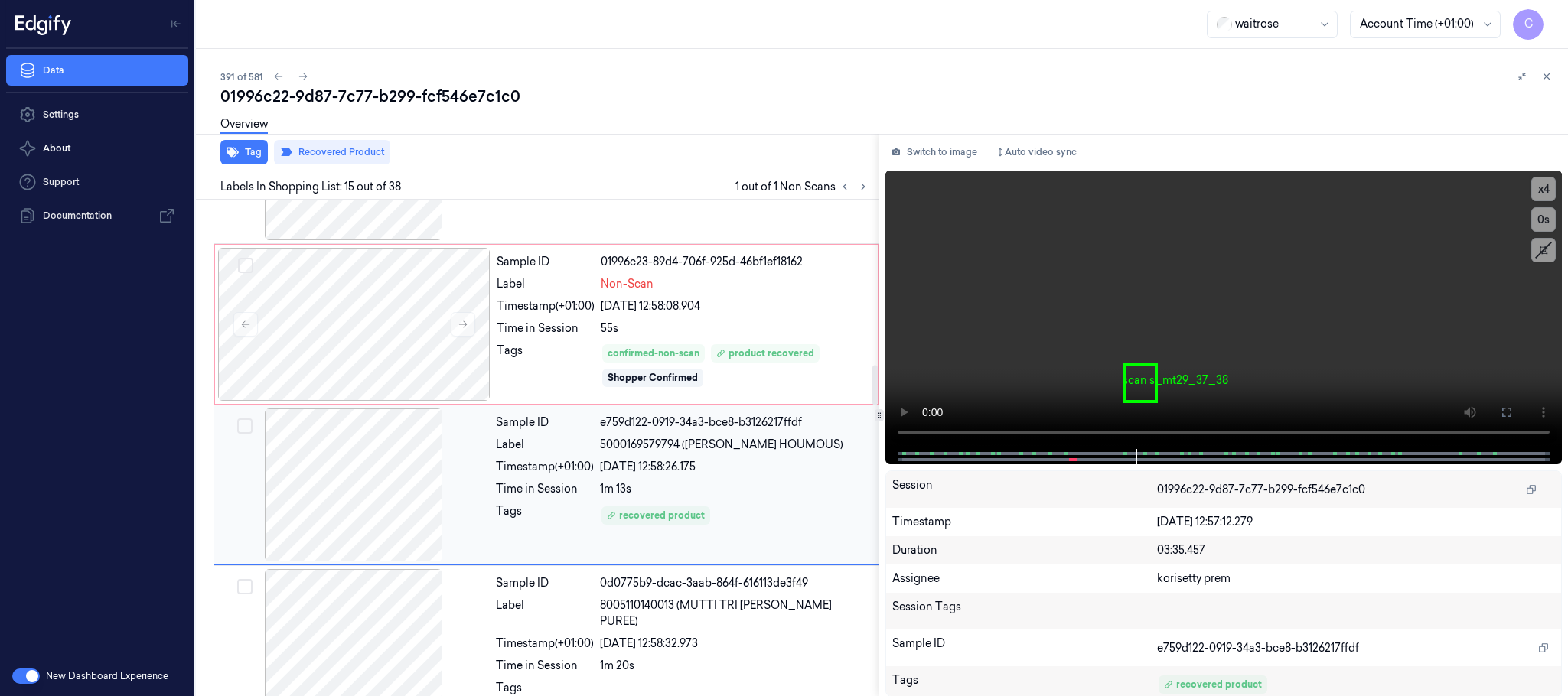
scroll to position [2090, 0]
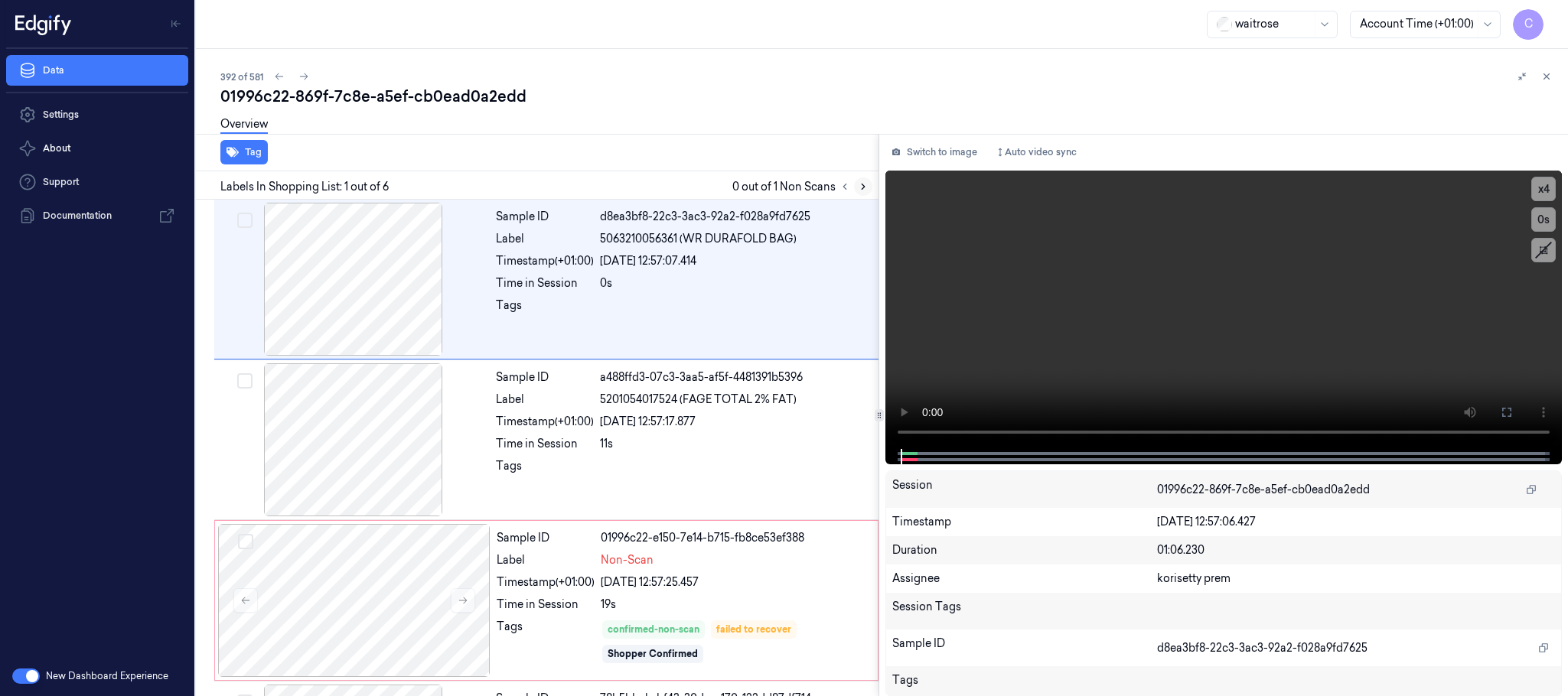
click at [863, 181] on icon at bounding box center [863, 186] width 11 height 11
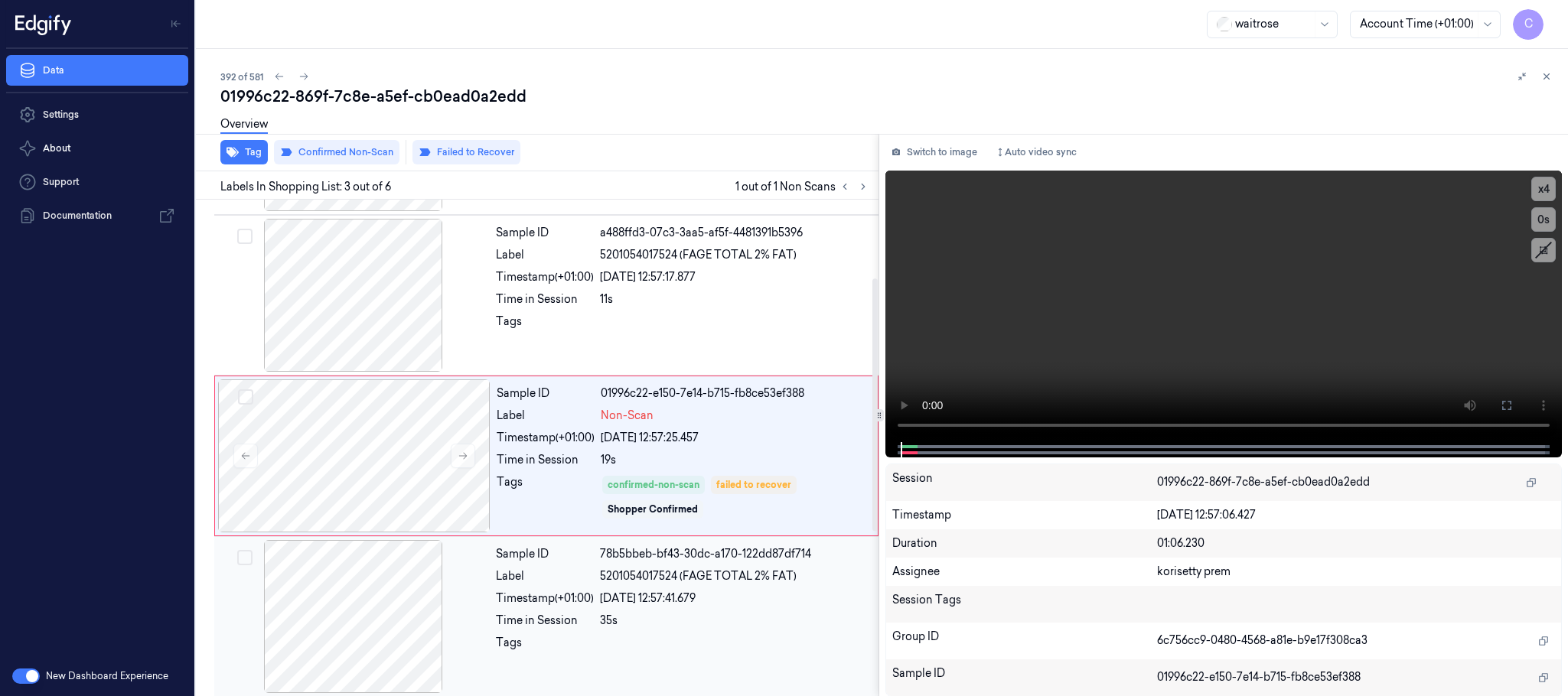
scroll to position [154, 0]
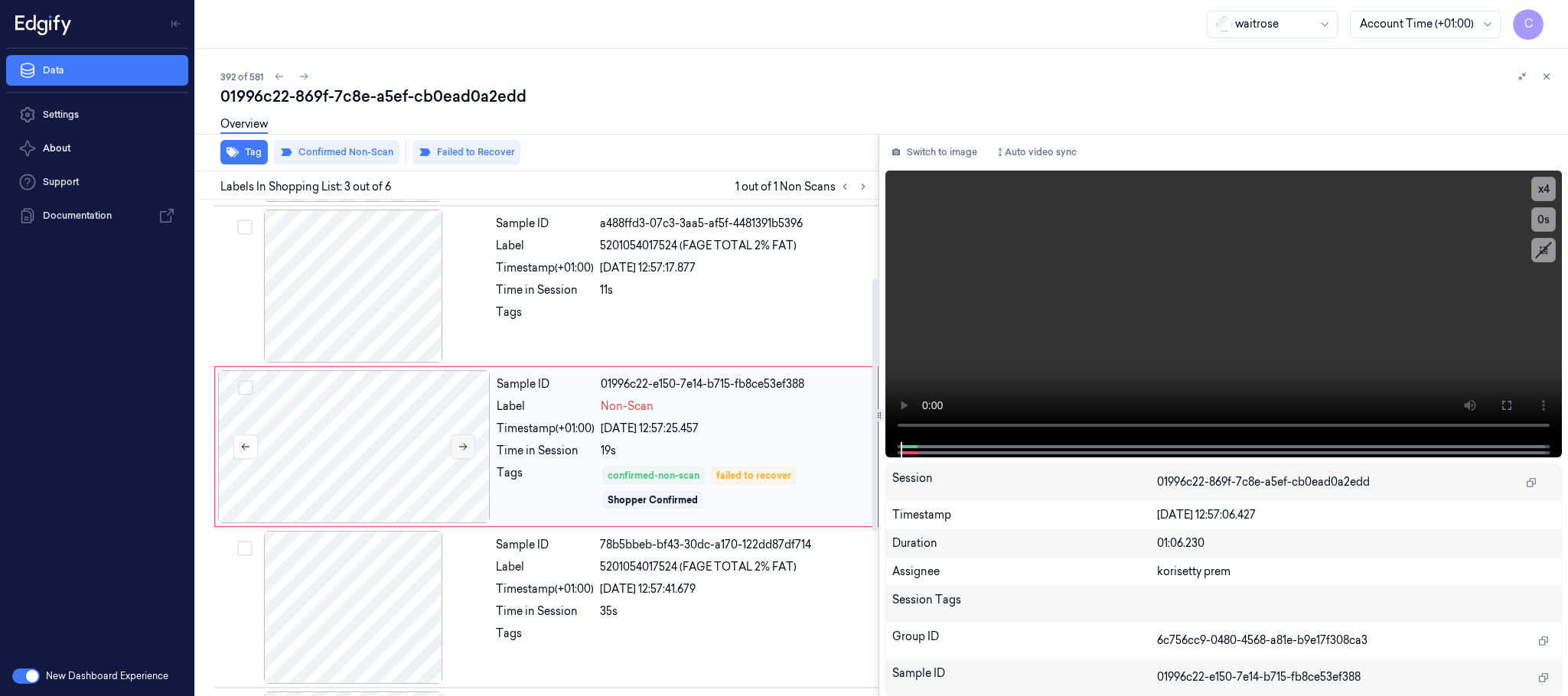
click at [458, 445] on icon at bounding box center [463, 447] width 11 height 11
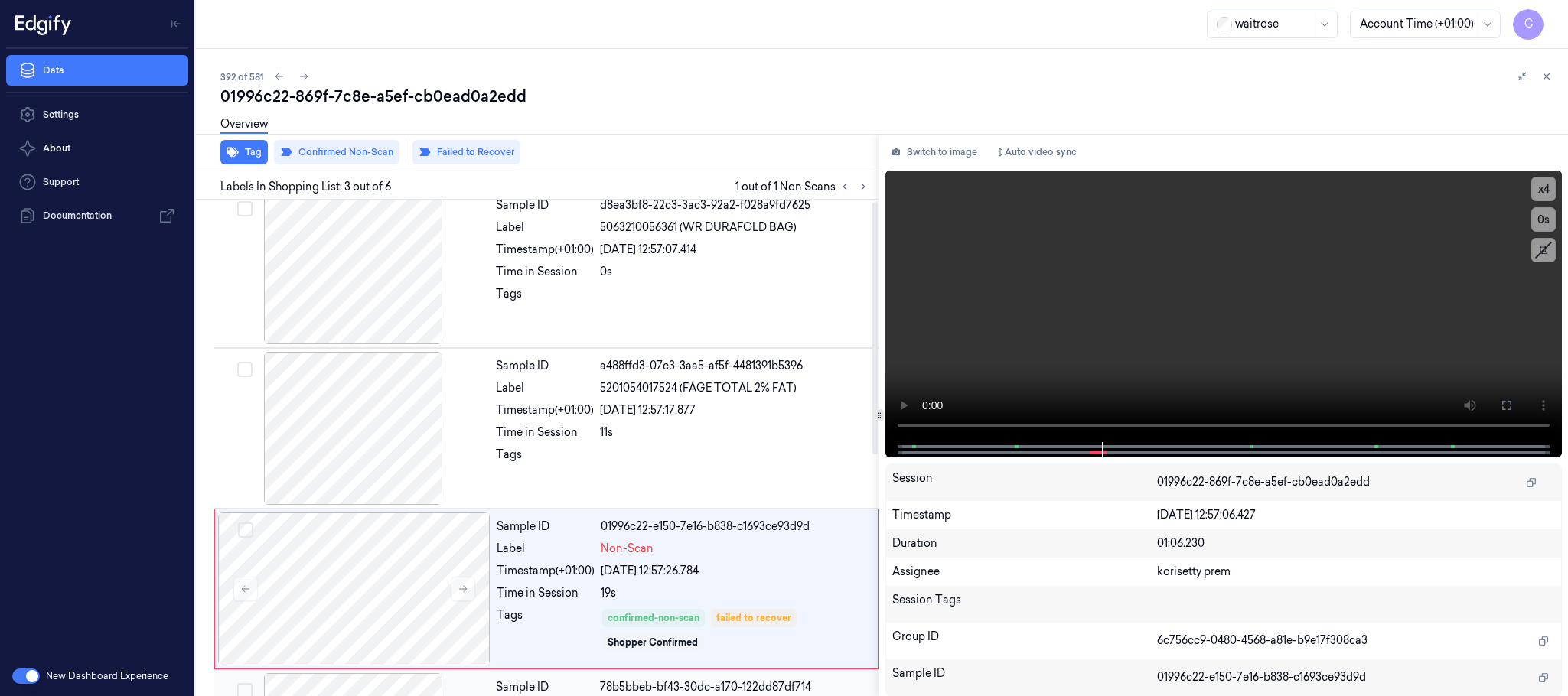
scroll to position [0, 0]
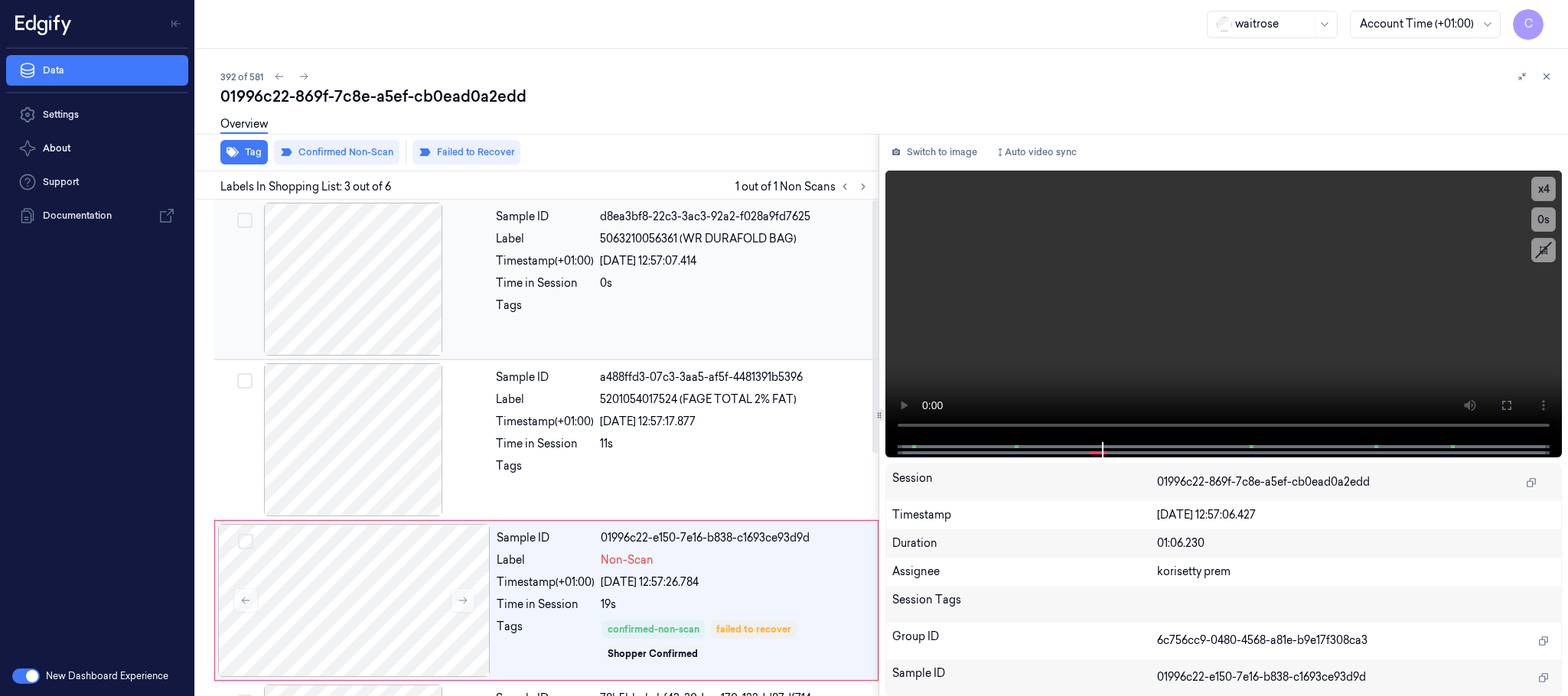
click at [375, 327] on div at bounding box center [354, 279] width 273 height 153
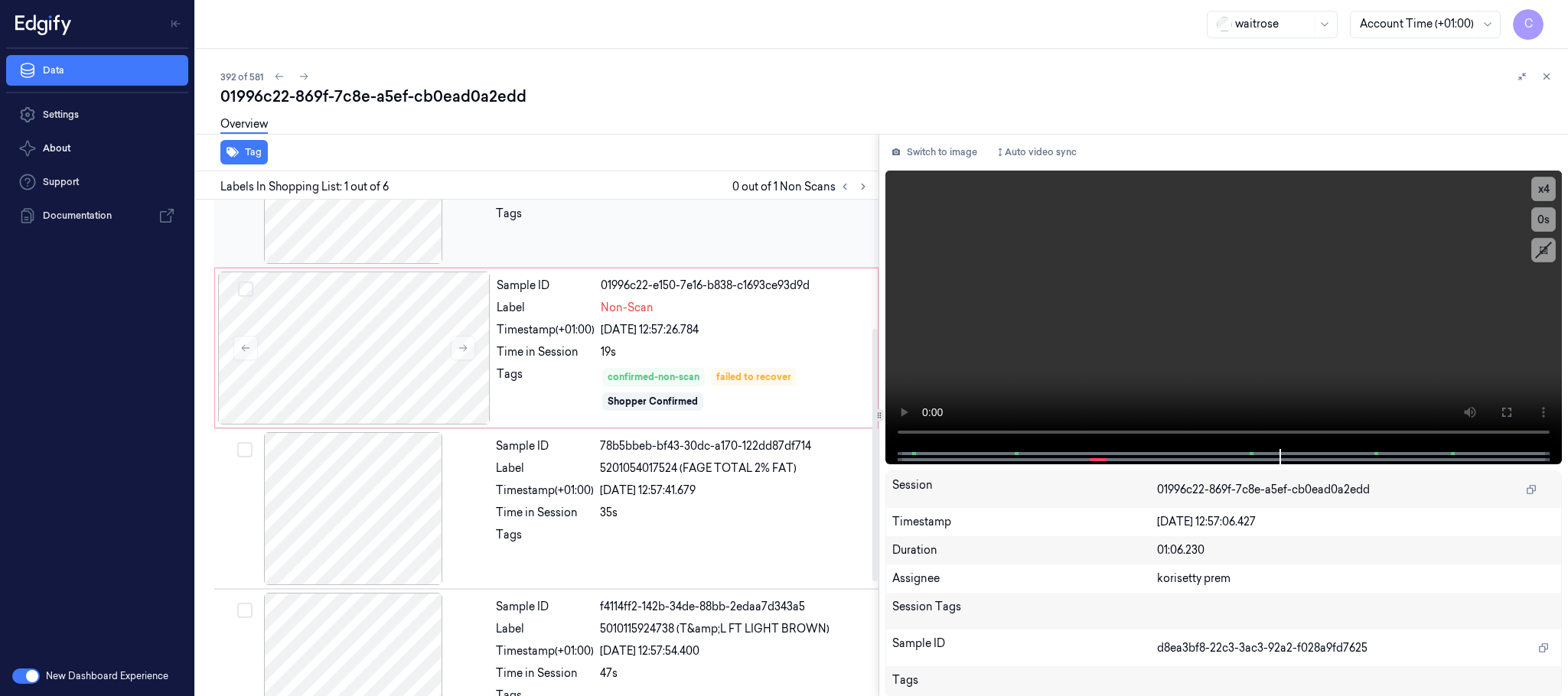
scroll to position [245, 0]
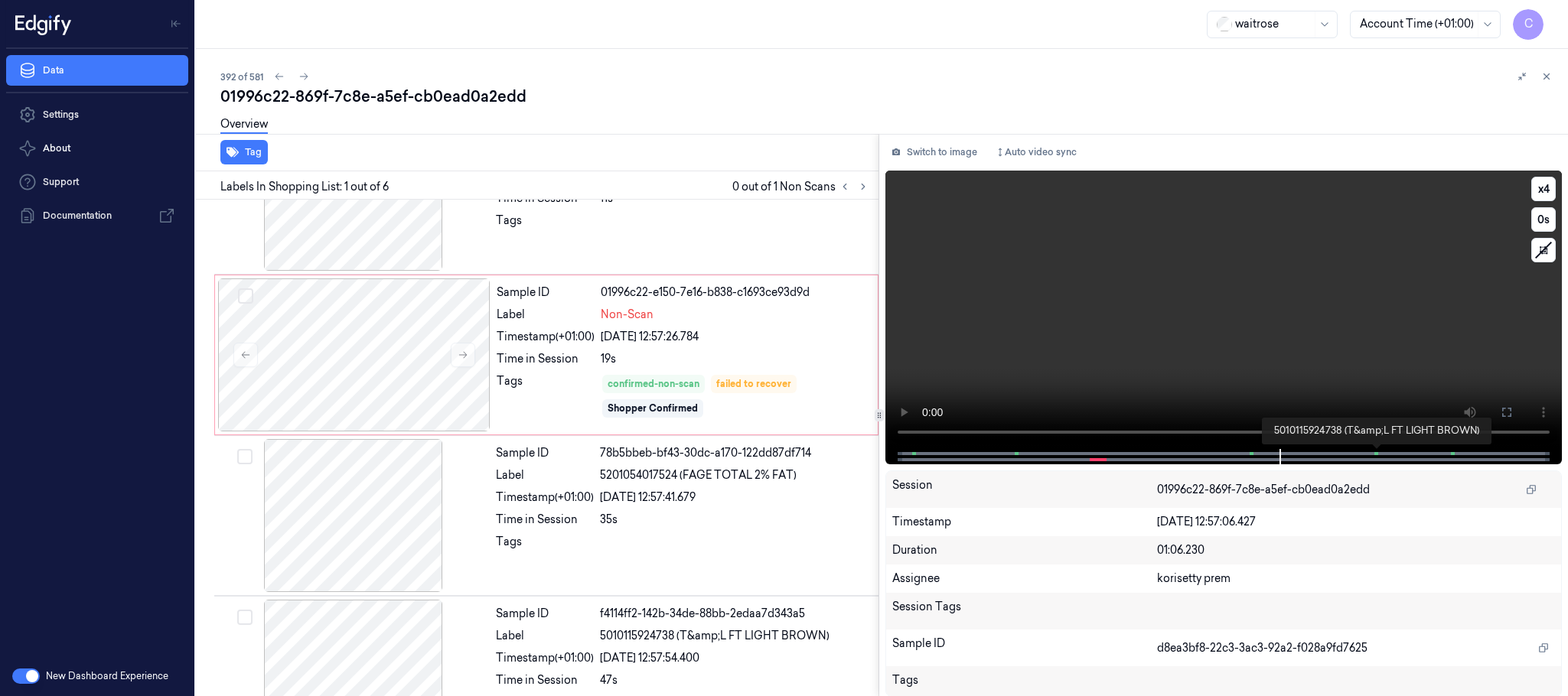
click at [1375, 452] on span at bounding box center [1375, 453] width 3 height 8
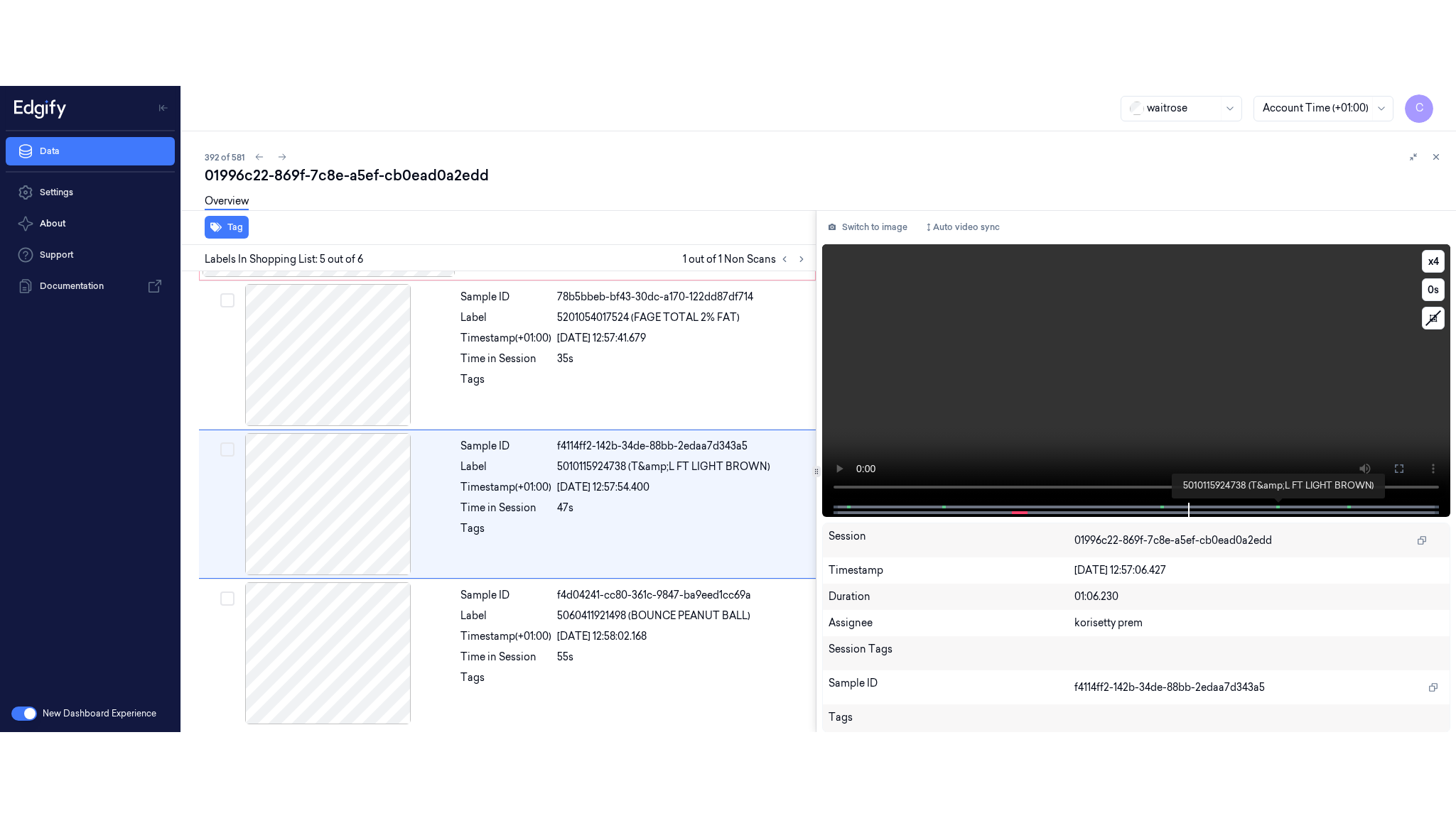
scroll to position [441, 0]
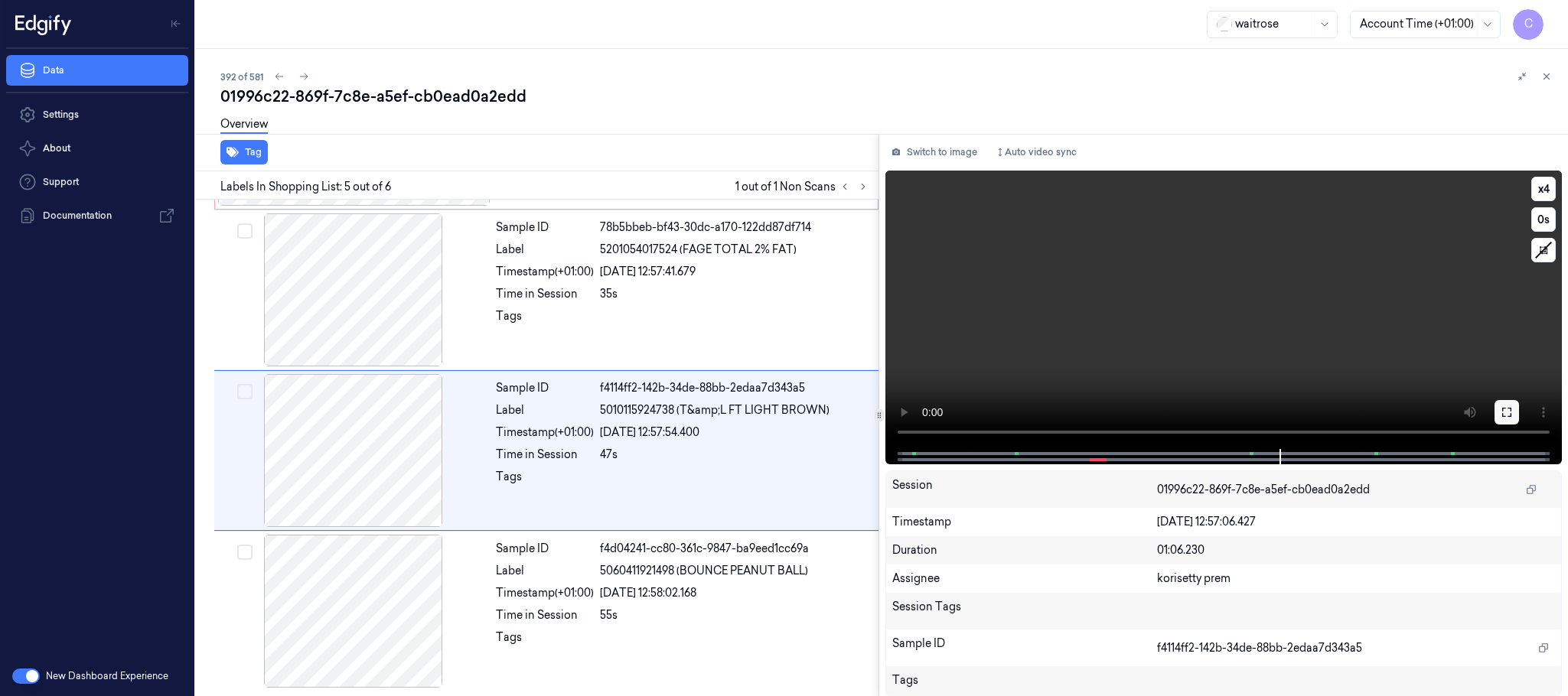
click at [1499, 411] on button at bounding box center [1507, 412] width 25 height 25
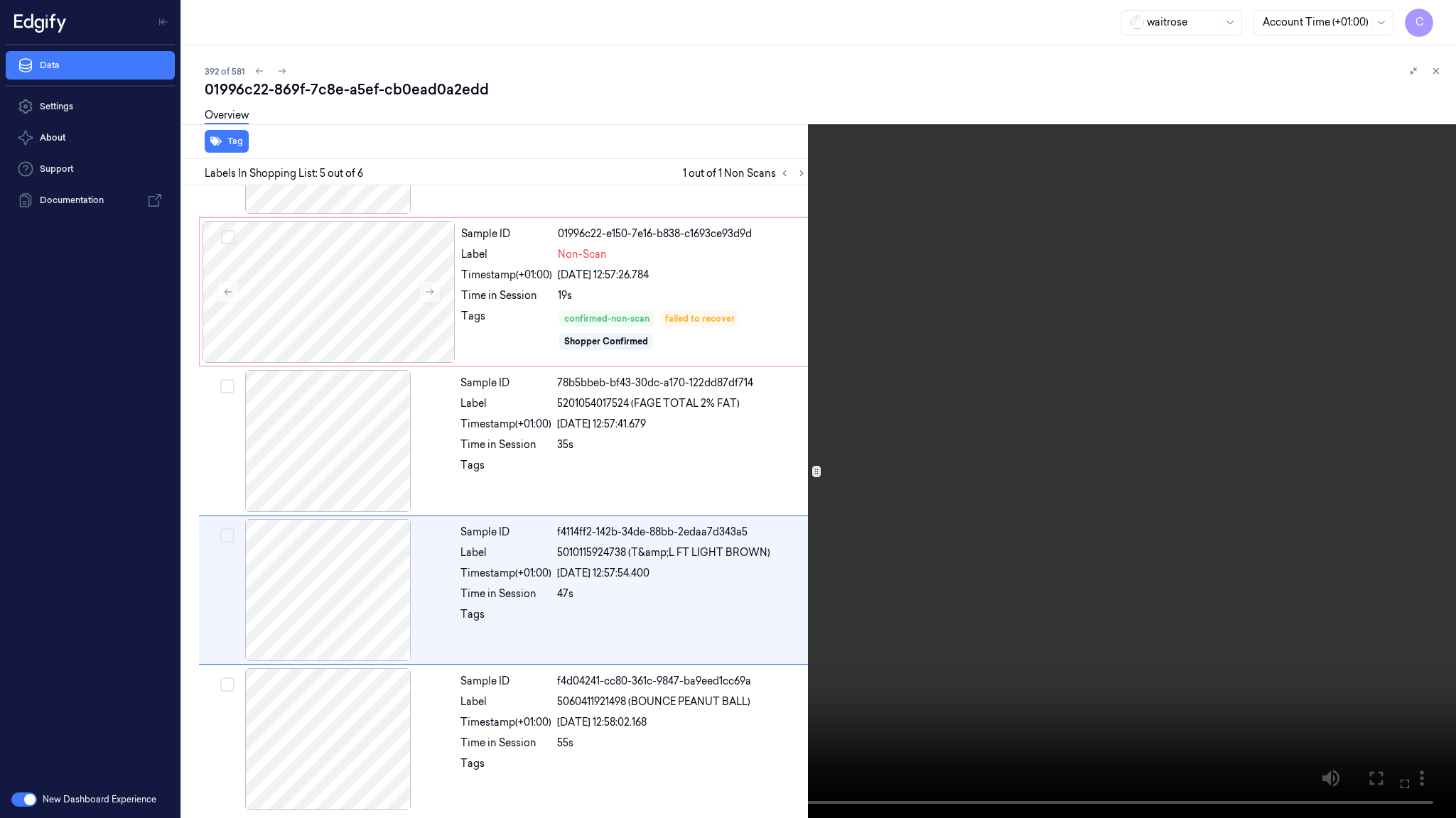
click at [782, 472] on video at bounding box center [728, 409] width 1456 height 818
click at [925, 623] on video at bounding box center [728, 409] width 1456 height 818
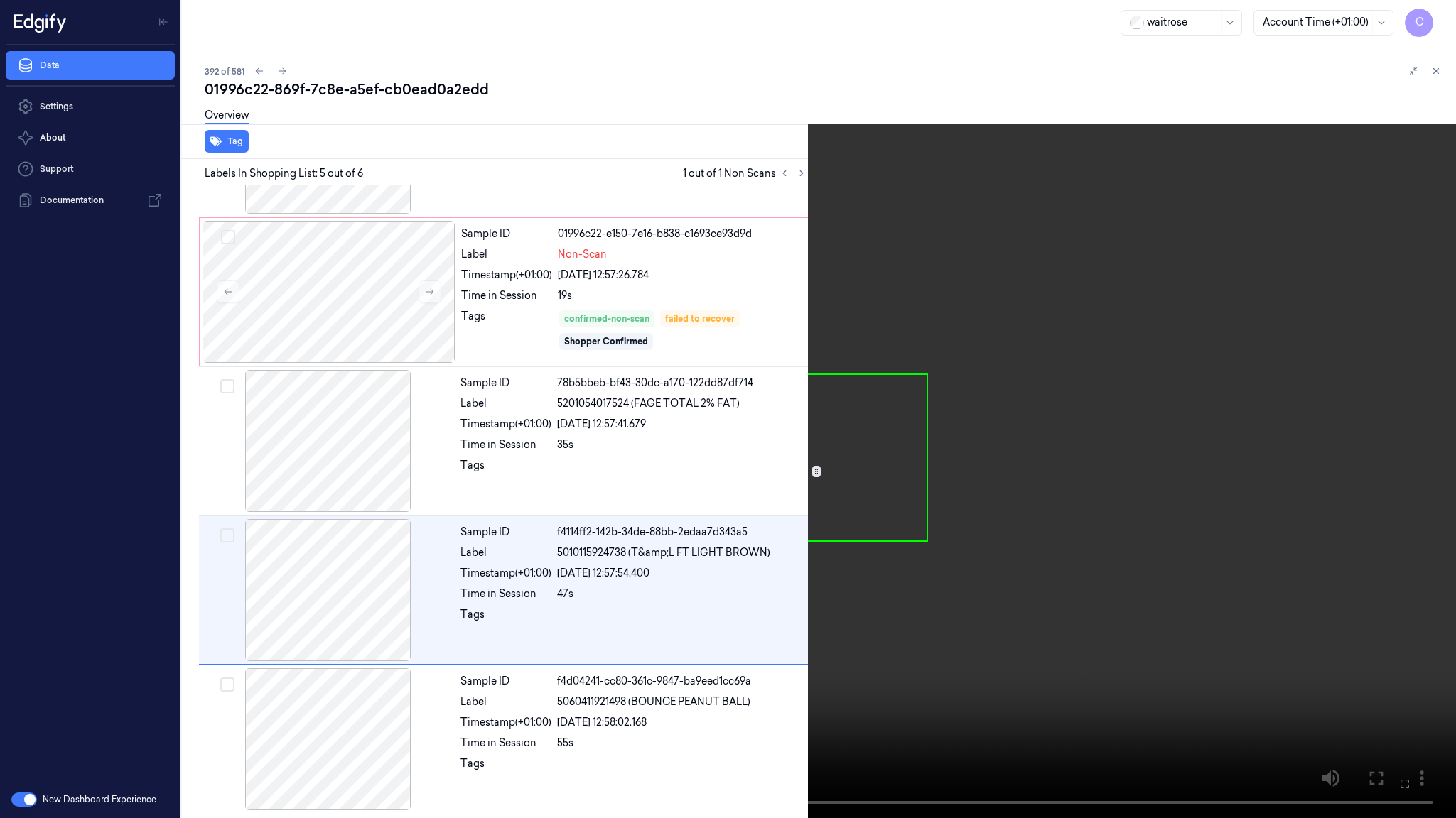
click at [729, 406] on video at bounding box center [728, 409] width 1456 height 818
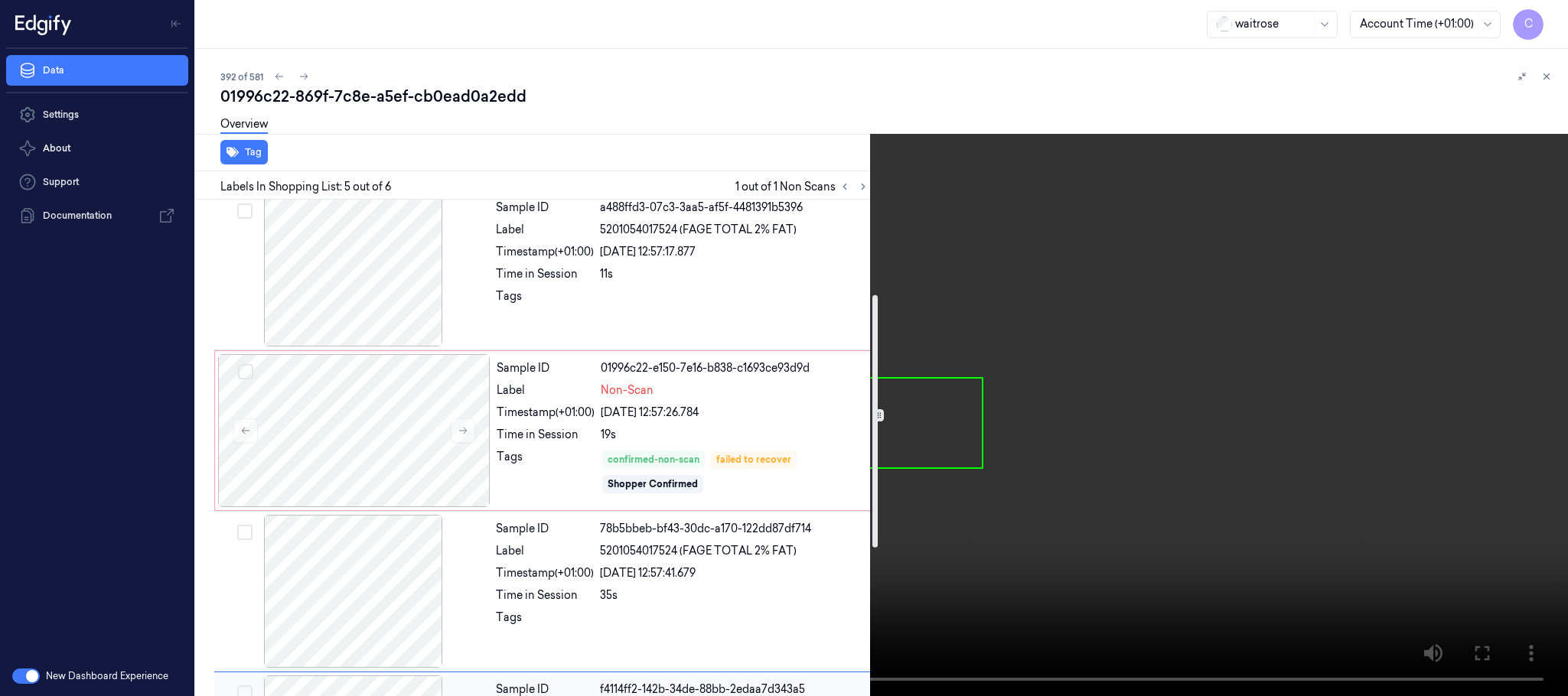
scroll to position [229, 0]
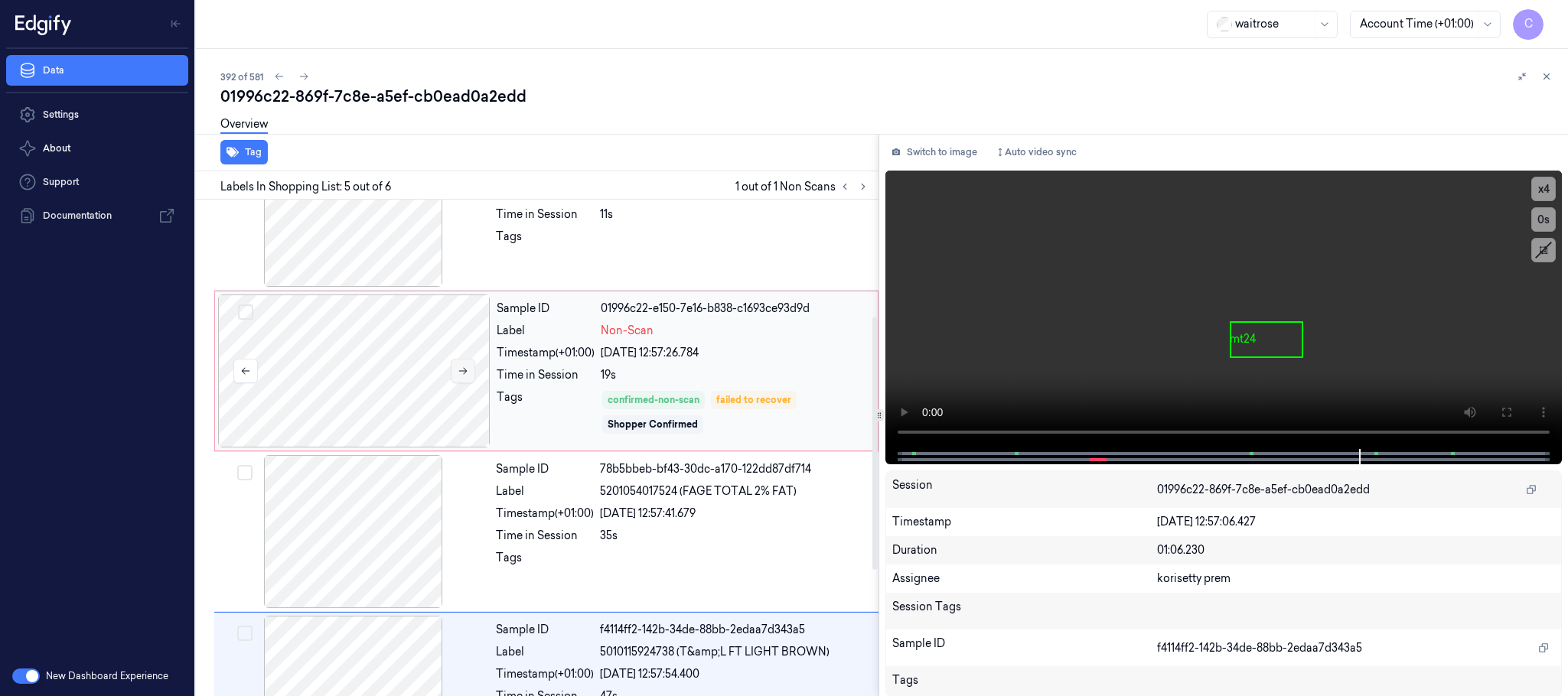
click at [462, 375] on icon at bounding box center [463, 371] width 11 height 11
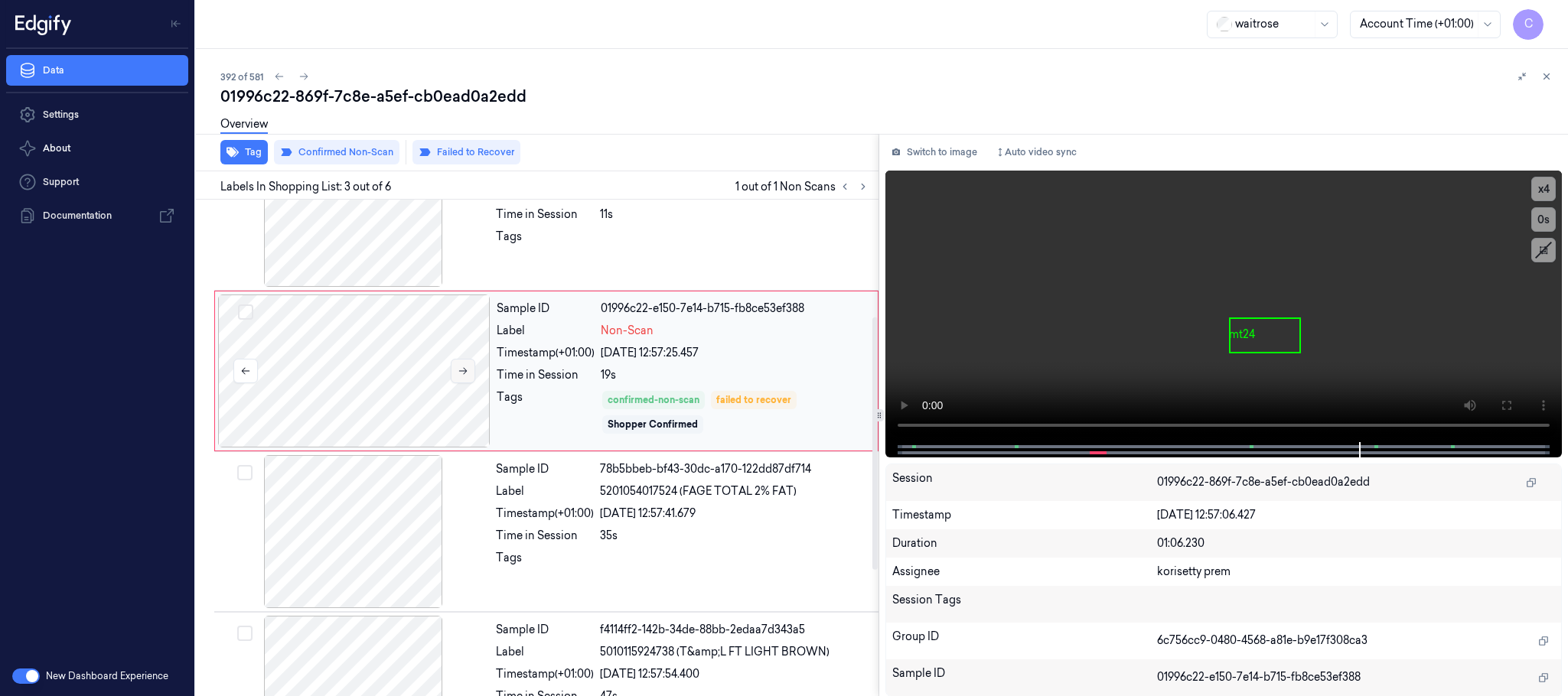
scroll to position [154, 0]
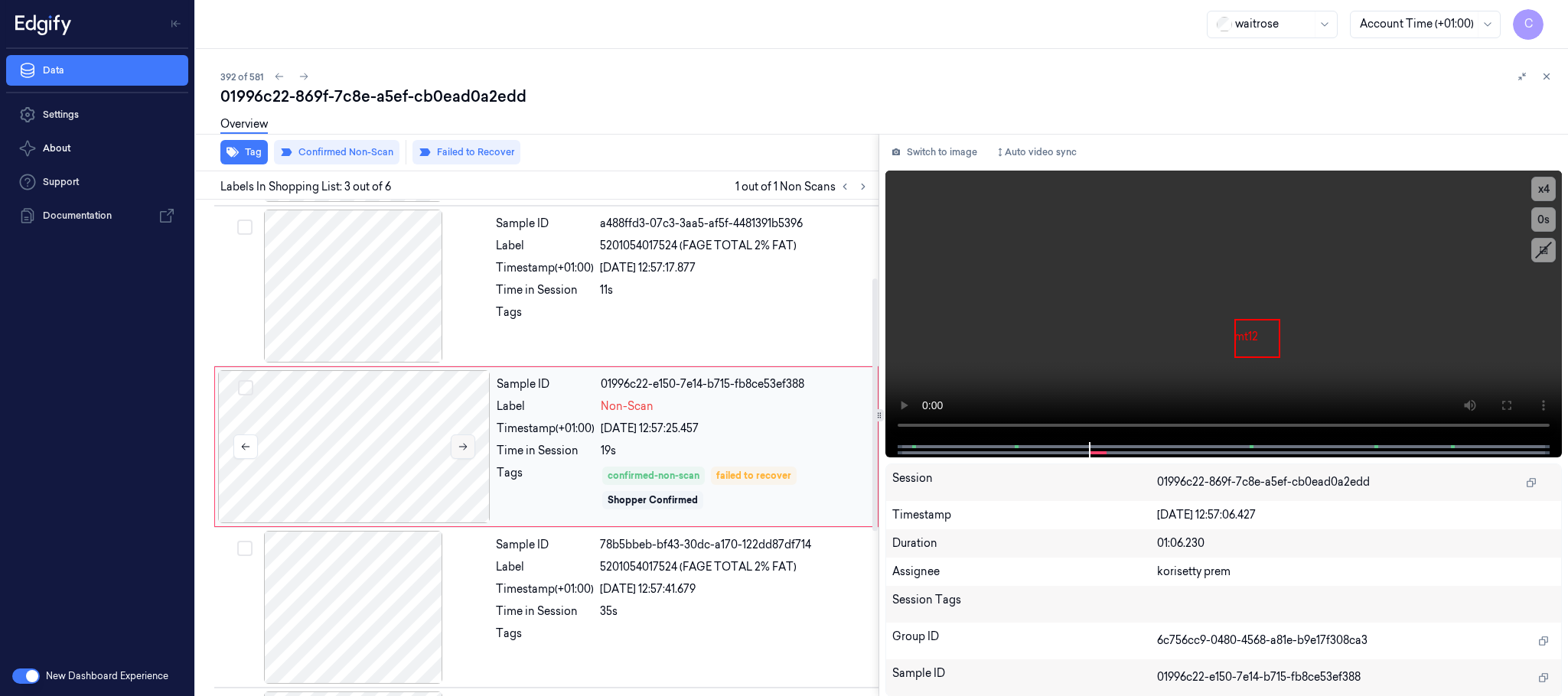
click at [465, 440] on button at bounding box center [463, 447] width 25 height 25
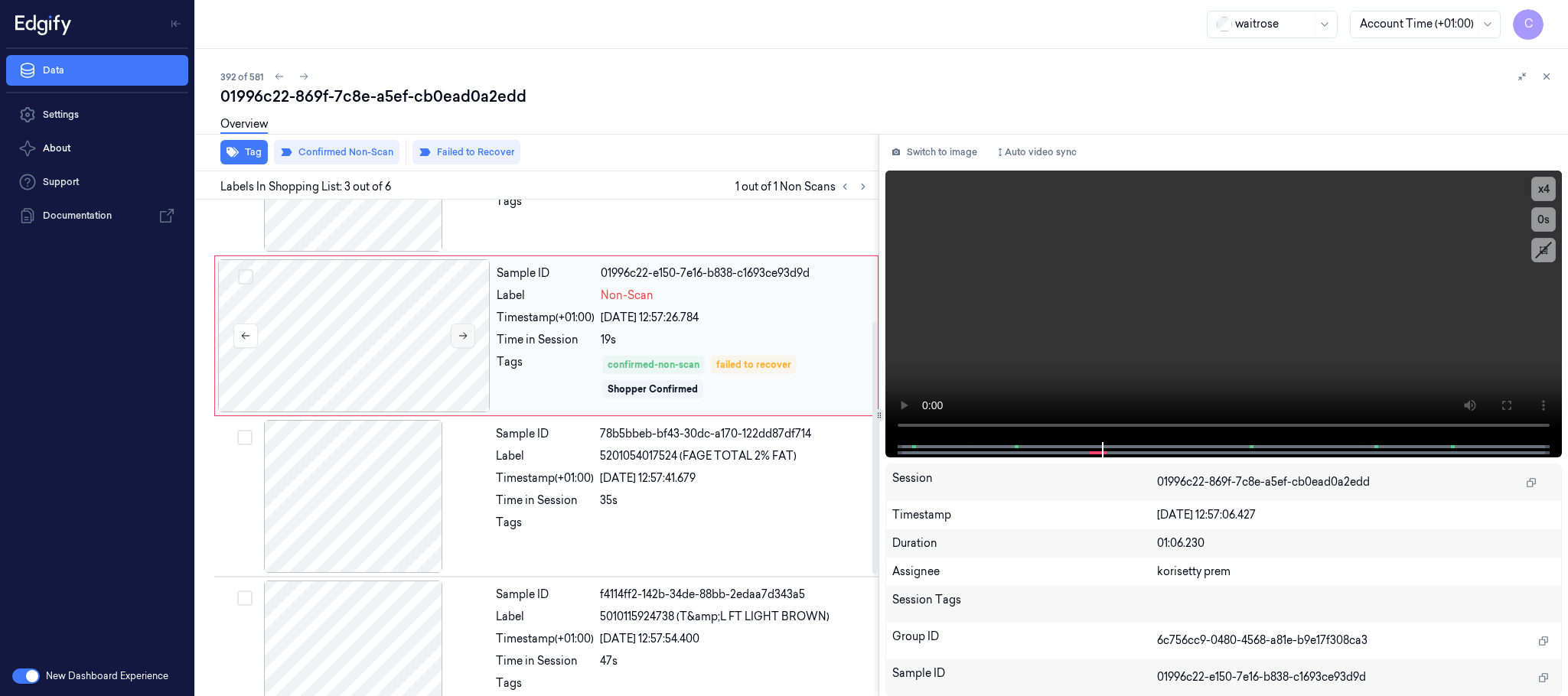
scroll to position [268, 0]
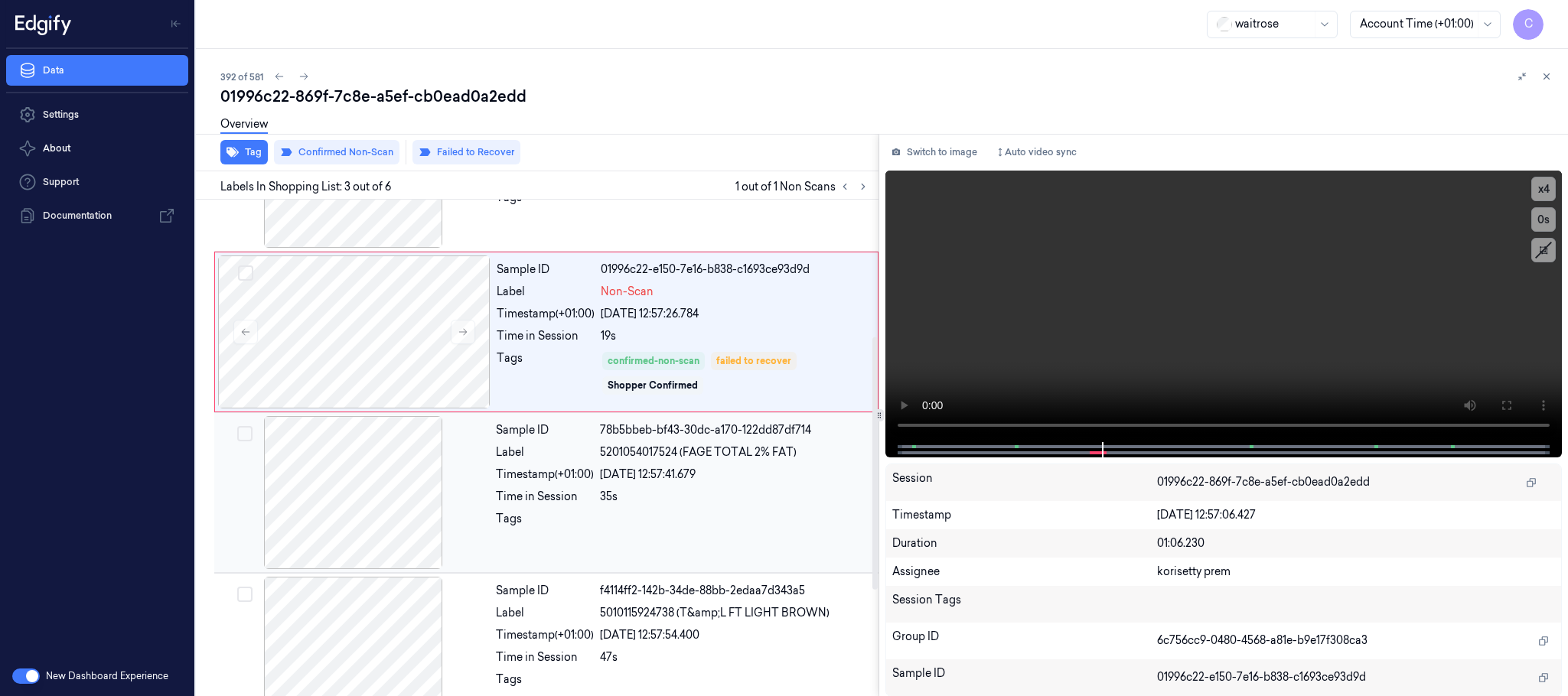
click at [394, 496] on div at bounding box center [354, 493] width 273 height 153
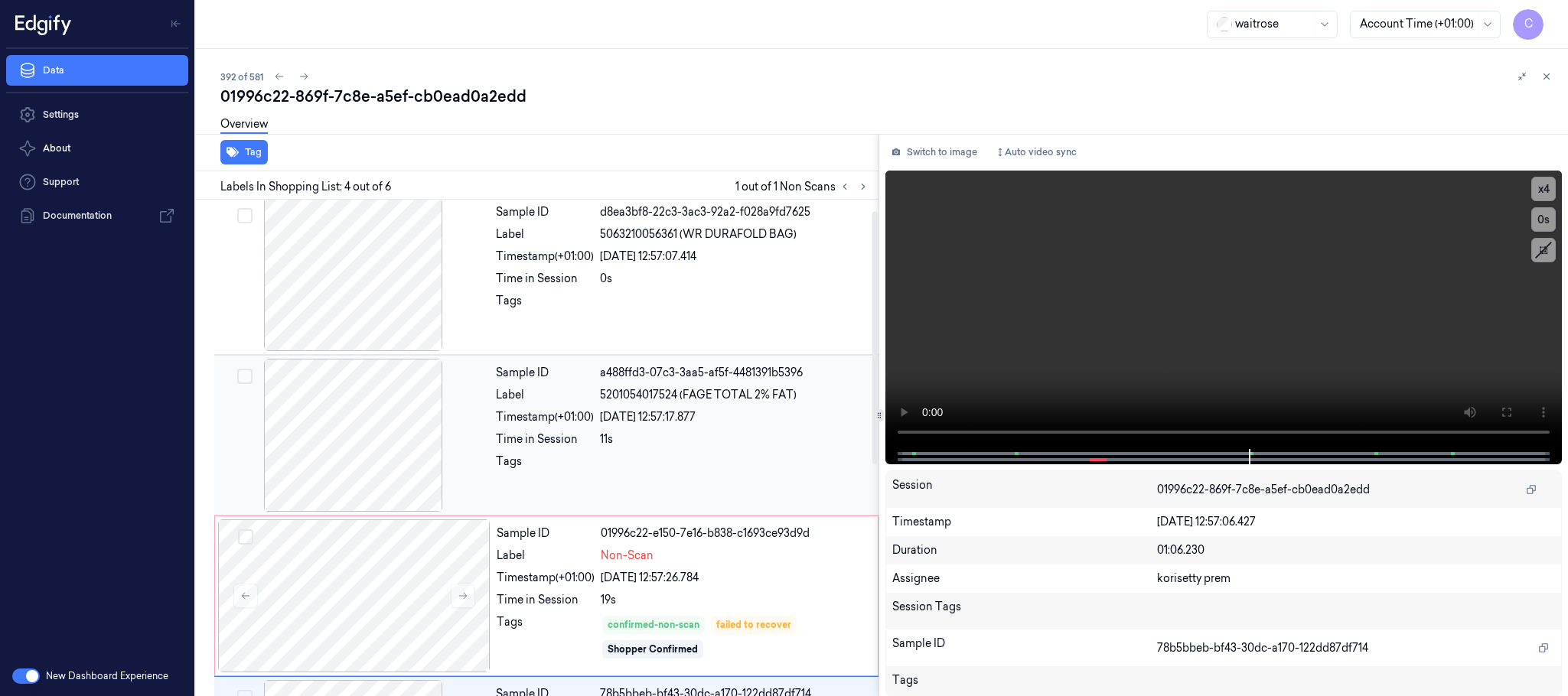
scroll to position [0, 0]
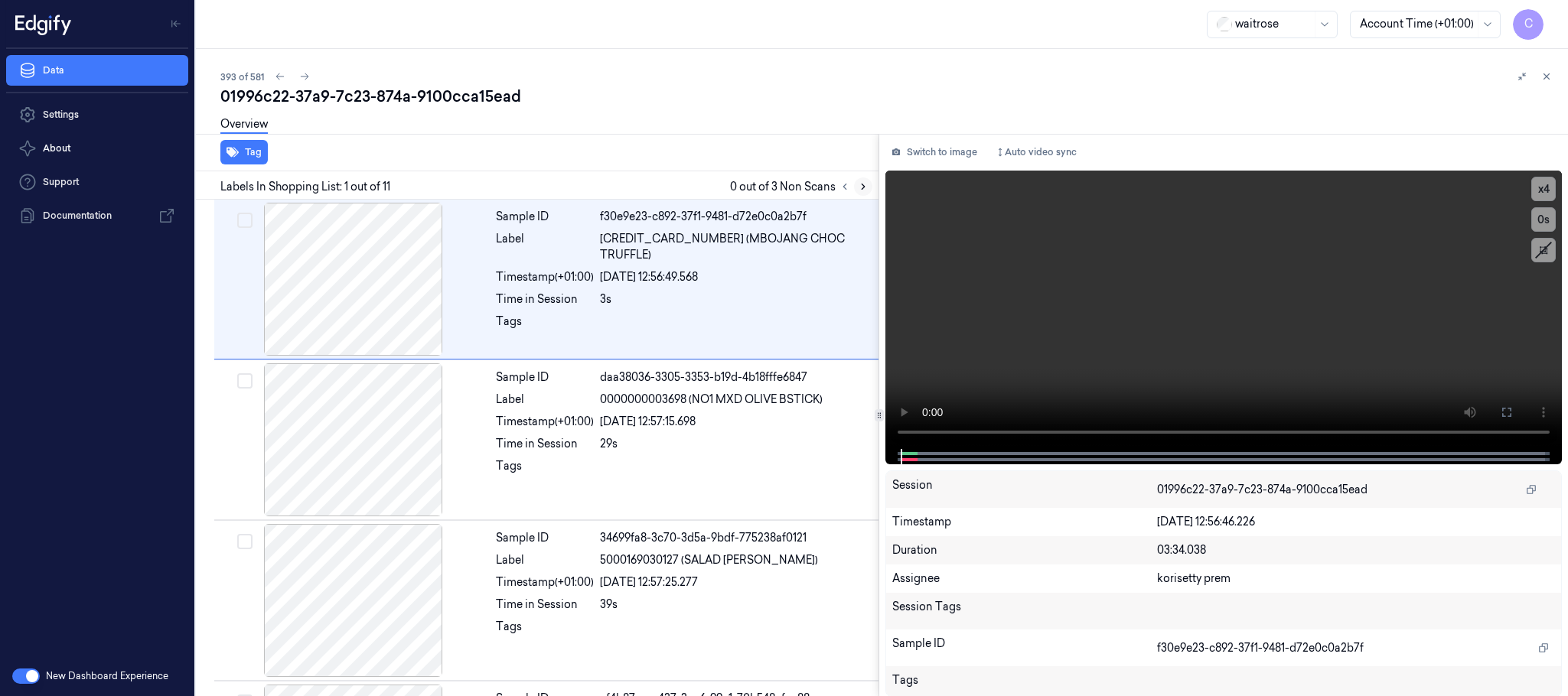
click at [861, 191] on icon at bounding box center [863, 186] width 11 height 11
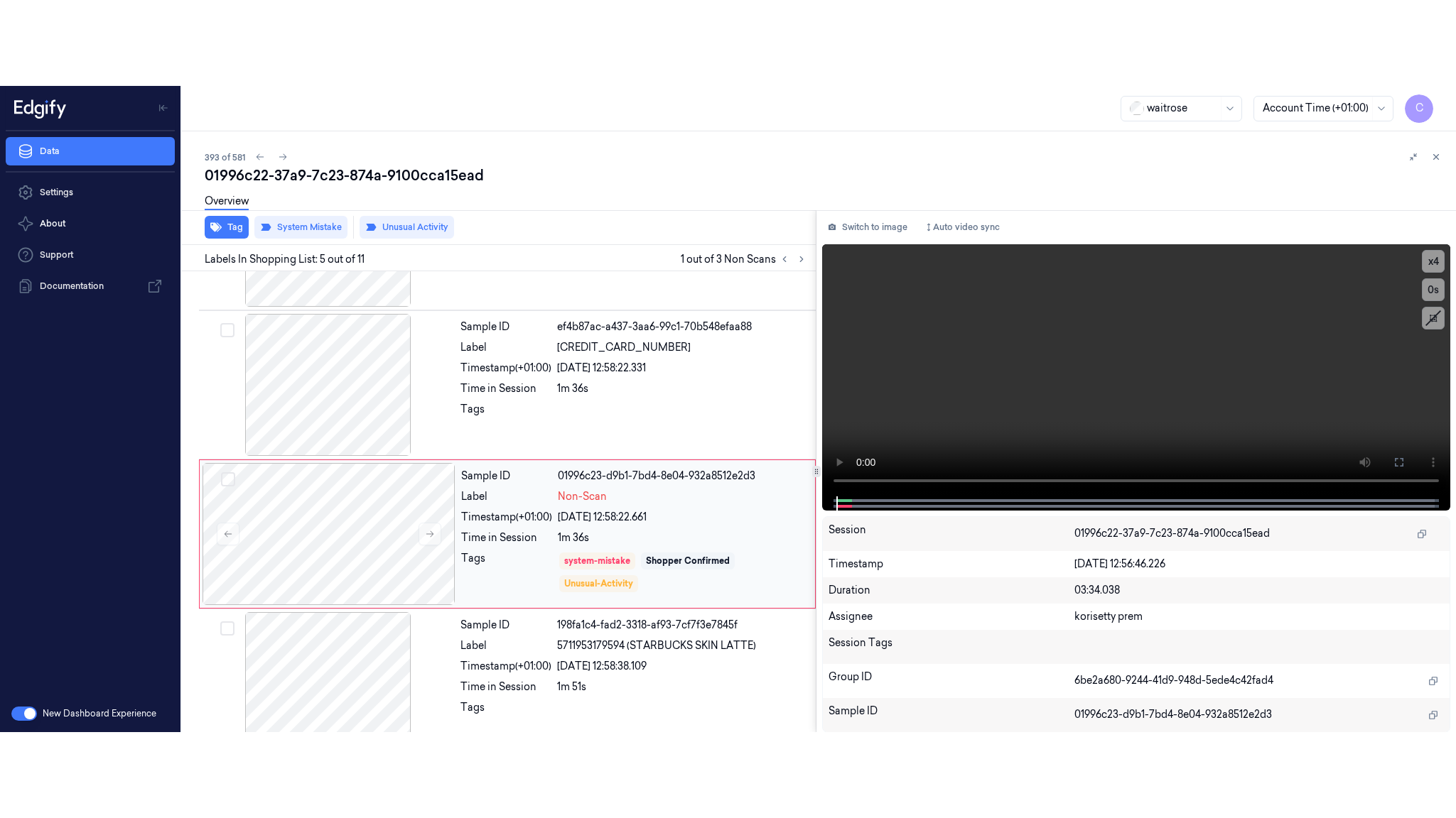
scroll to position [443, 0]
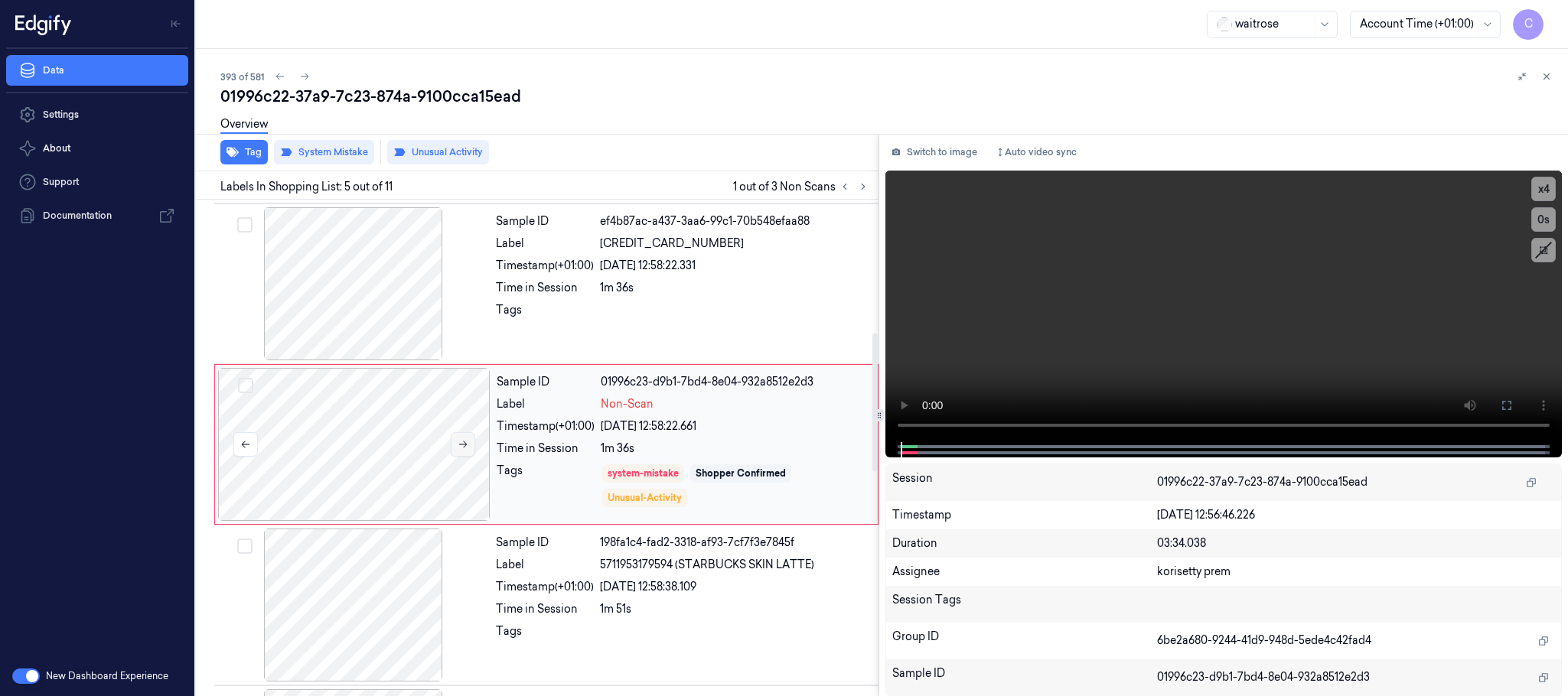
click at [466, 445] on icon at bounding box center [463, 444] width 11 height 11
click at [1200, 333] on video at bounding box center [1222, 306] width 676 height 272
click at [1510, 394] on button at bounding box center [1507, 406] width 25 height 25
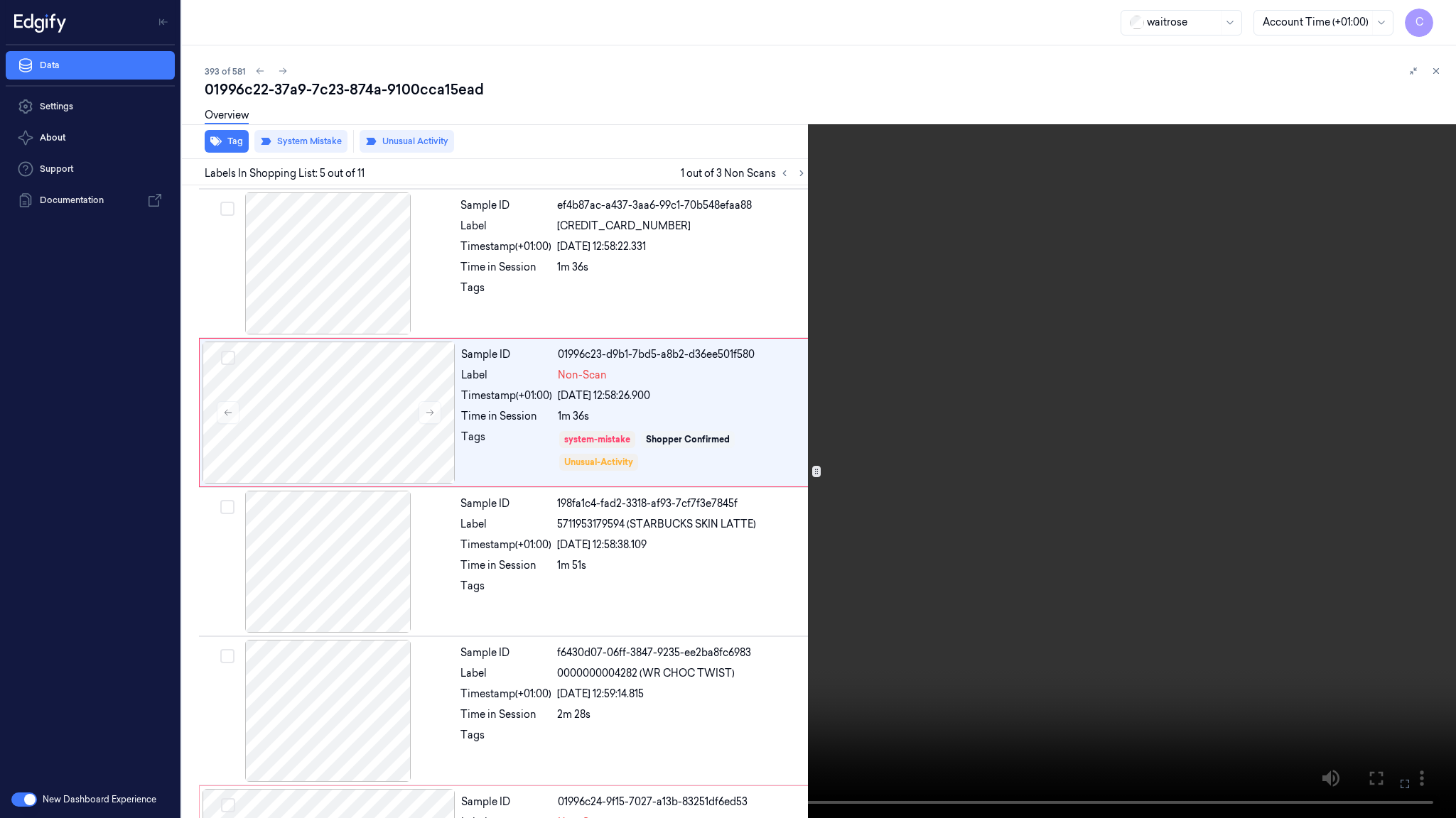
click at [833, 468] on video at bounding box center [728, 409] width 1456 height 818
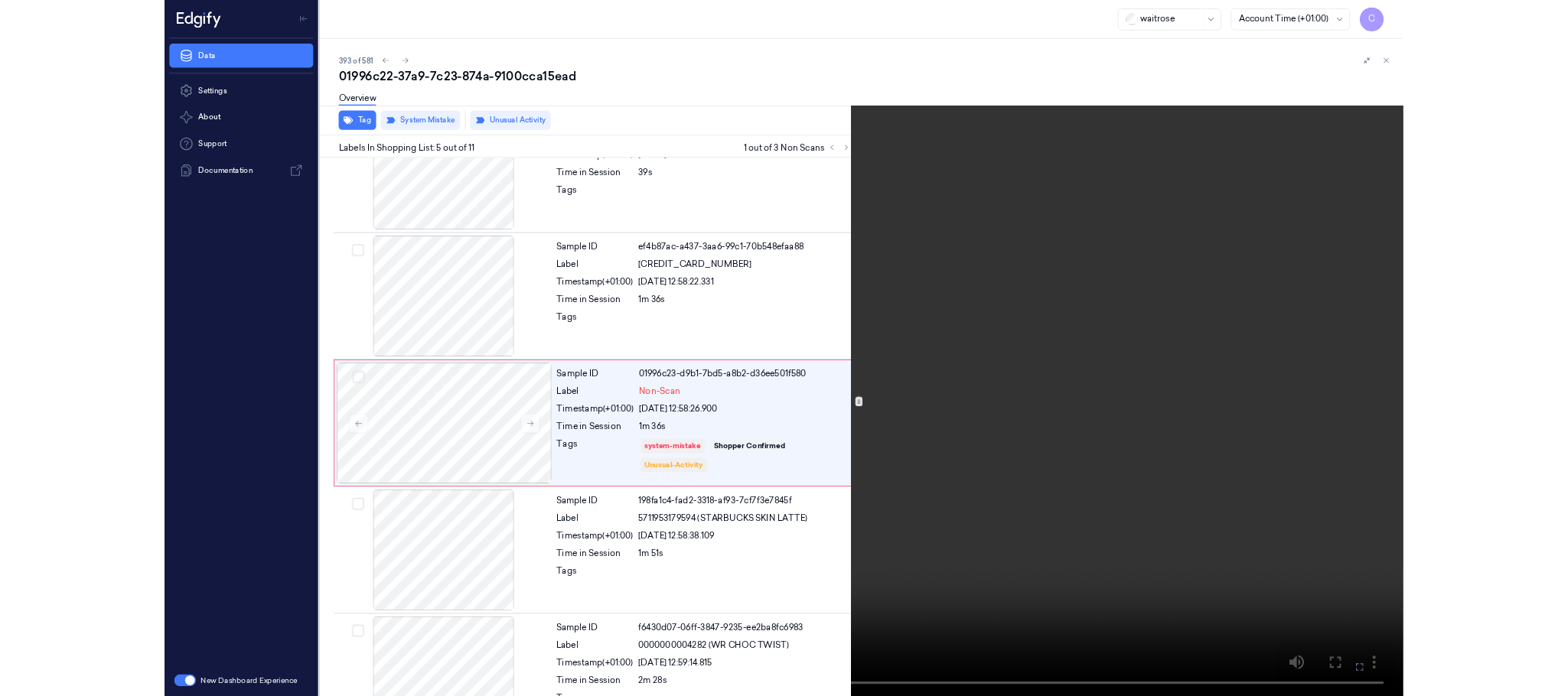
scroll to position [384, 0]
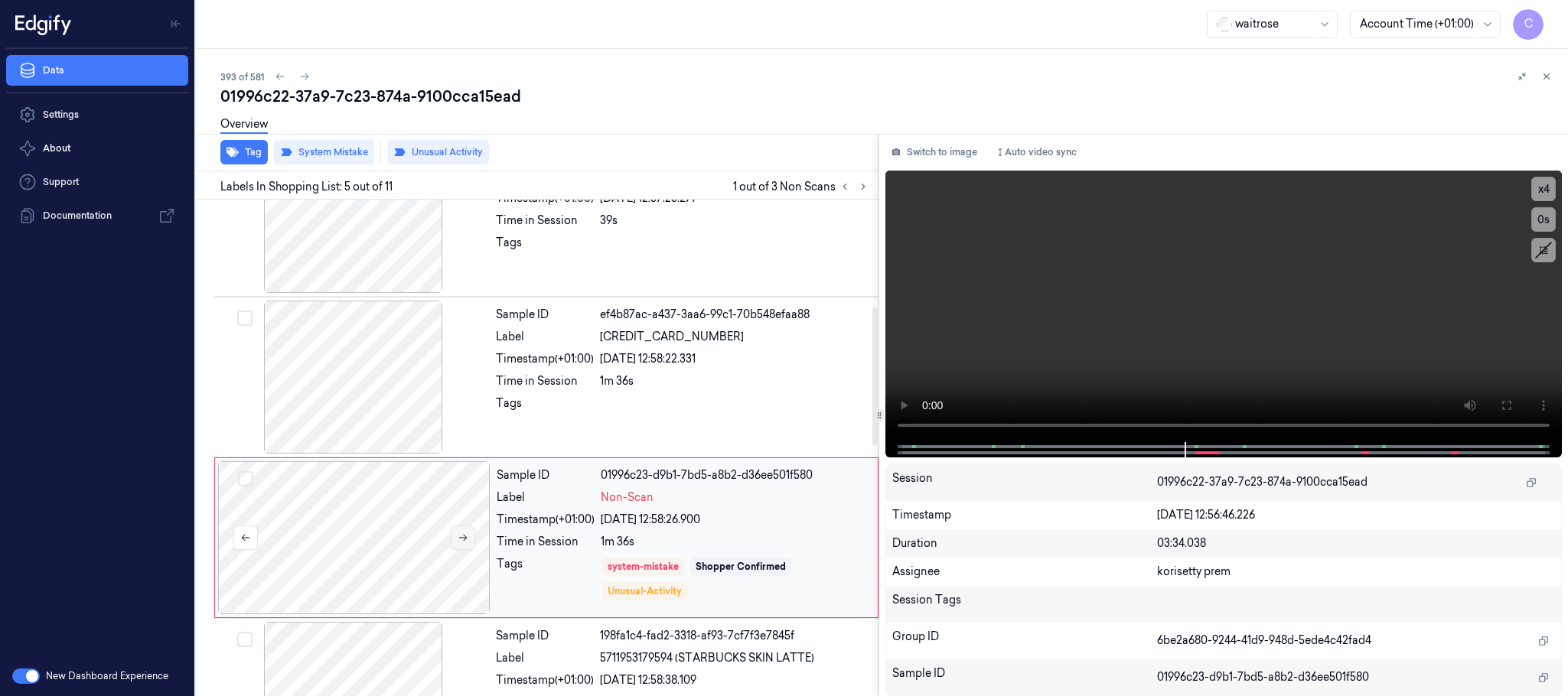
click at [458, 549] on button at bounding box center [463, 538] width 25 height 25
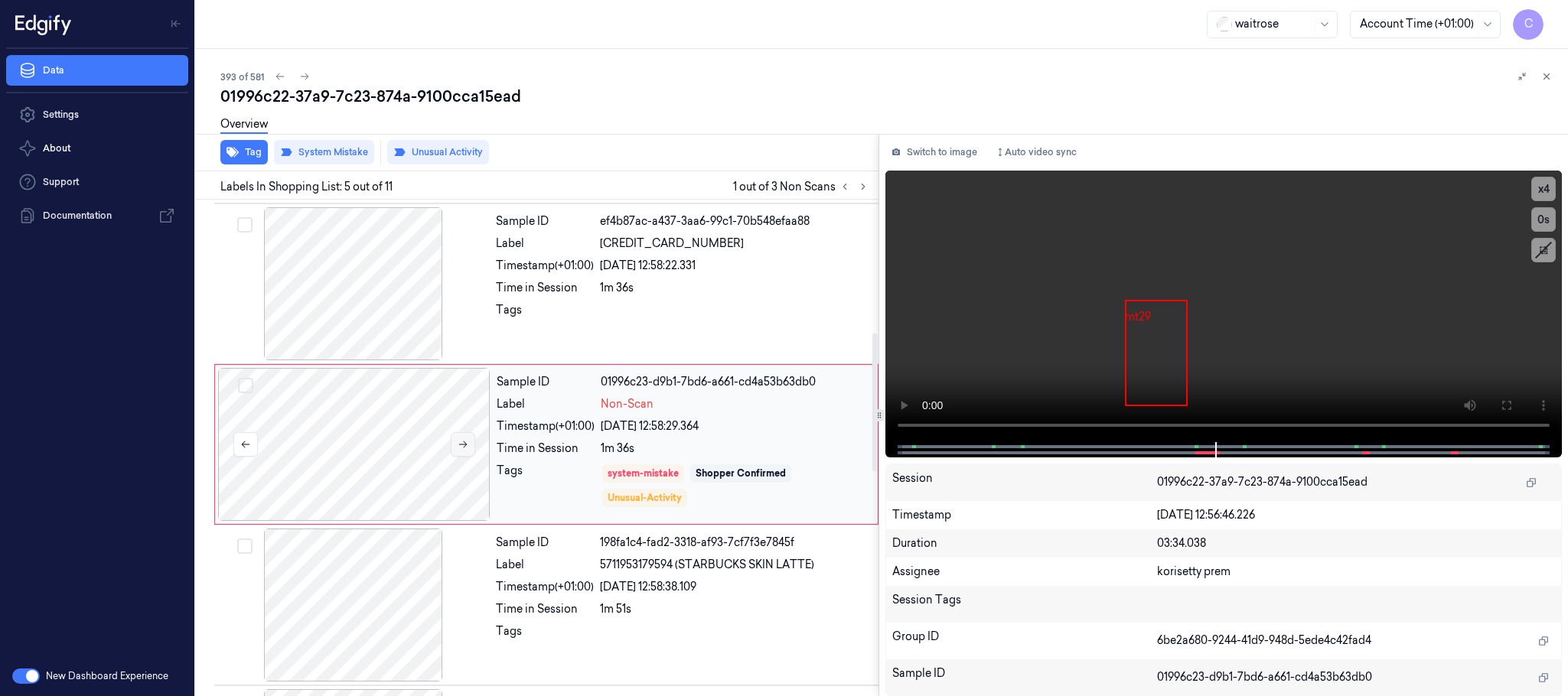
click at [450, 444] on button at bounding box center [463, 445] width 25 height 25
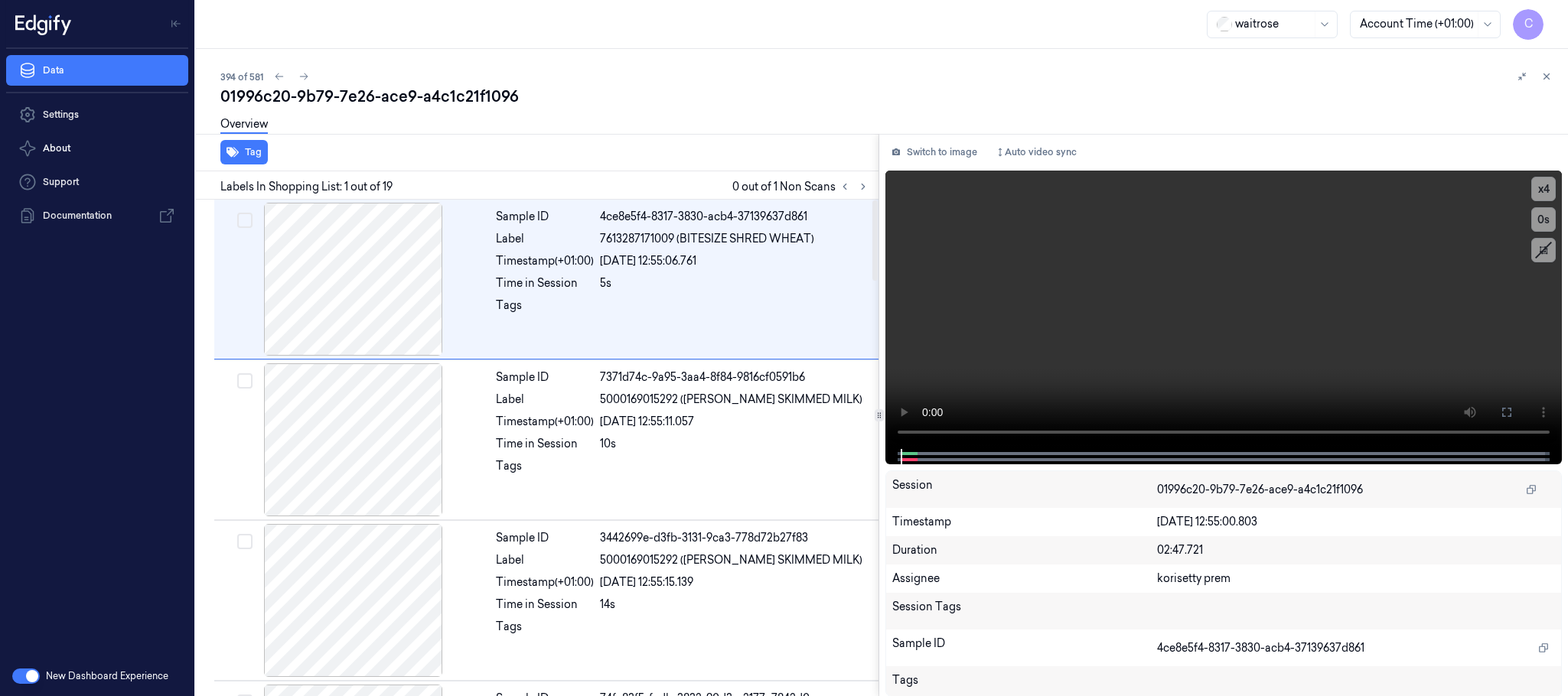
click at [854, 181] on div at bounding box center [853, 186] width 36 height 19
click at [862, 188] on icon at bounding box center [863, 186] width 11 height 11
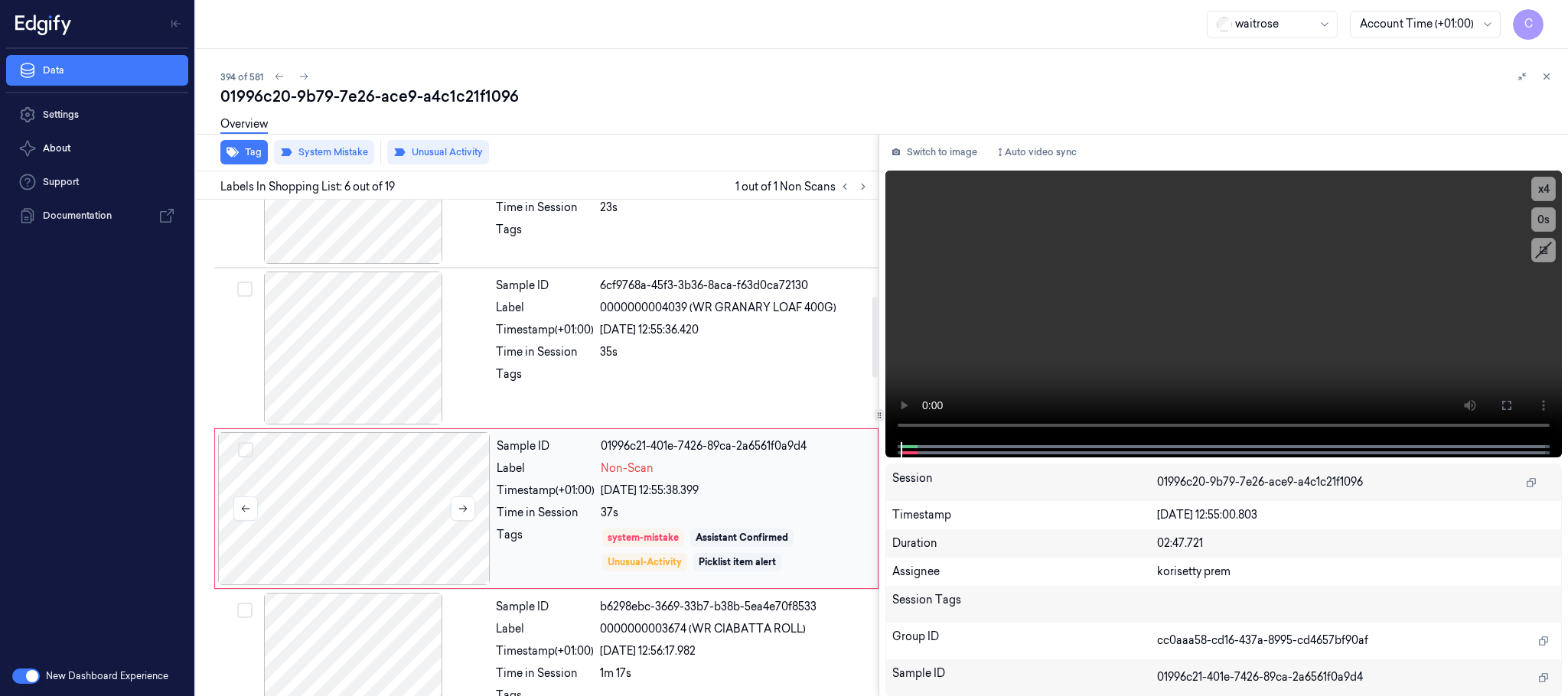
scroll to position [637, 0]
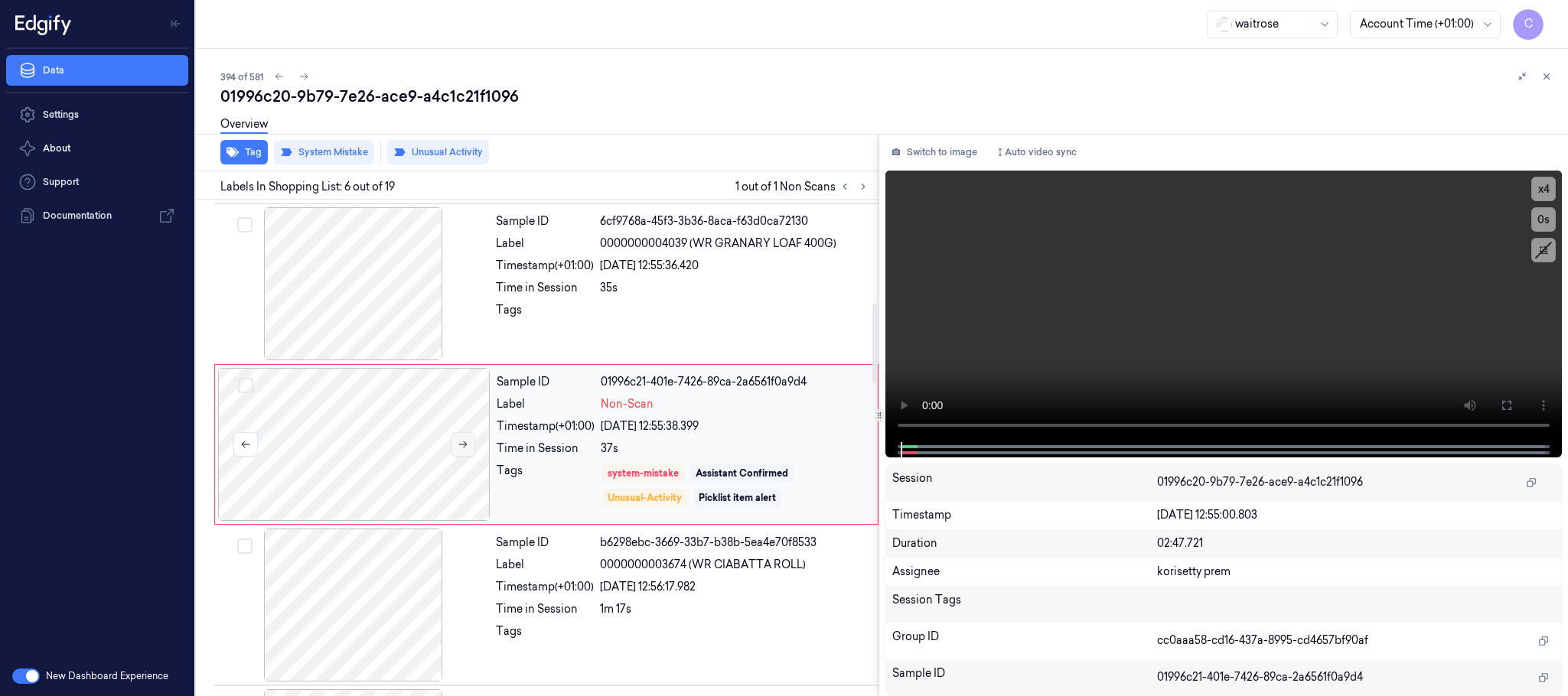
click at [465, 448] on icon at bounding box center [463, 445] width 8 height 7
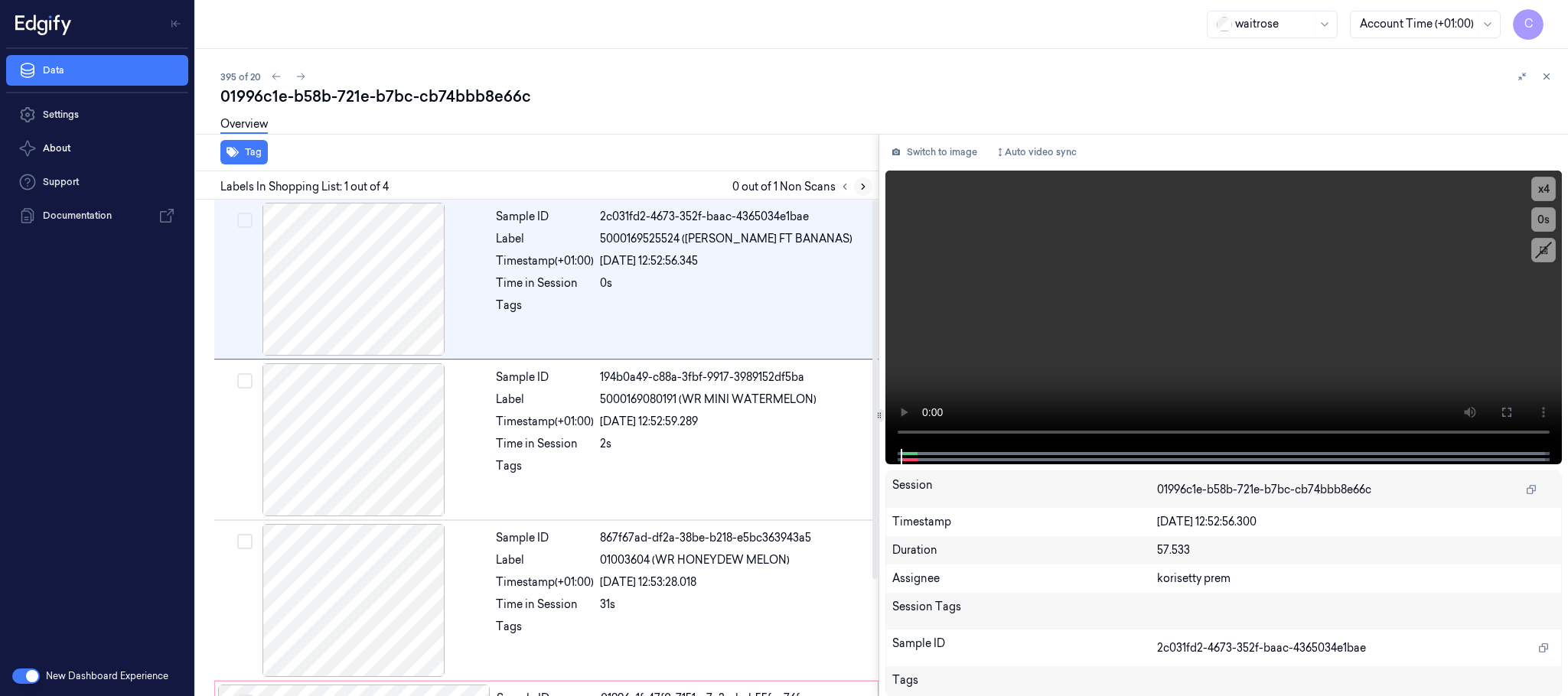
click at [855, 186] on button at bounding box center [863, 186] width 19 height 19
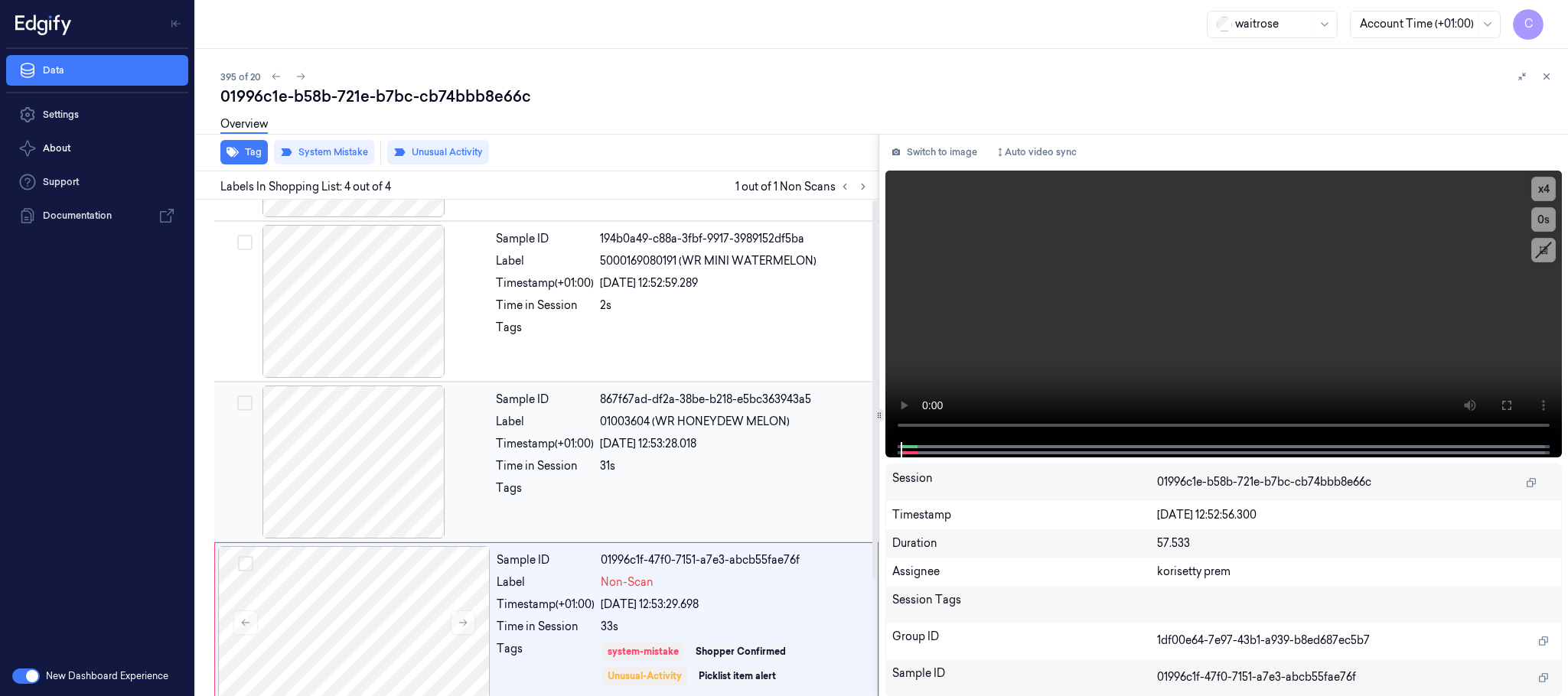
scroll to position [152, 0]
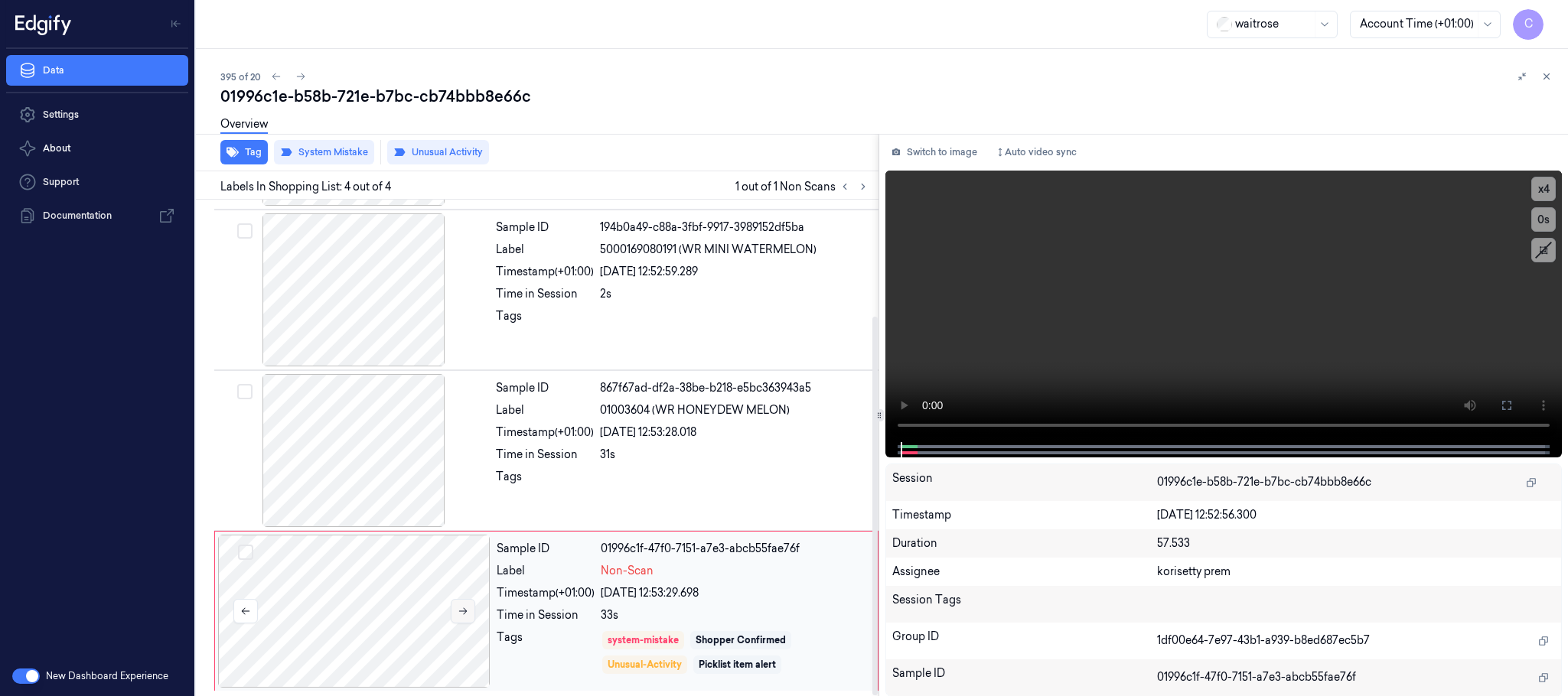
click at [462, 604] on button at bounding box center [463, 611] width 25 height 25
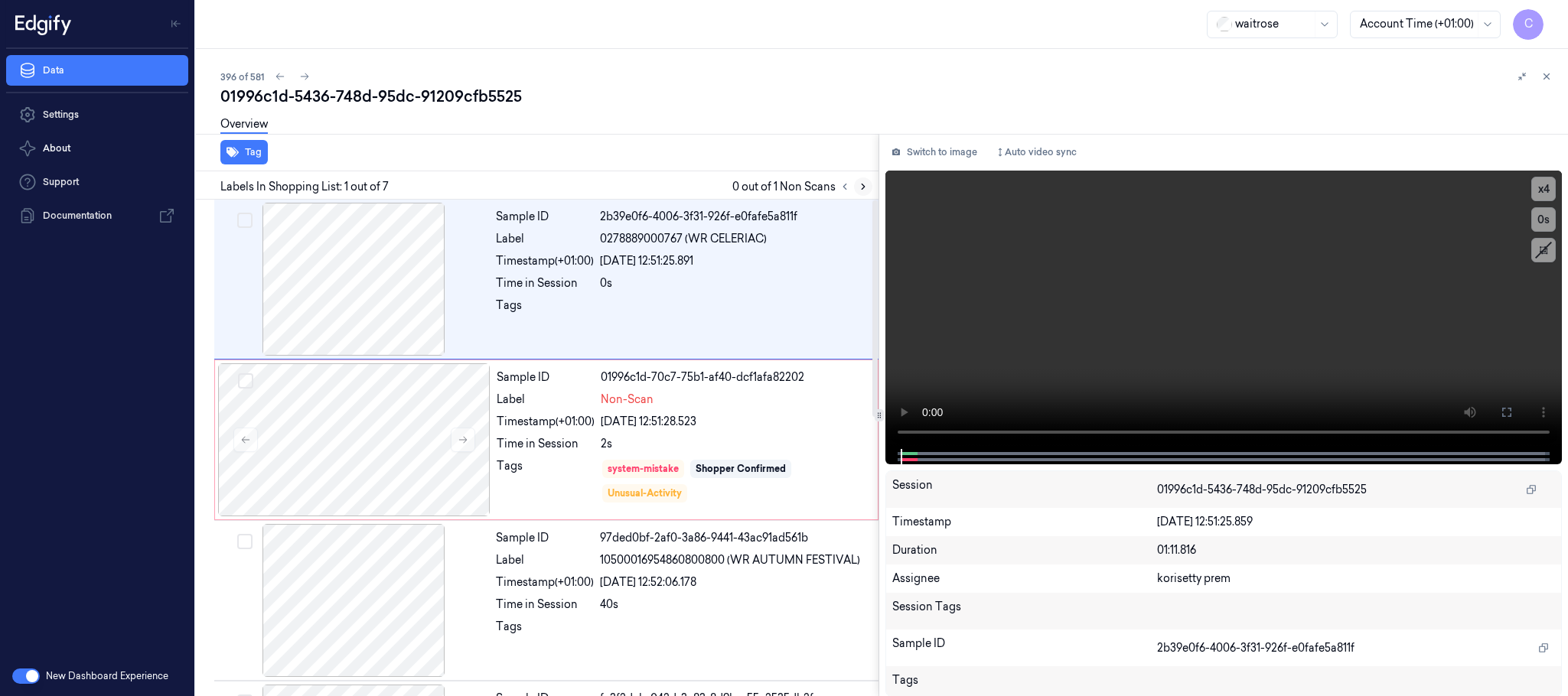
click at [864, 186] on icon at bounding box center [863, 187] width 3 height 5
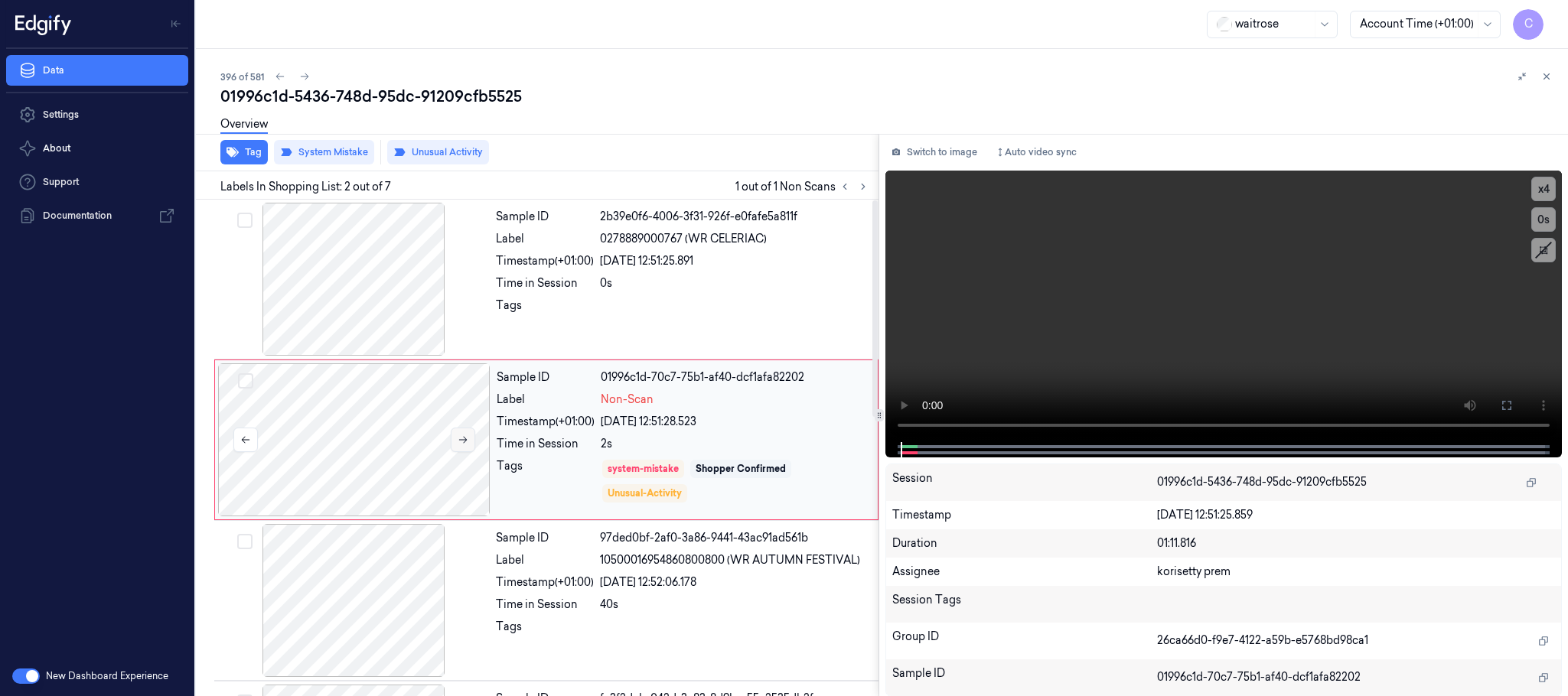
click at [458, 441] on icon at bounding box center [463, 439] width 11 height 11
click at [391, 280] on div at bounding box center [354, 279] width 273 height 153
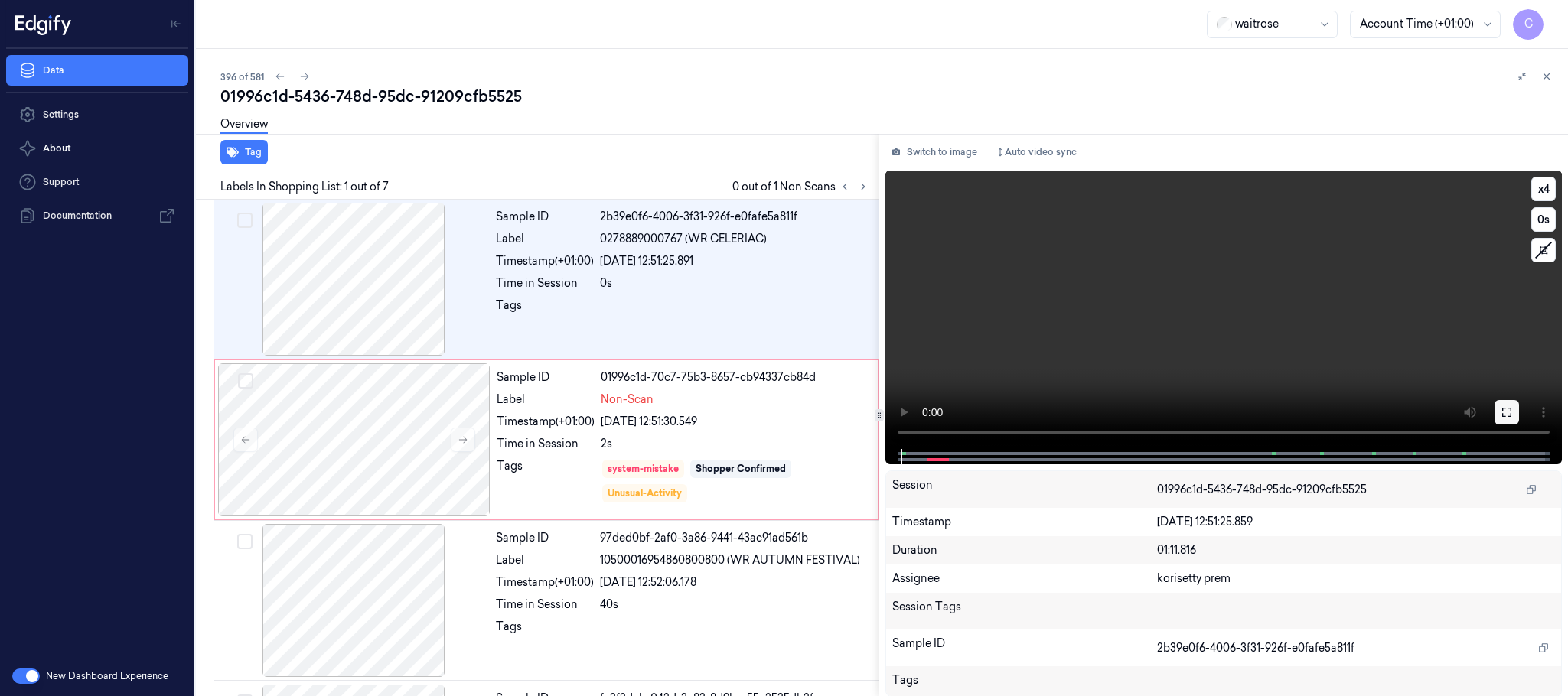
click at [1517, 415] on button at bounding box center [1507, 412] width 25 height 25
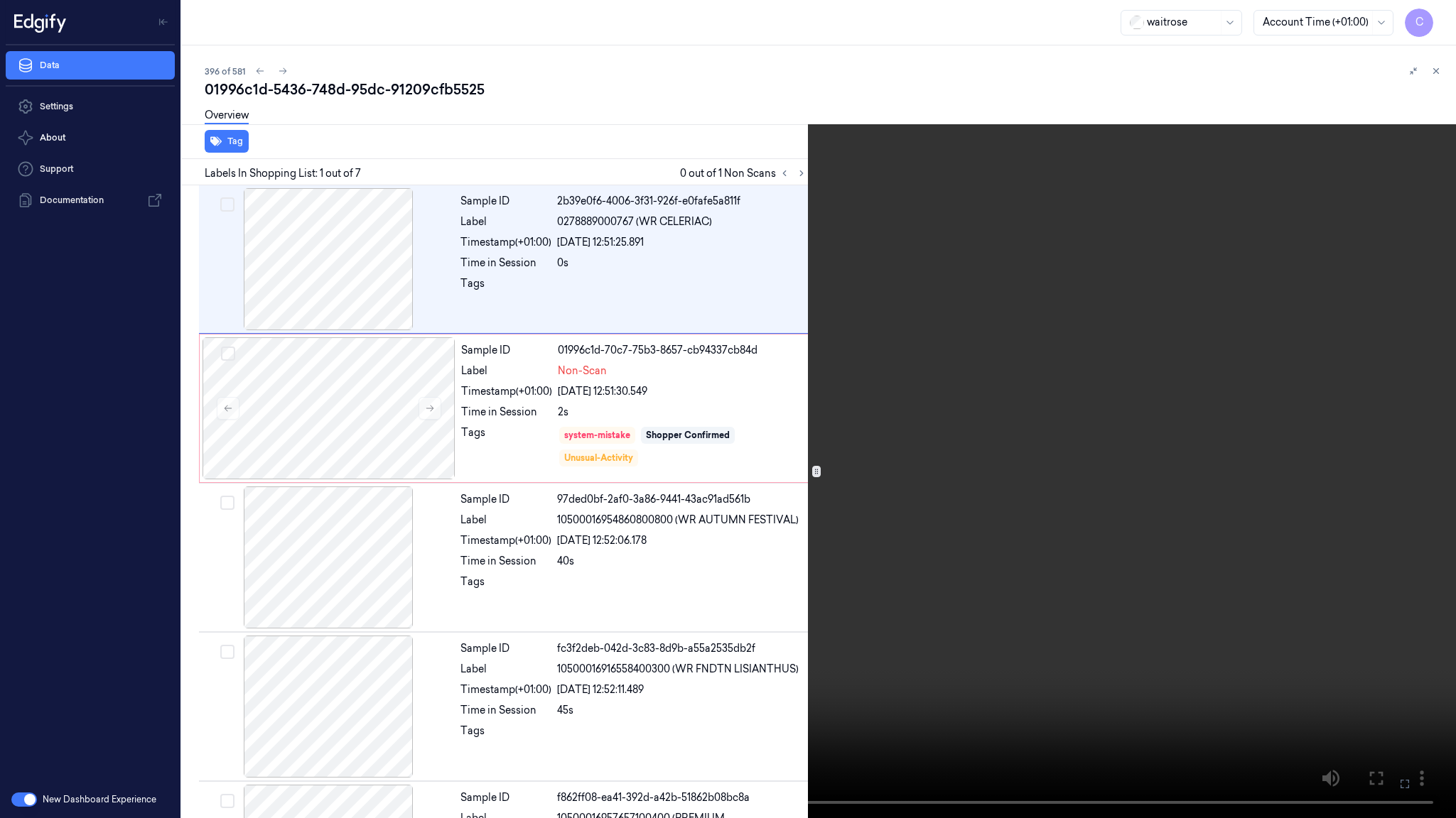
click at [233, 580] on video at bounding box center [728, 409] width 1456 height 818
click at [768, 397] on video at bounding box center [728, 409] width 1456 height 818
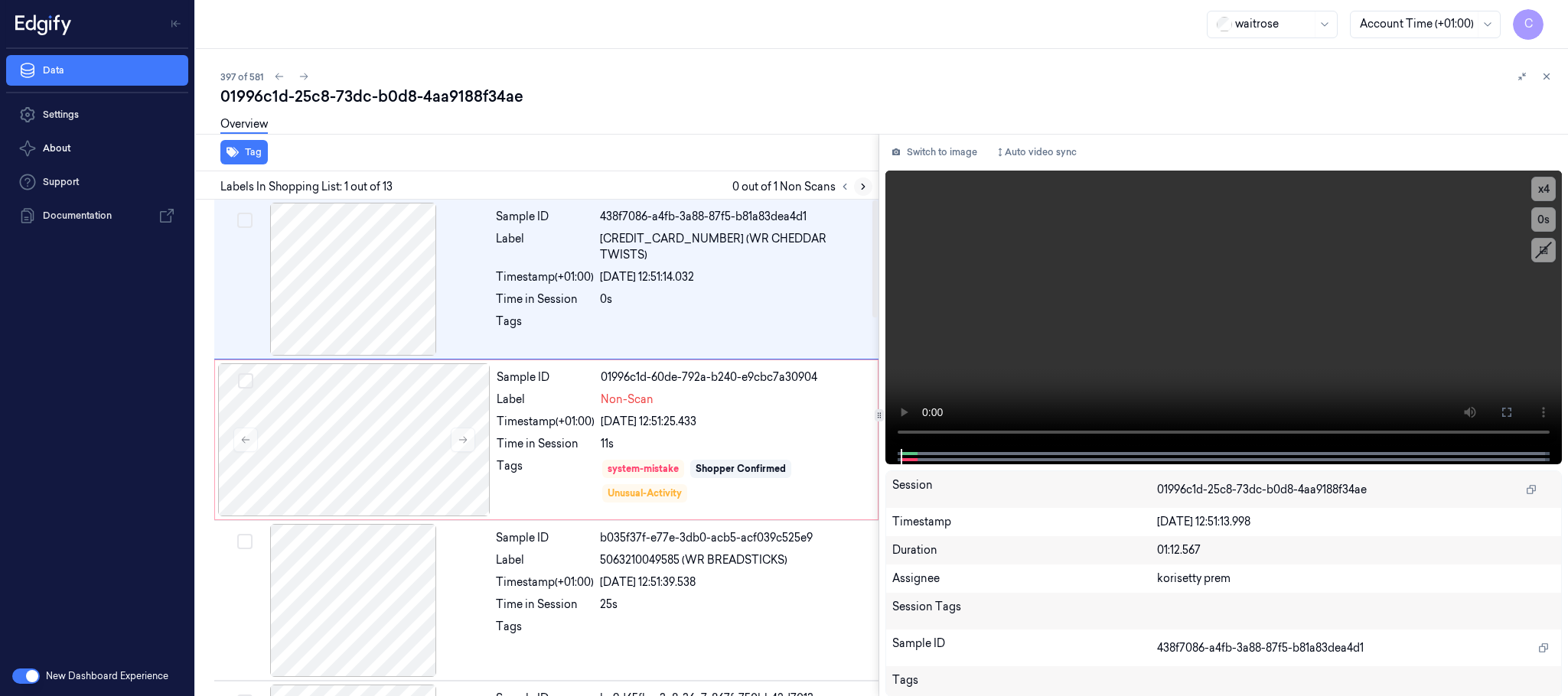
click at [858, 190] on icon at bounding box center [863, 186] width 11 height 11
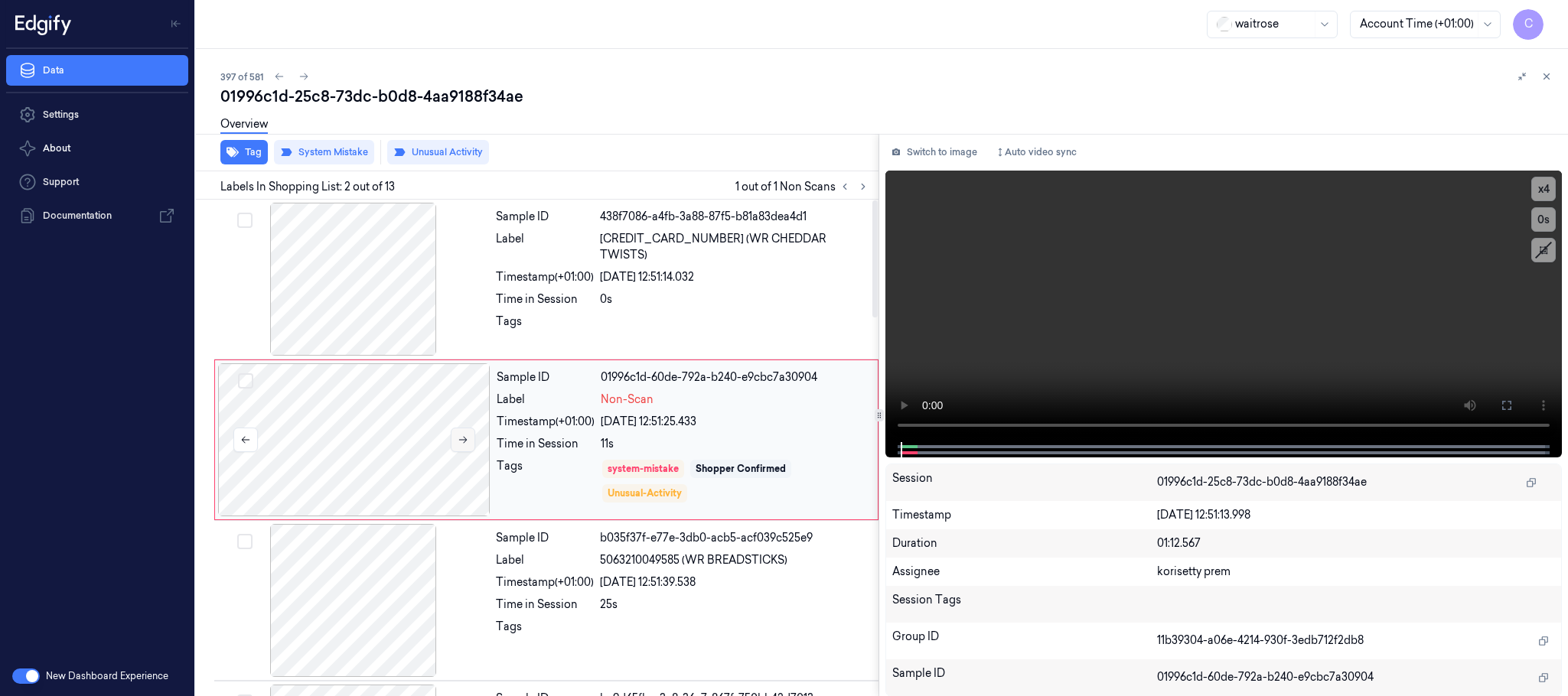
click at [457, 433] on button at bounding box center [463, 439] width 25 height 25
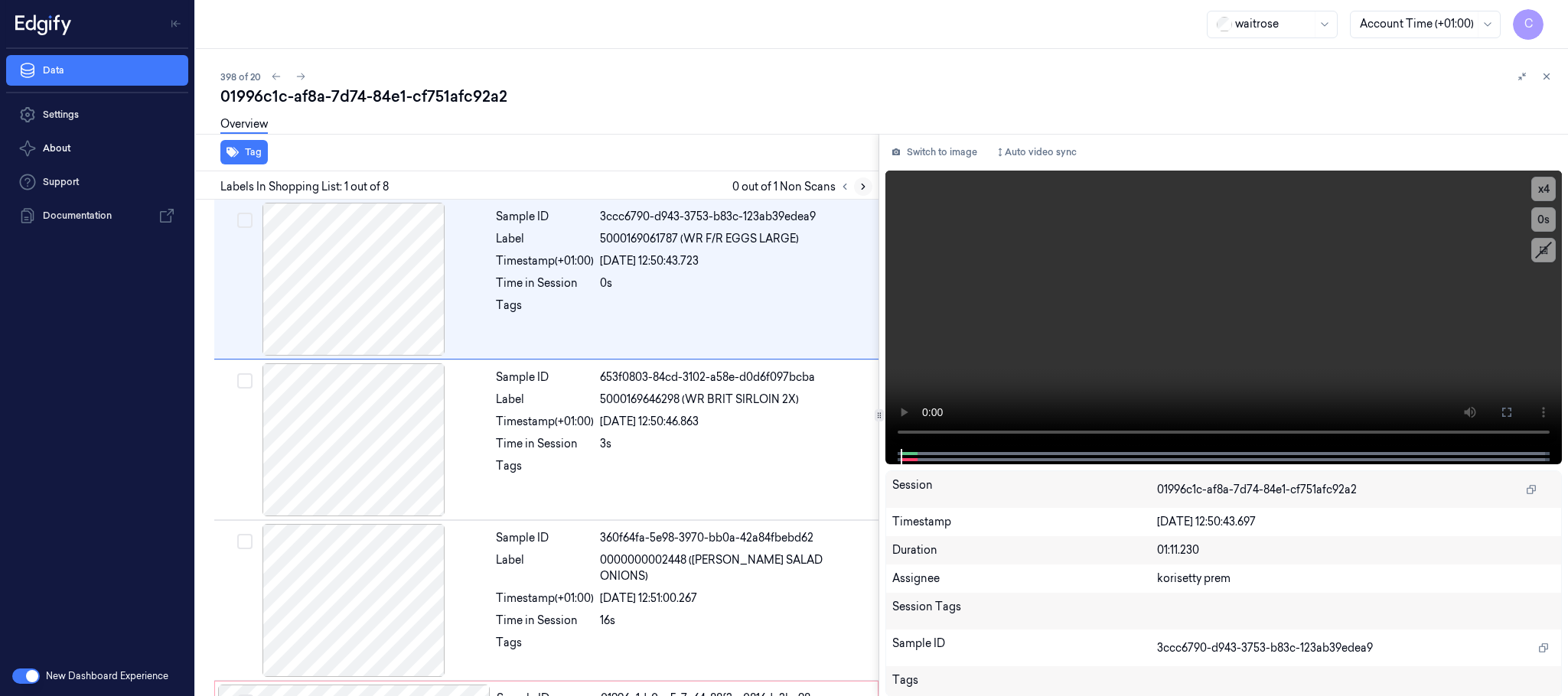
click at [856, 181] on button at bounding box center [863, 186] width 19 height 19
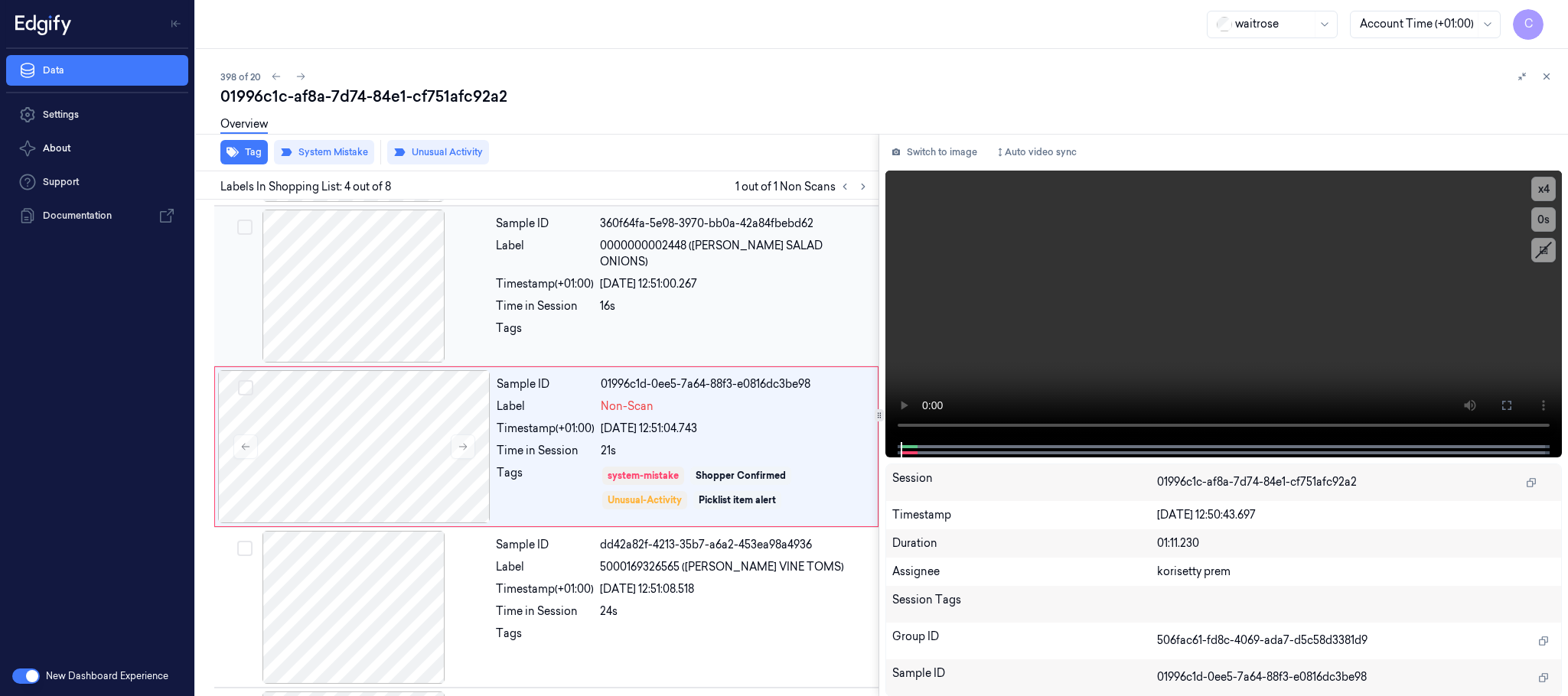
scroll to position [315, 0]
click at [462, 449] on icon at bounding box center [463, 446] width 11 height 11
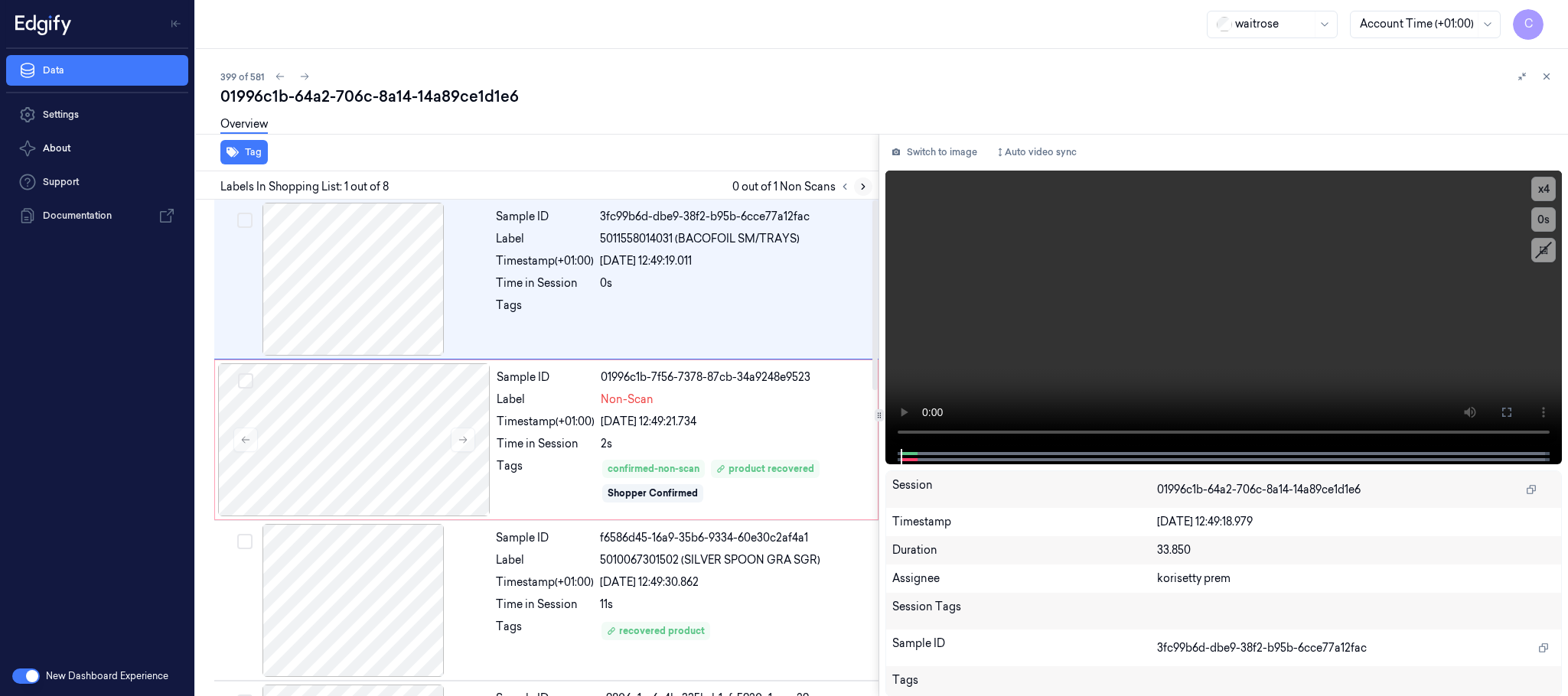
click at [858, 189] on icon at bounding box center [863, 186] width 11 height 11
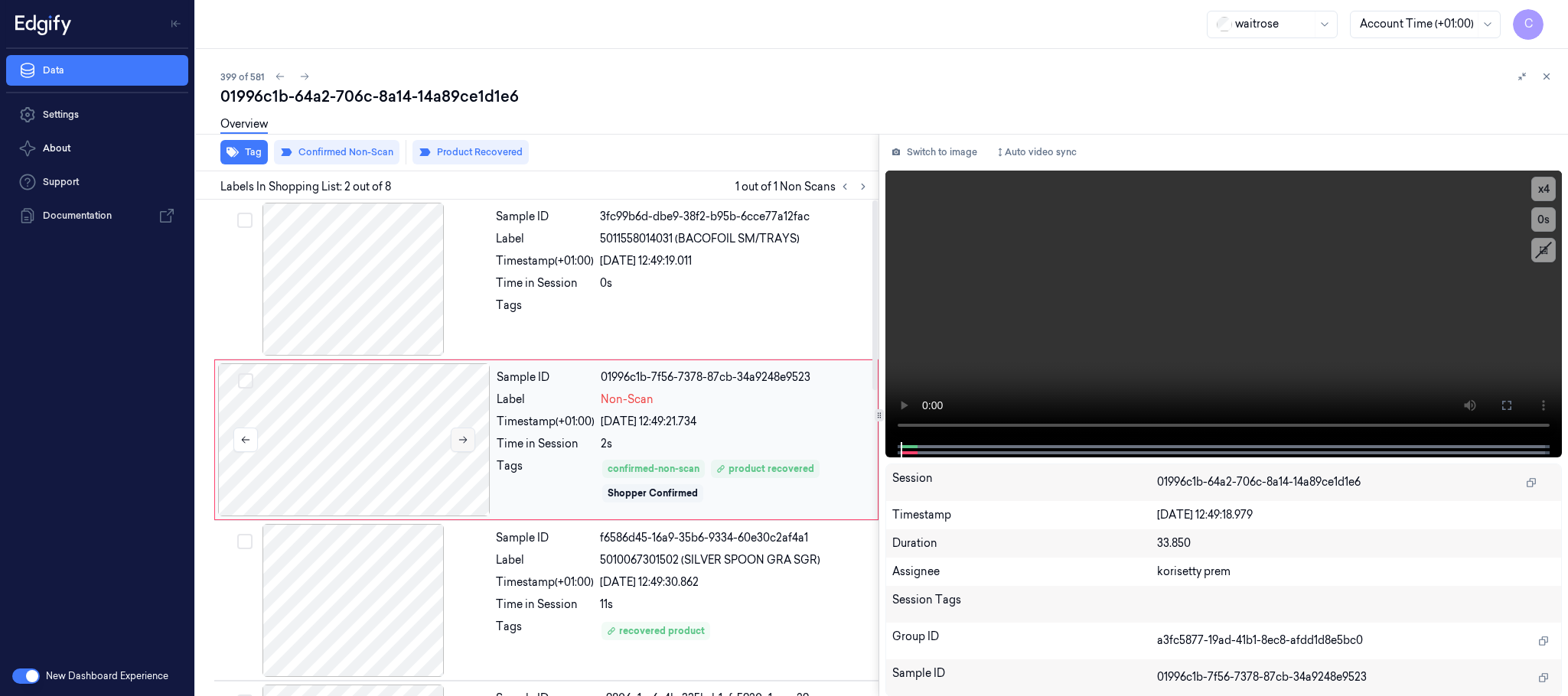
click at [462, 436] on icon at bounding box center [463, 439] width 11 height 11
click at [461, 440] on icon at bounding box center [463, 440] width 8 height 7
click at [363, 604] on div at bounding box center [354, 600] width 273 height 153
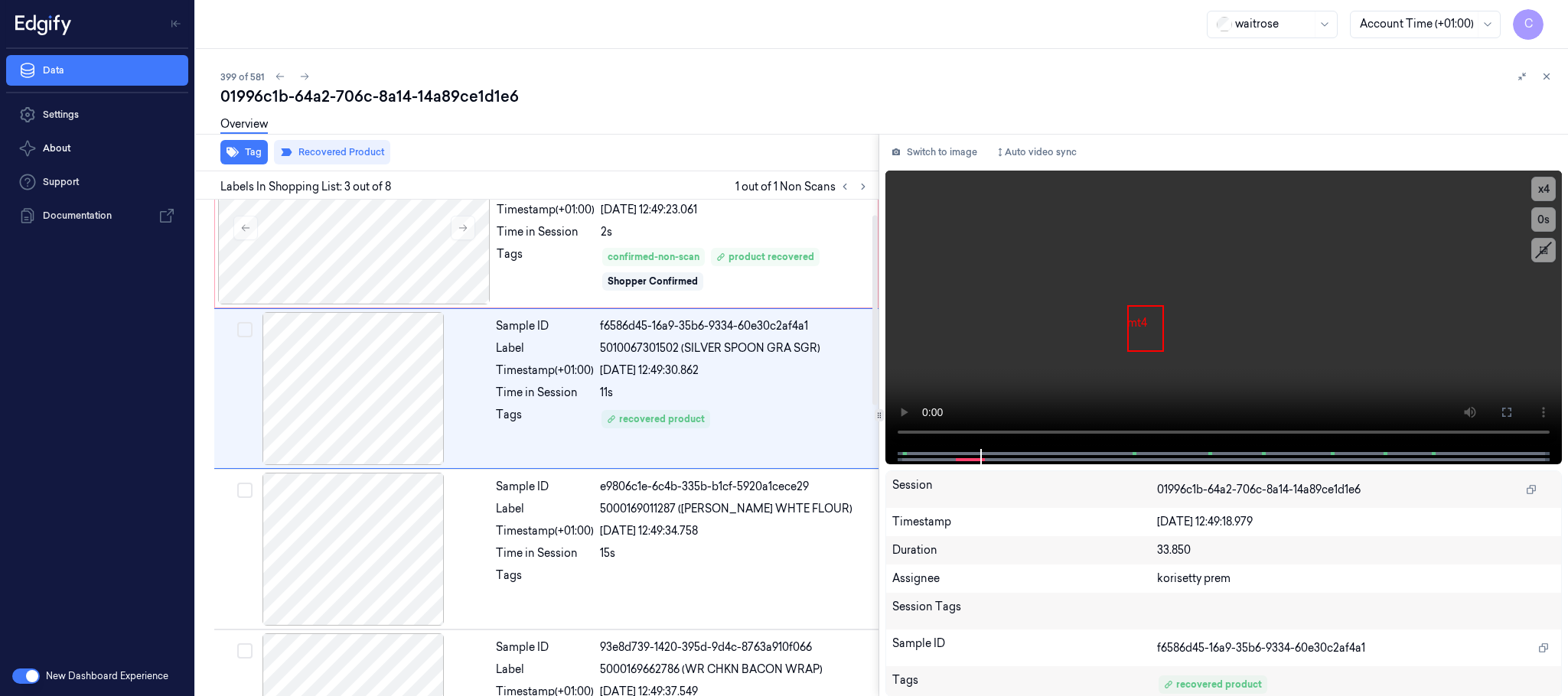
scroll to position [39, 0]
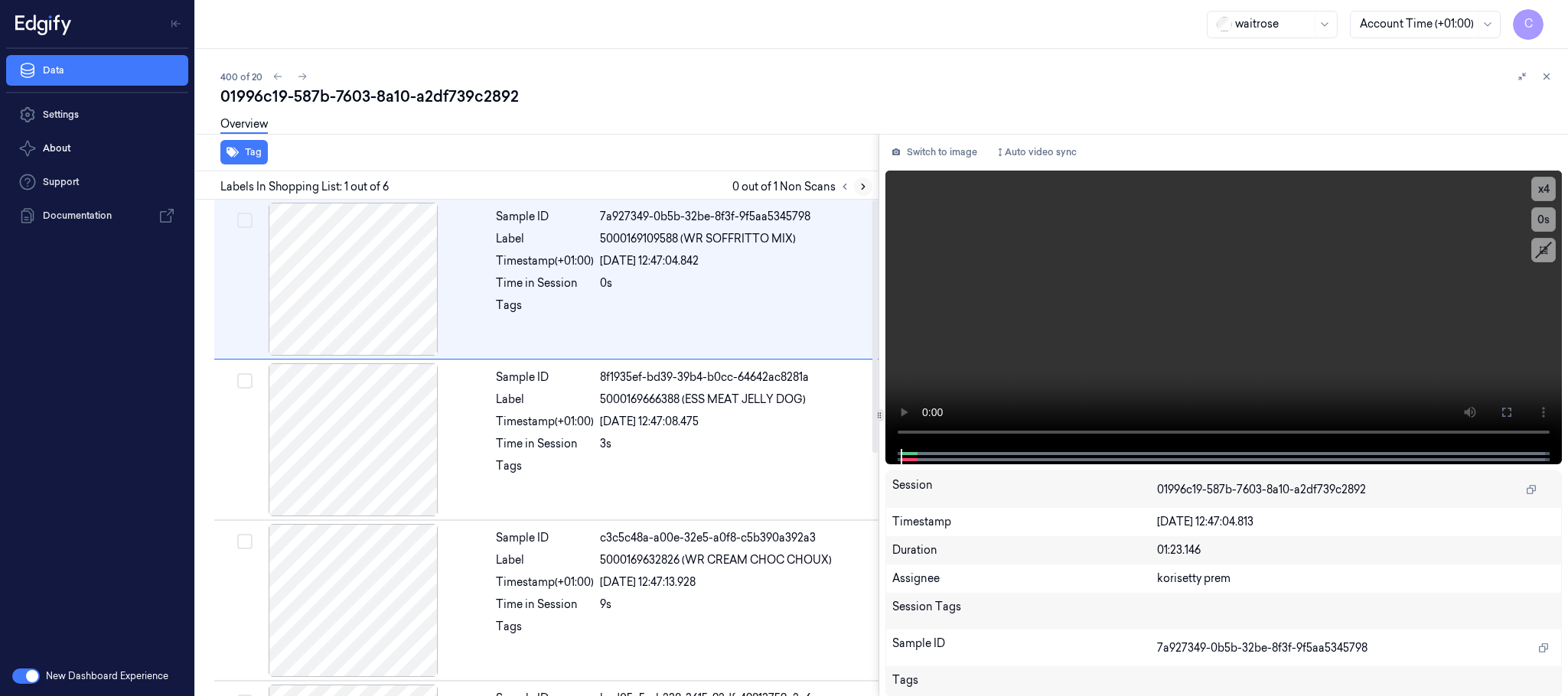
click at [862, 186] on icon at bounding box center [863, 186] width 11 height 11
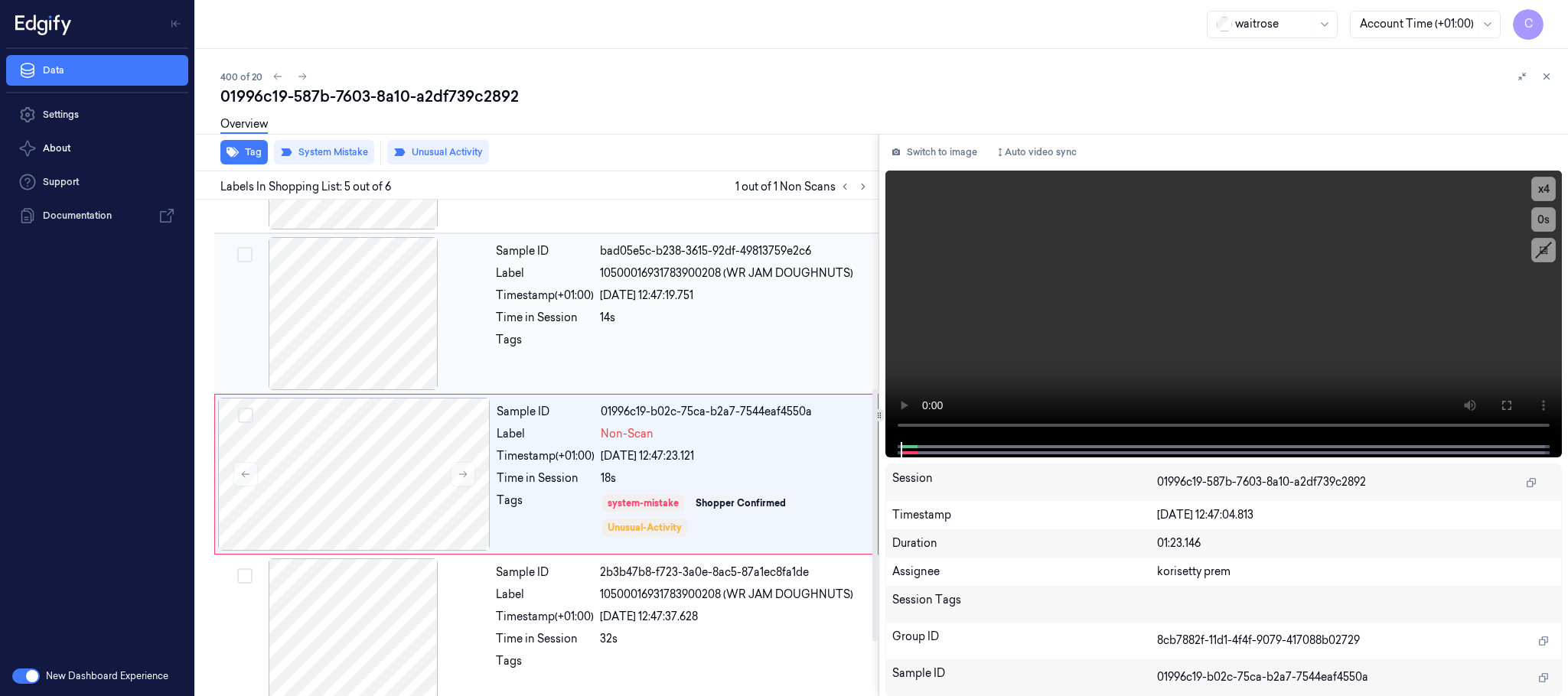
scroll to position [475, 0]
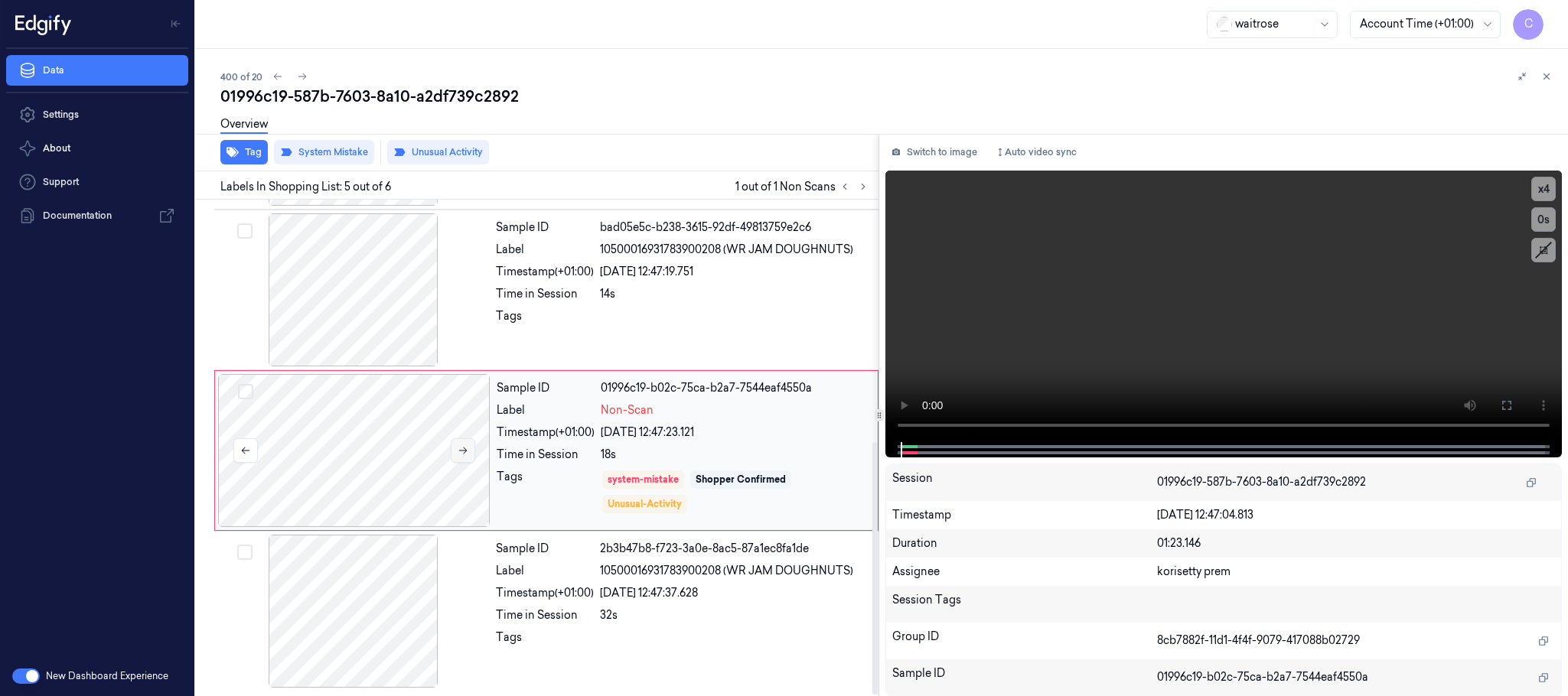
click at [468, 441] on button at bounding box center [463, 450] width 25 height 25
click at [465, 438] on button at bounding box center [463, 450] width 25 height 25
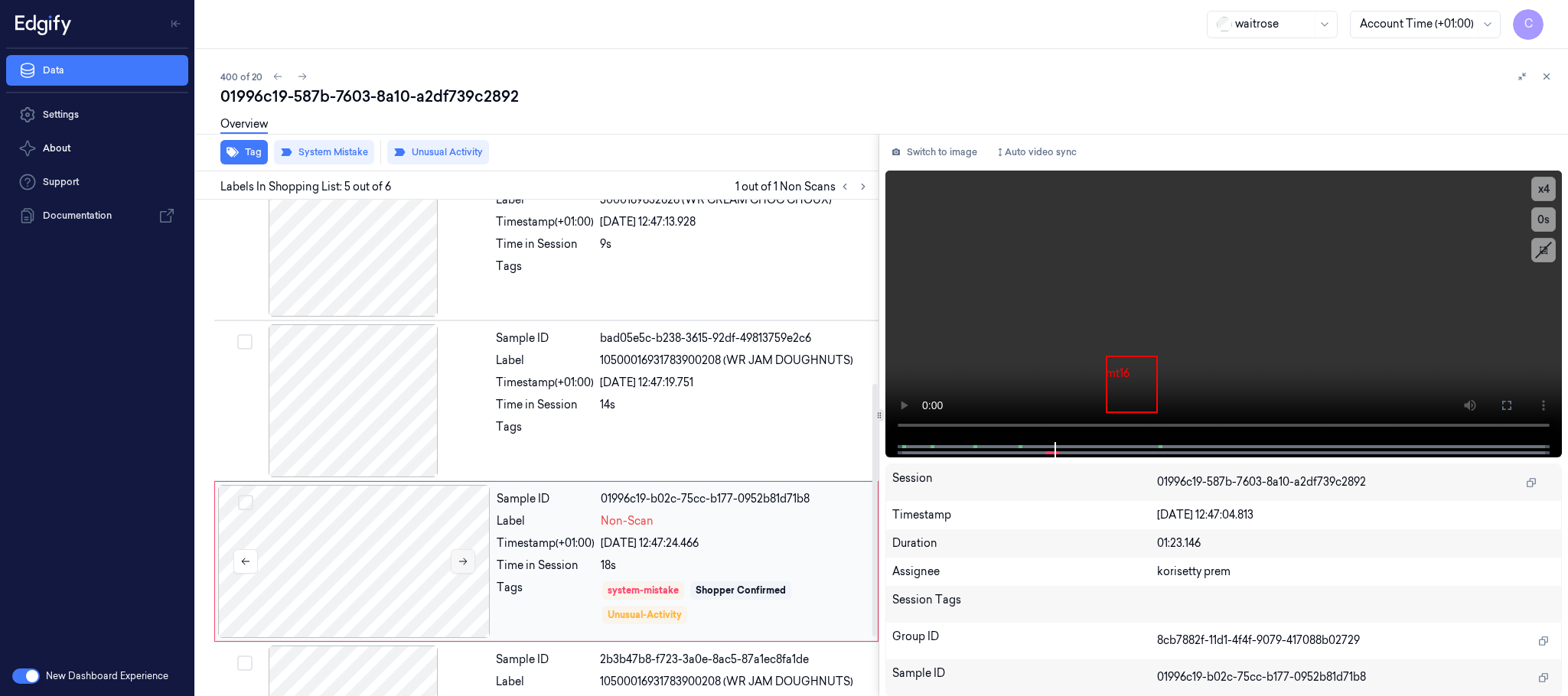
click at [459, 565] on icon at bounding box center [463, 561] width 11 height 11
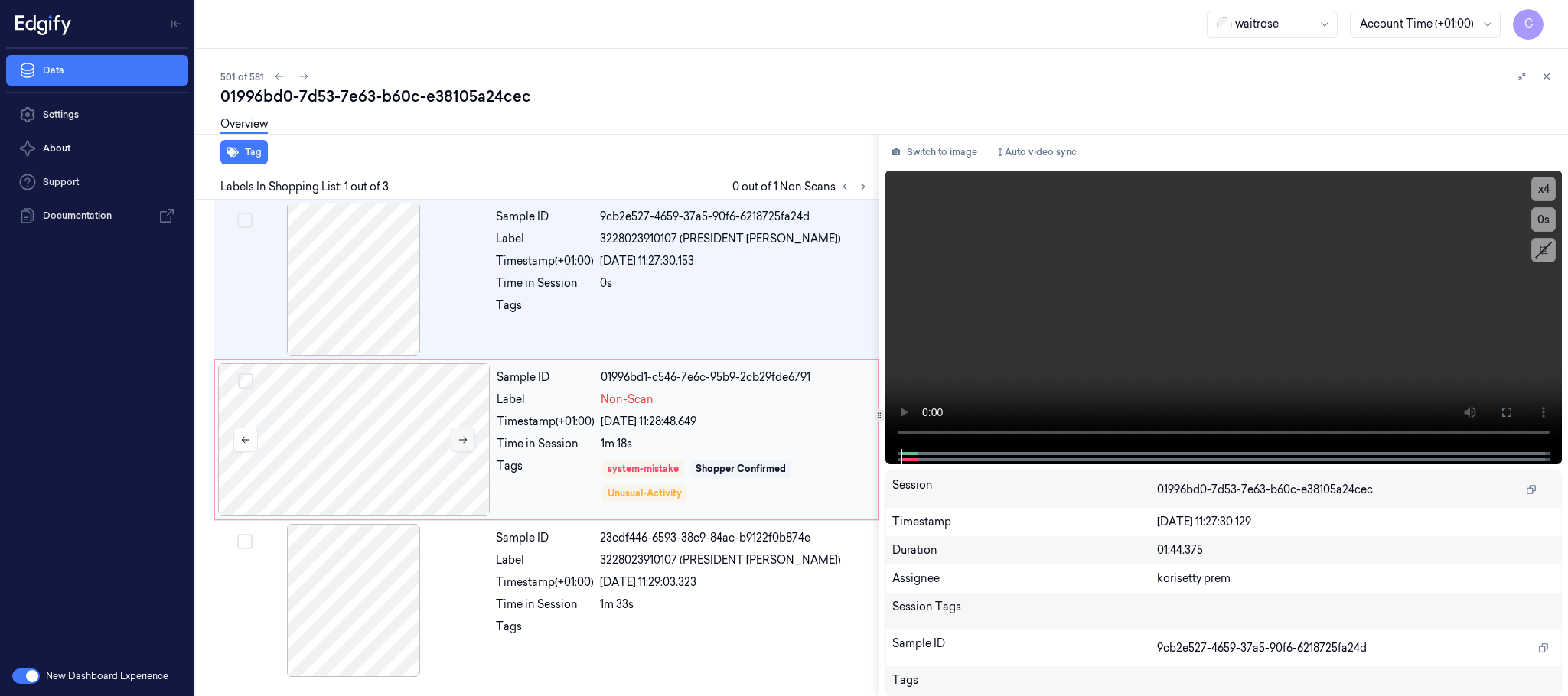
click at [469, 437] on button at bounding box center [463, 439] width 25 height 25
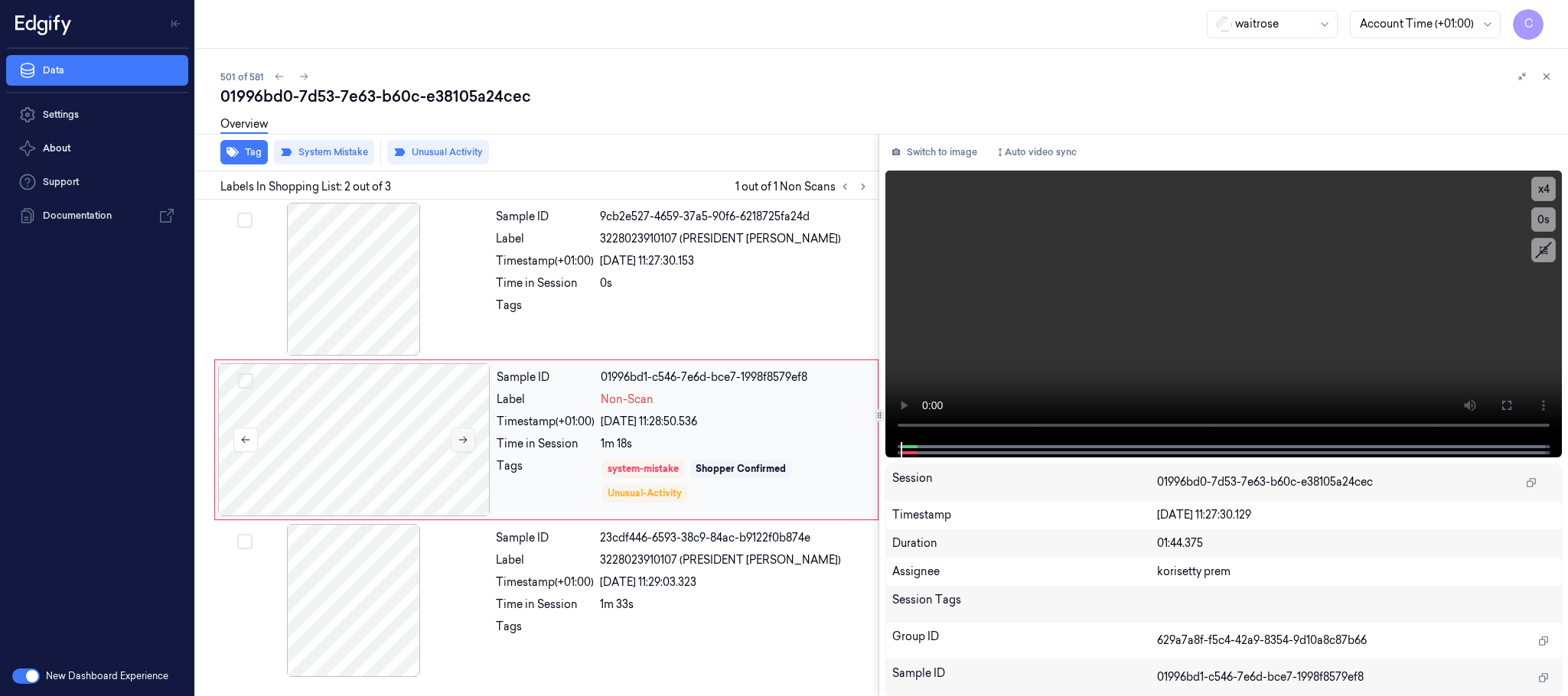
click at [469, 437] on button at bounding box center [463, 439] width 25 height 25
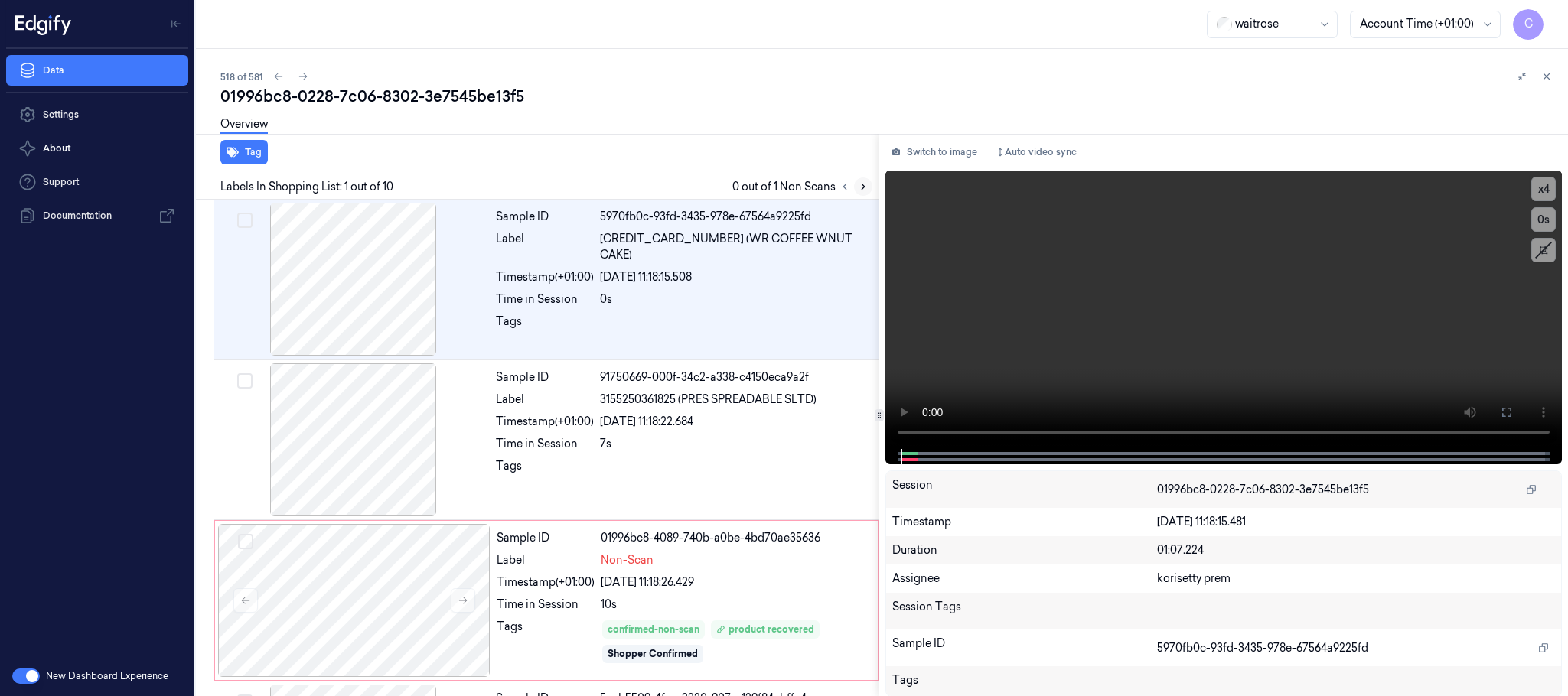
click at [870, 186] on button at bounding box center [863, 186] width 19 height 19
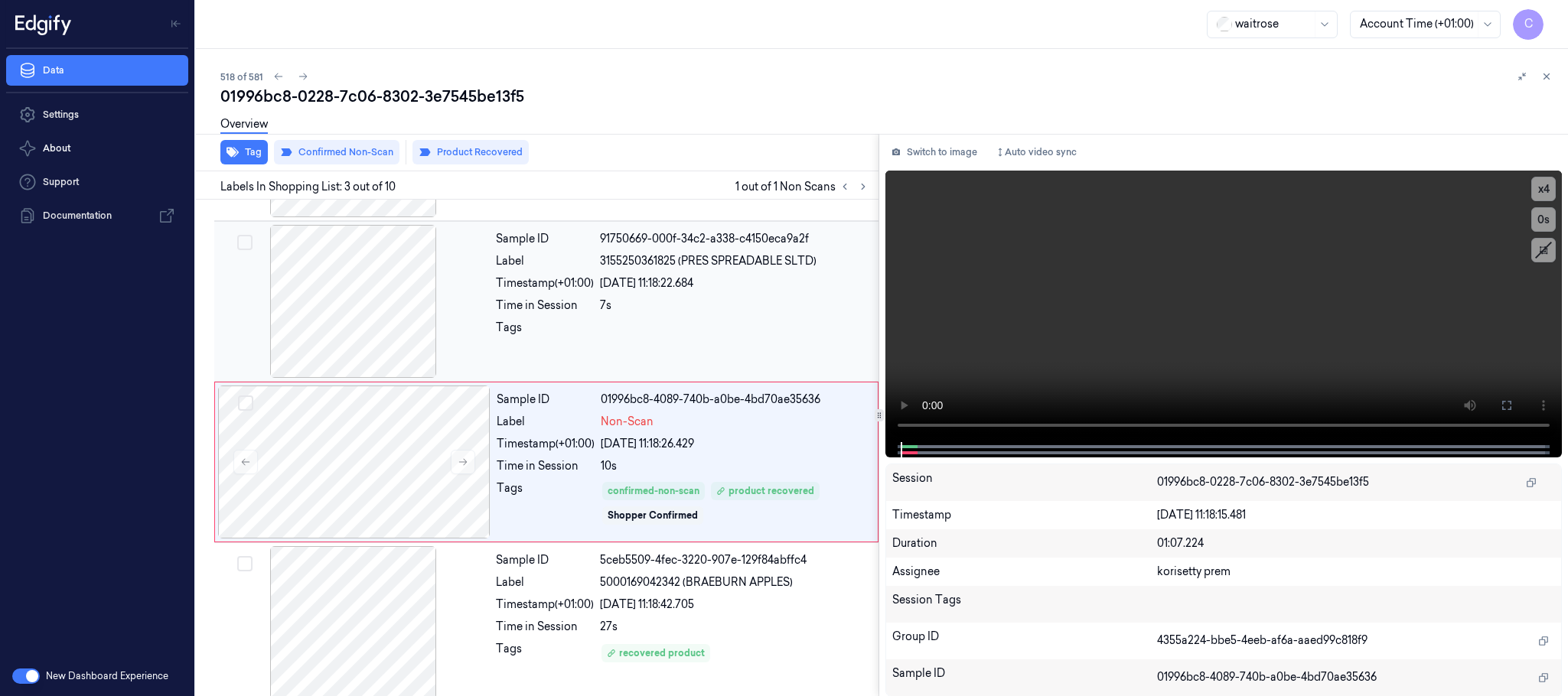
scroll to position [154, 0]
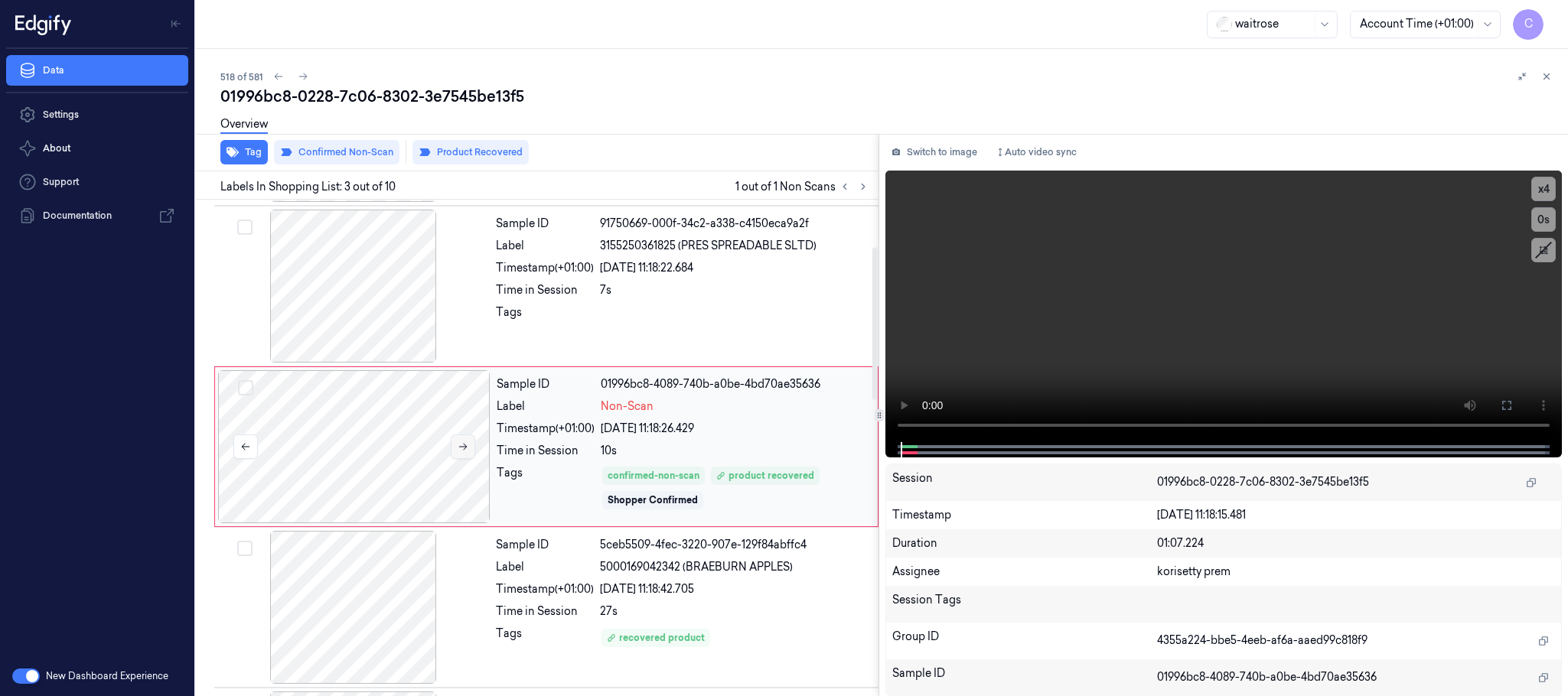
click at [455, 445] on button at bounding box center [463, 447] width 25 height 25
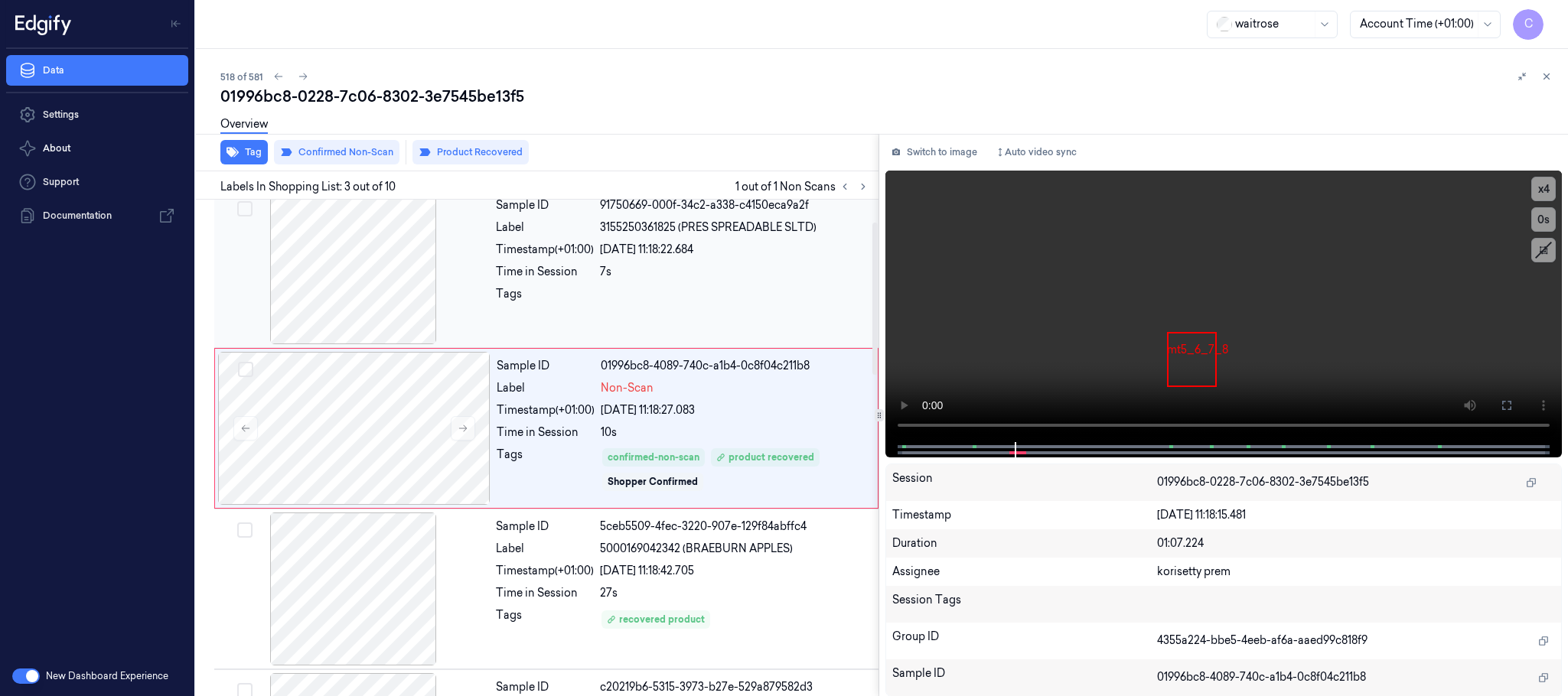
scroll to position [229, 0]
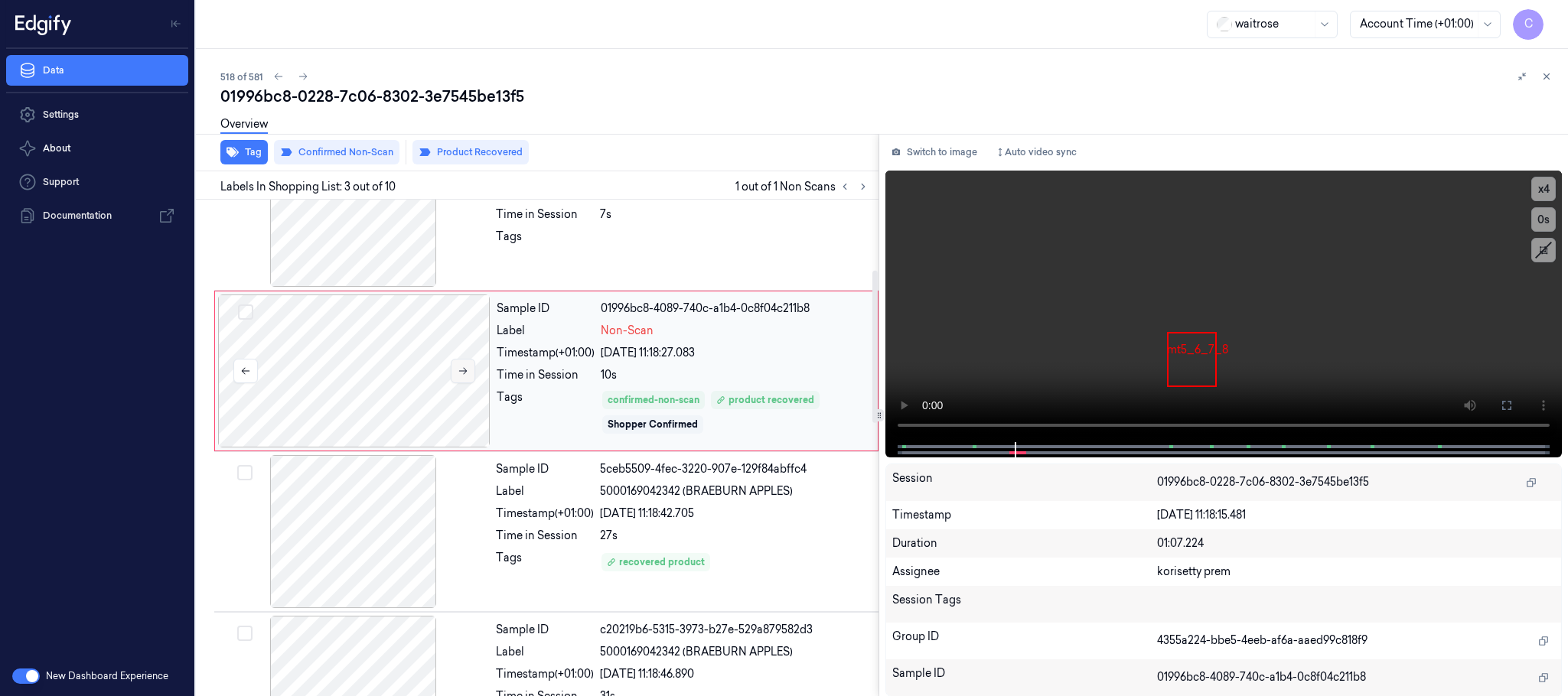
click at [459, 376] on icon at bounding box center [463, 371] width 11 height 11
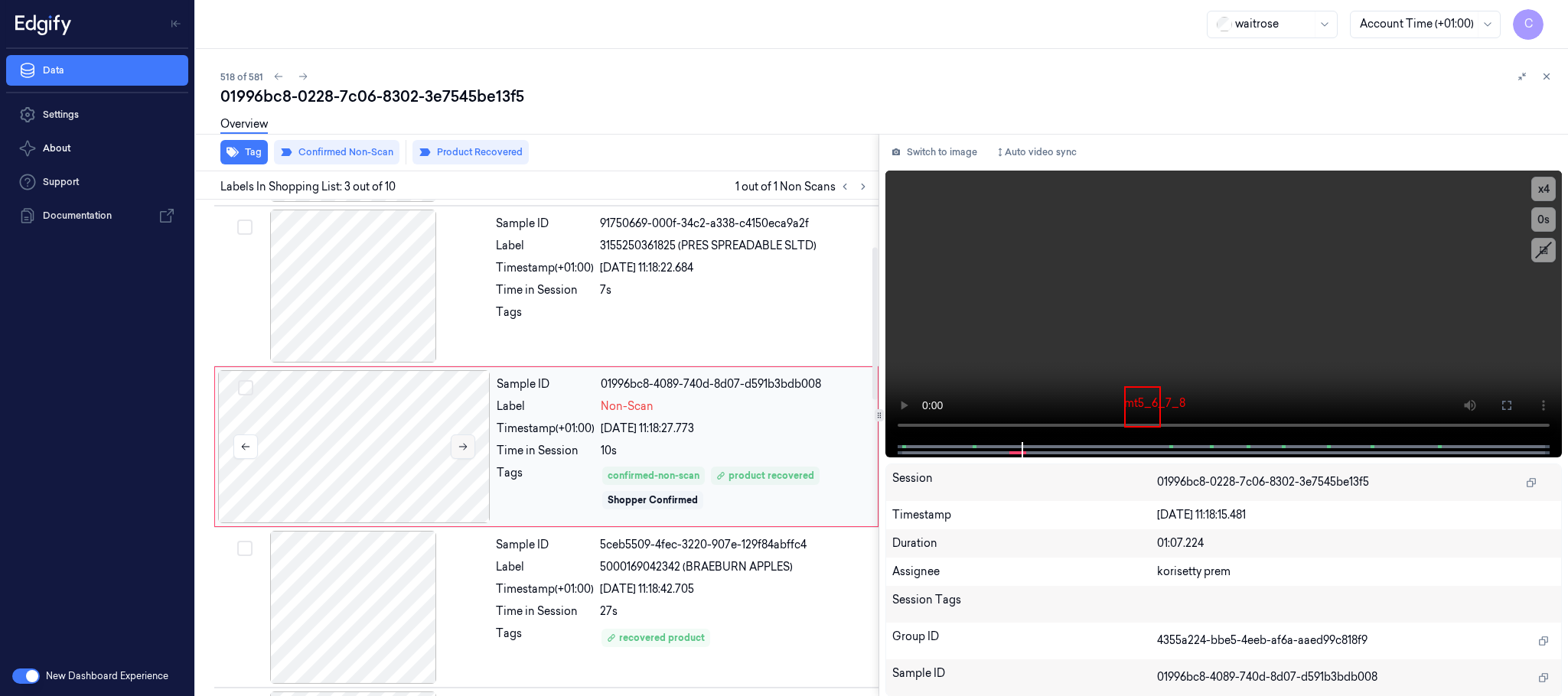
click at [466, 450] on button at bounding box center [463, 447] width 25 height 25
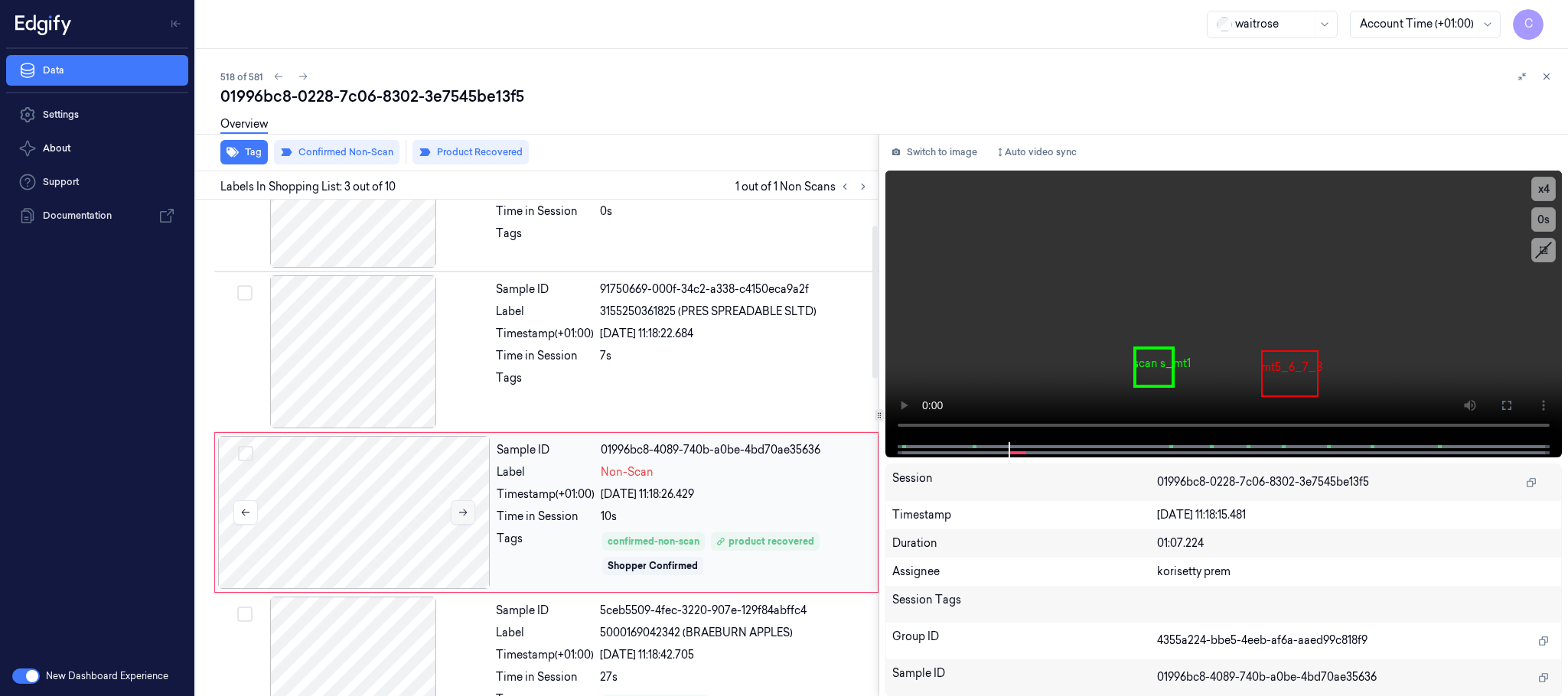
scroll to position [0, 0]
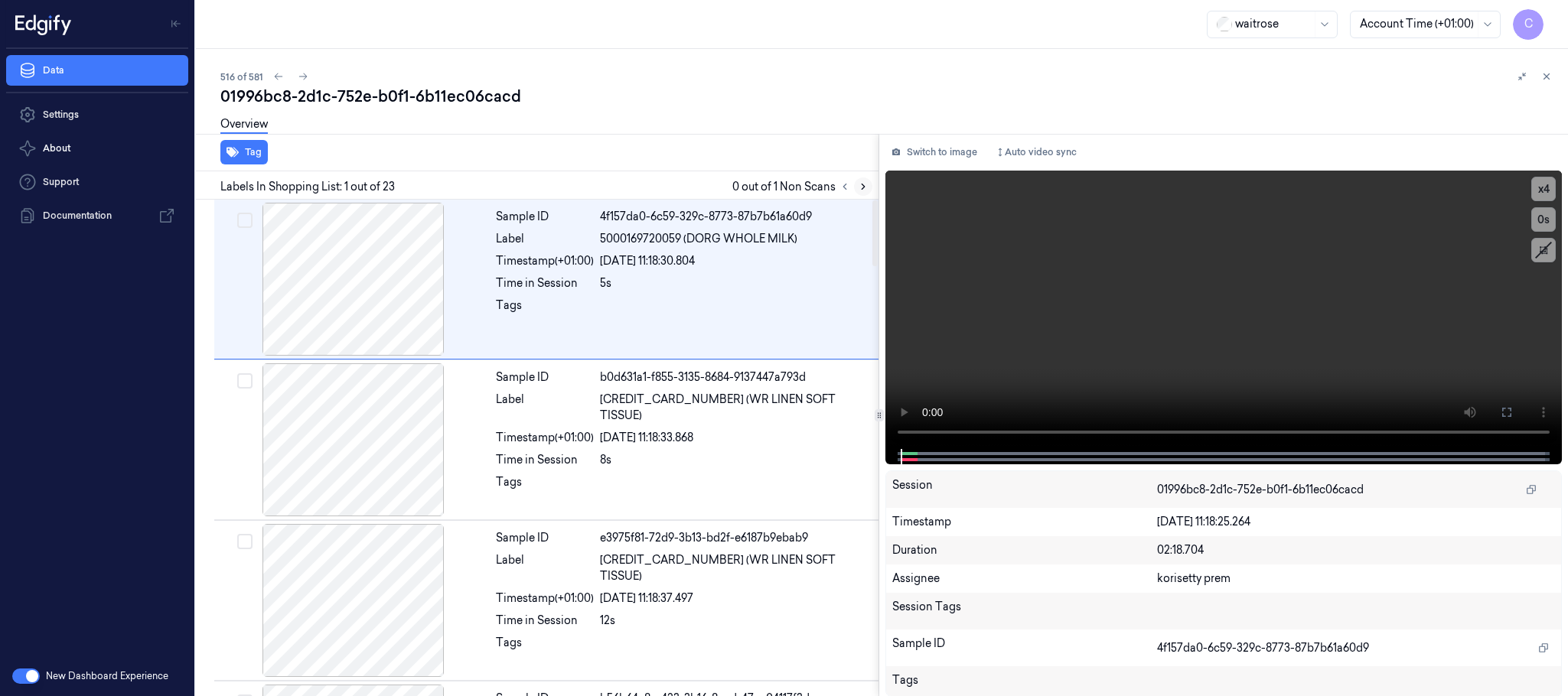
click at [863, 185] on icon at bounding box center [863, 187] width 3 height 5
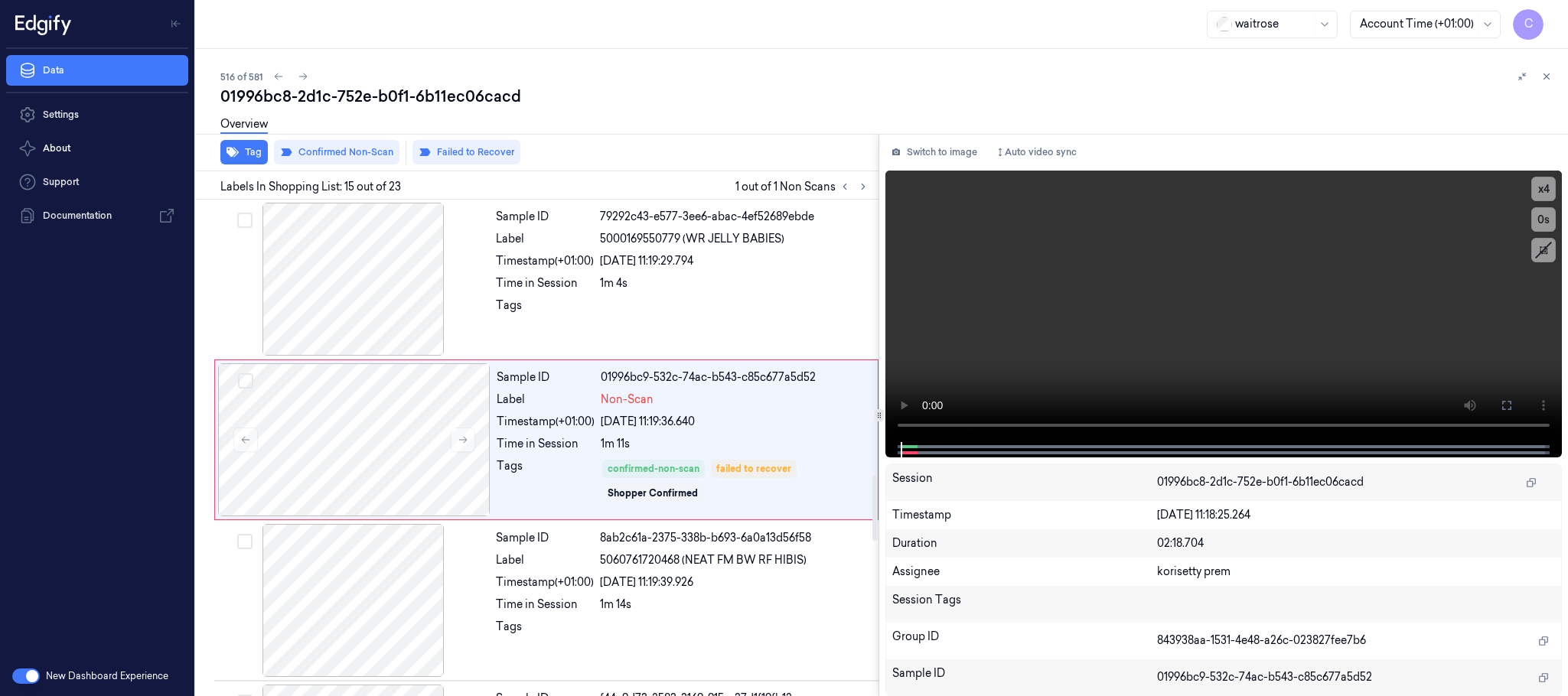
scroll to position [2090, 0]
click at [460, 443] on icon at bounding box center [463, 438] width 11 height 11
click at [458, 443] on icon at bounding box center [463, 438] width 11 height 11
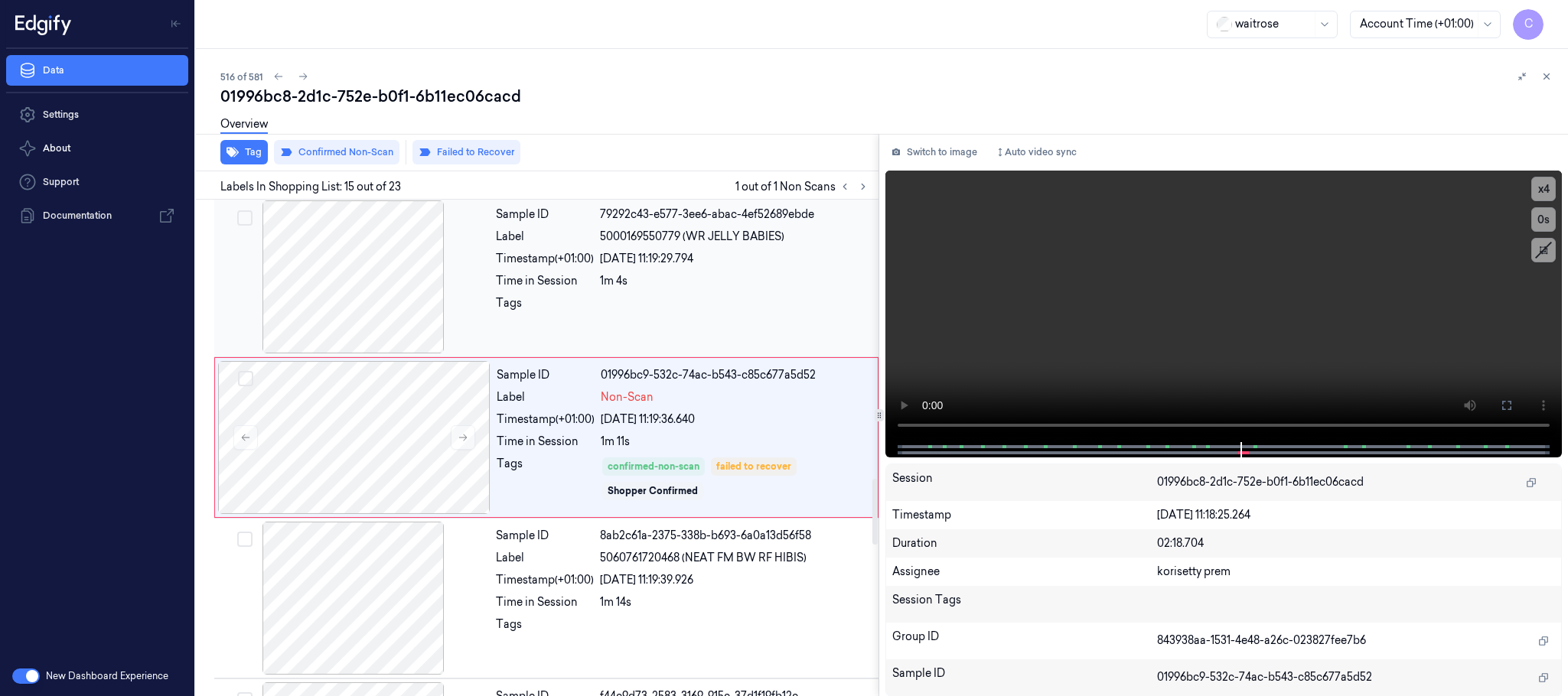
click at [398, 310] on div at bounding box center [354, 277] width 273 height 153
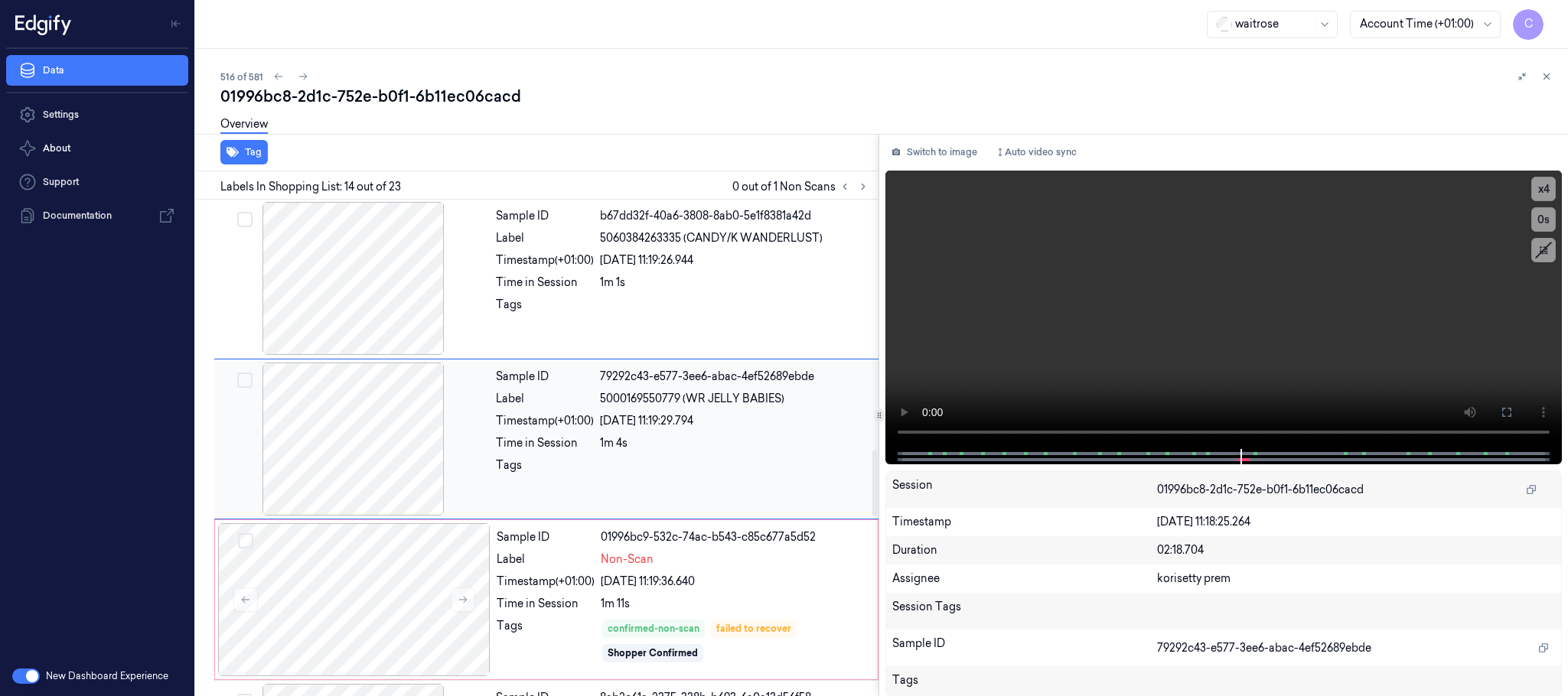
scroll to position [1813, 0]
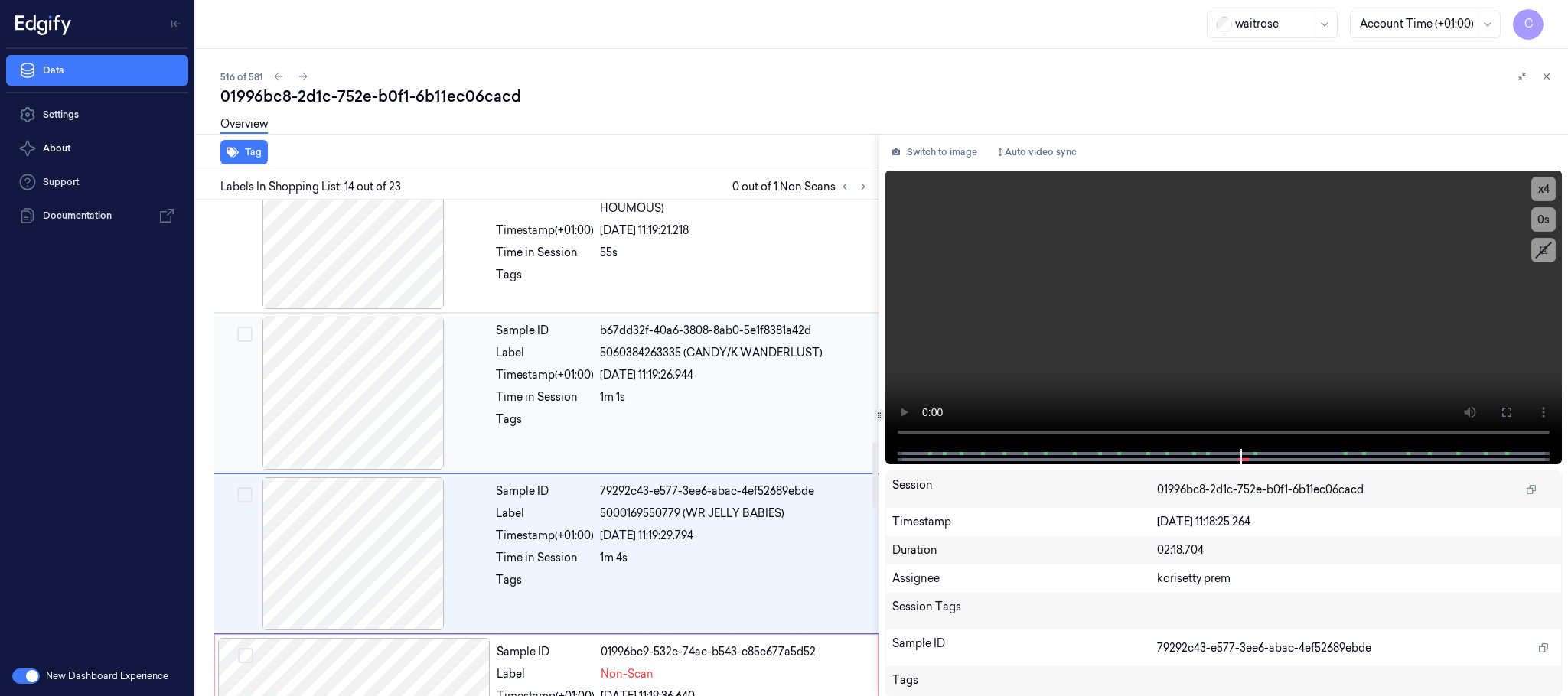
click at [394, 429] on div at bounding box center [354, 393] width 273 height 153
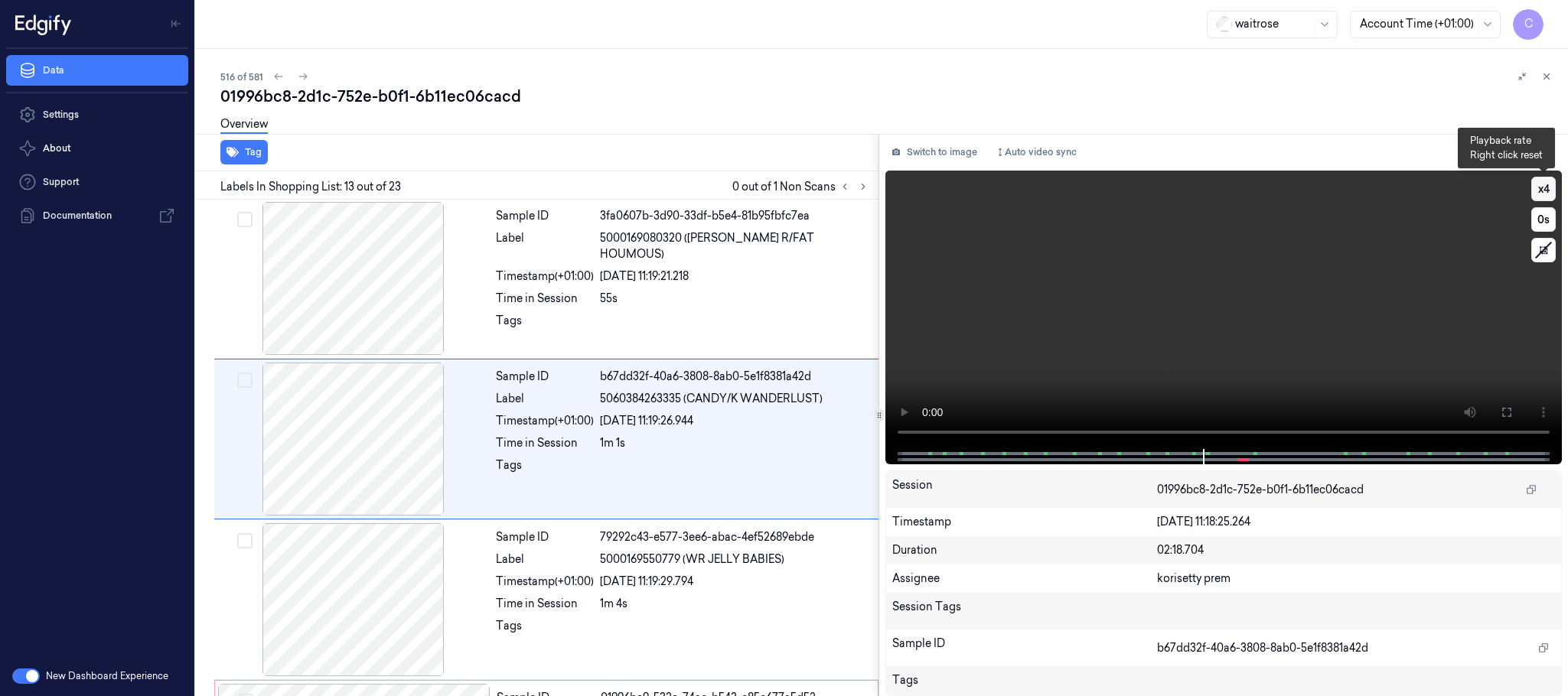
click at [1545, 198] on button "x 4" at bounding box center [1543, 189] width 25 height 25
click at [1545, 195] on button "x 1" at bounding box center [1543, 189] width 25 height 25
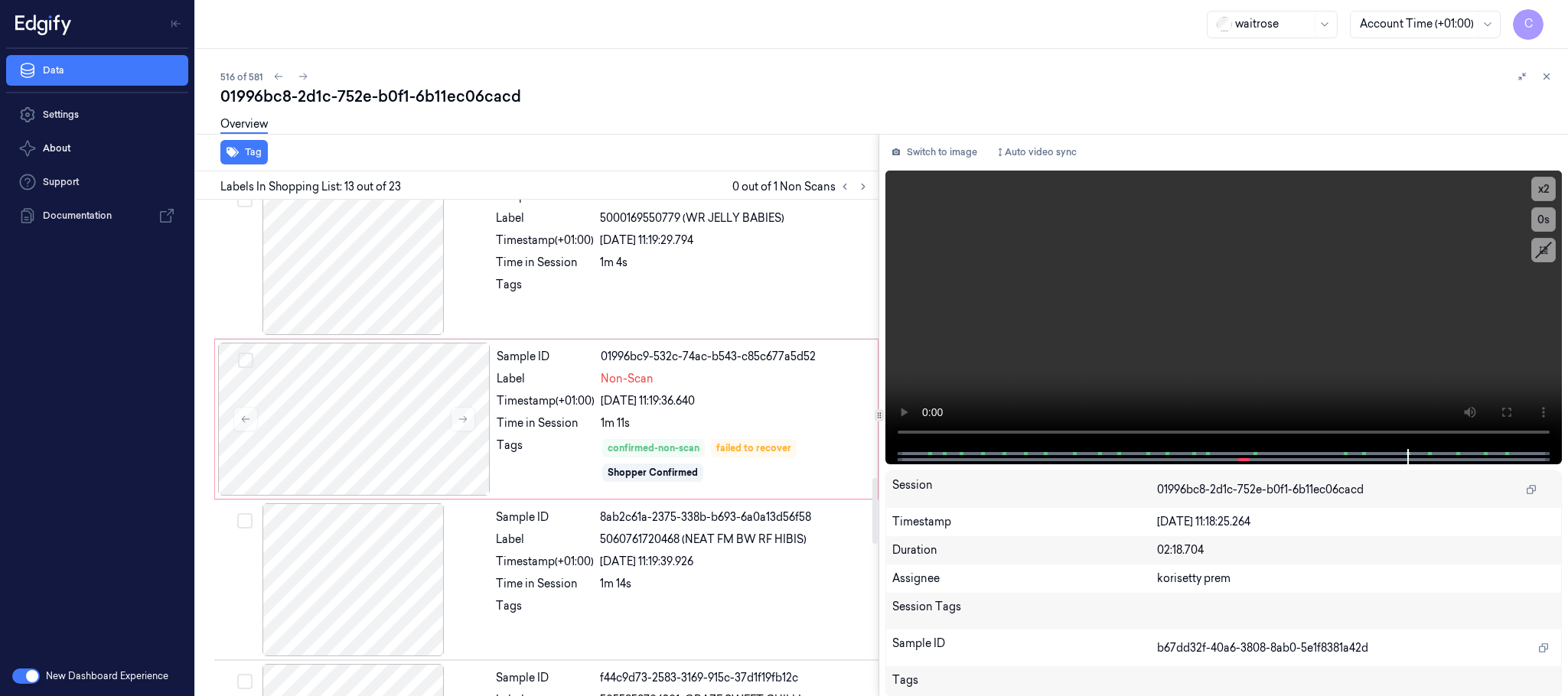
scroll to position [2069, 0]
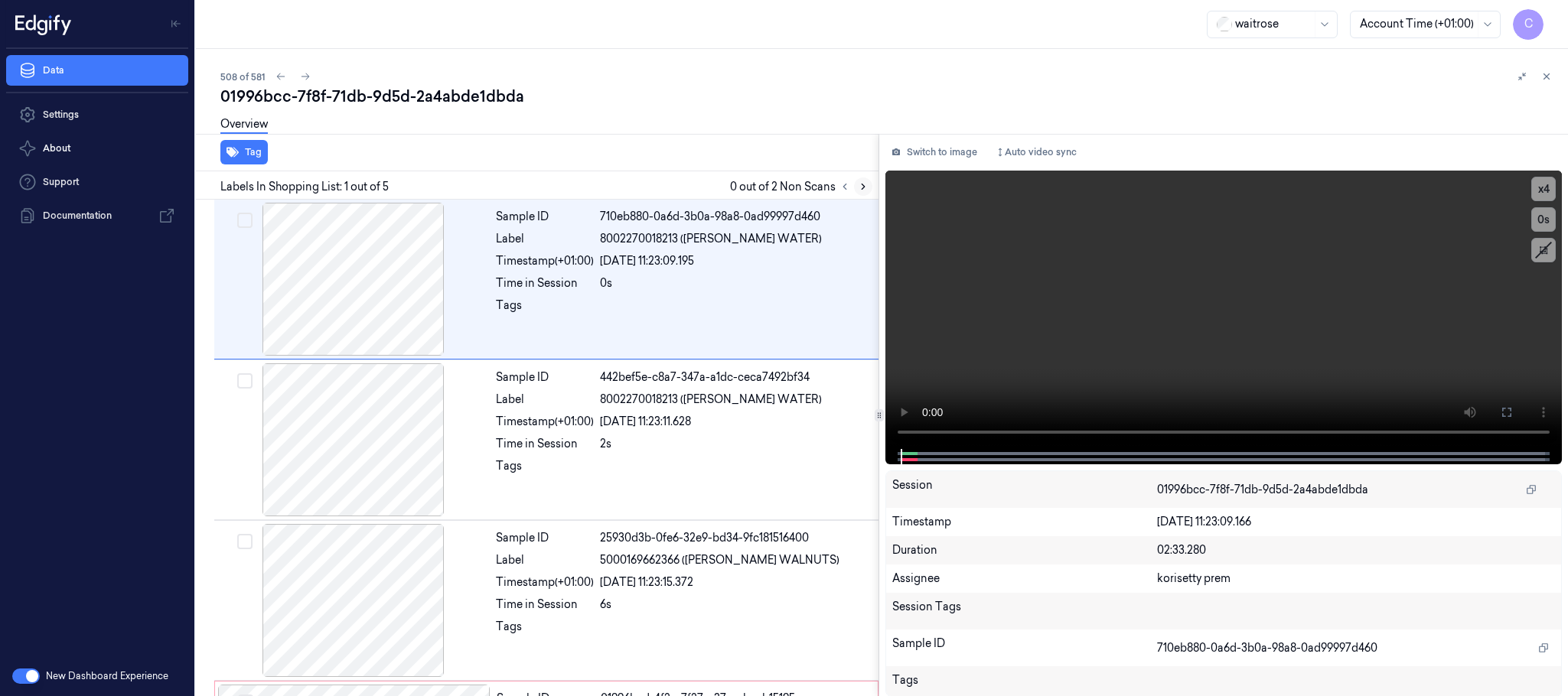
click at [865, 184] on icon at bounding box center [863, 186] width 11 height 11
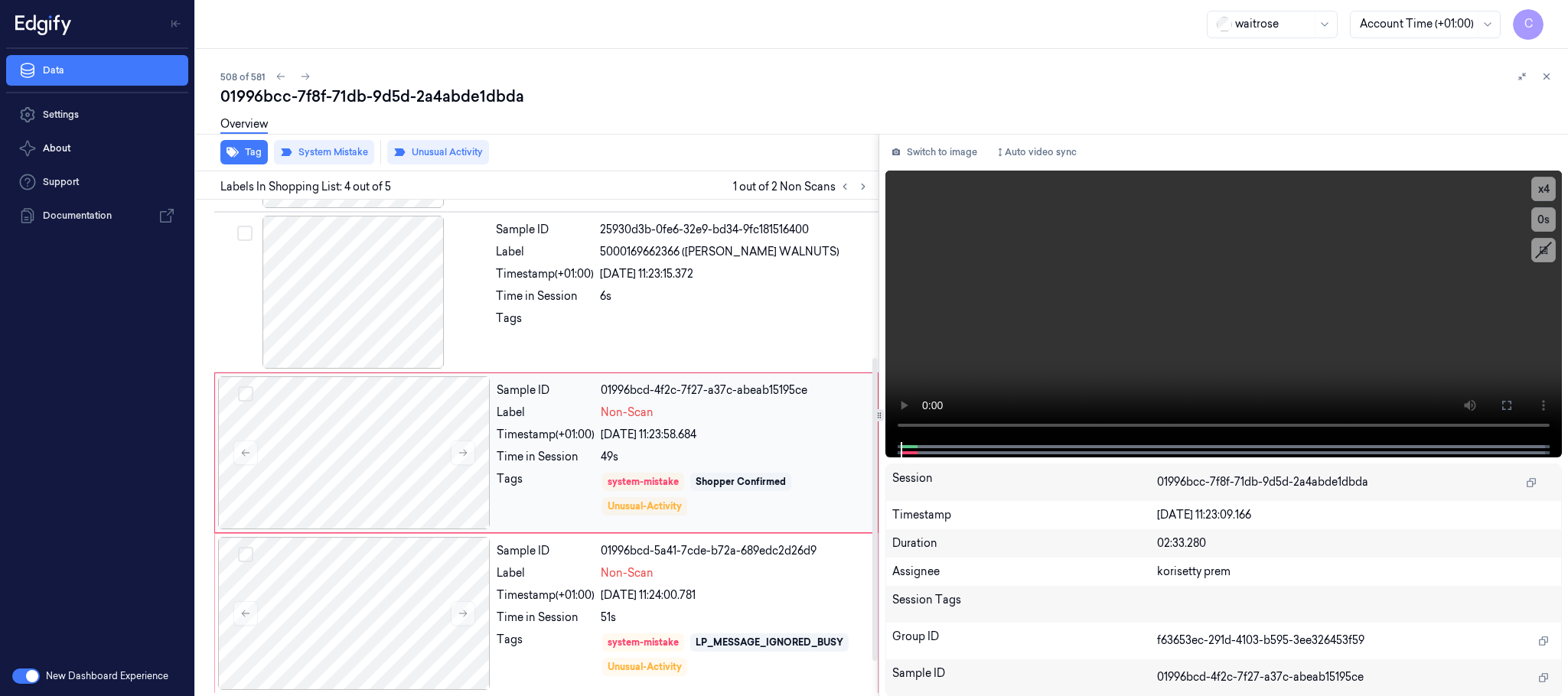
scroll to position [314, 0]
click at [472, 445] on button at bounding box center [463, 450] width 25 height 25
click at [466, 447] on icon at bounding box center [463, 450] width 11 height 11
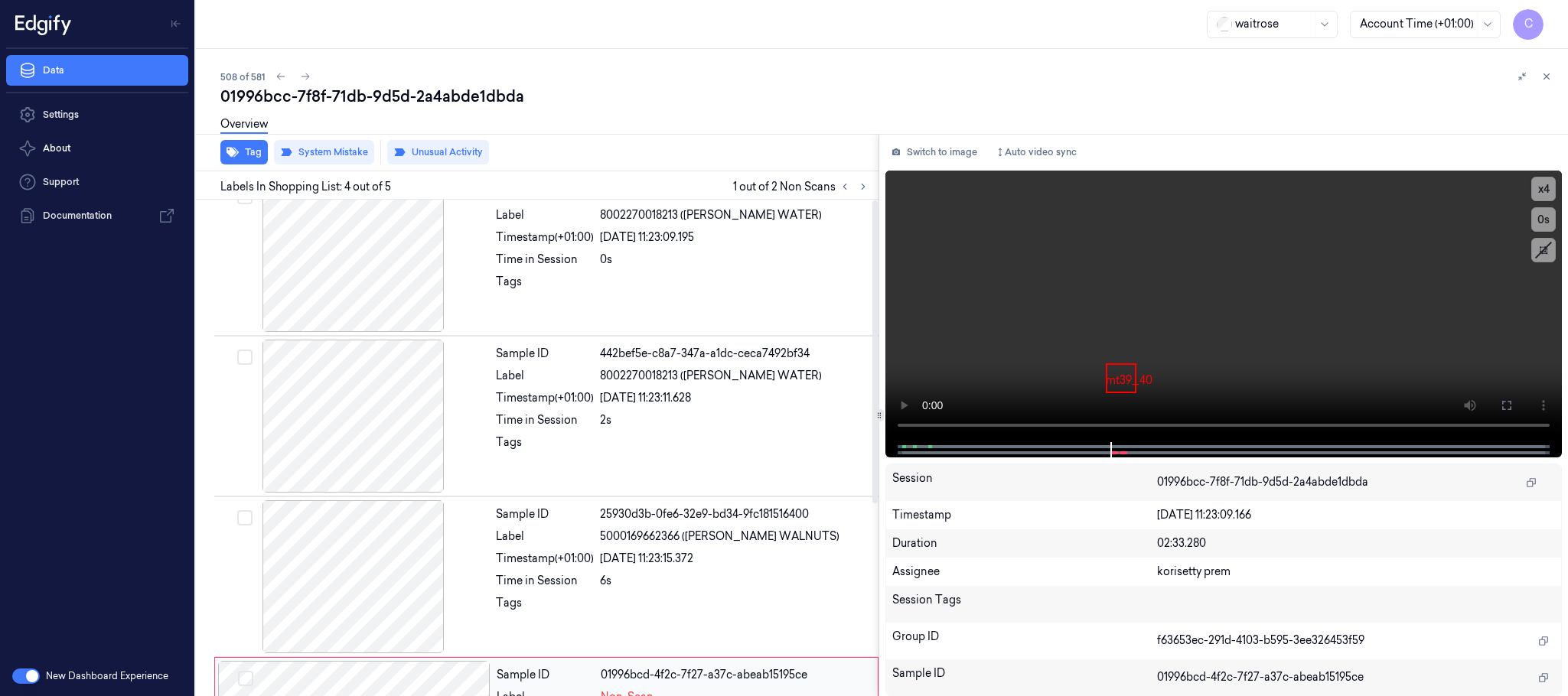
scroll to position [0, 0]
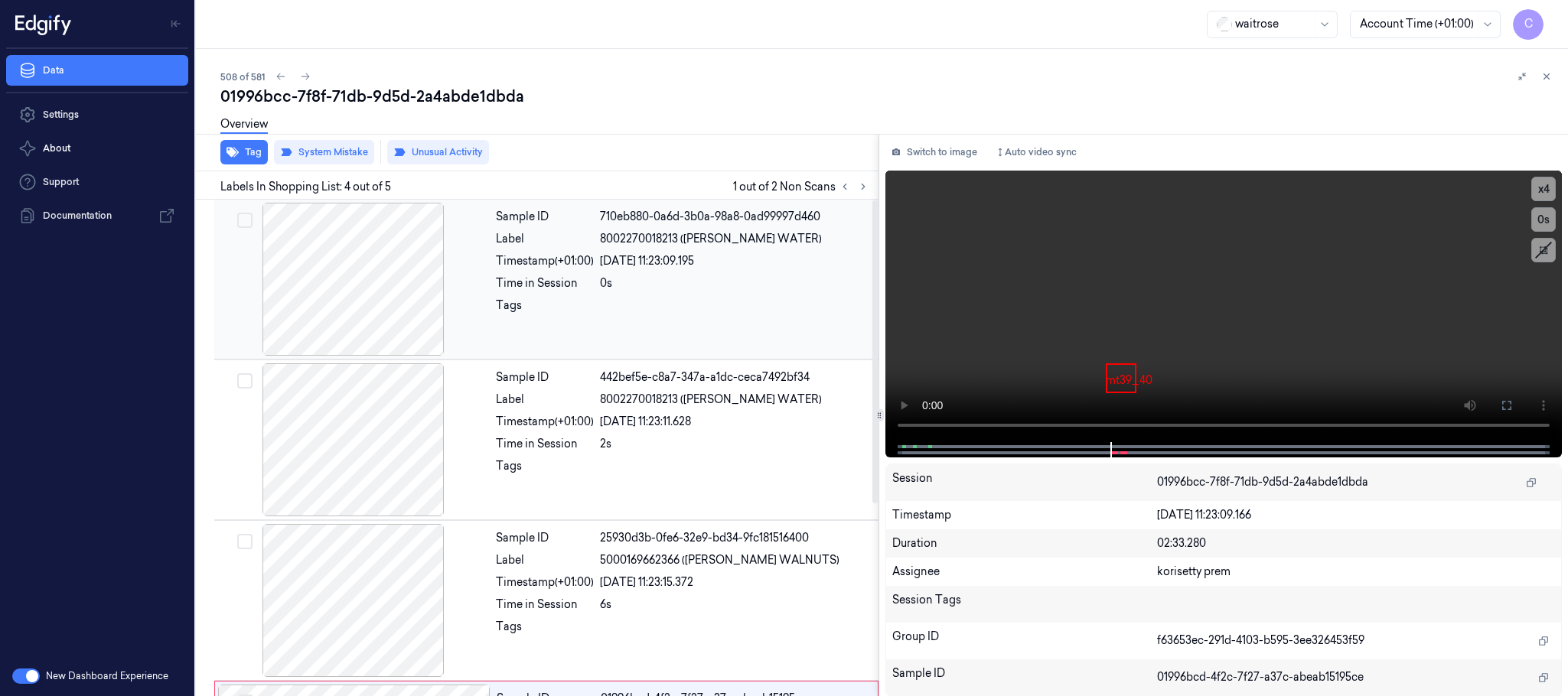
click at [398, 304] on div at bounding box center [354, 279] width 273 height 153
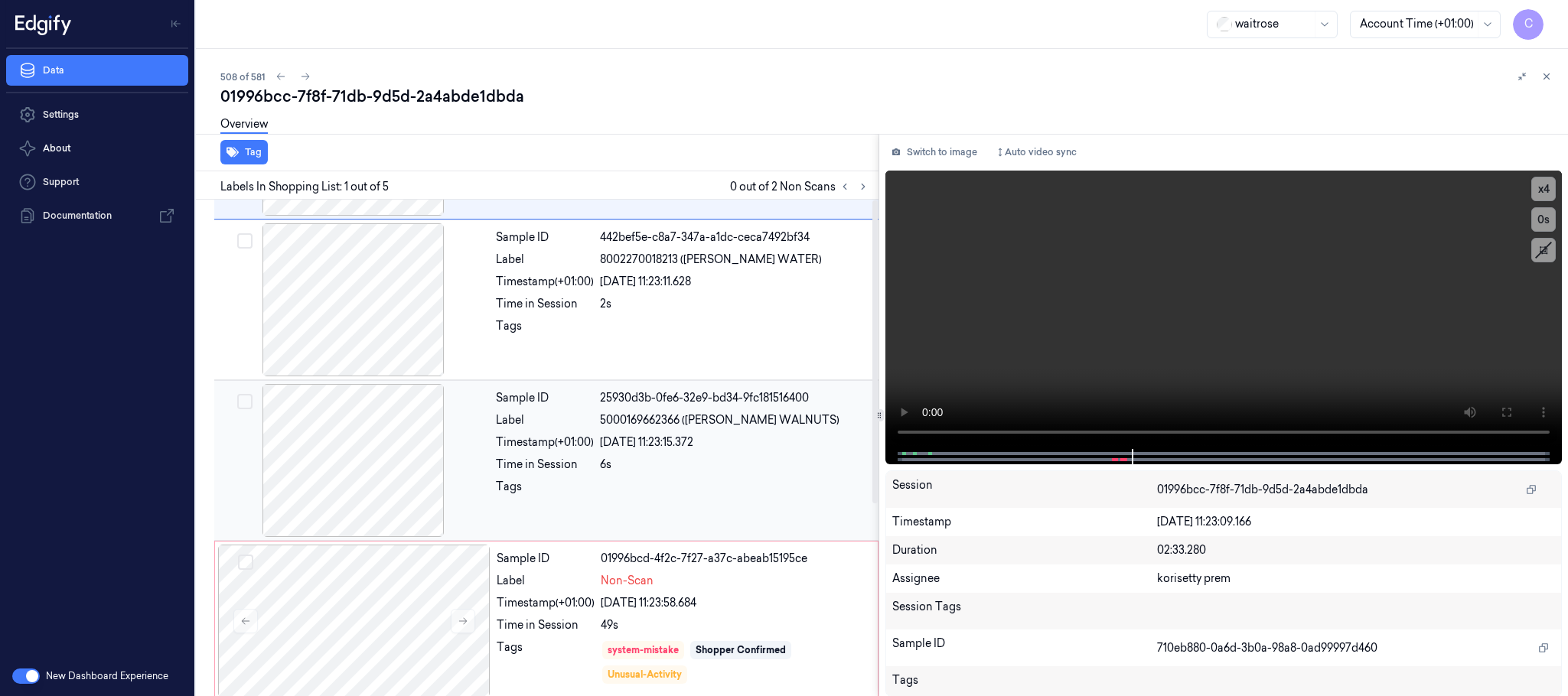
scroll to position [314, 0]
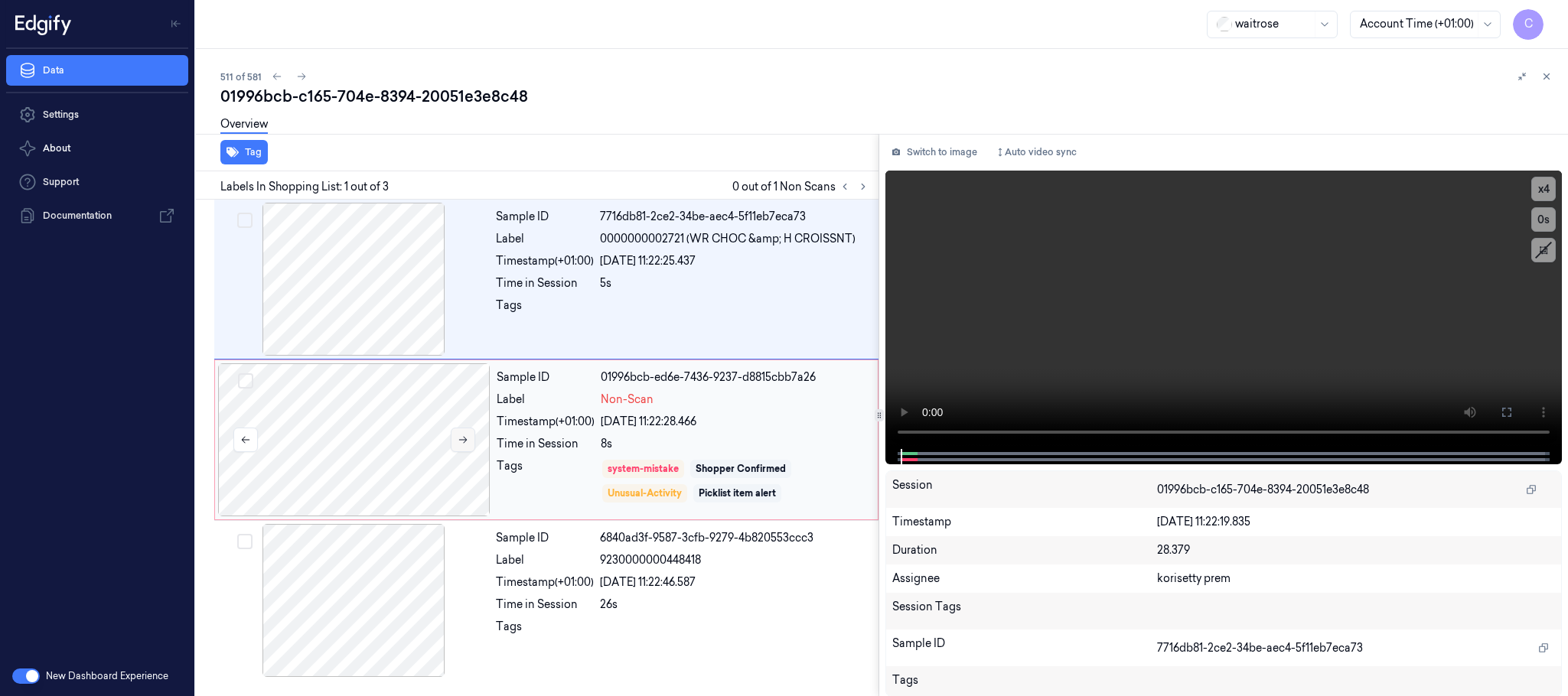
click at [461, 436] on icon at bounding box center [463, 439] width 11 height 11
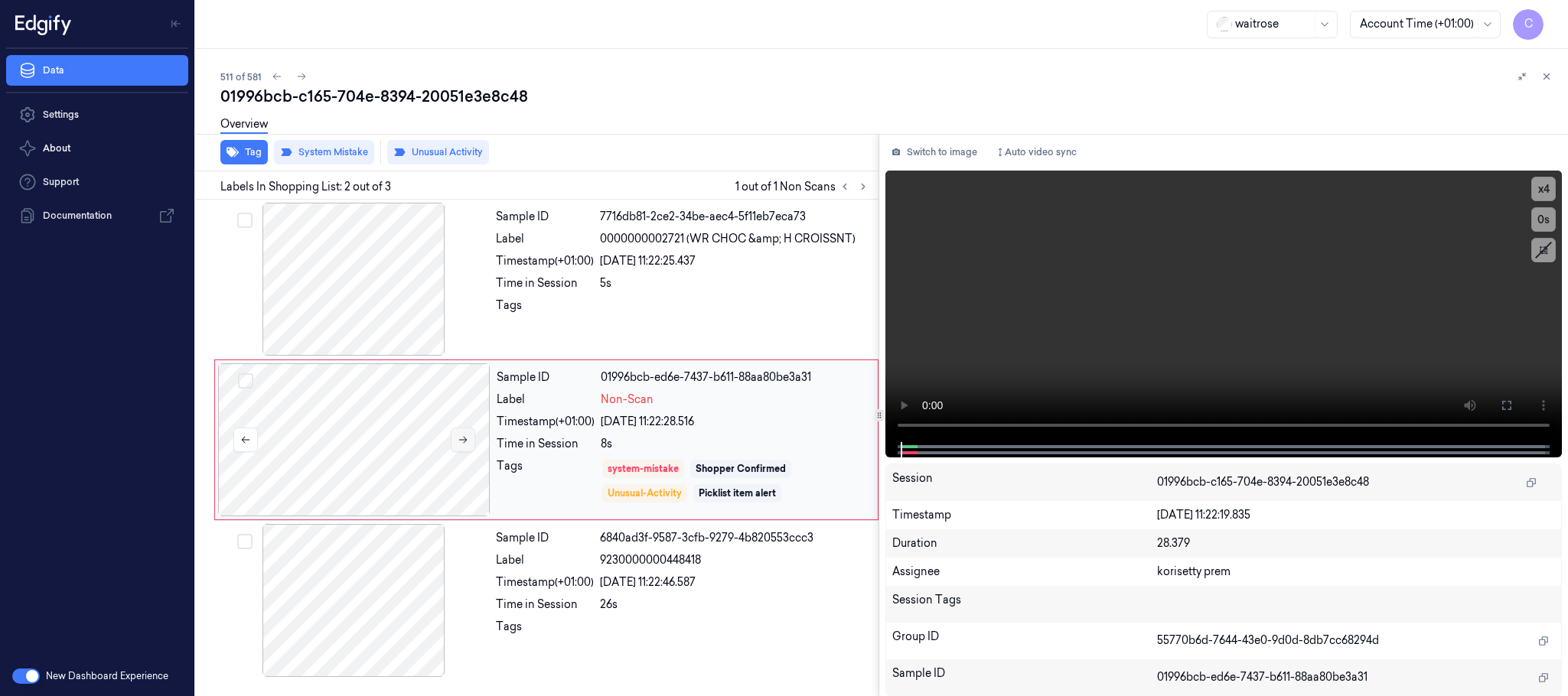
click at [461, 436] on icon at bounding box center [463, 439] width 11 height 11
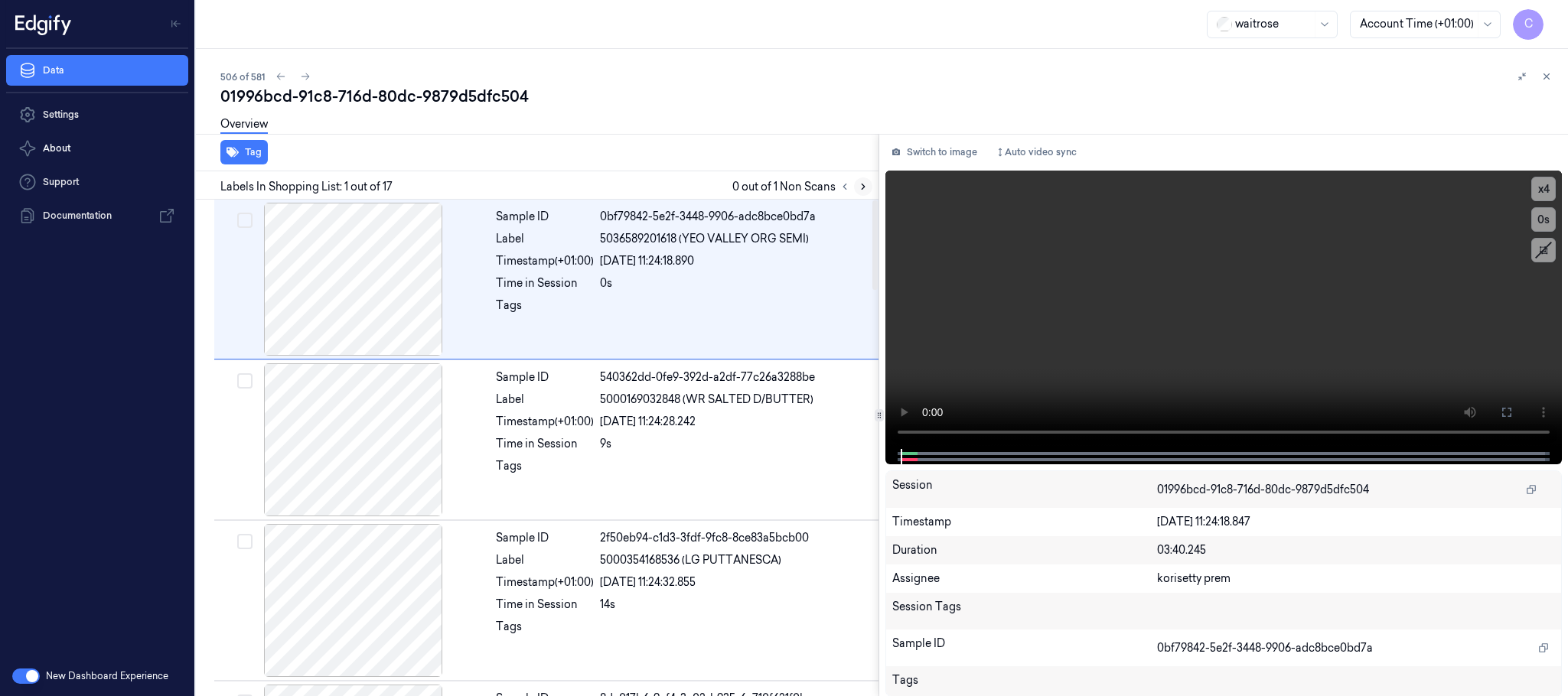
click at [857, 186] on icon at bounding box center [863, 186] width 11 height 11
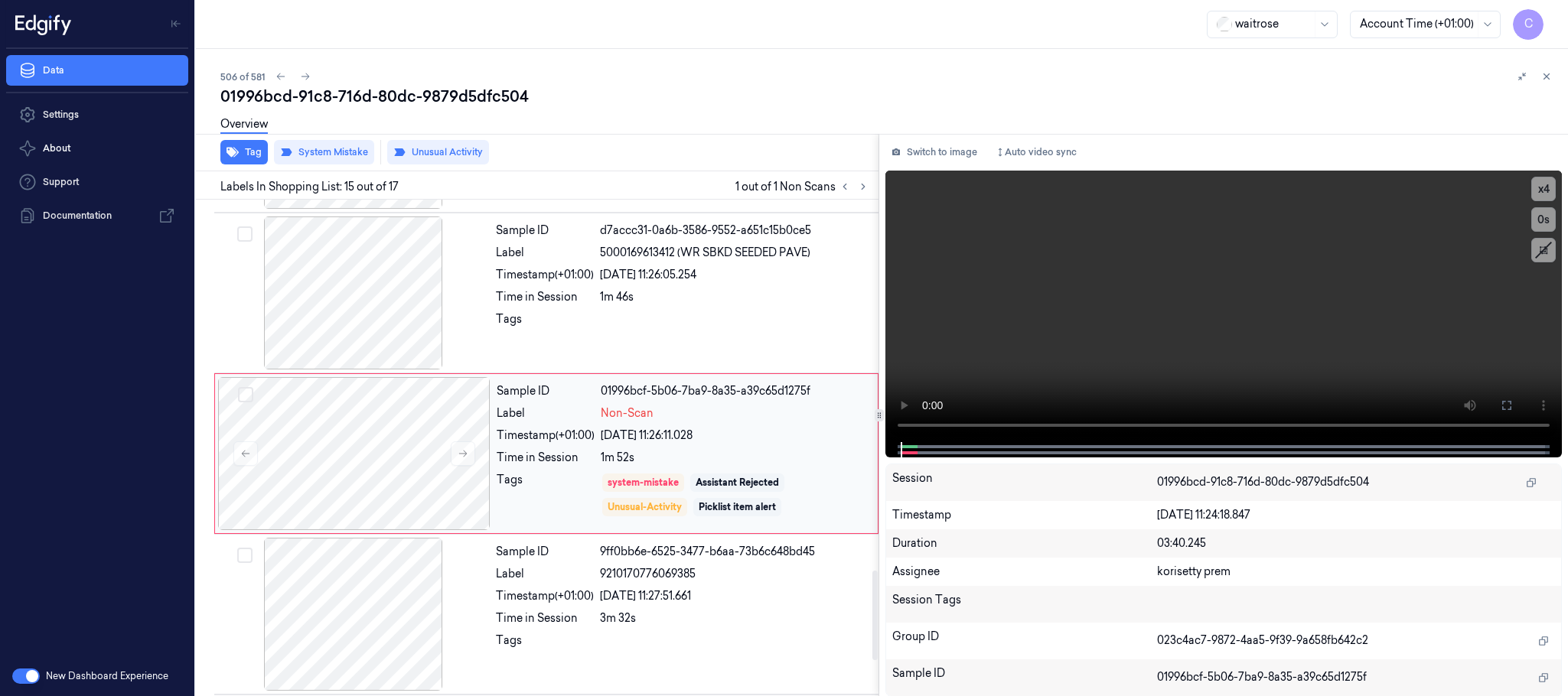
scroll to position [2090, 0]
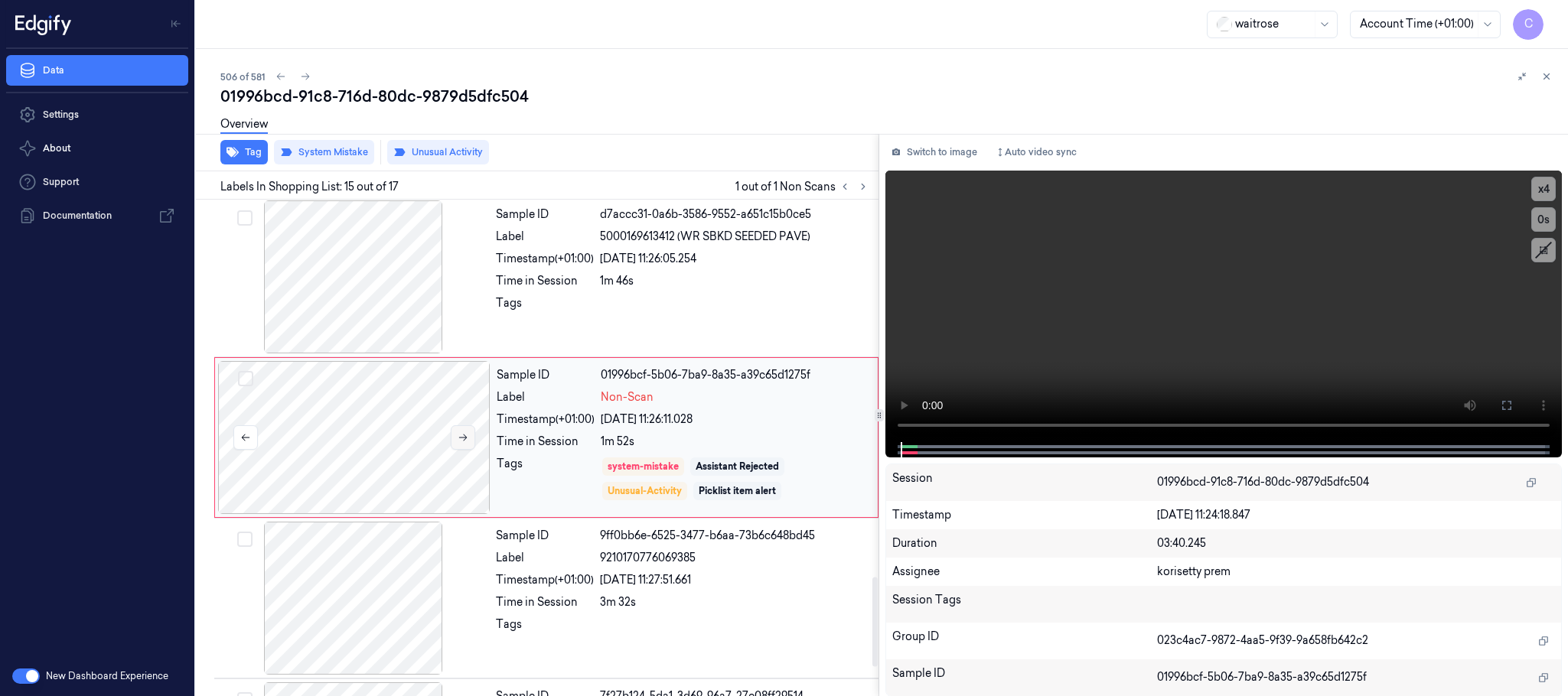
click at [466, 443] on icon at bounding box center [463, 438] width 11 height 11
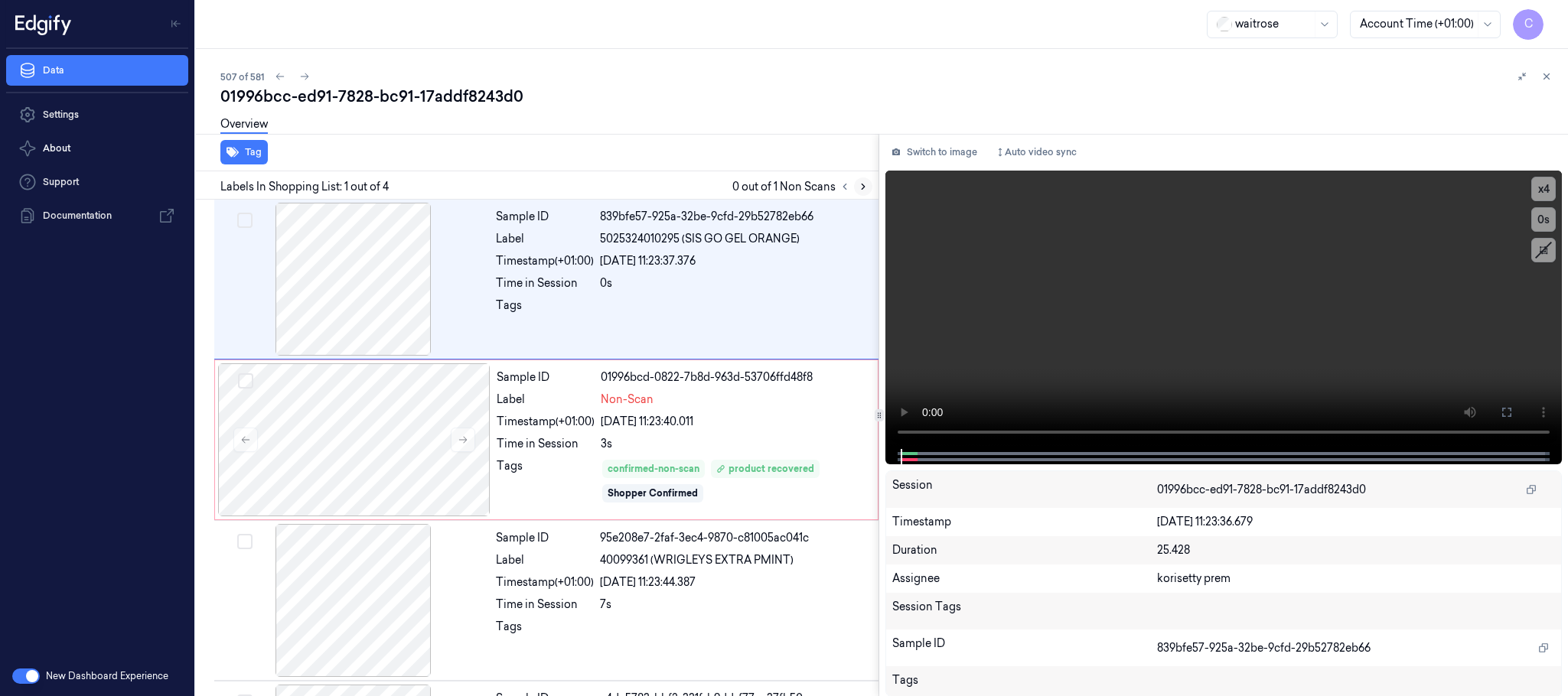
click at [866, 185] on icon at bounding box center [863, 186] width 11 height 11
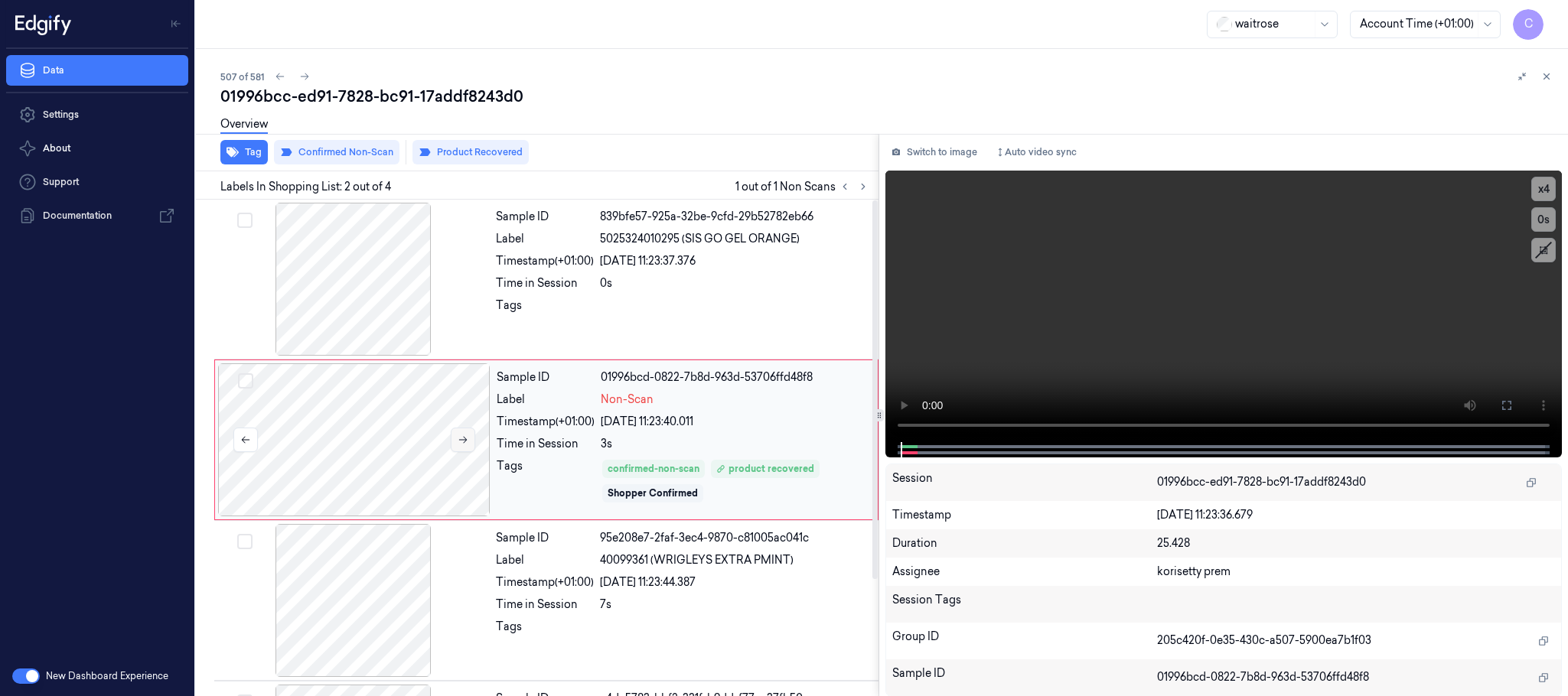
click at [469, 433] on button at bounding box center [463, 439] width 25 height 25
click at [465, 439] on icon at bounding box center [463, 439] width 11 height 11
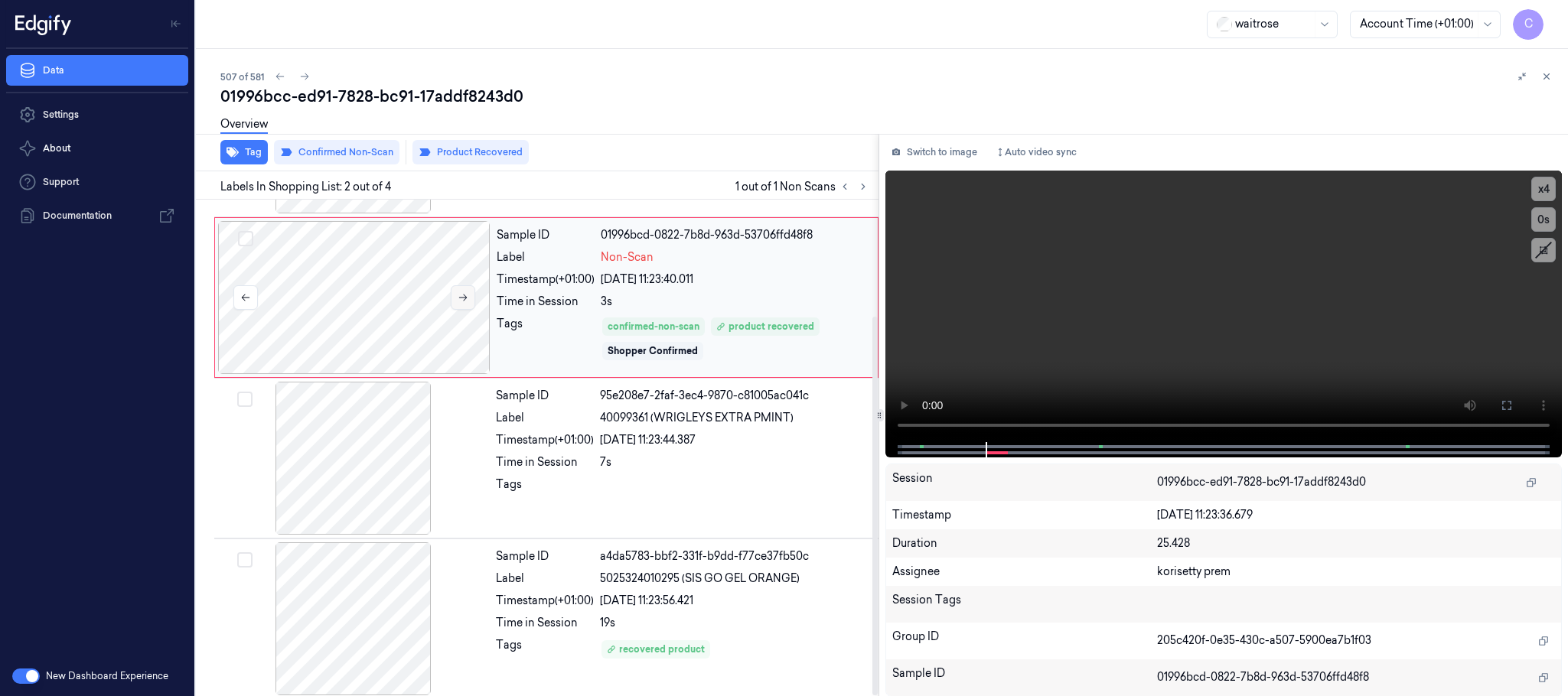
scroll to position [152, 0]
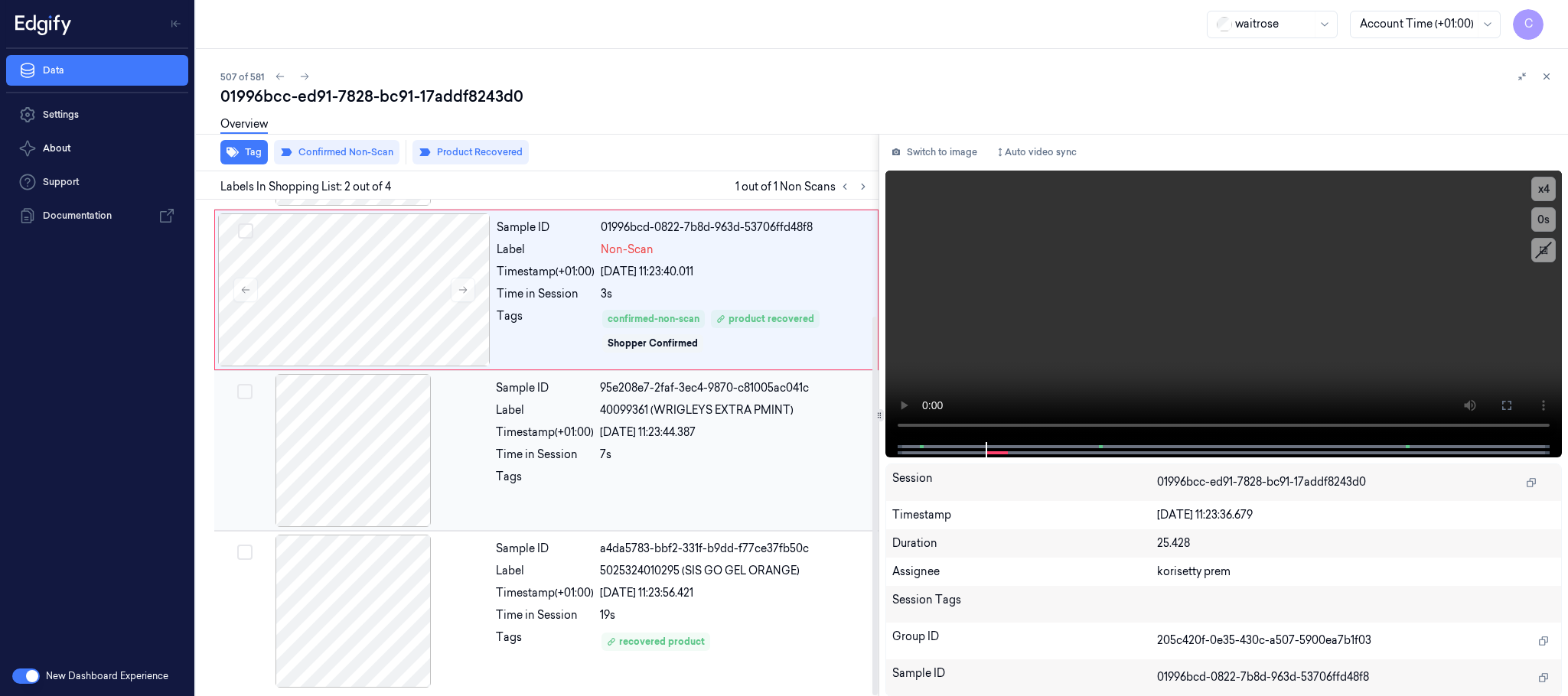
click at [328, 445] on div at bounding box center [354, 450] width 273 height 153
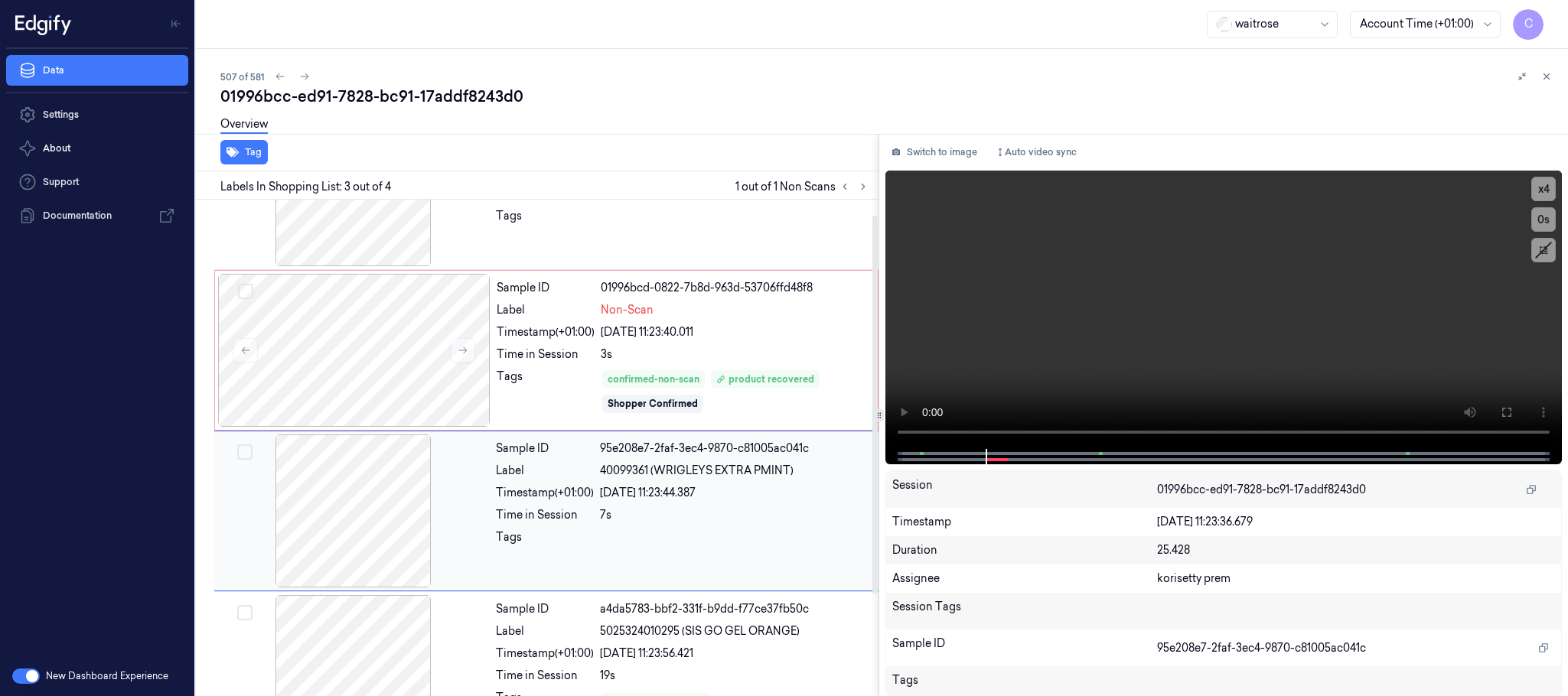
scroll to position [0, 0]
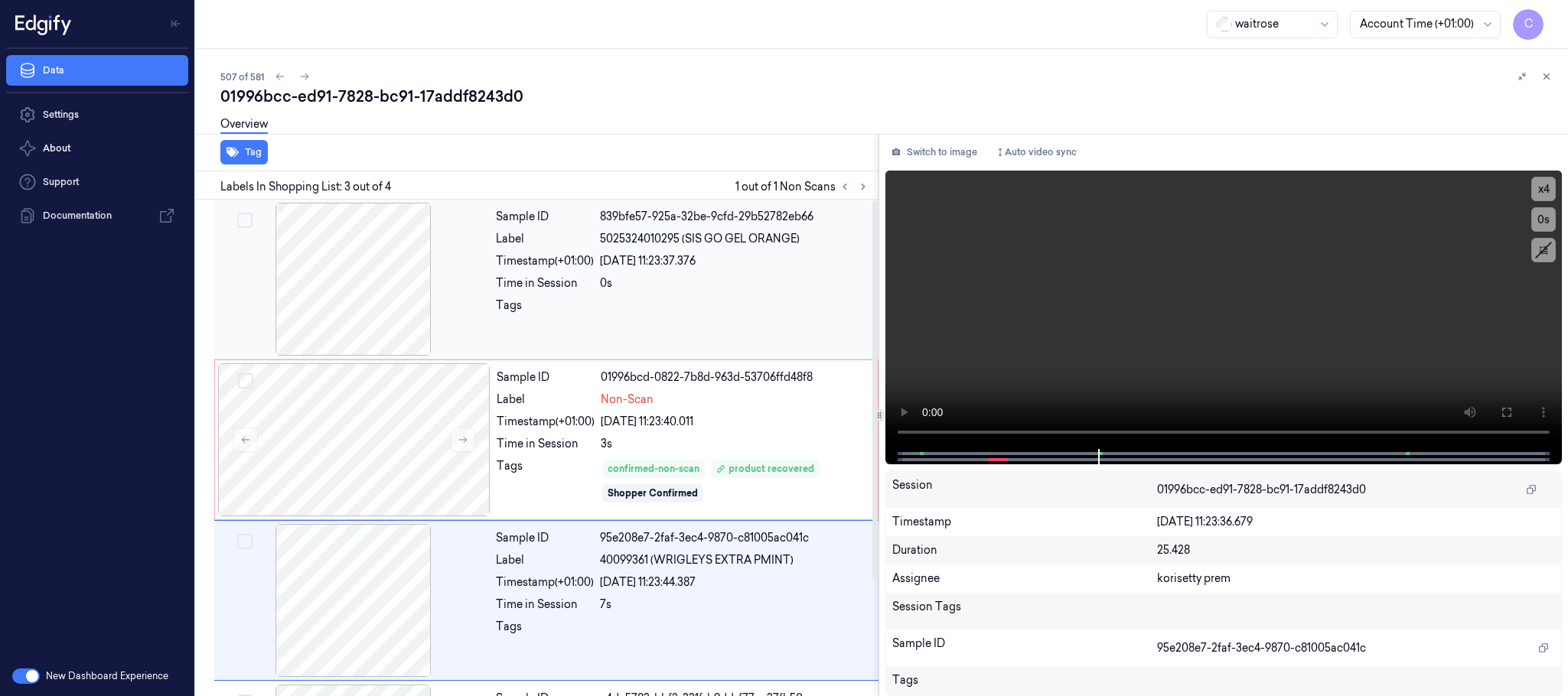
click at [356, 297] on div at bounding box center [354, 279] width 273 height 153
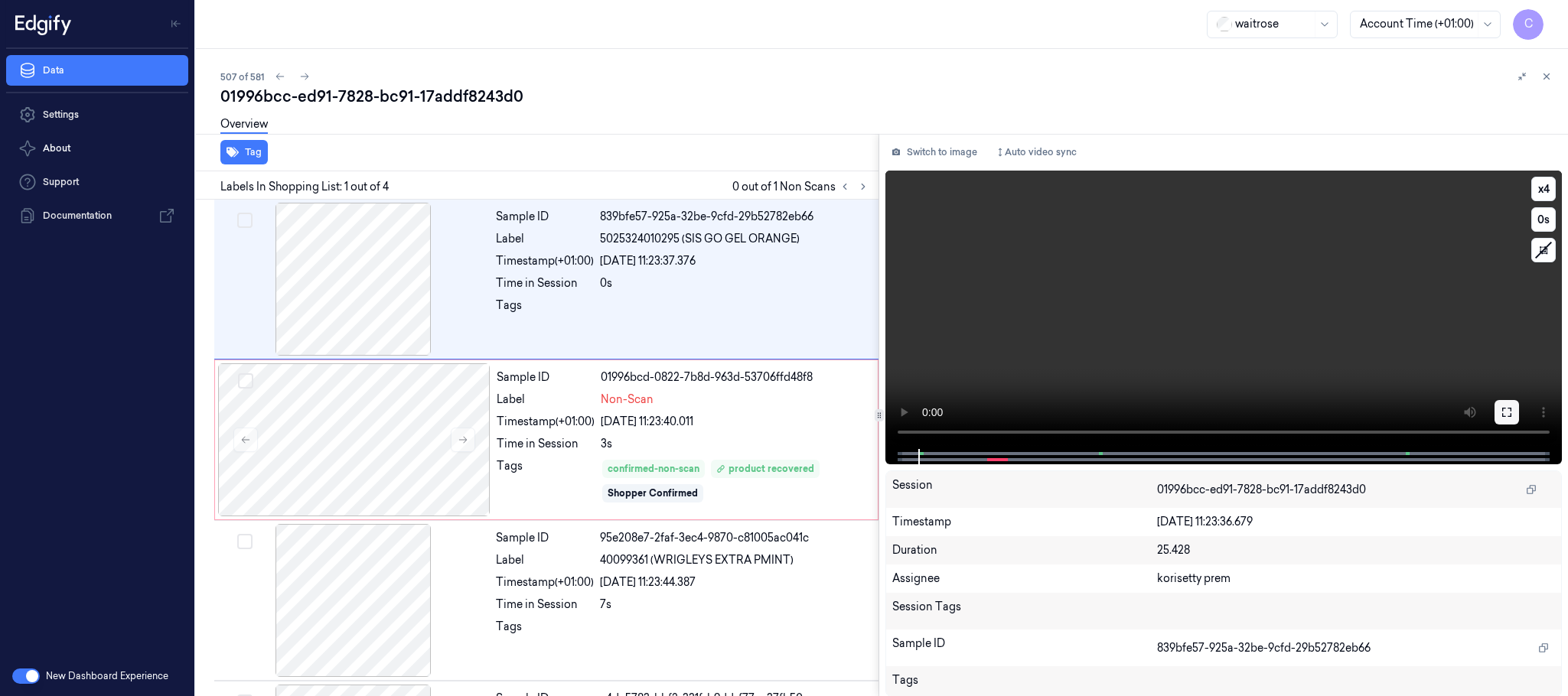
click at [1511, 407] on icon at bounding box center [1507, 412] width 12 height 12
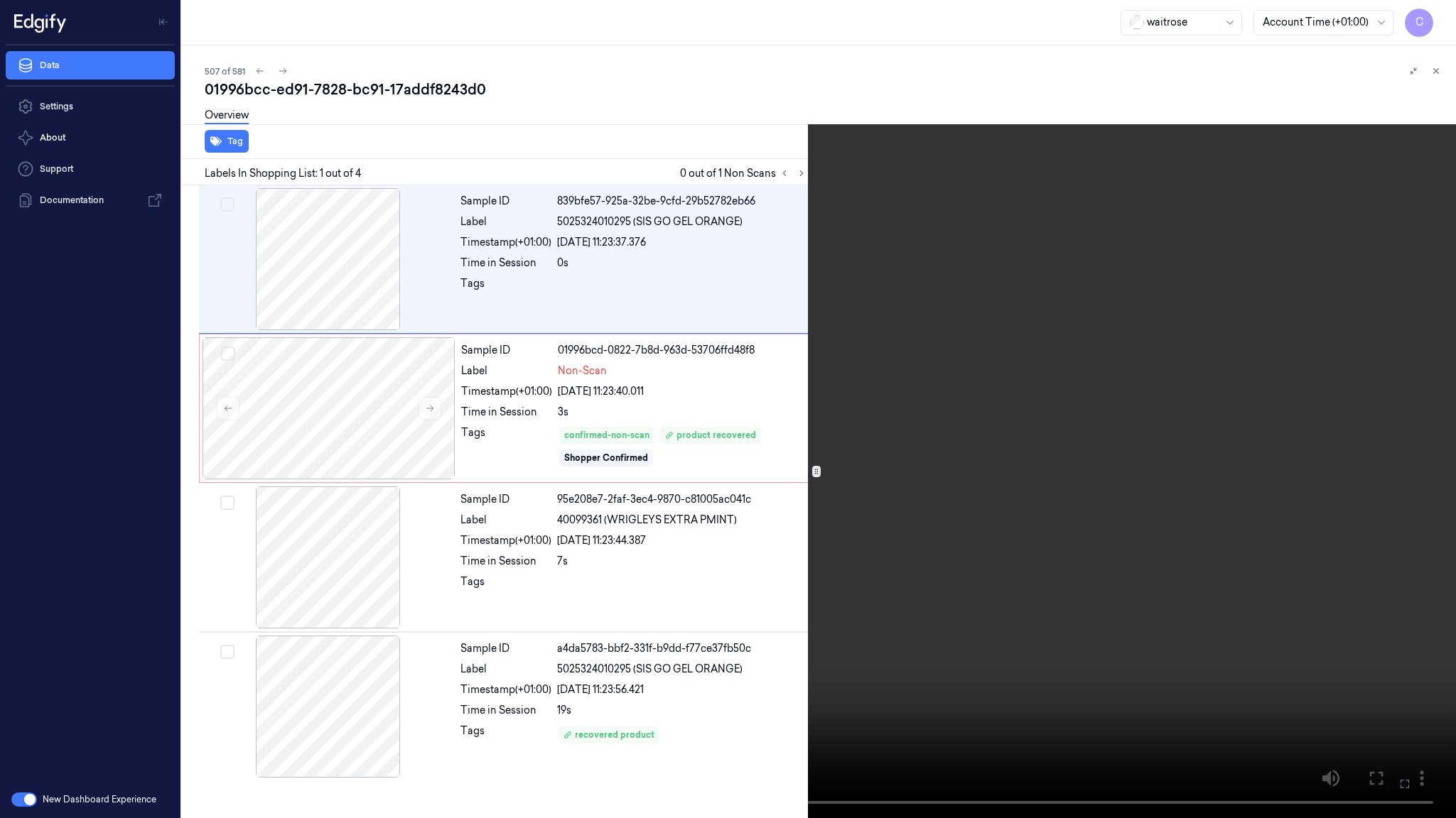
click at [676, 519] on video at bounding box center [728, 409] width 1456 height 818
click at [1444, 15] on button "x 4" at bounding box center [1439, 17] width 23 height 23
click at [682, 443] on video at bounding box center [728, 409] width 1456 height 818
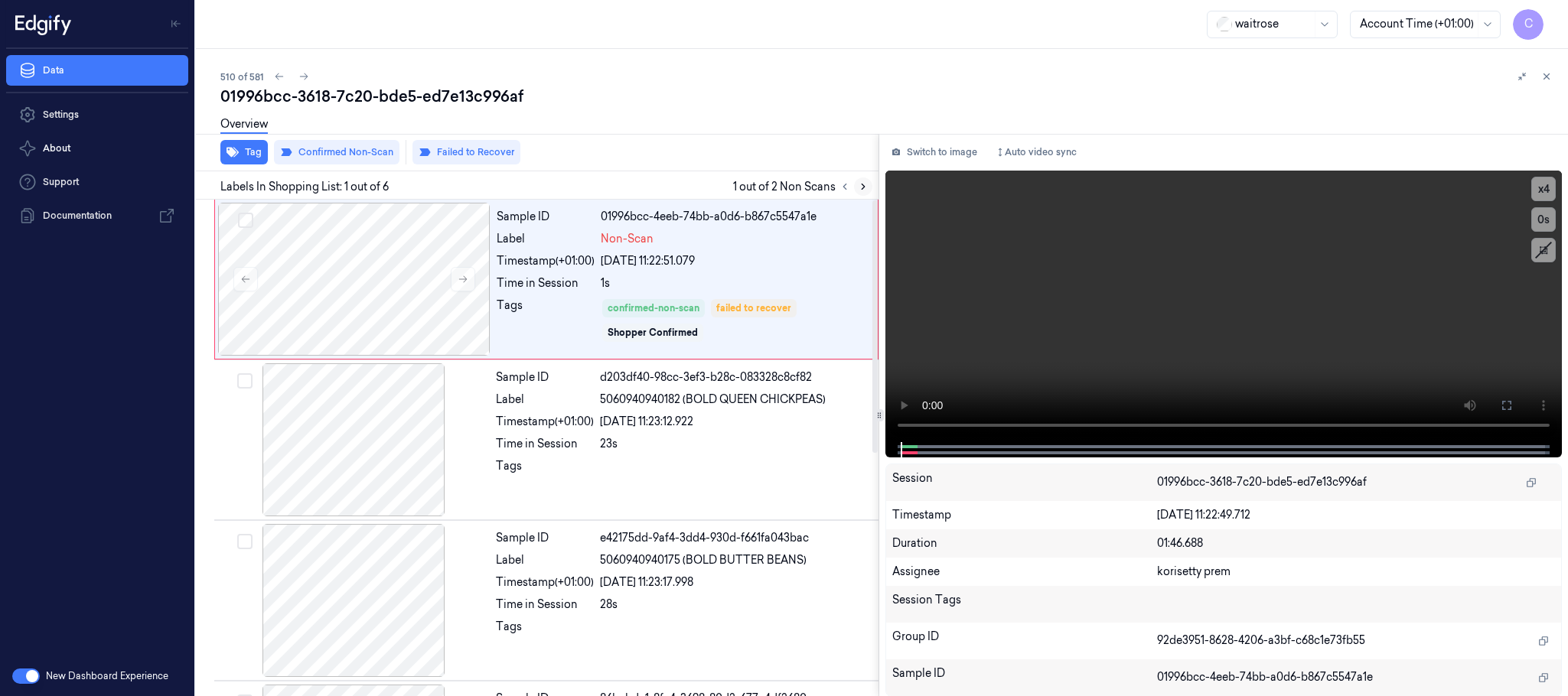
click at [858, 186] on icon at bounding box center [863, 186] width 11 height 11
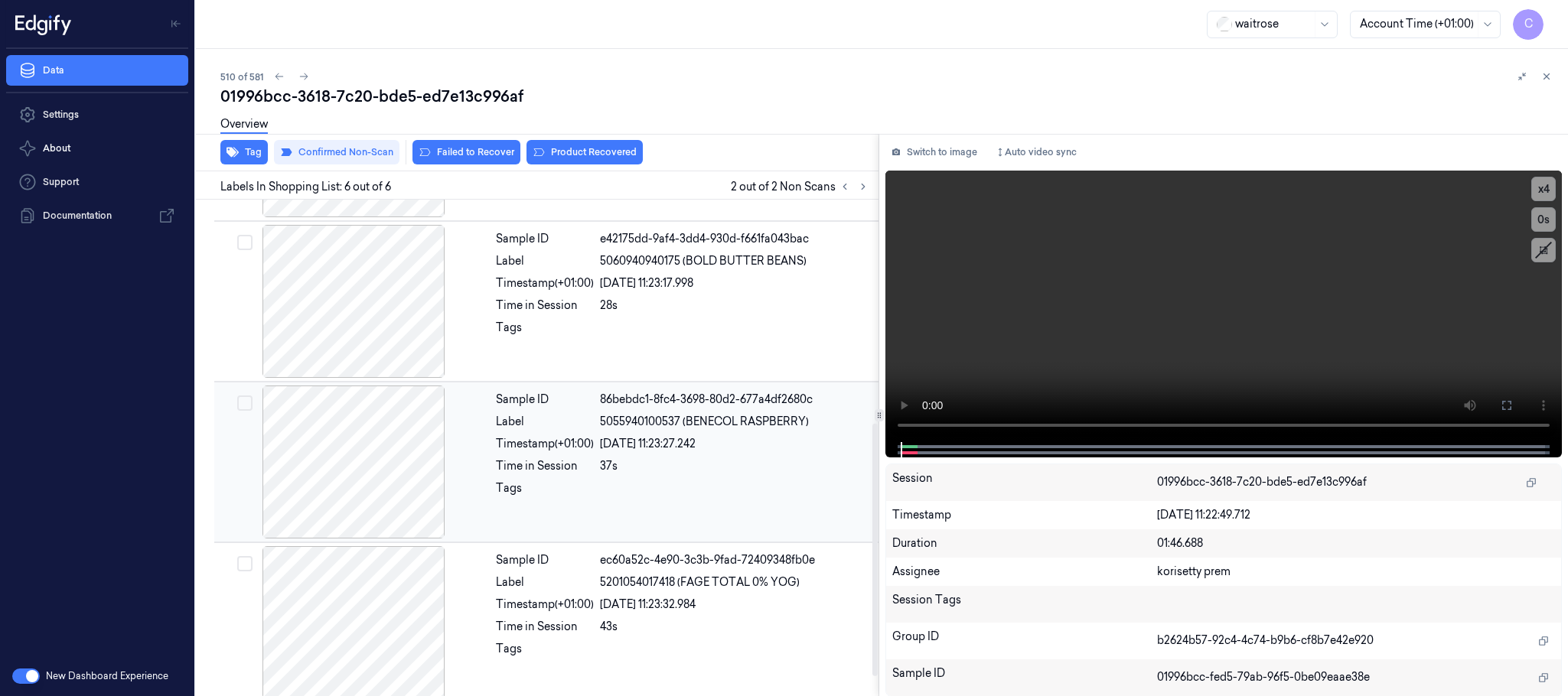
scroll to position [475, 0]
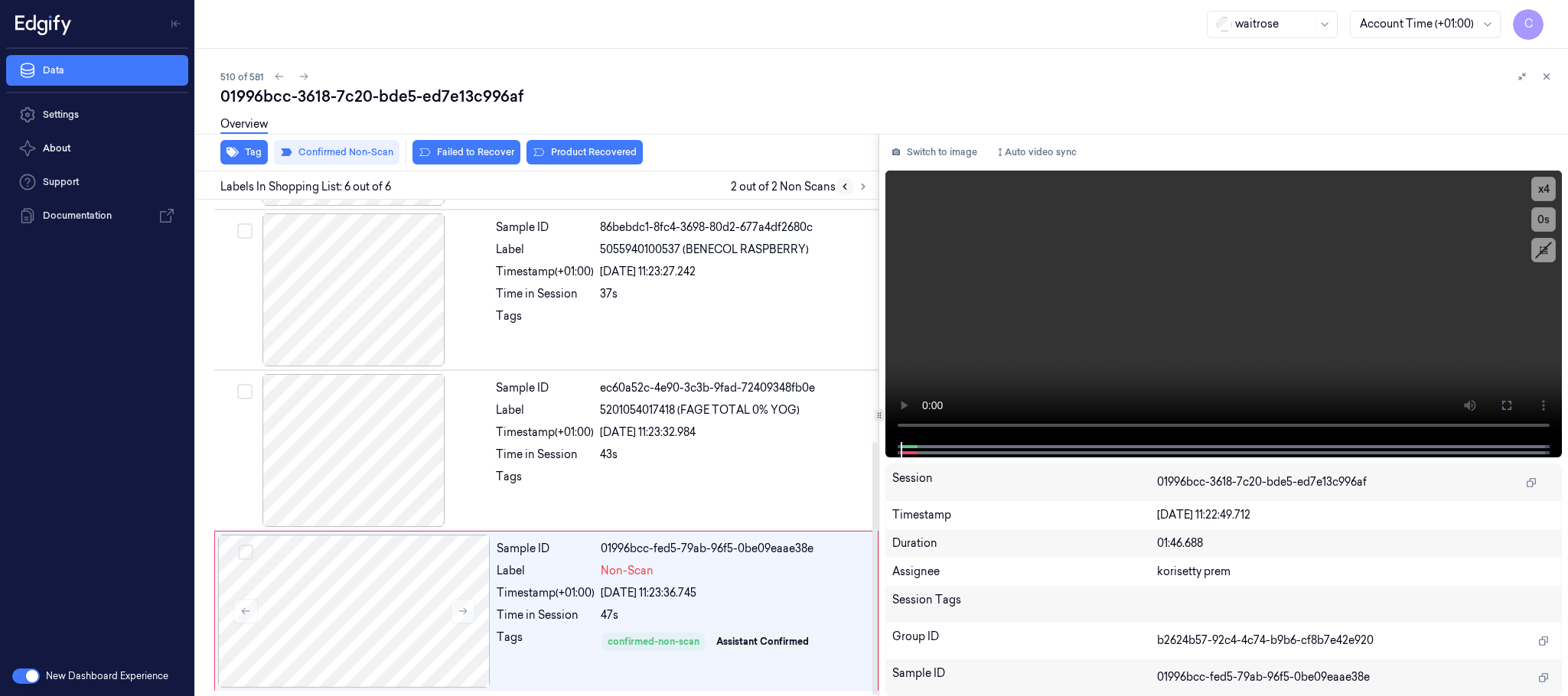
click at [838, 188] on button at bounding box center [844, 186] width 19 height 19
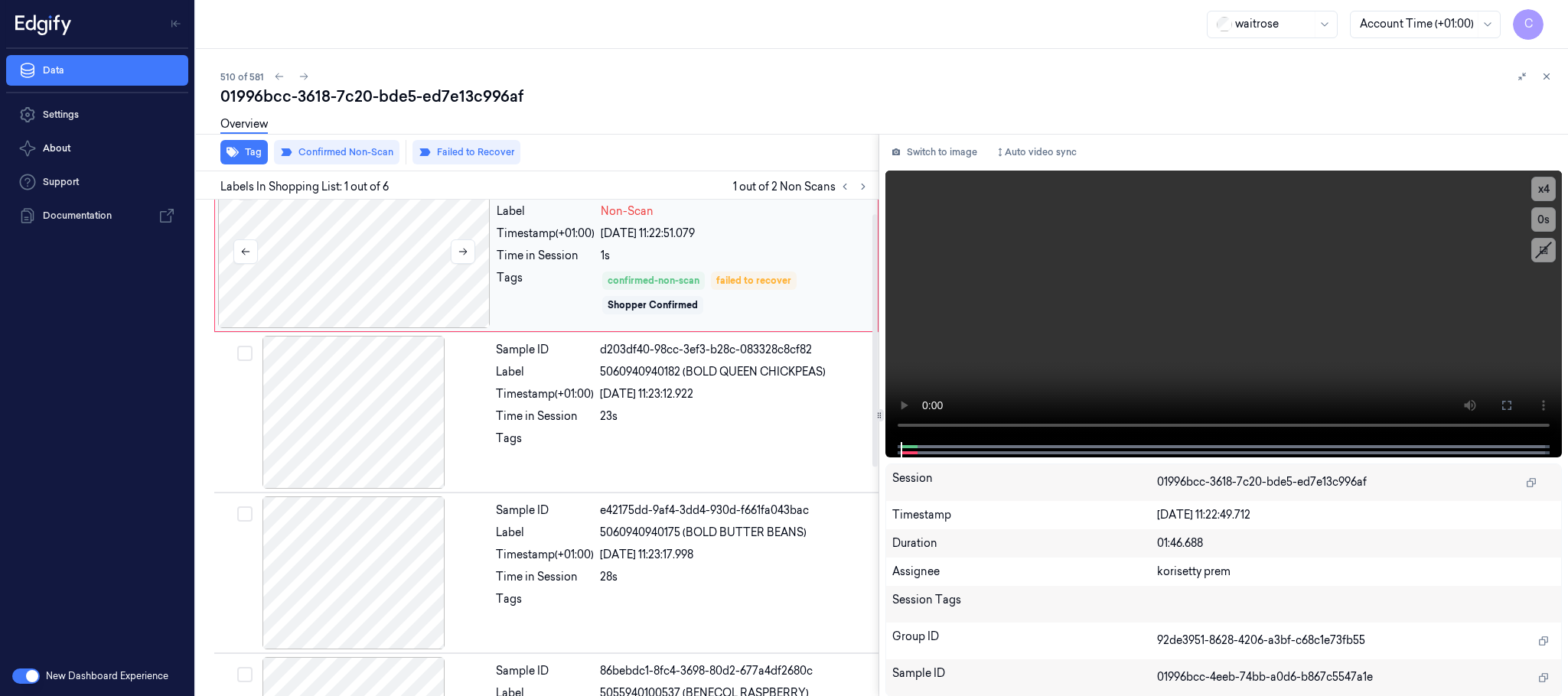
scroll to position [0, 0]
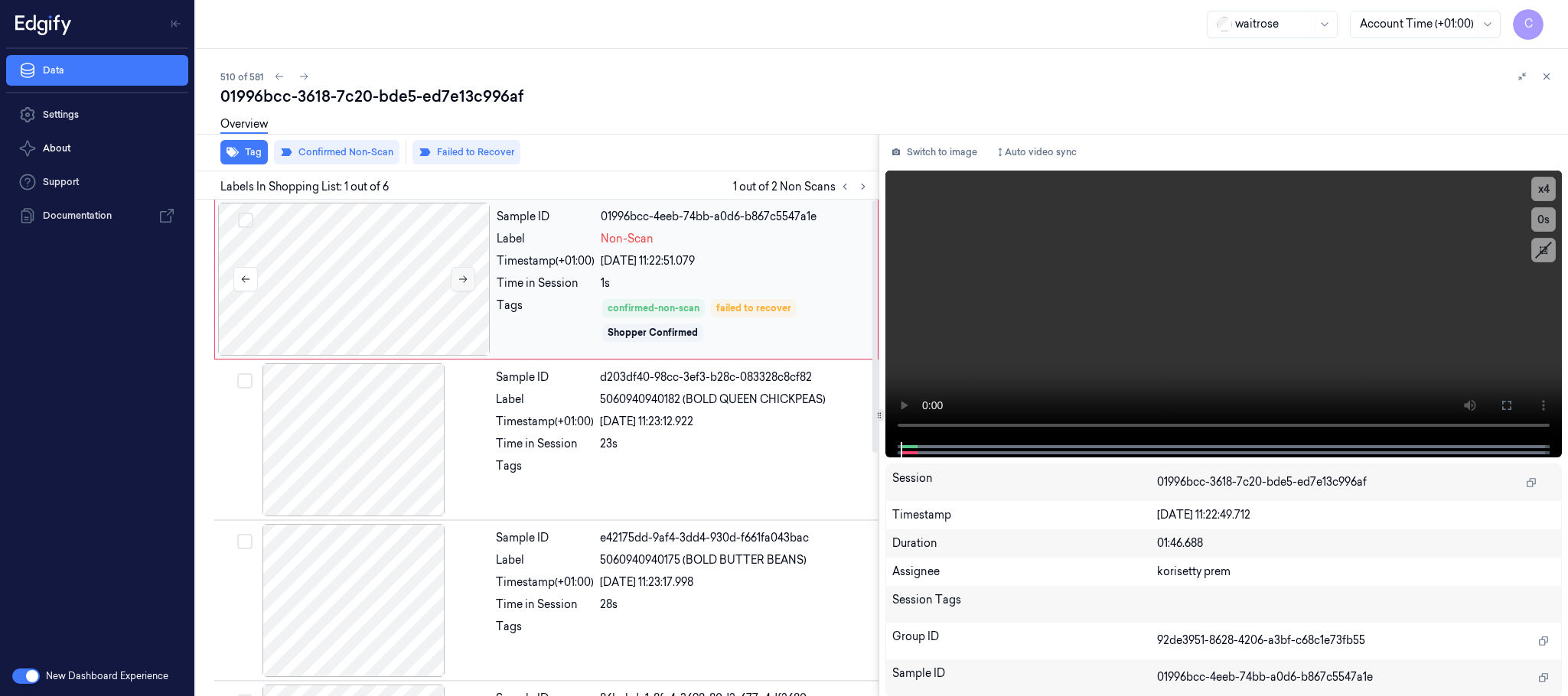
click at [464, 278] on icon at bounding box center [463, 279] width 11 height 11
click at [1539, 186] on button "x 4" at bounding box center [1543, 189] width 25 height 25
click at [1238, 312] on video at bounding box center [1222, 306] width 676 height 272
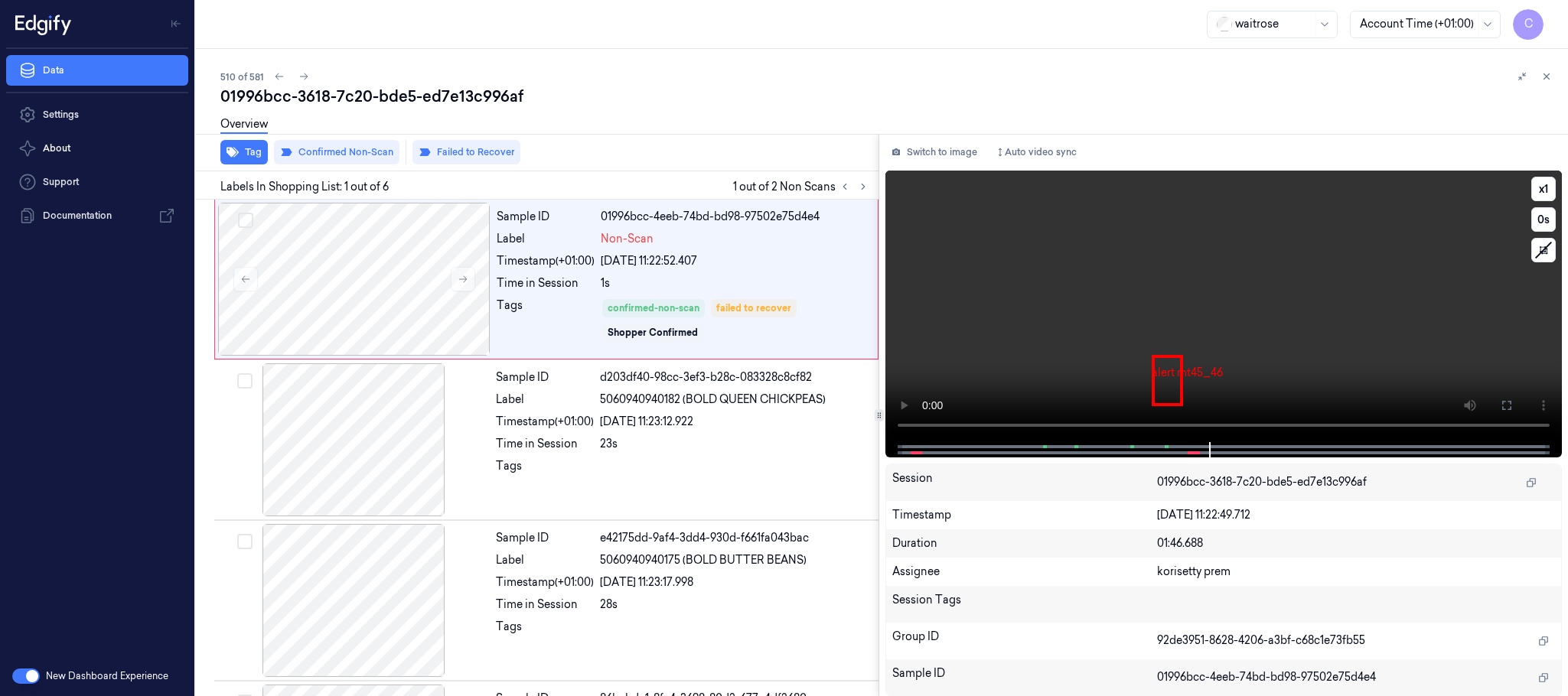
click at [1249, 337] on video at bounding box center [1222, 306] width 676 height 272
click at [1539, 194] on button "x 1" at bounding box center [1543, 189] width 25 height 25
click at [1539, 195] on button "x 2" at bounding box center [1543, 189] width 25 height 25
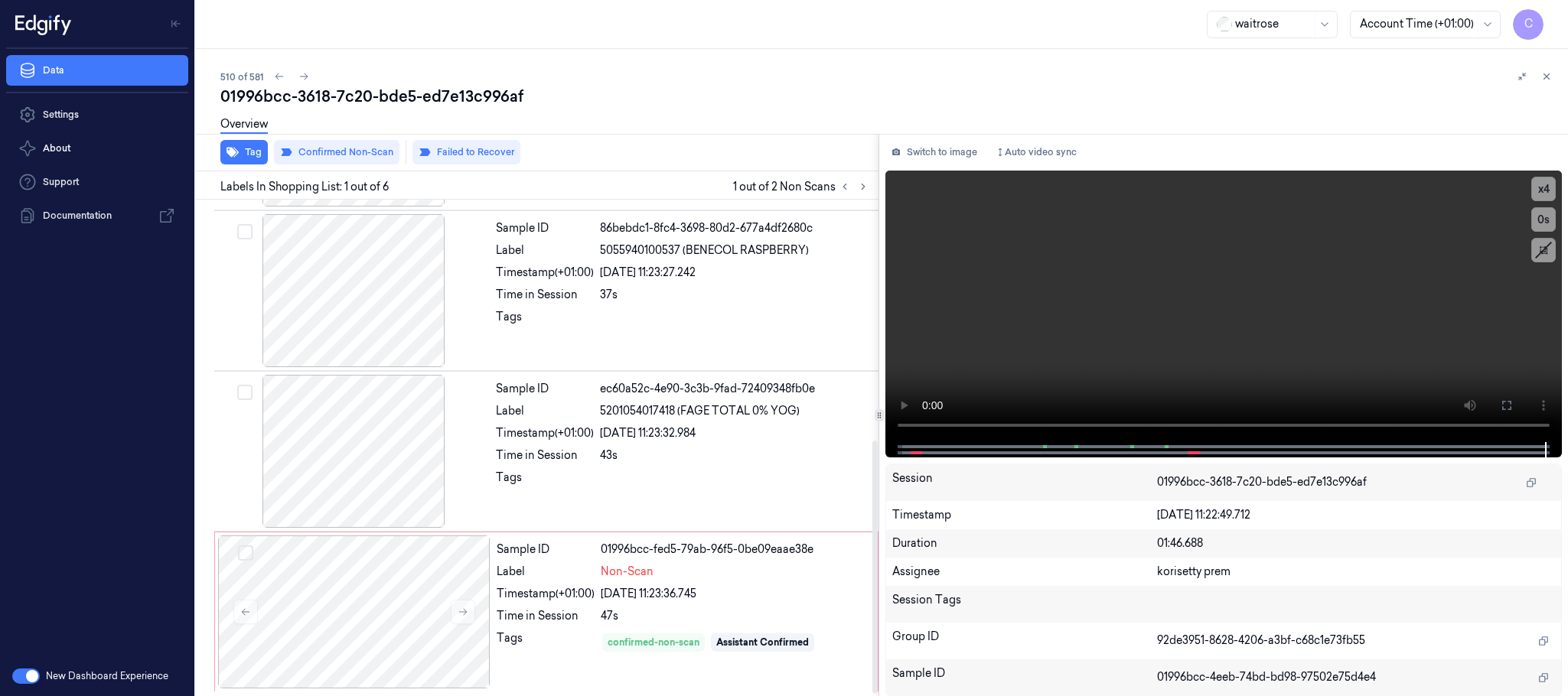
scroll to position [475, 0]
click at [404, 614] on div at bounding box center [354, 611] width 273 height 153
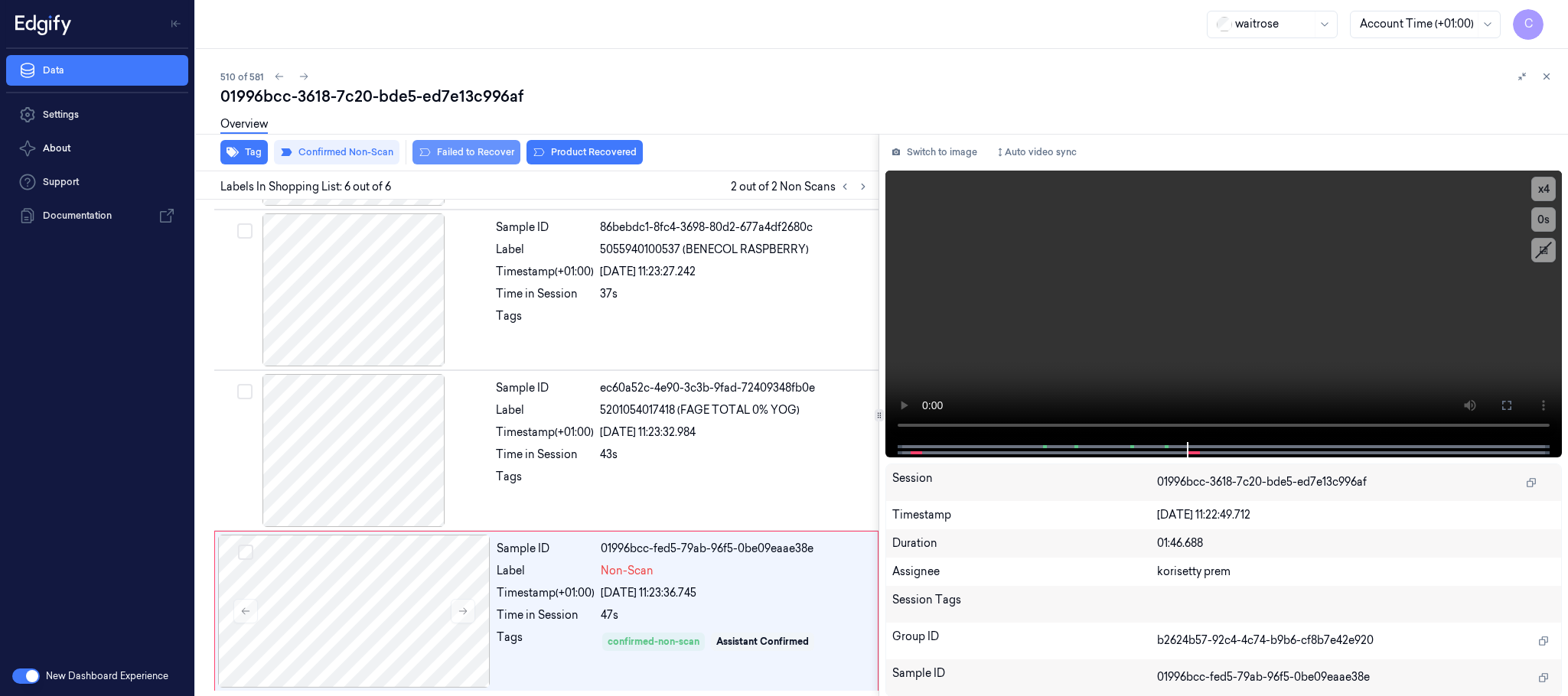
click at [469, 152] on button "Failed to Recover" at bounding box center [466, 153] width 107 height 25
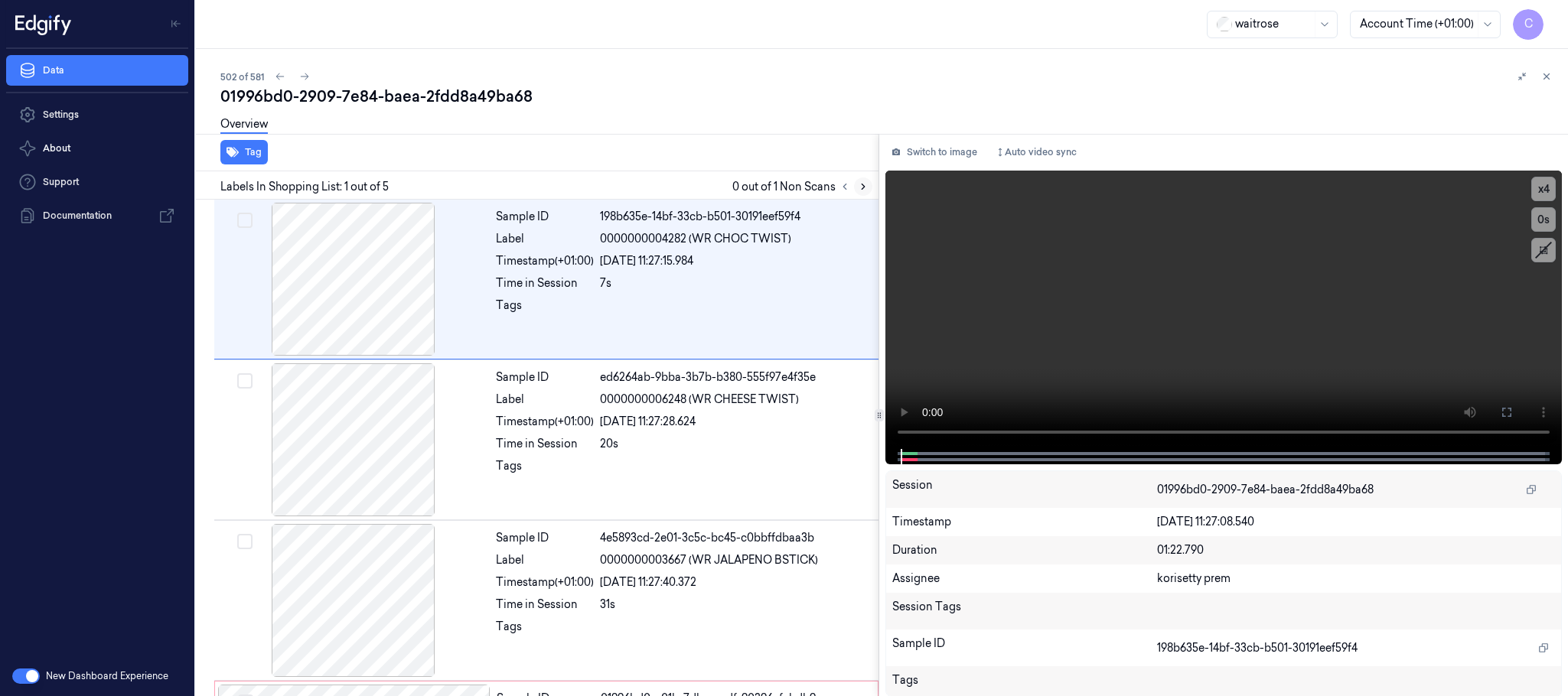
click at [869, 182] on button at bounding box center [863, 186] width 19 height 19
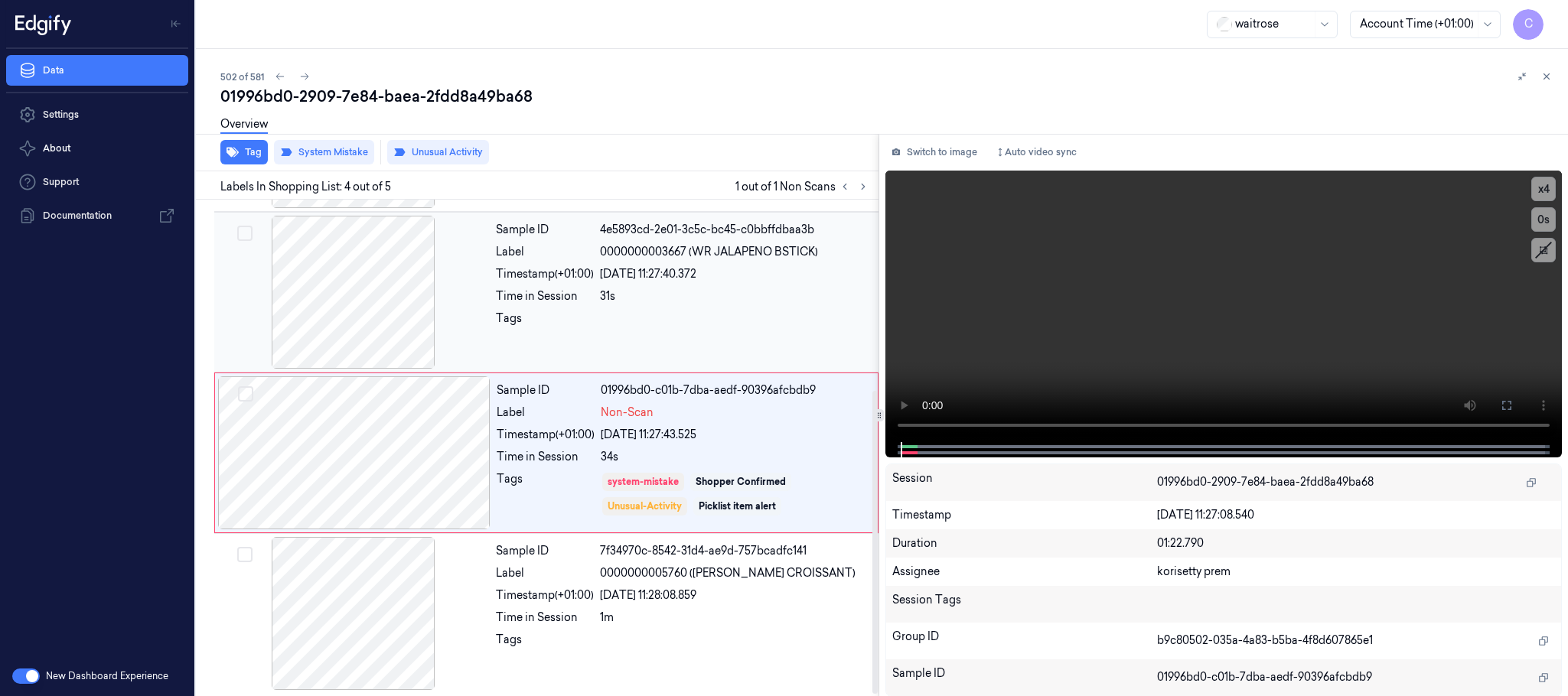
scroll to position [314, 0]
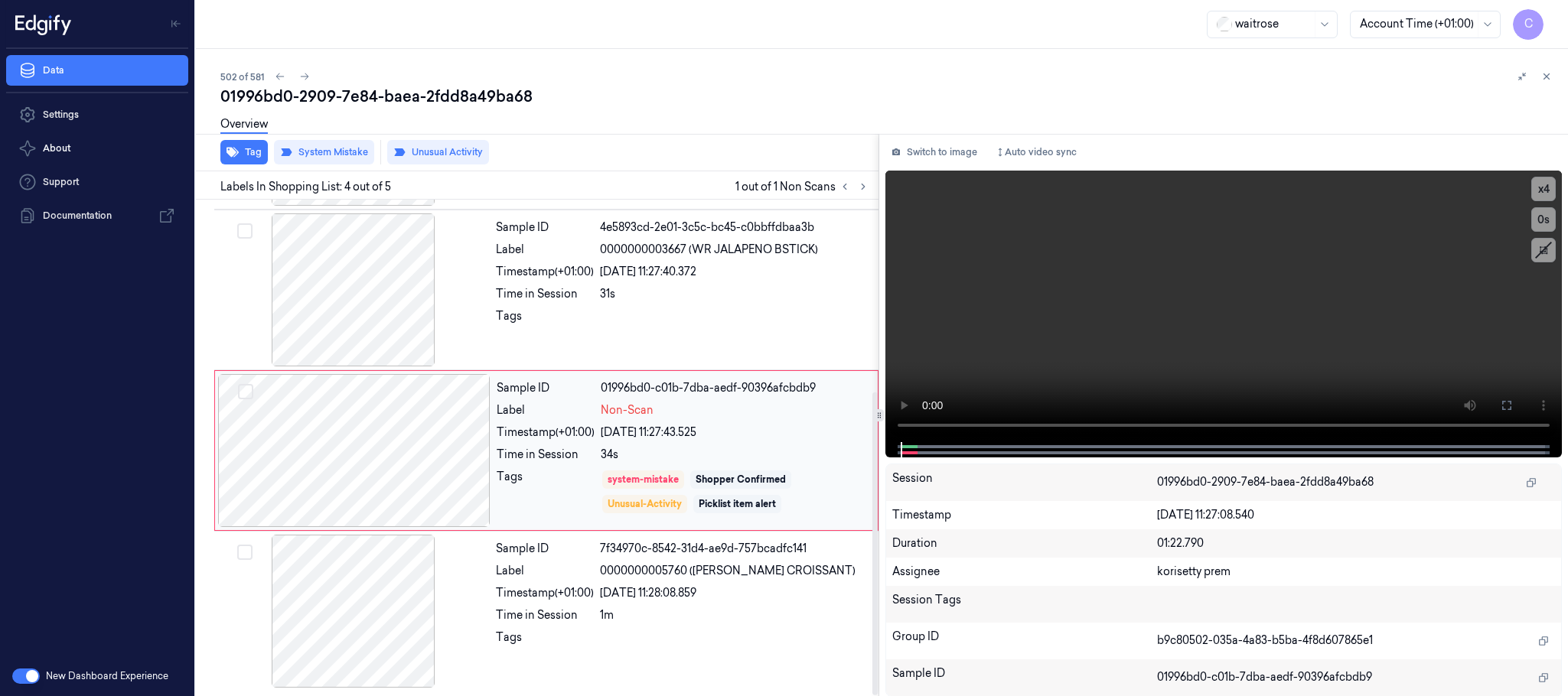
click at [455, 446] on div at bounding box center [354, 450] width 273 height 153
click at [391, 443] on div at bounding box center [354, 450] width 273 height 153
click at [1508, 397] on button at bounding box center [1507, 406] width 25 height 25
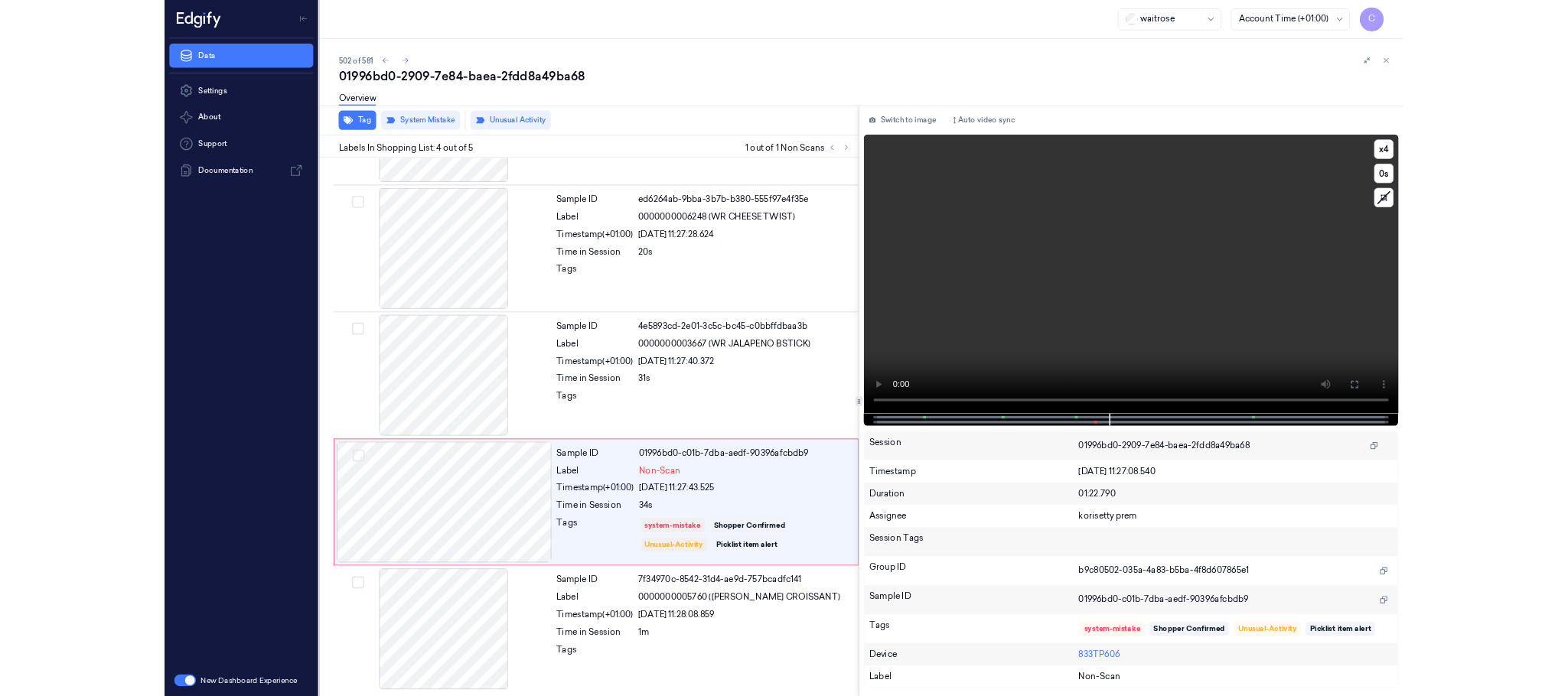
scroll to position [130, 0]
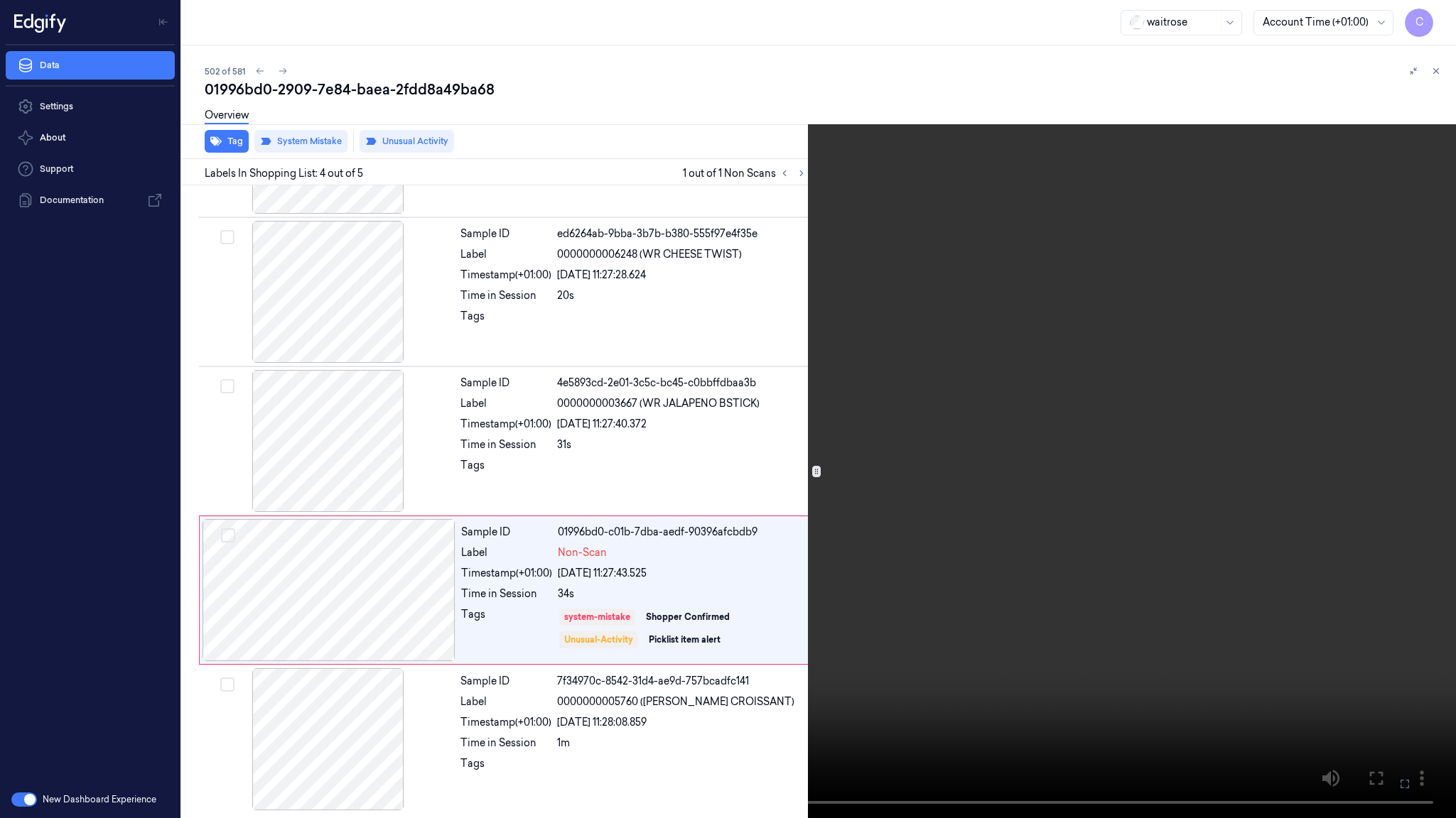
click at [702, 387] on video at bounding box center [728, 409] width 1456 height 818
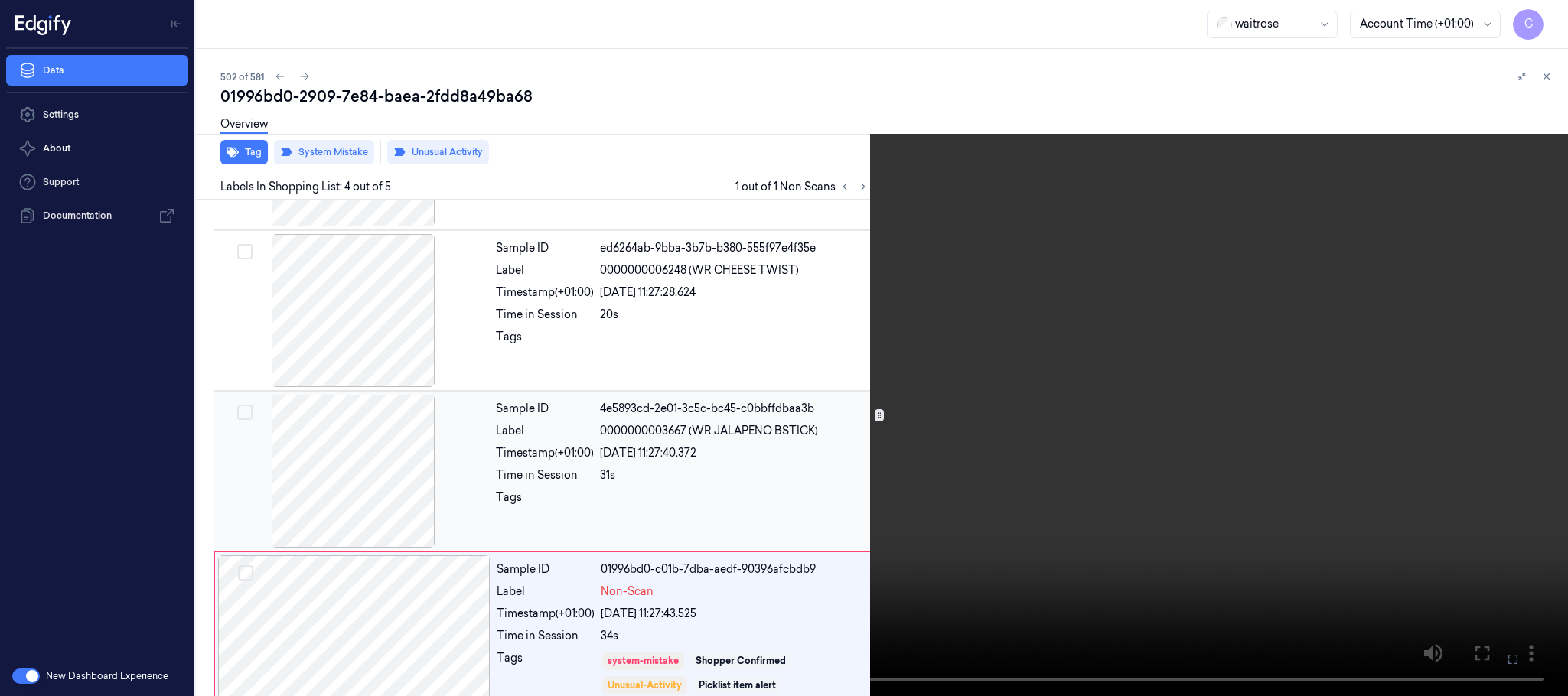
scroll to position [314, 0]
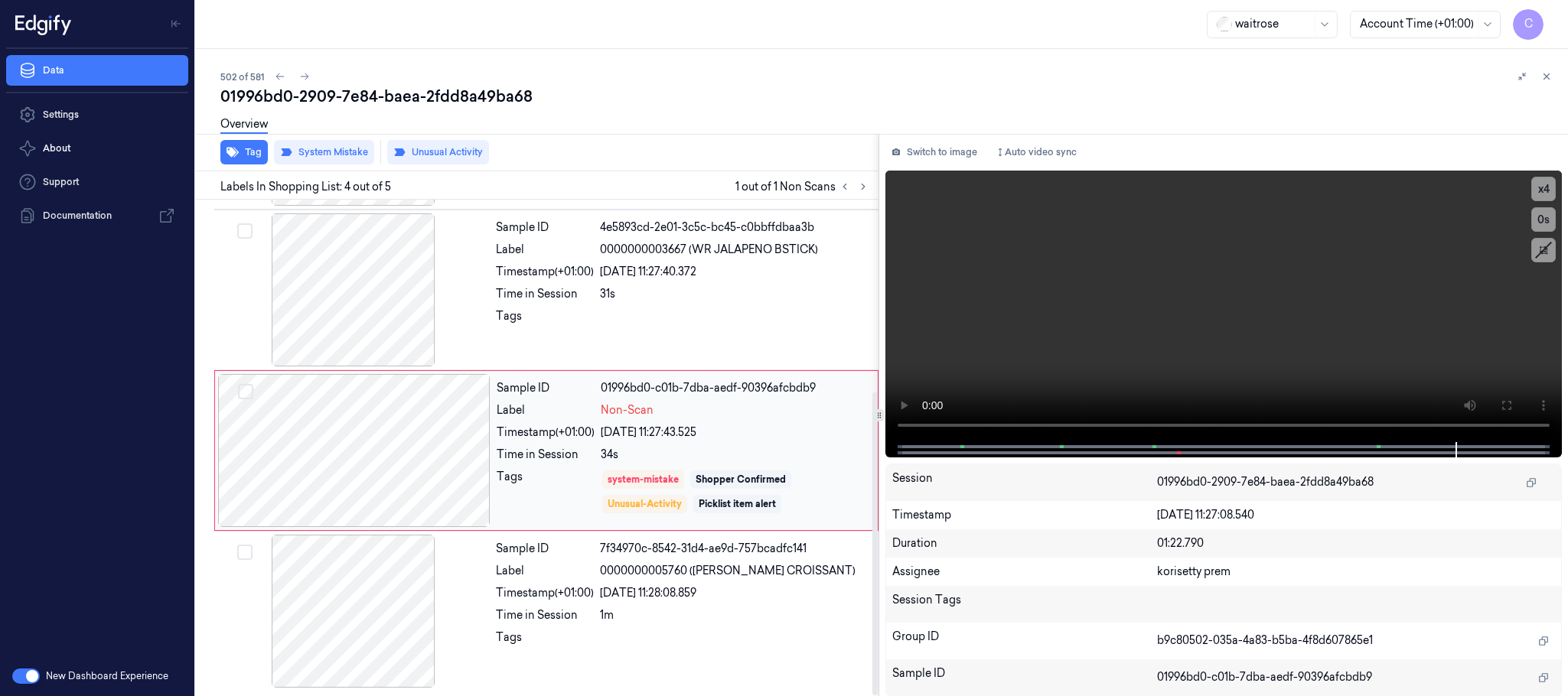
click at [409, 443] on div at bounding box center [354, 450] width 273 height 153
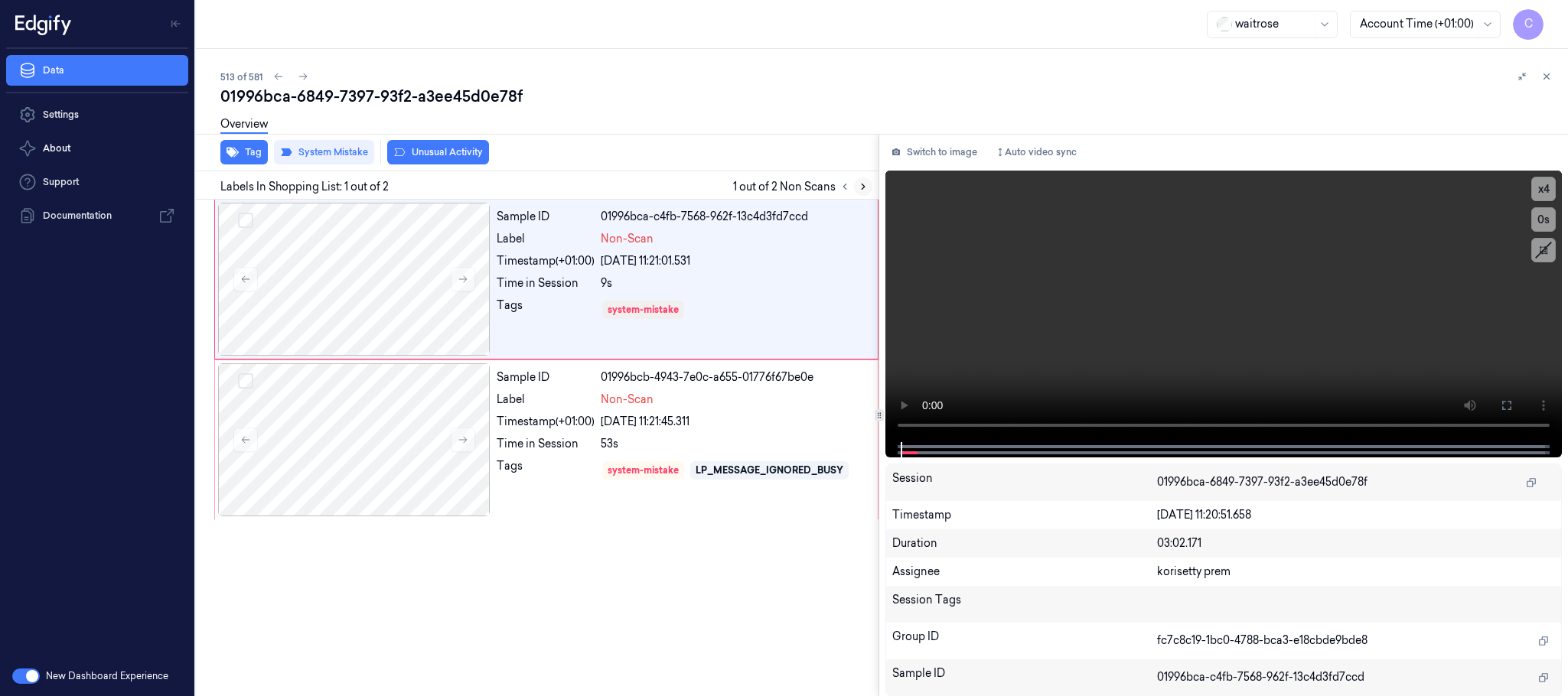
click at [861, 185] on icon at bounding box center [863, 186] width 11 height 11
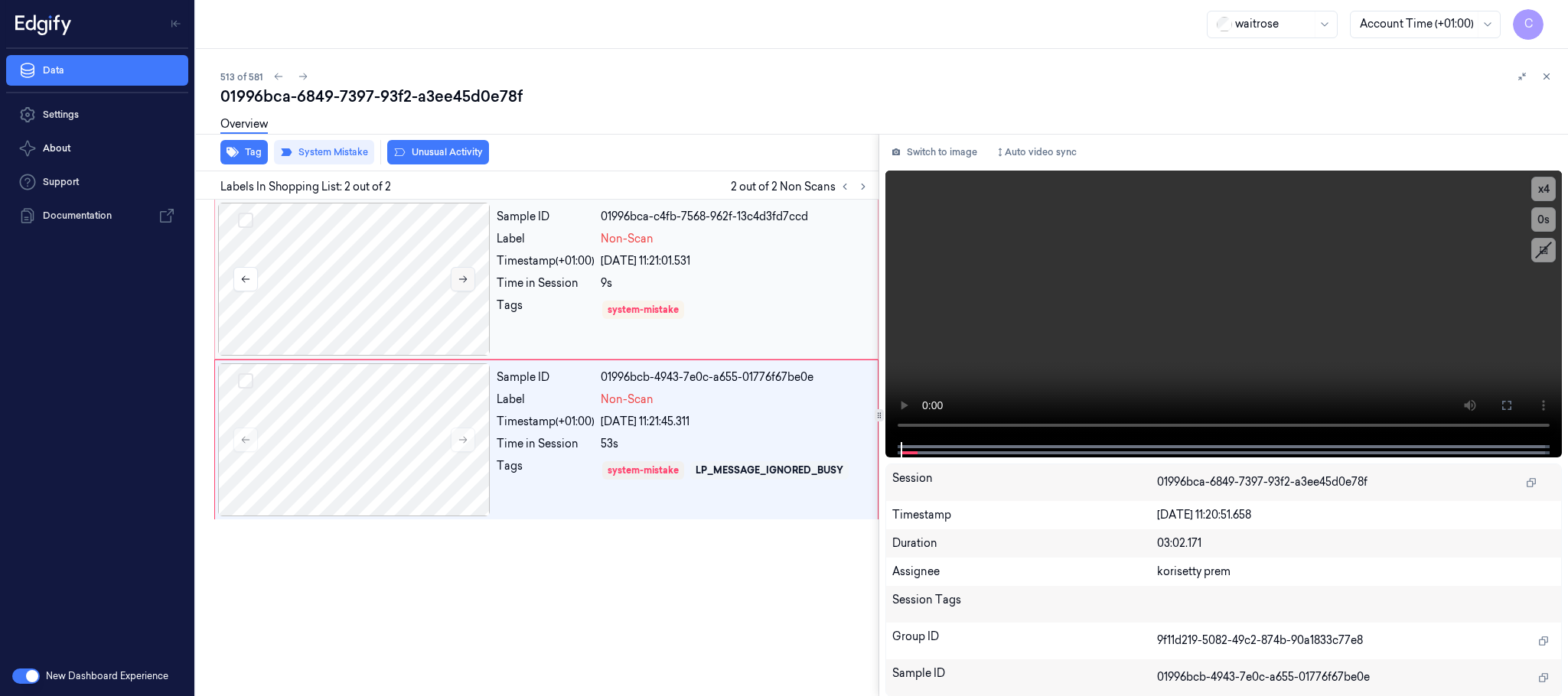
click at [462, 275] on icon at bounding box center [463, 279] width 11 height 11
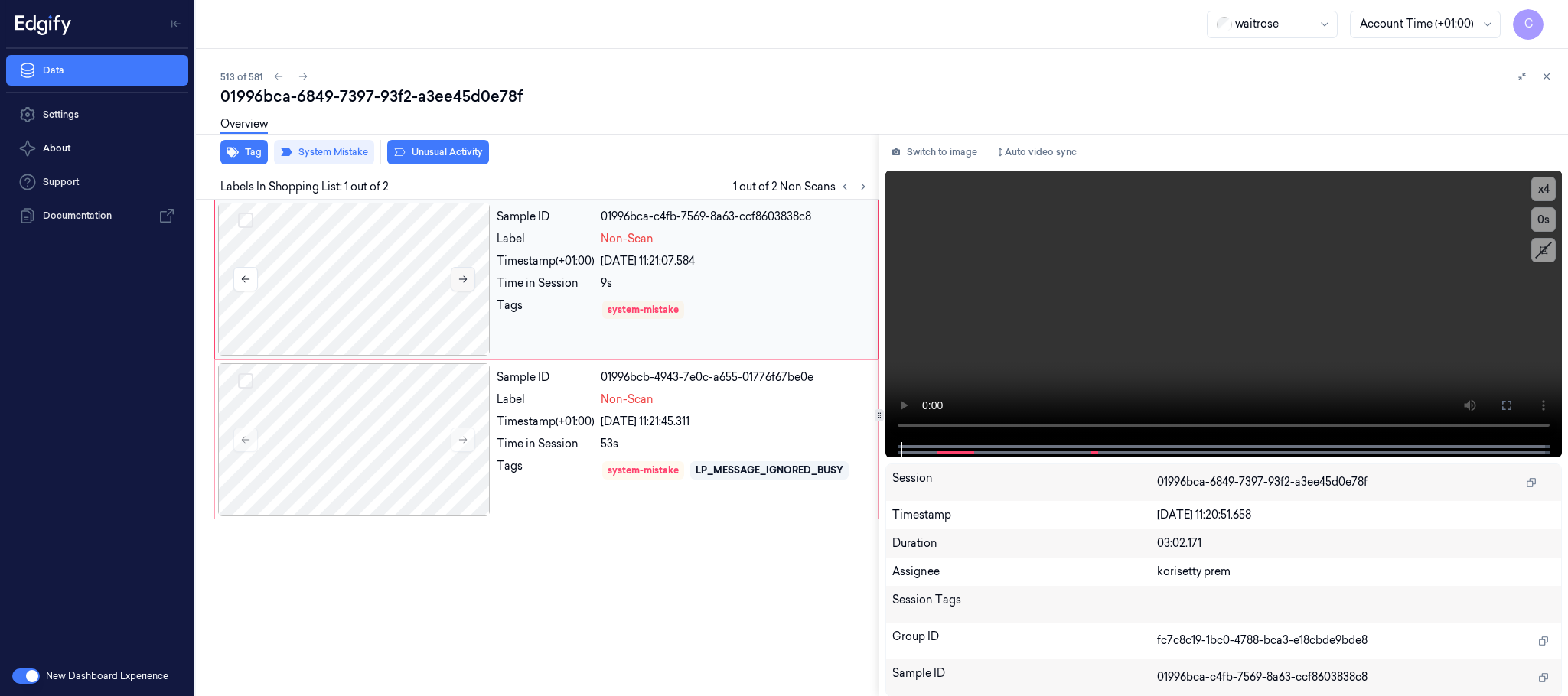
click at [462, 275] on icon at bounding box center [463, 279] width 11 height 11
click at [461, 276] on icon at bounding box center [463, 279] width 11 height 11
click at [462, 441] on icon at bounding box center [463, 439] width 11 height 11
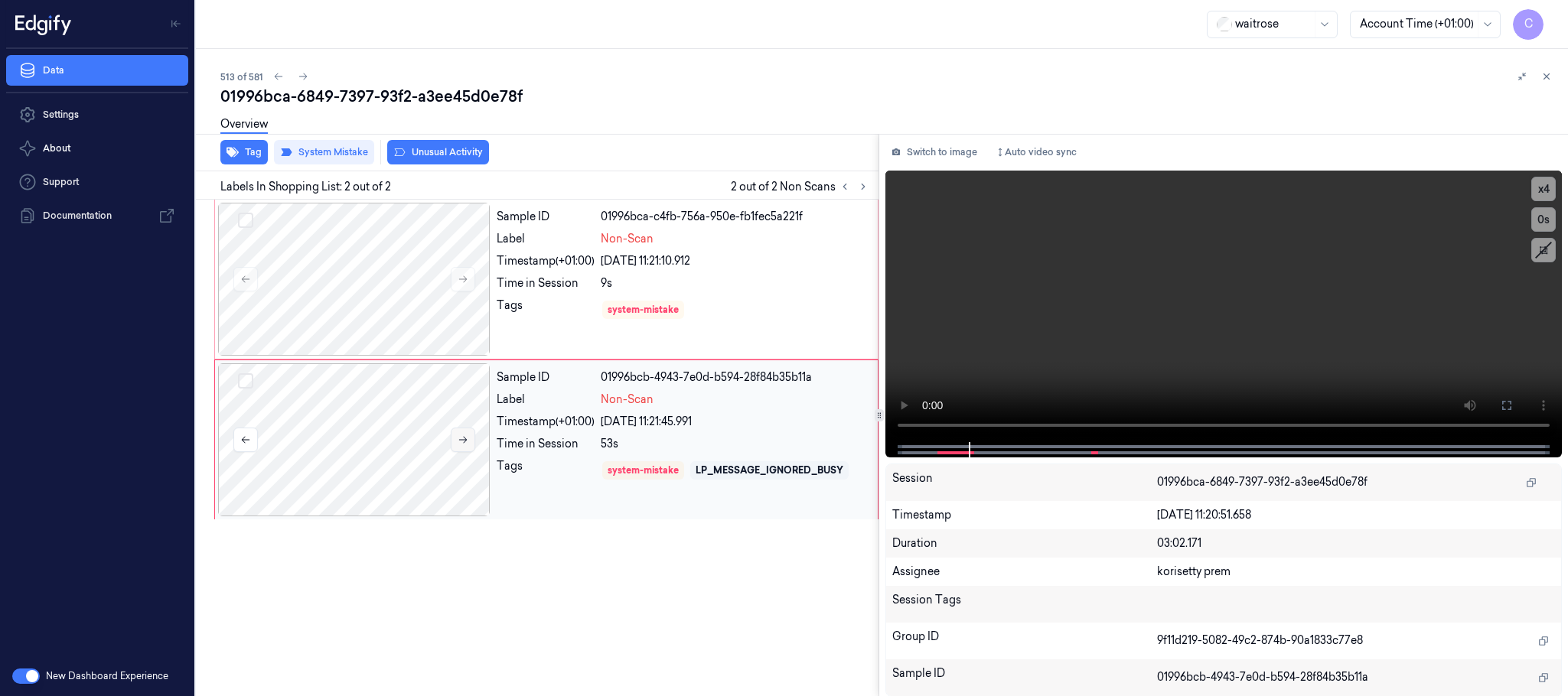
click at [462, 441] on icon at bounding box center [463, 439] width 11 height 11
click at [366, 284] on div at bounding box center [354, 279] width 273 height 153
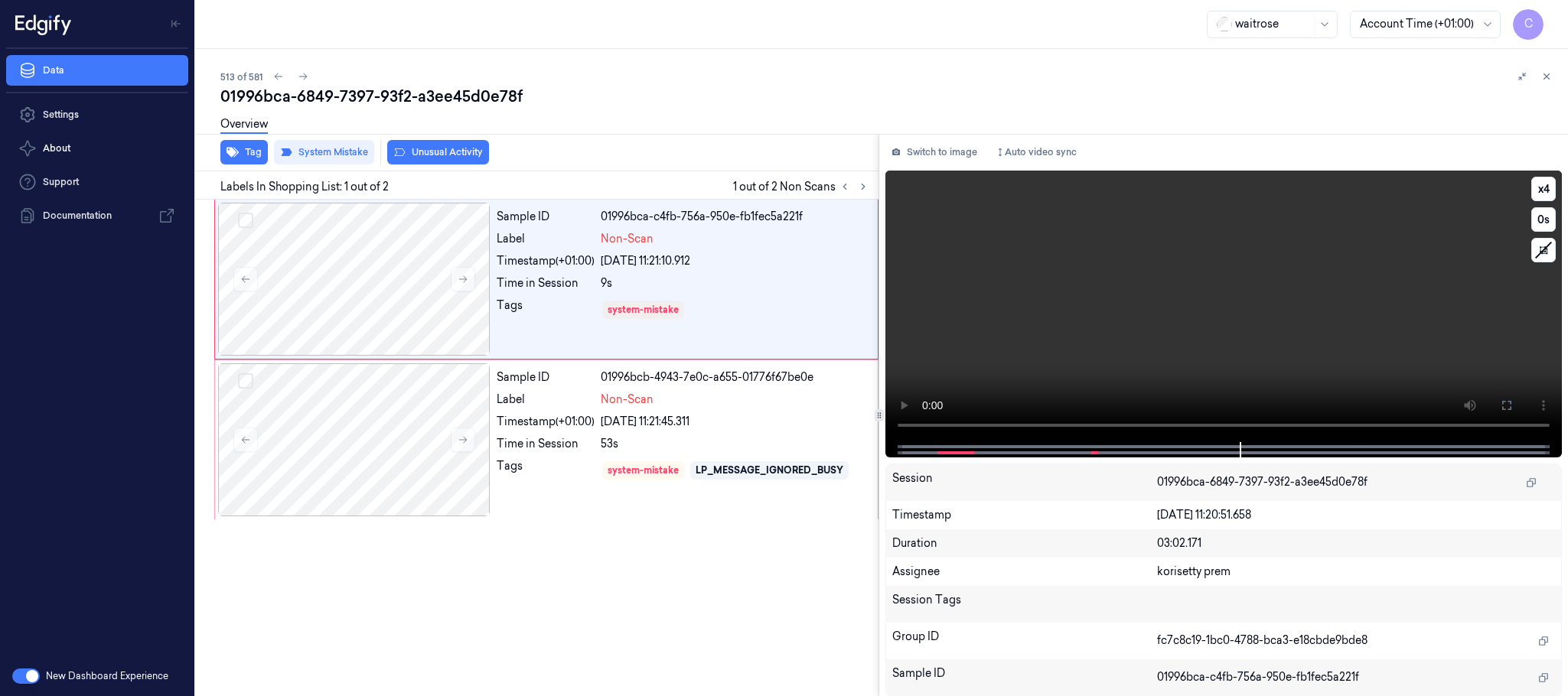
click at [1178, 343] on video at bounding box center [1222, 306] width 676 height 272
click at [464, 438] on icon at bounding box center [463, 439] width 11 height 11
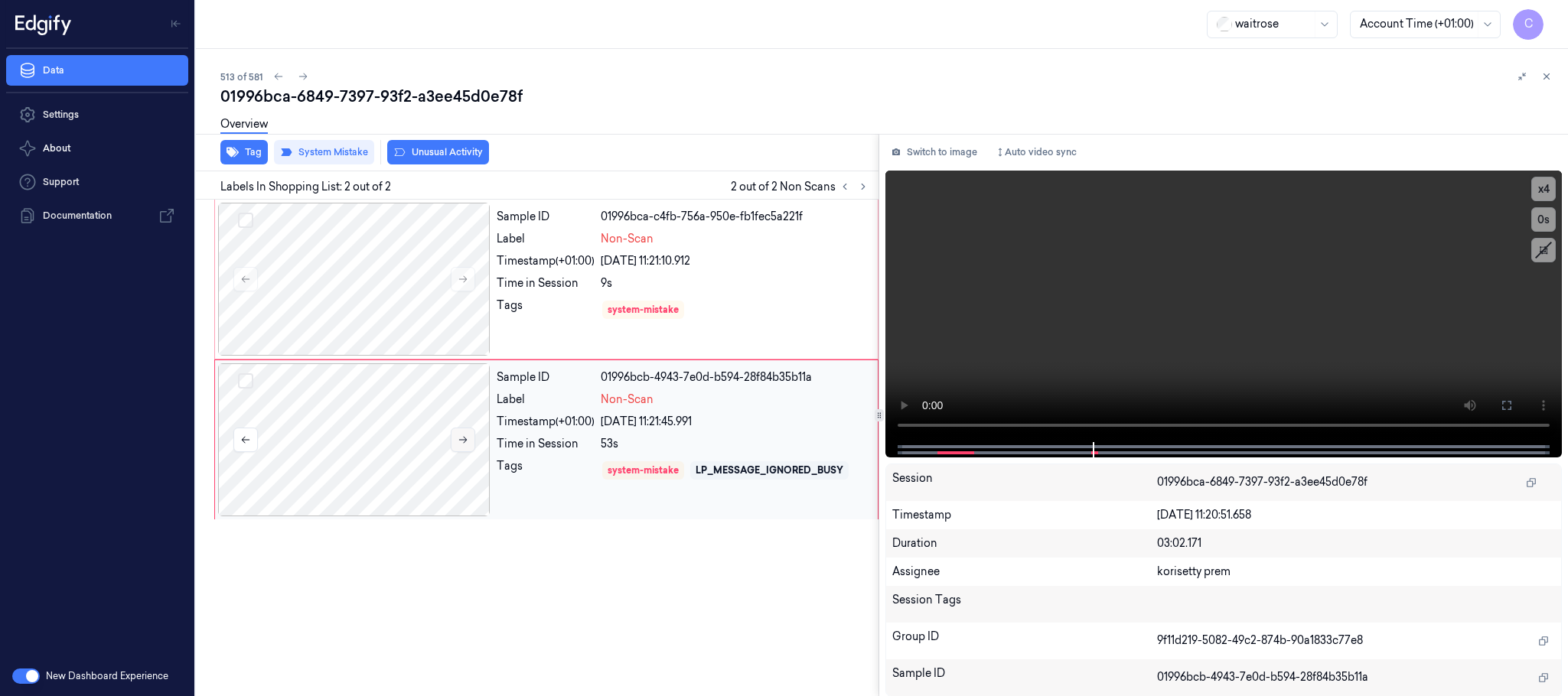
click at [464, 438] on icon at bounding box center [463, 439] width 11 height 11
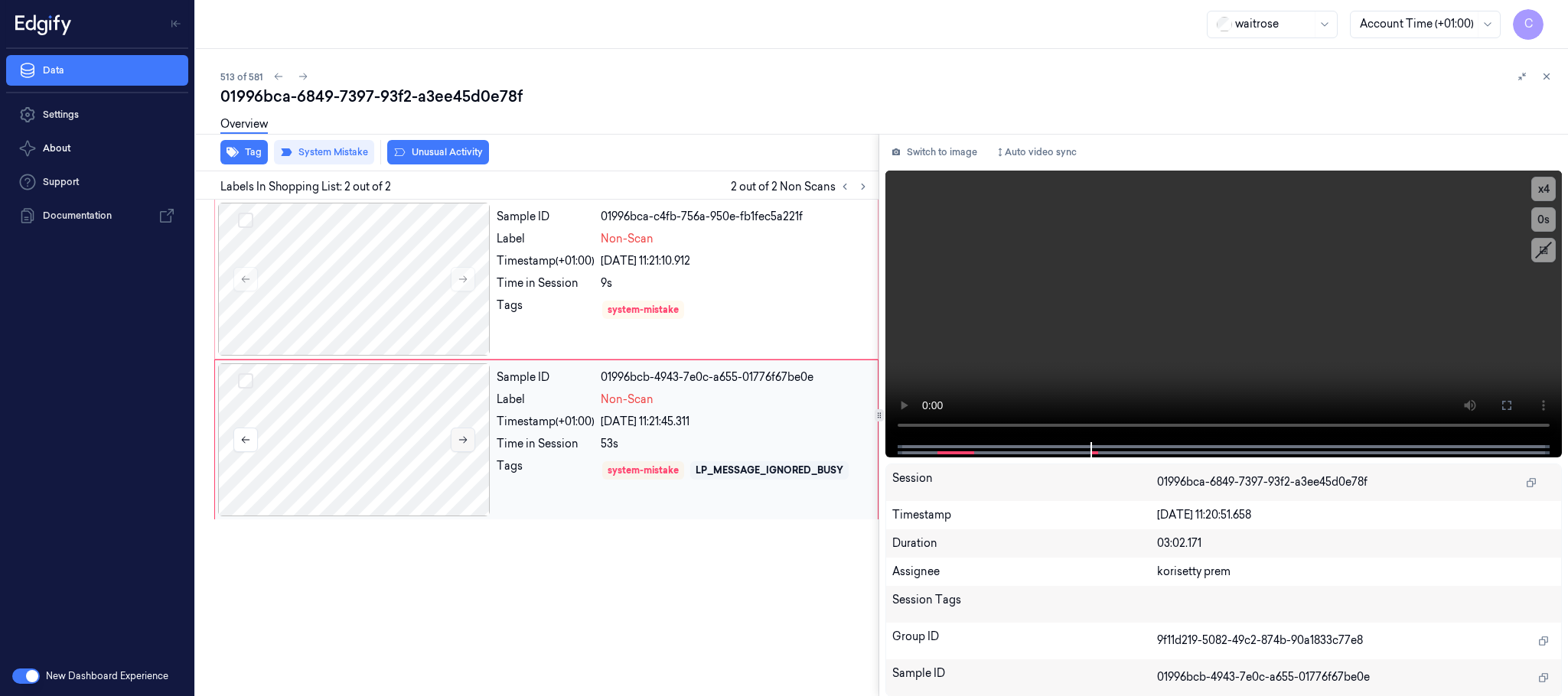
click at [464, 438] on icon at bounding box center [463, 439] width 11 height 11
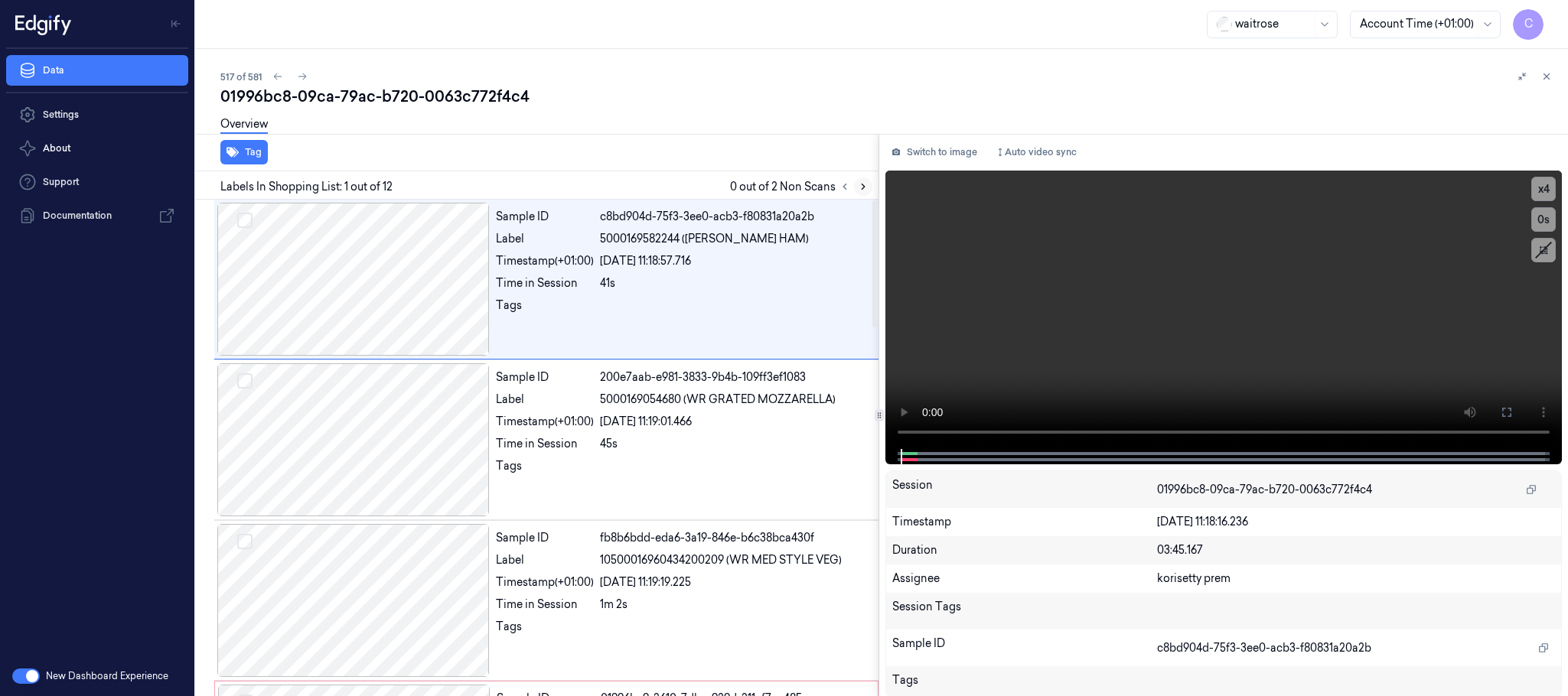
click at [863, 189] on icon at bounding box center [863, 186] width 11 height 11
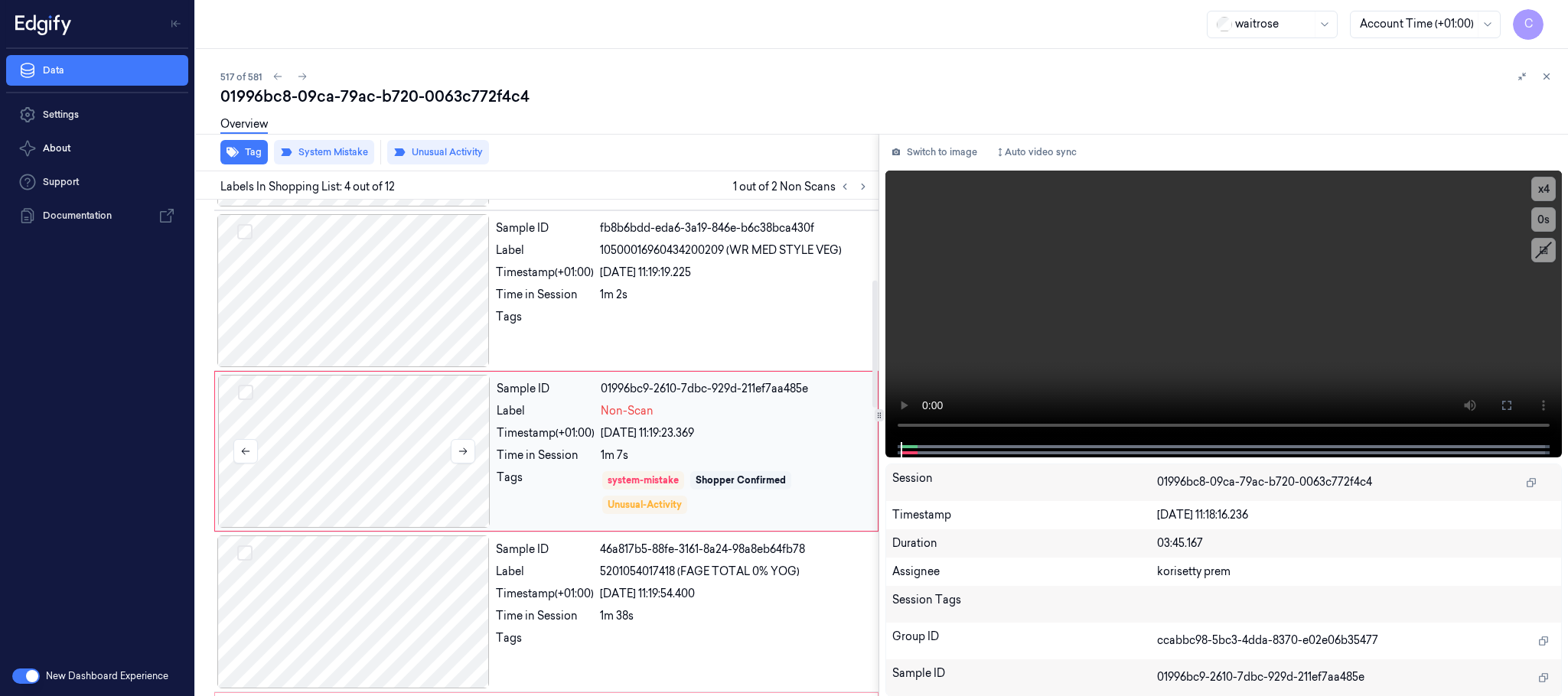
scroll to position [315, 0]
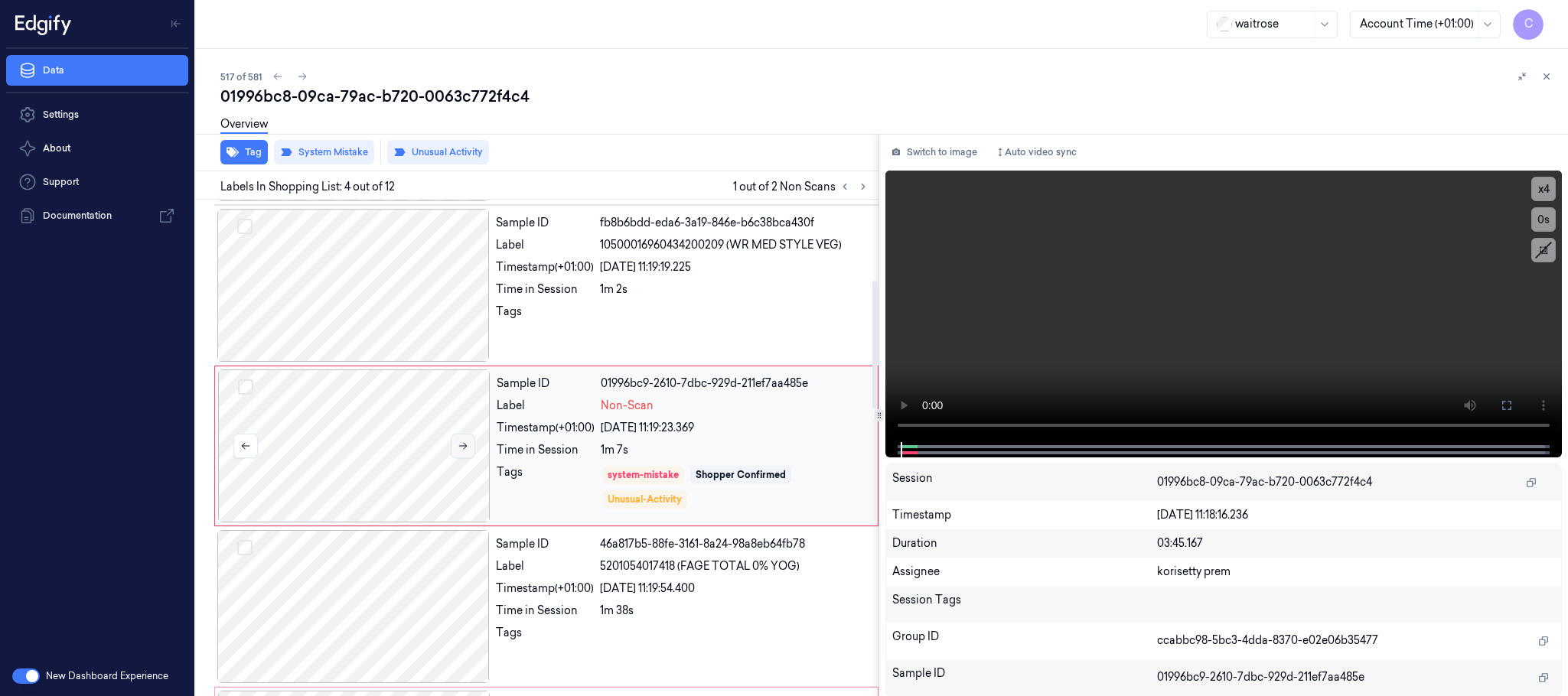
click at [465, 446] on icon at bounding box center [463, 447] width 8 height 7
click at [370, 308] on div at bounding box center [354, 285] width 273 height 153
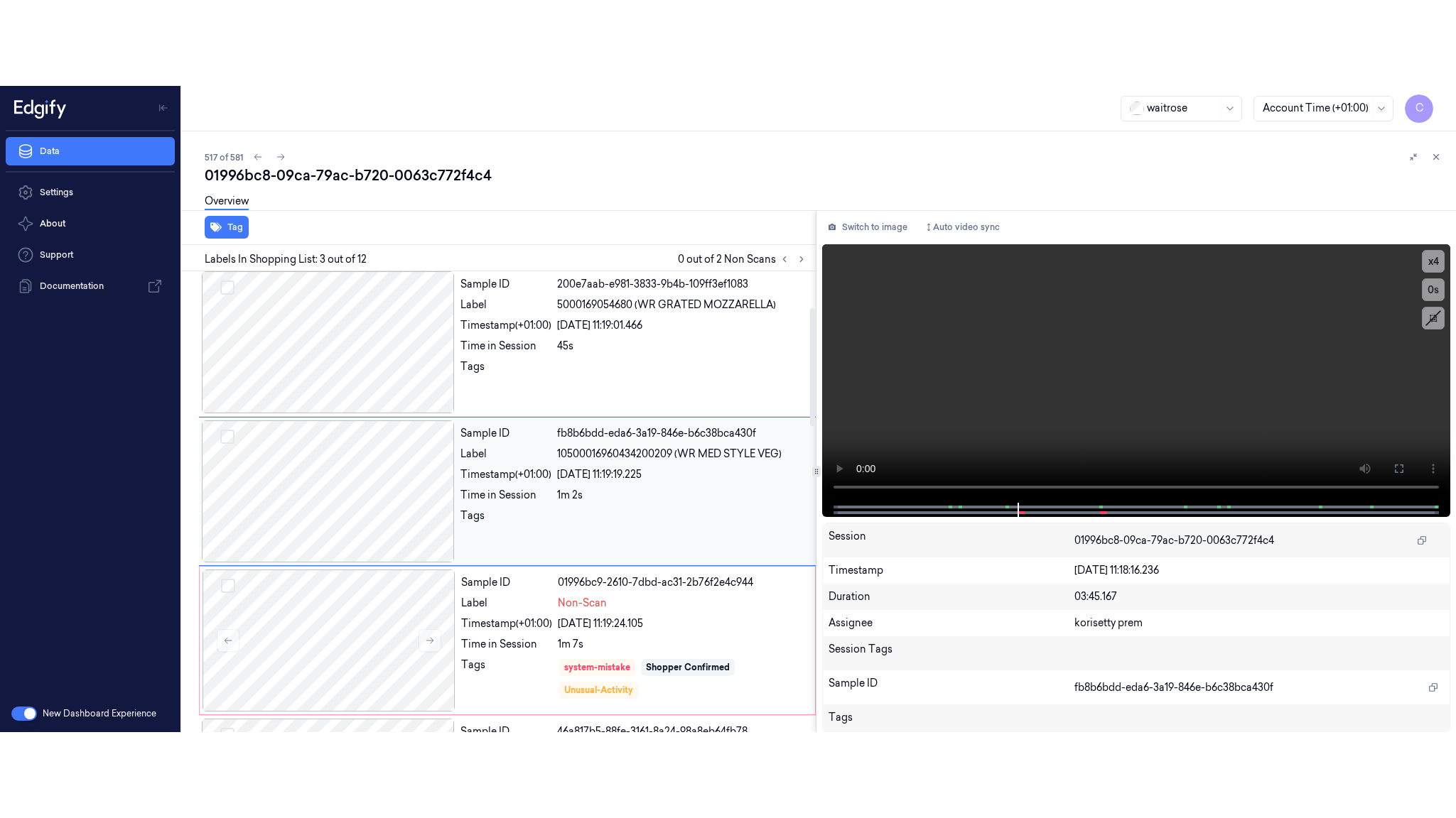
scroll to position [143, 0]
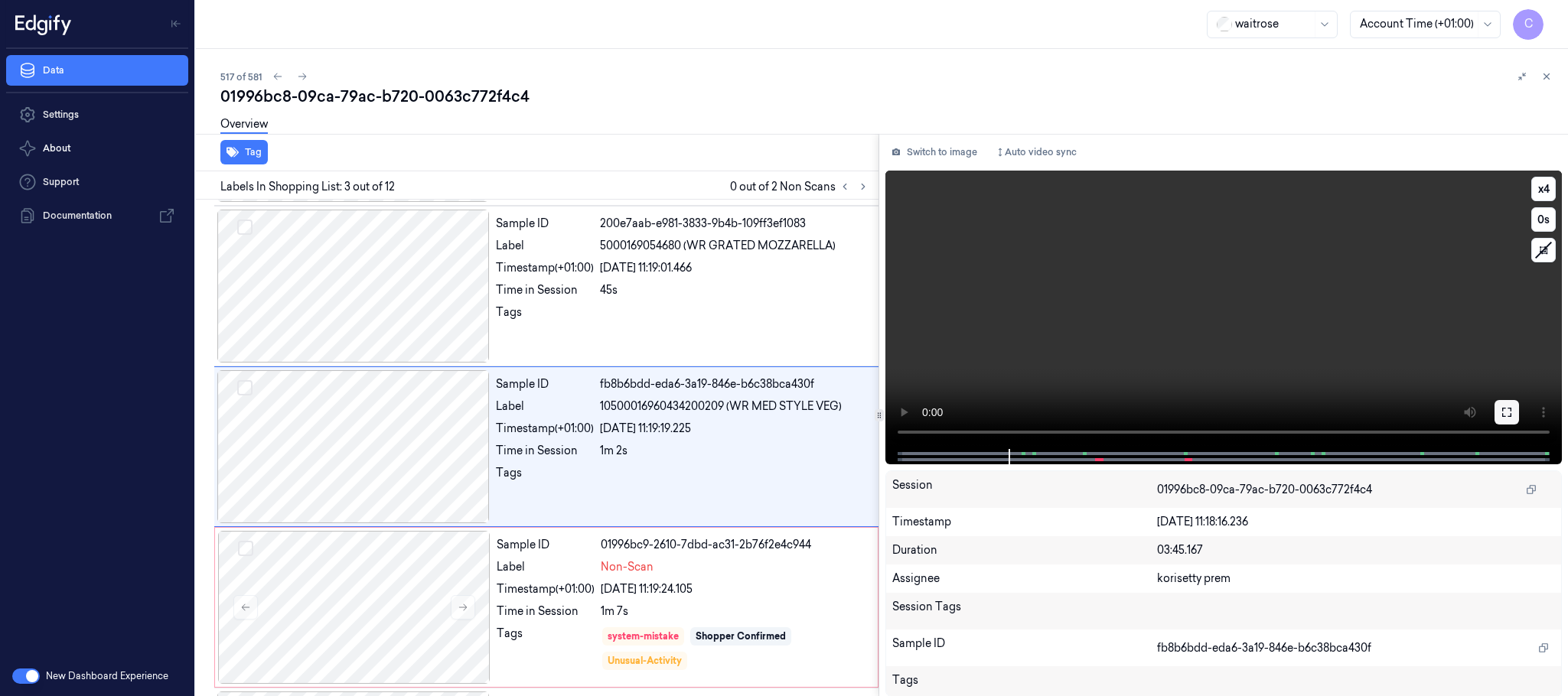
click at [1506, 414] on icon at bounding box center [1507, 412] width 12 height 12
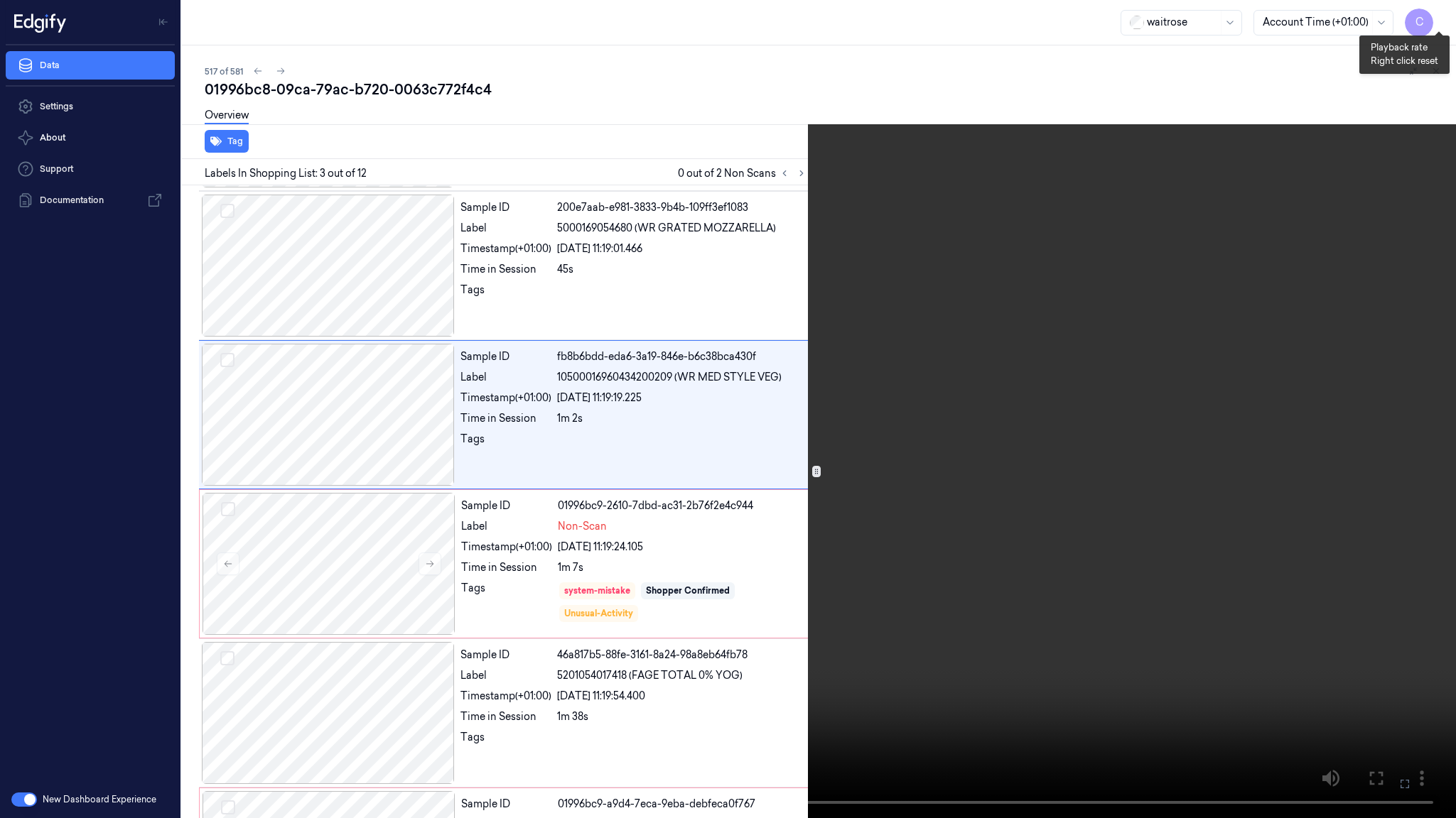
click at [1444, 16] on button "x 4" at bounding box center [1439, 17] width 23 height 23
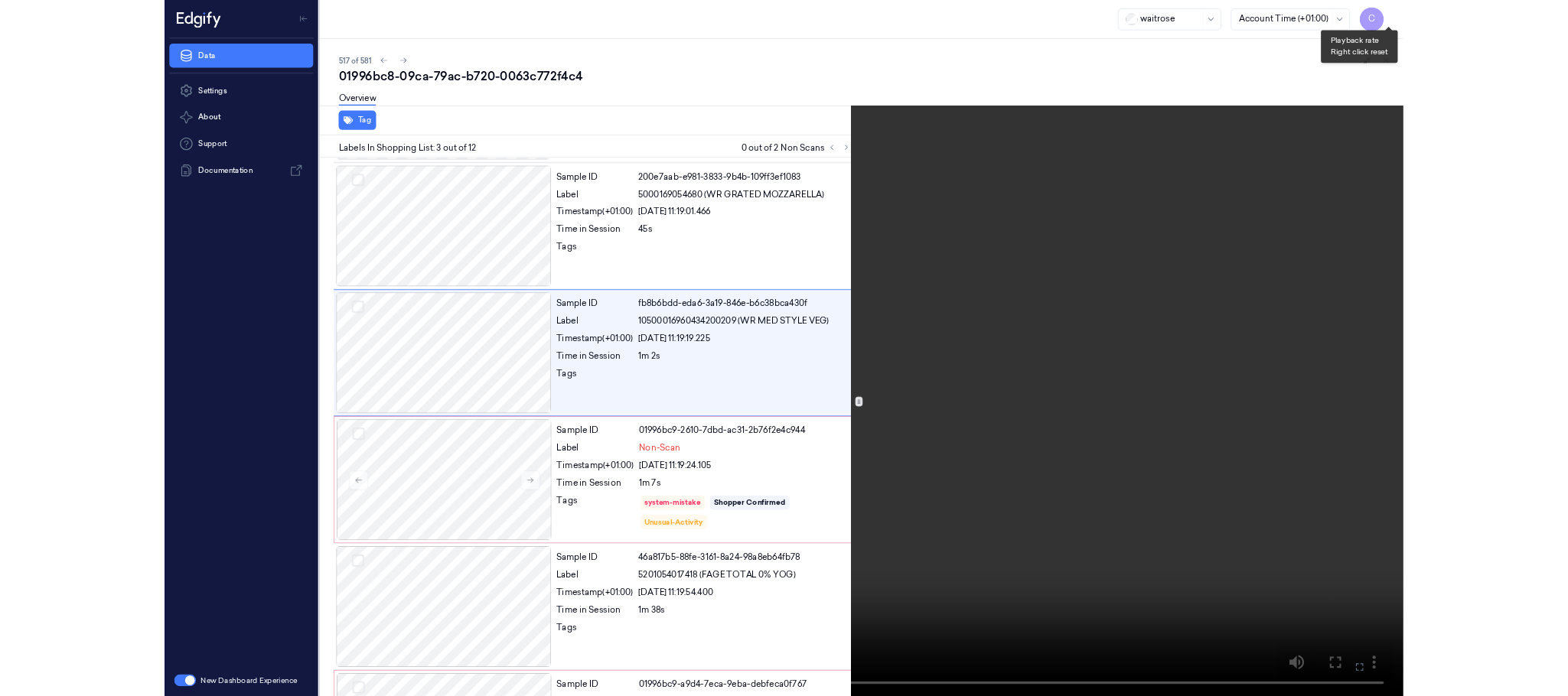
scroll to position [62, 0]
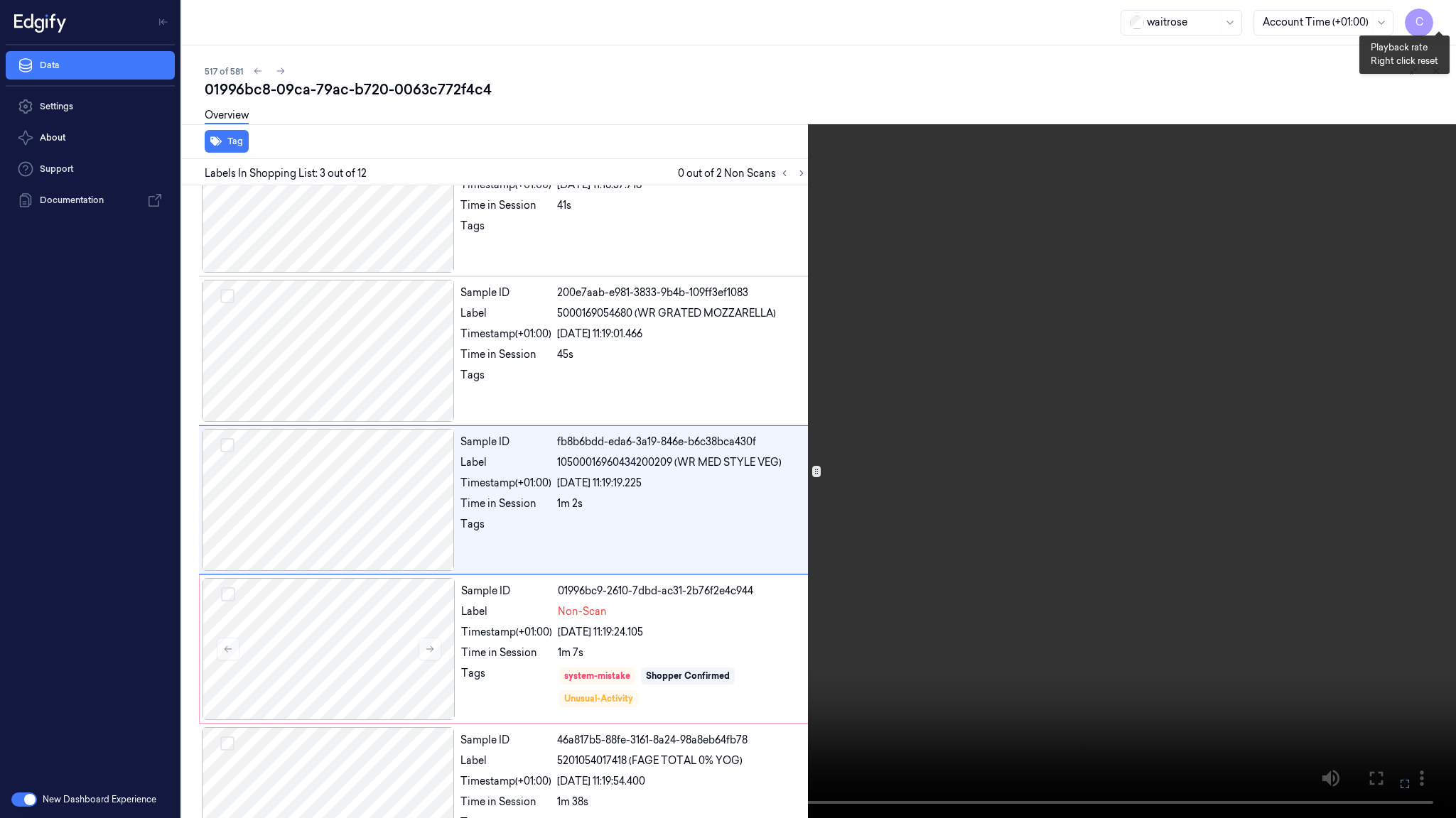
click at [1444, 16] on button "x 1" at bounding box center [1439, 17] width 23 height 23
click at [676, 454] on video at bounding box center [728, 409] width 1456 height 818
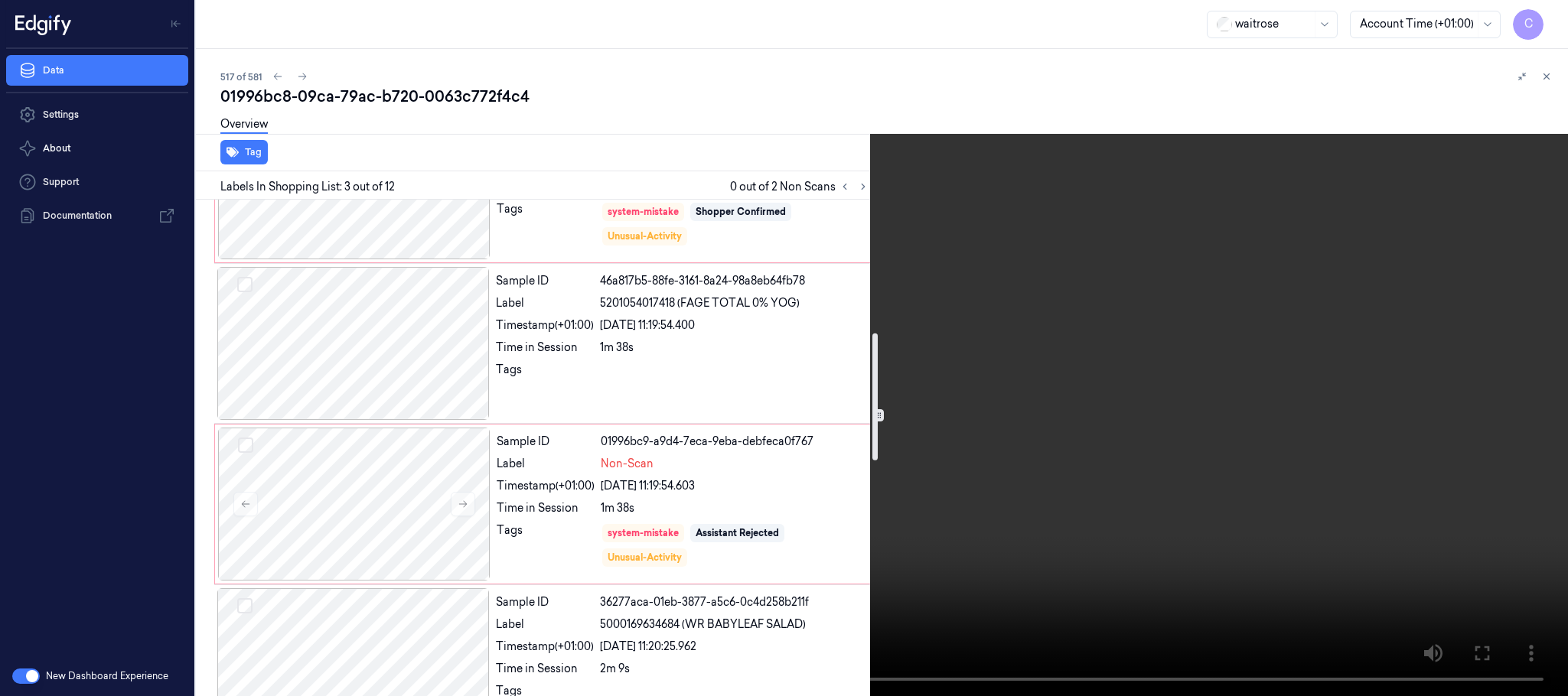
scroll to position [636, 0]
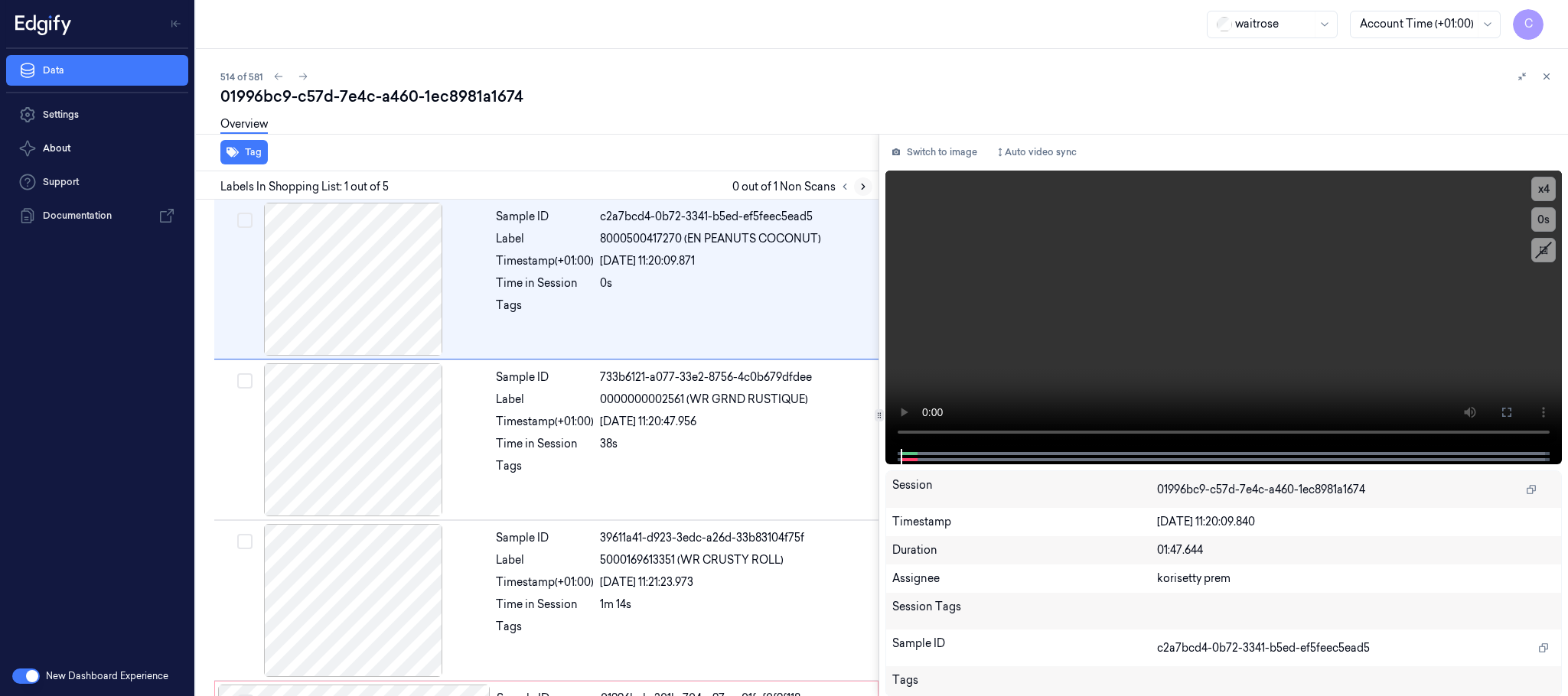
click at [862, 186] on icon at bounding box center [863, 186] width 11 height 11
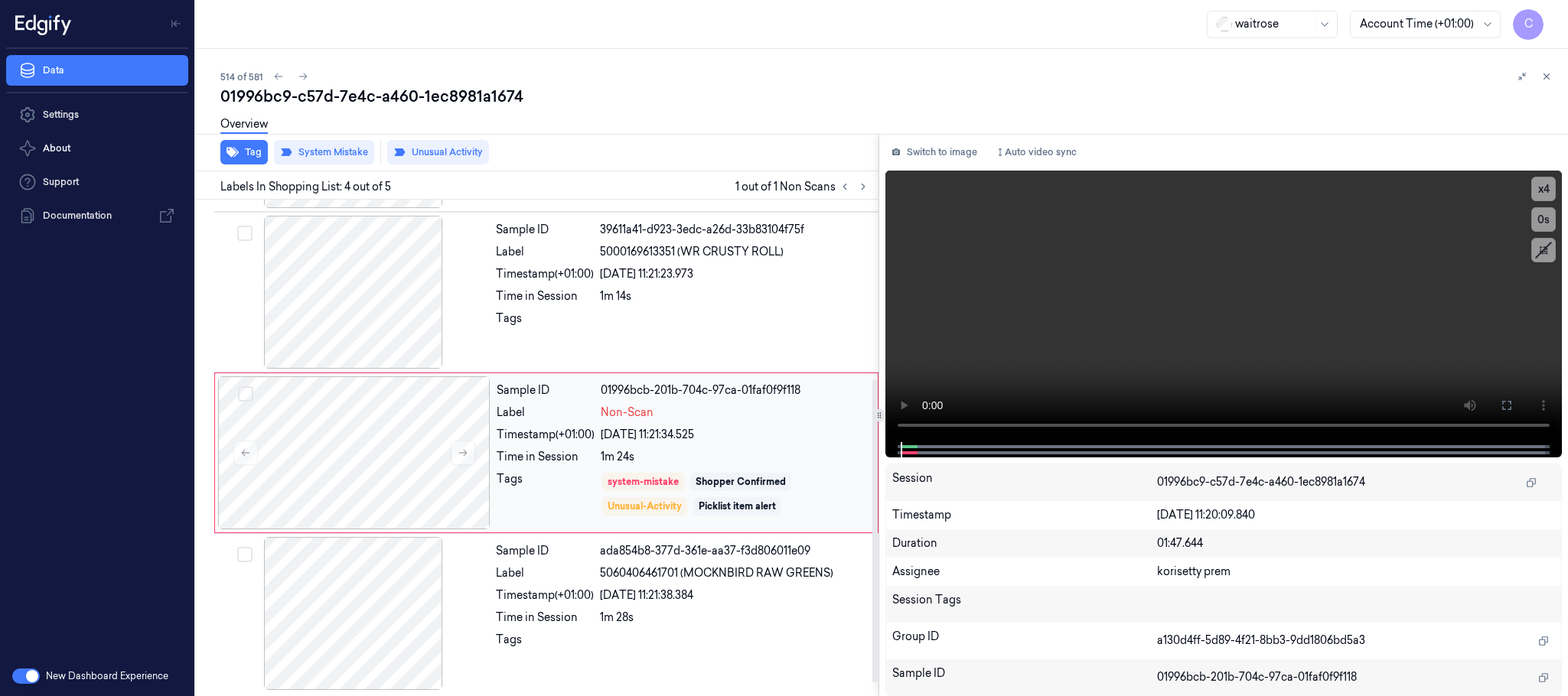
scroll to position [314, 0]
click at [461, 448] on icon at bounding box center [463, 450] width 11 height 11
click at [460, 449] on icon at bounding box center [463, 450] width 11 height 11
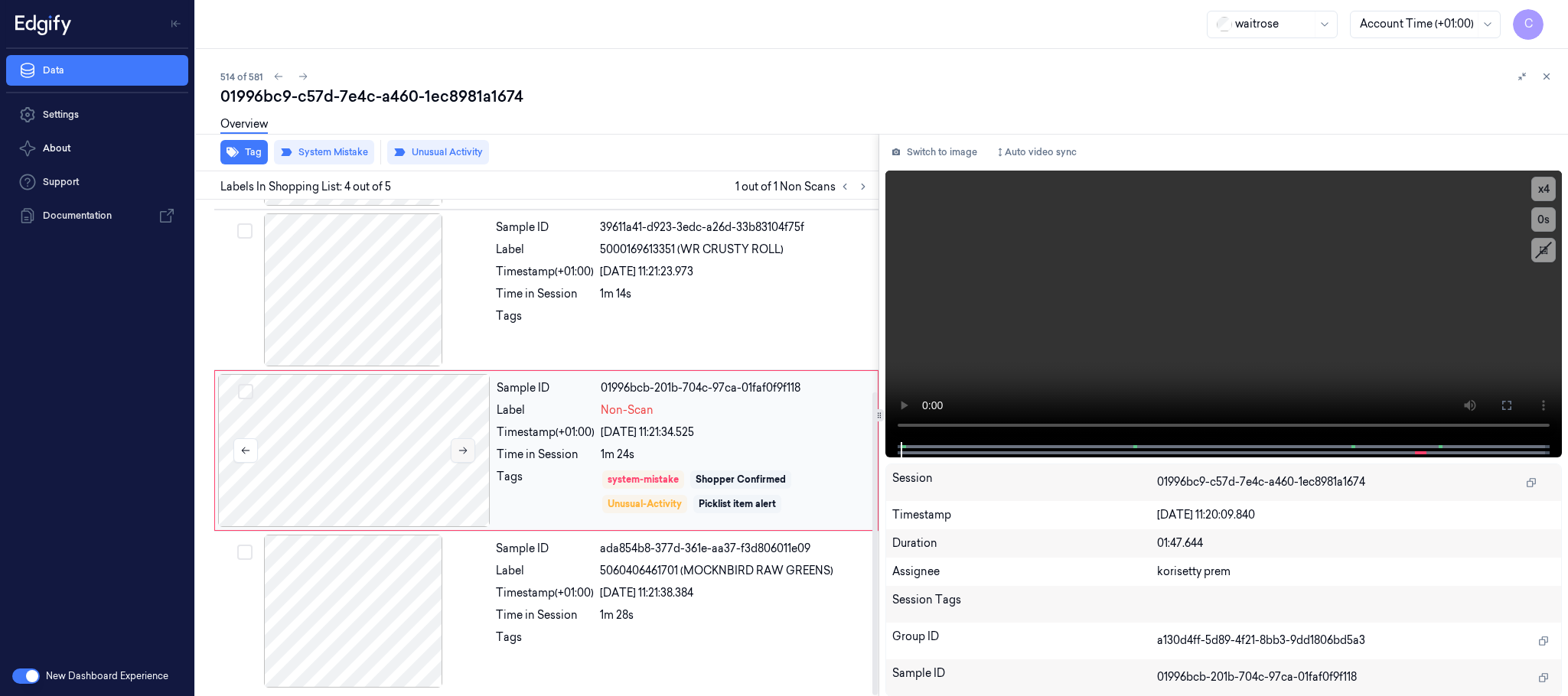
click at [460, 449] on icon at bounding box center [463, 450] width 11 height 11
click at [410, 445] on div at bounding box center [354, 450] width 273 height 153
click at [246, 154] on button "Tag" at bounding box center [243, 153] width 47 height 25
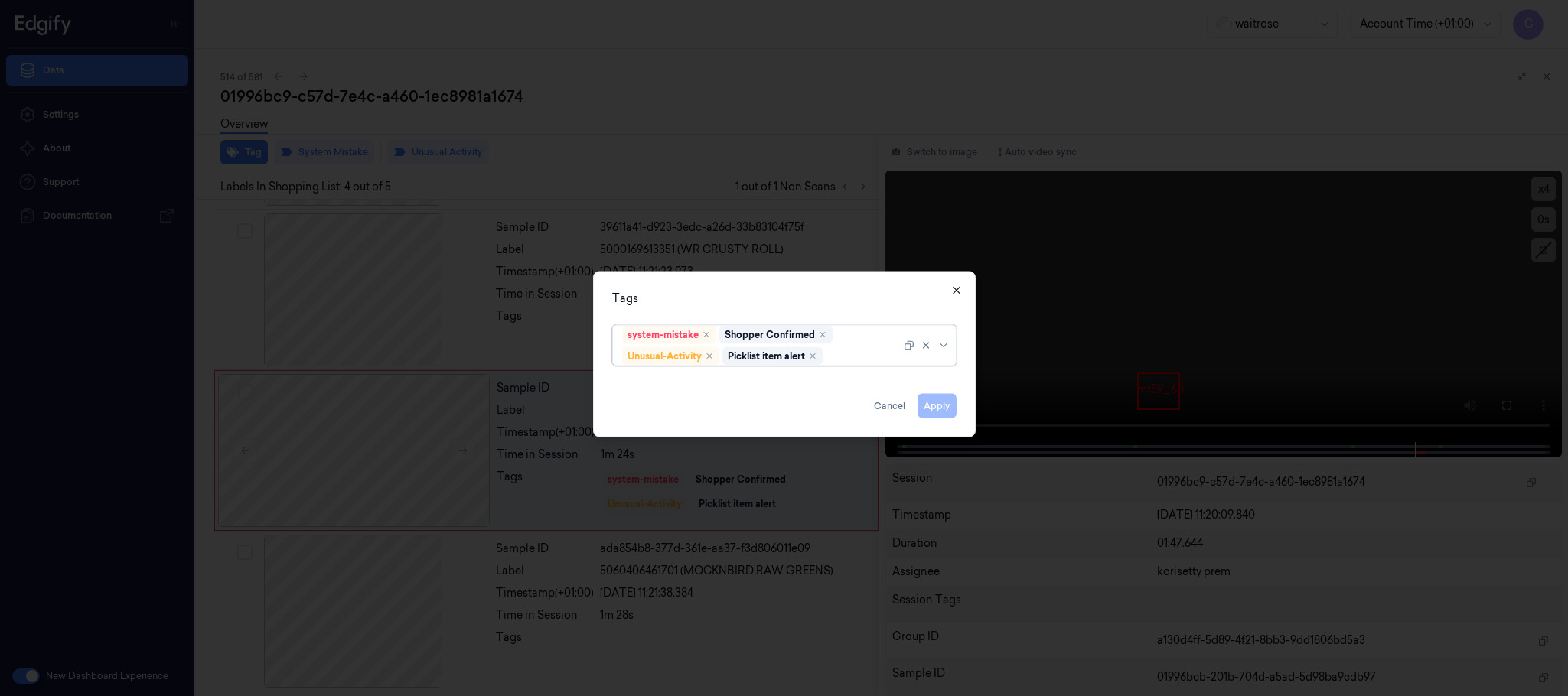
click at [951, 292] on icon "button" at bounding box center [957, 290] width 12 height 12
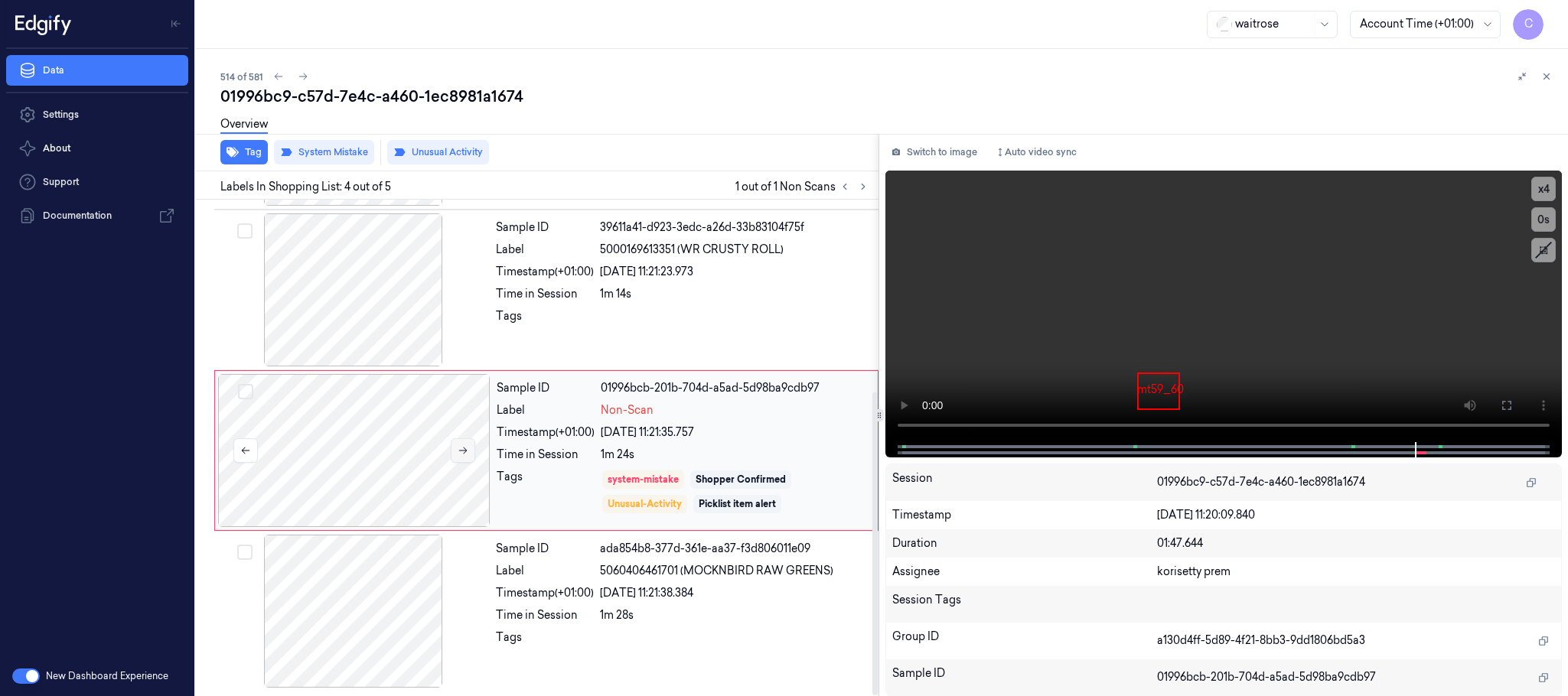
click at [459, 453] on icon at bounding box center [463, 450] width 11 height 11
click at [358, 322] on div at bounding box center [354, 289] width 273 height 153
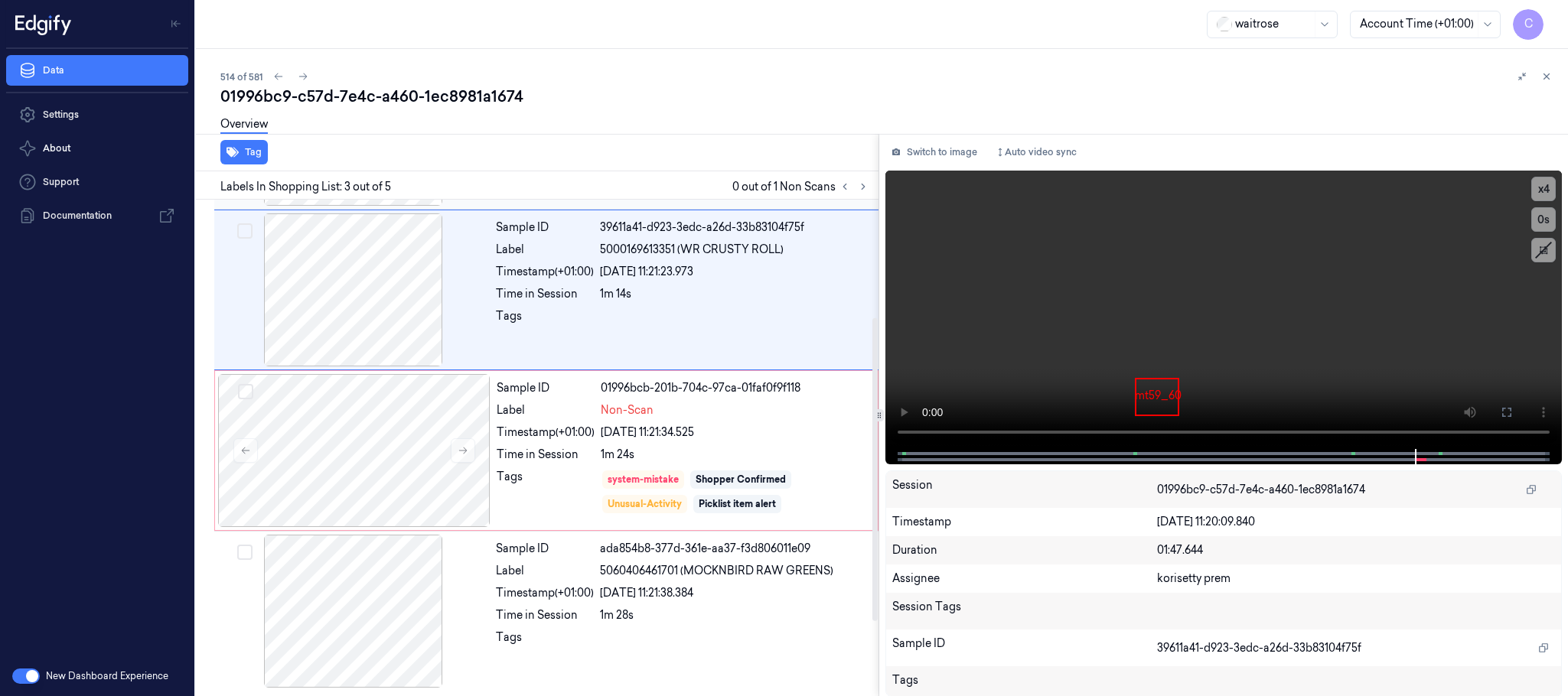
scroll to position [154, 0]
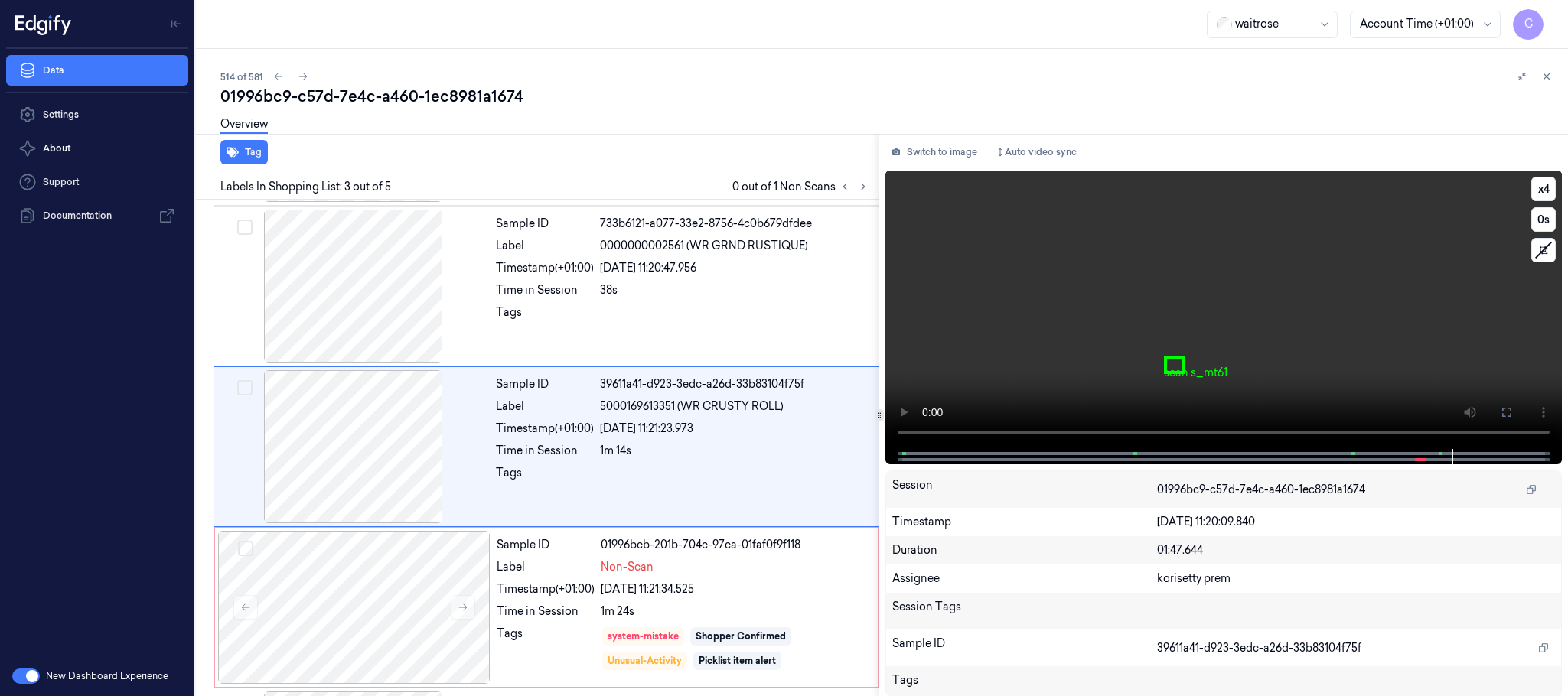
click at [1223, 324] on video at bounding box center [1222, 309] width 676 height 278
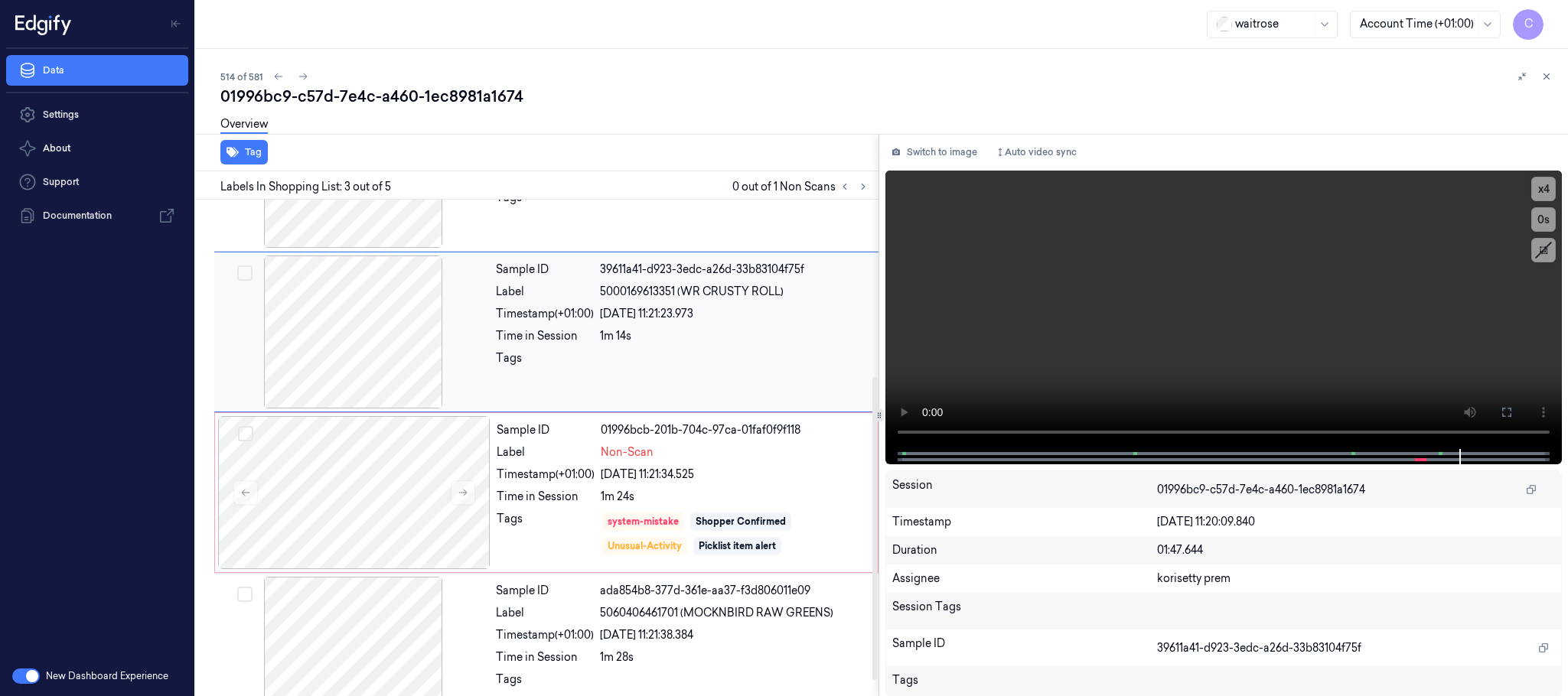
scroll to position [314, 0]
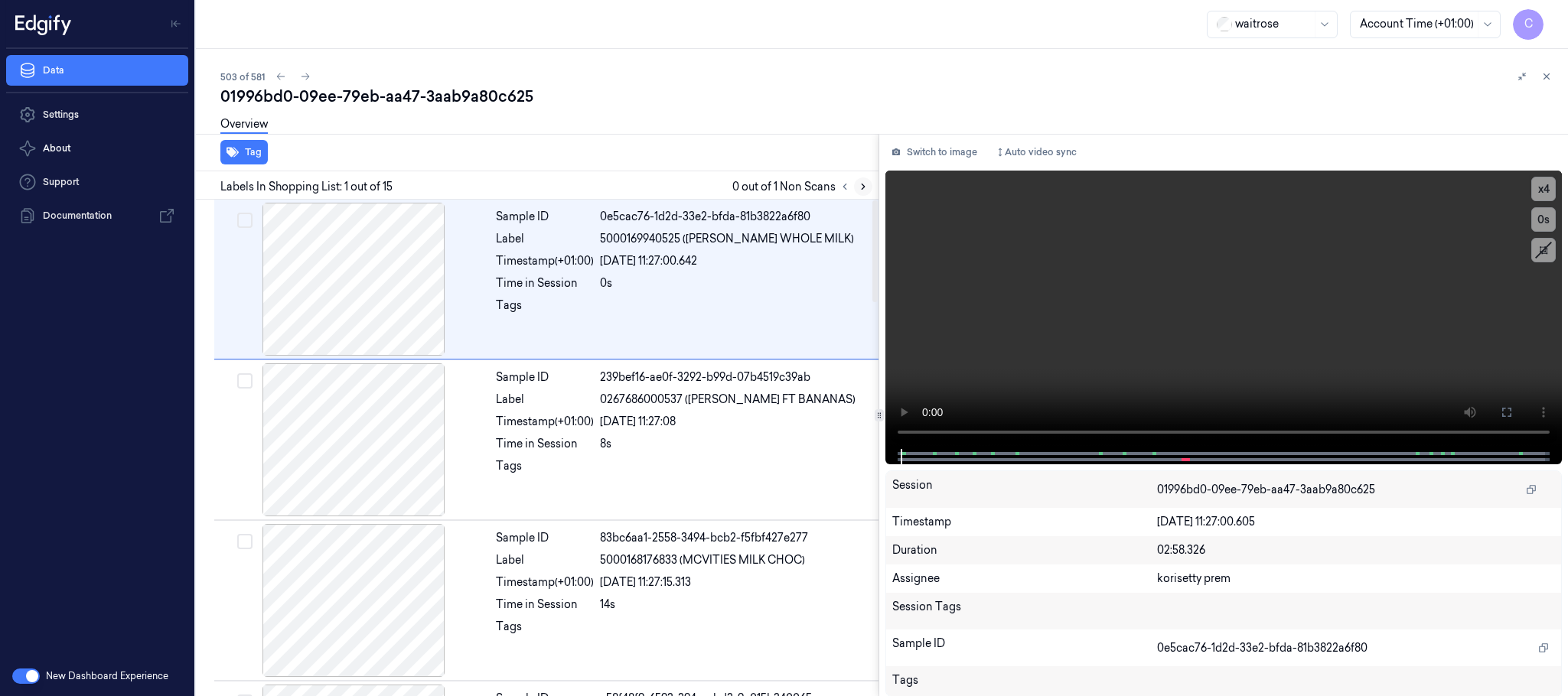
click at [862, 194] on button at bounding box center [863, 186] width 19 height 19
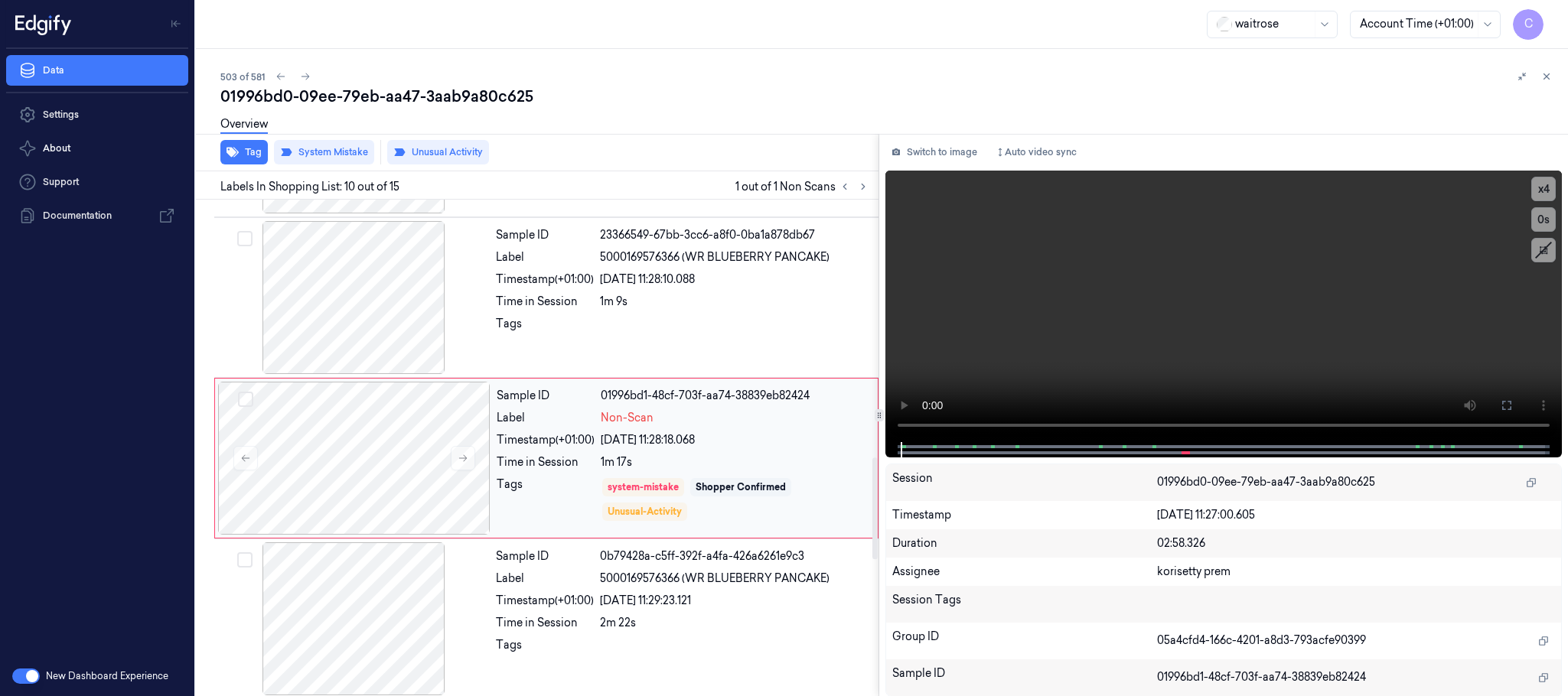
scroll to position [1283, 0]
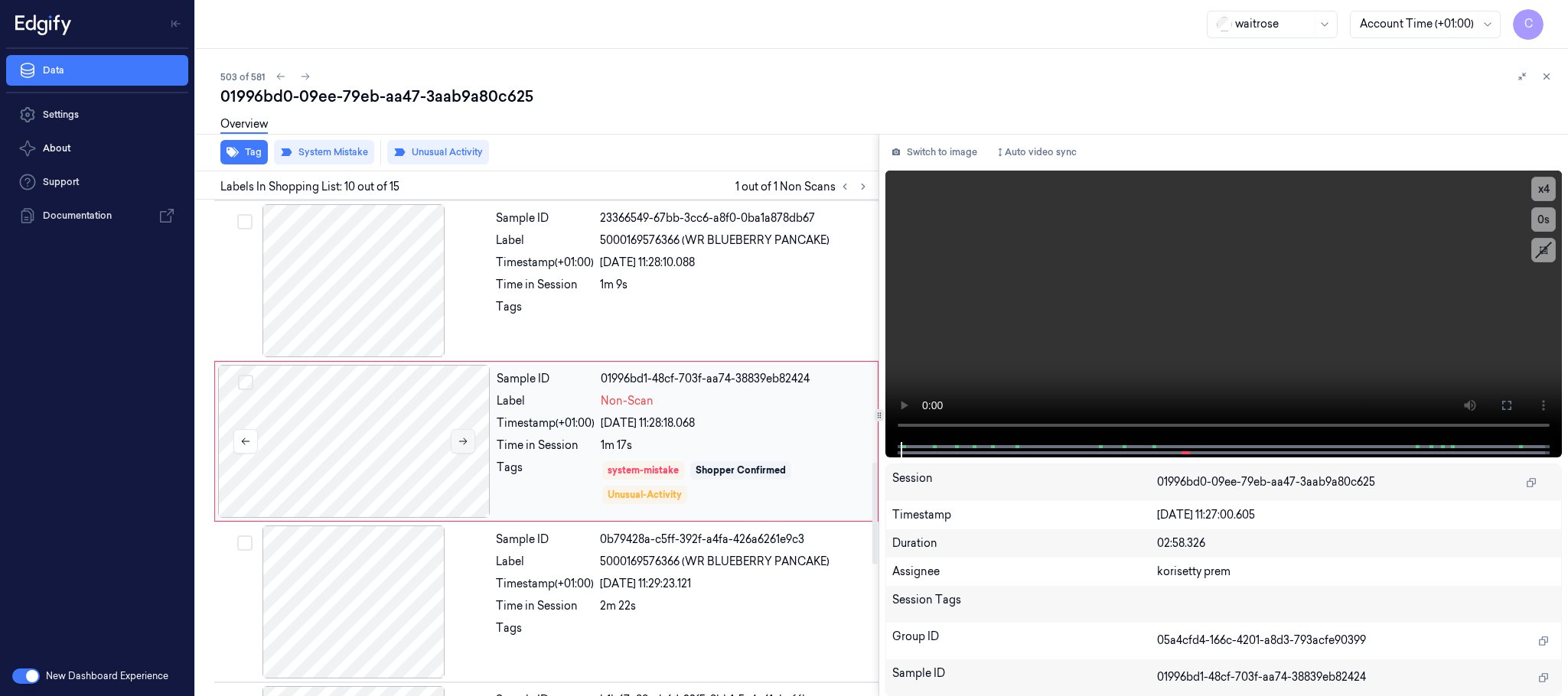
click at [468, 447] on icon at bounding box center [463, 441] width 11 height 11
click at [358, 310] on div at bounding box center [354, 281] width 273 height 153
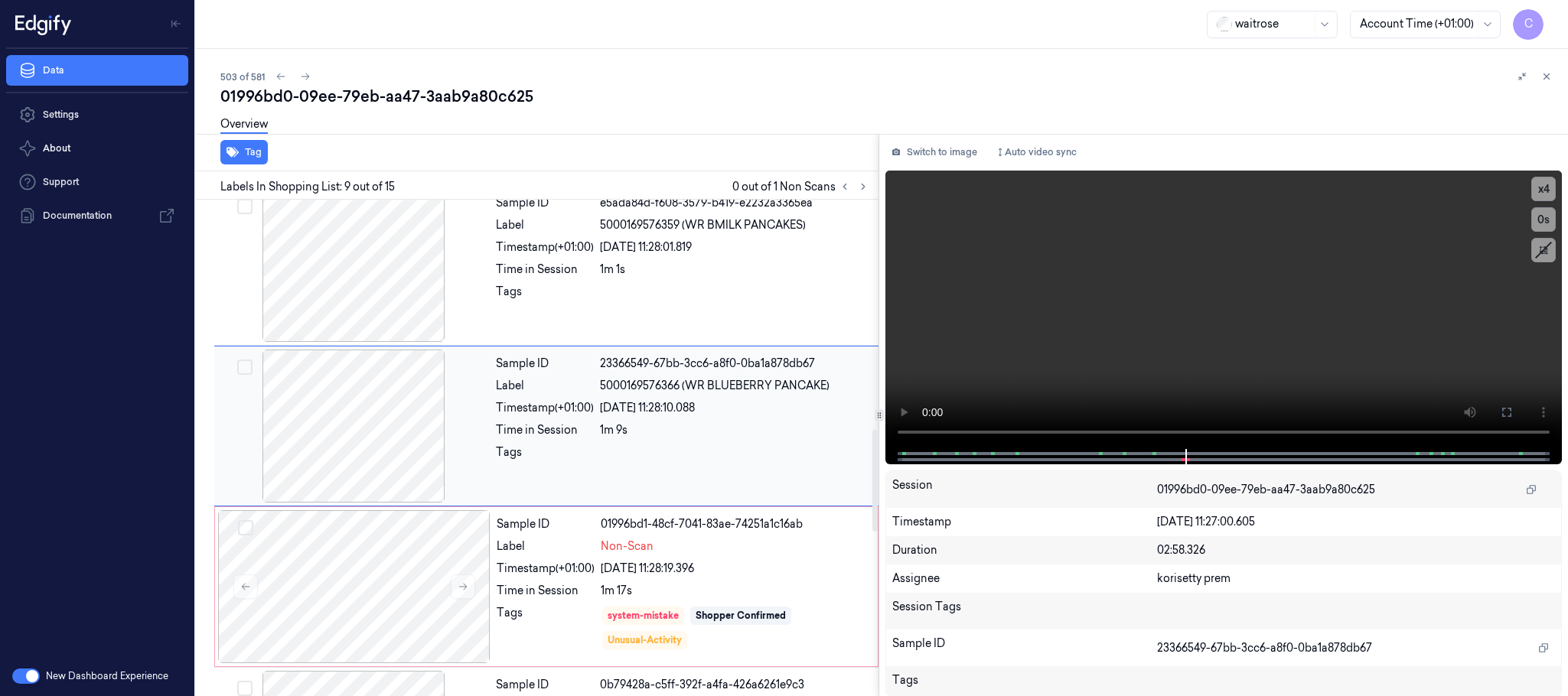
scroll to position [1121, 0]
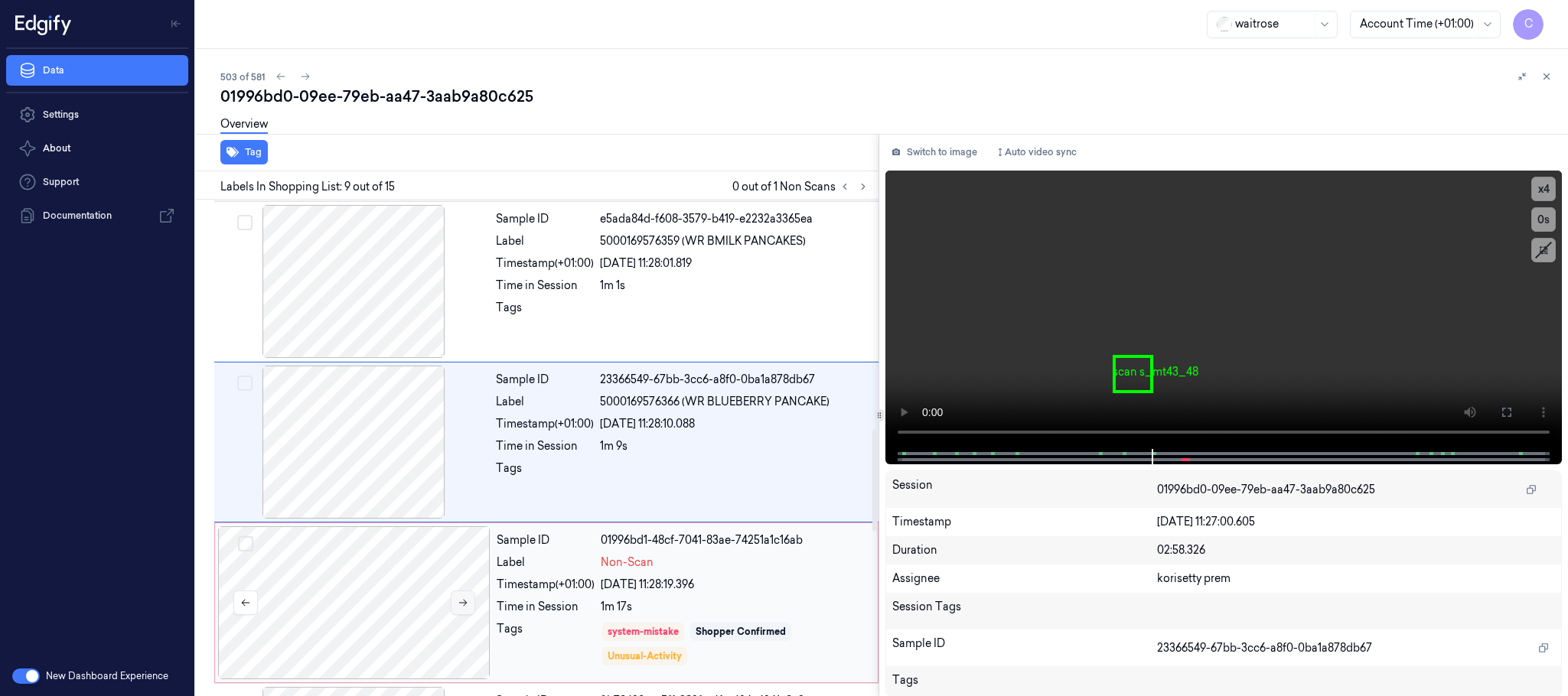
click at [471, 614] on button at bounding box center [463, 603] width 25 height 25
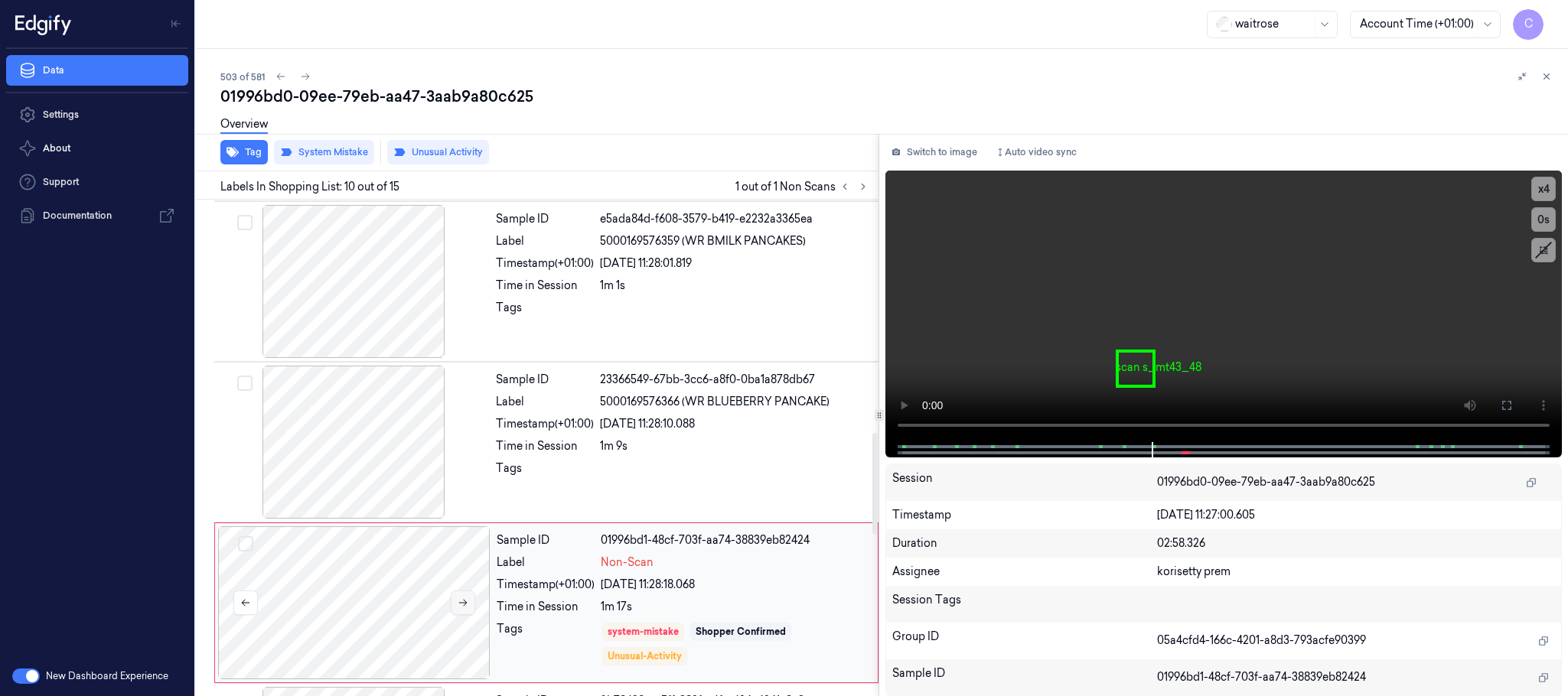
scroll to position [1283, 0]
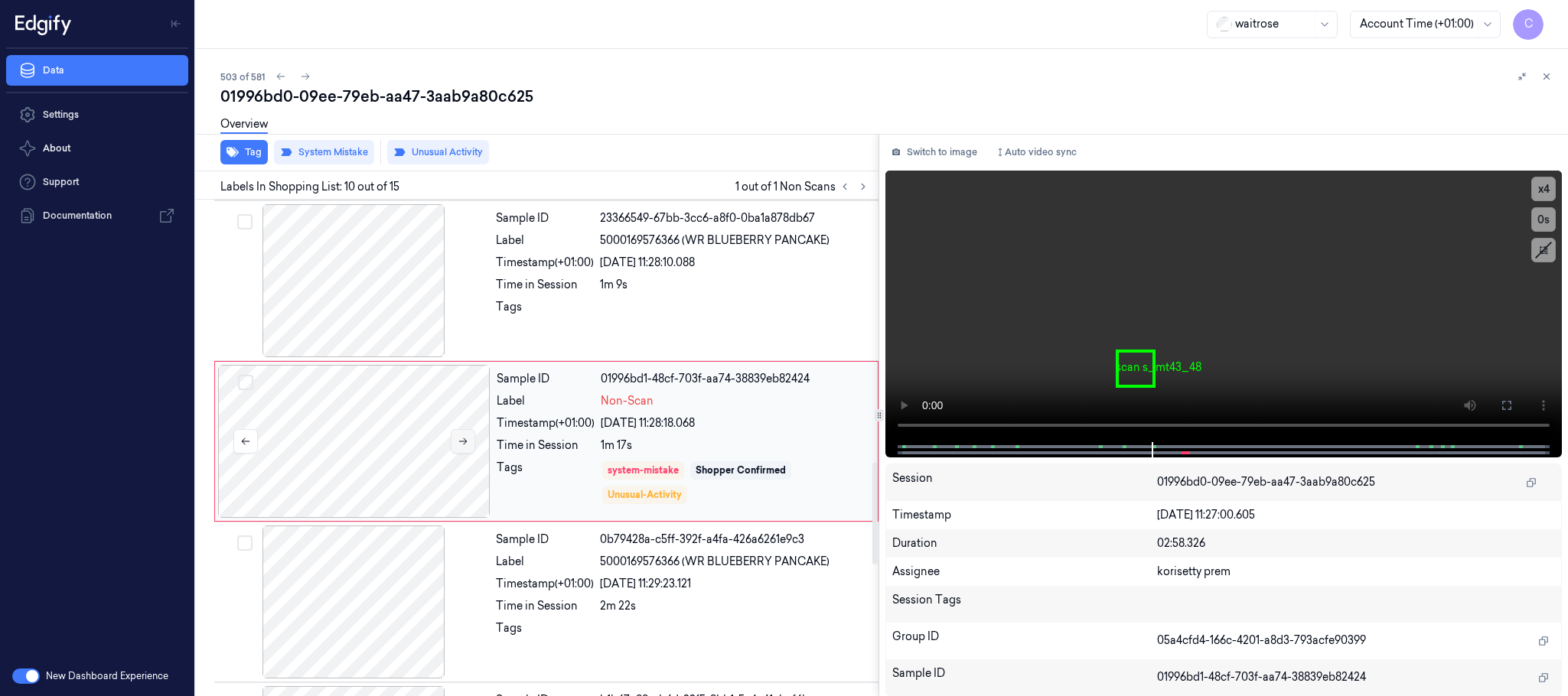
click at [458, 454] on button at bounding box center [463, 441] width 25 height 25
click at [461, 454] on button at bounding box center [463, 441] width 25 height 25
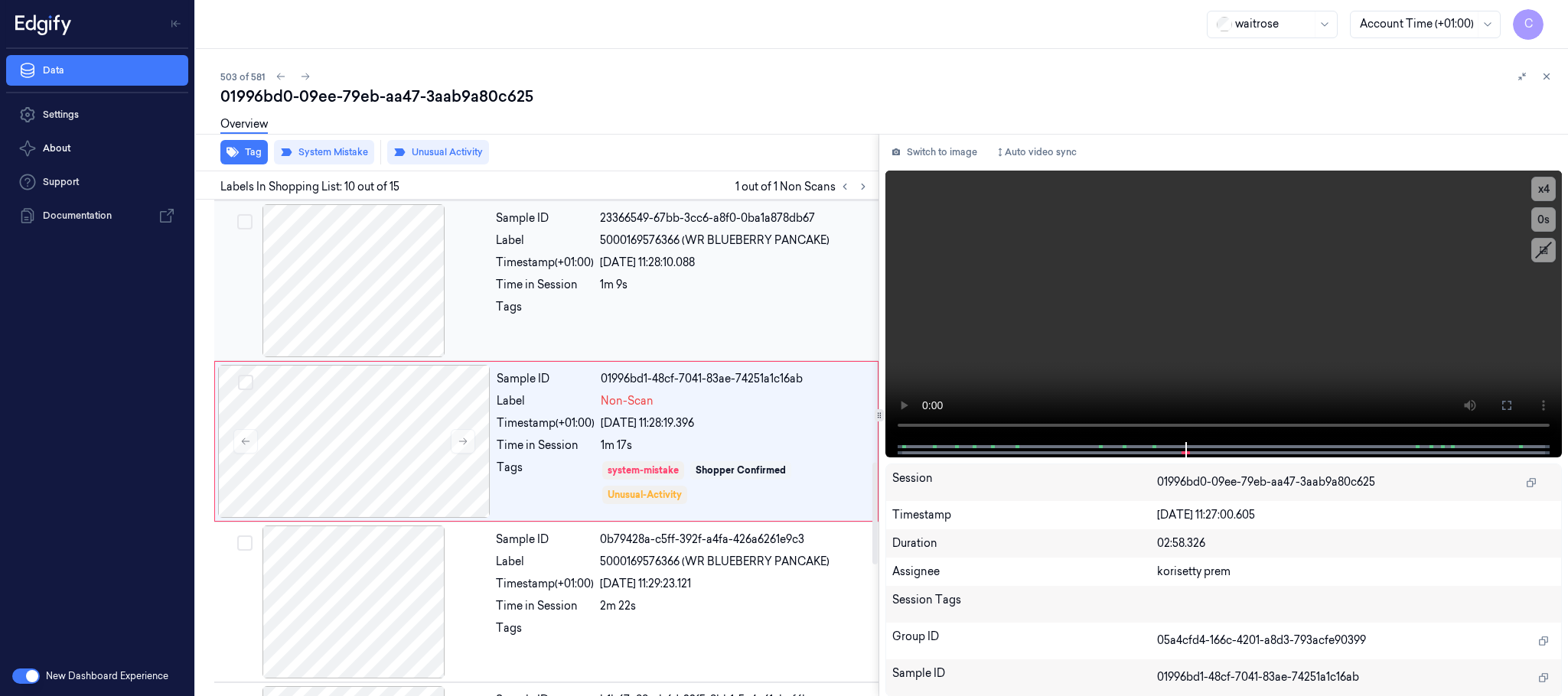
click at [377, 301] on div at bounding box center [354, 281] width 273 height 153
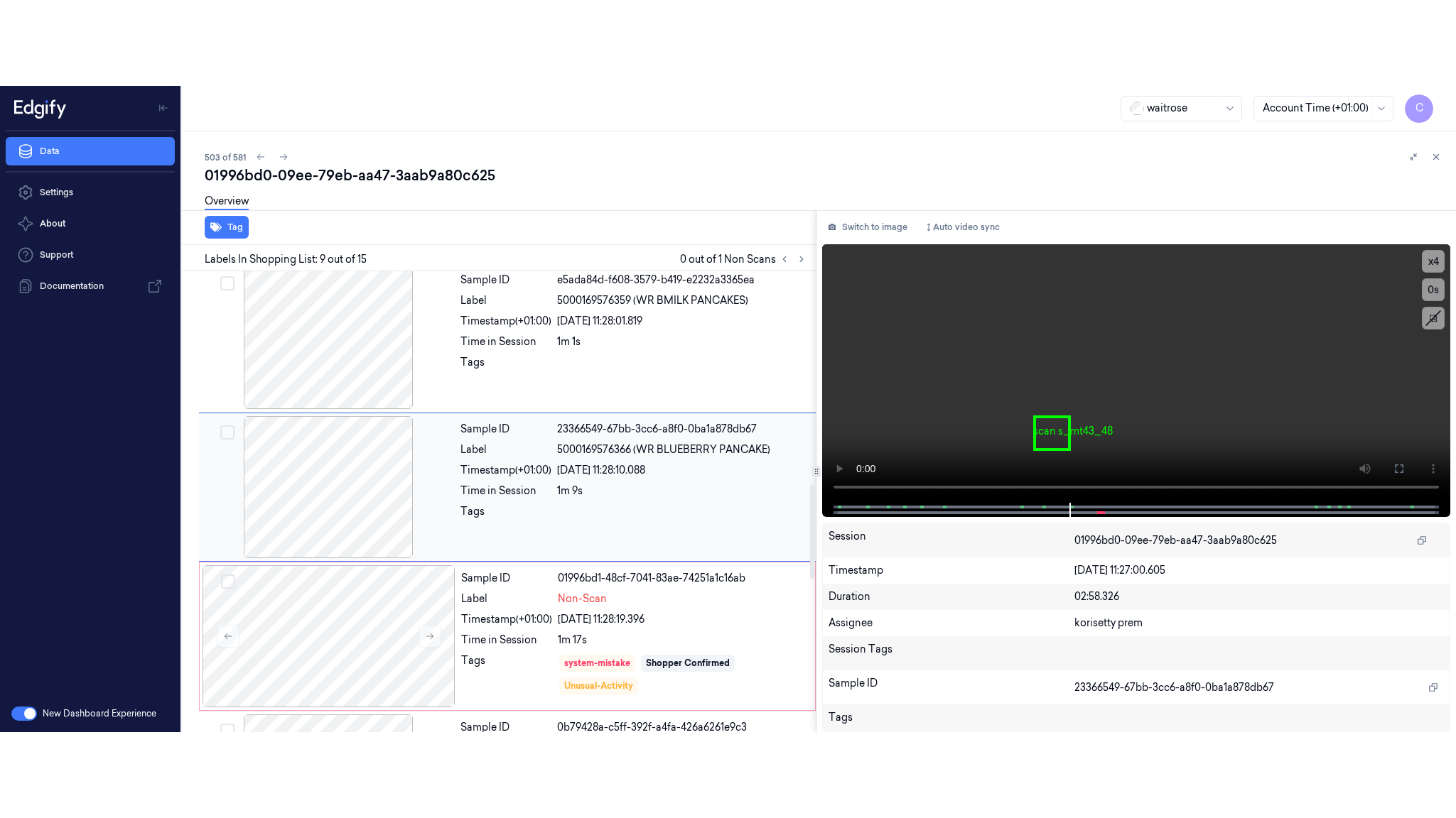
scroll to position [1041, 0]
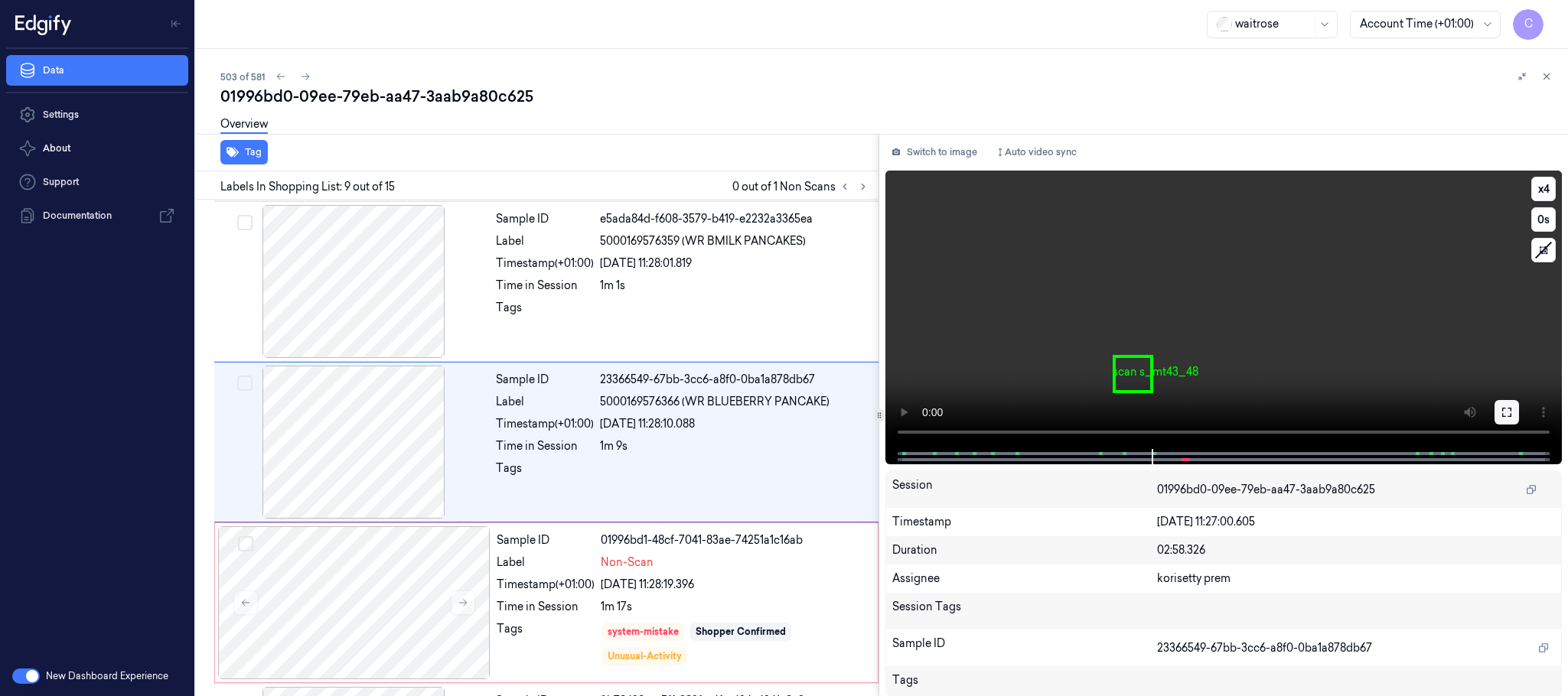
click at [1501, 415] on icon at bounding box center [1507, 412] width 12 height 12
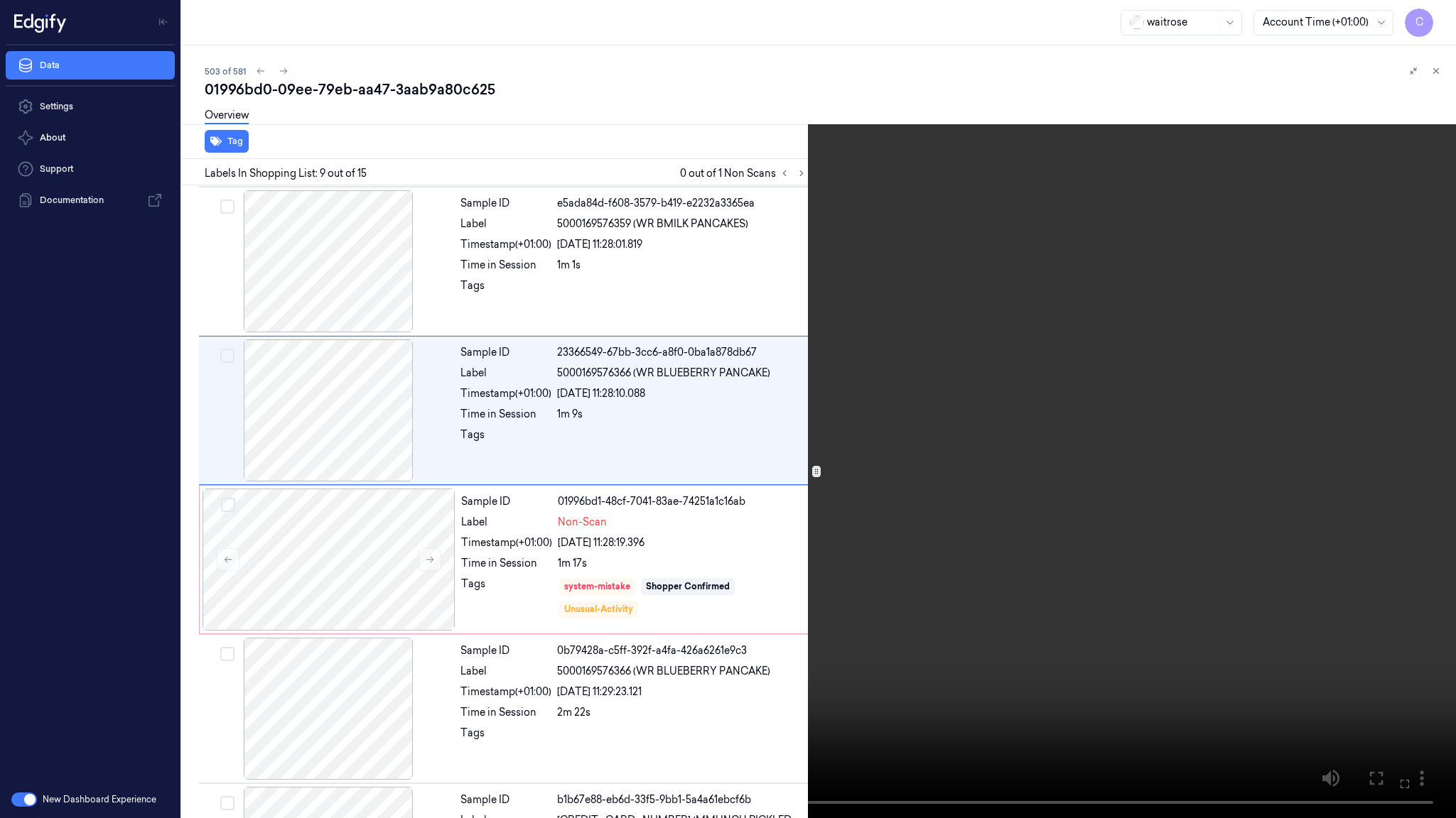
click at [408, 563] on video at bounding box center [728, 409] width 1456 height 818
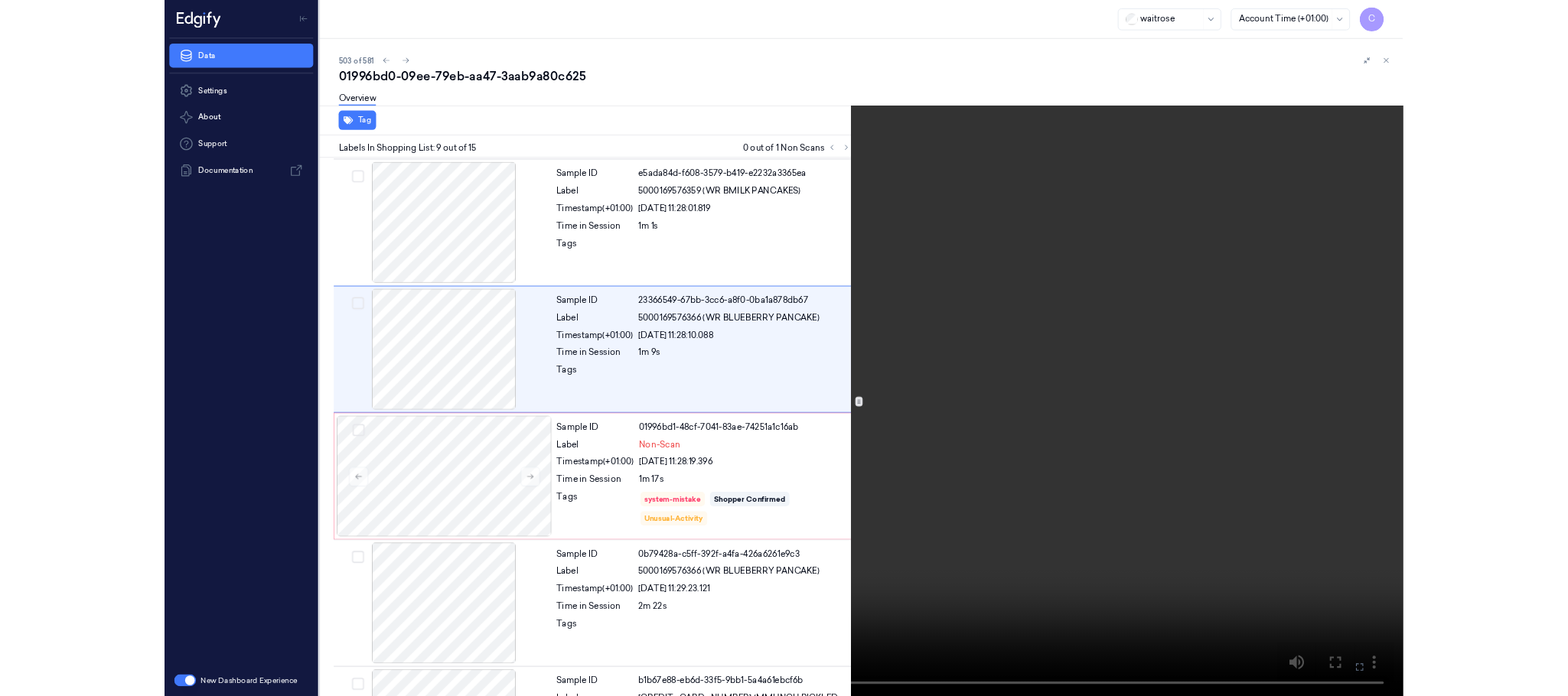
scroll to position [1030, 0]
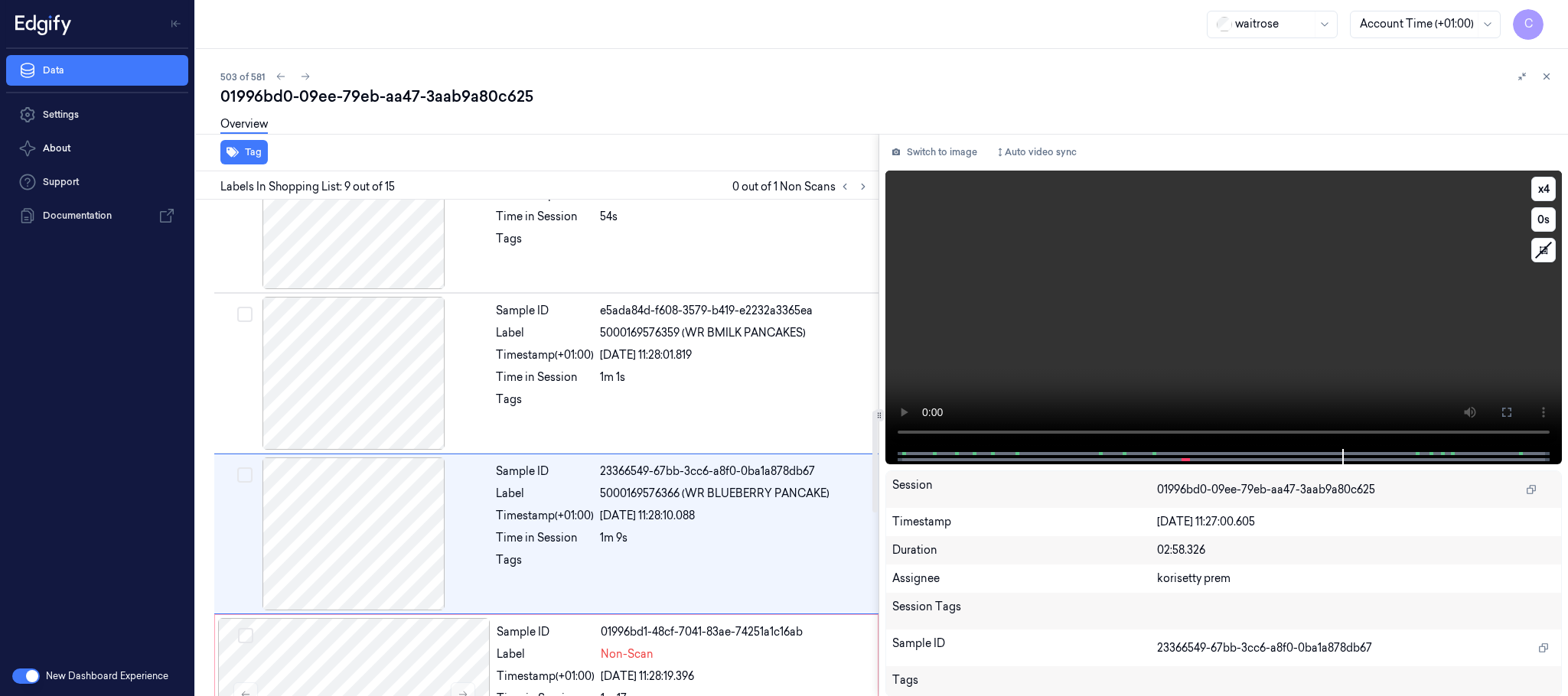
click at [1031, 370] on video at bounding box center [1222, 309] width 676 height 278
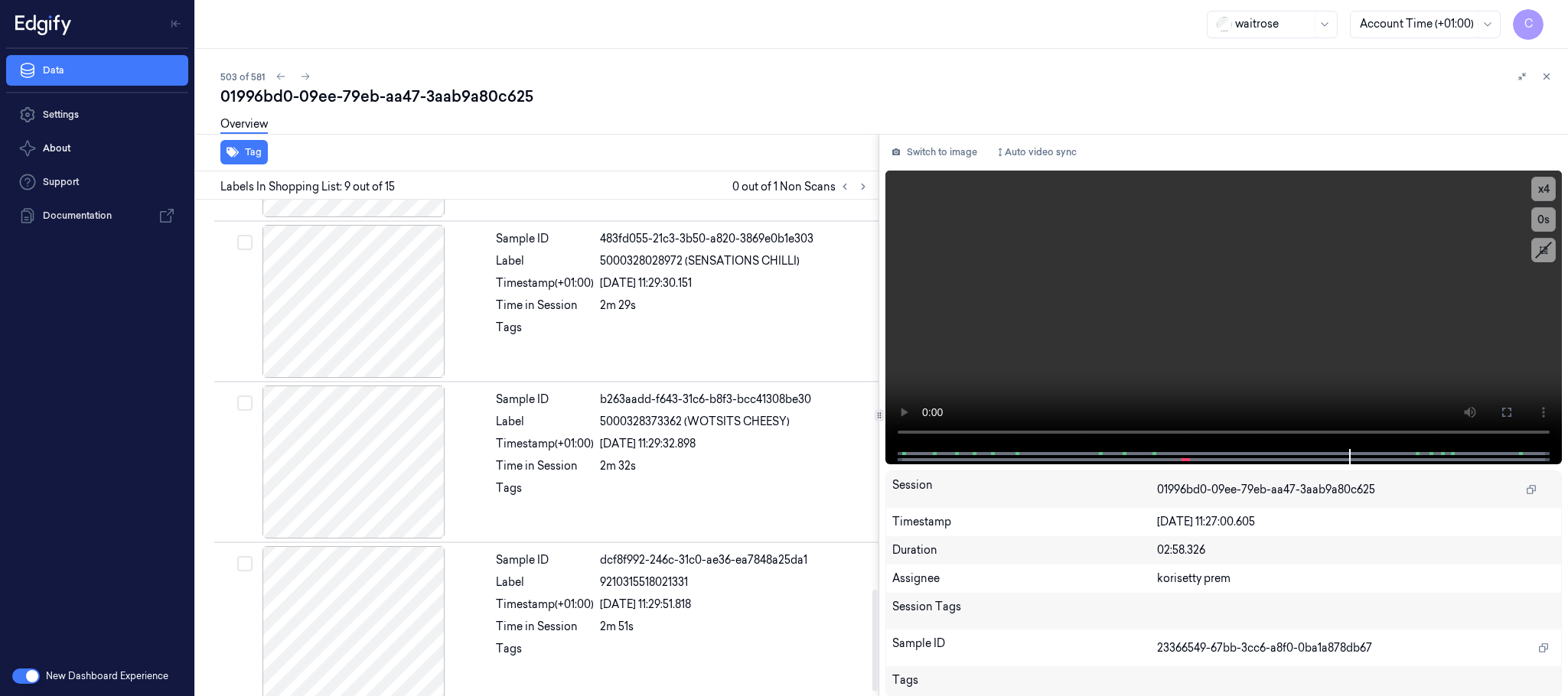
scroll to position [1926, 0]
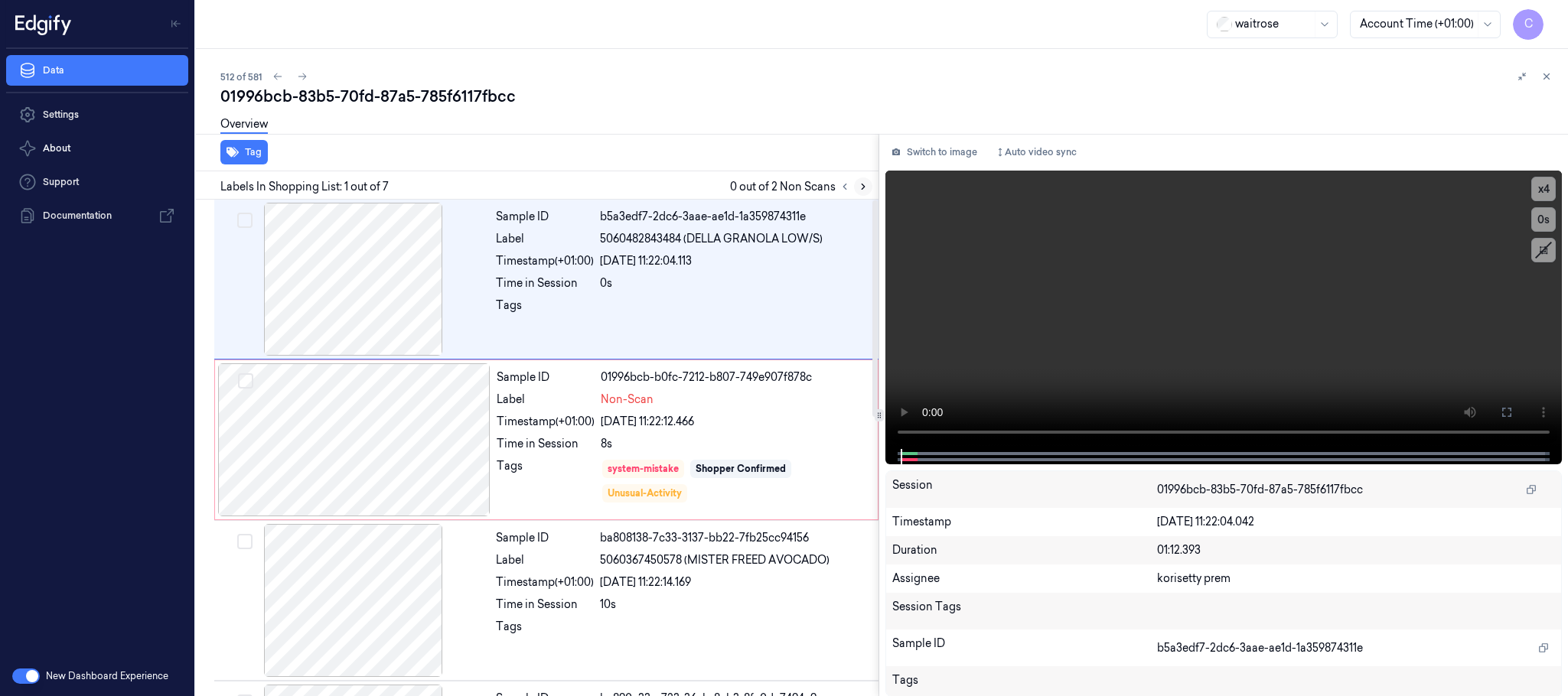
click at [863, 186] on icon at bounding box center [863, 186] width 11 height 11
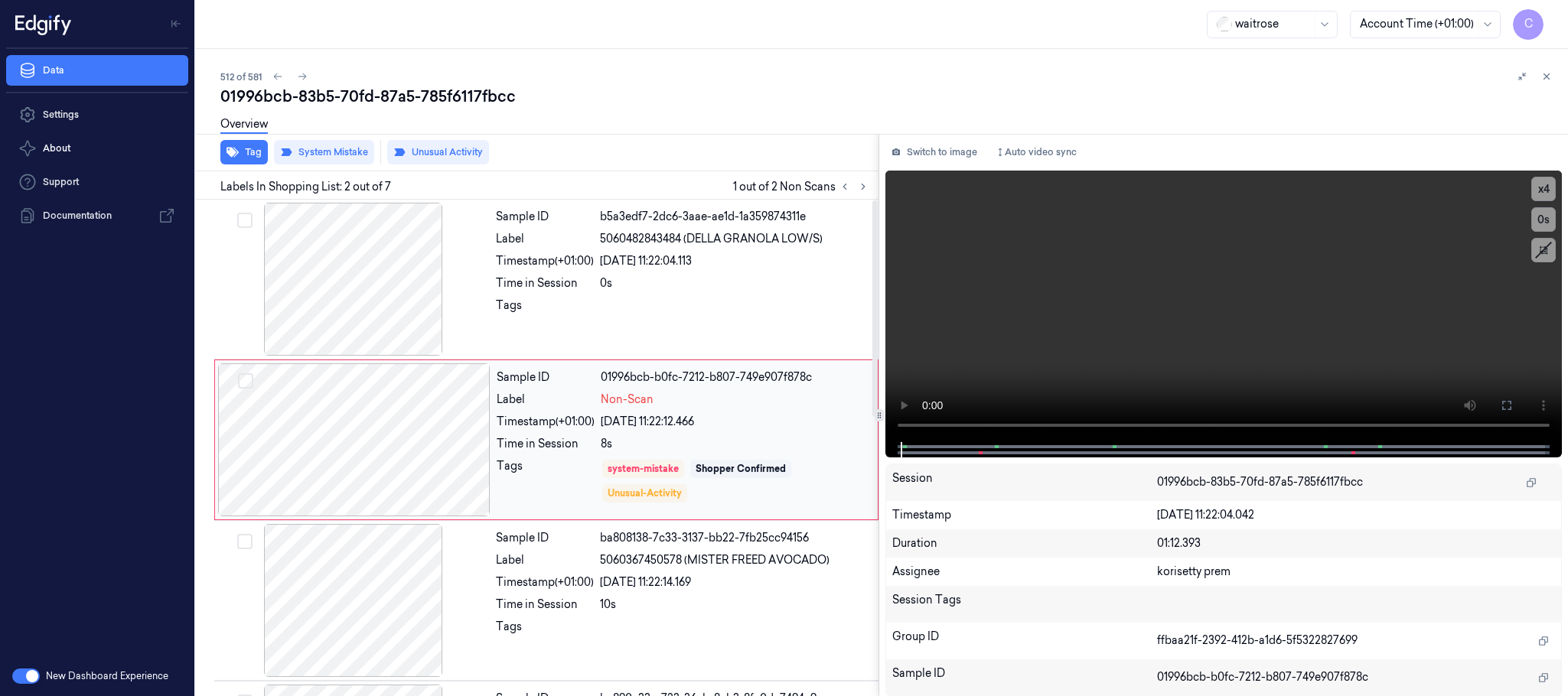
click at [472, 445] on div at bounding box center [354, 439] width 273 height 153
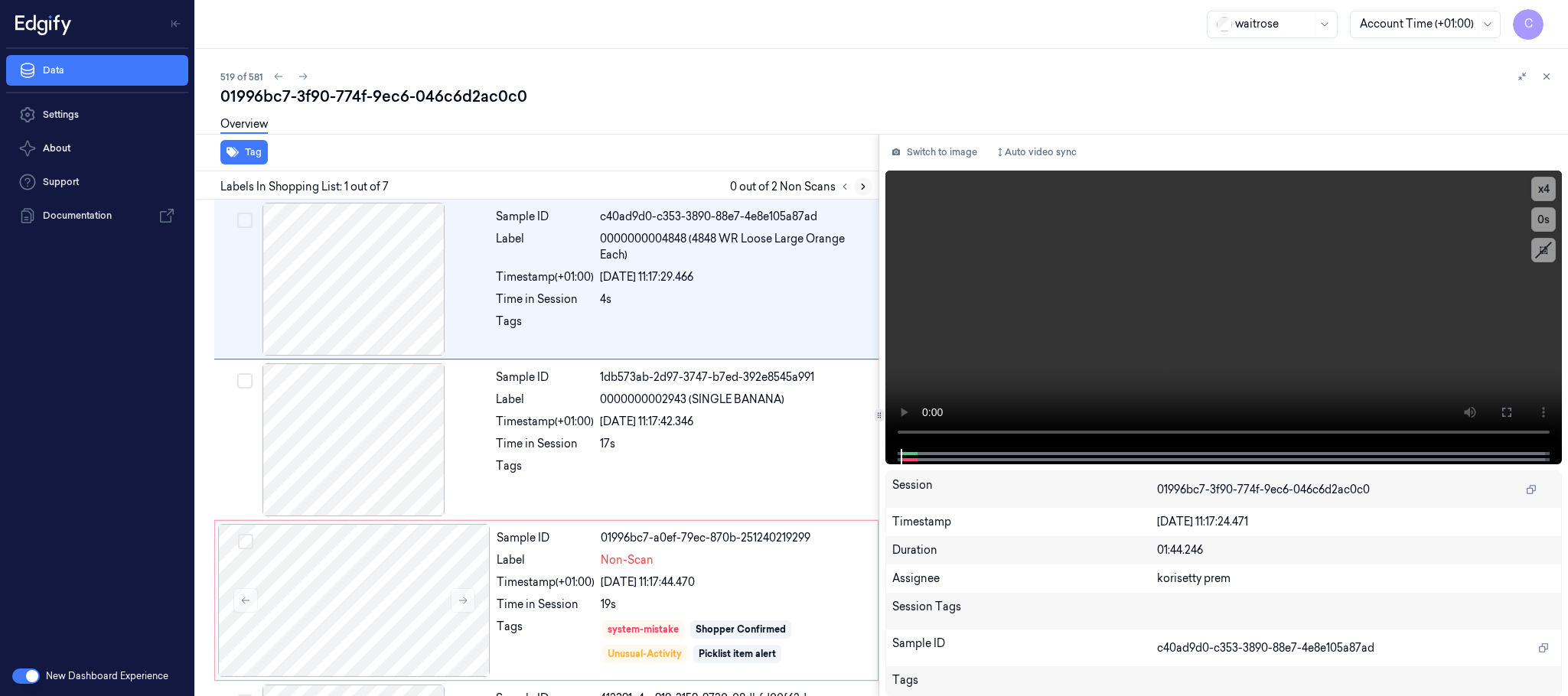
click at [864, 186] on icon at bounding box center [863, 187] width 3 height 5
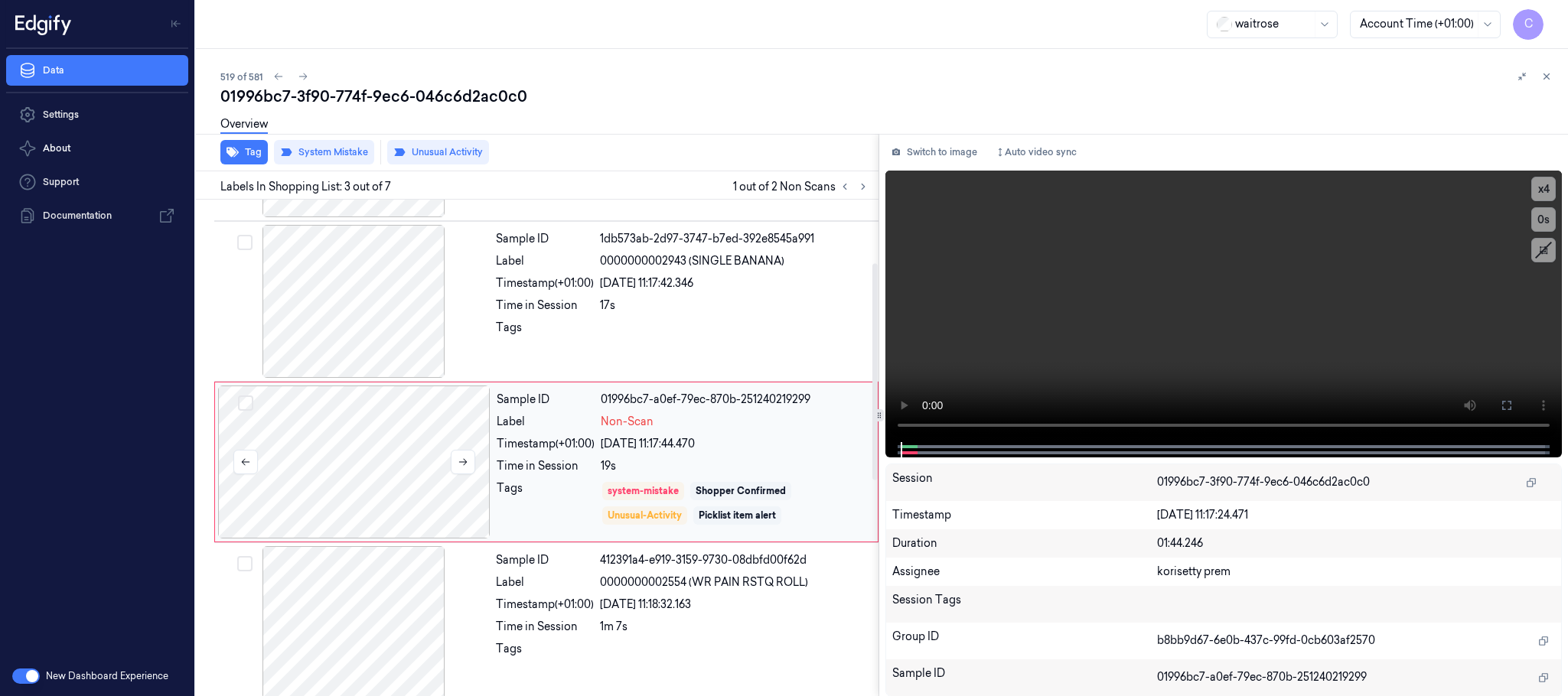
scroll to position [154, 0]
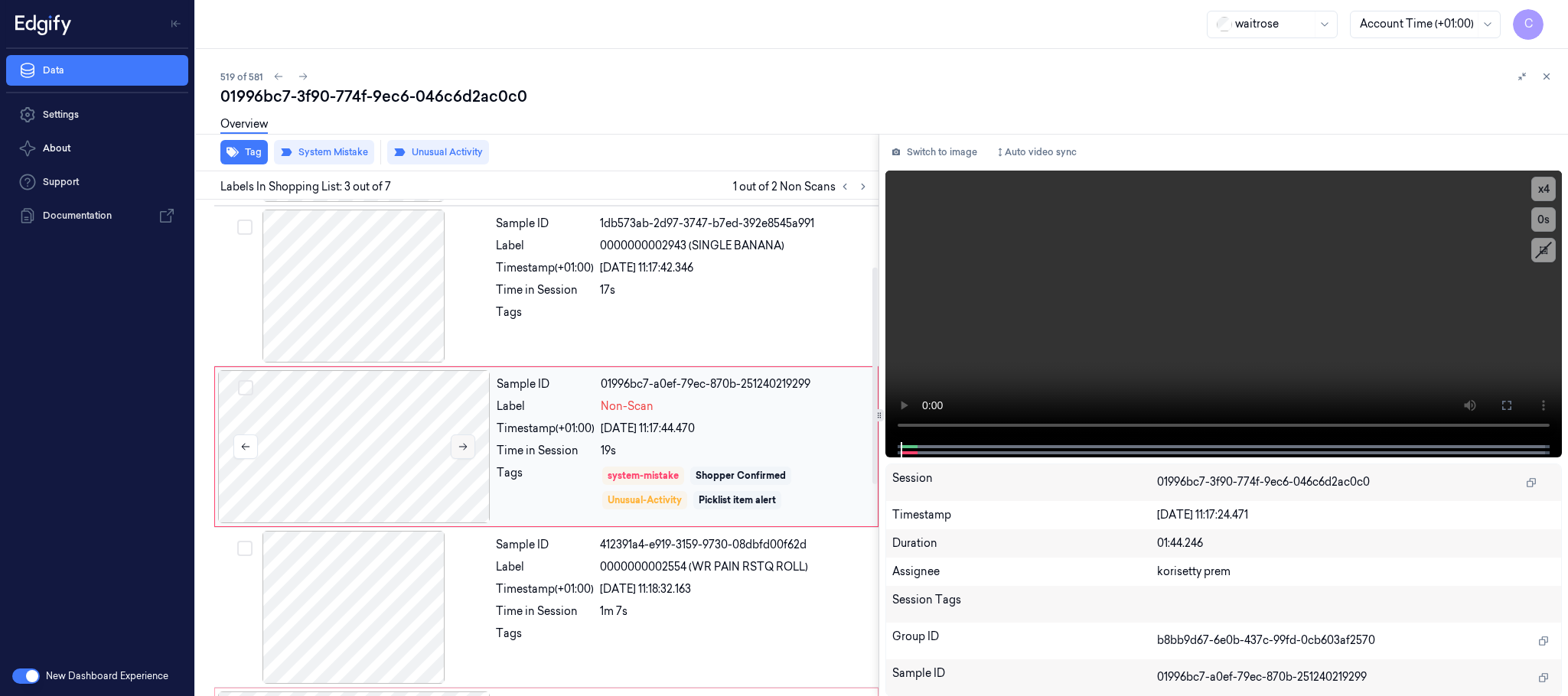
click at [458, 449] on icon at bounding box center [463, 447] width 11 height 11
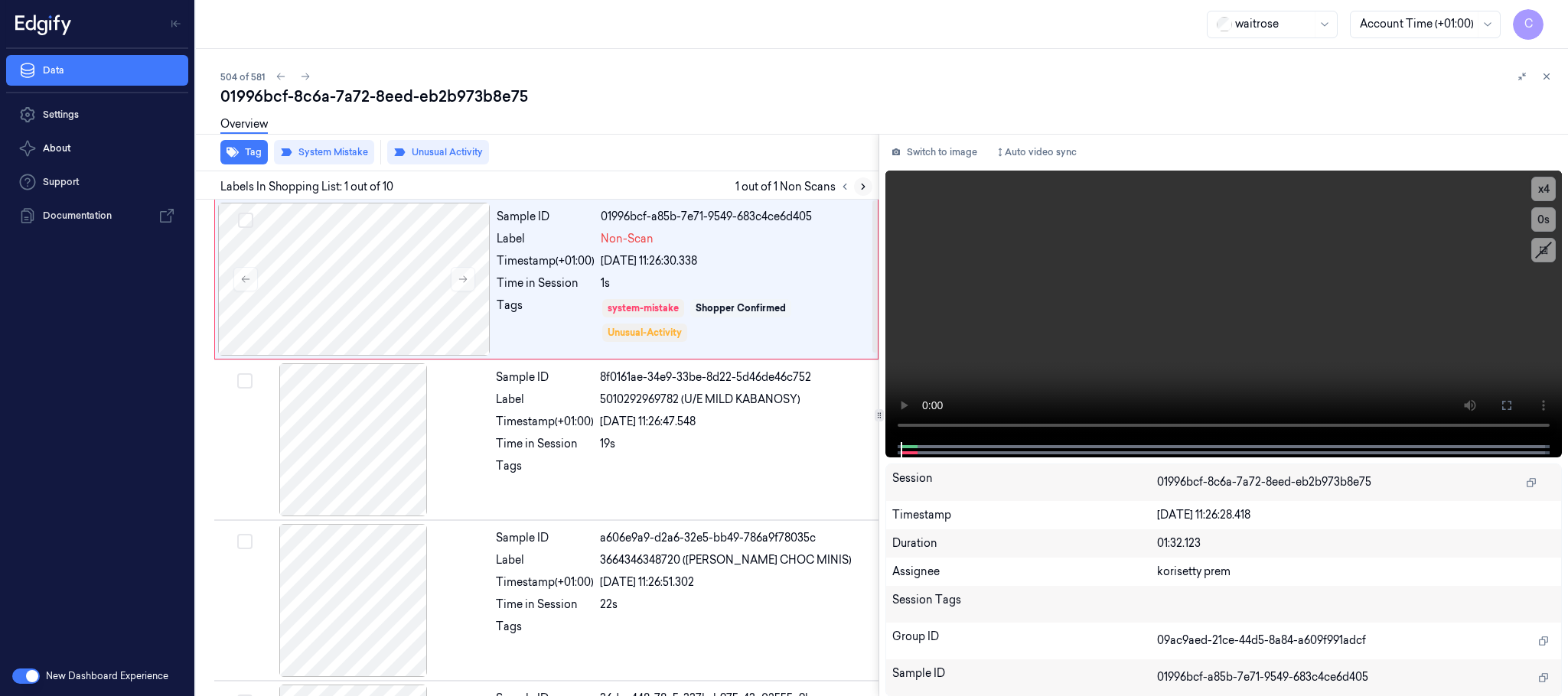
click at [856, 190] on button at bounding box center [863, 186] width 19 height 19
click at [461, 278] on icon at bounding box center [463, 279] width 11 height 11
click at [464, 273] on icon at bounding box center [463, 279] width 11 height 11
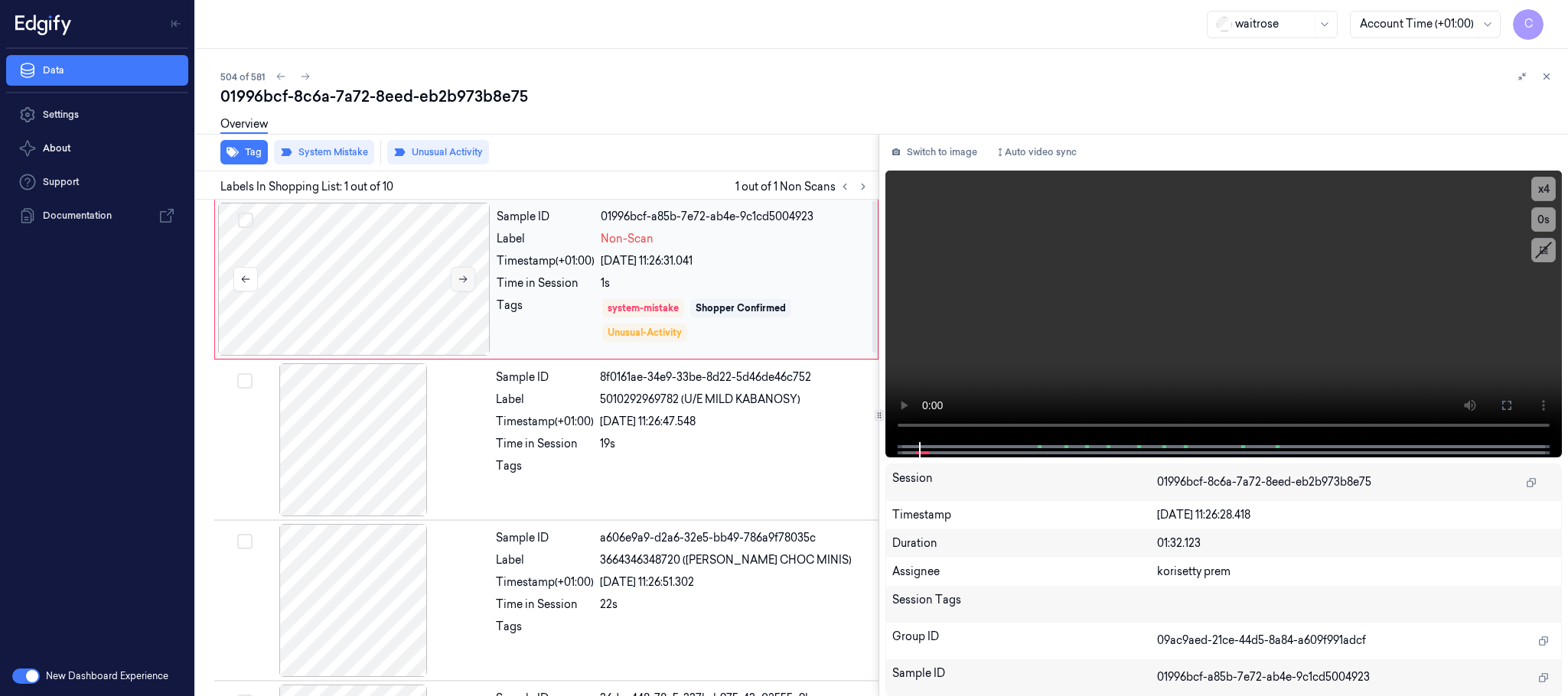
click at [464, 273] on icon at bounding box center [463, 279] width 11 height 11
click at [362, 463] on div at bounding box center [354, 439] width 273 height 153
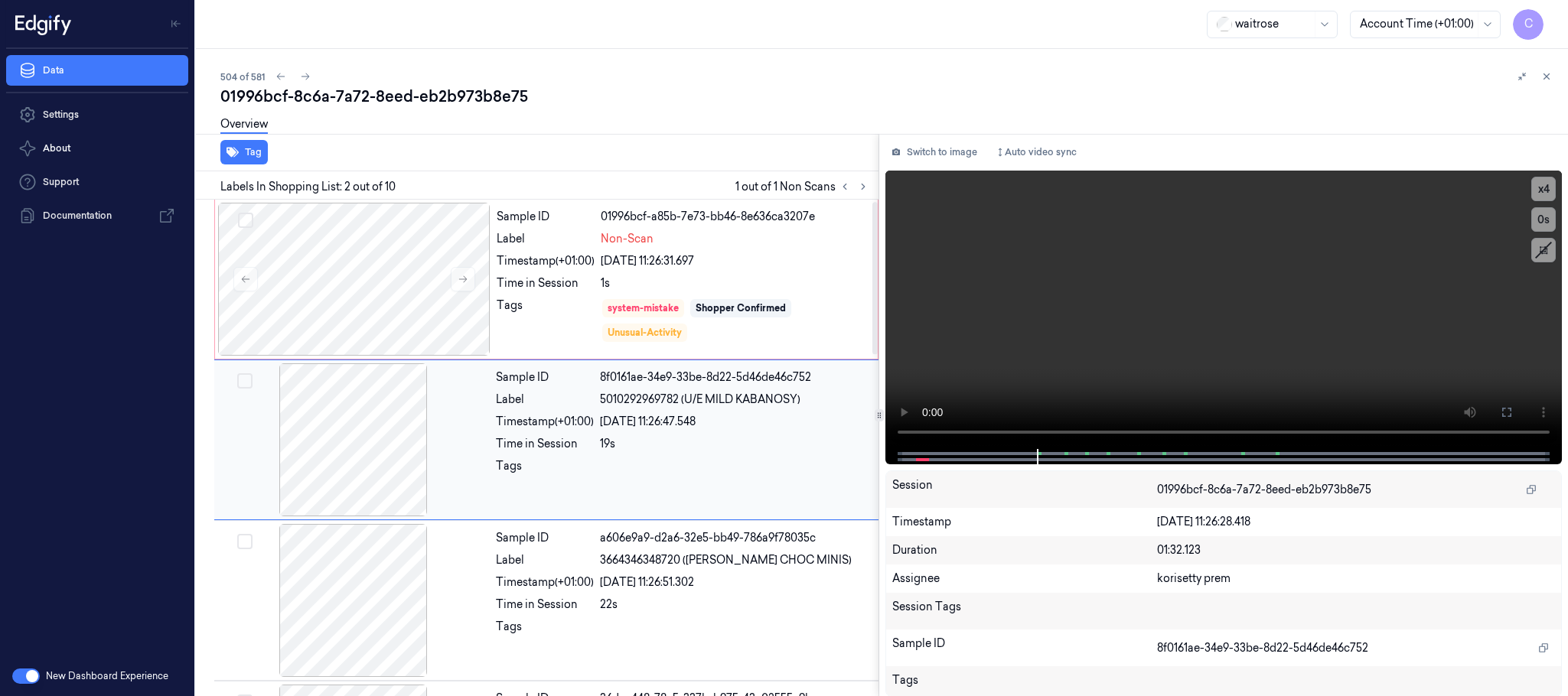
scroll to position [115, 0]
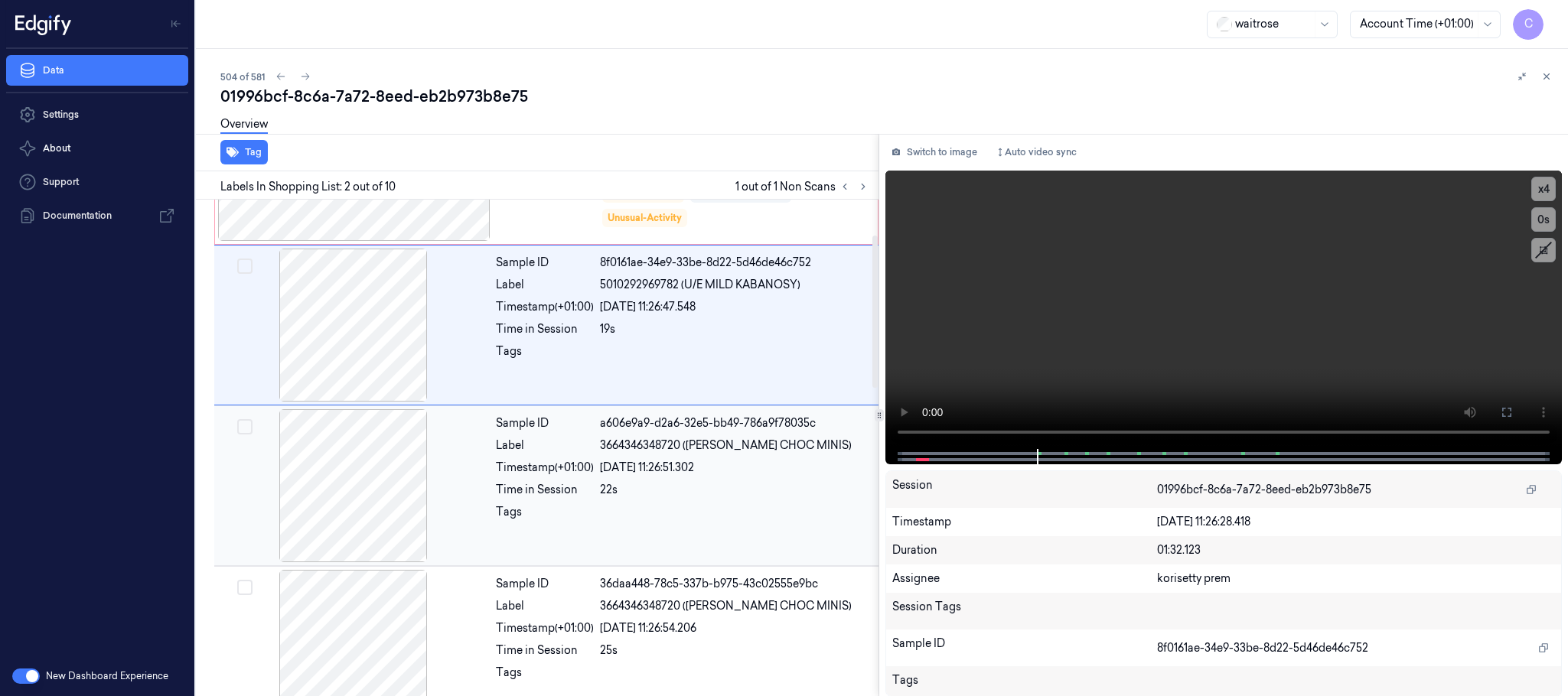
click at [370, 519] on div at bounding box center [354, 486] width 273 height 153
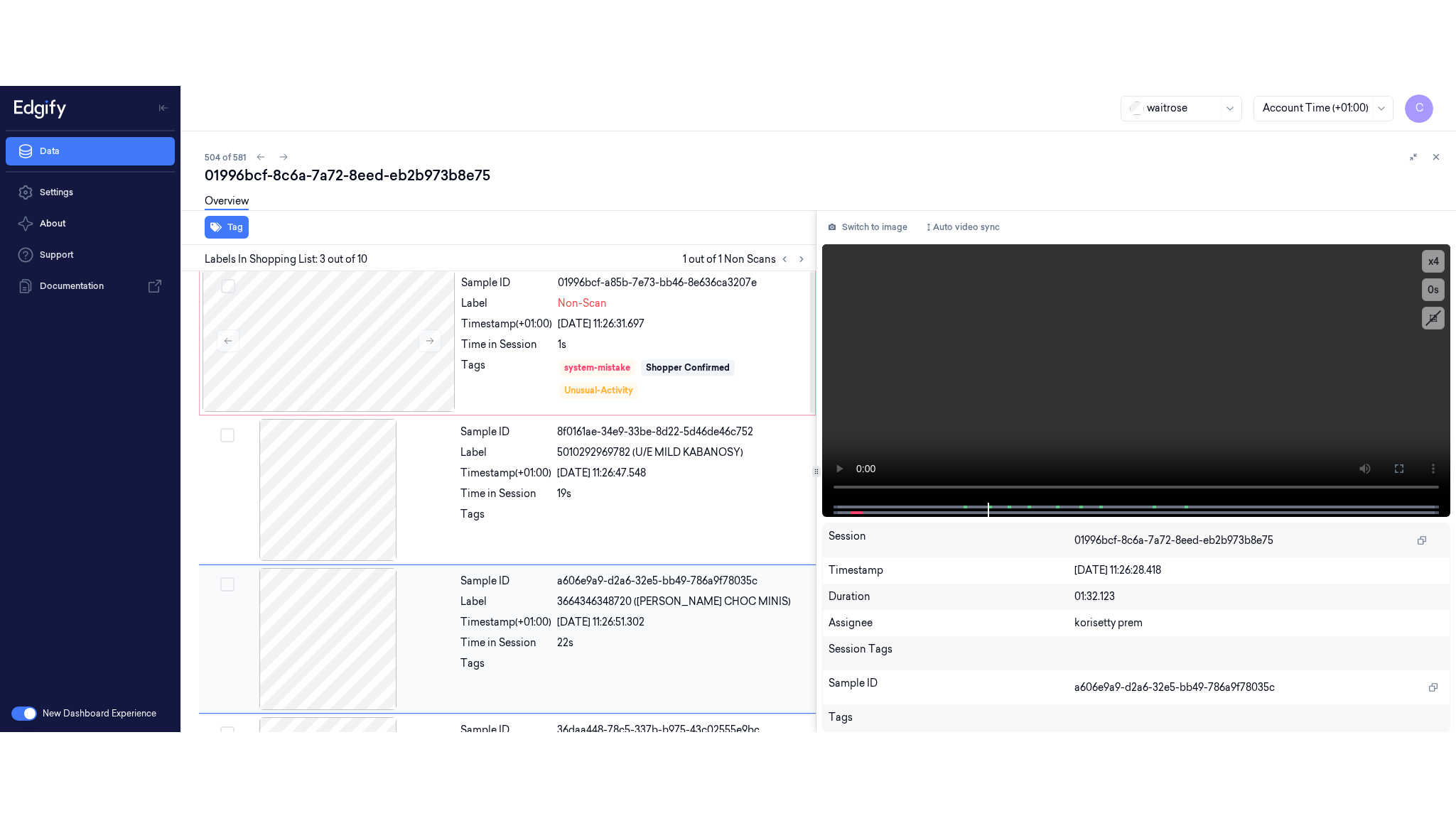
scroll to position [0, 0]
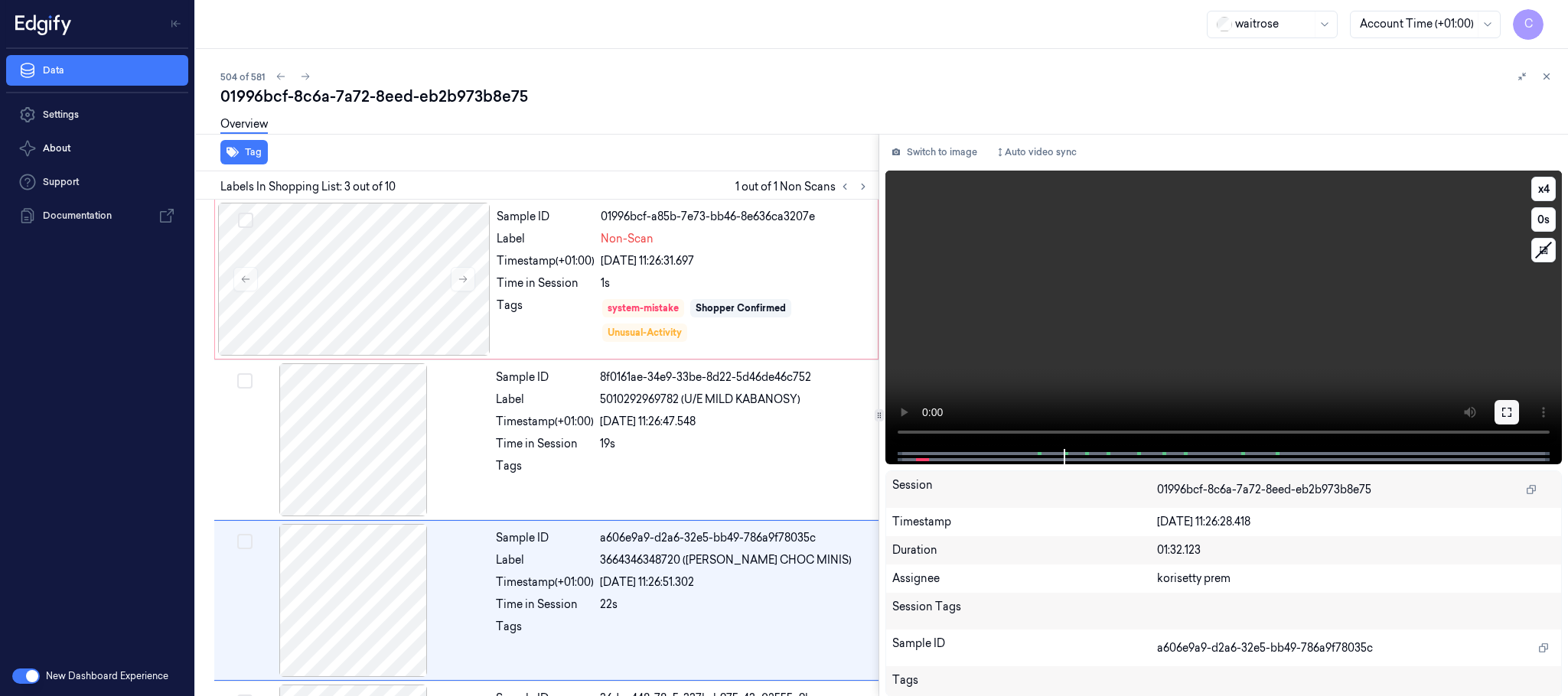
click at [1516, 420] on button at bounding box center [1507, 412] width 25 height 25
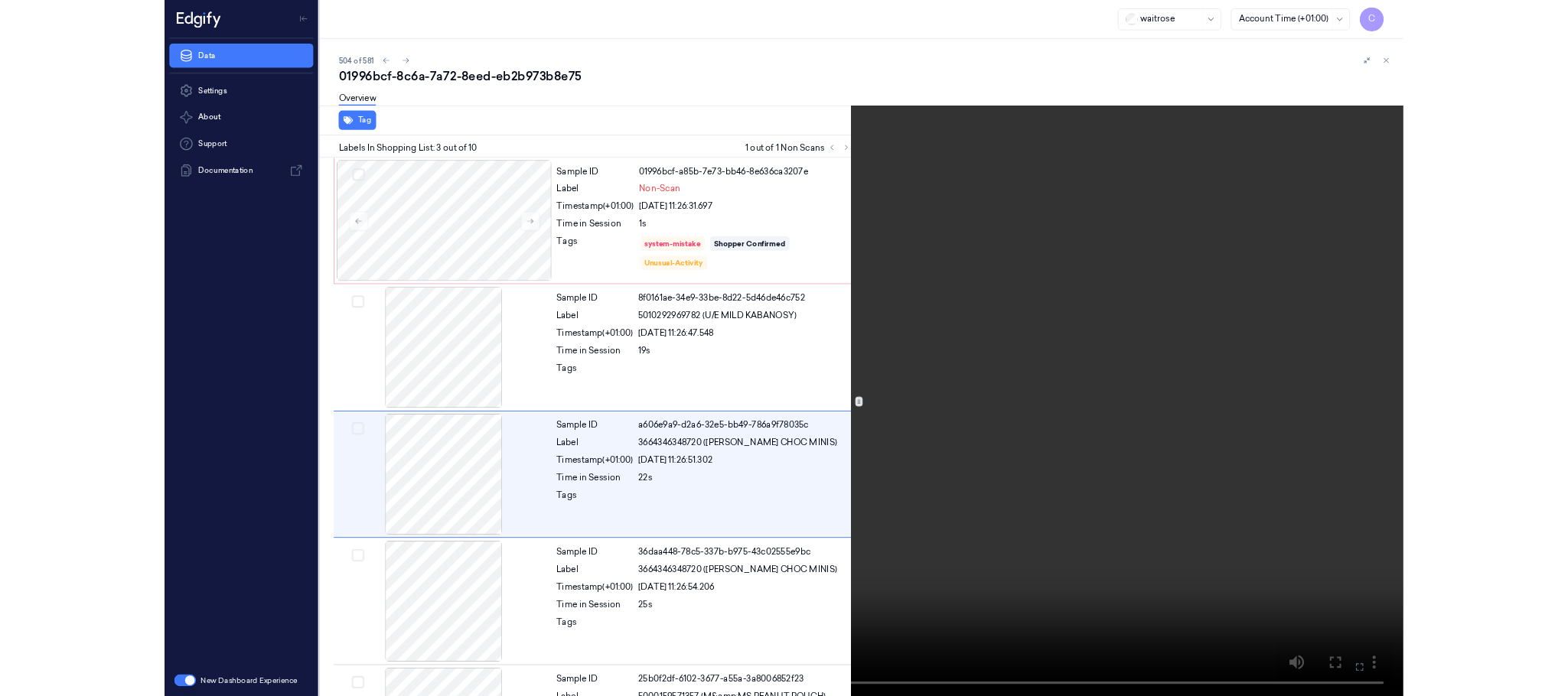
scroll to position [62, 0]
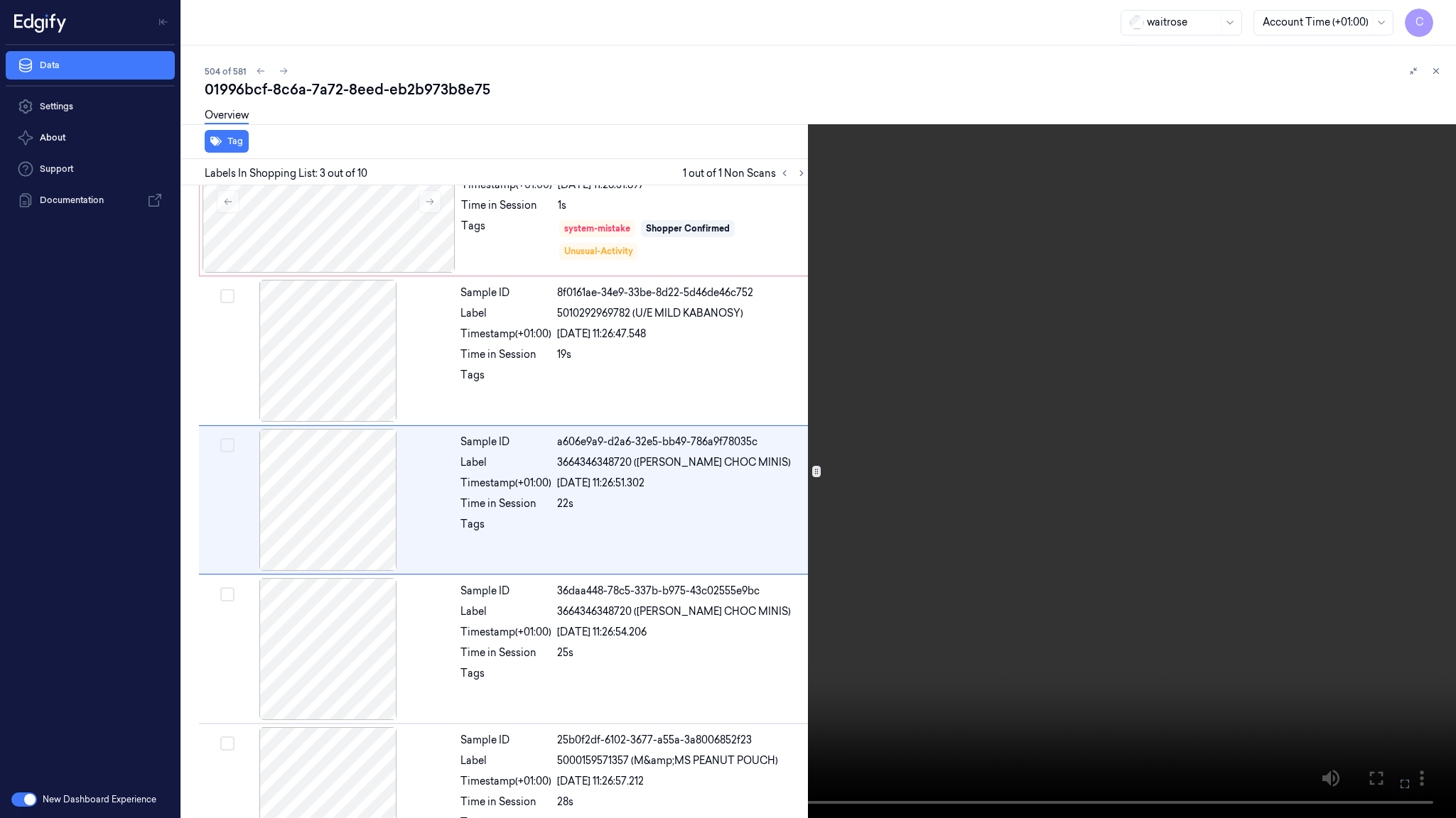
click at [610, 493] on video at bounding box center [728, 409] width 1456 height 818
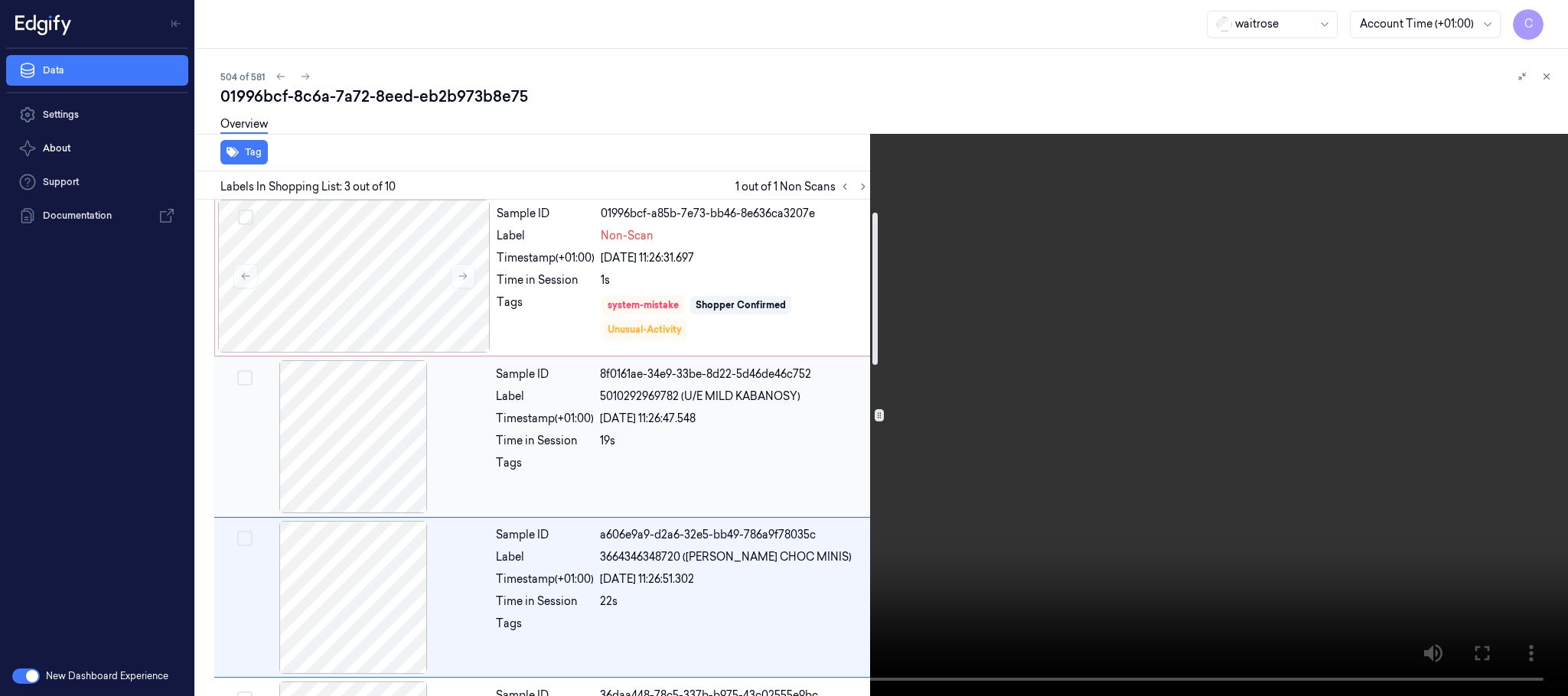
scroll to position [0, 0]
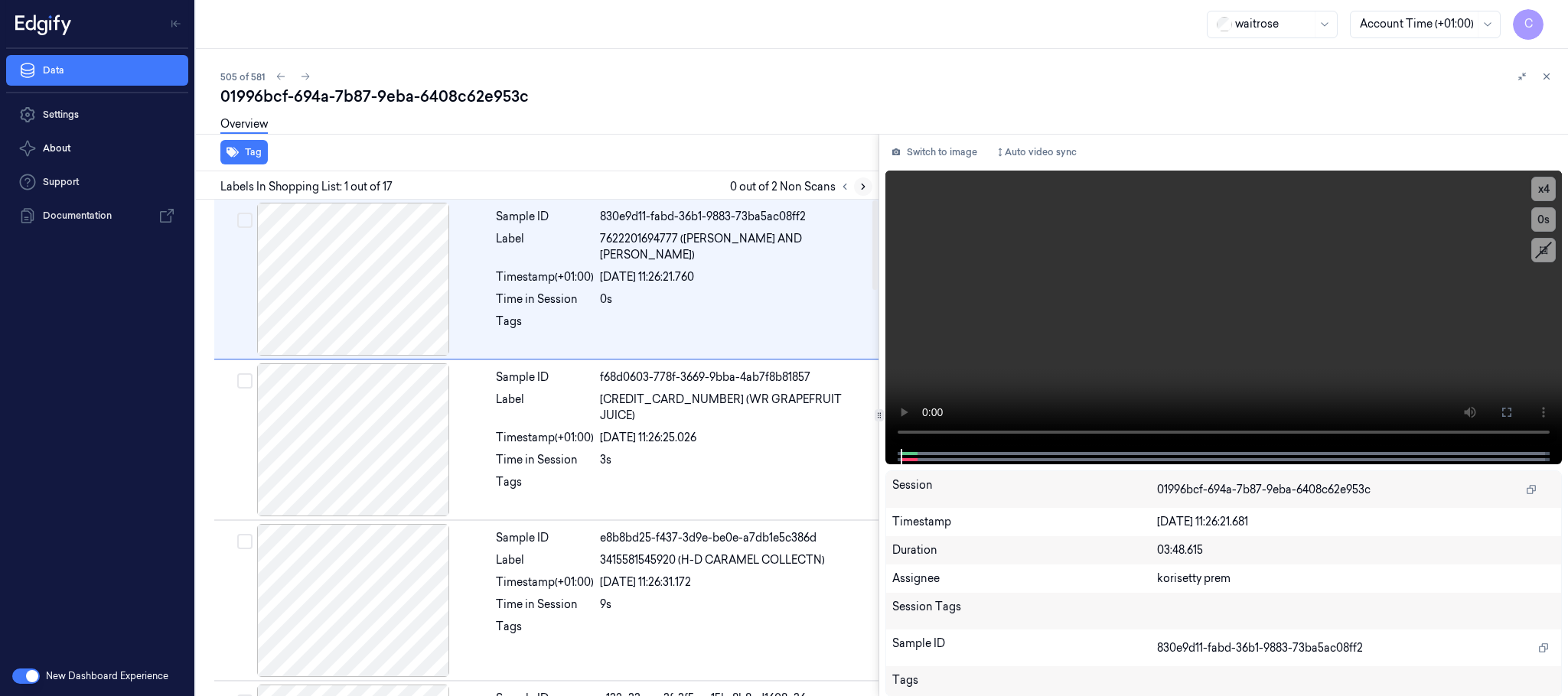
click at [861, 186] on icon at bounding box center [863, 186] width 11 height 11
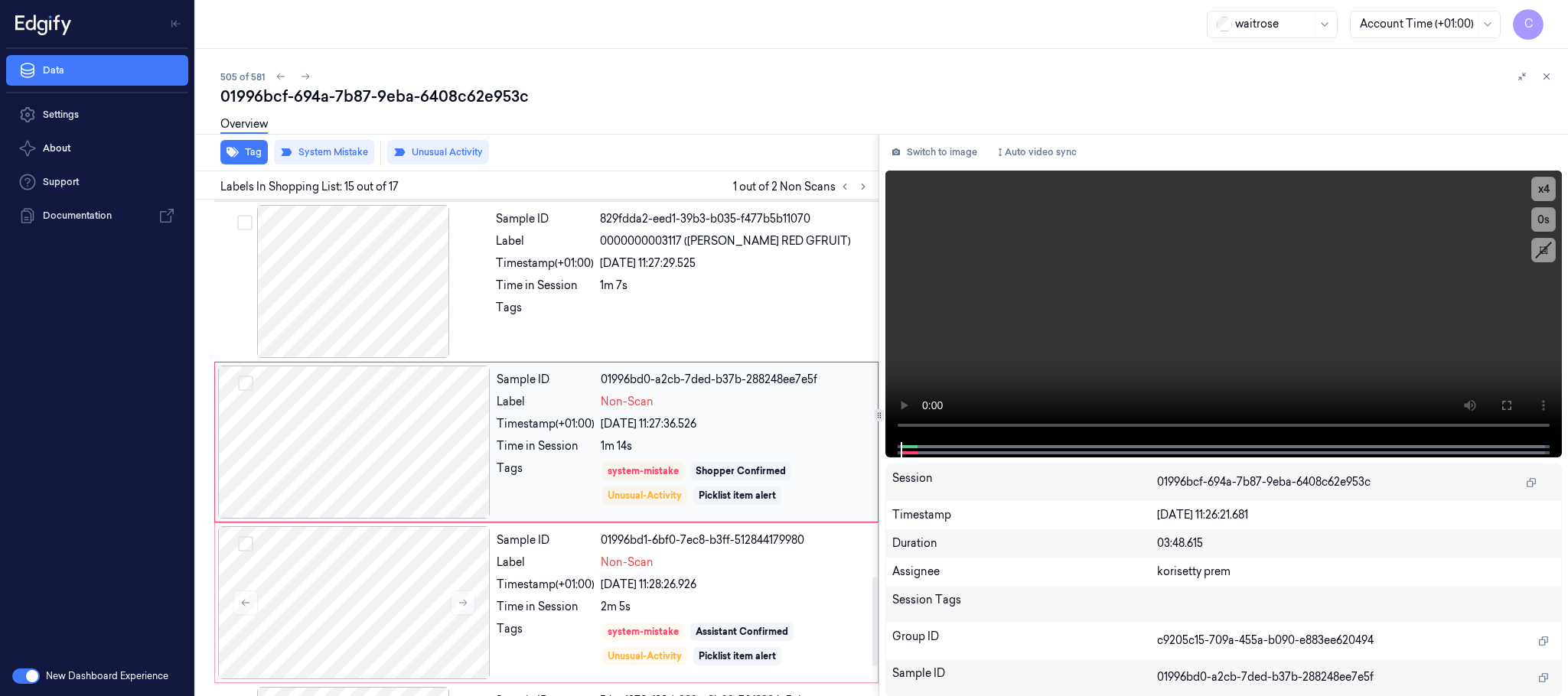
scroll to position [2090, 0]
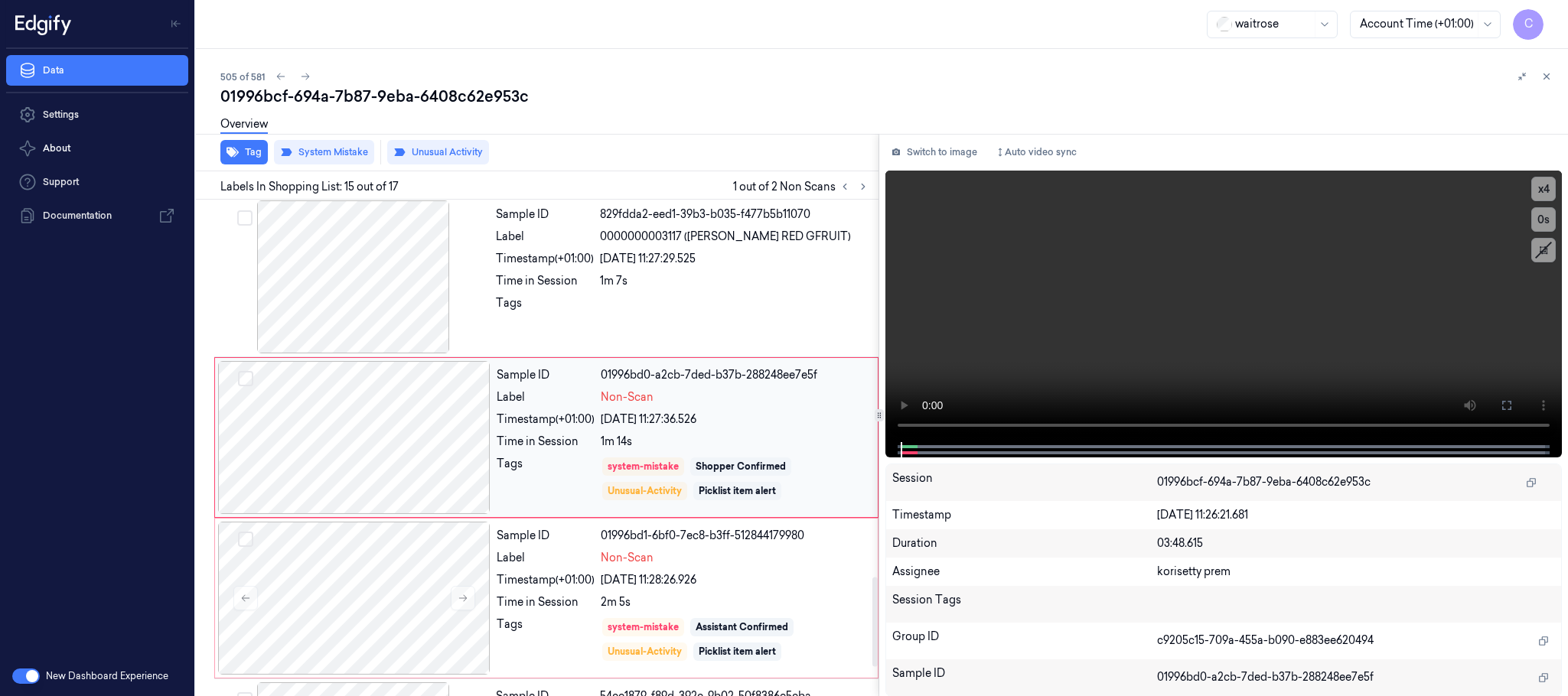
click at [455, 461] on div at bounding box center [354, 438] width 273 height 153
click at [449, 459] on div at bounding box center [354, 438] width 273 height 153
click at [461, 621] on div at bounding box center [354, 597] width 273 height 153
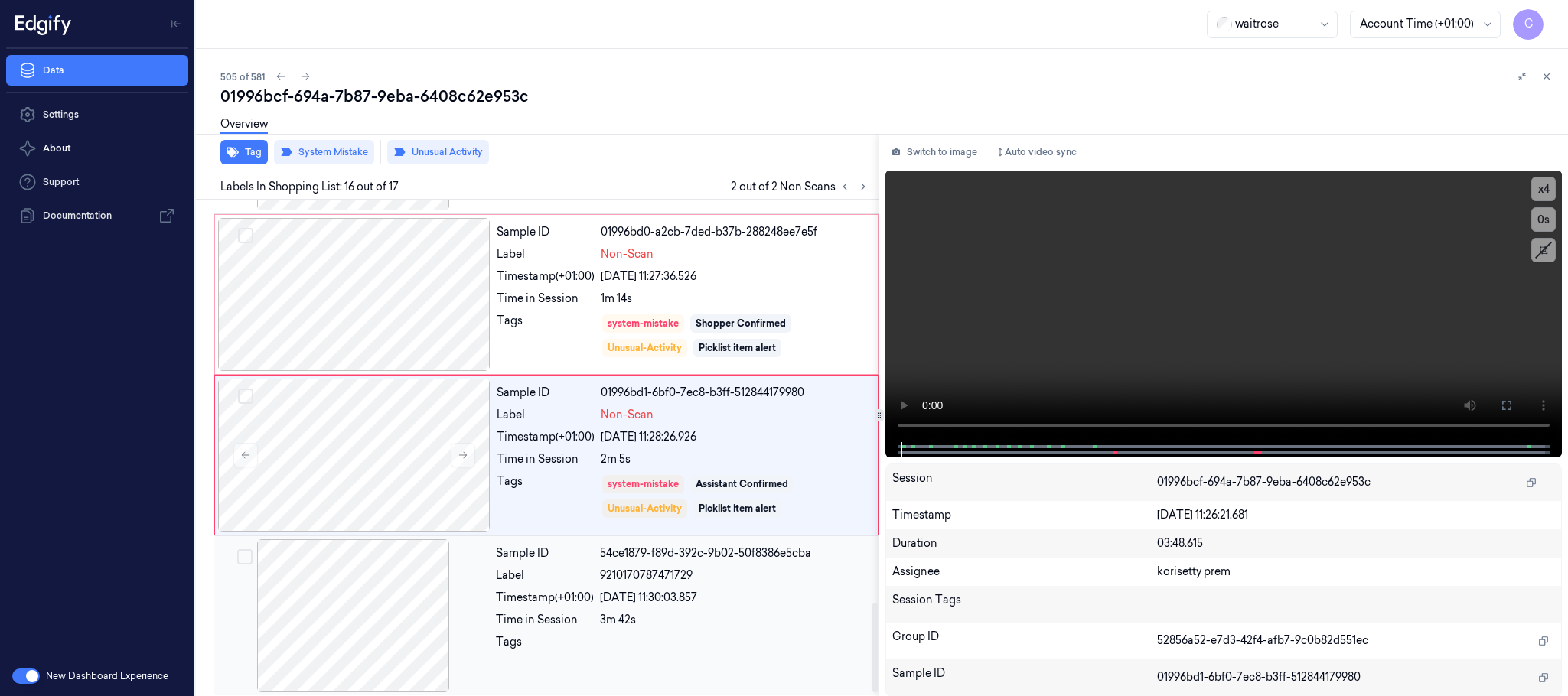
scroll to position [2249, 0]
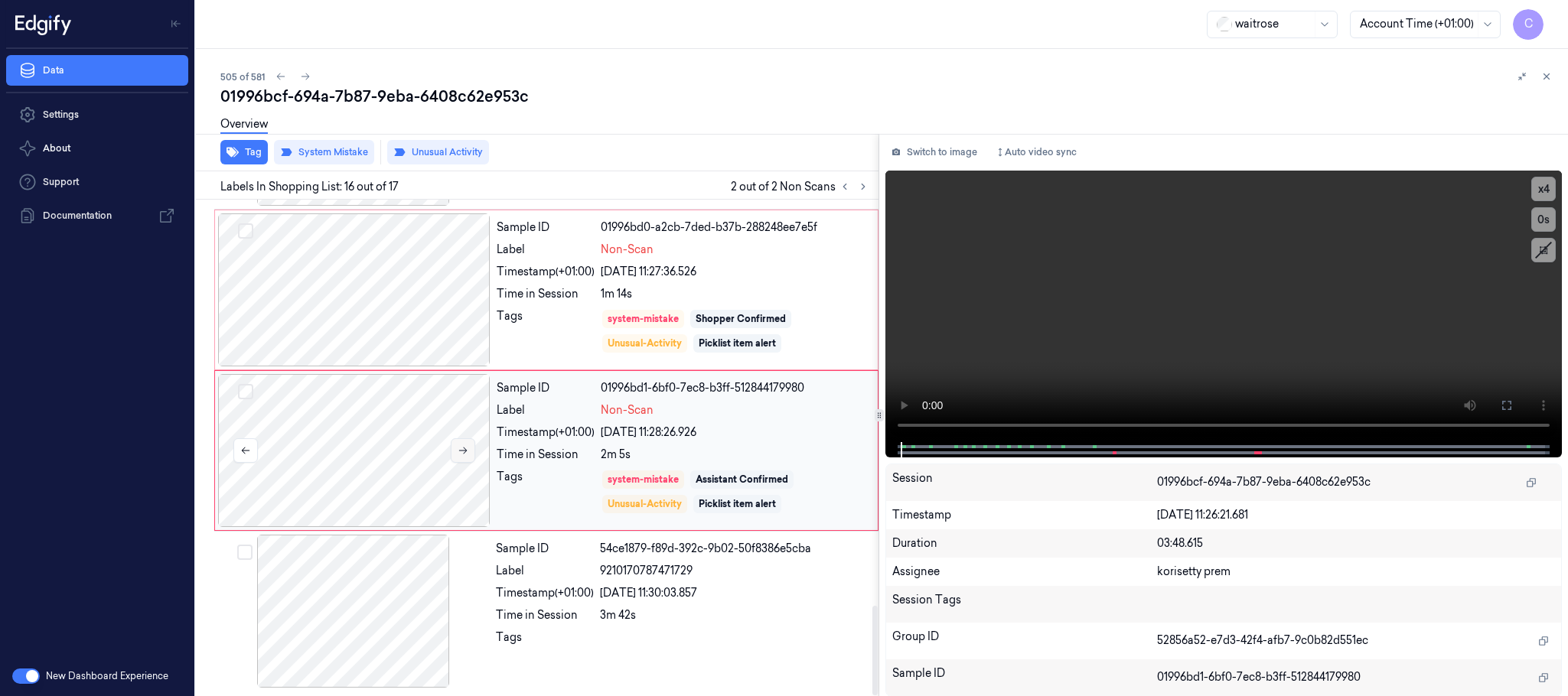
click at [464, 456] on button at bounding box center [463, 450] width 25 height 25
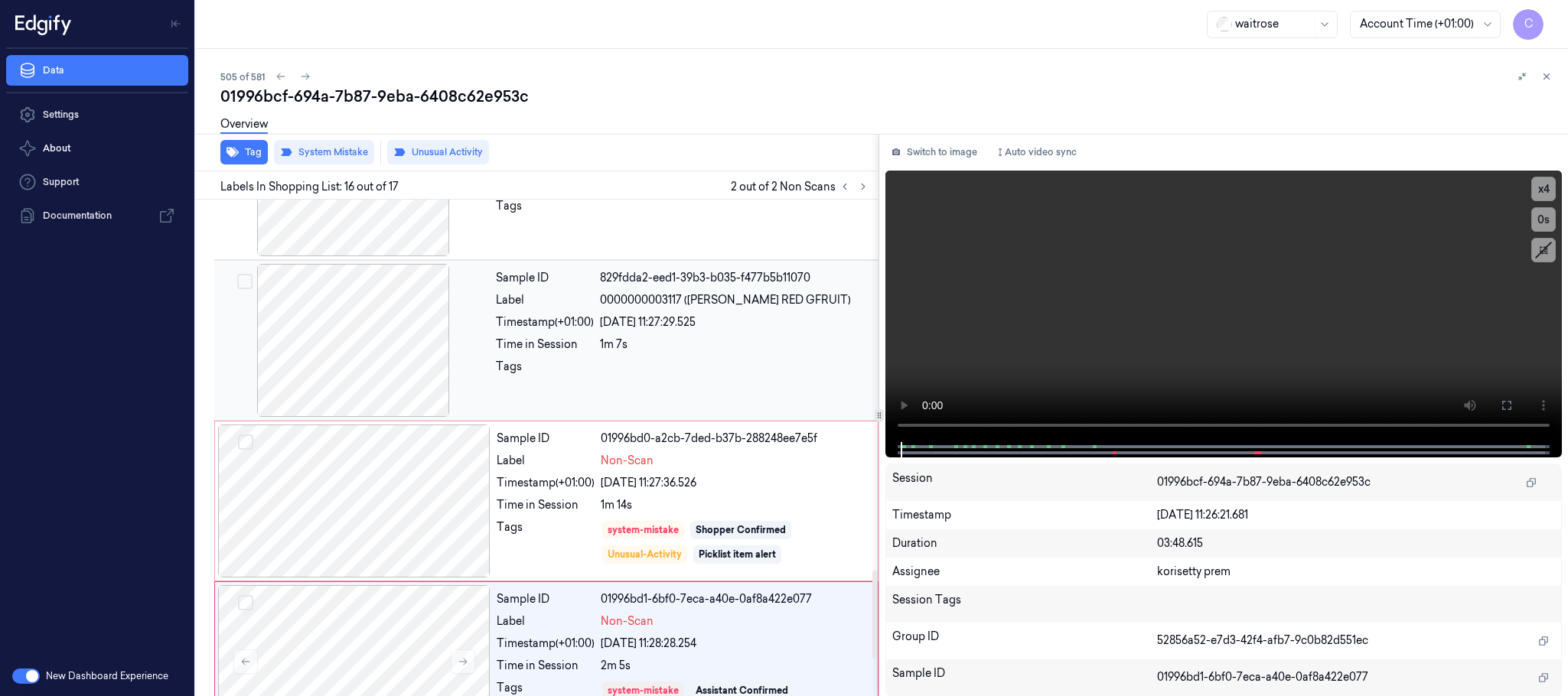
scroll to position [2020, 0]
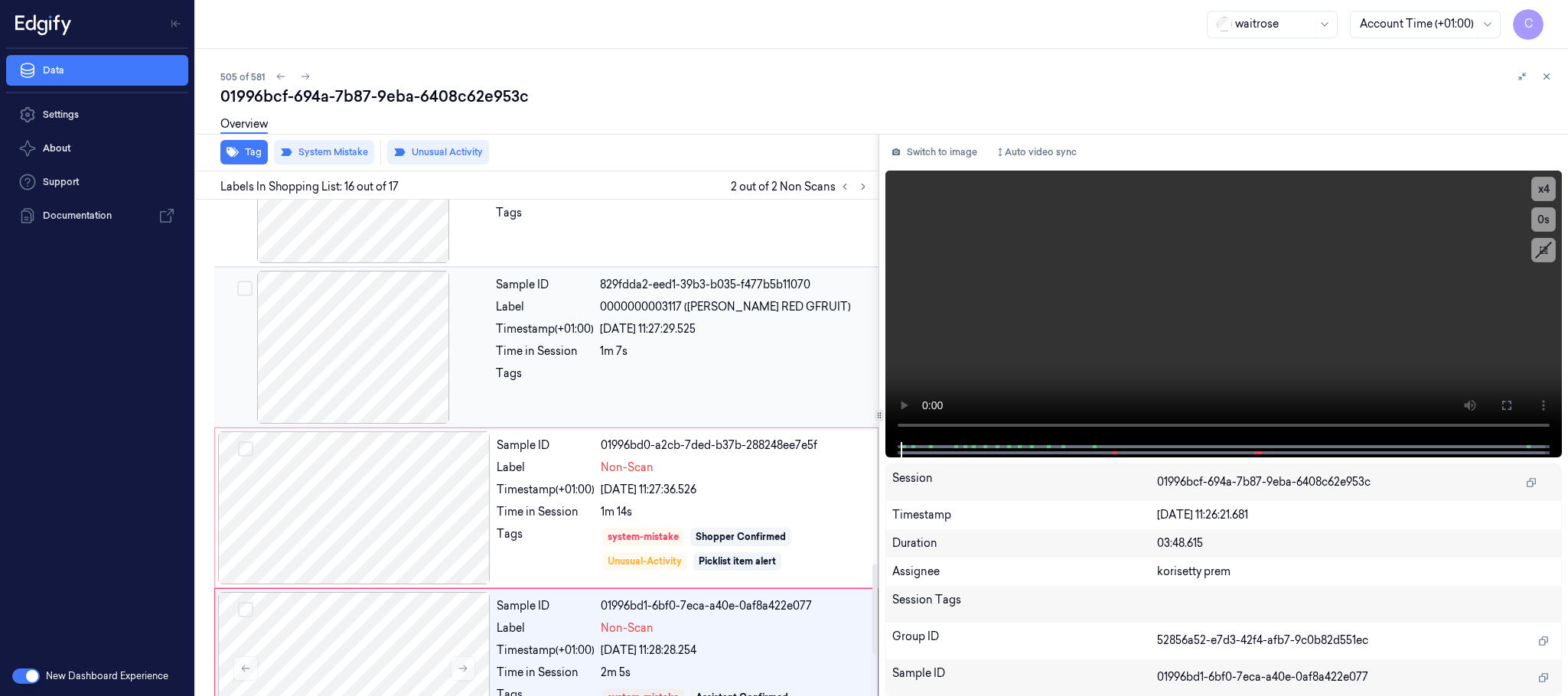
click at [390, 378] on div at bounding box center [354, 347] width 273 height 153
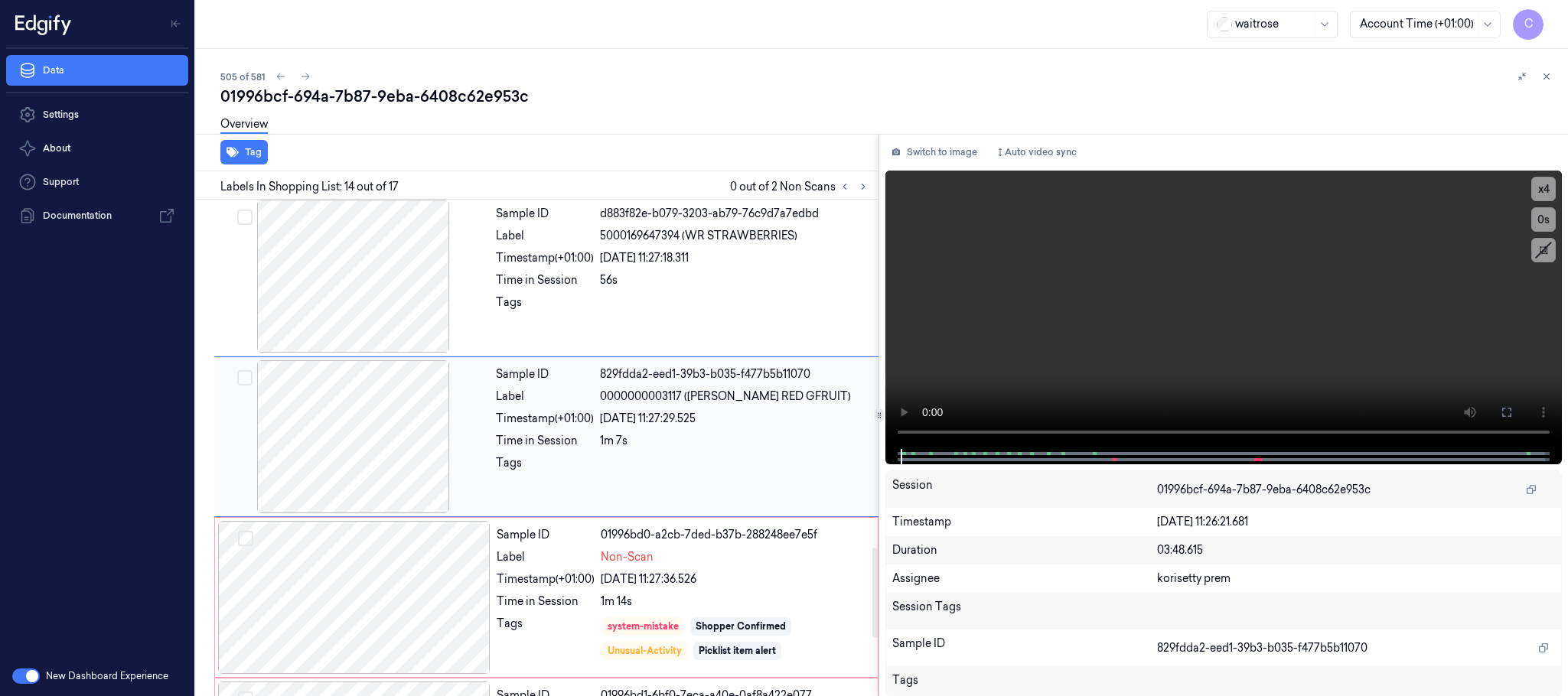
scroll to position [1927, 0]
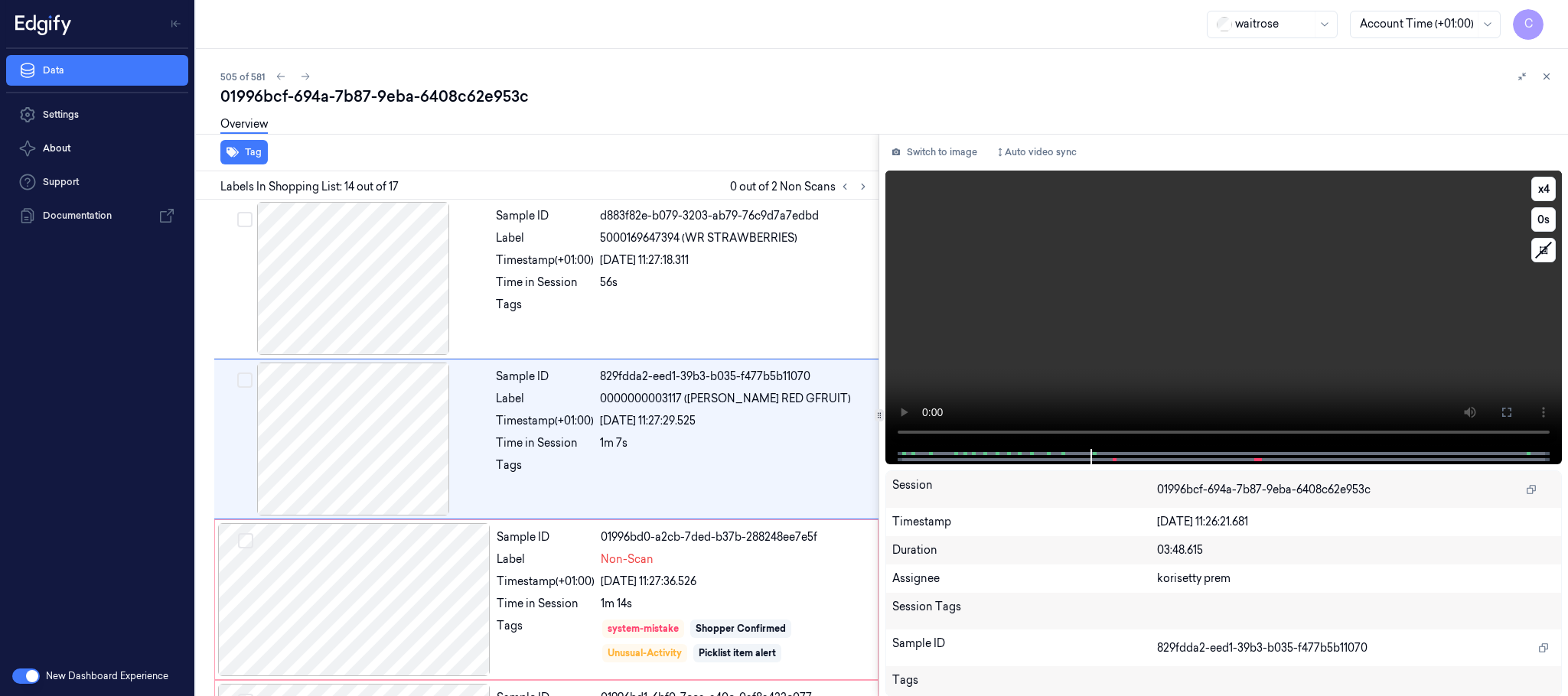
click at [1255, 328] on video at bounding box center [1222, 309] width 676 height 278
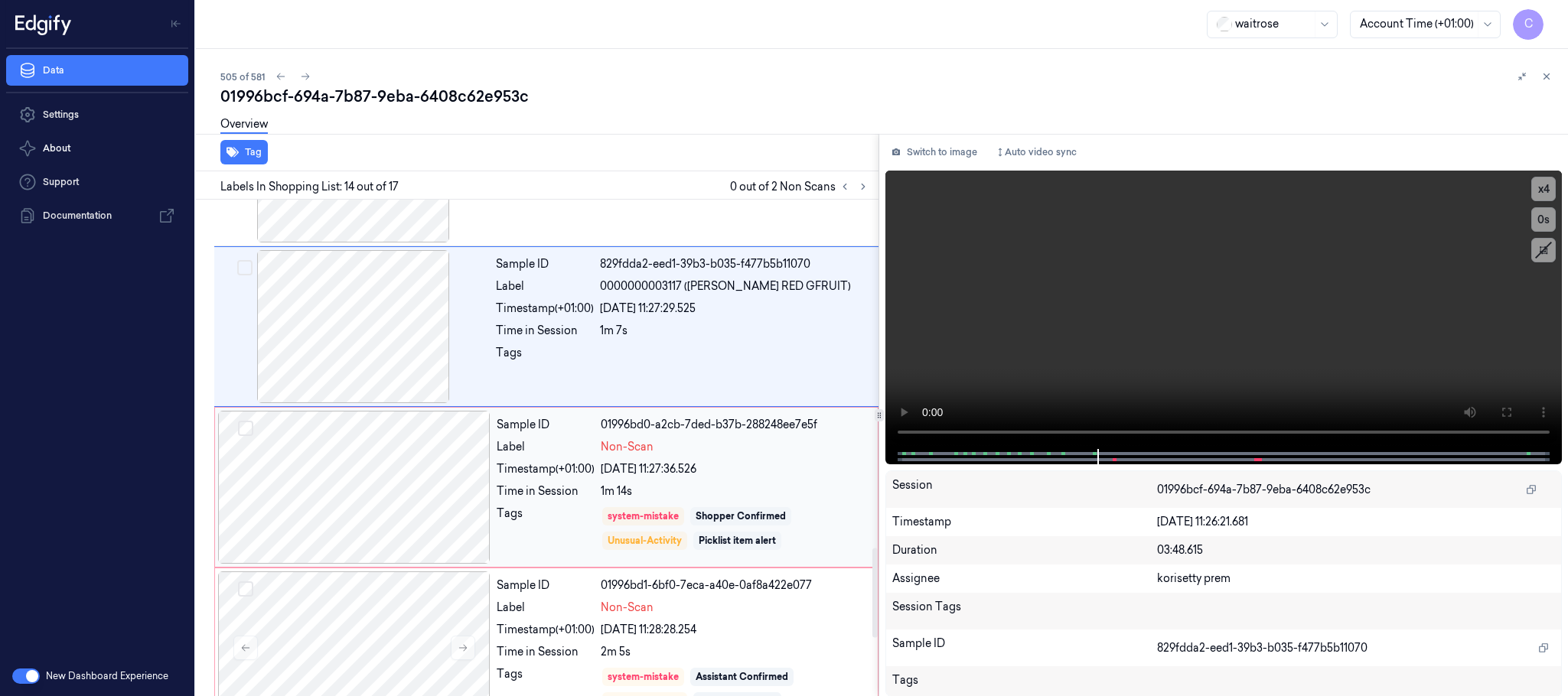
scroll to position [2042, 0]
click at [381, 504] on div at bounding box center [354, 485] width 273 height 153
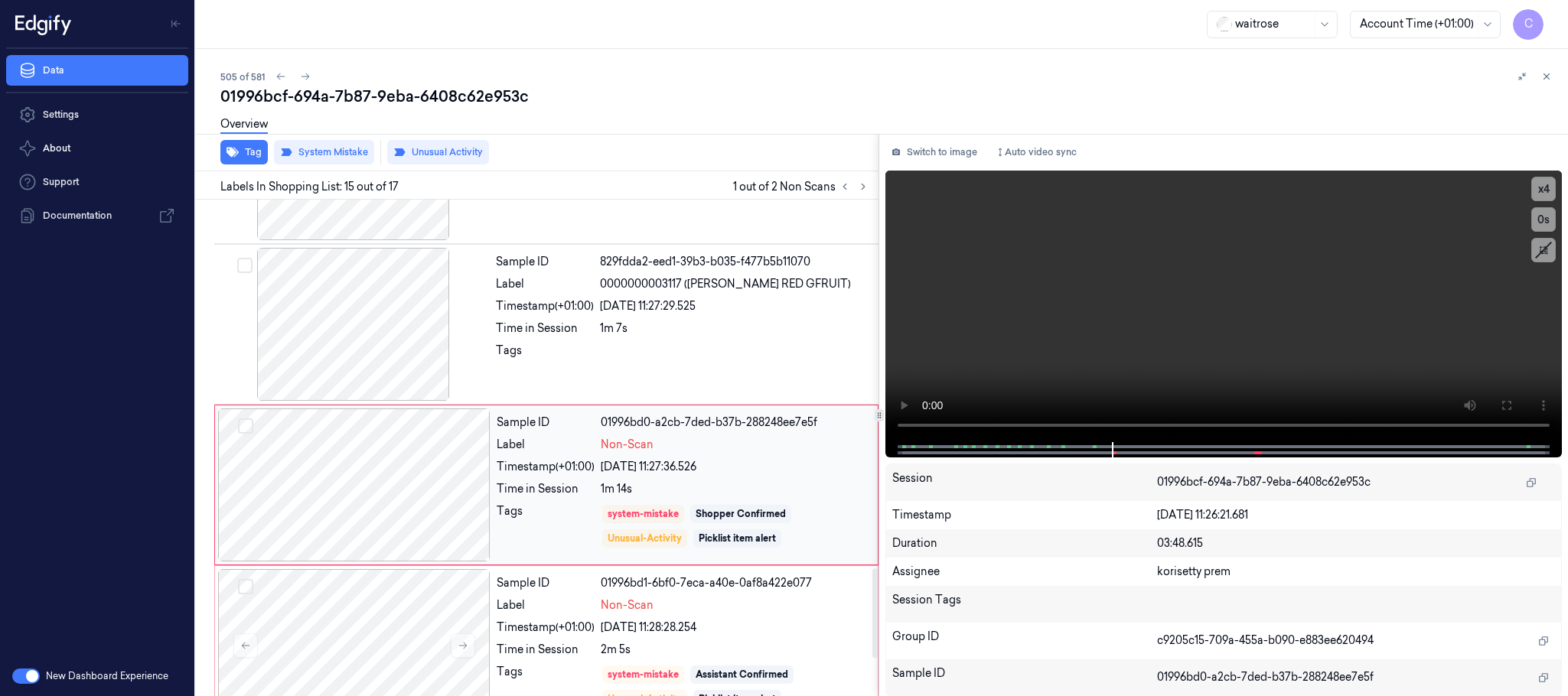
scroll to position [2090, 0]
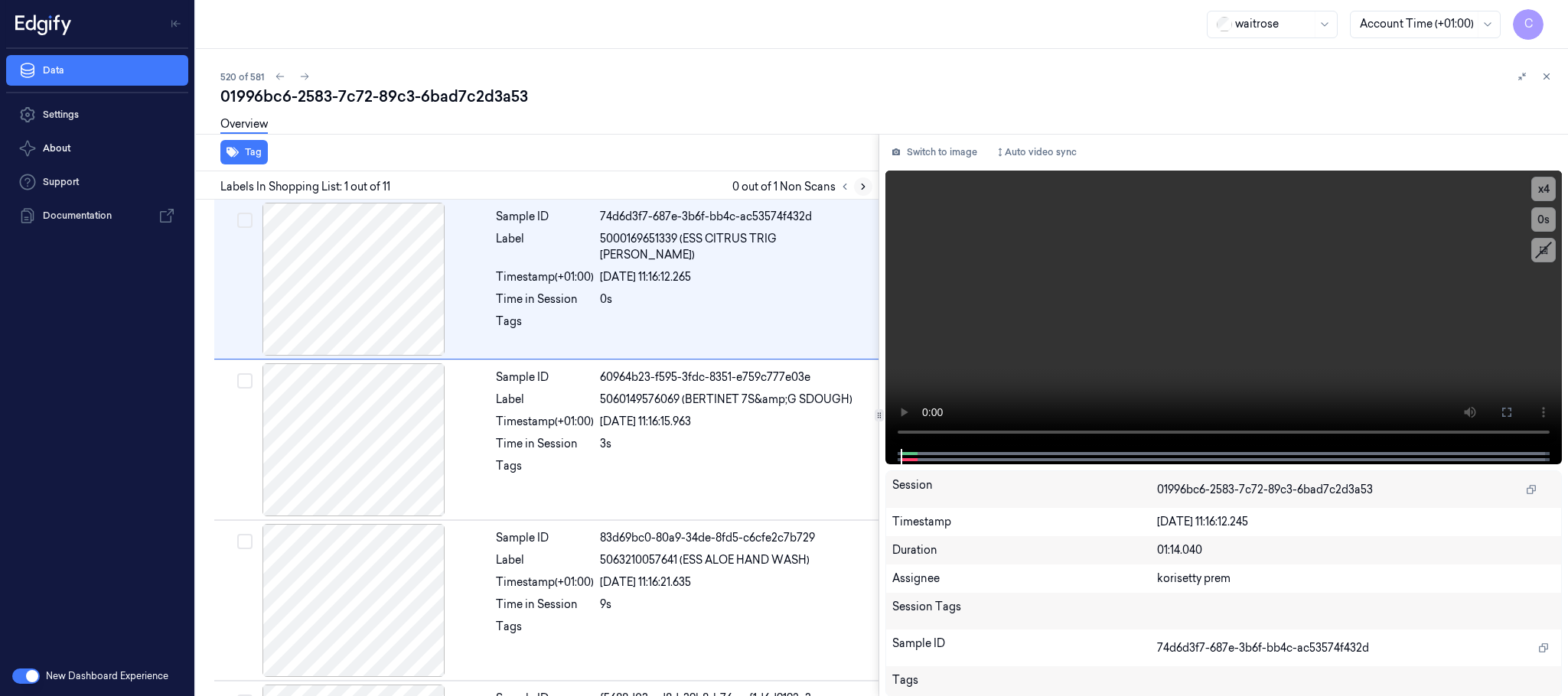
click at [861, 189] on icon at bounding box center [863, 186] width 11 height 11
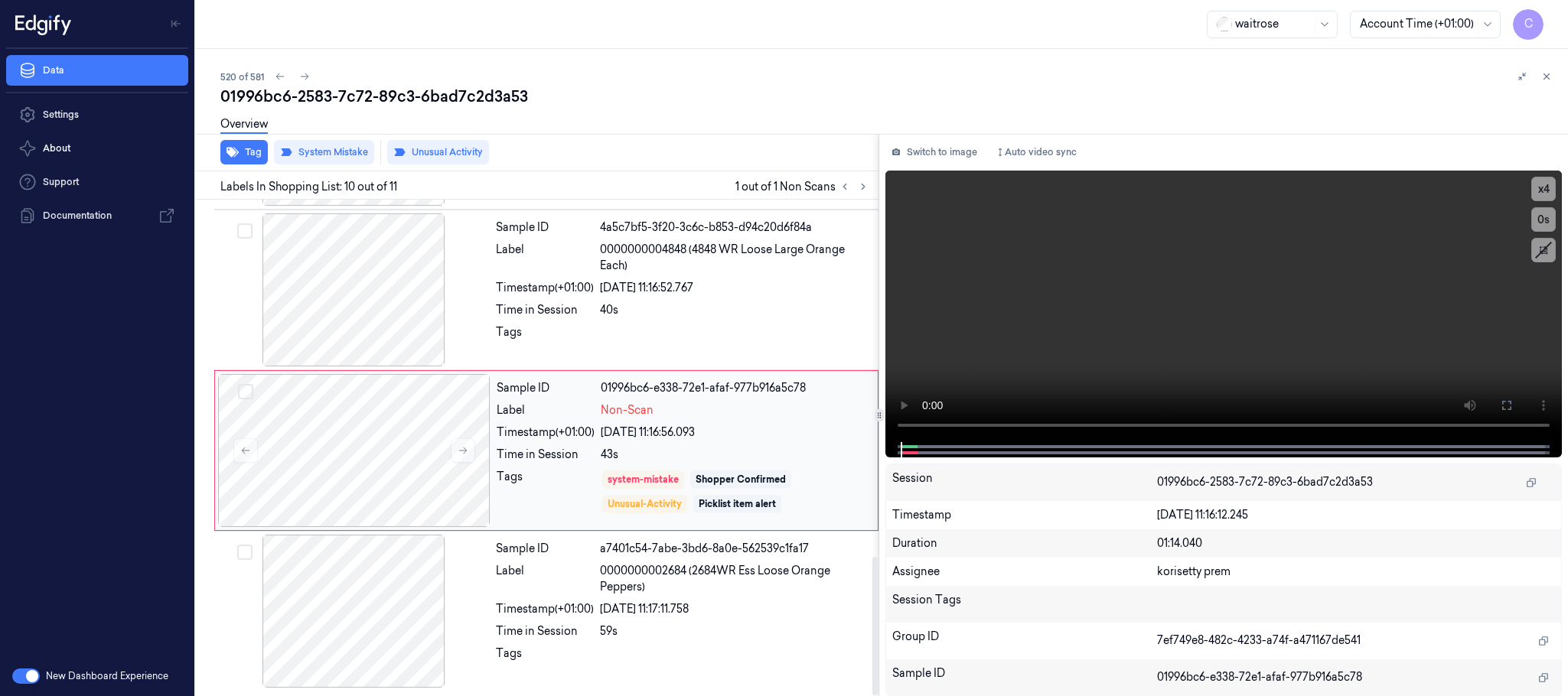
scroll to position [1281, 0]
click at [453, 449] on button at bounding box center [463, 450] width 25 height 25
click at [464, 455] on icon at bounding box center [463, 450] width 11 height 11
click at [458, 448] on icon at bounding box center [463, 450] width 11 height 11
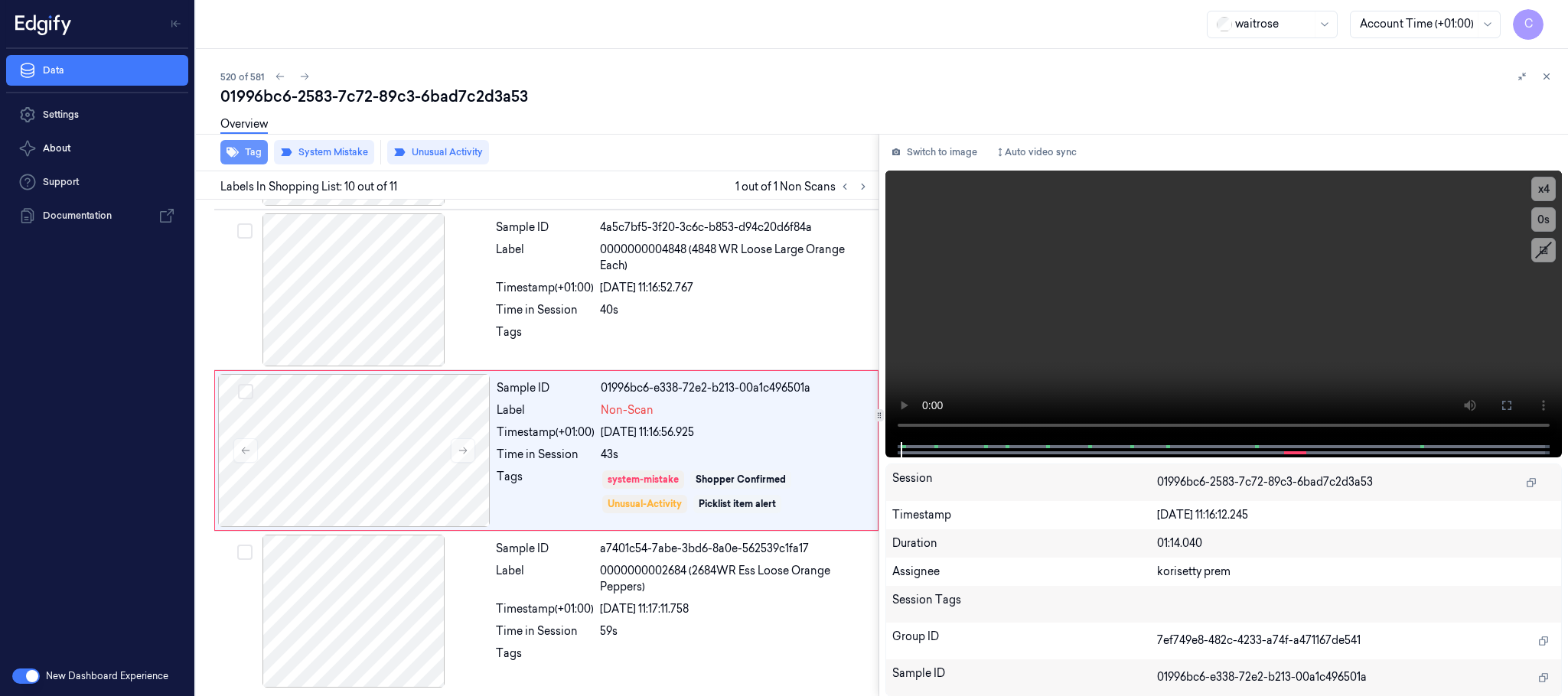
click at [242, 159] on button "Tag" at bounding box center [243, 153] width 47 height 25
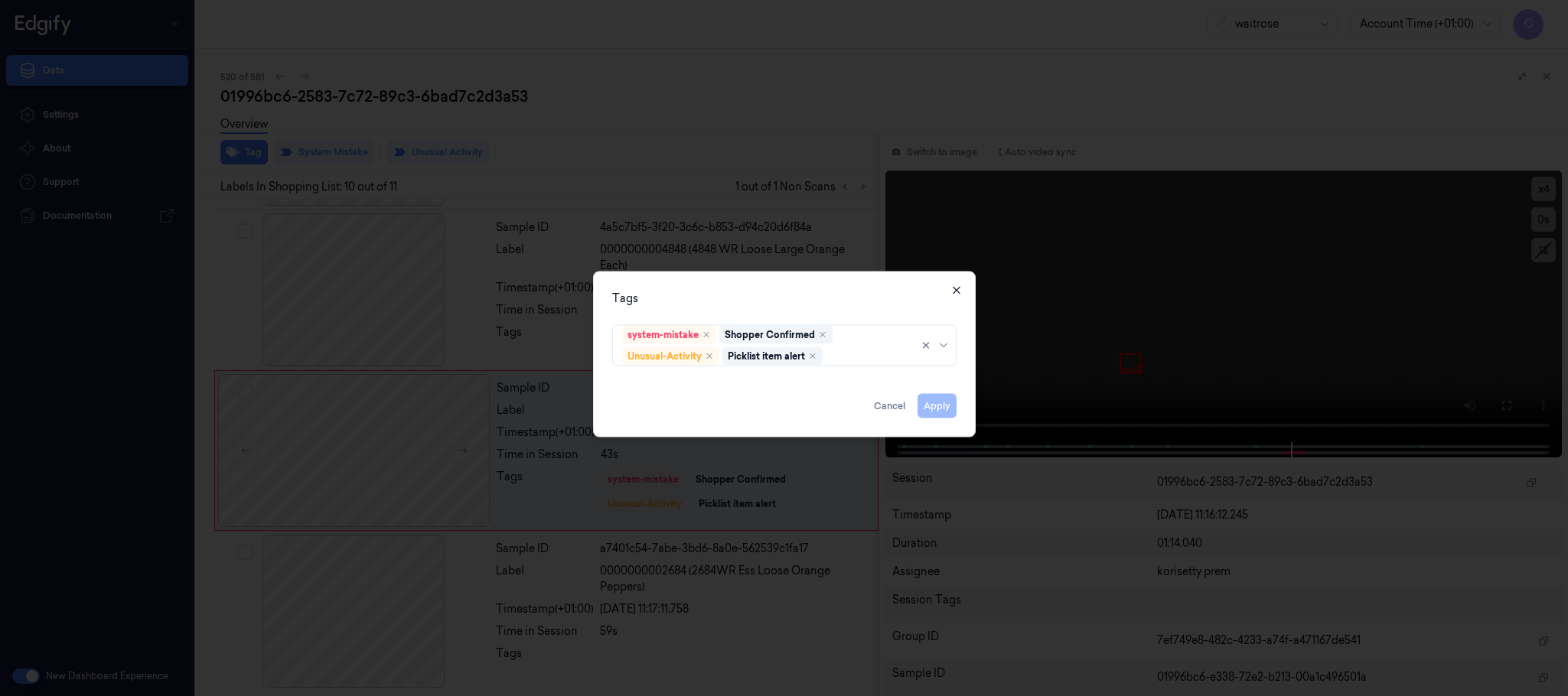
click at [957, 292] on icon "button" at bounding box center [957, 290] width 12 height 12
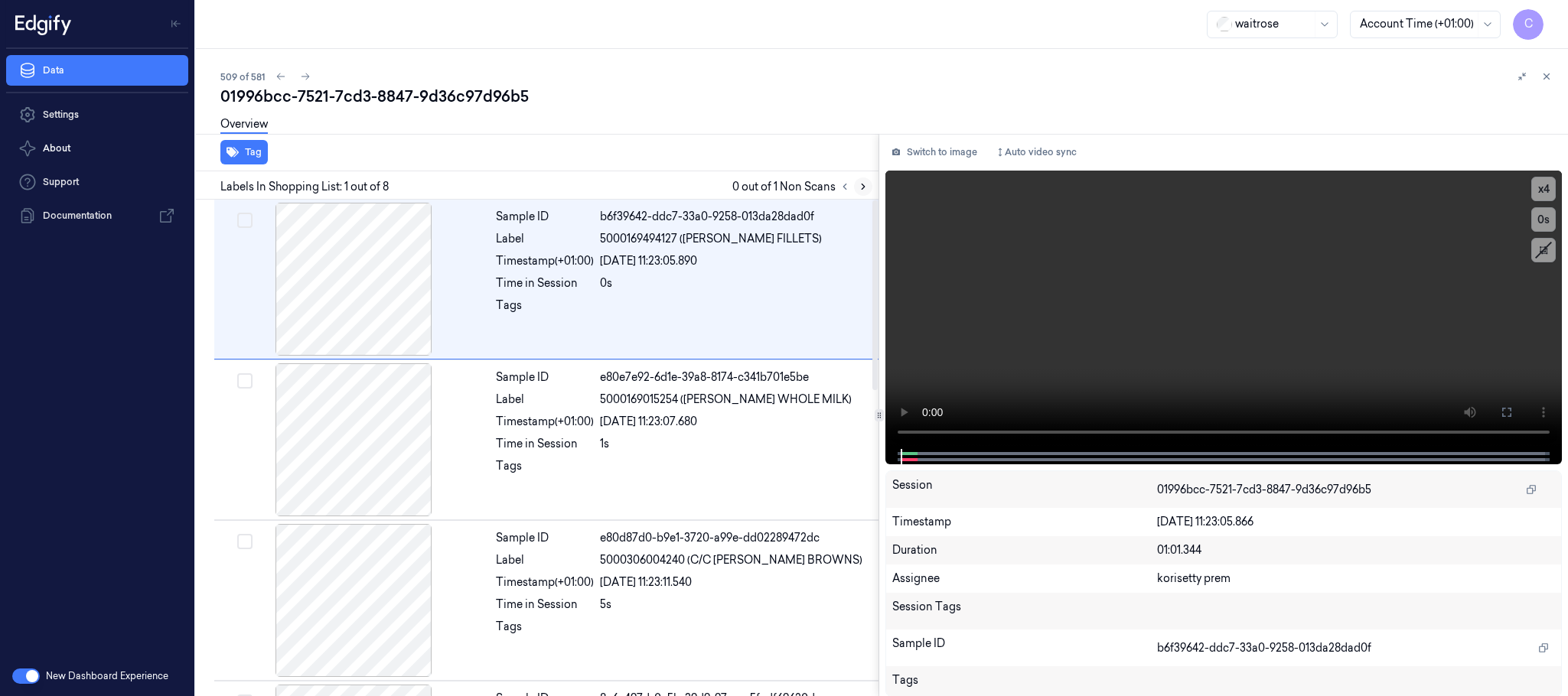
click at [859, 190] on icon at bounding box center [863, 186] width 11 height 11
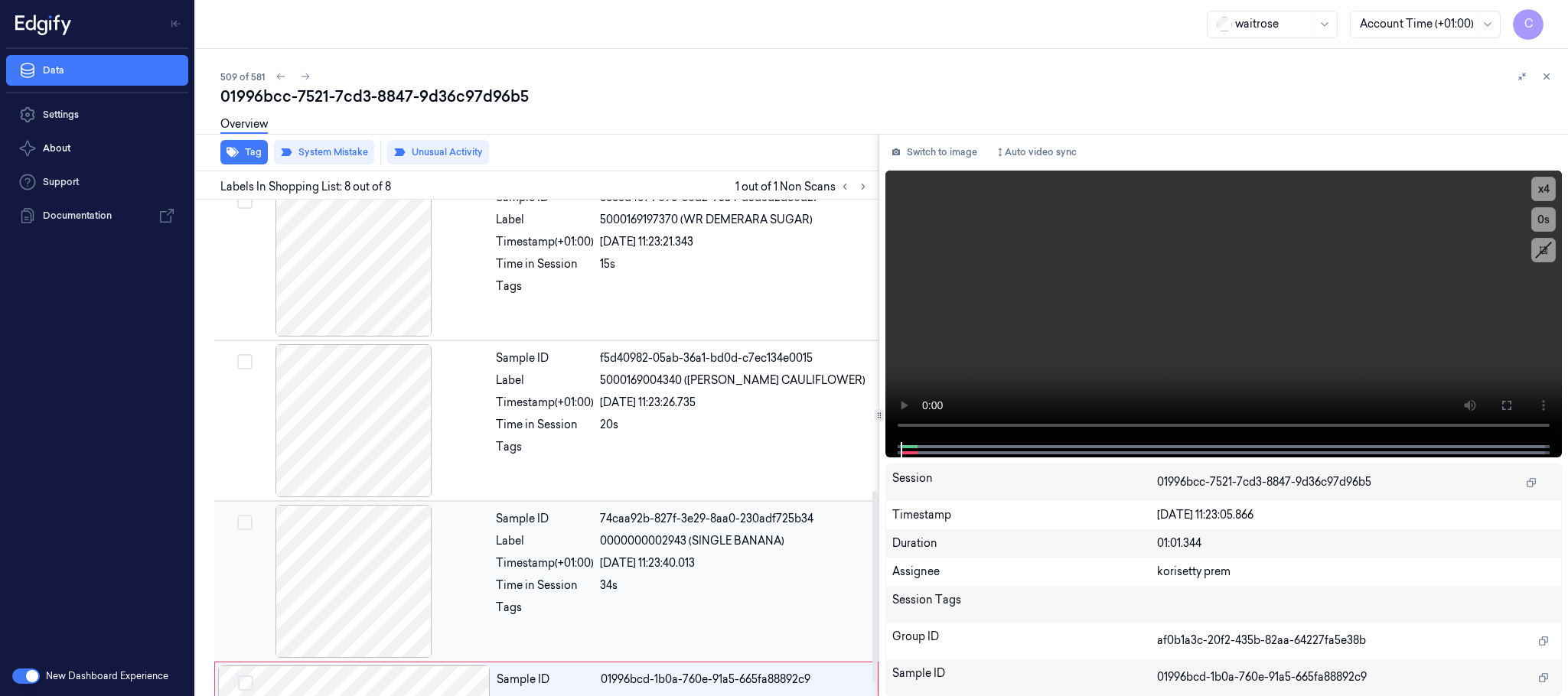
scroll to position [796, 0]
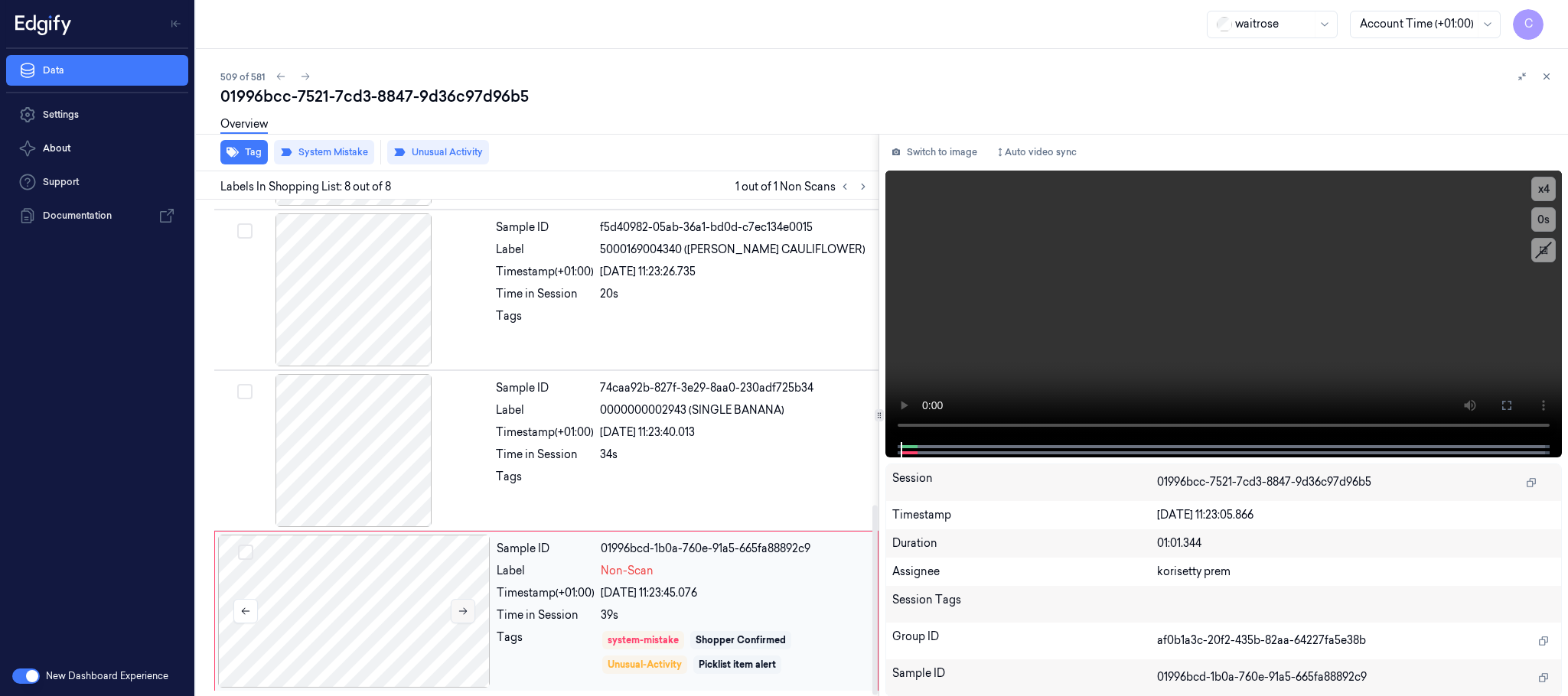
click at [466, 606] on icon at bounding box center [463, 611] width 11 height 11
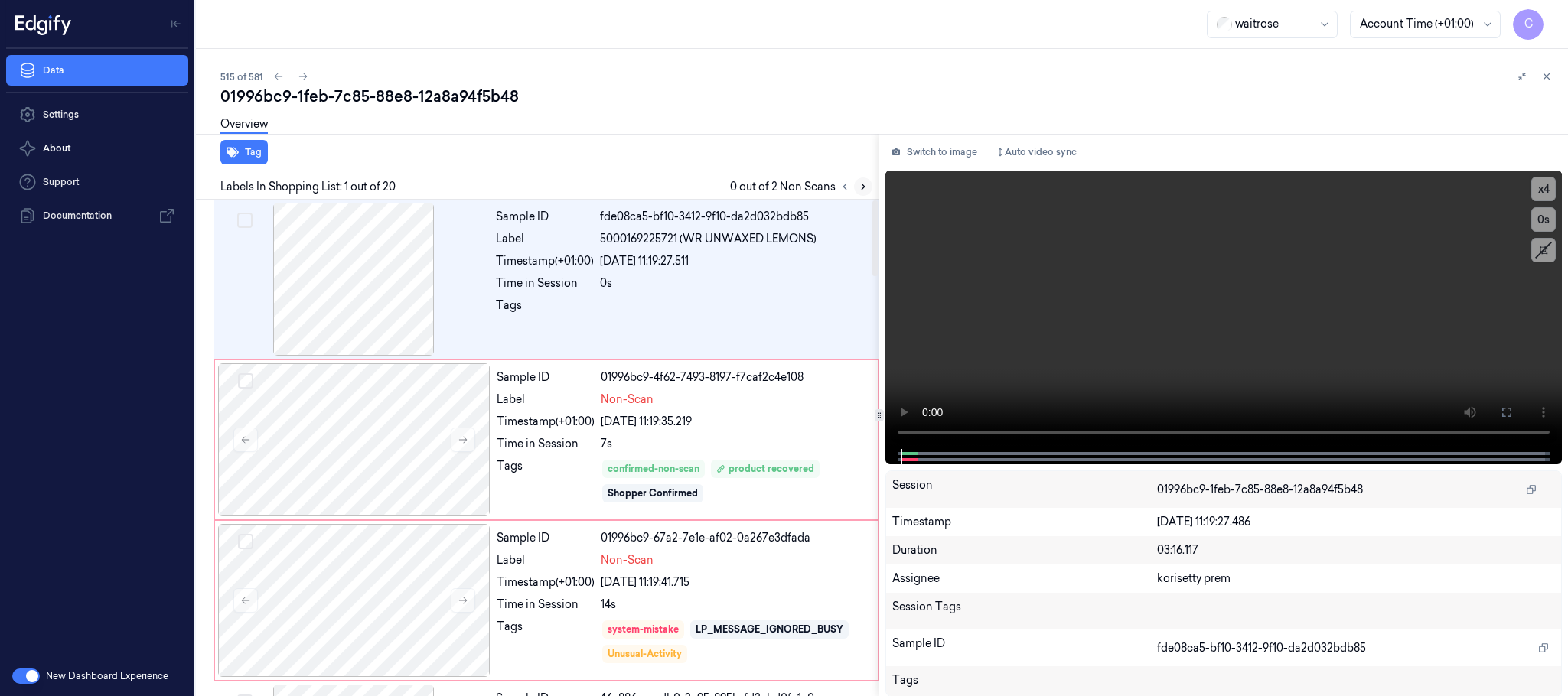
click at [869, 188] on button at bounding box center [863, 186] width 19 height 19
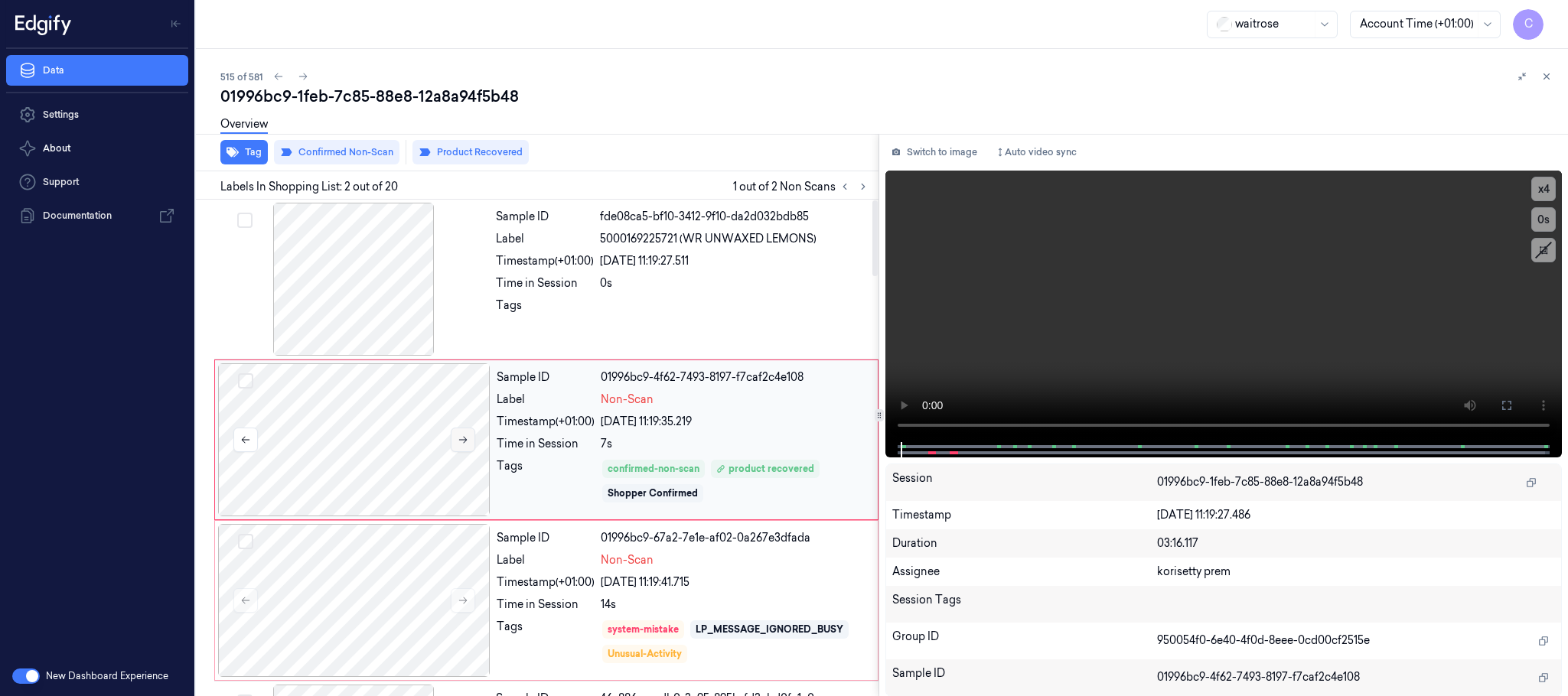
click at [468, 437] on icon at bounding box center [463, 439] width 11 height 11
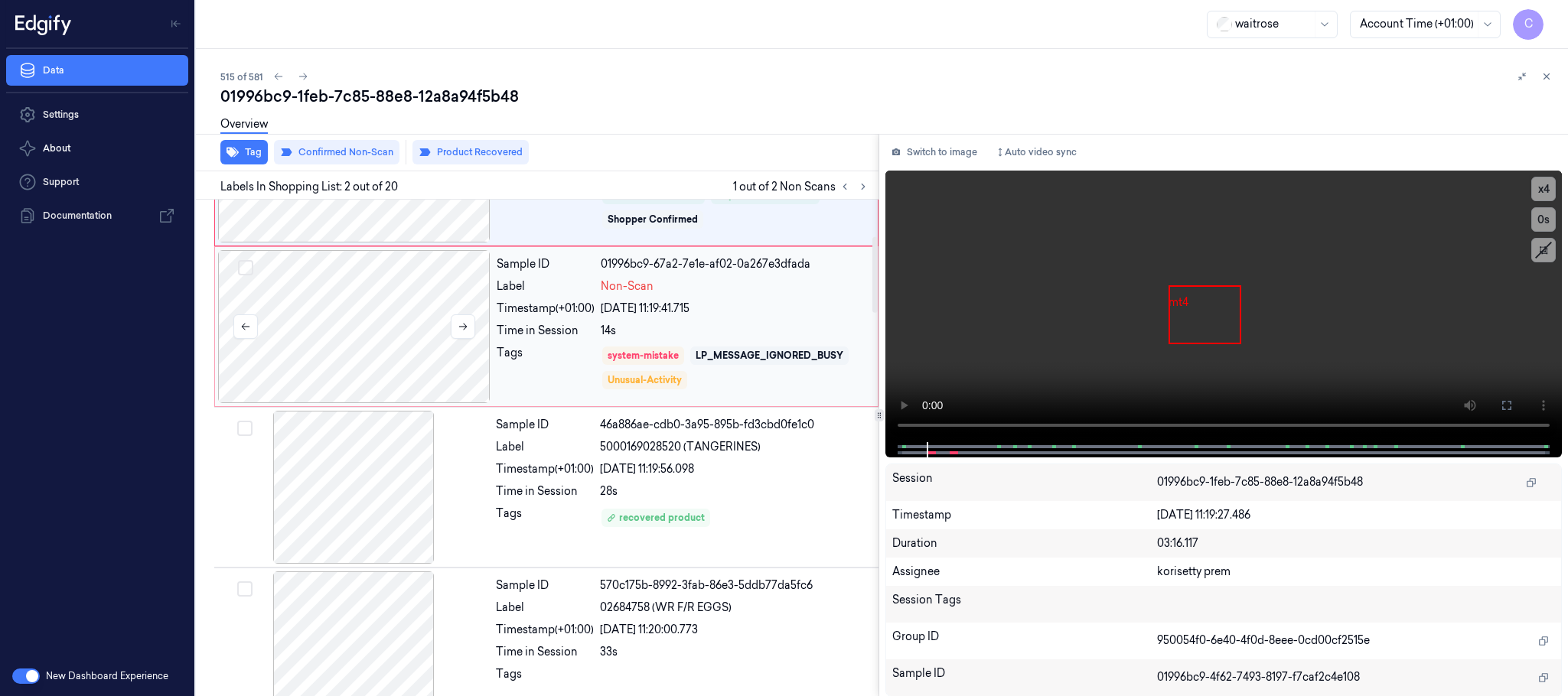
scroll to position [229, 0]
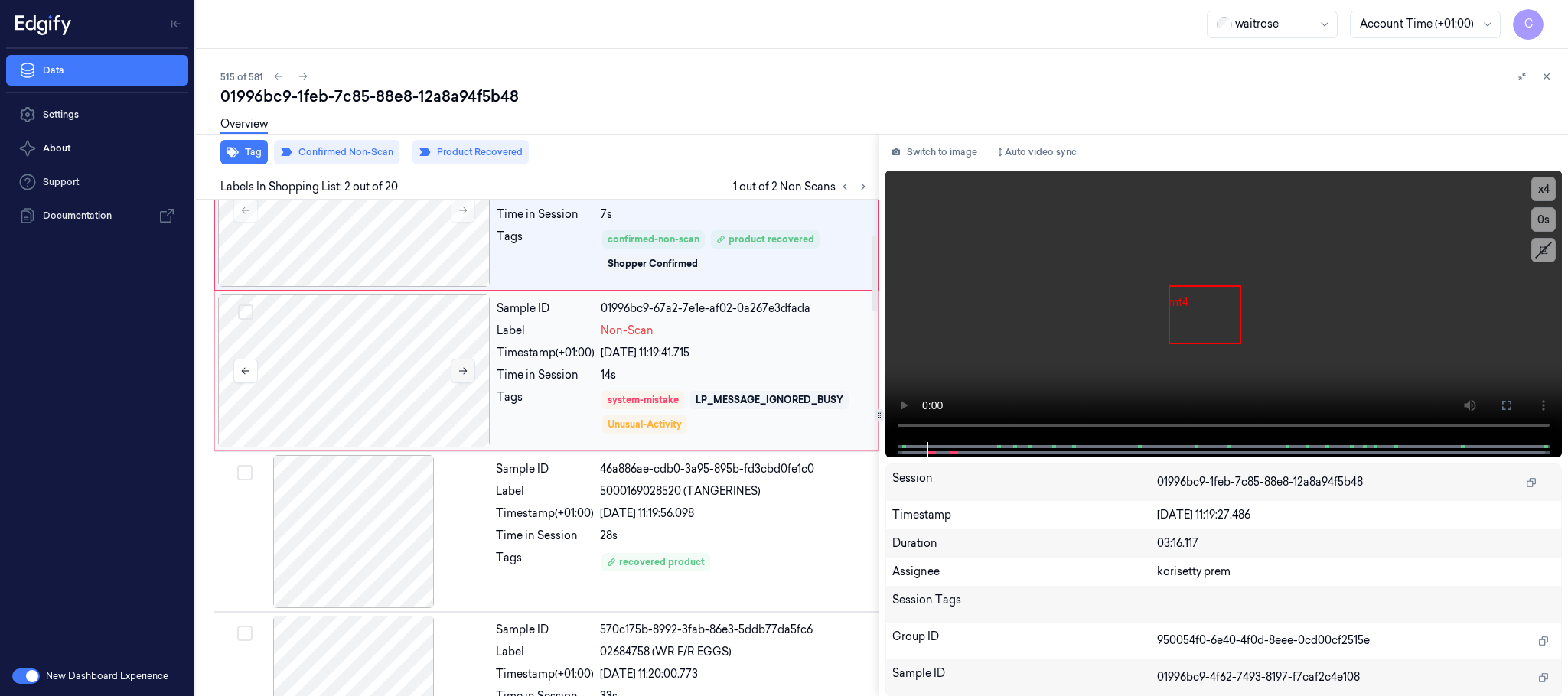
click at [460, 370] on icon at bounding box center [463, 371] width 11 height 11
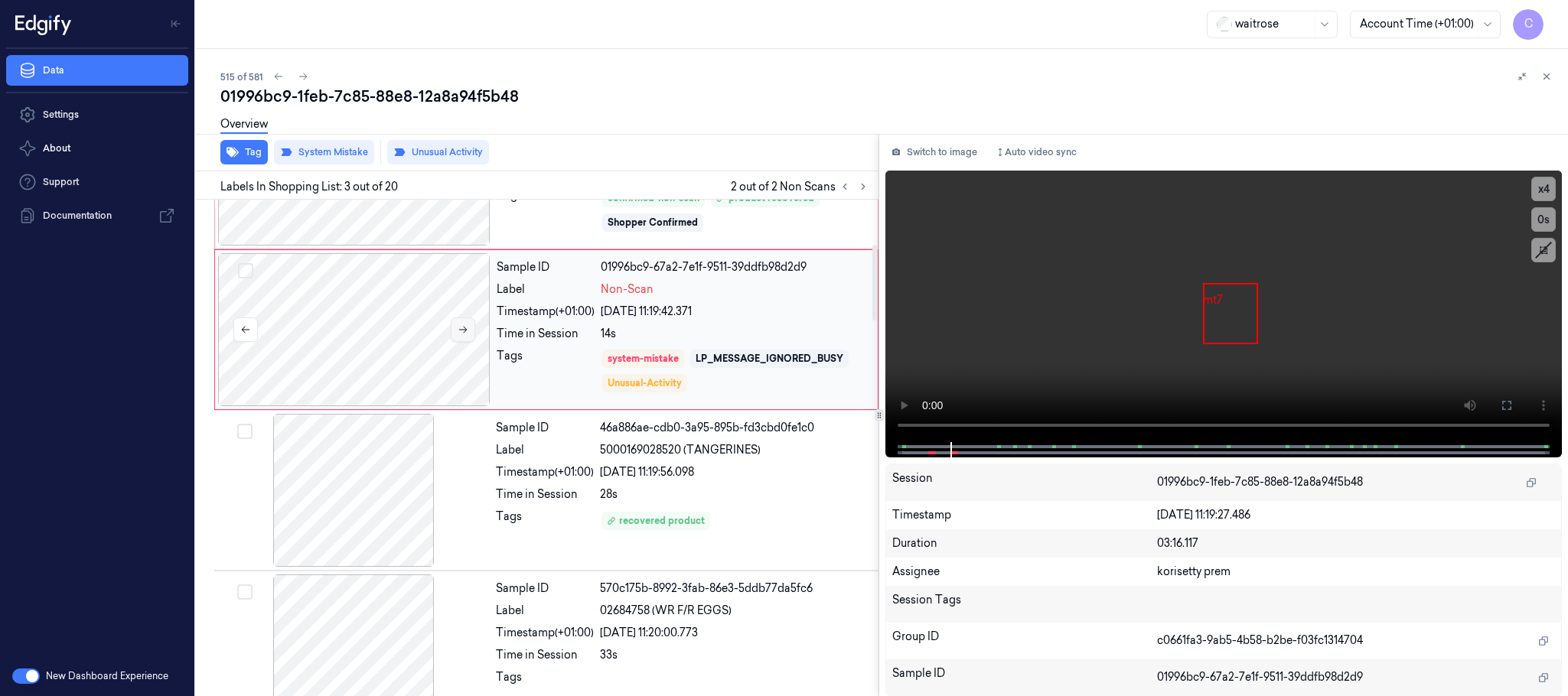
scroll to position [268, 0]
click at [465, 334] on icon at bounding box center [463, 332] width 8 height 7
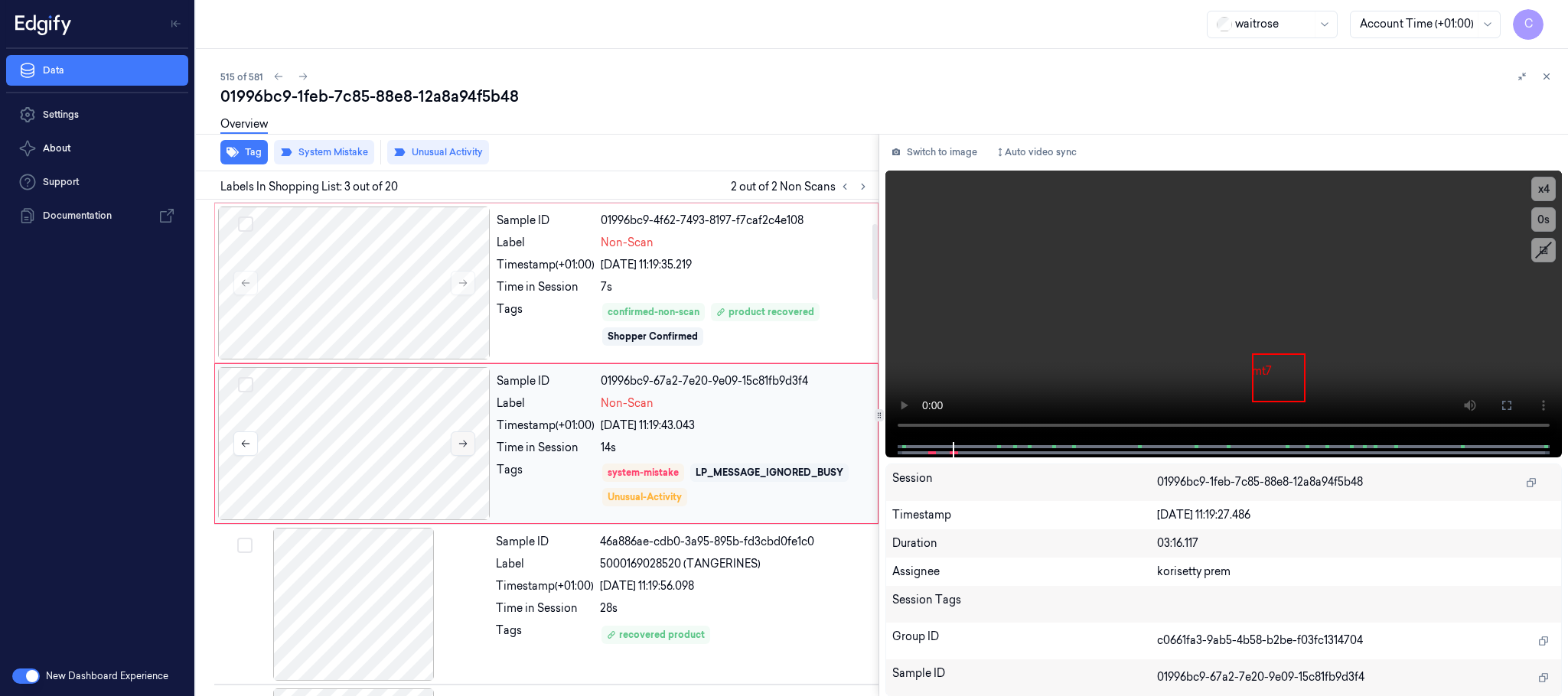
scroll to position [154, 0]
click at [459, 444] on icon at bounding box center [463, 447] width 11 height 11
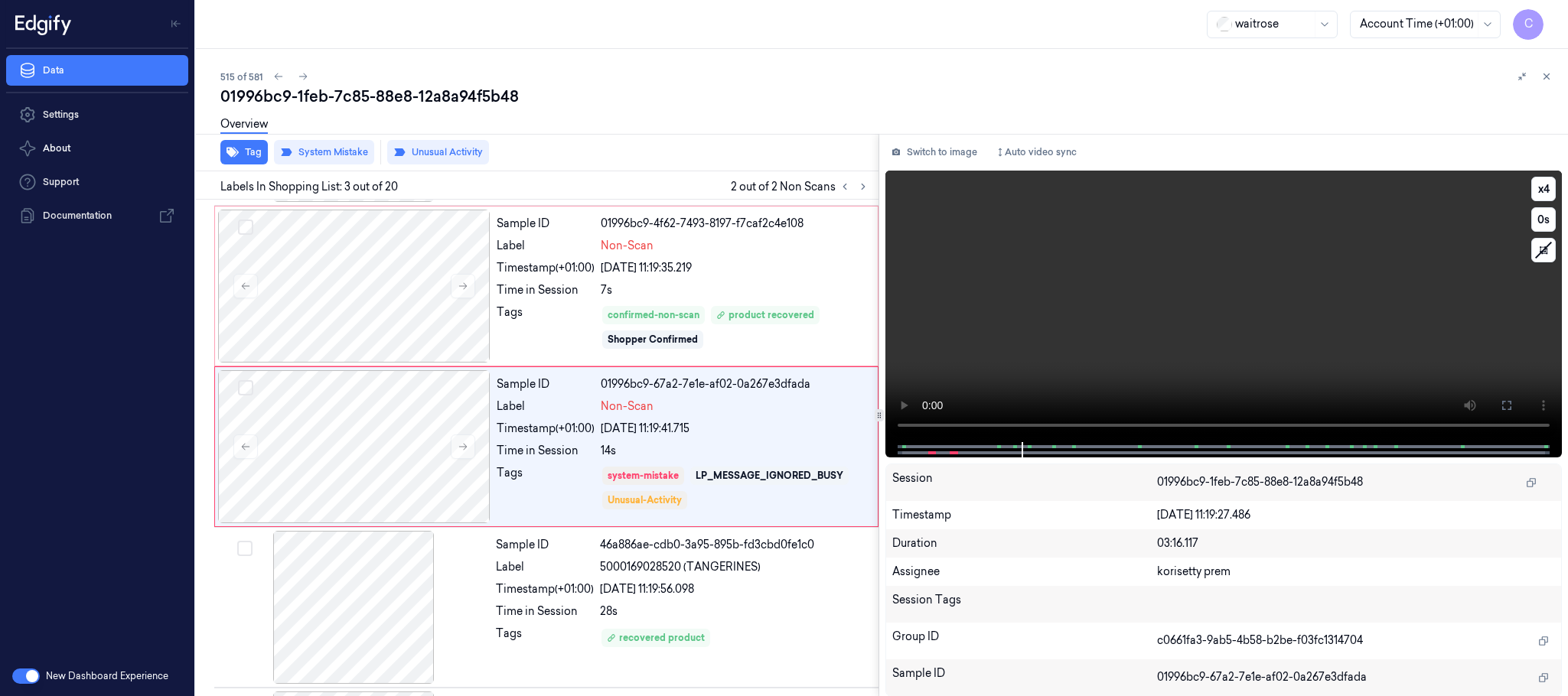
click at [1244, 315] on video at bounding box center [1222, 306] width 676 height 272
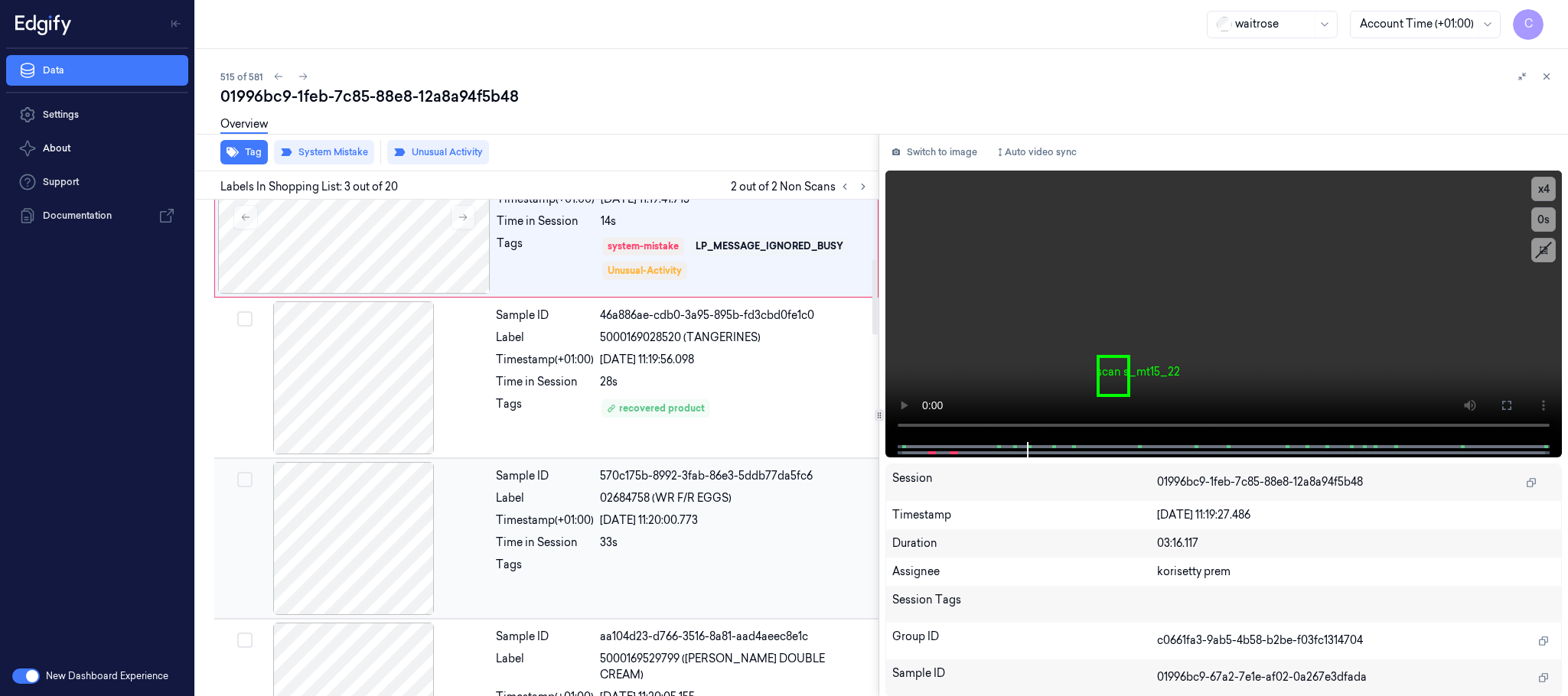
scroll to position [268, 0]
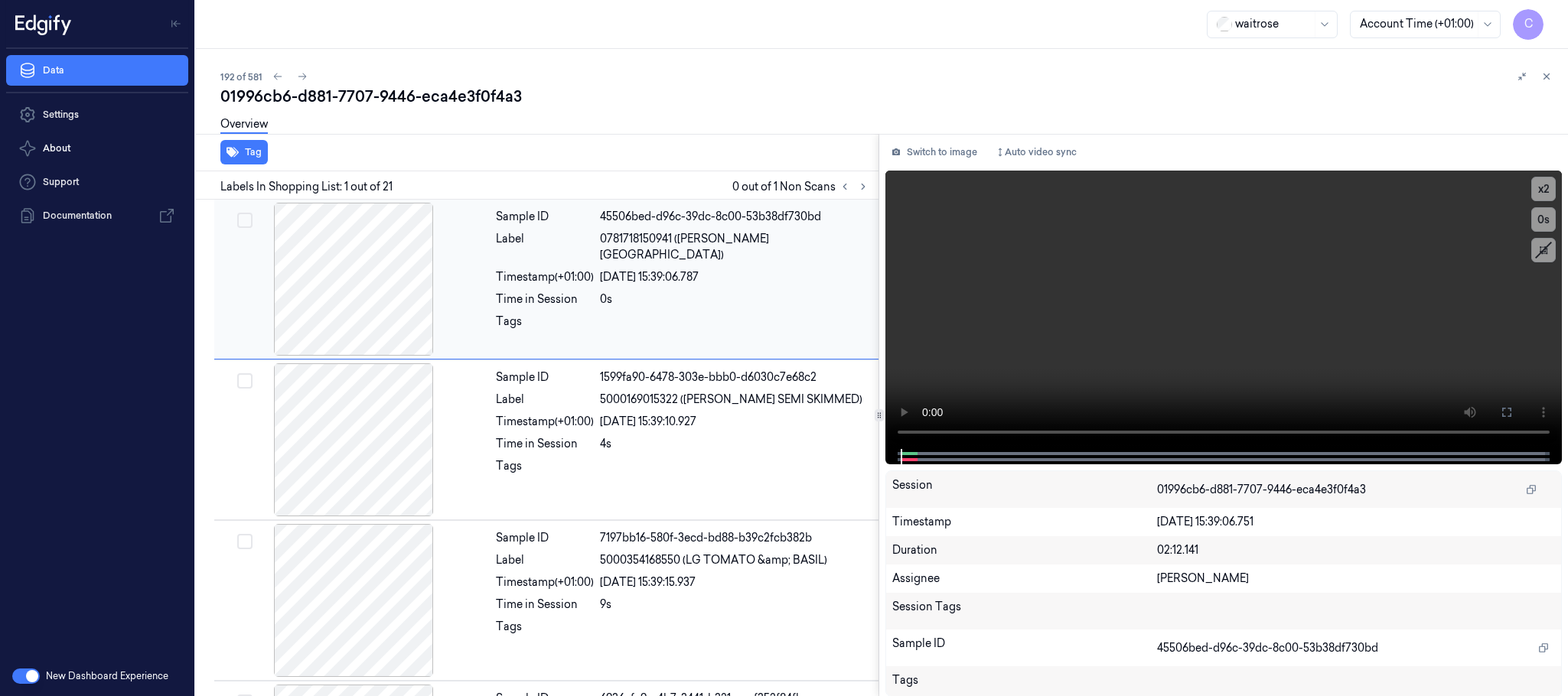
click at [859, 184] on icon at bounding box center [863, 186] width 11 height 11
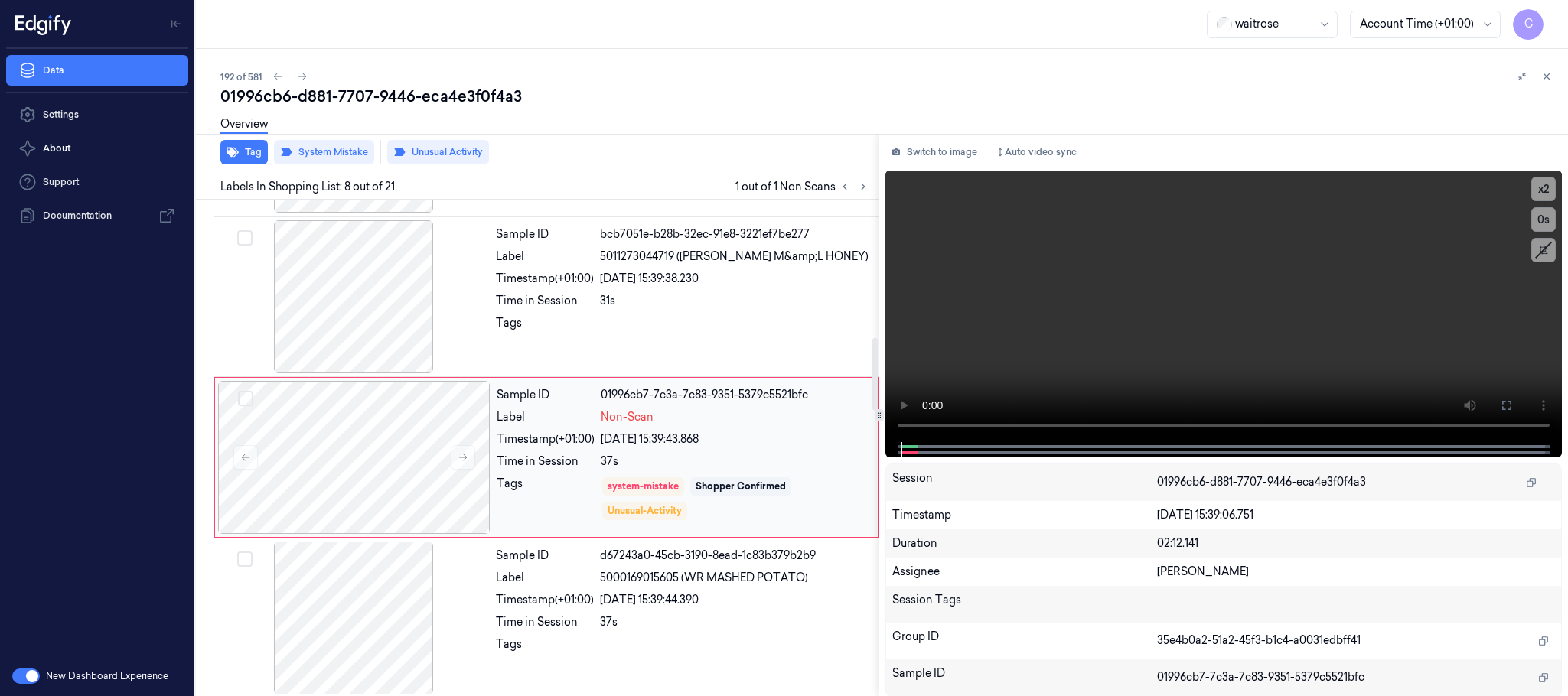
scroll to position [960, 0]
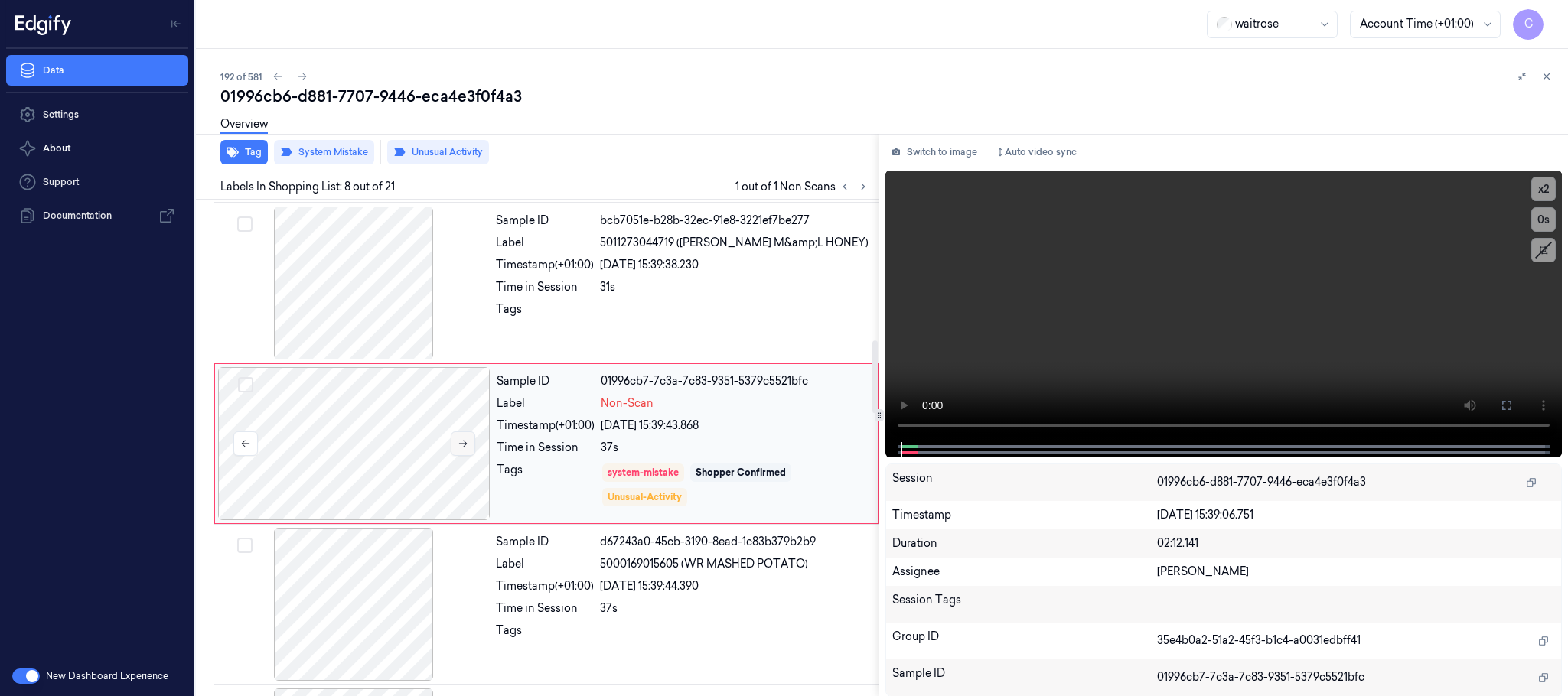
click at [462, 447] on icon at bounding box center [463, 444] width 8 height 7
click at [462, 447] on icon at bounding box center [463, 443] width 11 height 11
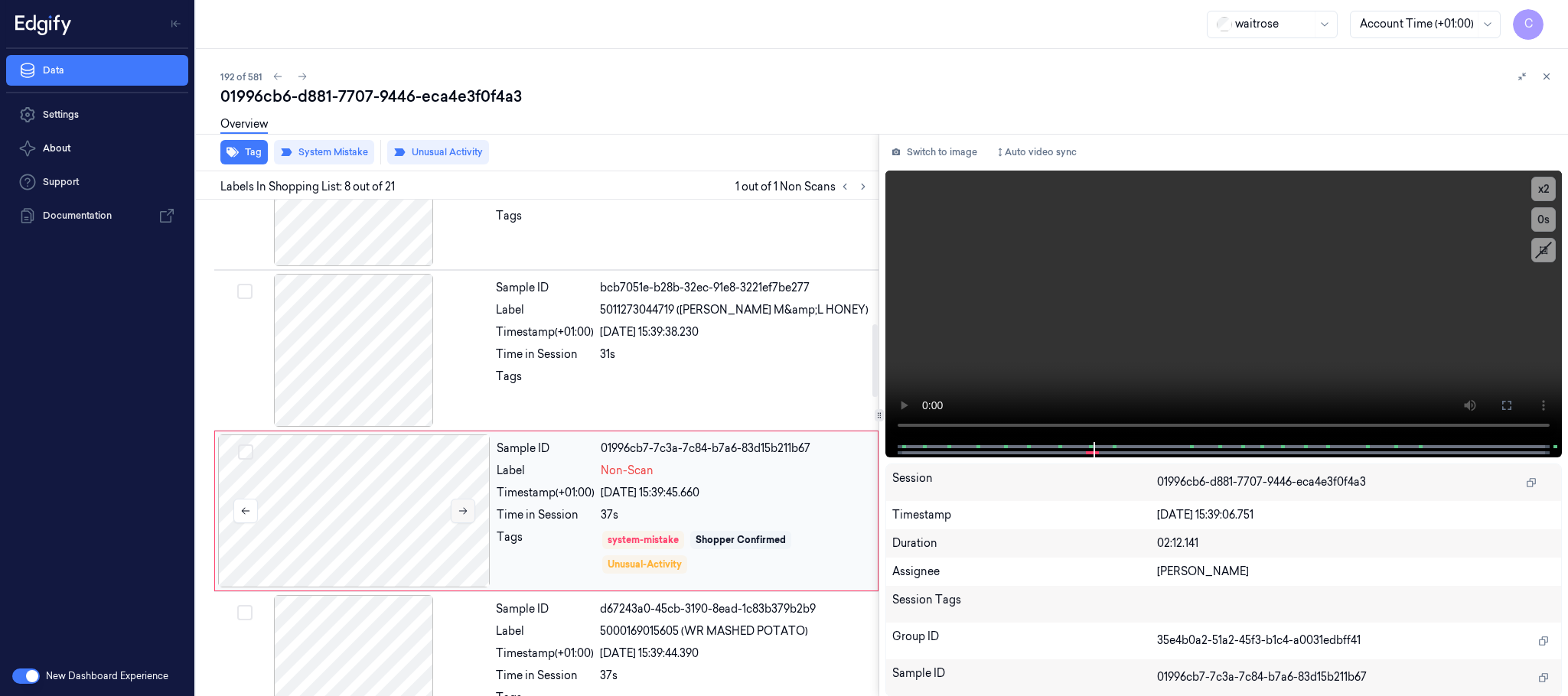
scroll to position [845, 0]
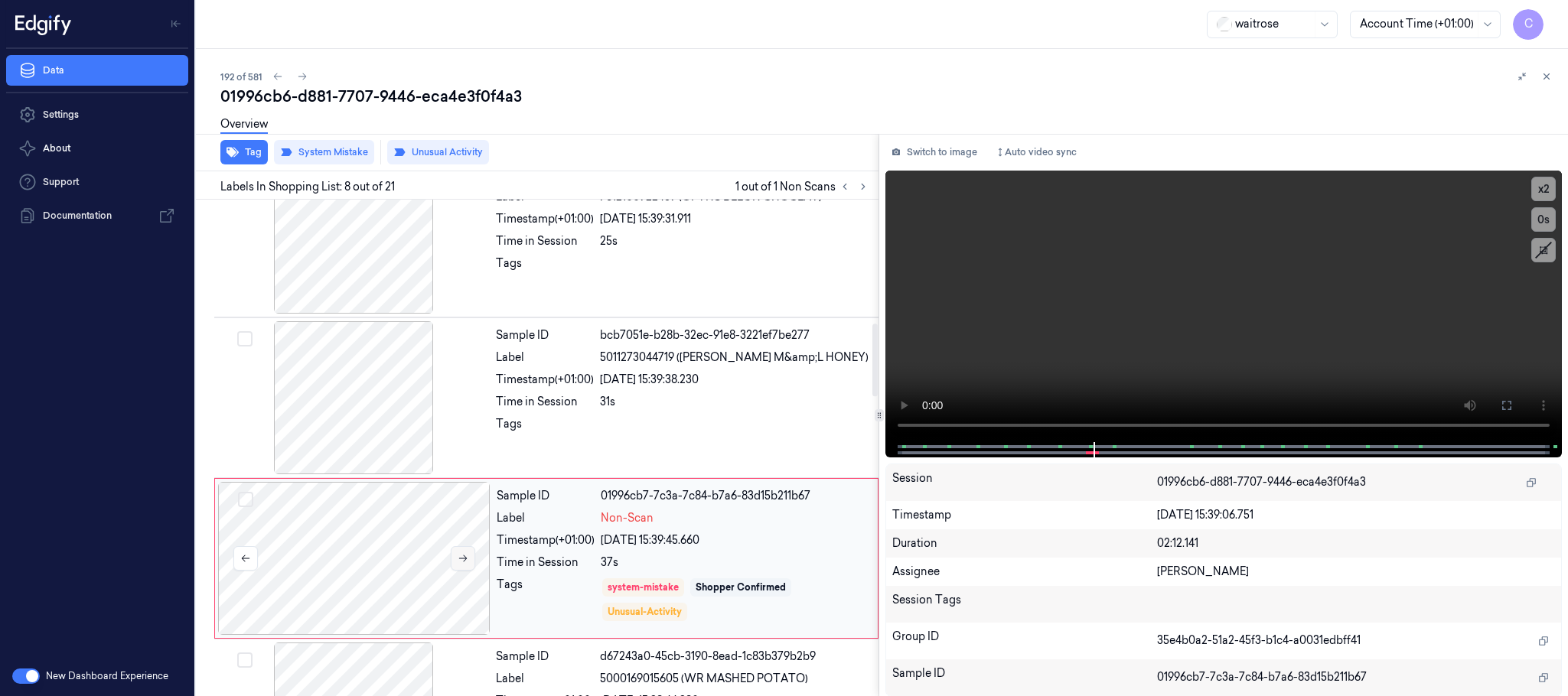
click at [461, 569] on button at bounding box center [463, 558] width 25 height 25
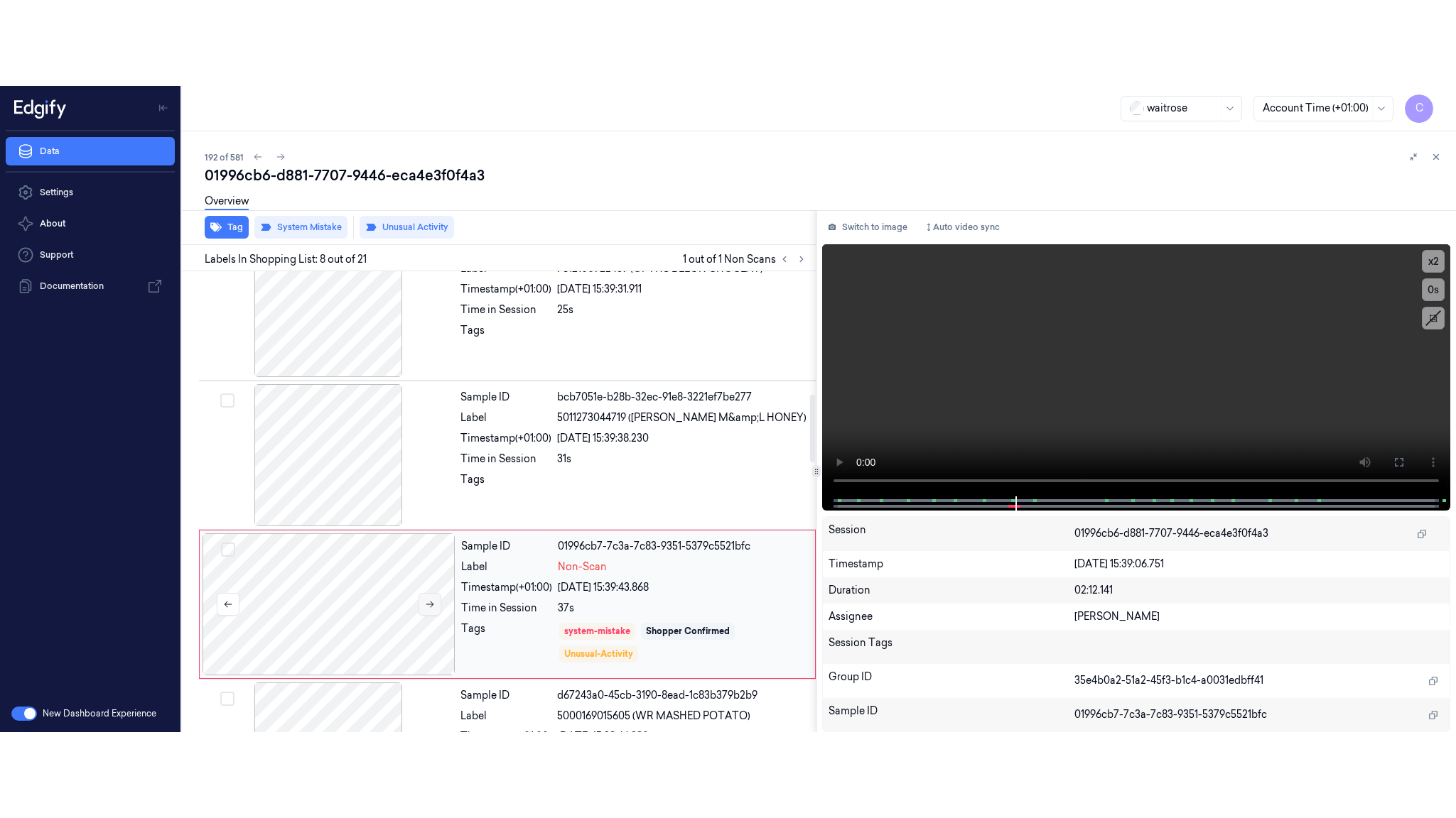
scroll to position [891, 0]
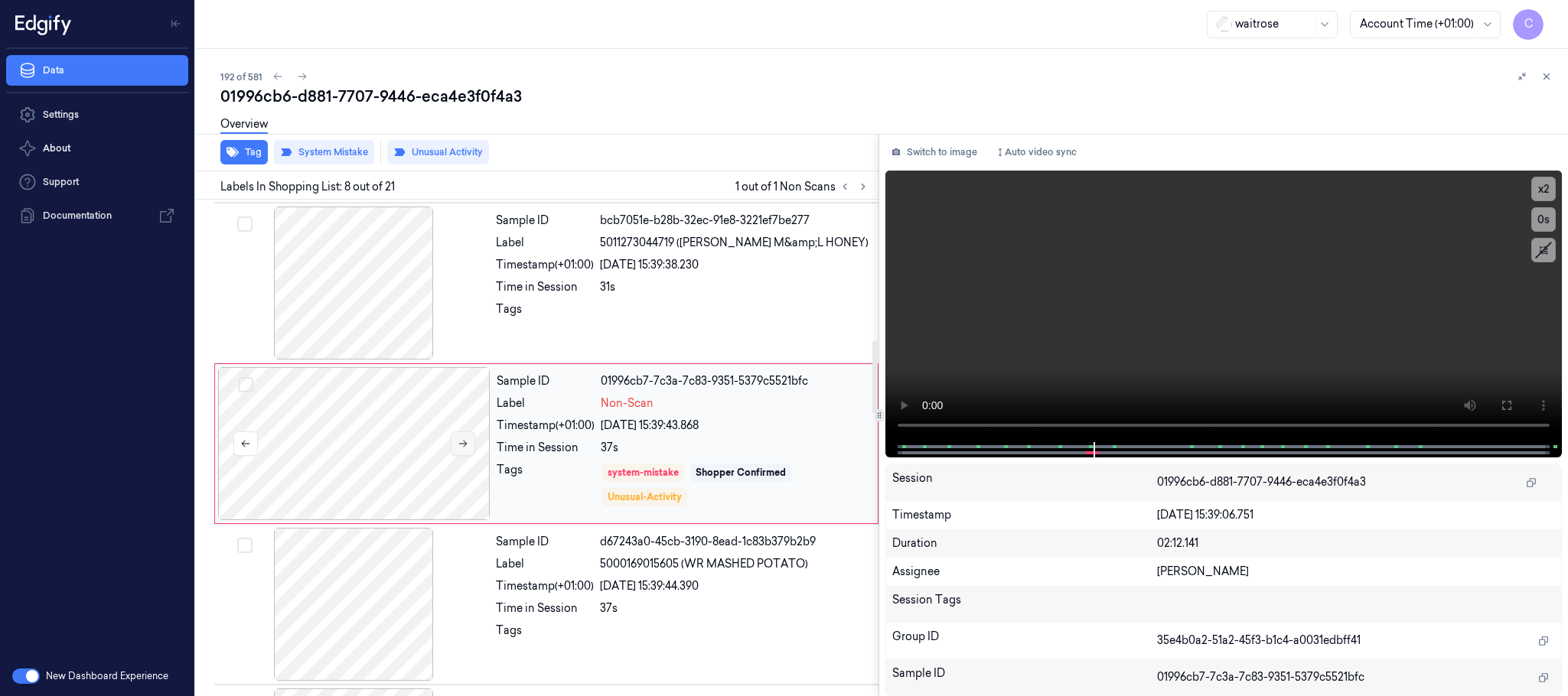
click at [459, 449] on icon at bounding box center [463, 443] width 11 height 11
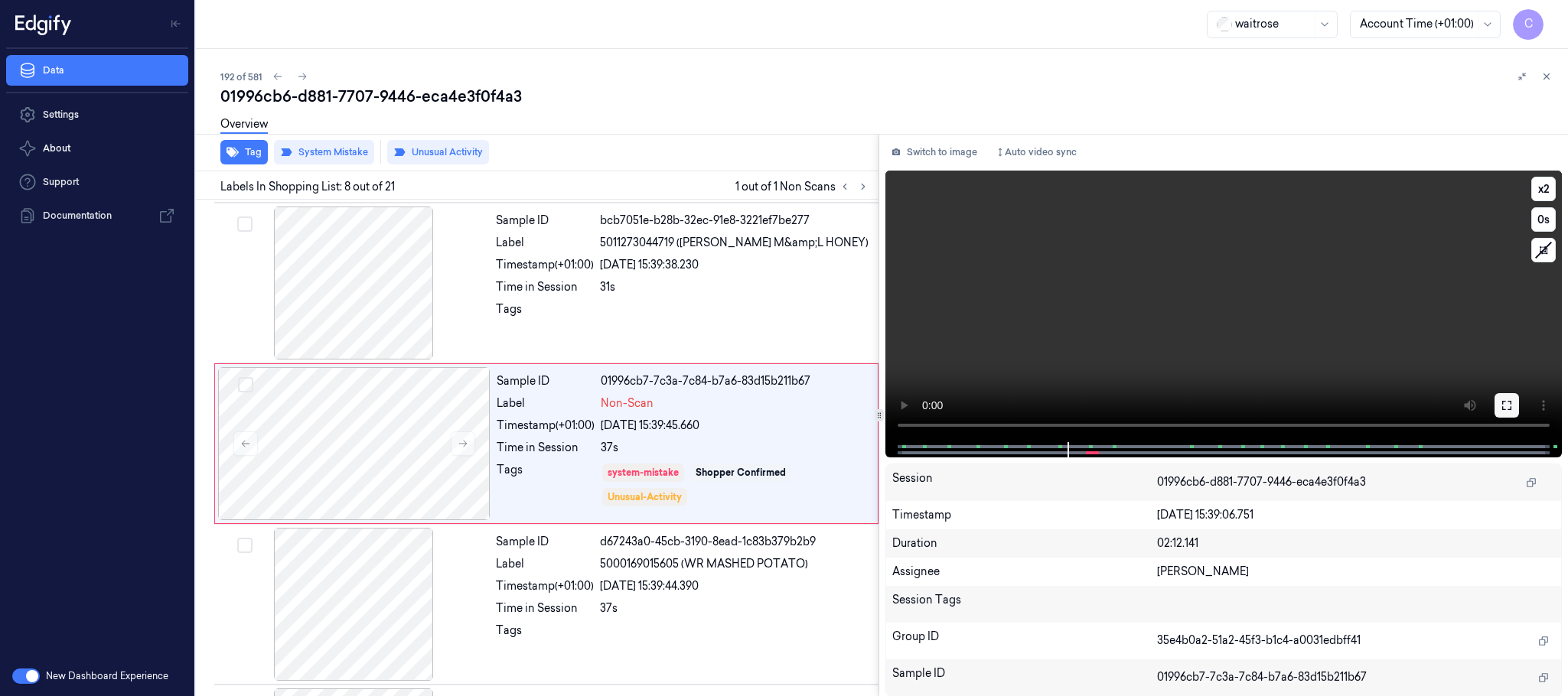
click at [1508, 402] on icon at bounding box center [1507, 406] width 12 height 12
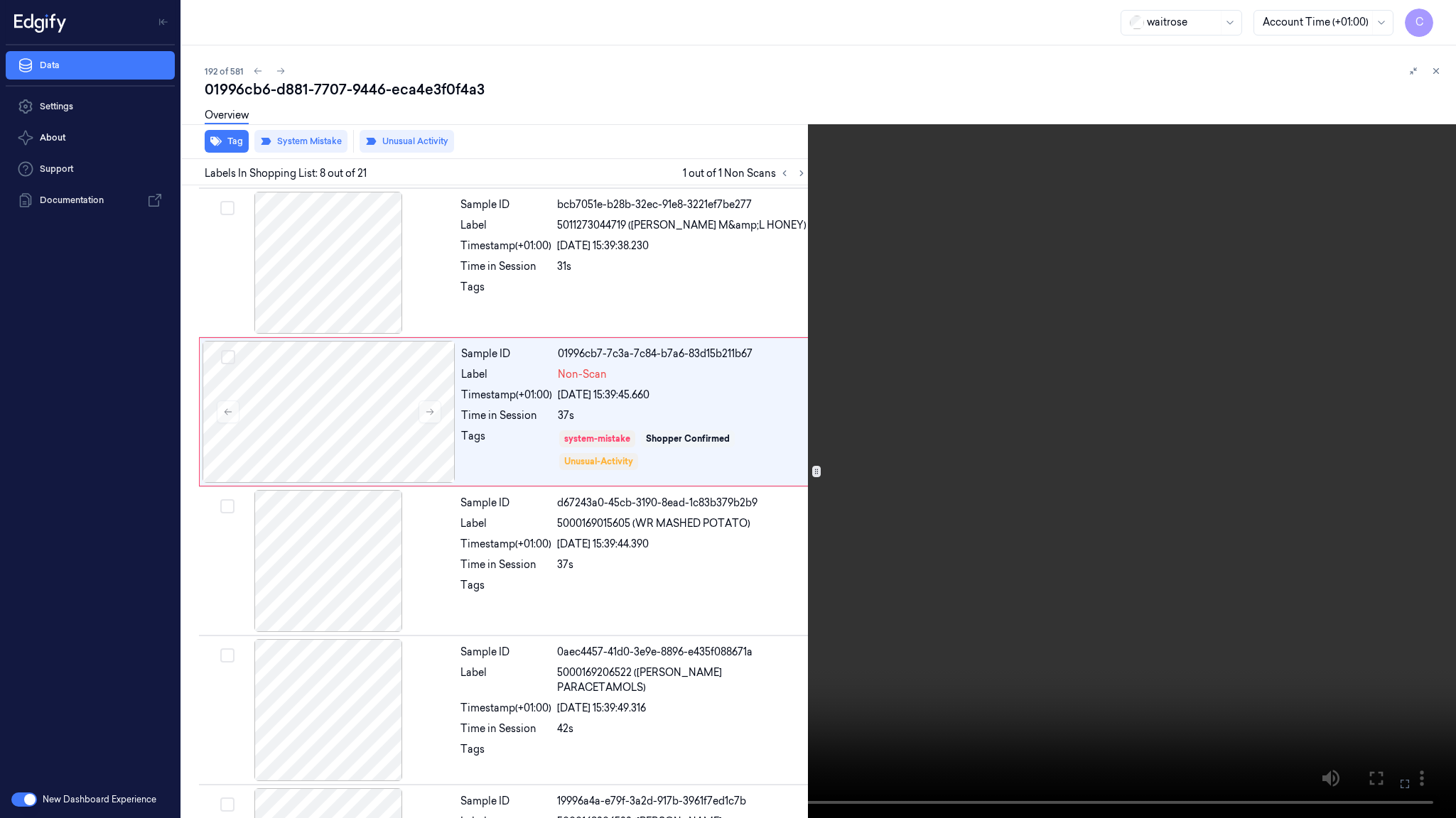
click at [755, 461] on video at bounding box center [728, 409] width 1456 height 818
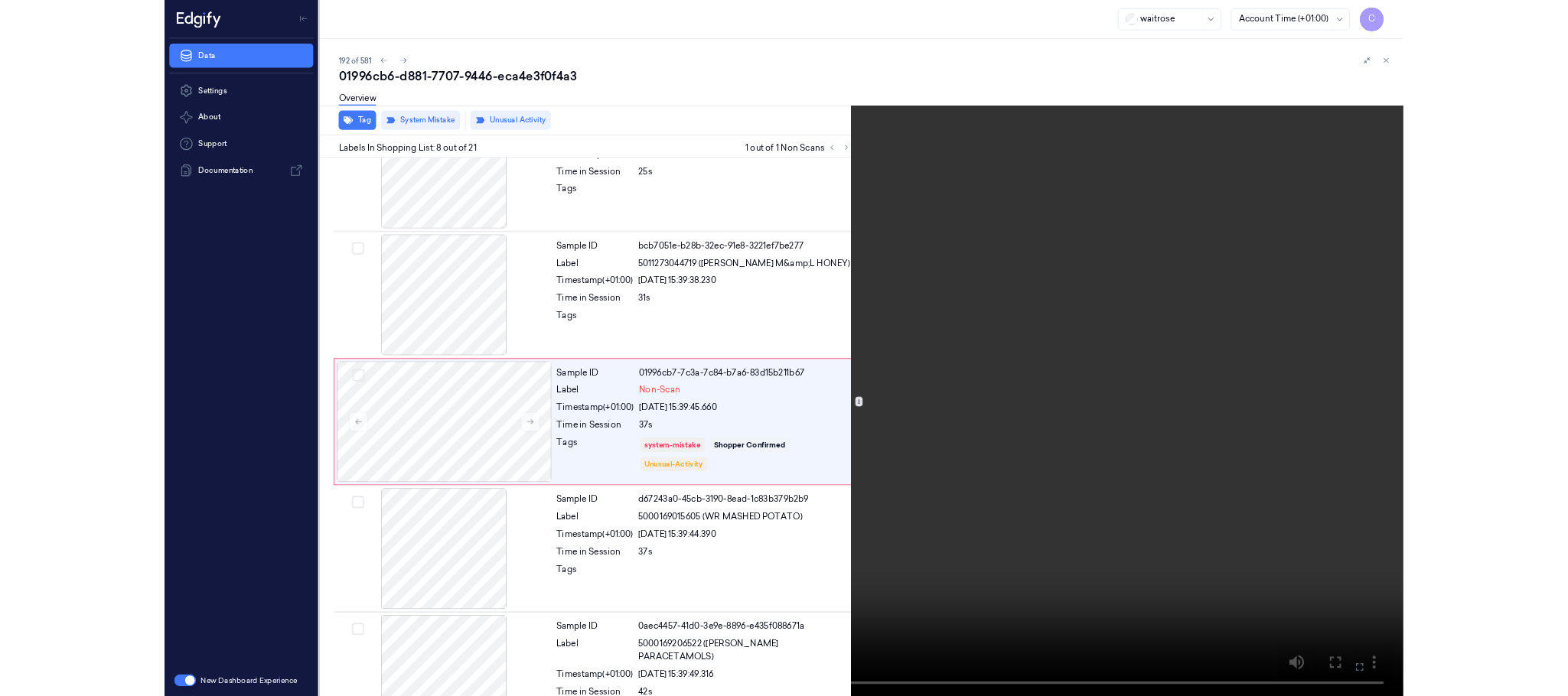
scroll to position [868, 0]
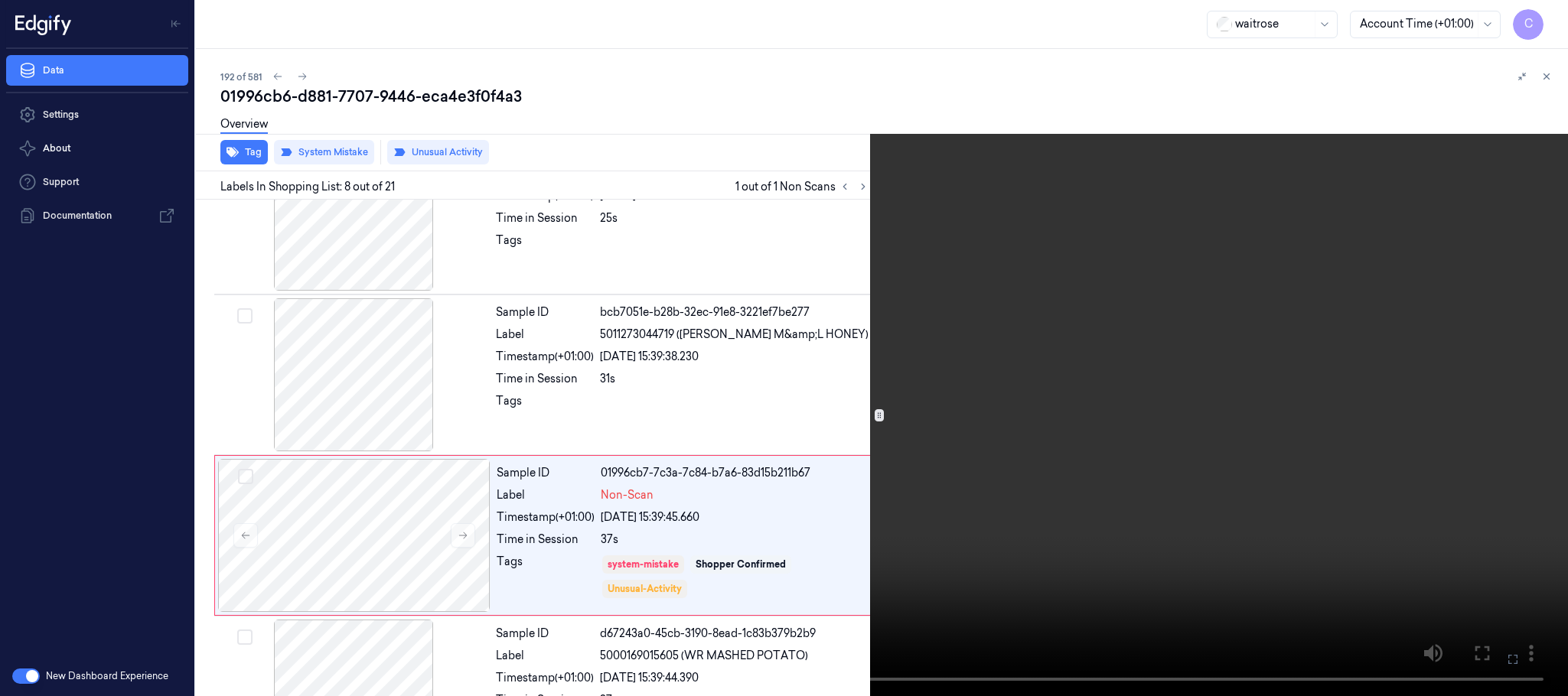
click at [1019, 423] on video at bounding box center [784, 348] width 1568 height 696
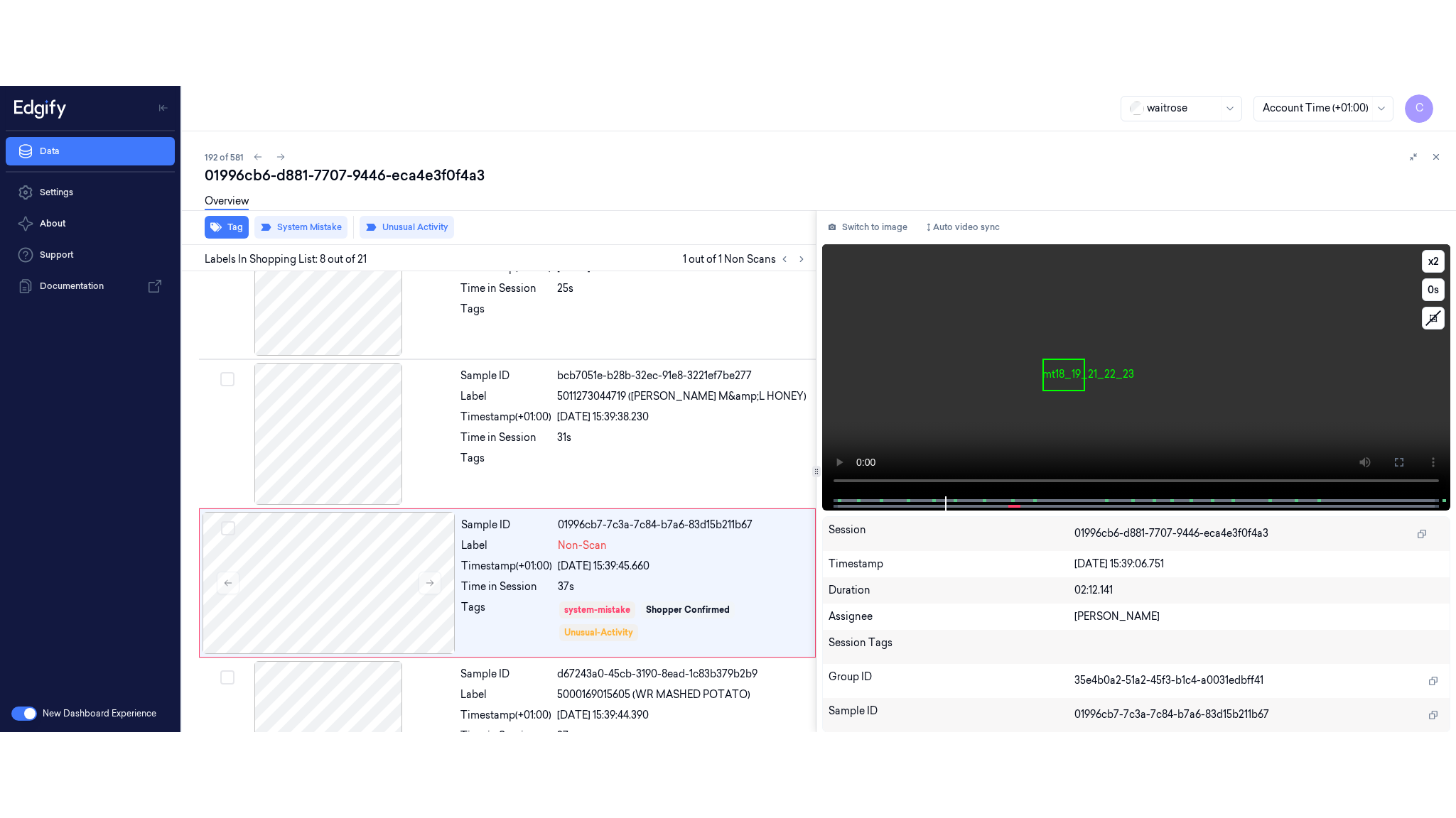
scroll to position [891, 0]
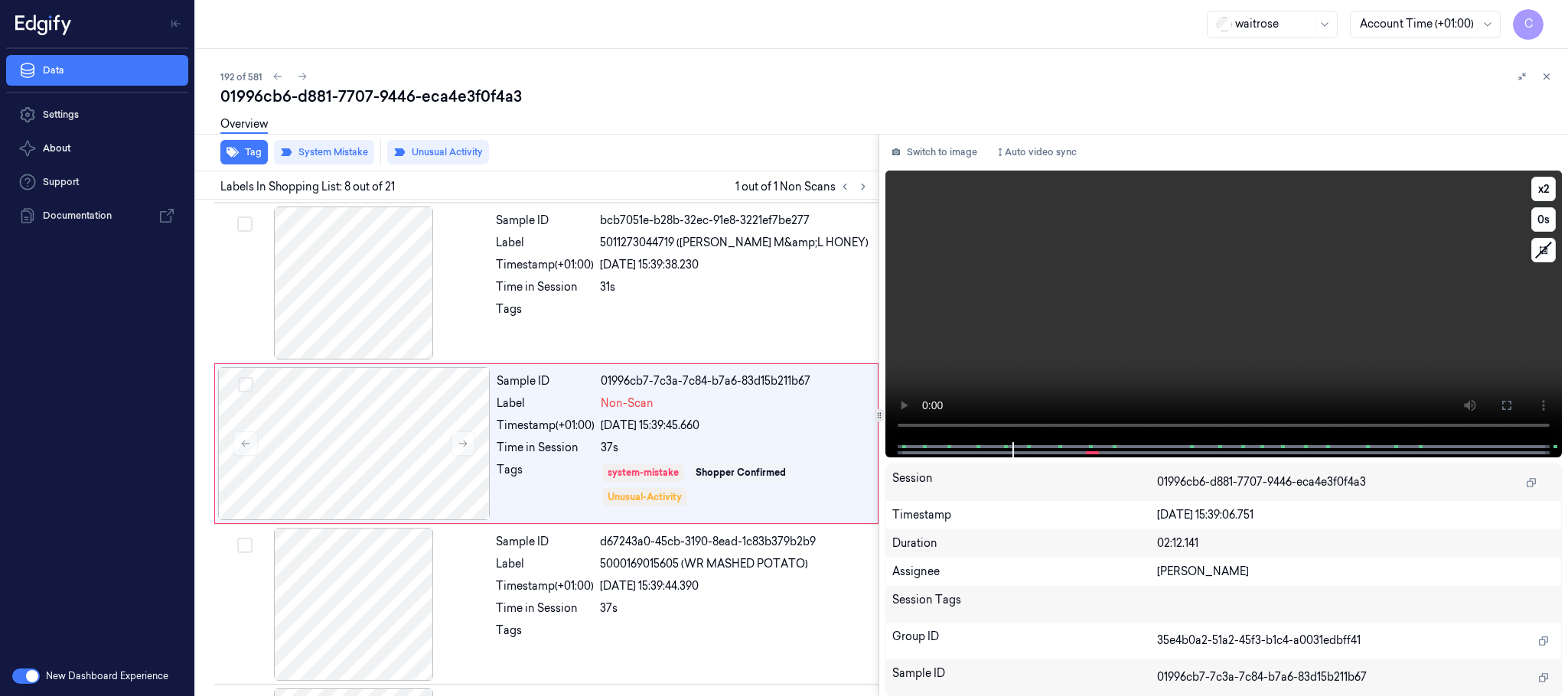
click at [1125, 269] on video at bounding box center [1222, 306] width 676 height 272
click at [1437, 384] on video at bounding box center [1222, 306] width 676 height 272
click at [1510, 402] on icon at bounding box center [1507, 405] width 9 height 9
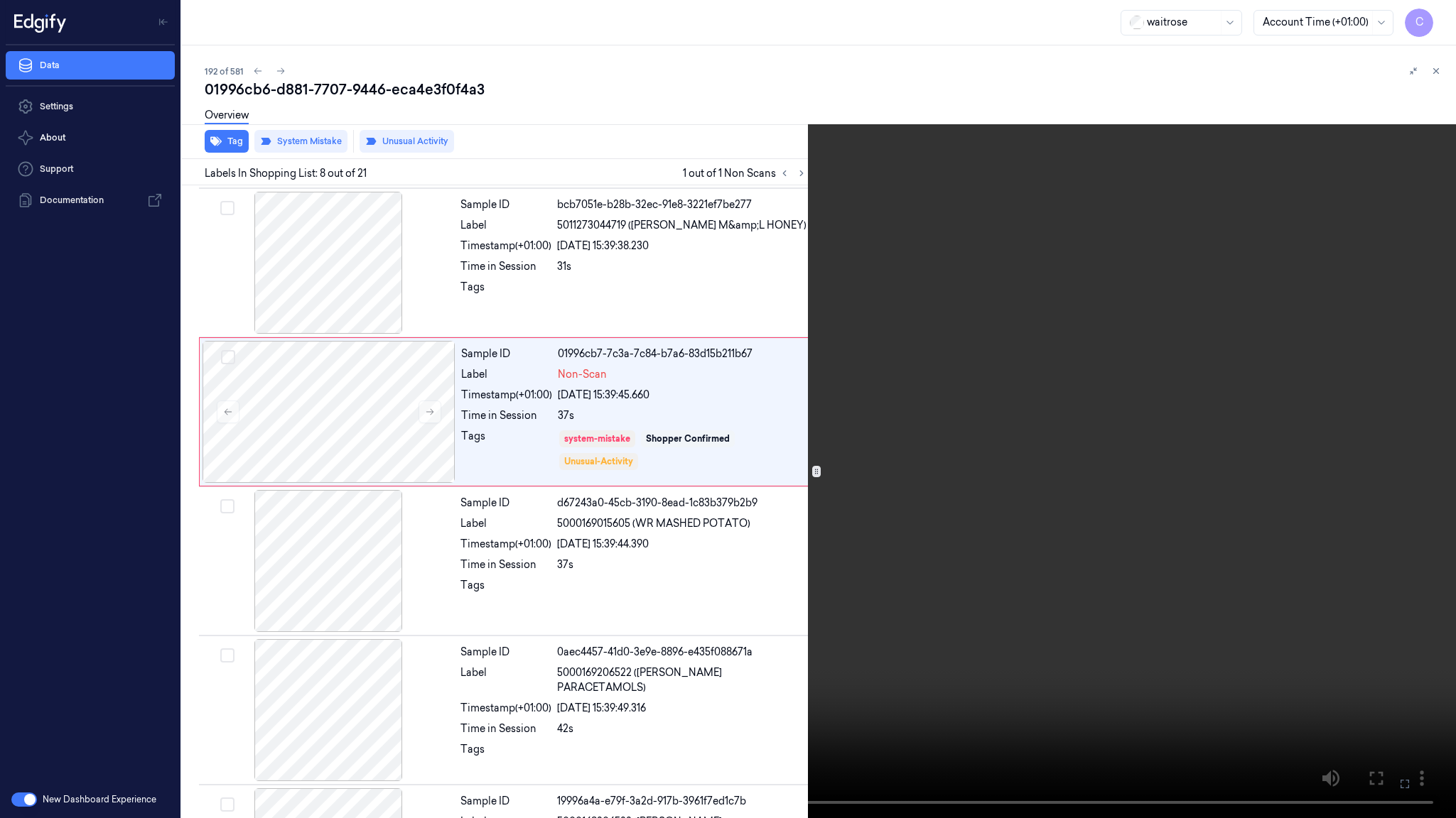
click at [537, 442] on video at bounding box center [728, 409] width 1456 height 818
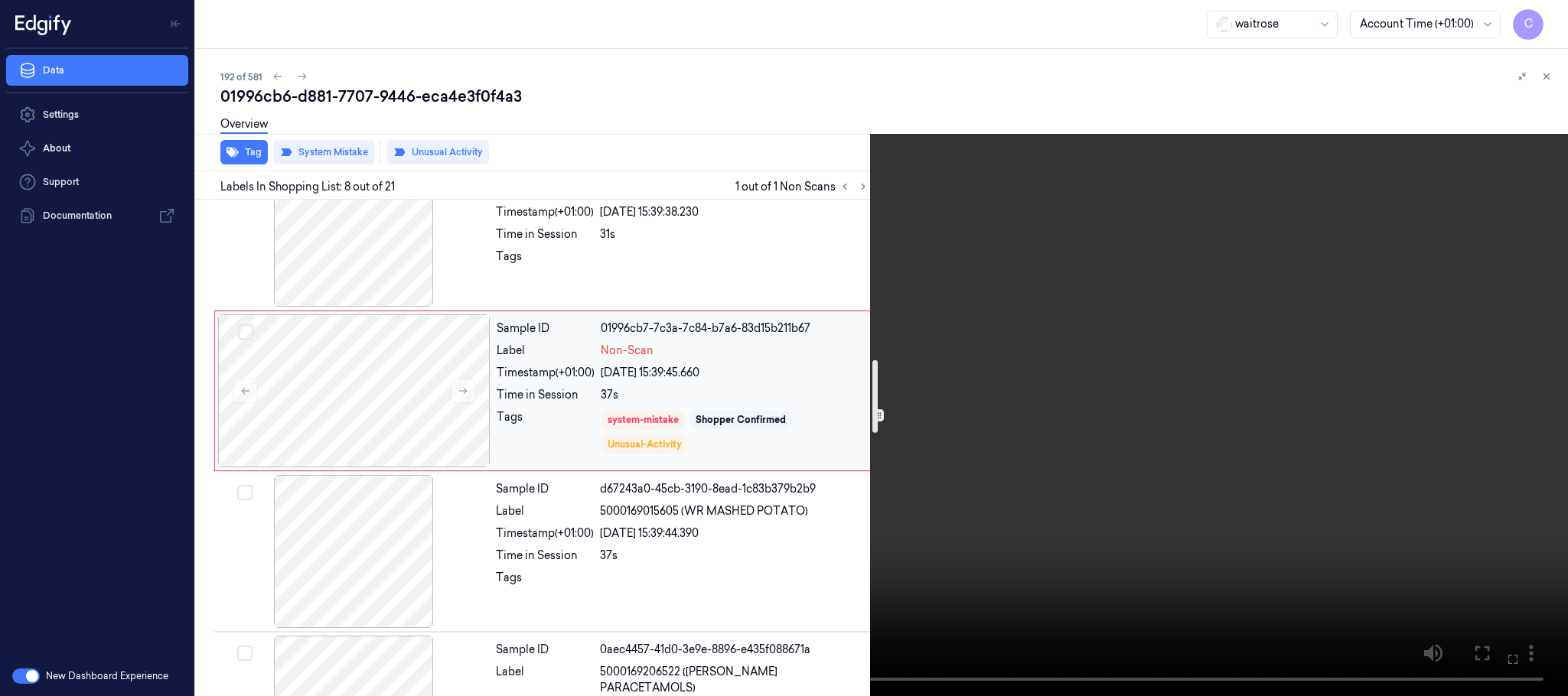
scroll to position [1097, 0]
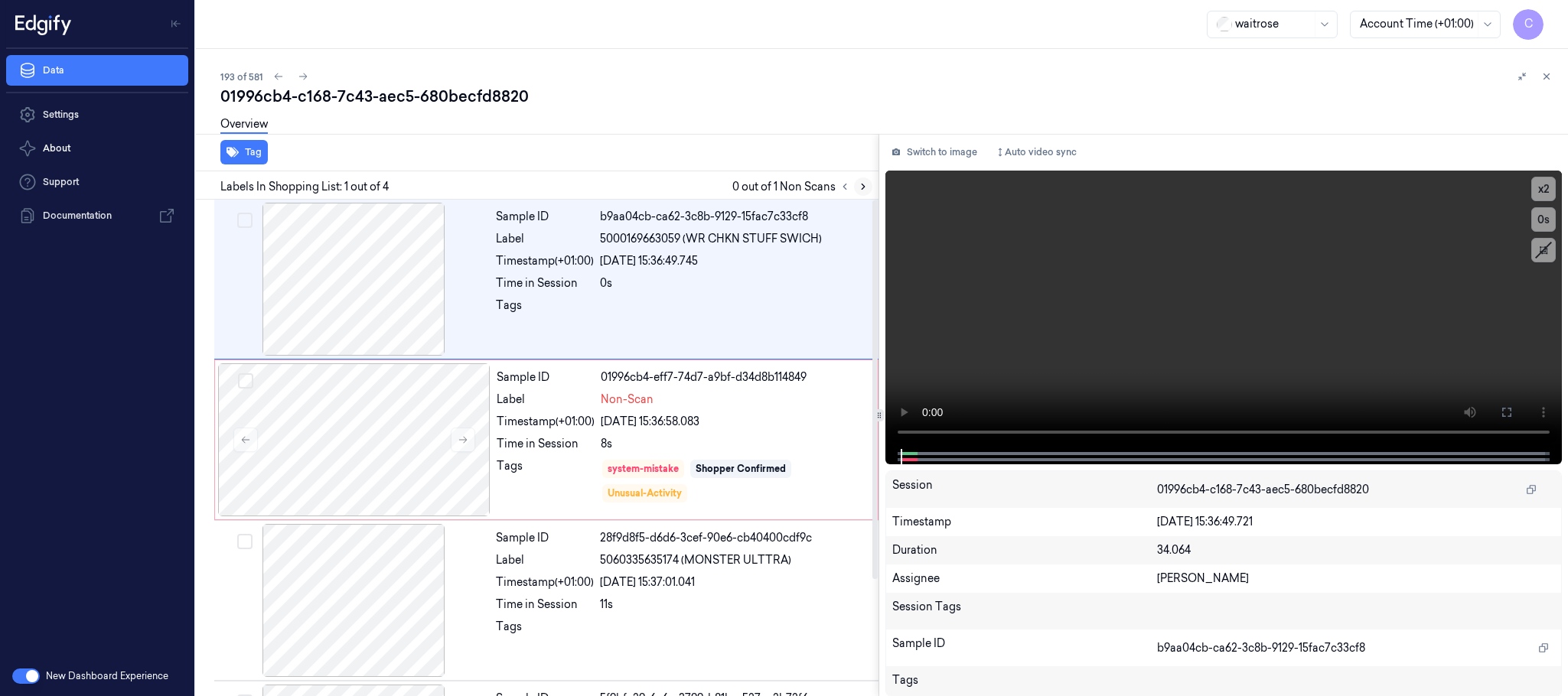
click at [861, 184] on icon at bounding box center [863, 186] width 11 height 11
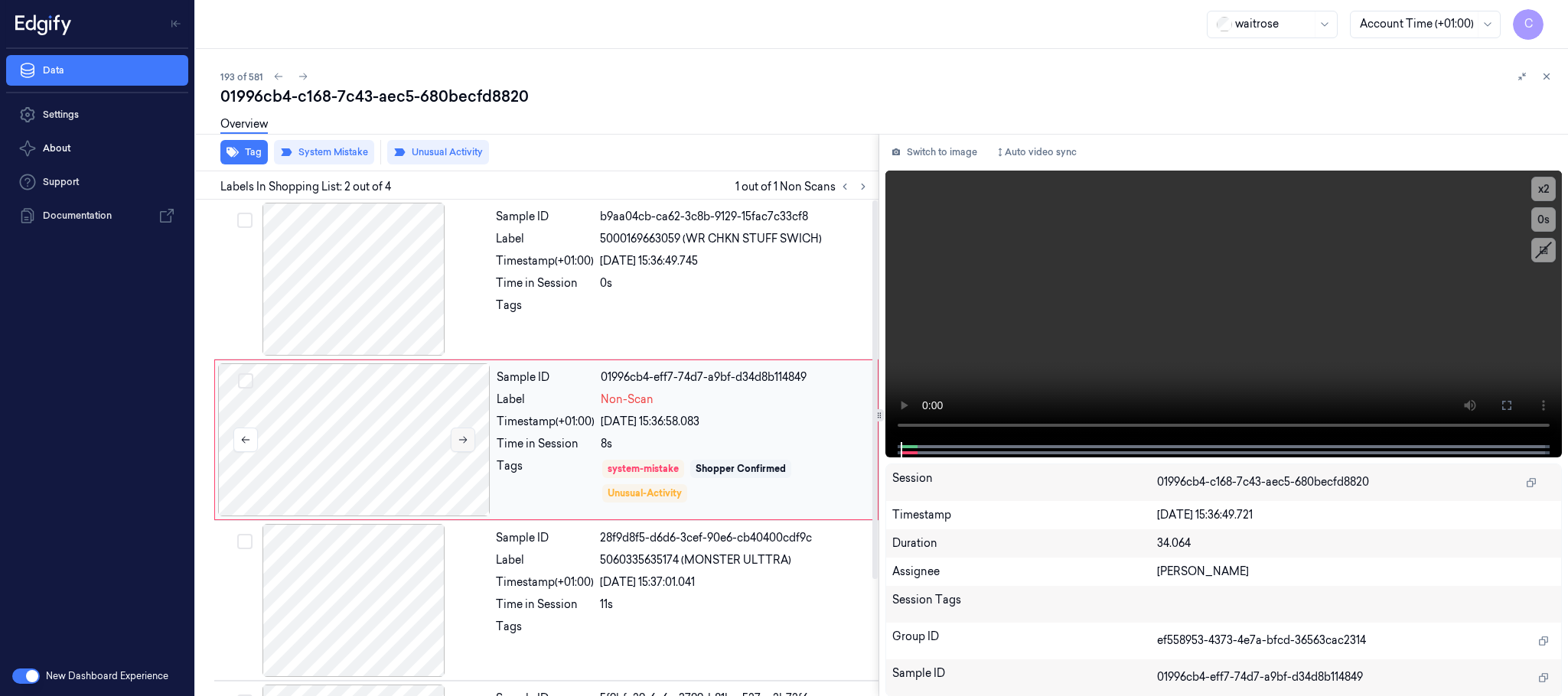
click at [450, 433] on button at bounding box center [463, 439] width 25 height 25
click at [459, 446] on button at bounding box center [463, 439] width 25 height 25
click at [461, 443] on icon at bounding box center [463, 439] width 11 height 11
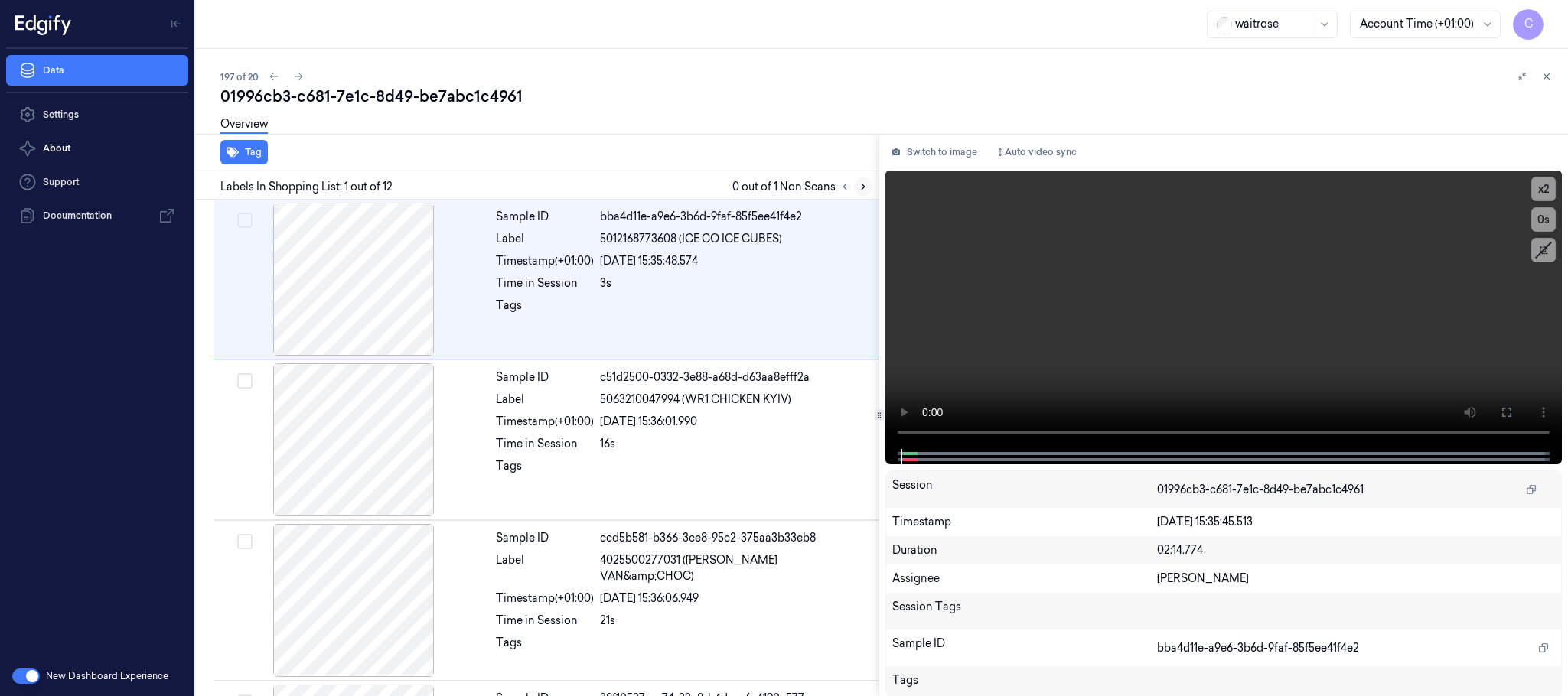
click at [866, 185] on icon at bounding box center [863, 186] width 11 height 11
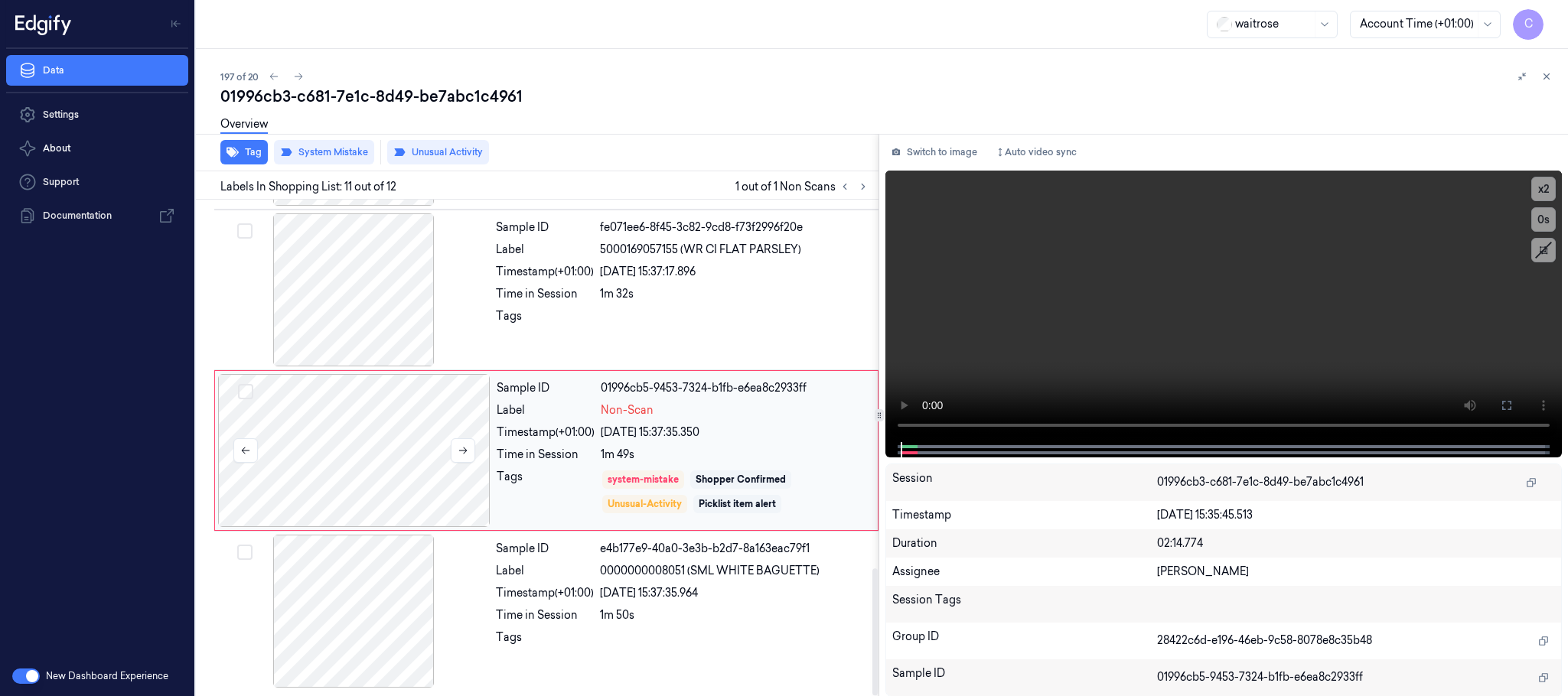
scroll to position [1443, 0]
click at [461, 450] on icon at bounding box center [463, 450] width 11 height 11
click at [378, 324] on div at bounding box center [354, 289] width 273 height 153
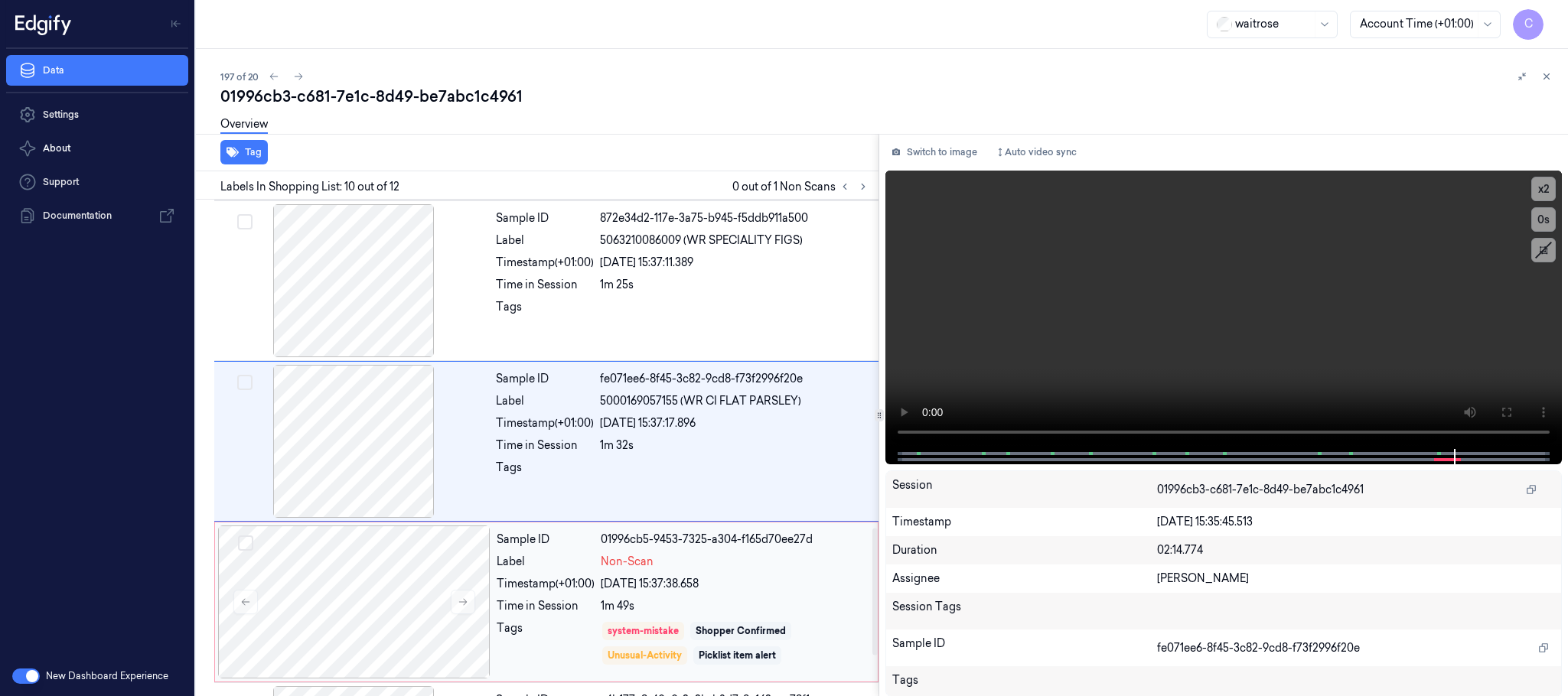
scroll to position [1397, 0]
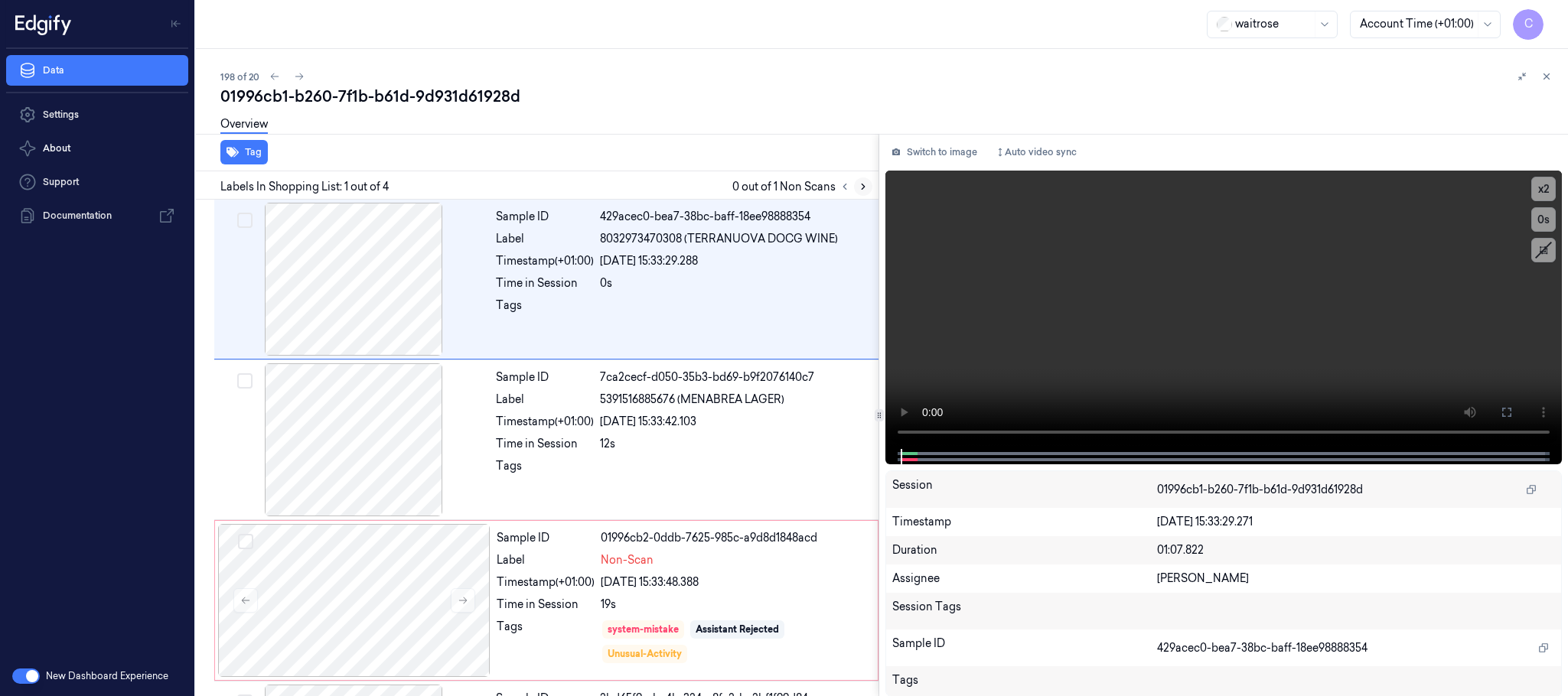
click at [870, 184] on button at bounding box center [863, 186] width 19 height 19
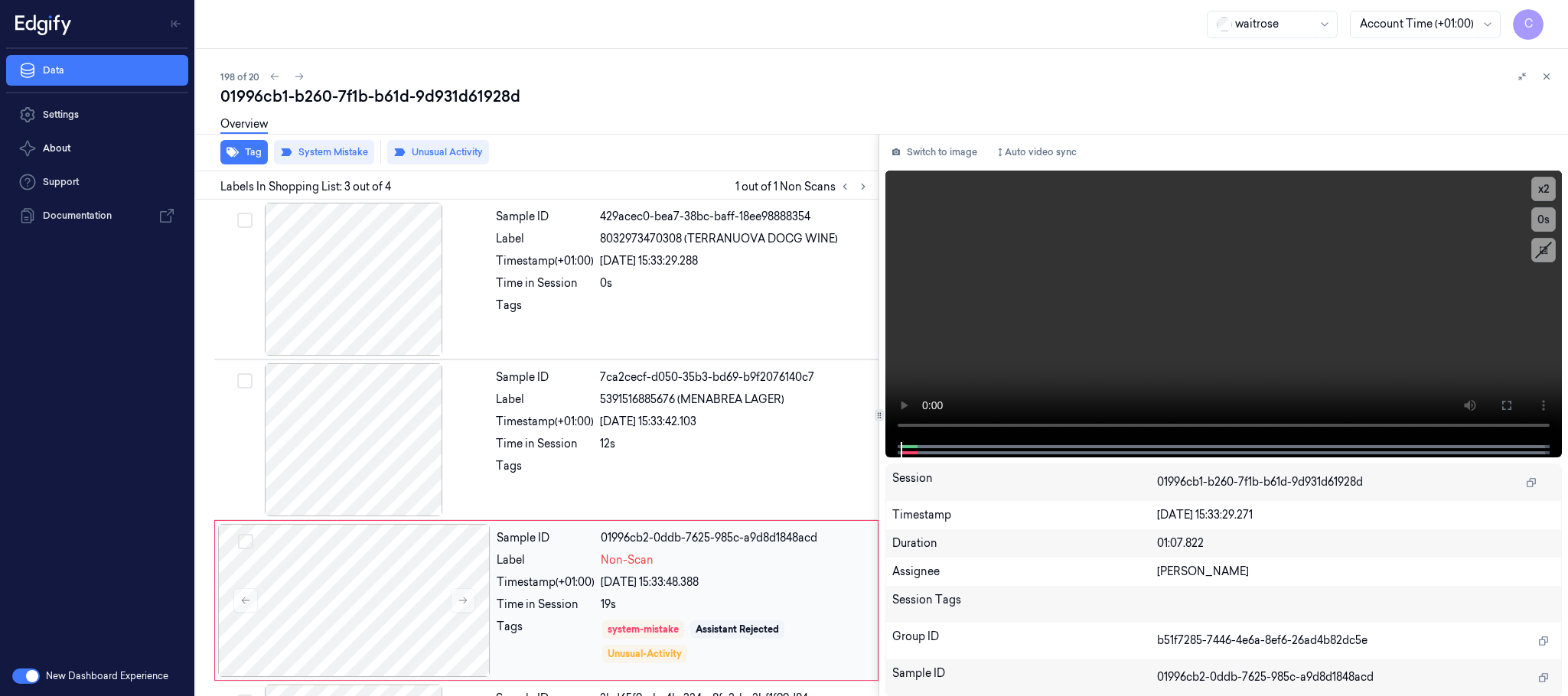
scroll to position [152, 0]
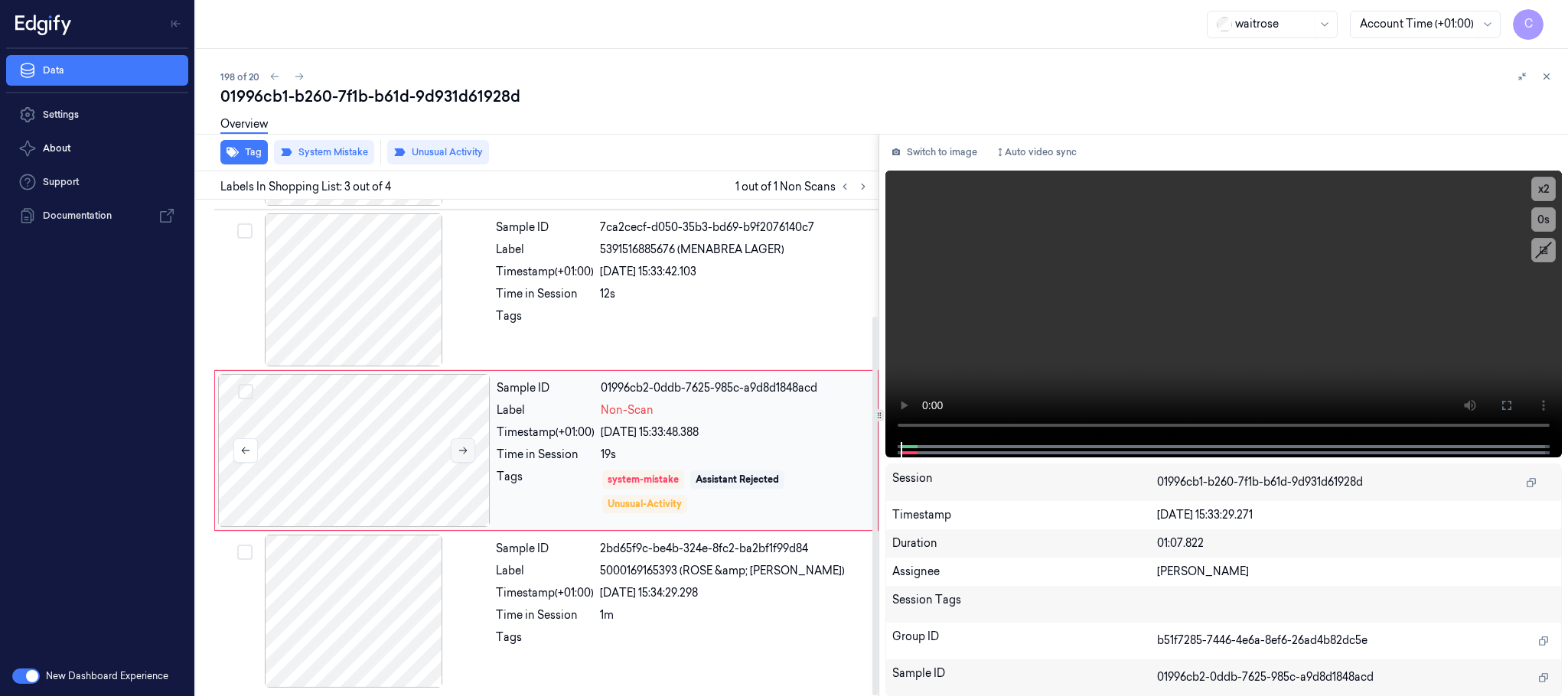
click at [458, 447] on icon at bounding box center [463, 450] width 11 height 11
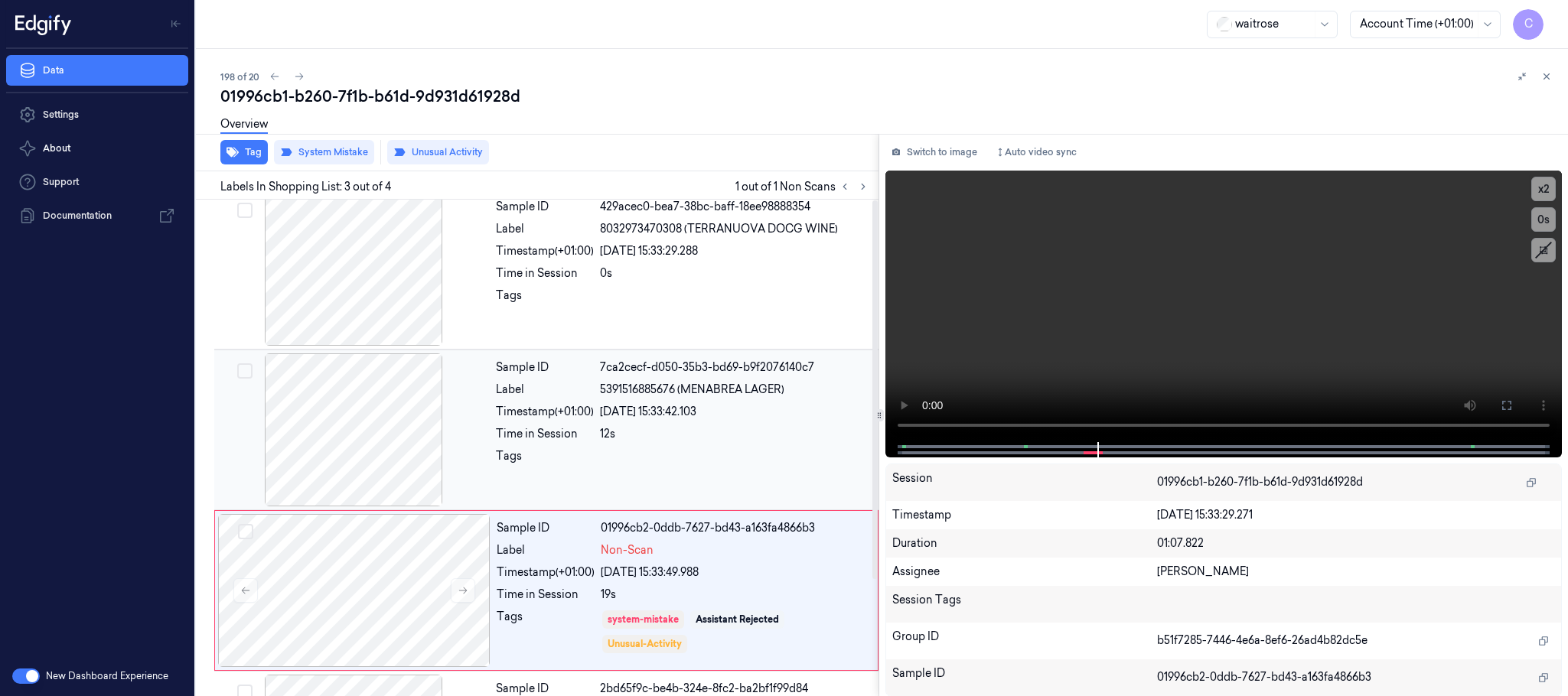
scroll to position [0, 0]
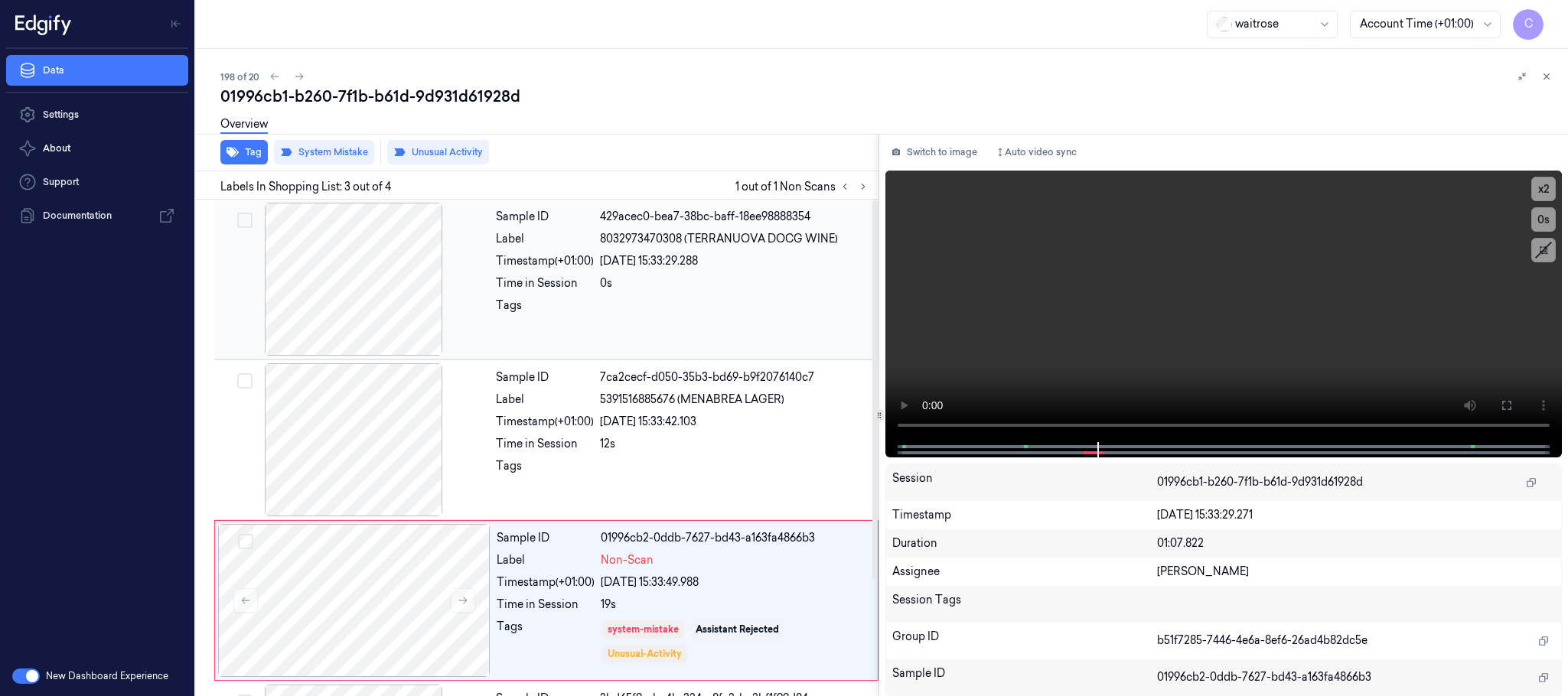
click at [397, 311] on div at bounding box center [354, 279] width 273 height 153
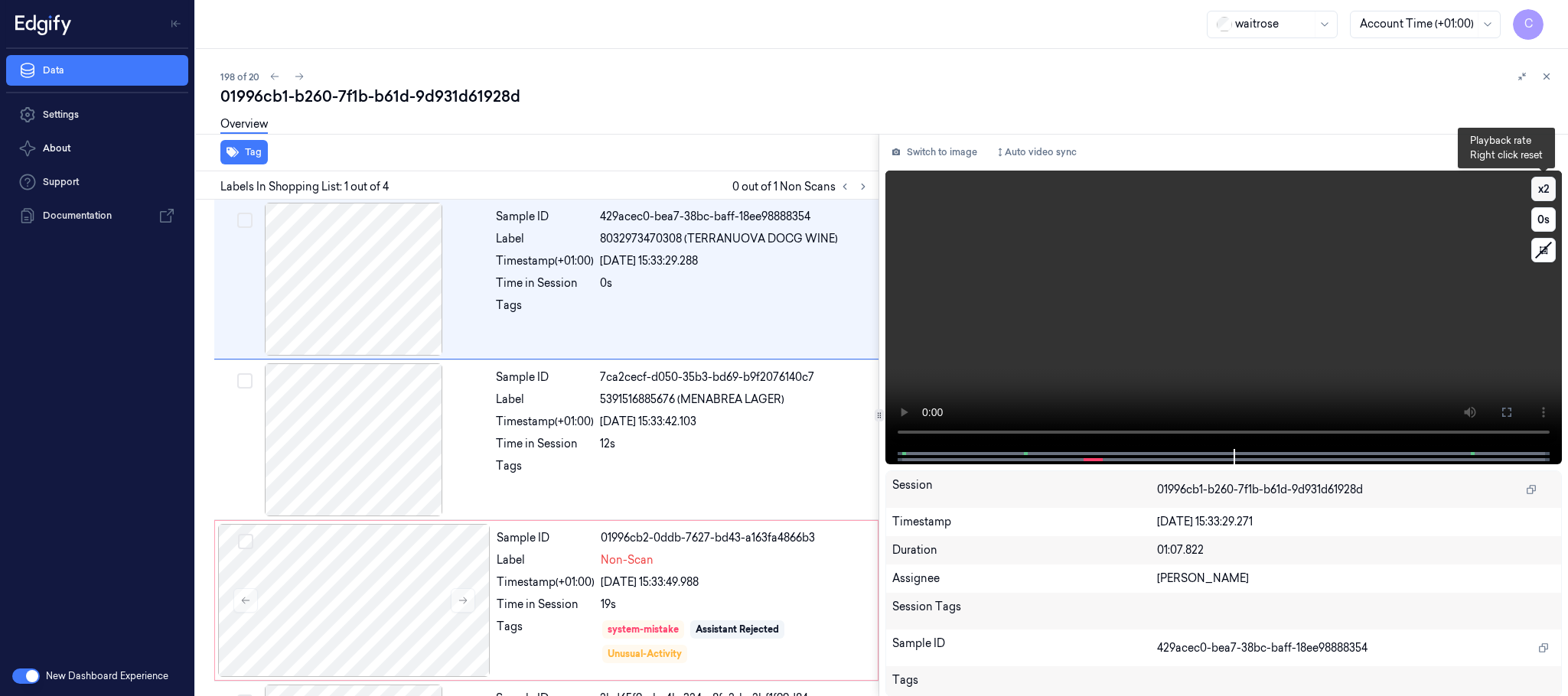
click at [1545, 185] on button "x 2" at bounding box center [1543, 189] width 25 height 25
click at [1545, 186] on button "x 4" at bounding box center [1543, 189] width 25 height 25
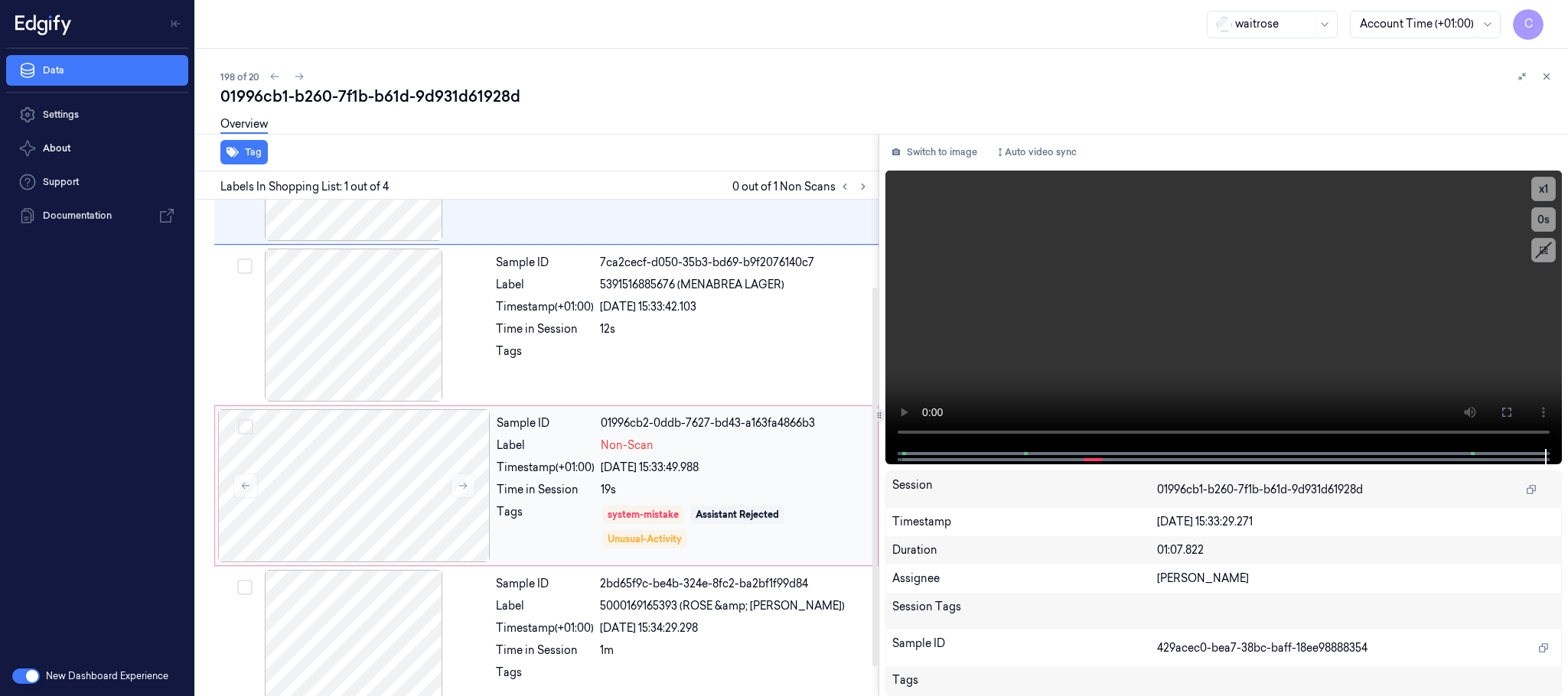
scroll to position [152, 0]
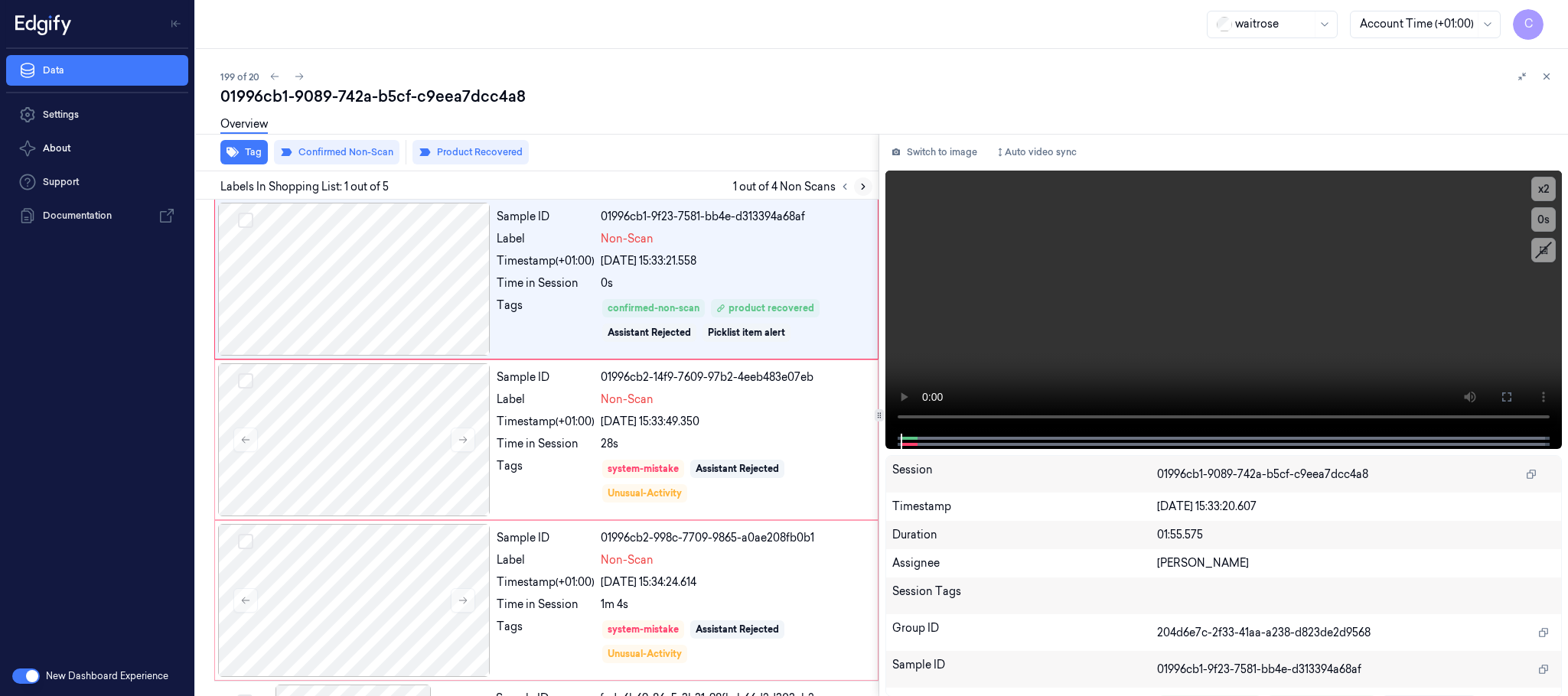
click at [864, 188] on icon at bounding box center [863, 186] width 11 height 11
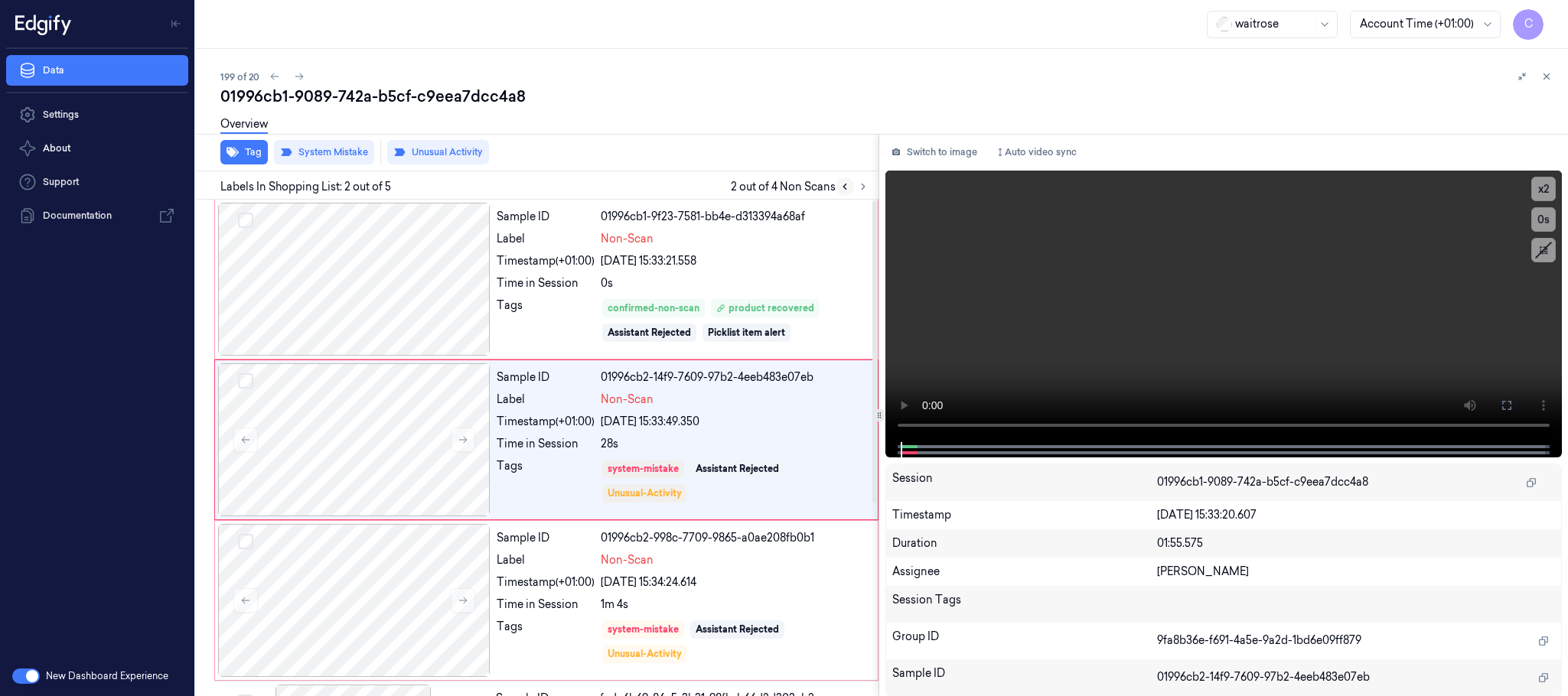
click at [847, 186] on icon at bounding box center [845, 186] width 11 height 11
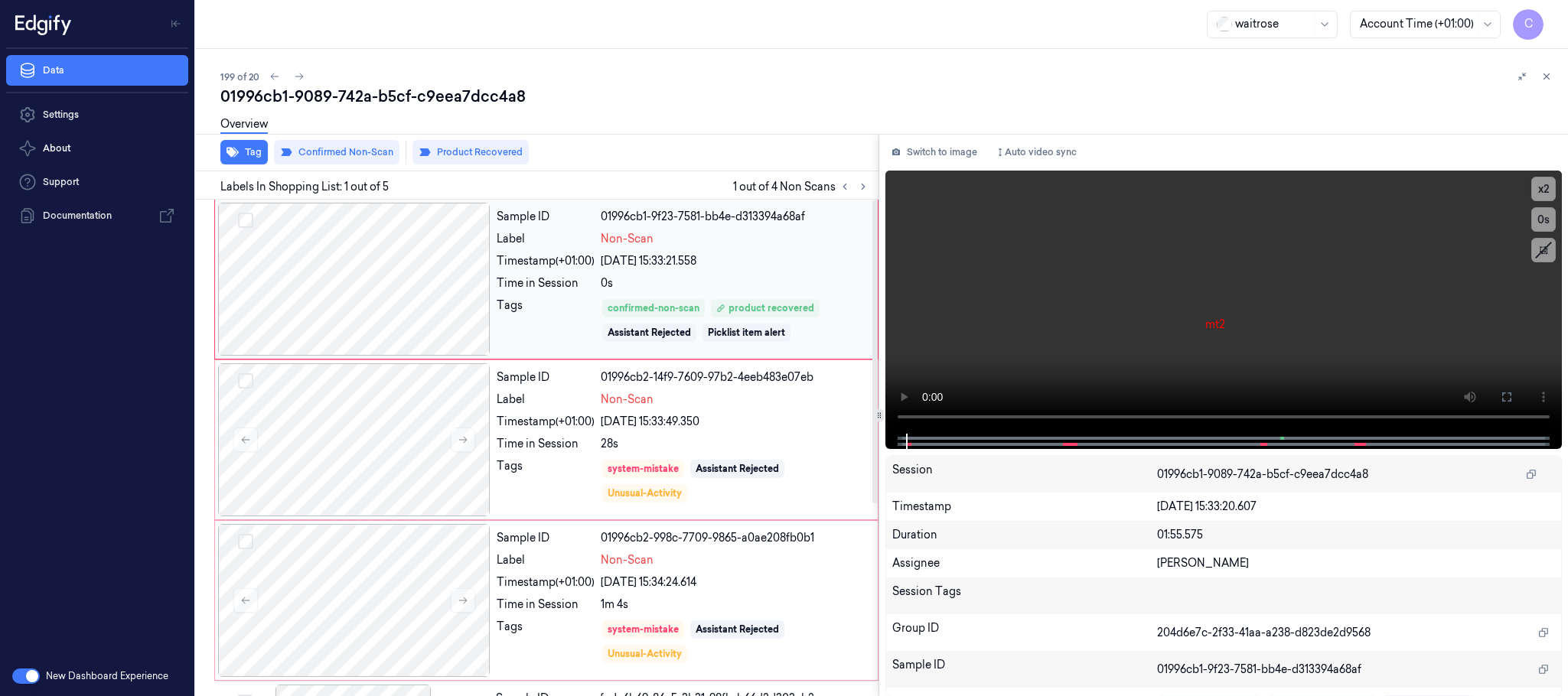
click at [458, 284] on div at bounding box center [354, 279] width 273 height 153
click at [1495, 393] on button at bounding box center [1507, 397] width 25 height 25
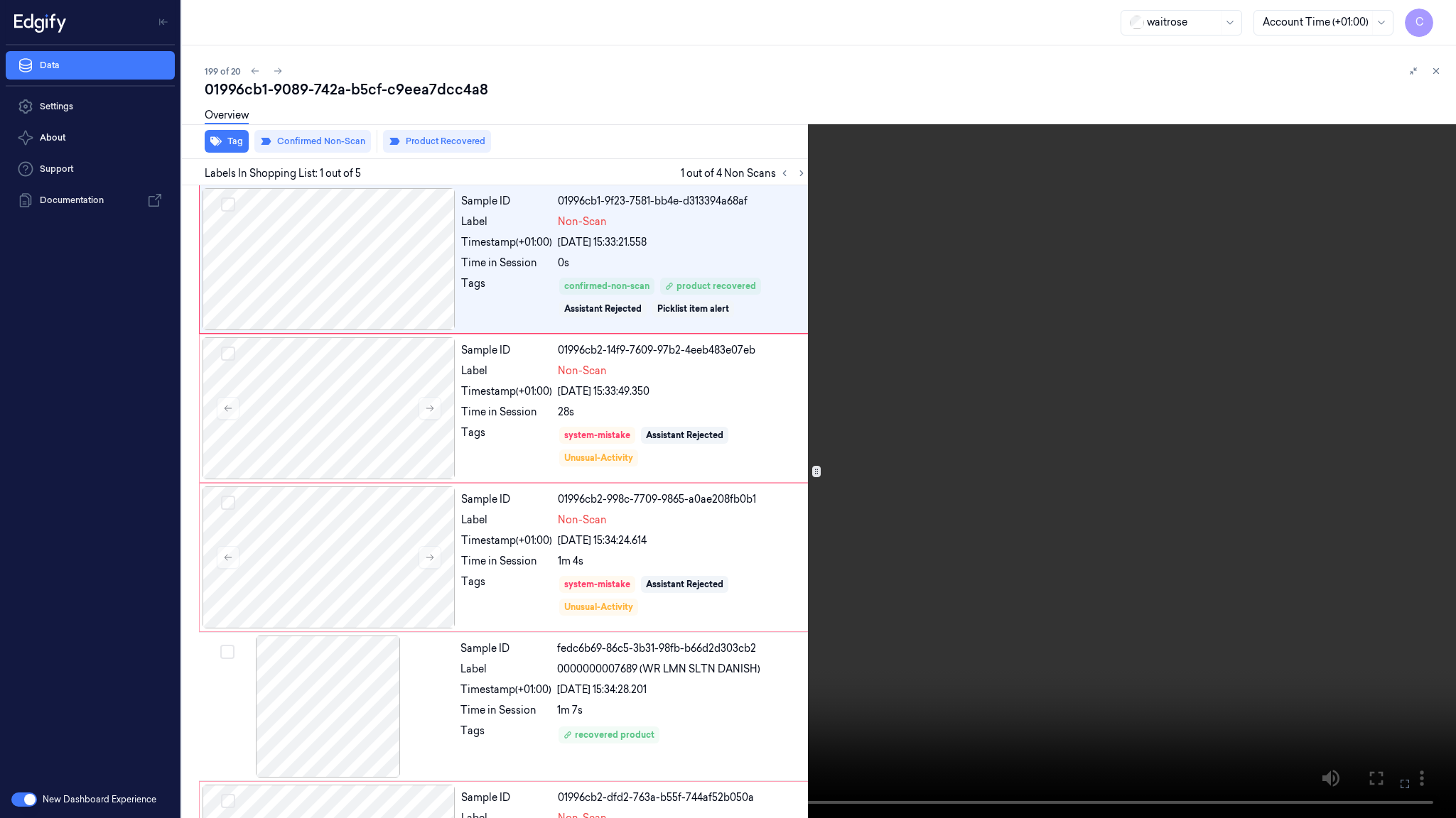
click at [674, 378] on video at bounding box center [728, 409] width 1456 height 818
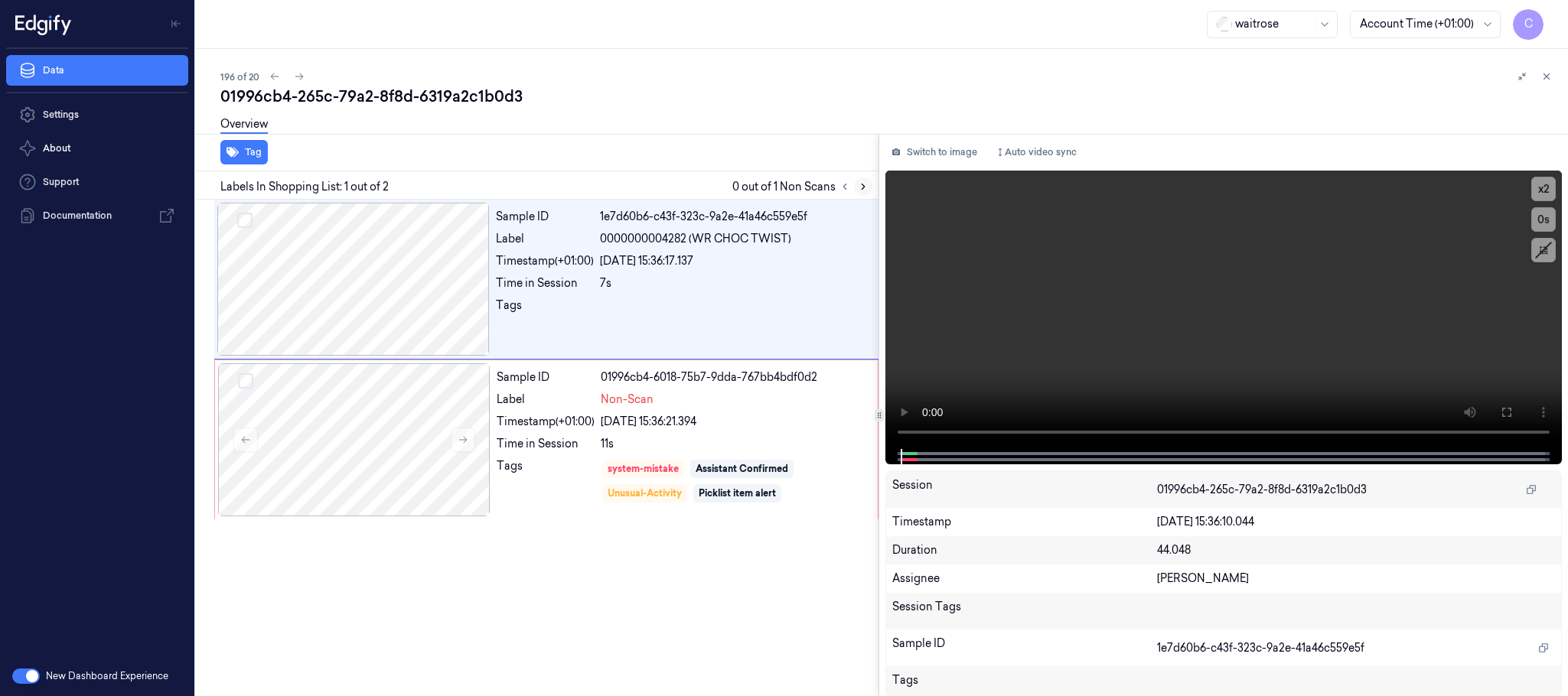
click at [861, 191] on icon at bounding box center [863, 186] width 11 height 11
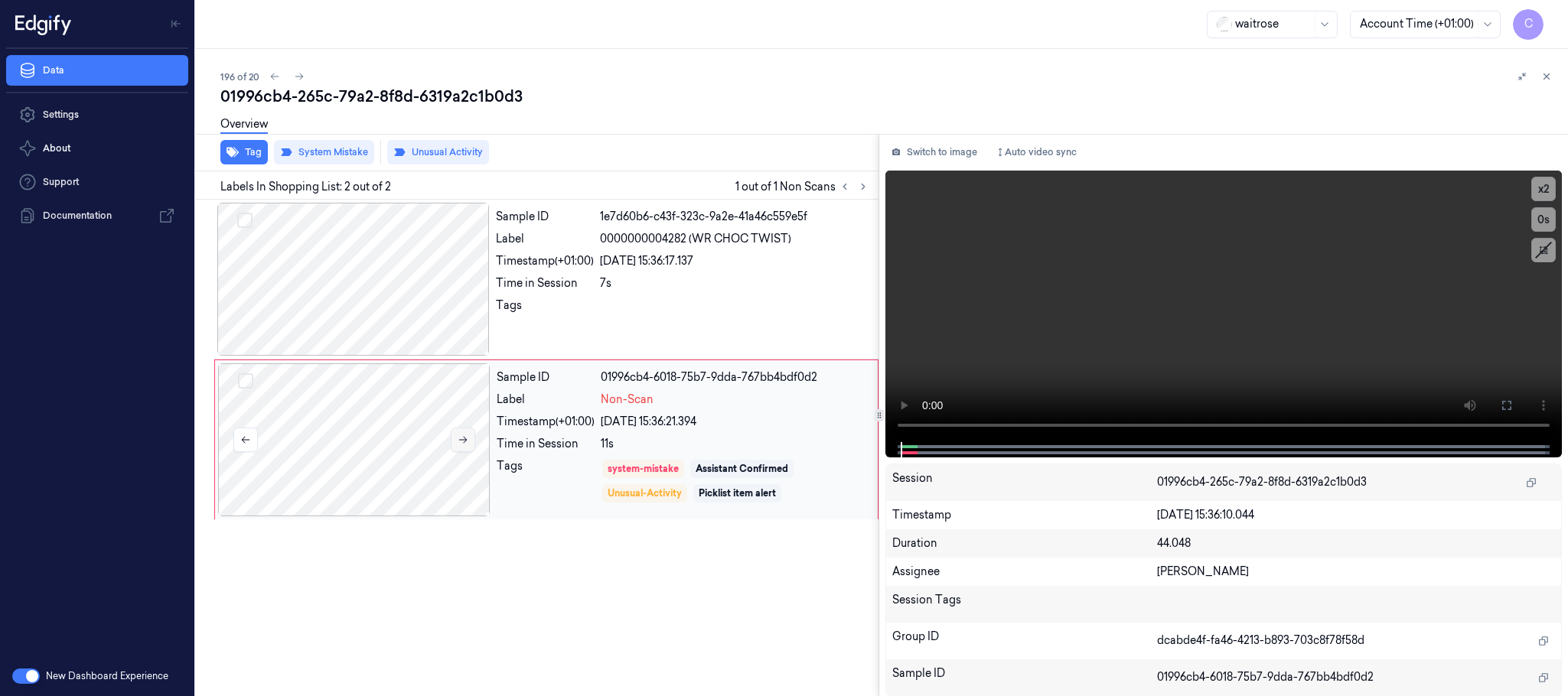
click at [458, 439] on icon at bounding box center [463, 439] width 11 height 11
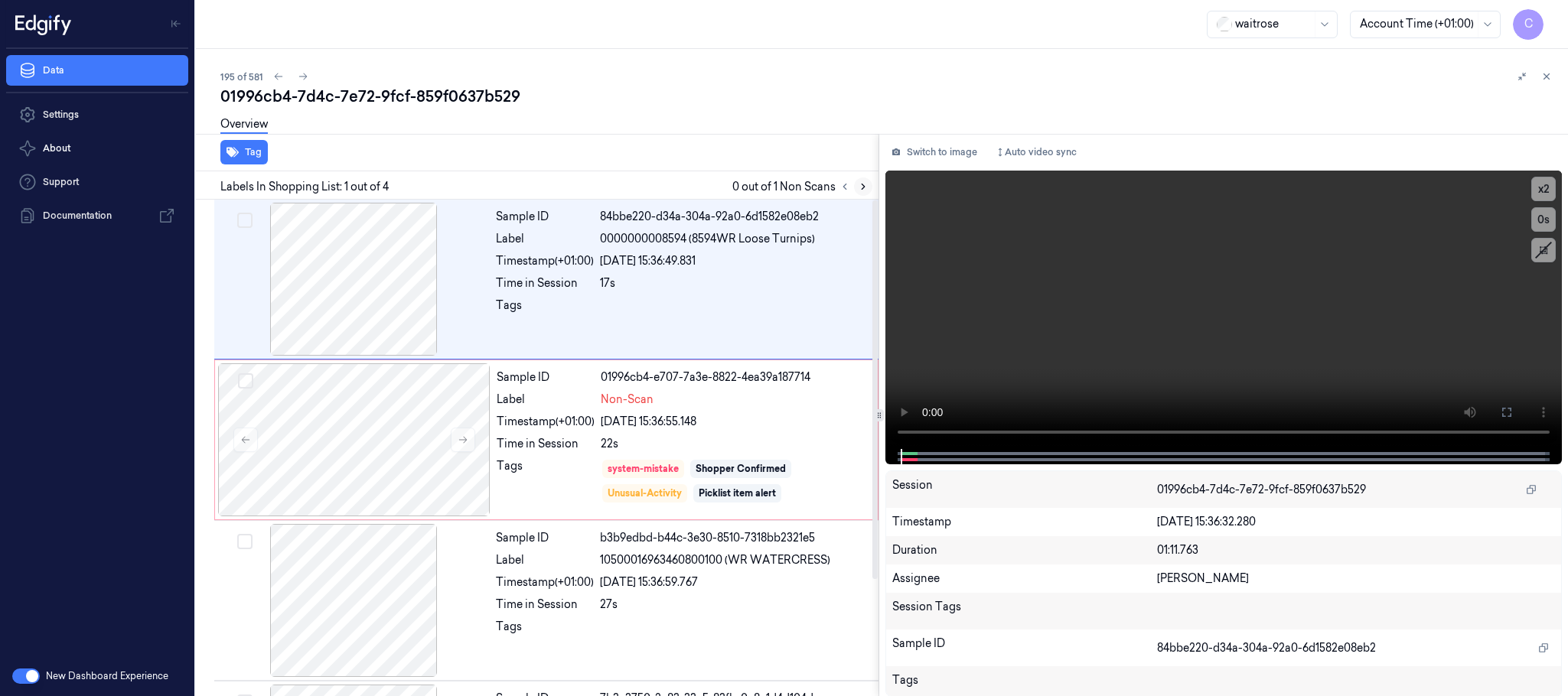
click at [861, 184] on icon at bounding box center [863, 186] width 11 height 11
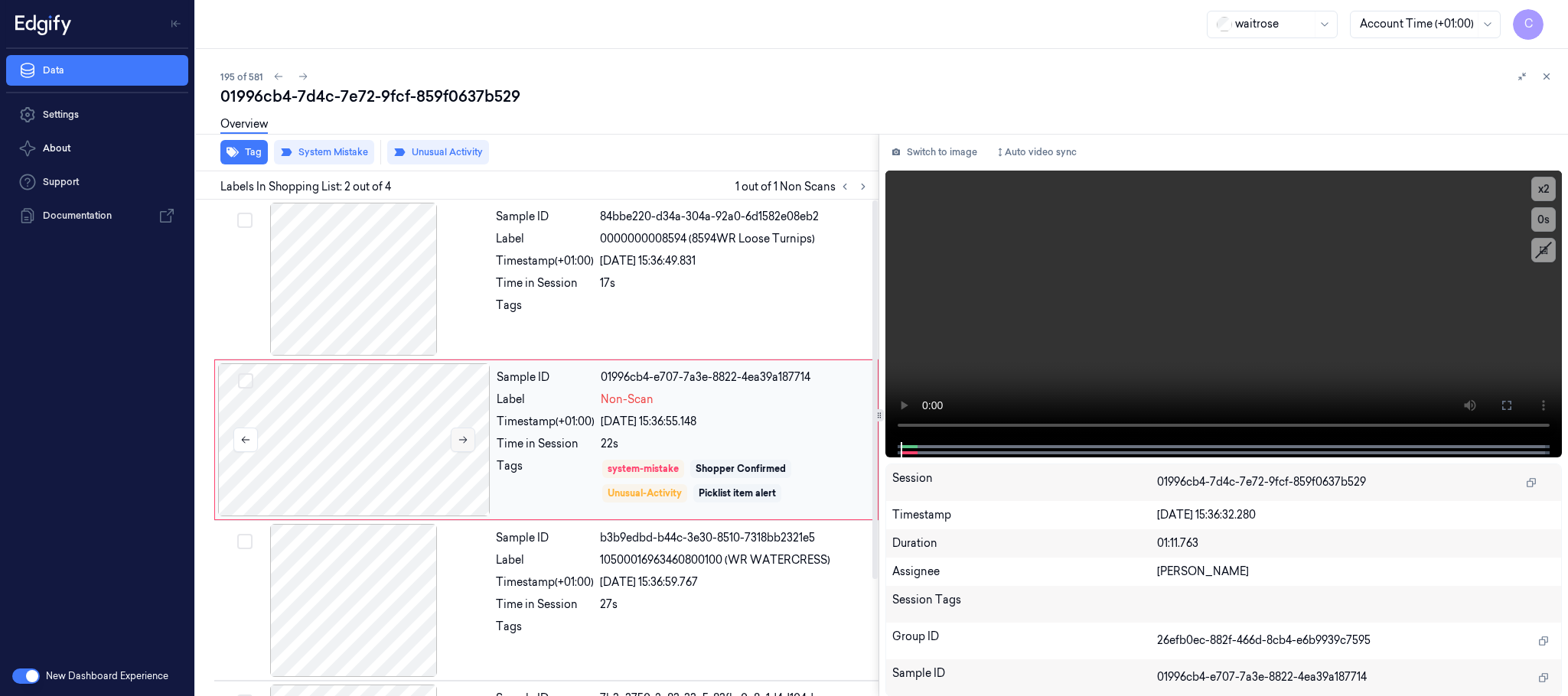
click at [460, 444] on icon at bounding box center [463, 439] width 11 height 11
drag, startPoint x: 776, startPoint y: 234, endPoint x: 814, endPoint y: 241, distance: 38.6
click at [814, 241] on span "0000000008594 (8594WR Loose Turnips)" at bounding box center [707, 239] width 215 height 16
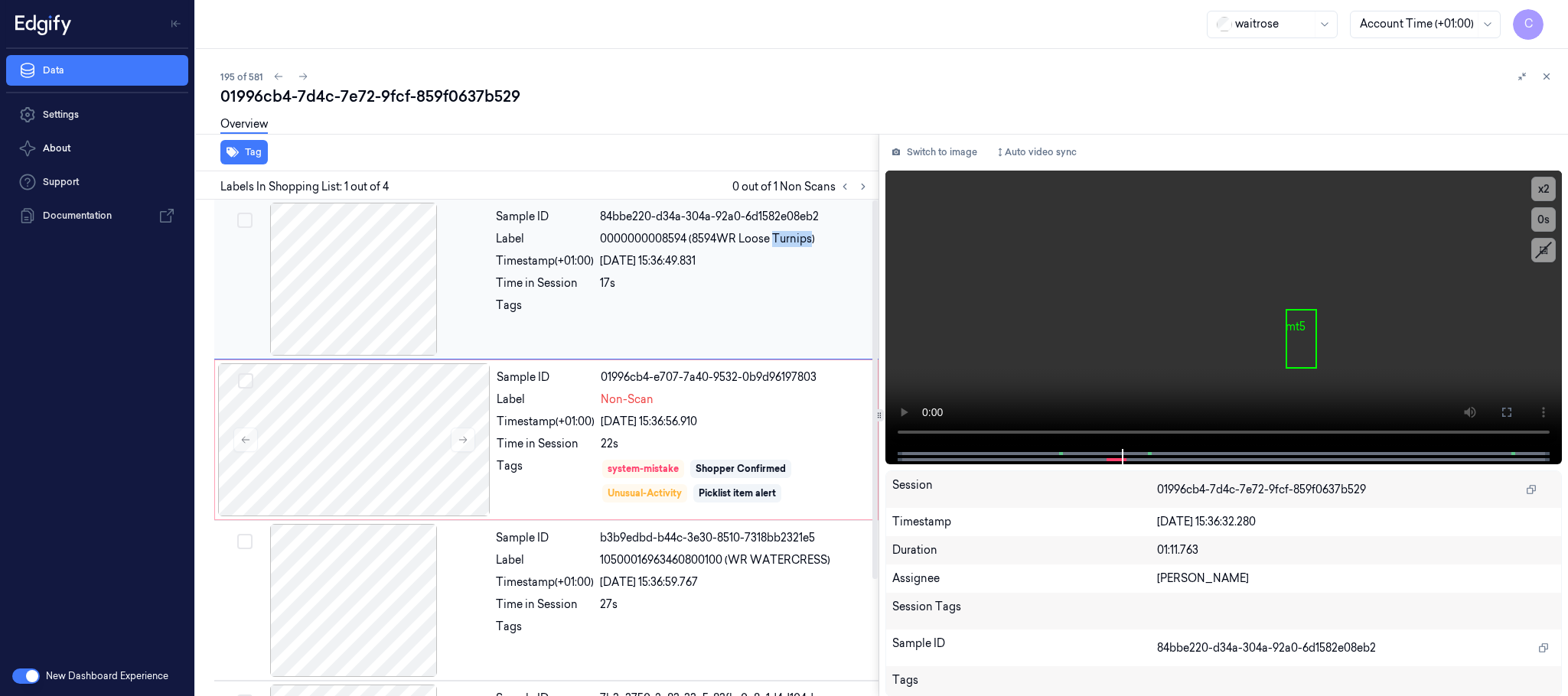
copy span "Turnips"
click at [468, 441] on icon at bounding box center [463, 439] width 11 height 11
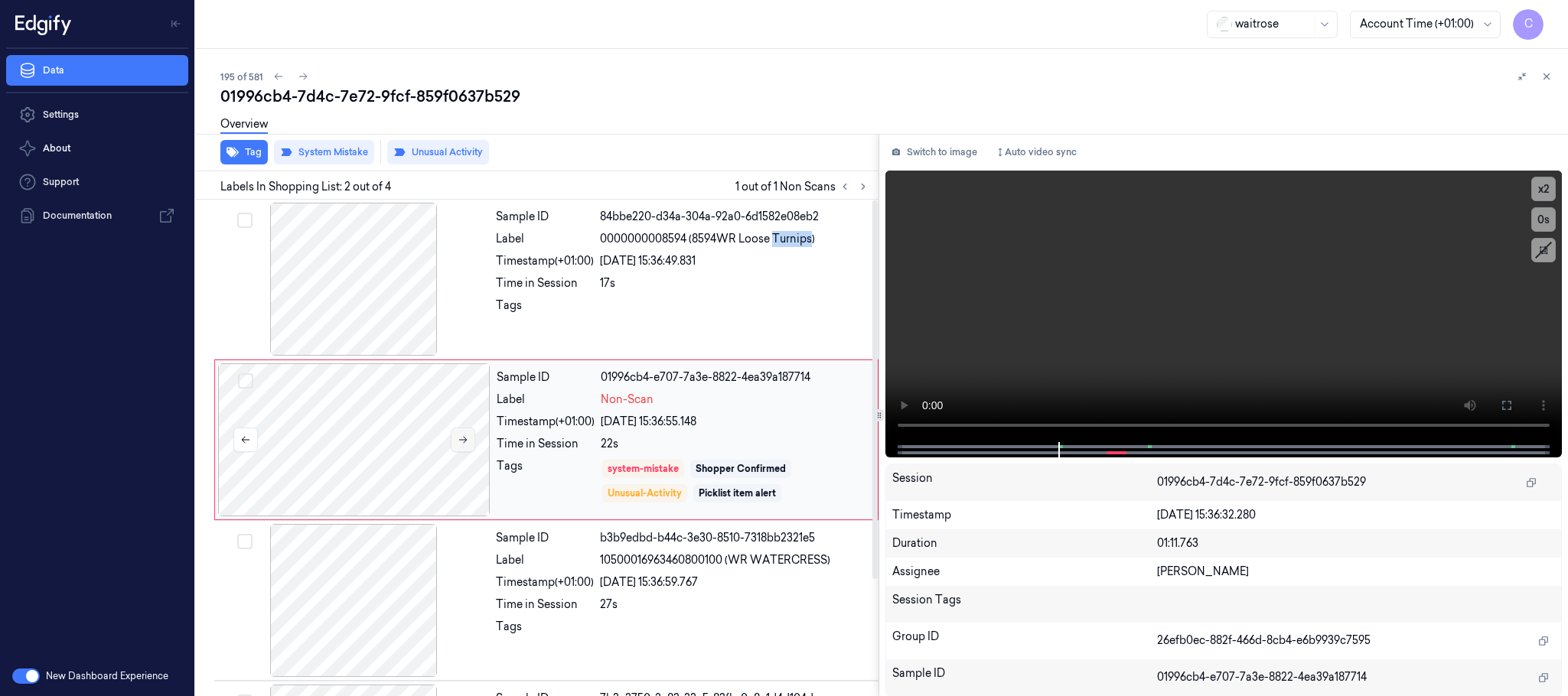
click at [468, 440] on icon at bounding box center [463, 439] width 11 height 11
click at [394, 289] on div at bounding box center [354, 279] width 273 height 153
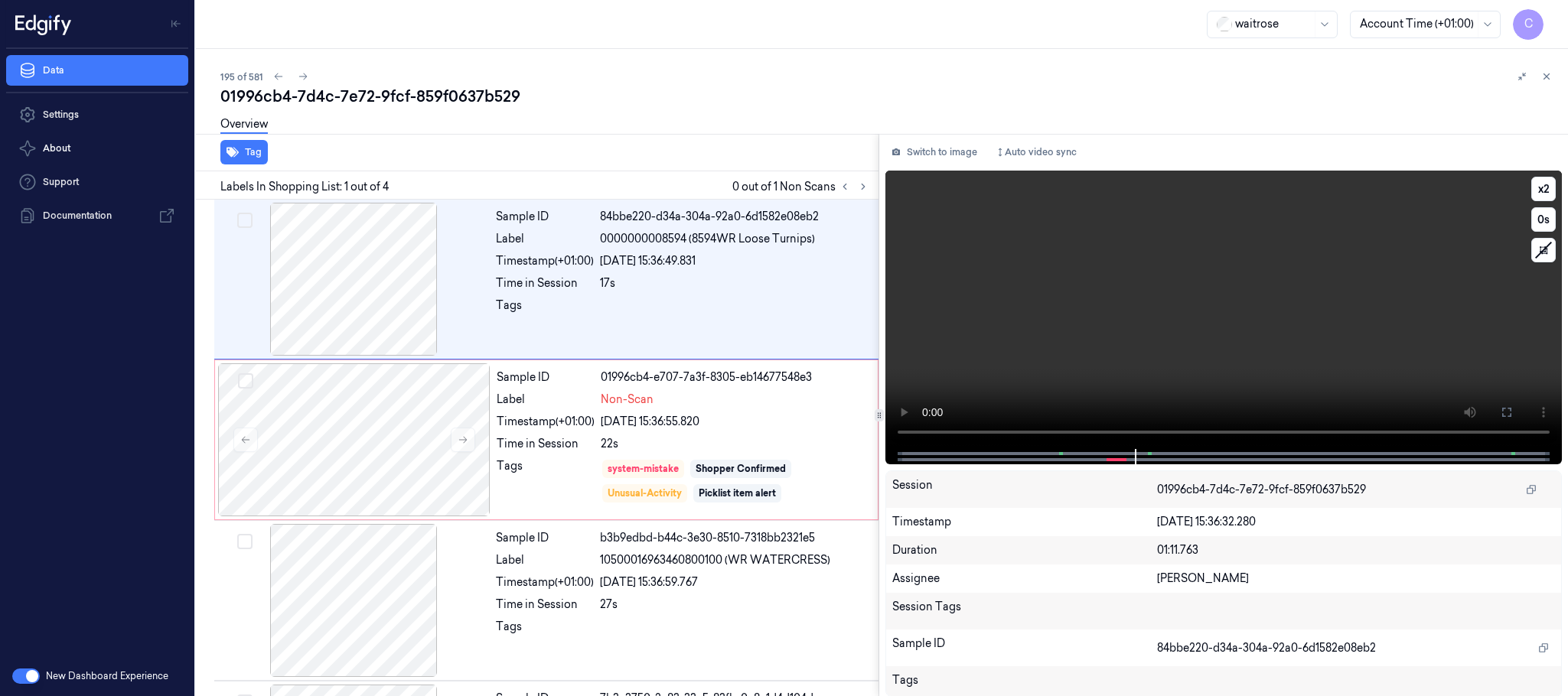
click at [1325, 296] on video at bounding box center [1222, 309] width 676 height 278
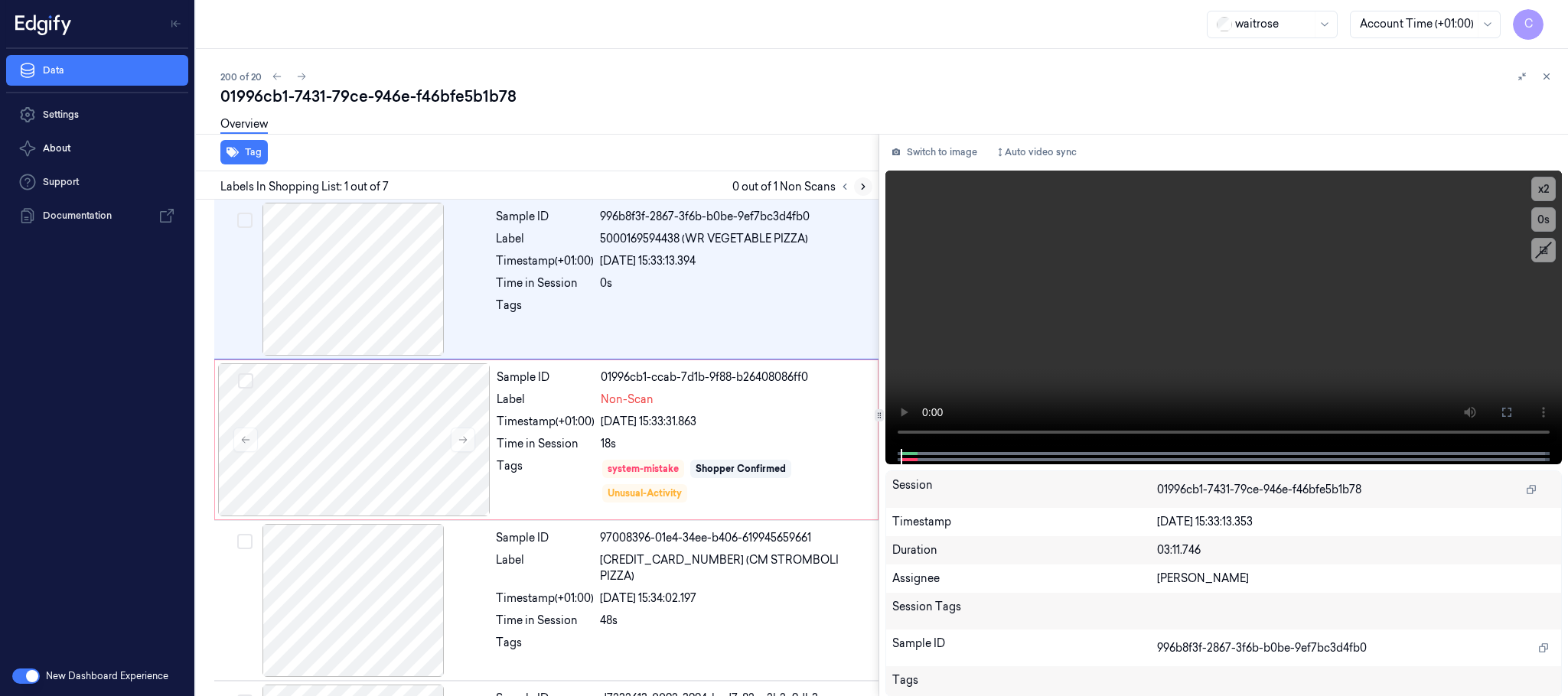
click at [862, 188] on icon at bounding box center [863, 186] width 11 height 11
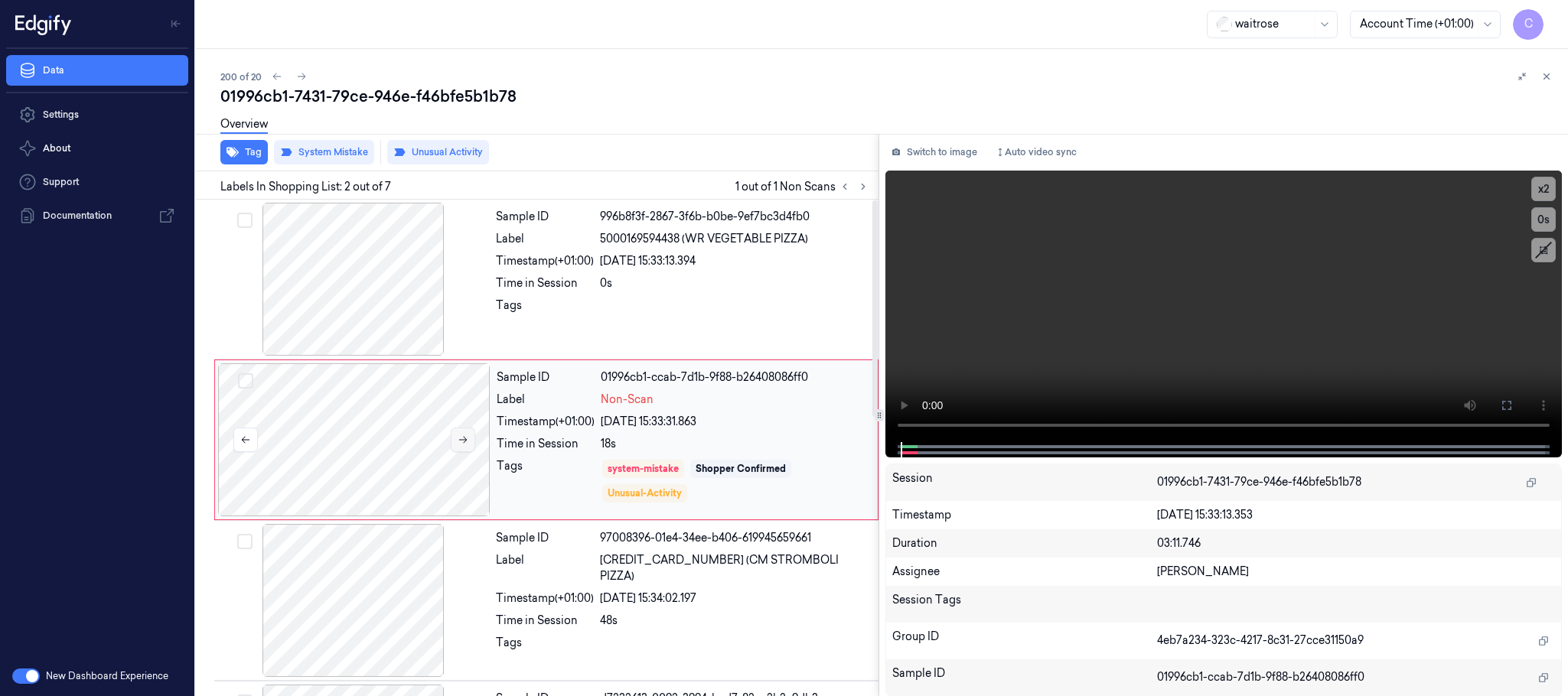
click at [461, 449] on button at bounding box center [463, 439] width 25 height 25
click at [466, 438] on icon at bounding box center [463, 439] width 11 height 11
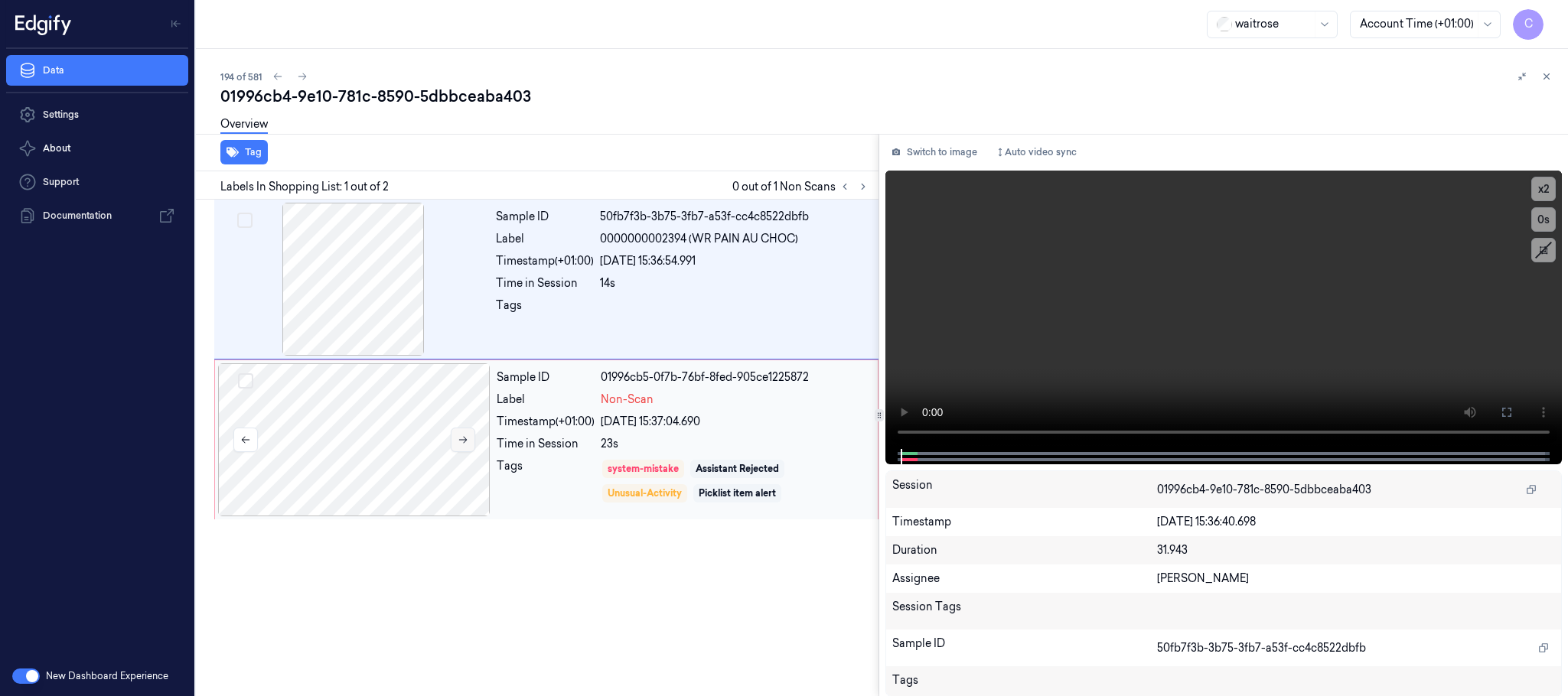
click at [460, 438] on icon at bounding box center [463, 439] width 11 height 11
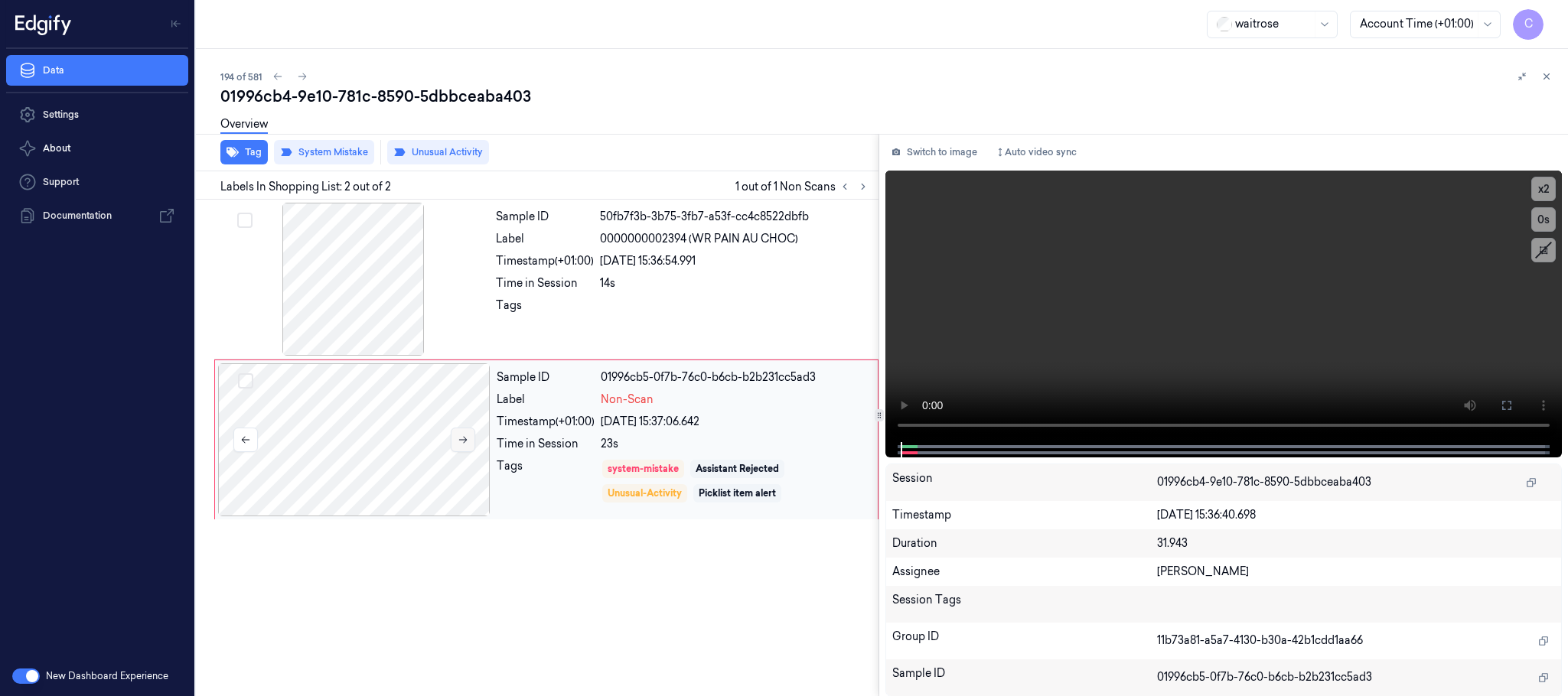
click at [460, 438] on icon at bounding box center [463, 439] width 11 height 11
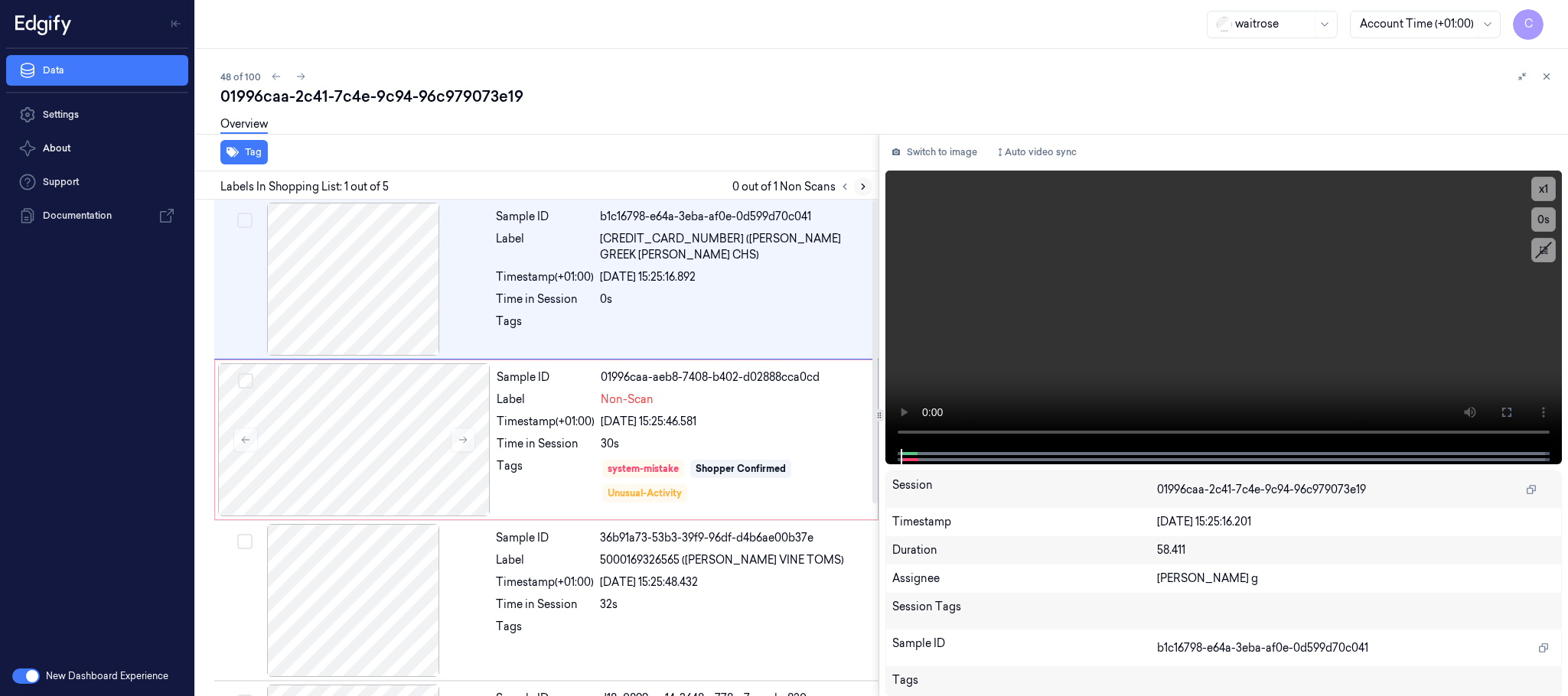
click at [859, 182] on icon at bounding box center [863, 186] width 11 height 11
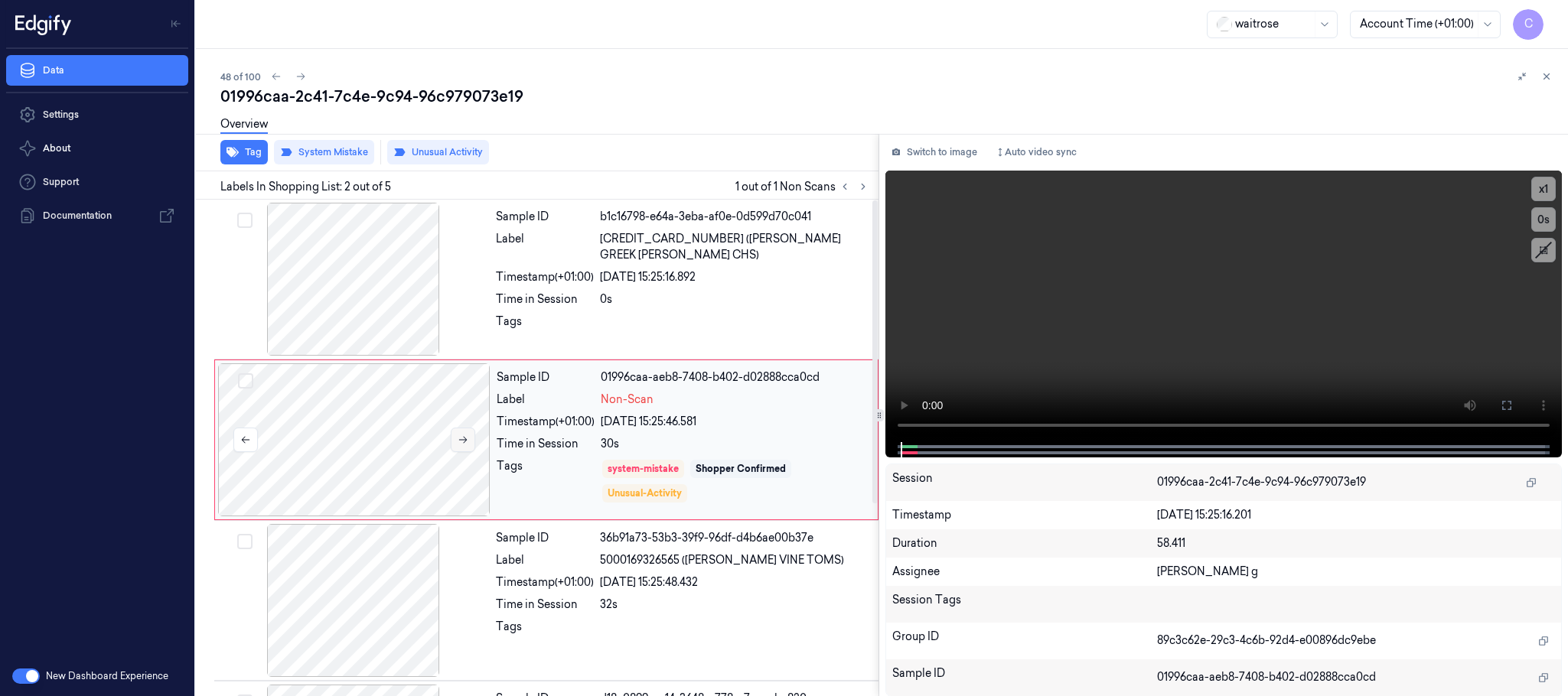
click at [461, 436] on icon at bounding box center [463, 439] width 11 height 11
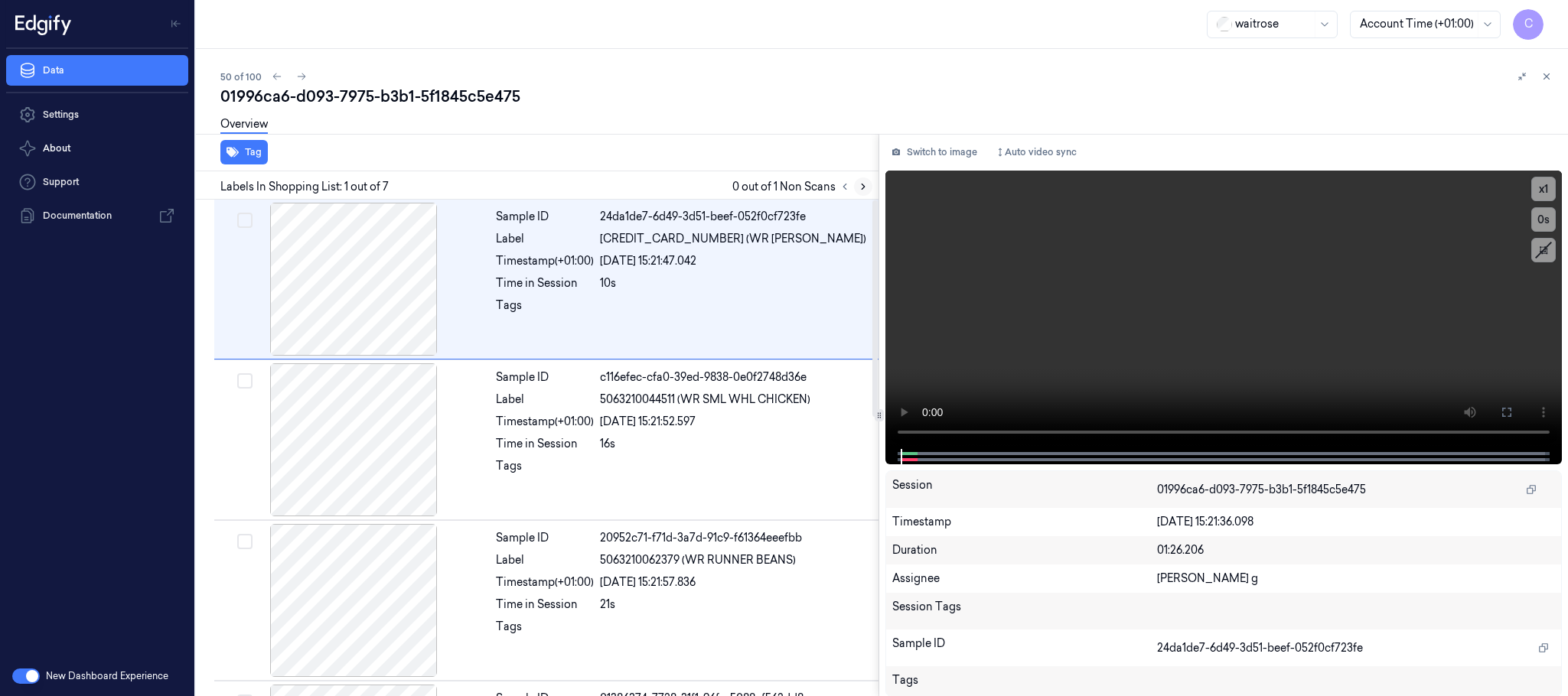
click at [870, 189] on button at bounding box center [863, 186] width 19 height 19
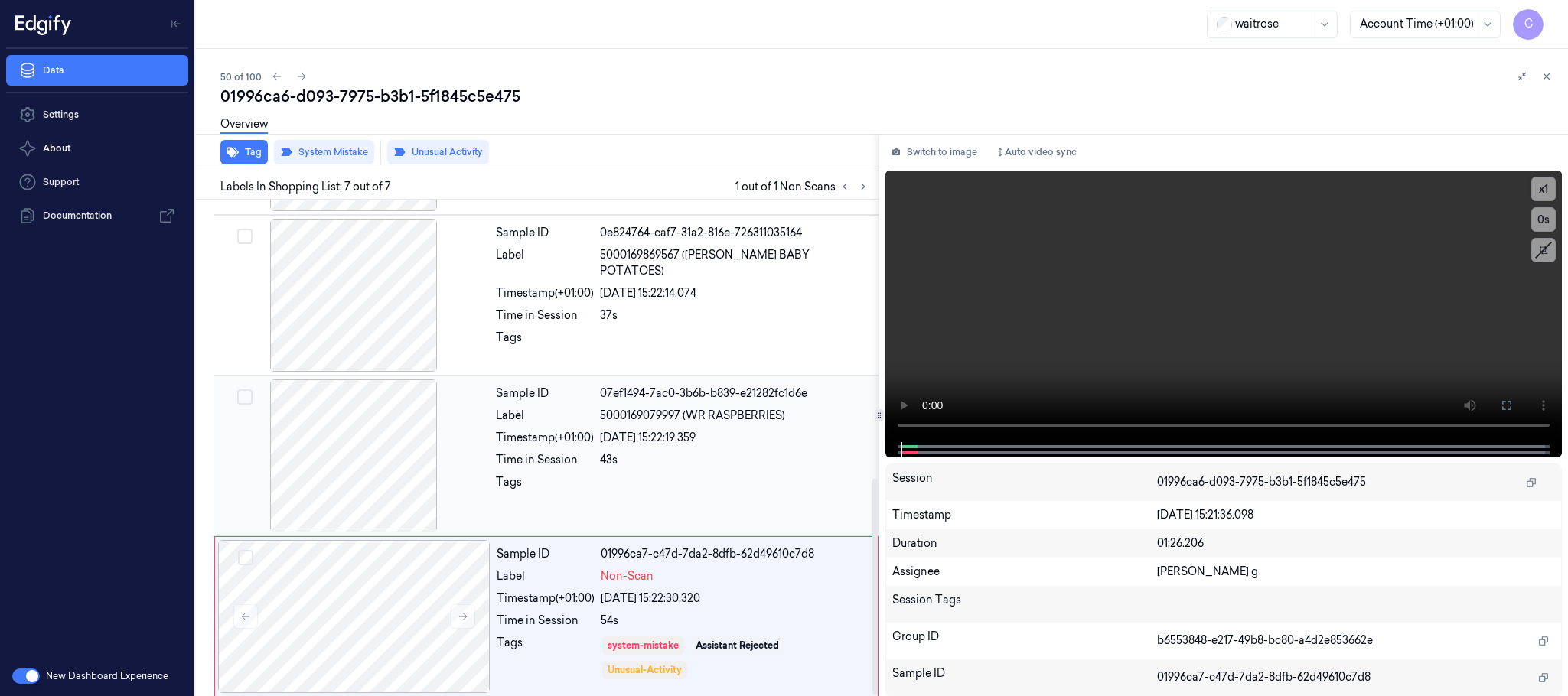
scroll to position [637, 0]
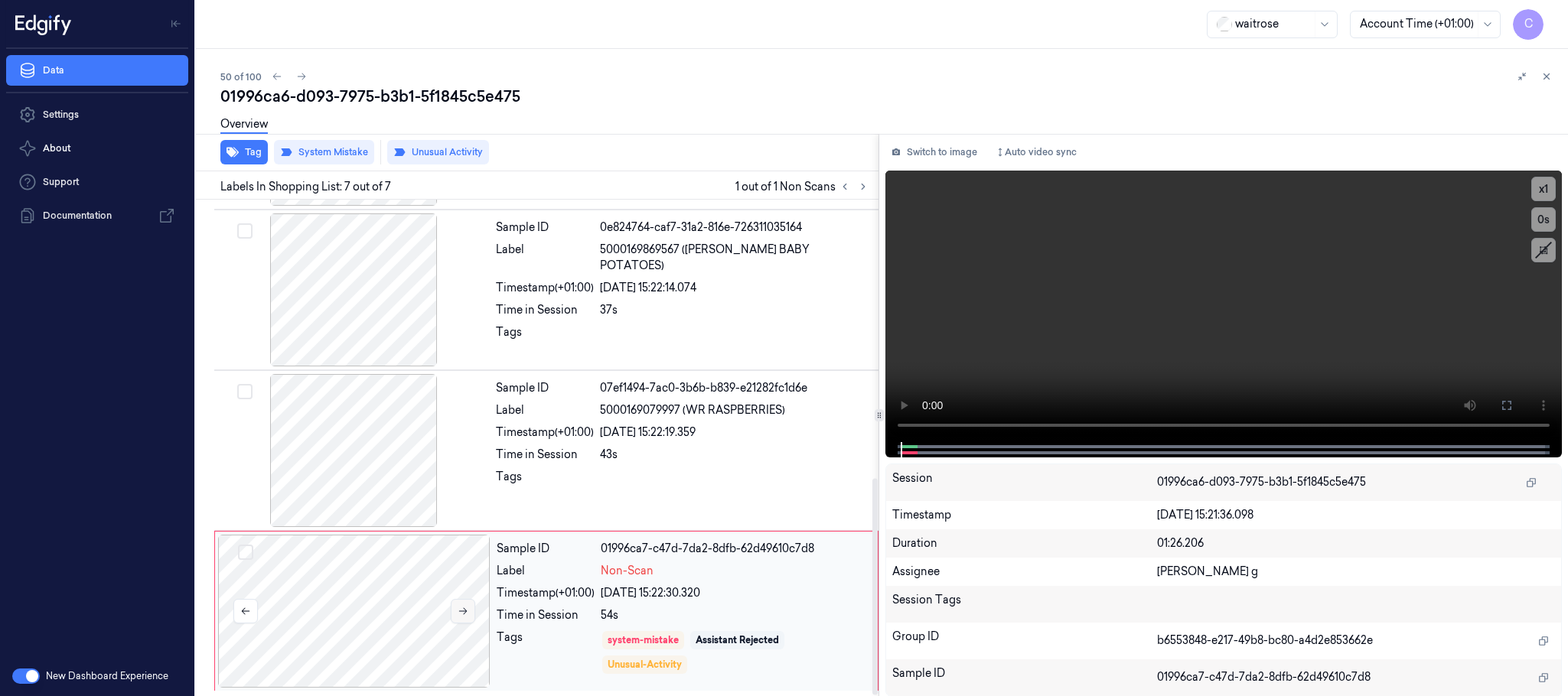
click at [458, 610] on icon at bounding box center [463, 611] width 11 height 11
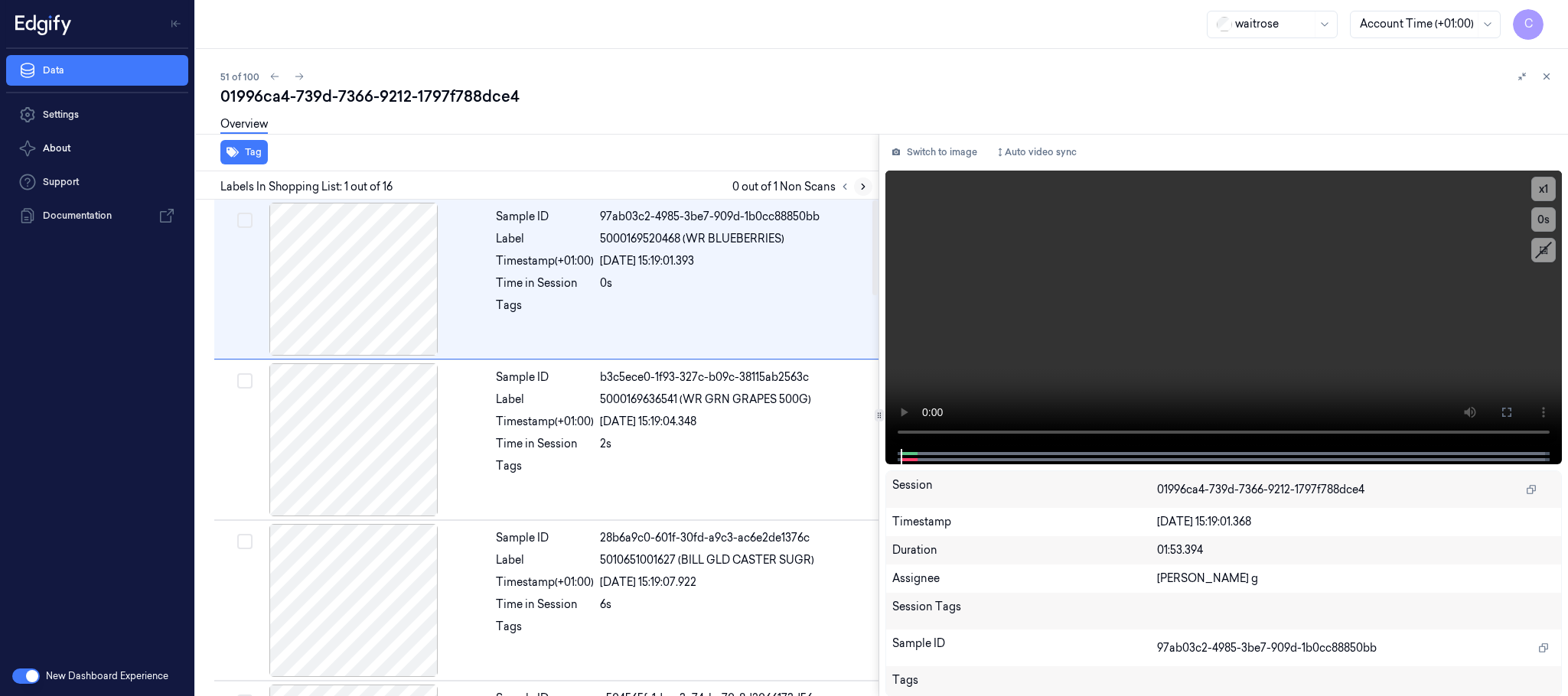
click at [866, 186] on icon at bounding box center [863, 186] width 11 height 11
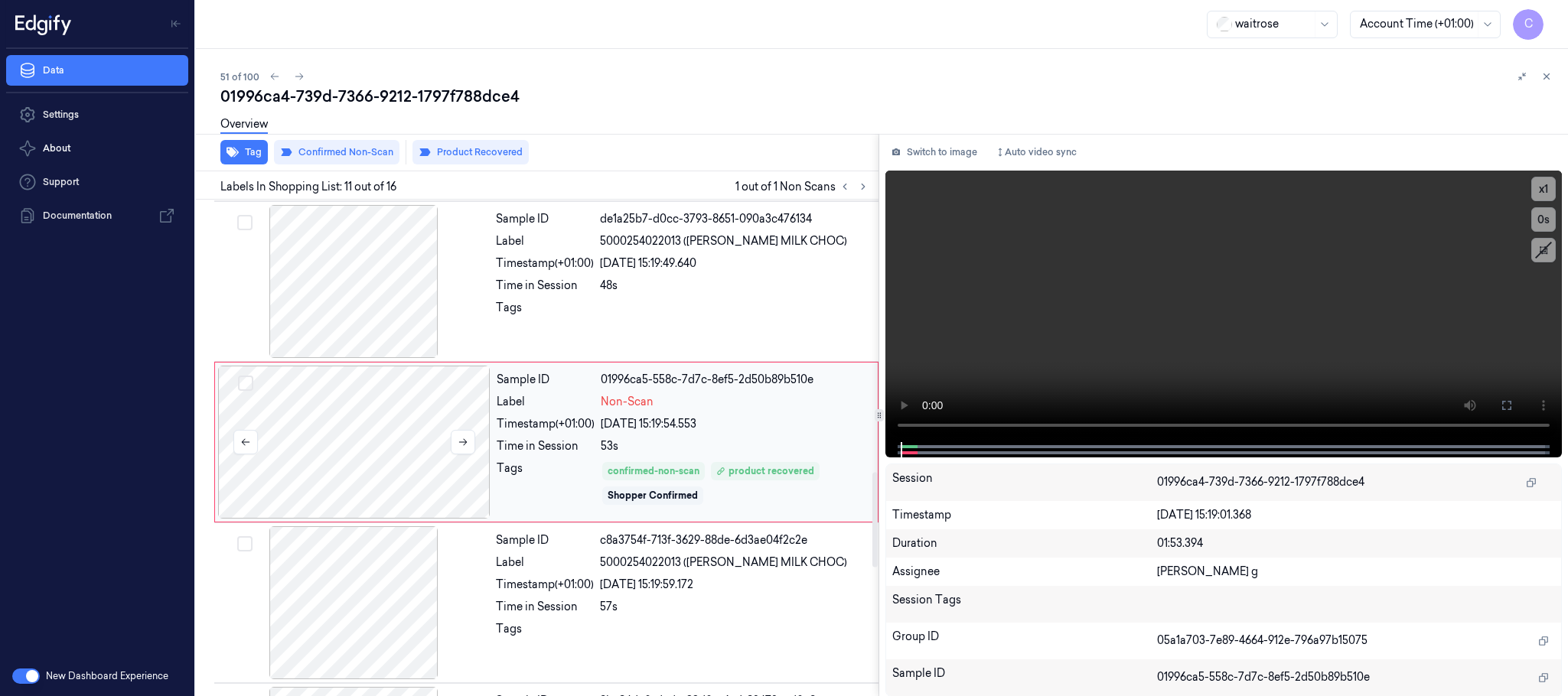
scroll to position [1443, 0]
click at [461, 454] on button at bounding box center [463, 441] width 25 height 25
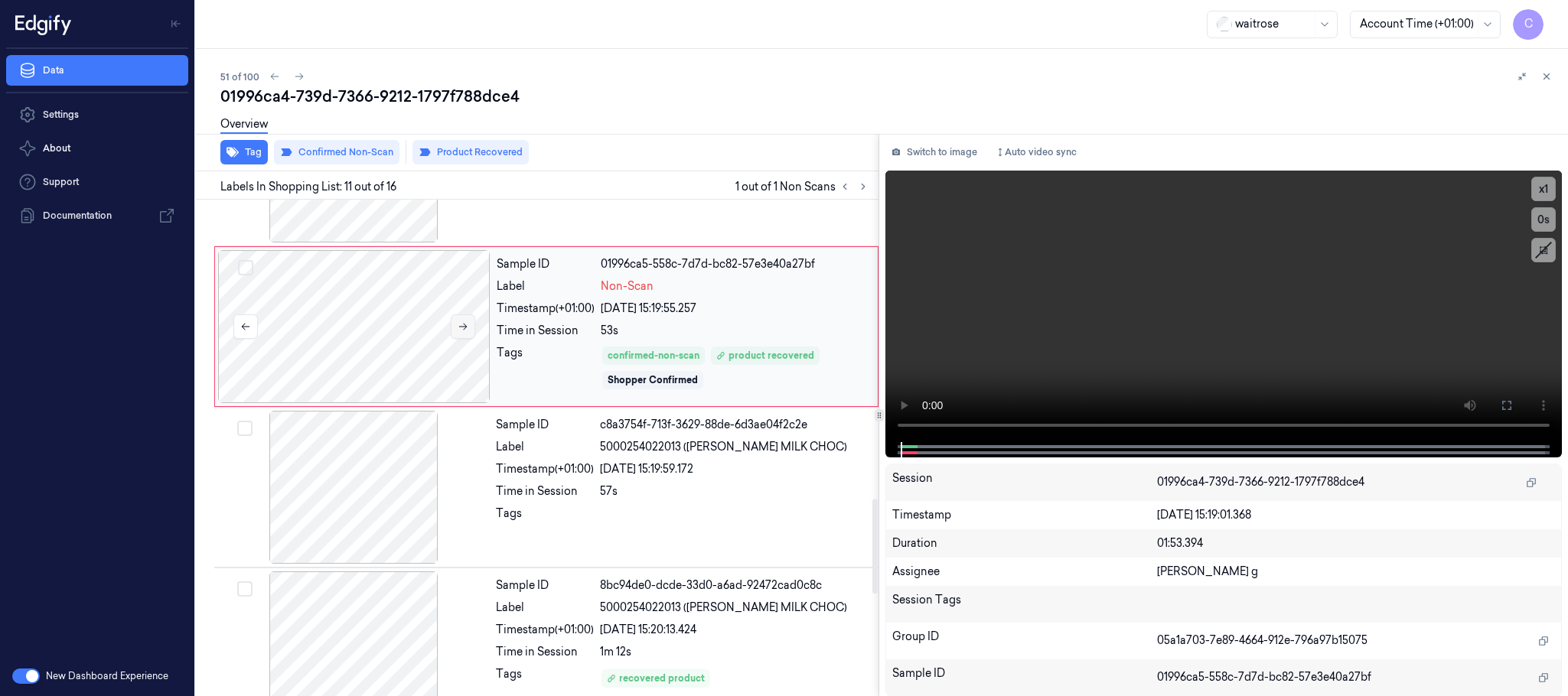
click at [460, 328] on icon at bounding box center [463, 327] width 11 height 11
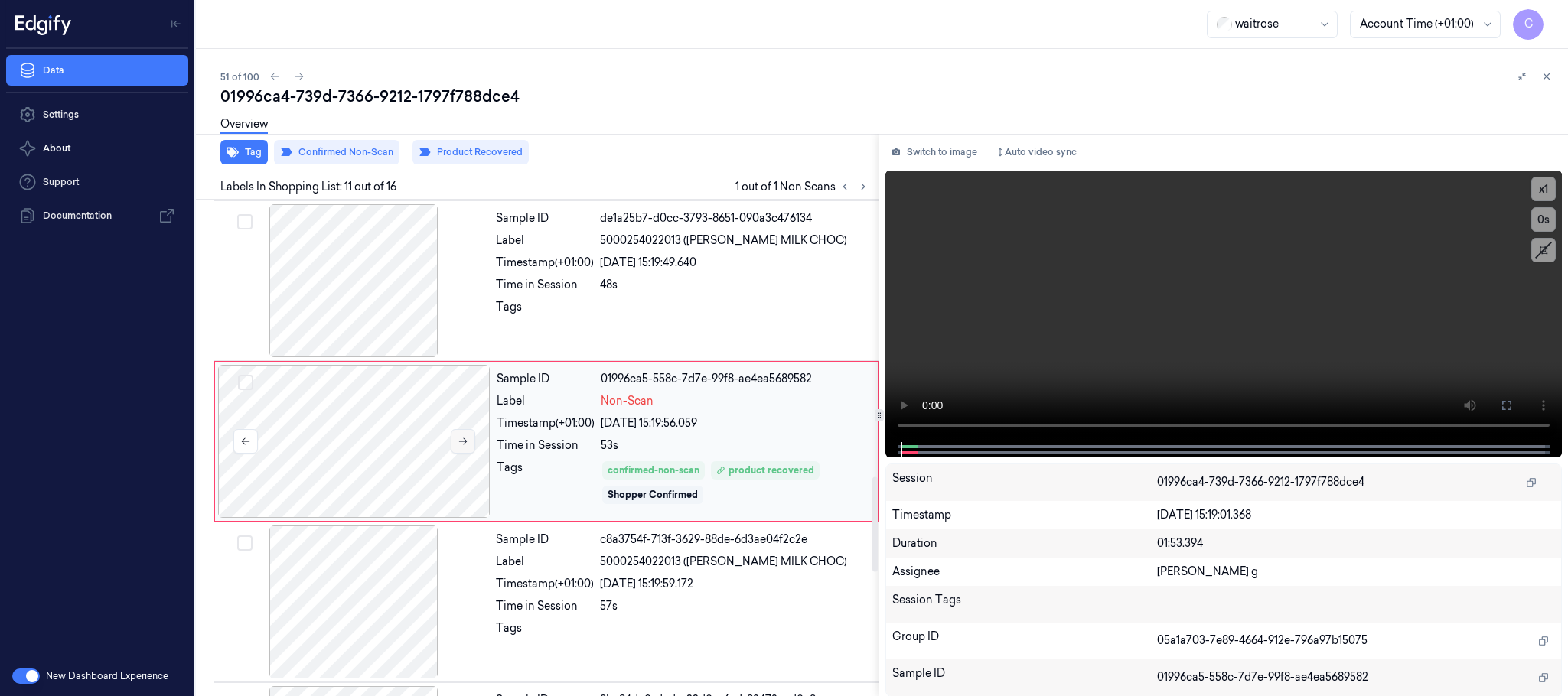
click at [464, 445] on icon at bounding box center [463, 441] width 11 height 11
click at [370, 300] on div at bounding box center [354, 281] width 273 height 153
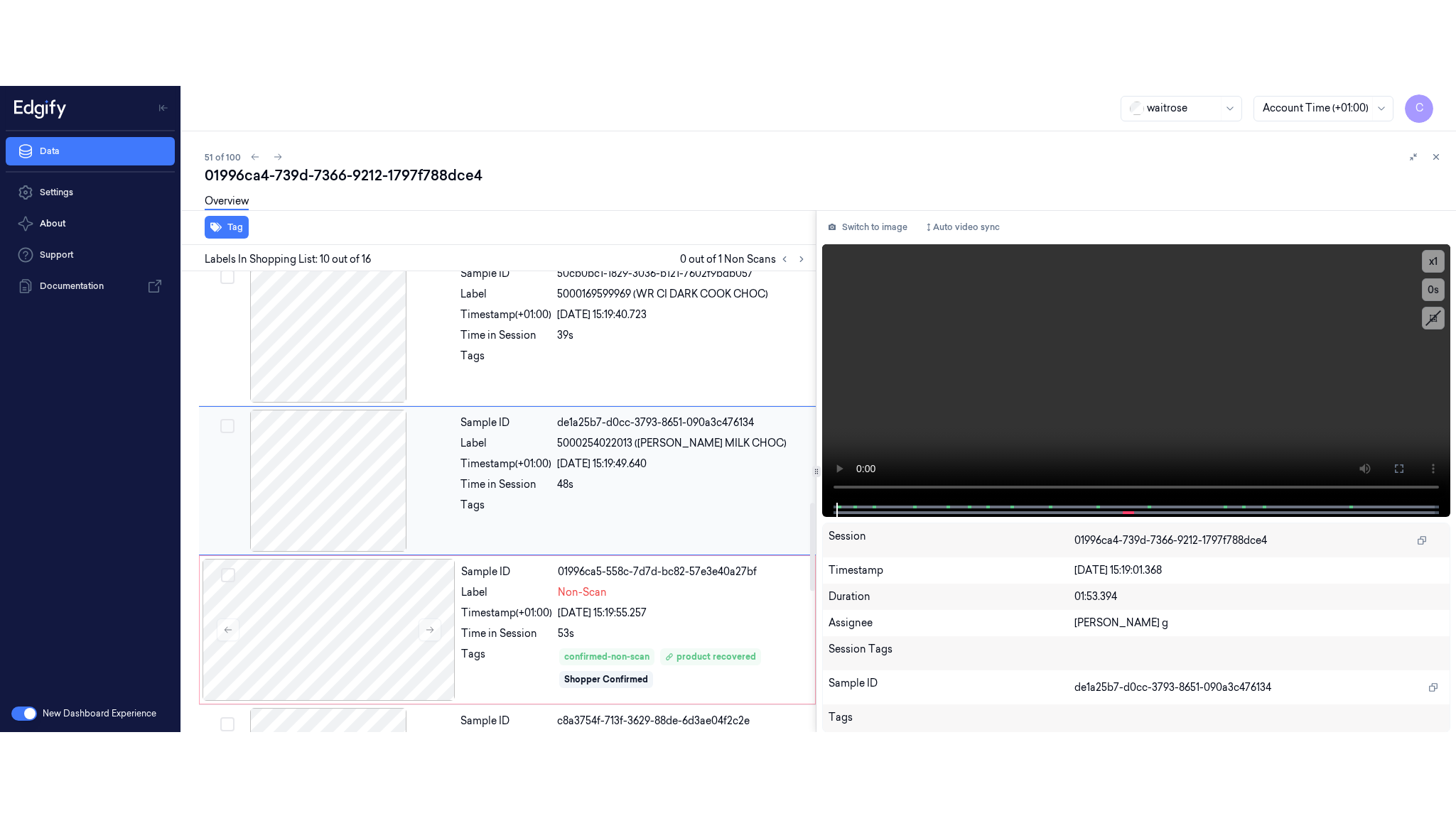
scroll to position [1192, 0]
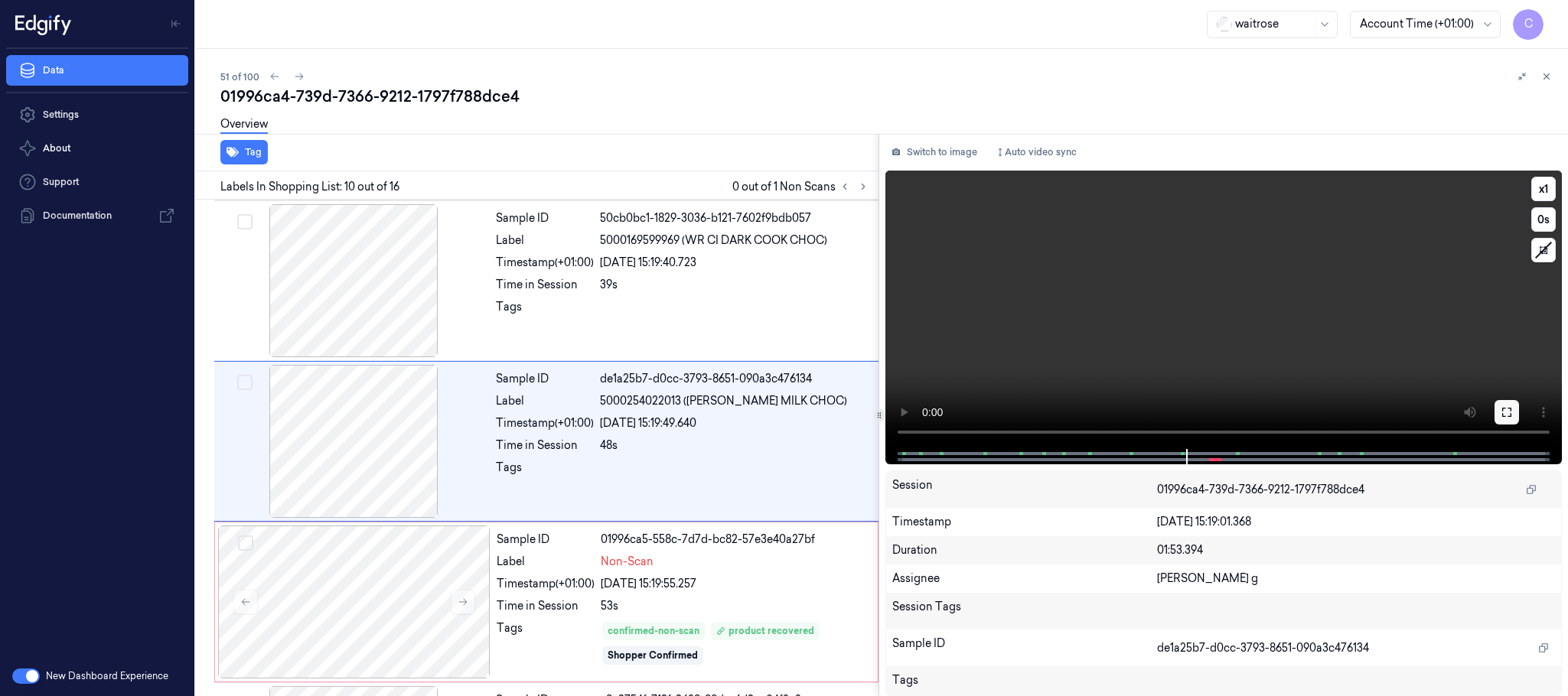
click at [1501, 406] on icon at bounding box center [1507, 412] width 12 height 12
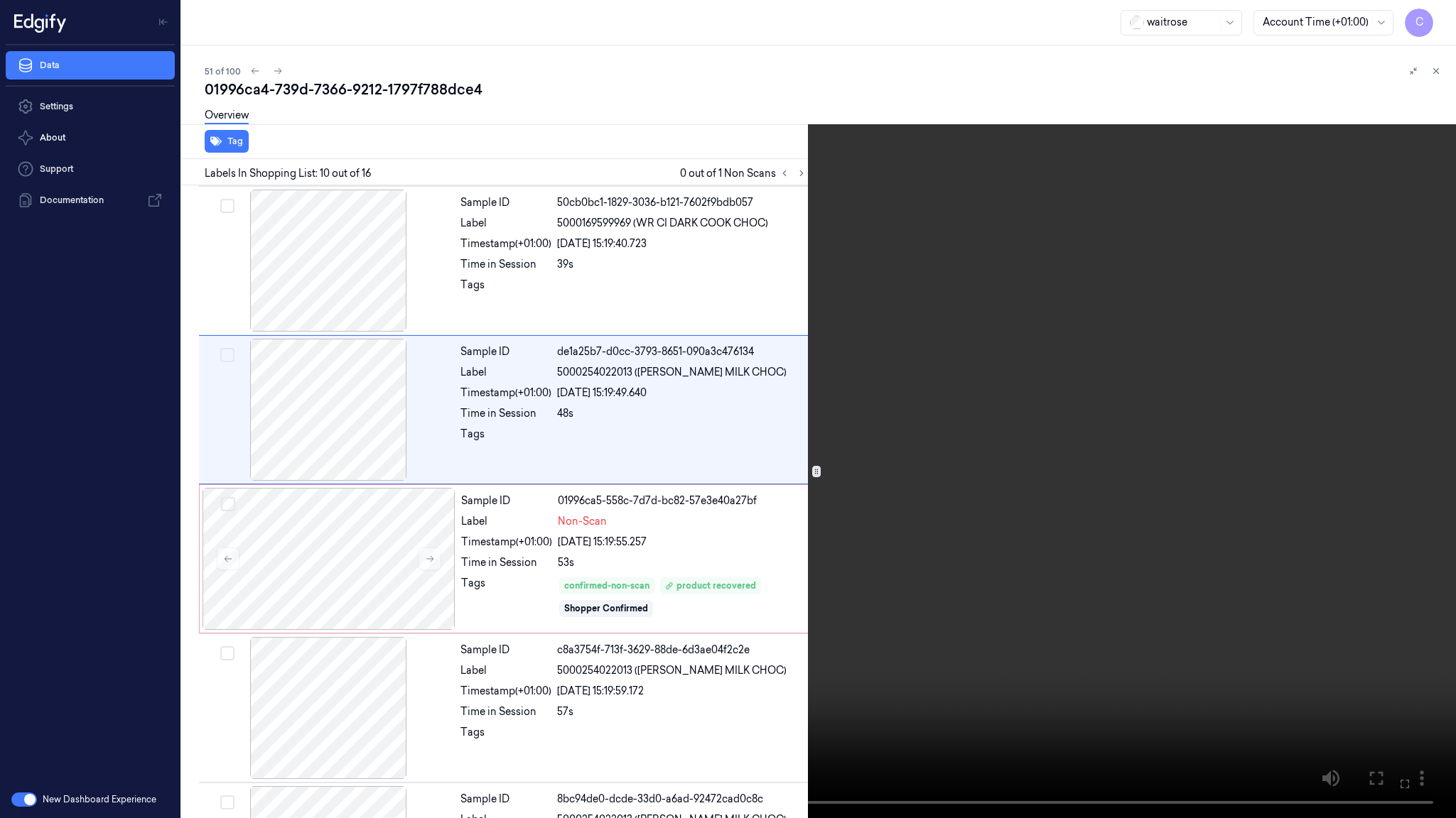
click at [862, 490] on video at bounding box center [728, 409] width 1456 height 818
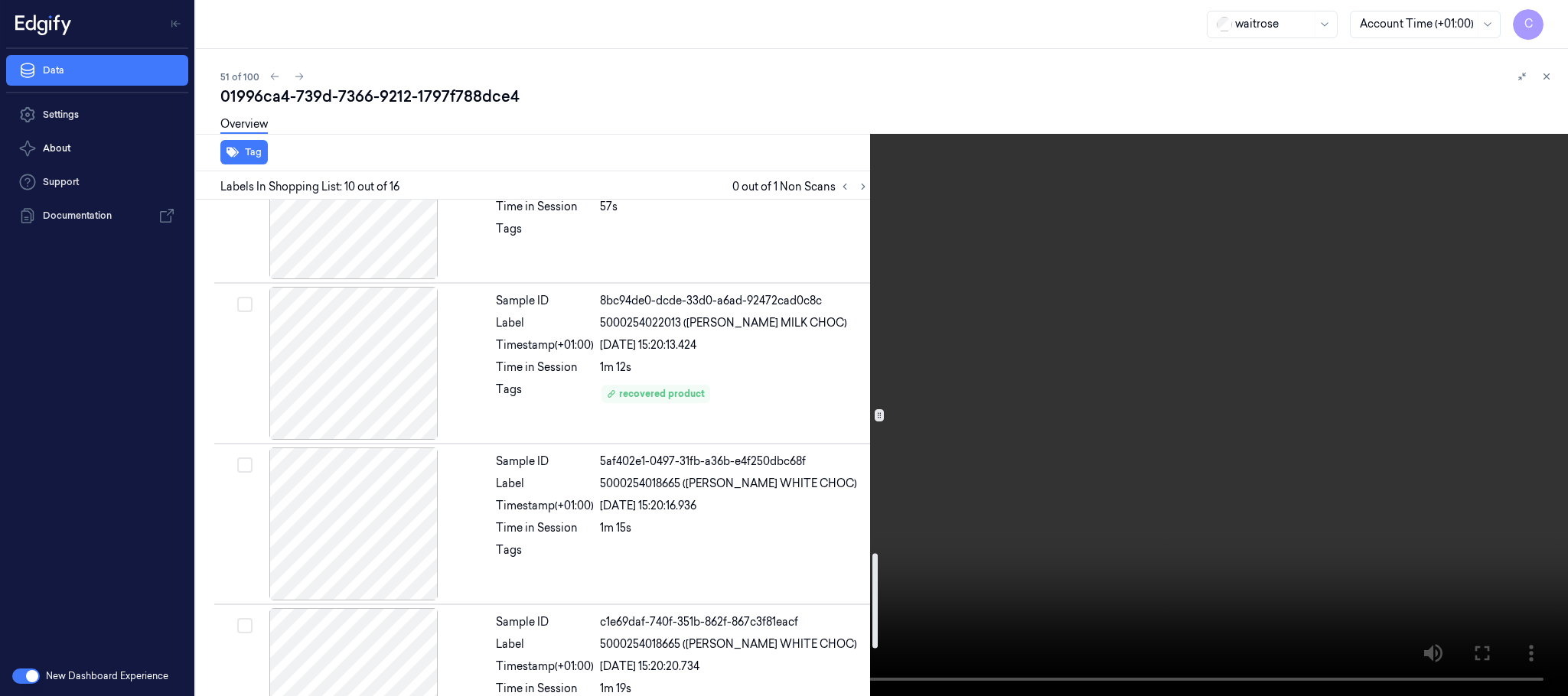
scroll to position [1993, 0]
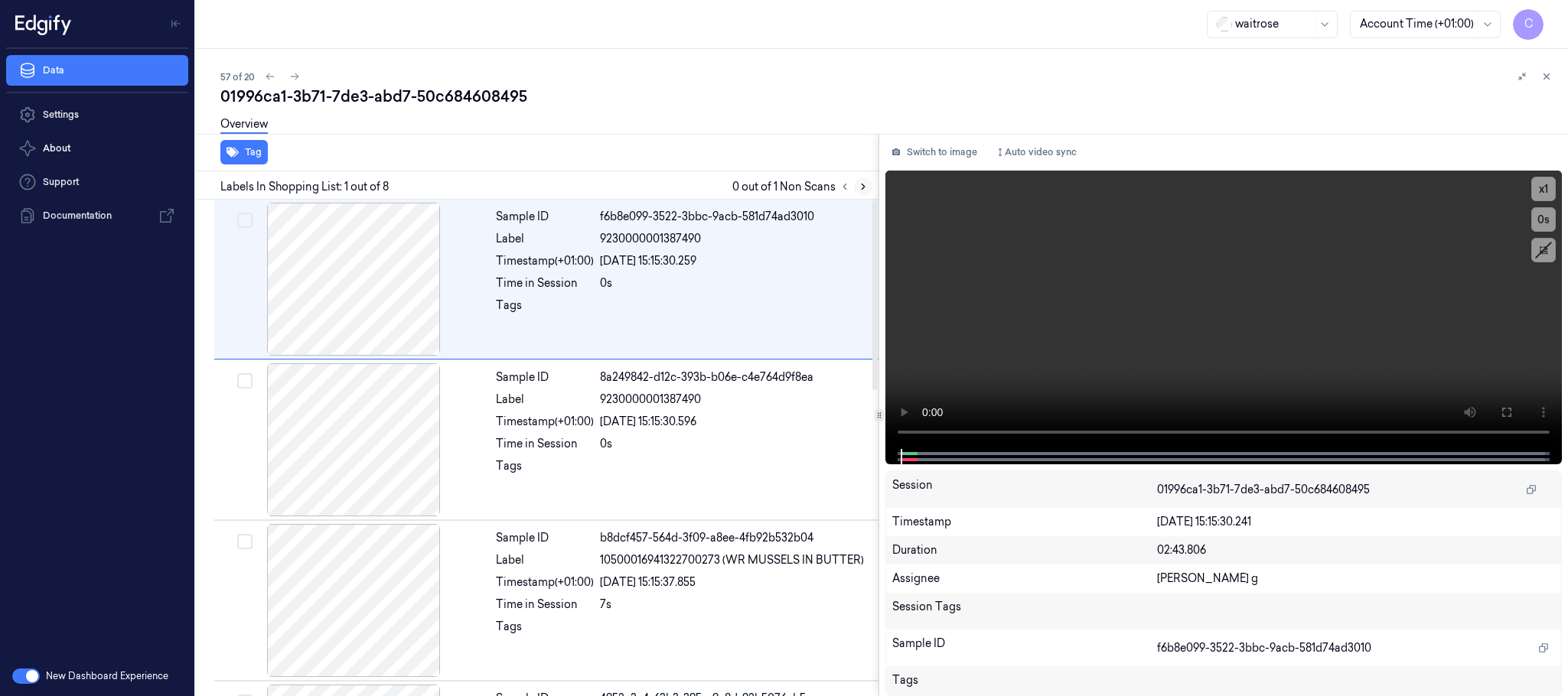
click at [863, 186] on icon at bounding box center [863, 186] width 11 height 11
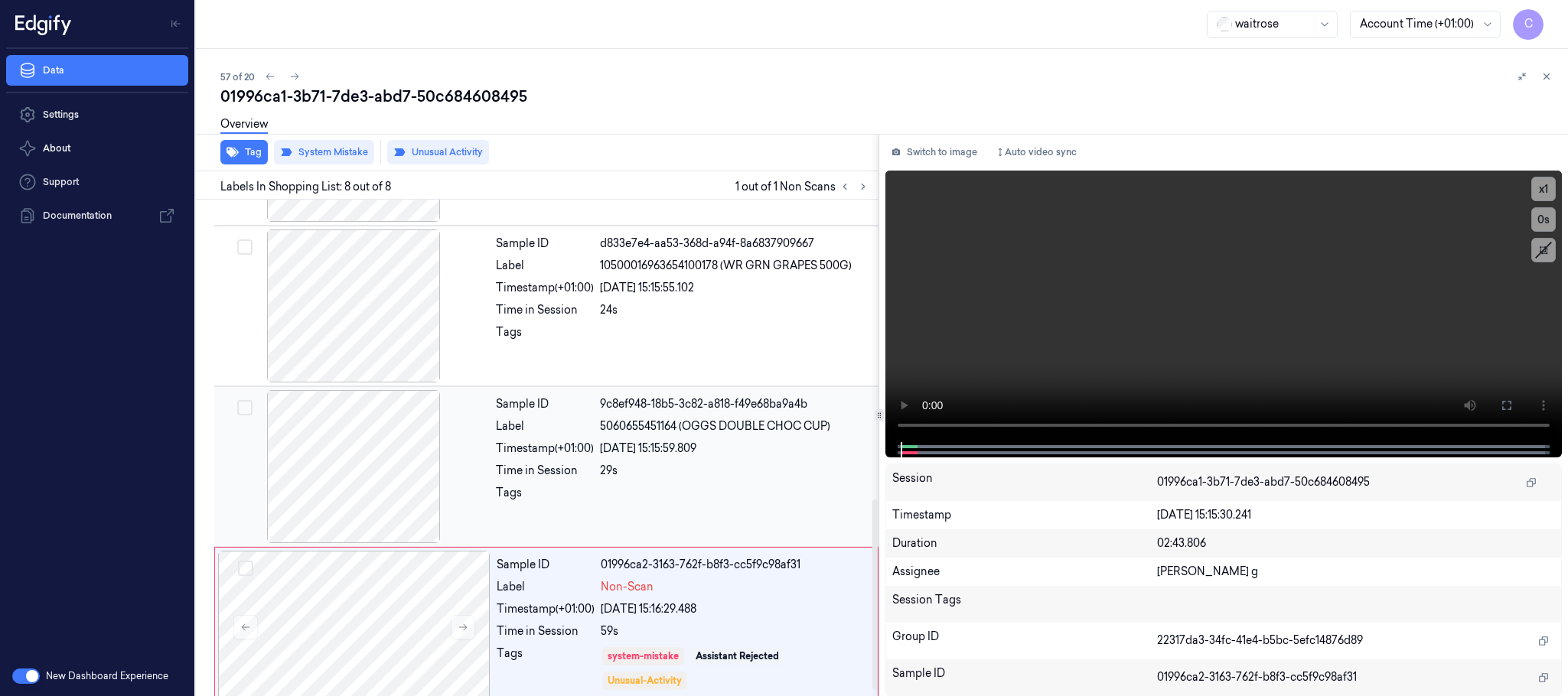
scroll to position [796, 0]
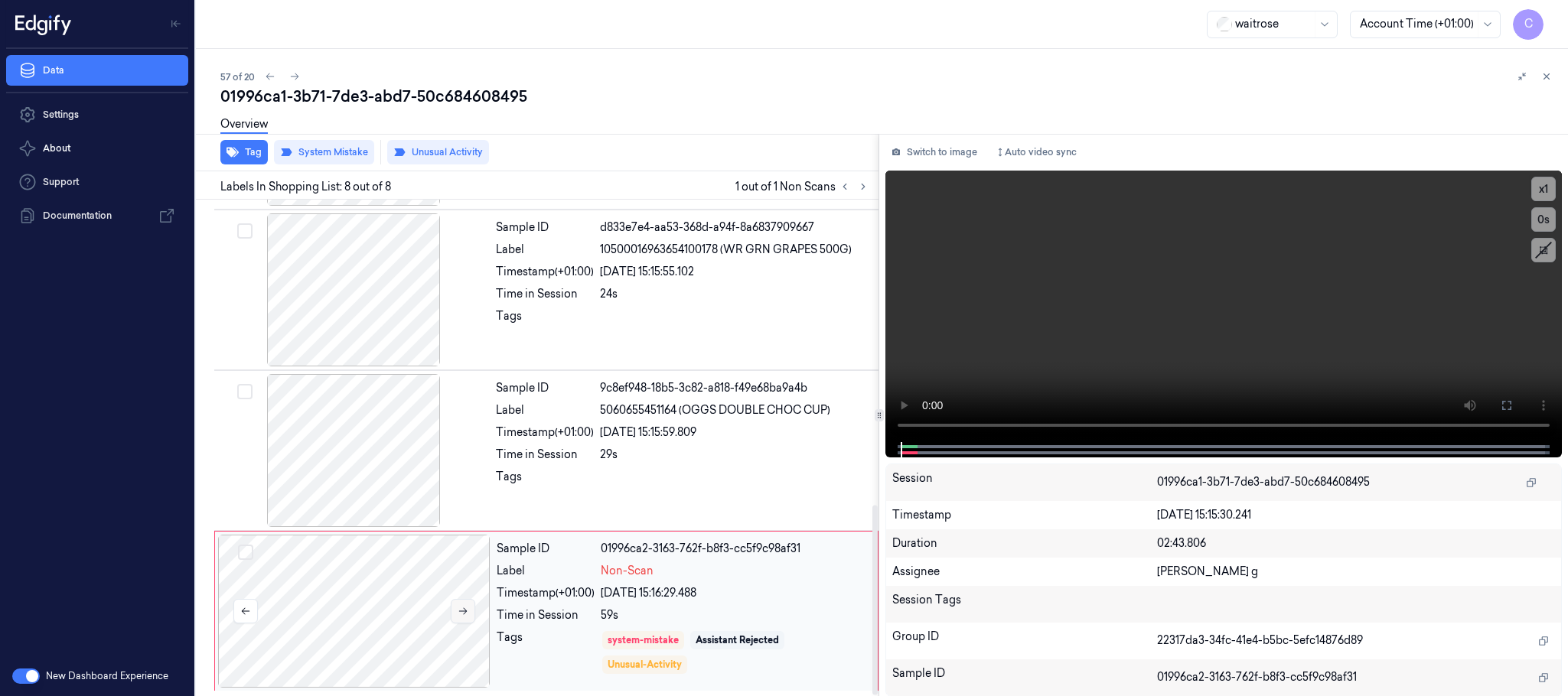
click at [466, 611] on icon at bounding box center [463, 612] width 8 height 7
click at [466, 613] on icon at bounding box center [463, 612] width 8 height 7
click at [372, 469] on div at bounding box center [354, 450] width 273 height 153
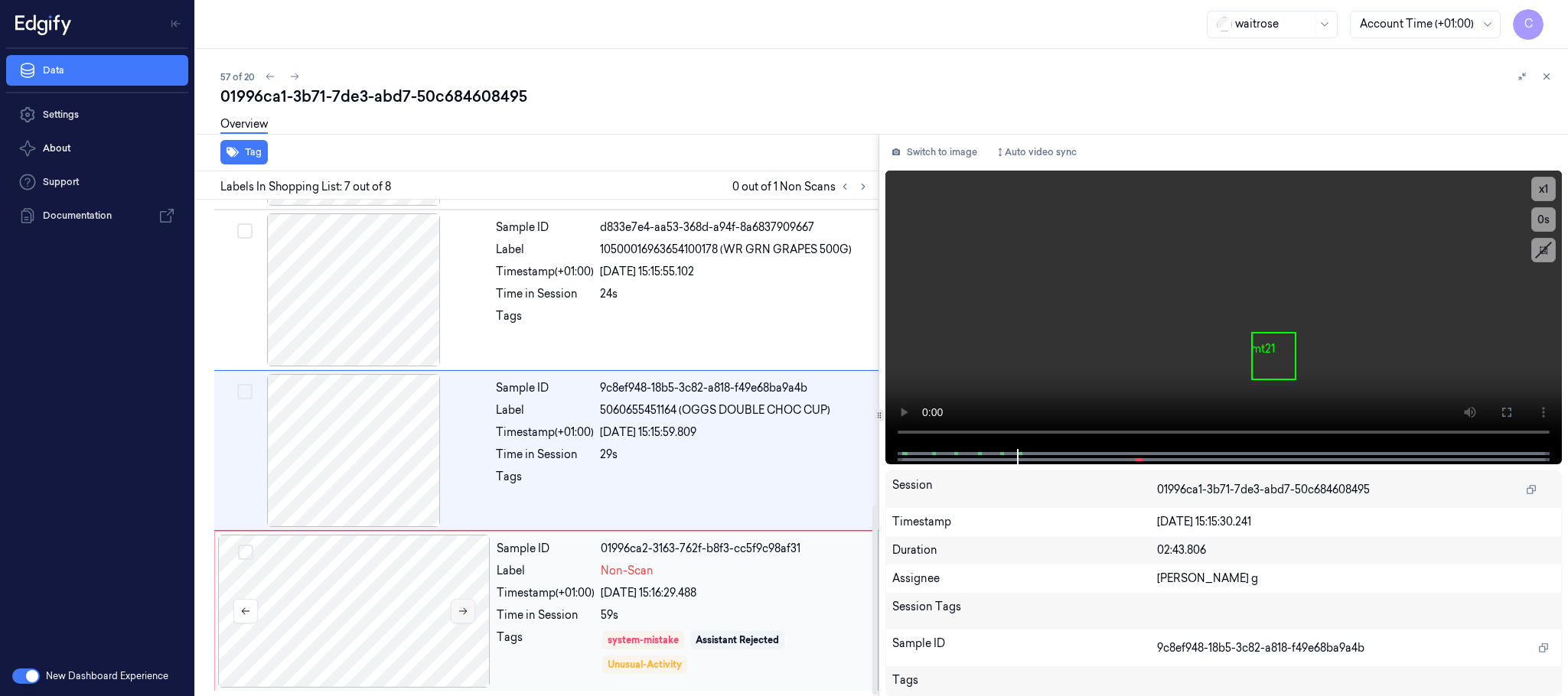
click at [453, 608] on button at bounding box center [463, 611] width 25 height 25
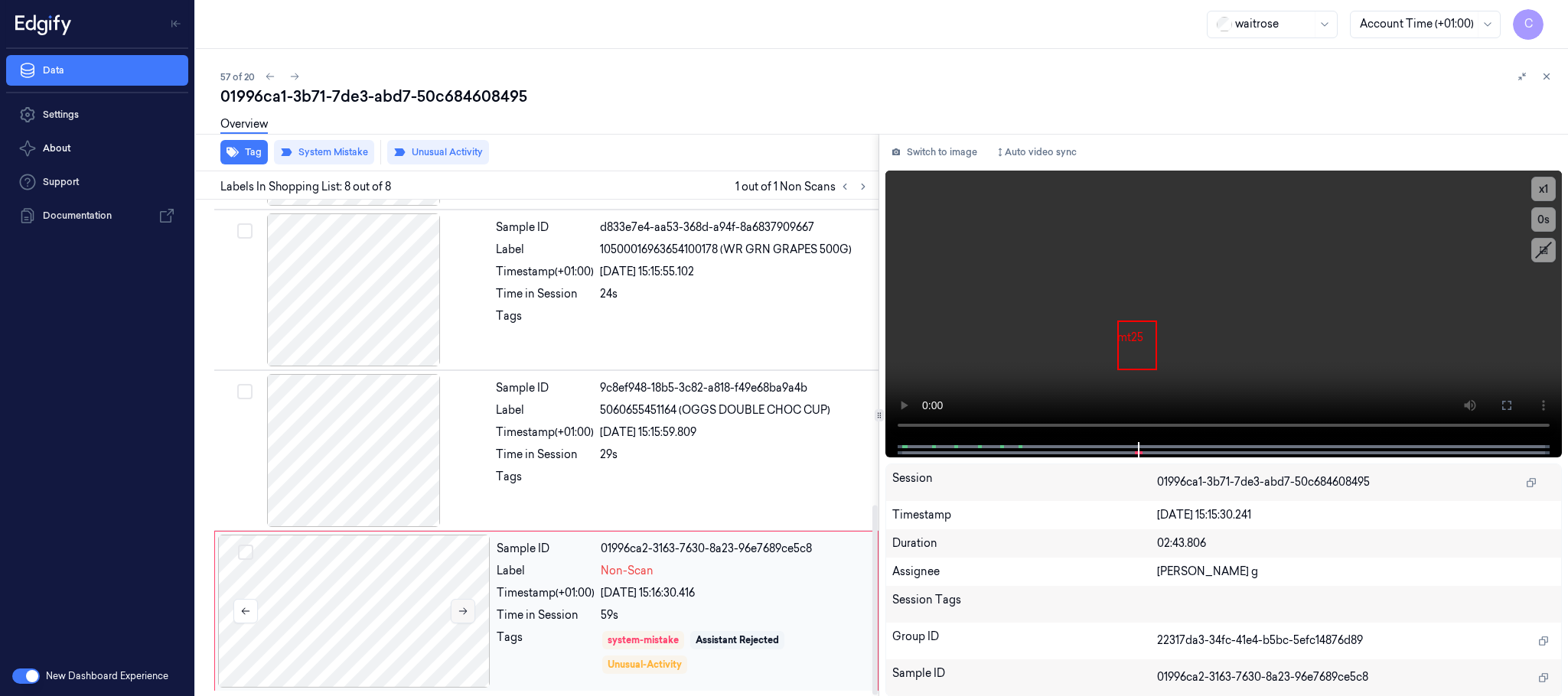
click at [453, 608] on button at bounding box center [463, 611] width 25 height 25
click at [1239, 360] on video at bounding box center [1222, 306] width 676 height 272
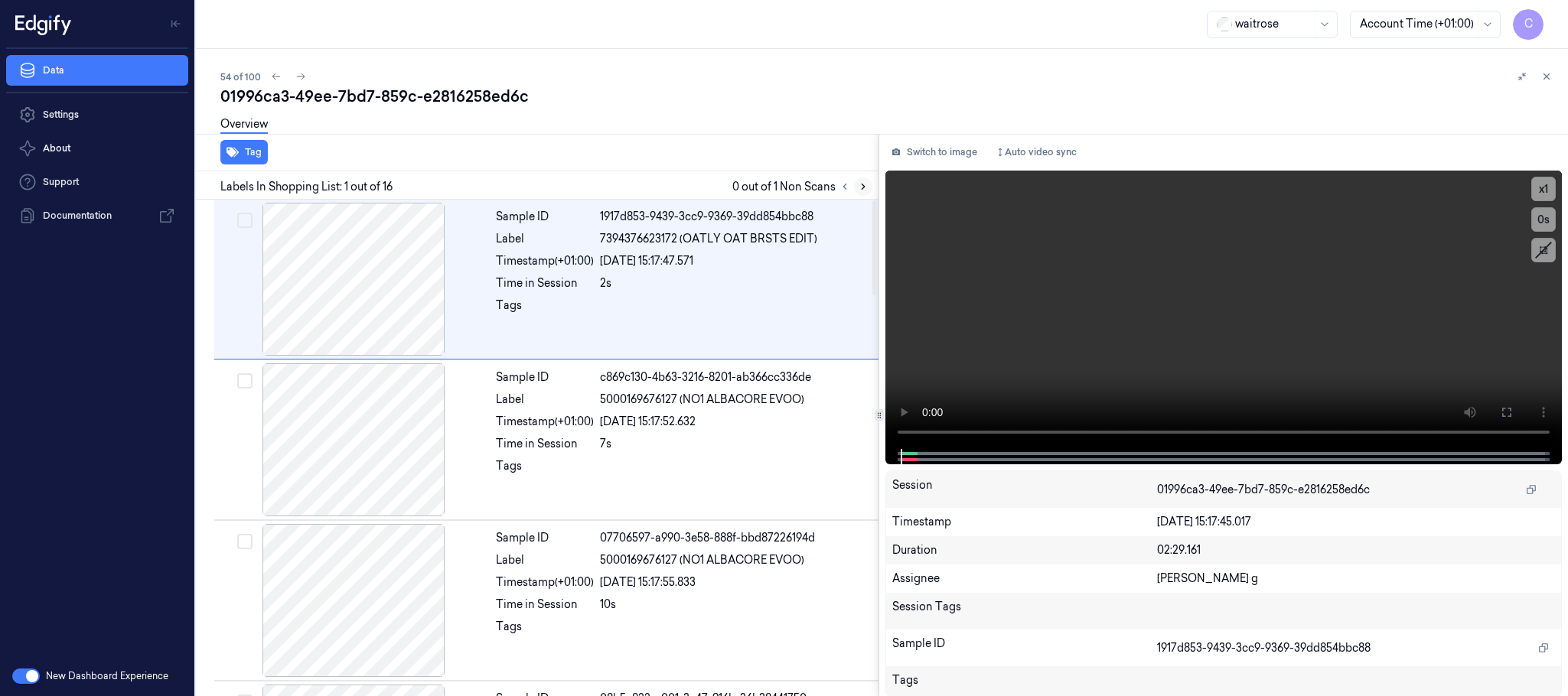
click at [862, 188] on icon at bounding box center [863, 186] width 11 height 11
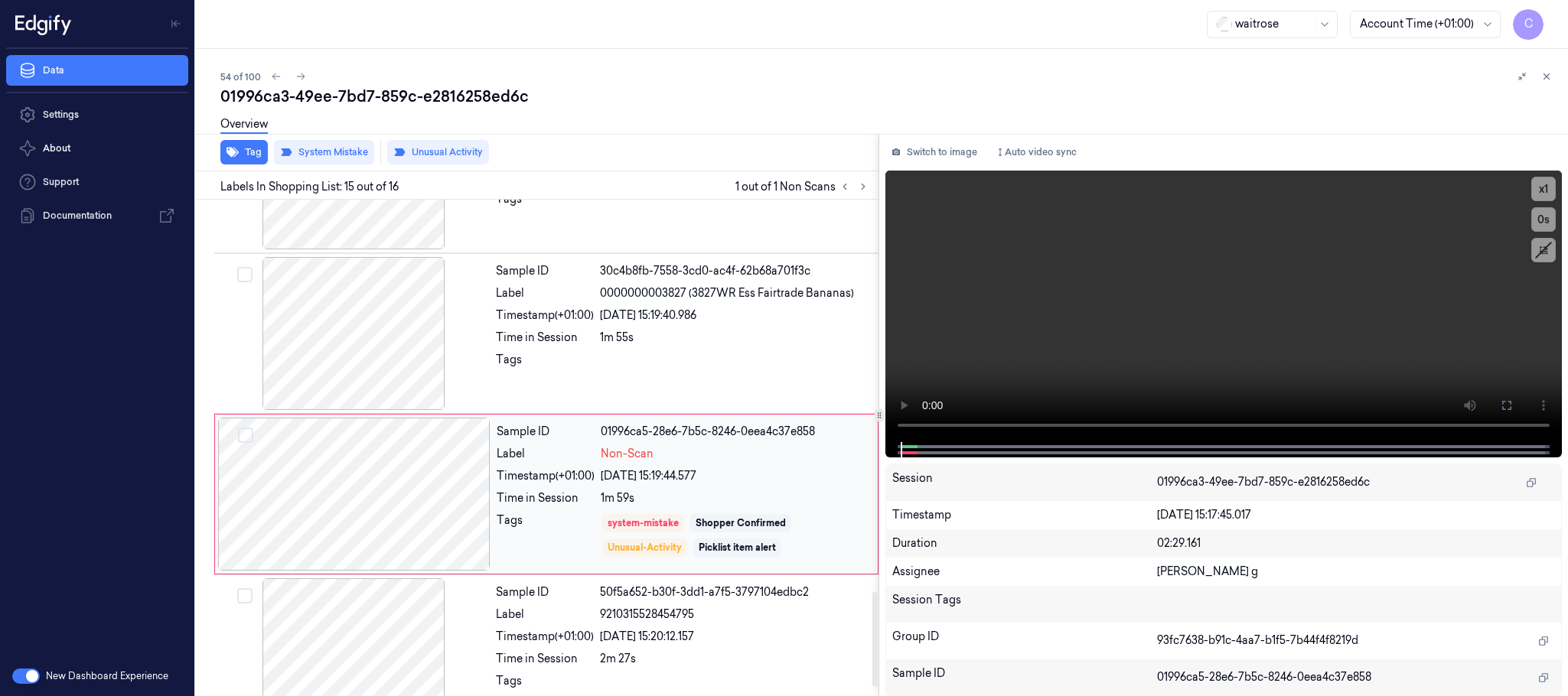
scroll to position [2088, 0]
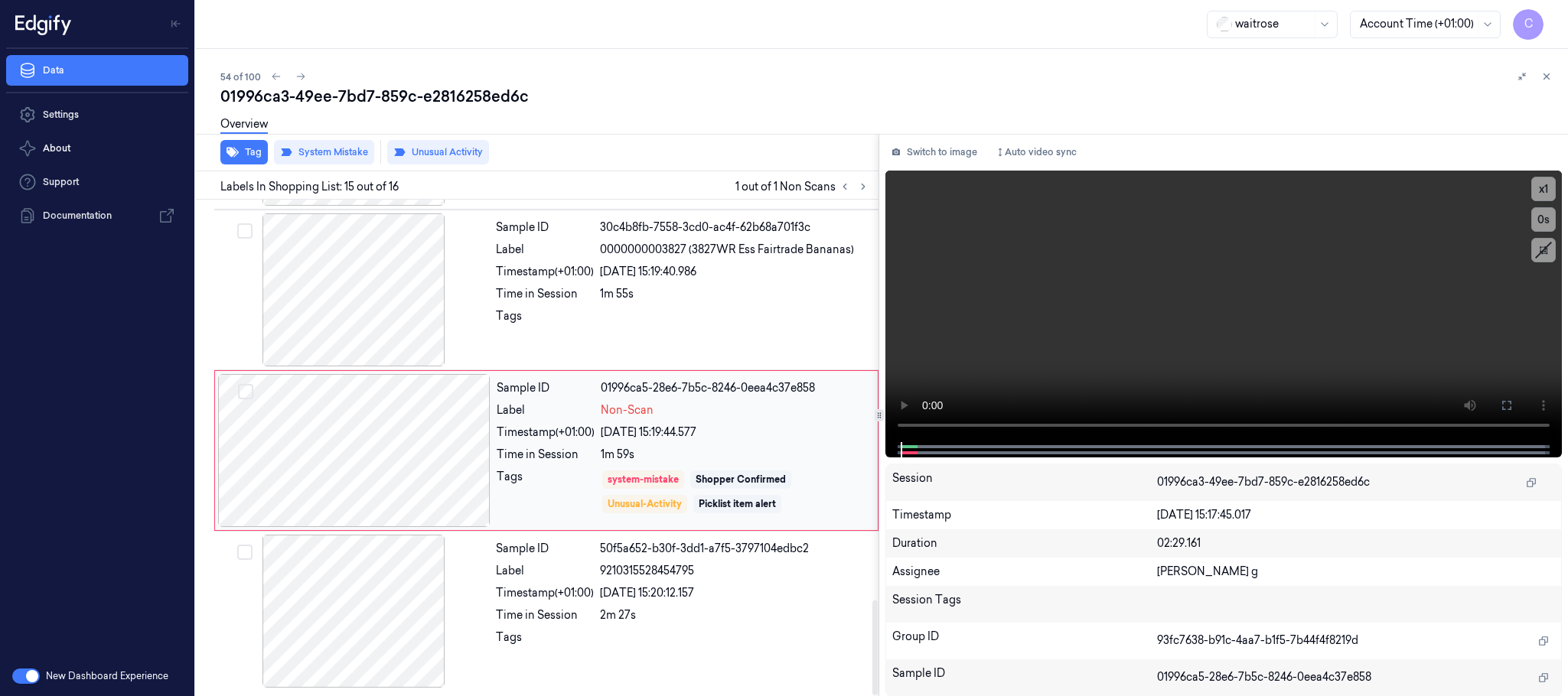
click at [461, 450] on div at bounding box center [354, 450] width 273 height 153
click at [255, 158] on button "Tag" at bounding box center [243, 153] width 47 height 25
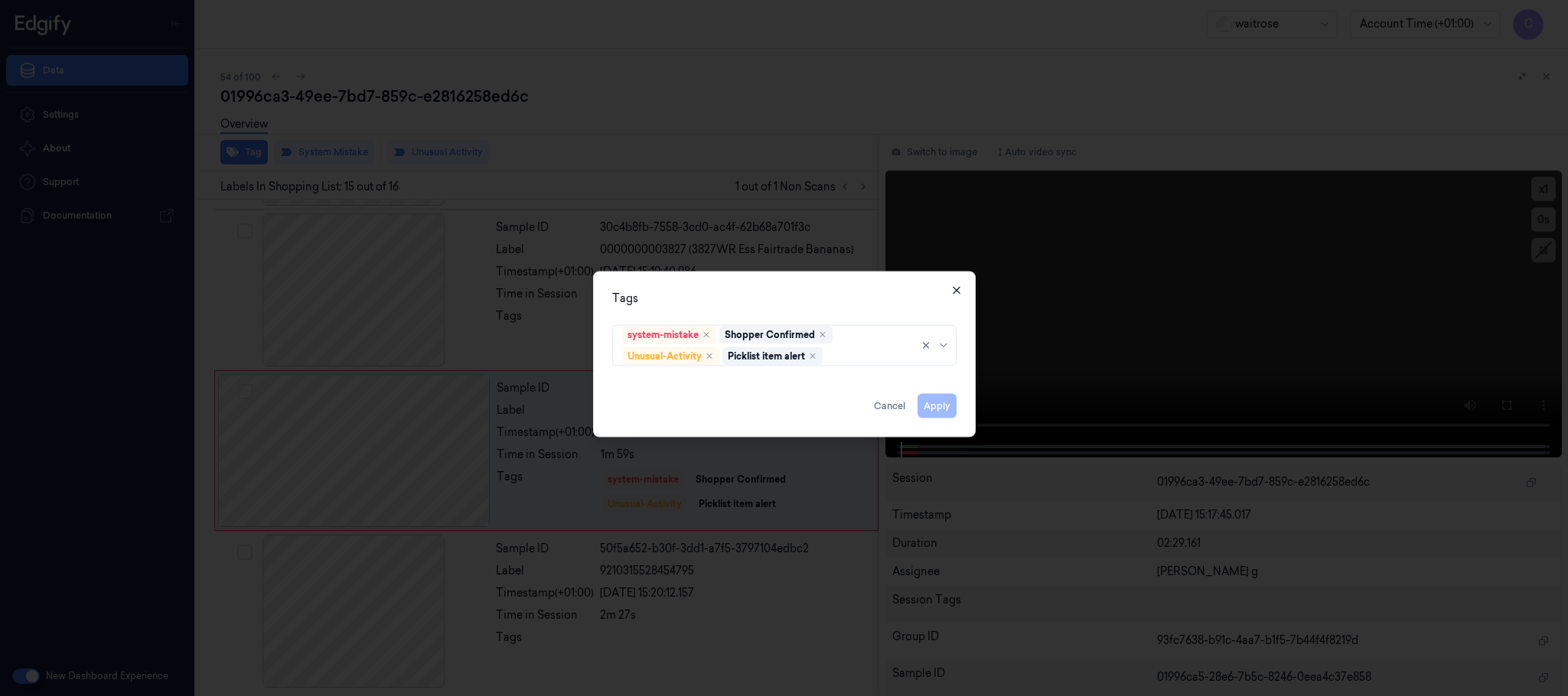
click at [953, 284] on icon "button" at bounding box center [957, 290] width 12 height 12
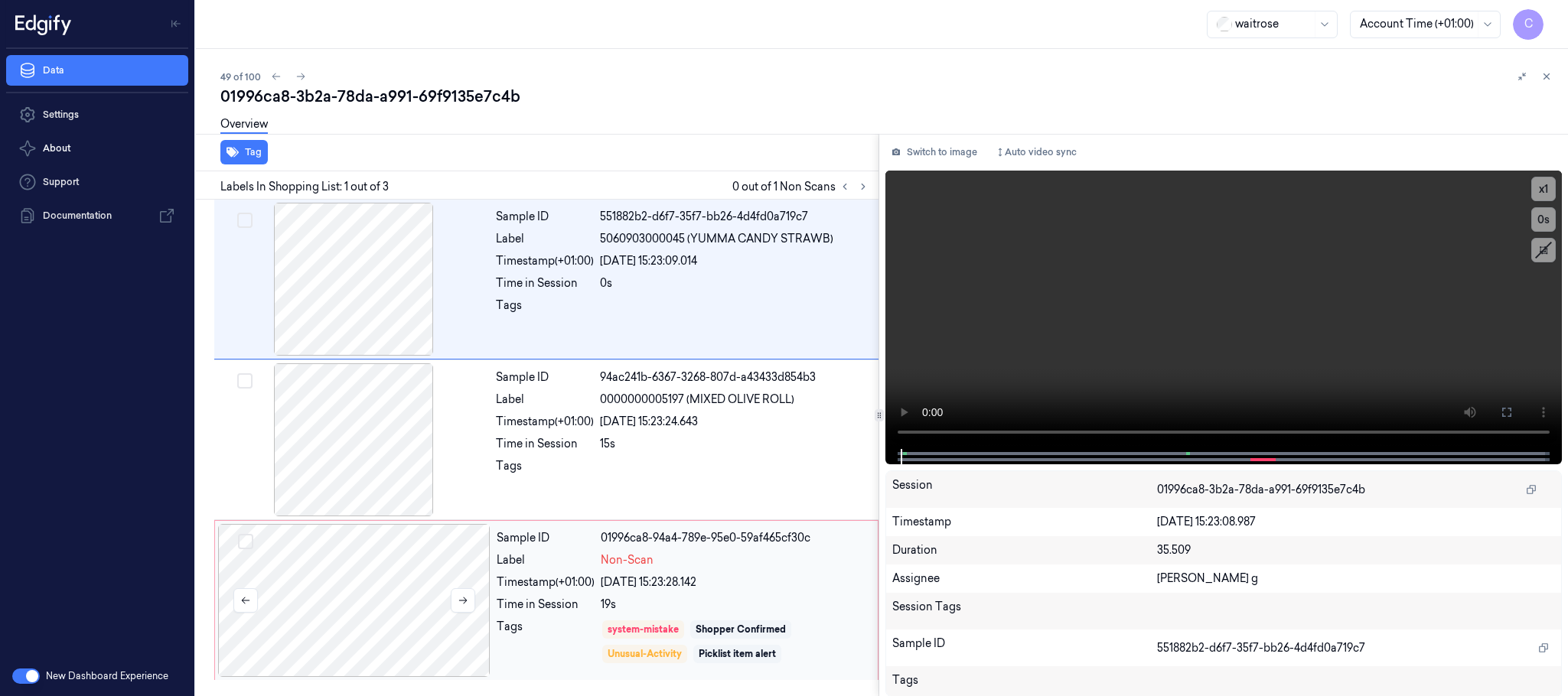
click at [449, 605] on div at bounding box center [354, 600] width 273 height 153
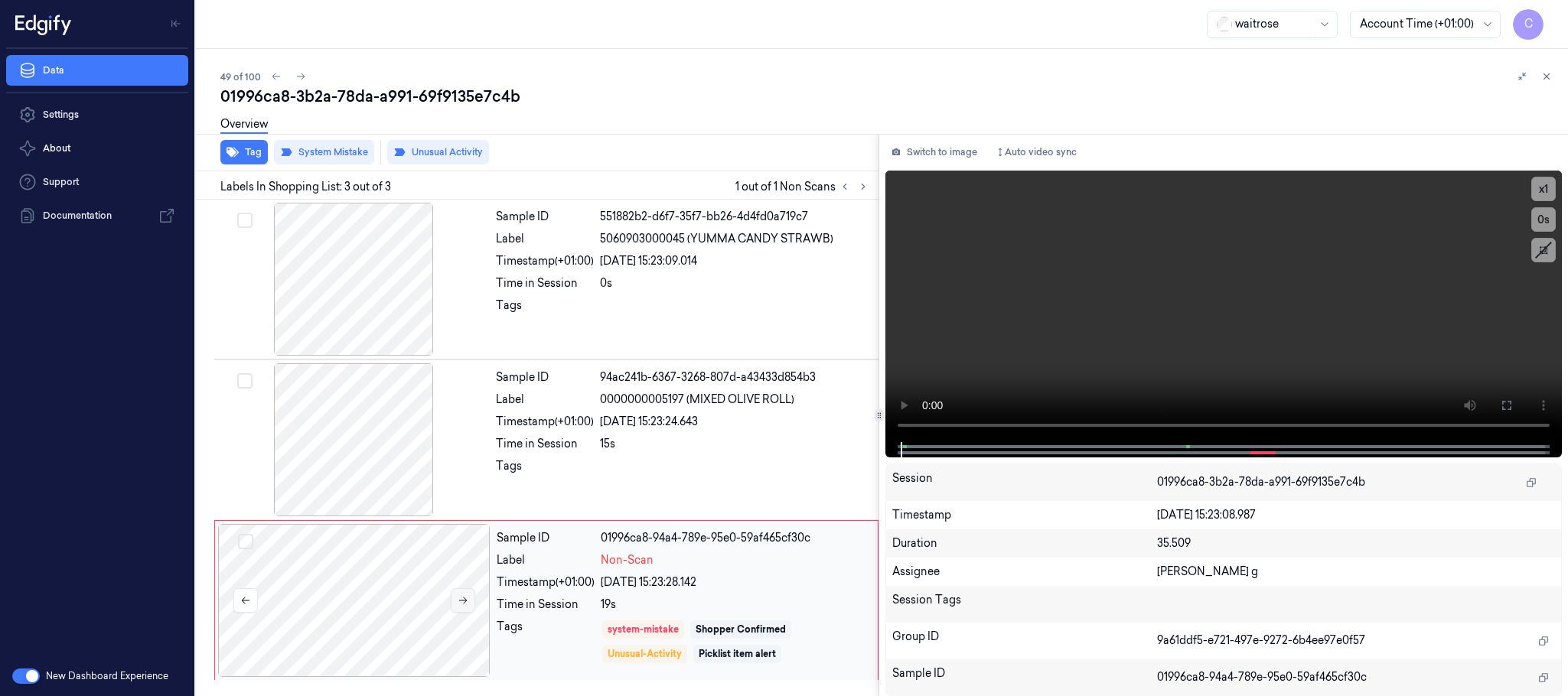
click at [461, 605] on icon at bounding box center [463, 600] width 11 height 11
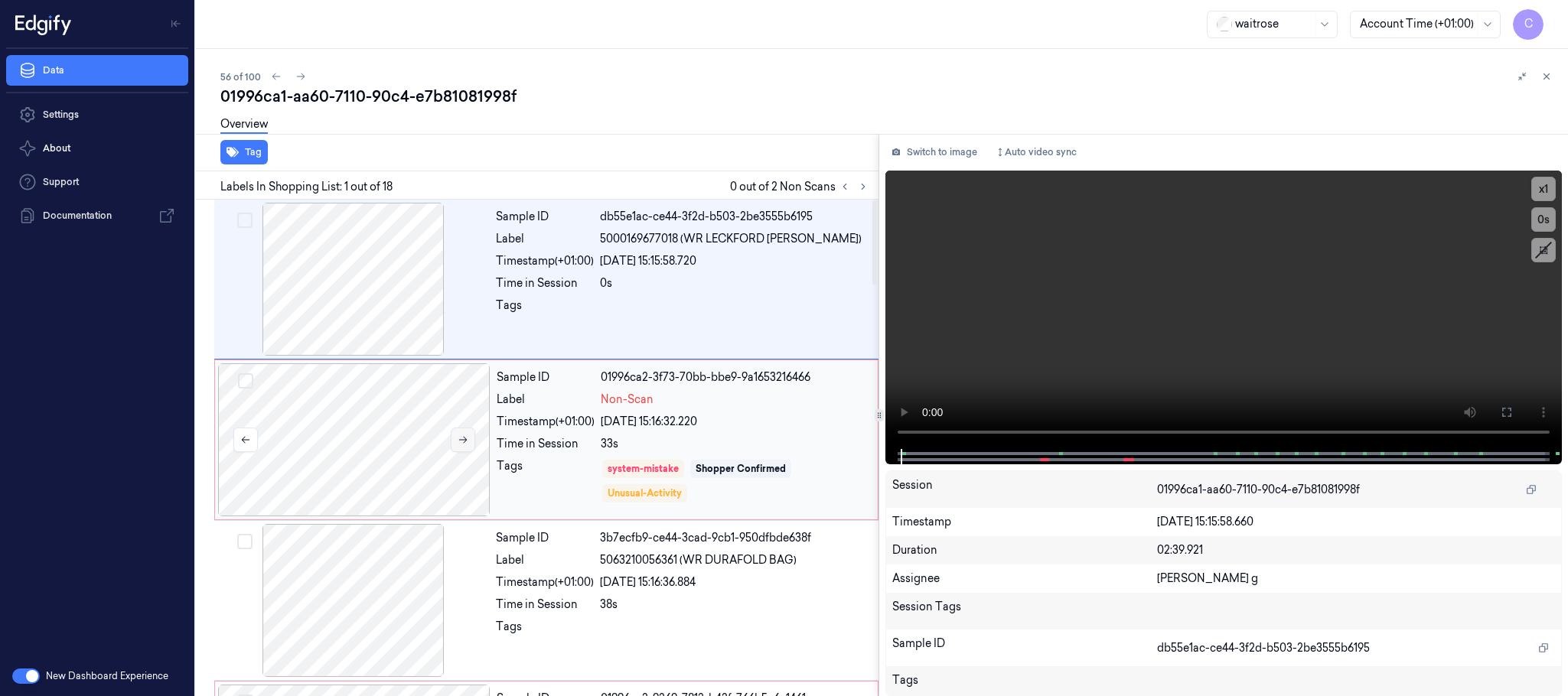
click at [464, 443] on icon at bounding box center [463, 439] width 11 height 11
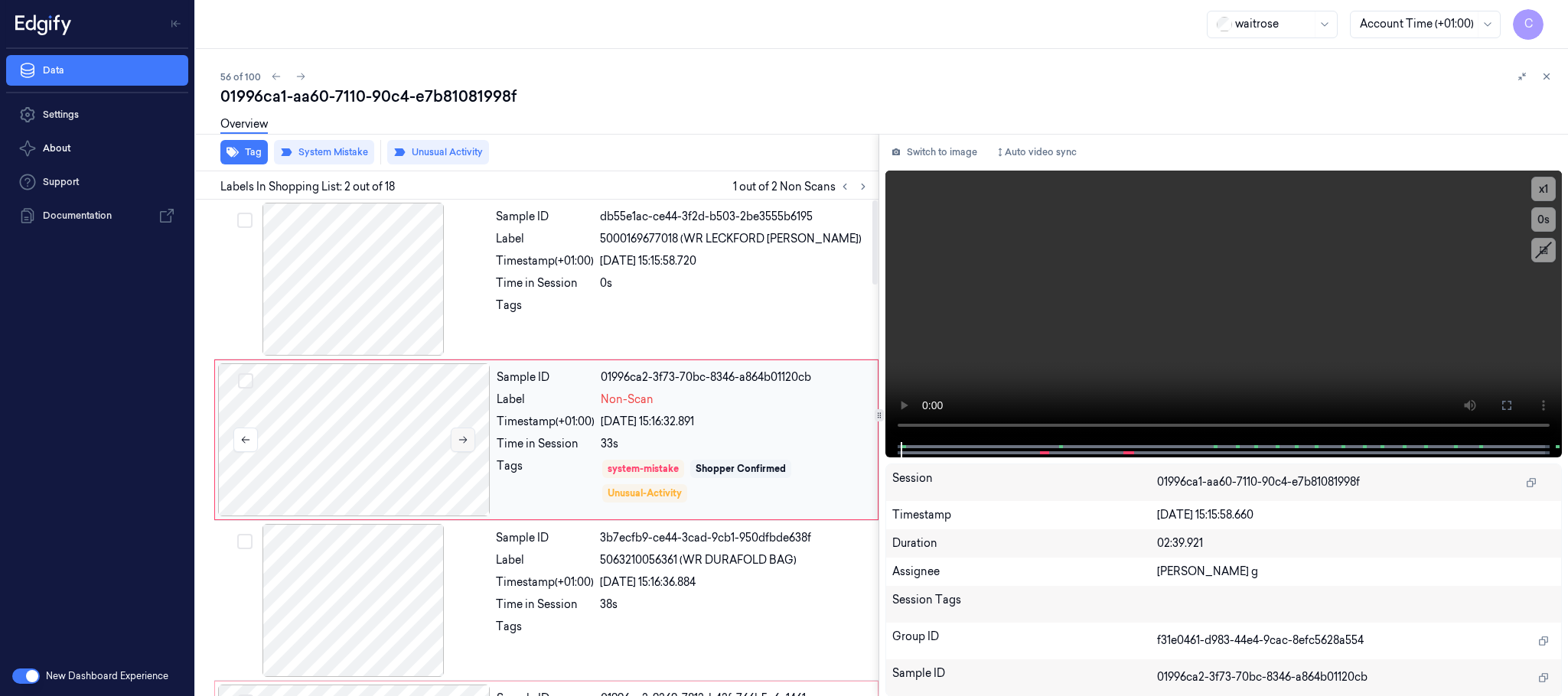
click at [464, 443] on icon at bounding box center [463, 439] width 11 height 11
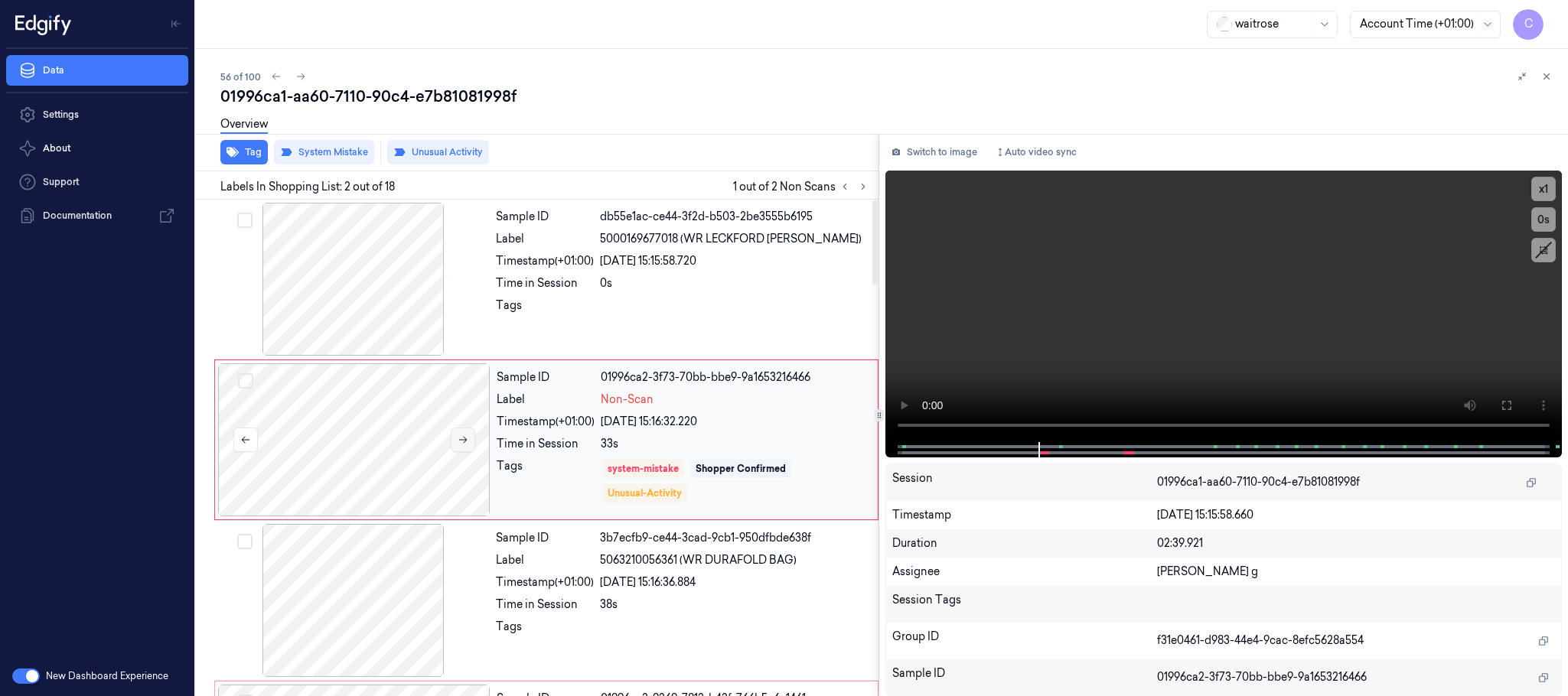
click at [464, 443] on icon at bounding box center [463, 439] width 11 height 11
click at [252, 152] on button "Tag" at bounding box center [243, 153] width 47 height 25
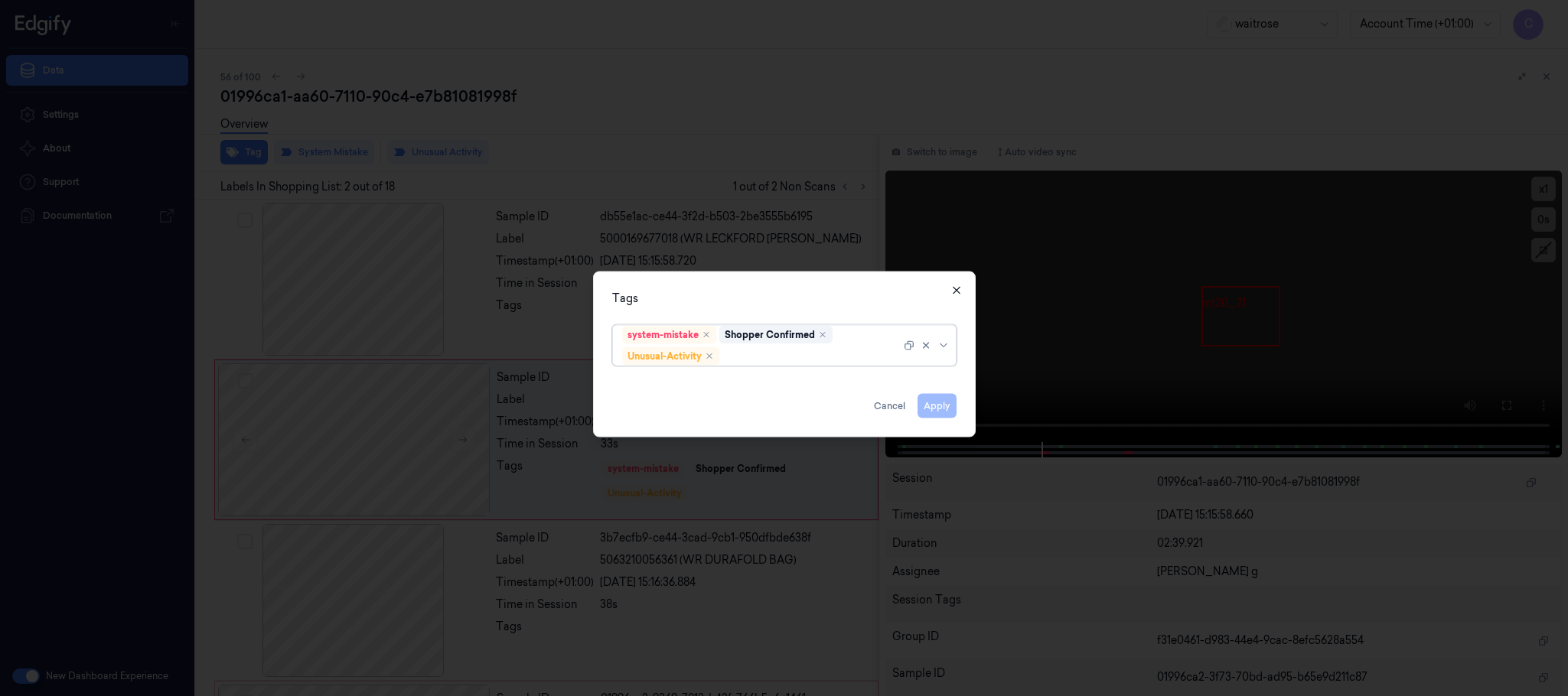
click at [951, 289] on icon "button" at bounding box center [957, 290] width 12 height 12
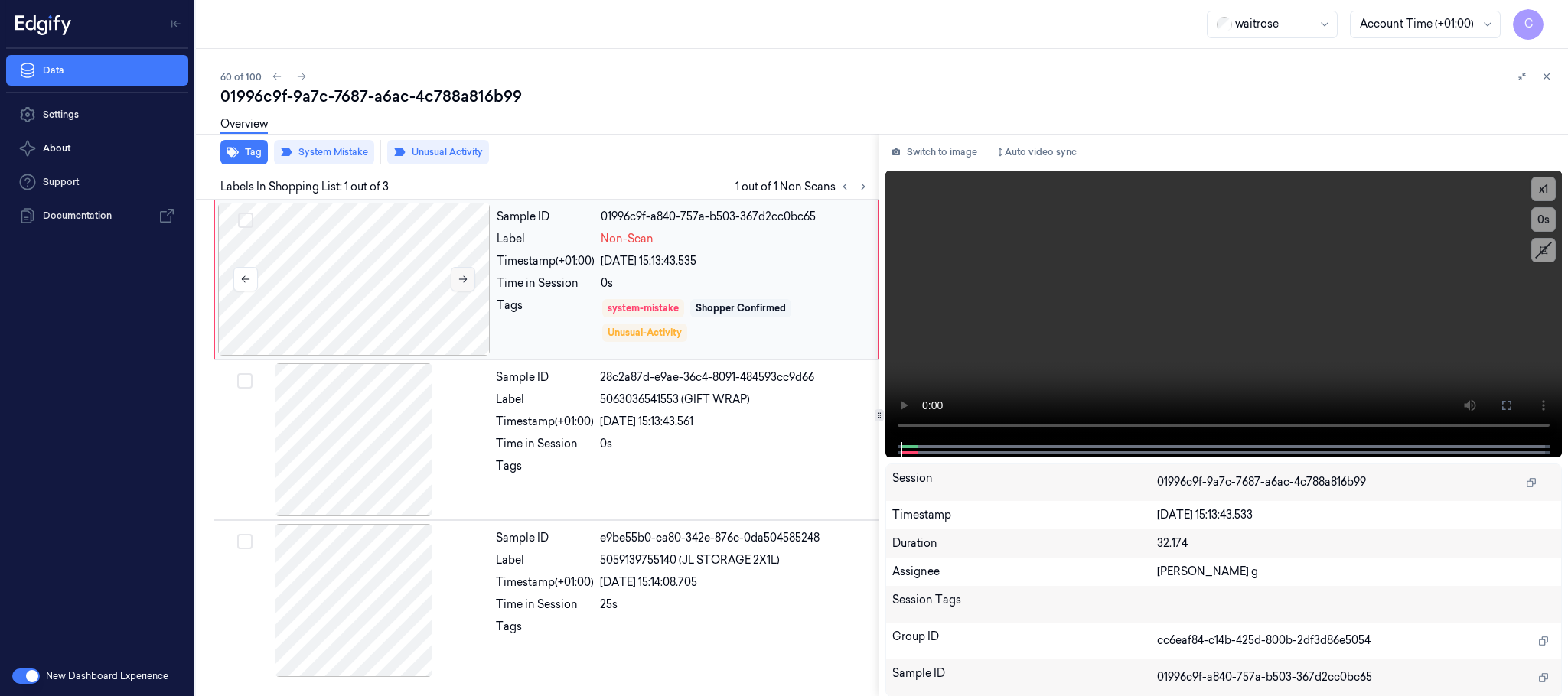
click at [462, 281] on icon at bounding box center [463, 279] width 11 height 11
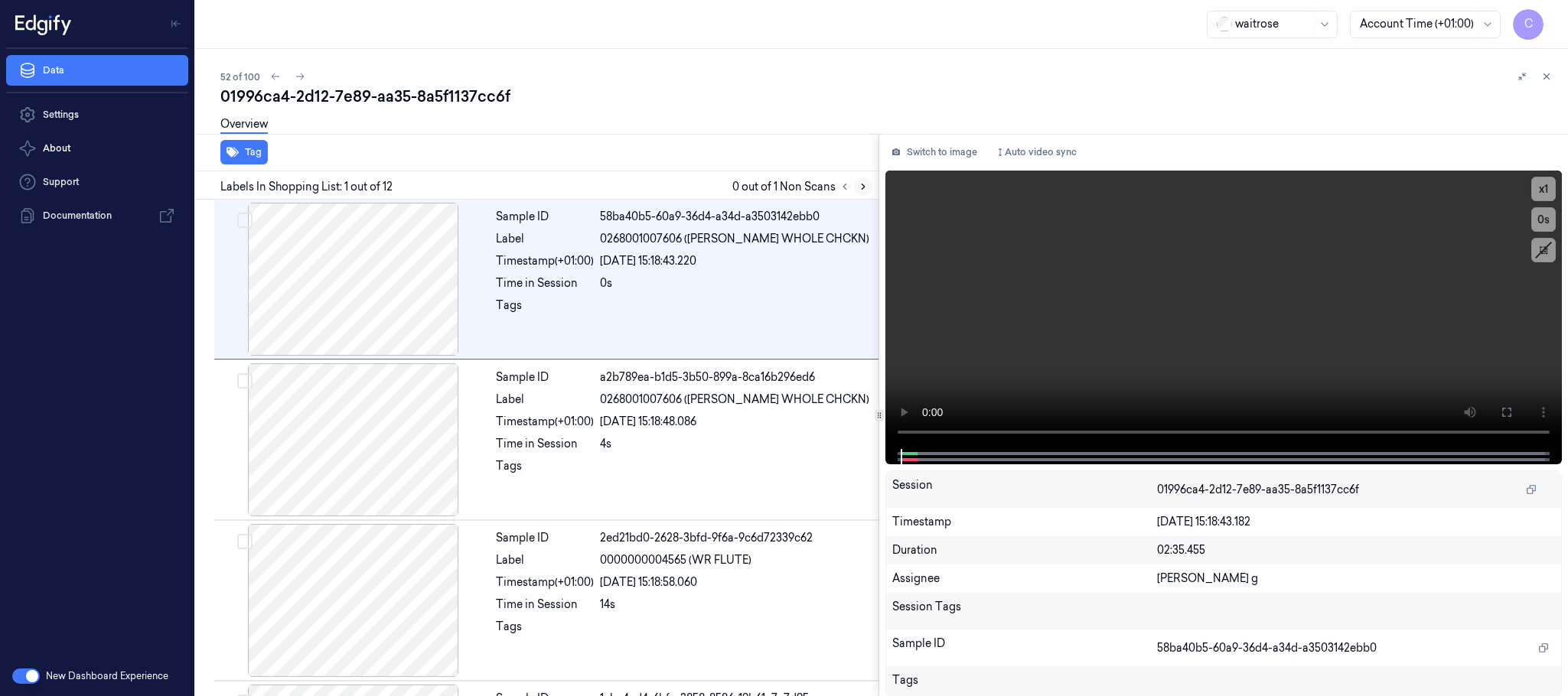
click at [868, 189] on icon at bounding box center [863, 186] width 11 height 11
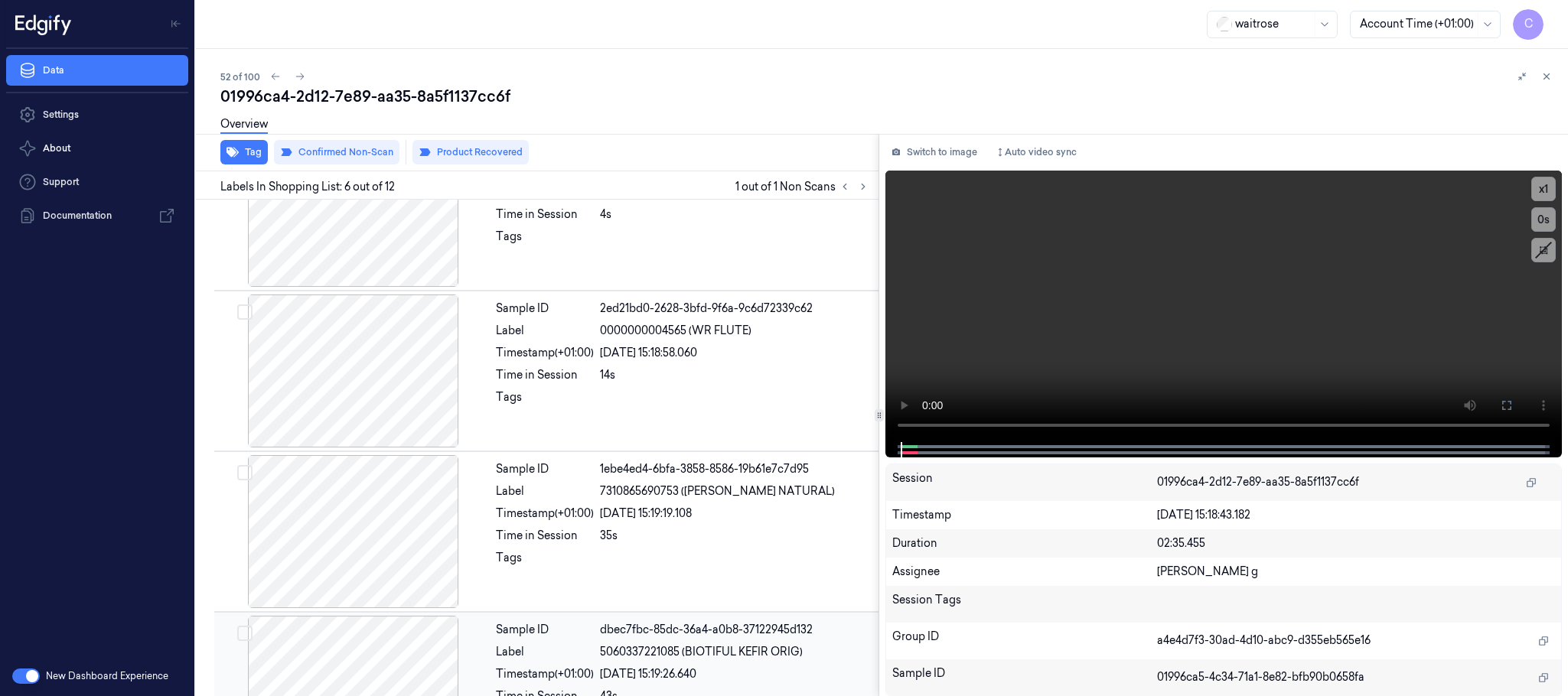
scroll to position [637, 0]
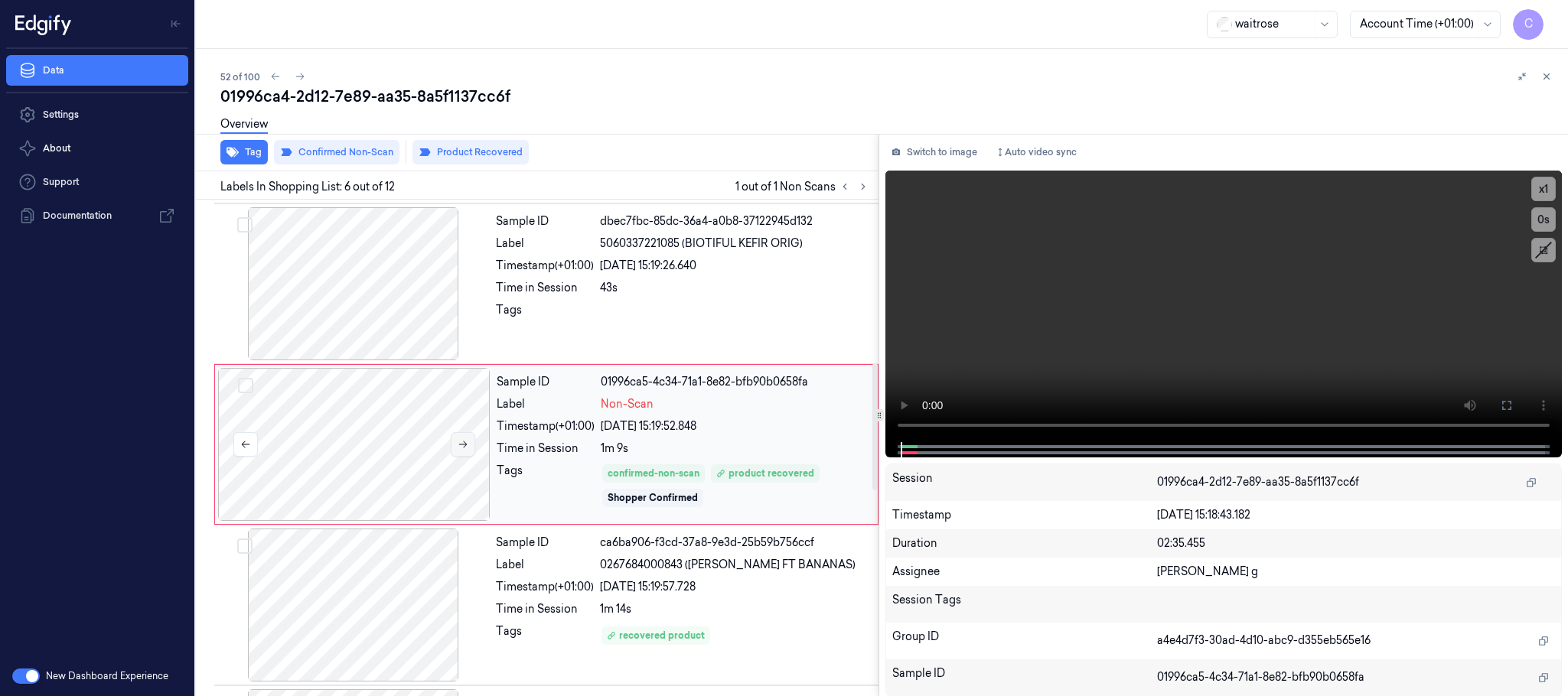
click at [462, 447] on icon at bounding box center [463, 444] width 11 height 11
click at [462, 448] on icon at bounding box center [463, 445] width 8 height 7
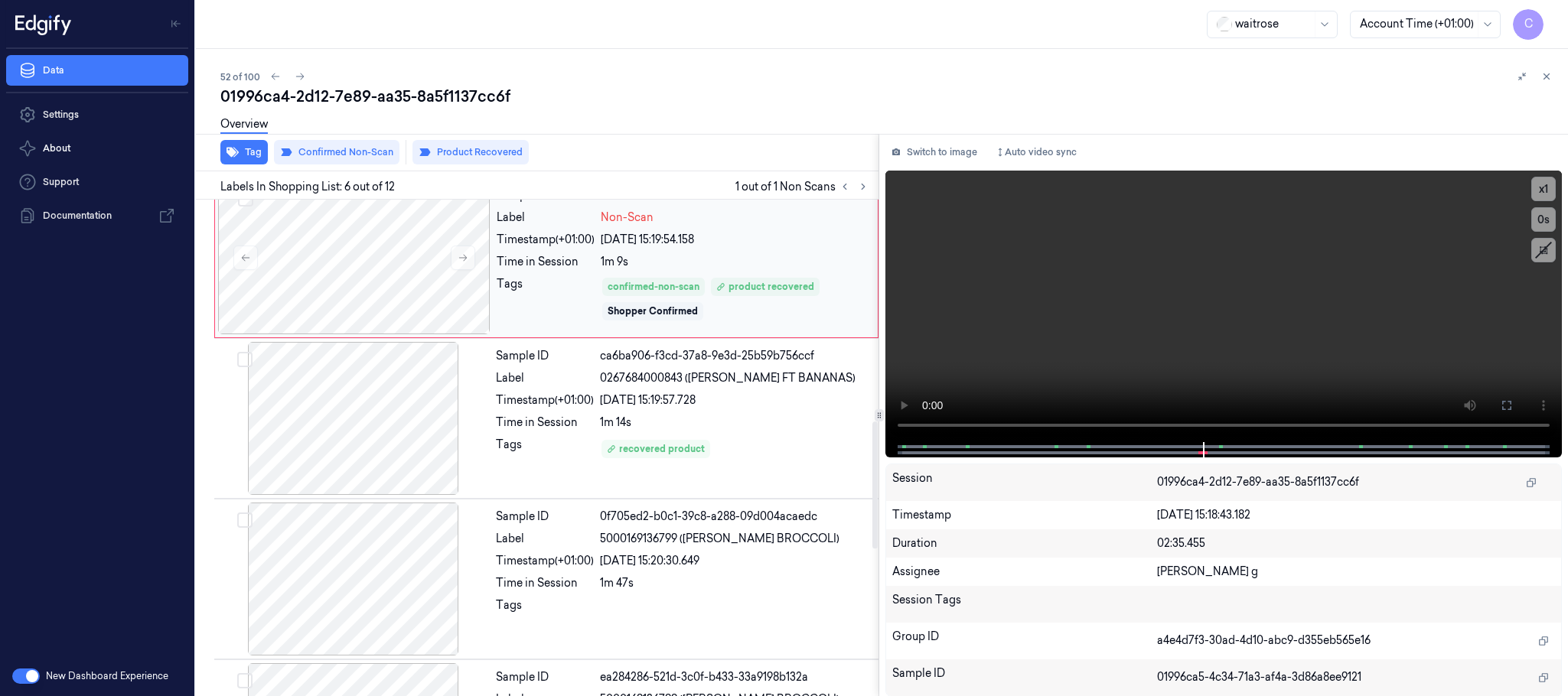
scroll to position [867, 0]
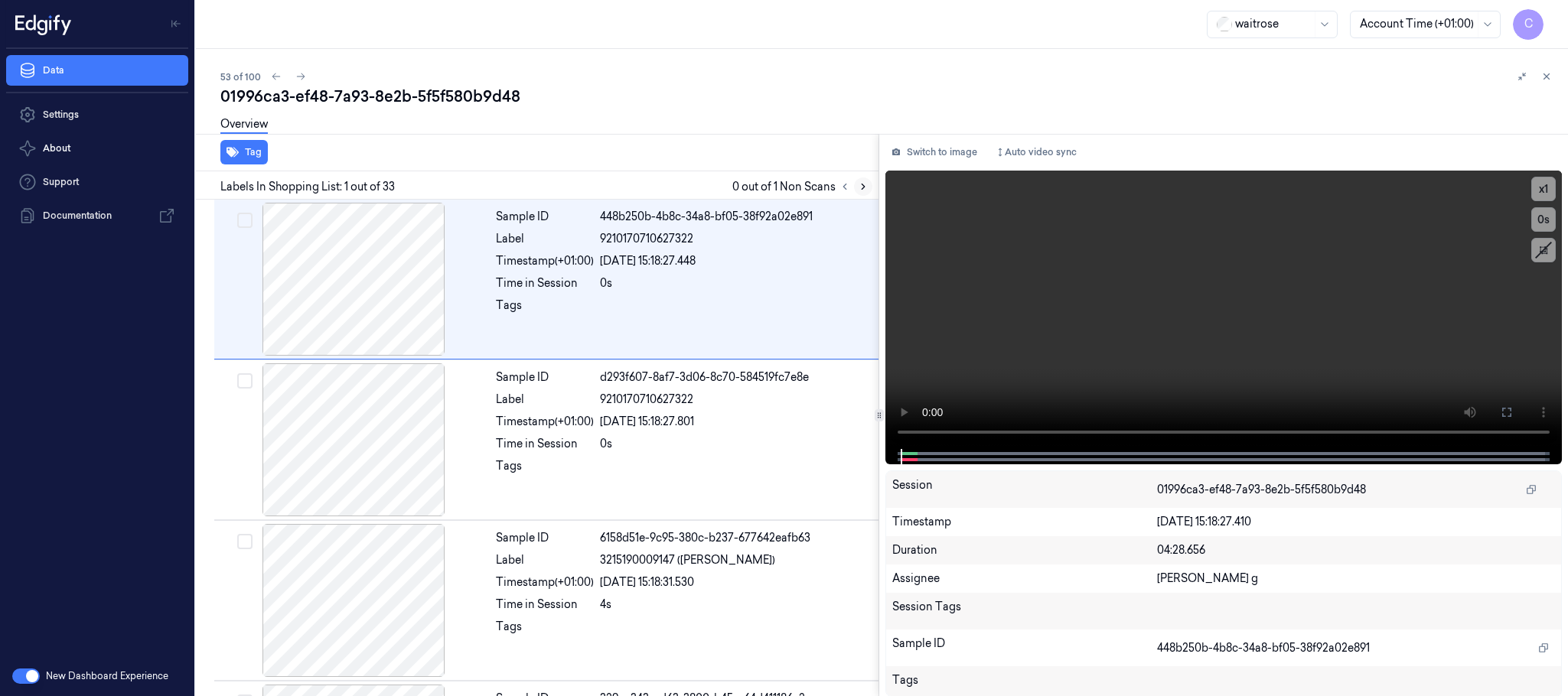
click at [865, 185] on icon at bounding box center [863, 186] width 11 height 11
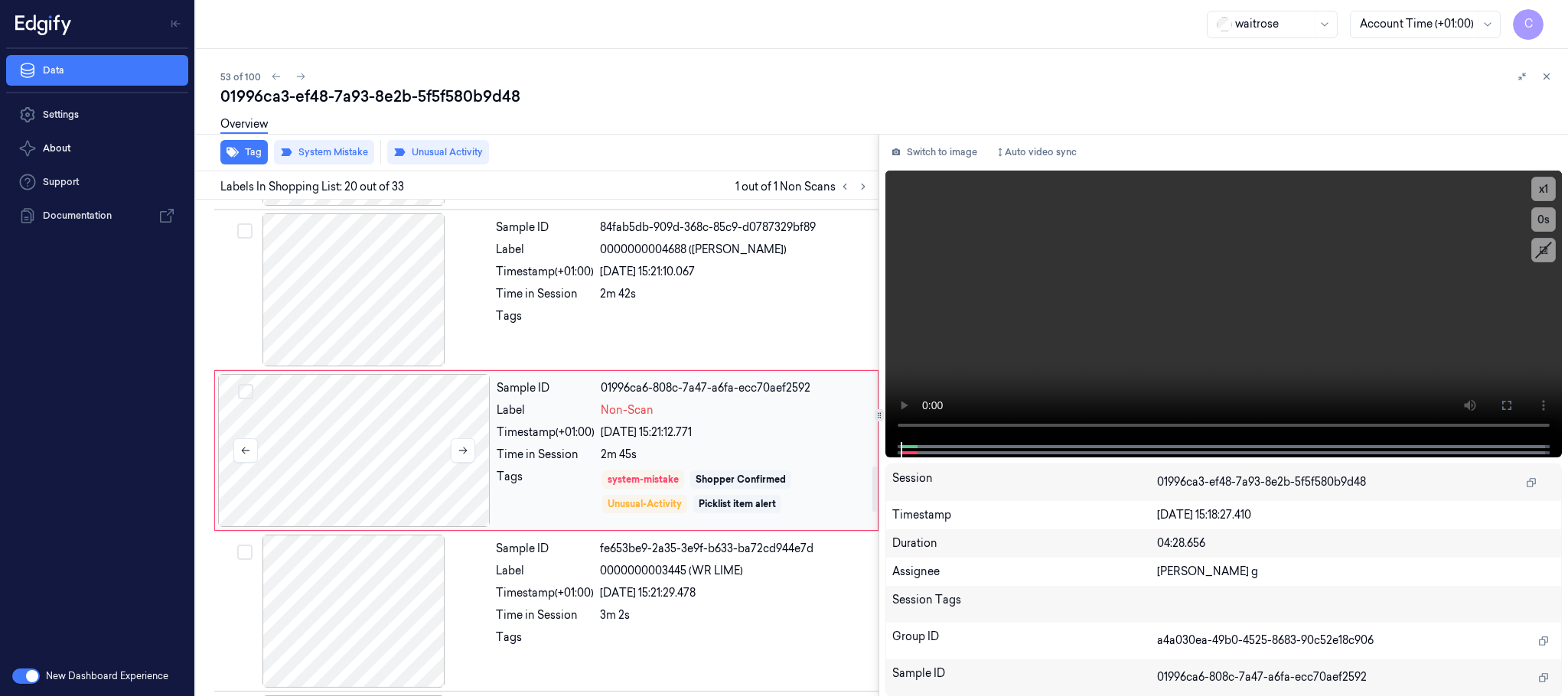
scroll to position [2896, 0]
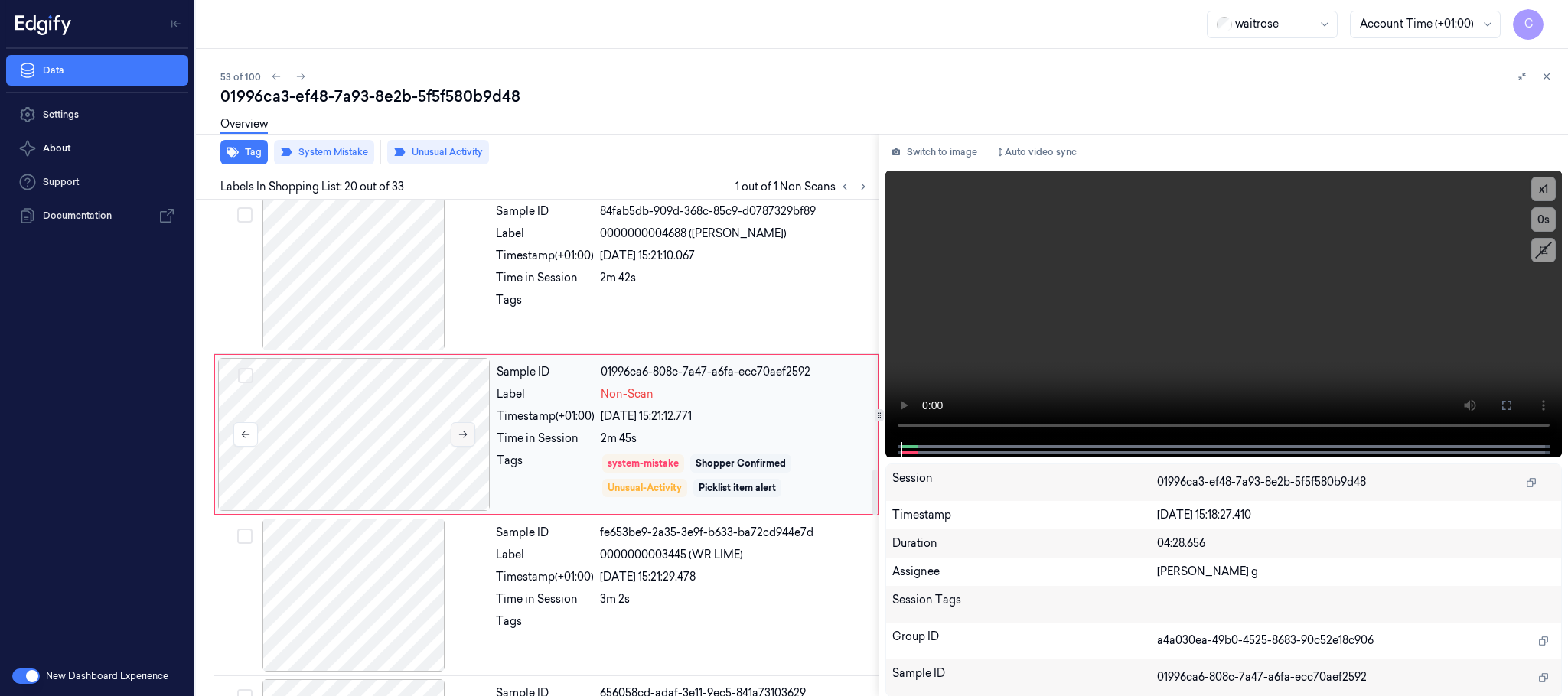
click at [459, 447] on button at bounding box center [463, 434] width 25 height 25
click at [460, 439] on icon at bounding box center [463, 434] width 11 height 11
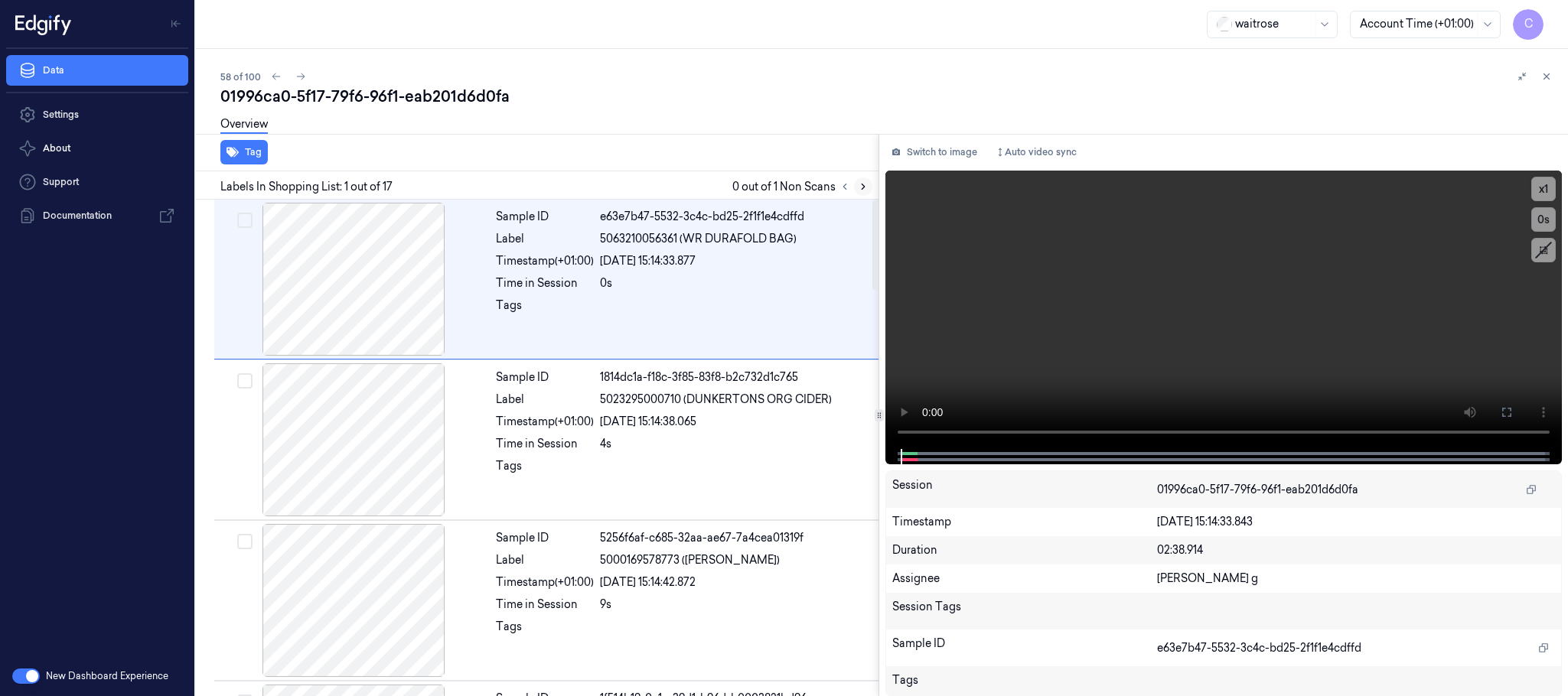
click at [868, 181] on icon at bounding box center [863, 186] width 11 height 11
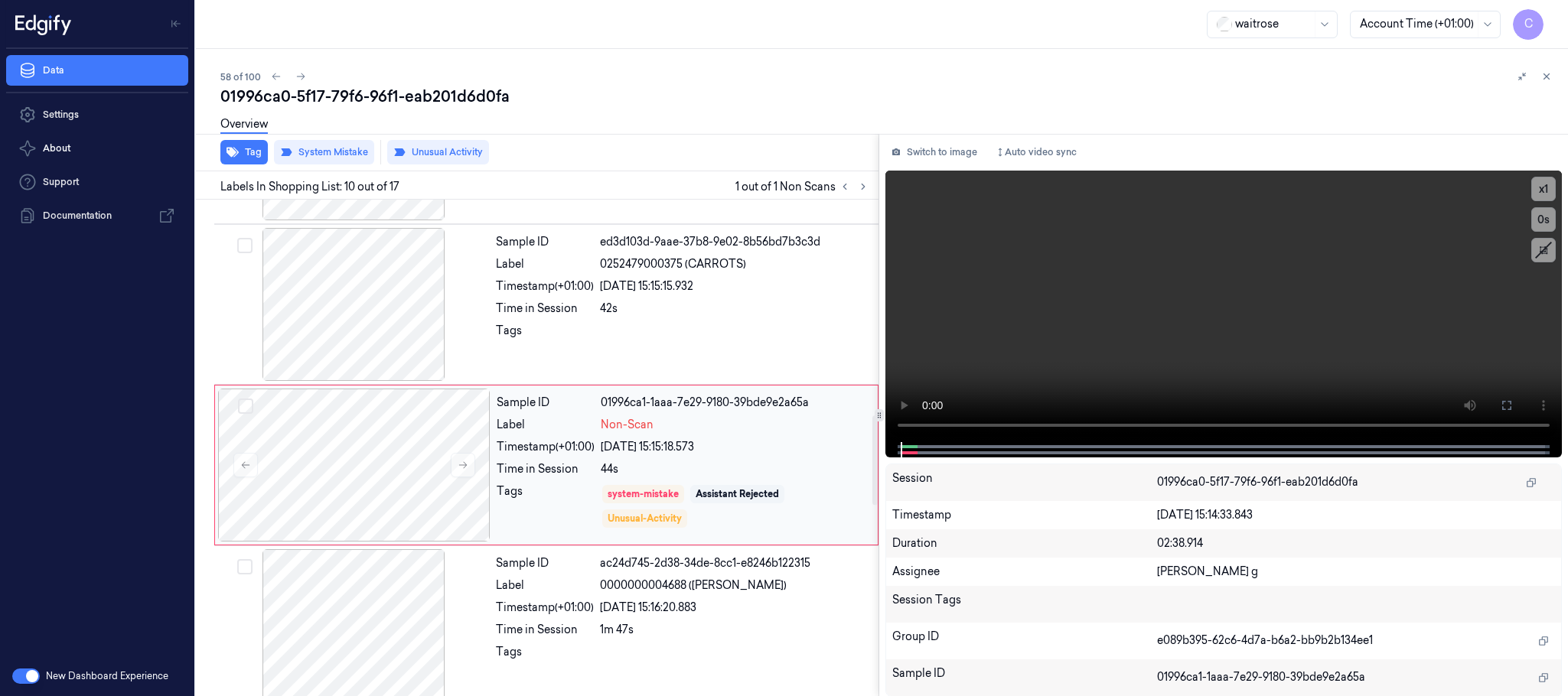
scroll to position [1283, 0]
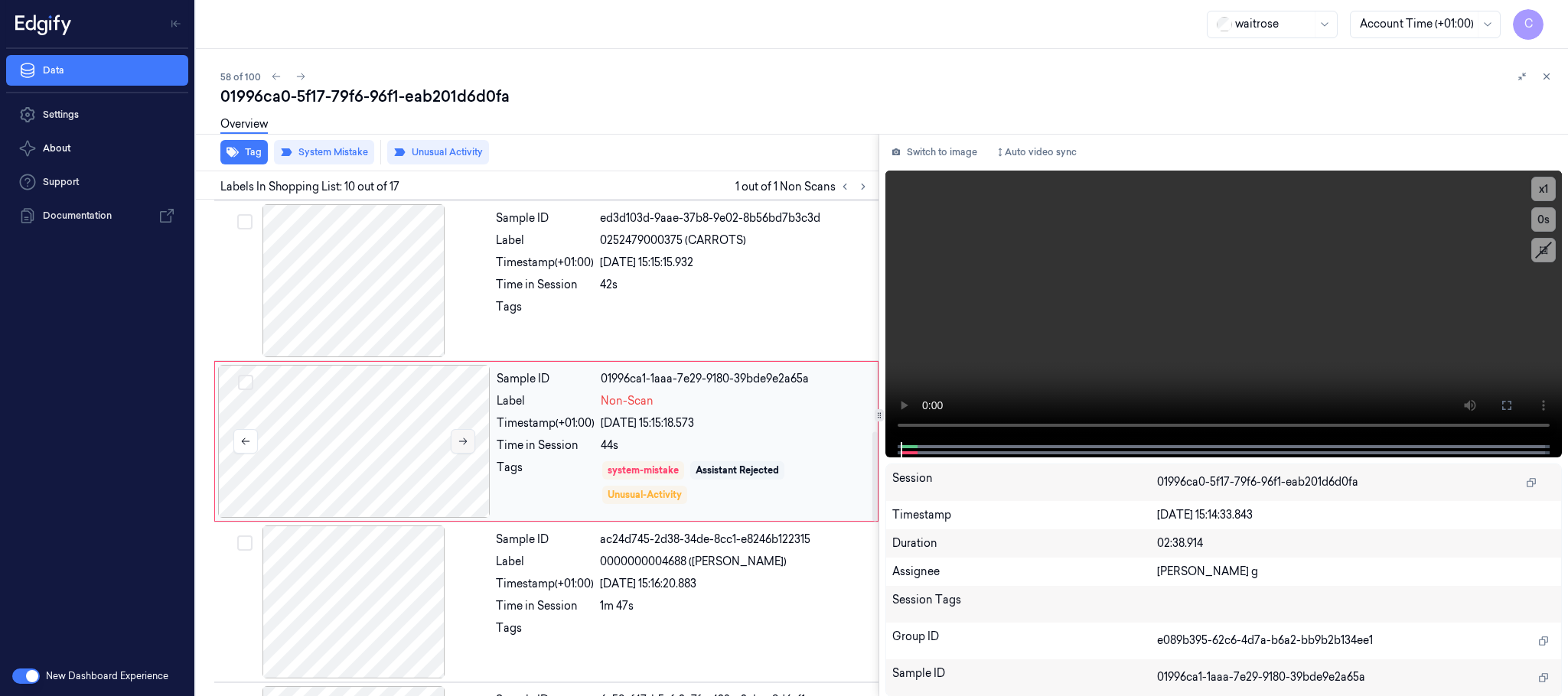
click at [458, 447] on icon at bounding box center [463, 441] width 11 height 11
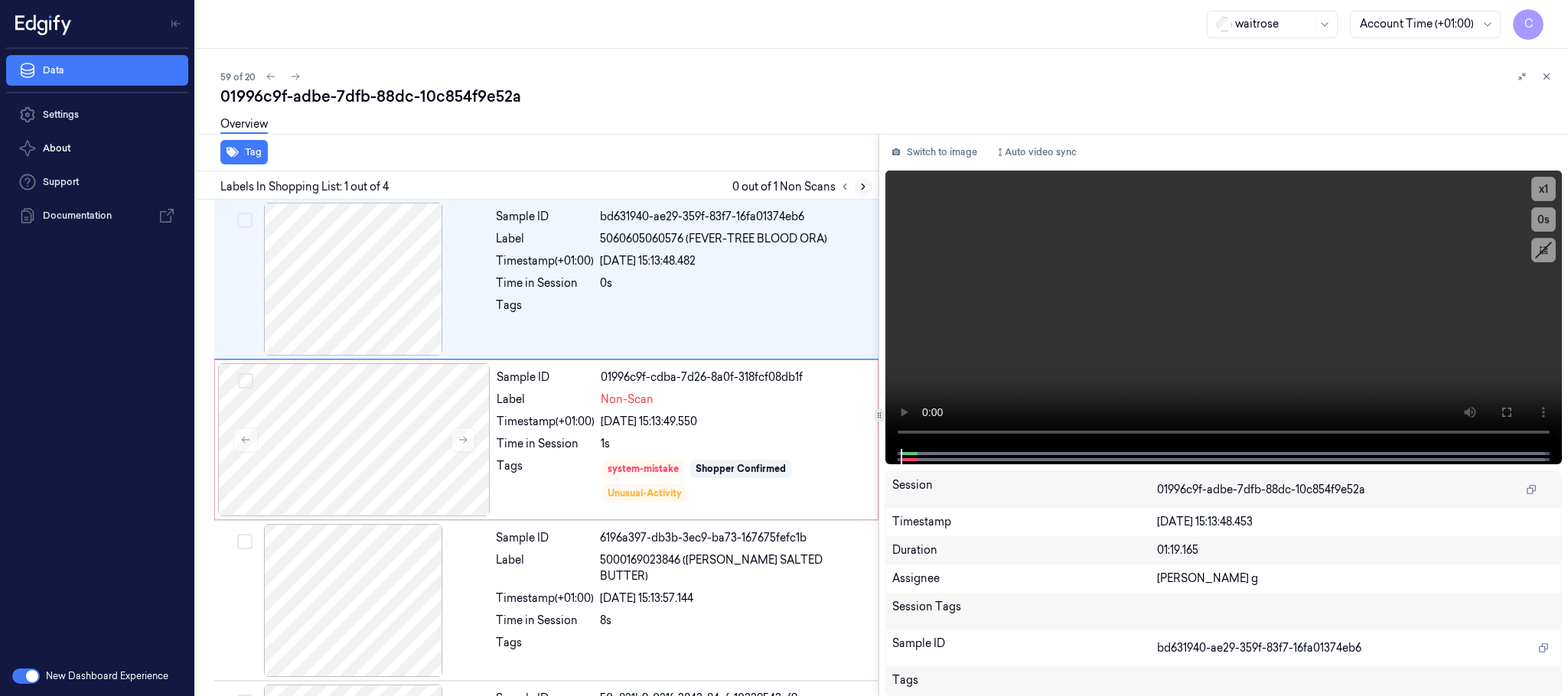
click at [861, 188] on icon at bounding box center [863, 186] width 11 height 11
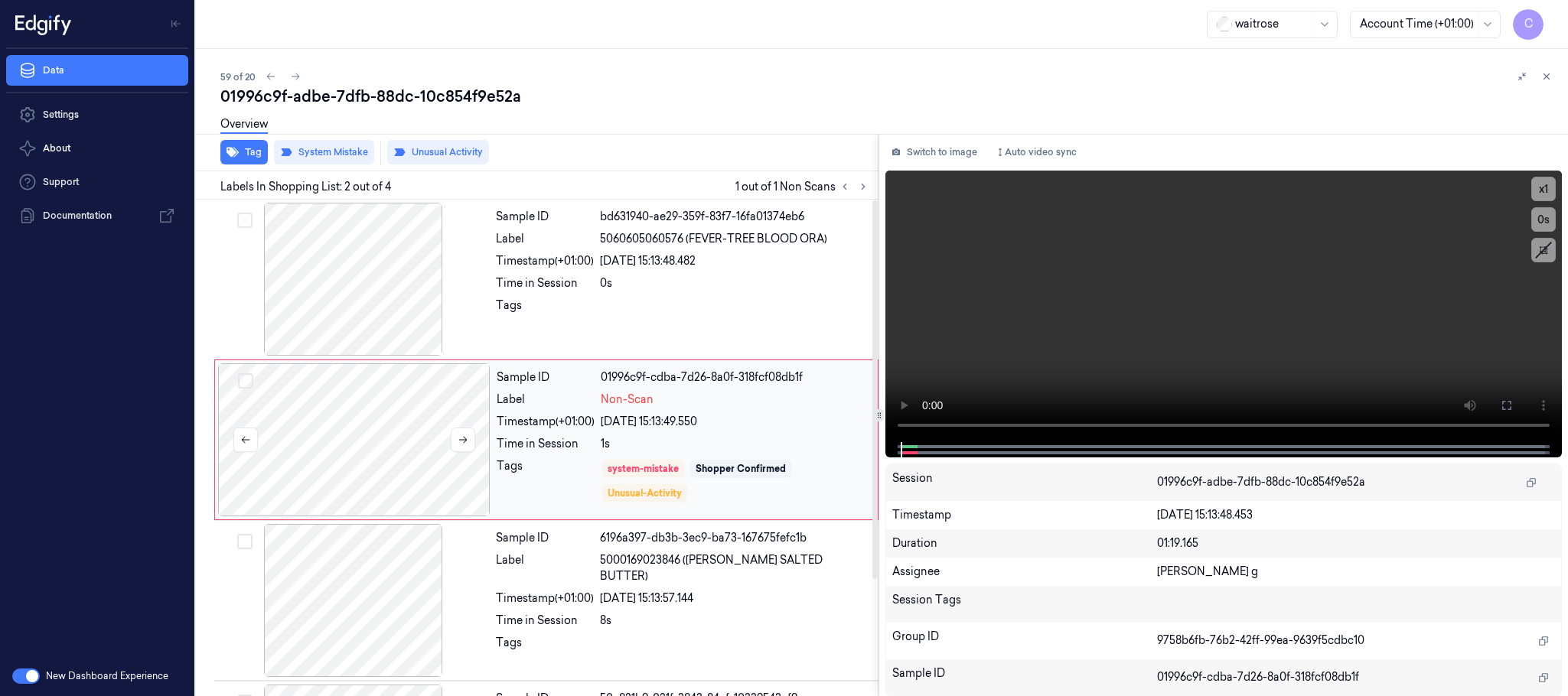
click at [476, 443] on div at bounding box center [354, 439] width 273 height 153
click at [469, 445] on button at bounding box center [463, 439] width 25 height 25
click at [468, 445] on icon at bounding box center [463, 439] width 11 height 11
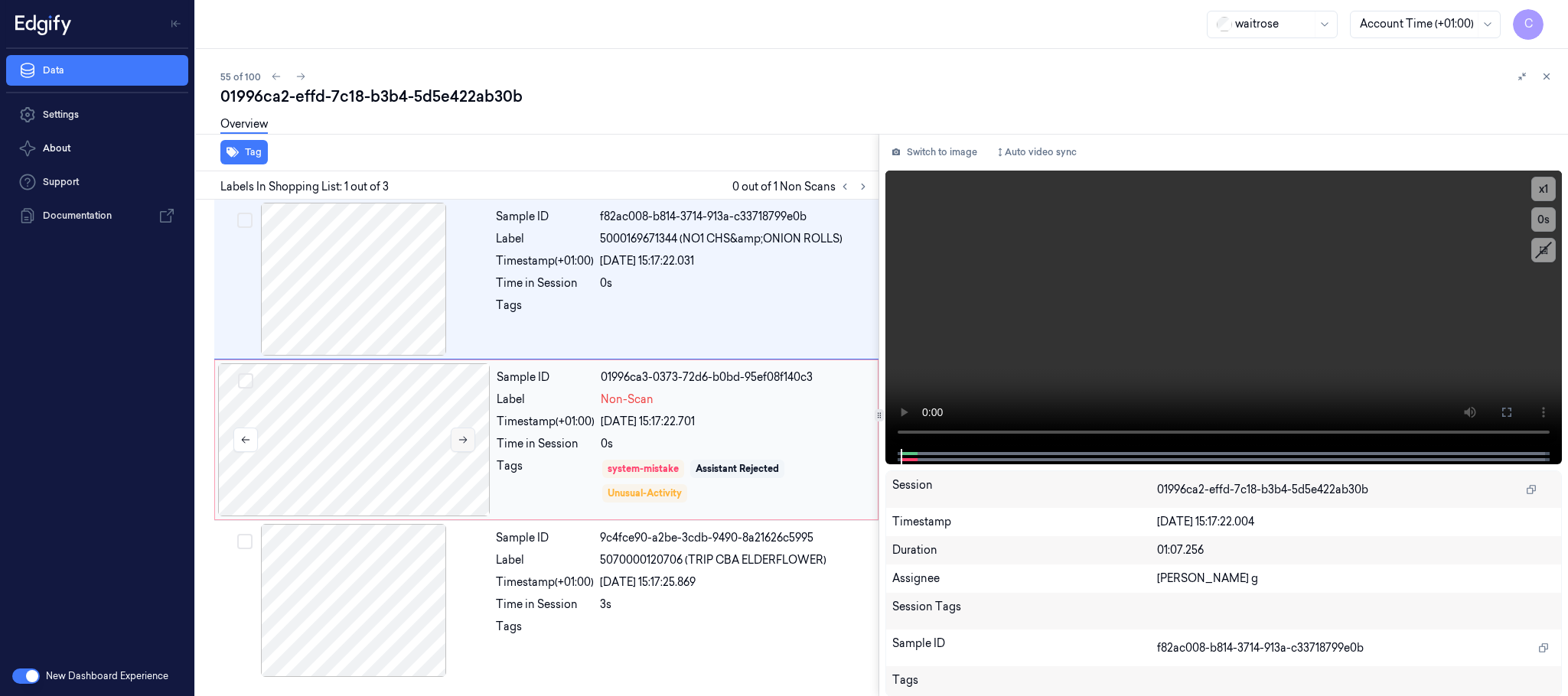
click at [459, 444] on icon at bounding box center [463, 439] width 11 height 11
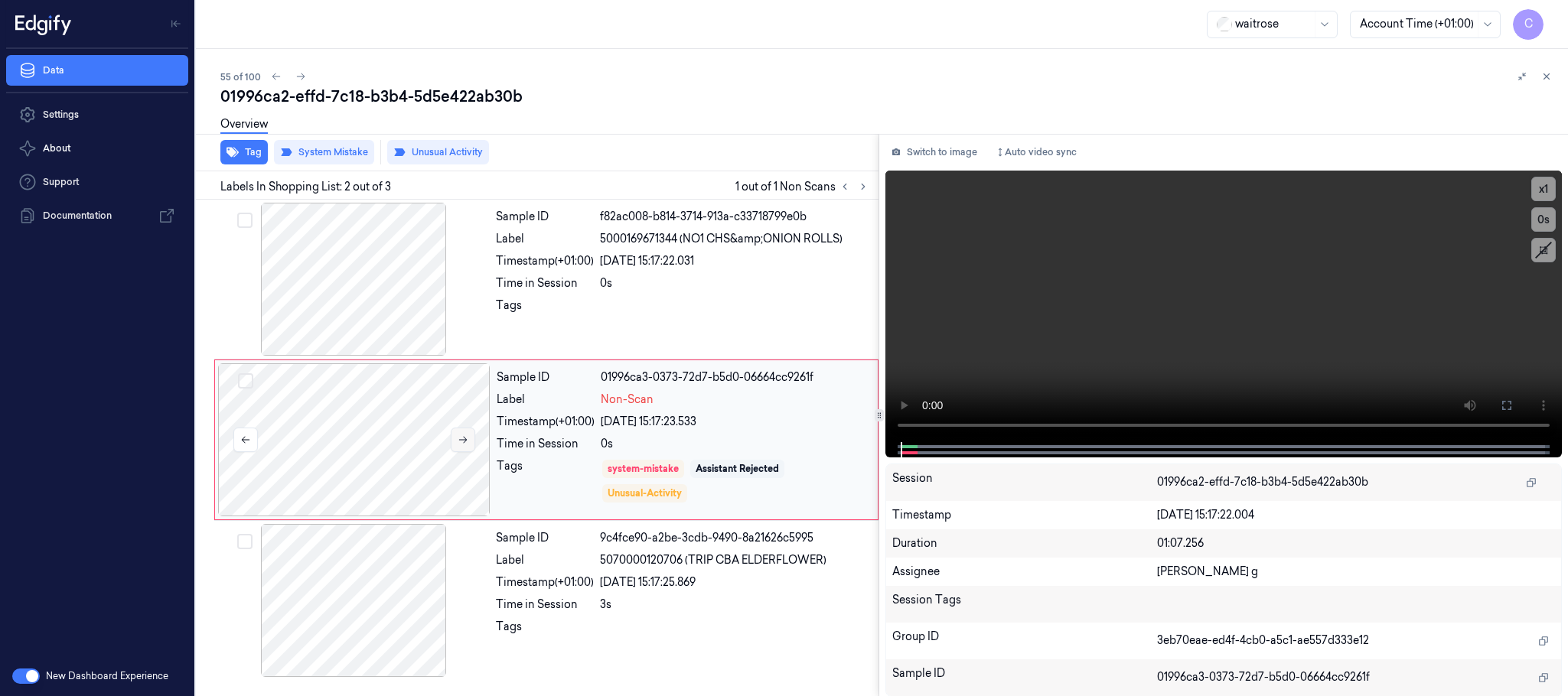
click at [459, 444] on icon at bounding box center [463, 439] width 11 height 11
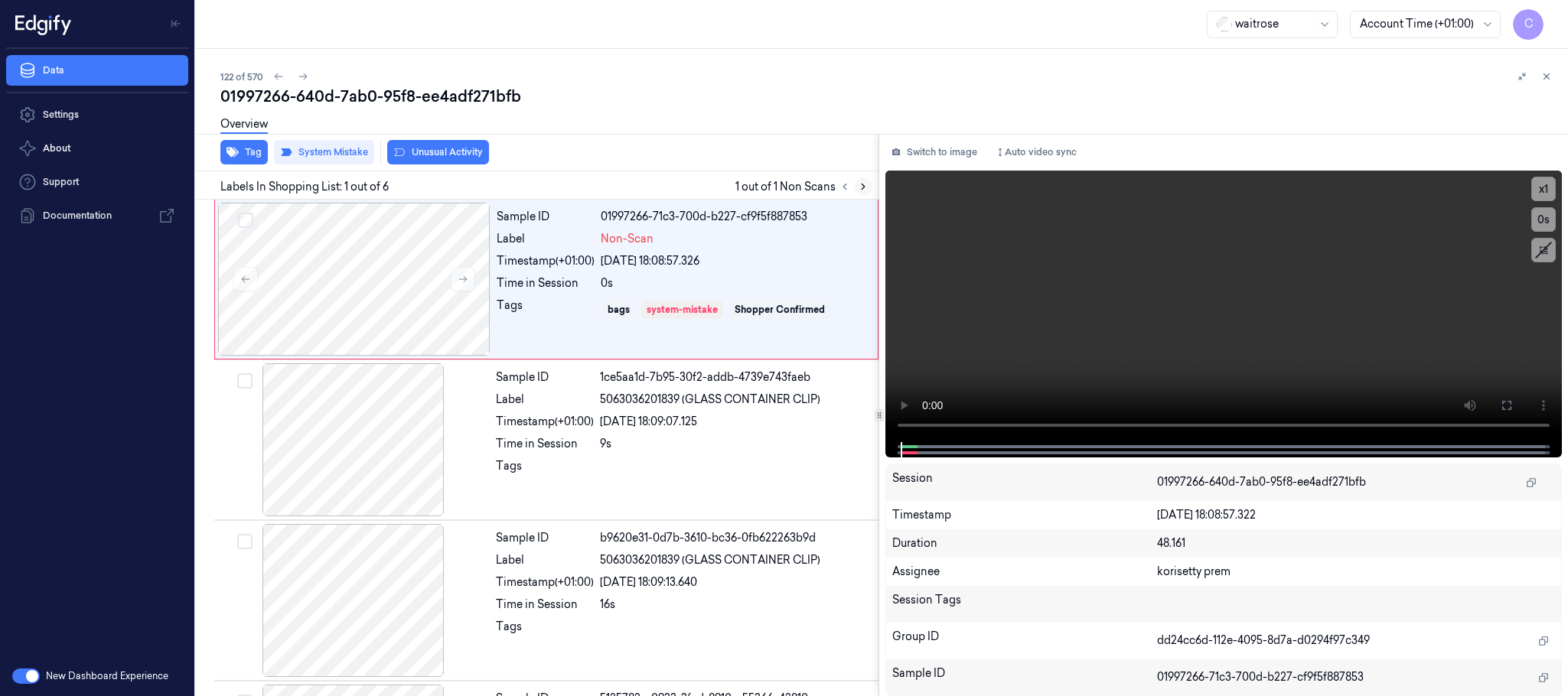
click at [857, 185] on icon at bounding box center [863, 186] width 11 height 11
click at [464, 278] on icon at bounding box center [463, 279] width 11 height 11
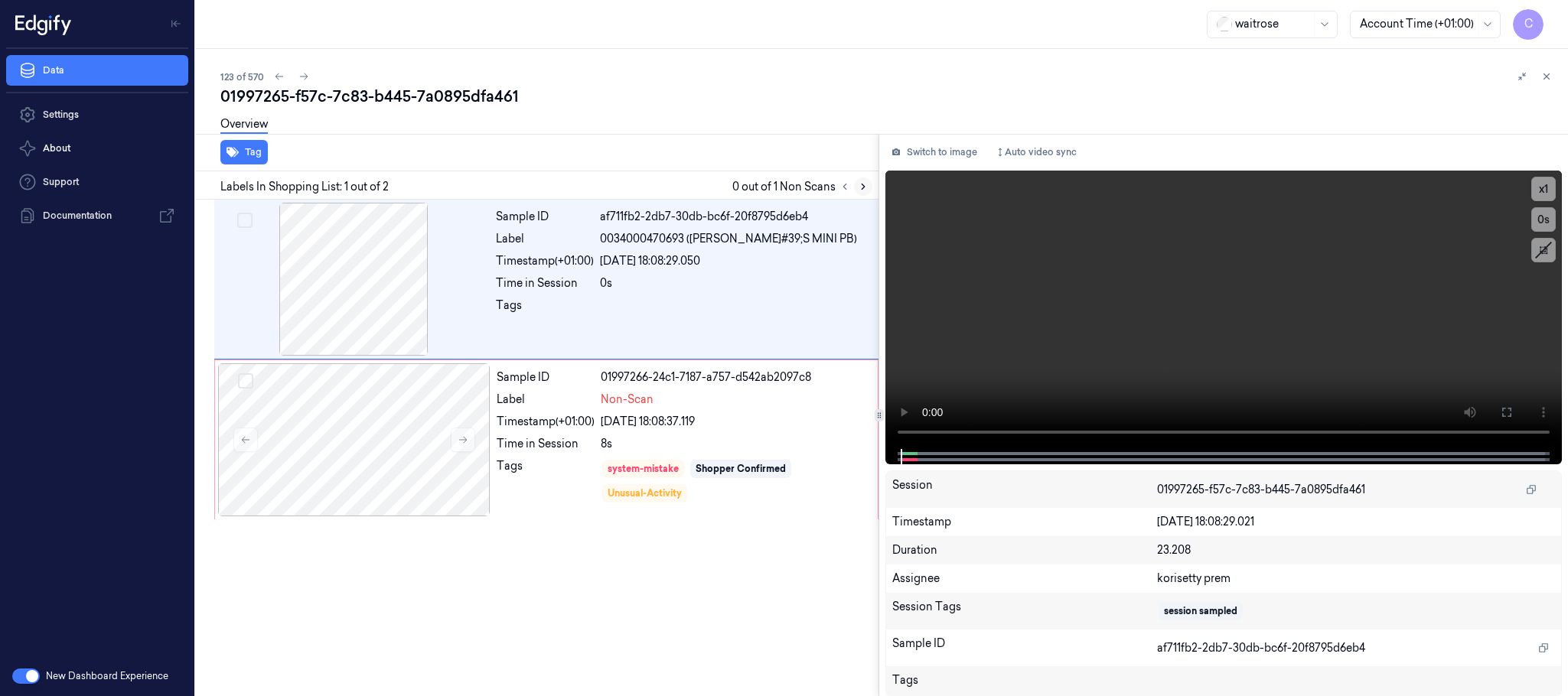
click at [856, 189] on button at bounding box center [863, 186] width 19 height 19
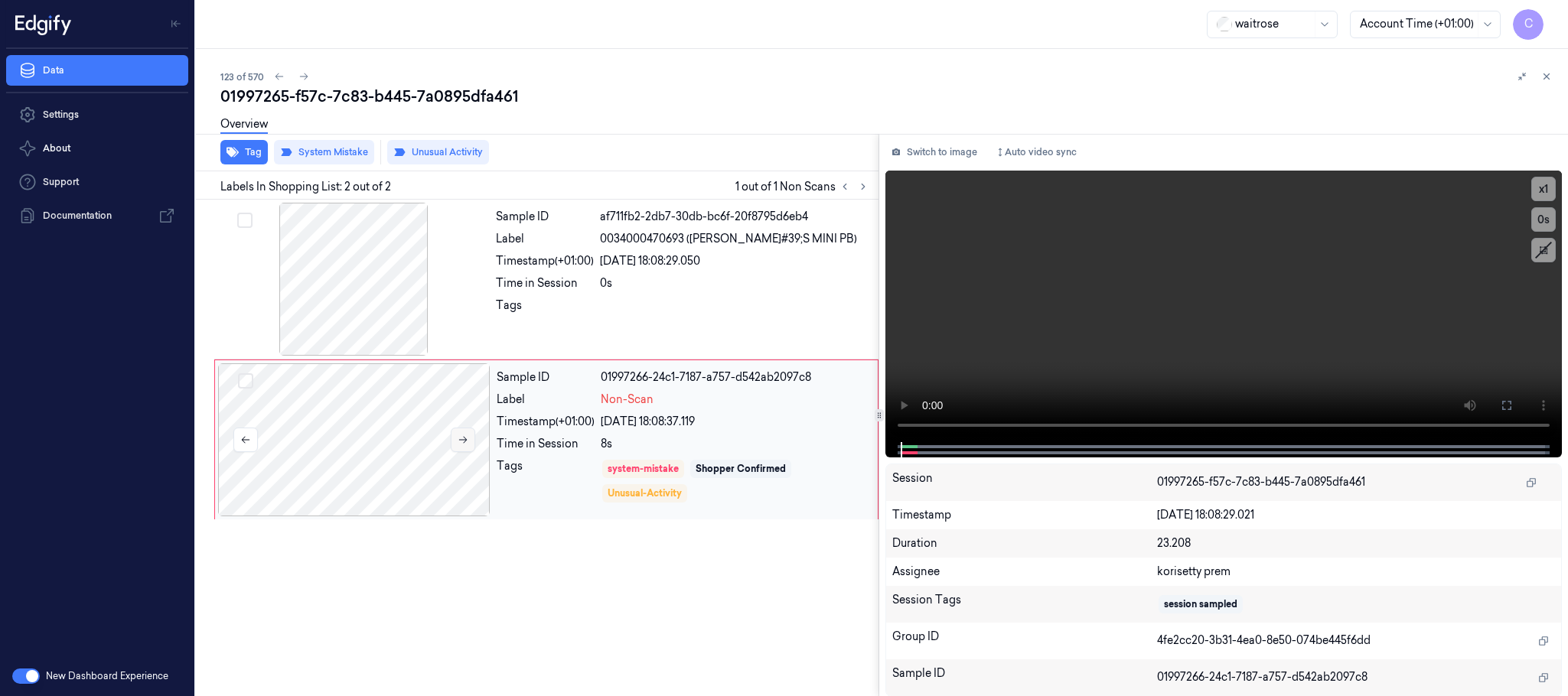
click at [458, 437] on icon at bounding box center [463, 439] width 11 height 11
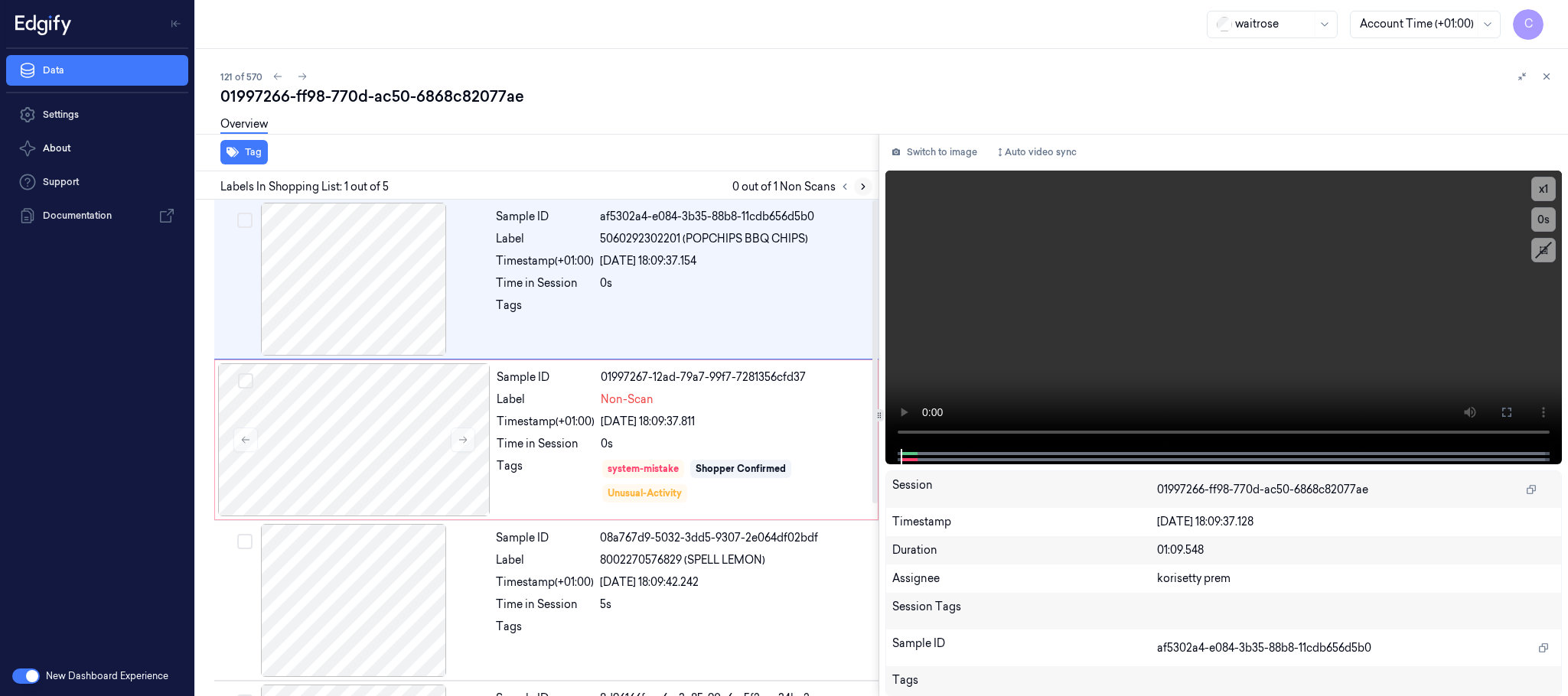
click at [862, 185] on icon at bounding box center [863, 186] width 11 height 11
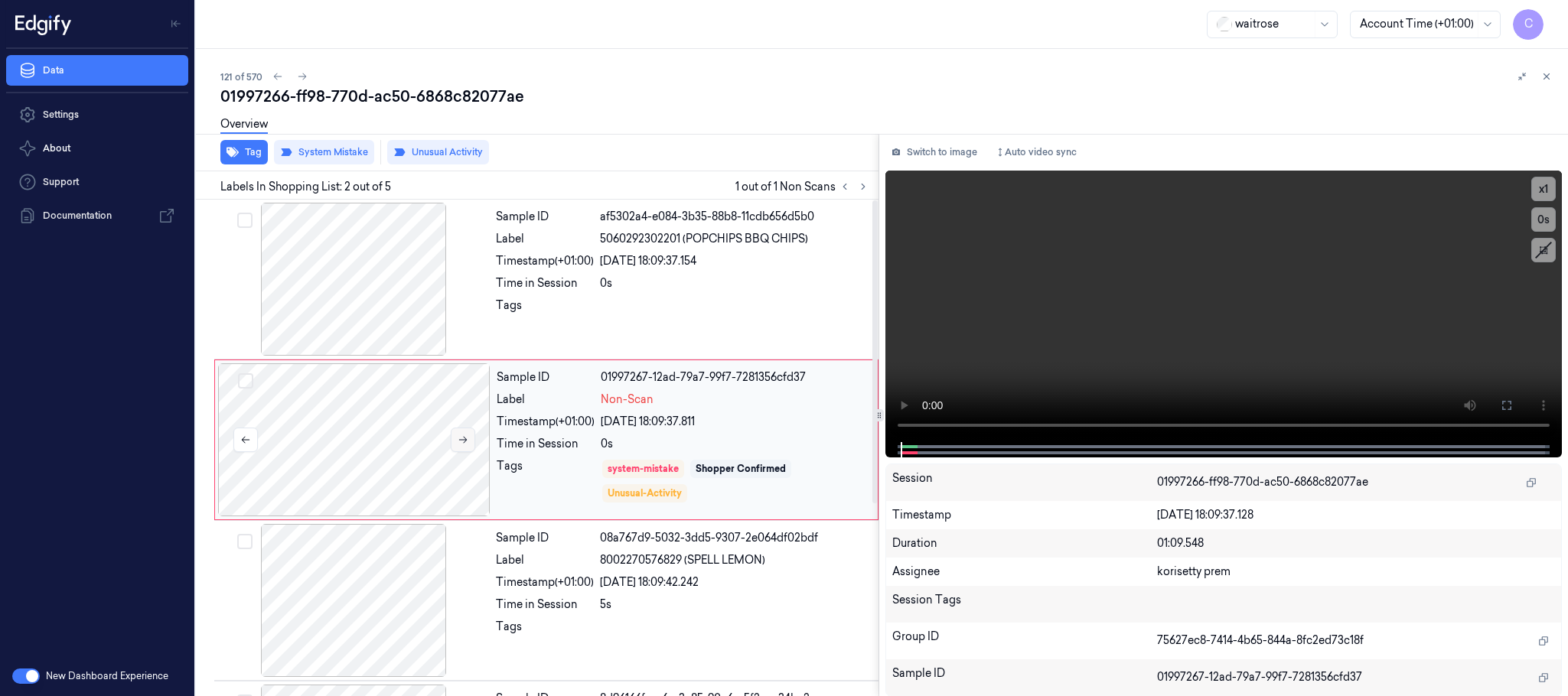
click at [464, 446] on button at bounding box center [463, 439] width 25 height 25
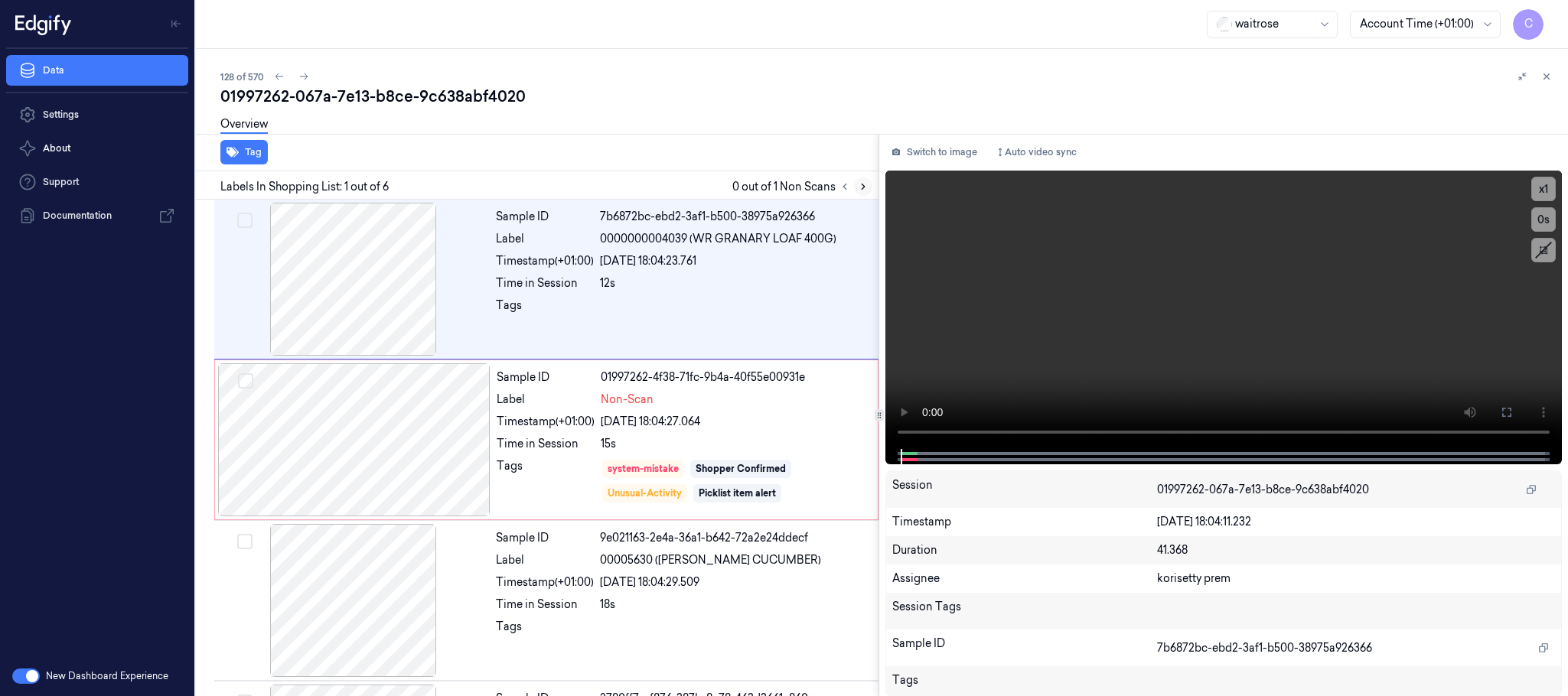
click at [864, 186] on icon at bounding box center [863, 187] width 3 height 5
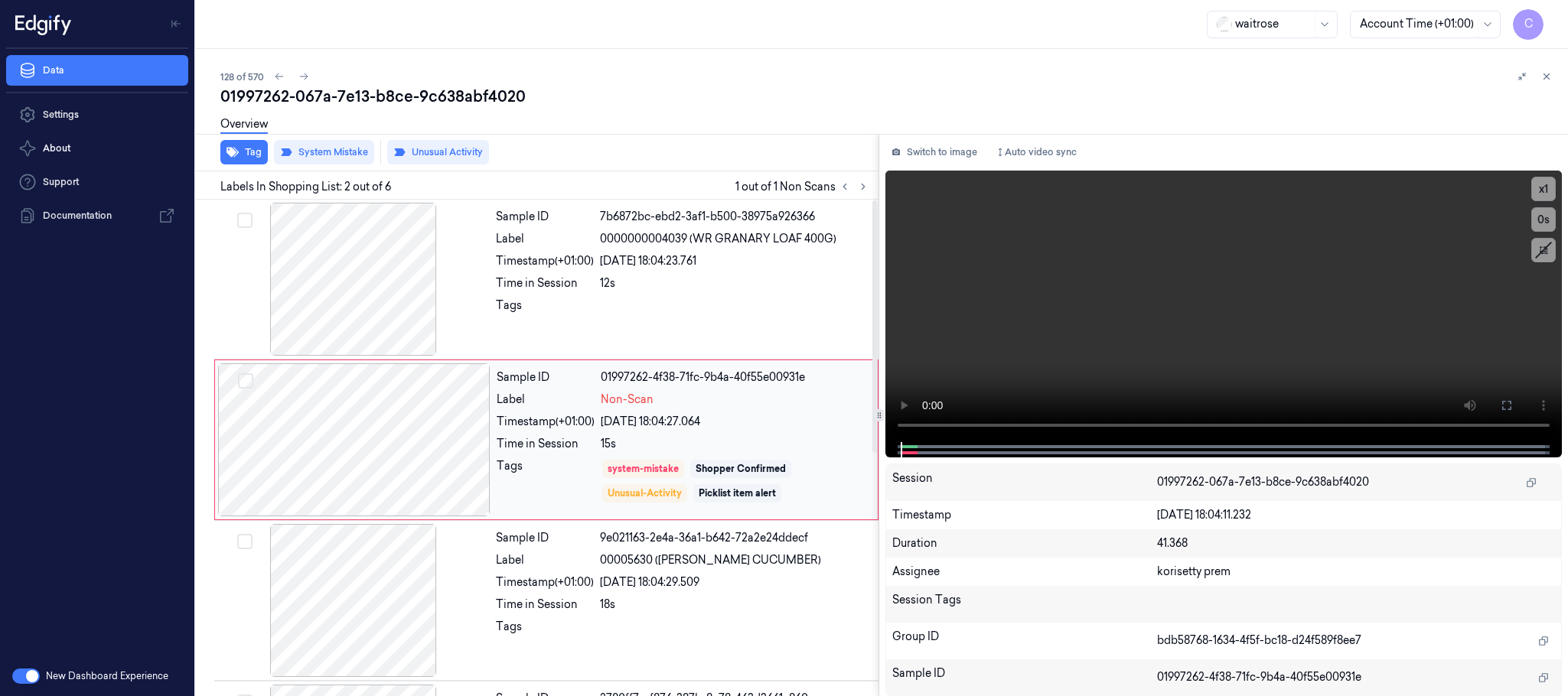
scroll to position [459, 0]
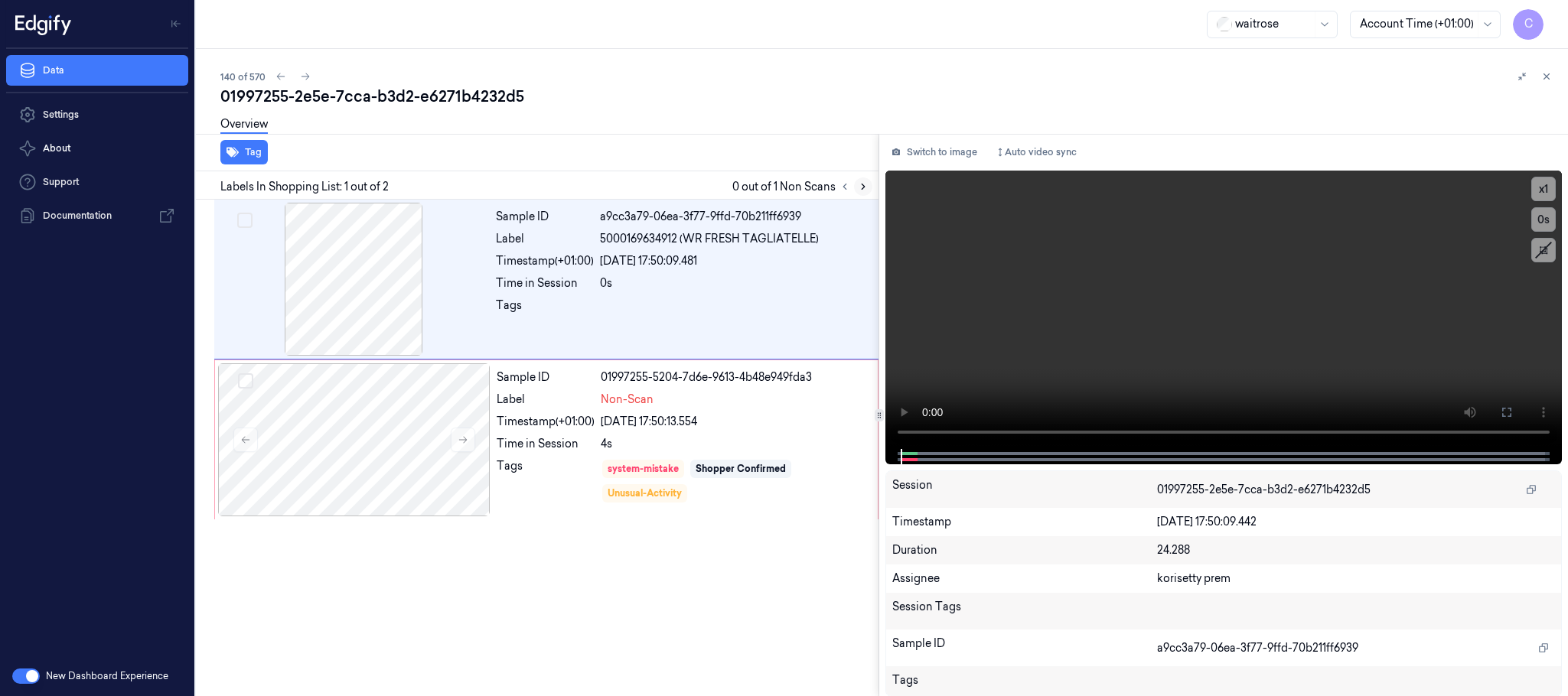
click at [855, 186] on button at bounding box center [863, 186] width 19 height 19
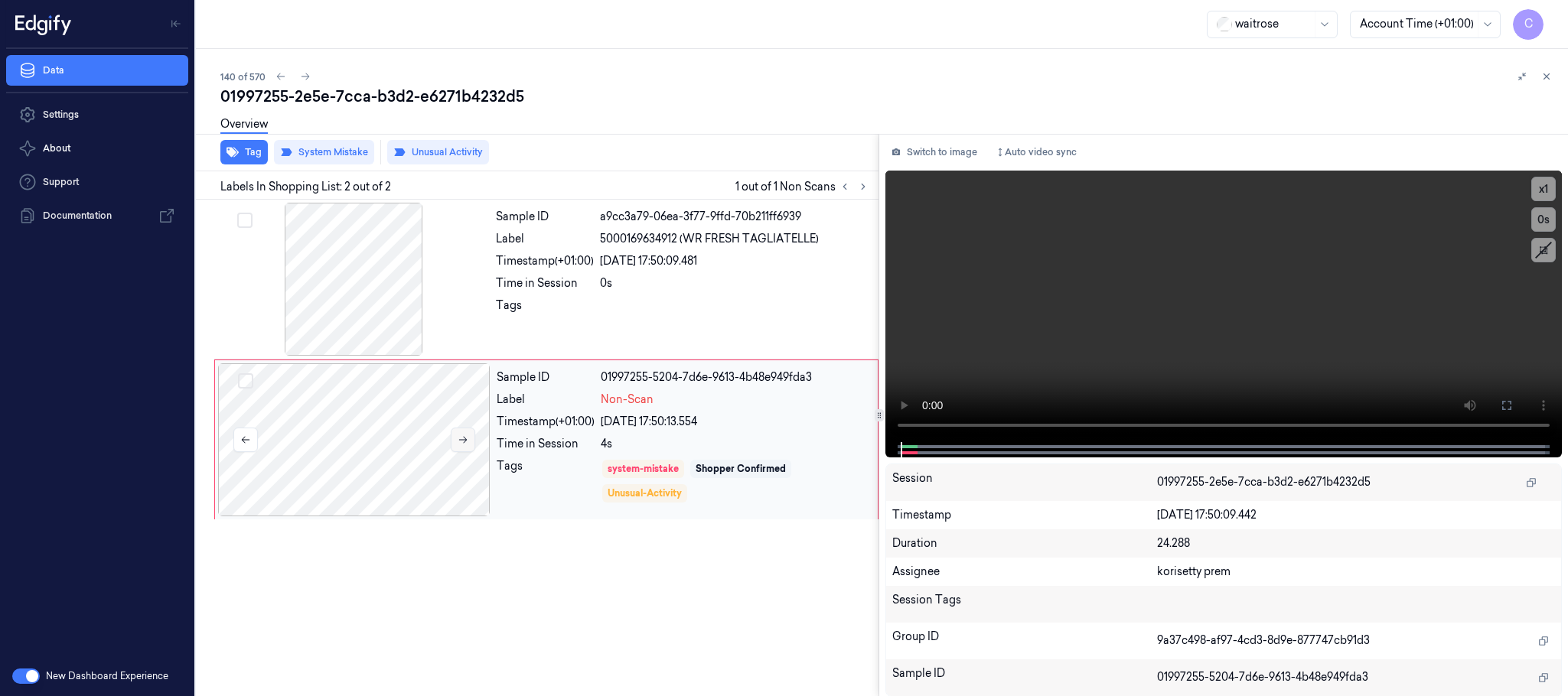
click at [471, 440] on button at bounding box center [463, 439] width 25 height 25
click at [466, 440] on icon at bounding box center [463, 440] width 8 height 7
click at [462, 436] on icon at bounding box center [463, 439] width 11 height 11
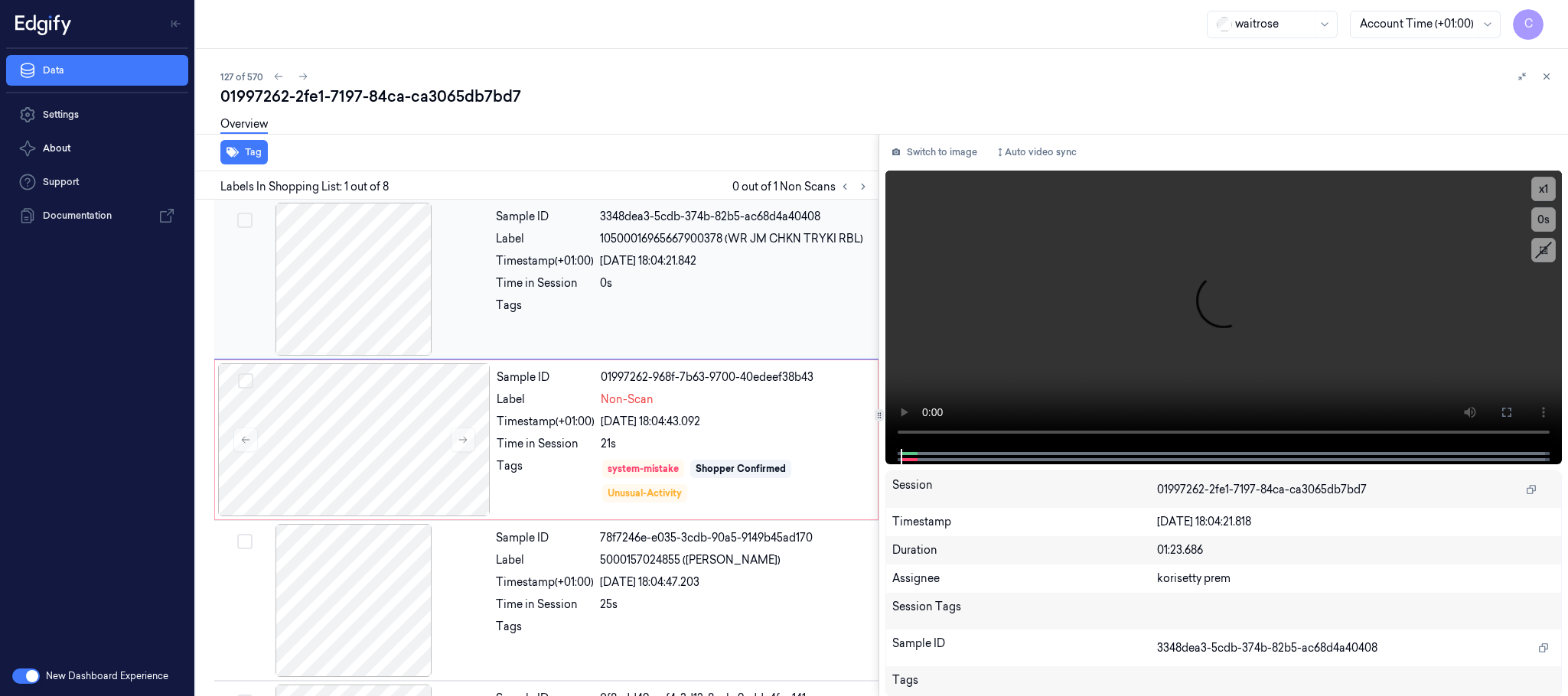
drag, startPoint x: 862, startPoint y: 182, endPoint x: 847, endPoint y: 233, distance: 53.2
click at [862, 184] on icon at bounding box center [863, 186] width 11 height 11
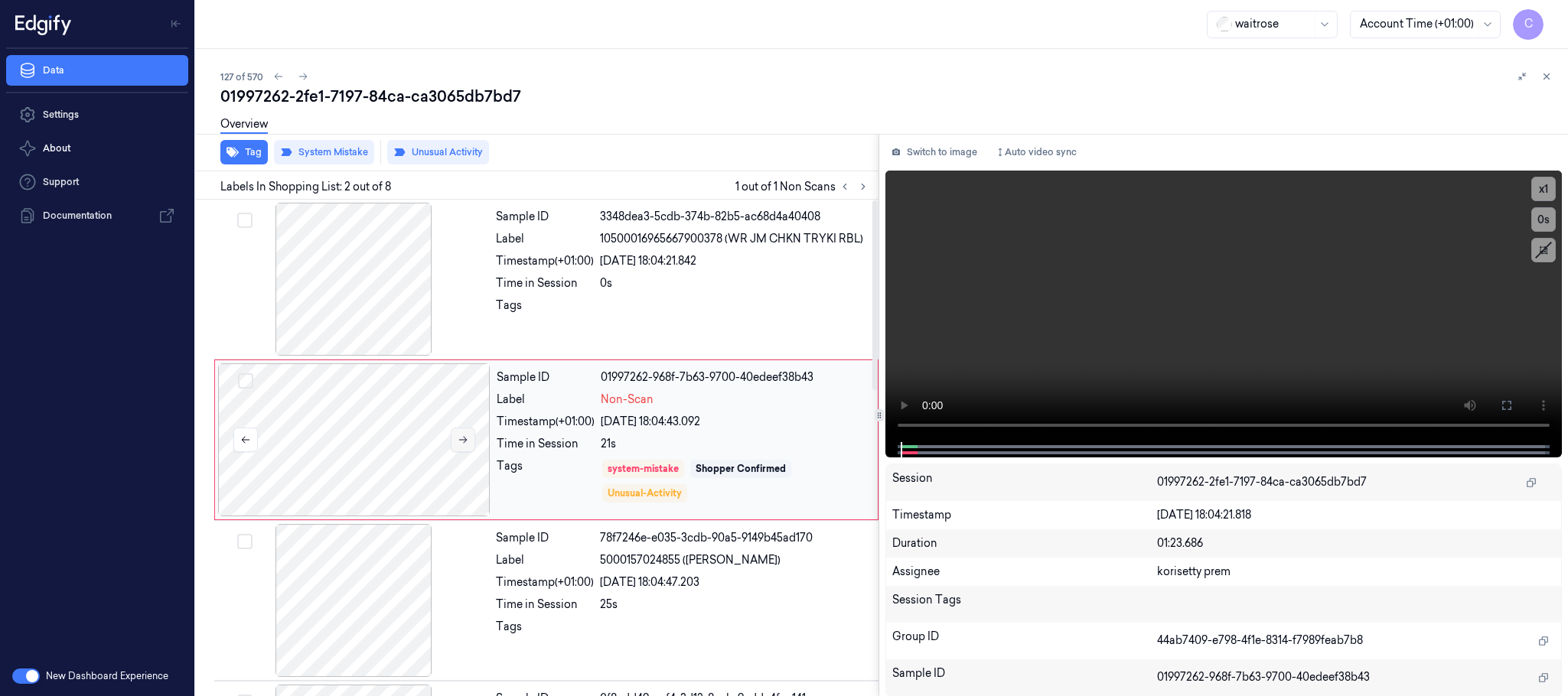
click at [466, 434] on icon at bounding box center [463, 439] width 11 height 11
drag, startPoint x: 516, startPoint y: 97, endPoint x: 219, endPoint y: 97, distance: 297.0
click at [220, 97] on div "01997262-2fe1-7197-84ca-ca3065db7bd7" at bounding box center [887, 96] width 1335 height 21
copy div "01997262-2fe1-7197-84ca-ca3065db7bd7"
click at [462, 431] on button at bounding box center [463, 439] width 25 height 25
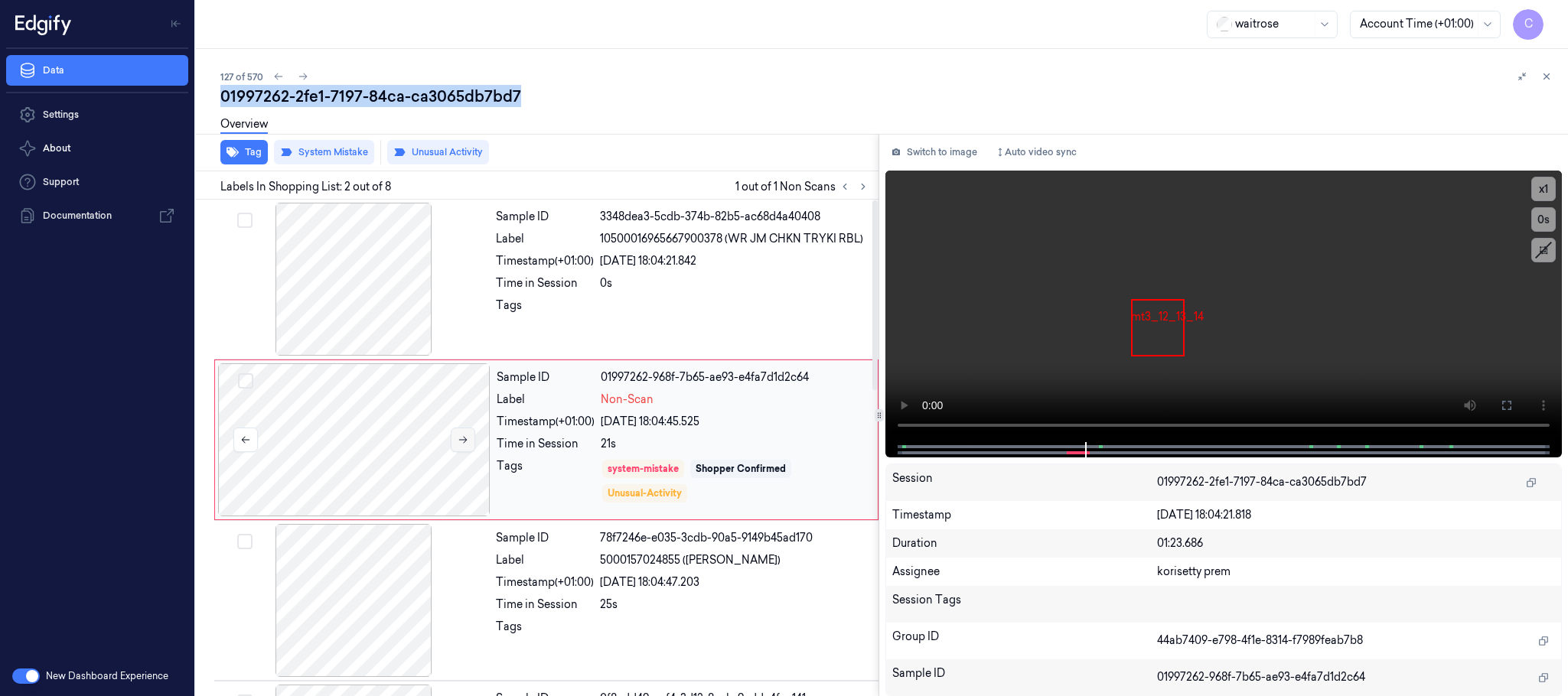
click at [466, 436] on icon at bounding box center [463, 439] width 11 height 11
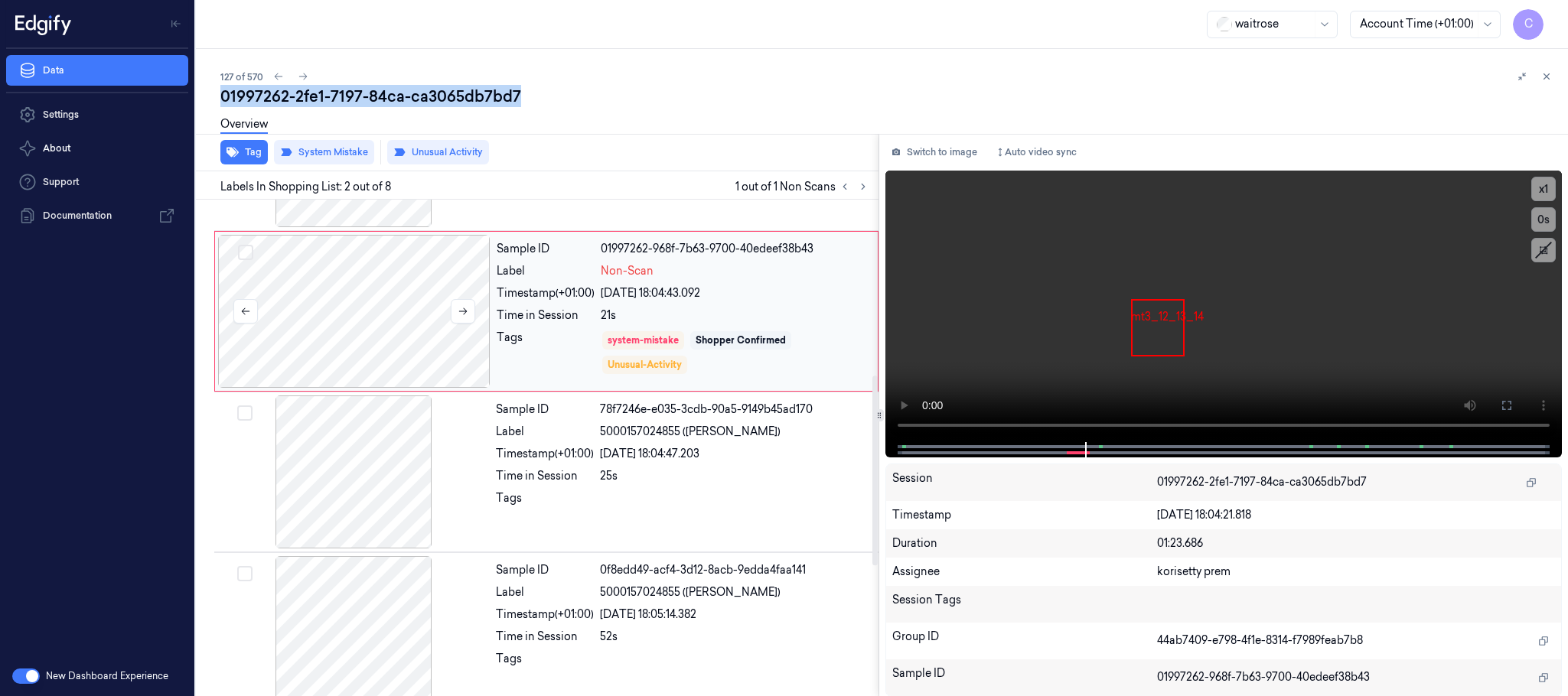
scroll to position [796, 0]
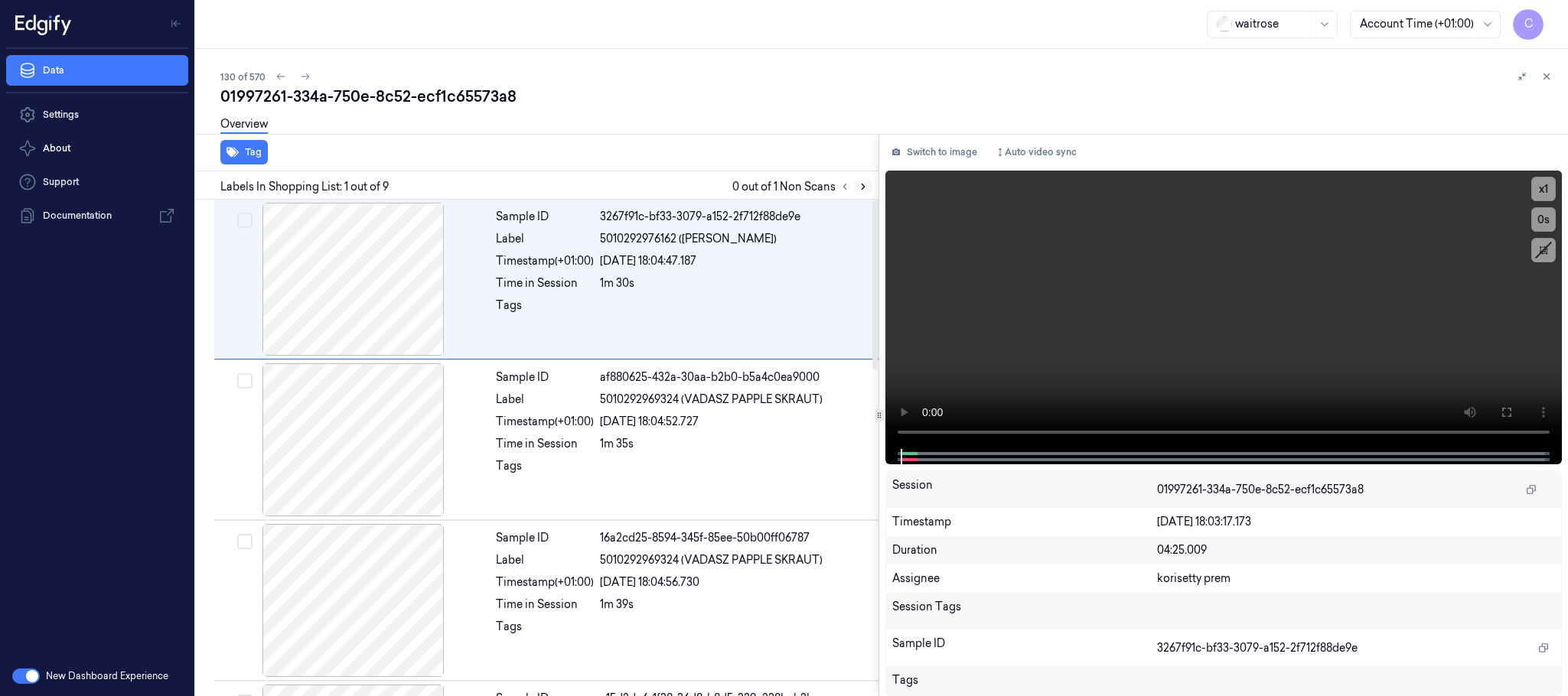
click at [859, 184] on icon at bounding box center [863, 186] width 11 height 11
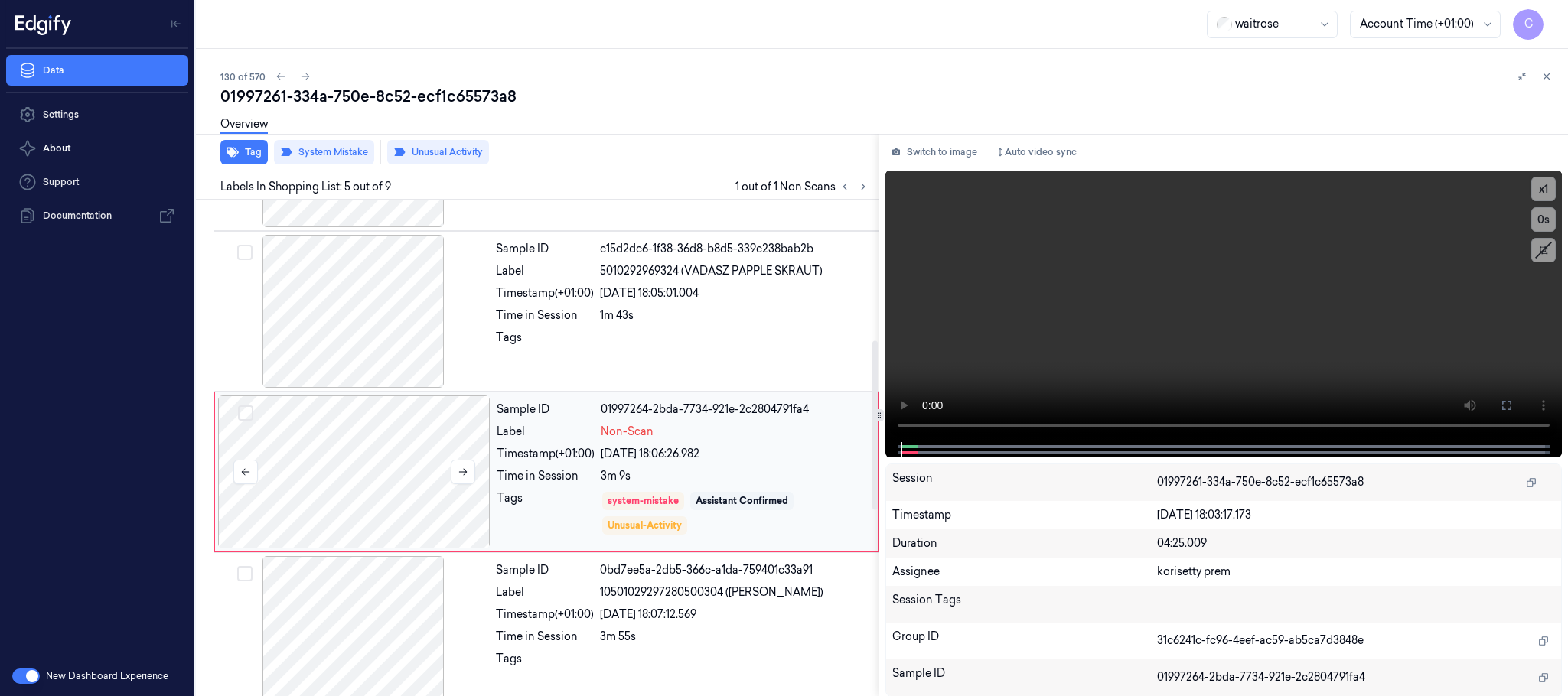
scroll to position [477, 0]
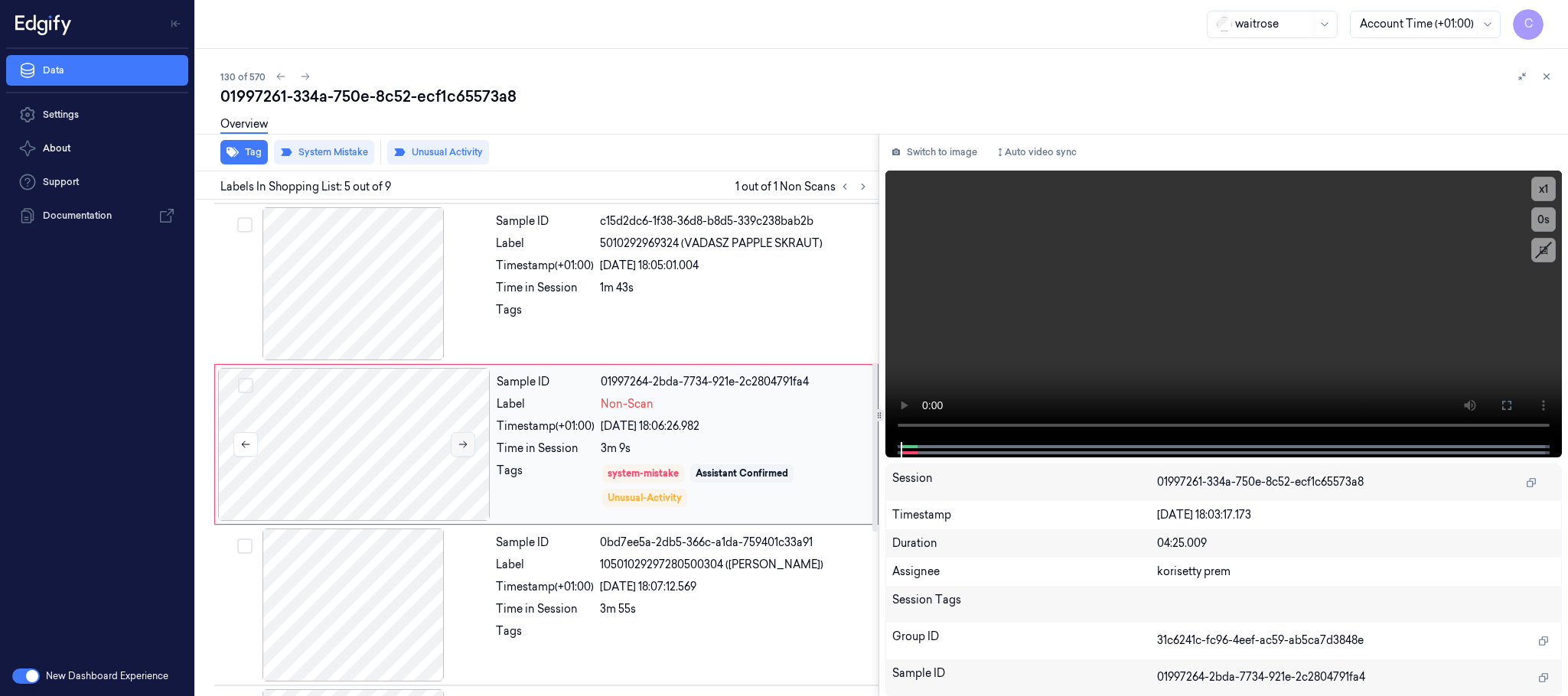
click at [464, 456] on button at bounding box center [463, 445] width 25 height 25
click at [464, 449] on icon at bounding box center [463, 444] width 11 height 11
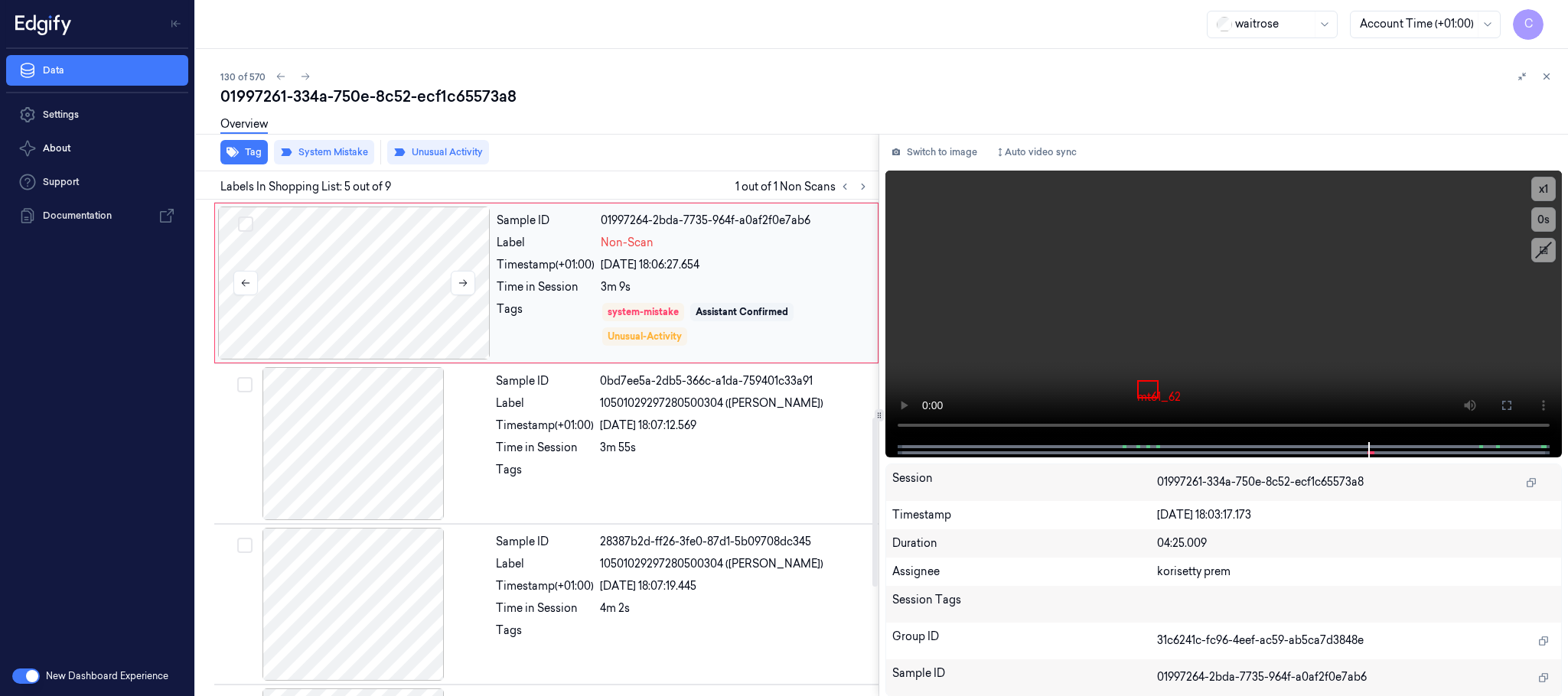
scroll to position [633, 0]
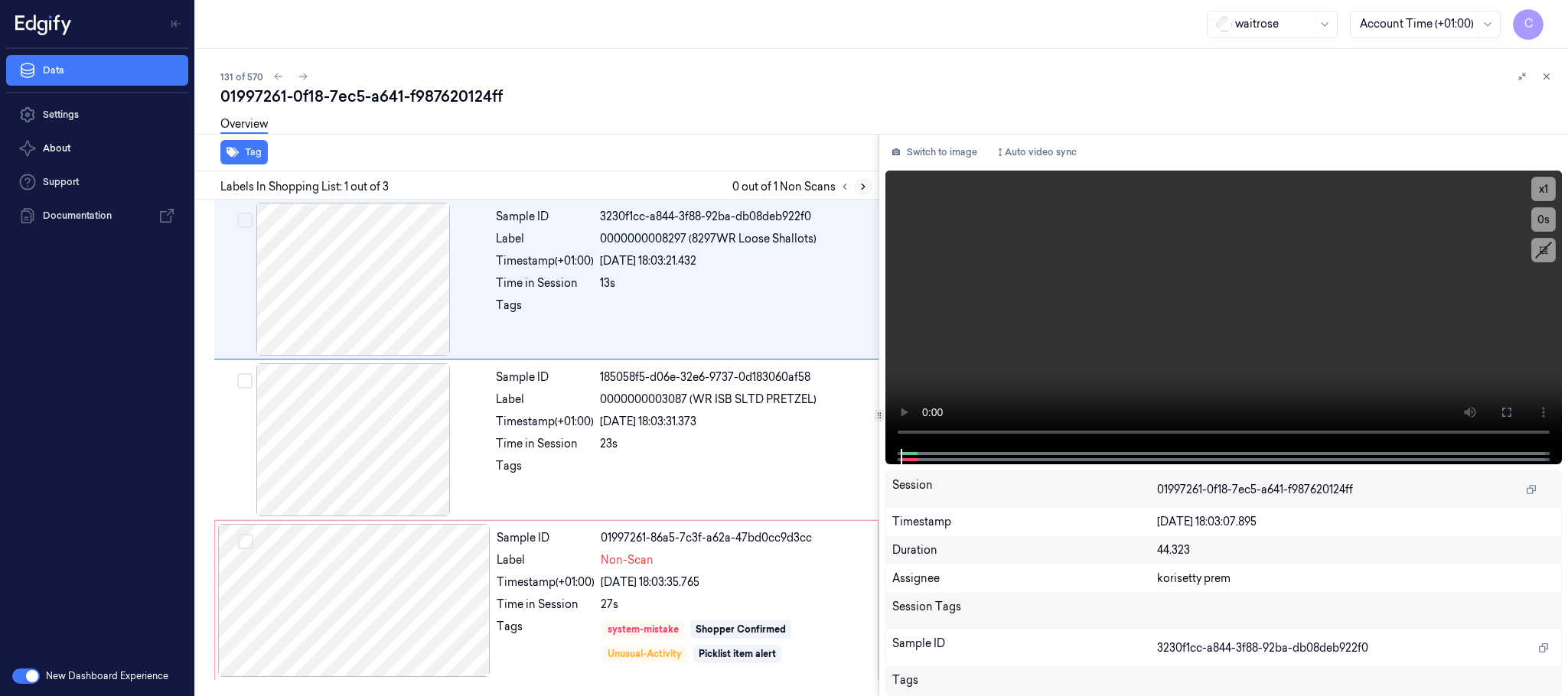
click at [857, 181] on icon at bounding box center [863, 186] width 11 height 11
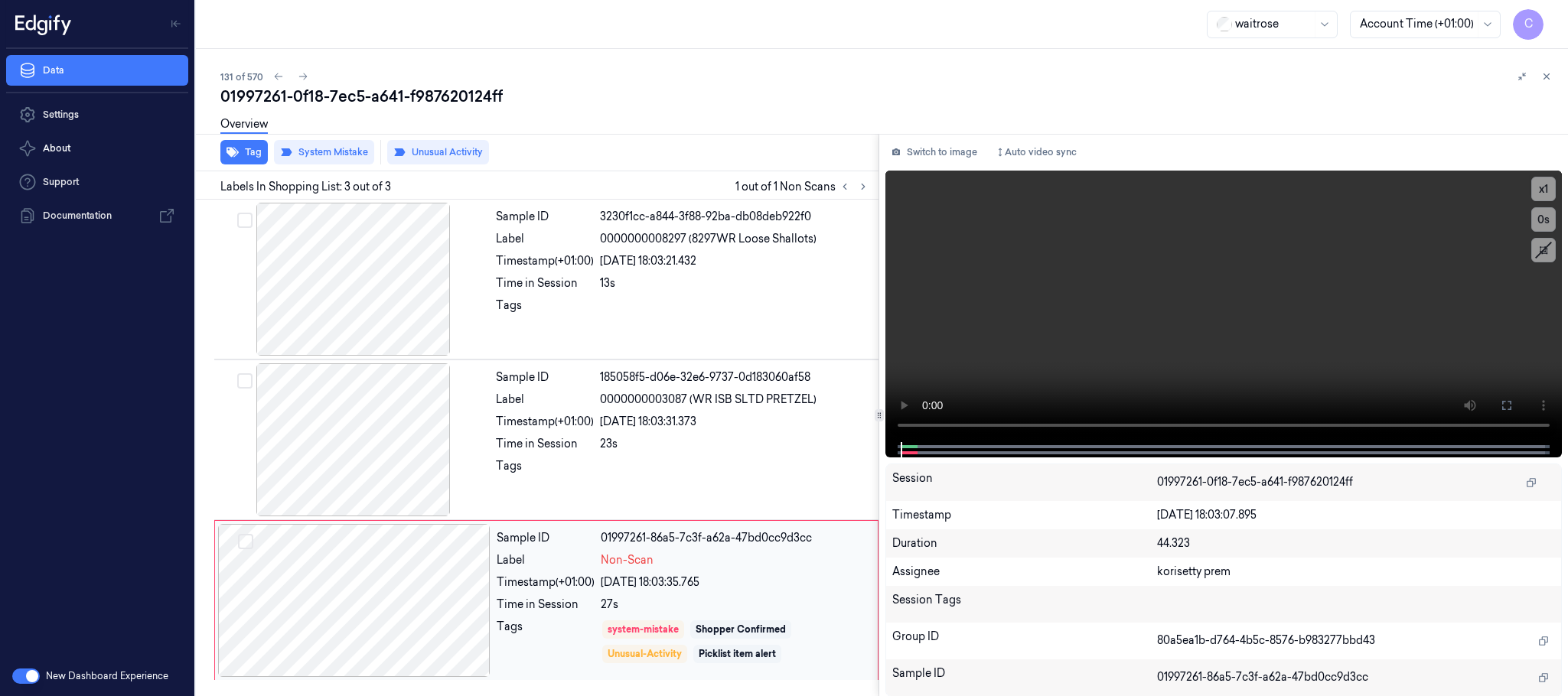
click at [394, 579] on div at bounding box center [354, 600] width 273 height 153
click at [361, 273] on div at bounding box center [354, 279] width 273 height 153
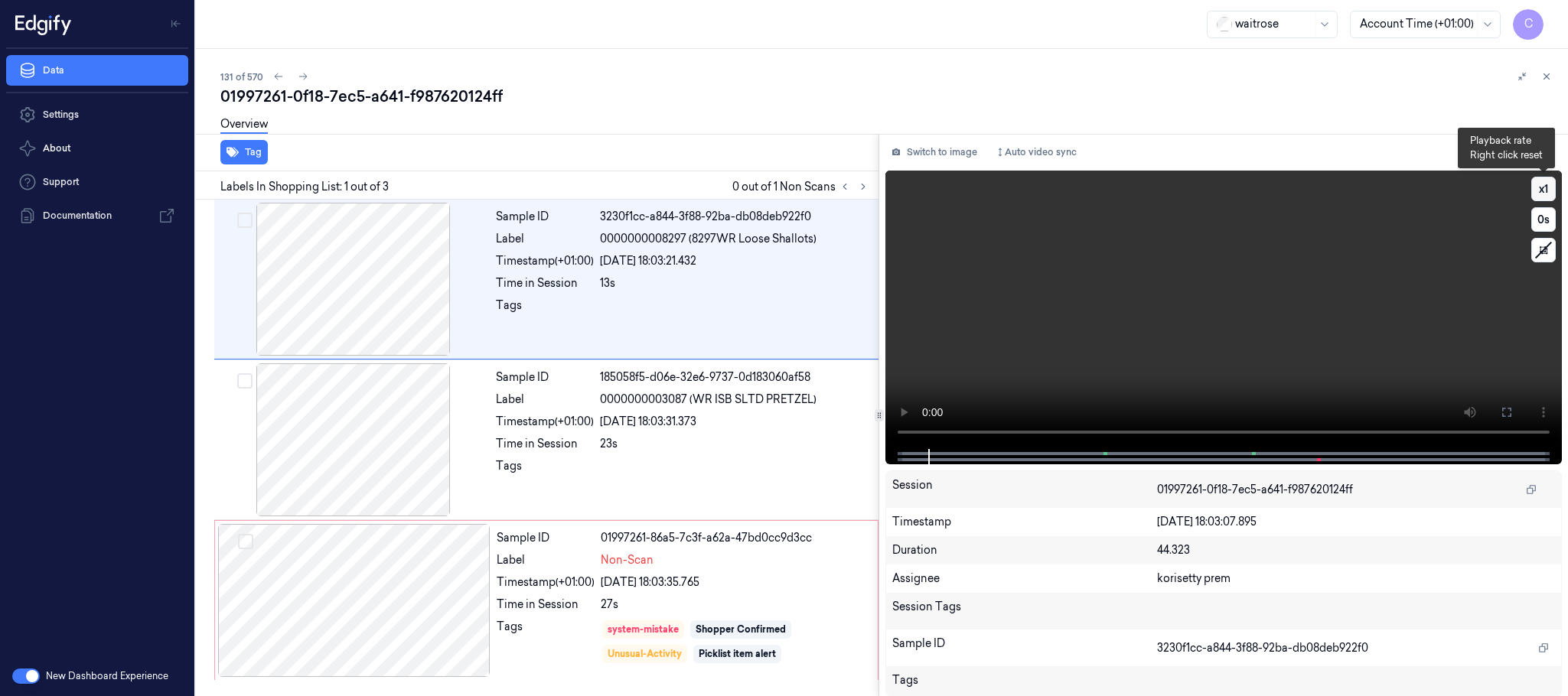
click at [1548, 181] on button "x 1" at bounding box center [1543, 189] width 25 height 25
click at [1192, 349] on video at bounding box center [1222, 309] width 676 height 278
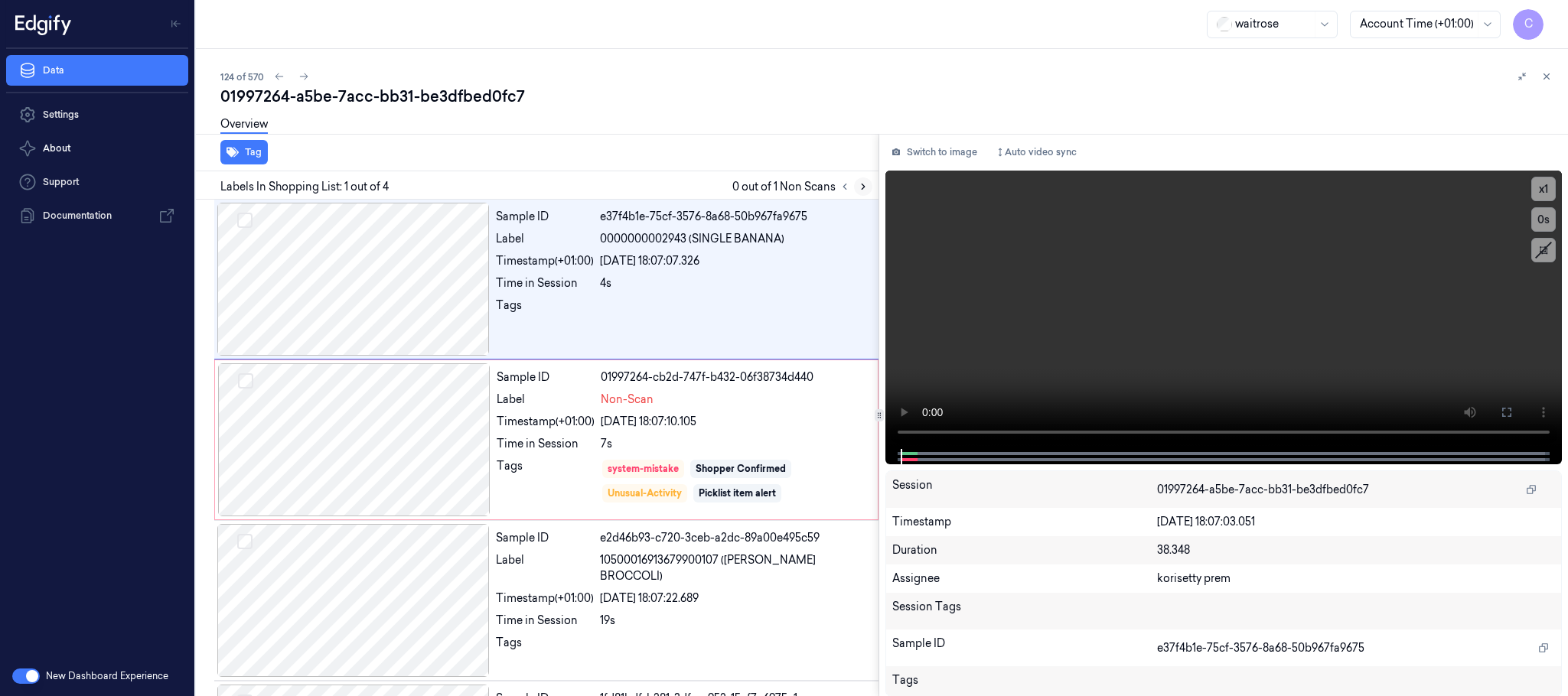
click at [859, 178] on button at bounding box center [863, 186] width 19 height 19
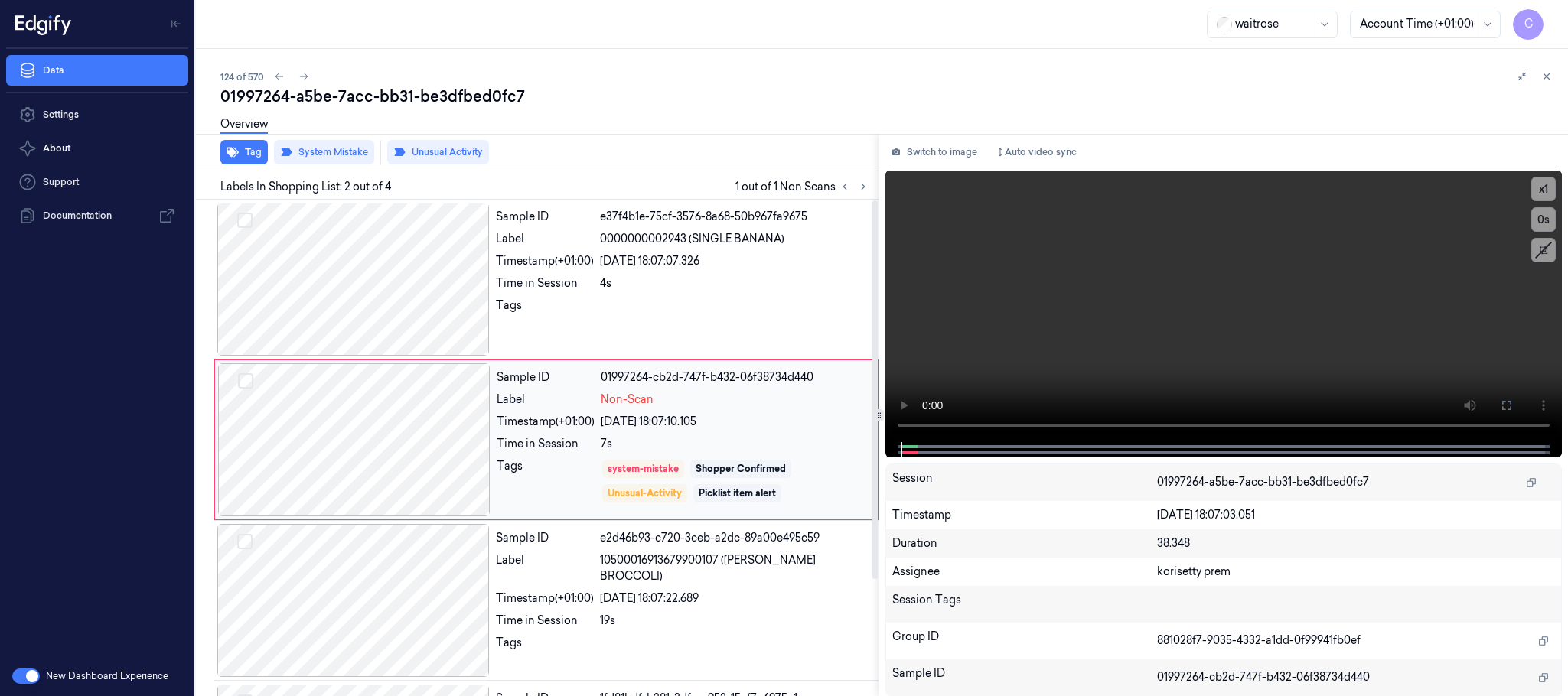
click at [400, 436] on div at bounding box center [354, 439] width 273 height 153
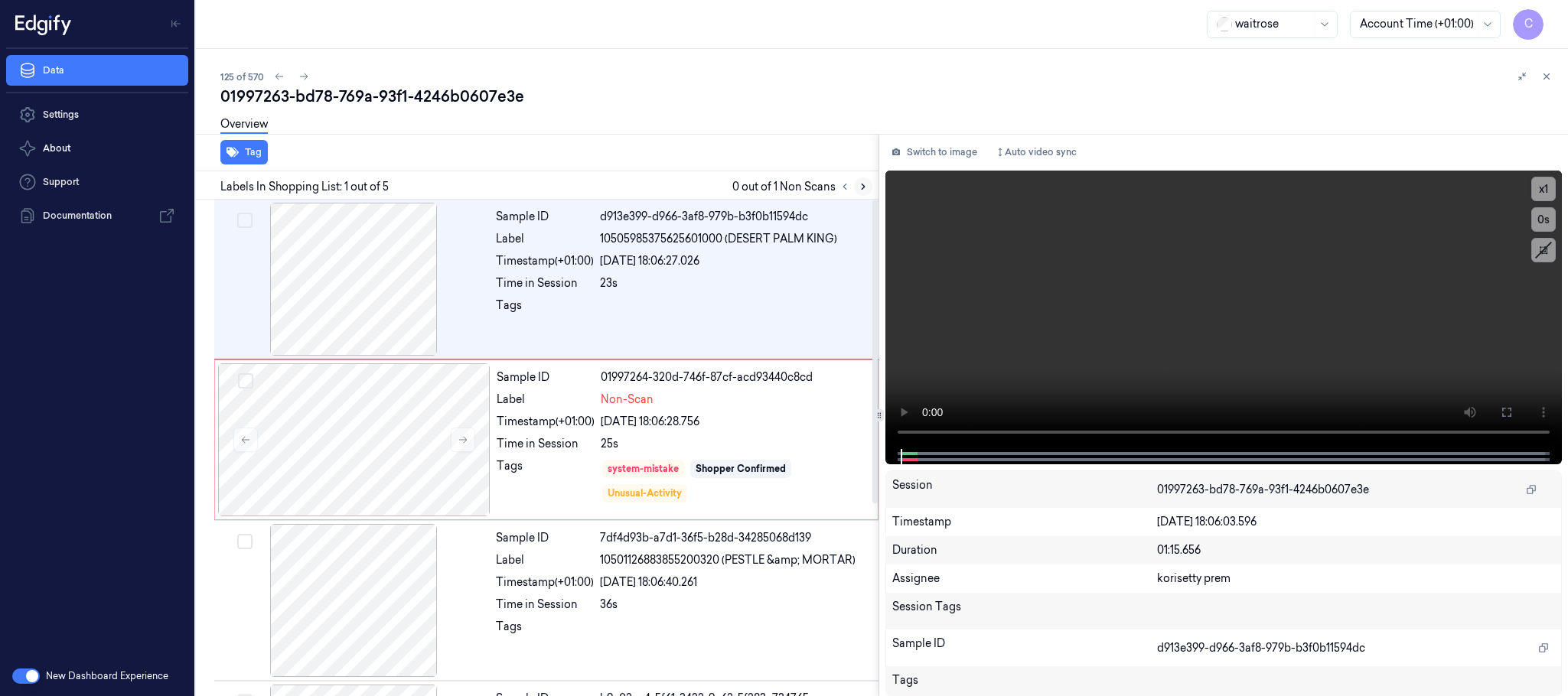
click at [868, 188] on icon at bounding box center [863, 186] width 11 height 11
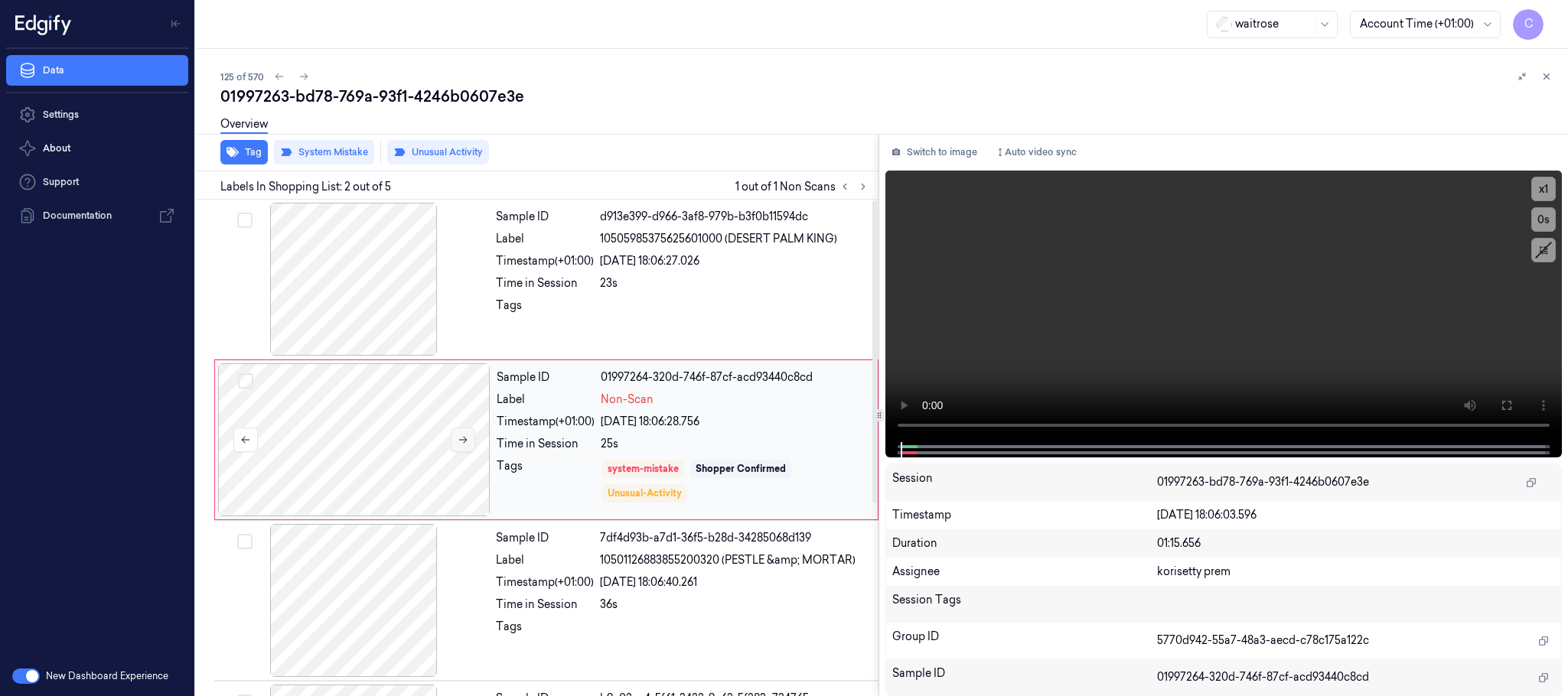
click at [464, 438] on icon at bounding box center [463, 439] width 11 height 11
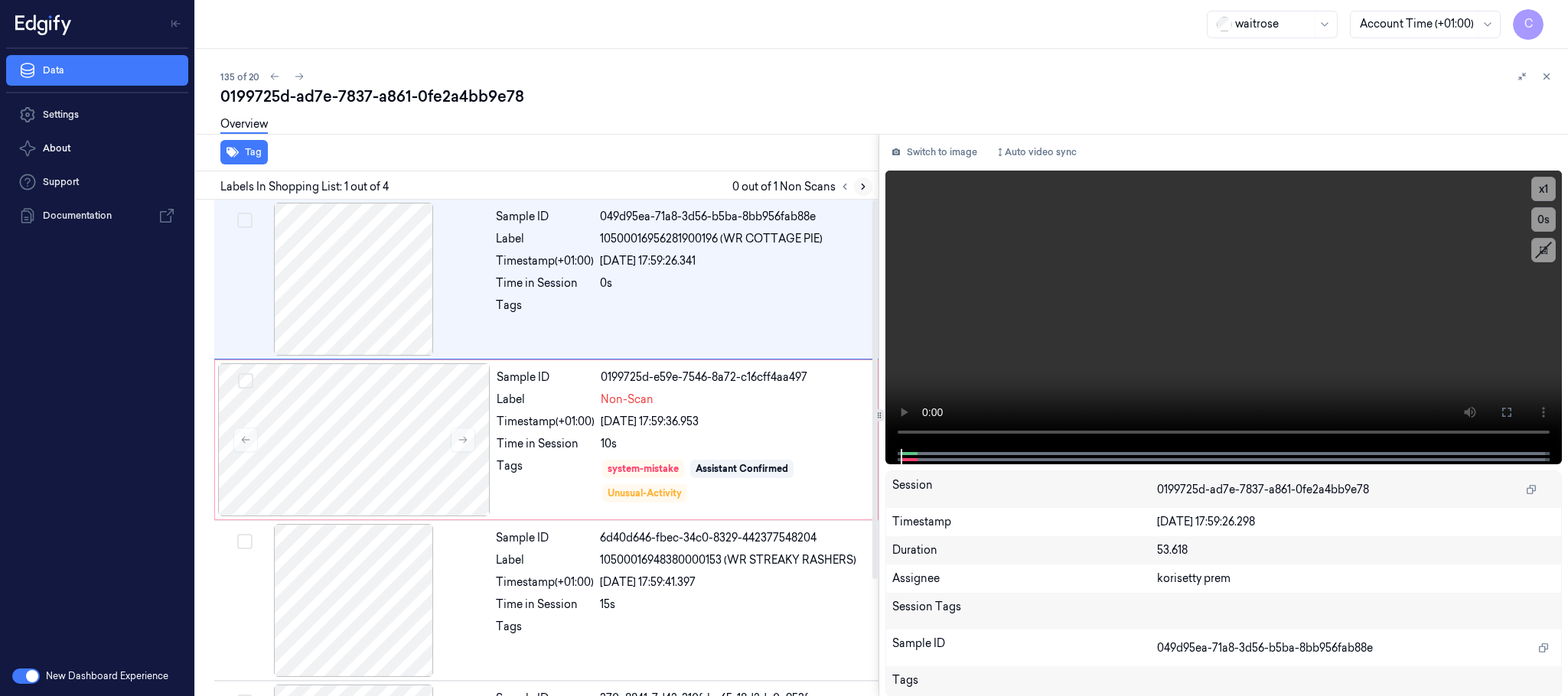
click at [862, 181] on icon at bounding box center [863, 186] width 11 height 11
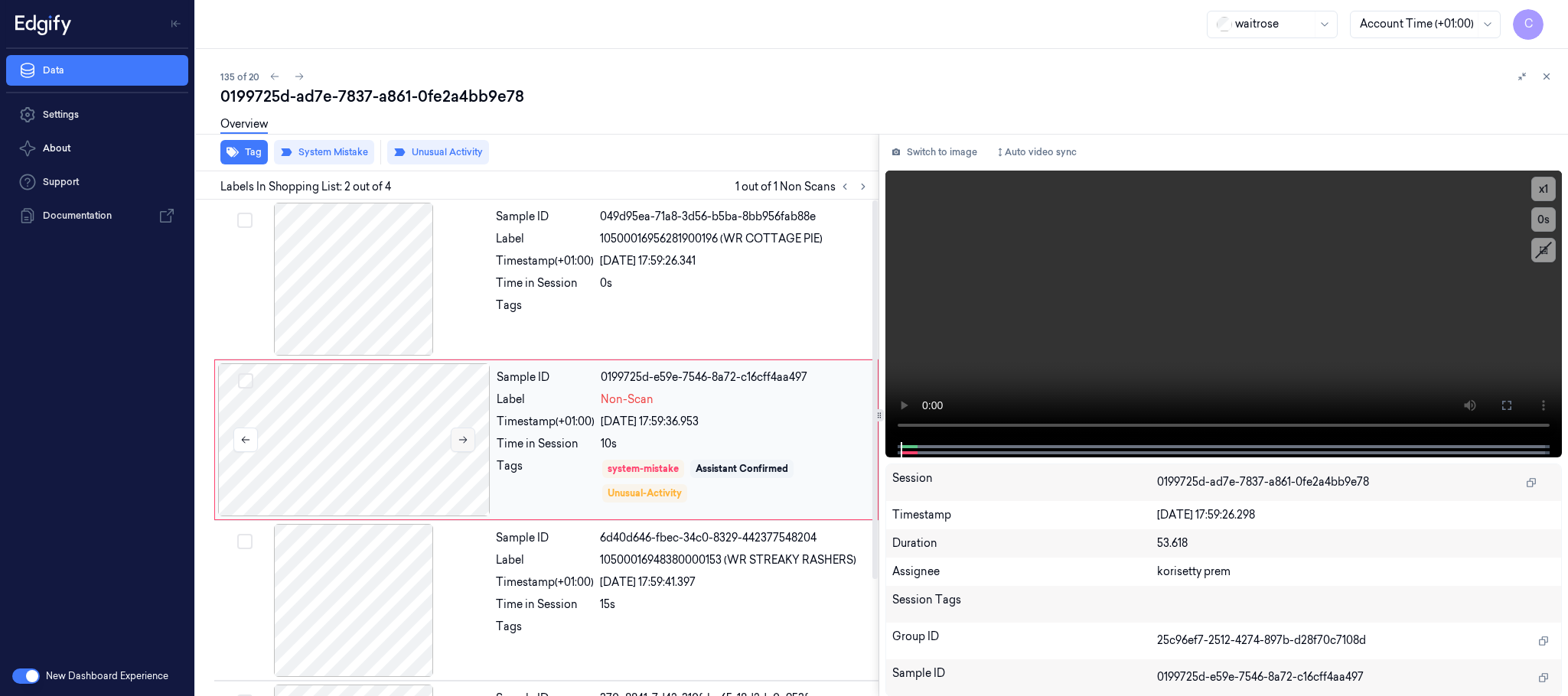
click at [469, 438] on button at bounding box center [463, 439] width 25 height 25
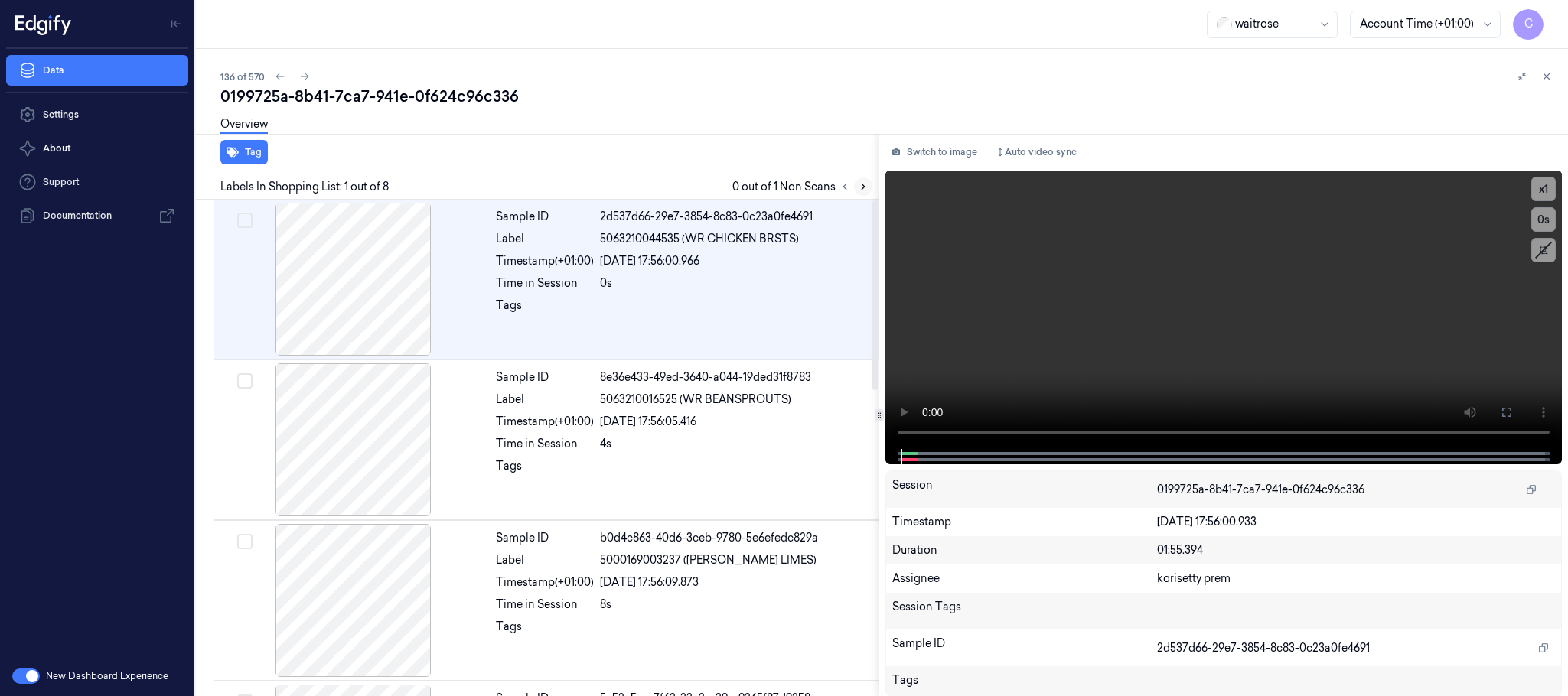
click at [866, 186] on icon at bounding box center [863, 186] width 11 height 11
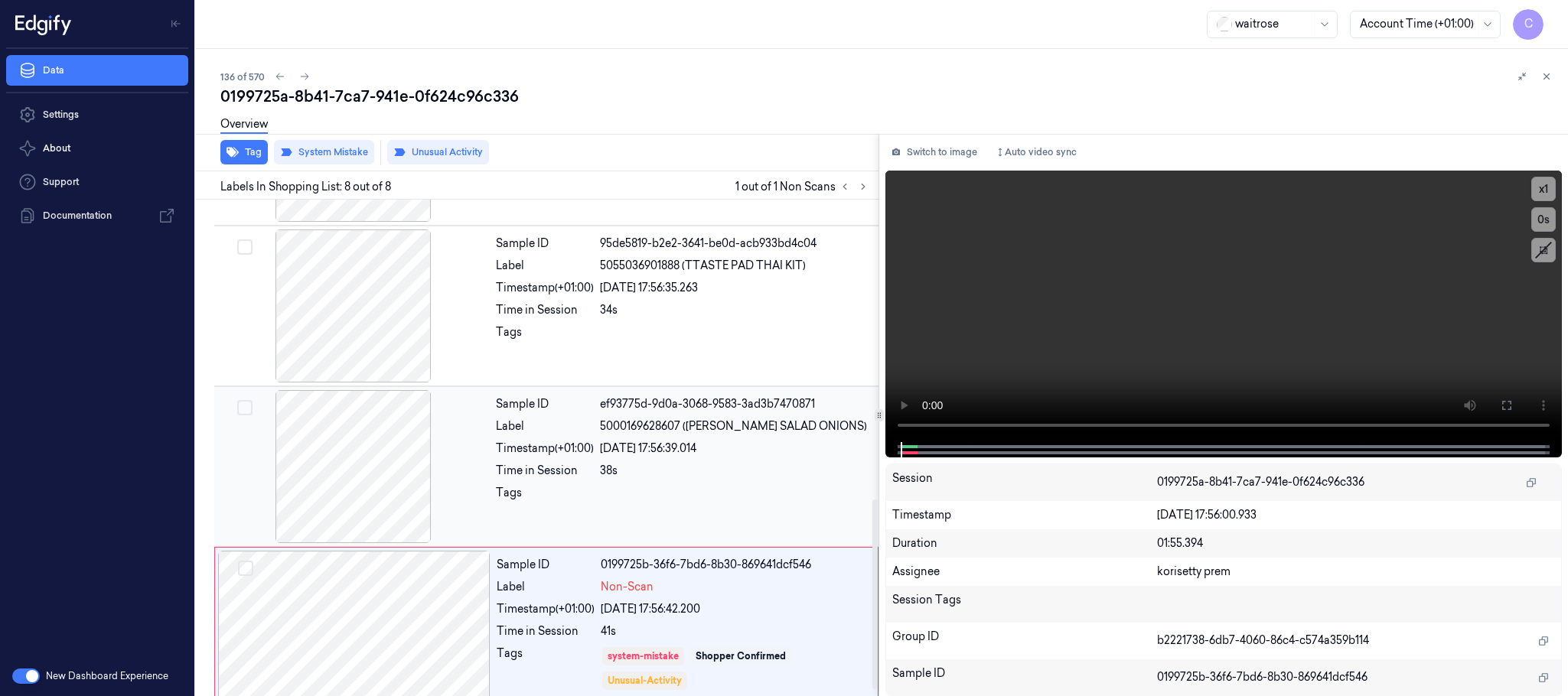
scroll to position [796, 0]
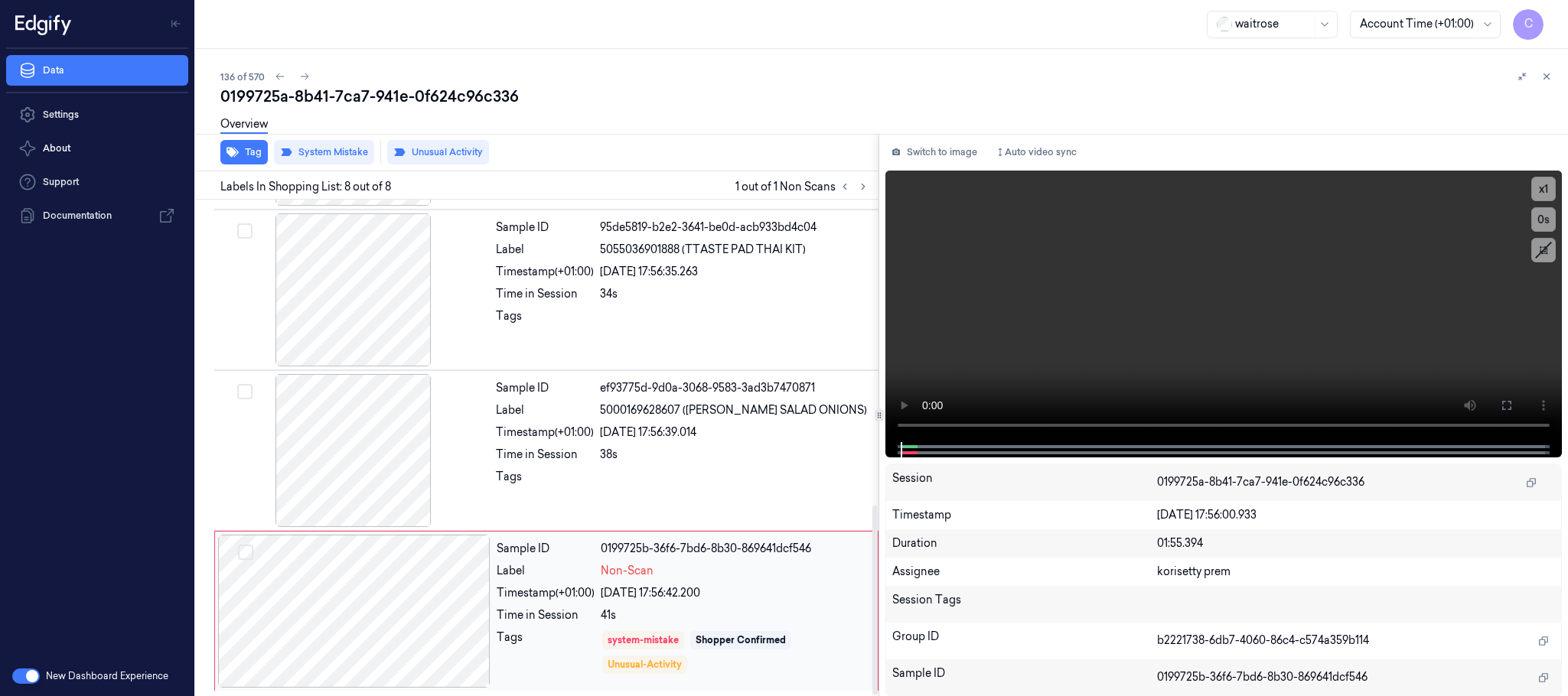
click at [453, 614] on div at bounding box center [354, 611] width 273 height 153
click at [370, 472] on div at bounding box center [354, 450] width 273 height 153
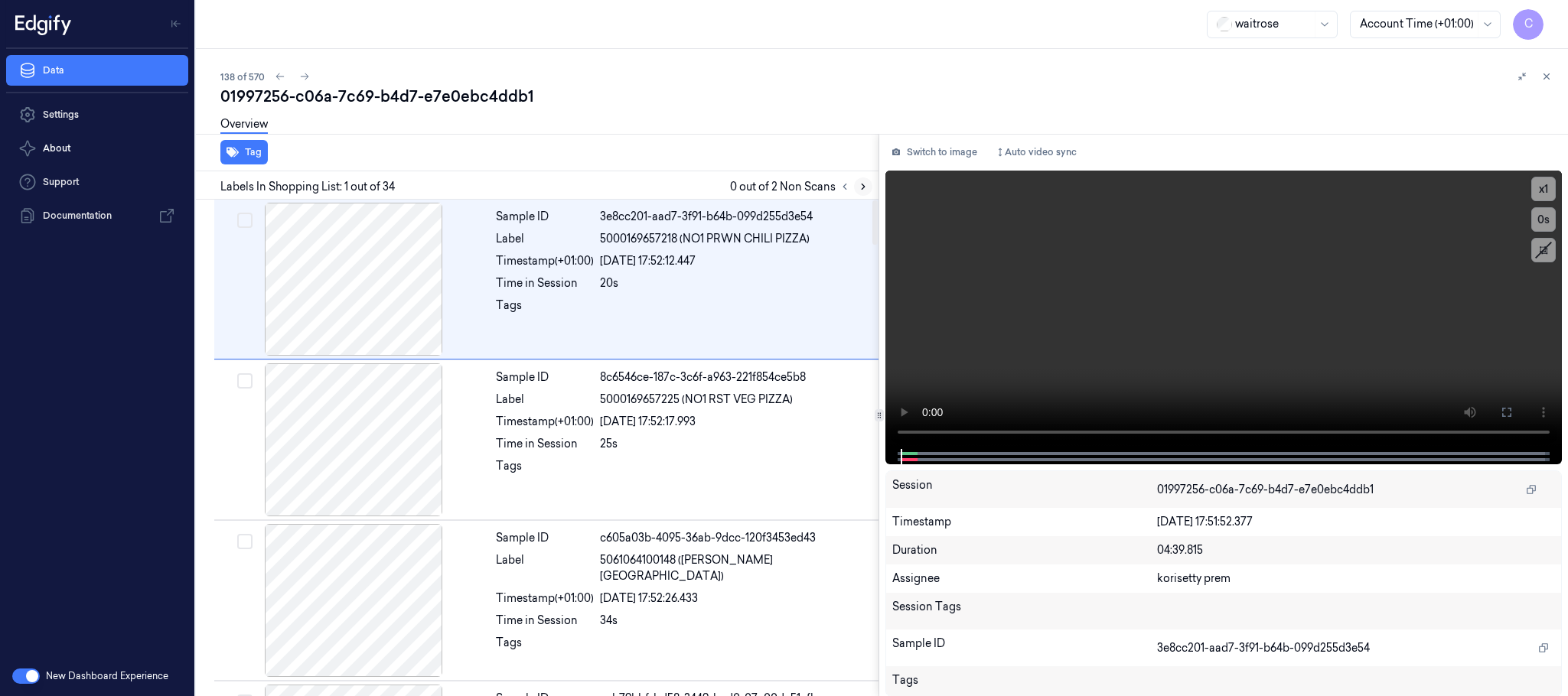
click at [859, 181] on icon at bounding box center [863, 186] width 11 height 11
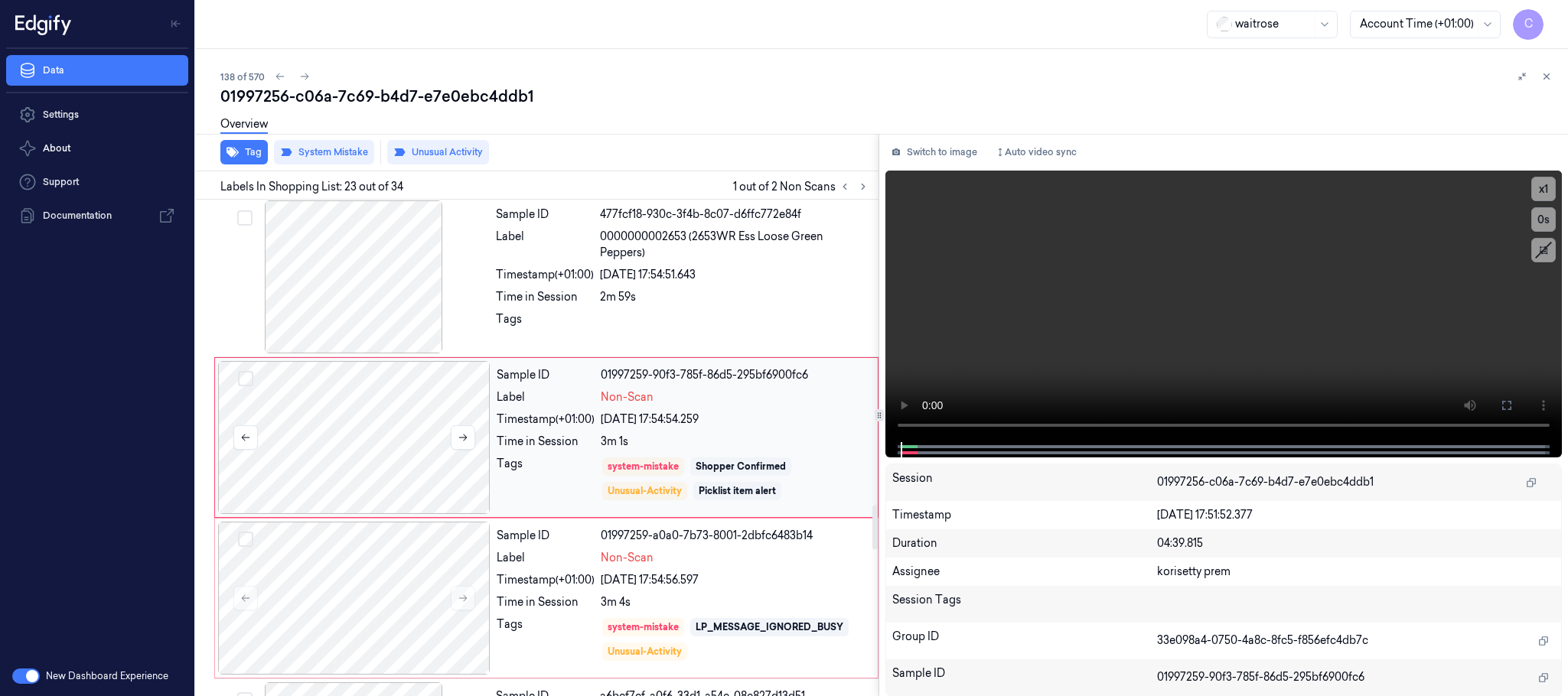
scroll to position [3380, 0]
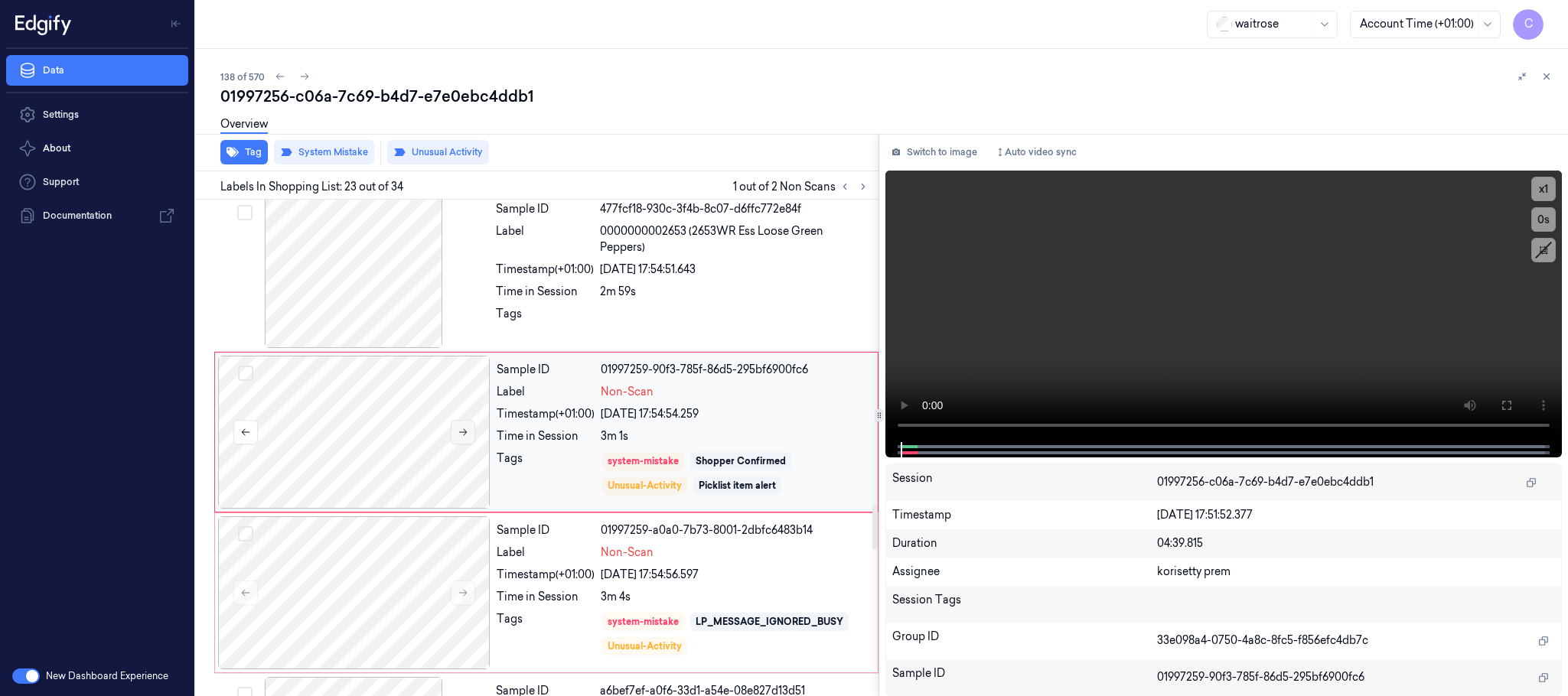
click at [462, 438] on icon at bounding box center [463, 432] width 11 height 11
click at [455, 444] on button at bounding box center [463, 432] width 25 height 25
click at [458, 438] on icon at bounding box center [463, 432] width 11 height 11
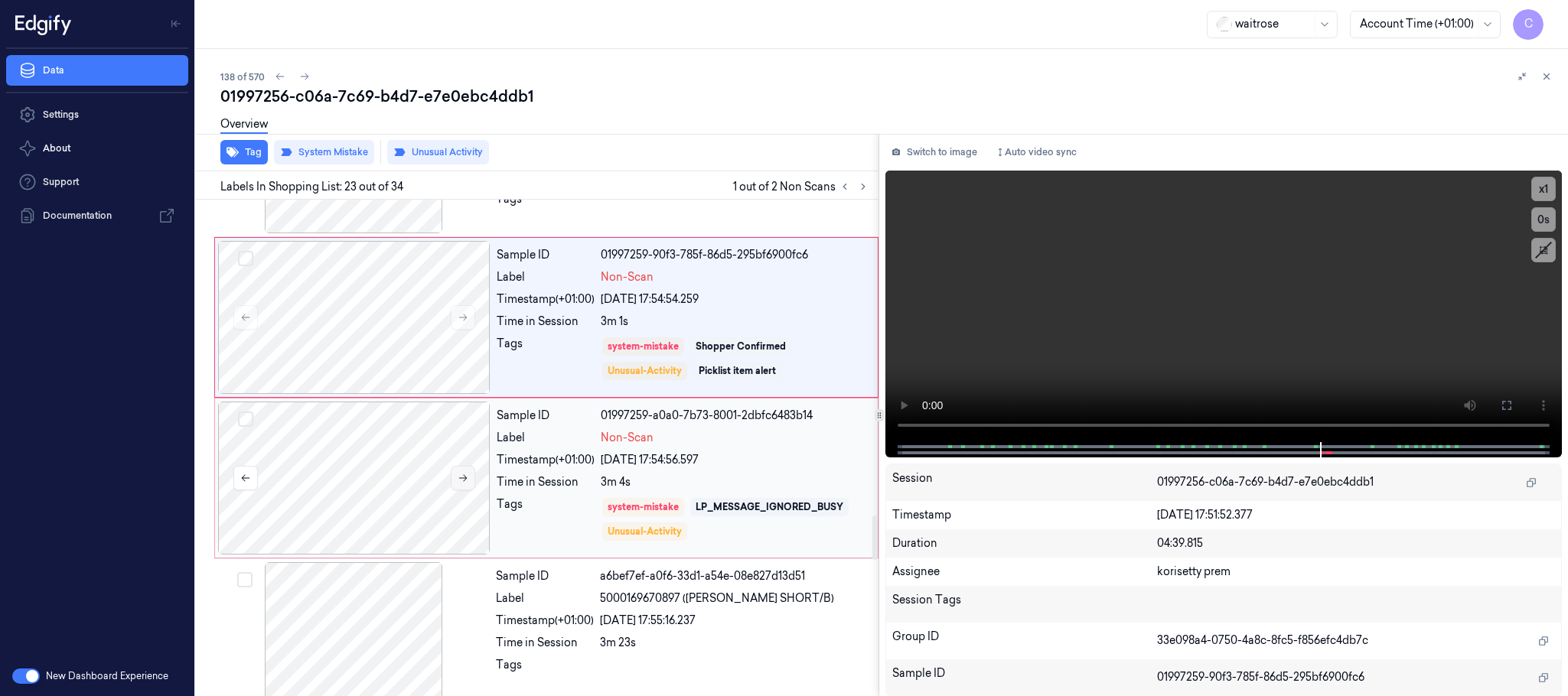
click at [459, 483] on icon at bounding box center [463, 478] width 11 height 11
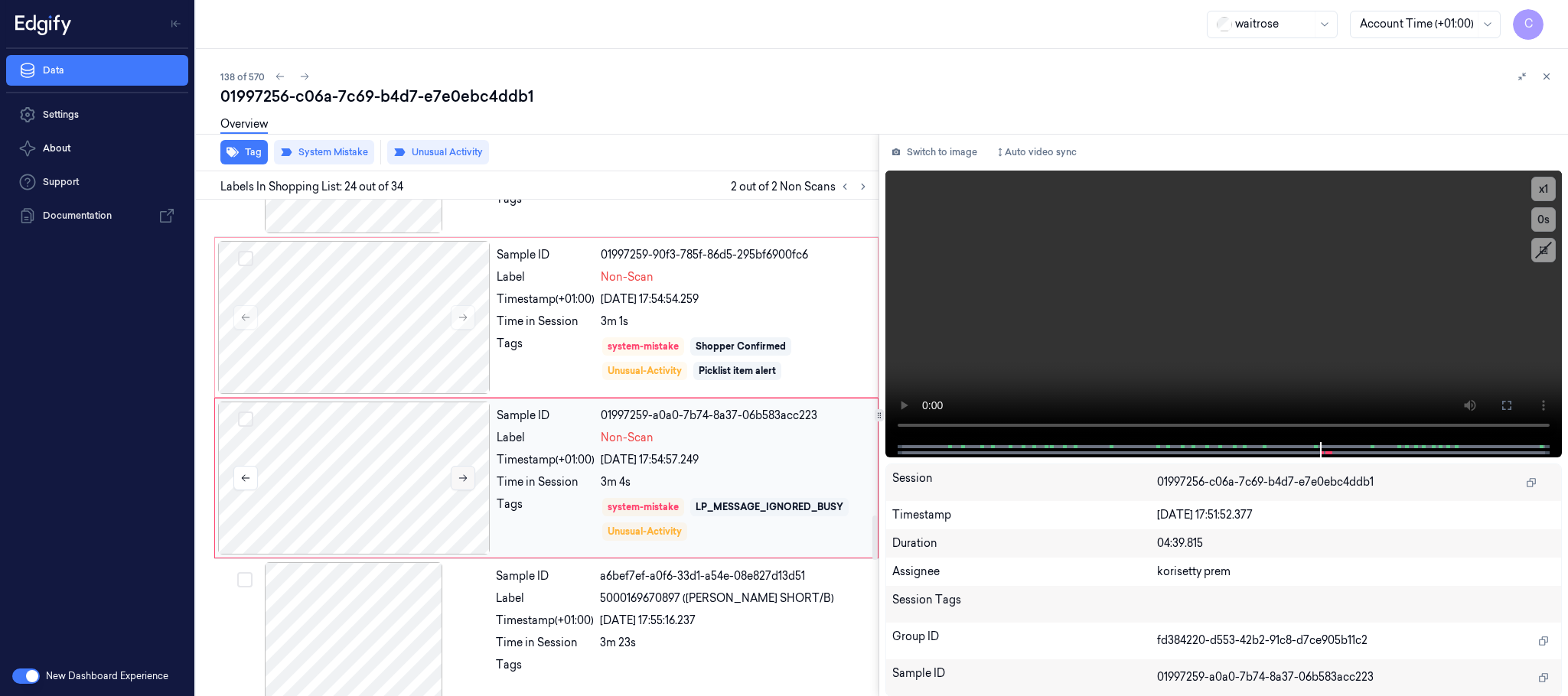
scroll to position [3541, 0]
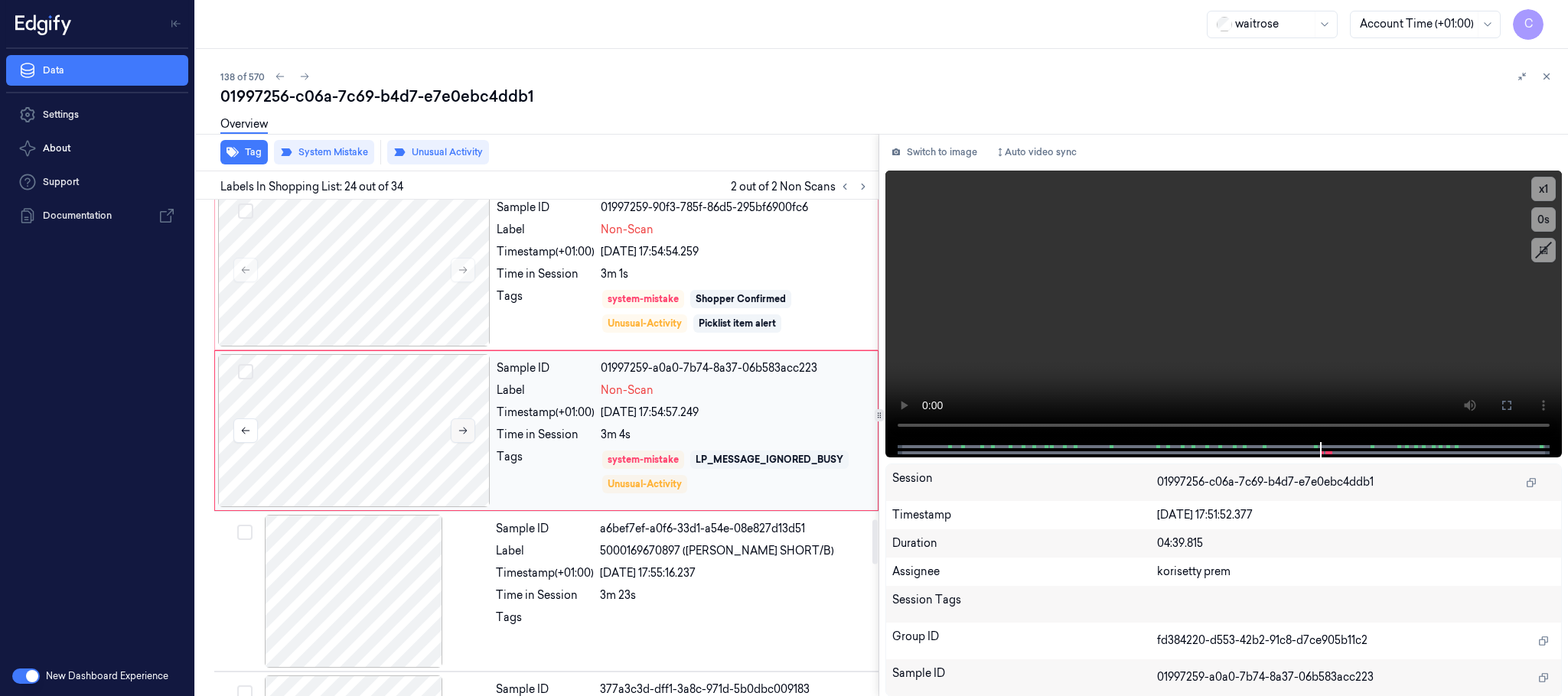
click at [460, 436] on icon at bounding box center [463, 431] width 11 height 11
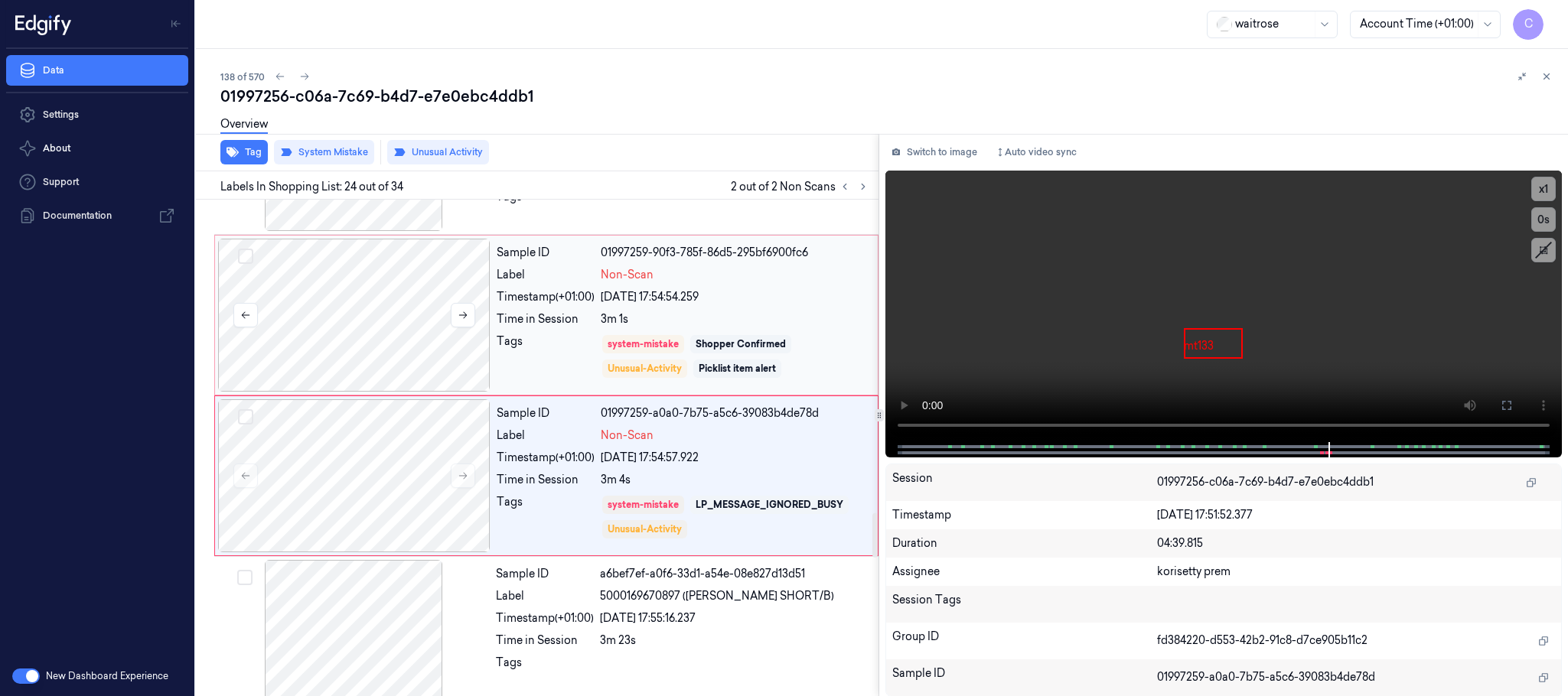
scroll to position [3500, 0]
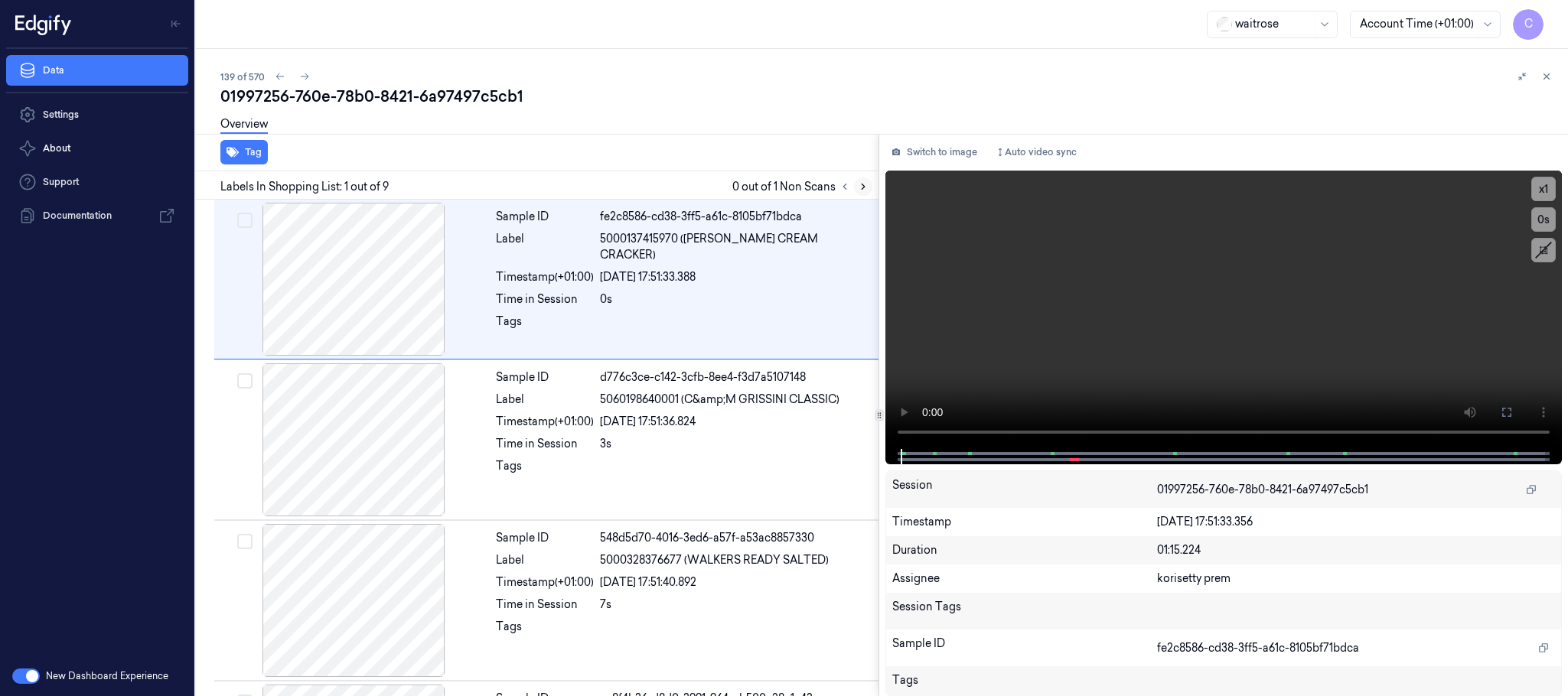
click at [865, 185] on icon at bounding box center [863, 186] width 11 height 11
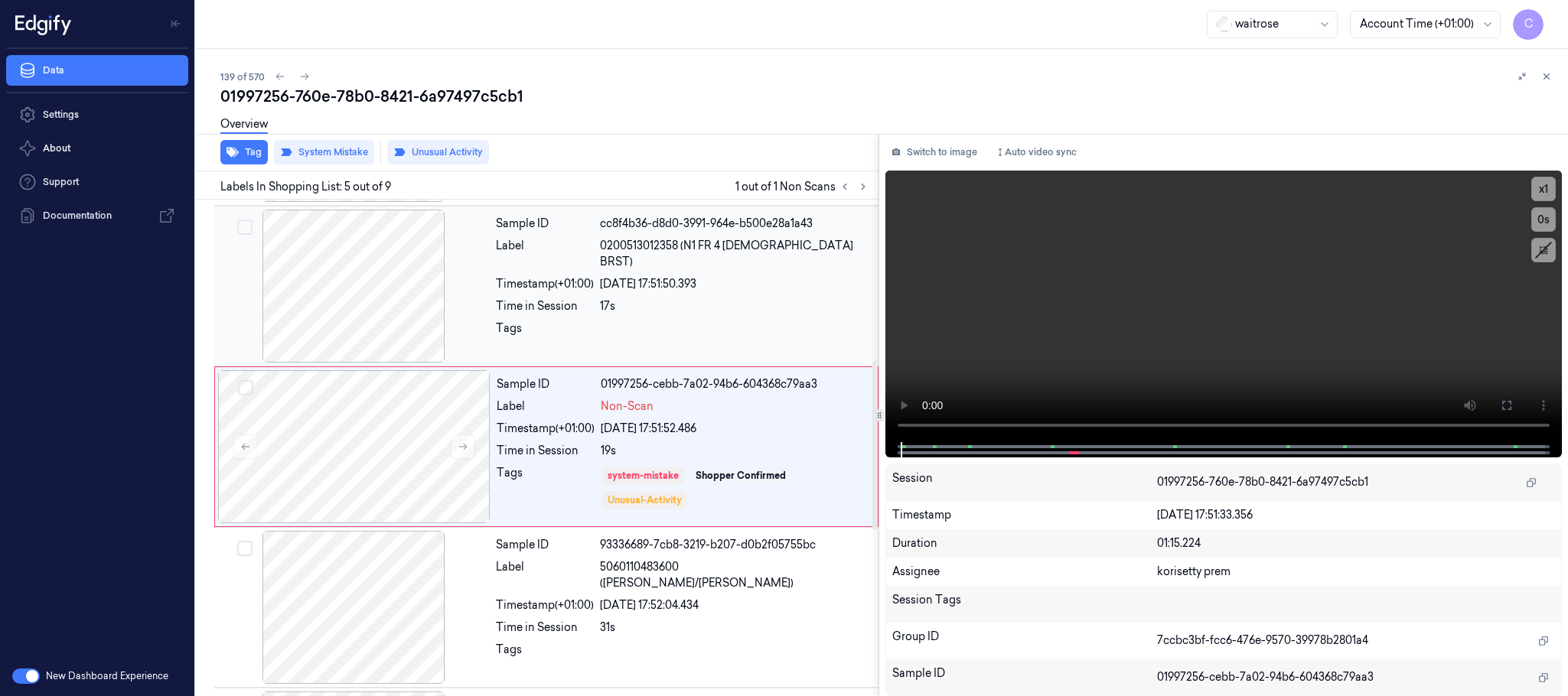
scroll to position [477, 0]
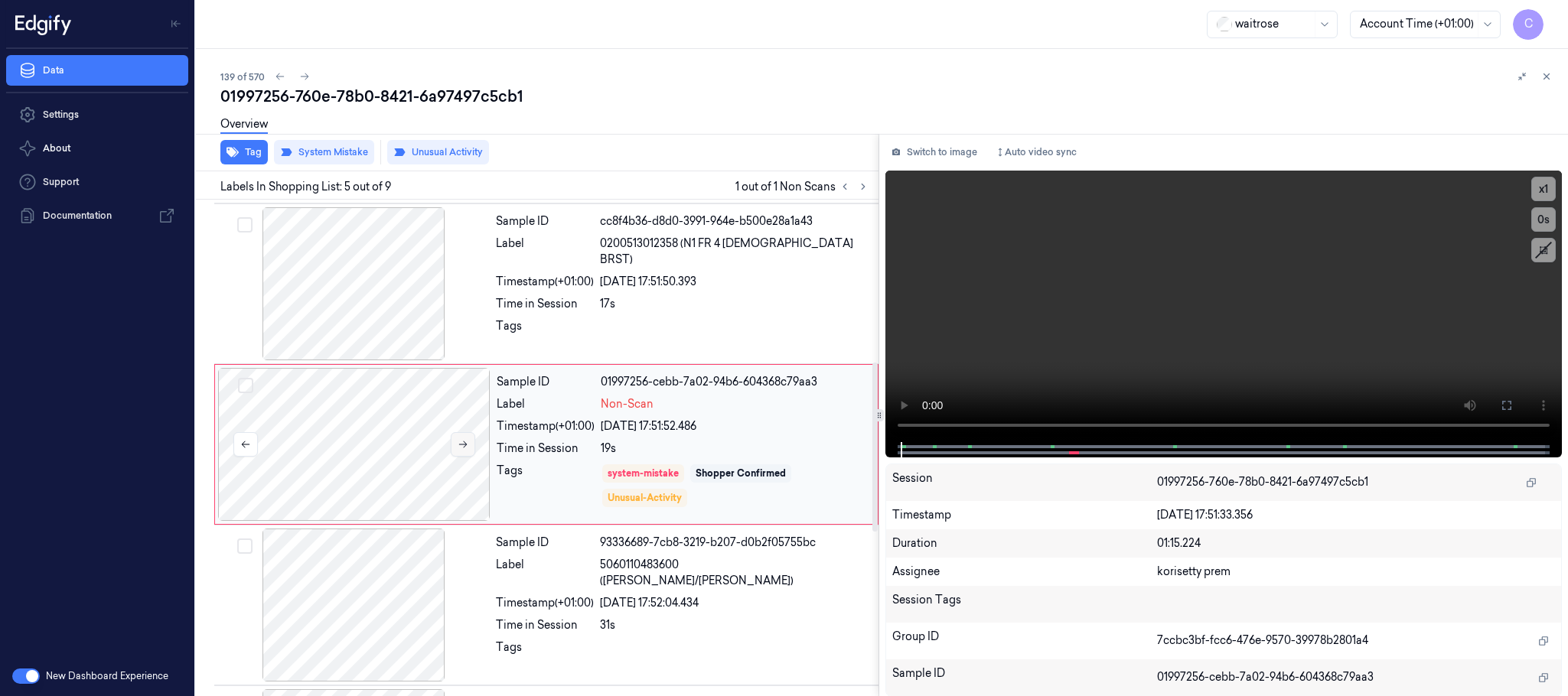
click at [468, 447] on icon at bounding box center [463, 444] width 11 height 11
click at [466, 446] on icon at bounding box center [463, 444] width 11 height 11
click at [466, 444] on icon at bounding box center [463, 444] width 11 height 11
click at [386, 282] on div at bounding box center [354, 283] width 273 height 153
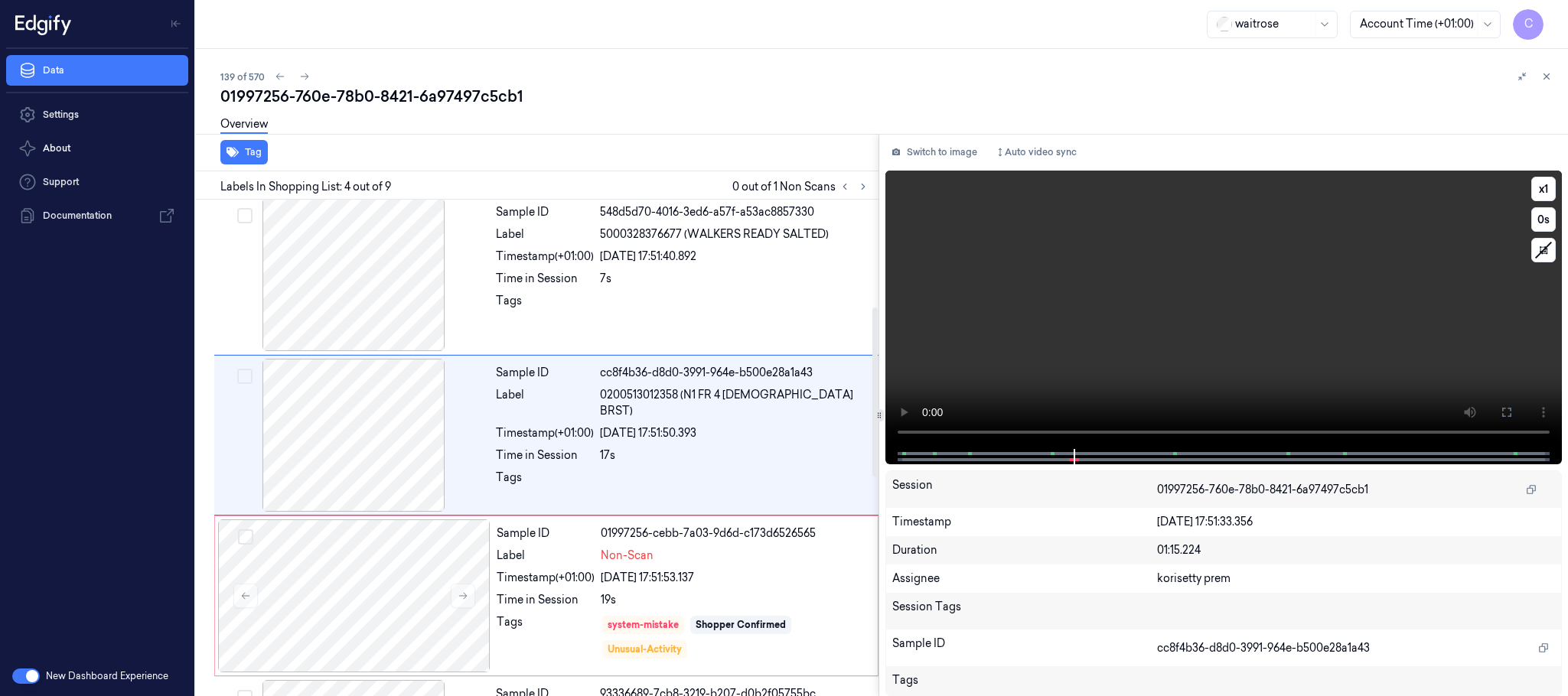
scroll to position [315, 0]
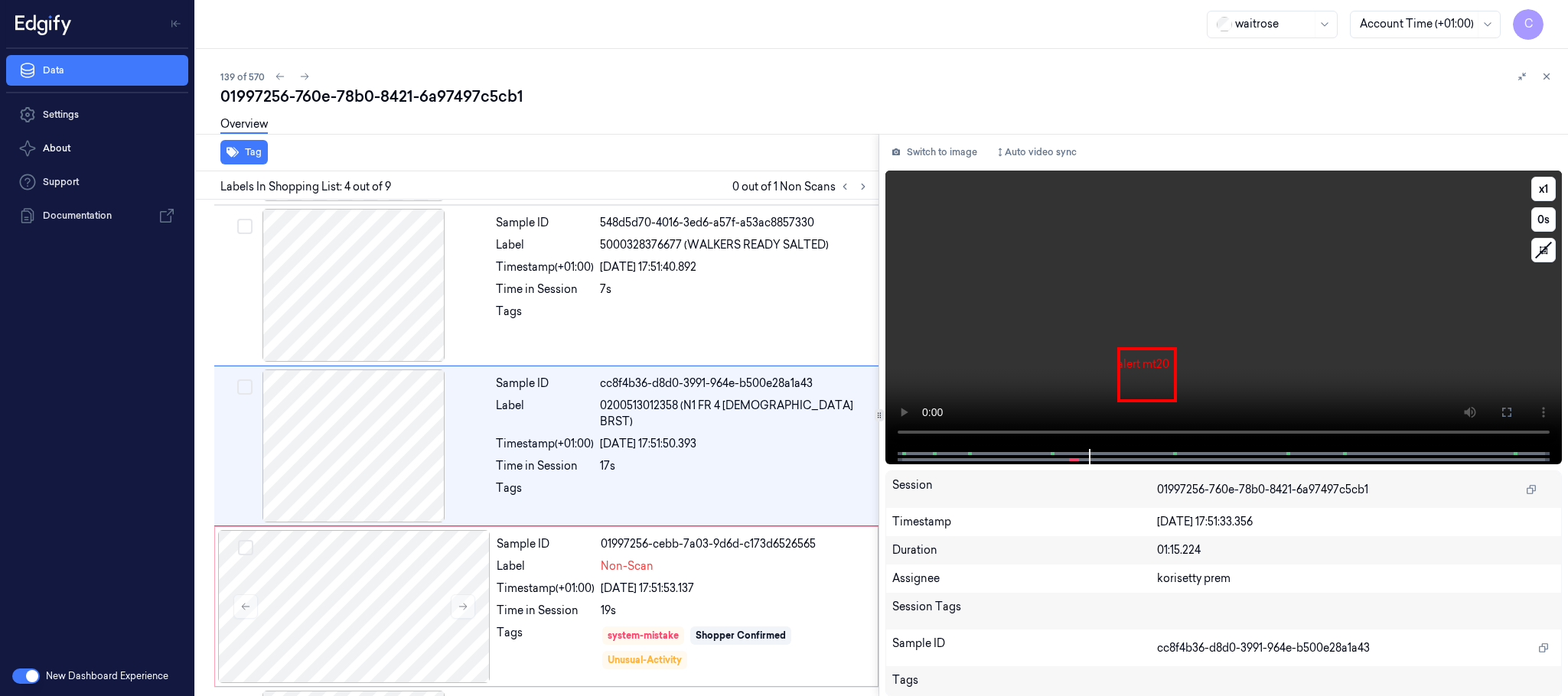
click at [1214, 335] on video at bounding box center [1222, 309] width 676 height 278
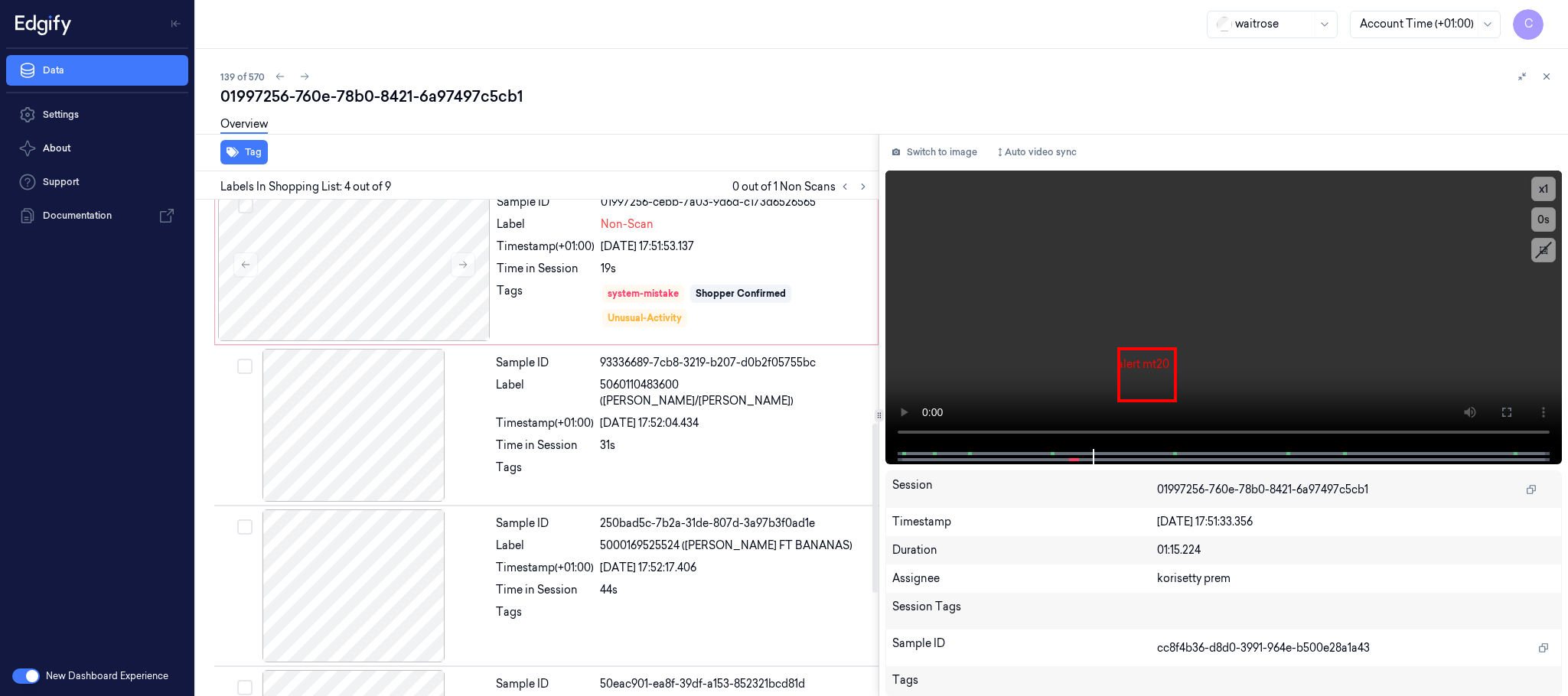
scroll to position [659, 0]
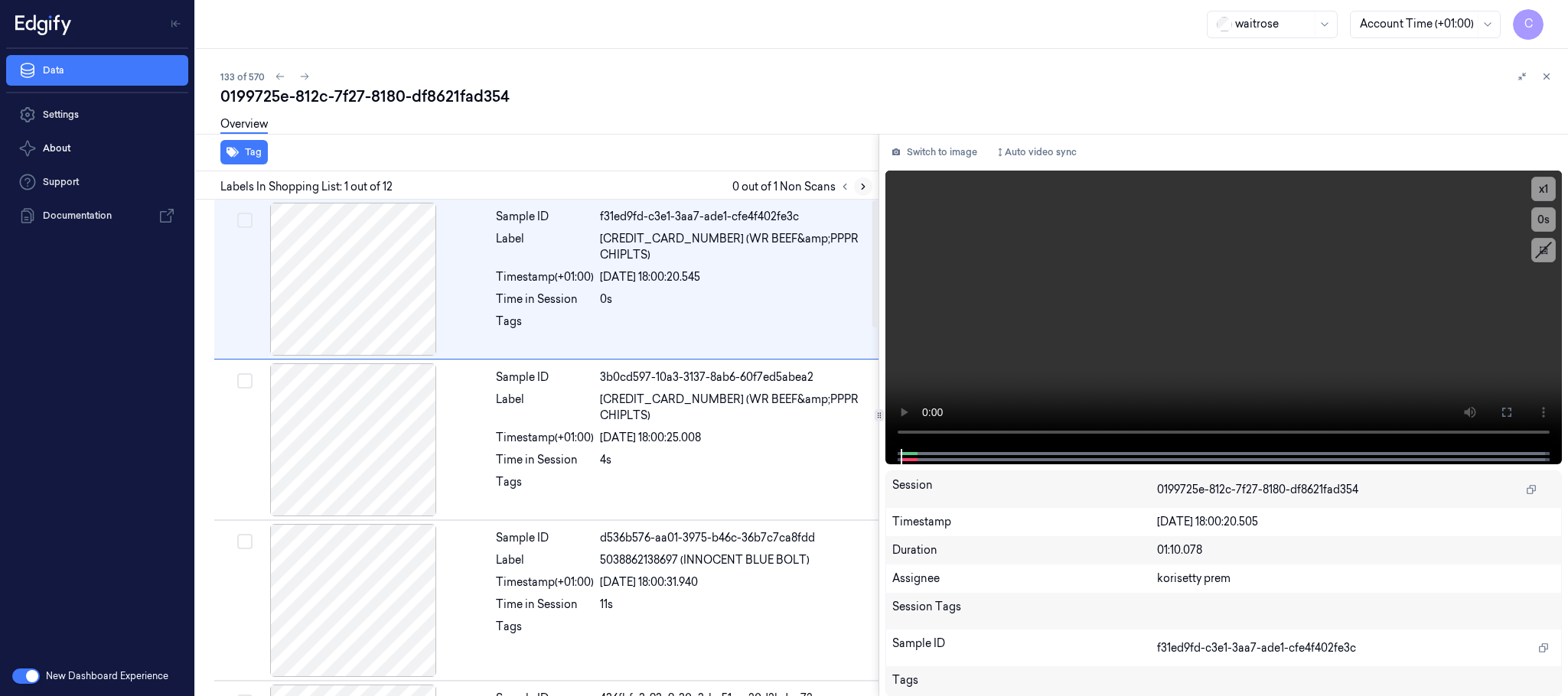
click at [864, 188] on icon at bounding box center [863, 186] width 11 height 11
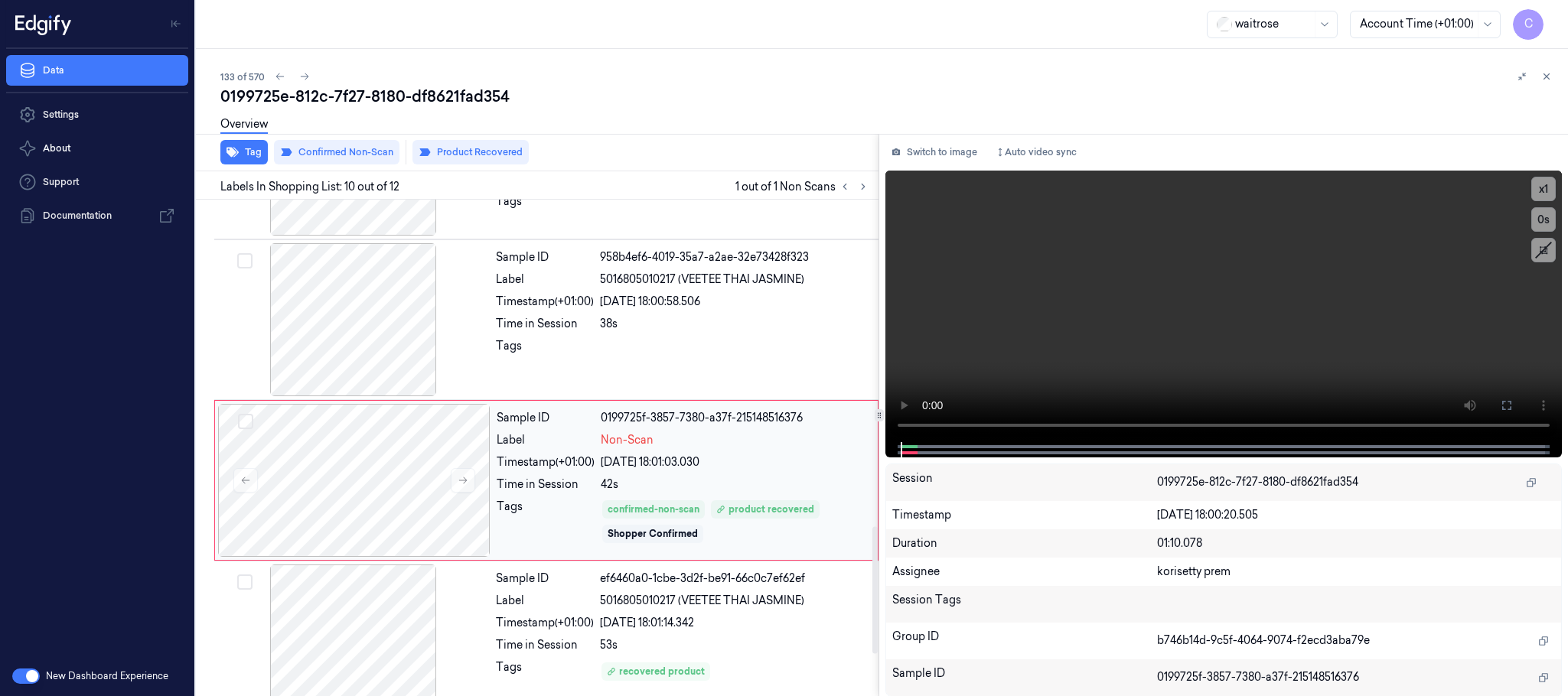
scroll to position [1283, 0]
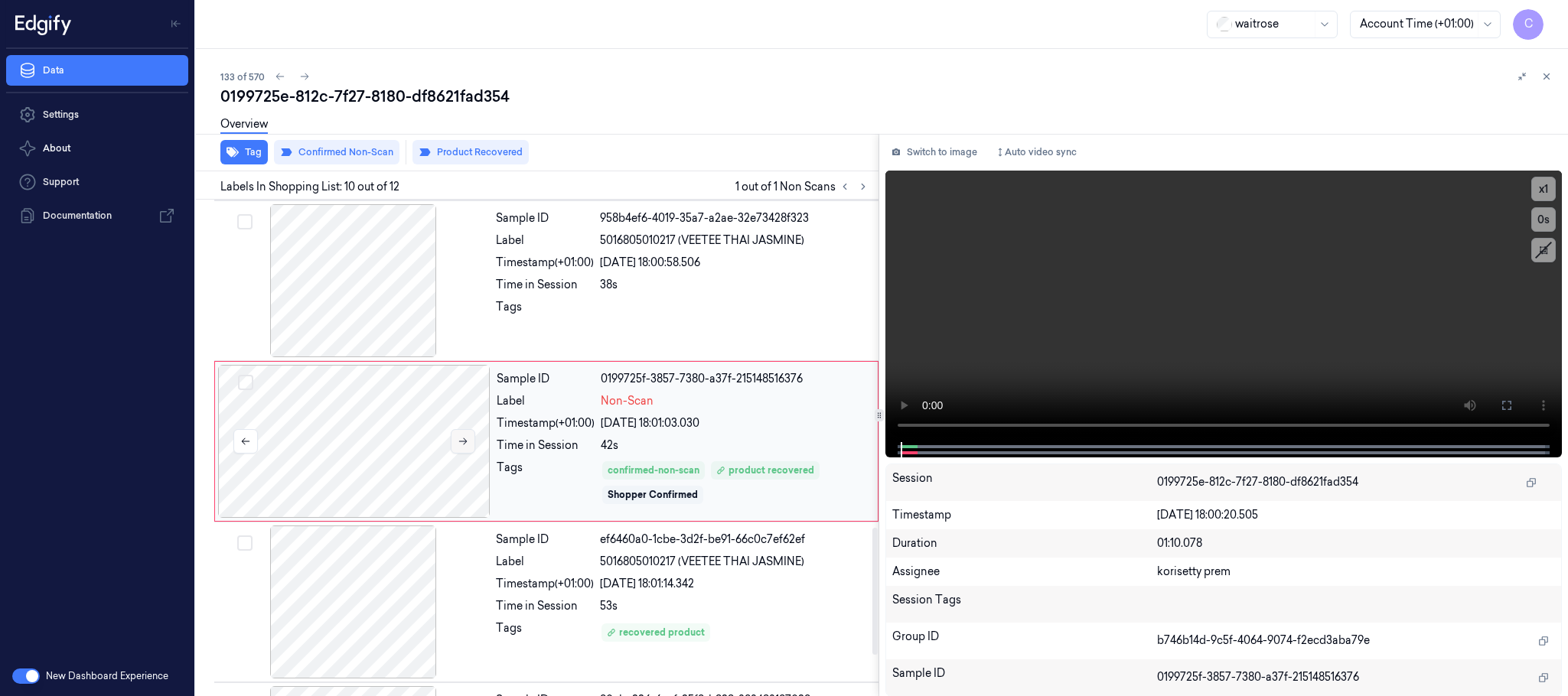
click at [472, 440] on button at bounding box center [463, 441] width 25 height 25
click at [391, 317] on div at bounding box center [354, 281] width 273 height 153
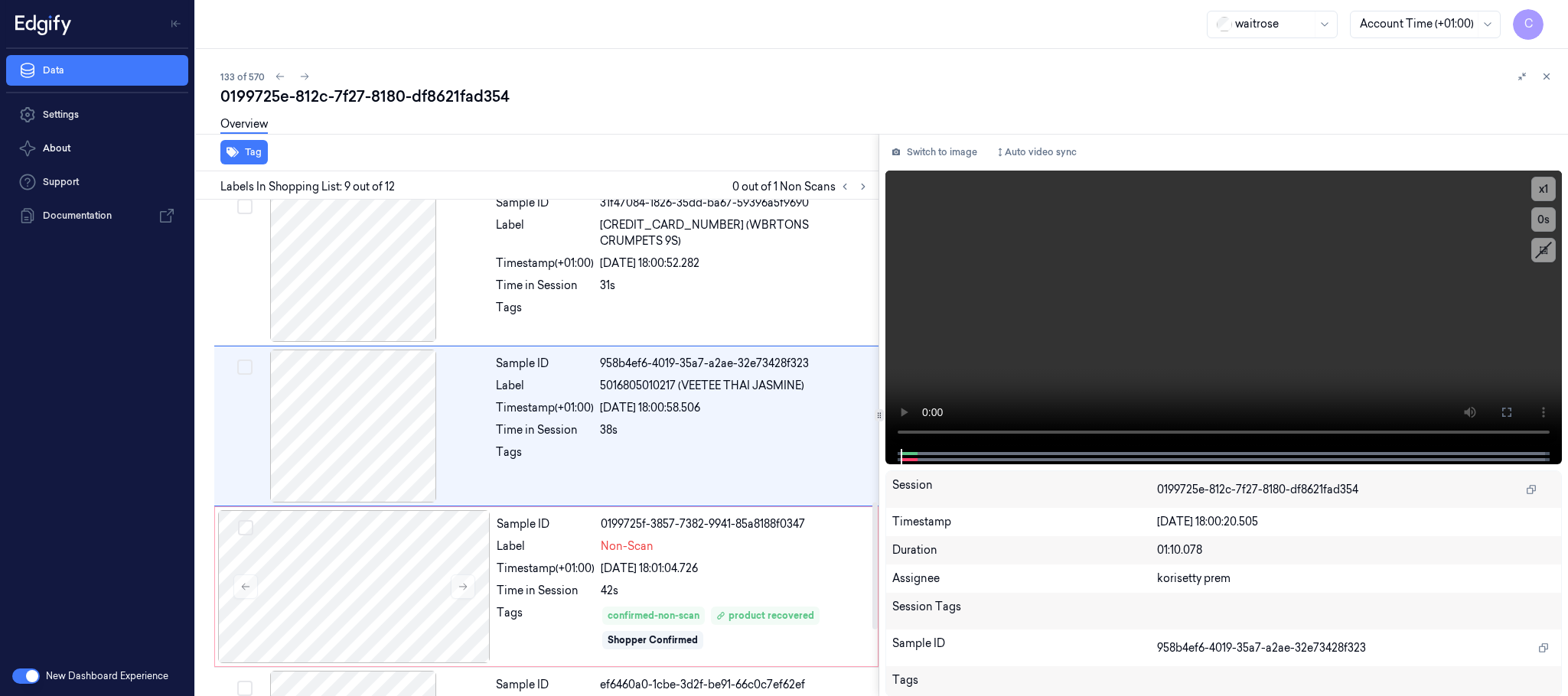
scroll to position [1121, 0]
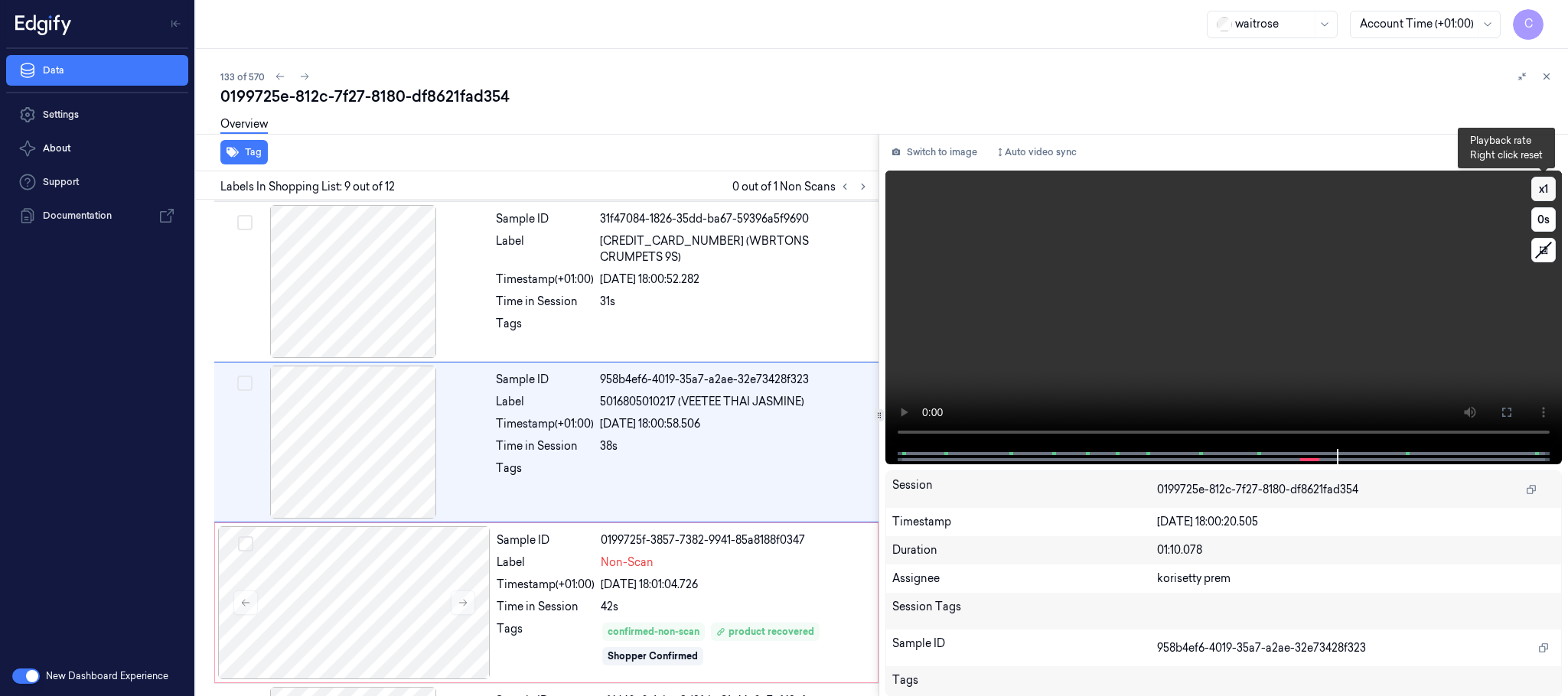
click at [1533, 188] on button "x 1" at bounding box center [1543, 189] width 25 height 25
click at [1536, 186] on button "x 2" at bounding box center [1543, 189] width 25 height 25
click at [1534, 195] on button "x 4" at bounding box center [1543, 189] width 25 height 25
click at [1127, 320] on video at bounding box center [1222, 309] width 676 height 278
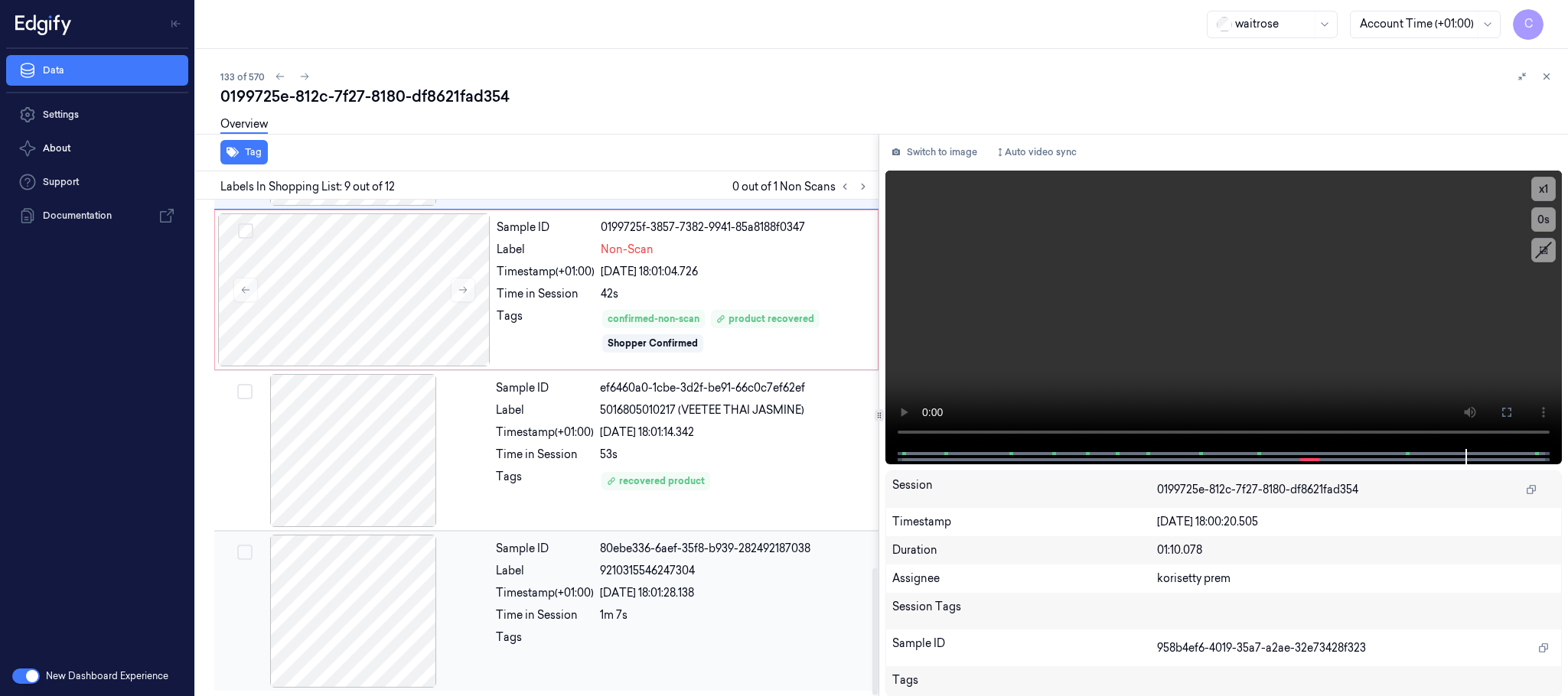
scroll to position [1443, 0]
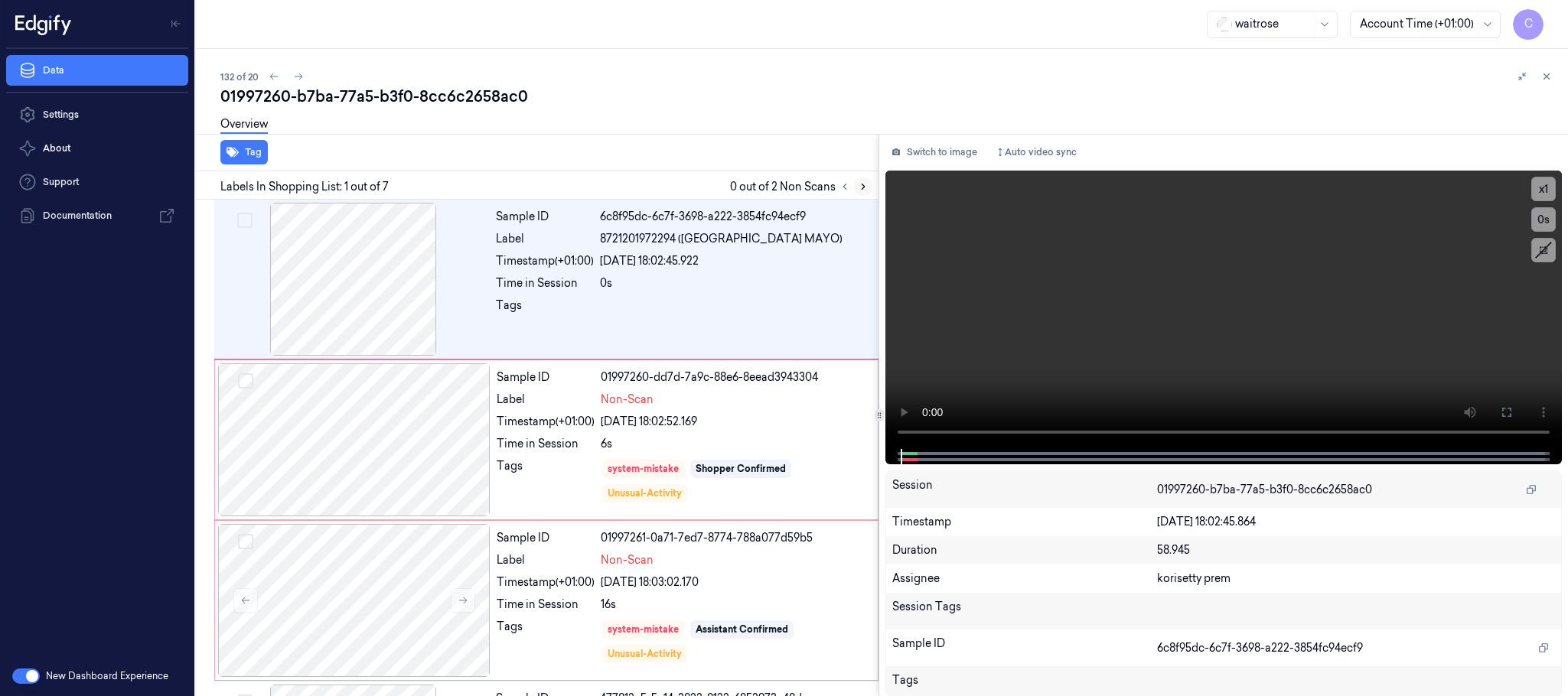
click at [869, 186] on button at bounding box center [863, 186] width 19 height 19
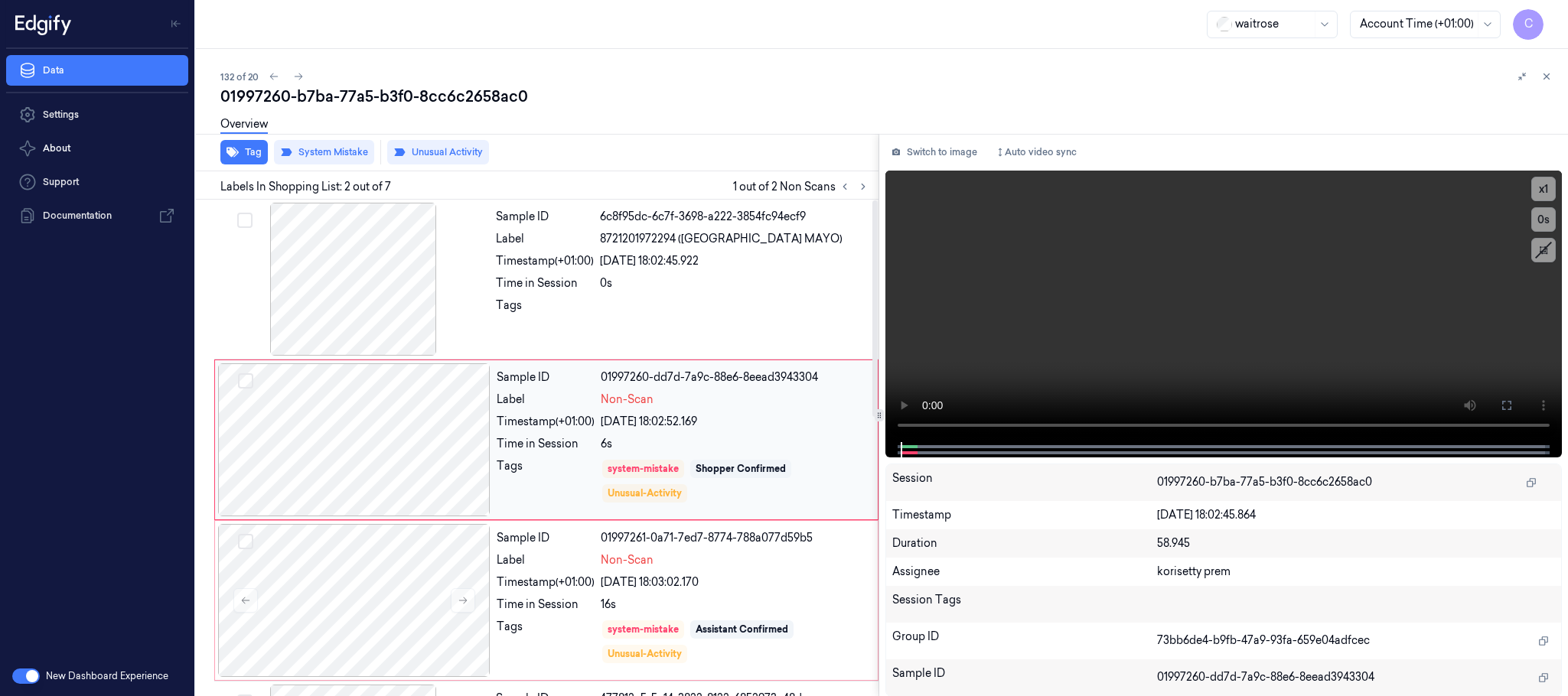
click at [472, 450] on div at bounding box center [354, 439] width 273 height 153
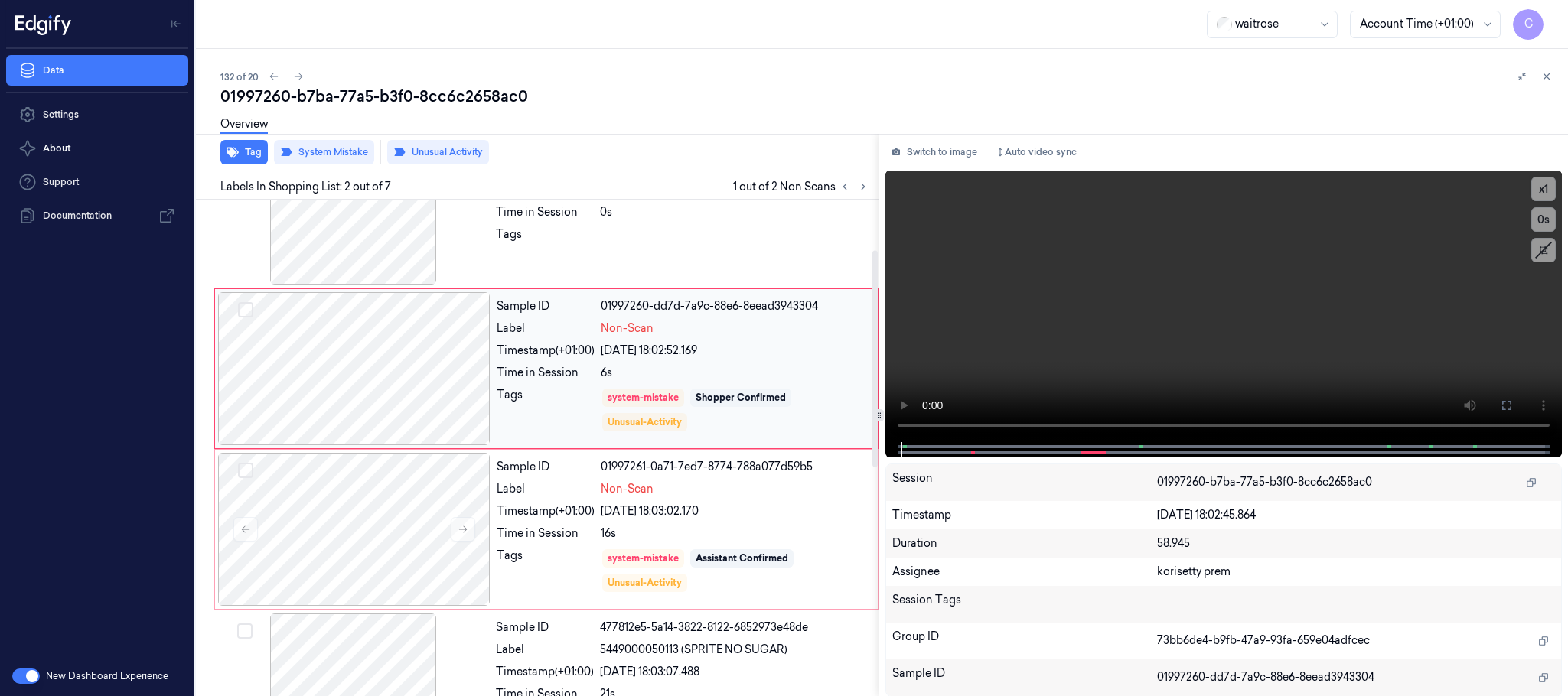
scroll to position [115, 0]
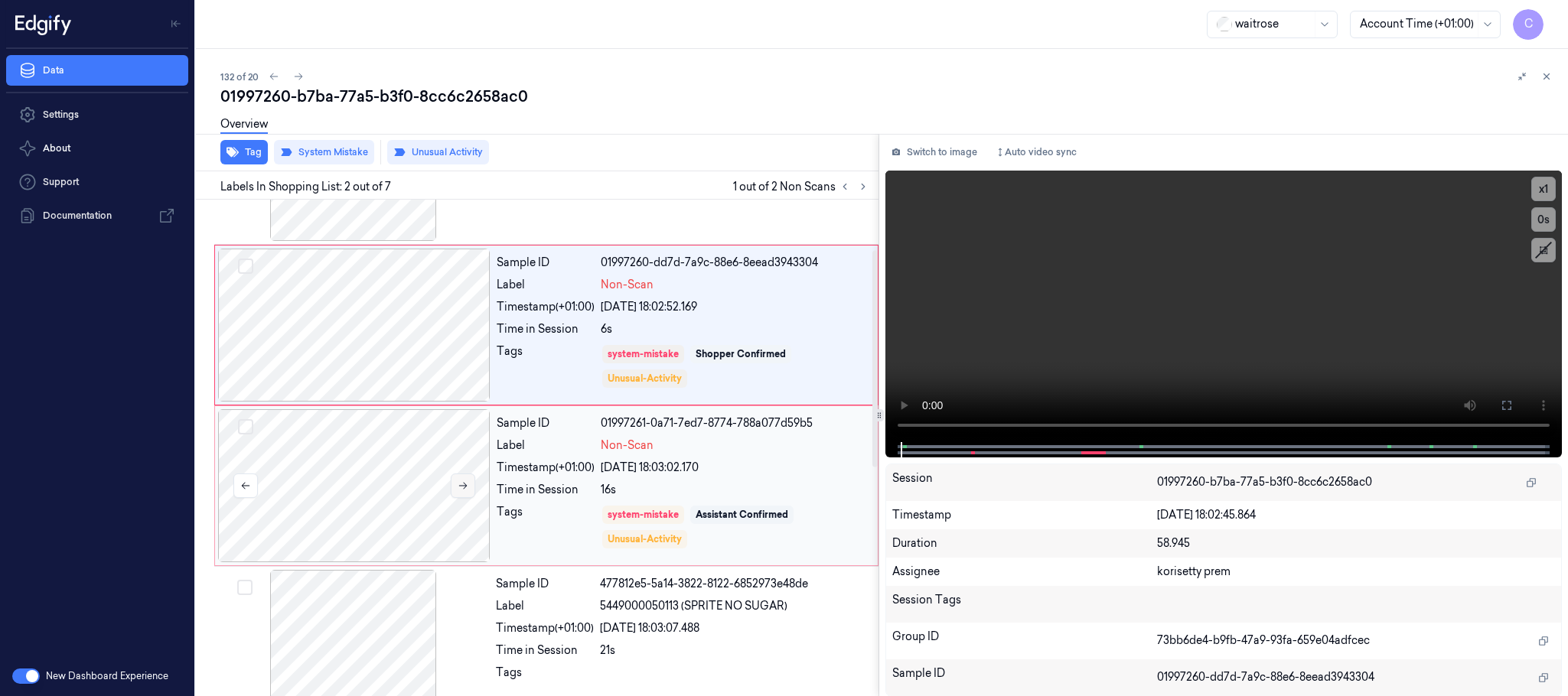
click at [468, 484] on icon at bounding box center [463, 486] width 11 height 11
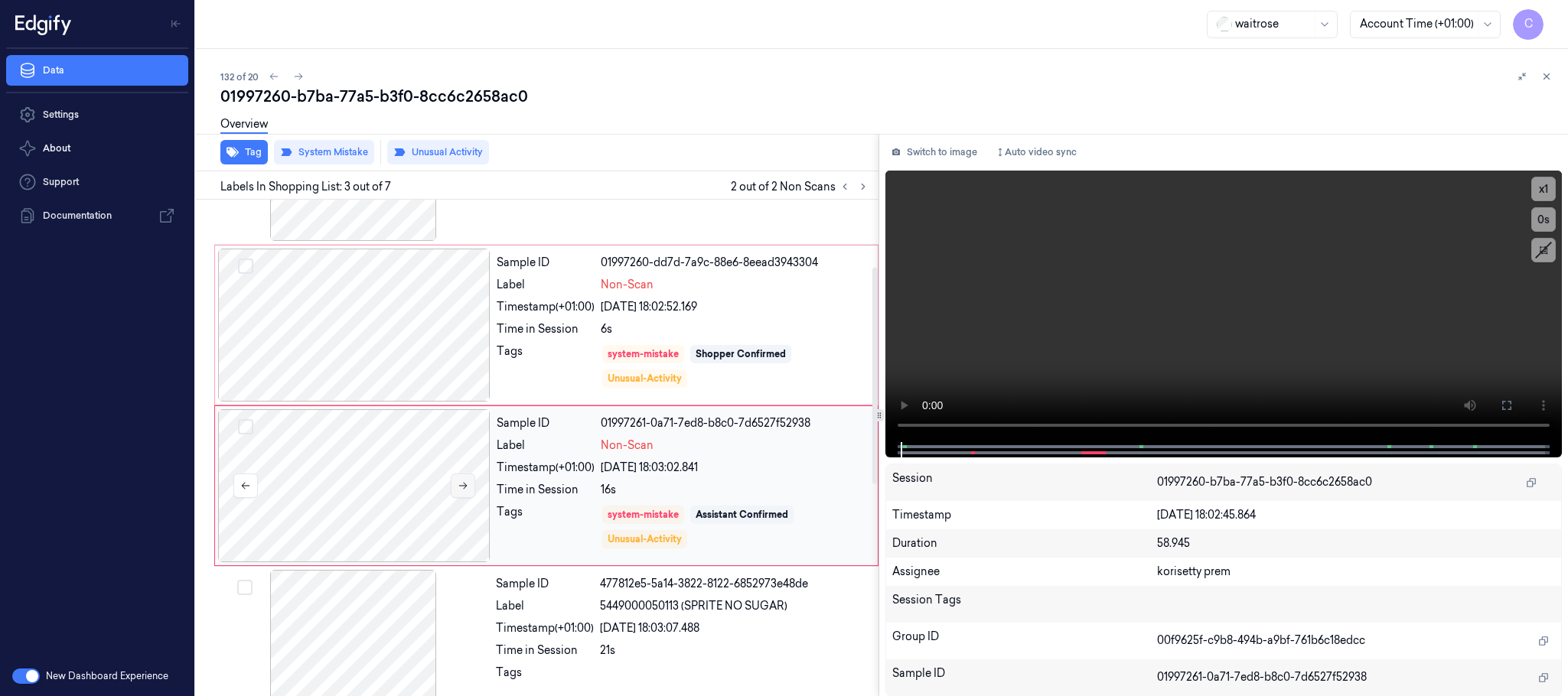
scroll to position [154, 0]
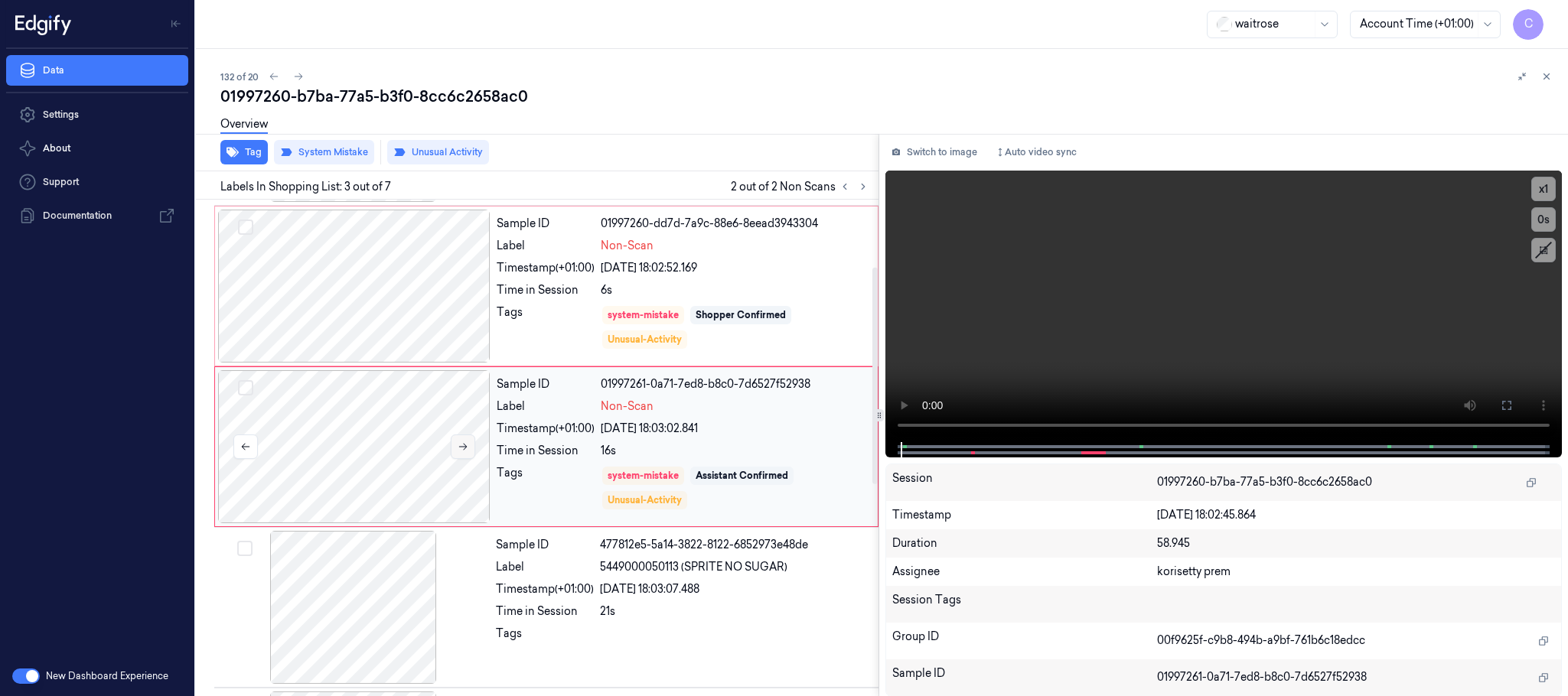
click at [468, 484] on div at bounding box center [354, 447] width 273 height 153
click at [466, 452] on icon at bounding box center [463, 447] width 11 height 11
click at [413, 312] on div at bounding box center [354, 286] width 273 height 153
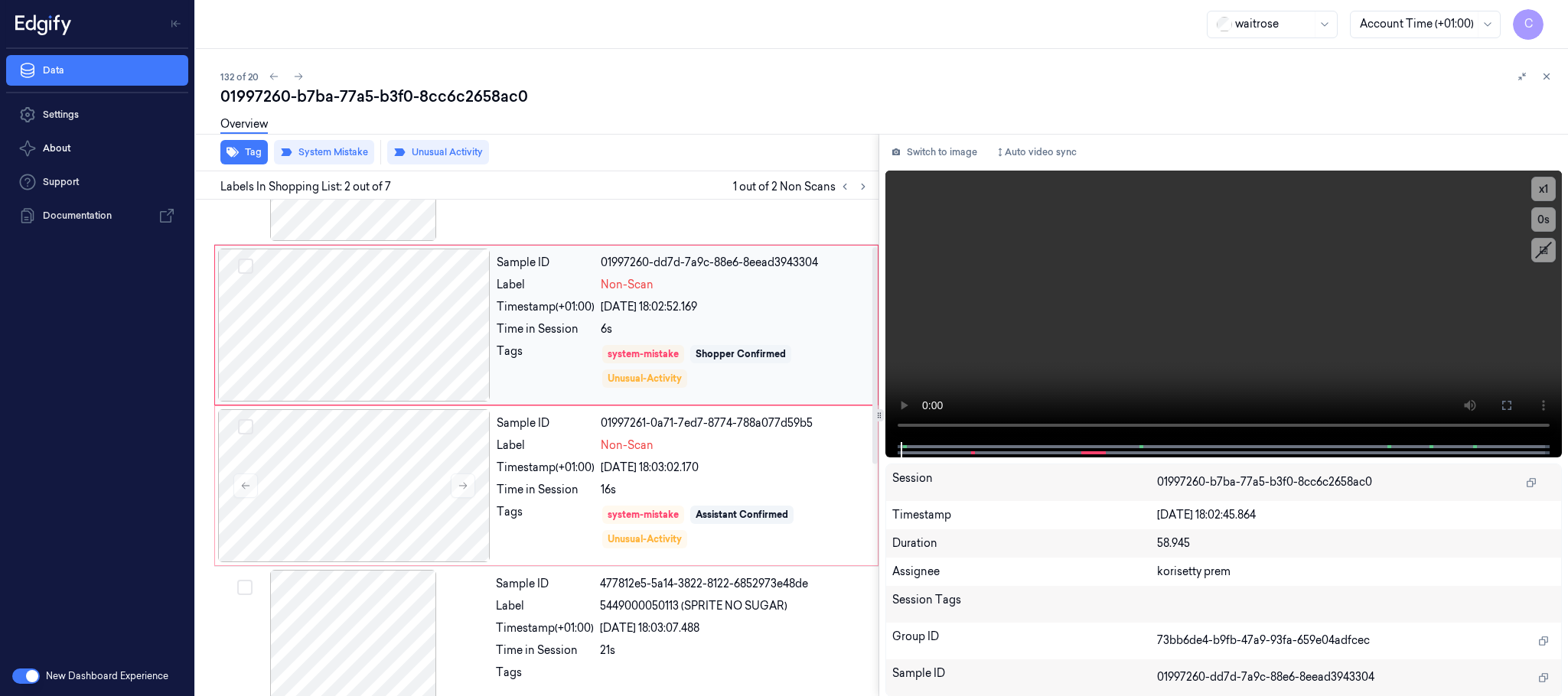
scroll to position [0, 0]
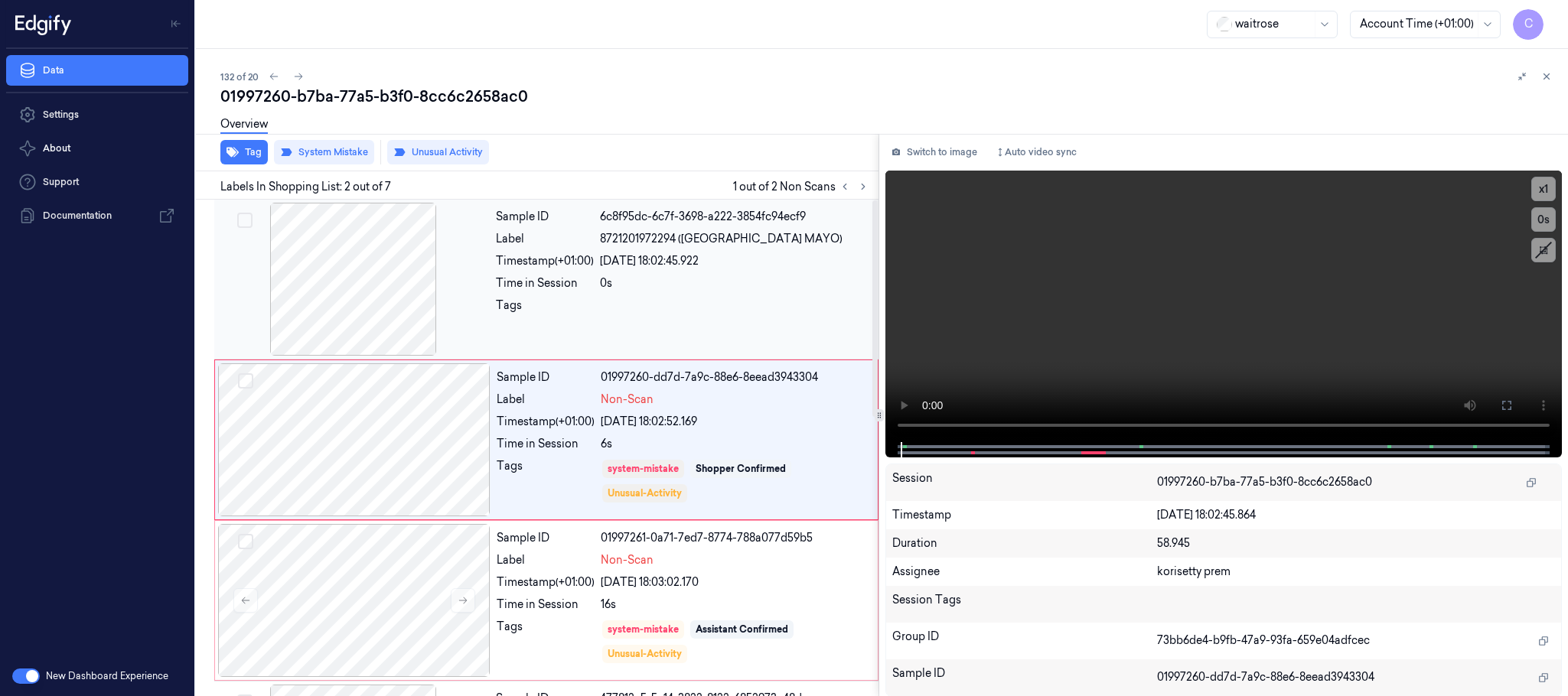
click at [374, 278] on div at bounding box center [354, 279] width 273 height 153
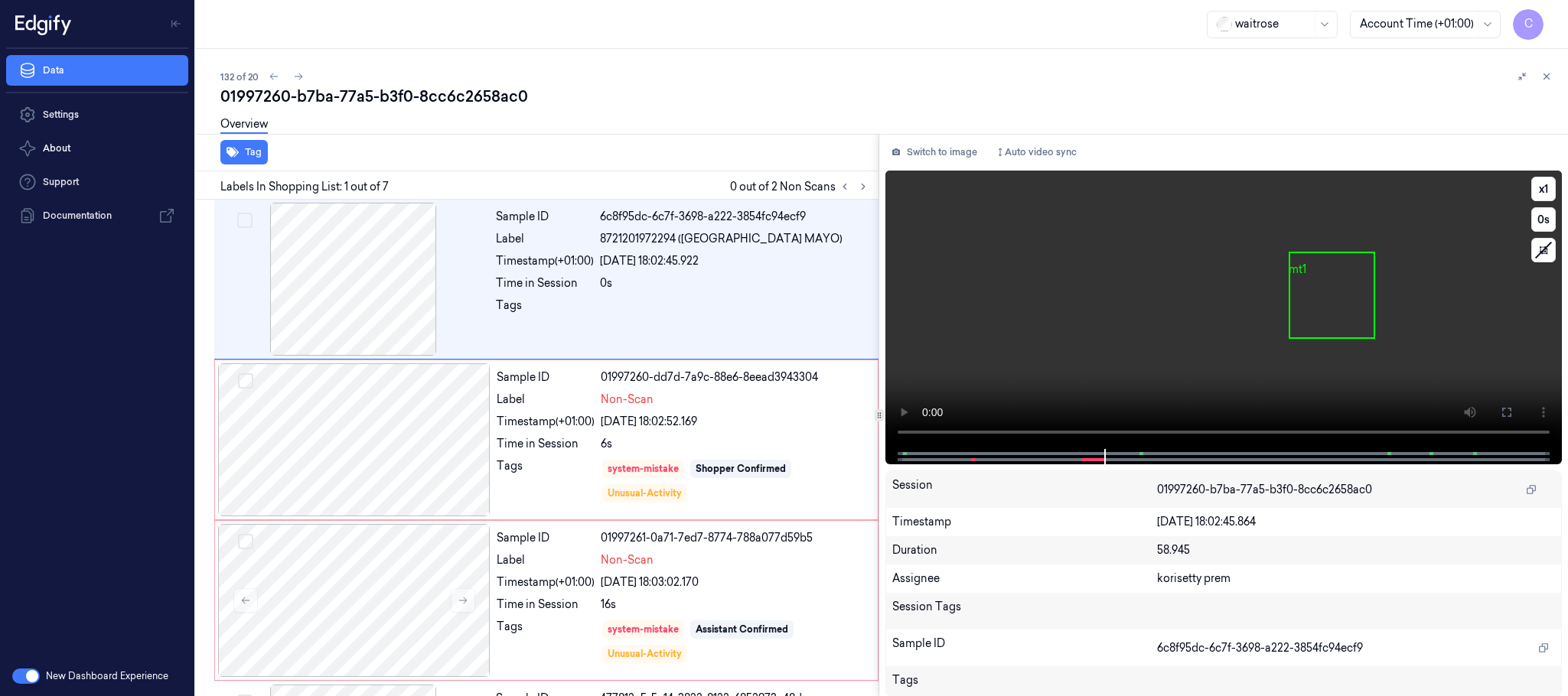
click at [1298, 322] on video at bounding box center [1222, 309] width 676 height 278
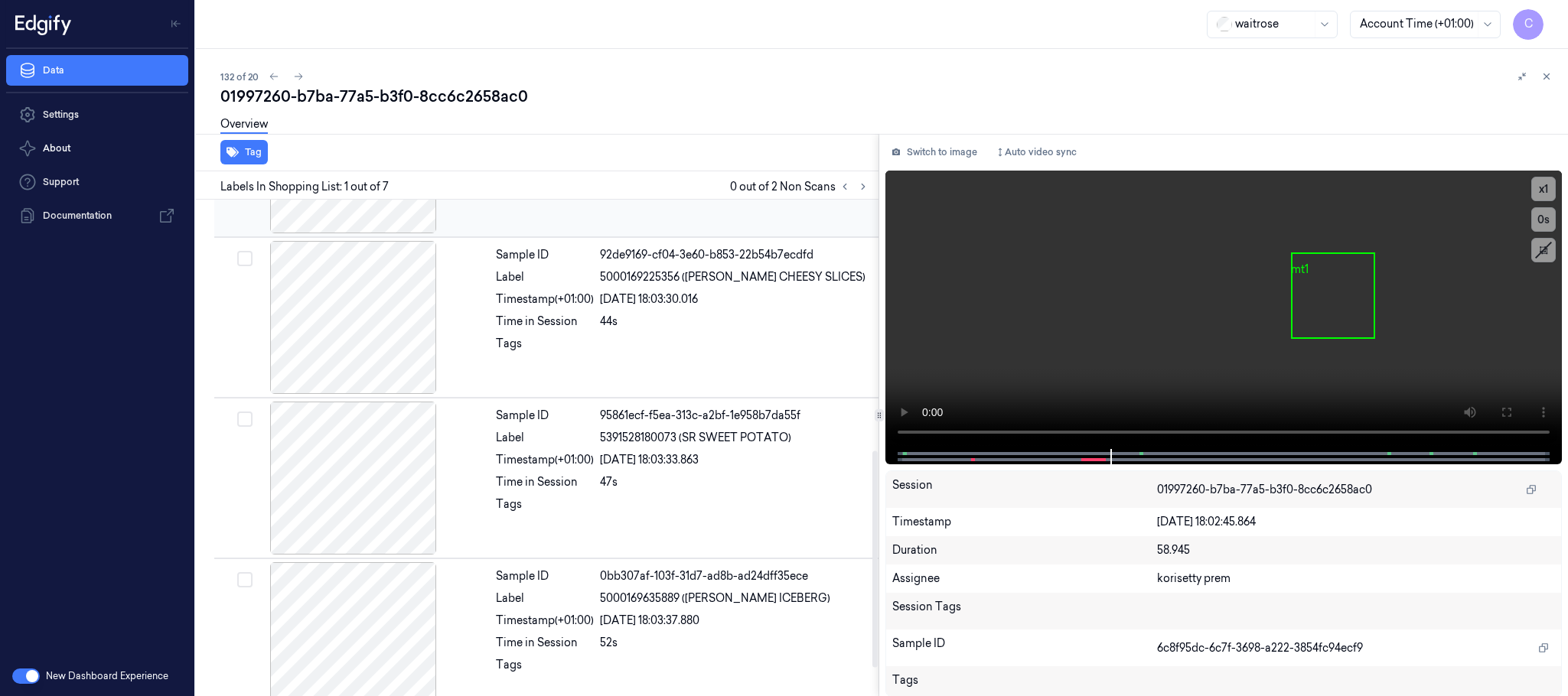
scroll to position [637, 0]
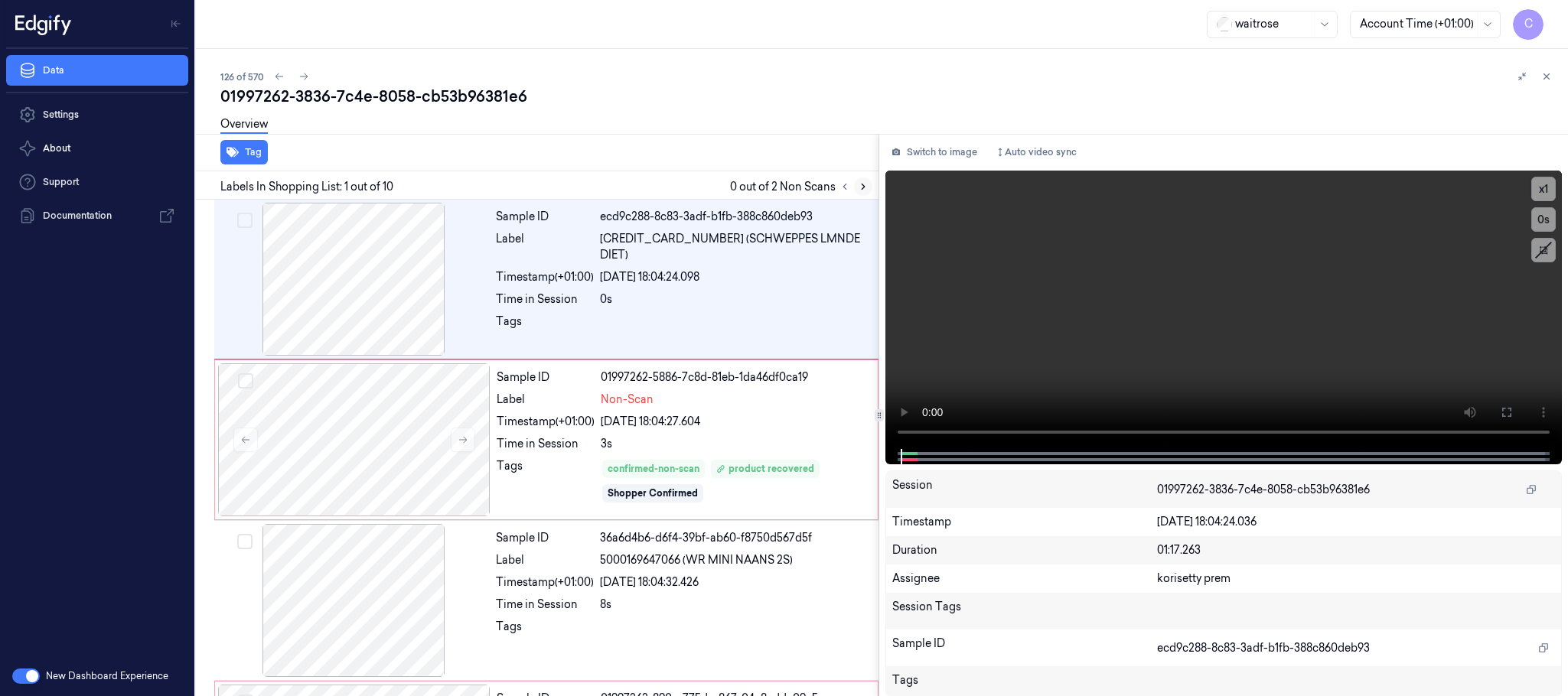
click at [862, 185] on icon at bounding box center [863, 186] width 11 height 11
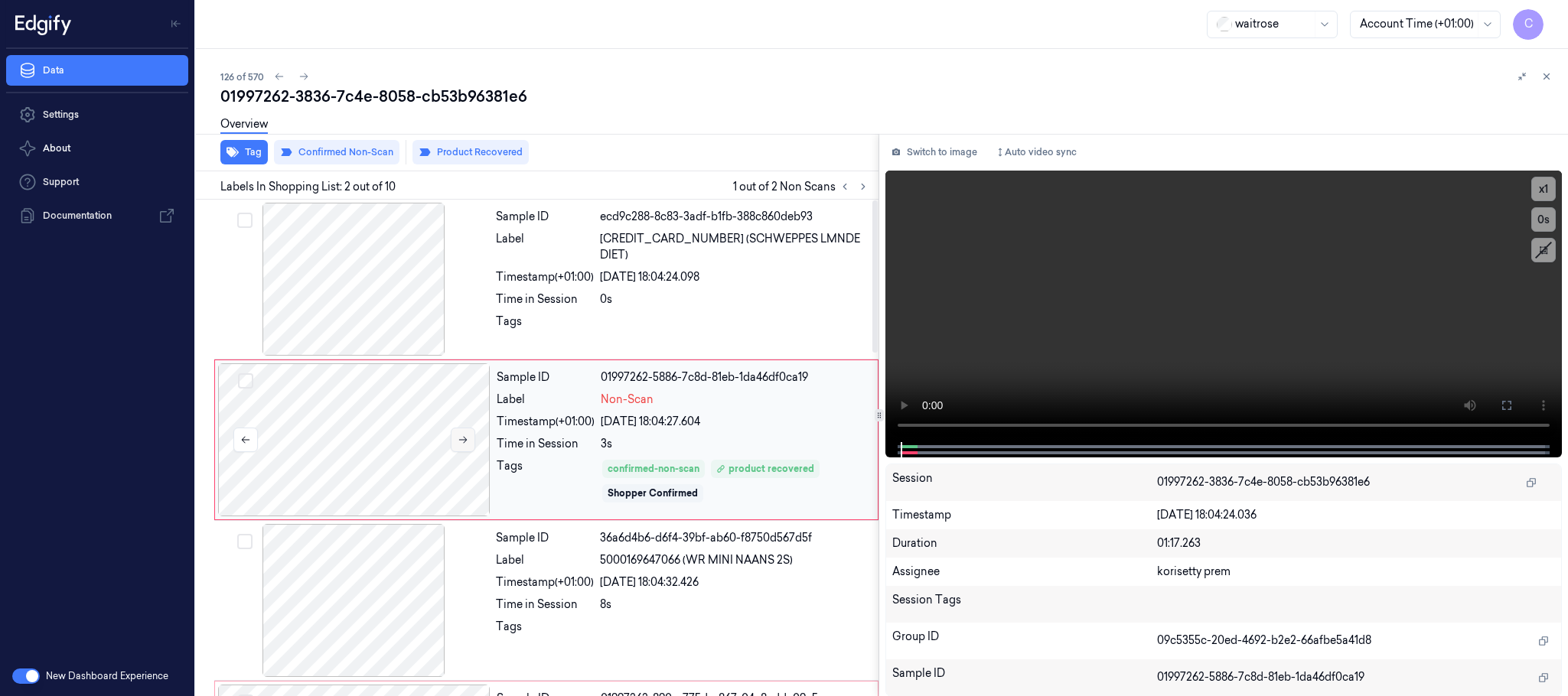
click at [458, 444] on icon at bounding box center [463, 439] width 11 height 11
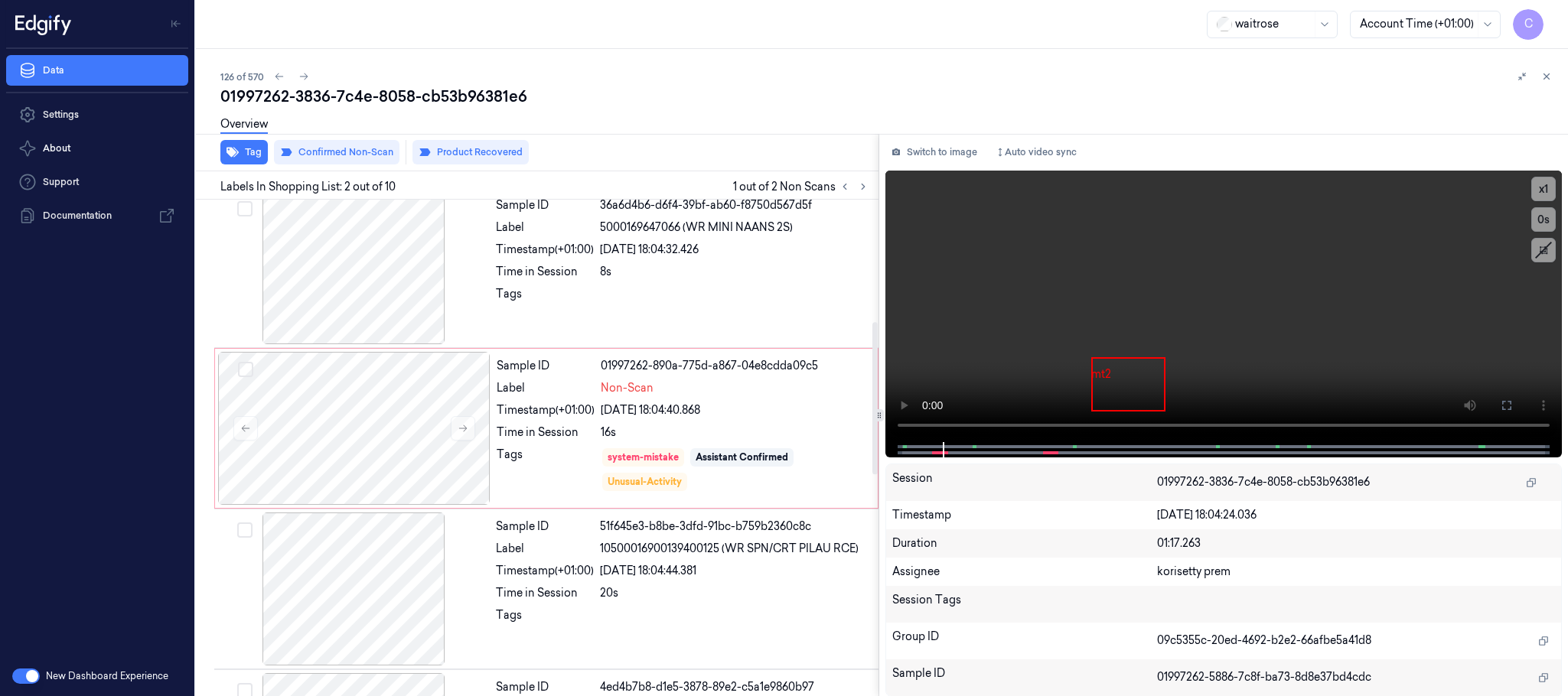
scroll to position [317, 0]
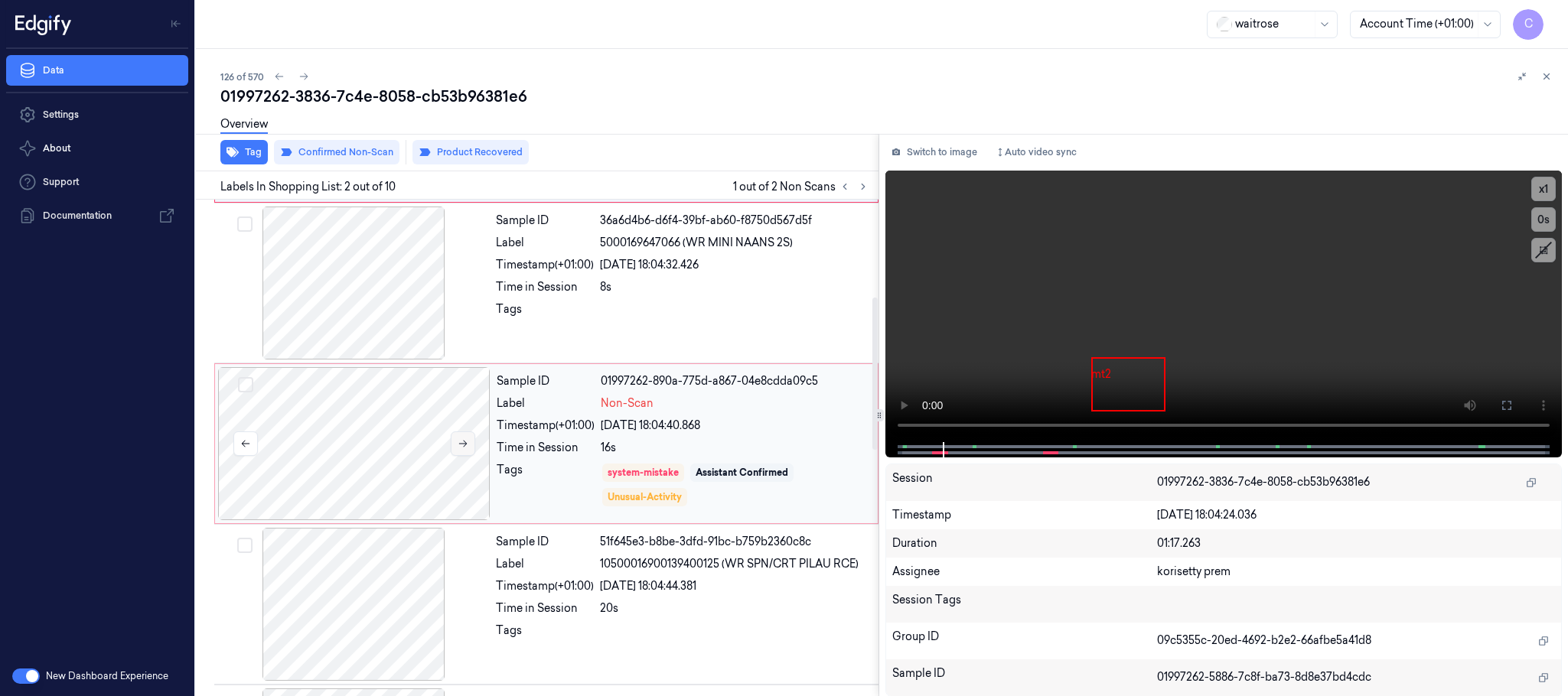
click at [458, 445] on icon at bounding box center [463, 443] width 11 height 11
click at [458, 445] on icon at bounding box center [463, 446] width 11 height 11
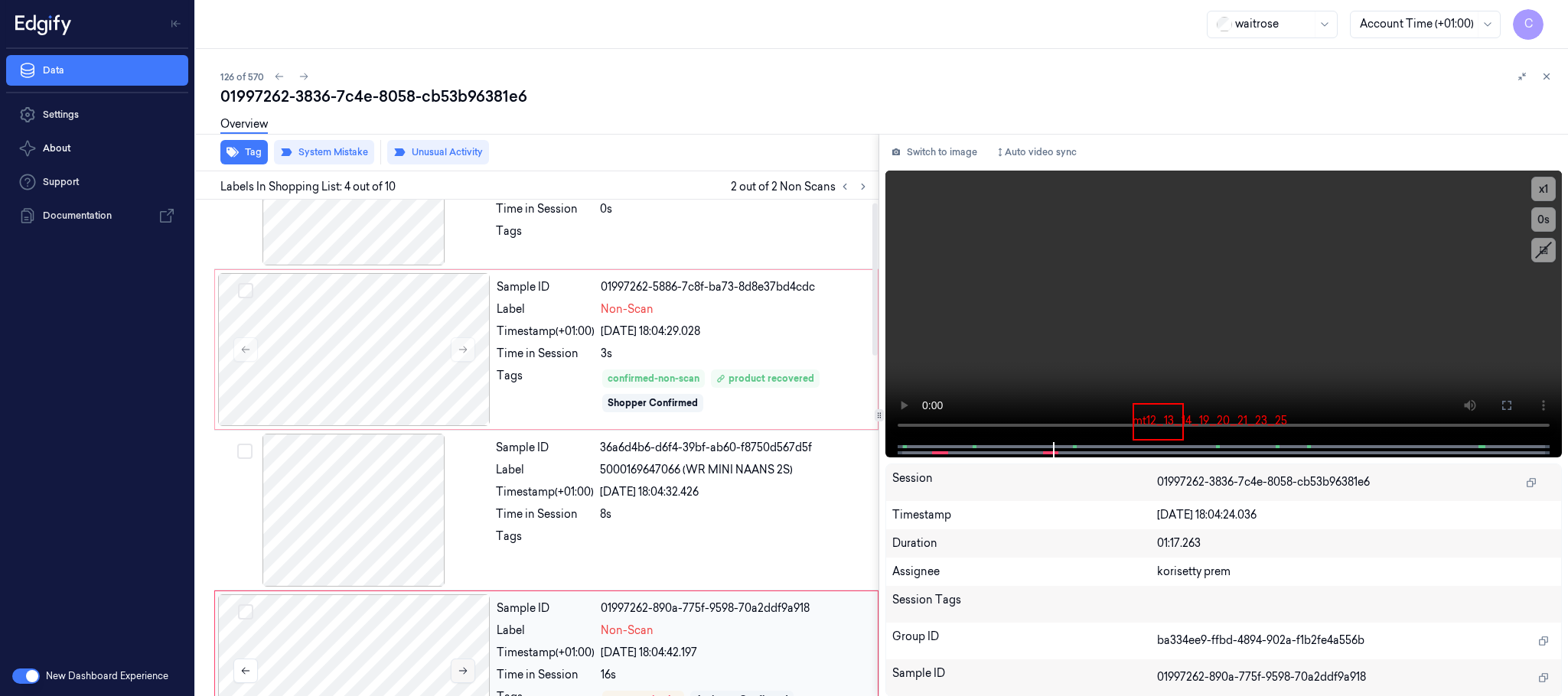
scroll to position [0, 0]
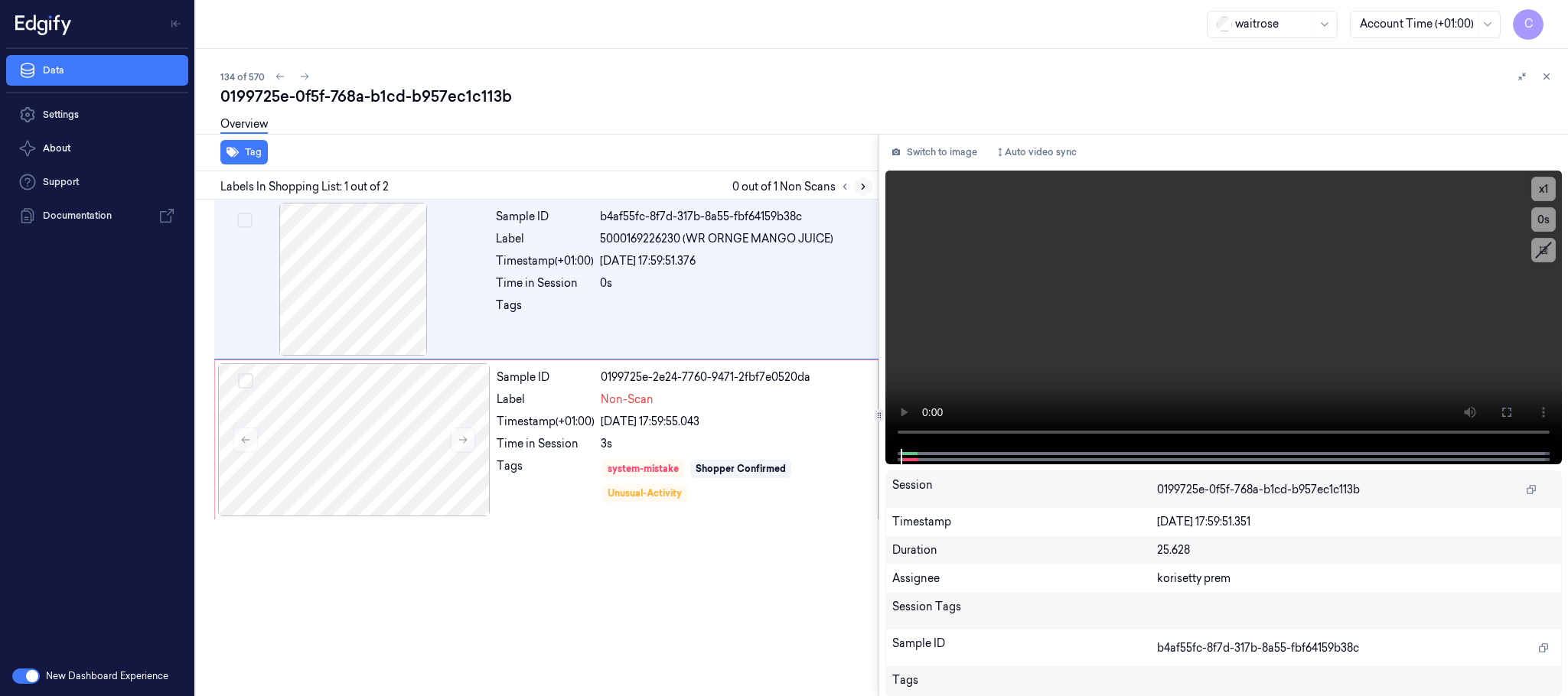
click at [858, 190] on icon at bounding box center [863, 186] width 11 height 11
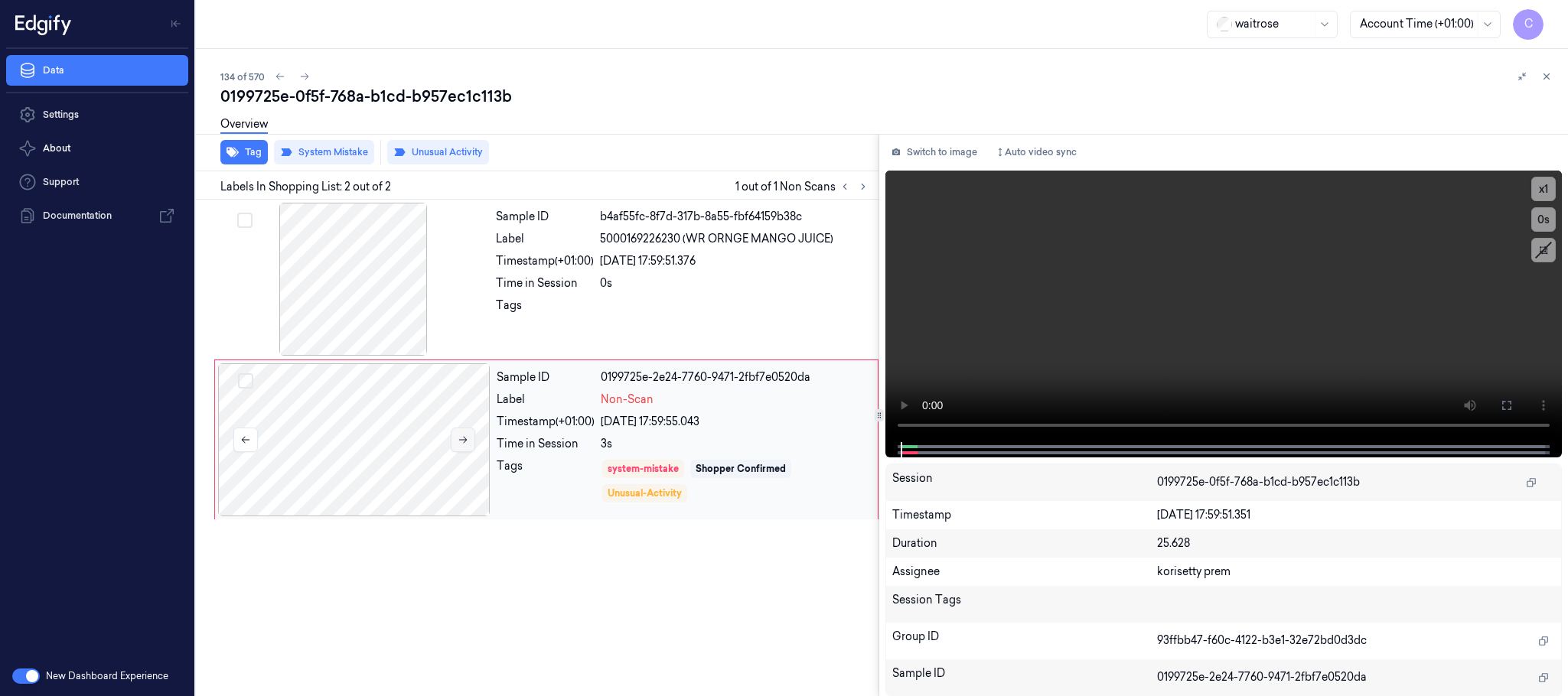
click at [464, 438] on icon at bounding box center [463, 439] width 11 height 11
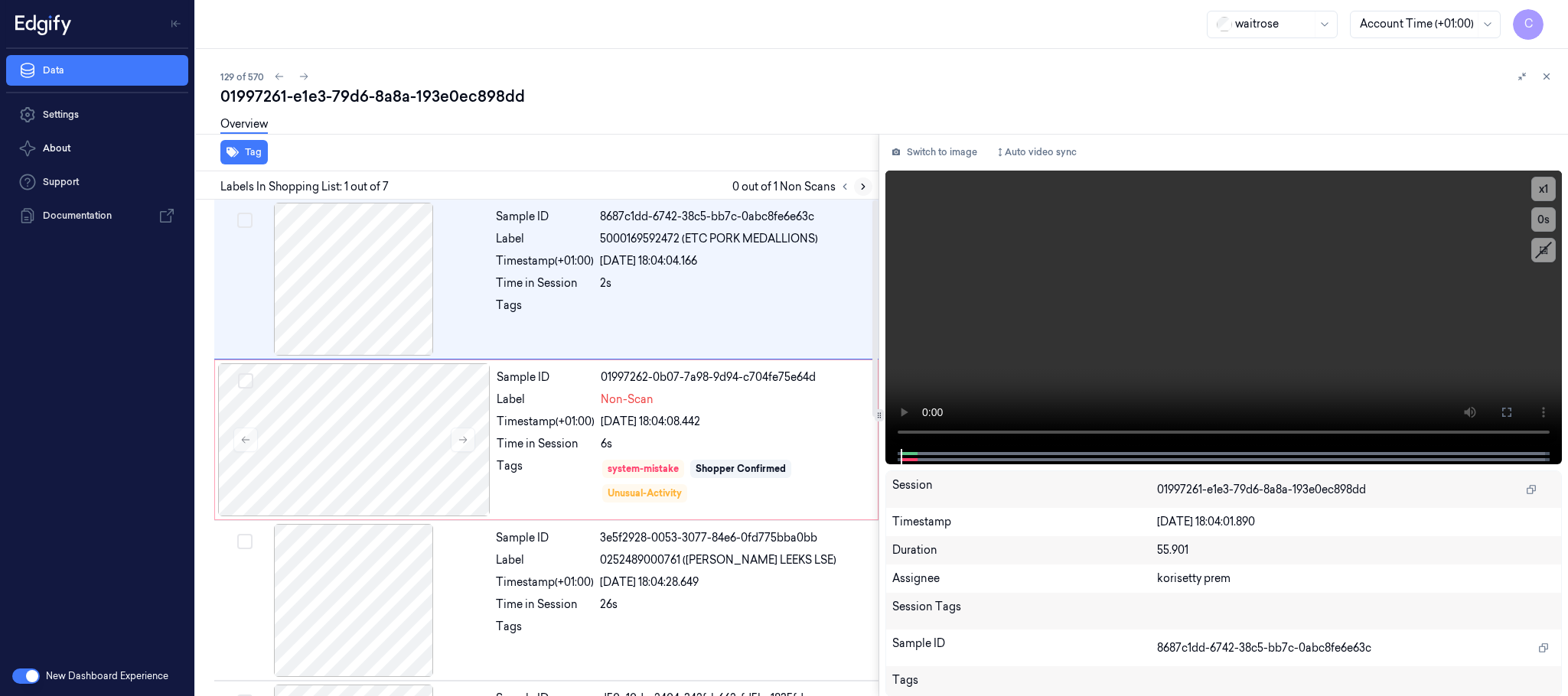
click at [861, 184] on icon at bounding box center [863, 186] width 11 height 11
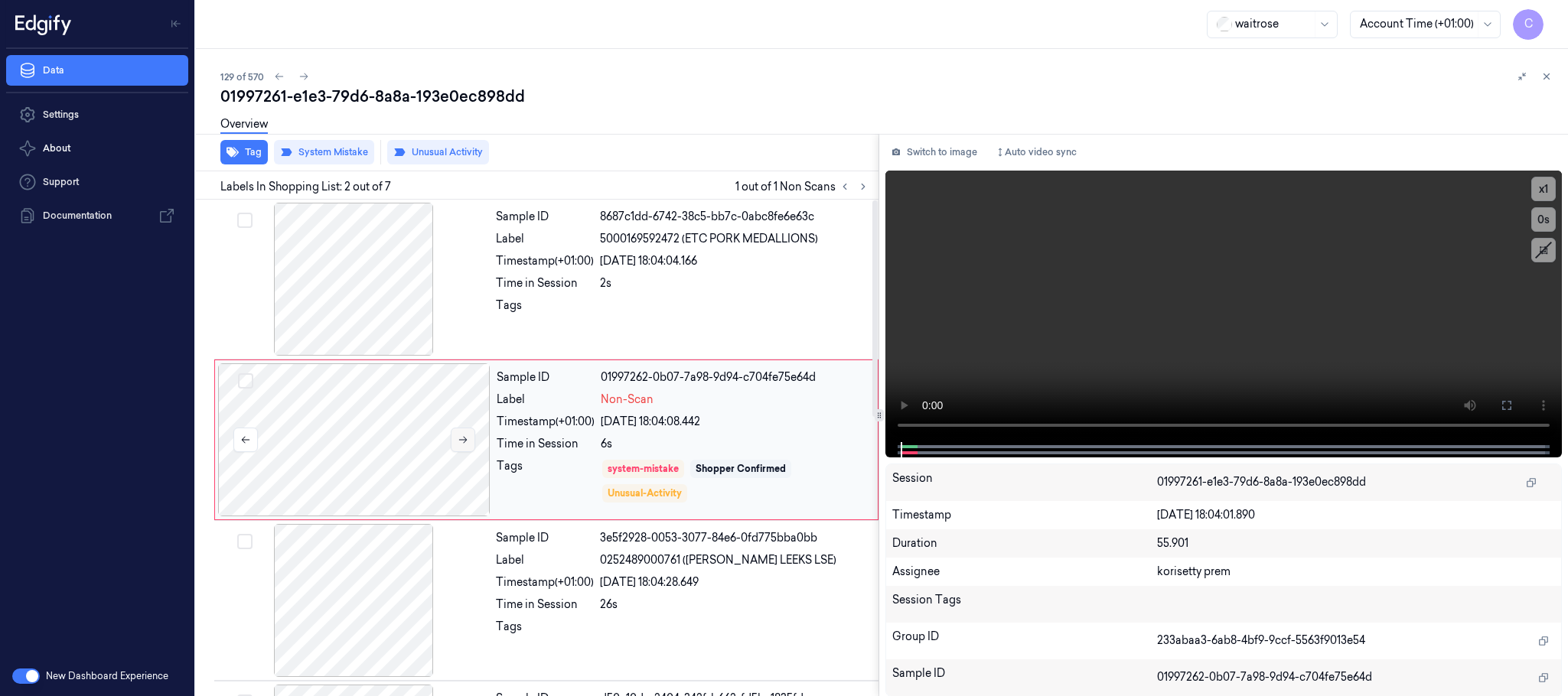
click at [457, 432] on button at bounding box center [463, 439] width 25 height 25
click at [453, 440] on button at bounding box center [463, 439] width 25 height 25
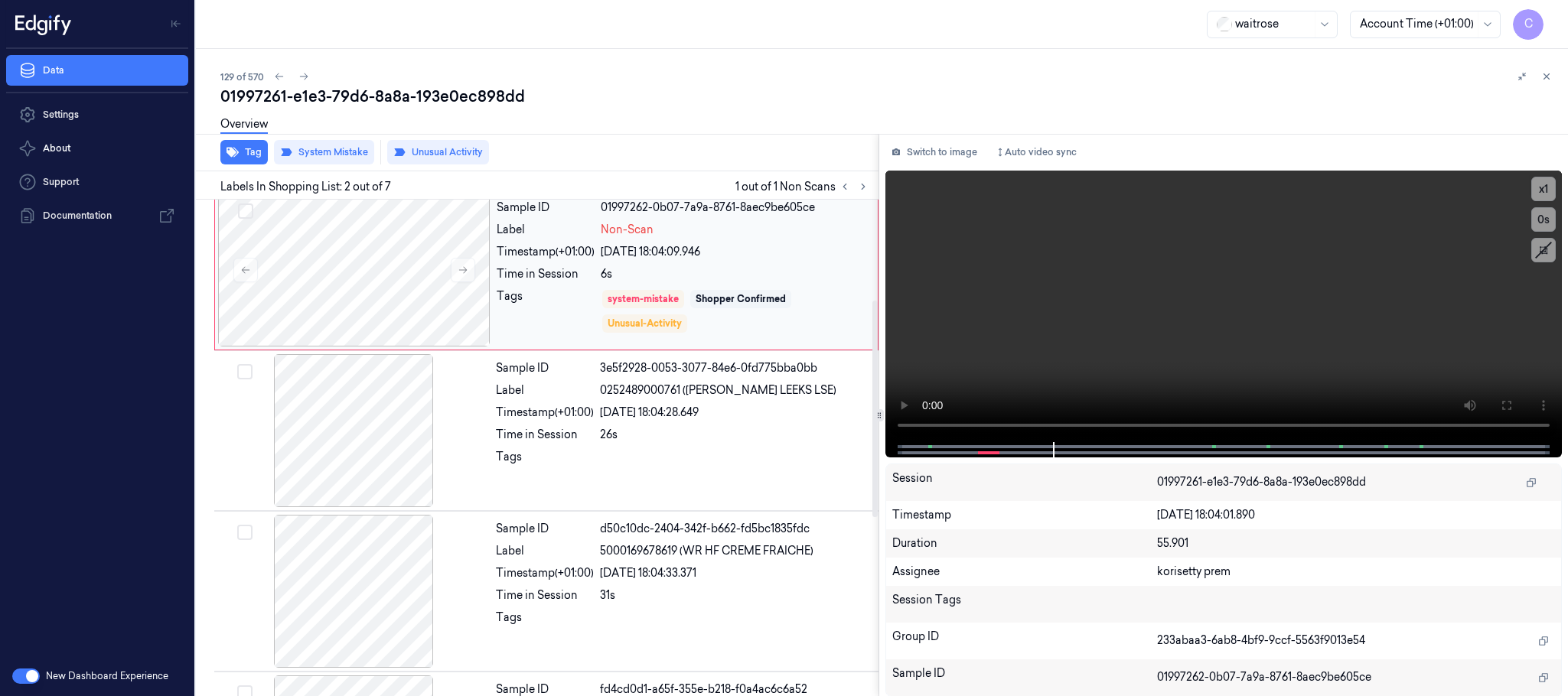
scroll to position [229, 0]
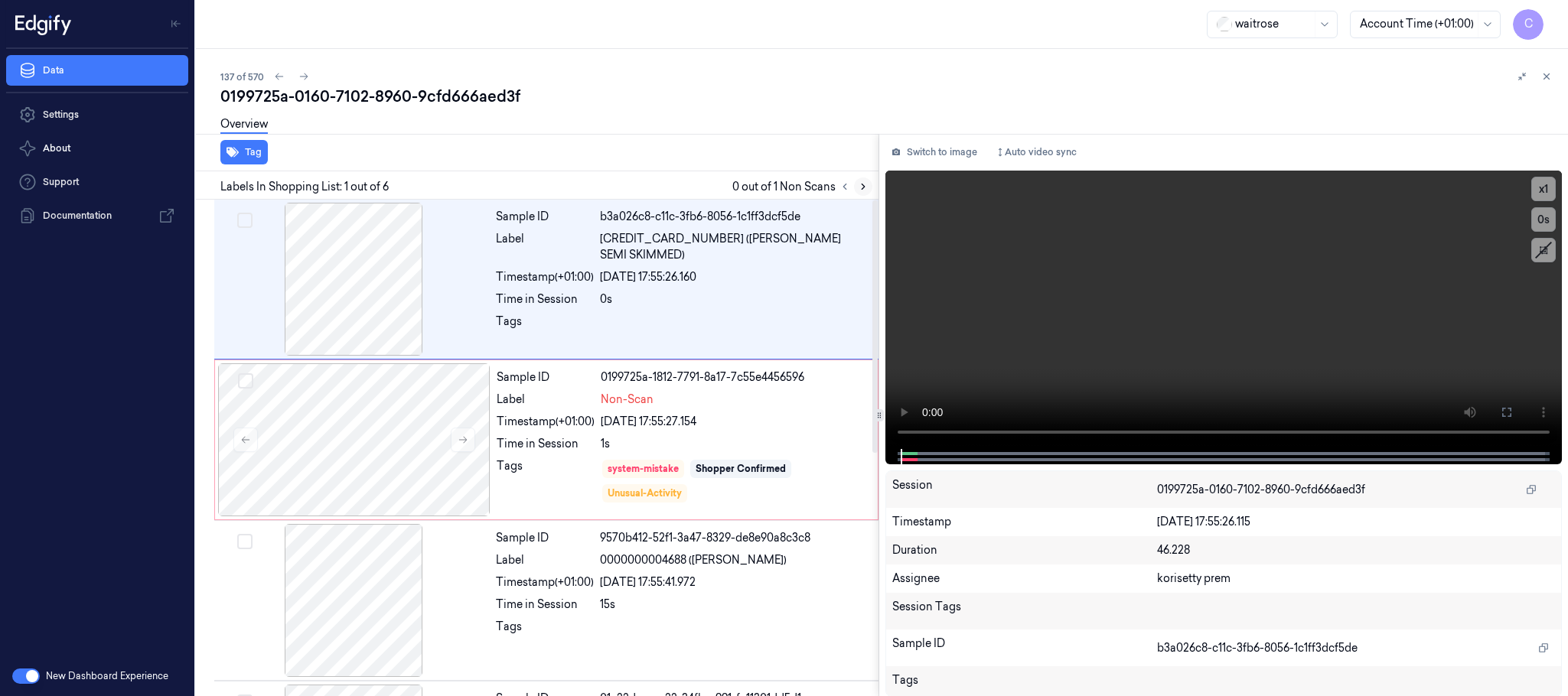
click at [859, 193] on button at bounding box center [863, 186] width 19 height 19
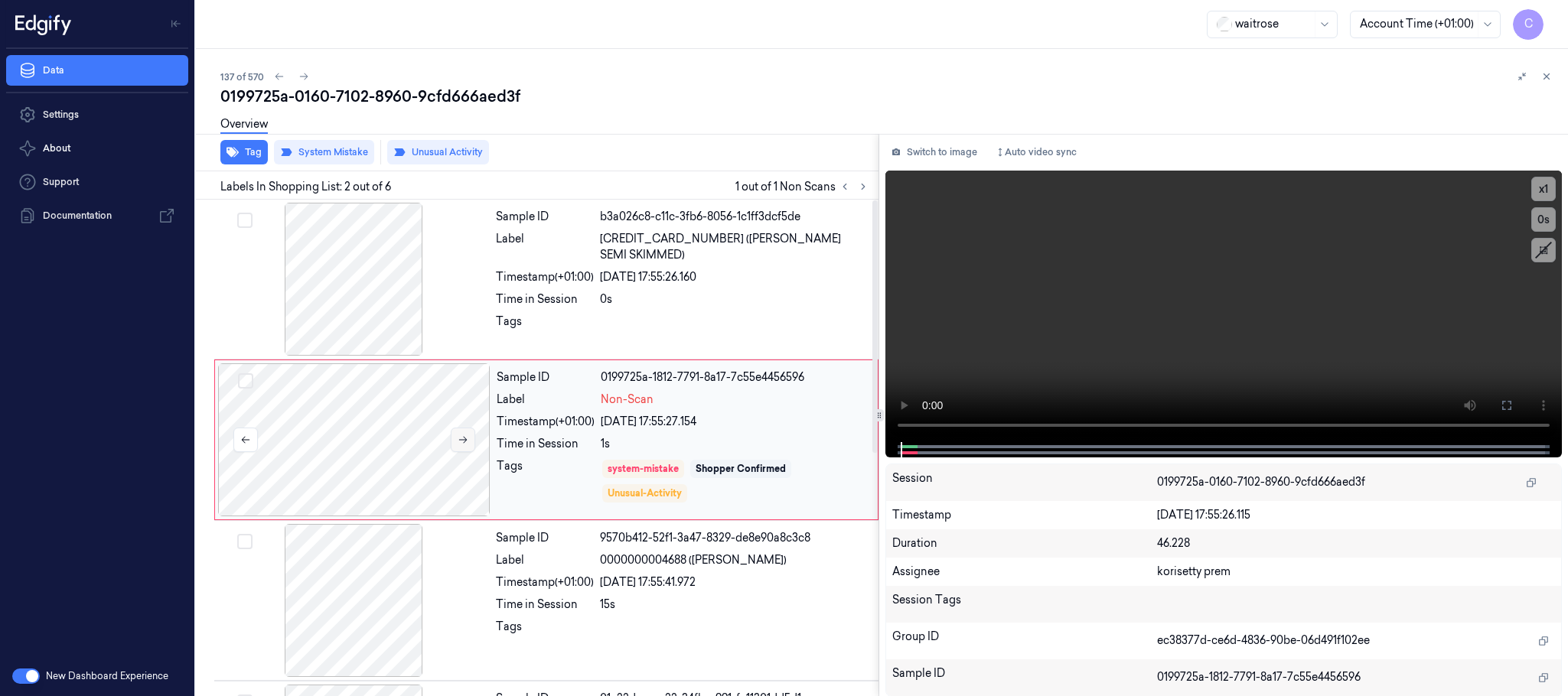
click at [452, 431] on button at bounding box center [463, 439] width 25 height 25
click at [460, 434] on icon at bounding box center [463, 439] width 11 height 11
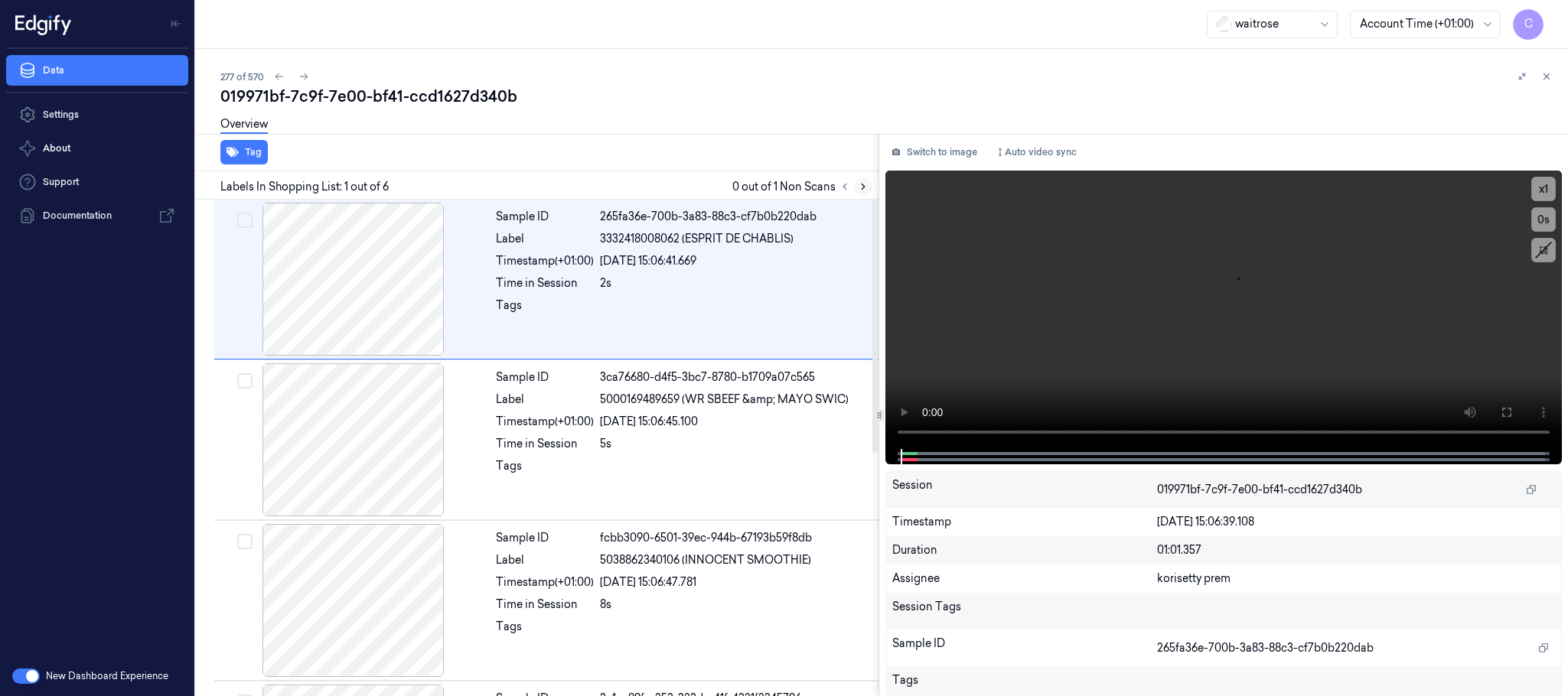
click at [862, 182] on icon at bounding box center [863, 186] width 11 height 11
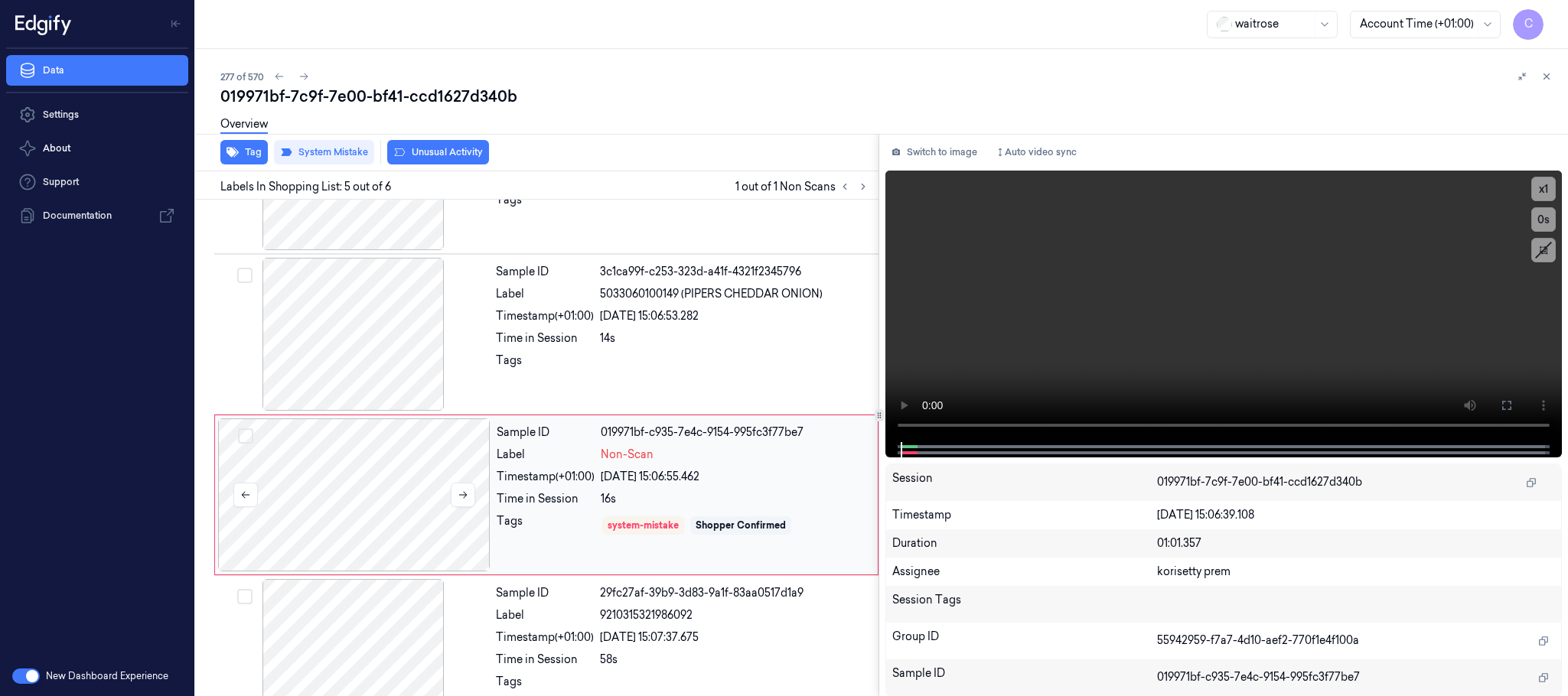
scroll to position [475, 0]
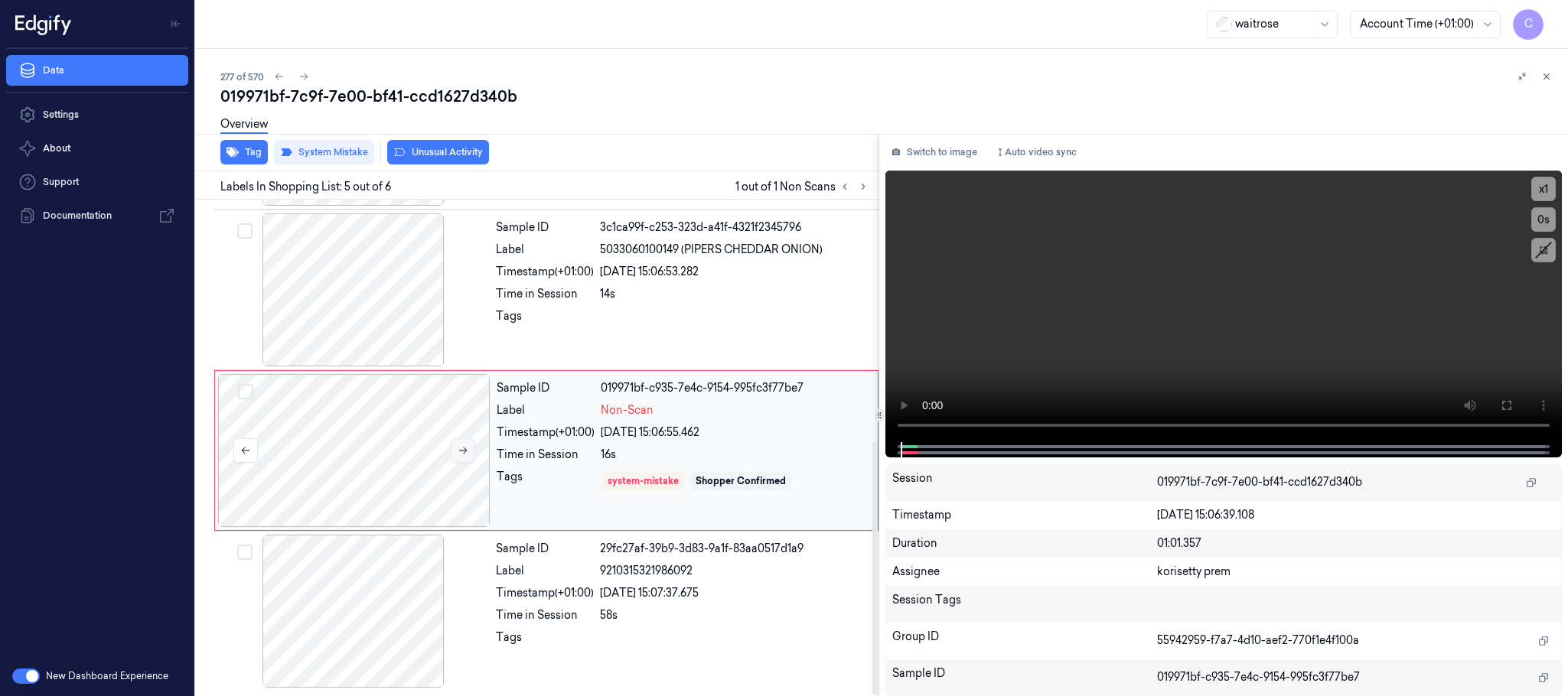
click at [461, 449] on icon at bounding box center [463, 451] width 8 height 7
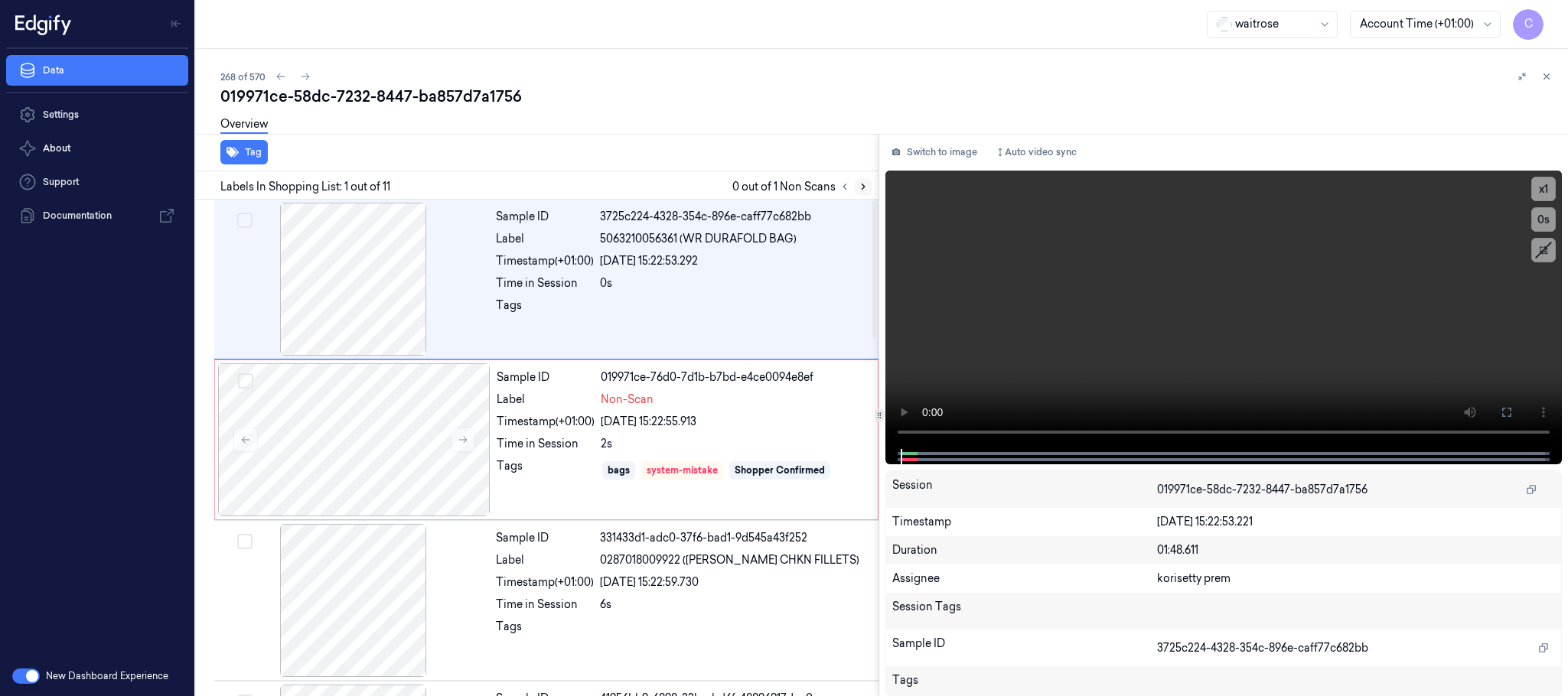
click at [861, 188] on icon at bounding box center [863, 186] width 11 height 11
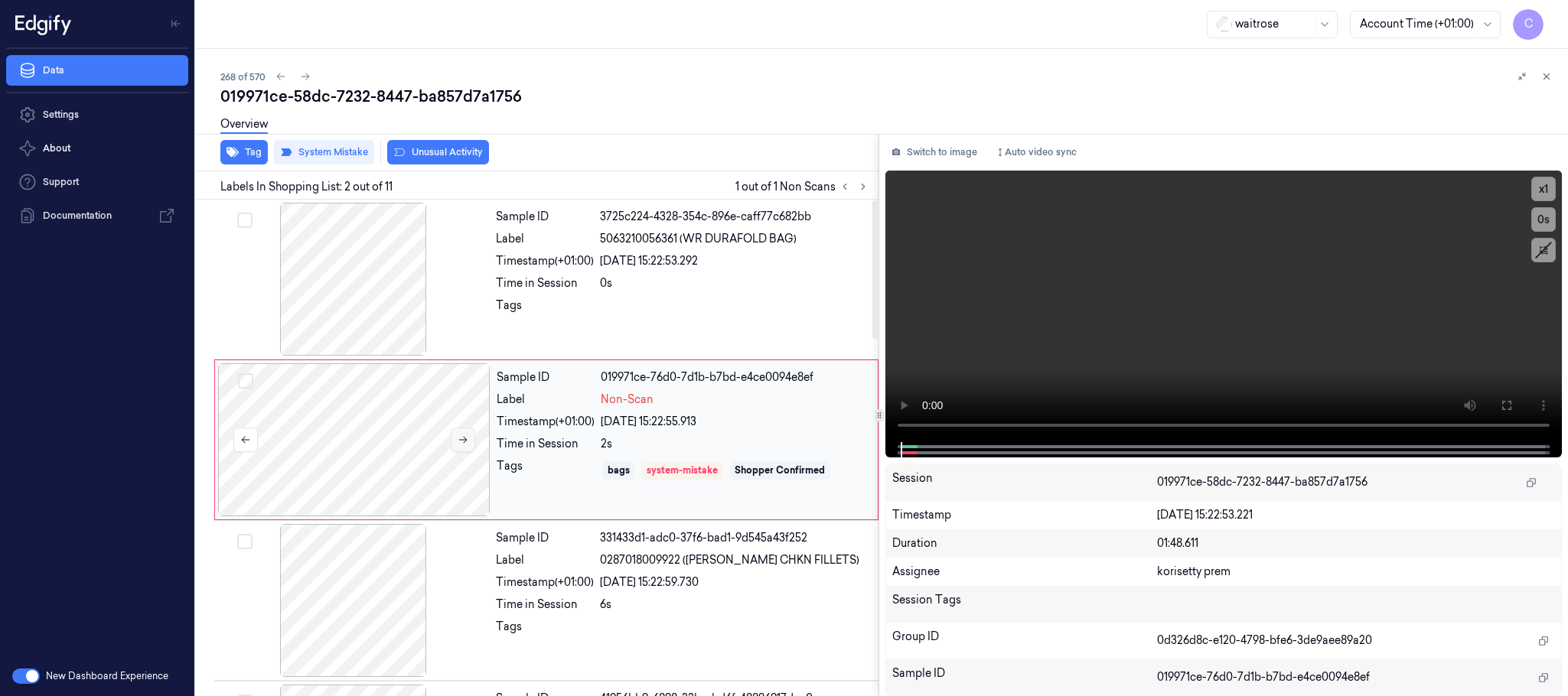
click at [464, 446] on button at bounding box center [463, 439] width 25 height 25
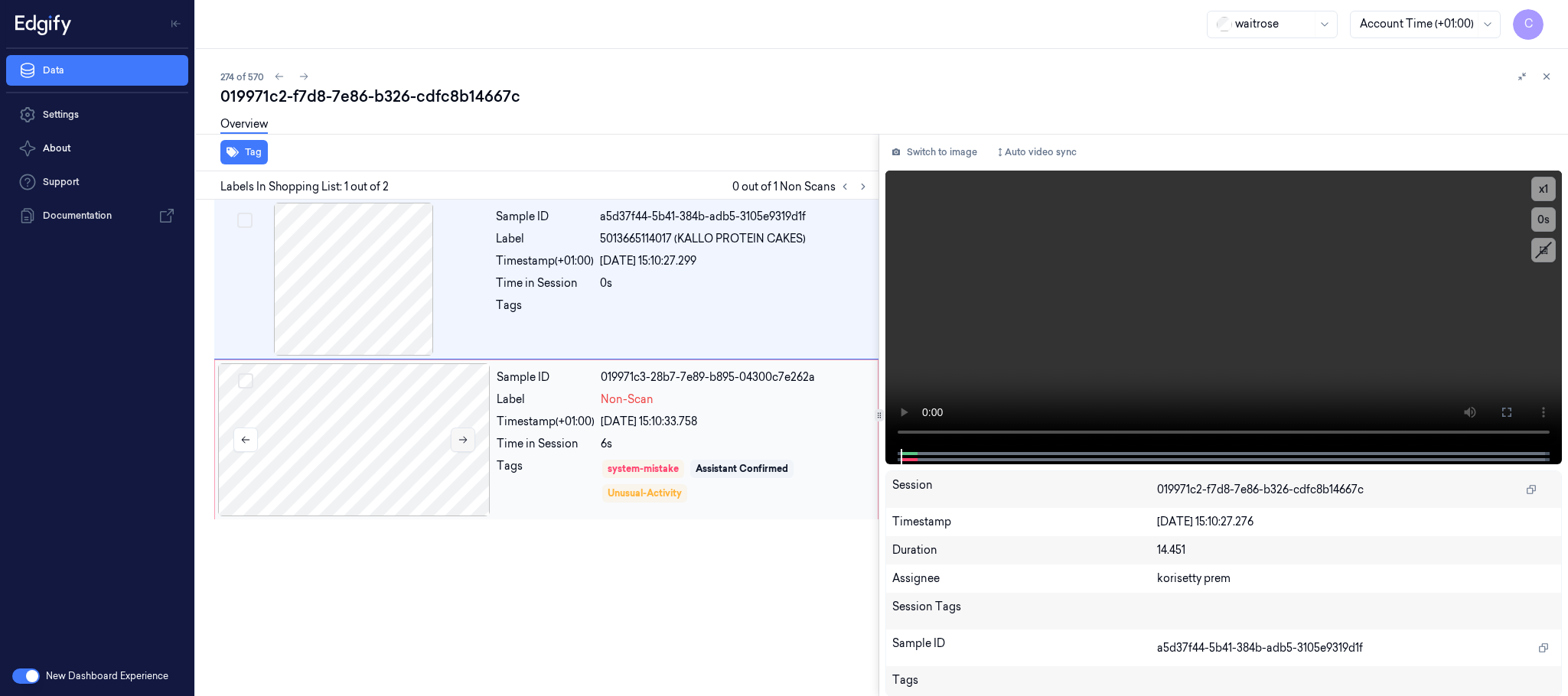
click at [455, 439] on button at bounding box center [463, 439] width 25 height 25
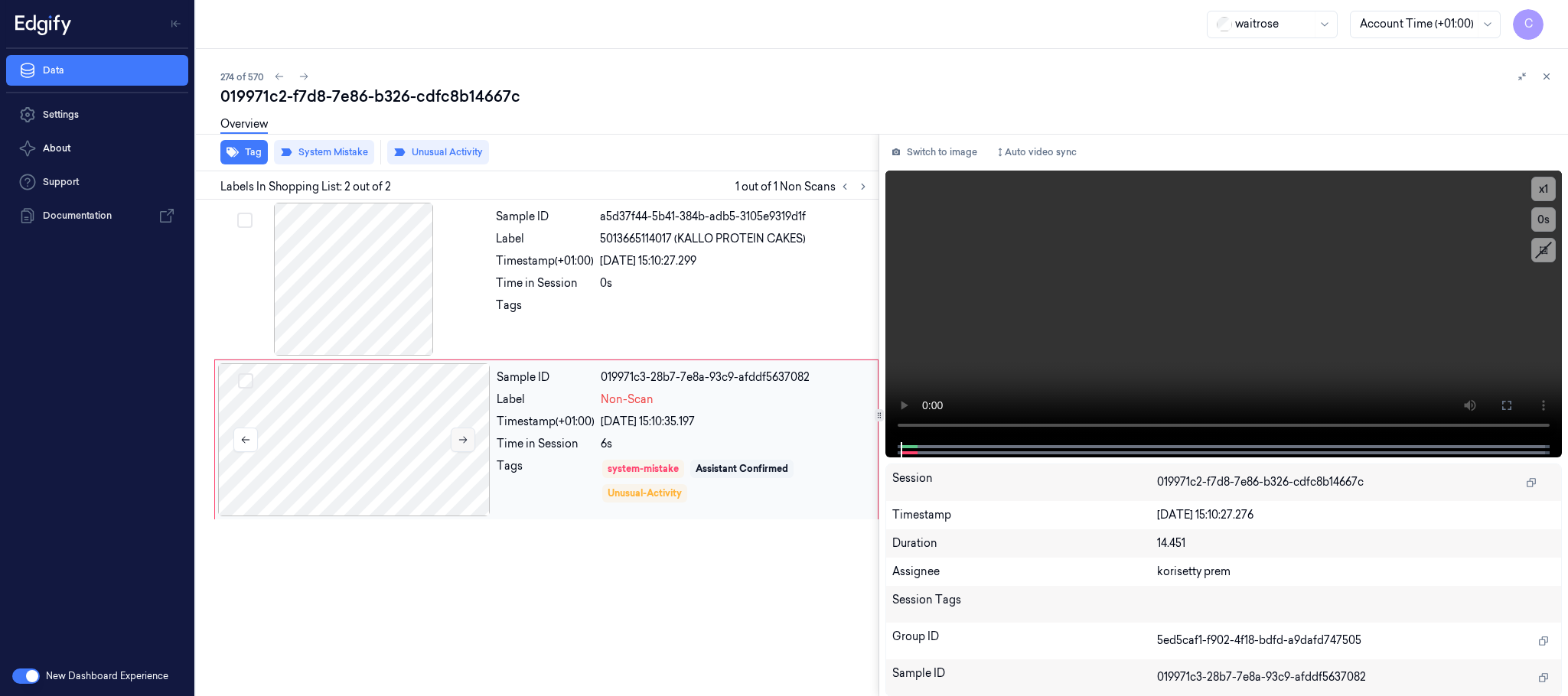
click at [459, 437] on icon at bounding box center [463, 439] width 11 height 11
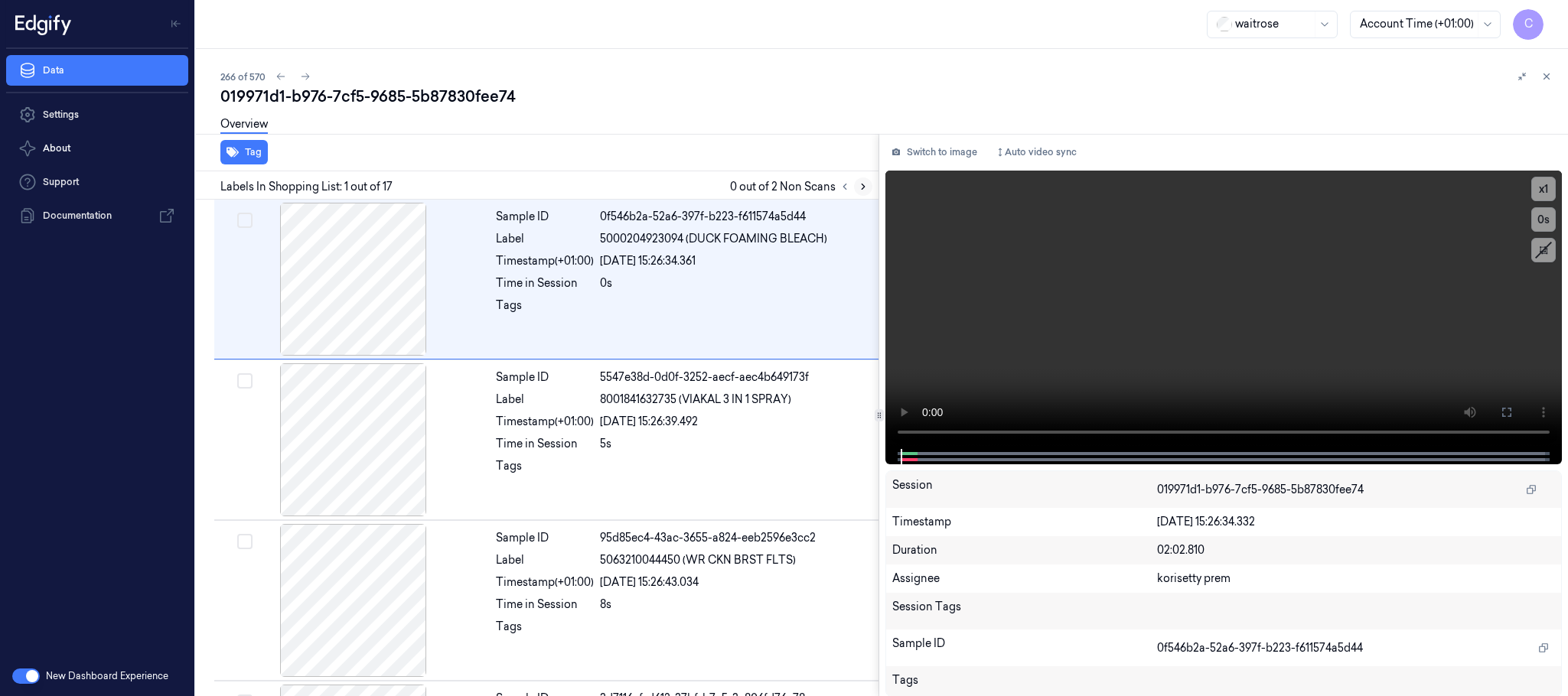
click at [863, 186] on icon at bounding box center [863, 186] width 11 height 11
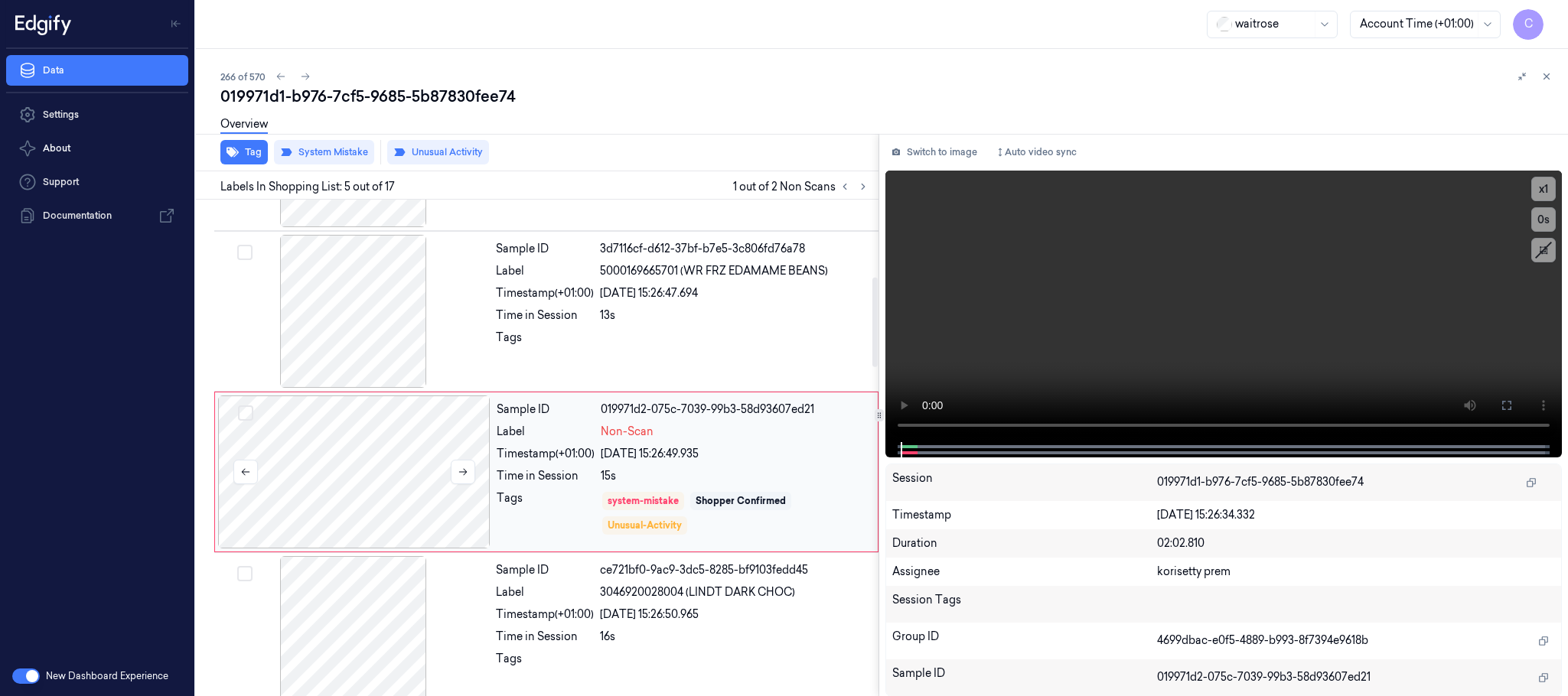
scroll to position [477, 0]
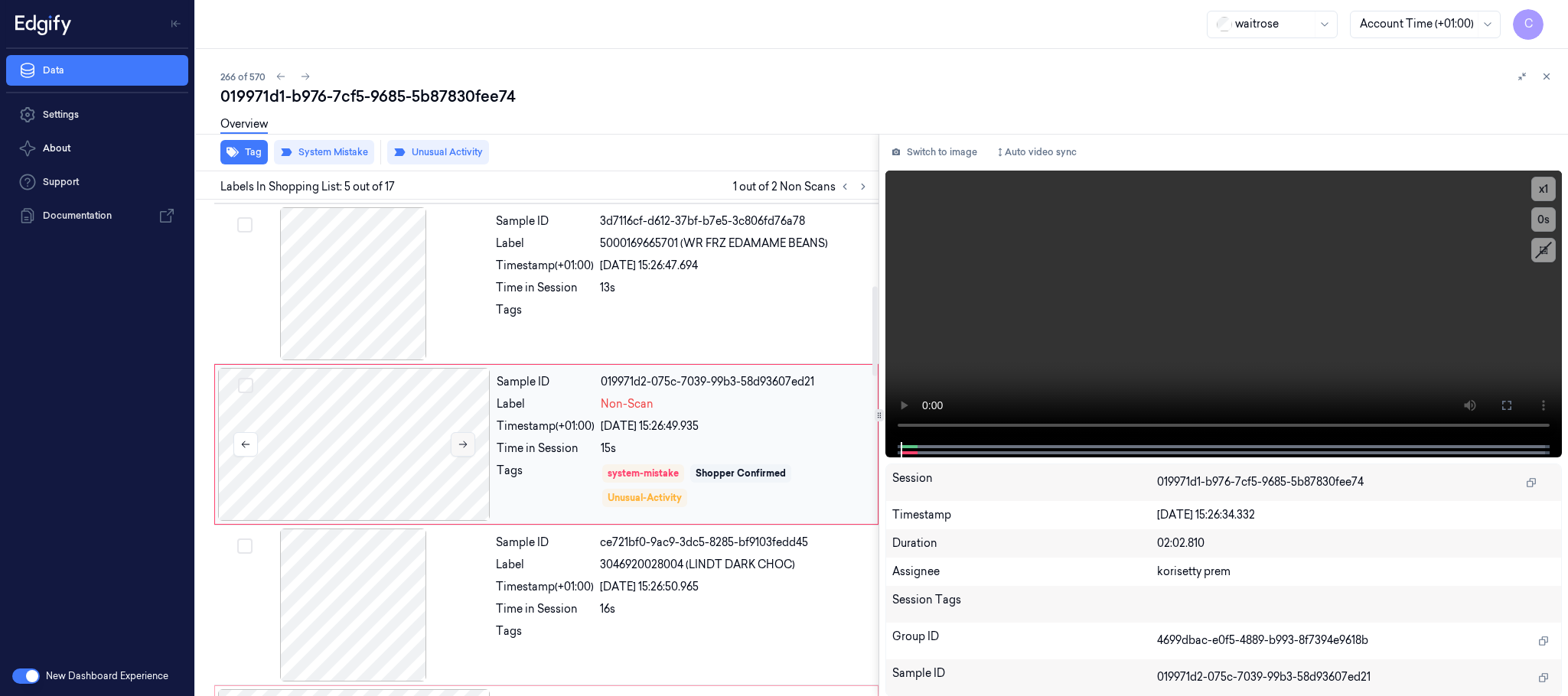
click at [464, 447] on icon at bounding box center [463, 445] width 8 height 7
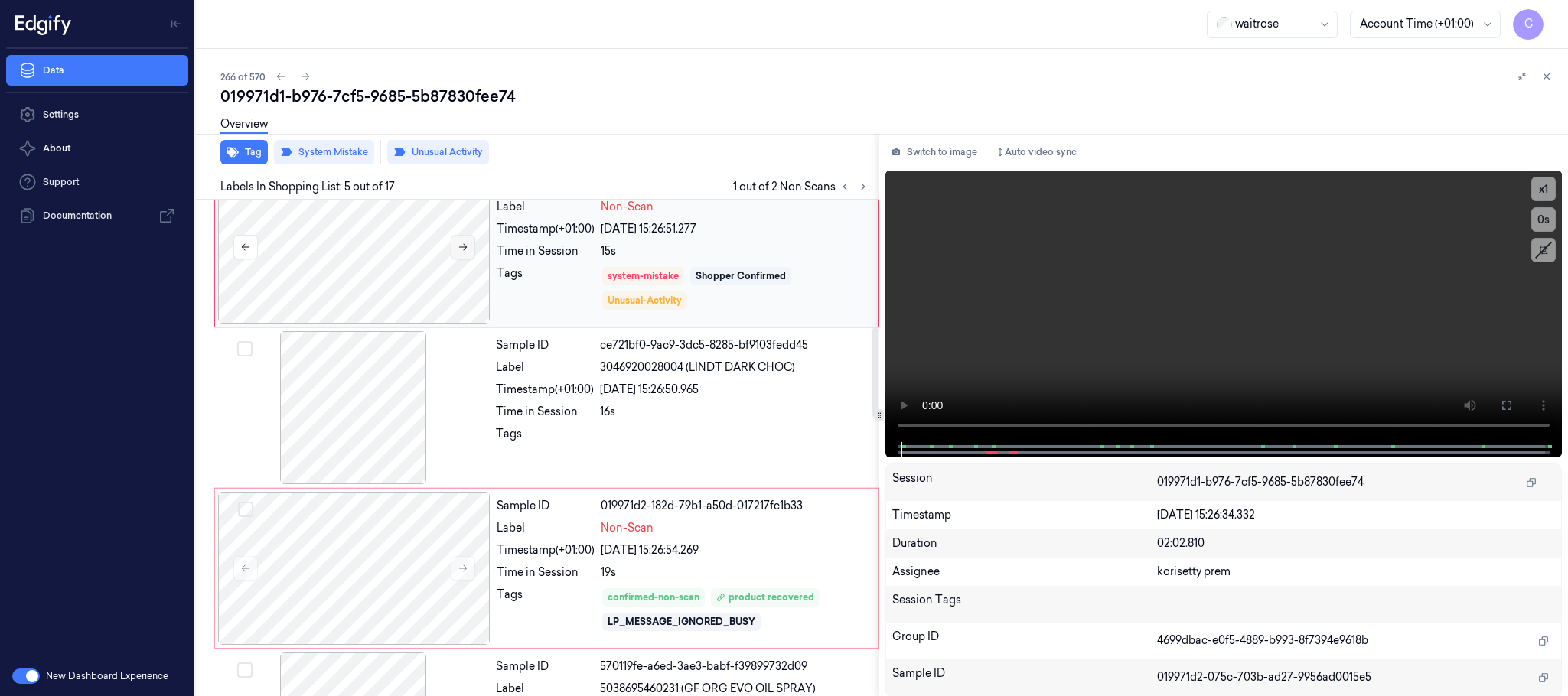
scroll to position [707, 0]
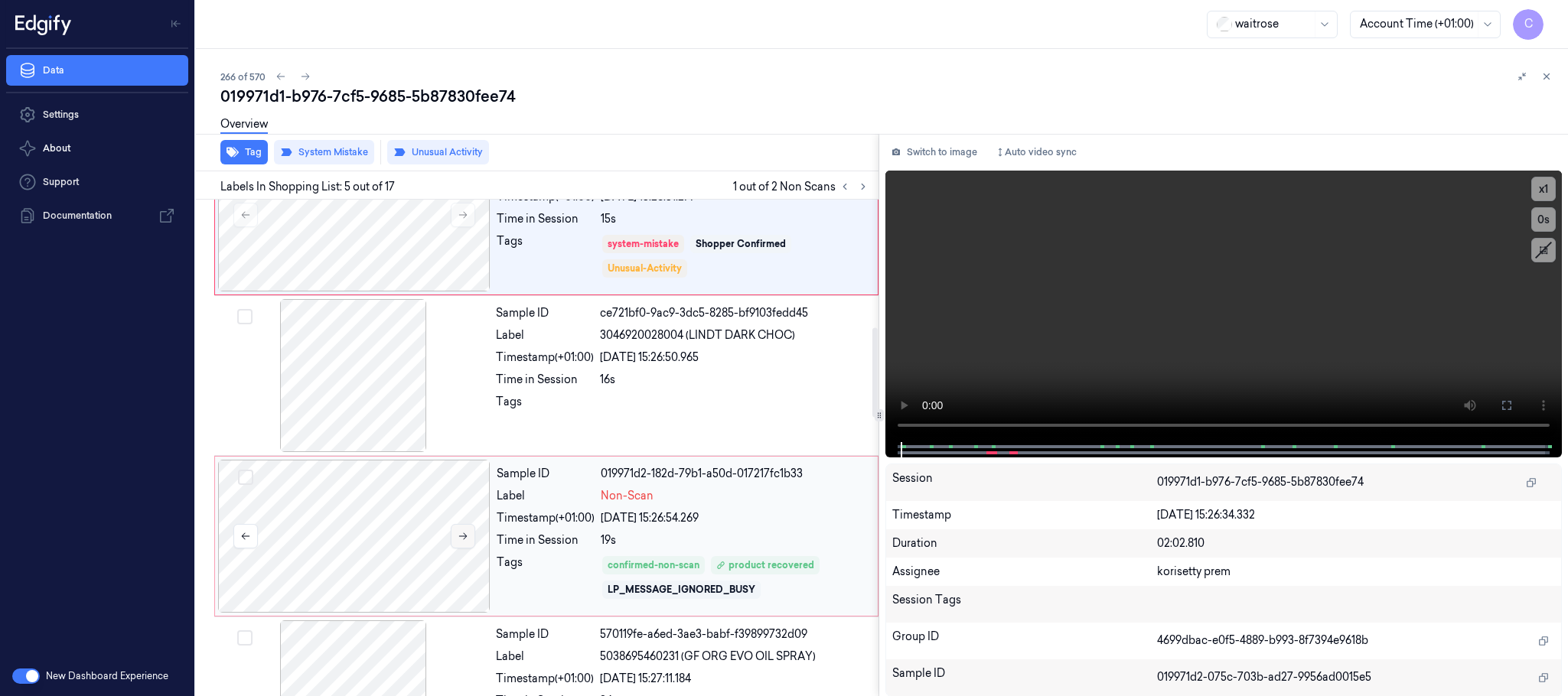
click at [460, 537] on icon at bounding box center [463, 536] width 11 height 11
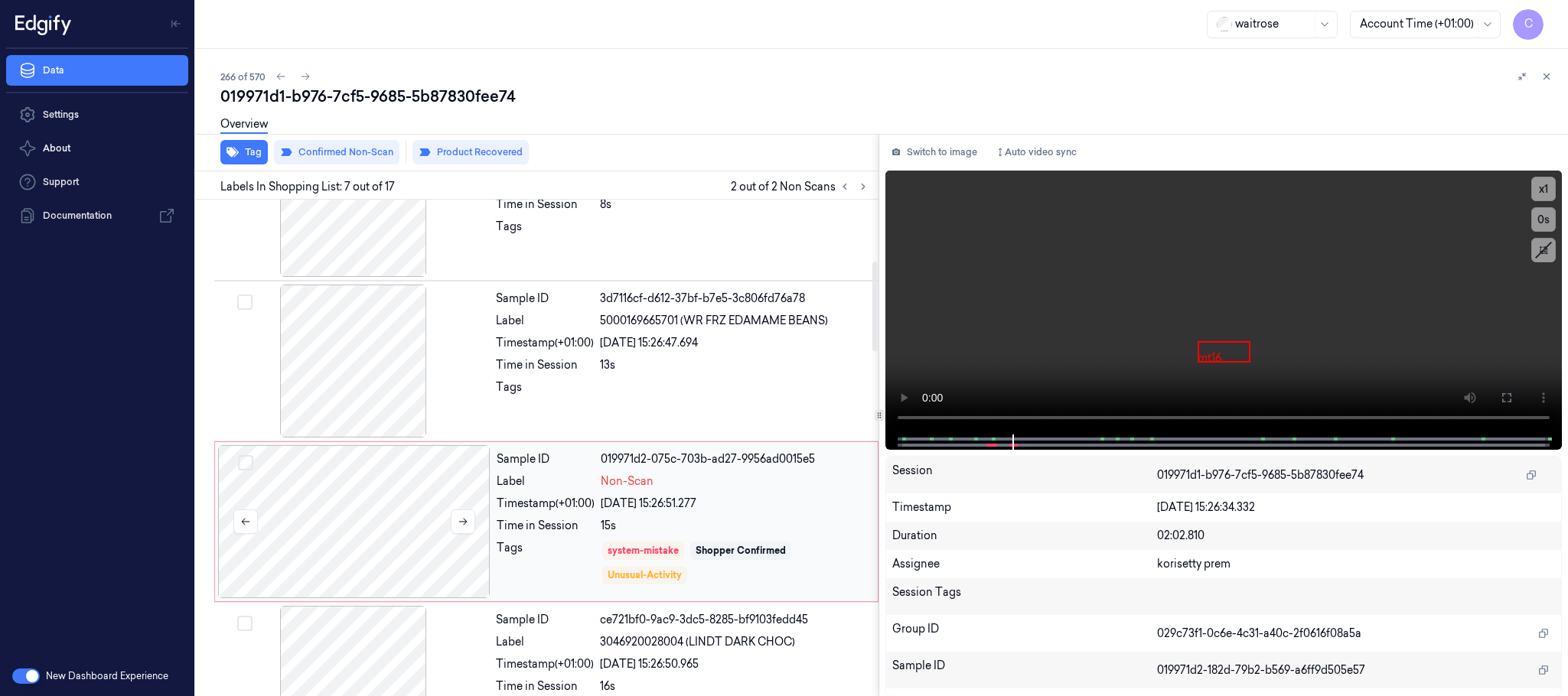
scroll to position [340, 0]
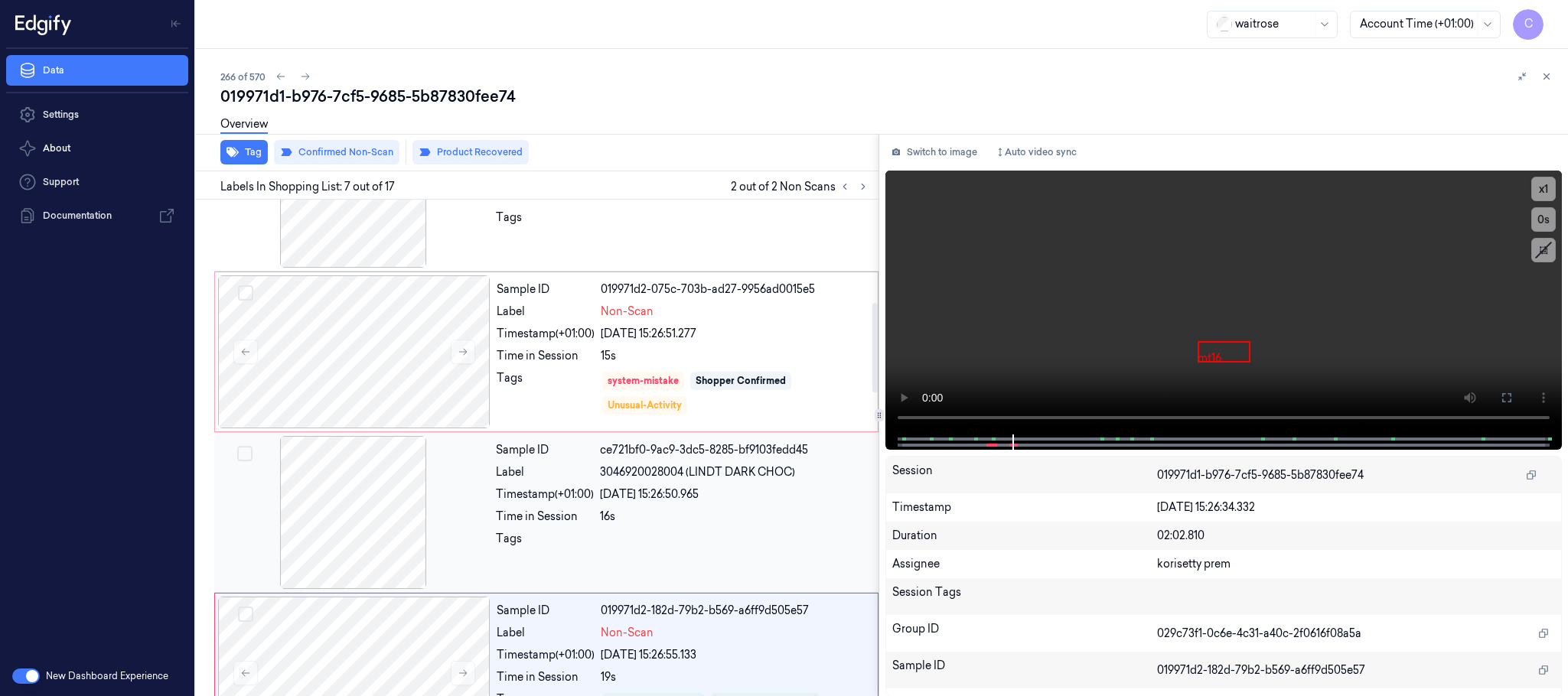
click at [342, 516] on div at bounding box center [354, 512] width 273 height 153
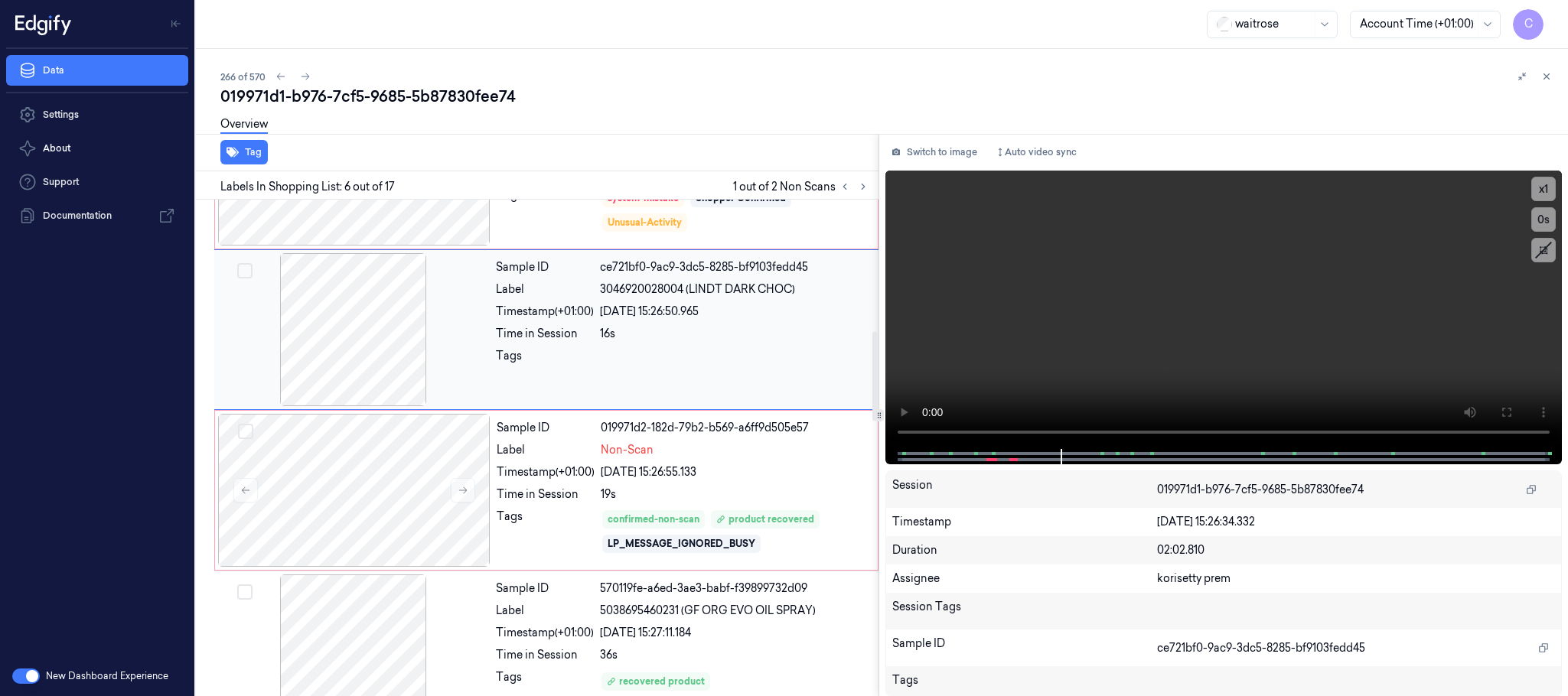
scroll to position [637, 0]
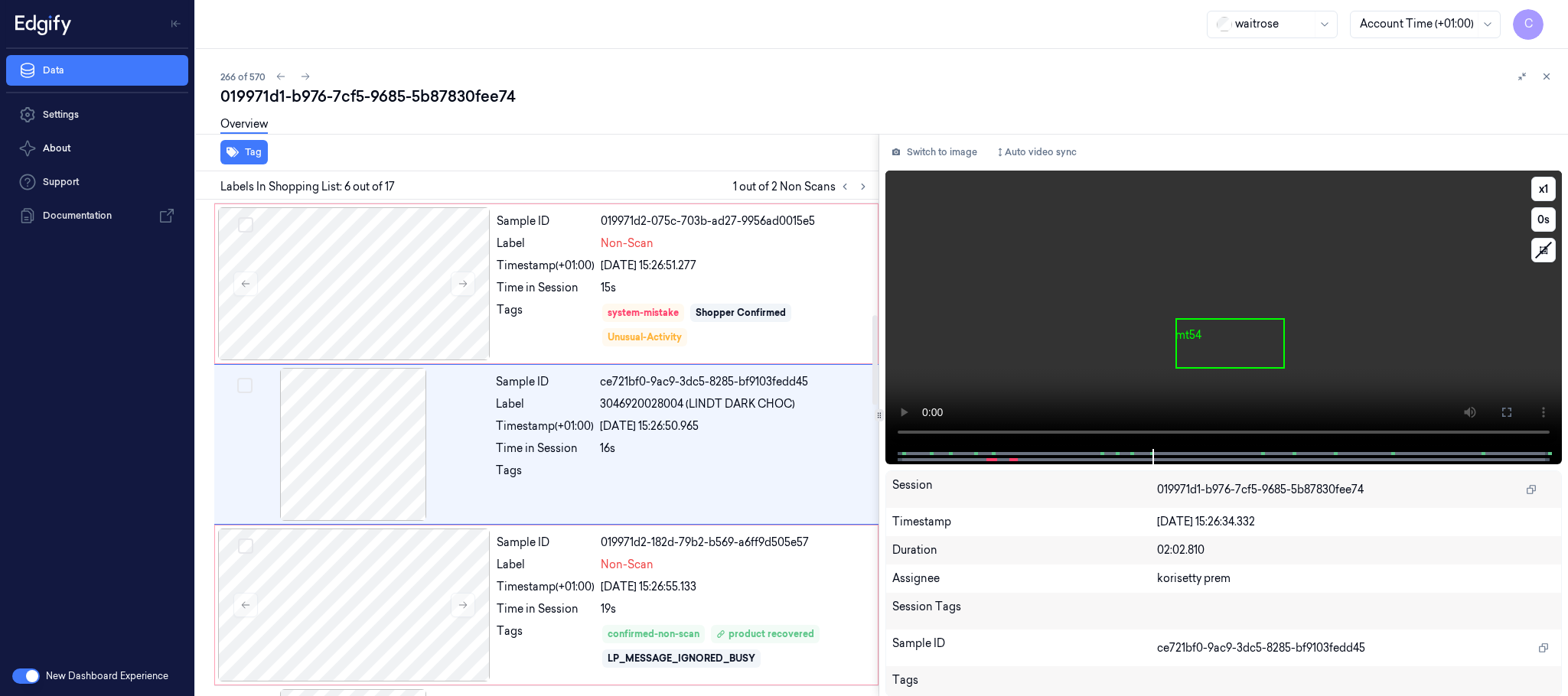
click at [1051, 386] on video at bounding box center [1222, 309] width 676 height 278
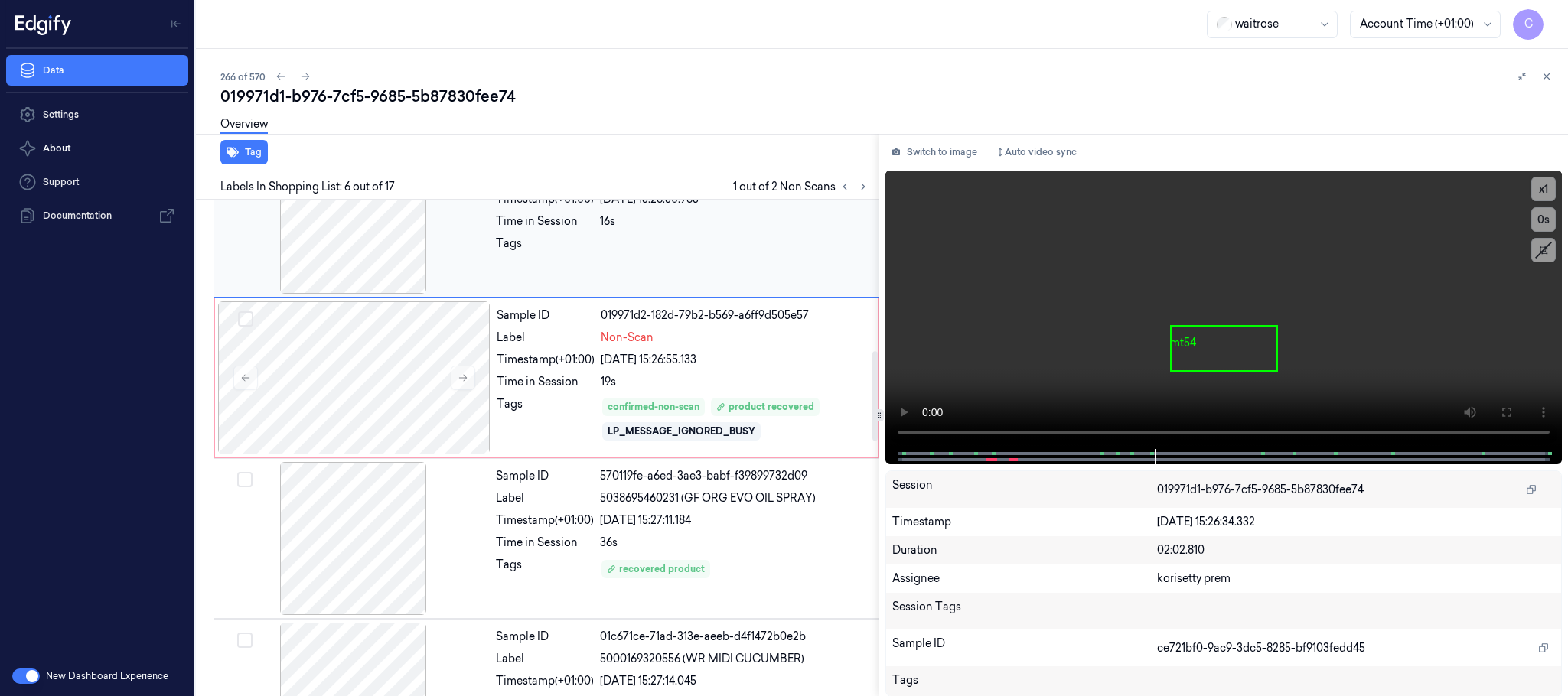
scroll to position [867, 0]
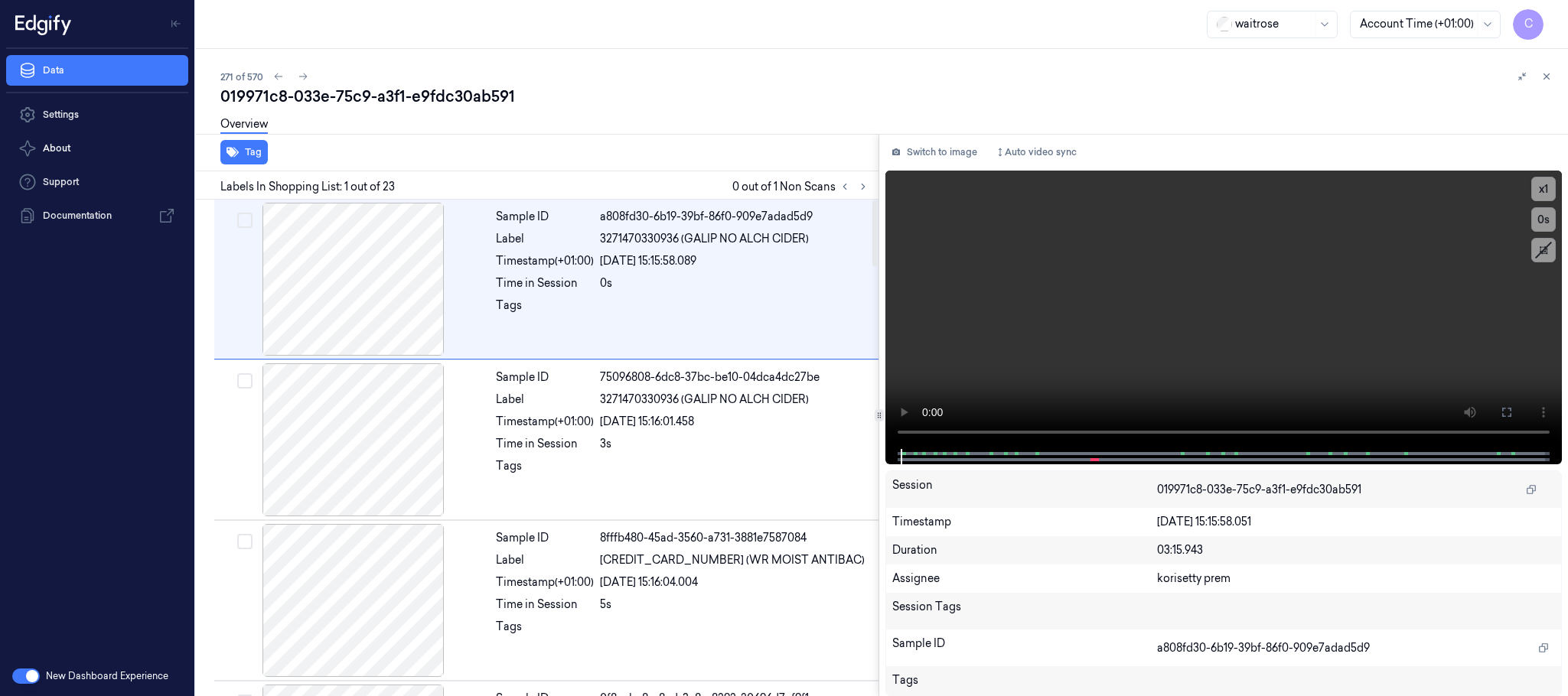
drag, startPoint x: 864, startPoint y: 186, endPoint x: 444, endPoint y: 17, distance: 452.7
click at [863, 186] on icon at bounding box center [863, 186] width 11 height 11
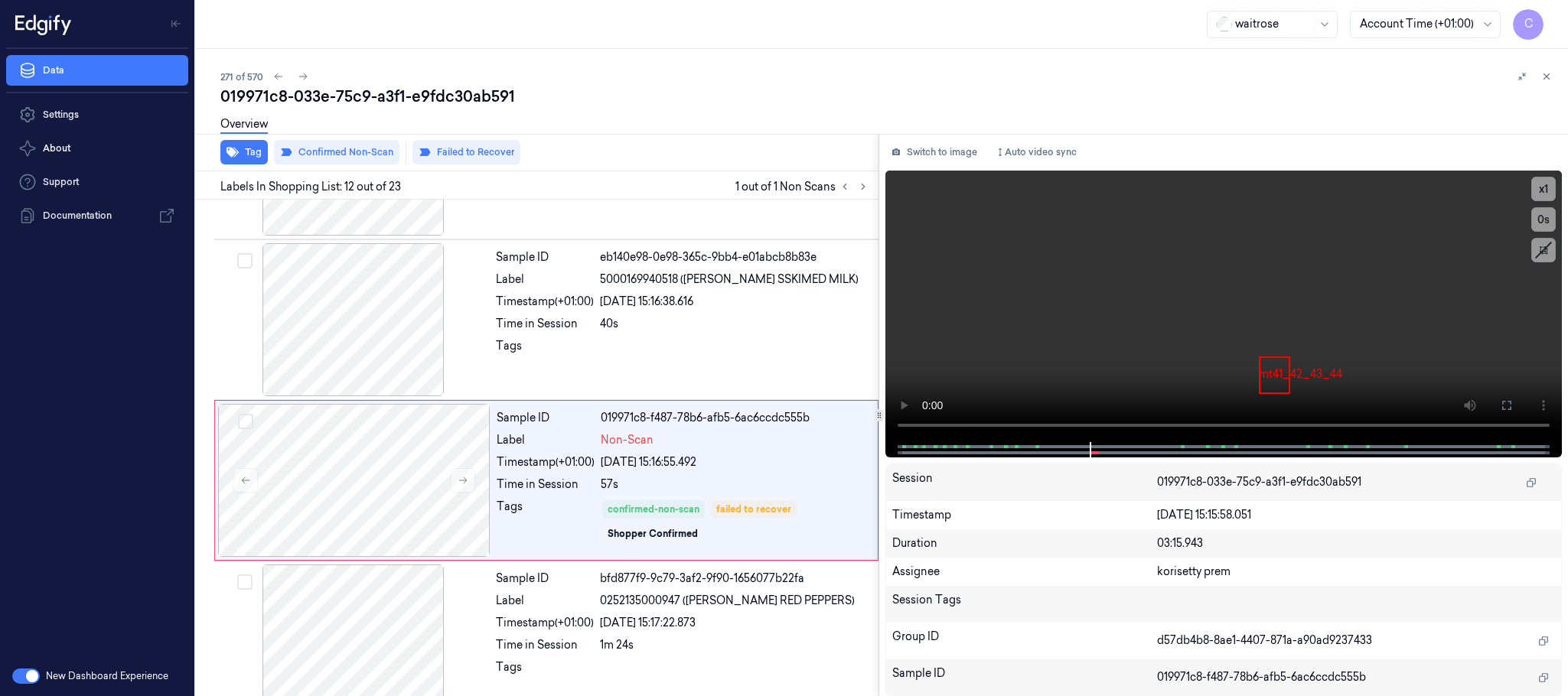
scroll to position [1606, 0]
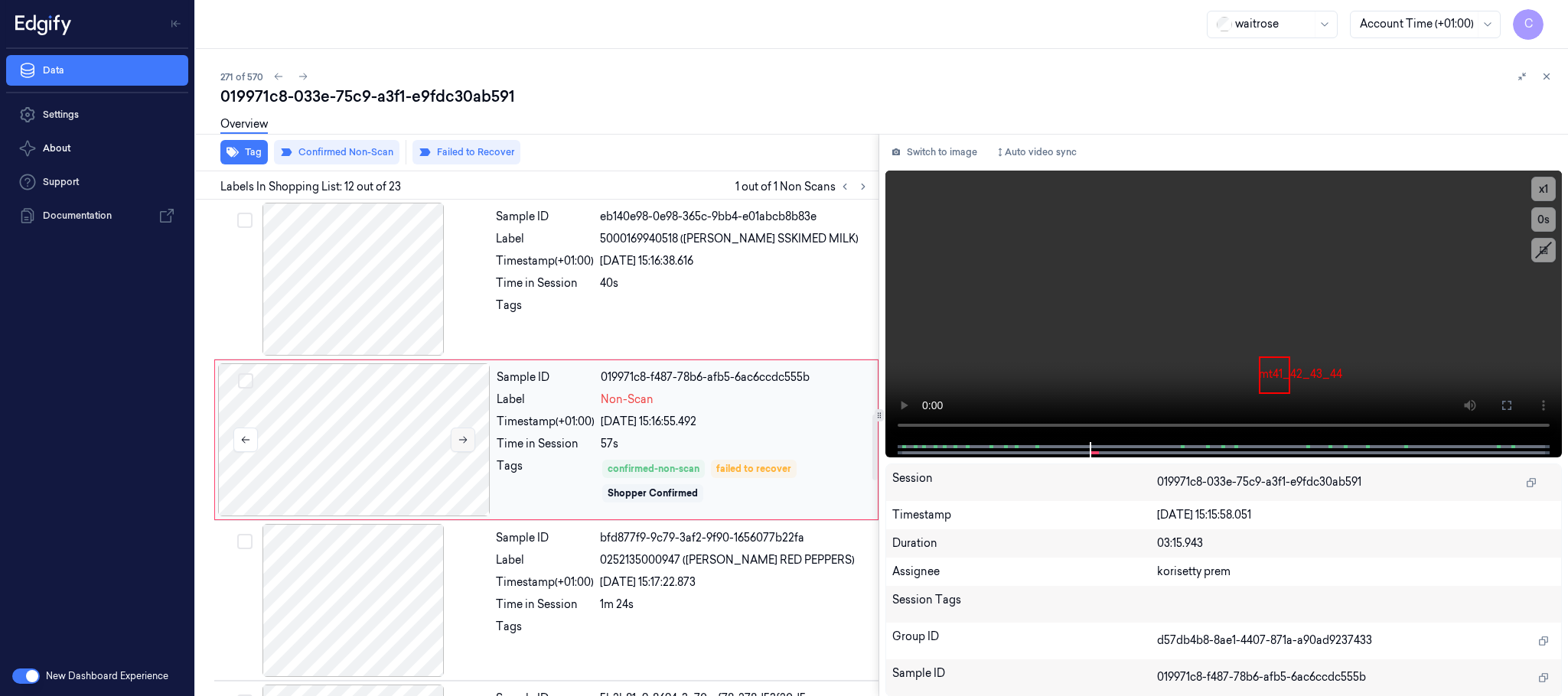
click at [461, 445] on icon at bounding box center [463, 439] width 11 height 11
click at [400, 330] on div at bounding box center [354, 279] width 273 height 153
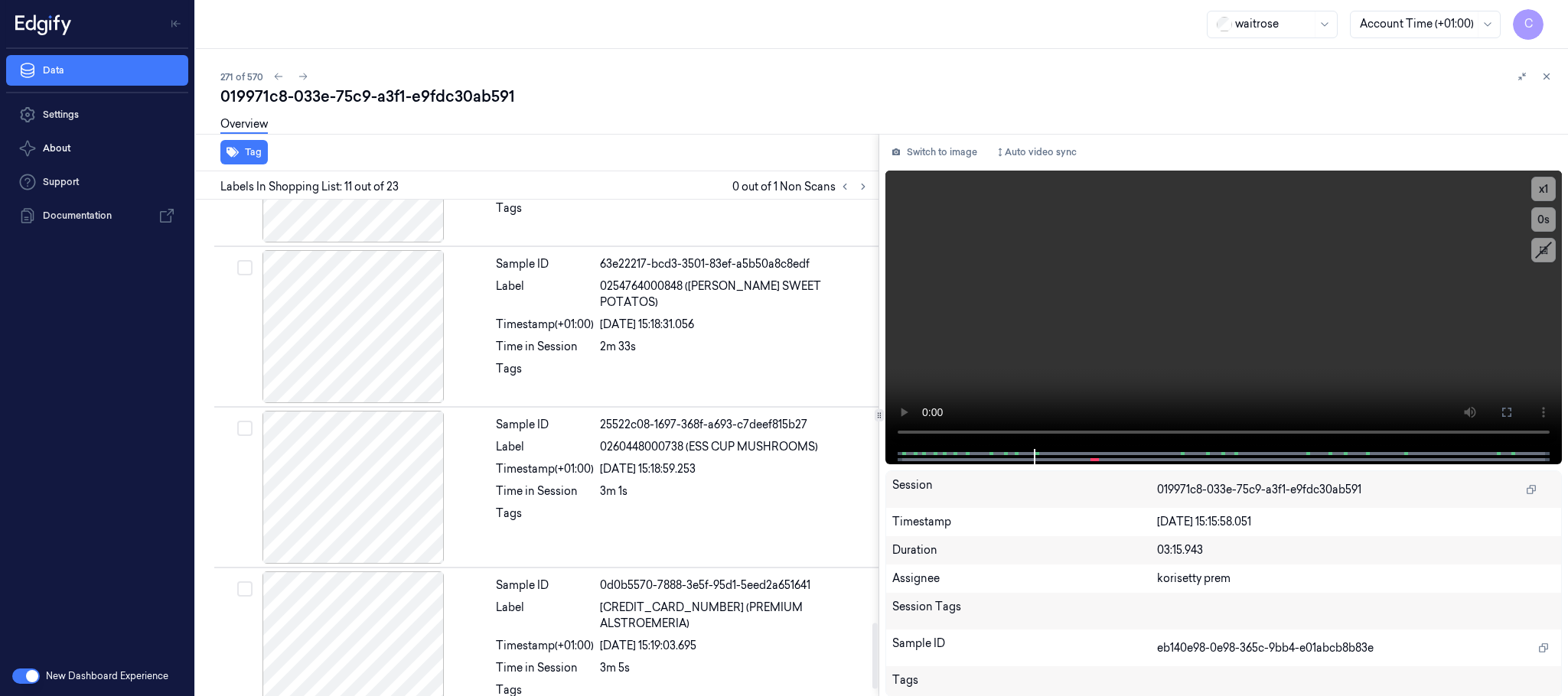
scroll to position [3216, 0]
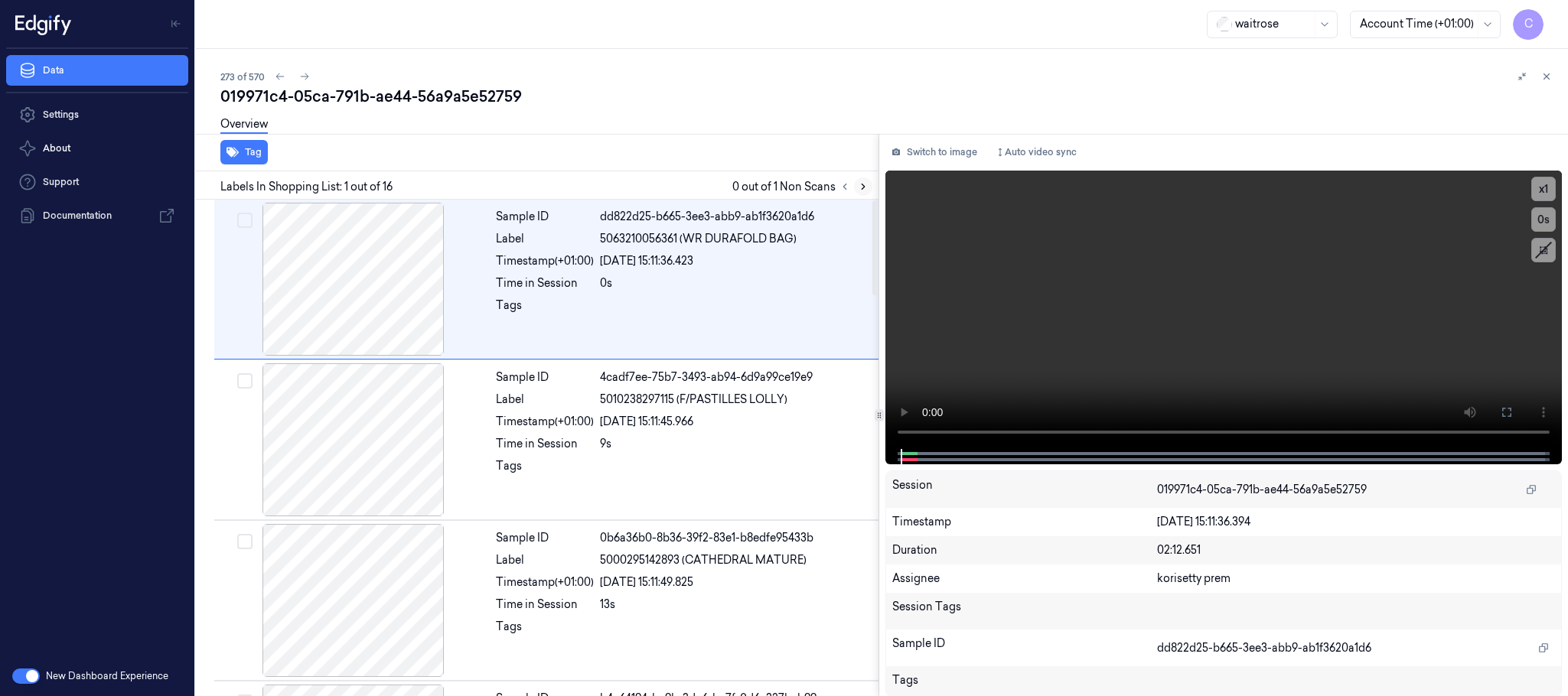
click at [862, 181] on icon at bounding box center [863, 186] width 11 height 11
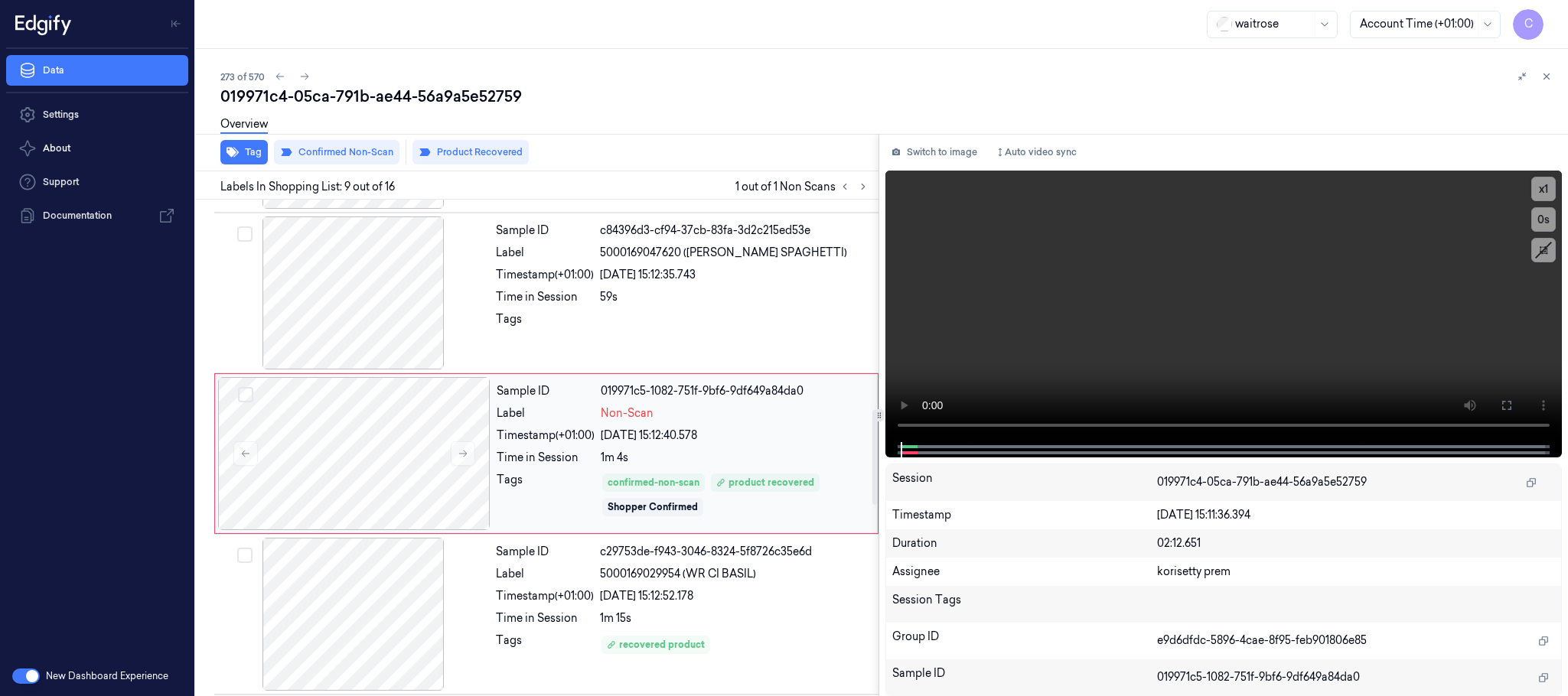
scroll to position [1121, 0]
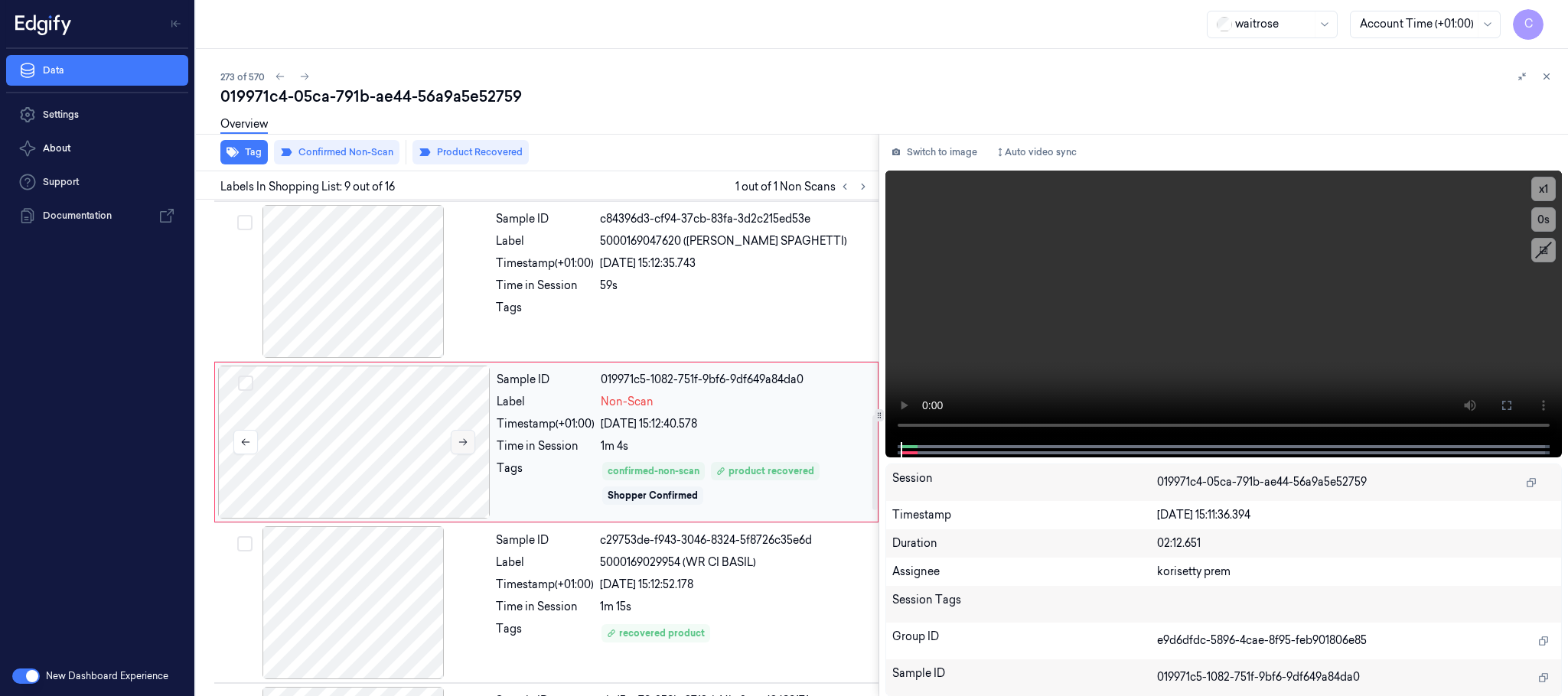
click at [462, 447] on icon at bounding box center [463, 442] width 11 height 11
click at [459, 443] on icon at bounding box center [463, 442] width 11 height 11
click at [420, 354] on div at bounding box center [354, 281] width 273 height 153
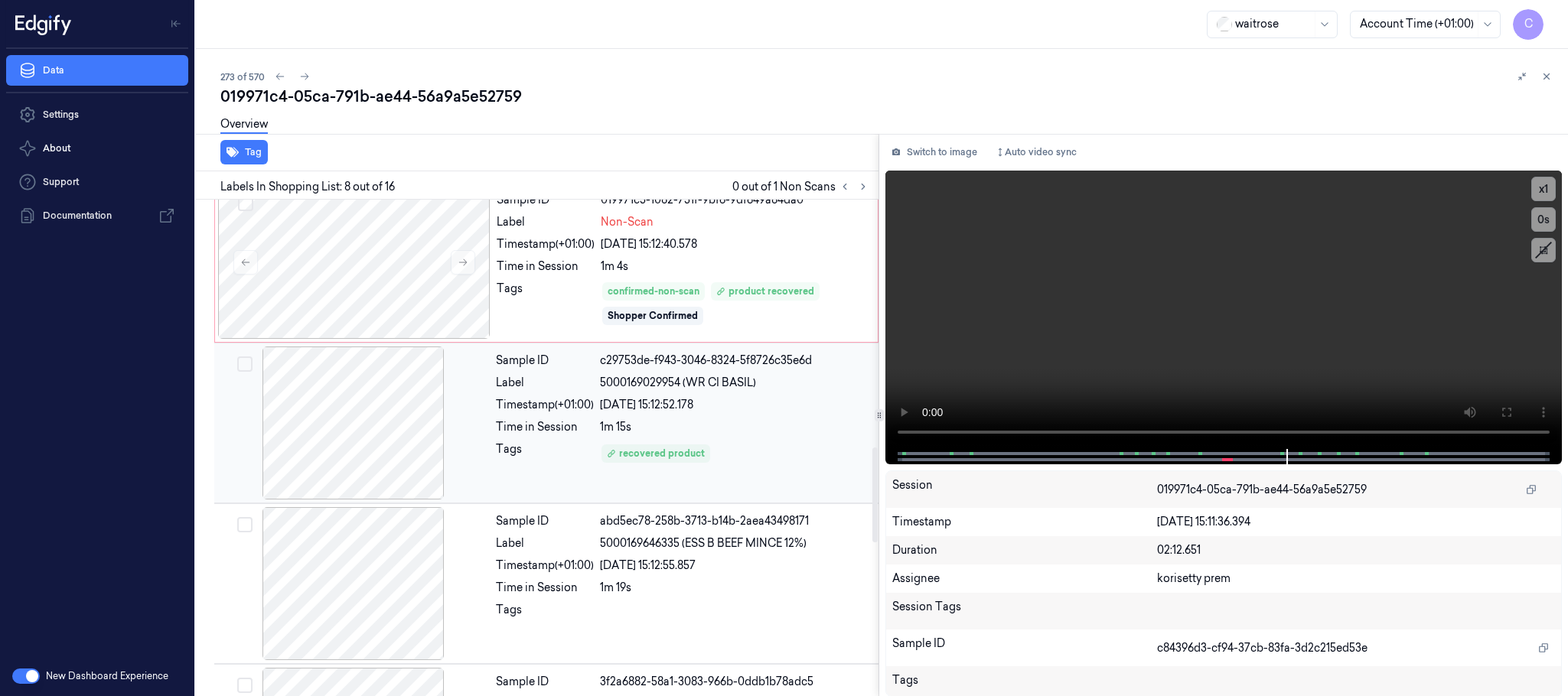
scroll to position [1303, 0]
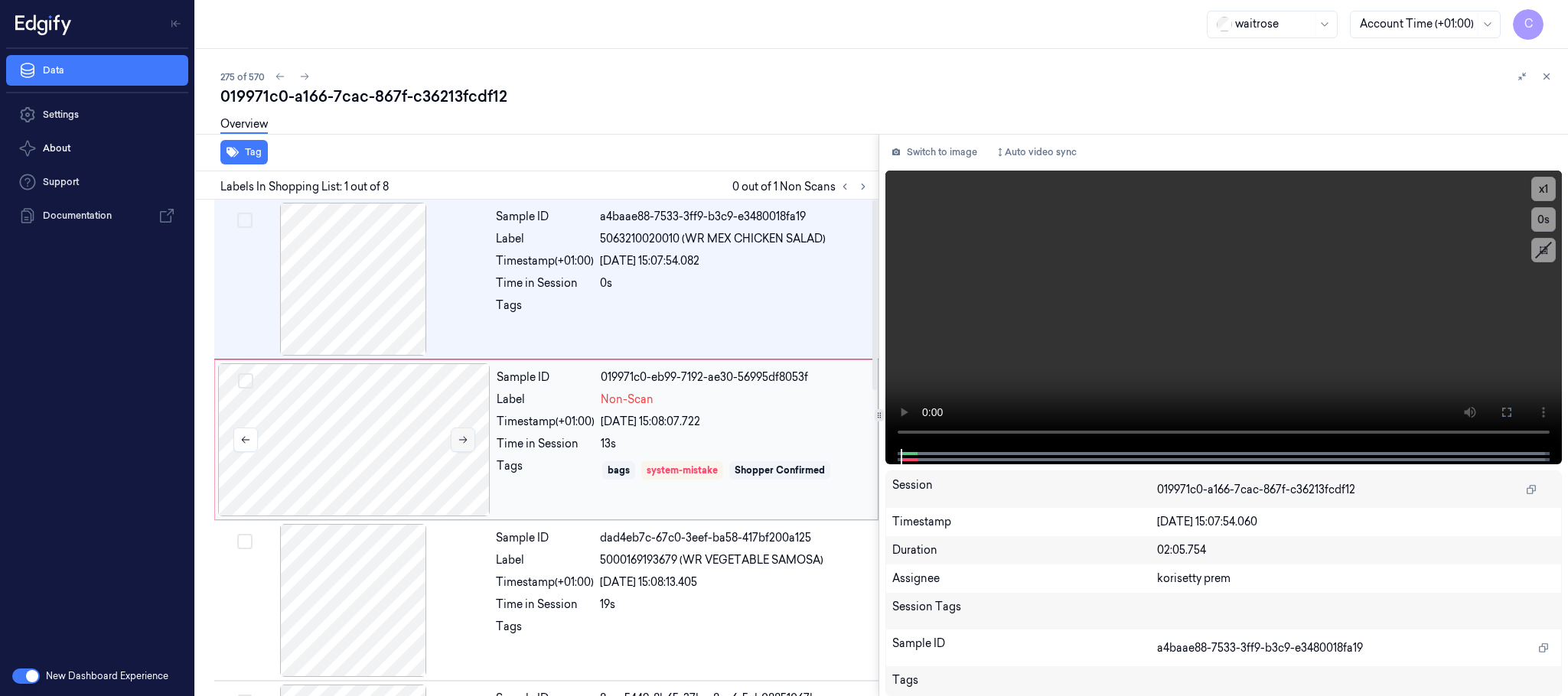
click at [462, 440] on icon at bounding box center [463, 440] width 8 height 7
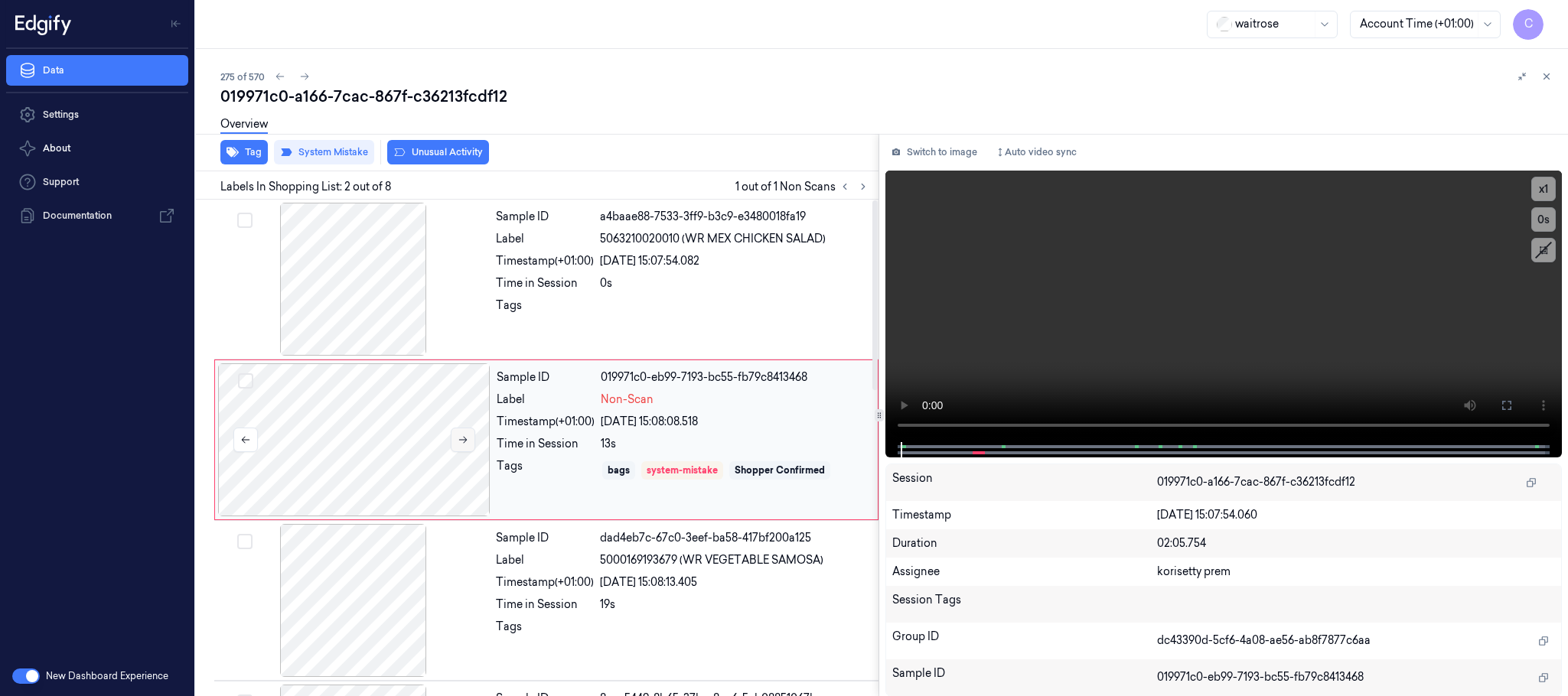
click at [462, 440] on icon at bounding box center [463, 440] width 8 height 7
click at [466, 441] on icon at bounding box center [463, 440] width 8 height 7
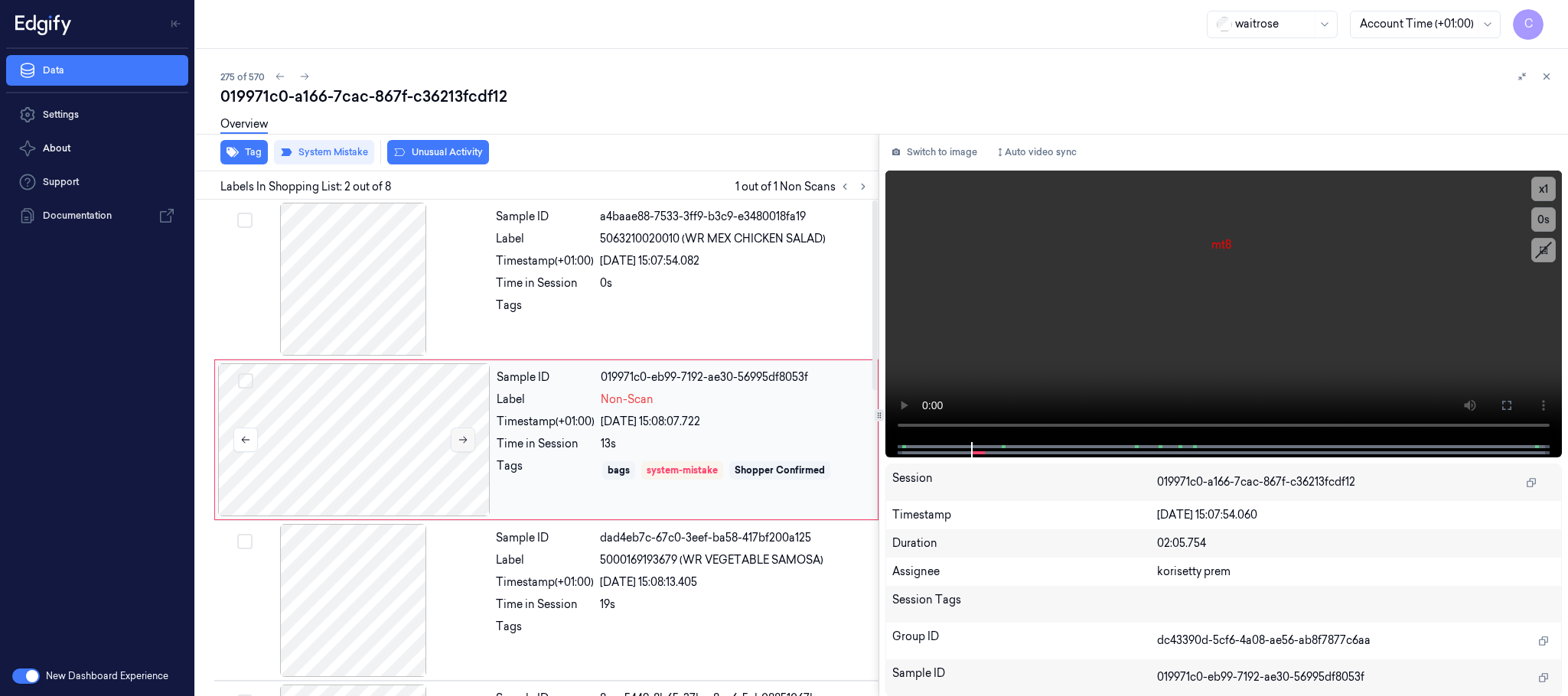
click at [466, 441] on icon at bounding box center [463, 440] width 8 height 7
click at [306, 244] on div at bounding box center [354, 279] width 273 height 153
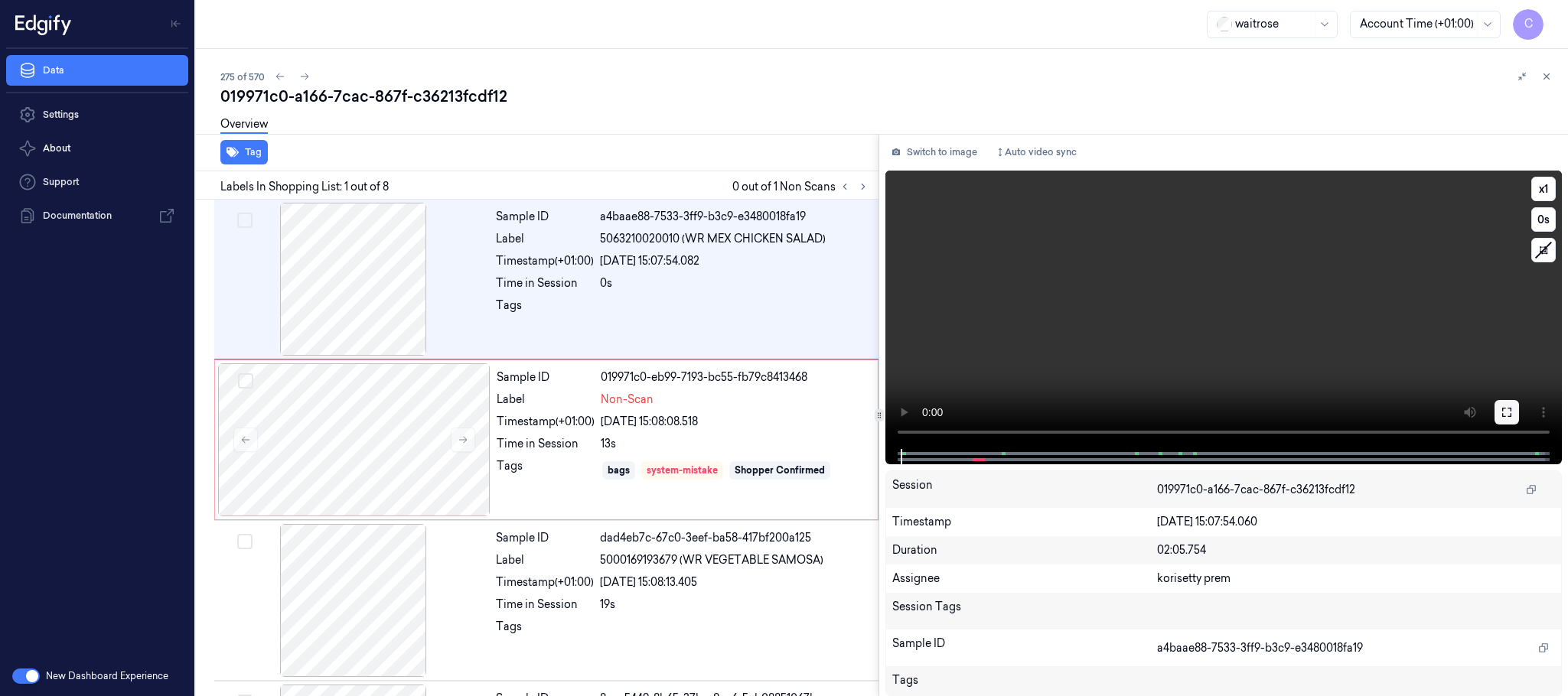
click at [1511, 417] on icon at bounding box center [1507, 412] width 12 height 12
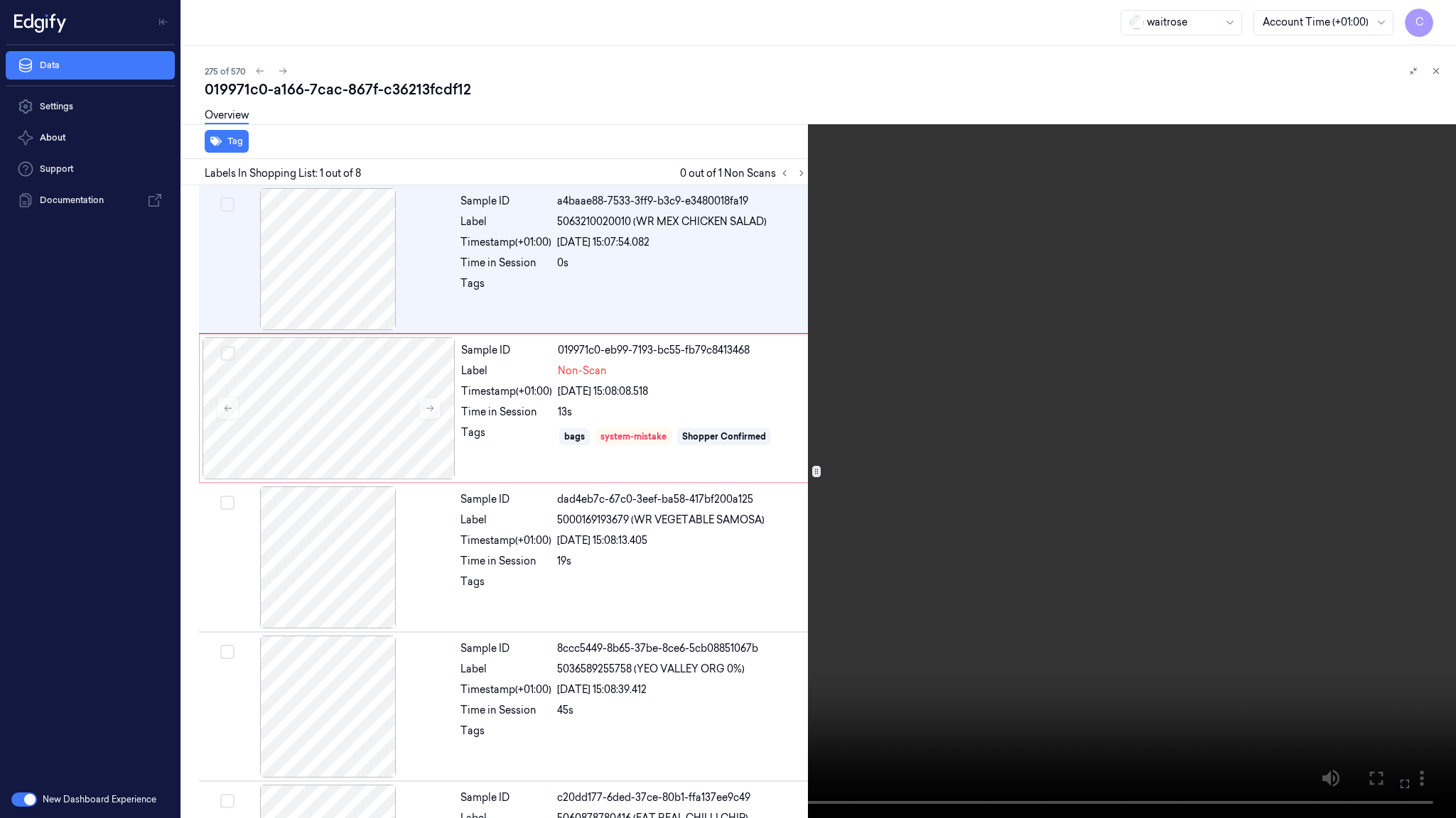
click at [542, 534] on video at bounding box center [728, 409] width 1456 height 818
click at [821, 452] on video at bounding box center [728, 409] width 1456 height 818
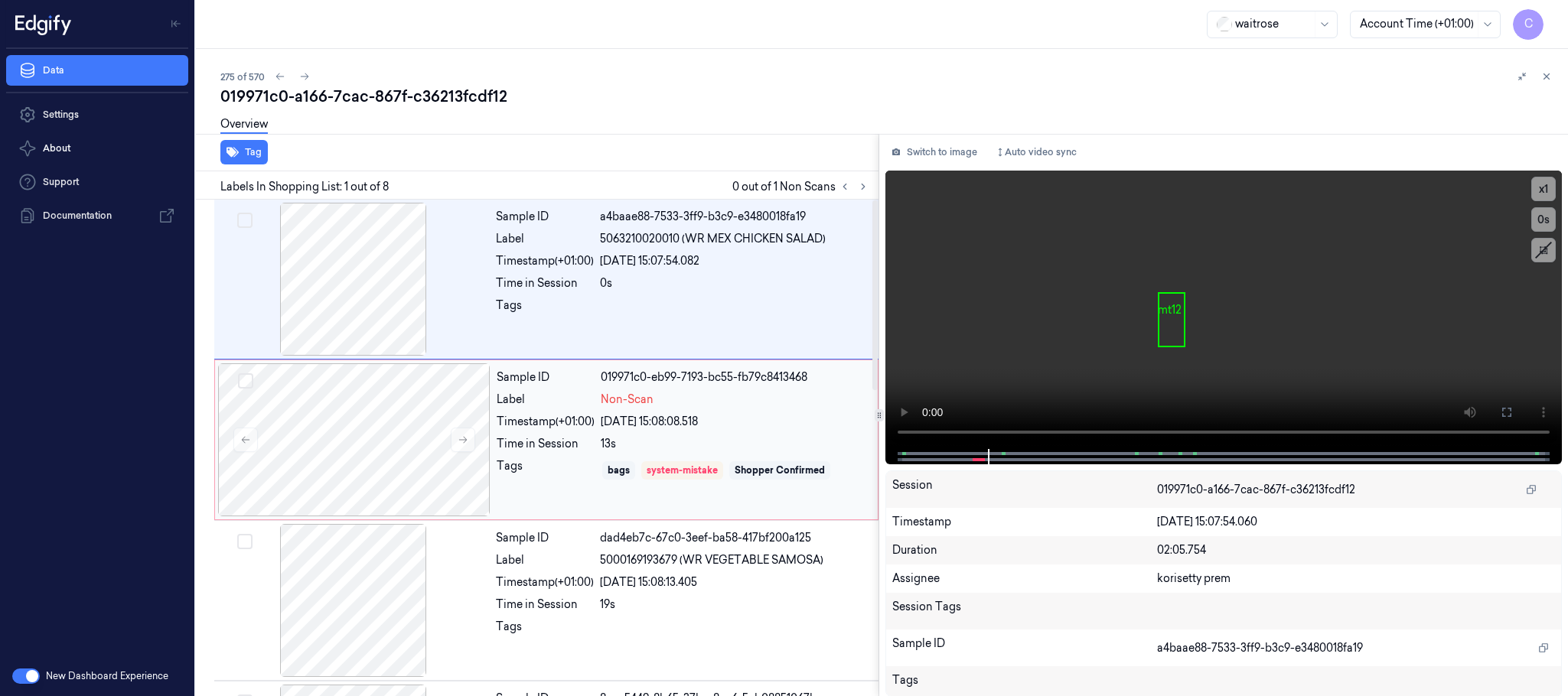
click at [549, 434] on div "Sample ID 019971c0-eb99-7193-bc55-fb79c8413468 Label Non-Scan Timestamp (+01:00…" at bounding box center [682, 439] width 384 height 153
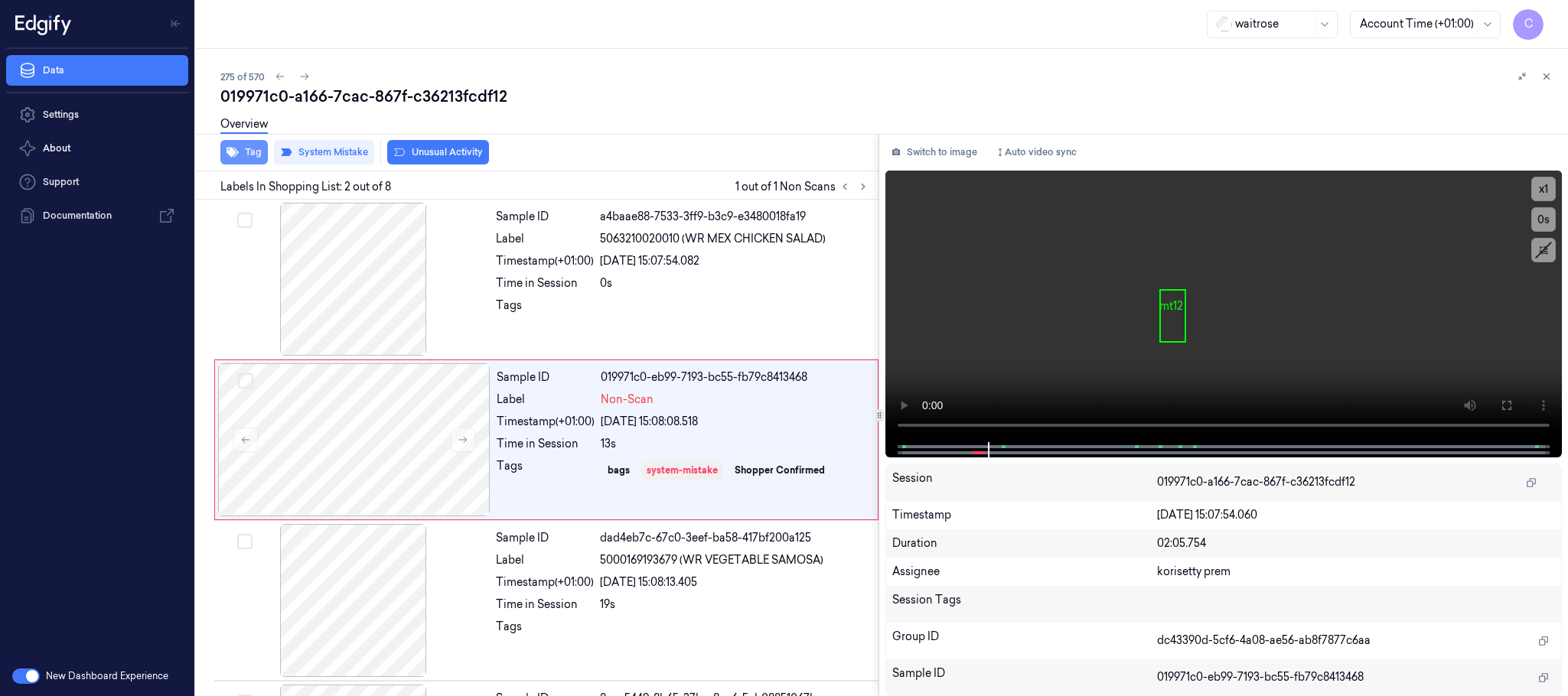
click at [232, 149] on icon "button" at bounding box center [233, 152] width 12 height 10
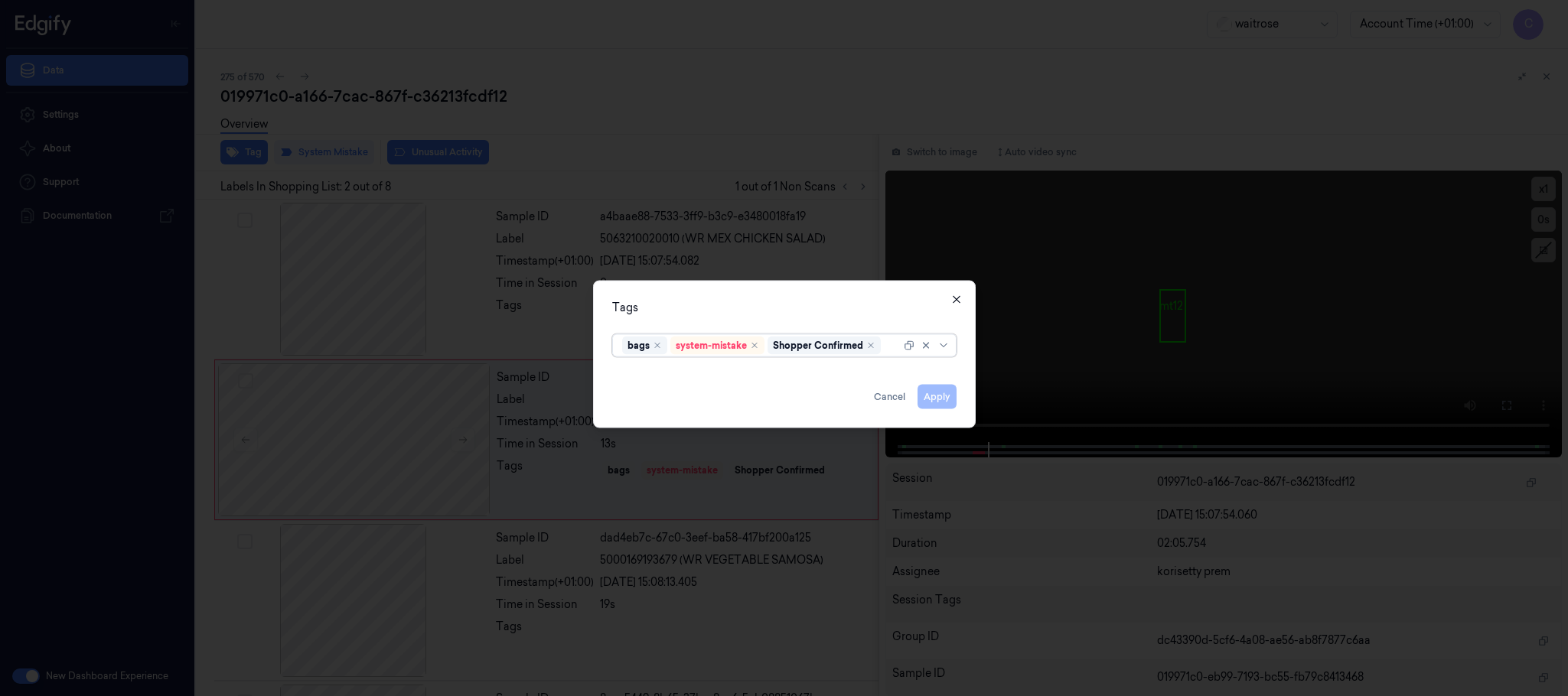
click at [955, 296] on icon "button" at bounding box center [957, 300] width 12 height 12
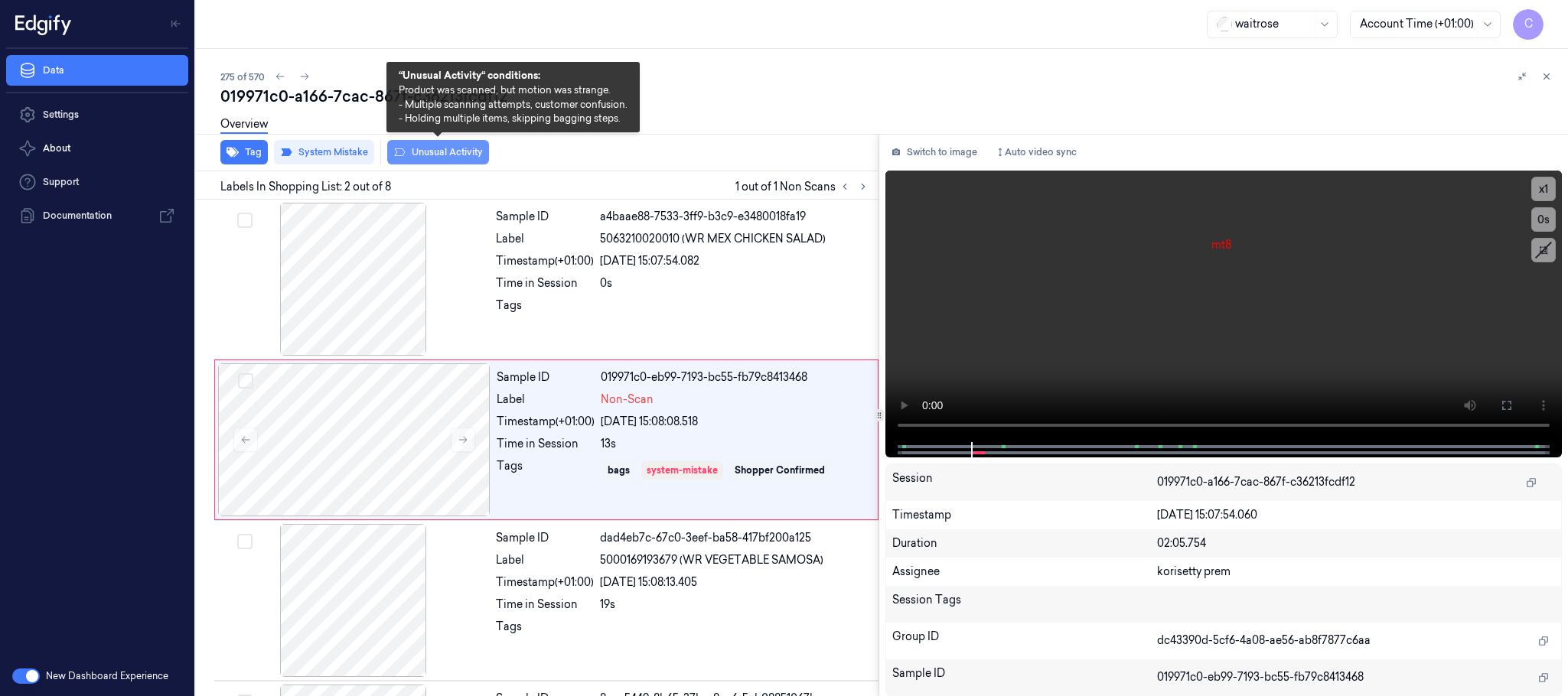
click at [473, 147] on button "Unusual Activity" at bounding box center [438, 153] width 102 height 25
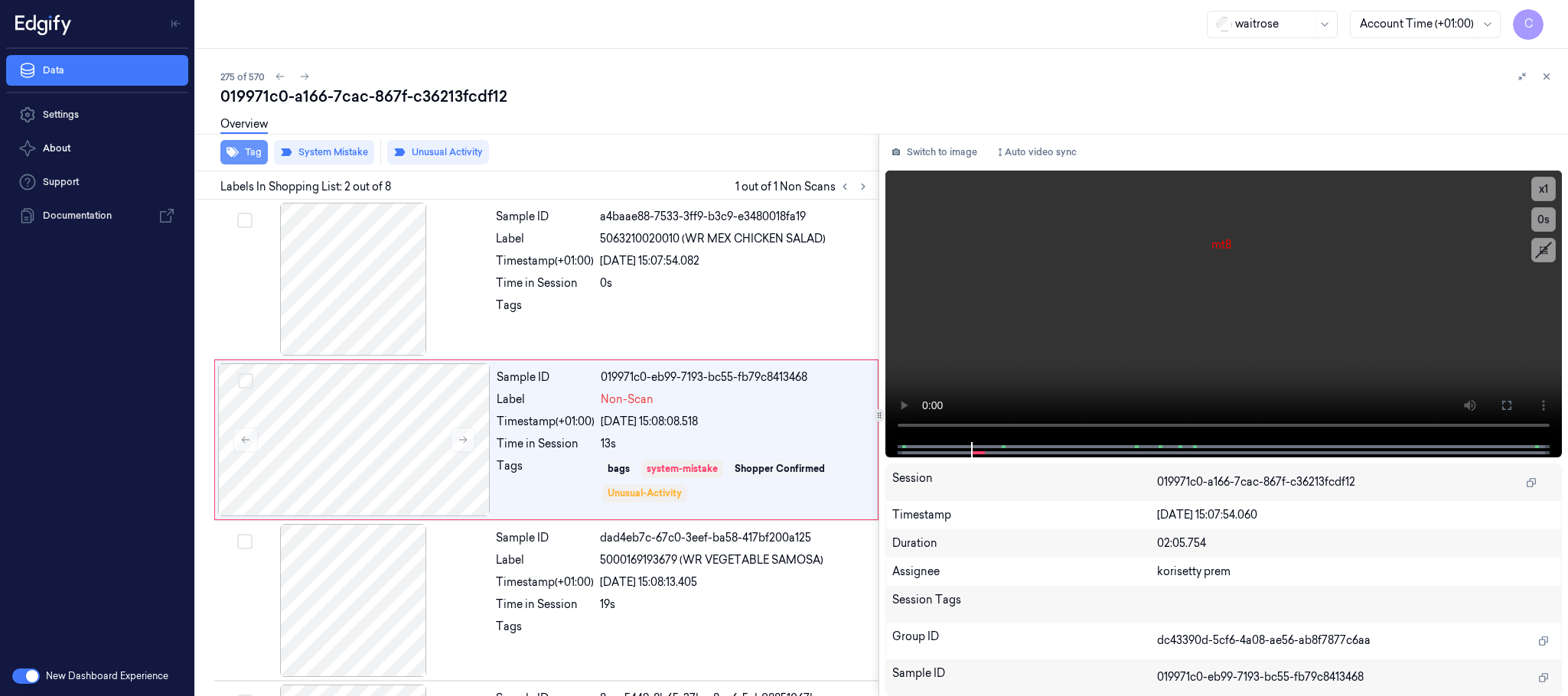
click at [235, 152] on icon "button" at bounding box center [233, 152] width 12 height 10
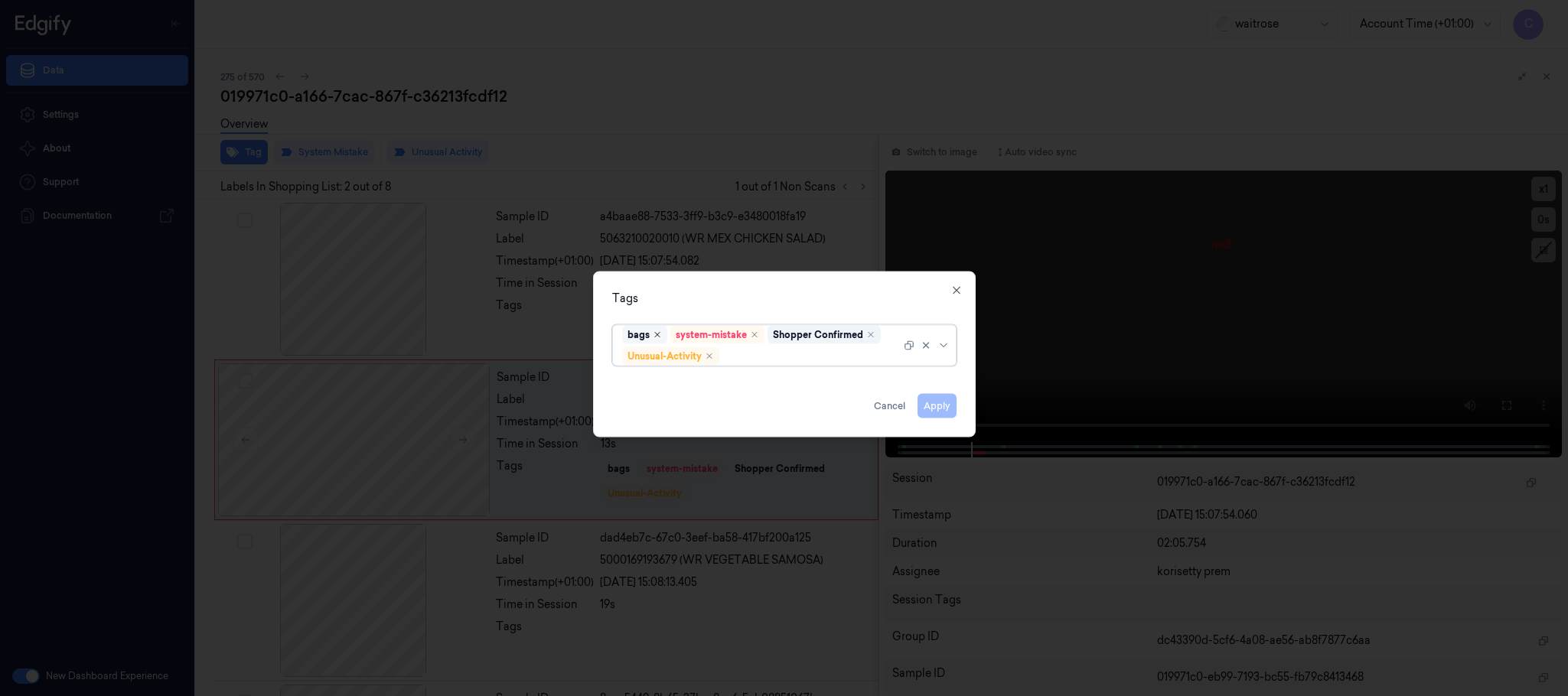
click at [655, 334] on icon "Remove ,bags" at bounding box center [657, 335] width 9 height 9
click at [941, 402] on button "Apply" at bounding box center [937, 407] width 39 height 25
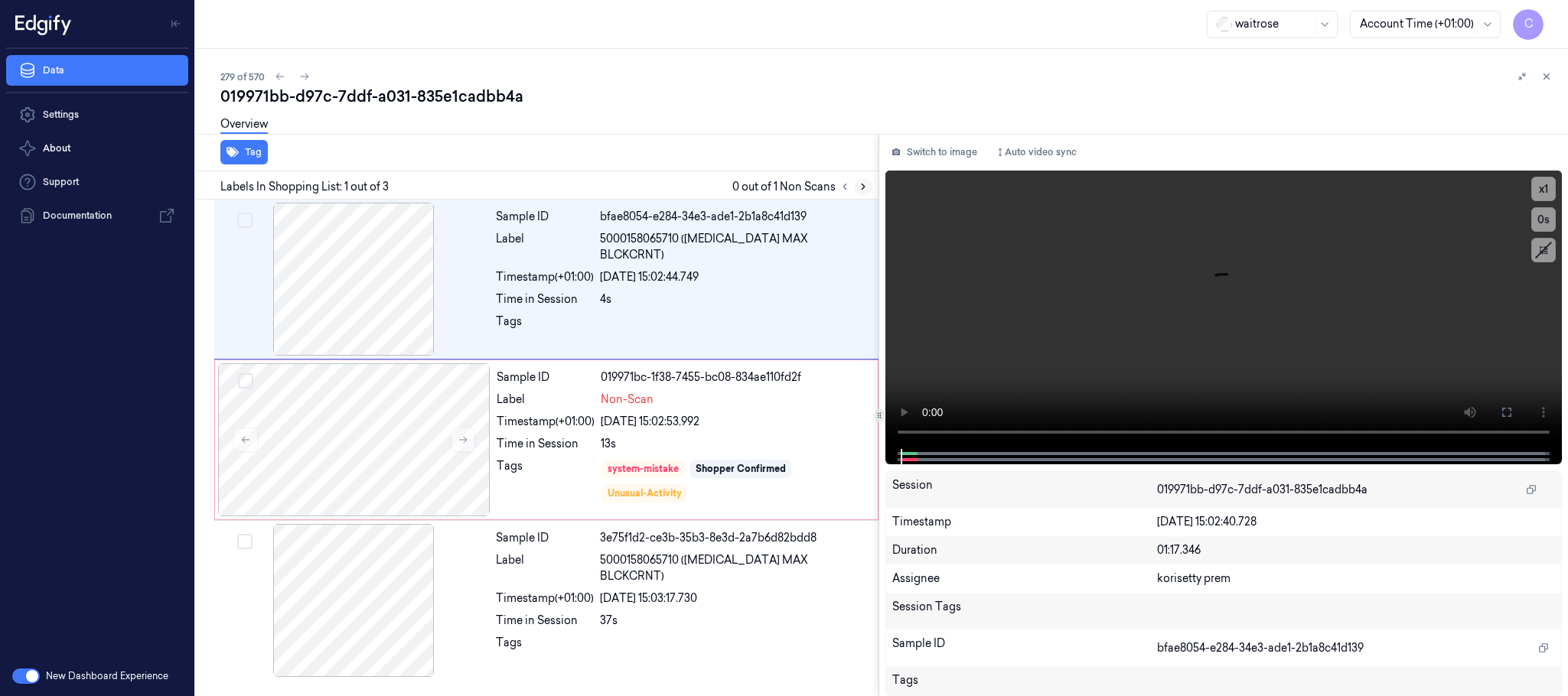
click at [866, 189] on icon at bounding box center [863, 186] width 11 height 11
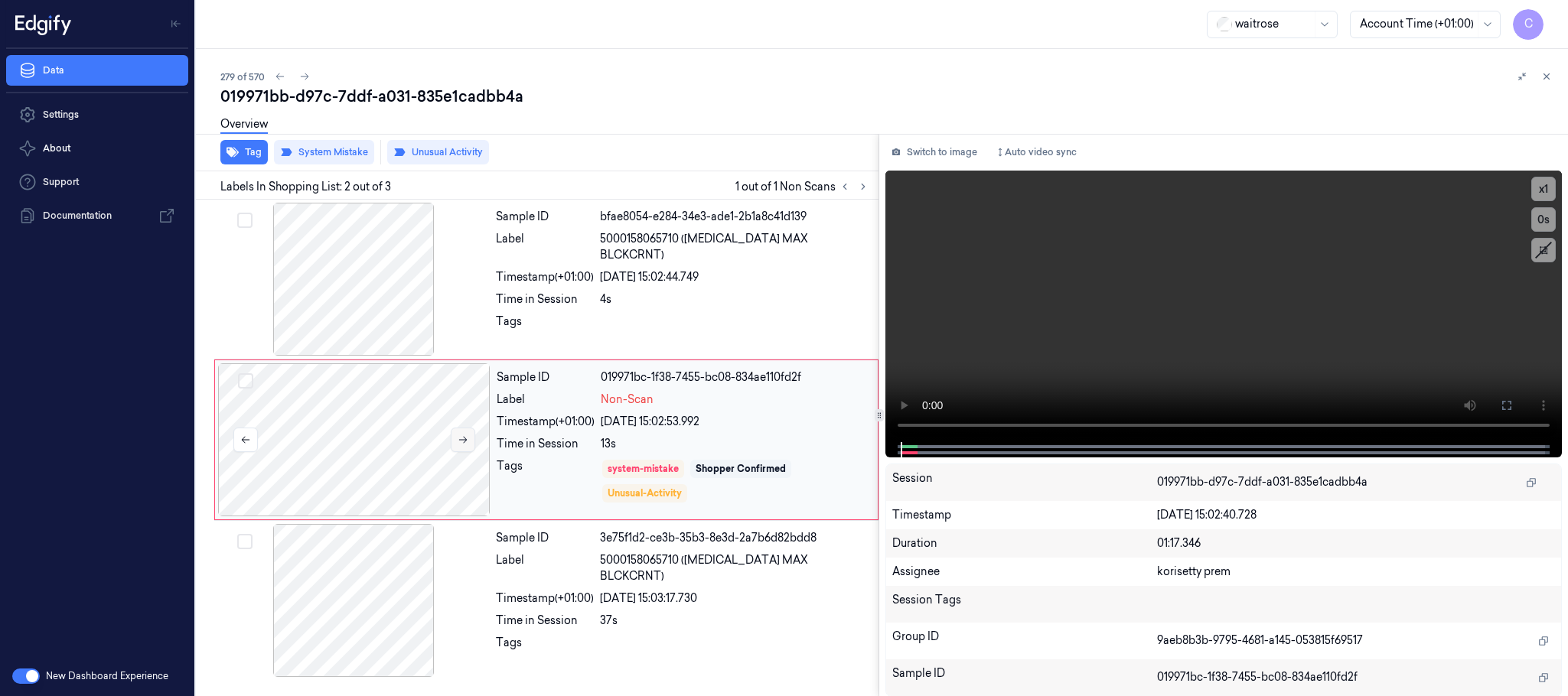
click at [466, 448] on button at bounding box center [463, 439] width 25 height 25
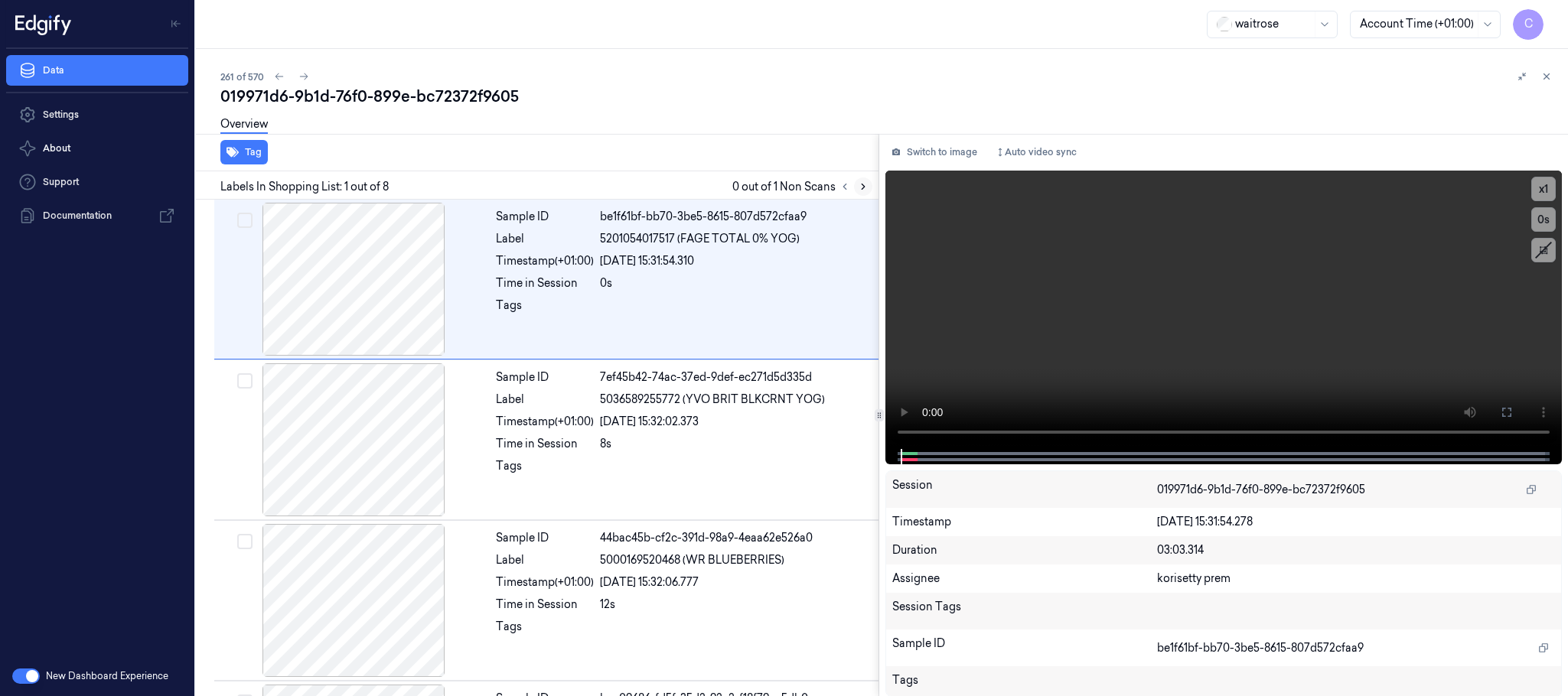
click at [862, 190] on icon at bounding box center [863, 186] width 11 height 11
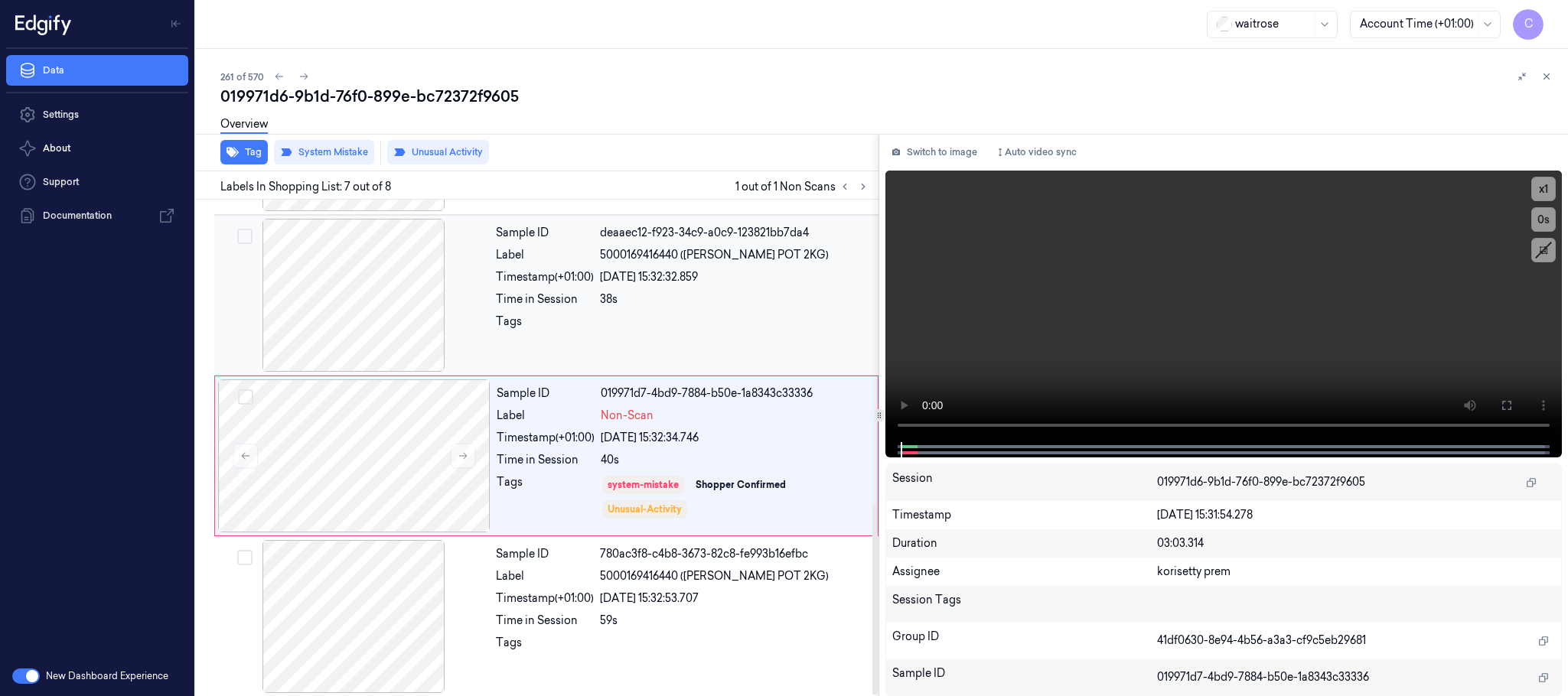
scroll to position [796, 0]
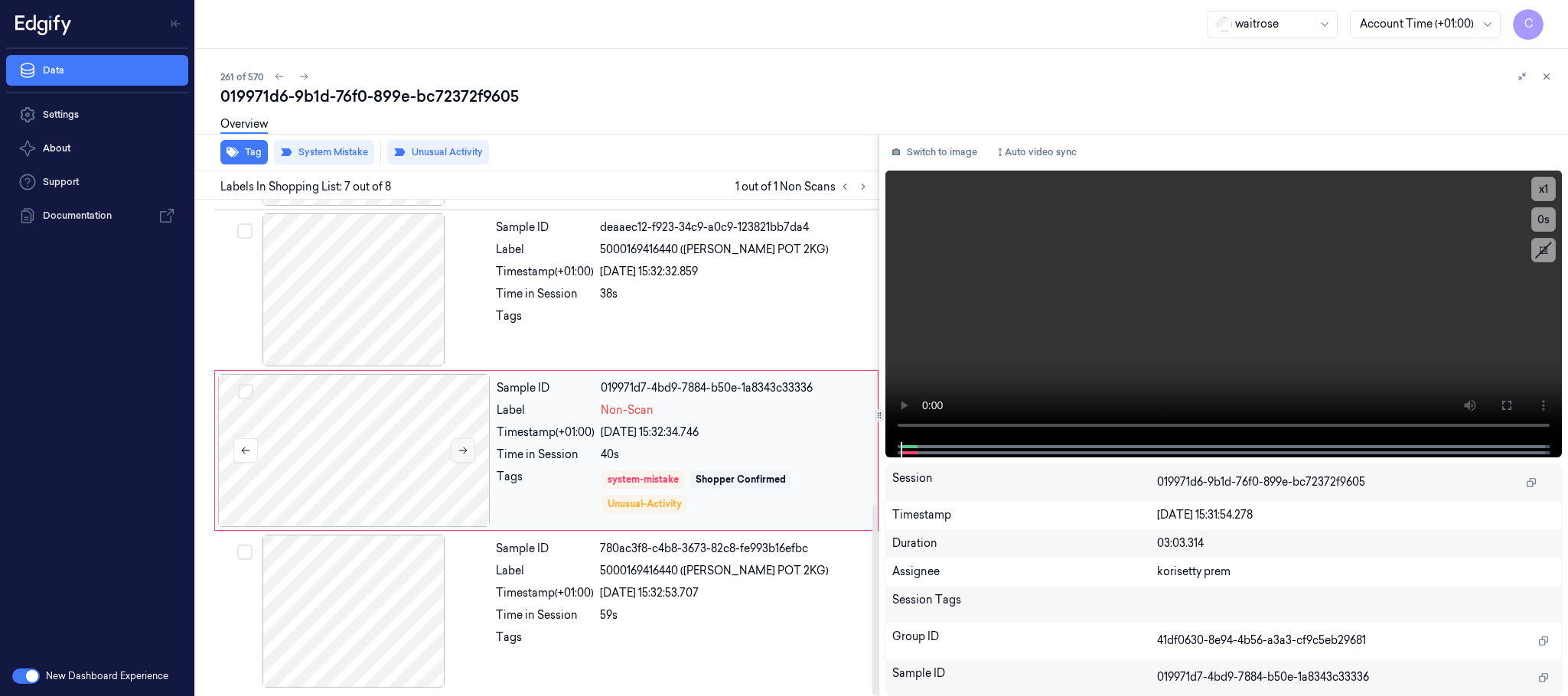
click at [461, 449] on icon at bounding box center [463, 450] width 11 height 11
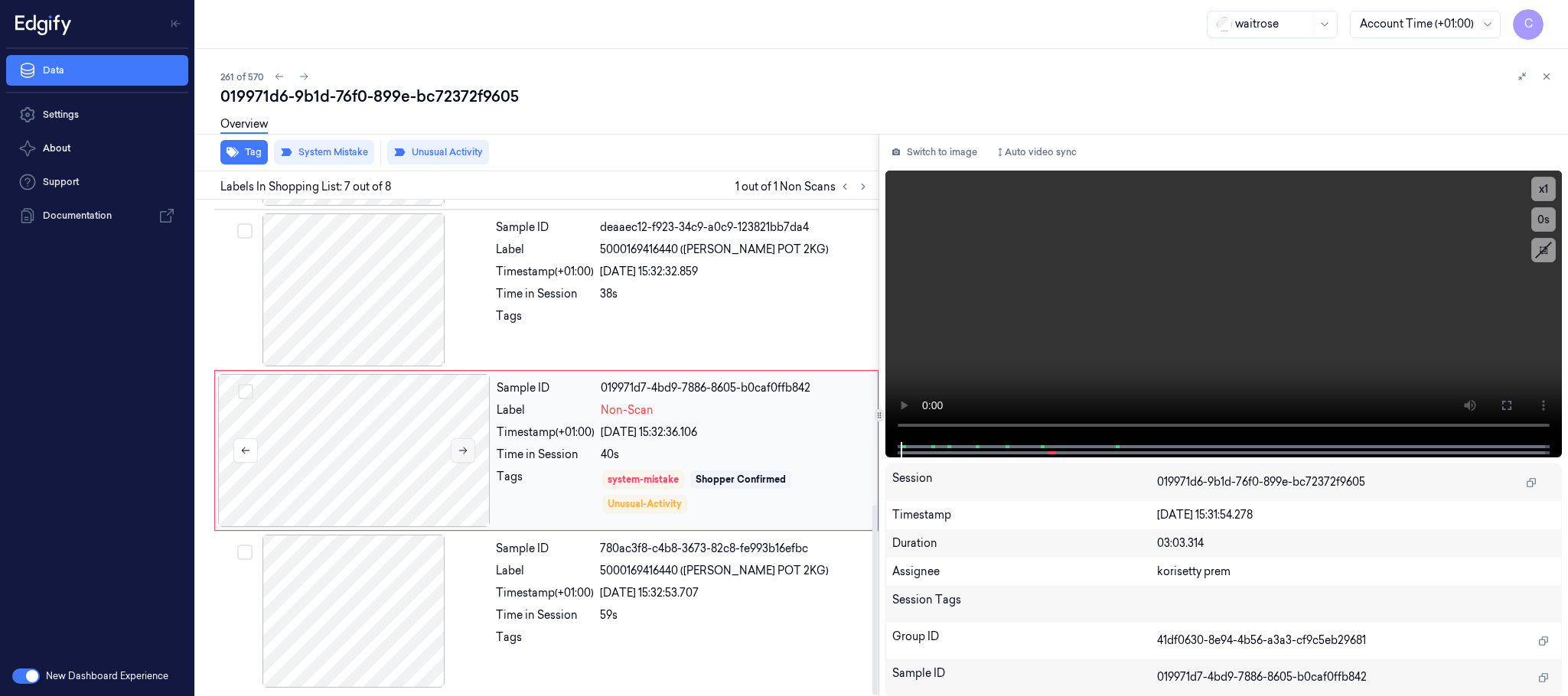
click at [461, 449] on icon at bounding box center [463, 450] width 11 height 11
click at [349, 296] on div at bounding box center [354, 289] width 273 height 153
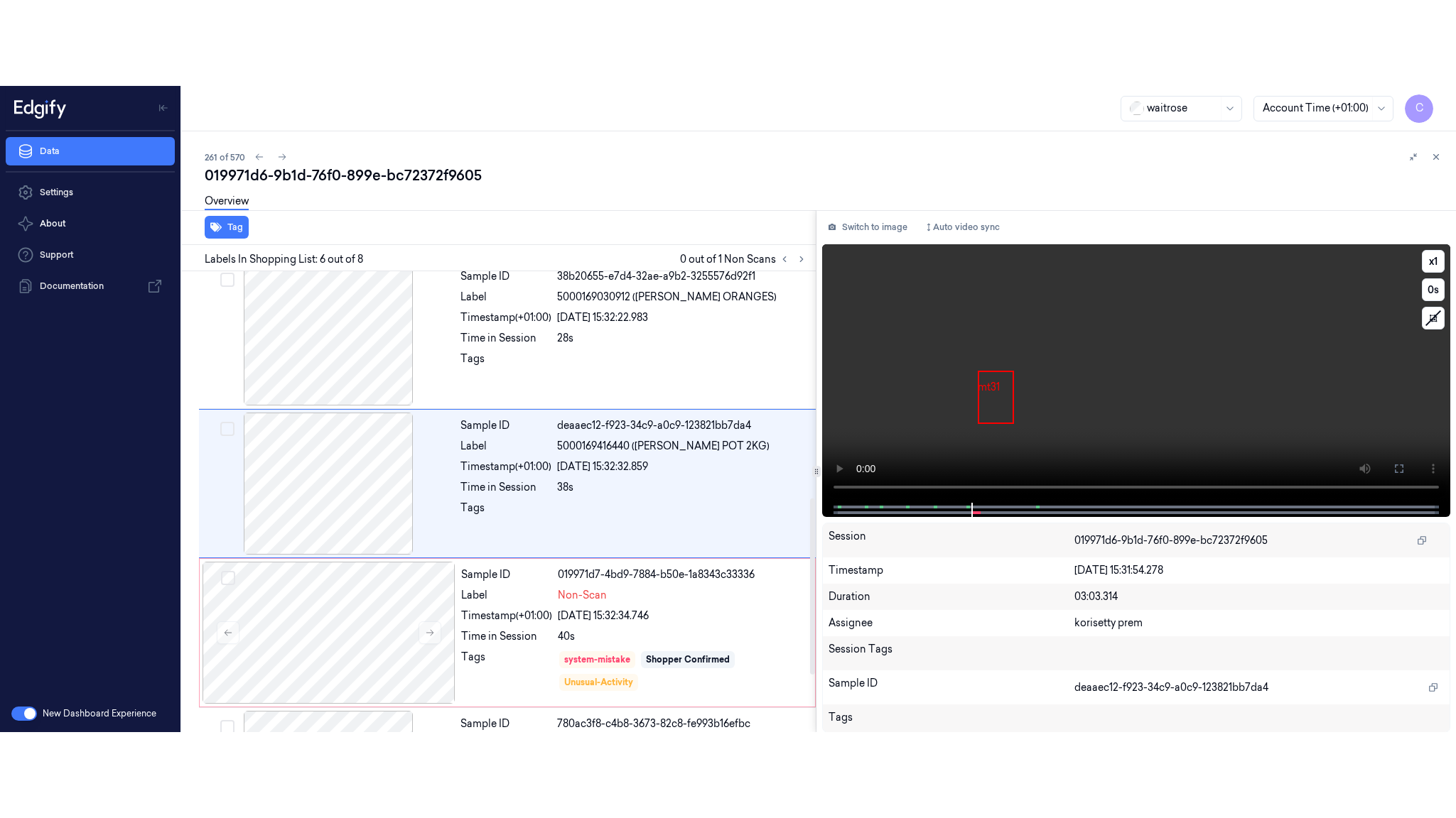
scroll to position [592, 0]
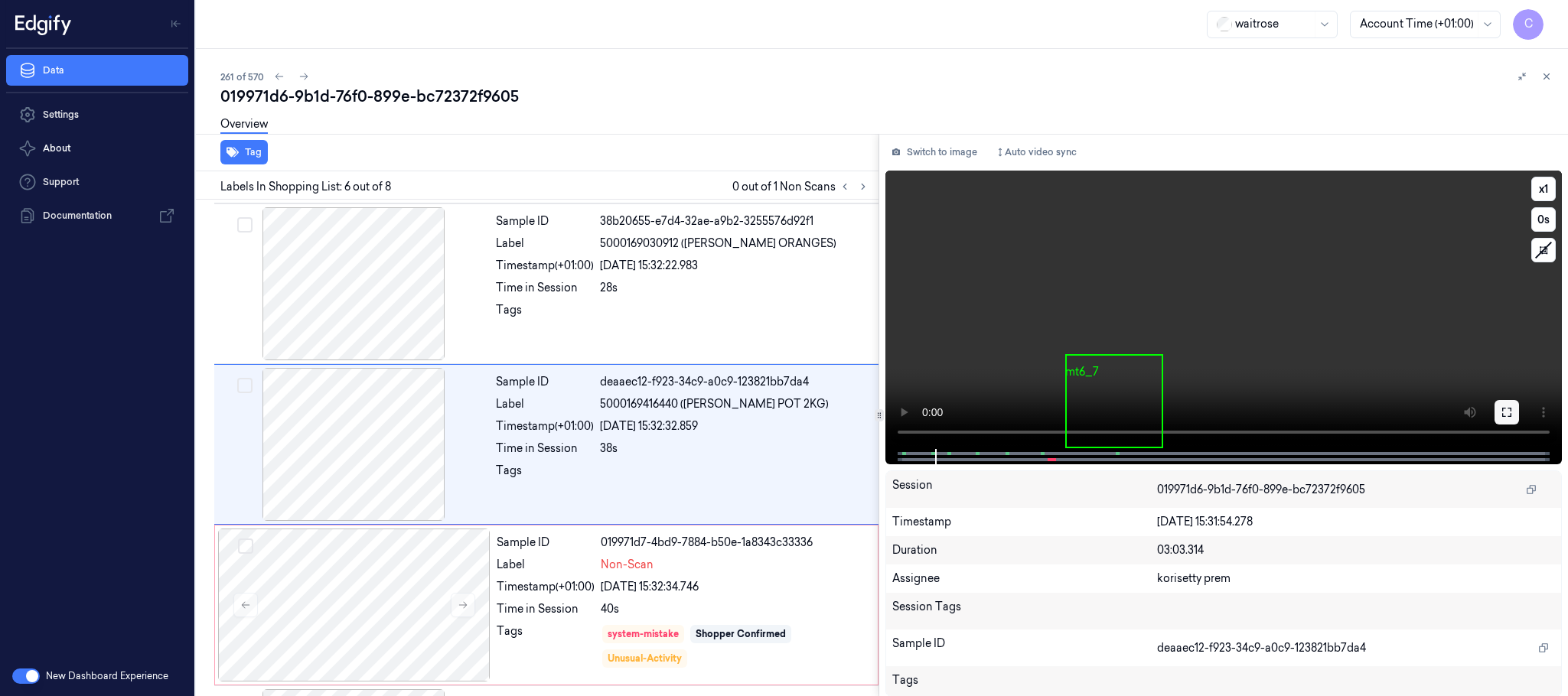
click at [1507, 413] on icon at bounding box center [1507, 412] width 12 height 12
click at [1267, 350] on video at bounding box center [1222, 309] width 676 height 278
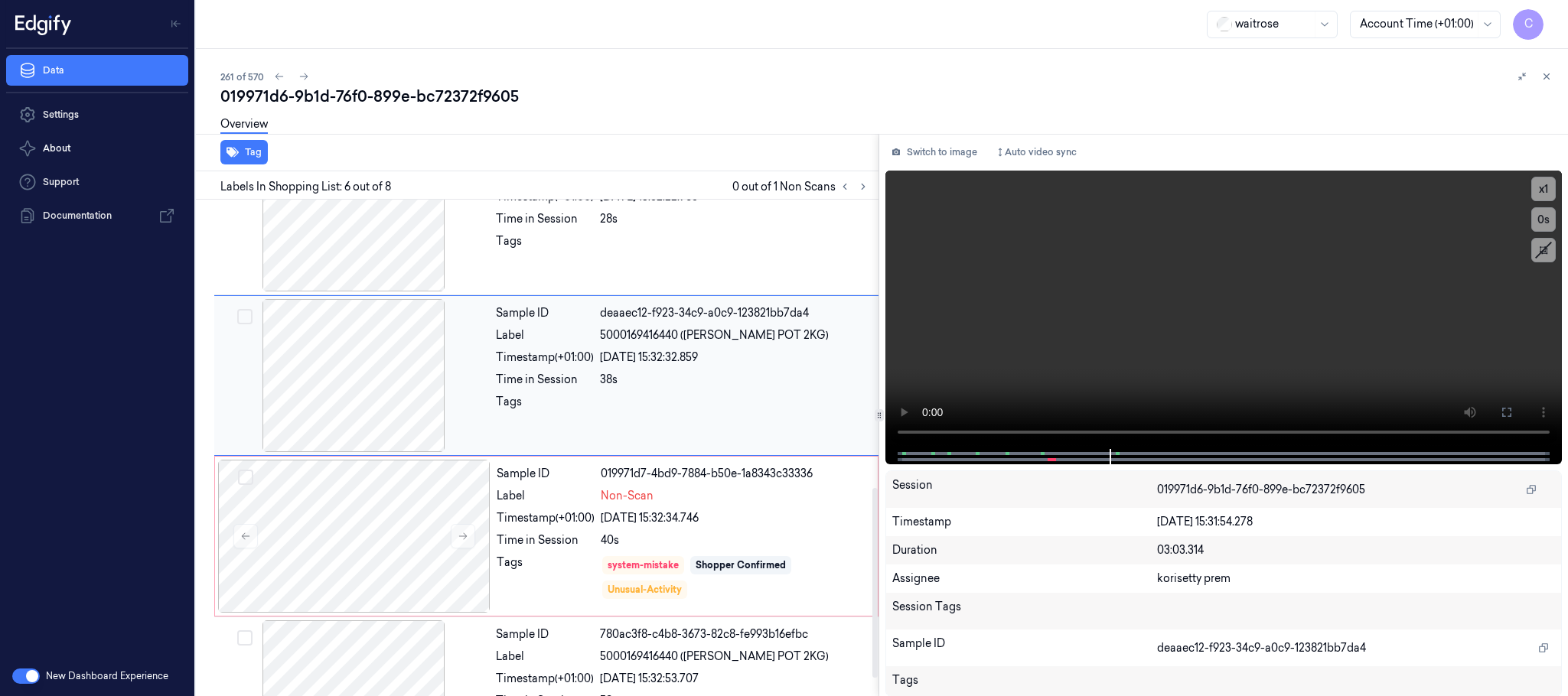
scroll to position [752, 0]
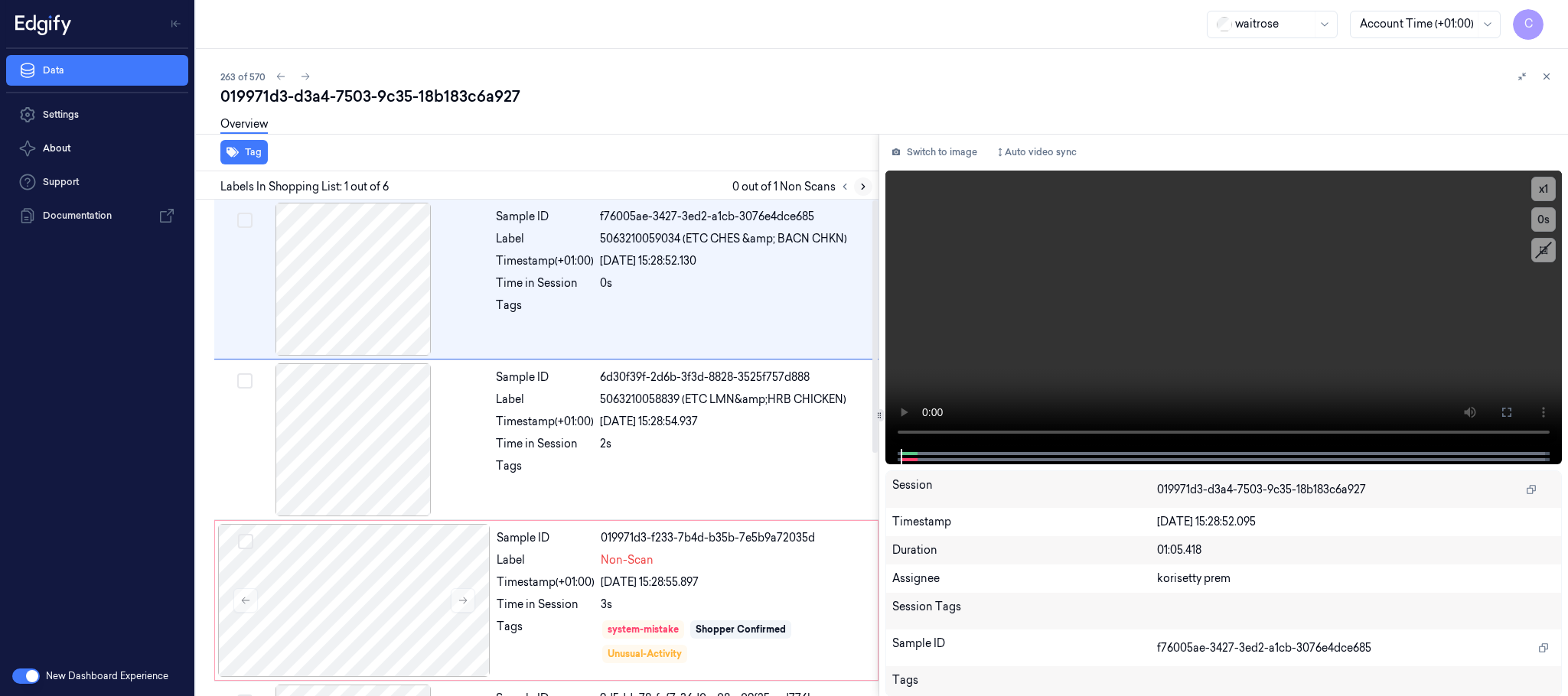
click at [865, 181] on icon at bounding box center [863, 186] width 11 height 11
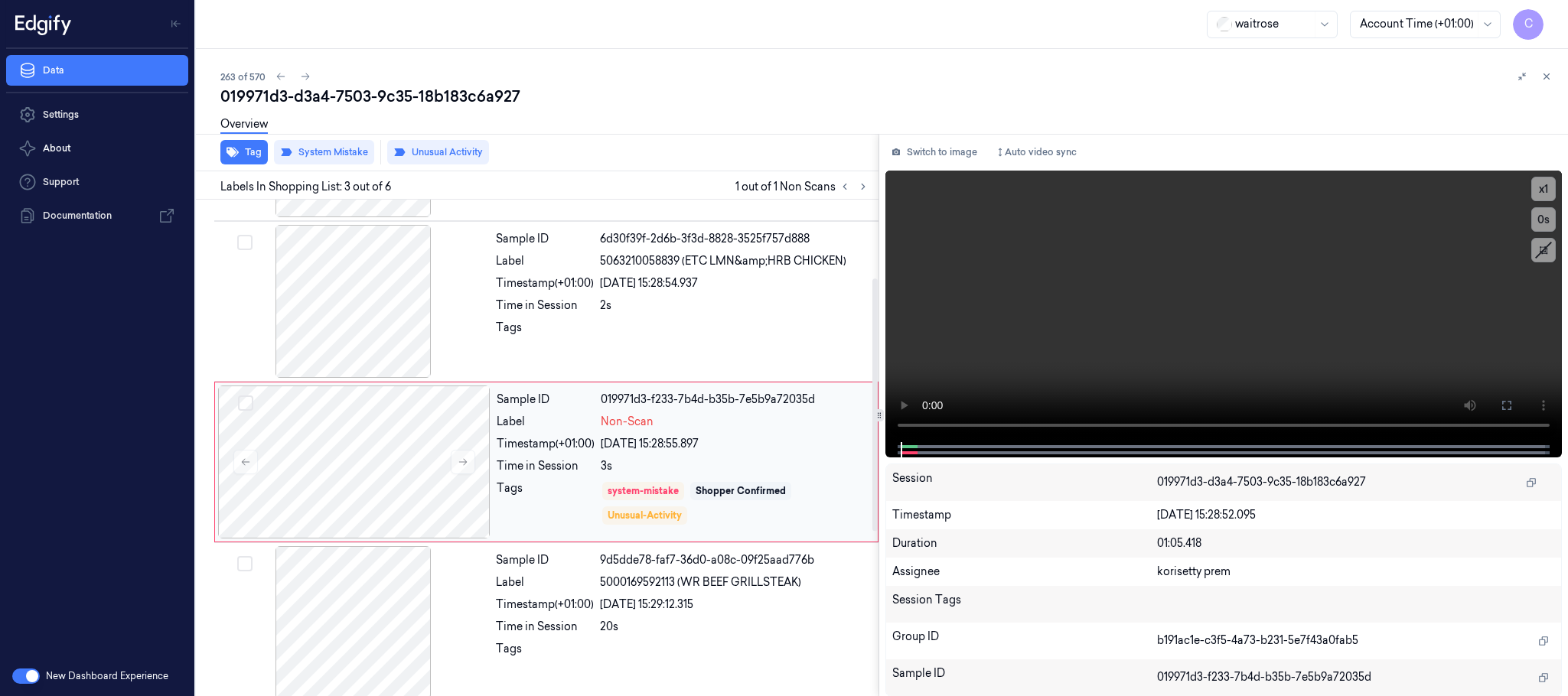
scroll to position [154, 0]
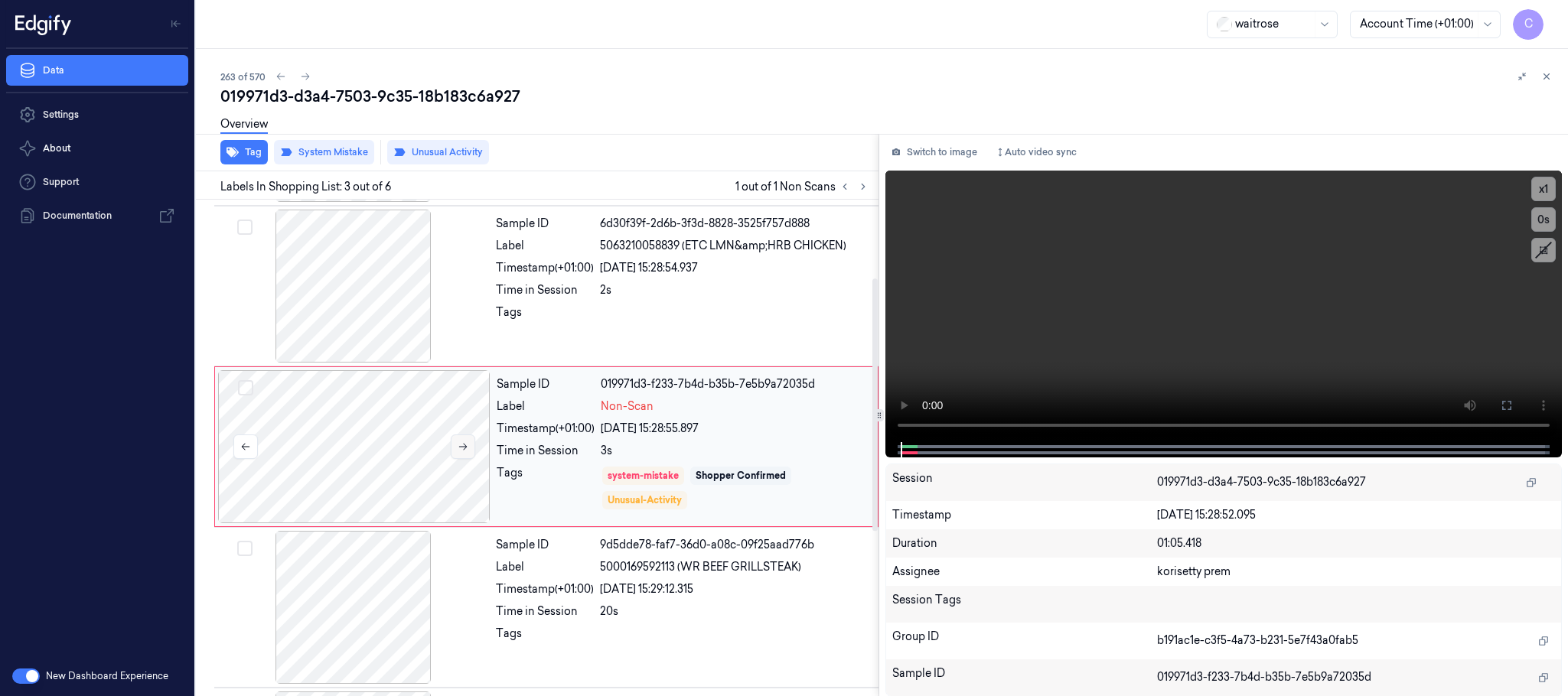
click at [466, 452] on icon at bounding box center [463, 447] width 11 height 11
click at [466, 452] on icon at bounding box center [463, 447] width 11 height 11
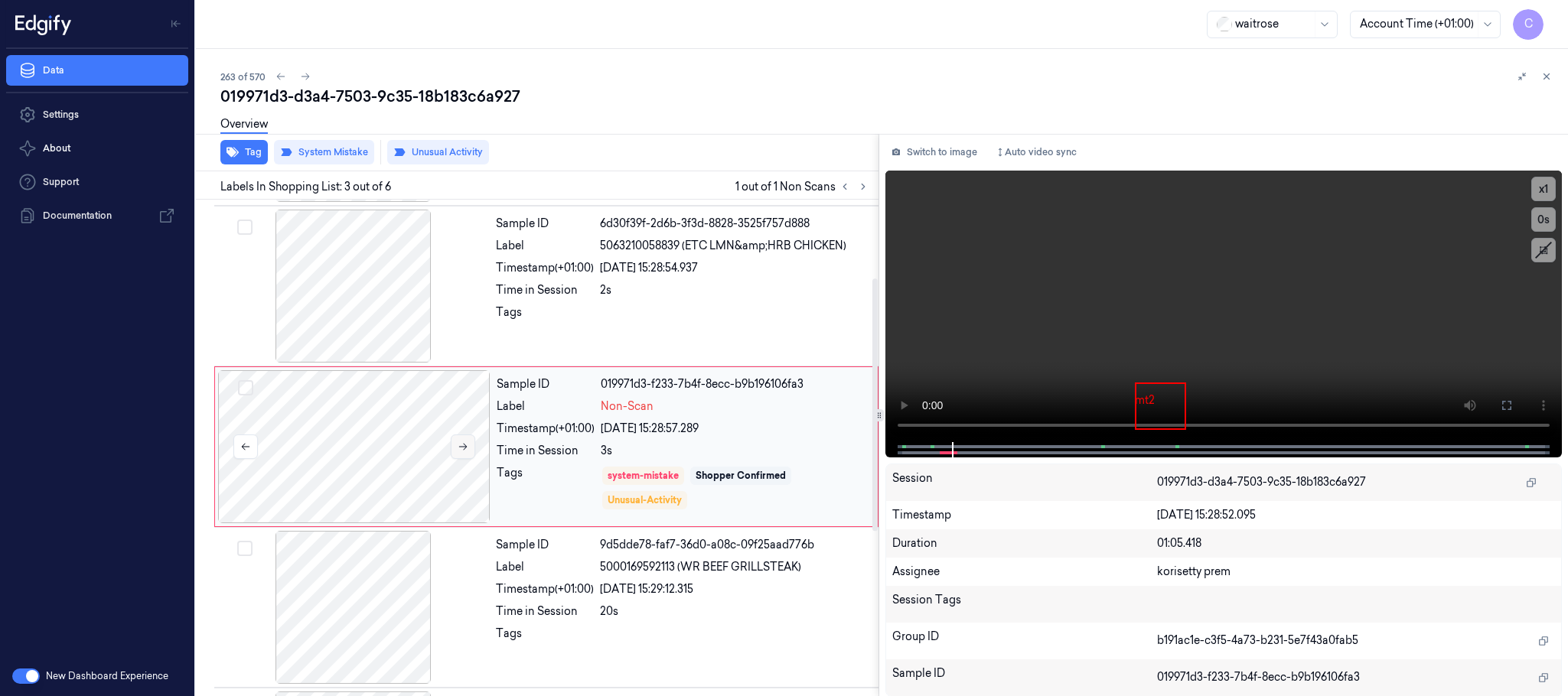
click at [466, 452] on icon at bounding box center [463, 447] width 11 height 11
click at [468, 449] on icon at bounding box center [463, 447] width 11 height 11
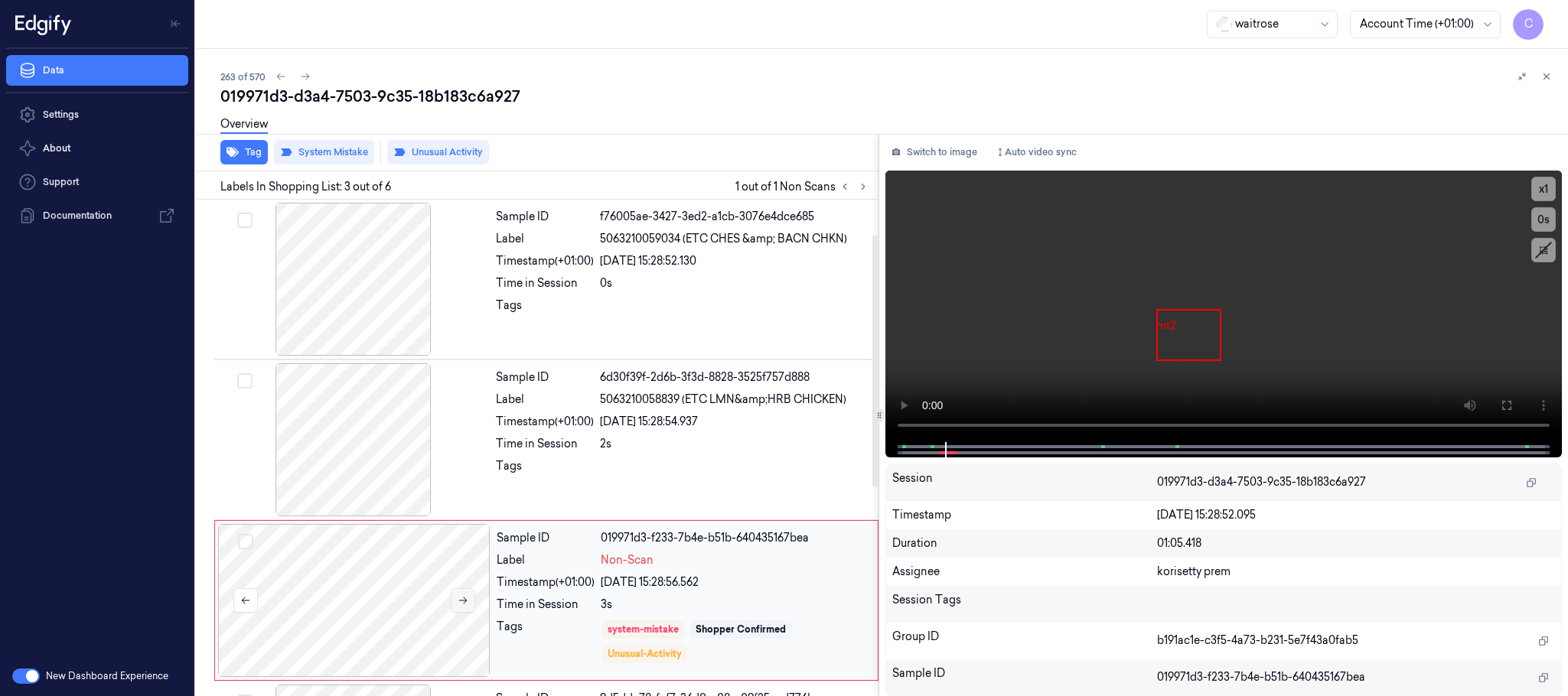
scroll to position [115, 0]
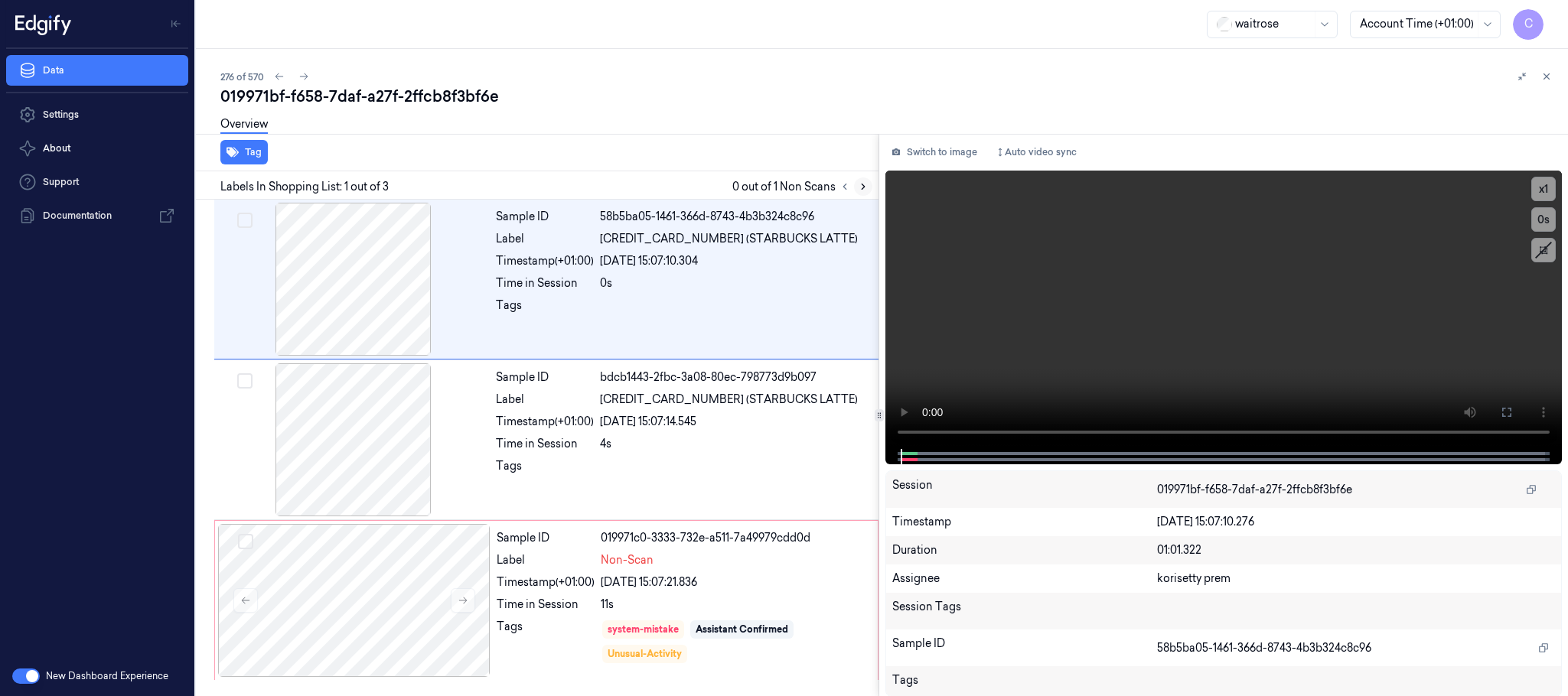
click at [870, 181] on button at bounding box center [863, 186] width 19 height 19
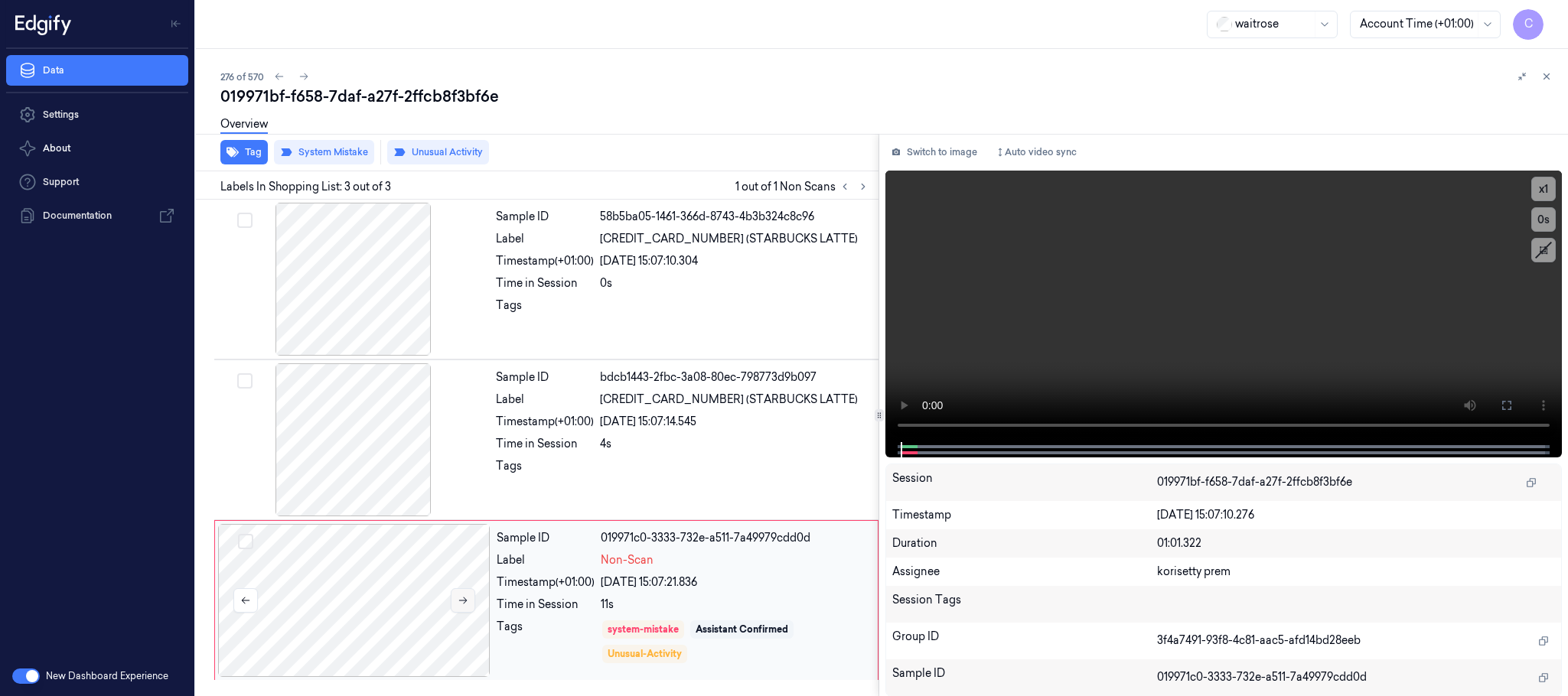
click at [459, 599] on icon at bounding box center [463, 600] width 11 height 11
click at [464, 594] on button at bounding box center [463, 600] width 25 height 25
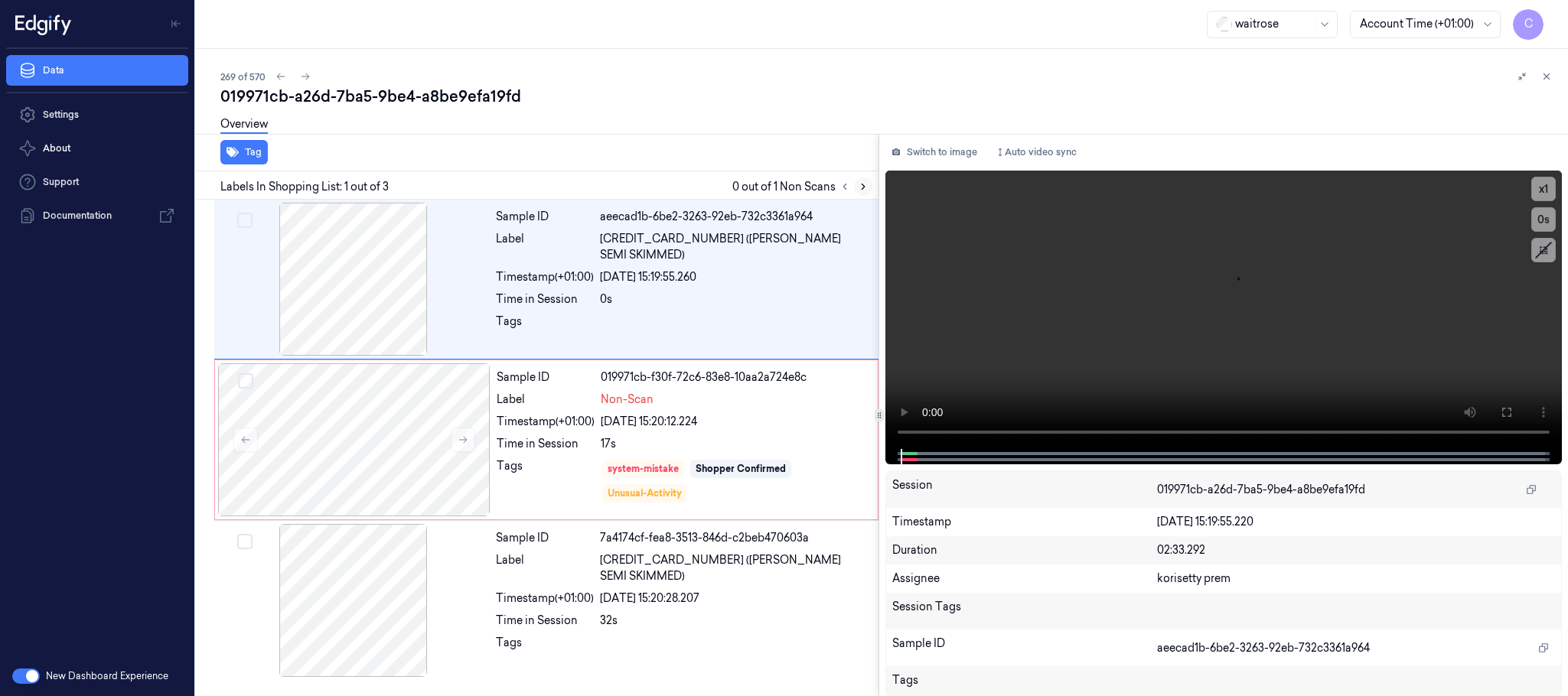
click at [857, 185] on icon at bounding box center [863, 186] width 11 height 11
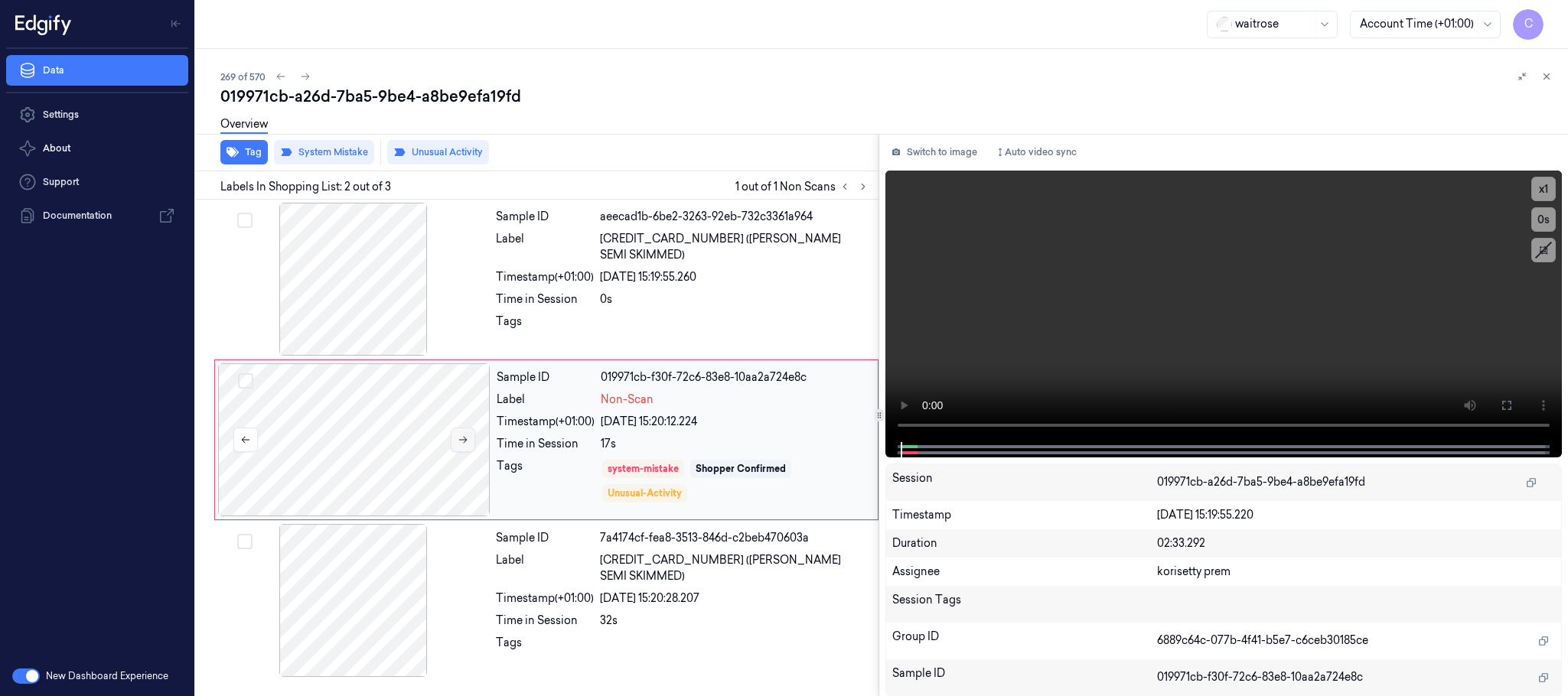
click at [469, 445] on button at bounding box center [463, 439] width 25 height 25
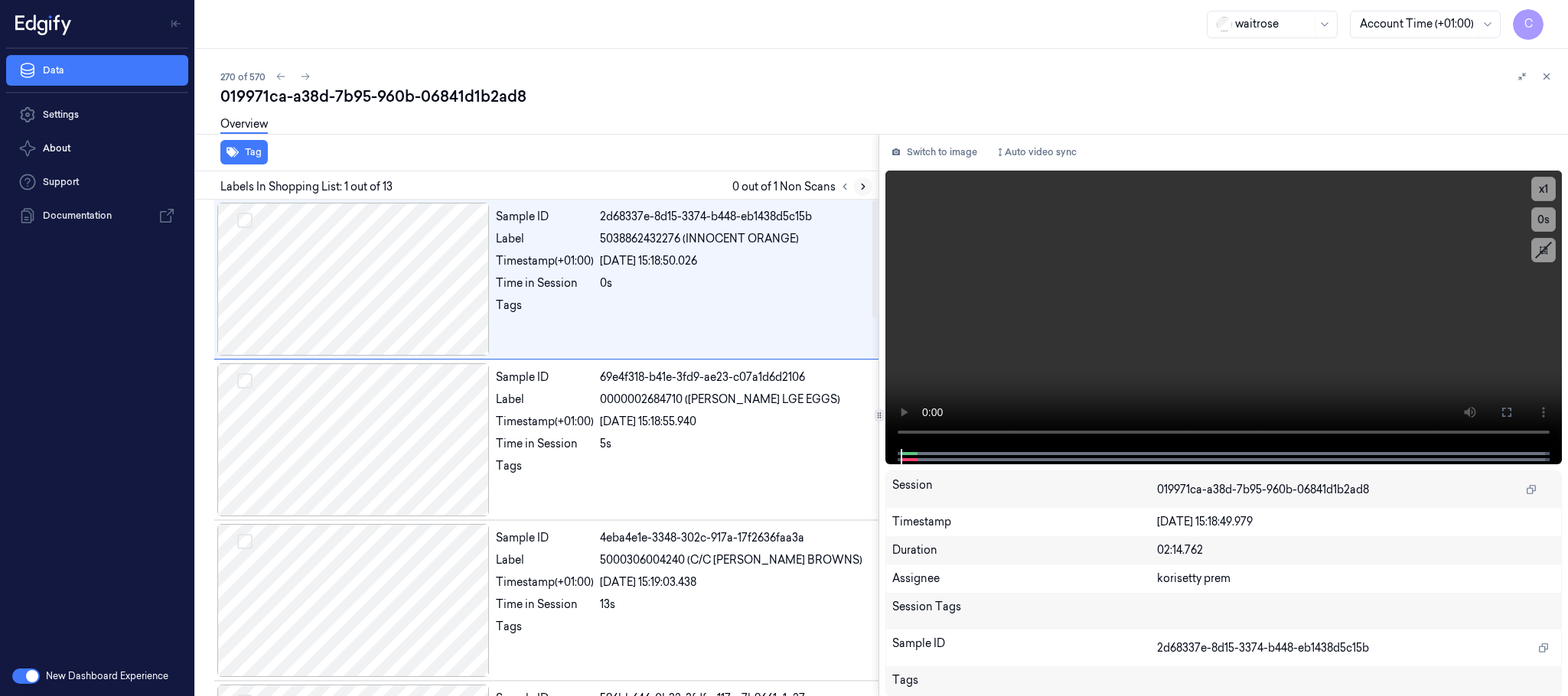
click at [859, 186] on icon at bounding box center [863, 186] width 11 height 11
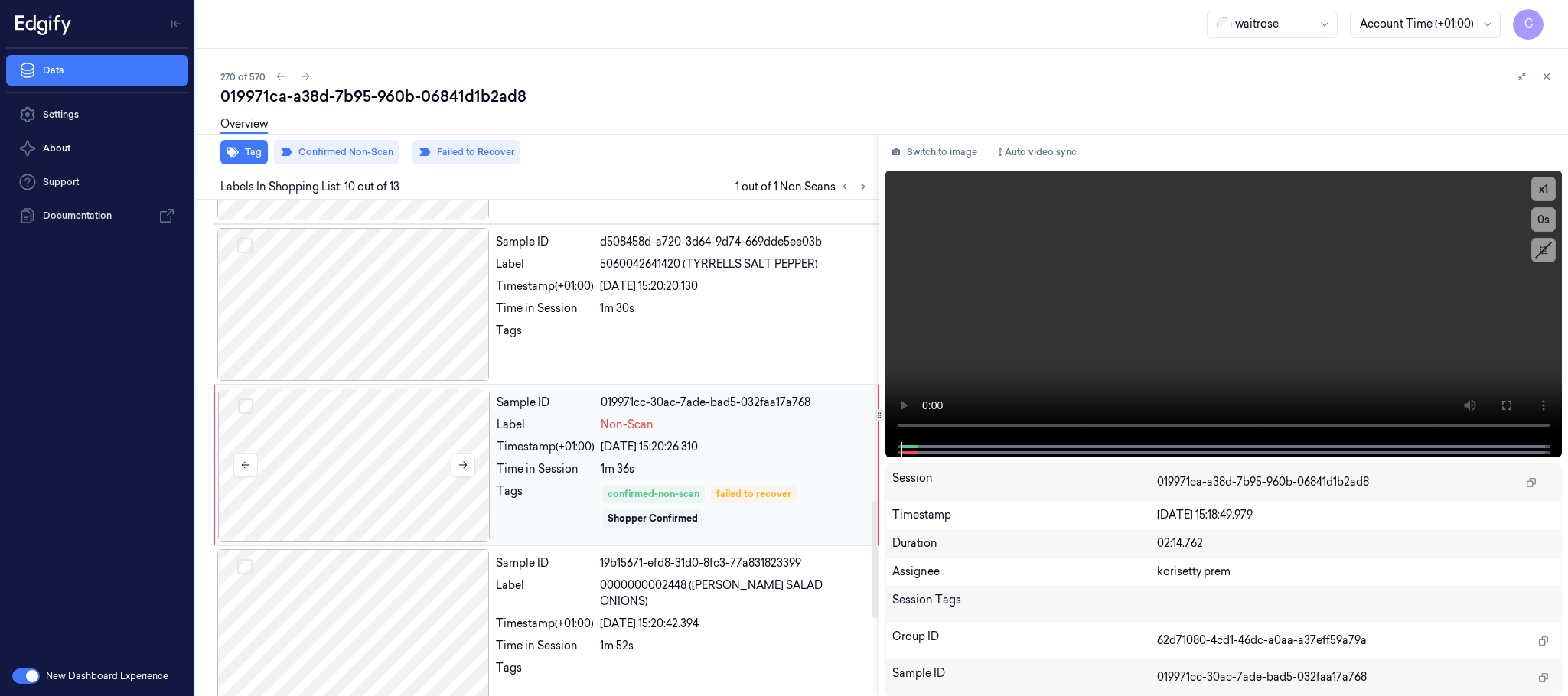
scroll to position [1283, 0]
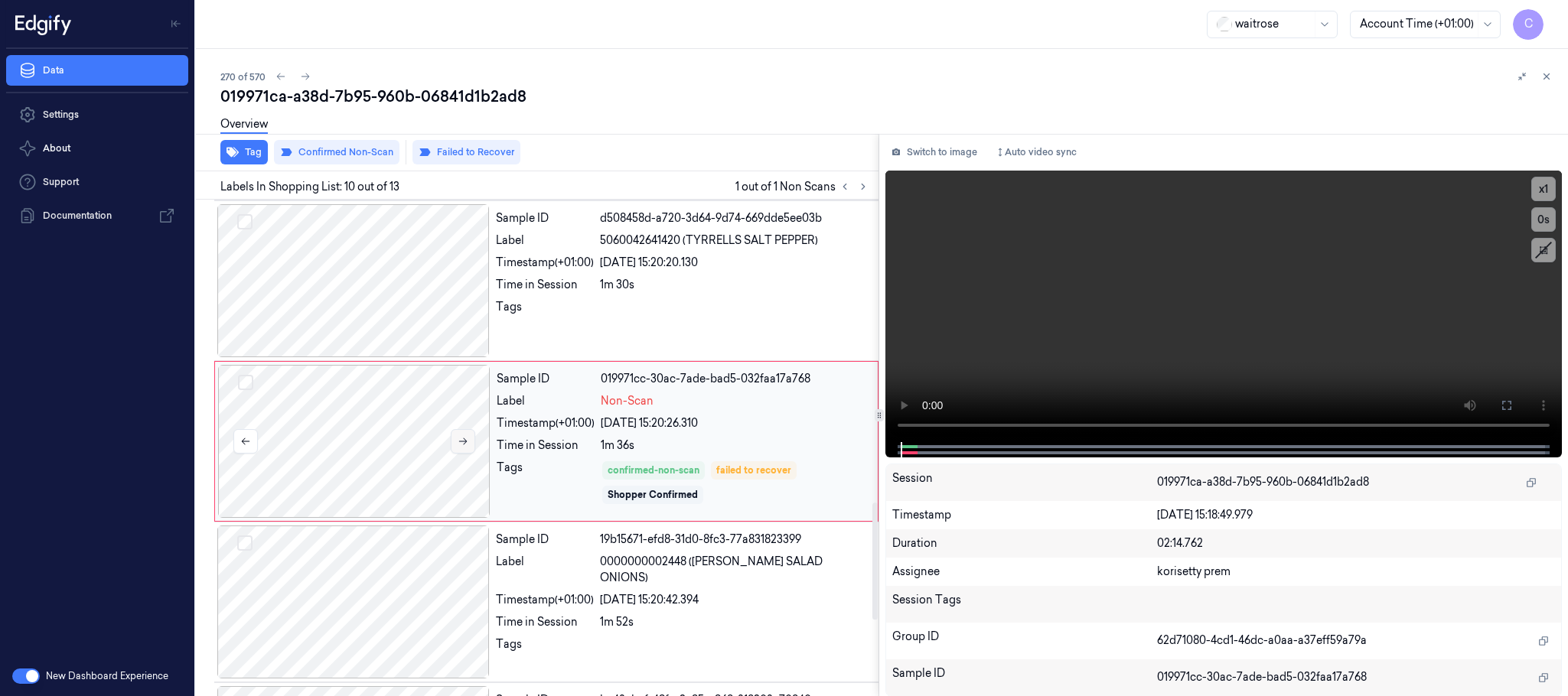
click at [466, 445] on icon at bounding box center [463, 441] width 11 height 11
click at [404, 294] on div at bounding box center [354, 281] width 273 height 153
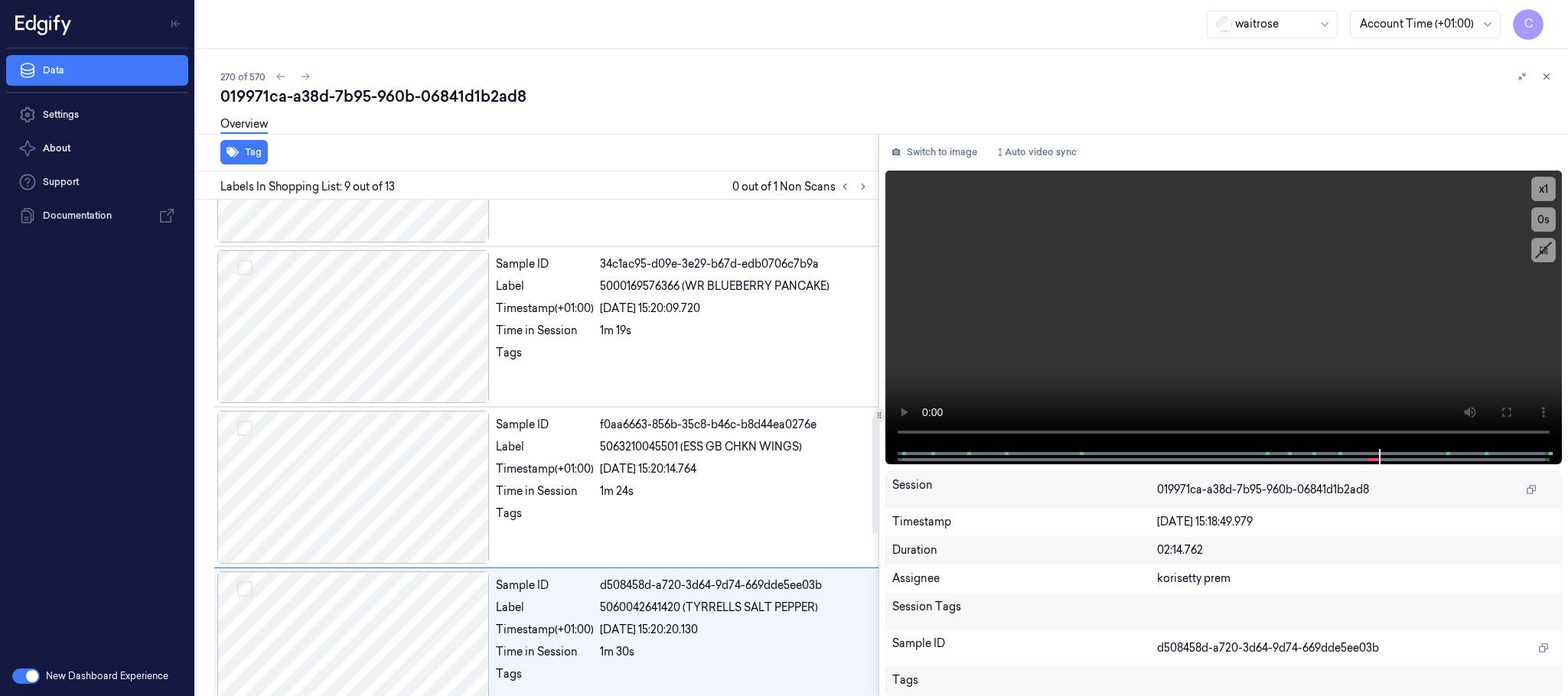
scroll to position [686, 0]
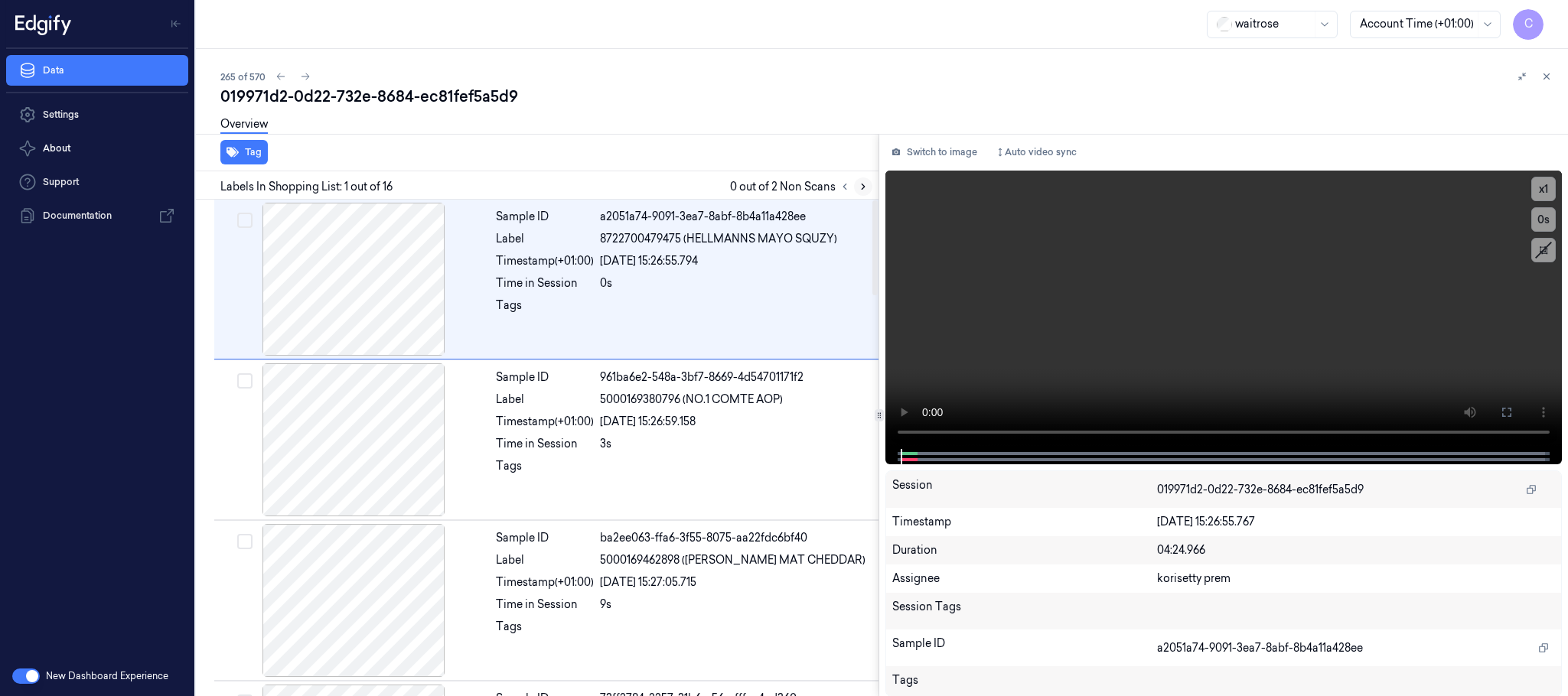
click at [855, 186] on button at bounding box center [863, 186] width 19 height 19
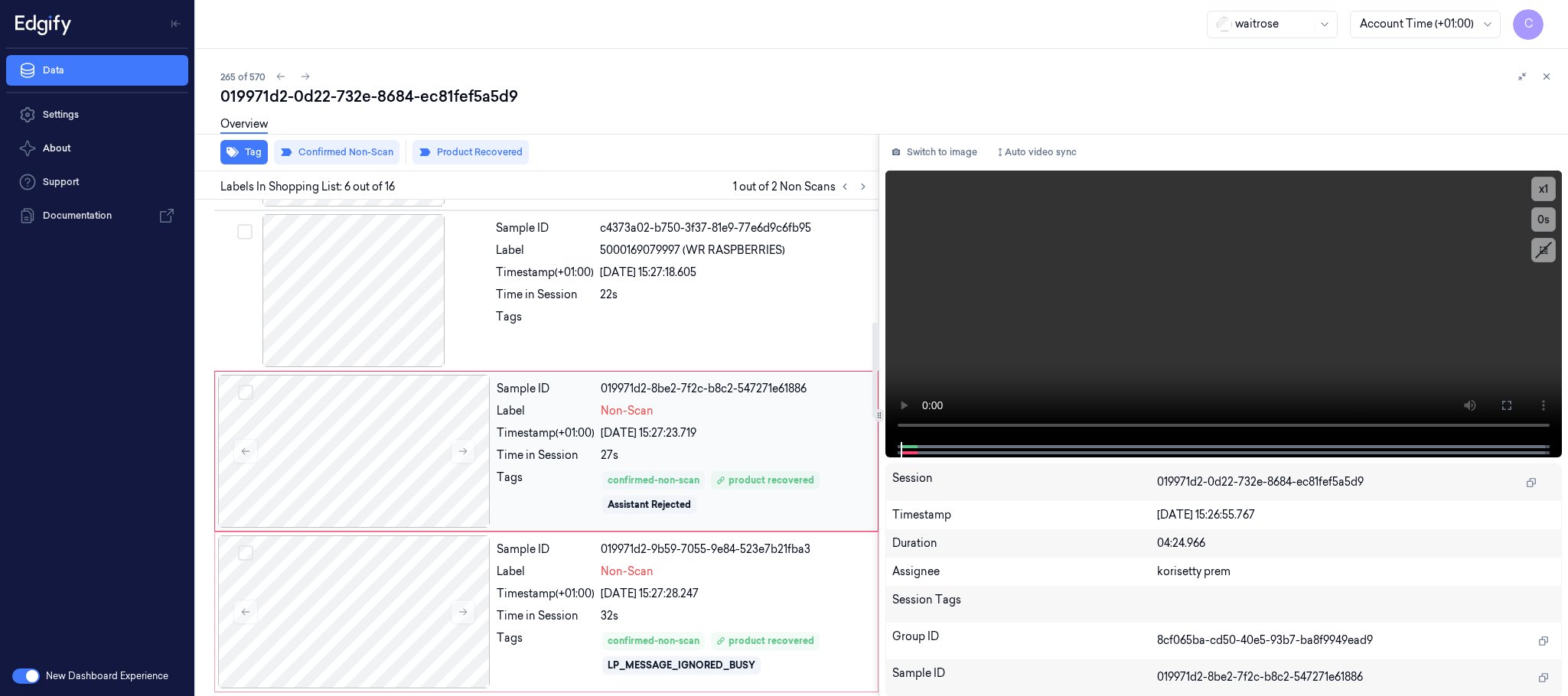
scroll to position [637, 0]
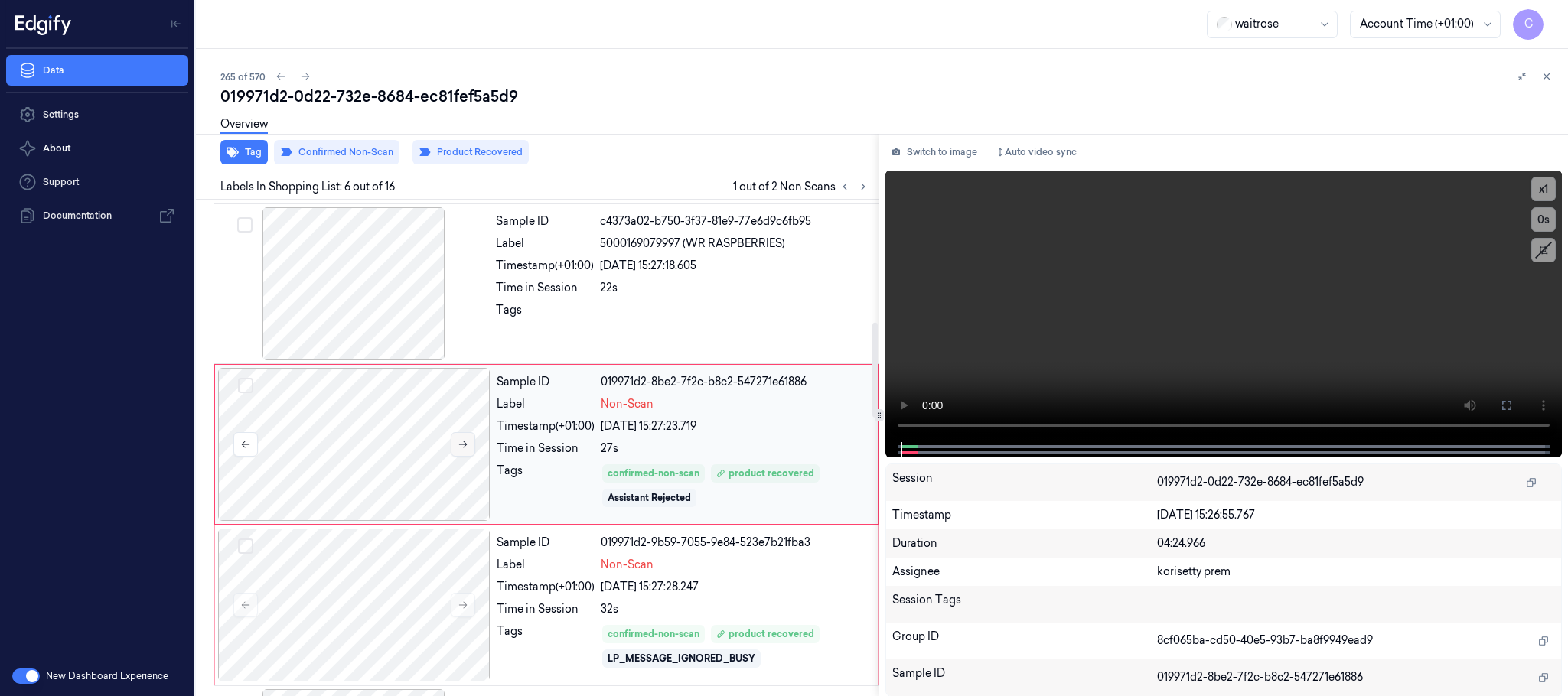
click at [465, 449] on icon at bounding box center [463, 444] width 11 height 11
click at [464, 449] on icon at bounding box center [463, 444] width 11 height 11
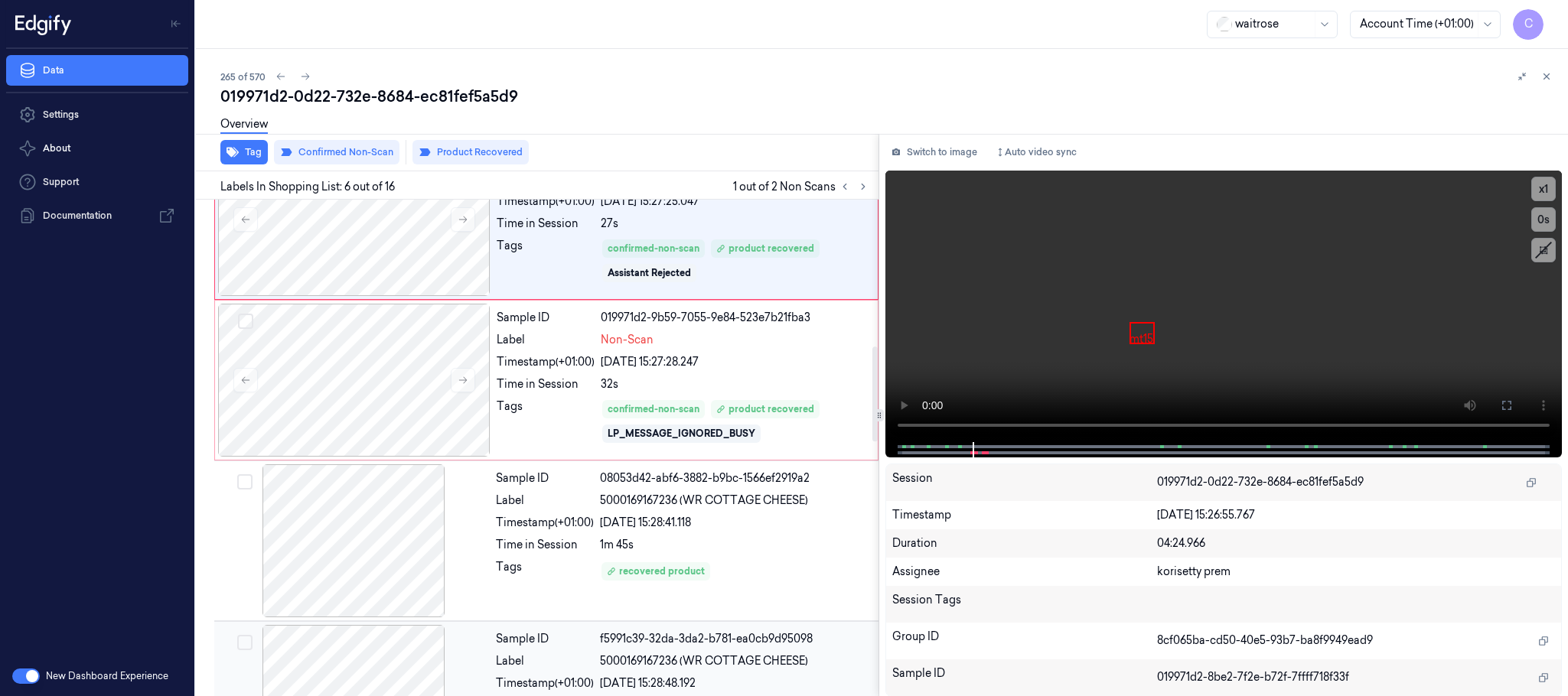
scroll to position [752, 0]
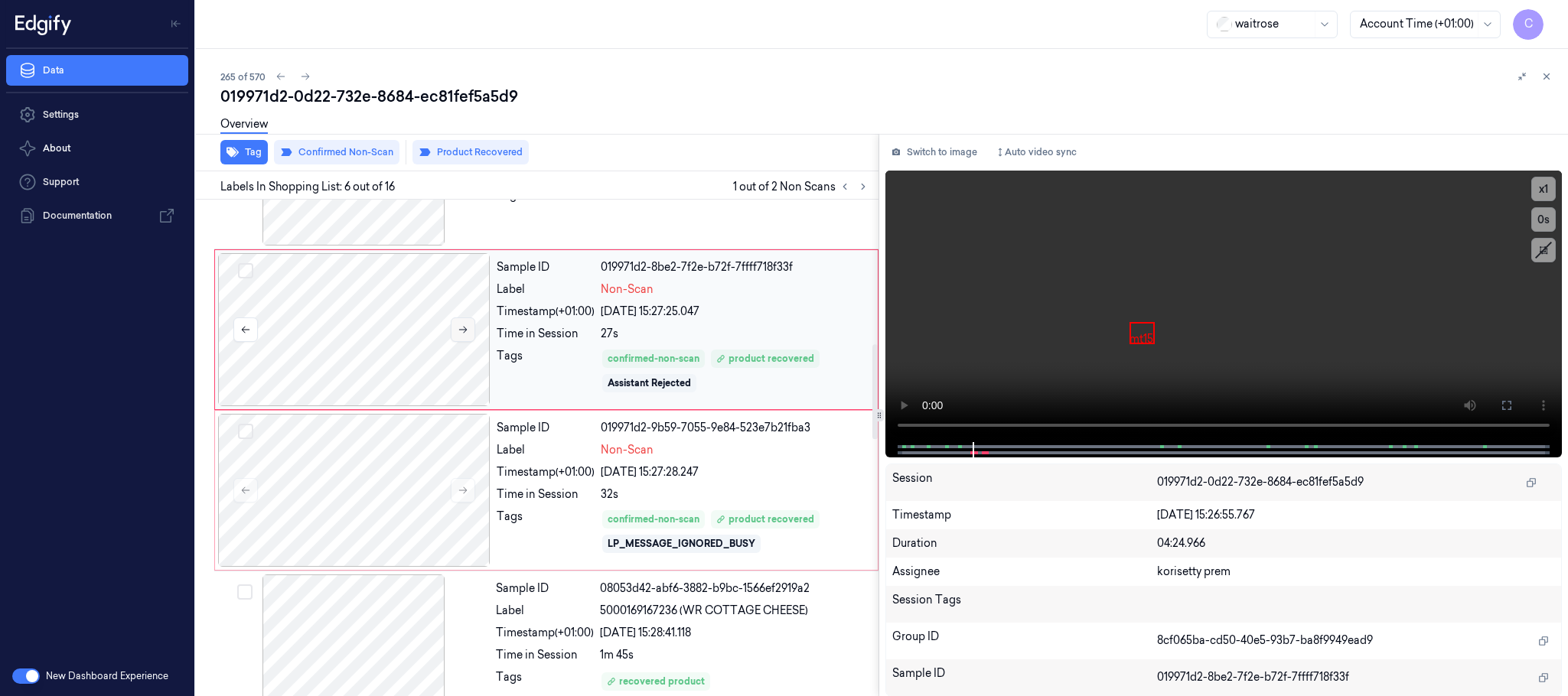
click at [461, 335] on icon at bounding box center [463, 329] width 11 height 11
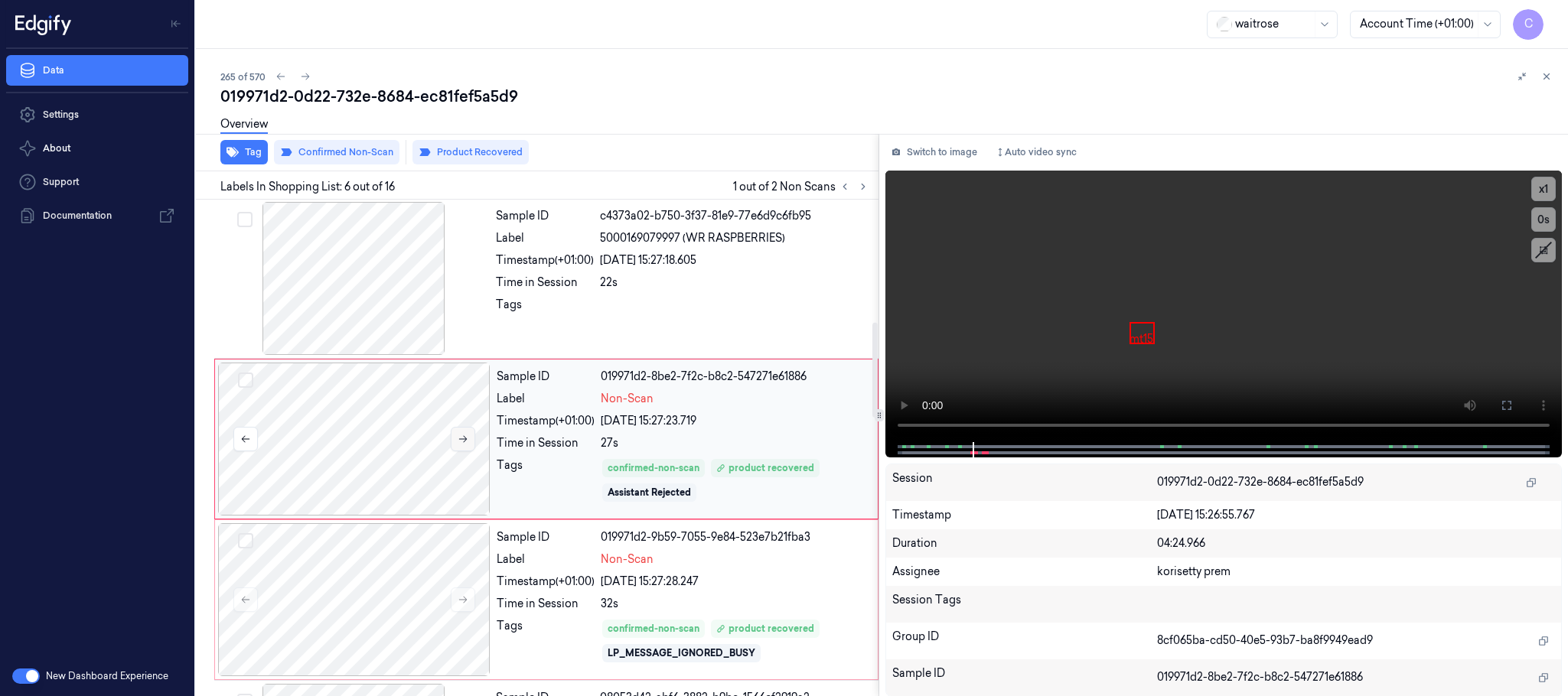
scroll to position [637, 0]
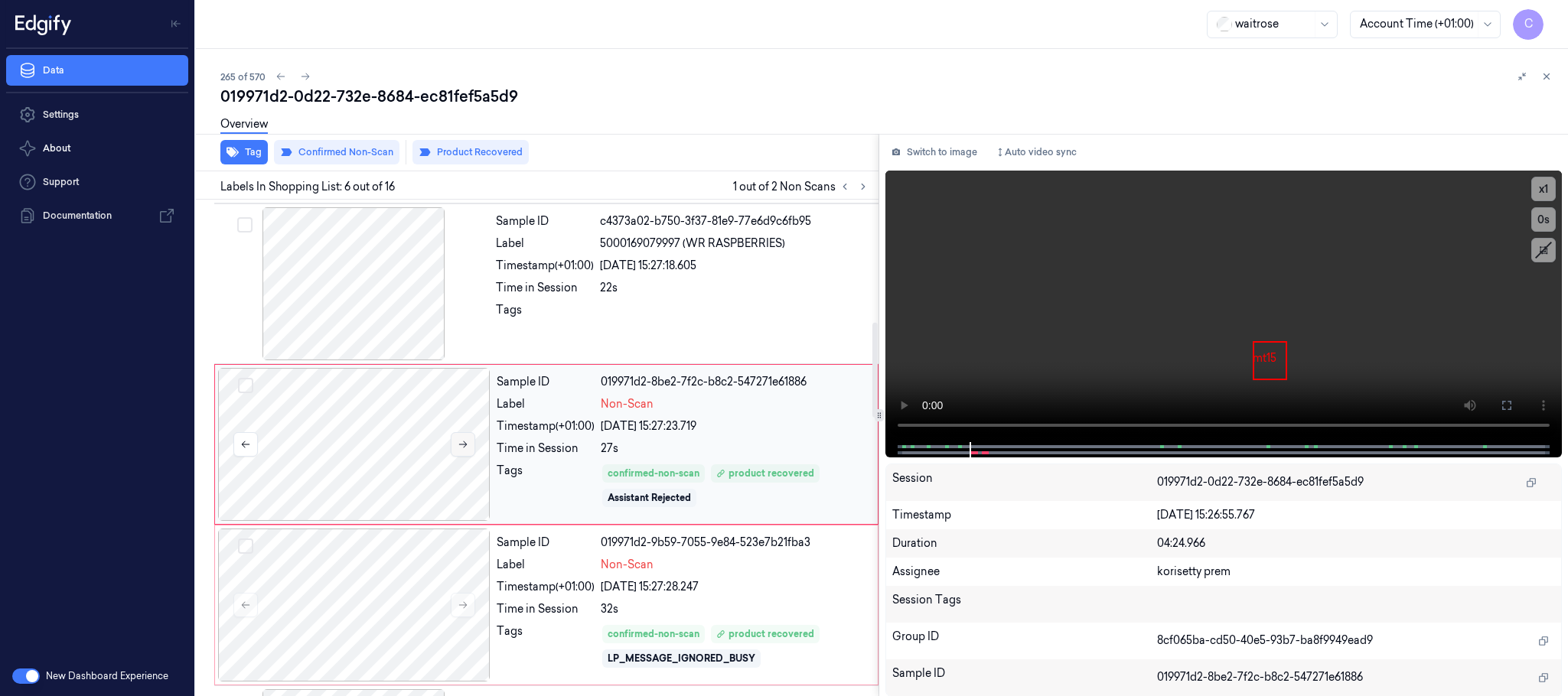
click at [464, 437] on button at bounding box center [463, 445] width 25 height 25
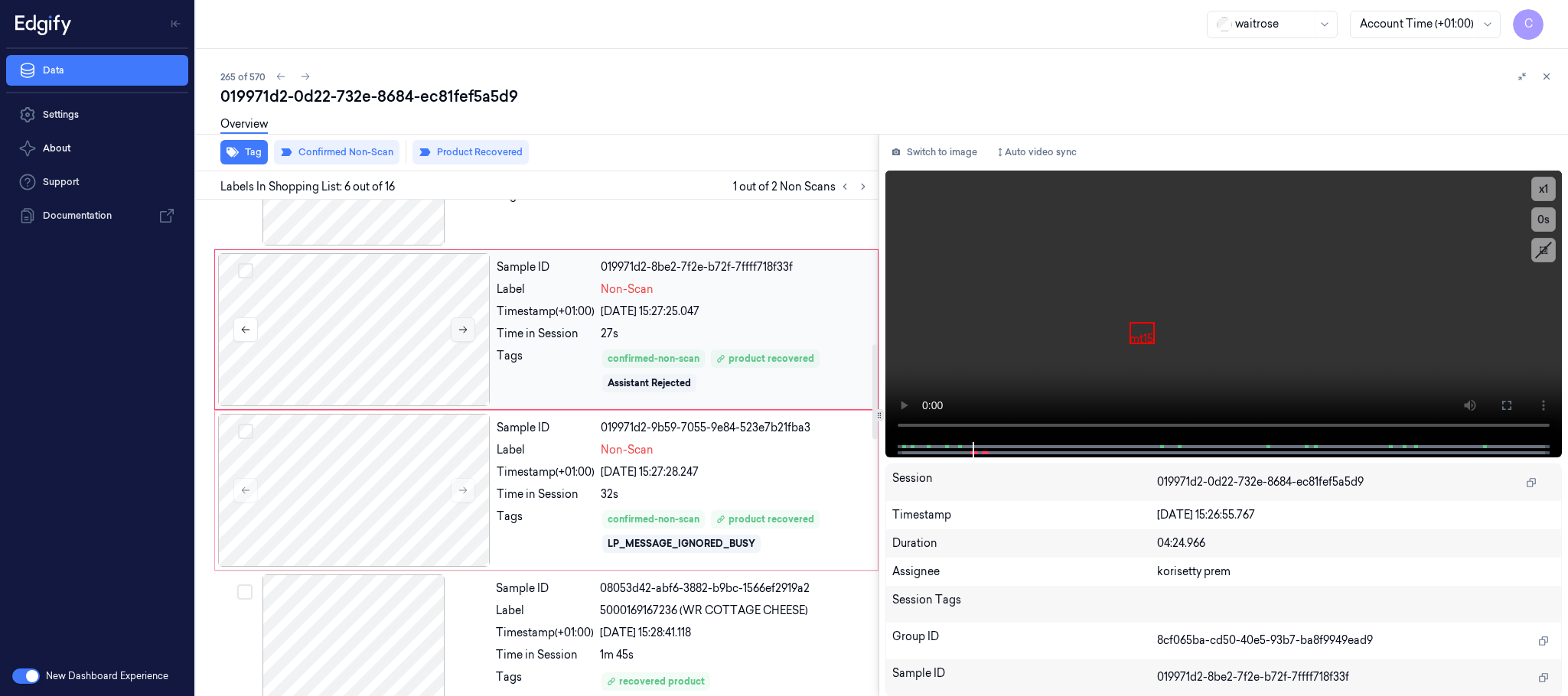
click at [471, 328] on button at bounding box center [463, 329] width 25 height 25
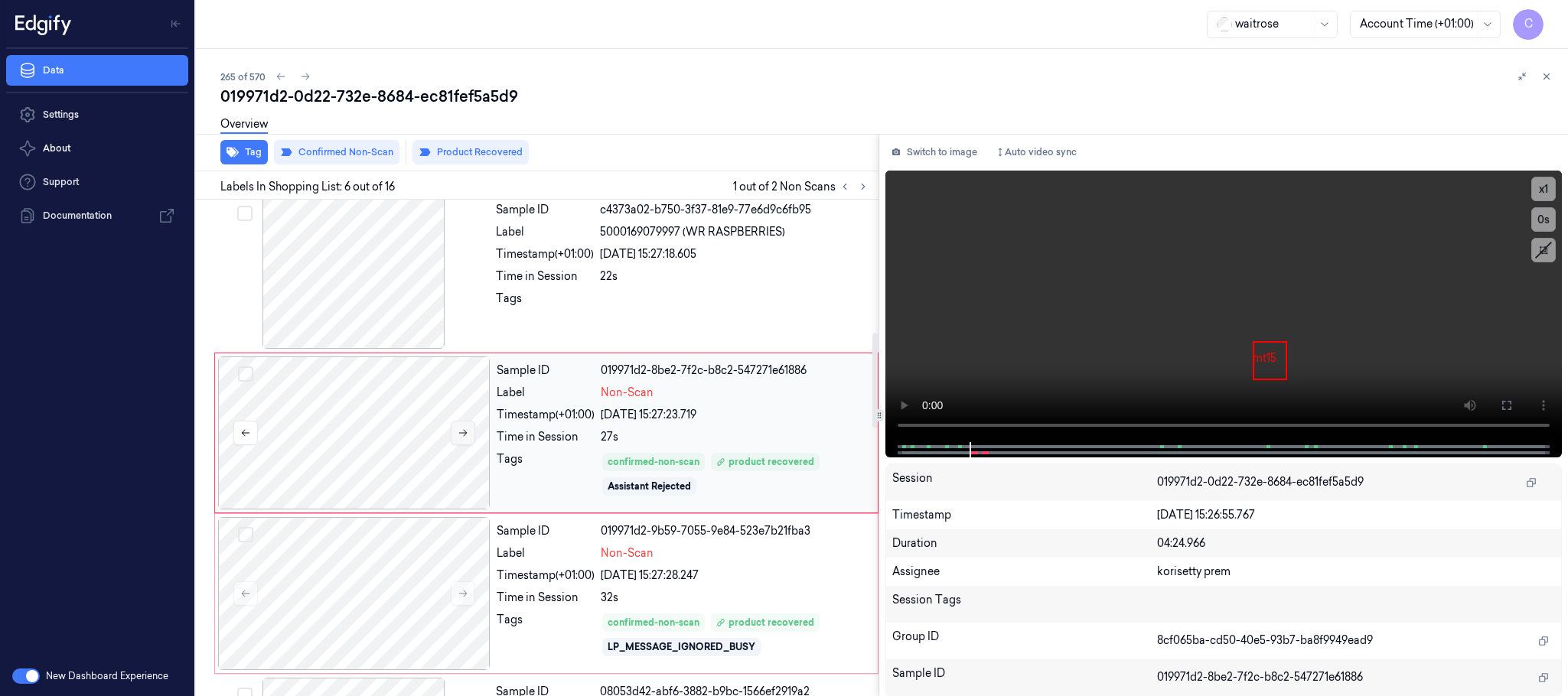
scroll to position [637, 0]
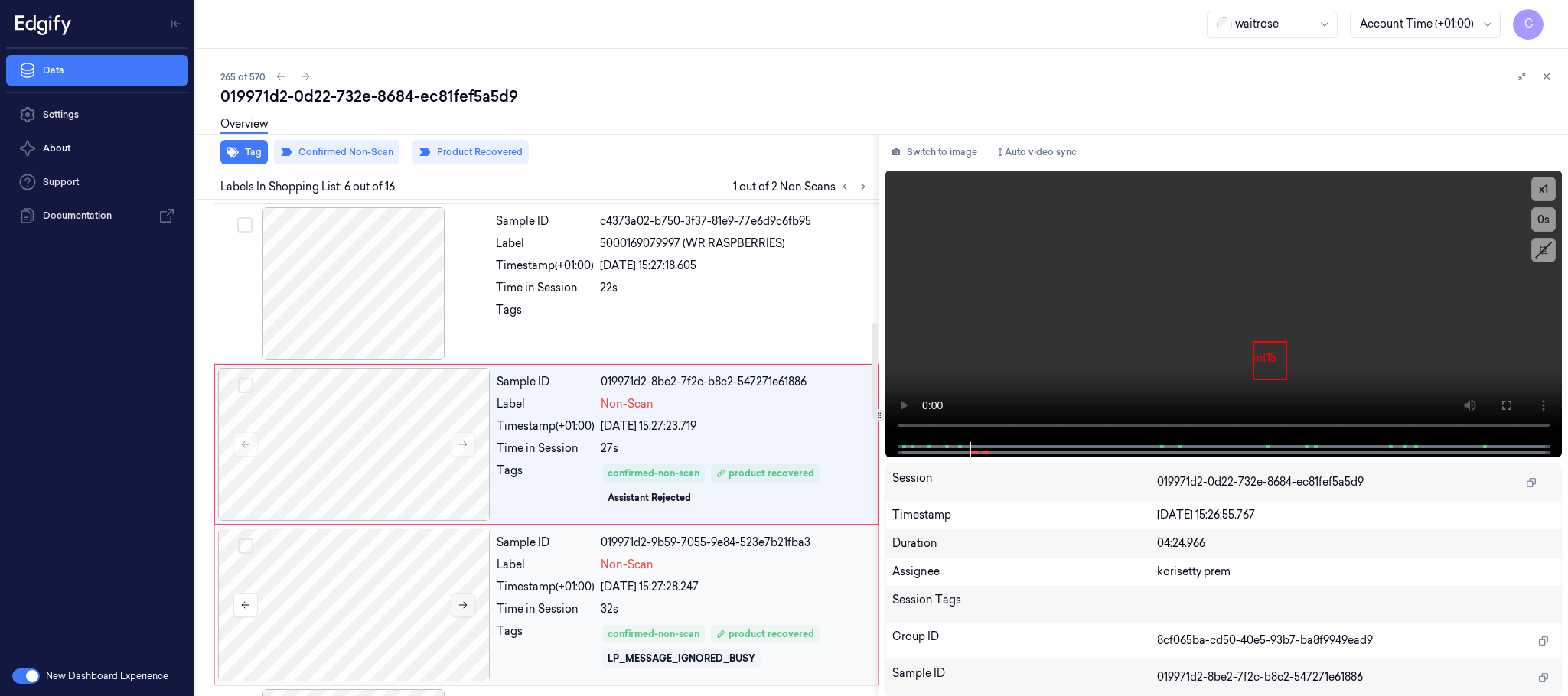
click at [465, 605] on icon at bounding box center [463, 605] width 11 height 11
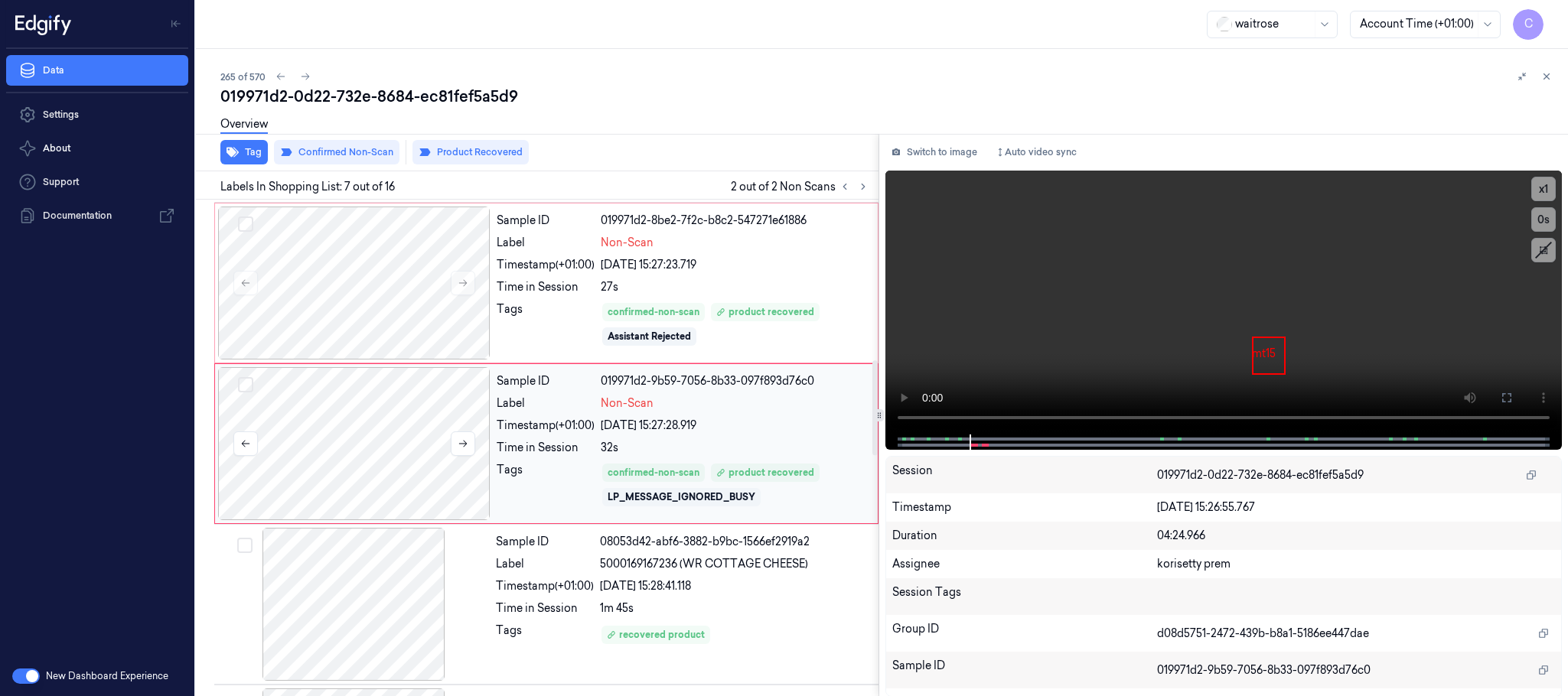
scroll to position [914, 0]
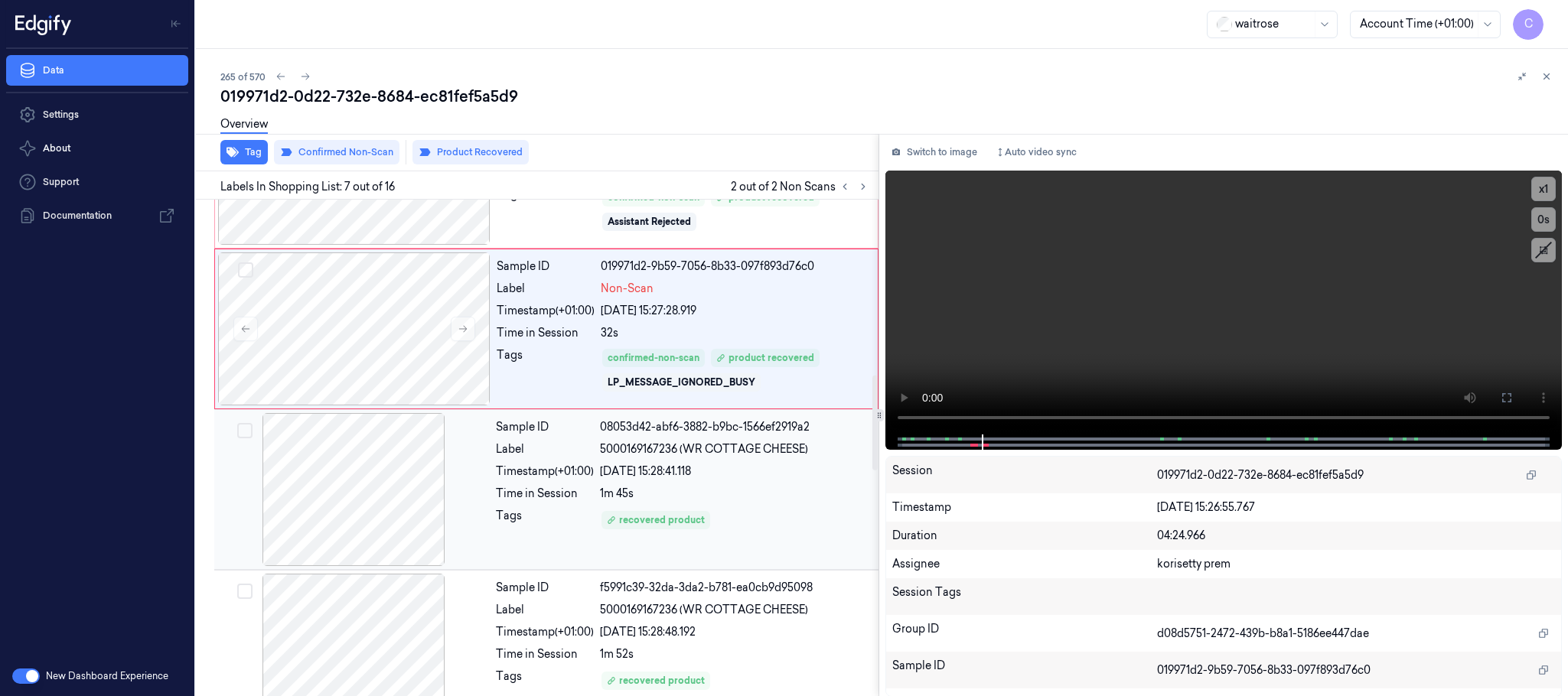
click at [372, 496] on div at bounding box center [354, 489] width 273 height 153
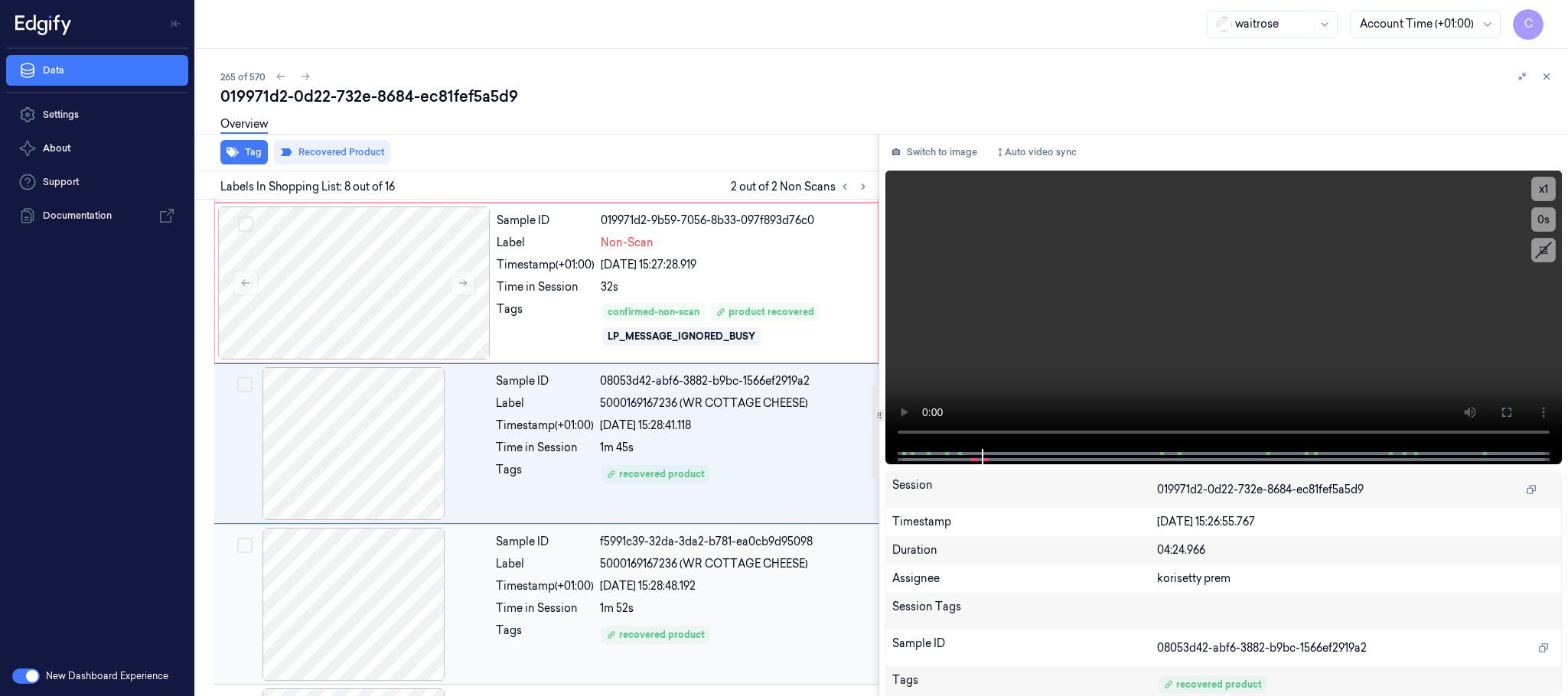
click at [377, 599] on div at bounding box center [354, 604] width 273 height 153
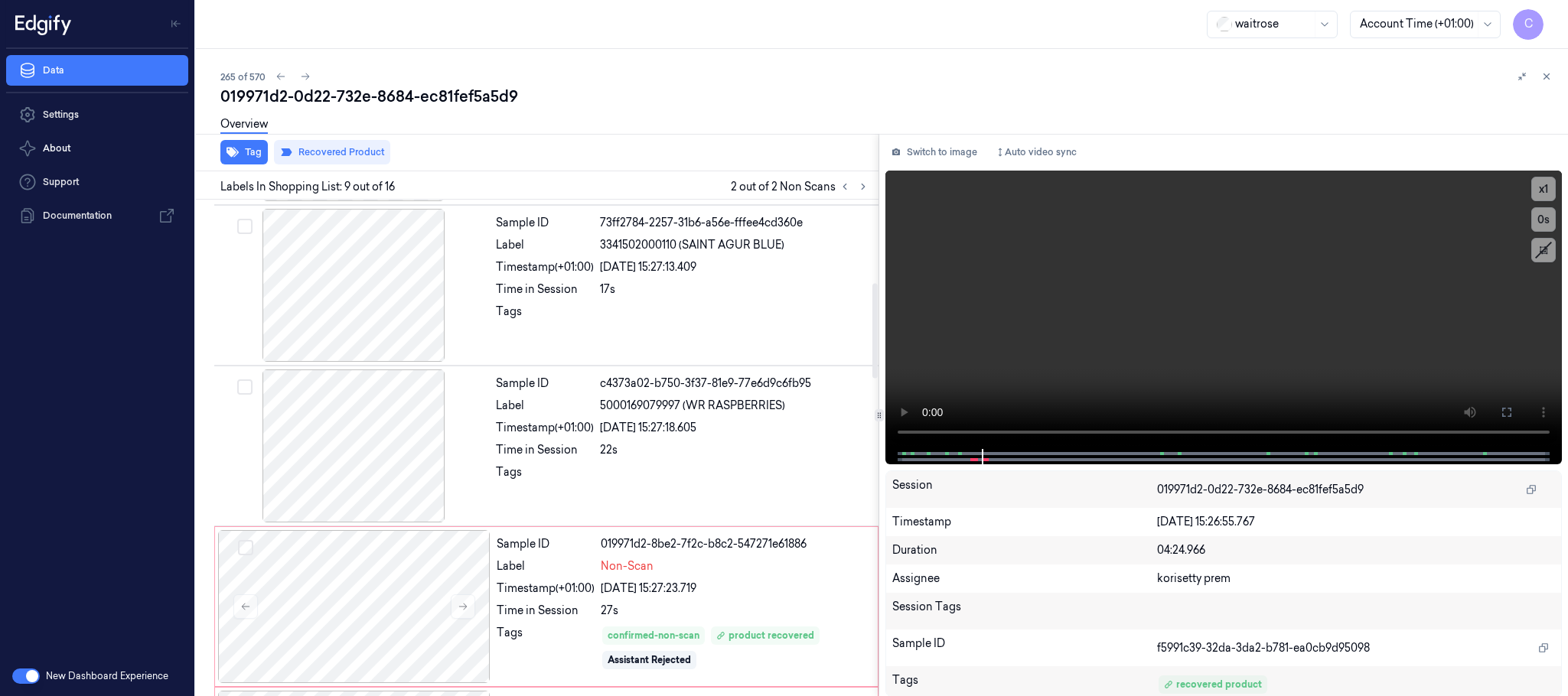
scroll to position [433, 0]
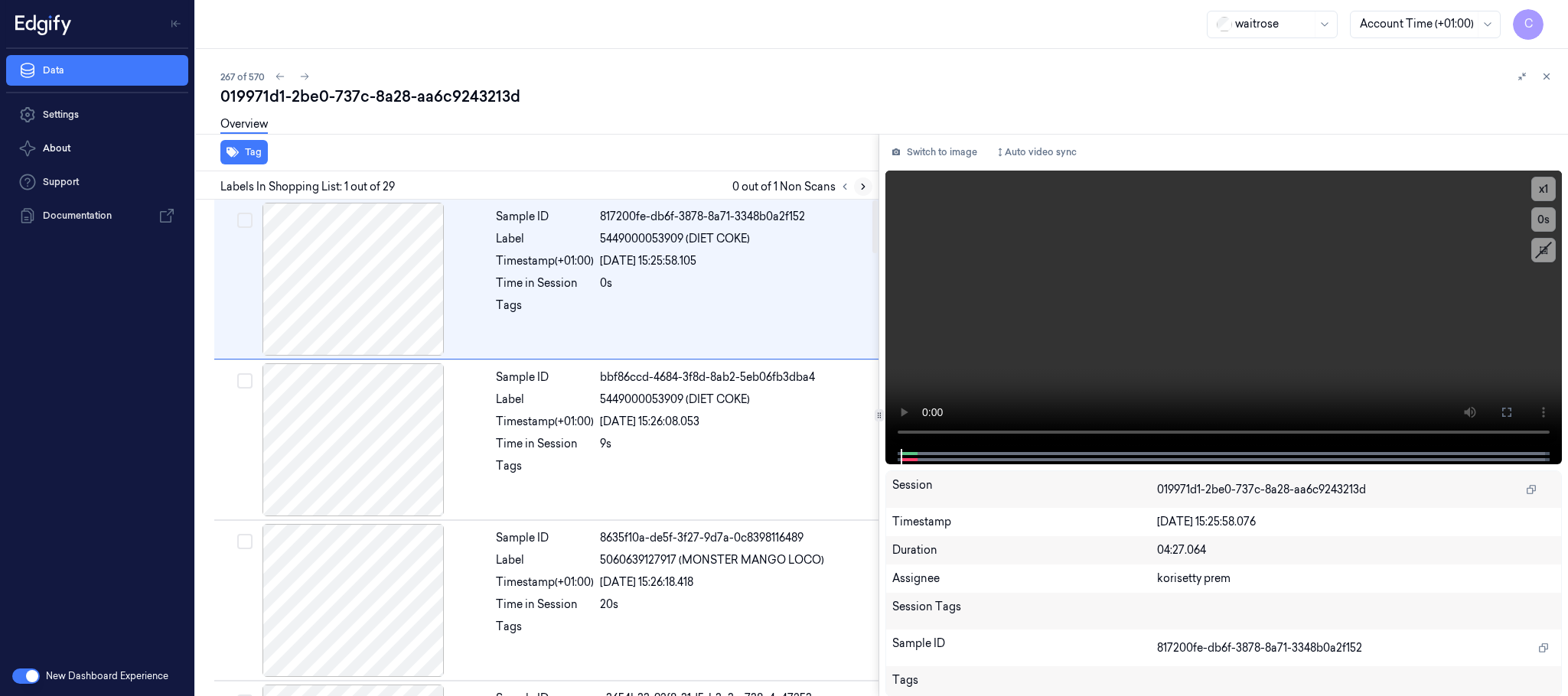
click at [868, 185] on icon at bounding box center [863, 186] width 11 height 11
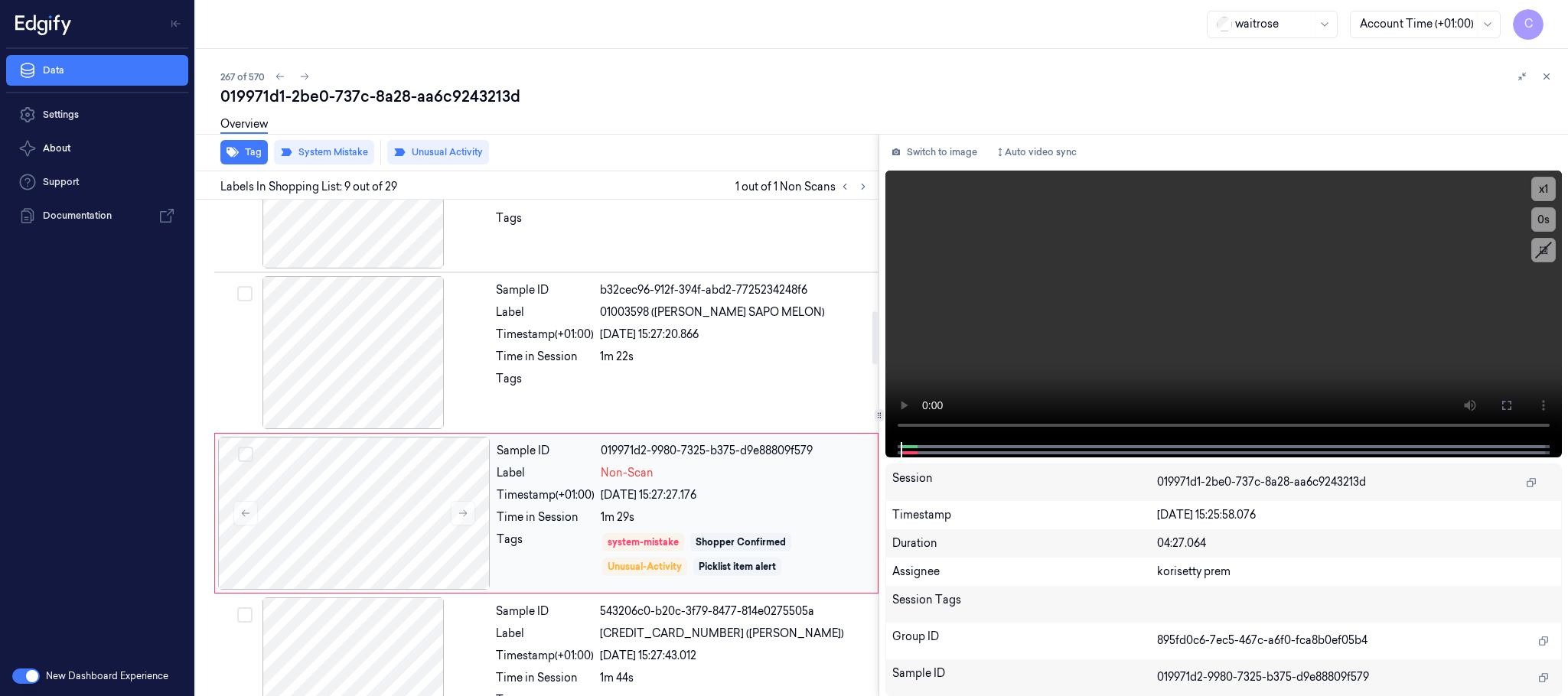
scroll to position [1121, 0]
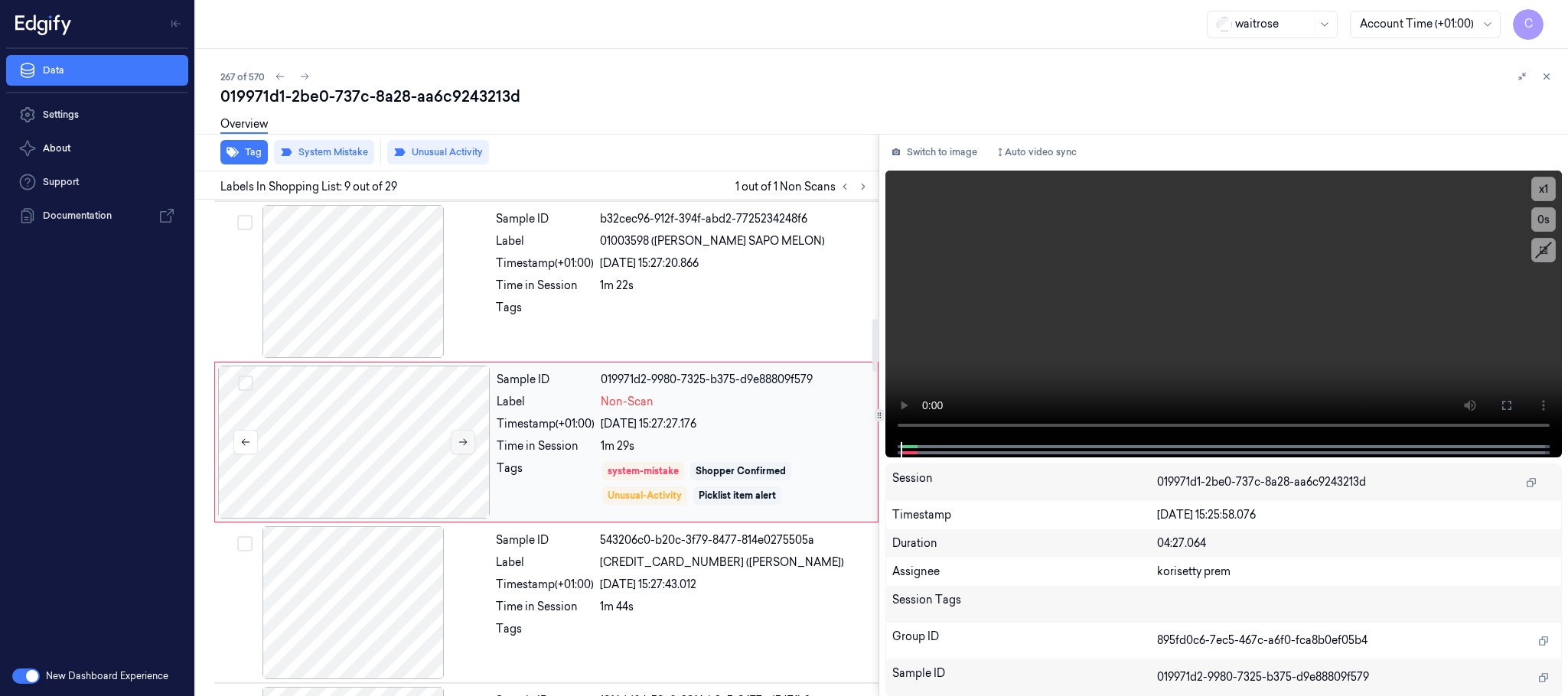
click at [461, 455] on button at bounding box center [463, 442] width 25 height 25
click at [458, 447] on icon at bounding box center [463, 442] width 11 height 11
click at [459, 447] on icon at bounding box center [463, 442] width 11 height 11
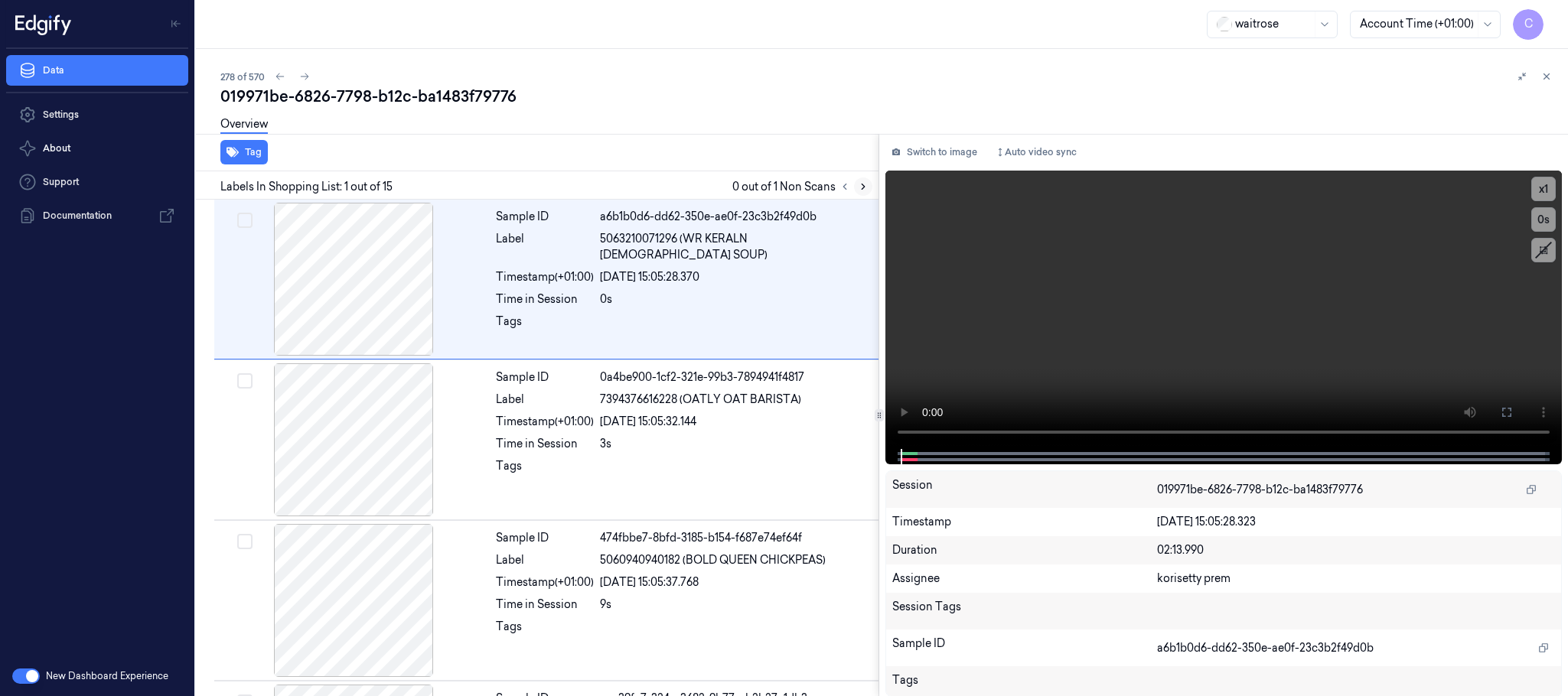
click at [870, 186] on button at bounding box center [863, 186] width 19 height 19
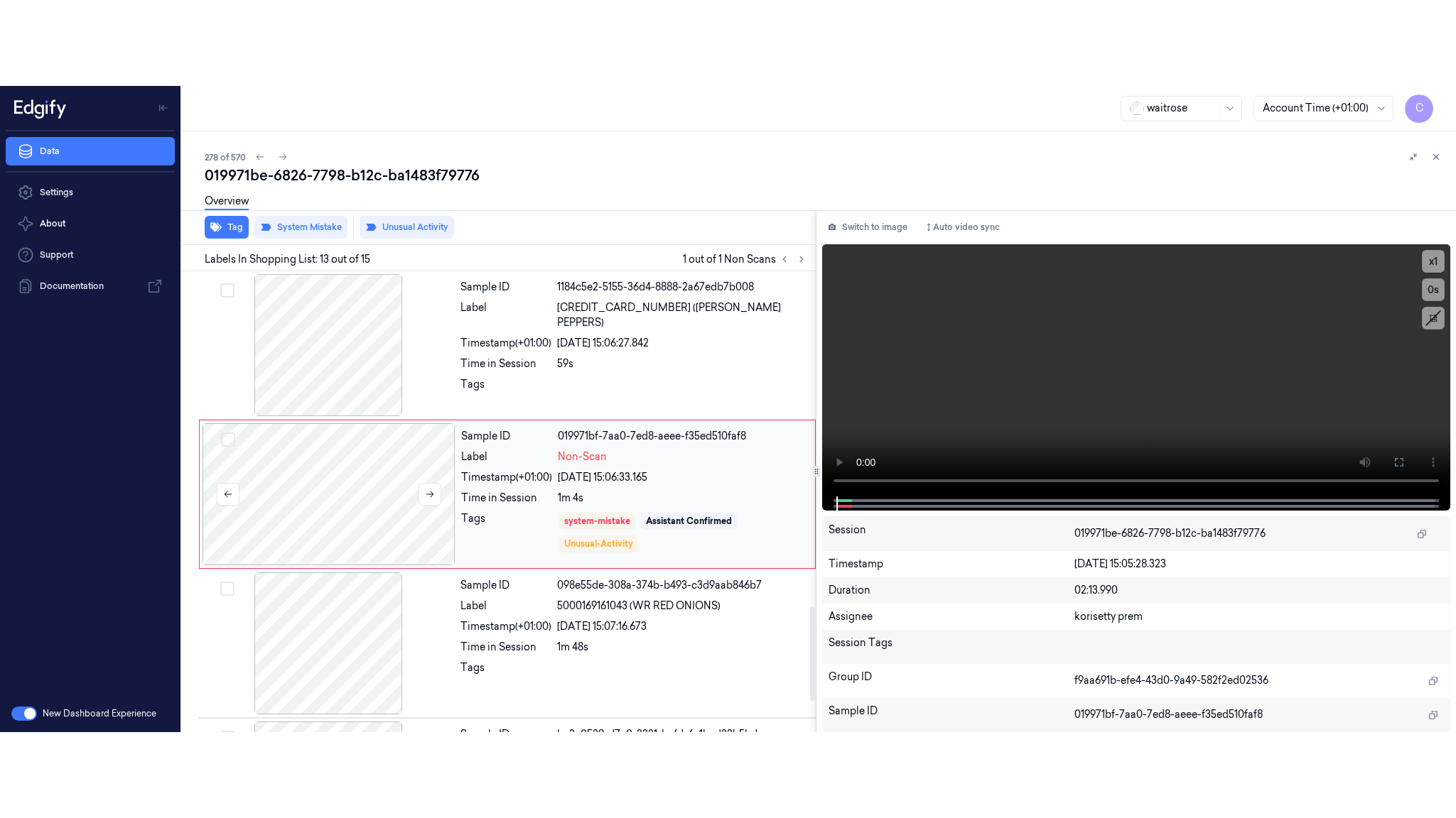
scroll to position [1641, 0]
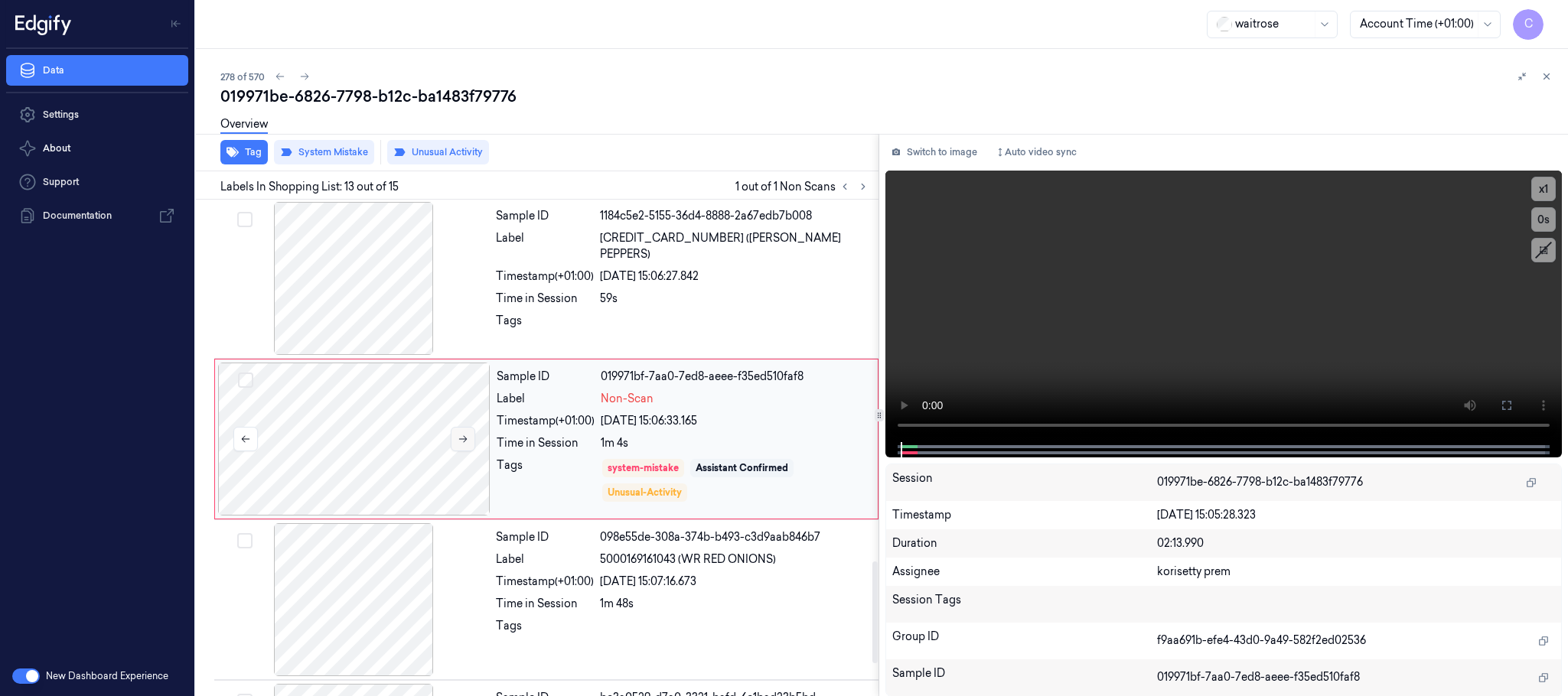
click at [466, 444] on icon at bounding box center [463, 439] width 11 height 11
click at [1508, 399] on icon at bounding box center [1507, 406] width 12 height 12
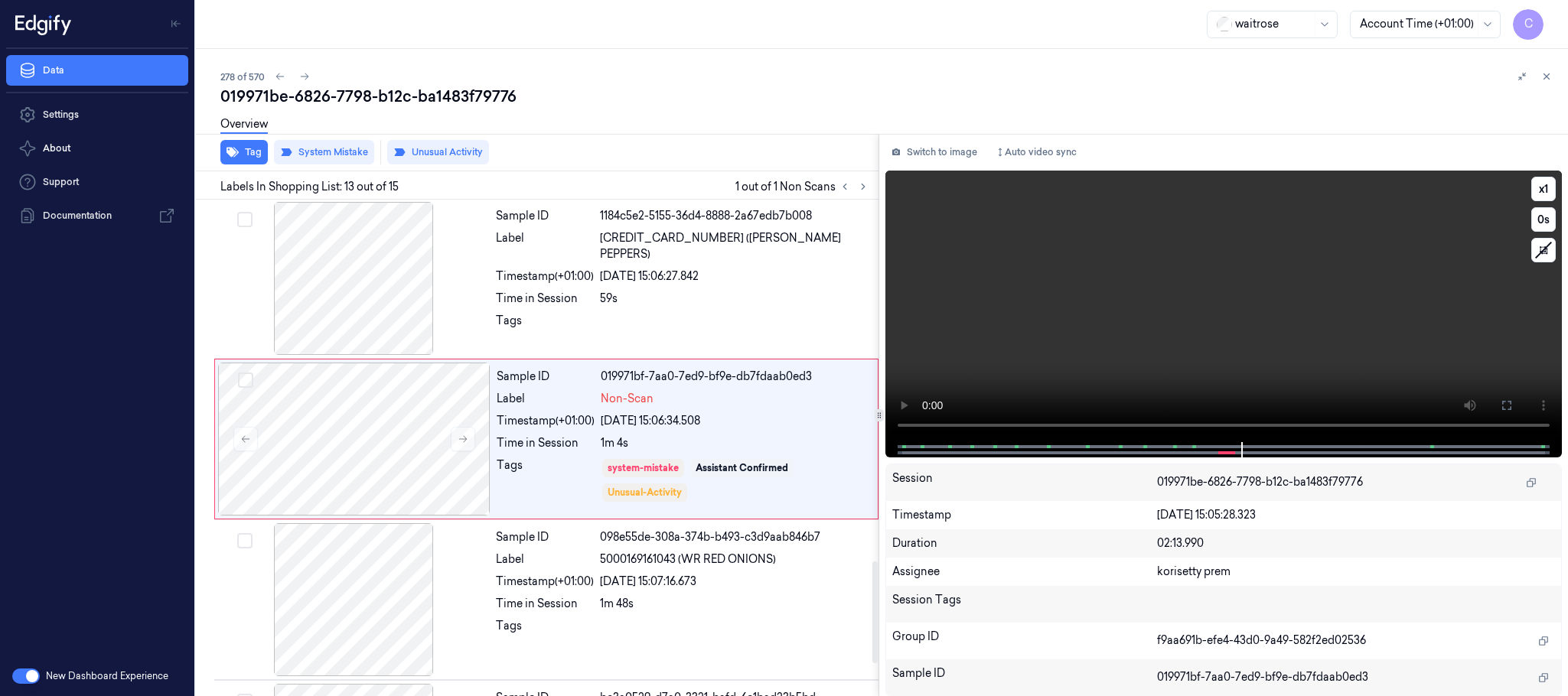
click at [1036, 328] on video at bounding box center [1222, 306] width 676 height 272
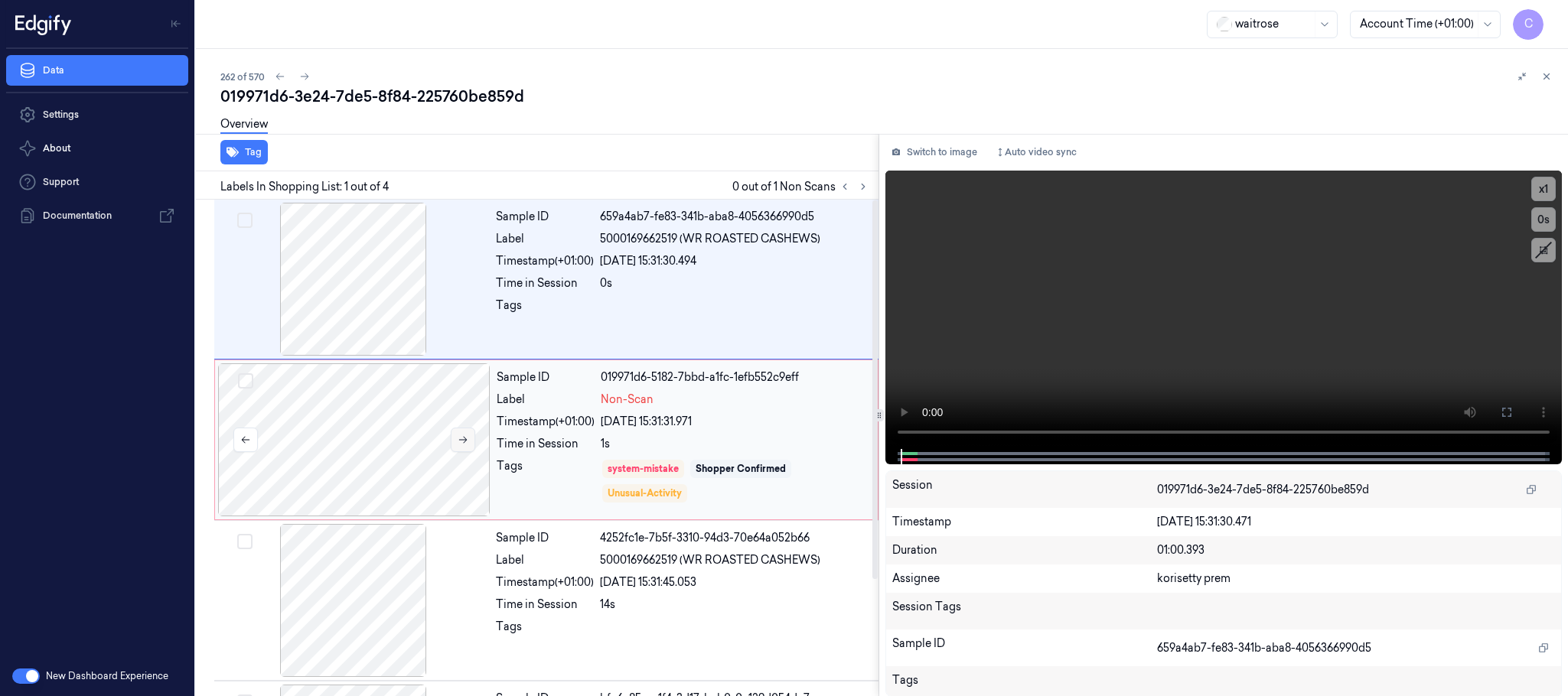
click at [458, 438] on icon at bounding box center [463, 439] width 11 height 11
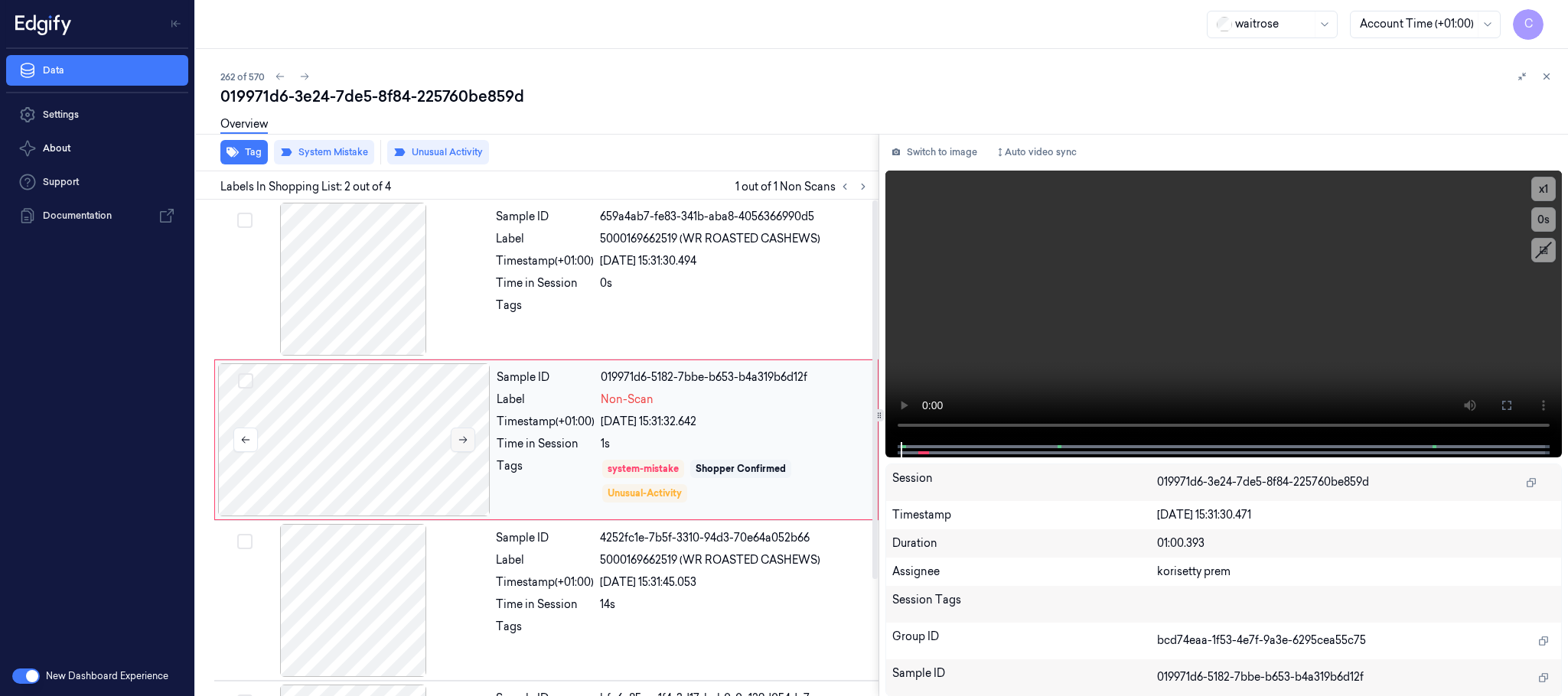
click at [458, 438] on icon at bounding box center [463, 439] width 11 height 11
click at [460, 431] on button at bounding box center [463, 439] width 25 height 25
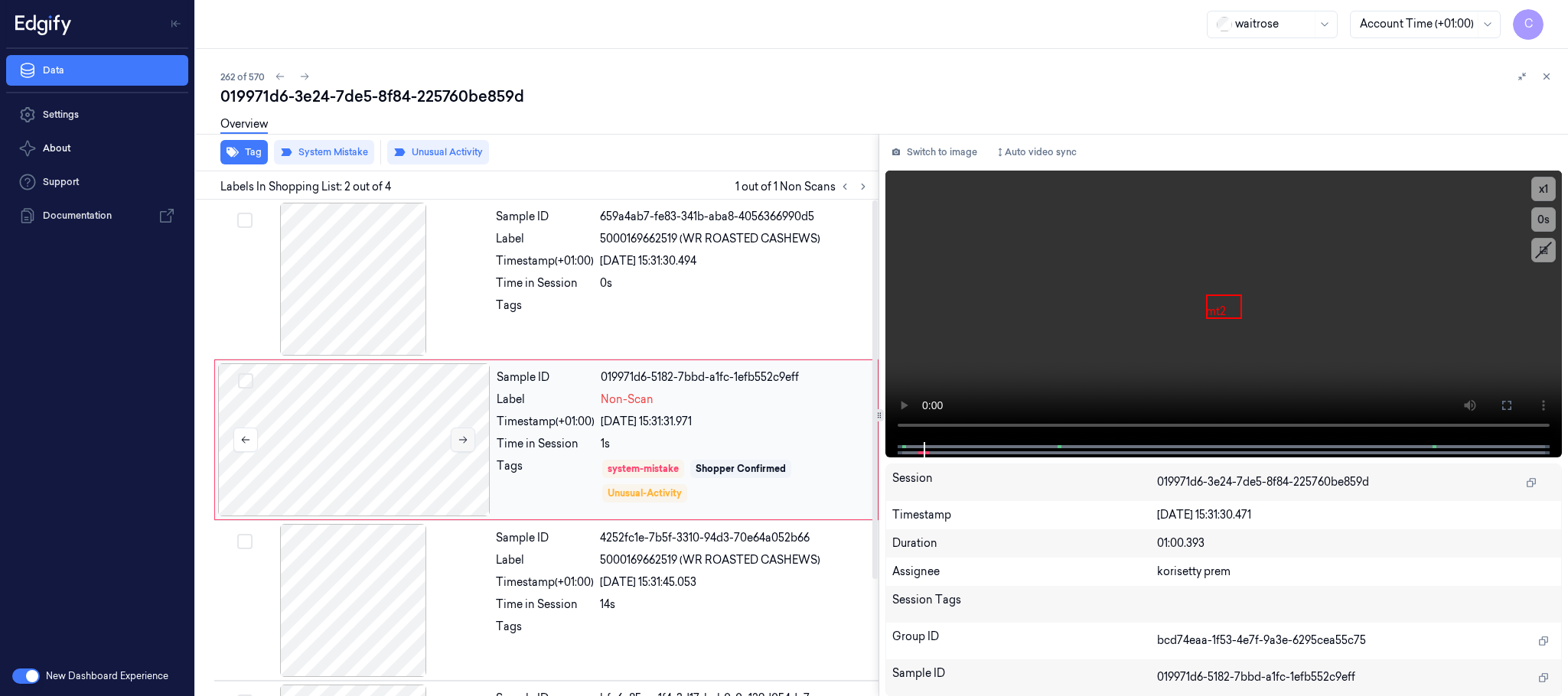
click at [460, 431] on button at bounding box center [463, 439] width 25 height 25
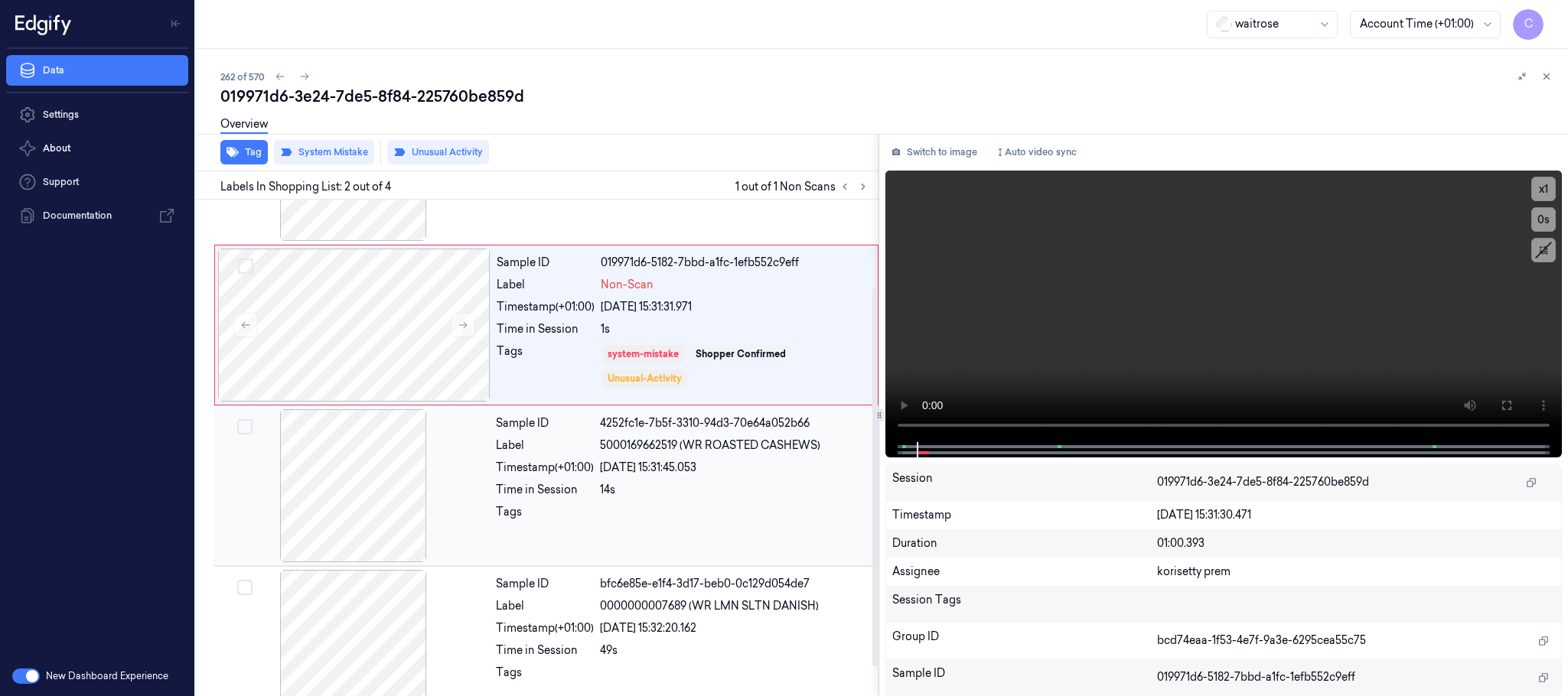
click at [386, 464] on div at bounding box center [354, 486] width 273 height 153
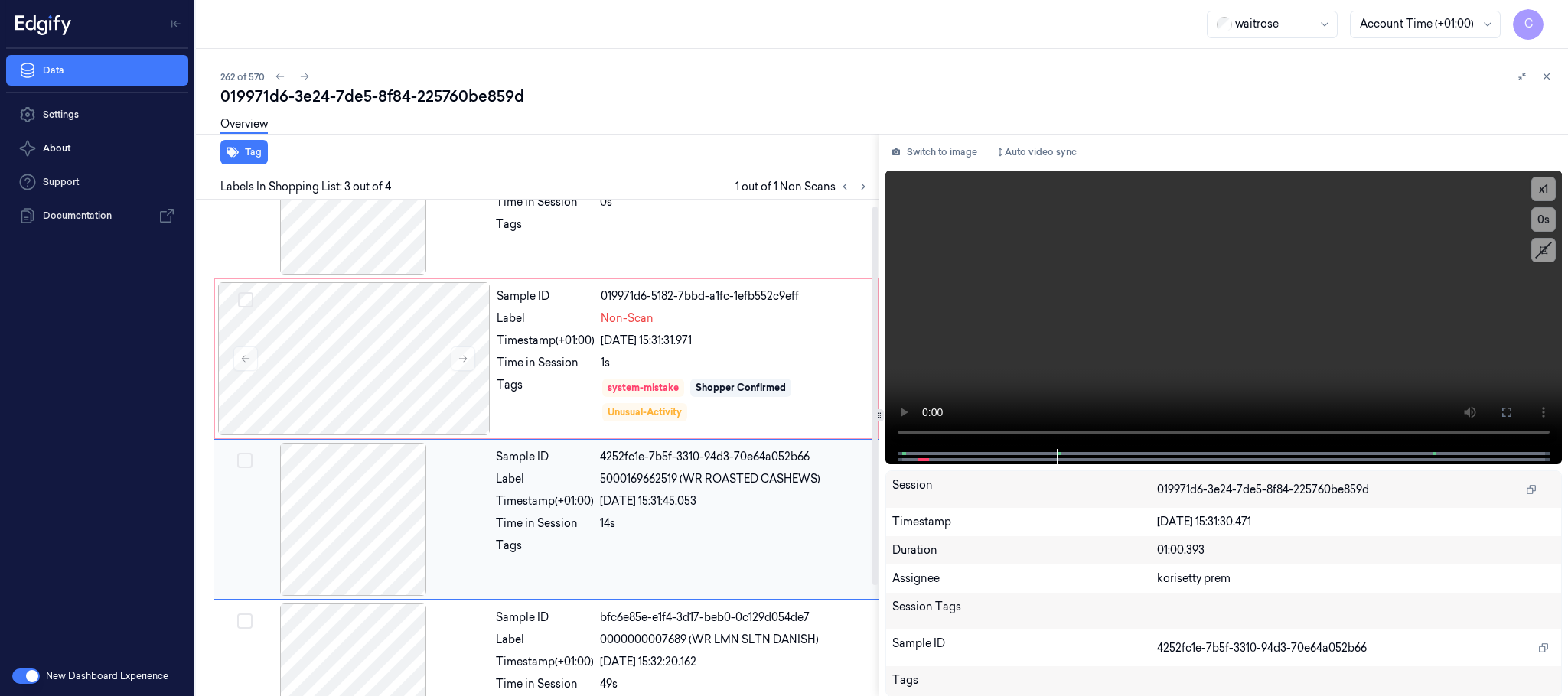
scroll to position [0, 0]
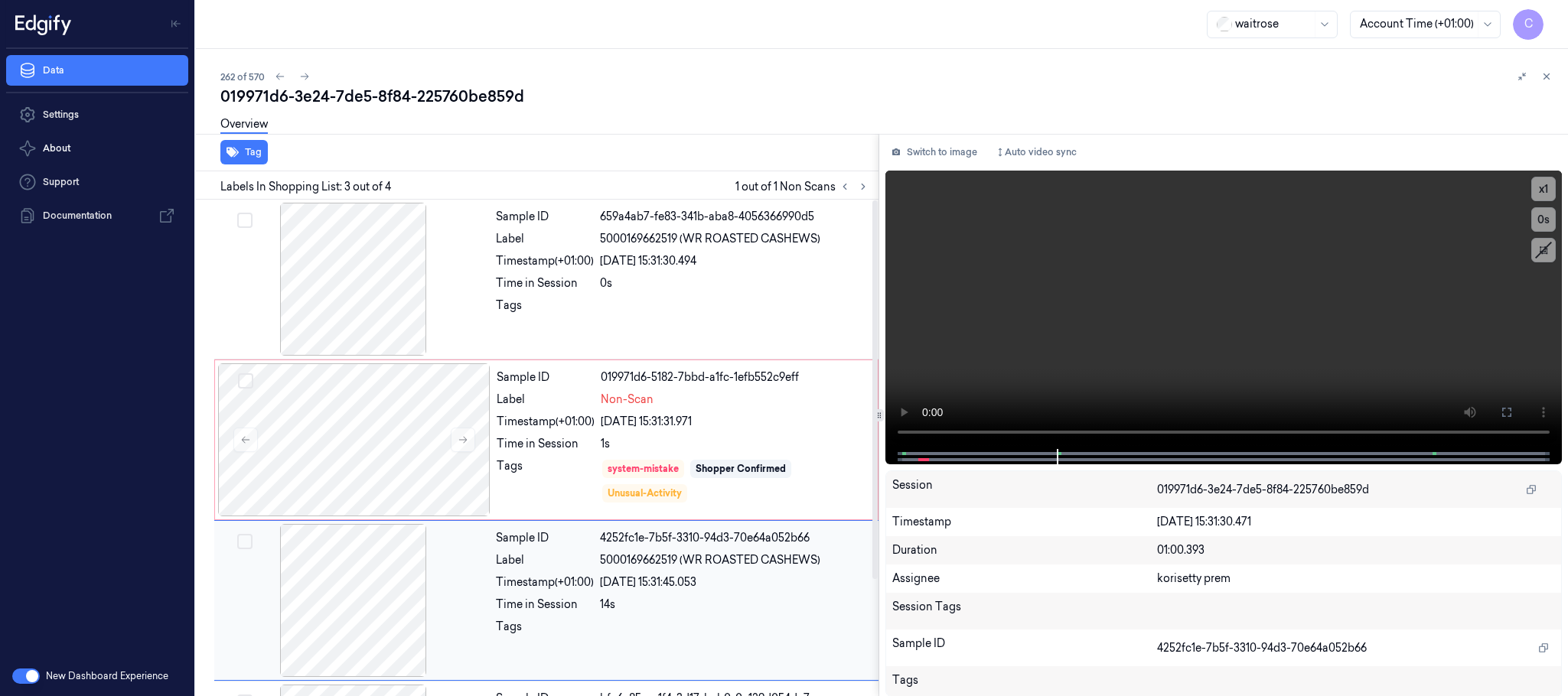
click at [394, 416] on div at bounding box center [354, 439] width 273 height 153
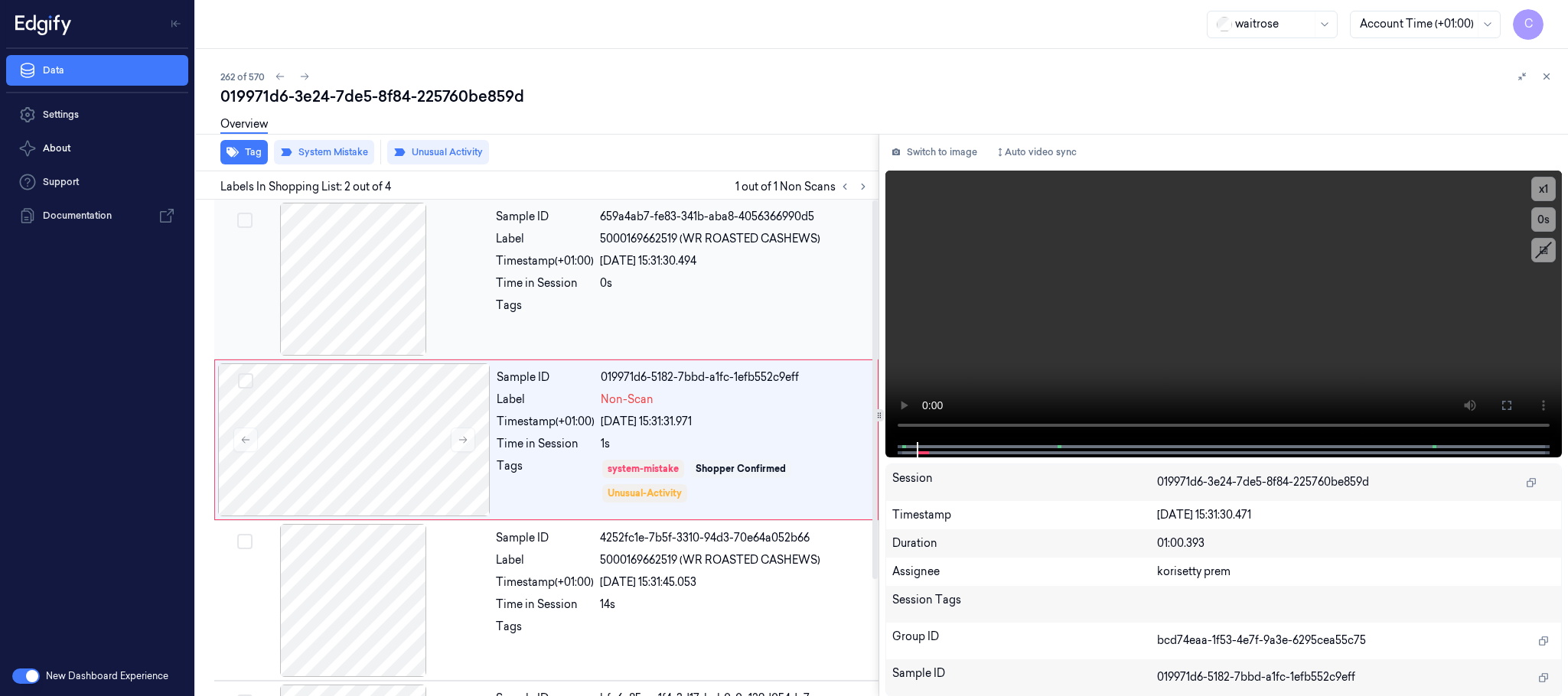
click at [372, 300] on div at bounding box center [354, 279] width 273 height 153
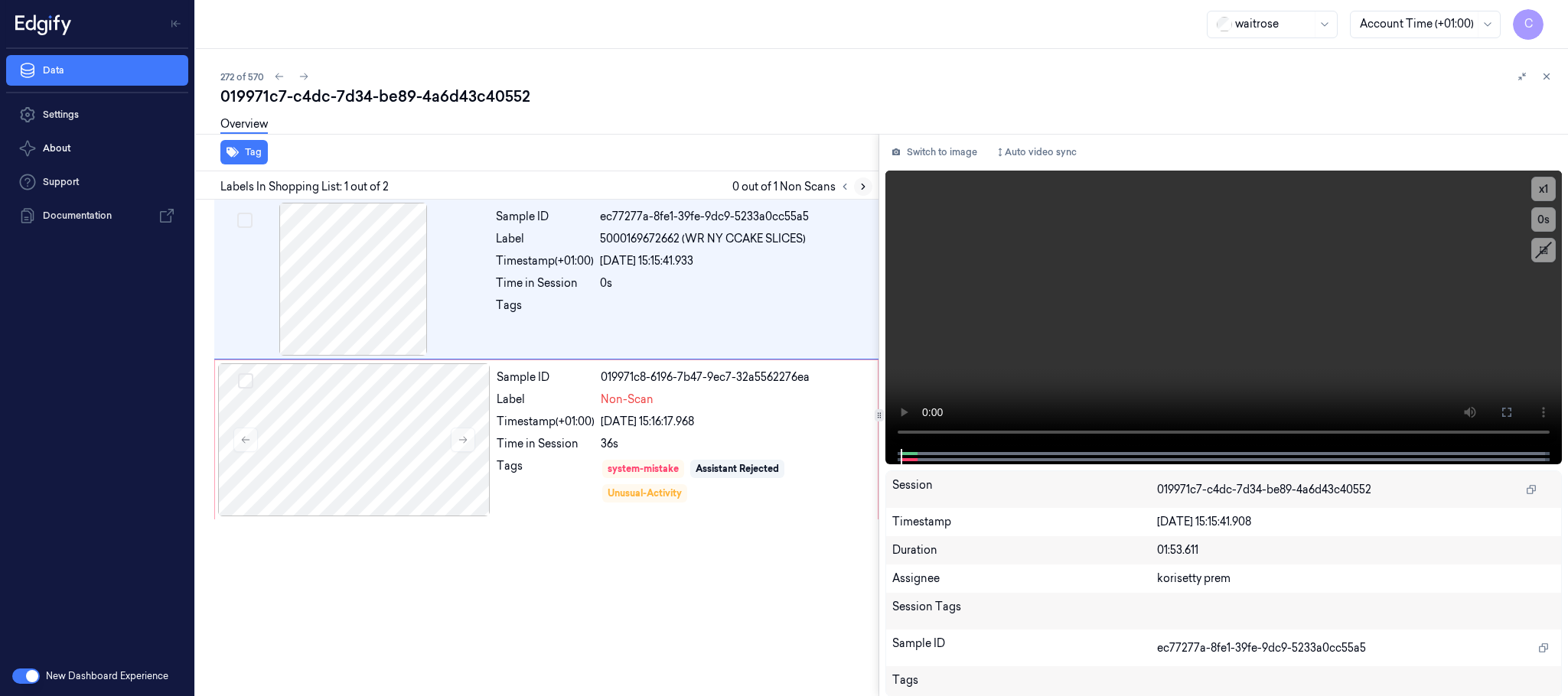
click at [861, 189] on icon at bounding box center [863, 186] width 11 height 11
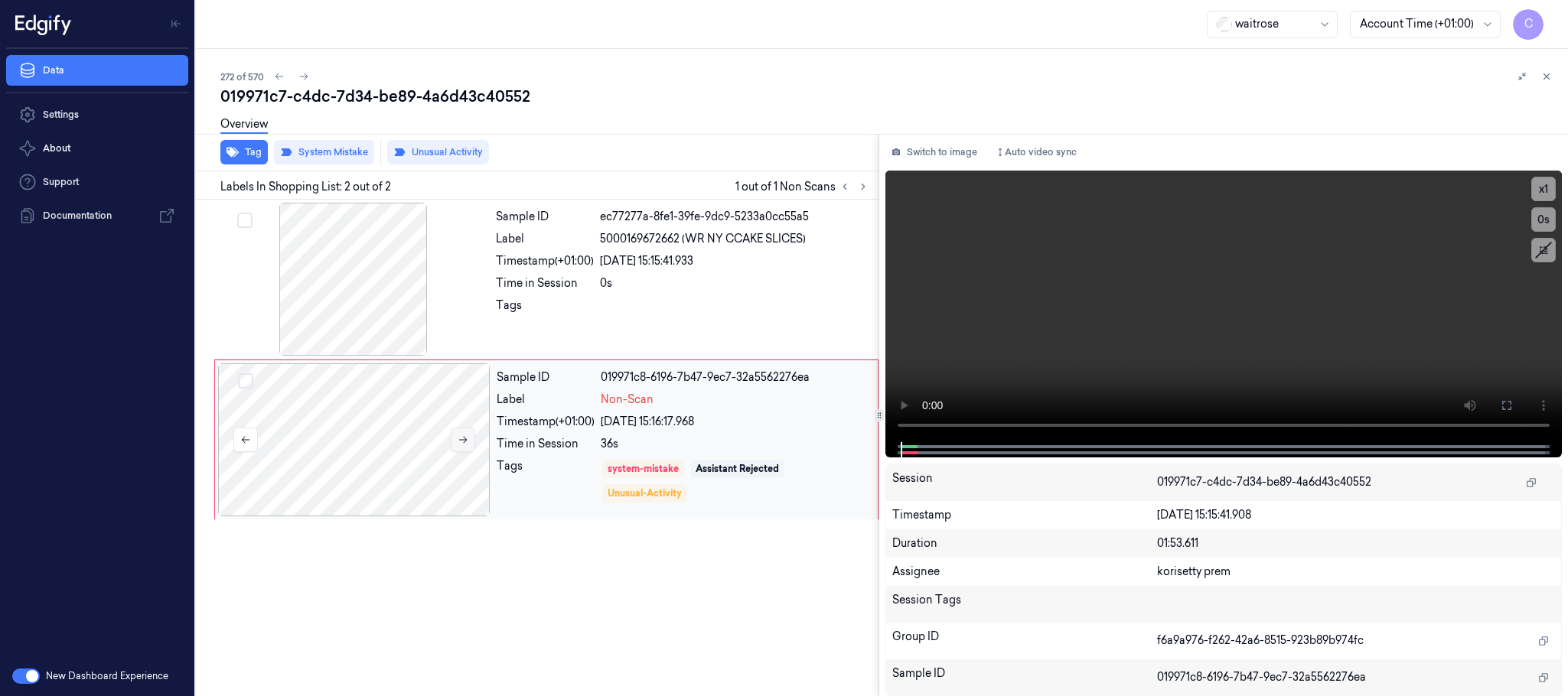
click at [462, 447] on button at bounding box center [463, 439] width 25 height 25
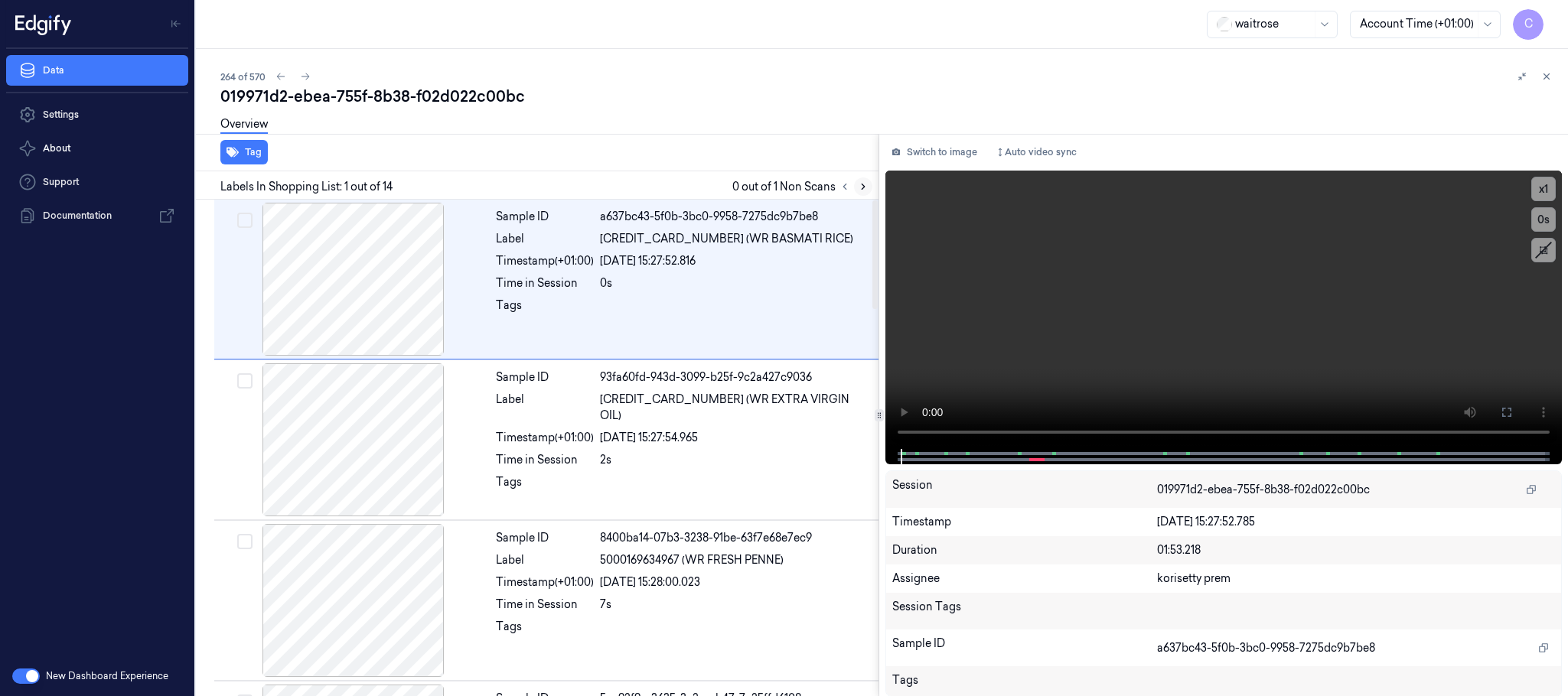
click at [857, 188] on icon at bounding box center [863, 186] width 11 height 11
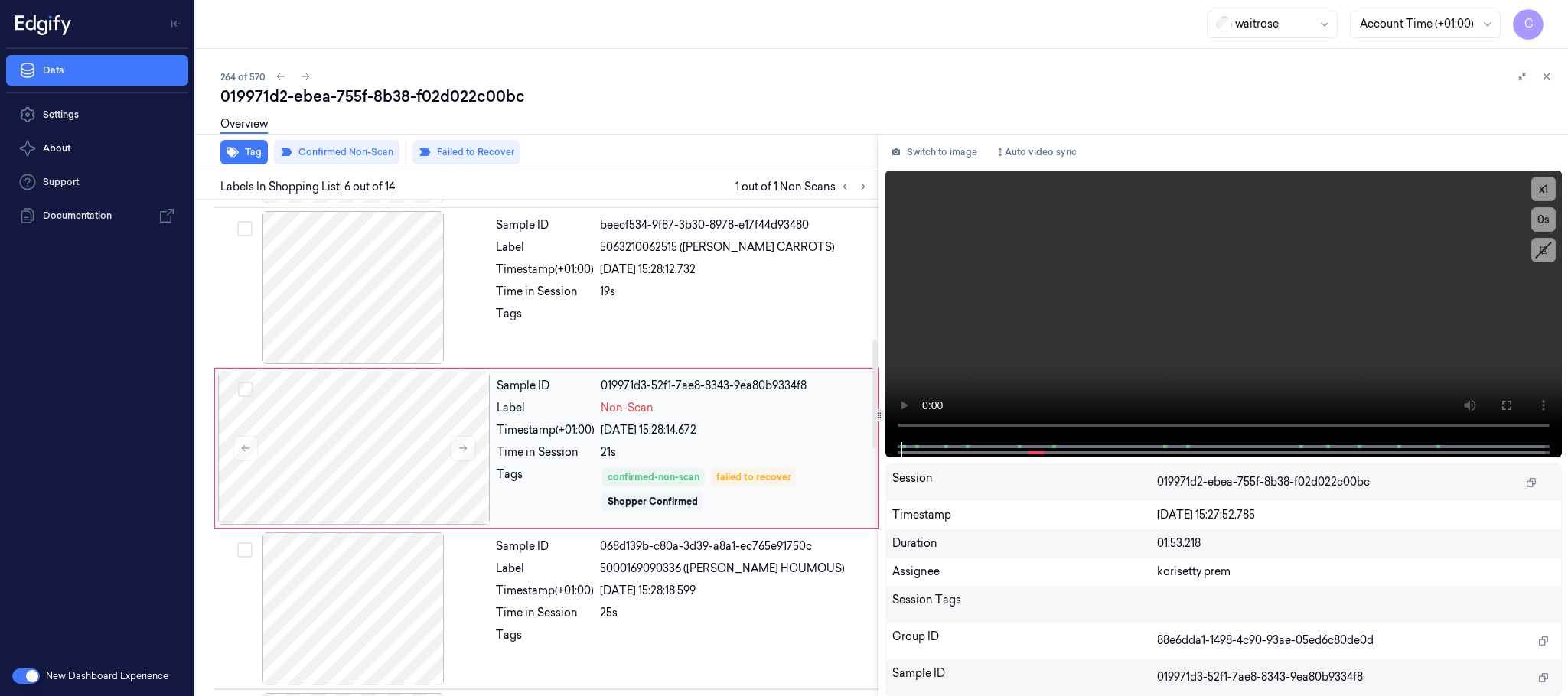
scroll to position [637, 0]
click at [466, 446] on icon at bounding box center [463, 444] width 11 height 11
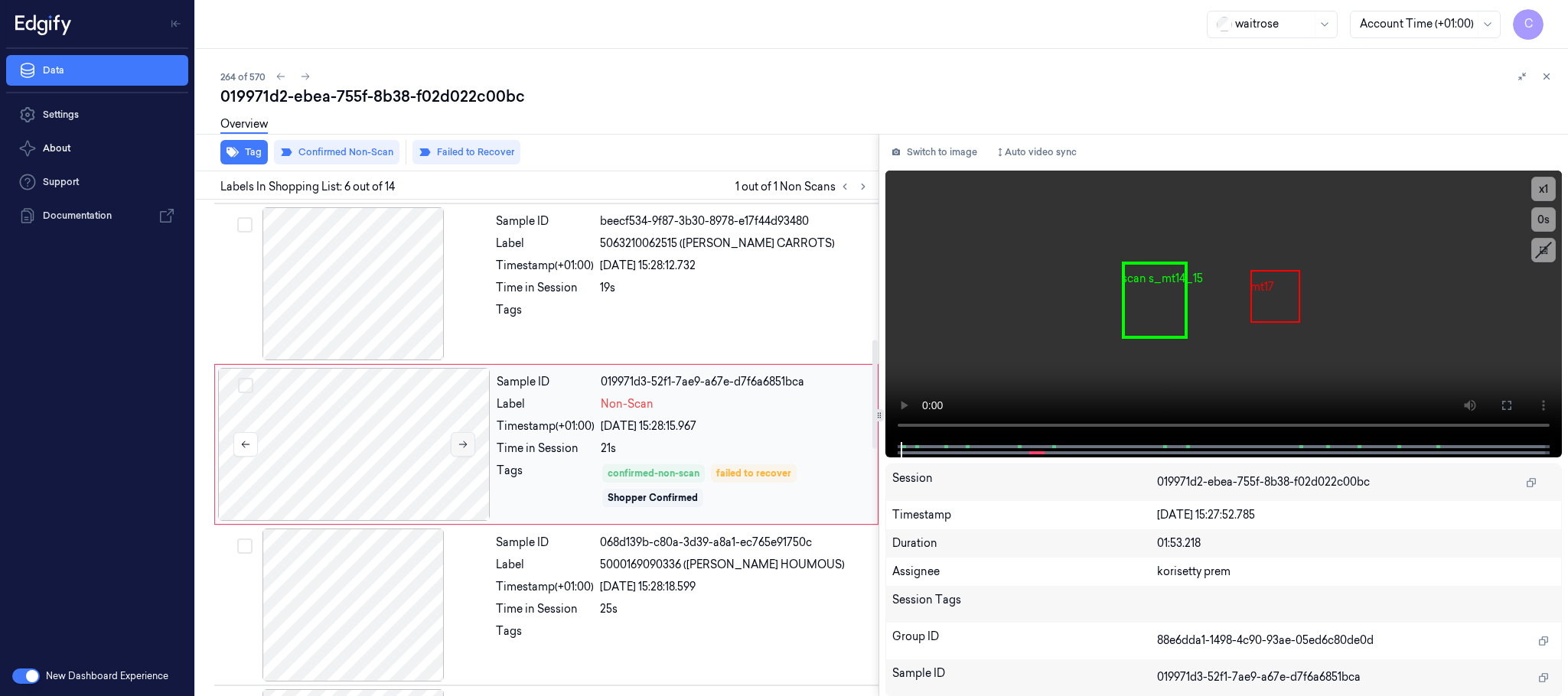
click at [466, 446] on icon at bounding box center [463, 444] width 11 height 11
click at [389, 312] on div at bounding box center [354, 283] width 273 height 153
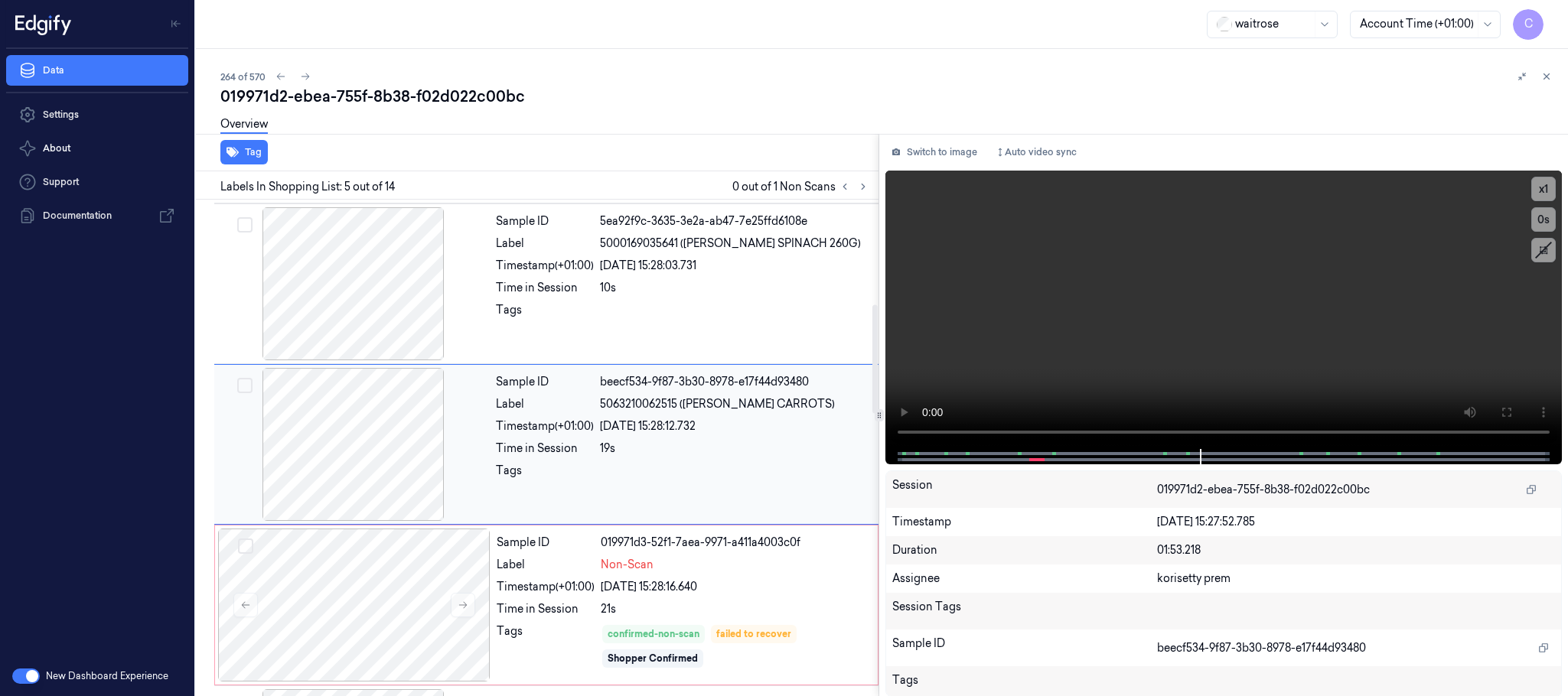
scroll to position [592, 0]
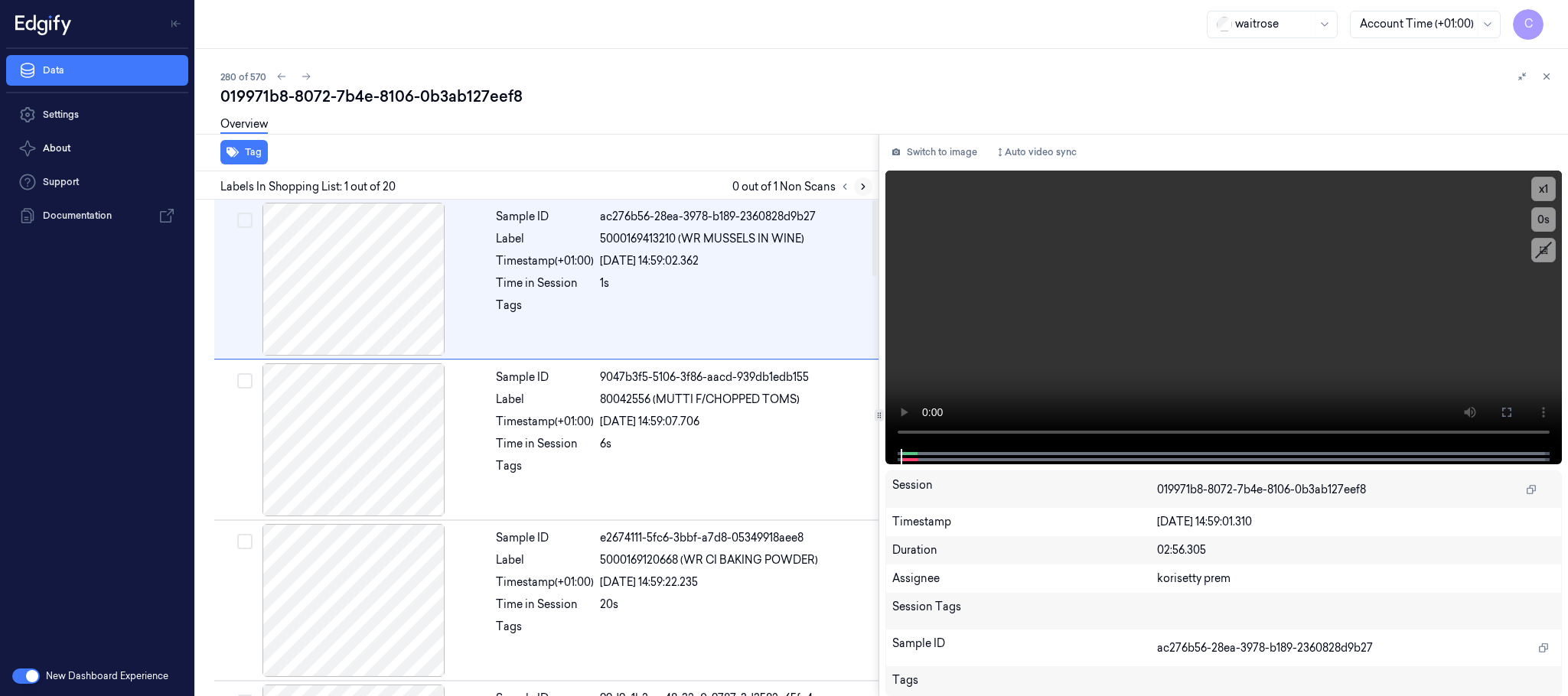
click at [864, 184] on icon at bounding box center [863, 186] width 11 height 11
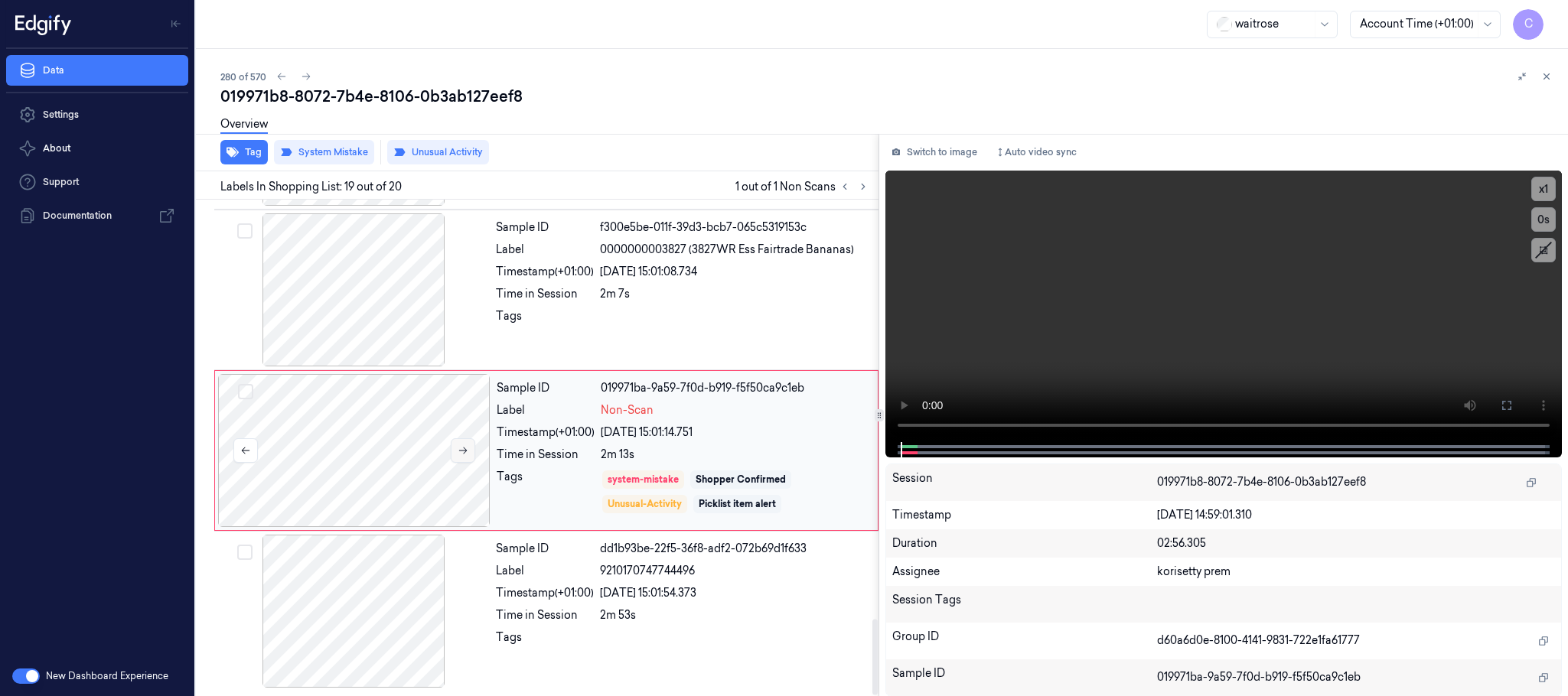
scroll to position [2733, 0]
click at [468, 450] on icon at bounding box center [463, 450] width 11 height 11
click at [459, 450] on icon at bounding box center [463, 450] width 11 height 11
